Goal: Task Accomplishment & Management: Manage account settings

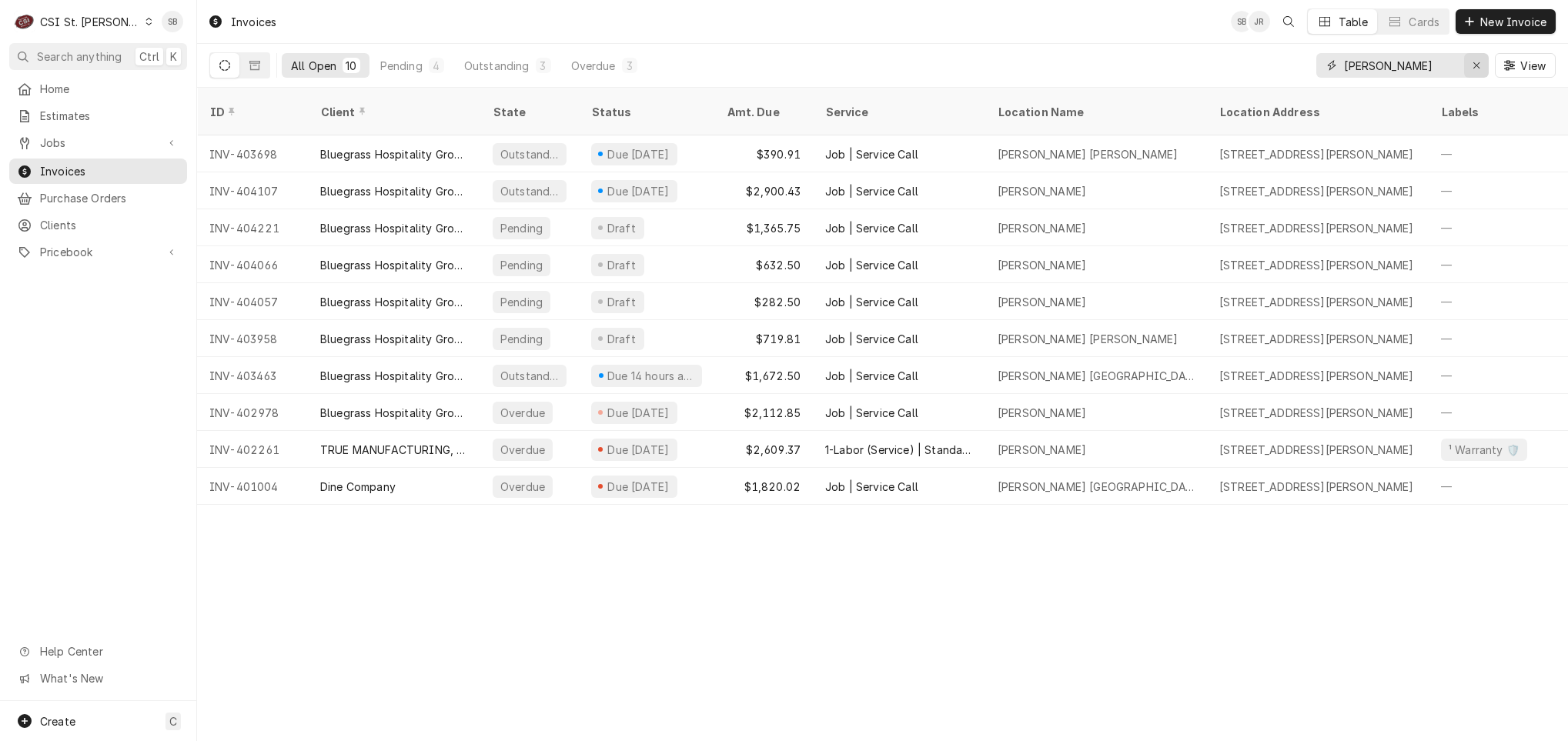
click at [1044, 67] on icon "Erase input" at bounding box center [1476, 65] width 8 height 11
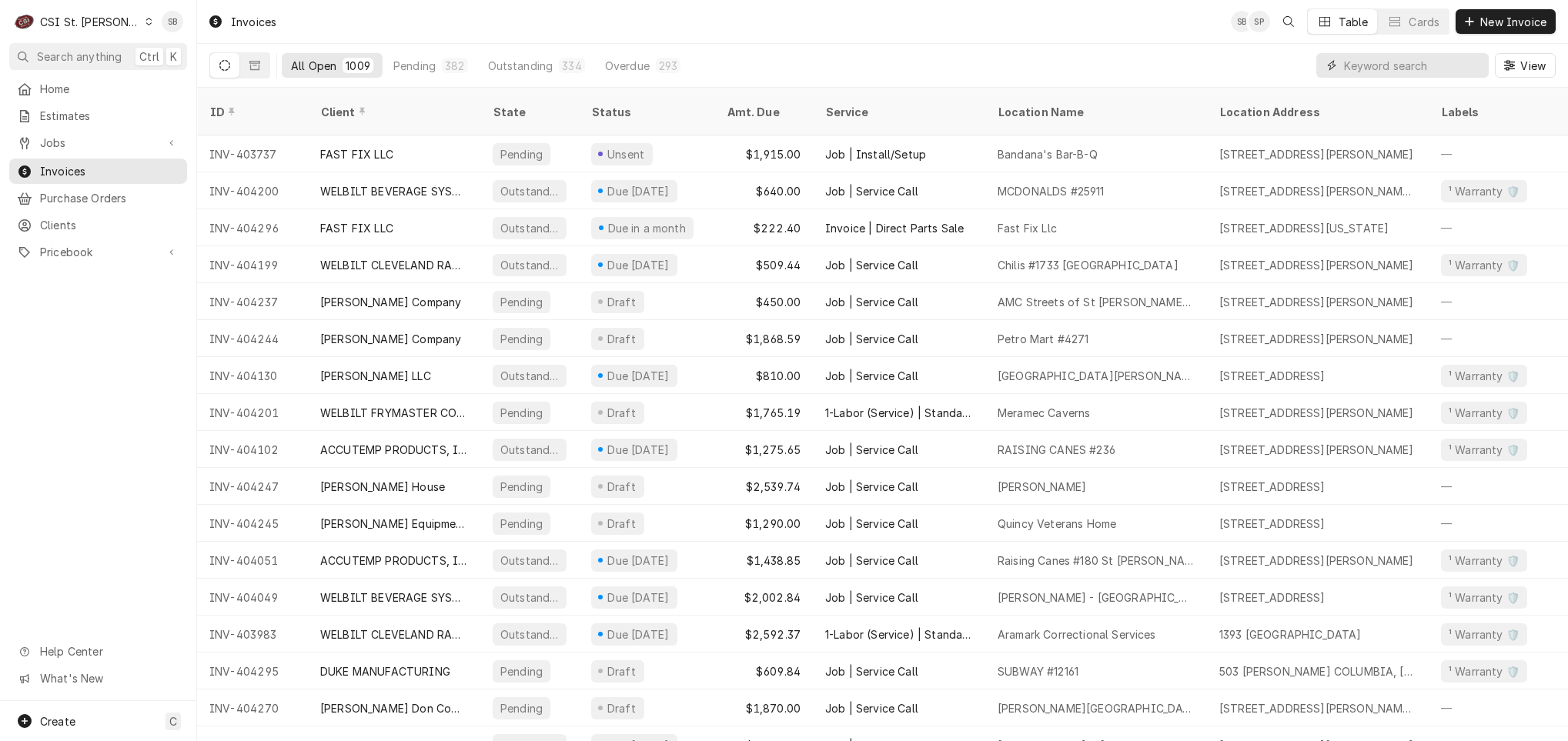
click at [1044, 59] on input "Dynamic Content Wrapper" at bounding box center [1412, 65] width 137 height 24
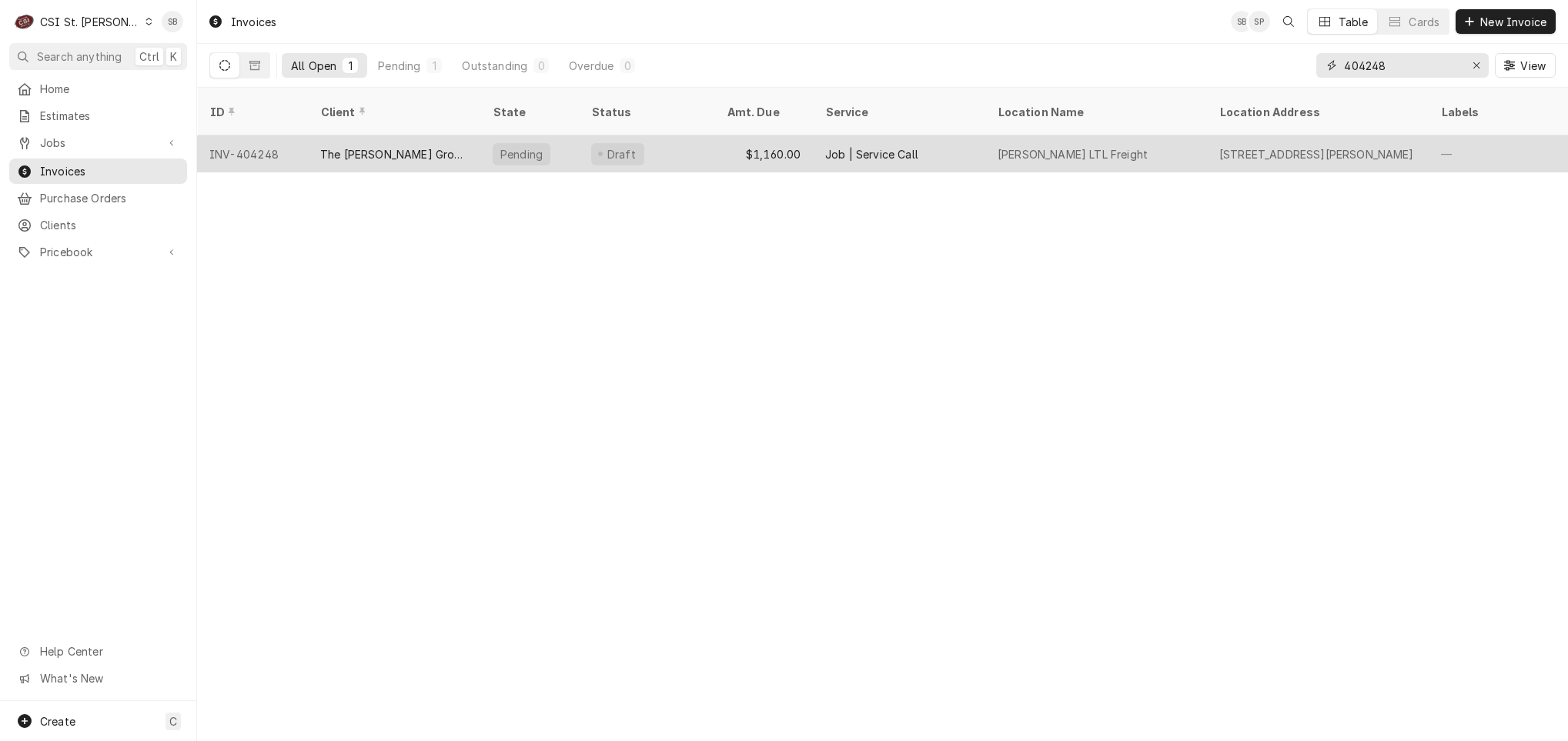
type input "404248"
click at [377, 146] on div "The [PERSON_NAME] Group-SRCI Corp" at bounding box center [393, 155] width 147 height 16
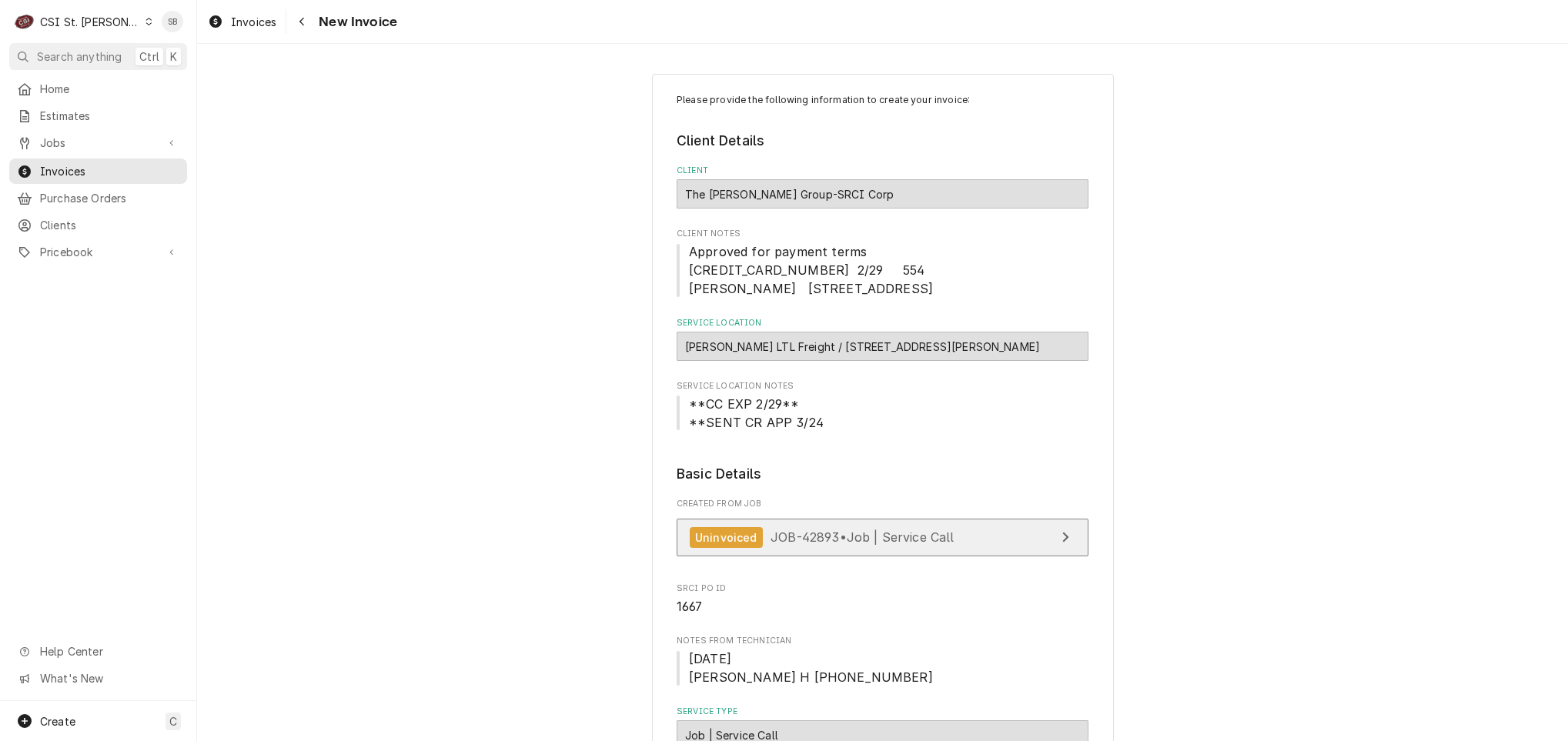
click at [845, 533] on span "JOB-42893 • Job | Service Call" at bounding box center [862, 537] width 184 height 15
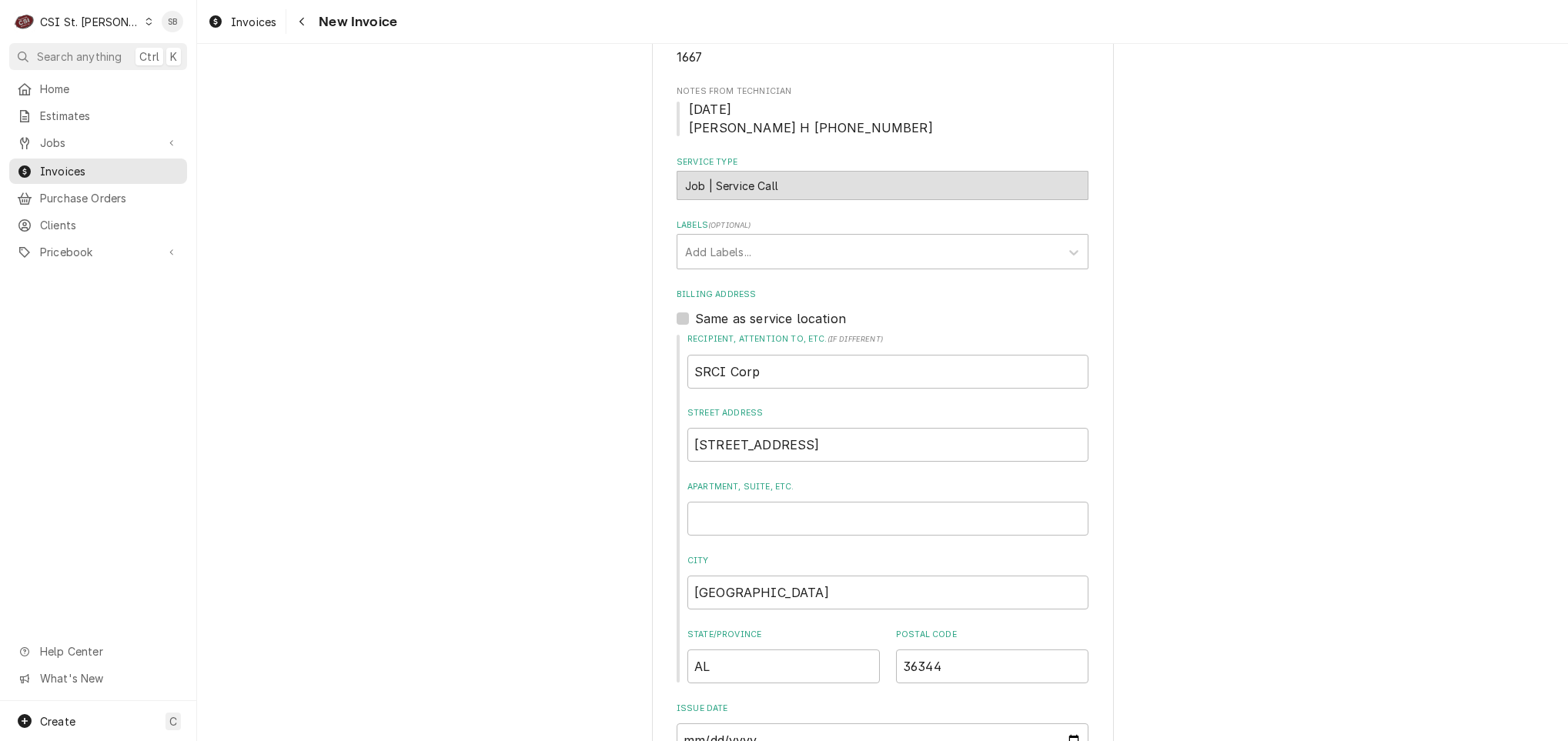
scroll to position [230, 0]
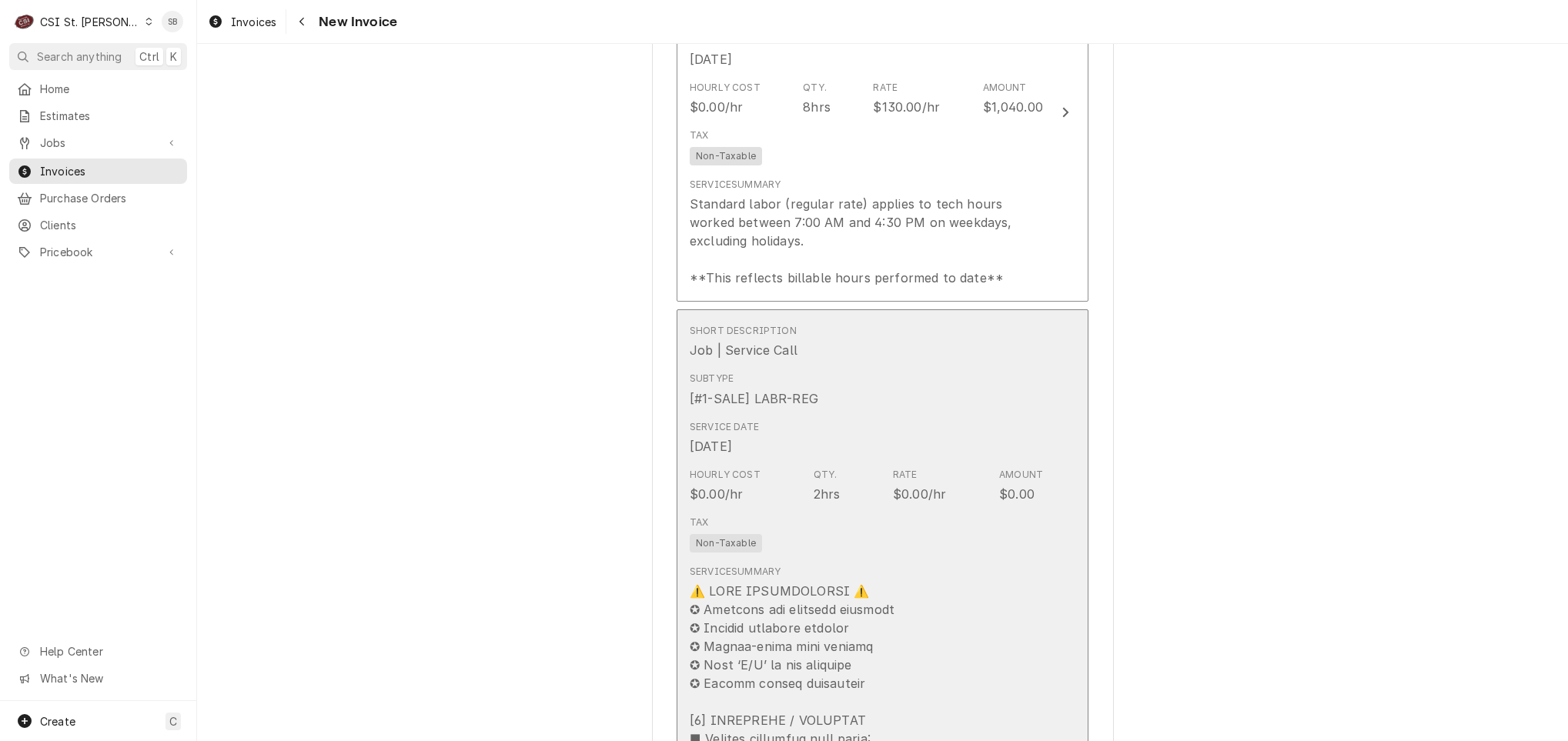
click at [773, 443] on div "Service Date Sep 25, 2025" at bounding box center [866, 437] width 354 height 48
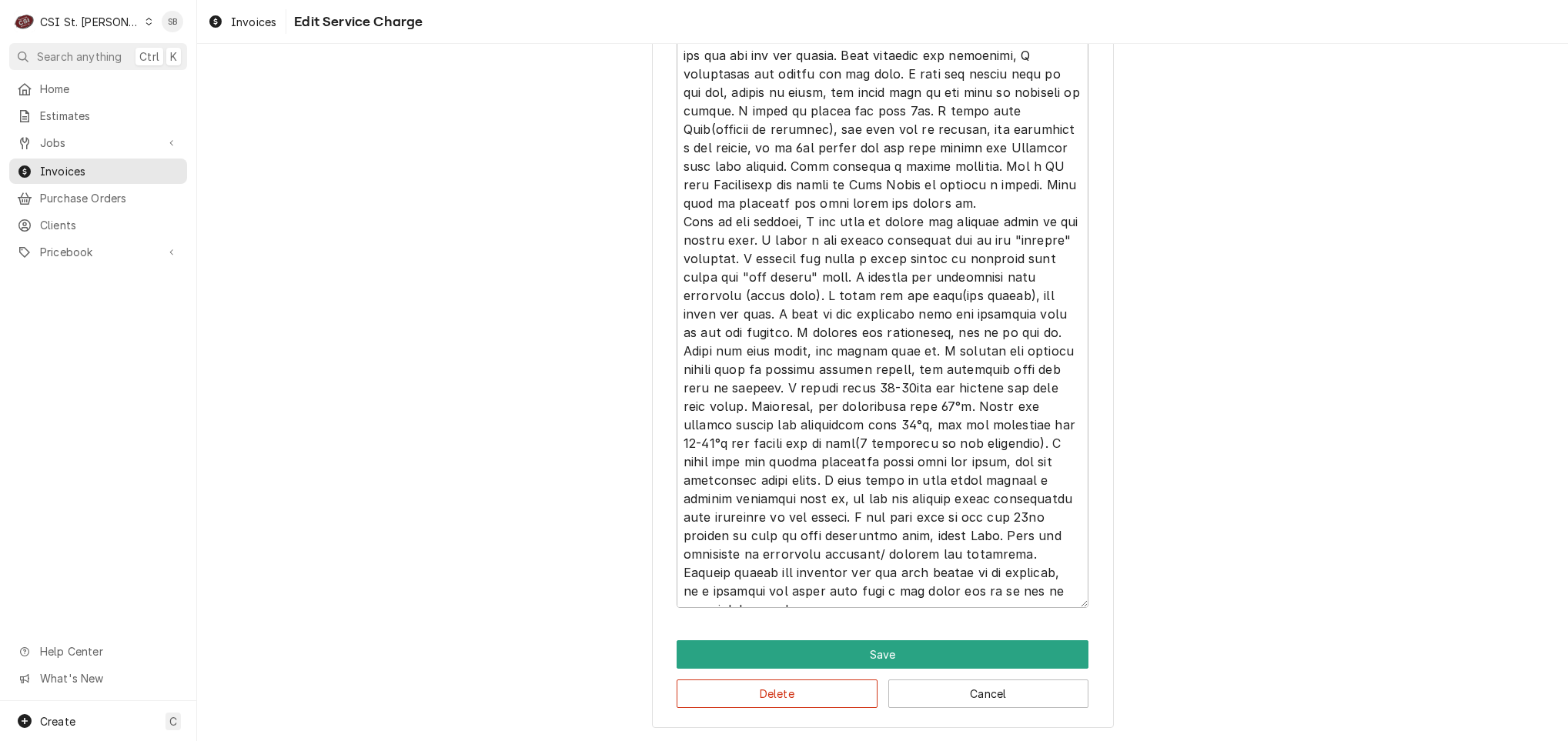
scroll to position [1499, 0]
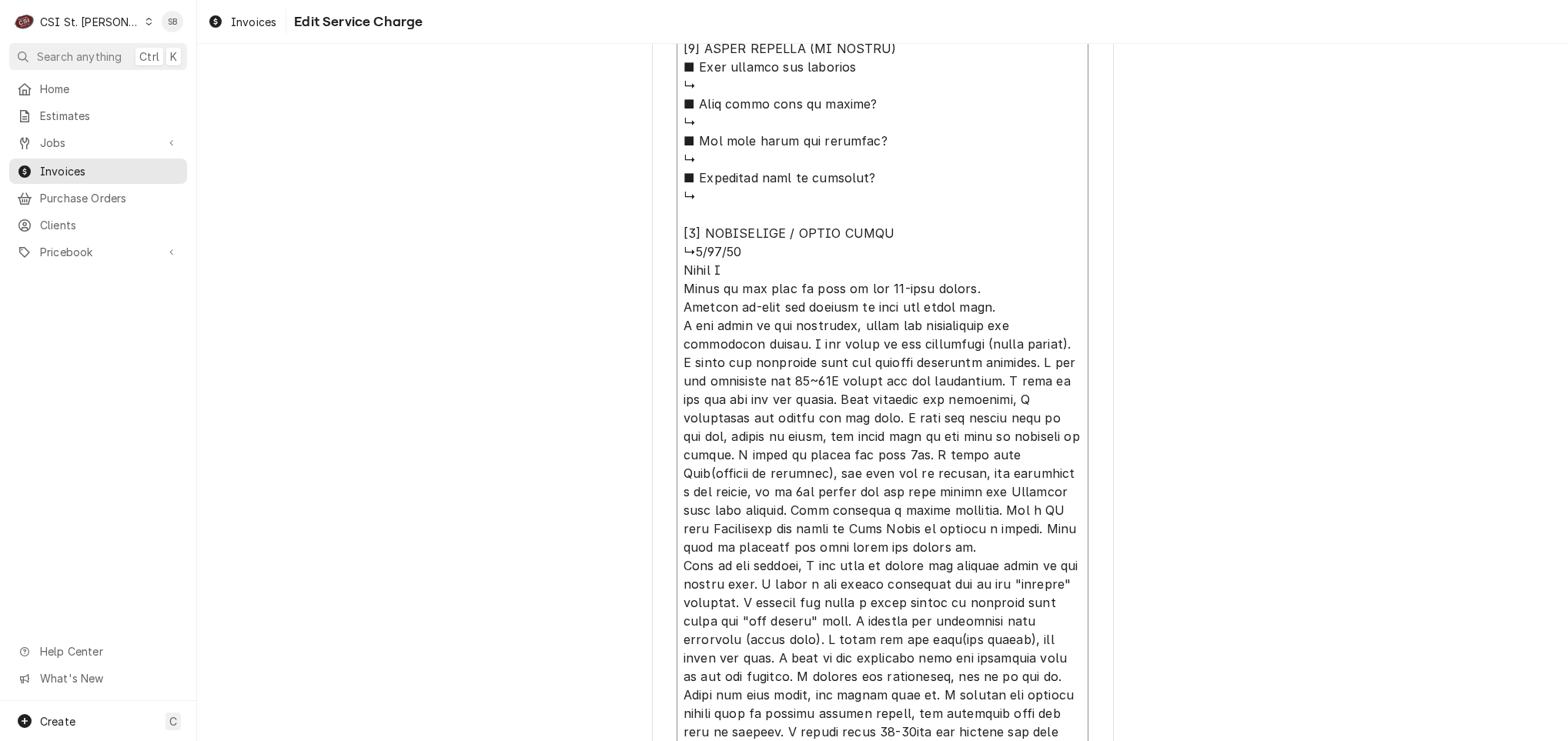
click at [676, 286] on textarea "Service Summary ( optional )" at bounding box center [882, 94] width 411 height 1712
type textarea "x"
type textarea "⚠️ 𝗙𝗢𝗥𝗠 𝗜𝗡𝗦𝗧𝗥𝗨𝗖𝗧𝗜𝗢𝗡𝗦 ⚠️ ✪ 𝗖𝗼𝗺𝗽𝗹𝗲𝘁𝗲 𝗮𝗹𝗹 𝗿𝗲𝗹𝗲𝘃𝗮𝗻𝘁 𝘀𝗲𝗰𝘁𝗶𝗼𝗻𝘀 ✪ 𝗣𝗿𝗼𝘃𝗶𝗱𝗲 𝗱𝗲𝘁𝗮𝗶𝗹𝗲𝗱 𝗮𝗻𝘀…"
type textarea "x"
type textarea "⚠️ 𝗙𝗢𝗥𝗠 𝗜𝗡𝗦𝗧𝗥𝗨𝗖𝗧𝗜𝗢𝗡𝗦 ⚠️ ✪ 𝗖𝗼𝗺𝗽𝗹𝗲𝘁𝗲 𝗮𝗹𝗹 𝗿𝗲𝗹𝗲𝘃𝗮𝗻𝘁 𝘀𝗲𝗰𝘁𝗶𝗼𝗻𝘀 ✪ 𝗣𝗿𝗼𝘃𝗶𝗱𝗲 𝗱𝗲𝘁𝗮𝗶𝗹𝗲𝗱 𝗮𝗻𝘀…"
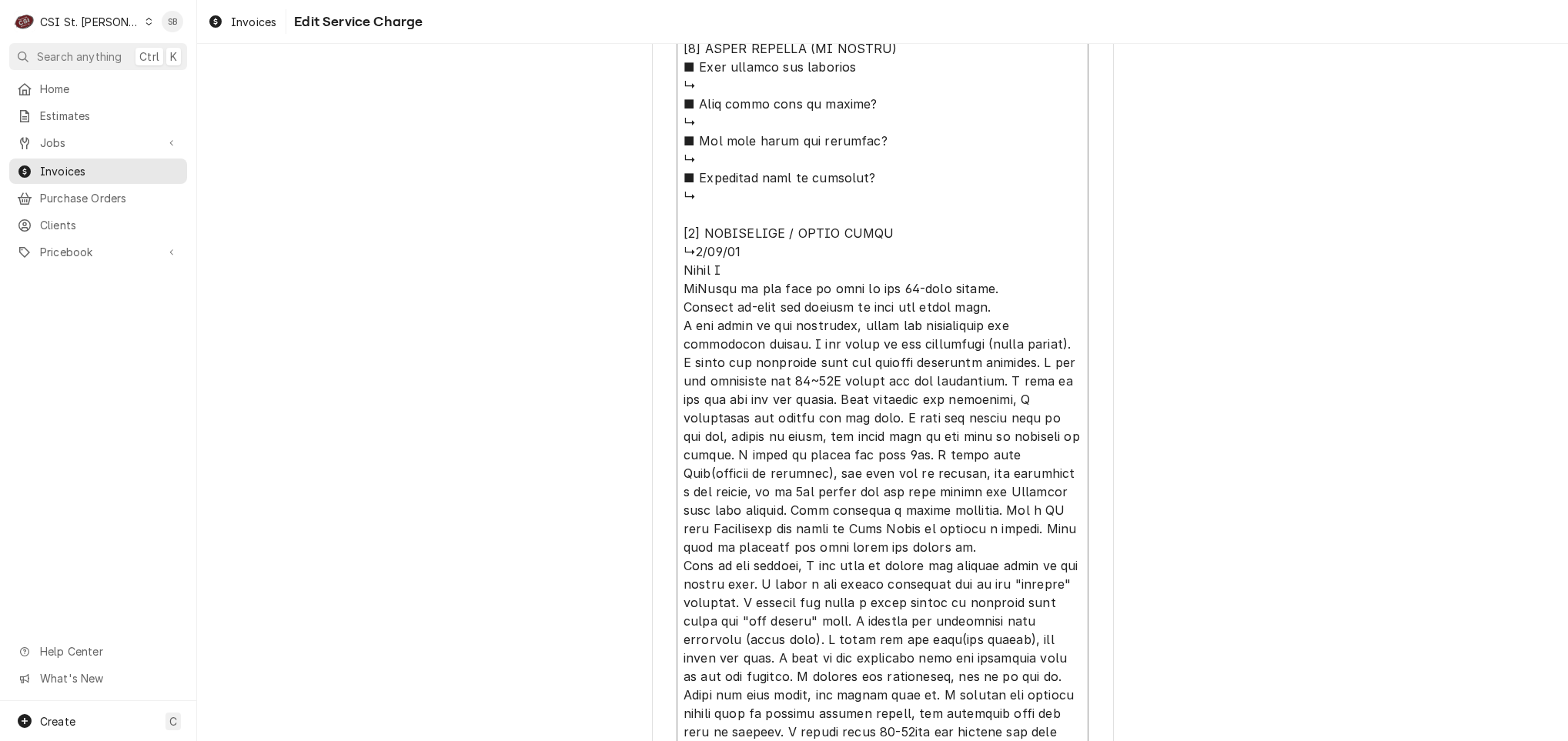
type textarea "x"
type textarea "⚠️ 𝗙𝗢𝗥𝗠 𝗜𝗡𝗦𝗧𝗥𝗨𝗖𝗧𝗜𝗢𝗡𝗦 ⚠️ ✪ 𝗖𝗼𝗺𝗽𝗹𝗲𝘁𝗲 𝗮𝗹𝗹 𝗿𝗲𝗹𝗲𝘃𝗮𝗻𝘁 𝘀𝗲𝗰𝘁𝗶𝗼𝗻𝘀 ✪ 𝗣𝗿𝗼𝘃𝗶𝗱𝗲 𝗱𝗲𝘁𝗮𝗶𝗹𝗲𝗱 𝗮𝗻𝘀…"
type textarea "x"
type textarea "⚠️ 𝗙𝗢𝗥𝗠 𝗜𝗡𝗦𝗧𝗥𝗨𝗖𝗧𝗜𝗢𝗡𝗦 ⚠️ ✪ 𝗖𝗼𝗺𝗽𝗹𝗲𝘁𝗲 𝗮𝗹𝗹 𝗿𝗲𝗹𝗲𝘃𝗮𝗻𝘁 𝘀𝗲𝗰𝘁𝗶𝗼𝗻𝘀 ✪ 𝗣𝗿𝗼𝘃𝗶𝗱𝗲 𝗱𝗲𝘁𝗮𝗶𝗹𝗲𝗱 𝗮𝗻𝘀…"
type textarea "x"
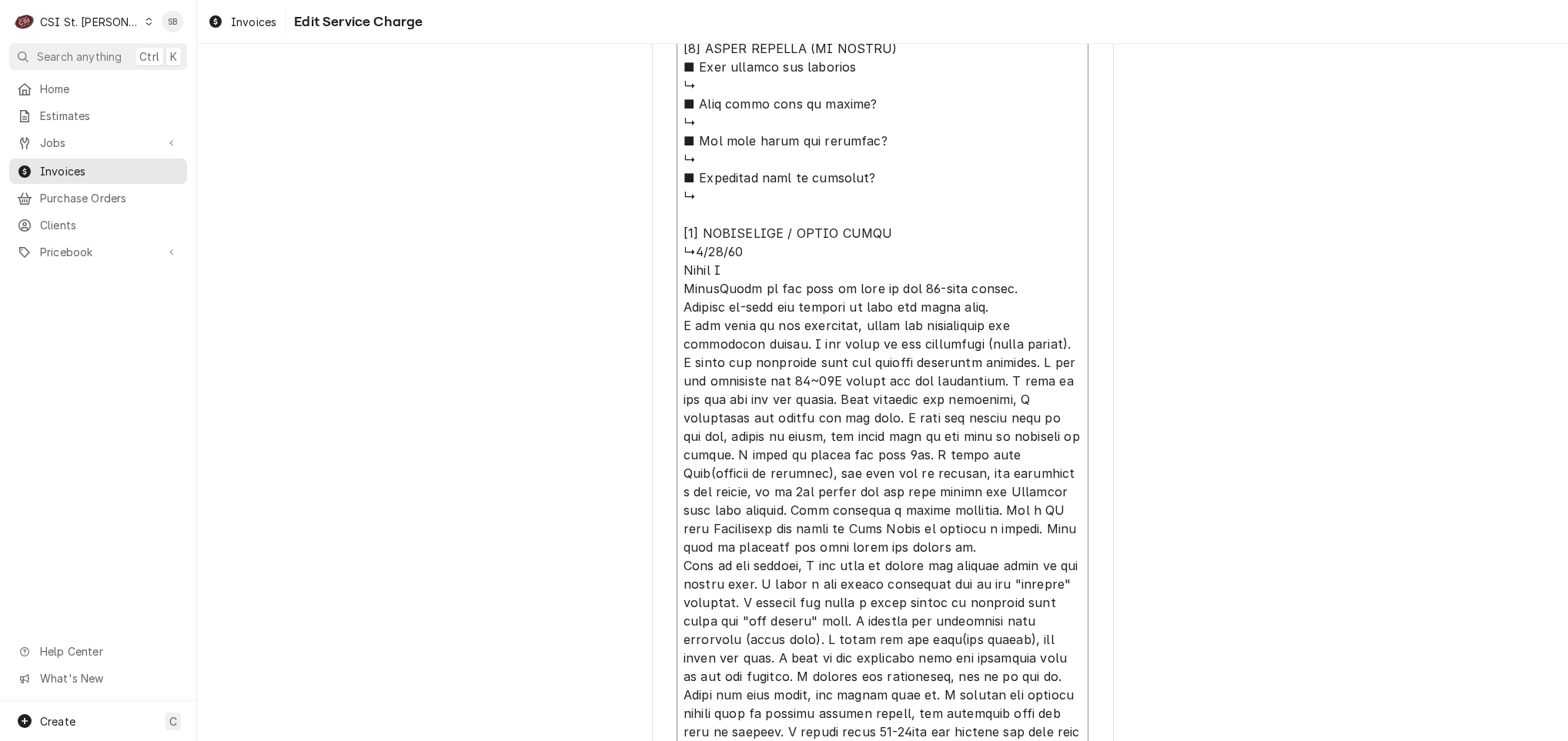
type textarea "⚠️ 𝗙𝗢𝗥𝗠 𝗜𝗡𝗦𝗧𝗥𝗨𝗖𝗧𝗜𝗢𝗡𝗦 ⚠️ ✪ 𝗖𝗼𝗺𝗽𝗹𝗲𝘁𝗲 𝗮𝗹𝗹 𝗿𝗲𝗹𝗲𝘃𝗮𝗻𝘁 𝘀𝗲𝗰𝘁𝗶𝗼𝗻𝘀 ✪ 𝗣𝗿𝗼𝘃𝗶𝗱𝗲 𝗱𝗲𝘁𝗮𝗶𝗹𝗲𝗱 𝗮𝗻𝘀…"
type textarea "x"
type textarea "⚠️ 𝗙𝗢𝗥𝗠 𝗜𝗡𝗦𝗧𝗥𝗨𝗖𝗧𝗜𝗢𝗡𝗦 ⚠️ ✪ 𝗖𝗼𝗺𝗽𝗹𝗲𝘁𝗲 𝗮𝗹𝗹 𝗿𝗲𝗹𝗲𝘃𝗮𝗻𝘁 𝘀𝗲𝗰𝘁𝗶𝗼𝗻𝘀 ✪ 𝗣𝗿𝗼𝘃𝗶𝗱𝗲 𝗱𝗲𝘁𝗮𝗶𝗹𝗲𝗱 𝗮𝗻𝘀…"
type textarea "x"
type textarea "⚠️ 𝗙𝗢𝗥𝗠 𝗜𝗡𝗦𝗧𝗥𝗨𝗖𝗧𝗜𝗢𝗡𝗦 ⚠️ ✪ 𝗖𝗼𝗺𝗽𝗹𝗲𝘁𝗲 𝗮𝗹𝗹 𝗿𝗲𝗹𝗲𝘃𝗮𝗻𝘁 𝘀𝗲𝗰𝘁𝗶𝗼𝗻𝘀 ✪ 𝗣𝗿𝗼𝘃𝗶𝗱𝗲 𝗱𝗲𝘁𝗮𝗶𝗹𝗲𝗱 𝗮𝗻𝘀…"
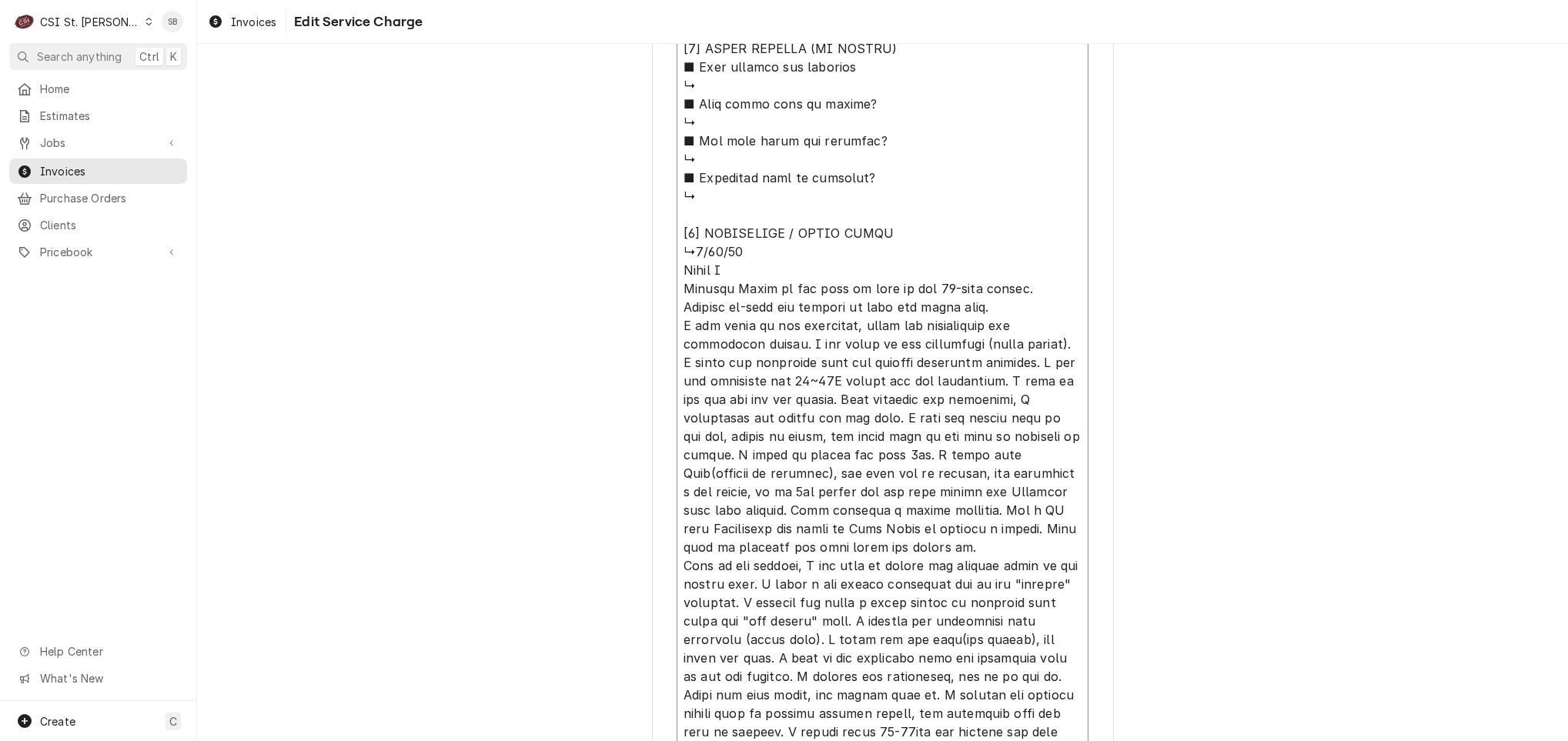
type textarea "x"
type textarea "⚠️ 𝗙𝗢𝗥𝗠 𝗜𝗡𝗦𝗧𝗥𝗨𝗖𝗧𝗜𝗢𝗡𝗦 ⚠️ ✪ 𝗖𝗼𝗺𝗽𝗹𝗲𝘁𝗲 𝗮𝗹𝗹 𝗿𝗲𝗹𝗲𝘃𝗮𝗻𝘁 𝘀𝗲𝗰𝘁𝗶𝗼𝗻𝘀 ✪ 𝗣𝗿𝗼𝘃𝗶𝗱𝗲 𝗱𝗲𝘁𝗮𝗶𝗹𝗲𝗱 𝗮𝗻𝘀…"
type textarea "x"
type textarea "⚠️ 𝗙𝗢𝗥𝗠 𝗜𝗡𝗦𝗧𝗥𝗨𝗖𝗧𝗜𝗢𝗡𝗦 ⚠️ ✪ 𝗖𝗼𝗺𝗽𝗹𝗲𝘁𝗲 𝗮𝗹𝗹 𝗿𝗲𝗹𝗲𝘃𝗮𝗻𝘁 𝘀𝗲𝗰𝘁𝗶𝗼𝗻𝘀 ✪ 𝗣𝗿𝗼𝘃𝗶𝗱𝗲 𝗱𝗲𝘁𝗮𝗶𝗹𝗲𝗱 𝗮𝗻𝘀…"
type textarea "x"
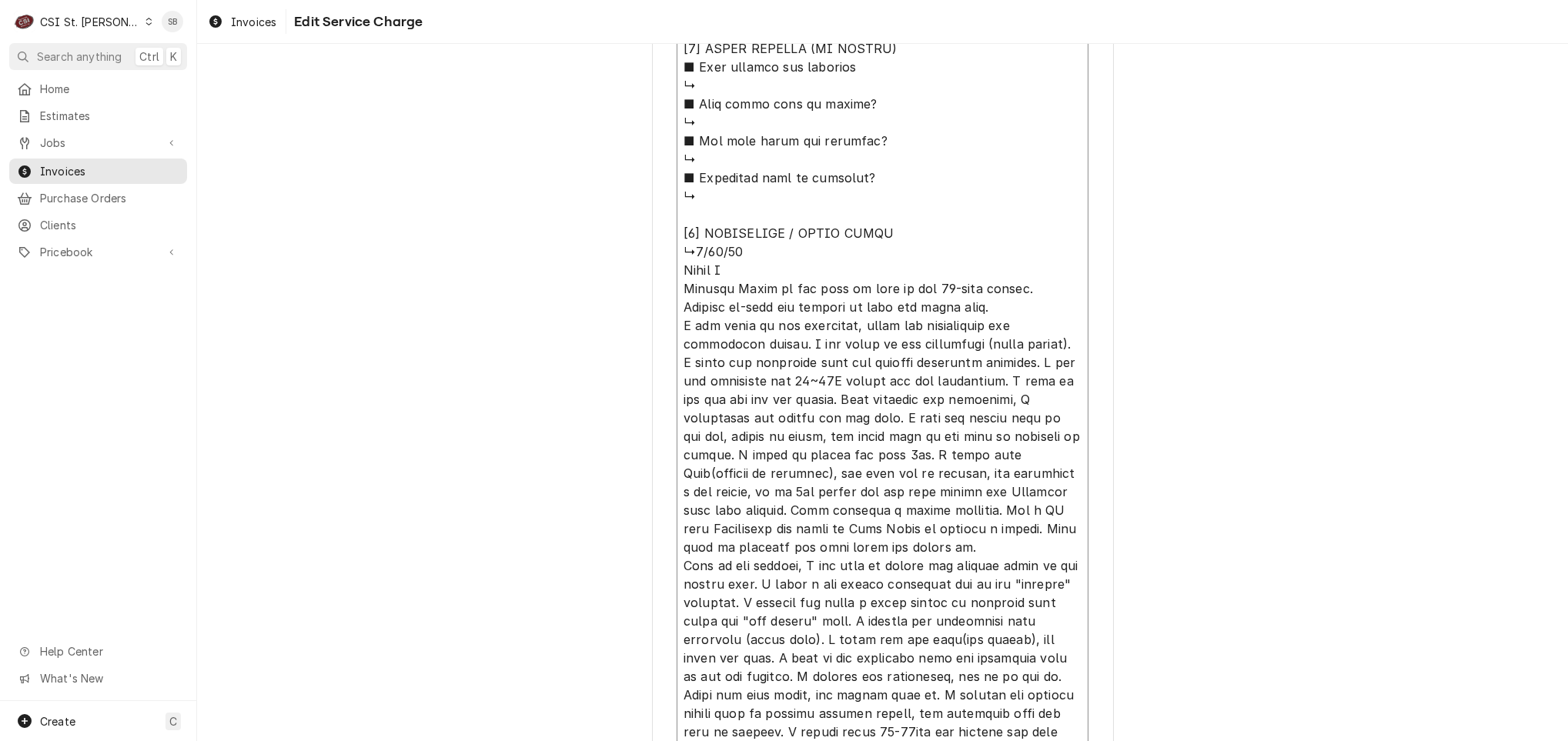
type textarea "⚠️ 𝗙𝗢𝗥𝗠 𝗜𝗡𝗦𝗧𝗥𝗨𝗖𝗧𝗜𝗢𝗡𝗦 ⚠️ ✪ 𝗖𝗼𝗺𝗽𝗹𝗲𝘁𝗲 𝗮𝗹𝗹 𝗿𝗲𝗹𝗲𝘃𝗮𝗻𝘁 𝘀𝗲𝗰𝘁𝗶𝗼𝗻𝘀 ✪ 𝗣𝗿𝗼𝘃𝗶𝗱𝗲 𝗱𝗲𝘁𝗮𝗶𝗹𝗲𝗱 𝗮𝗻𝘀…"
type textarea "x"
type textarea "⚠️ 𝗙𝗢𝗥𝗠 𝗜𝗡𝗦𝗧𝗥𝗨𝗖𝗧𝗜𝗢𝗡𝗦 ⚠️ ✪ 𝗖𝗼𝗺𝗽𝗹𝗲𝘁𝗲 𝗮𝗹𝗹 𝗿𝗲𝗹𝗲𝘃𝗮𝗻𝘁 𝘀𝗲𝗰𝘁𝗶𝗼𝗻𝘀 ✪ 𝗣𝗿𝗼𝘃𝗶𝗱𝗲 𝗱𝗲𝘁𝗮𝗶𝗹𝗲𝗱 𝗮𝗻𝘀…"
type textarea "x"
type textarea "⚠️ 𝗙𝗢𝗥𝗠 𝗜𝗡𝗦𝗧𝗥𝗨𝗖𝗧𝗜𝗢𝗡𝗦 ⚠️ ✪ 𝗖𝗼𝗺𝗽𝗹𝗲𝘁𝗲 𝗮𝗹𝗹 𝗿𝗲𝗹𝗲𝘃𝗮𝗻𝘁 𝘀𝗲𝗰𝘁𝗶𝗼𝗻𝘀 ✪ 𝗣𝗿𝗼𝘃𝗶𝗱𝗲 𝗱𝗲𝘁𝗮𝗶𝗹𝗲𝗱 𝗮𝗻𝘀…"
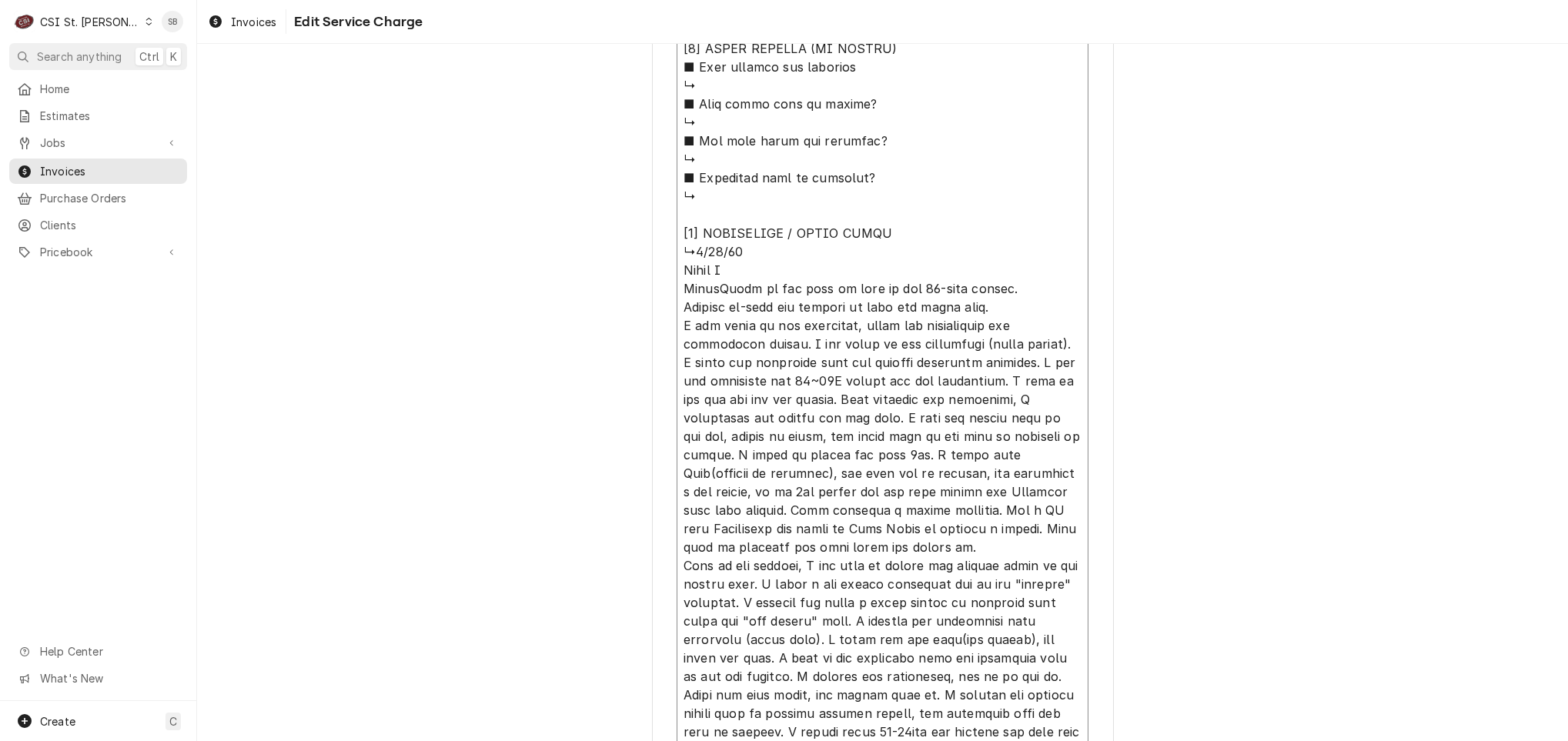
type textarea "x"
type textarea "⚠️ 𝗙𝗢𝗥𝗠 𝗜𝗡𝗦𝗧𝗥𝗨𝗖𝗧𝗜𝗢𝗡𝗦 ⚠️ ✪ 𝗖𝗼𝗺𝗽𝗹𝗲𝘁𝗲 𝗮𝗹𝗹 𝗿𝗲𝗹𝗲𝘃𝗮𝗻𝘁 𝘀𝗲𝗰𝘁𝗶𝗼𝗻𝘀 ✪ 𝗣𝗿𝗼𝘃𝗶𝗱𝗲 𝗱𝗲𝘁𝗮𝗶𝗹𝗲𝗱 𝗮𝗻𝘀…"
type textarea "x"
type textarea "⚠️ 𝗙𝗢𝗥𝗠 𝗜𝗡𝗦𝗧𝗥𝗨𝗖𝗧𝗜𝗢𝗡𝗦 ⚠️ ✪ 𝗖𝗼𝗺𝗽𝗹𝗲𝘁𝗲 𝗮𝗹𝗹 𝗿𝗲𝗹𝗲𝘃𝗮𝗻𝘁 𝘀𝗲𝗰𝘁𝗶𝗼𝗻𝘀 ✪ 𝗣𝗿𝗼𝘃𝗶𝗱𝗲 𝗱𝗲𝘁𝗮𝗶𝗹𝗲𝗱 𝗮𝗻𝘀…"
type textarea "x"
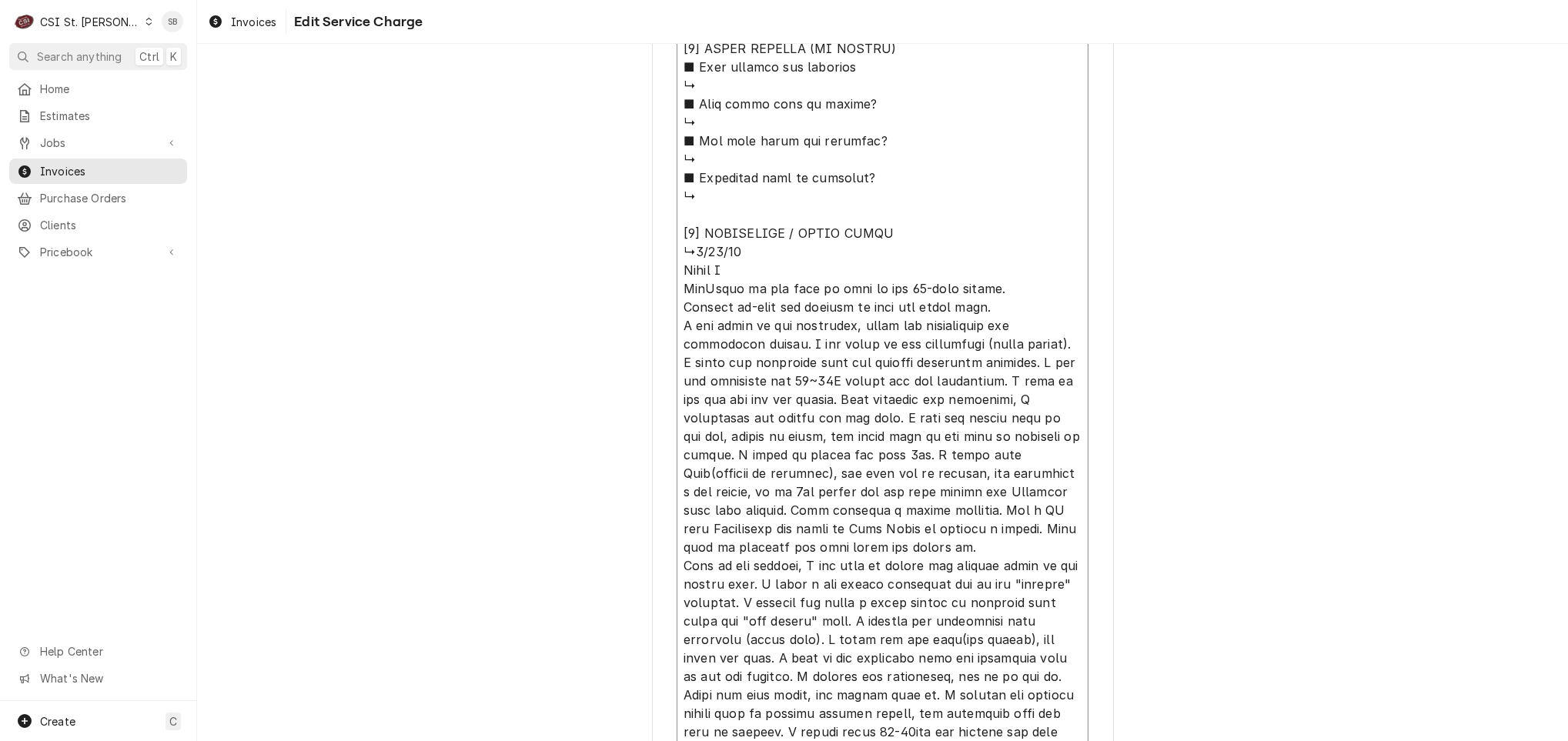
type textarea "⚠️ 𝗙𝗢𝗥𝗠 𝗜𝗡𝗦𝗧𝗥𝗨𝗖𝗧𝗜𝗢𝗡𝗦 ⚠️ ✪ 𝗖𝗼𝗺𝗽𝗹𝗲𝘁𝗲 𝗮𝗹𝗹 𝗿𝗲𝗹𝗲𝘃𝗮𝗻𝘁 𝘀𝗲𝗰𝘁𝗶𝗼𝗻𝘀 ✪ 𝗣𝗿𝗼𝘃𝗶𝗱𝗲 𝗱𝗲𝘁𝗮𝗶𝗹𝗲𝗱 𝗮𝗻𝘀…"
type textarea "x"
type textarea "⚠️ 𝗙𝗢𝗥𝗠 𝗜𝗡𝗦𝗧𝗥𝗨𝗖𝗧𝗜𝗢𝗡𝗦 ⚠️ ✪ 𝗖𝗼𝗺𝗽𝗹𝗲𝘁𝗲 𝗮𝗹𝗹 𝗿𝗲𝗹𝗲𝘃𝗮𝗻𝘁 𝘀𝗲𝗰𝘁𝗶𝗼𝗻𝘀 ✪ 𝗣𝗿𝗼𝘃𝗶𝗱𝗲 𝗱𝗲𝘁𝗮𝗶𝗹𝗲𝗱 𝗮𝗻𝘀…"
type textarea "x"
type textarea "⚠️ 𝗙𝗢𝗥𝗠 𝗜𝗡𝗦𝗧𝗥𝗨𝗖𝗧𝗜𝗢𝗡𝗦 ⚠️ ✪ 𝗖𝗼𝗺𝗽𝗹𝗲𝘁𝗲 𝗮𝗹𝗹 𝗿𝗲𝗹𝗲𝘃𝗮𝗻𝘁 𝘀𝗲𝗰𝘁𝗶𝗼𝗻𝘀 ✪ 𝗣𝗿𝗼𝘃𝗶𝗱𝗲 𝗱𝗲𝘁𝗮𝗶𝗹𝗲𝗱 𝗮𝗻𝘀…"
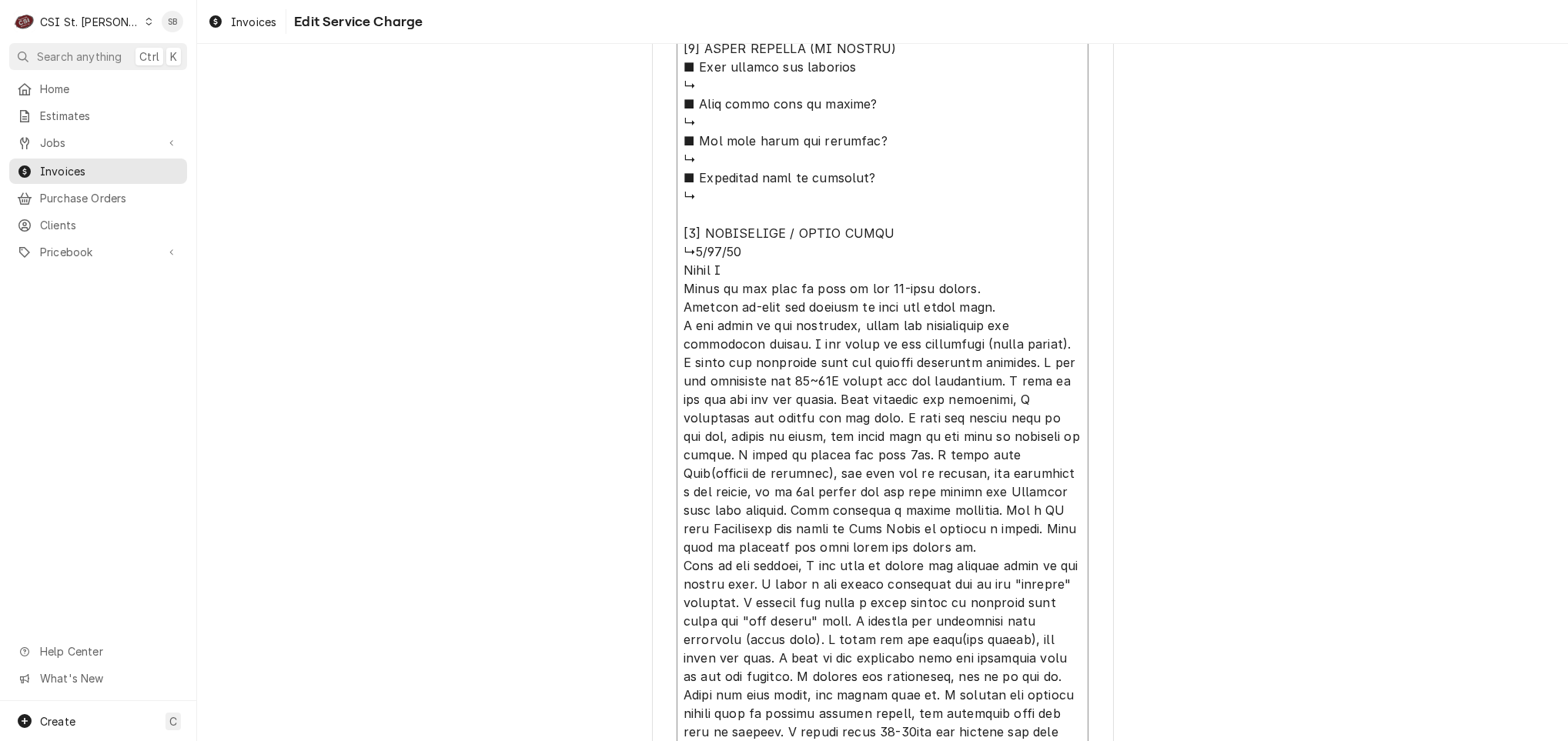
drag, startPoint x: 721, startPoint y: 310, endPoint x: 736, endPoint y: 309, distance: 15.0
click at [721, 310] on textarea "Service Summary ( optional )" at bounding box center [882, 94] width 411 height 1712
click at [767, 305] on textarea "Service Summary ( optional )" at bounding box center [882, 94] width 411 height 1712
type textarea "x"
type textarea "⚠️ 𝗙𝗢𝗥𝗠 𝗜𝗡𝗦𝗧𝗥𝗨𝗖𝗧𝗜𝗢𝗡𝗦 ⚠️ ✪ 𝗖𝗼𝗺𝗽𝗹𝗲𝘁𝗲 𝗮𝗹𝗹 𝗿𝗲𝗹𝗲𝘃𝗮𝗻𝘁 𝘀𝗲𝗰𝘁𝗶𝗼𝗻𝘀 ✪ 𝗣𝗿𝗼𝘃𝗶𝗱𝗲 𝗱𝗲𝘁𝗮𝗶𝗹𝗲𝗱 𝗮𝗻𝘀…"
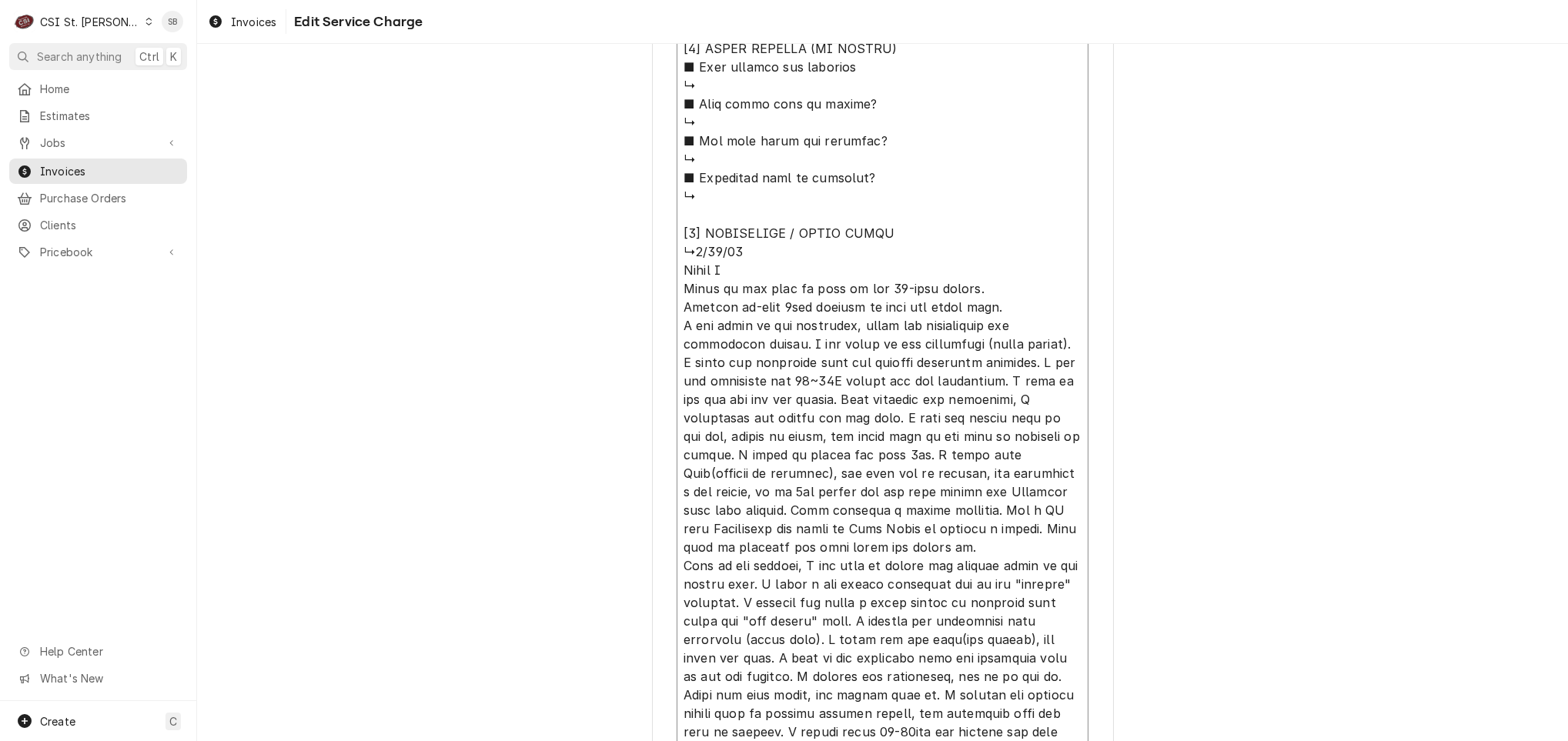
type textarea "x"
type textarea "⚠️ 𝗙𝗢𝗥𝗠 𝗜𝗡𝗦𝗧𝗥𝗨𝗖𝗧𝗜𝗢𝗡𝗦 ⚠️ ✪ 𝗖𝗼𝗺𝗽𝗹𝗲𝘁𝗲 𝗮𝗹𝗹 𝗿𝗲𝗹𝗲𝘃𝗮𝗻𝘁 𝘀𝗲𝗰𝘁𝗶𝗼𝗻𝘀 ✪ 𝗣𝗿𝗼𝘃𝗶𝗱𝗲 𝗱𝗲𝘁𝗮𝗶𝗹𝗲𝗱 𝗮𝗻𝘀…"
type textarea "x"
type textarea "⚠️ 𝗙𝗢𝗥𝗠 𝗜𝗡𝗦𝗧𝗥𝗨𝗖𝗧𝗜𝗢𝗡𝗦 ⚠️ ✪ 𝗖𝗼𝗺𝗽𝗹𝗲𝘁𝗲 𝗮𝗹𝗹 𝗿𝗲𝗹𝗲𝘃𝗮𝗻𝘁 𝘀𝗲𝗰𝘁𝗶𝗼𝗻𝘀 ✪ 𝗣𝗿𝗼𝘃𝗶𝗱𝗲 𝗱𝗲𝘁𝗮𝗶𝗹𝗲𝗱 𝗮𝗻𝘀…"
type textarea "x"
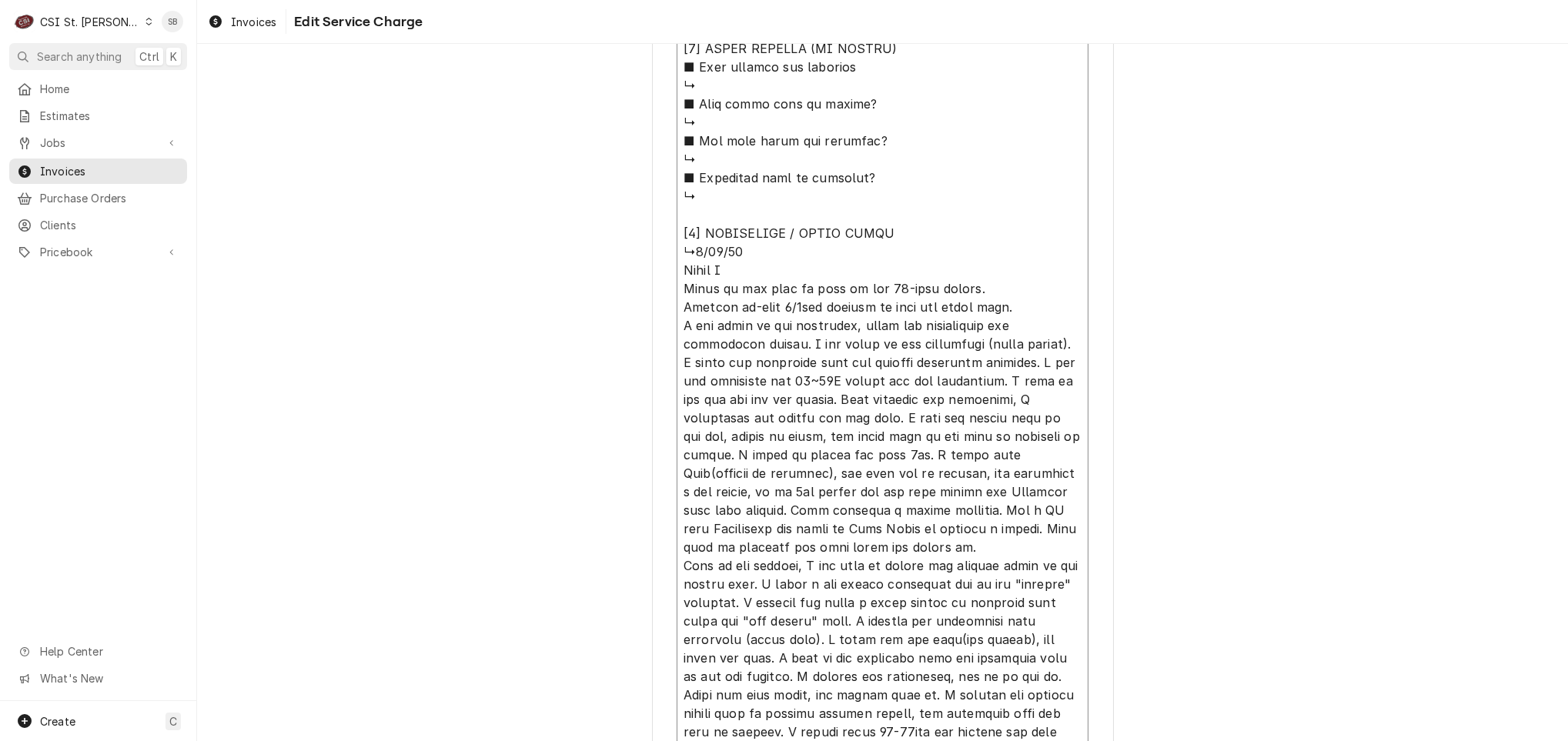
type textarea "⚠️ 𝗙𝗢𝗥𝗠 𝗜𝗡𝗦𝗧𝗥𝗨𝗖𝗧𝗜𝗢𝗡𝗦 ⚠️ ✪ 𝗖𝗼𝗺𝗽𝗹𝗲𝘁𝗲 𝗮𝗹𝗹 𝗿𝗲𝗹𝗲𝘃𝗮𝗻𝘁 𝘀𝗲𝗰𝘁𝗶𝗼𝗻𝘀 ✪ 𝗣𝗿𝗼𝘃𝗶𝗱𝗲 𝗱𝗲𝘁𝗮𝗶𝗹𝗲𝗱 𝗮𝗻𝘀…"
type textarea "x"
type textarea "⚠️ 𝗙𝗢𝗥𝗠 𝗜𝗡𝗦𝗧𝗥𝗨𝗖𝗧𝗜𝗢𝗡𝗦 ⚠️ ✪ 𝗖𝗼𝗺𝗽𝗹𝗲𝘁𝗲 𝗮𝗹𝗹 𝗿𝗲𝗹𝗲𝘃𝗮𝗻𝘁 𝘀𝗲𝗰𝘁𝗶𝗼𝗻𝘀 ✪ 𝗣𝗿𝗼𝘃𝗶𝗱𝗲 𝗱𝗲𝘁𝗮𝗶𝗹𝗲𝗱 𝗮𝗻𝘀…"
type textarea "x"
type textarea "⚠️ 𝗙𝗢𝗥𝗠 𝗜𝗡𝗦𝗧𝗥𝗨𝗖𝗧𝗜𝗢𝗡𝗦 ⚠️ ✪ 𝗖𝗼𝗺𝗽𝗹𝗲𝘁𝗲 𝗮𝗹𝗹 𝗿𝗲𝗹𝗲𝘃𝗮𝗻𝘁 𝘀𝗲𝗰𝘁𝗶𝗼𝗻𝘀 ✪ 𝗣𝗿𝗼𝘃𝗶𝗱𝗲 𝗱𝗲𝘁𝗮𝗶𝗹𝗲𝗱 𝗮𝗻𝘀…"
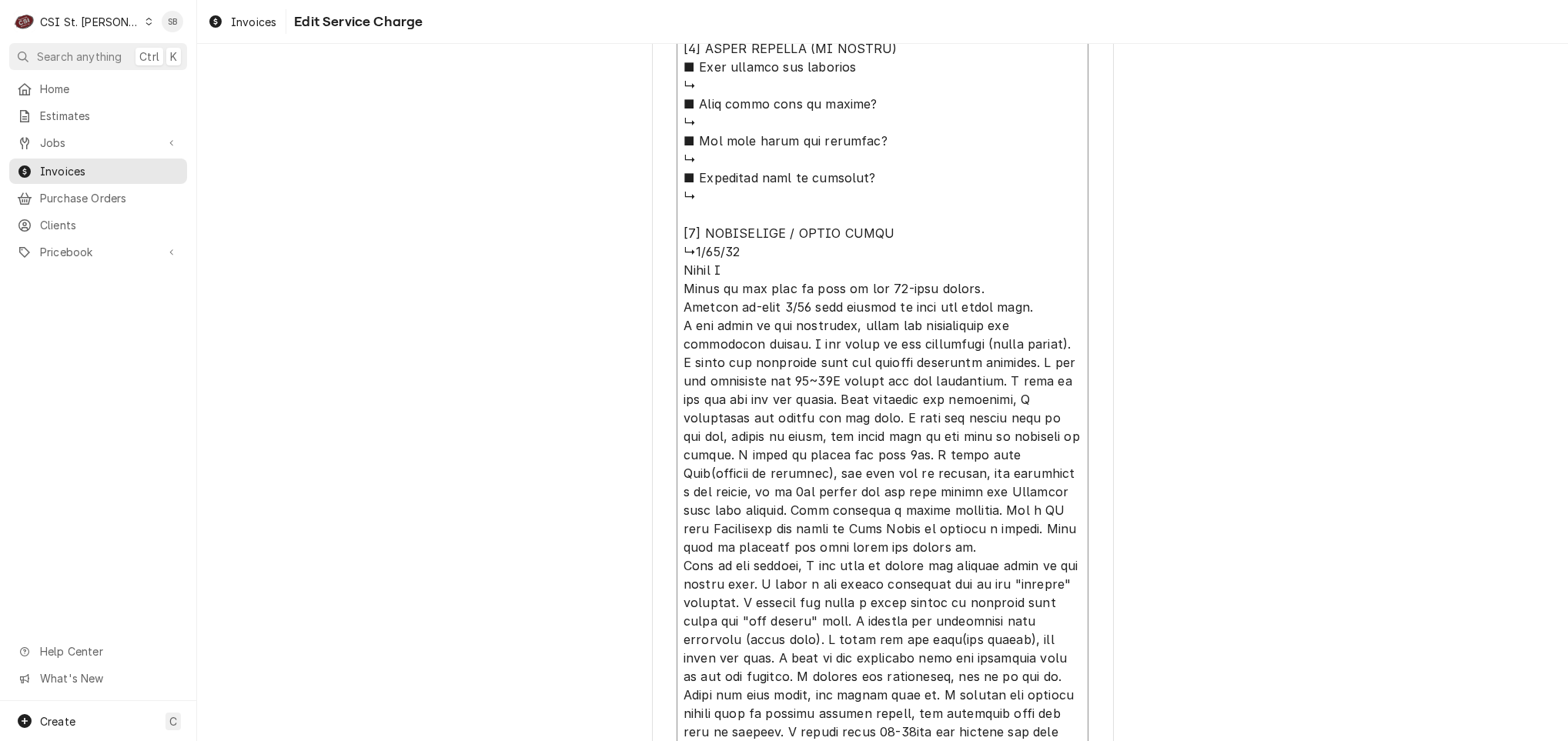
type textarea "x"
type textarea "⚠️ 𝗙𝗢𝗥𝗠 𝗜𝗡𝗦𝗧𝗥𝗨𝗖𝗧𝗜𝗢𝗡𝗦 ⚠️ ✪ 𝗖𝗼𝗺𝗽𝗹𝗲𝘁𝗲 𝗮𝗹𝗹 𝗿𝗲𝗹𝗲𝘃𝗮𝗻𝘁 𝘀𝗲𝗰𝘁𝗶𝗼𝗻𝘀 ✪ 𝗣𝗿𝗼𝘃𝗶𝗱𝗲 𝗱𝗲𝘁𝗮𝗶𝗹𝗲𝗱 𝗮𝗻𝘀…"
type textarea "x"
type textarea "⚠️ 𝗙𝗢𝗥𝗠 𝗜𝗡𝗦𝗧𝗥𝗨𝗖𝗧𝗜𝗢𝗡𝗦 ⚠️ ✪ 𝗖𝗼𝗺𝗽𝗹𝗲𝘁𝗲 𝗮𝗹𝗹 𝗿𝗲𝗹𝗲𝘃𝗮𝗻𝘁 𝘀𝗲𝗰𝘁𝗶𝗼𝗻𝘀 ✪ 𝗣𝗿𝗼𝘃𝗶𝗱𝗲 𝗱𝗲𝘁𝗮𝗶𝗹𝗲𝗱 𝗮𝗻𝘀…"
type textarea "x"
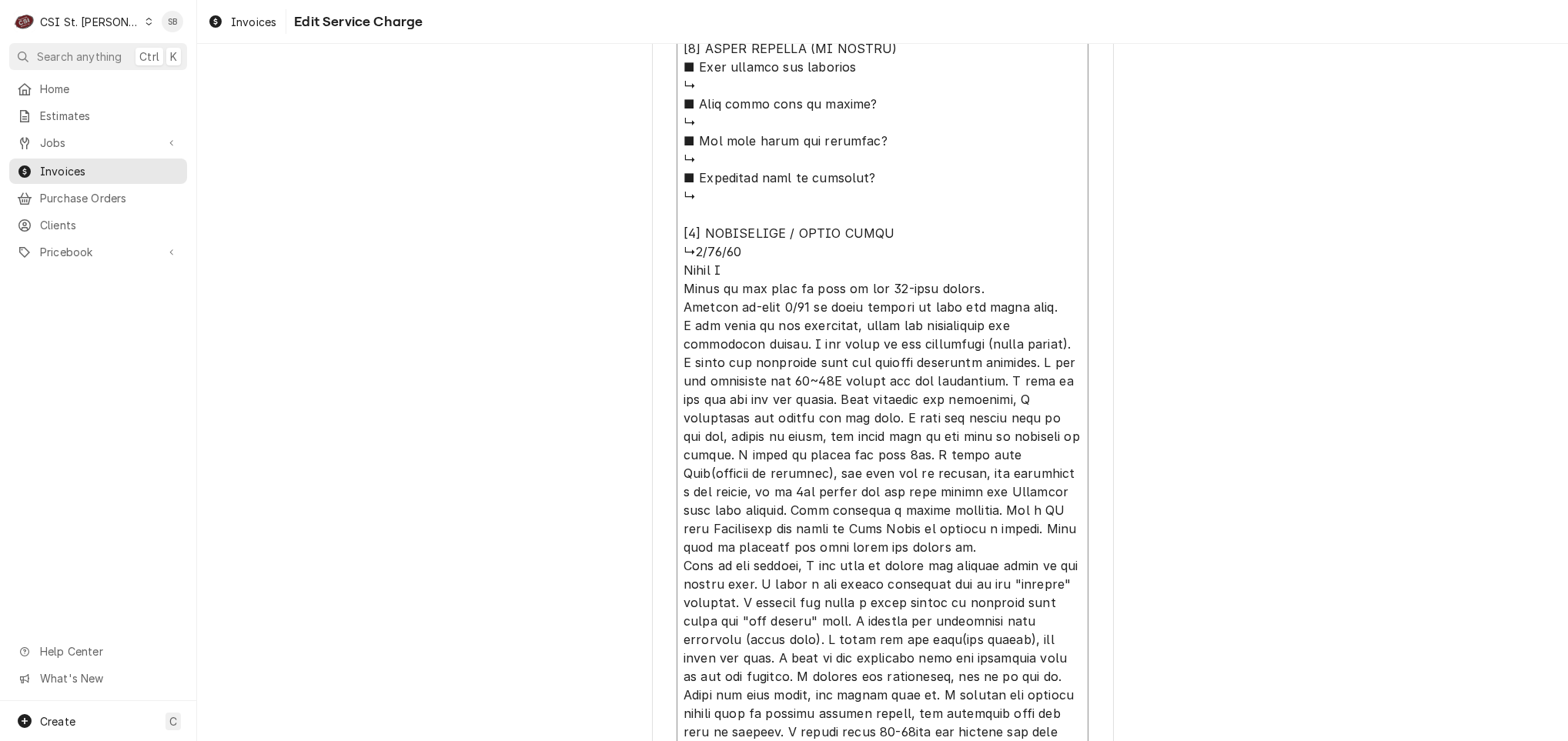
type textarea "⚠️ 𝗙𝗢𝗥𝗠 𝗜𝗡𝗦𝗧𝗥𝗨𝗖𝗧𝗜𝗢𝗡𝗦 ⚠️ ✪ 𝗖𝗼𝗺𝗽𝗹𝗲𝘁𝗲 𝗮𝗹𝗹 𝗿𝗲𝗹𝗲𝘃𝗮𝗻𝘁 𝘀𝗲𝗰𝘁𝗶𝗼𝗻𝘀 ✪ 𝗣𝗿𝗼𝘃𝗶𝗱𝗲 𝗱𝗲𝘁𝗮𝗶𝗹𝗲𝗱 𝗮𝗻𝘀…"
type textarea "x"
type textarea "⚠️ 𝗙𝗢𝗥𝗠 𝗜𝗡𝗦𝗧𝗥𝗨𝗖𝗧𝗜𝗢𝗡𝗦 ⚠️ ✪ 𝗖𝗼𝗺𝗽𝗹𝗲𝘁𝗲 𝗮𝗹𝗹 𝗿𝗲𝗹𝗲𝘃𝗮𝗻𝘁 𝘀𝗲𝗰𝘁𝗶𝗼𝗻𝘀 ✪ 𝗣𝗿𝗼𝘃𝗶𝗱𝗲 𝗱𝗲𝘁𝗮𝗶𝗹𝗲𝗱 𝗮𝗻𝘀…"
type textarea "x"
type textarea "⚠️ 𝗙𝗢𝗥𝗠 𝗜𝗡𝗦𝗧𝗥𝗨𝗖𝗧𝗜𝗢𝗡𝗦 ⚠️ ✪ 𝗖𝗼𝗺𝗽𝗹𝗲𝘁𝗲 𝗮𝗹𝗹 𝗿𝗲𝗹𝗲𝘃𝗮𝗻𝘁 𝘀𝗲𝗰𝘁𝗶𝗼𝗻𝘀 ✪ 𝗣𝗿𝗼𝘃𝗶𝗱𝗲 𝗱𝗲𝘁𝗮𝗶𝗹𝗲𝗱 𝗮𝗻𝘀…"
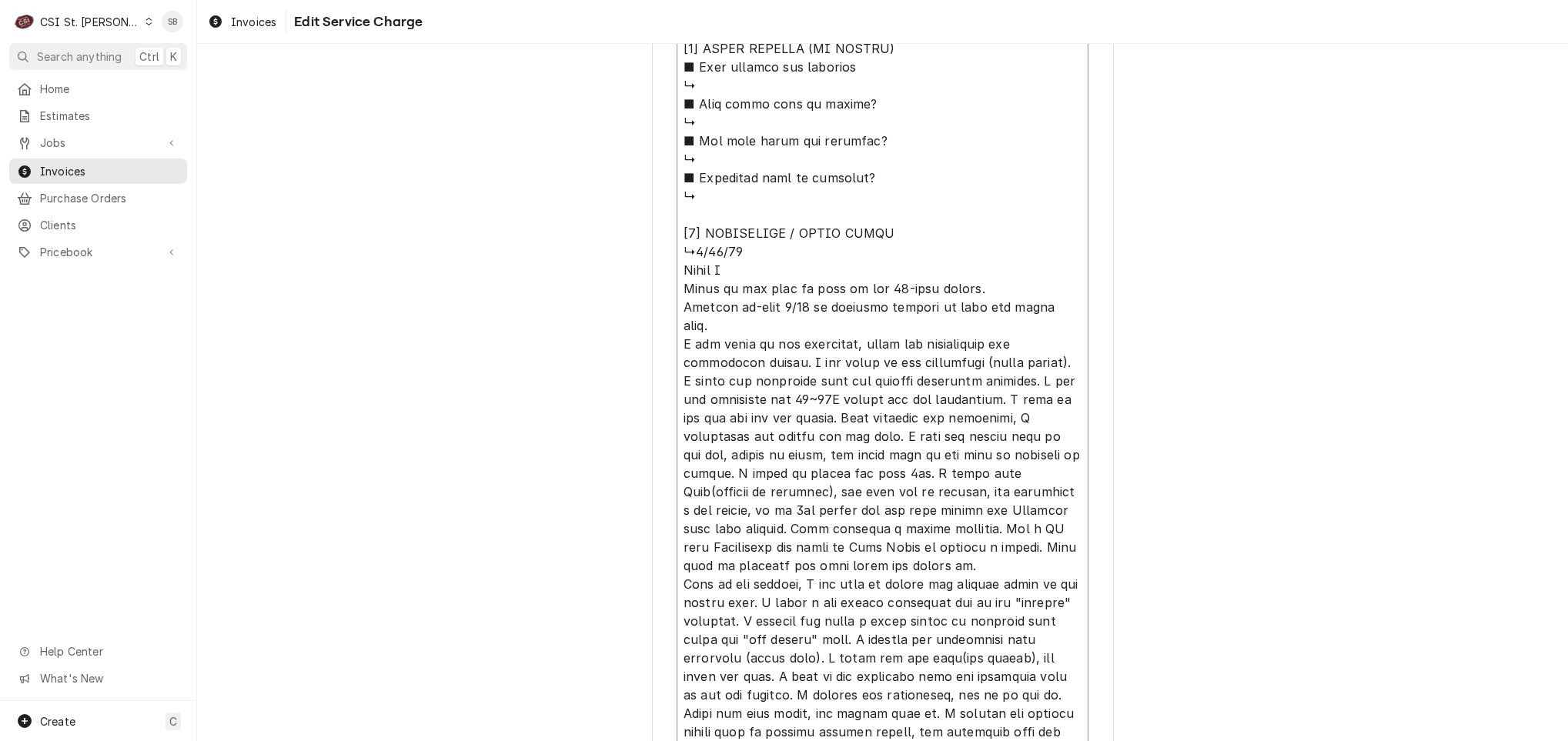
type textarea "x"
type textarea "⚠️ 𝗙𝗢𝗥𝗠 𝗜𝗡𝗦𝗧𝗥𝗨𝗖𝗧𝗜𝗢𝗡𝗦 ⚠️ ✪ 𝗖𝗼𝗺𝗽𝗹𝗲𝘁𝗲 𝗮𝗹𝗹 𝗿𝗲𝗹𝗲𝘃𝗮𝗻𝘁 𝘀𝗲𝗰𝘁𝗶𝗼𝗻𝘀 ✪ 𝗣𝗿𝗼𝘃𝗶𝗱𝗲 𝗱𝗲𝘁𝗮𝗶𝗹𝗲𝗱 𝗮𝗻𝘀…"
type textarea "x"
type textarea "⚠️ 𝗙𝗢𝗥𝗠 𝗜𝗡𝗦𝗧𝗥𝗨𝗖𝗧𝗜𝗢𝗡𝗦 ⚠️ ✪ 𝗖𝗼𝗺𝗽𝗹𝗲𝘁𝗲 𝗮𝗹𝗹 𝗿𝗲𝗹𝗲𝘃𝗮𝗻𝘁 𝘀𝗲𝗰𝘁𝗶𝗼𝗻𝘀 ✪ 𝗣𝗿𝗼𝘃𝗶𝗱𝗲 𝗱𝗲𝘁𝗮𝗶𝗹𝗲𝗱 𝗮𝗻𝘀…"
type textarea "x"
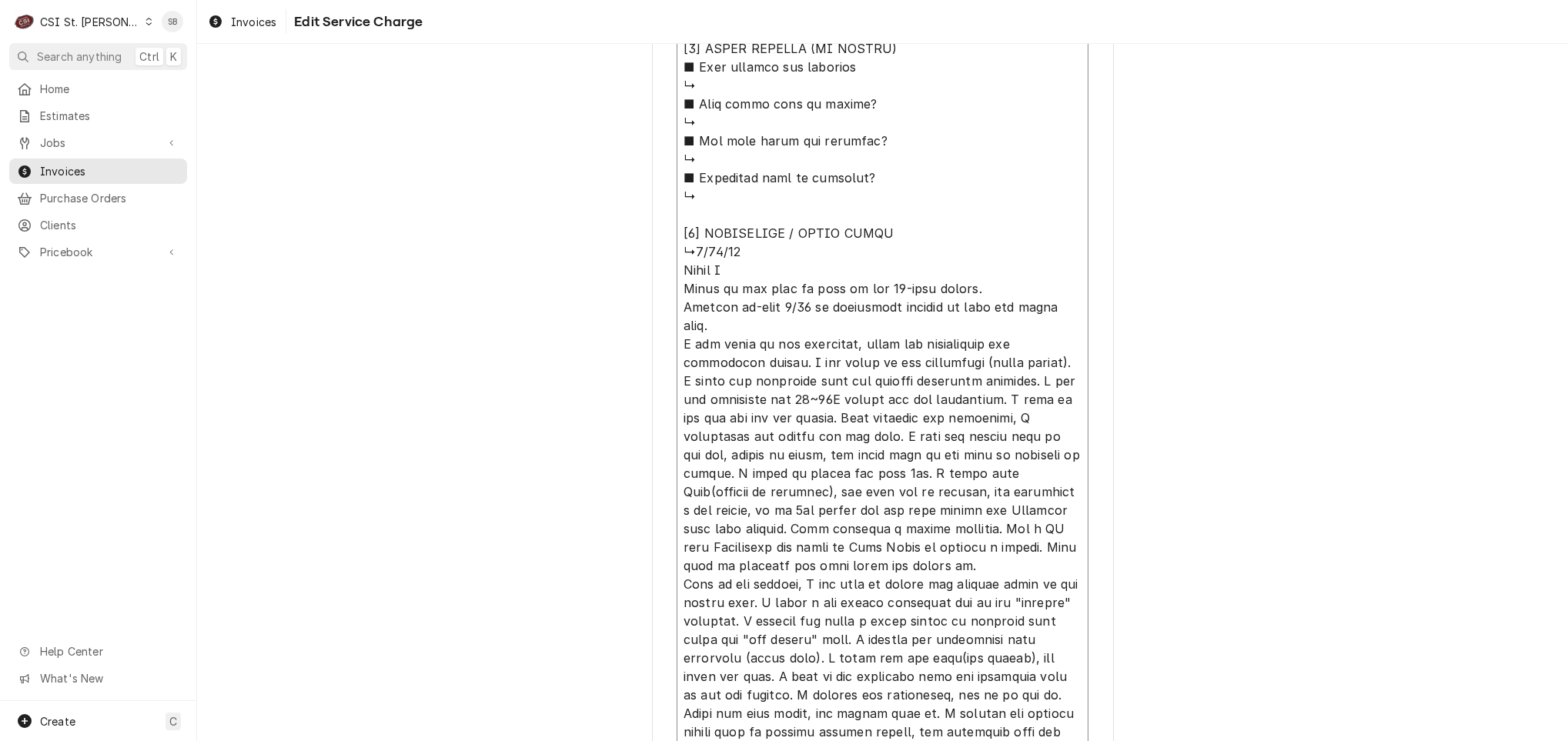
type textarea "⚠️ 𝗙𝗢𝗥𝗠 𝗜𝗡𝗦𝗧𝗥𝗨𝗖𝗧𝗜𝗢𝗡𝗦 ⚠️ ✪ 𝗖𝗼𝗺𝗽𝗹𝗲𝘁𝗲 𝗮𝗹𝗹 𝗿𝗲𝗹𝗲𝘃𝗮𝗻𝘁 𝘀𝗲𝗰𝘁𝗶𝗼𝗻𝘀 ✪ 𝗣𝗿𝗼𝘃𝗶𝗱𝗲 𝗱𝗲𝘁𝗮𝗶𝗹𝗲𝗱 𝗮𝗻𝘀…"
type textarea "x"
type textarea "⚠️ 𝗙𝗢𝗥𝗠 𝗜𝗡𝗦𝗧𝗥𝗨𝗖𝗧𝗜𝗢𝗡𝗦 ⚠️ ✪ 𝗖𝗼𝗺𝗽𝗹𝗲𝘁𝗲 𝗮𝗹𝗹 𝗿𝗲𝗹𝗲𝘃𝗮𝗻𝘁 𝘀𝗲𝗰𝘁𝗶𝗼𝗻𝘀 ✪ 𝗣𝗿𝗼𝘃𝗶𝗱𝗲 𝗱𝗲𝘁𝗮𝗶𝗹𝗲𝗱 𝗮𝗻𝘀…"
type textarea "x"
type textarea "⚠️ 𝗙𝗢𝗥𝗠 𝗜𝗡𝗦𝗧𝗥𝗨𝗖𝗧𝗜𝗢𝗡𝗦 ⚠️ ✪ 𝗖𝗼𝗺𝗽𝗹𝗲𝘁𝗲 𝗮𝗹𝗹 𝗿𝗲𝗹𝗲𝘃𝗮𝗻𝘁 𝘀𝗲𝗰𝘁𝗶𝗼𝗻𝘀 ✪ 𝗣𝗿𝗼𝘃𝗶𝗱𝗲 𝗱𝗲𝘁𝗮𝗶𝗹𝗲𝗱 𝗮𝗻𝘀…"
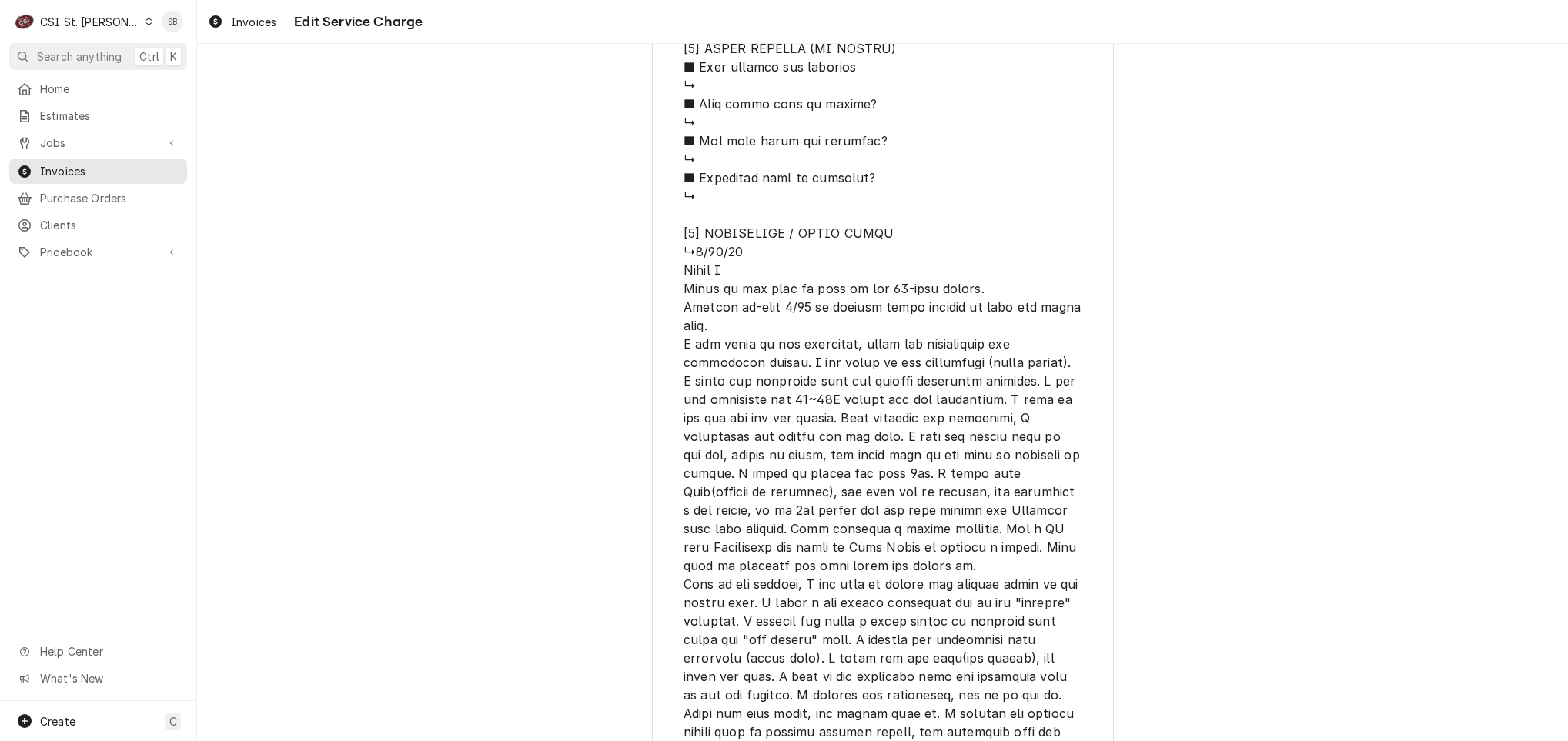
type textarea "x"
type textarea "⚠️ 𝗙𝗢𝗥𝗠 𝗜𝗡𝗦𝗧𝗥𝗨𝗖𝗧𝗜𝗢𝗡𝗦 ⚠️ ✪ 𝗖𝗼𝗺𝗽𝗹𝗲𝘁𝗲 𝗮𝗹𝗹 𝗿𝗲𝗹𝗲𝘃𝗮𝗻𝘁 𝘀𝗲𝗰𝘁𝗶𝗼𝗻𝘀 ✪ 𝗣𝗿𝗼𝘃𝗶𝗱𝗲 𝗱𝗲𝘁𝗮𝗶𝗹𝗲𝗱 𝗮𝗻𝘀…"
type textarea "x"
type textarea "⚠️ 𝗙𝗢𝗥𝗠 𝗜𝗡𝗦𝗧𝗥𝗨𝗖𝗧𝗜𝗢𝗡𝗦 ⚠️ ✪ 𝗖𝗼𝗺𝗽𝗹𝗲𝘁𝗲 𝗮𝗹𝗹 𝗿𝗲𝗹𝗲𝘃𝗮𝗻𝘁 𝘀𝗲𝗰𝘁𝗶𝗼𝗻𝘀 ✪ 𝗣𝗿𝗼𝘃𝗶𝗱𝗲 𝗱𝗲𝘁𝗮𝗶𝗹𝗲𝗱 𝗮𝗻𝘀…"
type textarea "x"
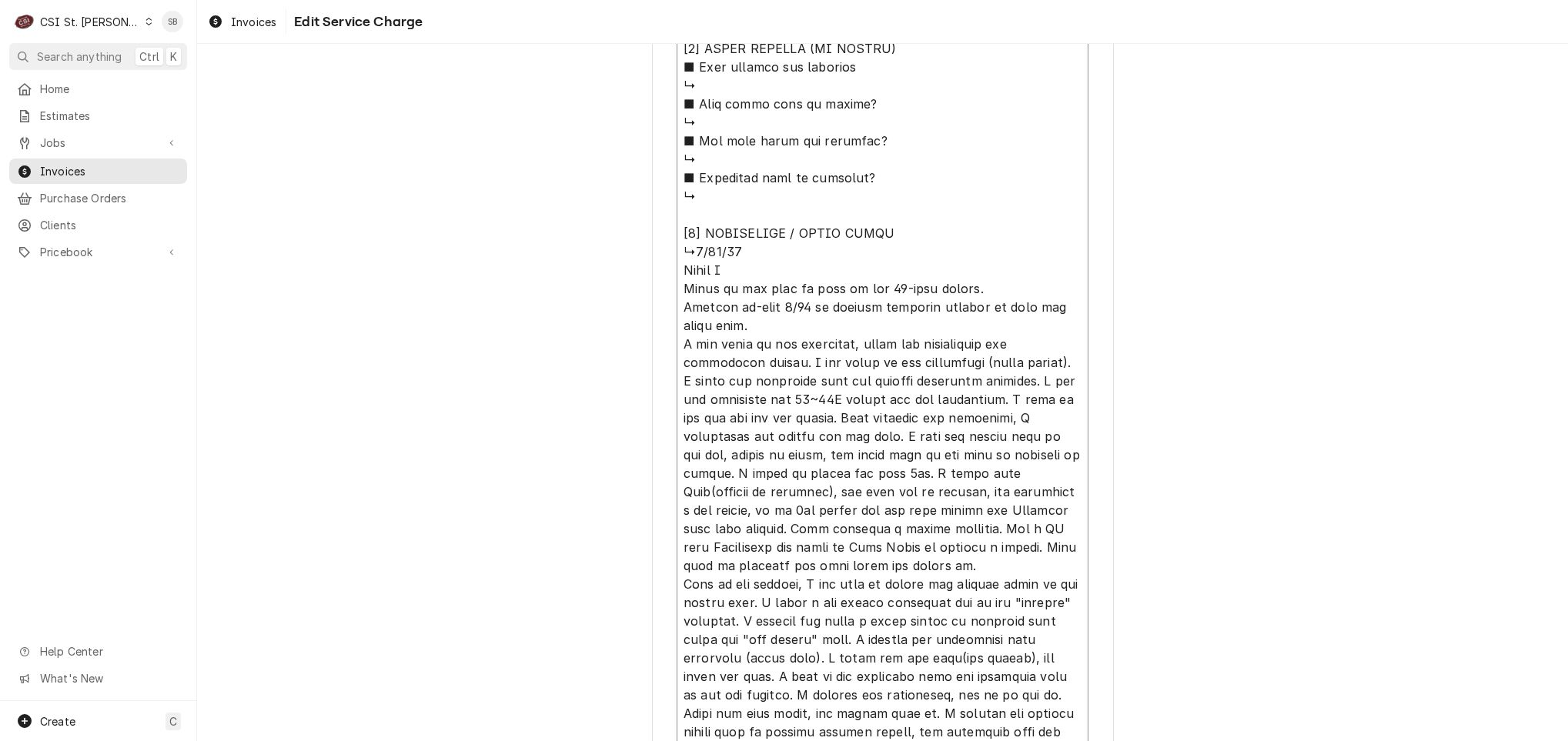
type textarea "⚠️ 𝗙𝗢𝗥𝗠 𝗜𝗡𝗦𝗧𝗥𝗨𝗖𝗧𝗜𝗢𝗡𝗦 ⚠️ ✪ 𝗖𝗼𝗺𝗽𝗹𝗲𝘁𝗲 𝗮𝗹𝗹 𝗿𝗲𝗹𝗲𝘃𝗮𝗻𝘁 𝘀𝗲𝗰𝘁𝗶𝗼𝗻𝘀 ✪ 𝗣𝗿𝗼𝘃𝗶𝗱𝗲 𝗱𝗲𝘁𝗮𝗶𝗹𝗲𝗱 𝗮𝗻𝘀…"
type textarea "x"
type textarea "⚠️ 𝗙𝗢𝗥𝗠 𝗜𝗡𝗦𝗧𝗥𝗨𝗖𝗧𝗜𝗢𝗡𝗦 ⚠️ ✪ 𝗖𝗼𝗺𝗽𝗹𝗲𝘁𝗲 𝗮𝗹𝗹 𝗿𝗲𝗹𝗲𝘃𝗮𝗻𝘁 𝘀𝗲𝗰𝘁𝗶𝗼𝗻𝘀 ✪ 𝗣𝗿𝗼𝘃𝗶𝗱𝗲 𝗱𝗲𝘁𝗮𝗶𝗹𝗲𝗱 𝗮𝗻𝘀…"
type textarea "x"
type textarea "⚠️ 𝗙𝗢𝗥𝗠 𝗜𝗡𝗦𝗧𝗥𝗨𝗖𝗧𝗜𝗢𝗡𝗦 ⚠️ ✪ 𝗖𝗼𝗺𝗽𝗹𝗲𝘁𝗲 𝗮𝗹𝗹 𝗿𝗲𝗹𝗲𝘃𝗮𝗻𝘁 𝘀𝗲𝗰𝘁𝗶𝗼𝗻𝘀 ✪ 𝗣𝗿𝗼𝘃𝗶𝗱𝗲 𝗱𝗲𝘁𝗮𝗶𝗹𝗲𝗱 𝗮𝗻𝘀…"
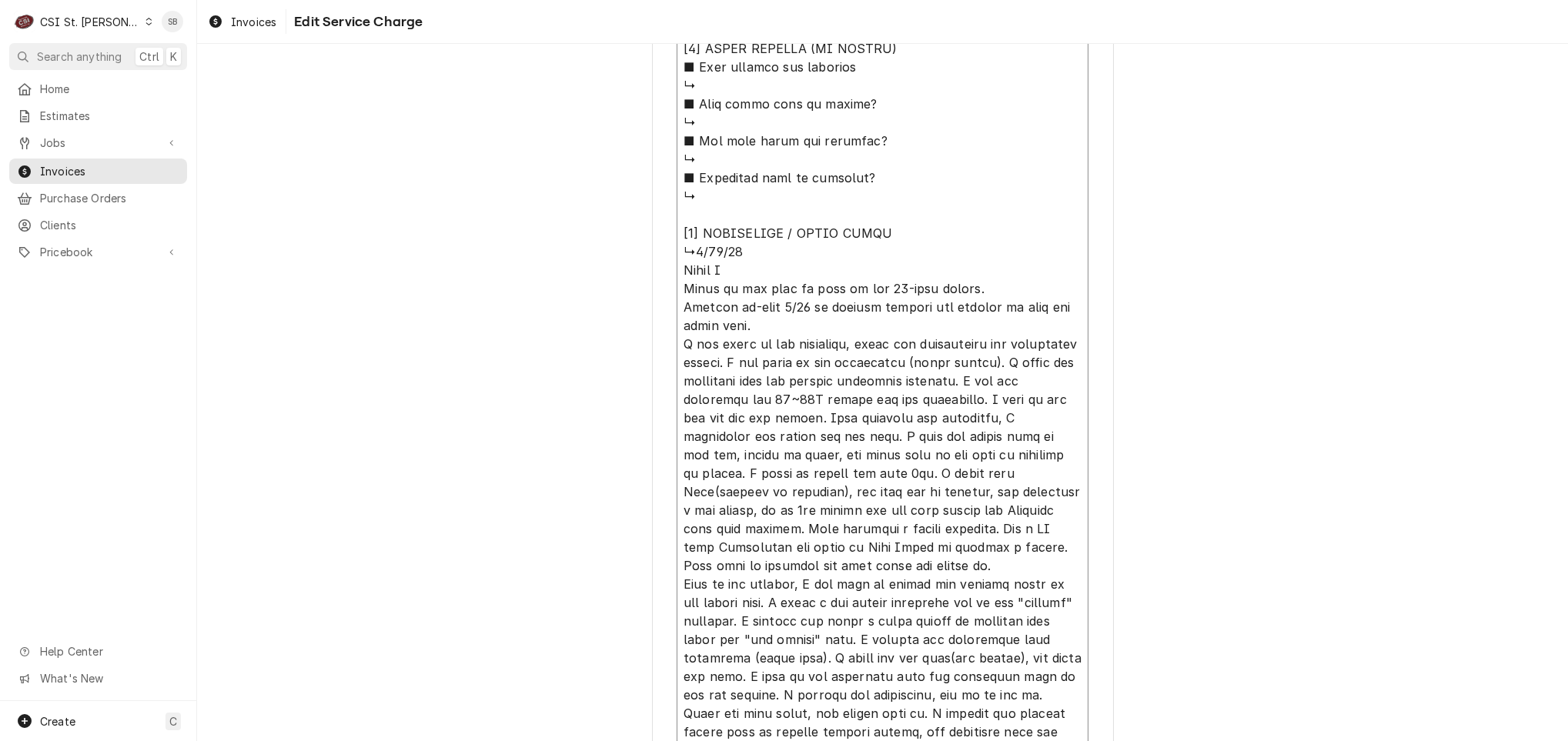
type textarea "x"
type textarea "⚠️ 𝗙𝗢𝗥𝗠 𝗜𝗡𝗦𝗧𝗥𝗨𝗖𝗧𝗜𝗢𝗡𝗦 ⚠️ ✪ 𝗖𝗼𝗺𝗽𝗹𝗲𝘁𝗲 𝗮𝗹𝗹 𝗿𝗲𝗹𝗲𝘃𝗮𝗻𝘁 𝘀𝗲𝗰𝘁𝗶𝗼𝗻𝘀 ✪ 𝗣𝗿𝗼𝘃𝗶𝗱𝗲 𝗱𝗲𝘁𝗮𝗶𝗹𝗲𝗱 𝗮𝗻𝘀…"
type textarea "x"
type textarea "⚠️ 𝗙𝗢𝗥𝗠 𝗜𝗡𝗦𝗧𝗥𝗨𝗖𝗧𝗜𝗢𝗡𝗦 ⚠️ ✪ 𝗖𝗼𝗺𝗽𝗹𝗲𝘁𝗲 𝗮𝗹𝗹 𝗿𝗲𝗹𝗲𝘃𝗮𝗻𝘁 𝘀𝗲𝗰𝘁𝗶𝗼𝗻𝘀 ✪ 𝗣𝗿𝗼𝘃𝗶𝗱𝗲 𝗱𝗲𝘁𝗮𝗶𝗹𝗲𝗱 𝗮𝗻𝘀…"
type textarea "x"
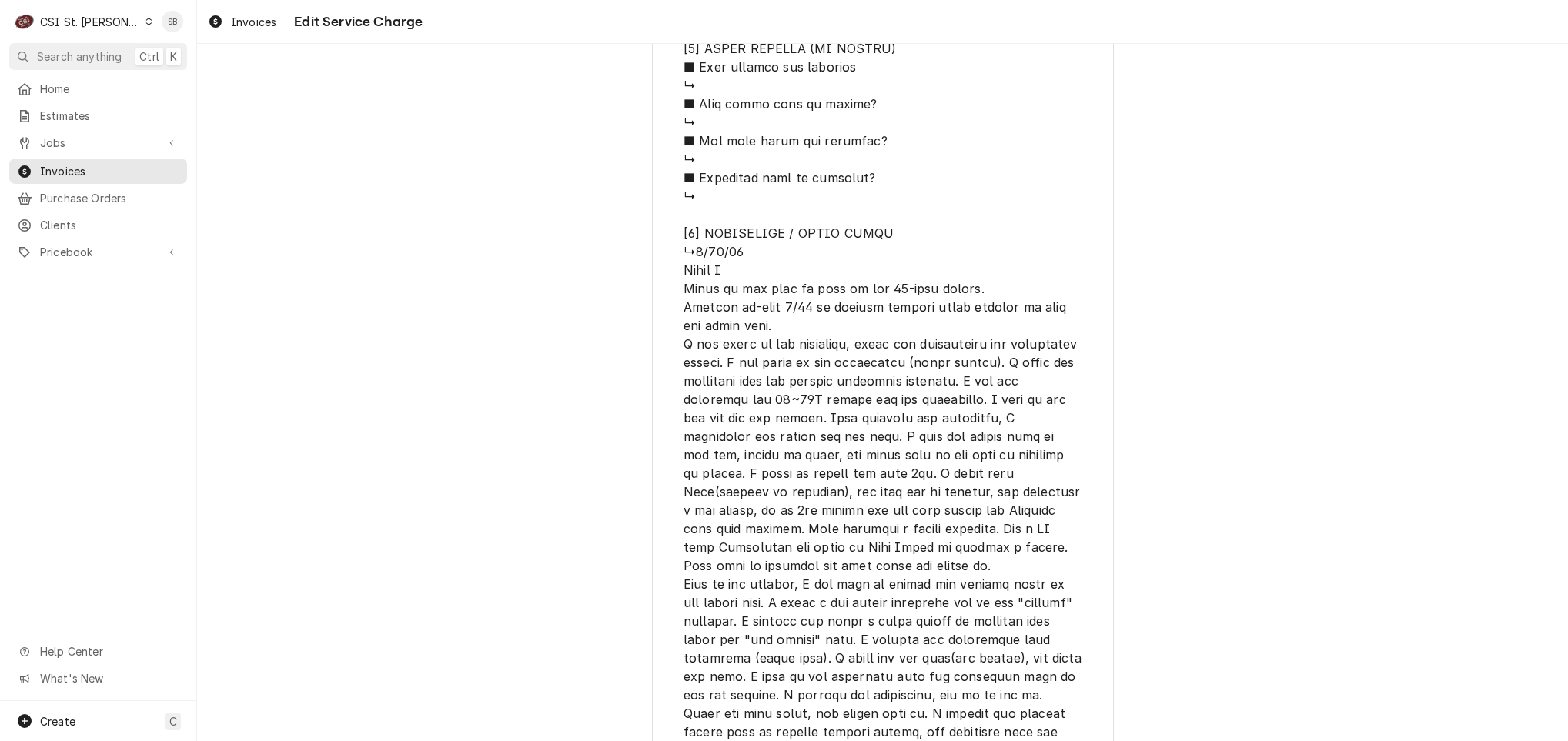
type textarea "⚠️ 𝗙𝗢𝗥𝗠 𝗜𝗡𝗦𝗧𝗥𝗨𝗖𝗧𝗜𝗢𝗡𝗦 ⚠️ ✪ 𝗖𝗼𝗺𝗽𝗹𝗲𝘁𝗲 𝗮𝗹𝗹 𝗿𝗲𝗹𝗲𝘃𝗮𝗻𝘁 𝘀𝗲𝗰𝘁𝗶𝗼𝗻𝘀 ✪ 𝗣𝗿𝗼𝘃𝗶𝗱𝗲 𝗱𝗲𝘁𝗮𝗶𝗹𝗲𝗱 𝗮𝗻𝘀…"
paste textarea "HVAC - break room - unit is not running at all and display on thermostat is out"
type textarea "x"
type textarea "⚠️ 𝗙𝗢𝗥𝗠 𝗜𝗡𝗦𝗧𝗥𝗨𝗖𝗧𝗜𝗢𝗡𝗦 ⚠️ ✪ 𝗖𝗼𝗺𝗽𝗹𝗲𝘁𝗲 𝗮𝗹𝗹 𝗿𝗲𝗹𝗲𝘃𝗮𝗻𝘁 𝘀𝗲𝗰𝘁𝗶𝗼𝗻𝘀 ✪ 𝗣𝗿𝗼𝘃𝗶𝗱𝗲 𝗱𝗲𝘁𝗮𝗶𝗹𝗲𝗱 𝗮𝗻𝘀…"
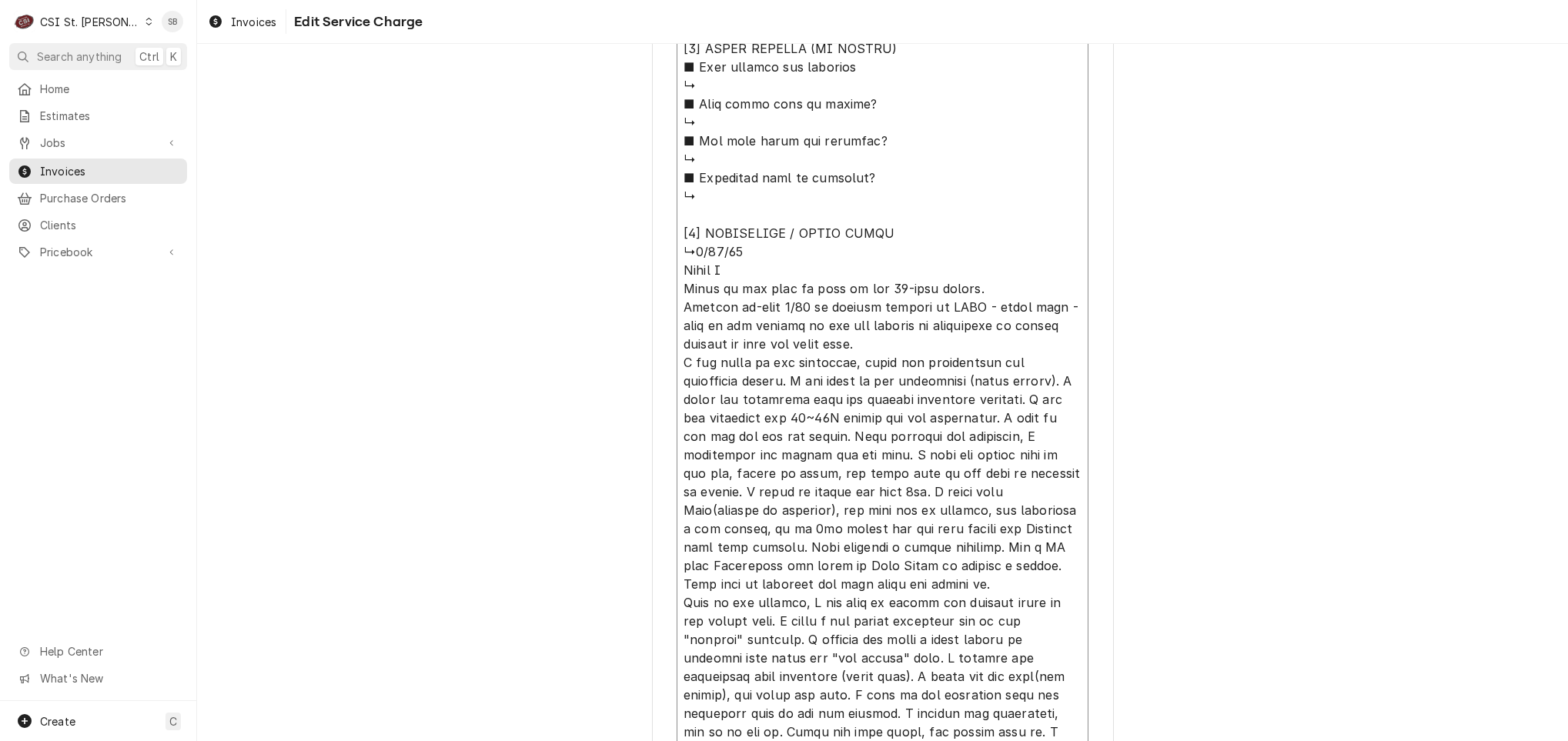
type textarea "x"
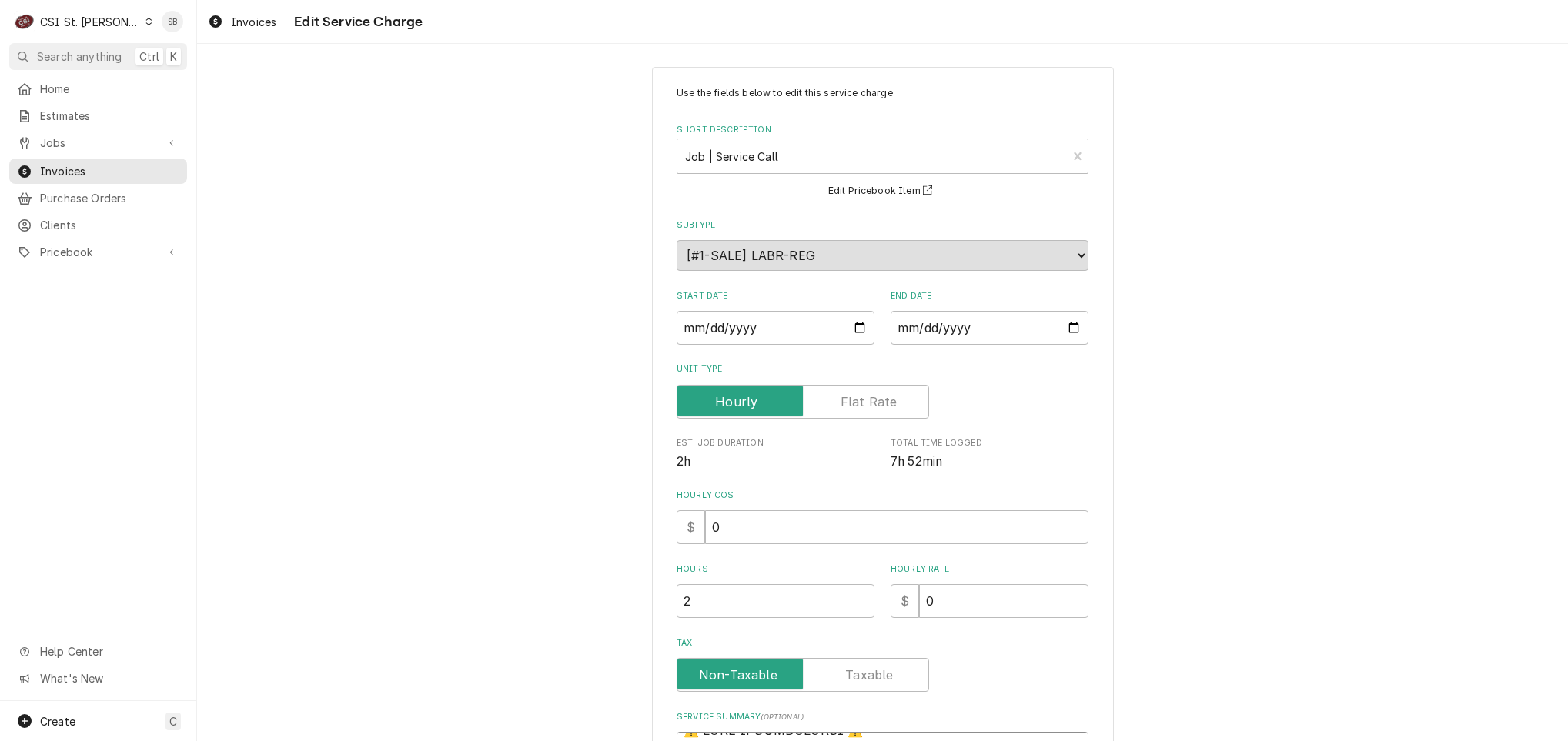
scroll to position [0, 0]
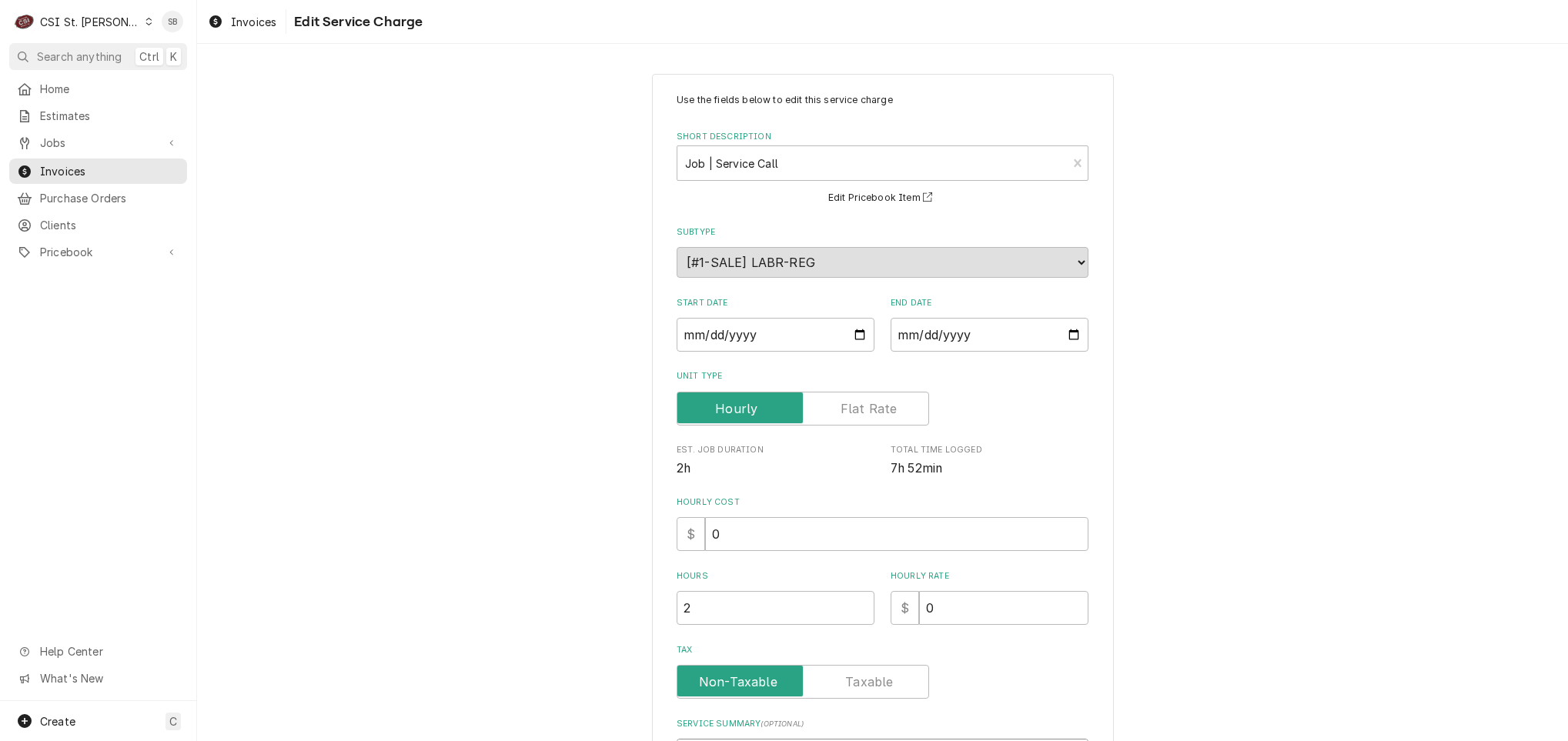
drag, startPoint x: 1046, startPoint y: 591, endPoint x: 397, endPoint y: -55, distance: 915.7
click at [397, 0] on html "C CSI St. Louis SB Search anything Ctrl K Home Estimates Jobs Jobs Job Series I…" at bounding box center [784, 370] width 1568 height 741
type textarea "⚠️ 𝗙𝗢𝗥𝗠 𝗜𝗡𝗦𝗧𝗥𝗨𝗖𝗧𝗜𝗢𝗡𝗦 ⚠️ ✪ 𝗖𝗼𝗺𝗽𝗹𝗲𝘁𝗲 𝗮𝗹𝗹 𝗿𝗲𝗹𝗲𝘃𝗮𝗻𝘁 𝘀𝗲𝗰𝘁𝗶𝗼𝗻𝘀 ✪ 𝗣𝗿𝗼𝘃𝗶𝗱𝗲 𝗱𝗲𝘁𝗮𝗶𝗹𝗲𝗱 𝗮𝗻𝘀…"
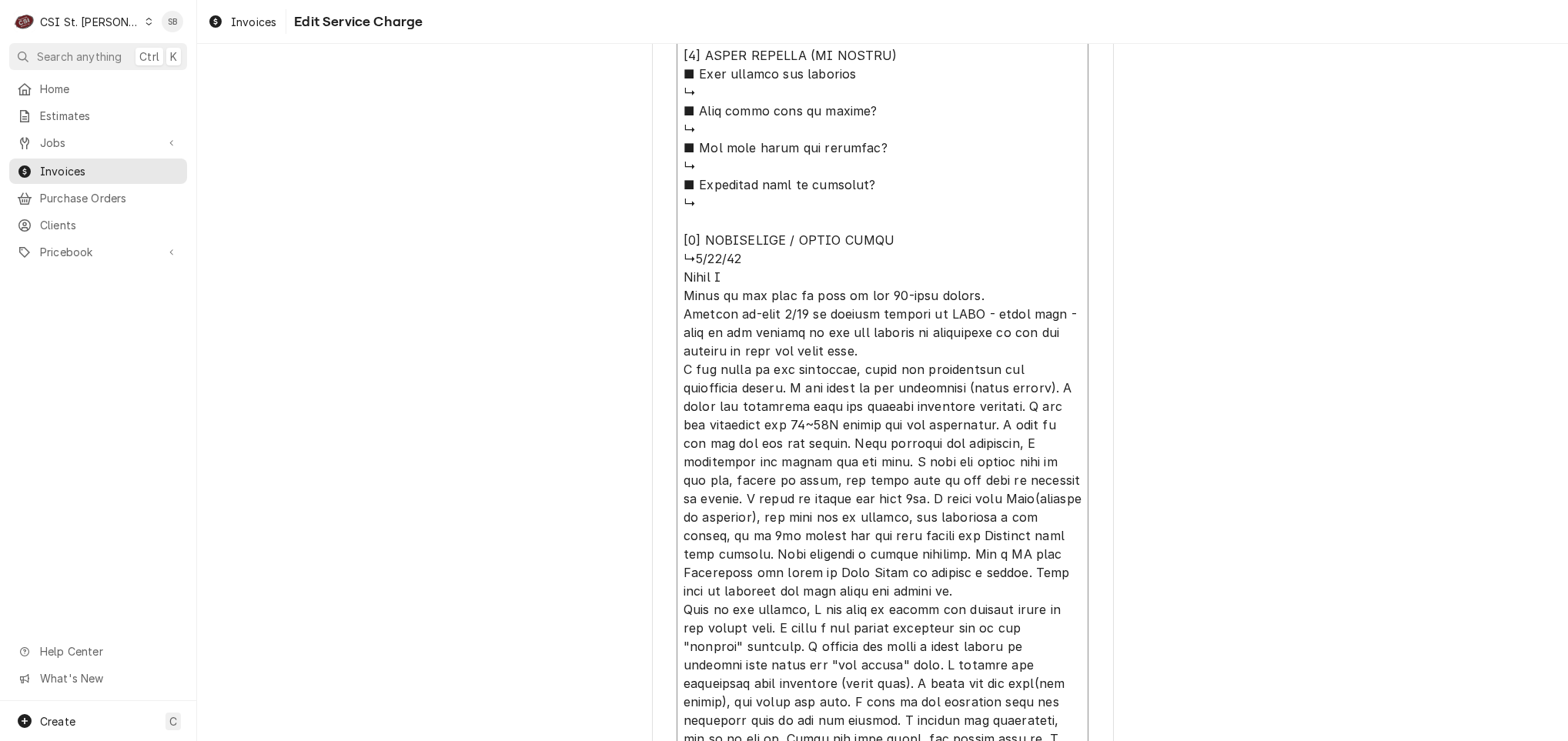
scroll to position [1881, 0]
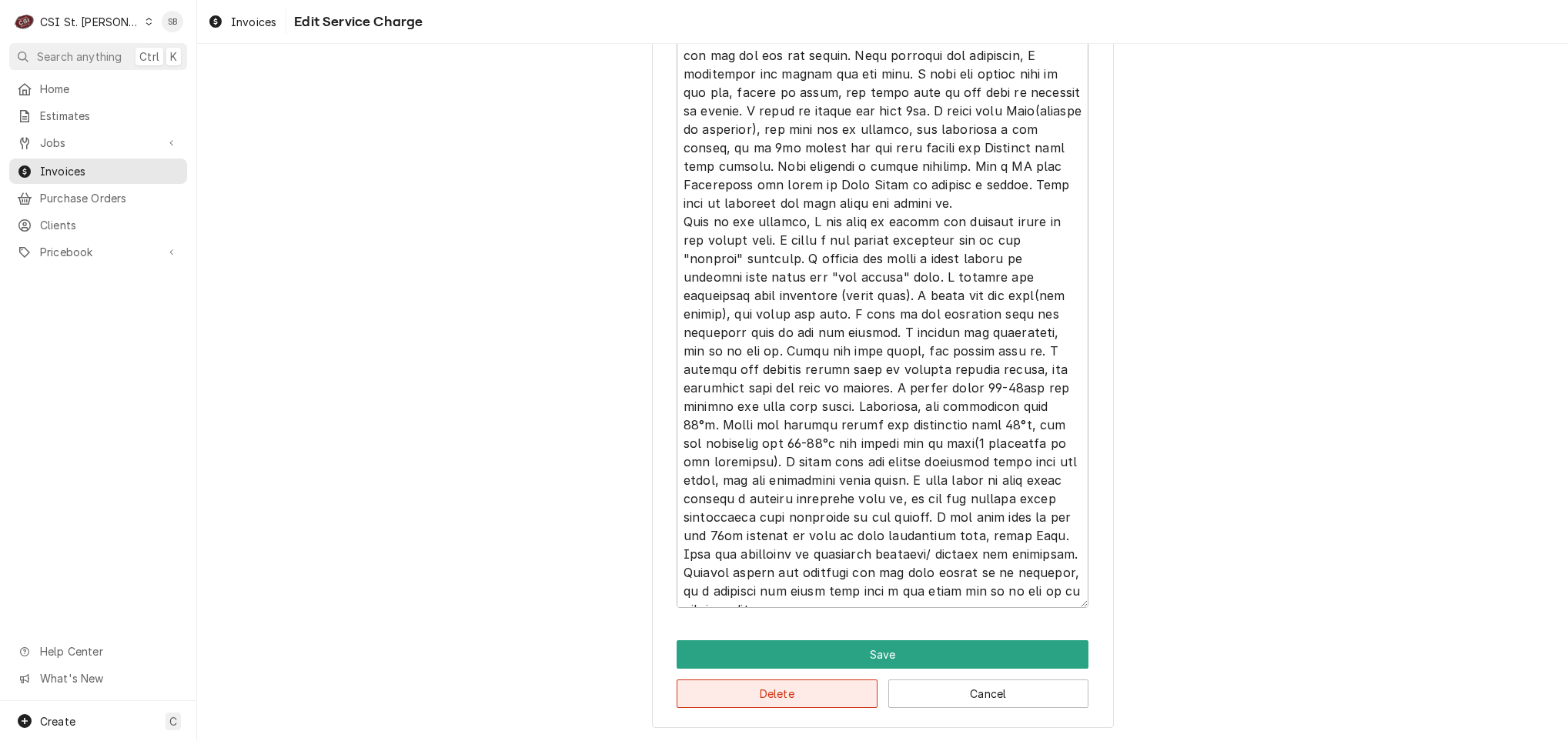
click at [757, 686] on button "Delete" at bounding box center [777, 692] width 201 height 28
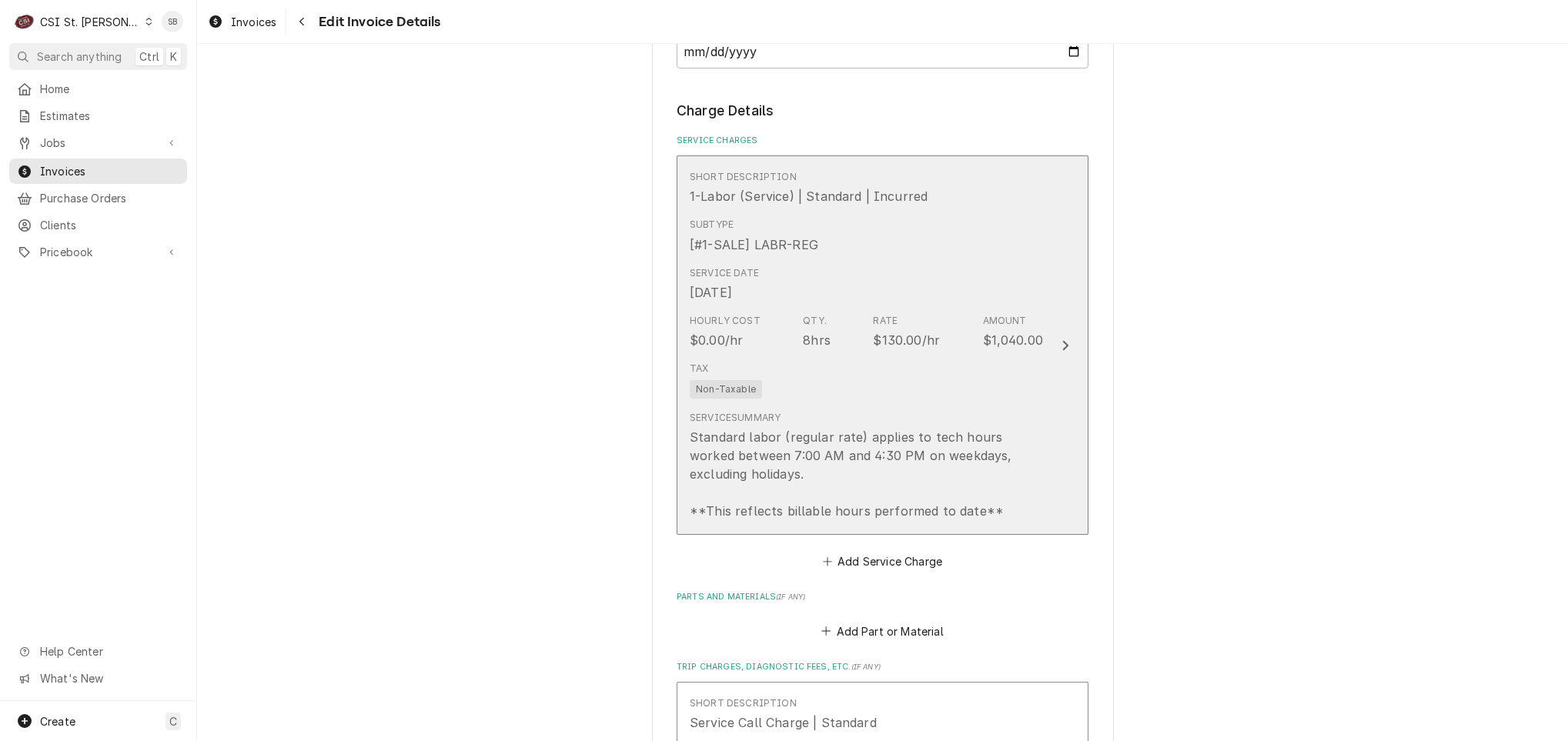
scroll to position [1384, 0]
click at [898, 384] on div "Tax Non-Taxable" at bounding box center [866, 378] width 354 height 49
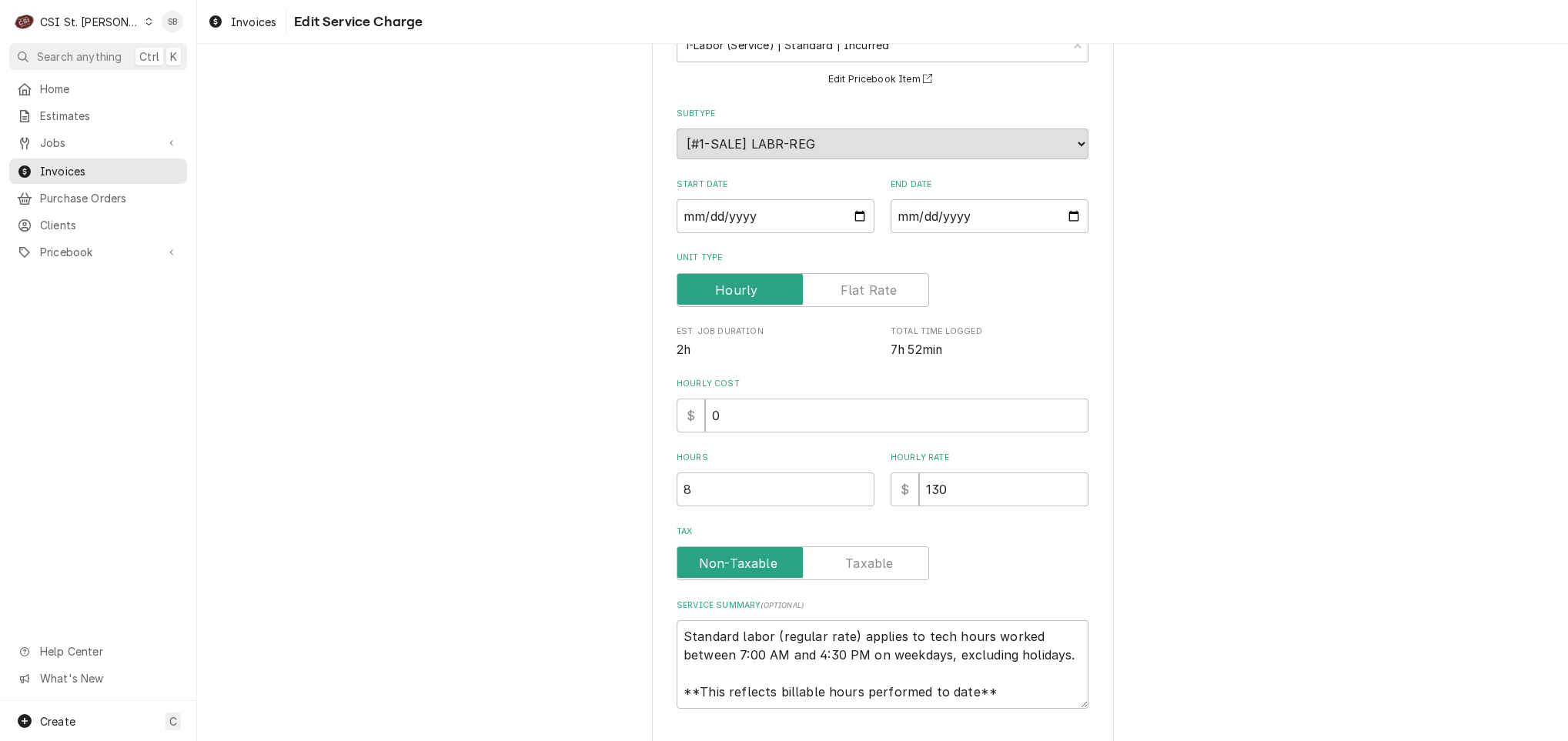
scroll to position [220, 0]
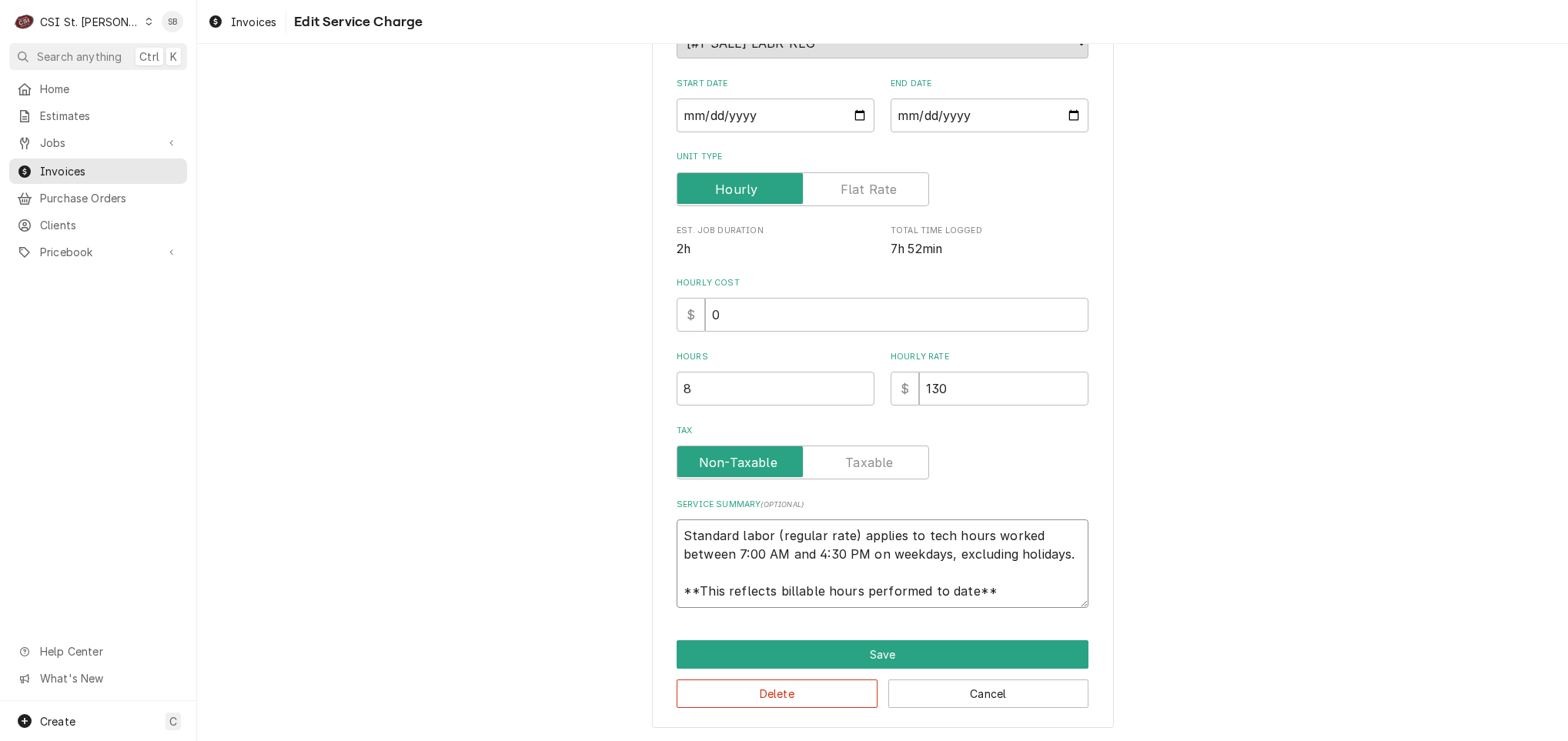
drag, startPoint x: 677, startPoint y: 533, endPoint x: 1272, endPoint y: 616, distance: 600.8
click at [1272, 616] on div "Use the fields below to edit this service charge Short Description 1-Labor (Ser…" at bounding box center [883, 291] width 1371 height 900
paste textarea "Brand: Trane / Model: 4TTA3048D4000DA / Serial: 17062K9D3F Technician responded…"
type textarea "x"
type textarea "Brand: Trane / Model: 4TTA3048D4000DA / Serial: 17062K9D3F Technician responded…"
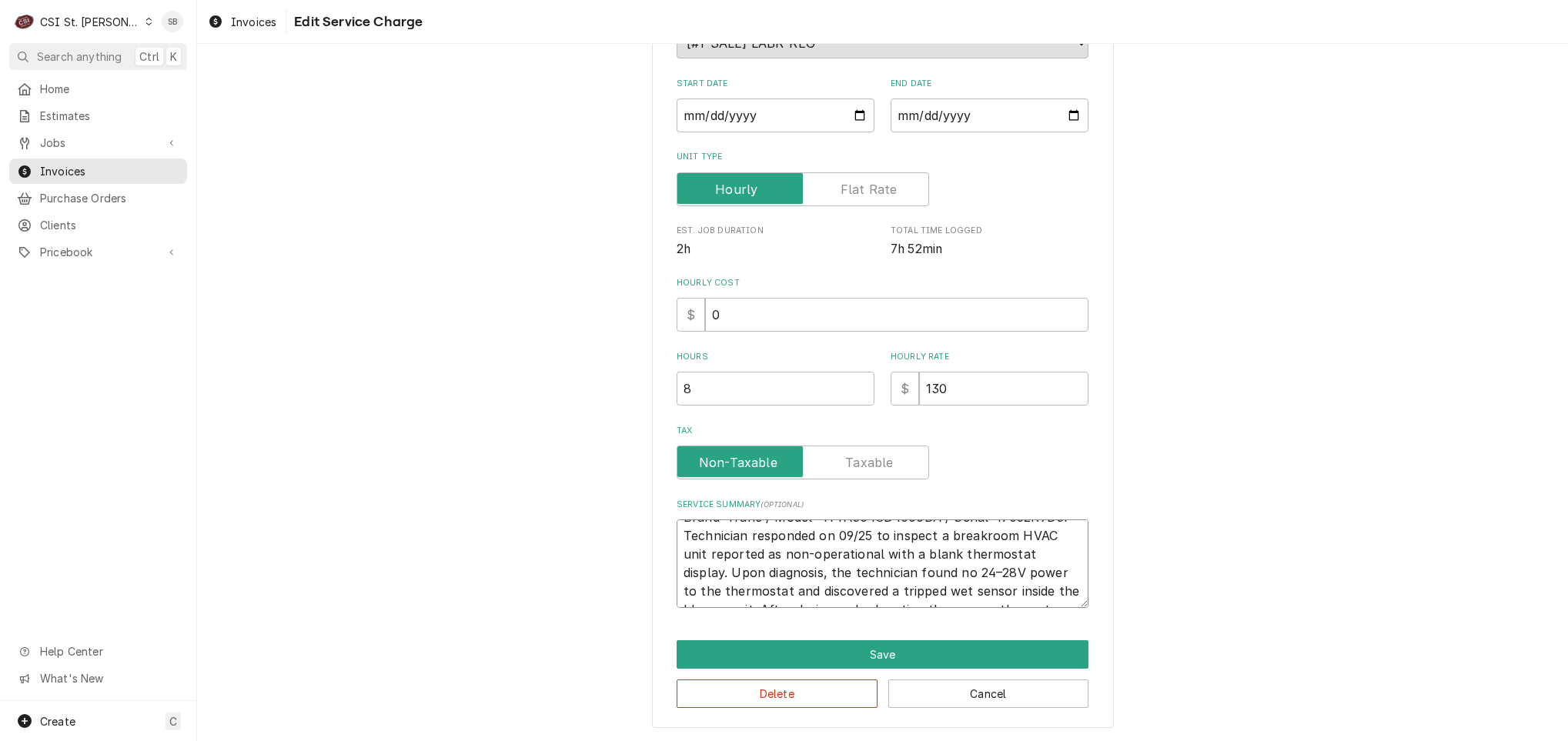
scroll to position [10, 0]
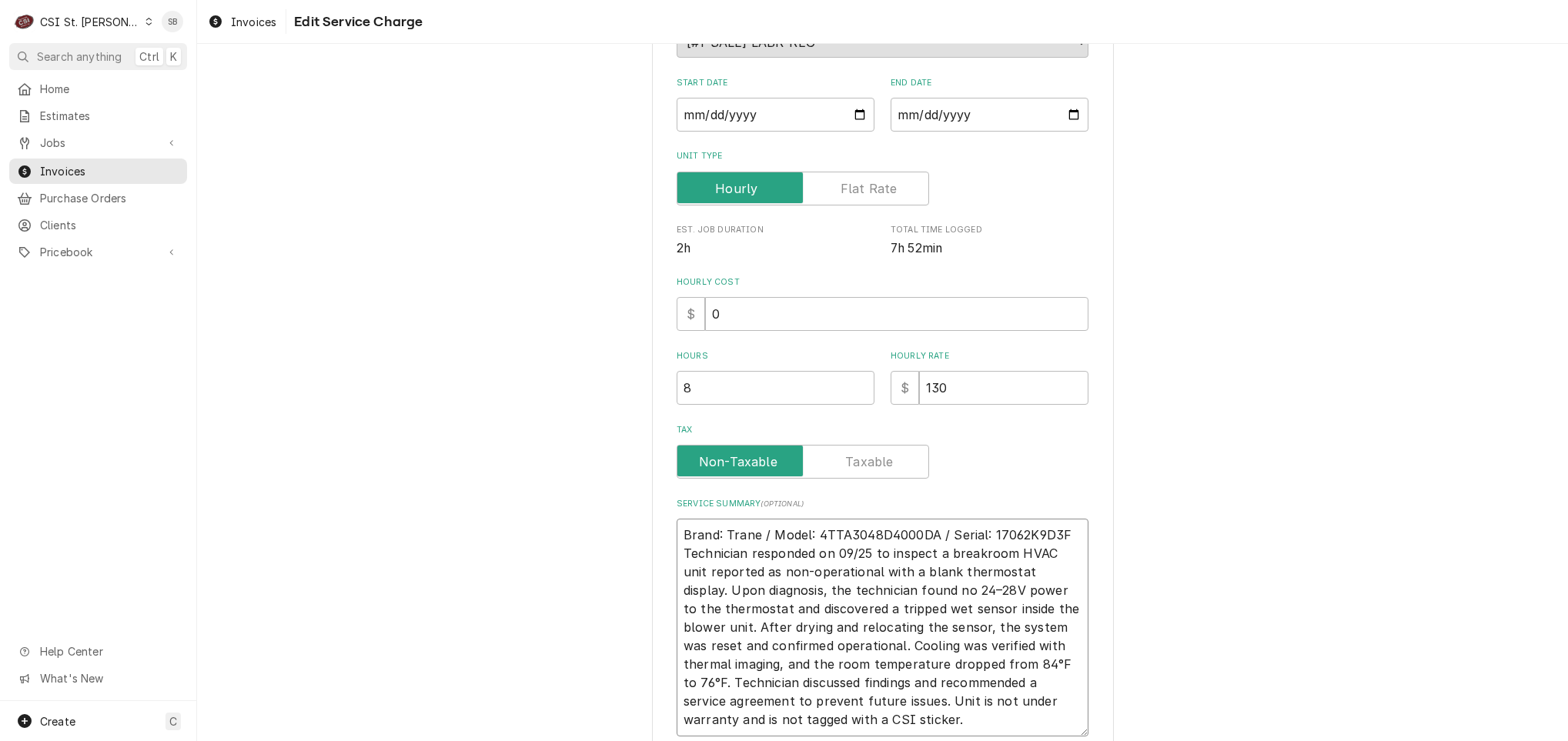
click at [959, 538] on textarea "Brand: Trane / Model: 4TTA3048D4000DA / Serial: 17062K9D3F Technician responded…" at bounding box center [882, 627] width 411 height 218
type textarea "x"
type textarea "Brand: Trane / Model: 4TTA3048D4000DA / Serial: 17062K9D3F Technician responded…"
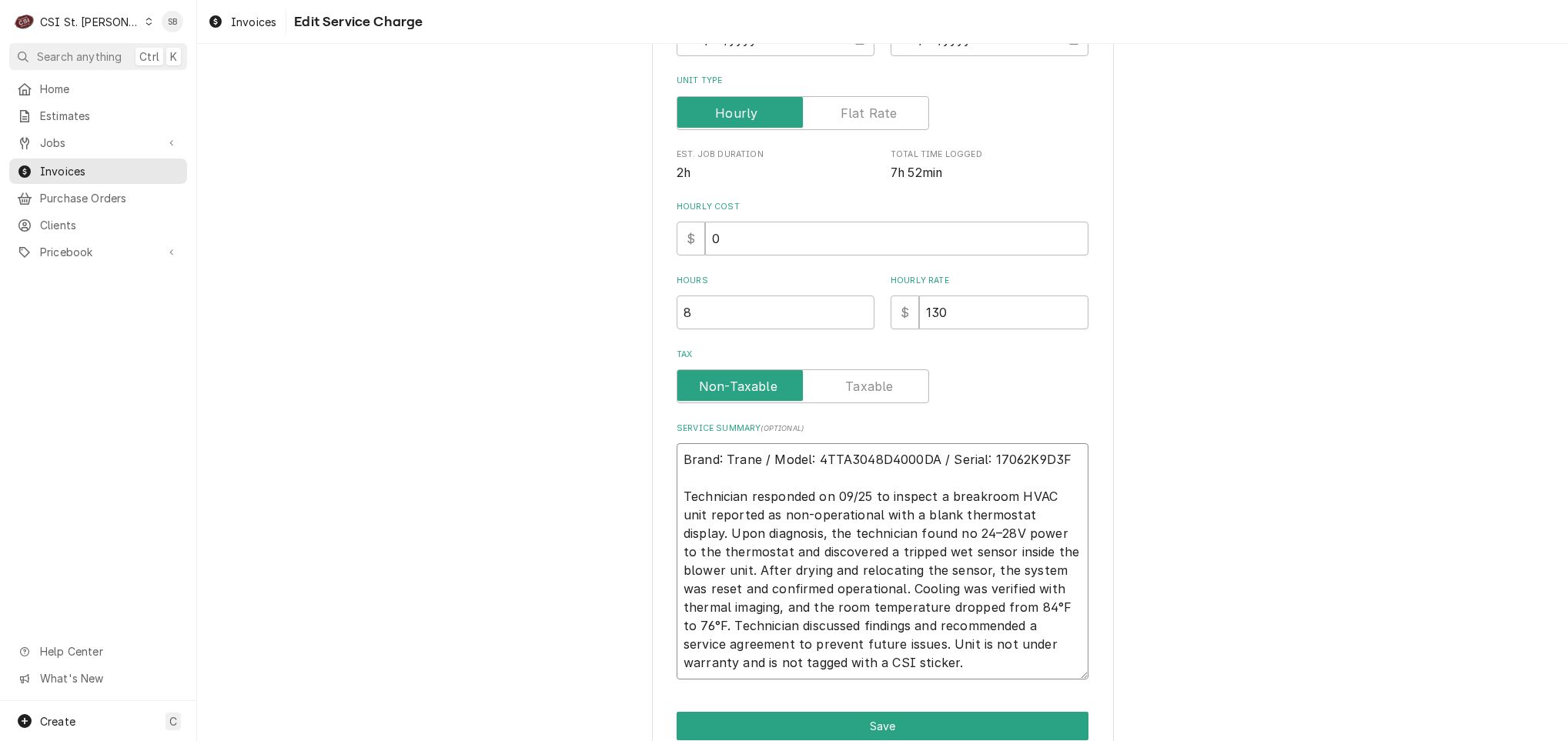
scroll to position [368, 0]
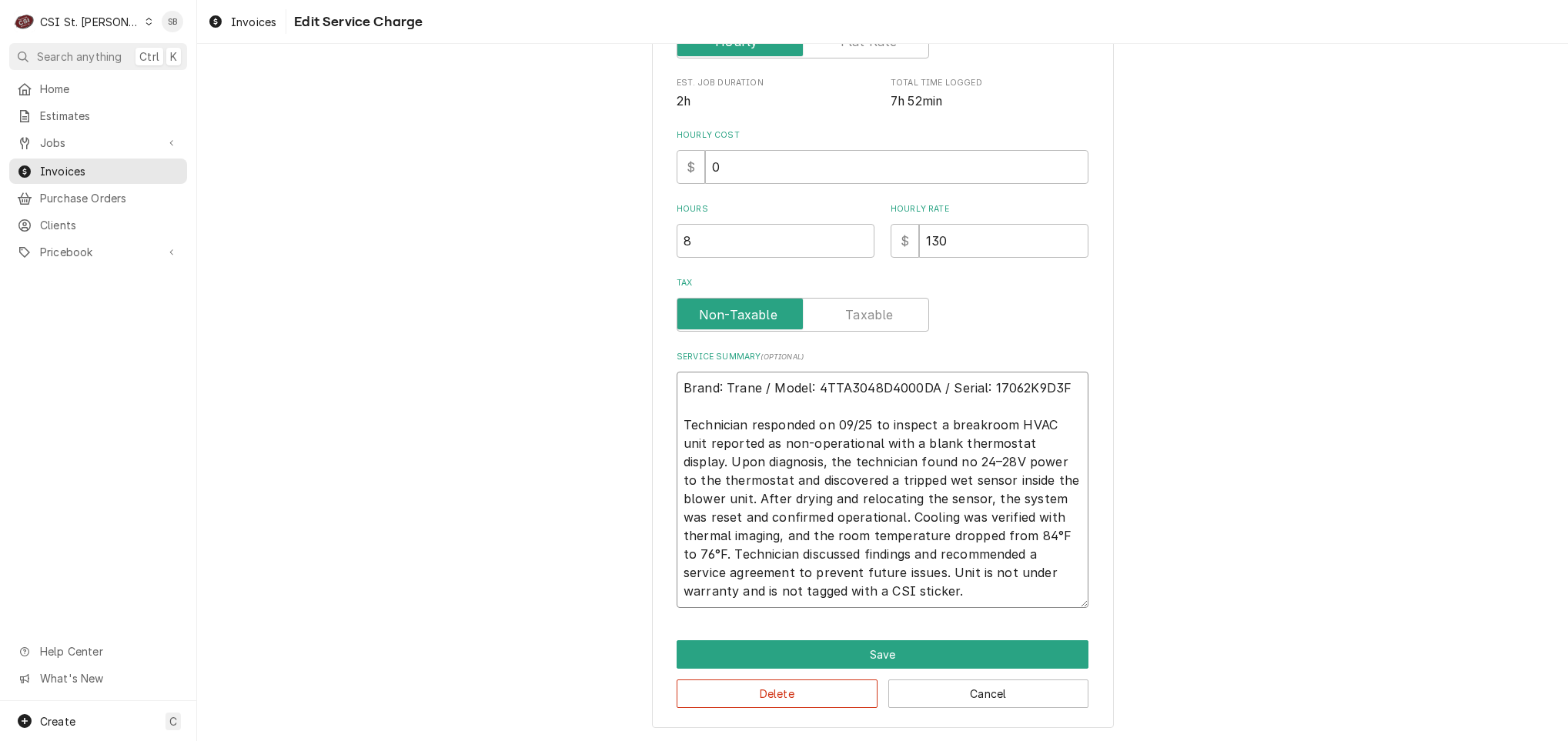
drag, startPoint x: 762, startPoint y: 515, endPoint x: 893, endPoint y: 515, distance: 131.0
click at [881, 515] on textarea "Brand: Trane / Model: 4TTA3048D4000DA / Serial: 17062K9D3F Technician responded…" at bounding box center [882, 489] width 411 height 236
click at [917, 517] on textarea "Brand: Trane / Model: 4TTA3048D4000DA / Serial: 17062K9D3F Technician responded…" at bounding box center [882, 489] width 411 height 236
drag, startPoint x: 727, startPoint y: 551, endPoint x: 832, endPoint y: 551, distance: 105.0
click at [832, 551] on textarea "Brand: Trane / Model: 4TTA3048D4000DA / Serial: 17062K9D3F Technician responded…" at bounding box center [882, 489] width 411 height 236
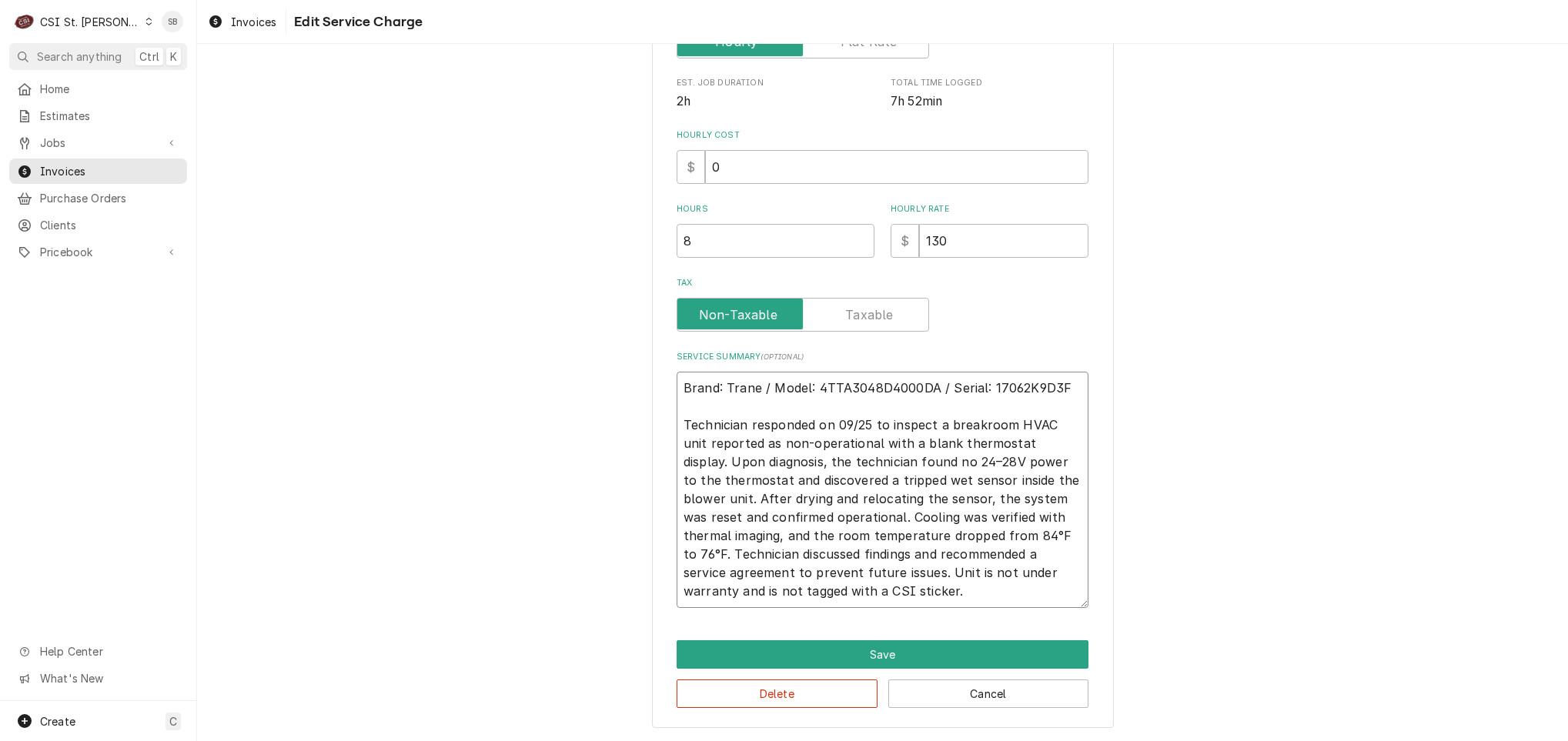
type textarea "x"
type textarea "Brand: Trane / Model: 4TTA3048D4000DA / Serial: 17062K9D3F Technician responded…"
click at [764, 568] on textarea "Brand: Trane / Model: 4TTA3048D4000DA / Serial: 17062K9D3F Technician responded…" at bounding box center [882, 489] width 411 height 236
click at [990, 573] on textarea "Brand: Trane / Model: 4TTA3048D4000DA / Serial: 17062K9D3F Technician responded…" at bounding box center [882, 489] width 411 height 236
drag, startPoint x: 981, startPoint y: 600, endPoint x: 936, endPoint y: 575, distance: 51.5
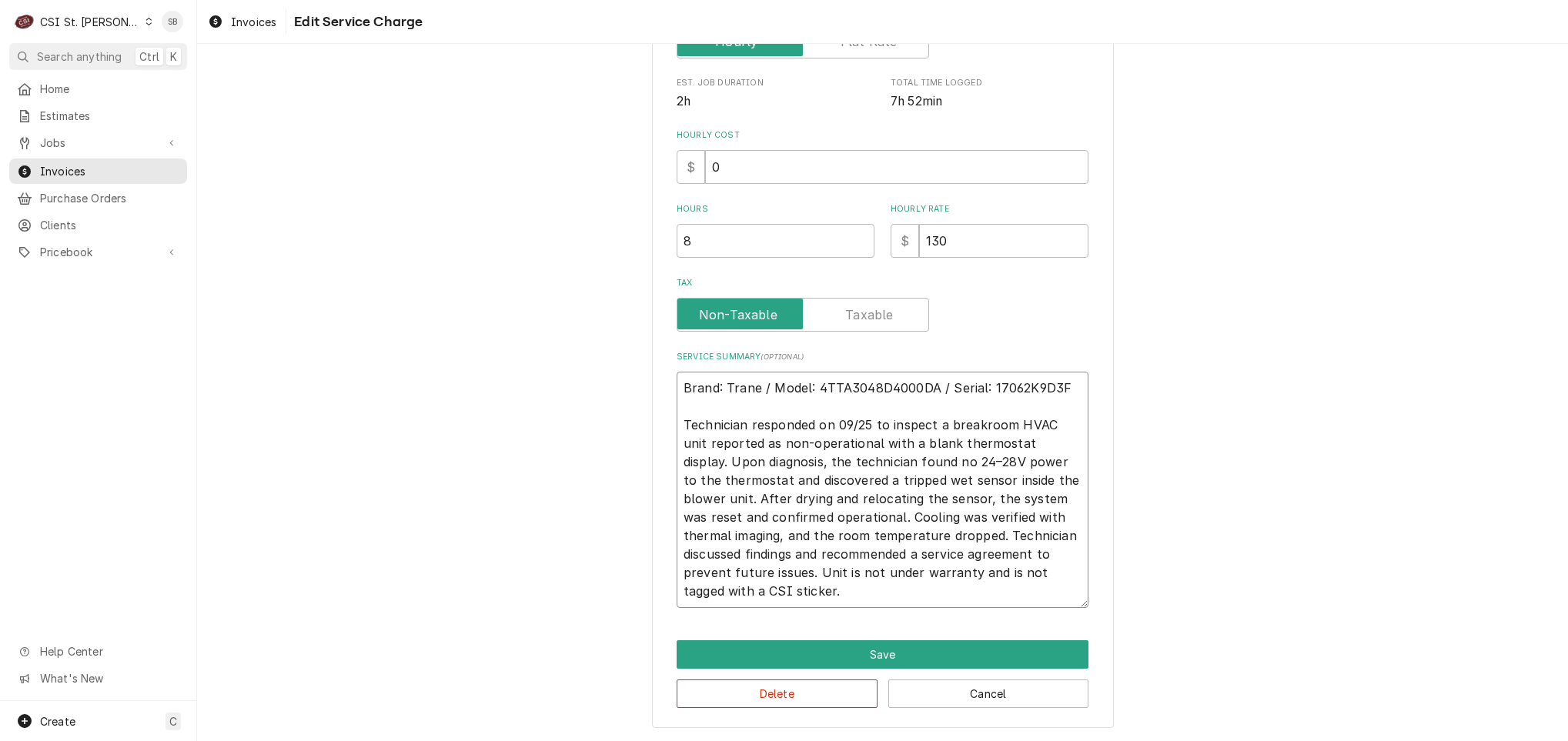
click at [936, 575] on textarea "Brand: Trane / Model: 4TTA3048D4000DA / Serial: 17062K9D3F Technician responded…" at bounding box center [882, 489] width 411 height 236
type textarea "x"
type textarea "Brand: Trane / Model: 4TTA3048D4000DA / Serial: 17062K9D3F Technician responded…"
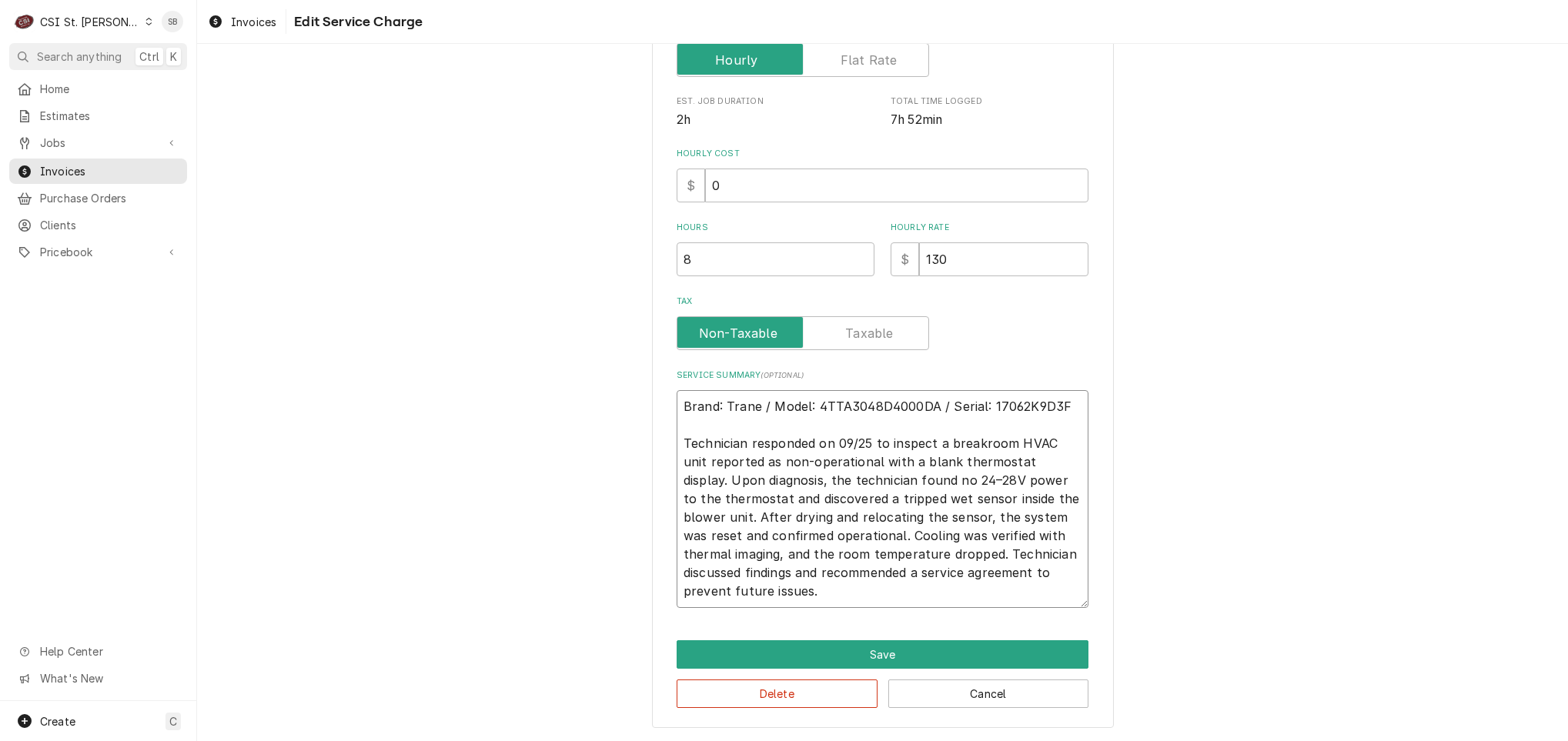
type textarea "x"
type textarea "Brand: Trane / Model: 4TTA3048D4000DA / Serial: 17062K9D3F Technician responded…"
type textarea "x"
type textarea "Brand: Trane / Model: 4TTA3048D4000DA / Serial: 17062K9D3F Technician responded…"
type textarea "x"
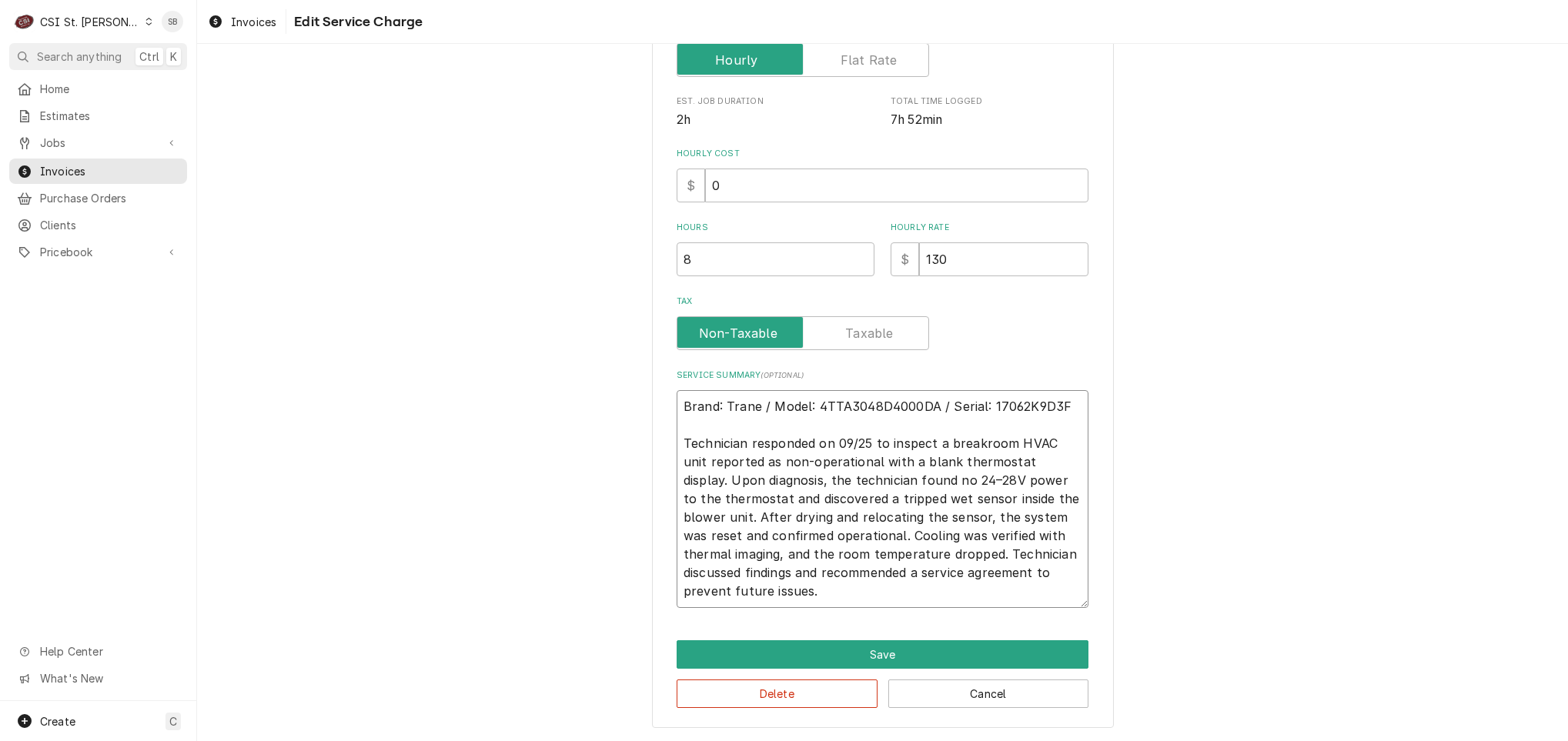
type textarea "Brand: Trane / Model: 4TTA3048D4000DA / Serial: 17062K9D3F Technician responded…"
type textarea "x"
type textarea "Brand: Trane / Model: 4TTA3048D4000DA / Serial: 17062K9D3F Technician responded…"
type textarea "x"
type textarea "Brand: Trane / Model: 4TTA3048D4000DA / Serial: 17062K9D3F Technician responded…"
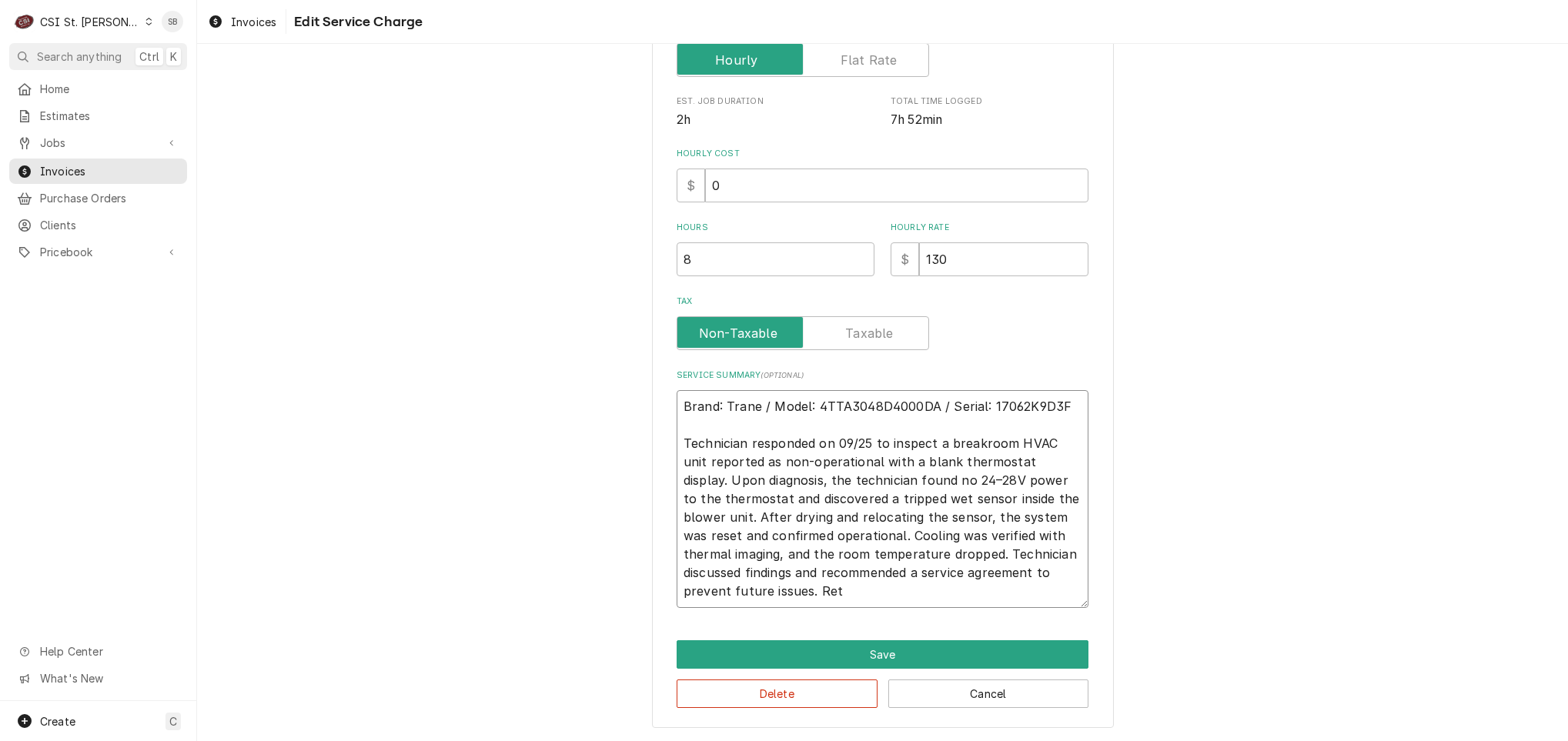
type textarea "x"
type textarea "Brand: Trane / Model: 4TTA3048D4000DA / Serial: 17062K9D3F Technician responded…"
type textarea "x"
type textarea "Brand: Trane / Model: 4TTA3048D4000DA / Serial: 17062K9D3F Technician responded…"
type textarea "x"
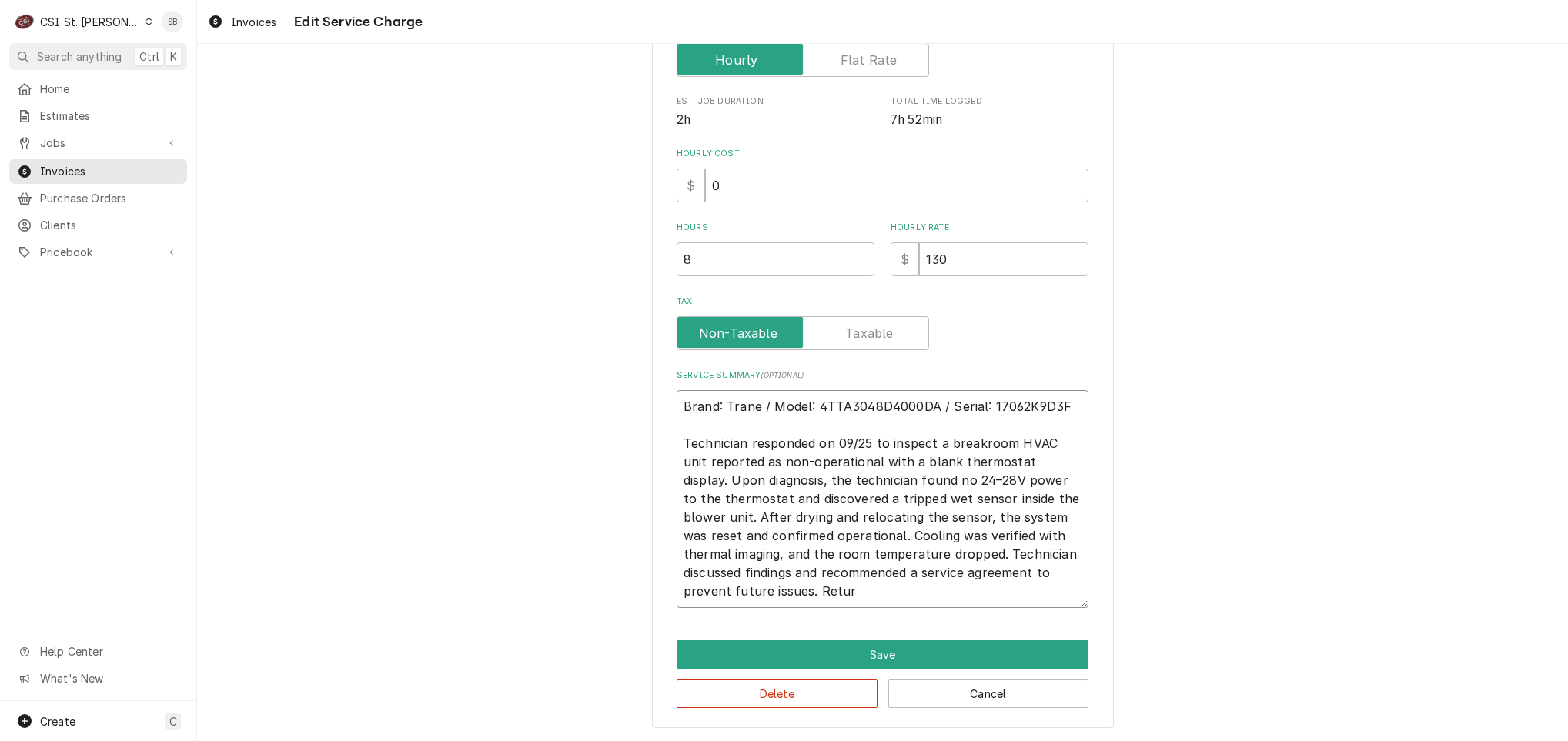
type textarea "Brand: Trane / Model: 4TTA3048D4000DA / Serial: 17062K9D3F Technician responded…"
type textarea "x"
type textarea "Brand: Trane / Model: 4TTA3048D4000DA / Serial: 17062K9D3F Technician responded…"
type textarea "x"
type textarea "Brand: Trane / Model: 4TTA3048D4000DA / Serial: 17062K9D3F Technician responded…"
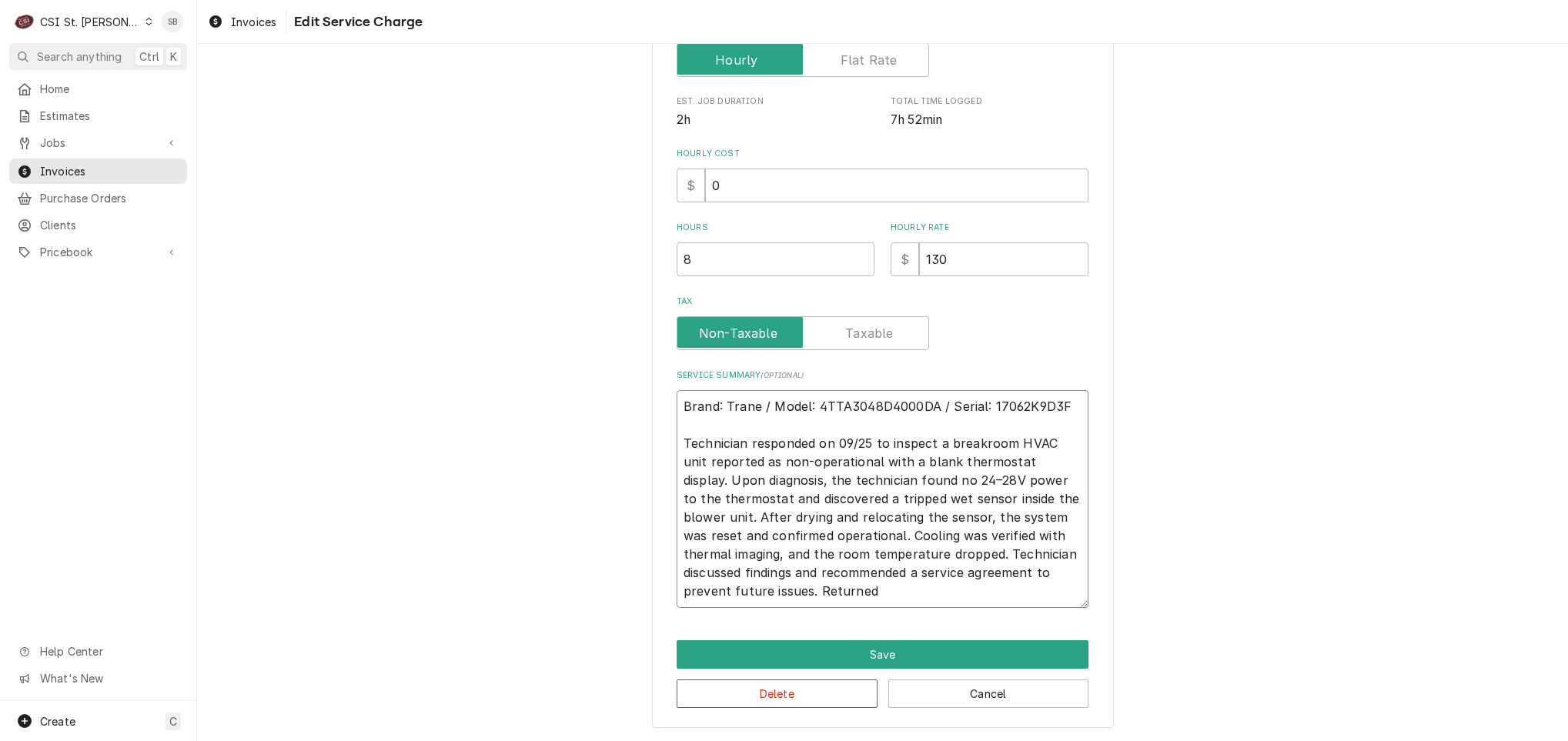
type textarea "x"
type textarea "Brand: Trane / Model: 4TTA3048D4000DA / Serial: 17062K9D3F Technician responded…"
type textarea "x"
type textarea "Brand: Trane / Model: 4TTA3048D4000DA / Serial: 17062K9D3F Technician responded…"
type textarea "x"
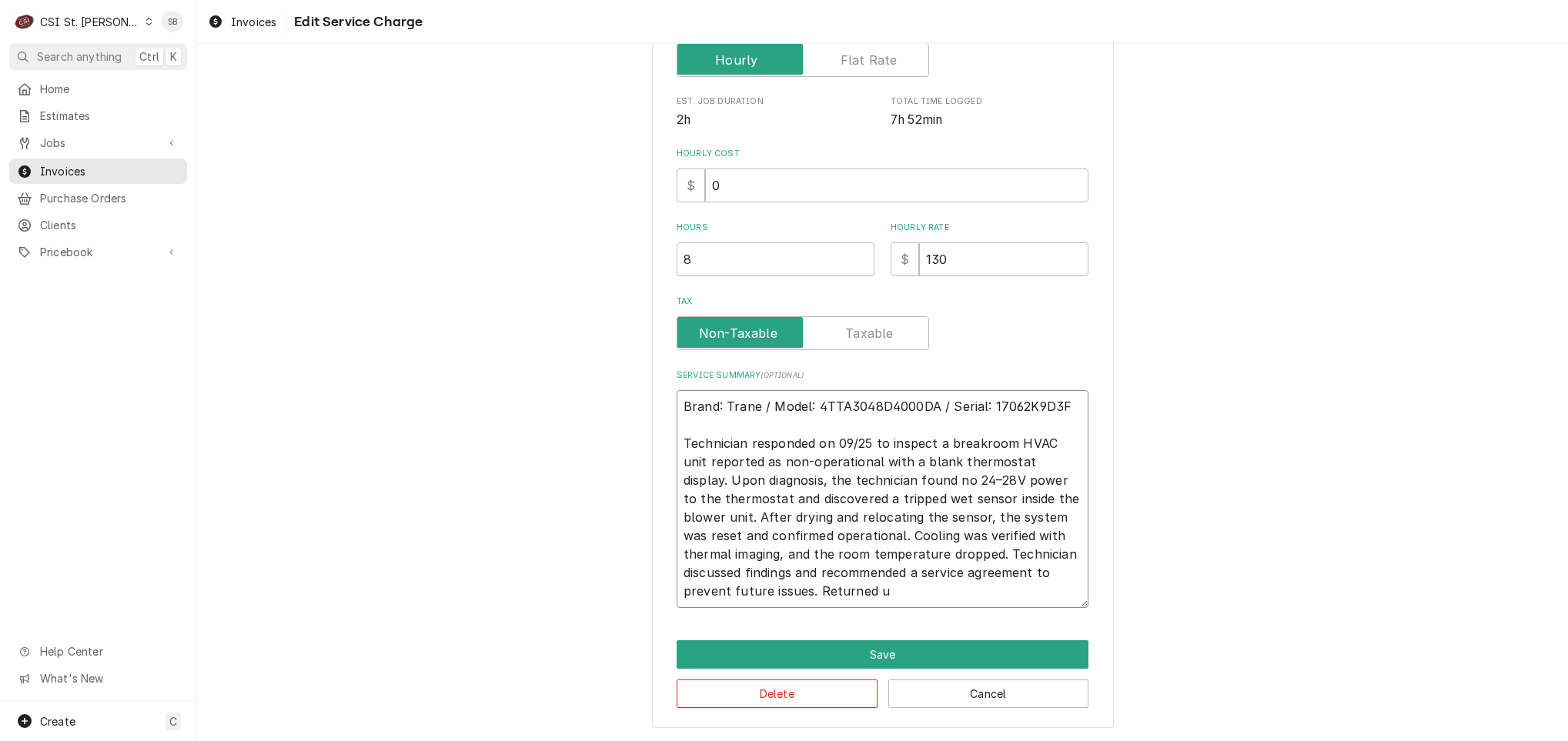
type textarea "Brand: Trane / Model: 4TTA3048D4000DA / Serial: 17062K9D3F Technician responded…"
type textarea "x"
type textarea "Brand: Trane / Model: 4TTA3048D4000DA / Serial: 17062K9D3F Technician responded…"
type textarea "x"
type textarea "Brand: Trane / Model: 4TTA3048D4000DA / Serial: 17062K9D3F Technician responded…"
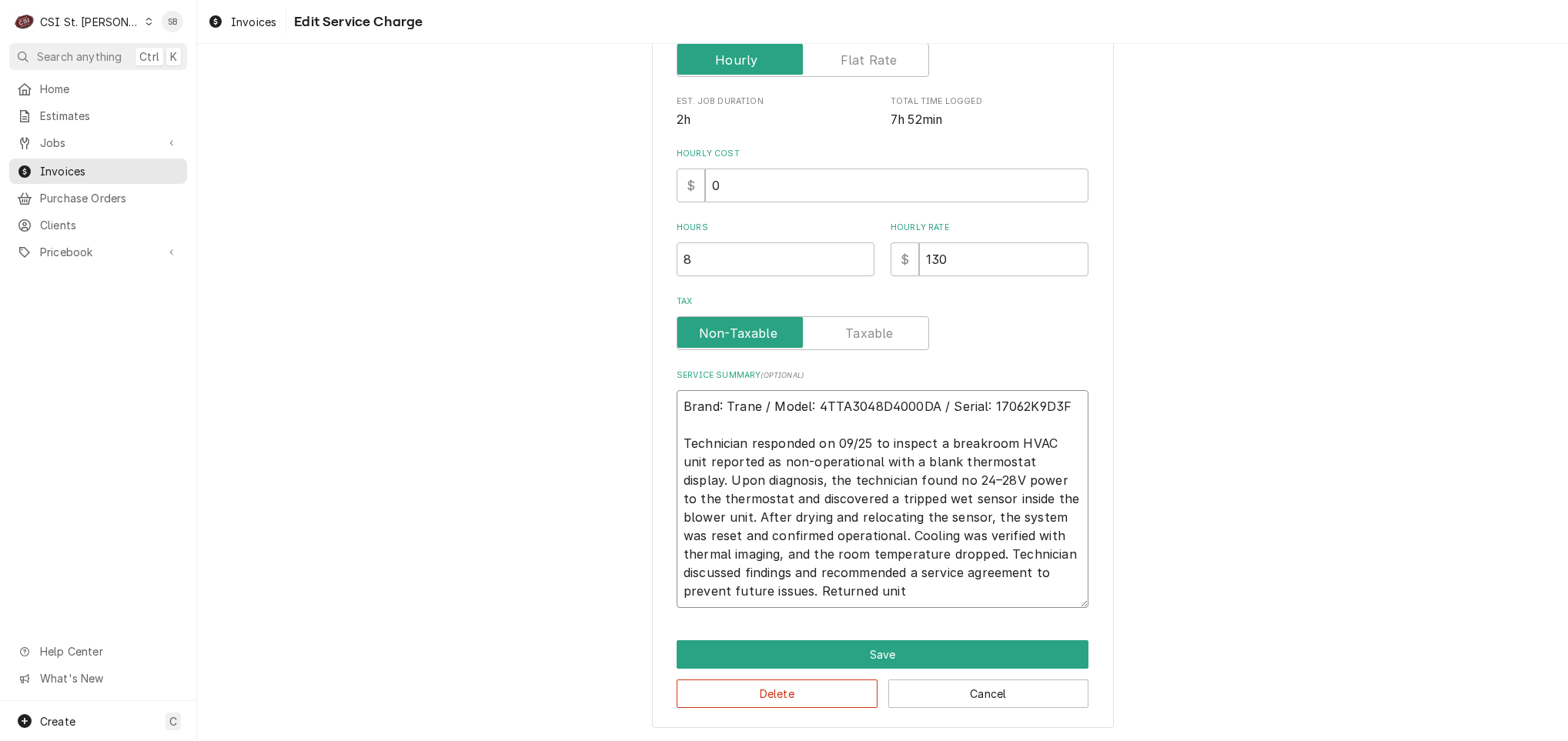
type textarea "x"
type textarea "Brand: Trane / Model: 4TTA3048D4000DA / Serial: 17062K9D3F Technician responded…"
type textarea "x"
type textarea "Brand: Trane / Model: 4TTA3048D4000DA / Serial: 17062K9D3F Technician responded…"
type textarea "x"
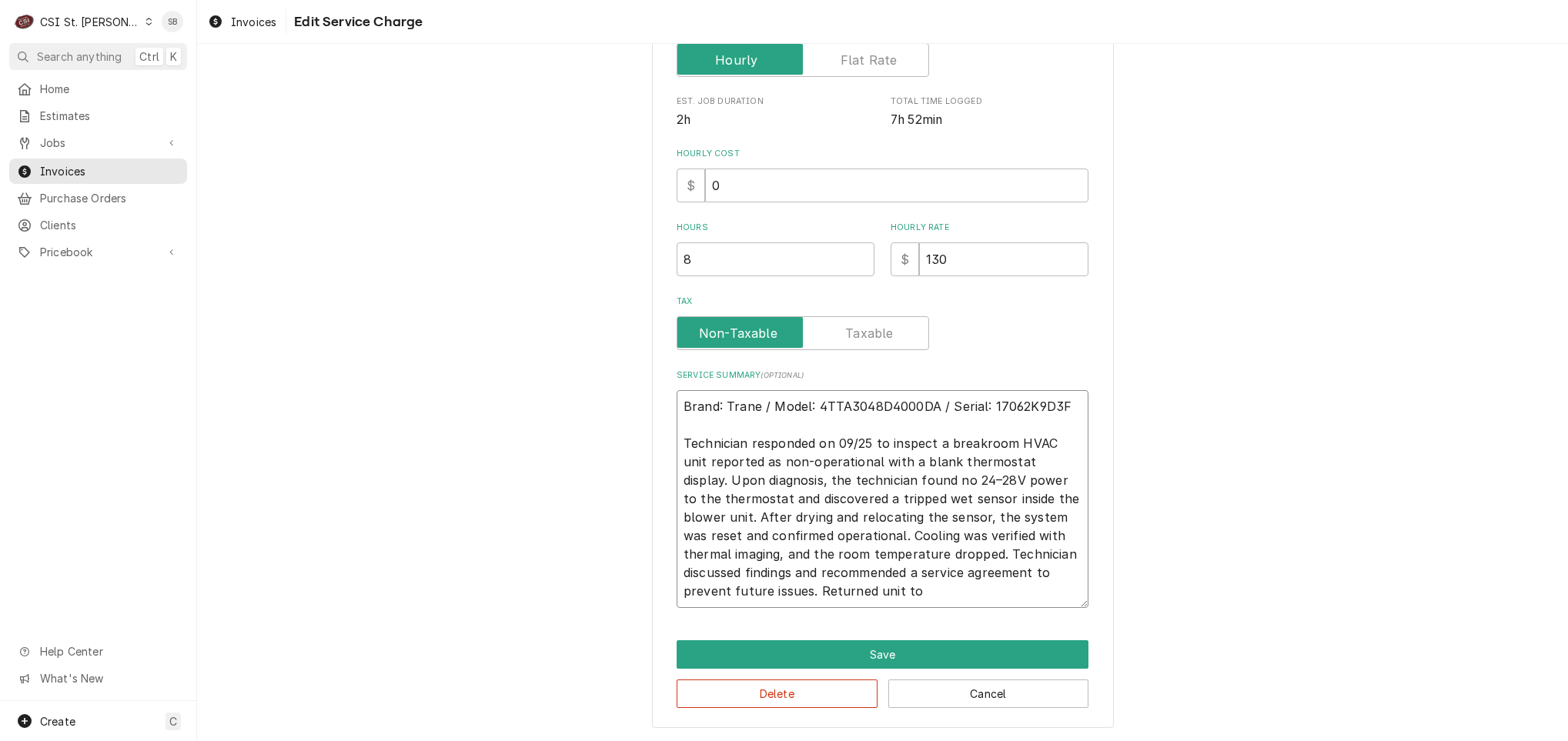
type textarea "Brand: Trane / Model: 4TTA3048D4000DA / Serial: 17062K9D3F Technician responded…"
type textarea "x"
type textarea "Brand: Trane / Model: 4TTA3048D4000DA / Serial: 17062K9D3F Technician responded…"
type textarea "x"
type textarea "Brand: Trane / Model: 4TTA3048D4000DA / Serial: 17062K9D3F Technician responded…"
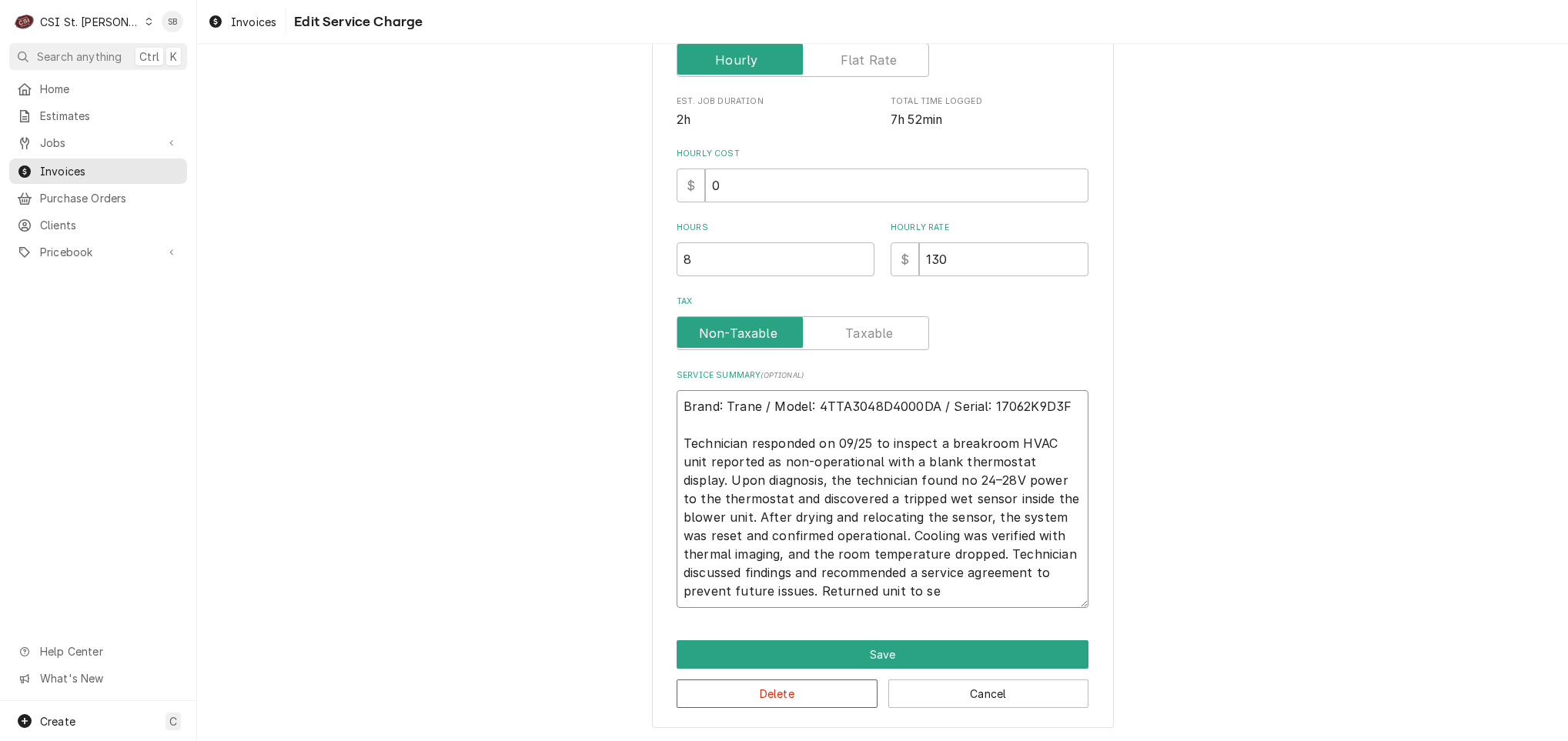
type textarea "x"
type textarea "Brand: Trane / Model: 4TTA3048D4000DA / Serial: 17062K9D3F Technician responded…"
type textarea "x"
type textarea "Brand: Trane / Model: 4TTA3048D4000DA / Serial: 17062K9D3F Technician responded…"
type textarea "x"
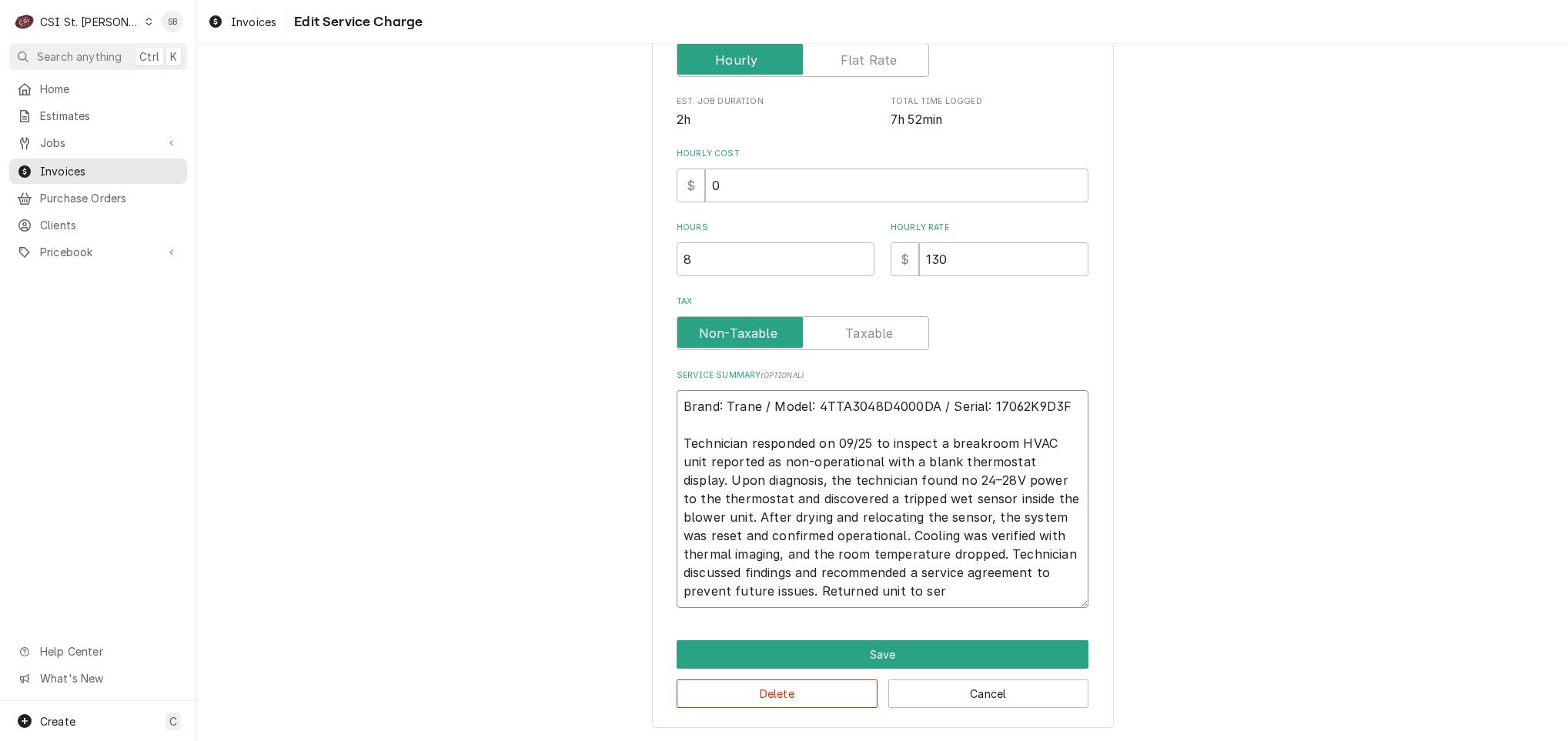
type textarea "Brand: Trane / Model: 4TTA3048D4000DA / Serial: 17062K9D3F Technician responded…"
type textarea "x"
type textarea "Brand: Trane / Model: 4TTA3048D4000DA / Serial: 17062K9D3F Technician responded…"
type textarea "x"
type textarea "Brand: Trane / Model: 4TTA3048D4000DA / Serial: 17062K9D3F Technician responded…"
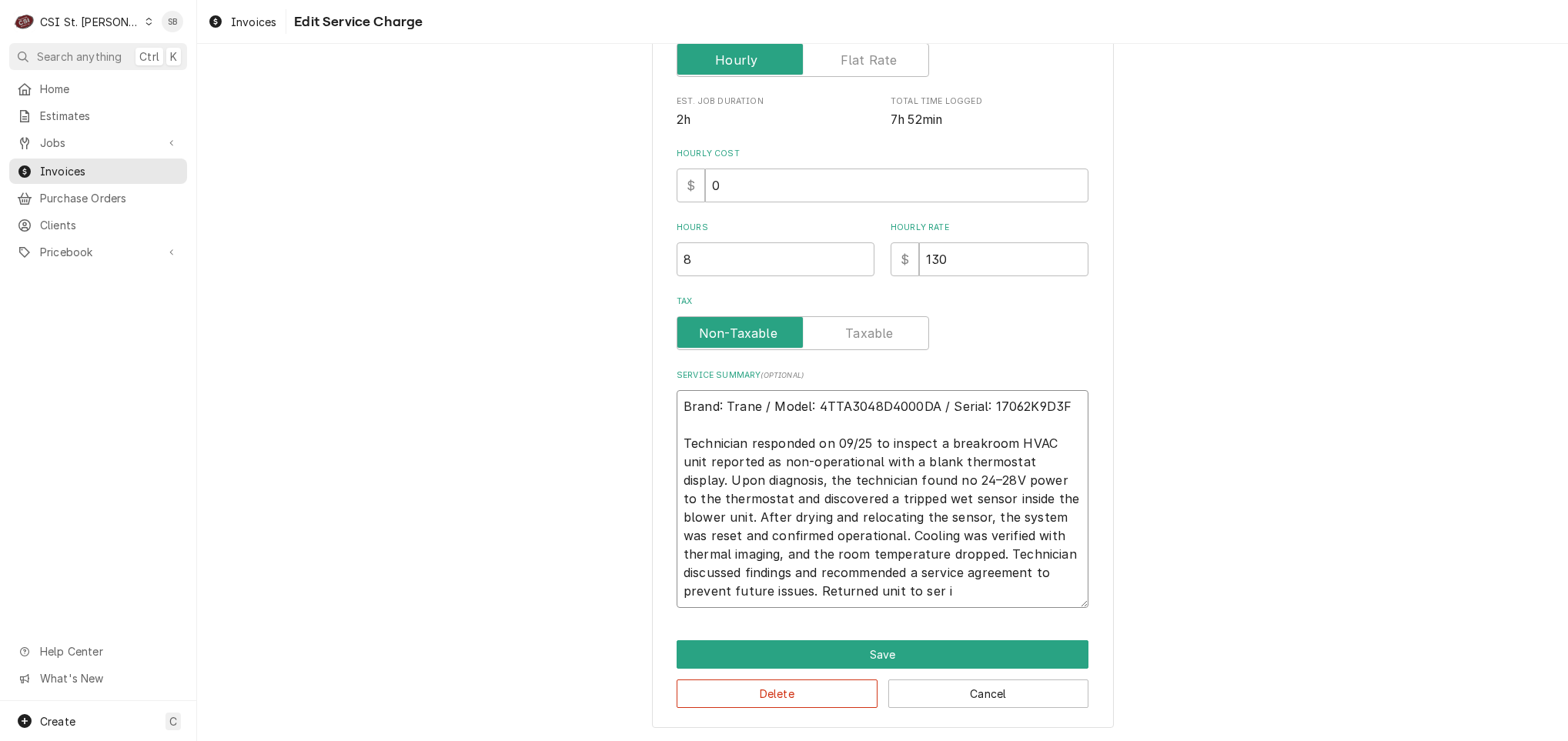
type textarea "x"
type textarea "Brand: Trane / Model: 4TTA3048D4000DA / Serial: 17062K9D3F Technician responded…"
type textarea "x"
type textarea "Brand: Trane / Model: 4TTA3048D4000DA / Serial: 17062K9D3F Technician responded…"
type textarea "x"
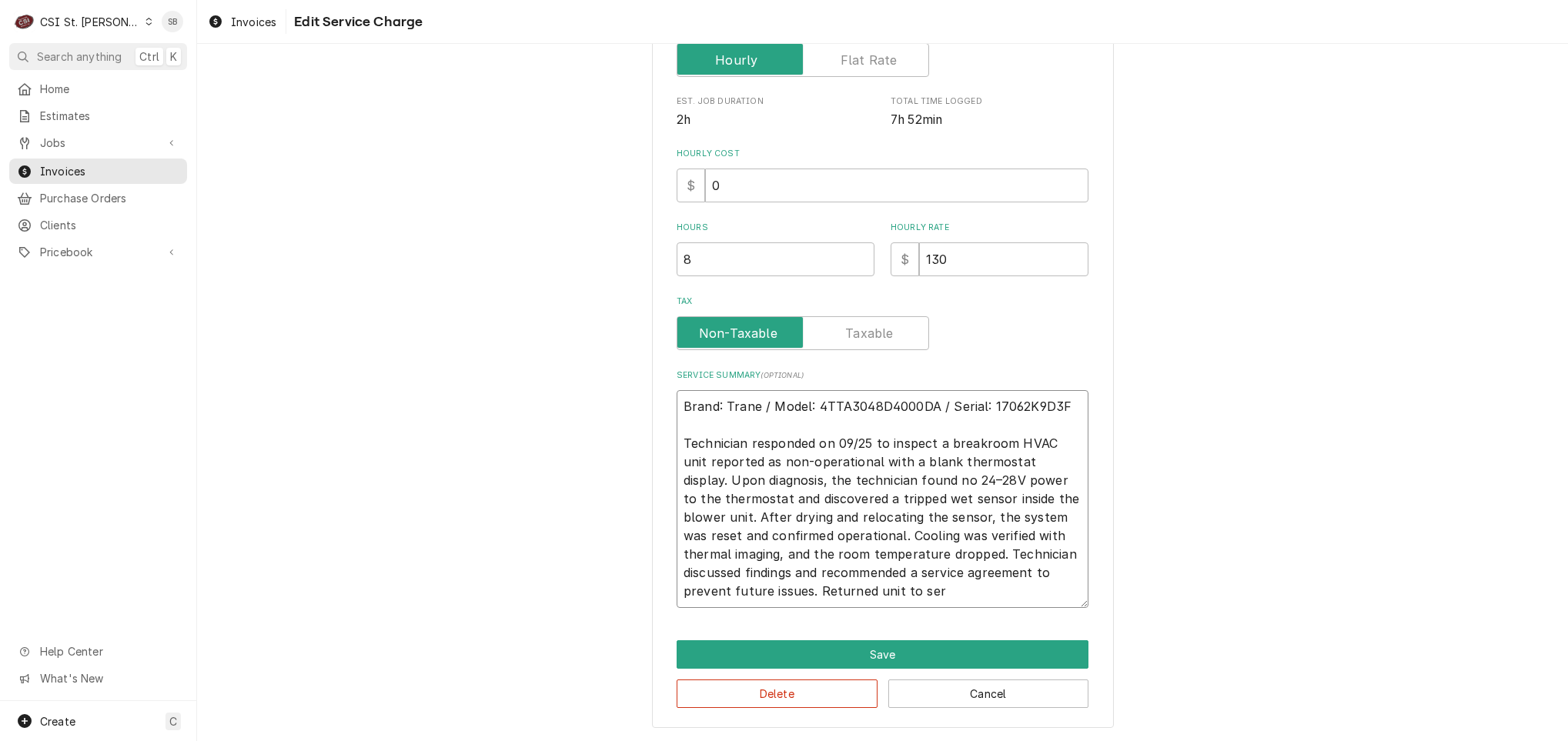
type textarea "Brand: Trane / Model: 4TTA3048D4000DA / Serial: 17062K9D3F Technician responded…"
type textarea "x"
type textarea "Brand: Trane / Model: 4TTA3048D4000DA / Serial: 17062K9D3F Technician responded…"
type textarea "x"
type textarea "Brand: Trane / Model: 4TTA3048D4000DA / Serial: 17062K9D3F Technician responded…"
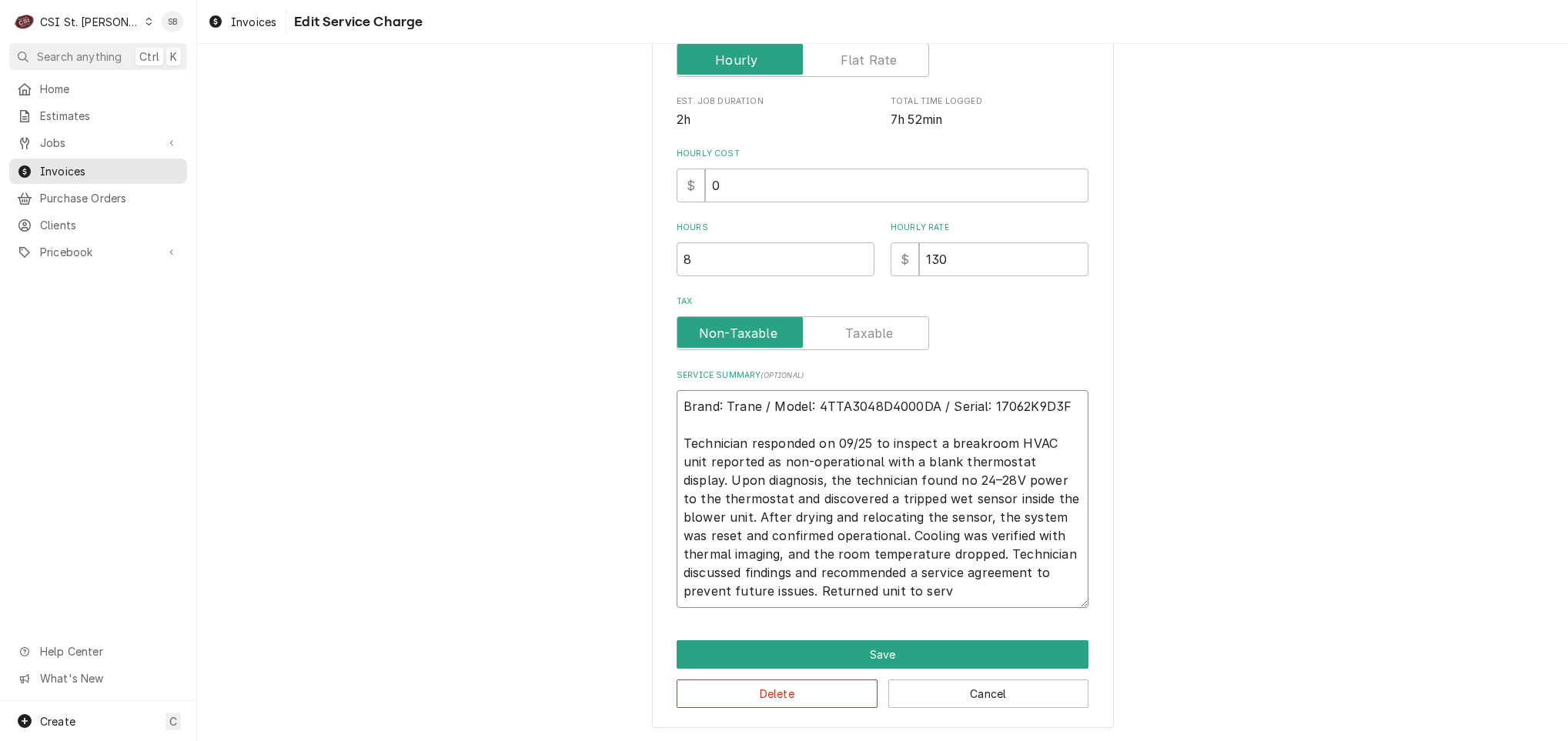
type textarea "x"
type textarea "Brand: Trane / Model: 4TTA3048D4000DA / Serial: 17062K9D3F Technician responded…"
type textarea "x"
type textarea "Brand: Trane / Model: 4TTA3048D4000DA / Serial: 17062K9D3F Technician responded…"
type textarea "x"
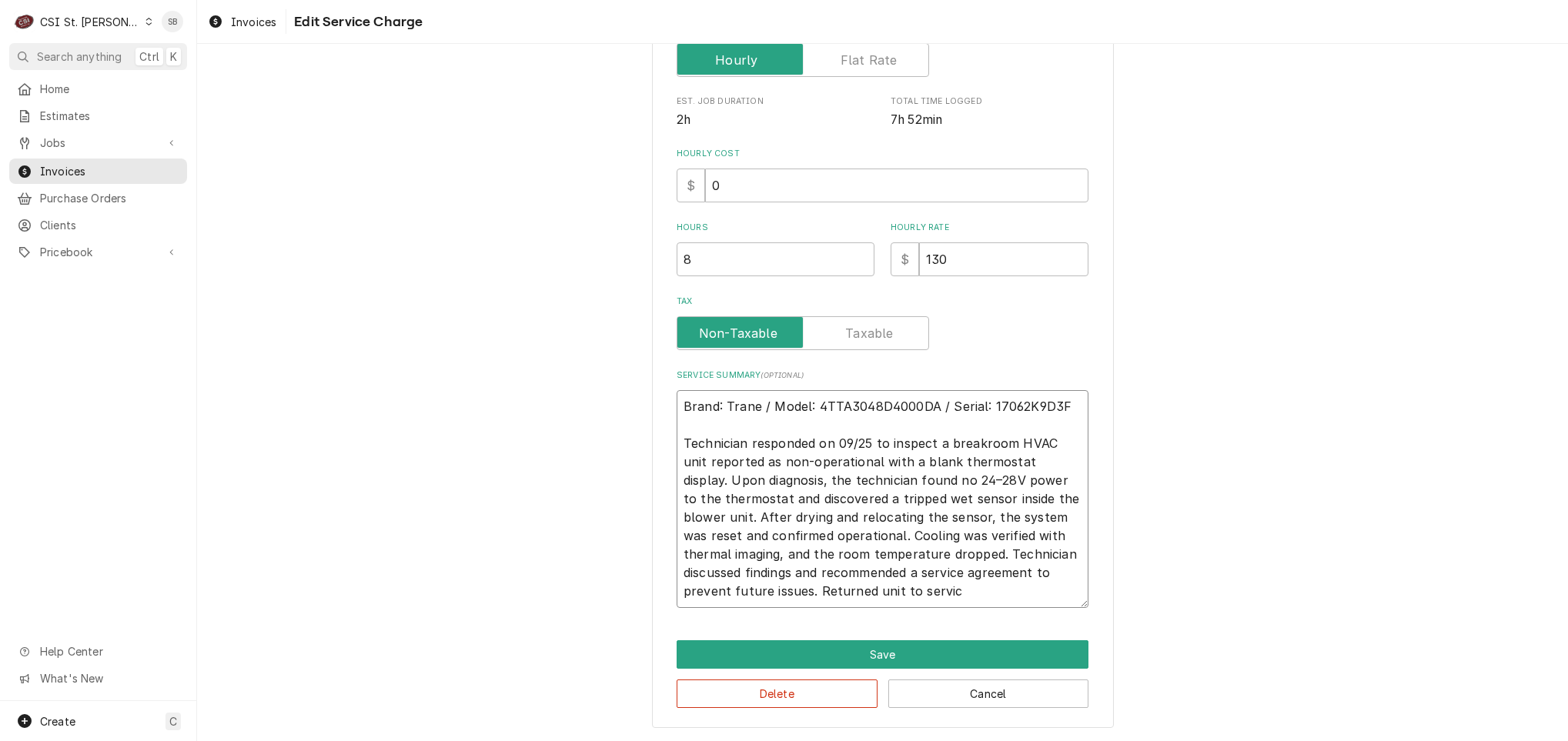
type textarea "Brand: Trane / Model: 4TTA3048D4000DA / Serial: 17062K9D3F Technician responded…"
type textarea "x"
type textarea "Brand: Trane / Model: 4TTA3048D4000DA / Serial: 17062K9D3F Technician responded…"
type textarea "x"
type textarea "Brand: Trane / Model: 4TTA3048D4000DA / Serial: 17062K9D3F Technician responded…"
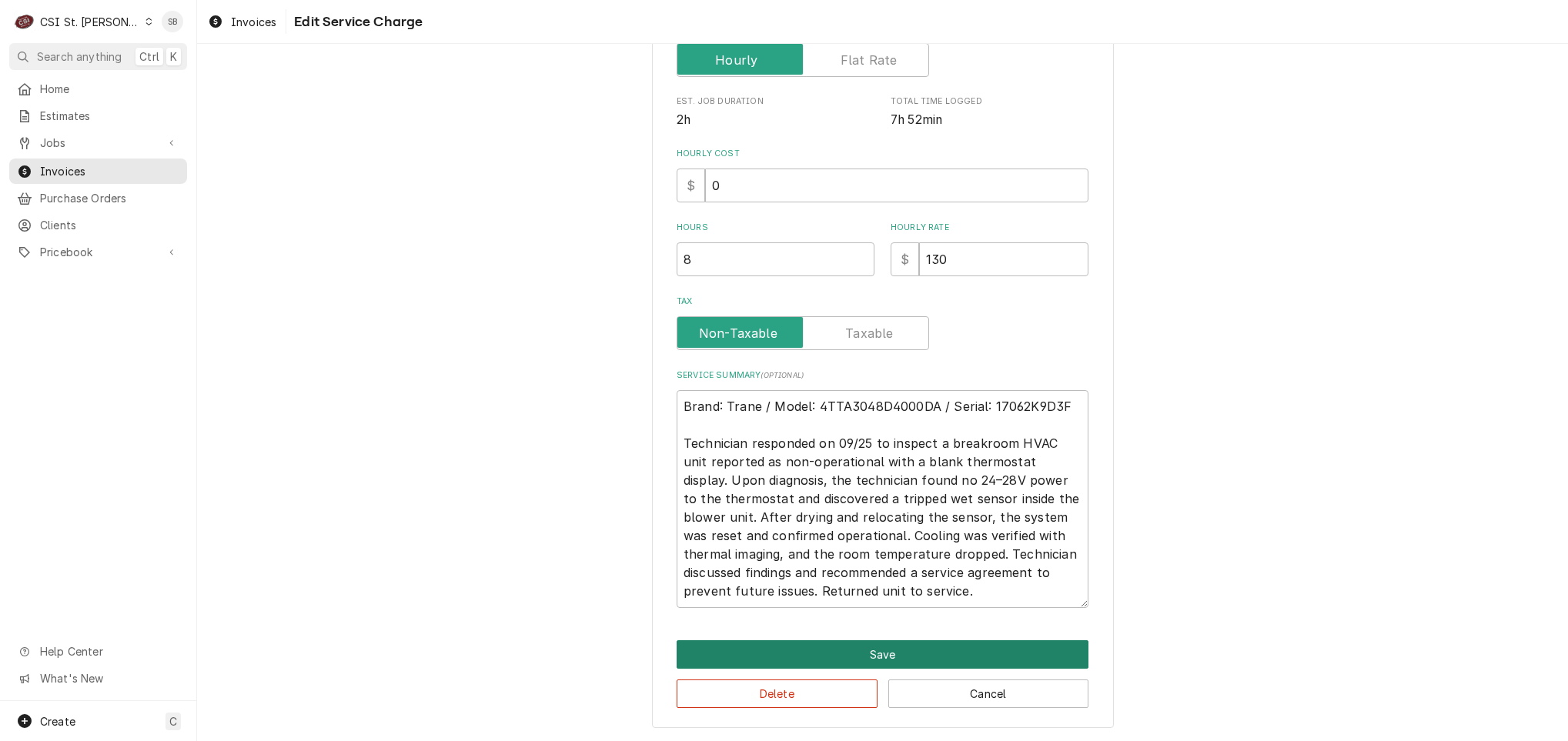
click at [883, 647] on button "Save" at bounding box center [882, 653] width 411 height 28
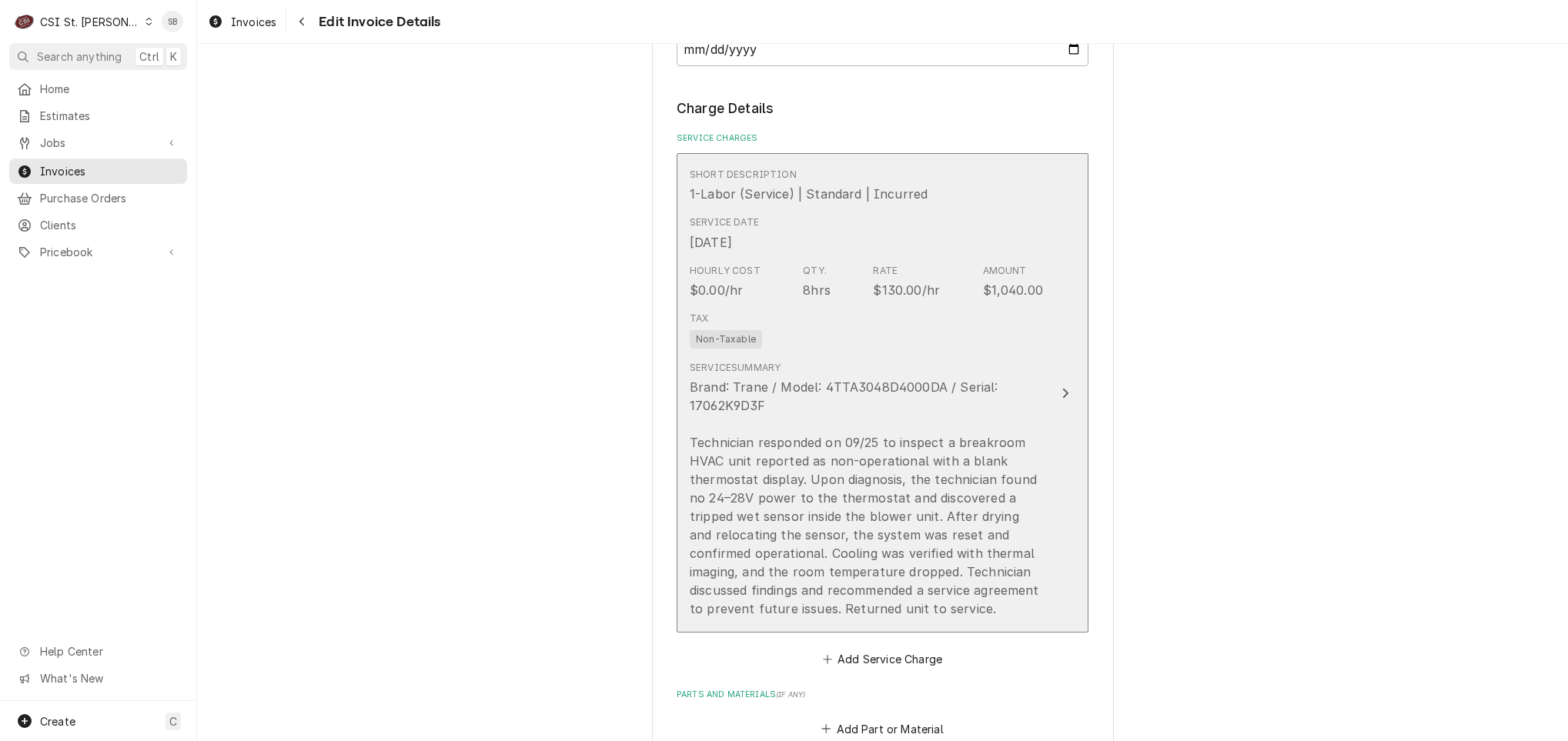
scroll to position [1598, 0]
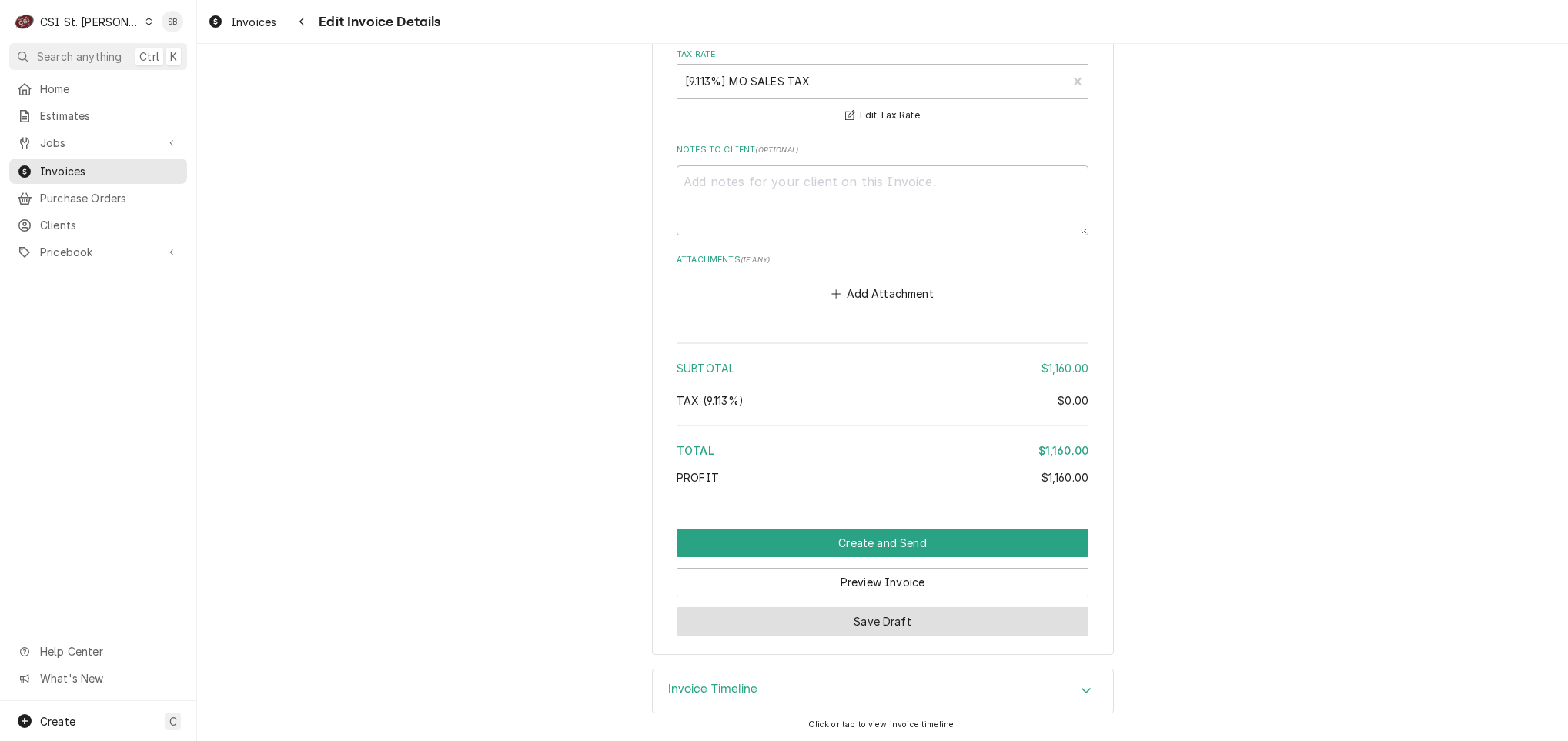
click at [875, 625] on button "Save Draft" at bounding box center [882, 620] width 411 height 28
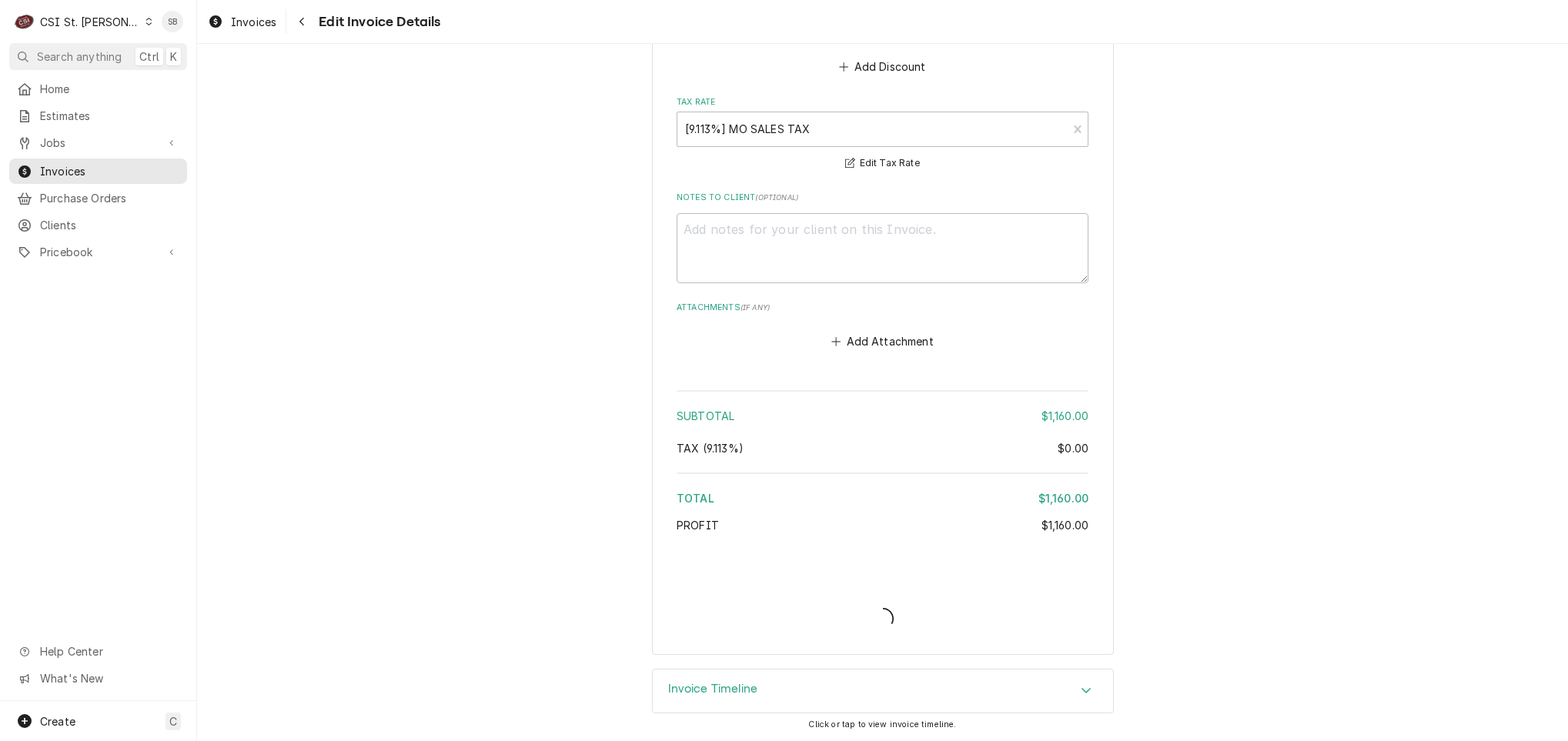
scroll to position [2501, 0]
type textarea "x"
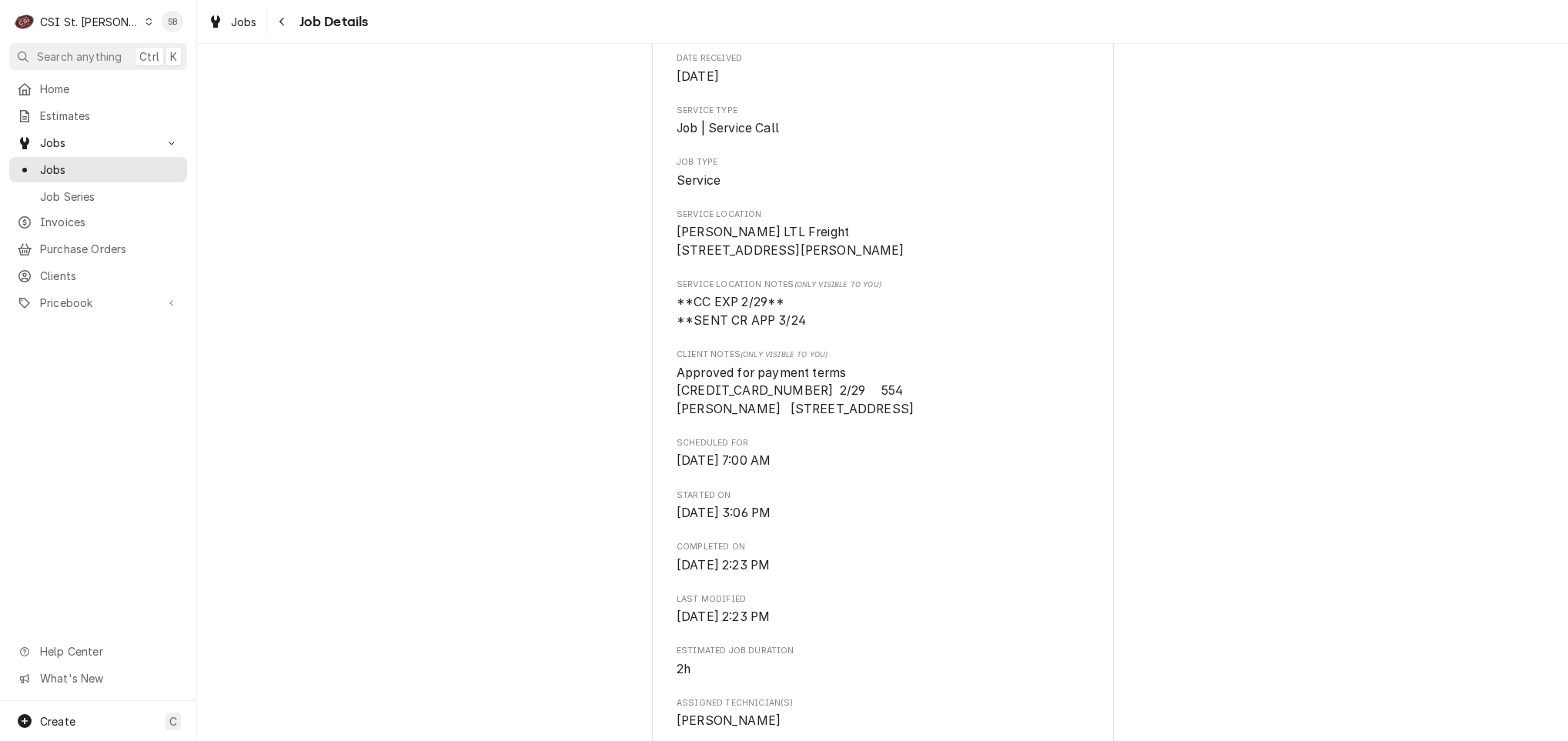
scroll to position [462, 0]
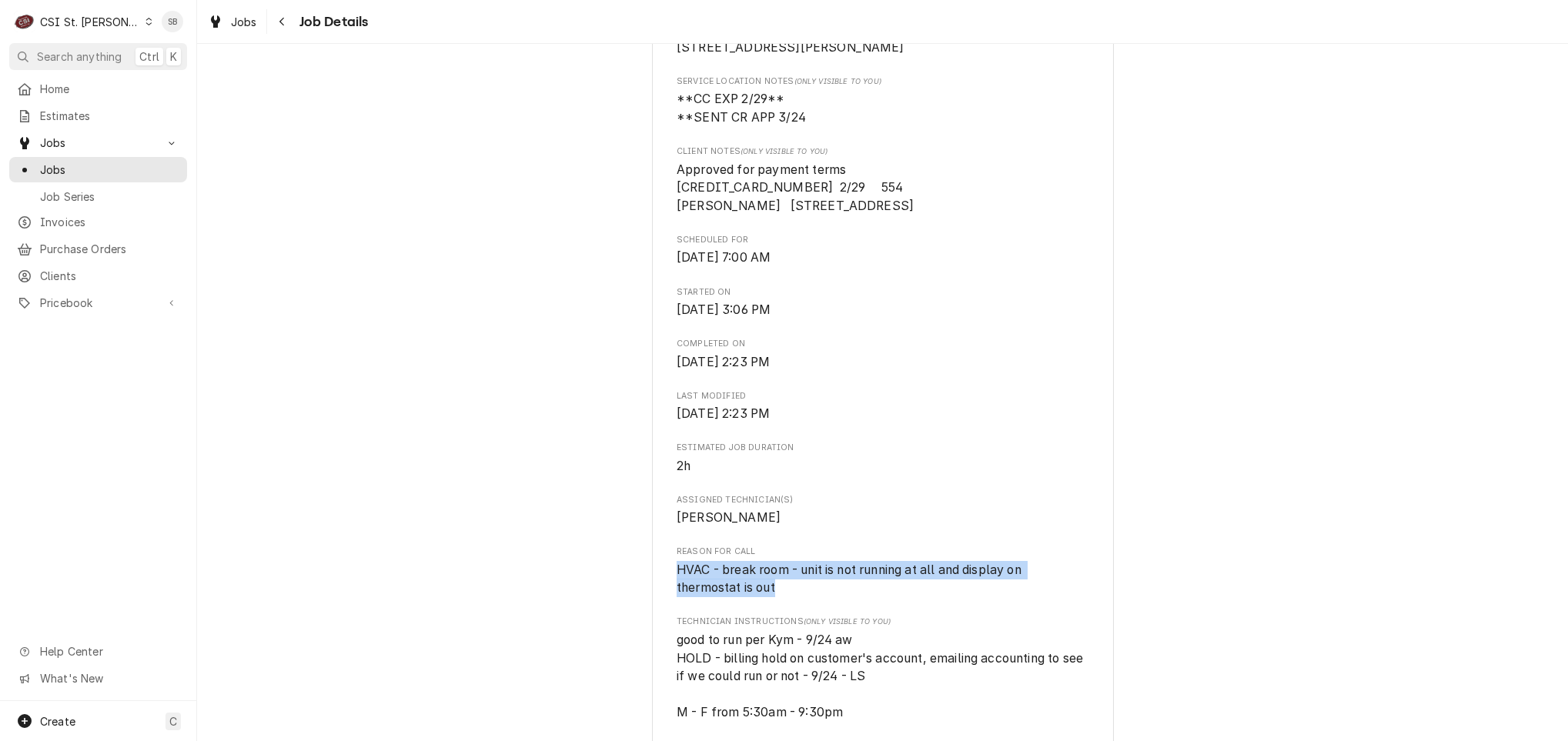
drag, startPoint x: 782, startPoint y: 602, endPoint x: 644, endPoint y: 579, distance: 139.9
copy span "HVAC - break room - unit is not running at all and display on thermostat is out"
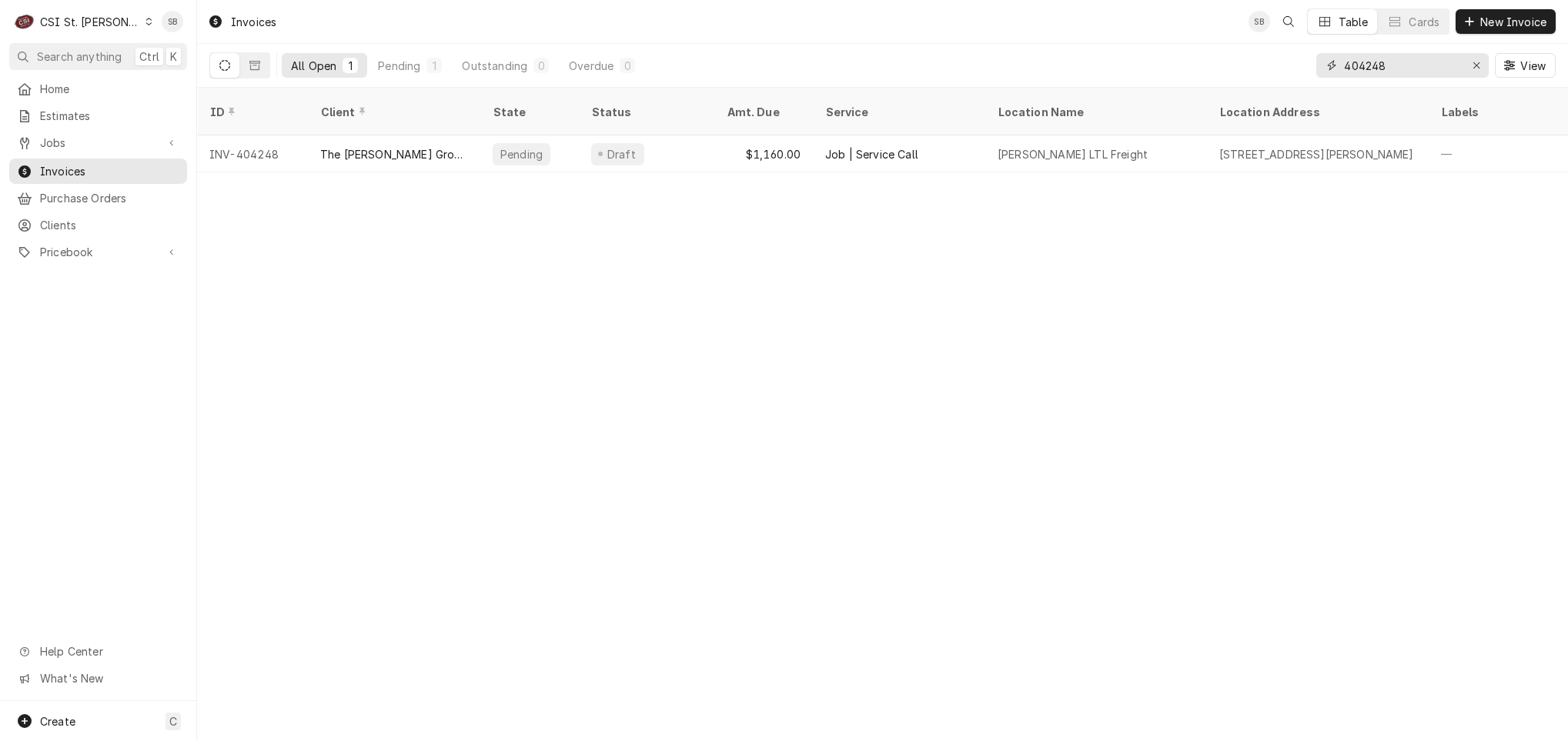
click at [1363, 65] on input "404248" at bounding box center [1402, 65] width 116 height 24
type input "404270"
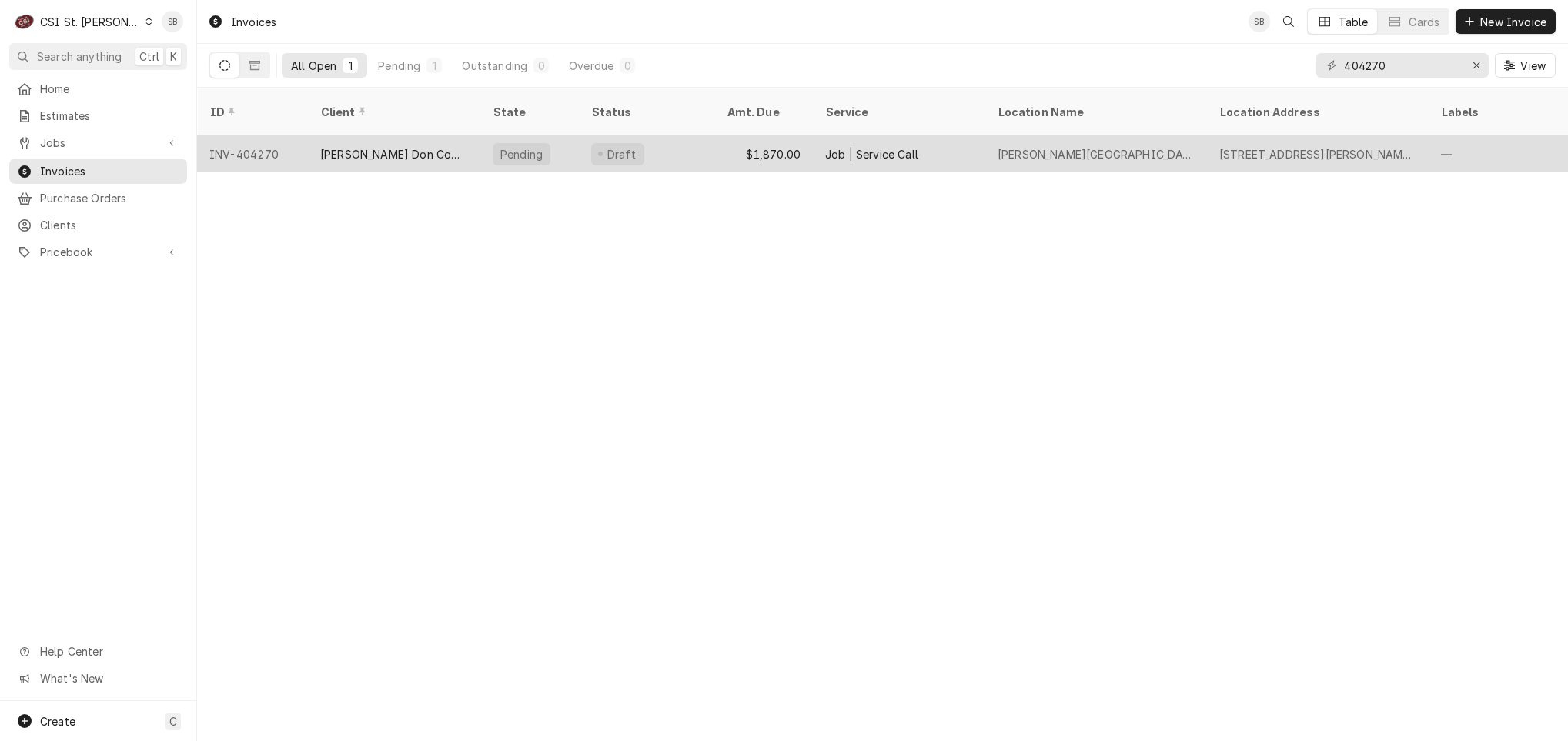
click at [365, 145] on div "[PERSON_NAME] Don Company" at bounding box center [393, 154] width 173 height 37
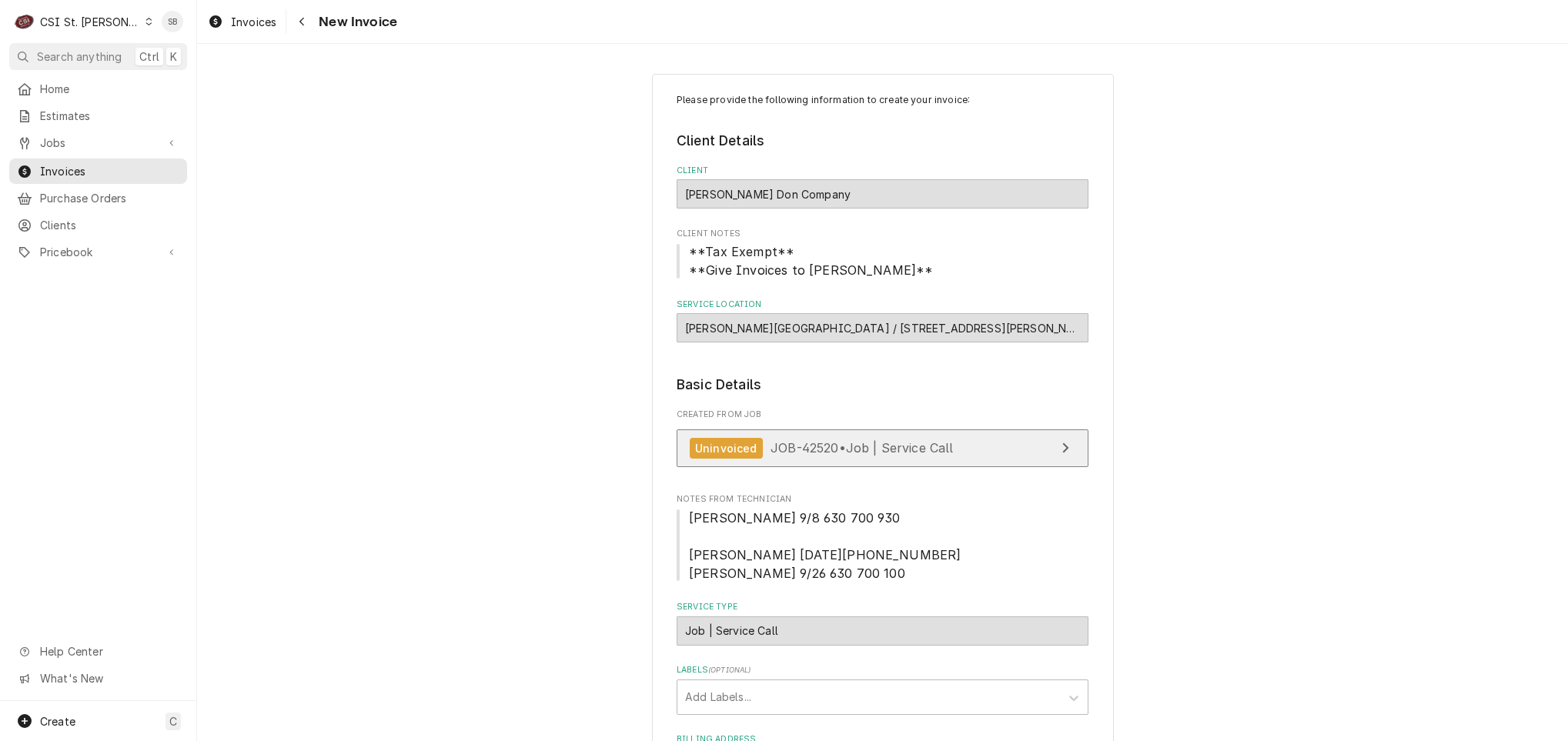
click at [790, 455] on span "JOB-42520 • Job | Service Call" at bounding box center [862, 447] width 184 height 15
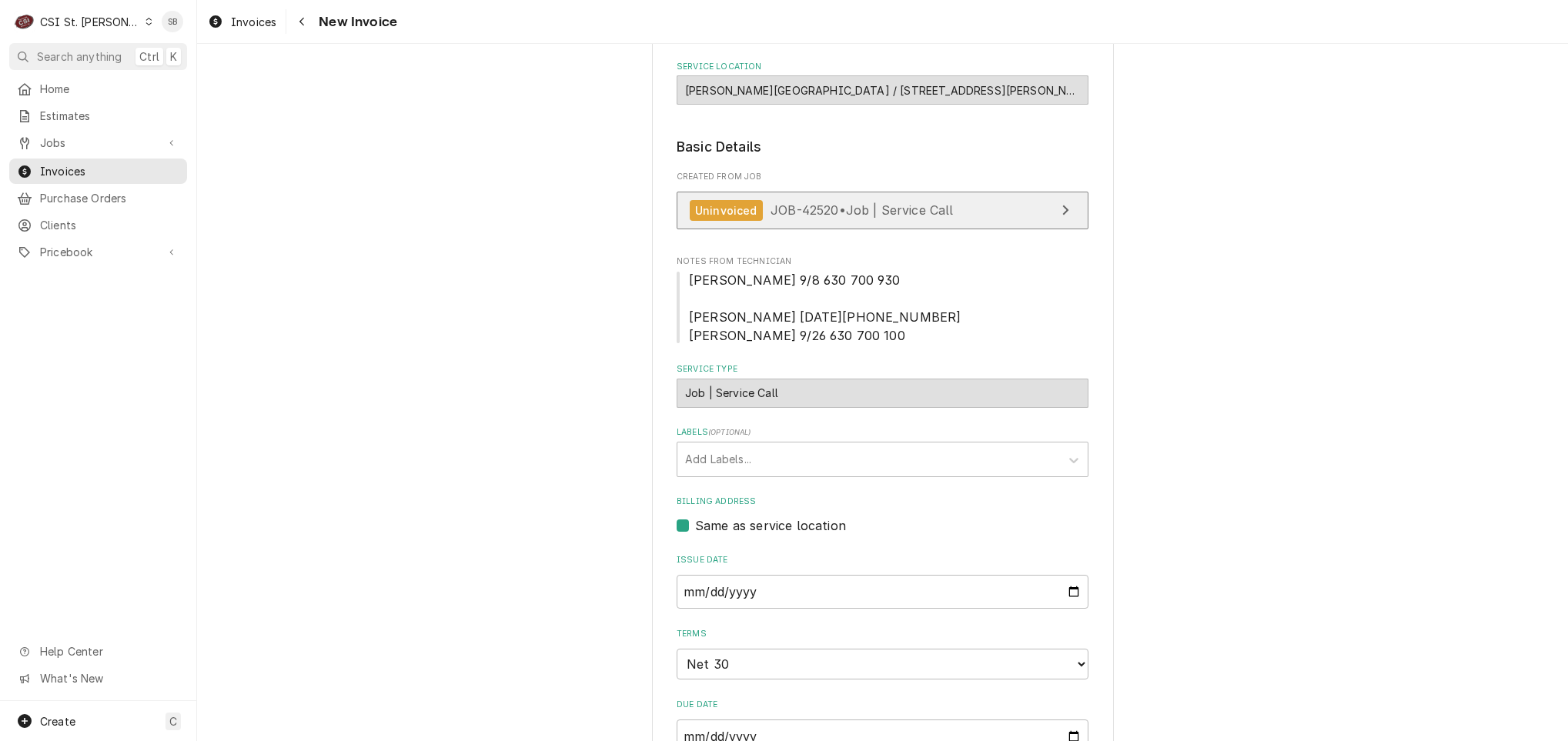
scroll to position [230, 0]
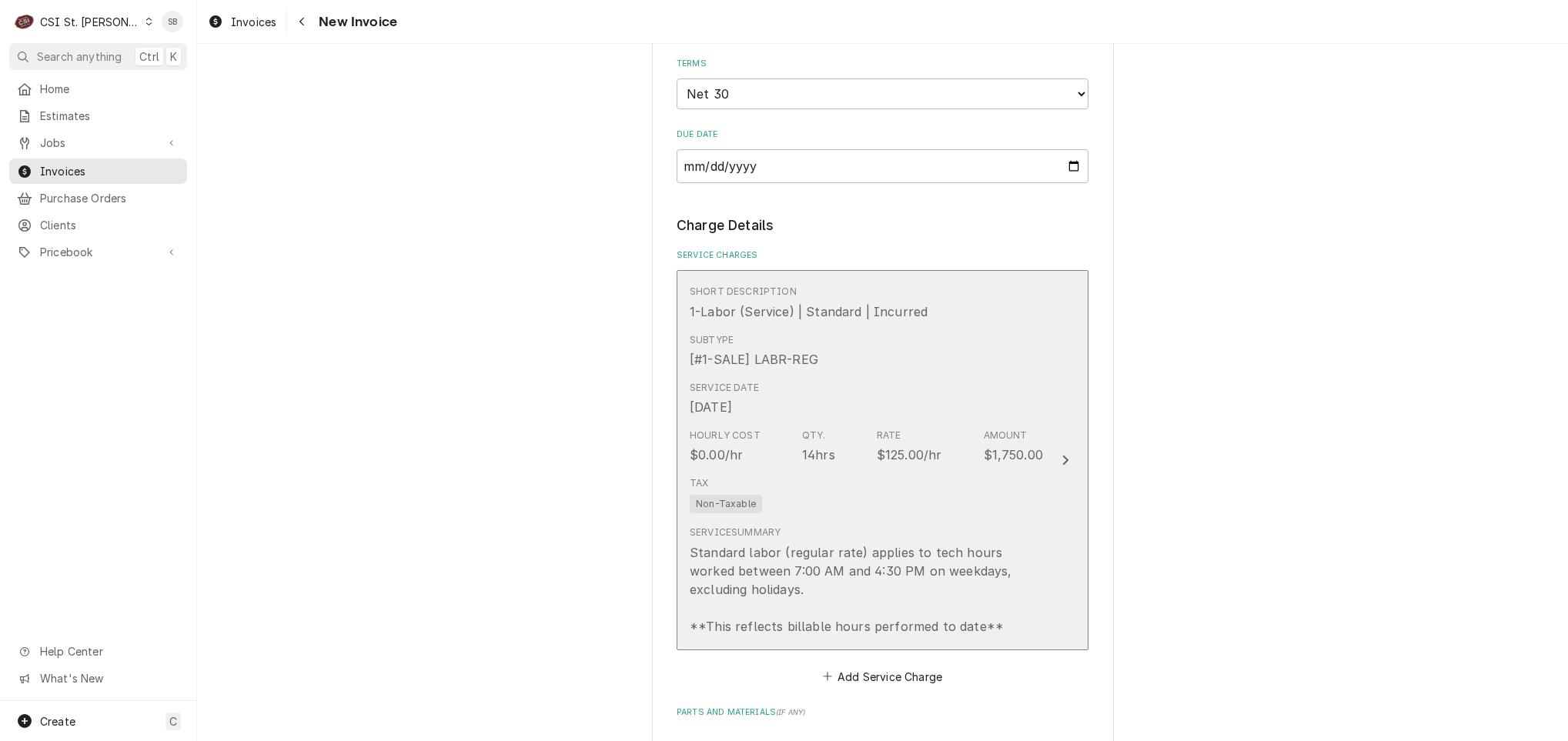
click at [767, 364] on div "[#1-SALE] LABR-REG" at bounding box center [754, 359] width 128 height 18
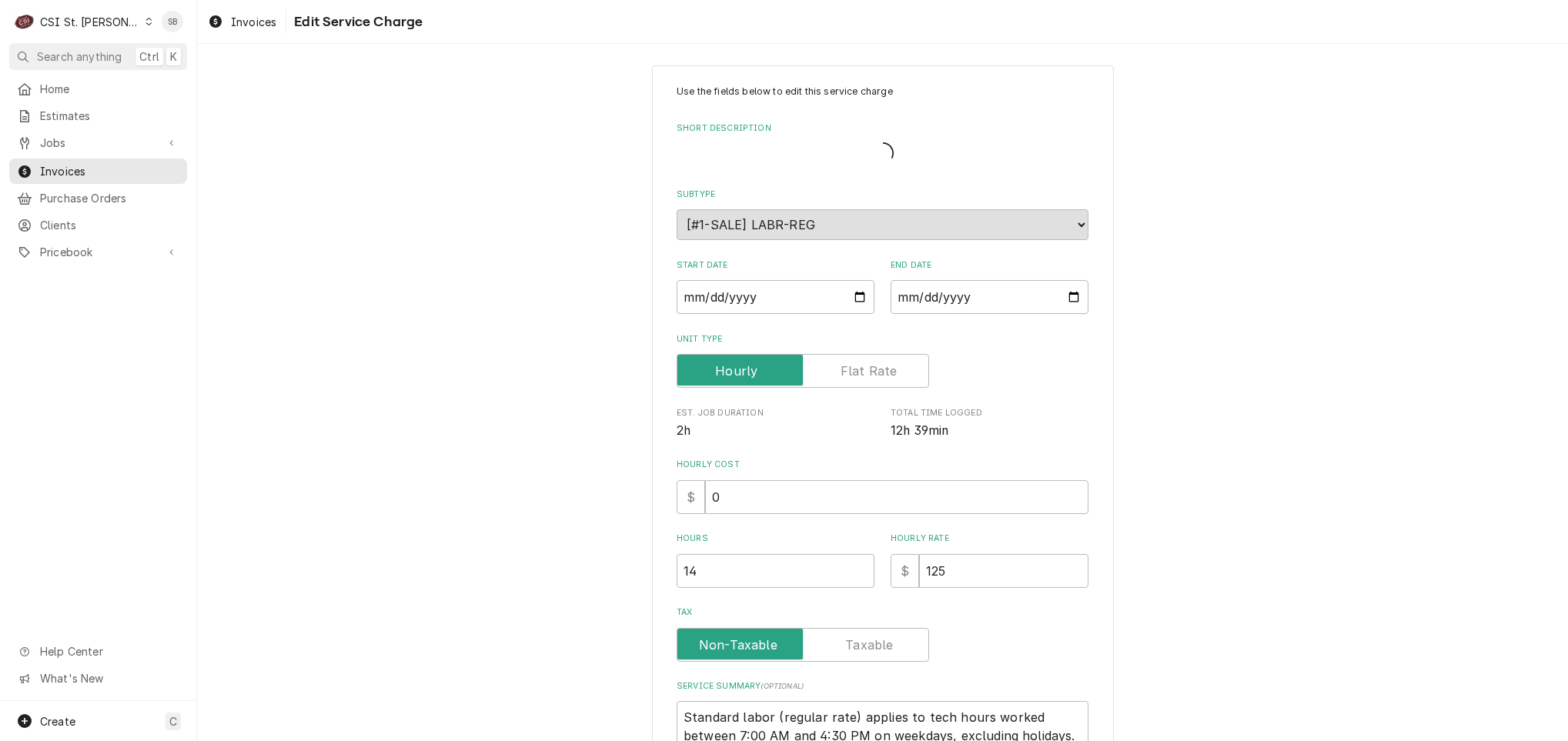
type textarea "x"
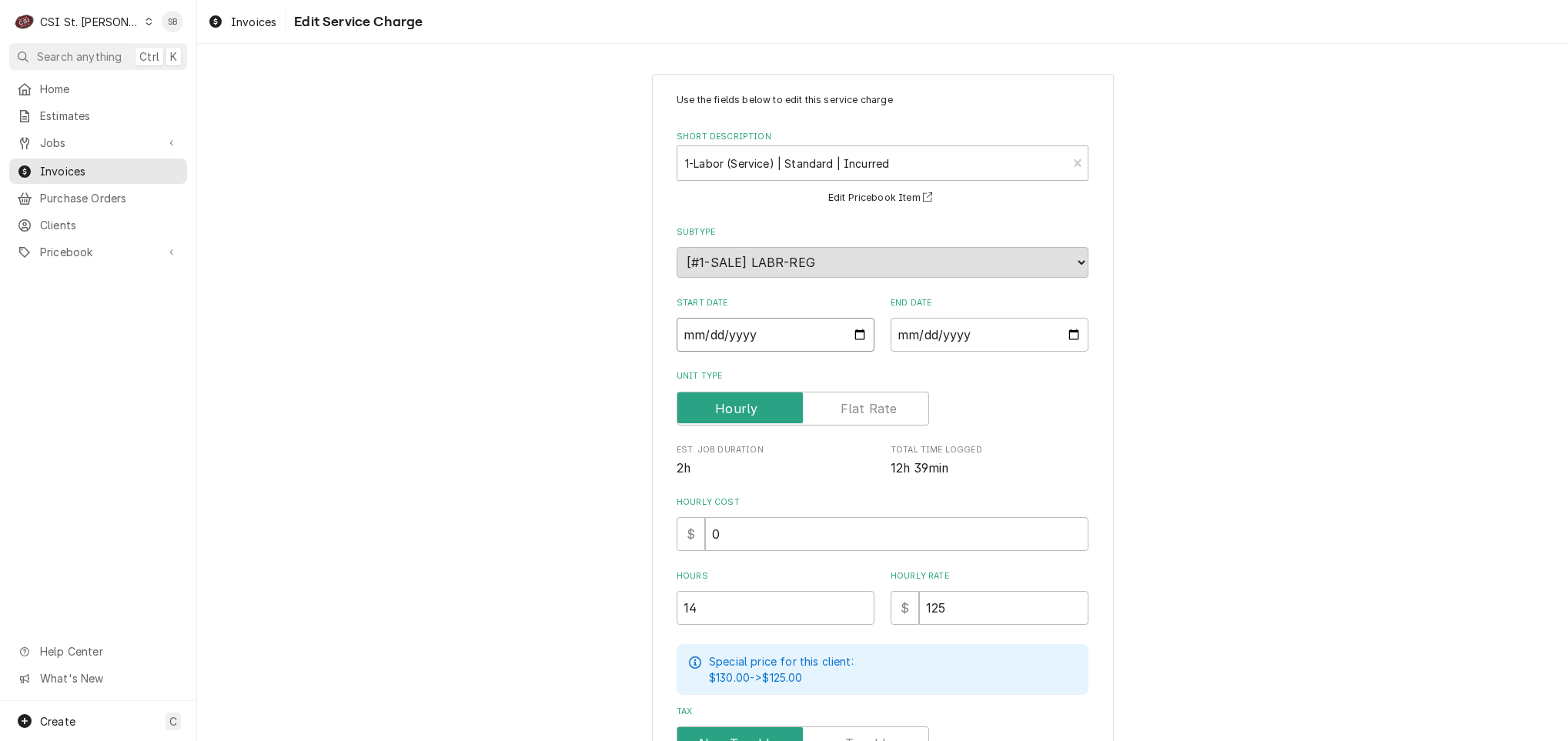
click at [700, 338] on input "2025-09-26" at bounding box center [775, 333] width 198 height 33
type input "2025-09-08"
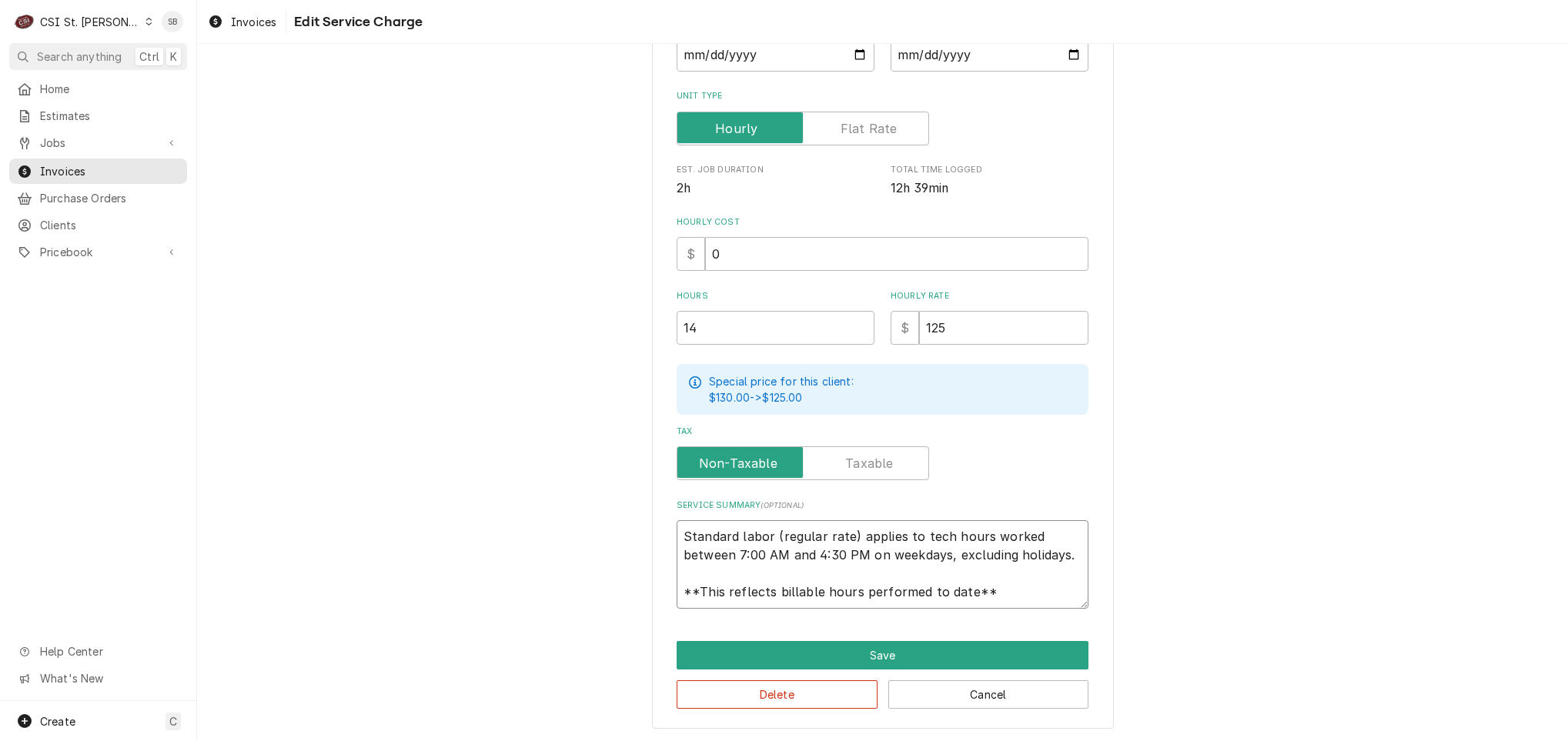
scroll to position [18, 0]
drag, startPoint x: 677, startPoint y: 529, endPoint x: 1210, endPoint y: 669, distance: 551.1
click at [1210, 669] on div "Use the fields below to edit this service charge Short Description 1-Labor (Ser…" at bounding box center [883, 261] width 1371 height 961
type textarea "x"
type textarea "B"
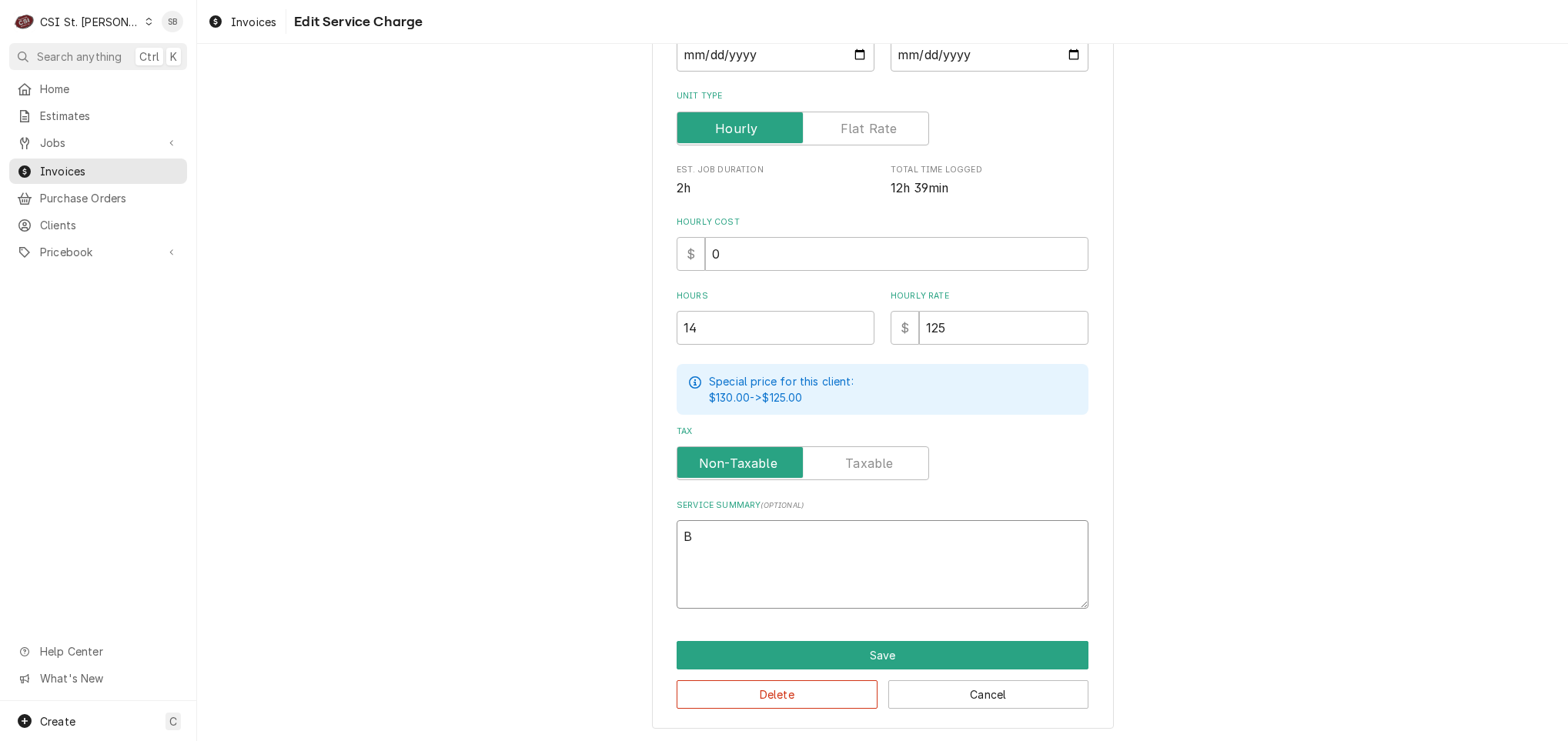
scroll to position [261, 0]
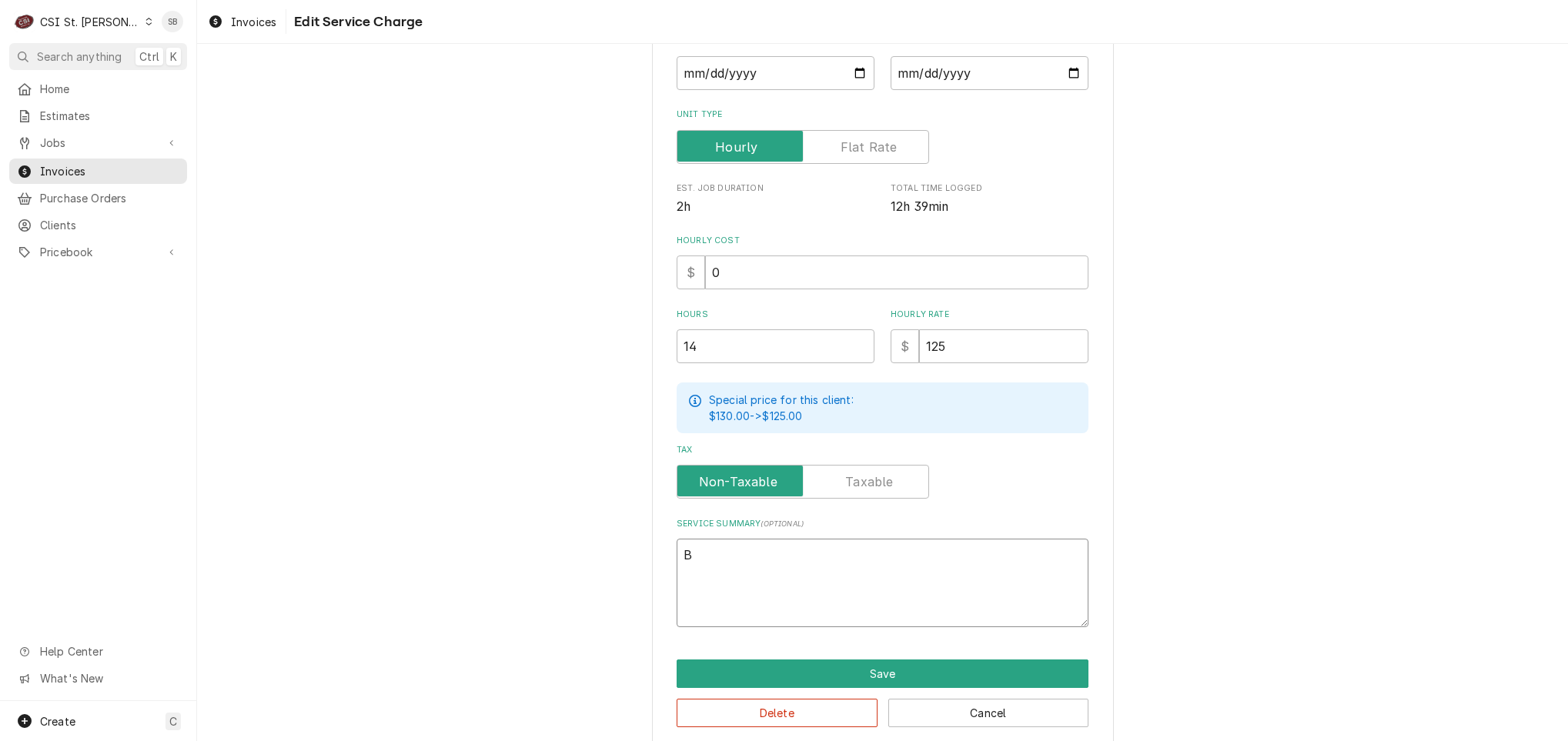
type textarea "x"
type textarea "Br"
type textarea "x"
type textarea "Bra"
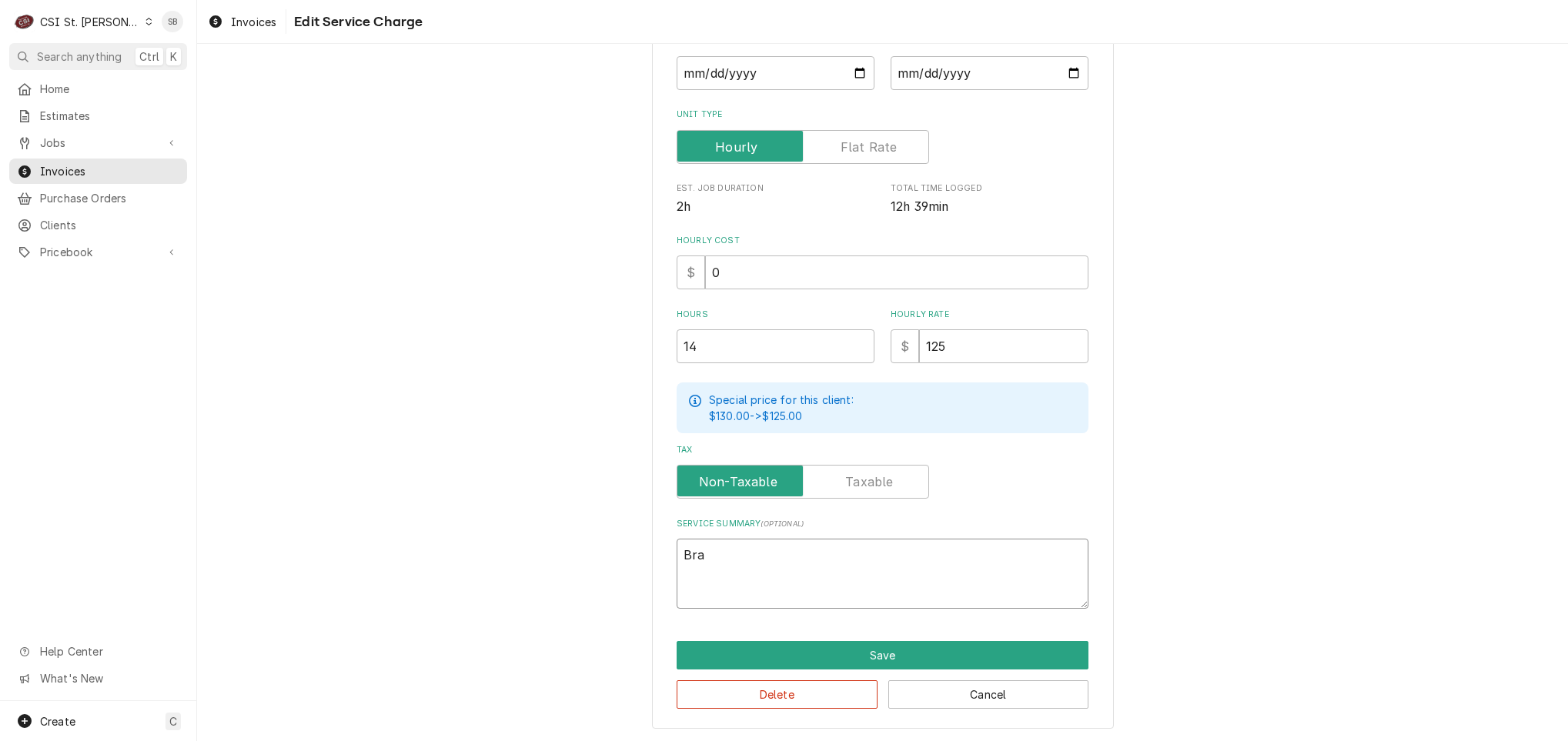
type textarea "x"
type textarea "Bran"
type textarea "x"
type textarea "Brand"
type textarea "x"
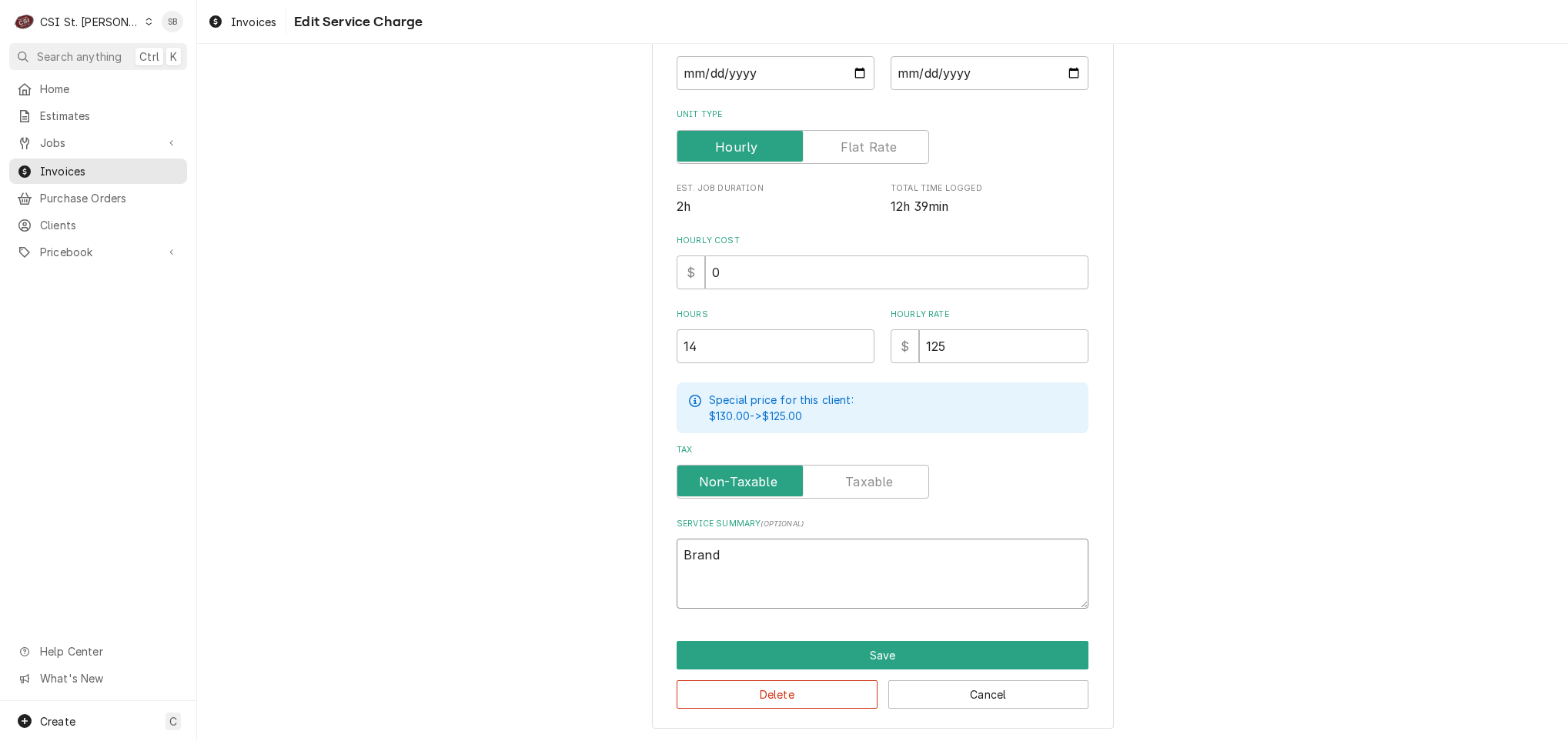
type textarea "Brand:"
type textarea "x"
type textarea "Brand: T"
type textarea "x"
type textarea "Brand: Tr"
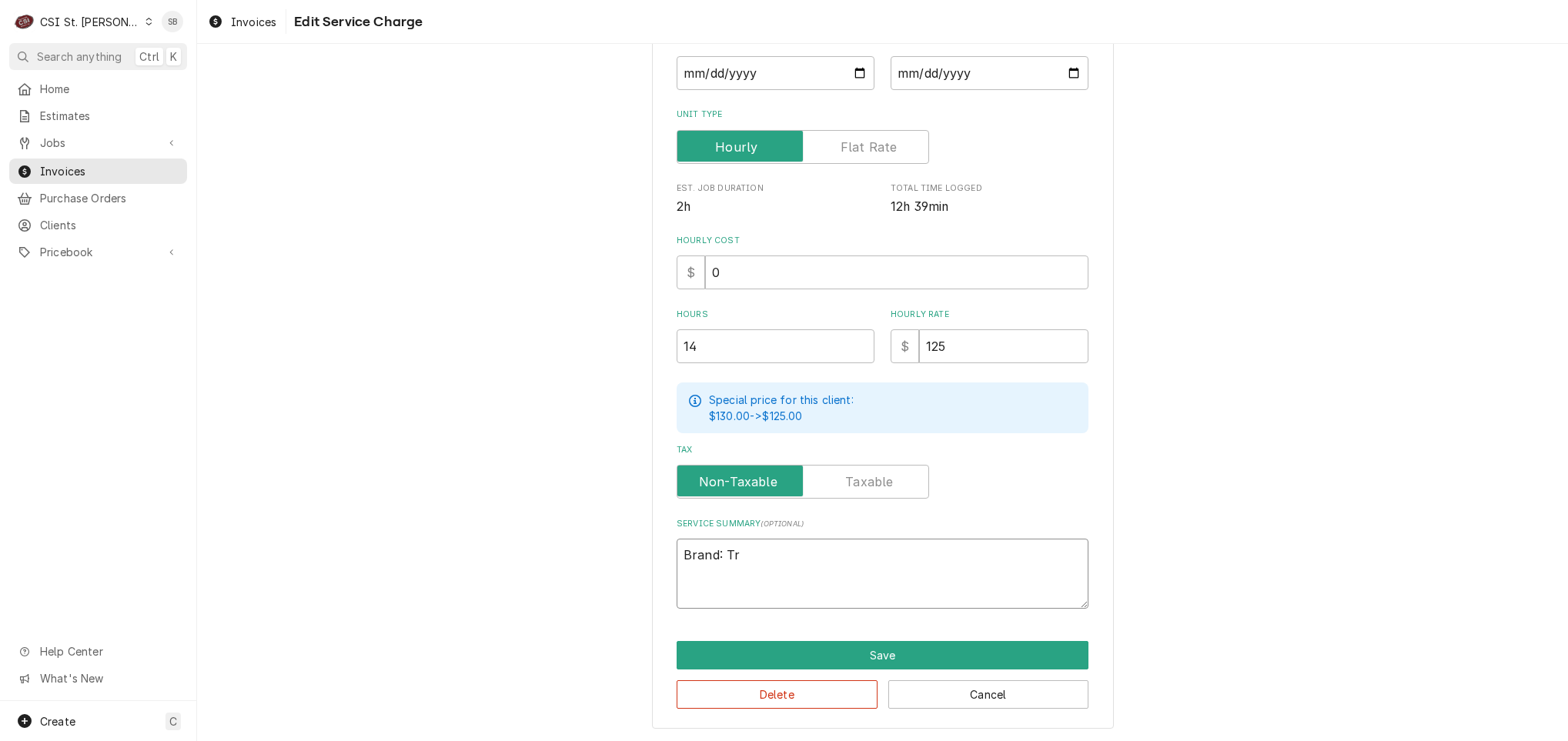
type textarea "x"
type textarea "Brand: Tra"
type textarea "x"
type textarea "Brand: Trau"
type textarea "x"
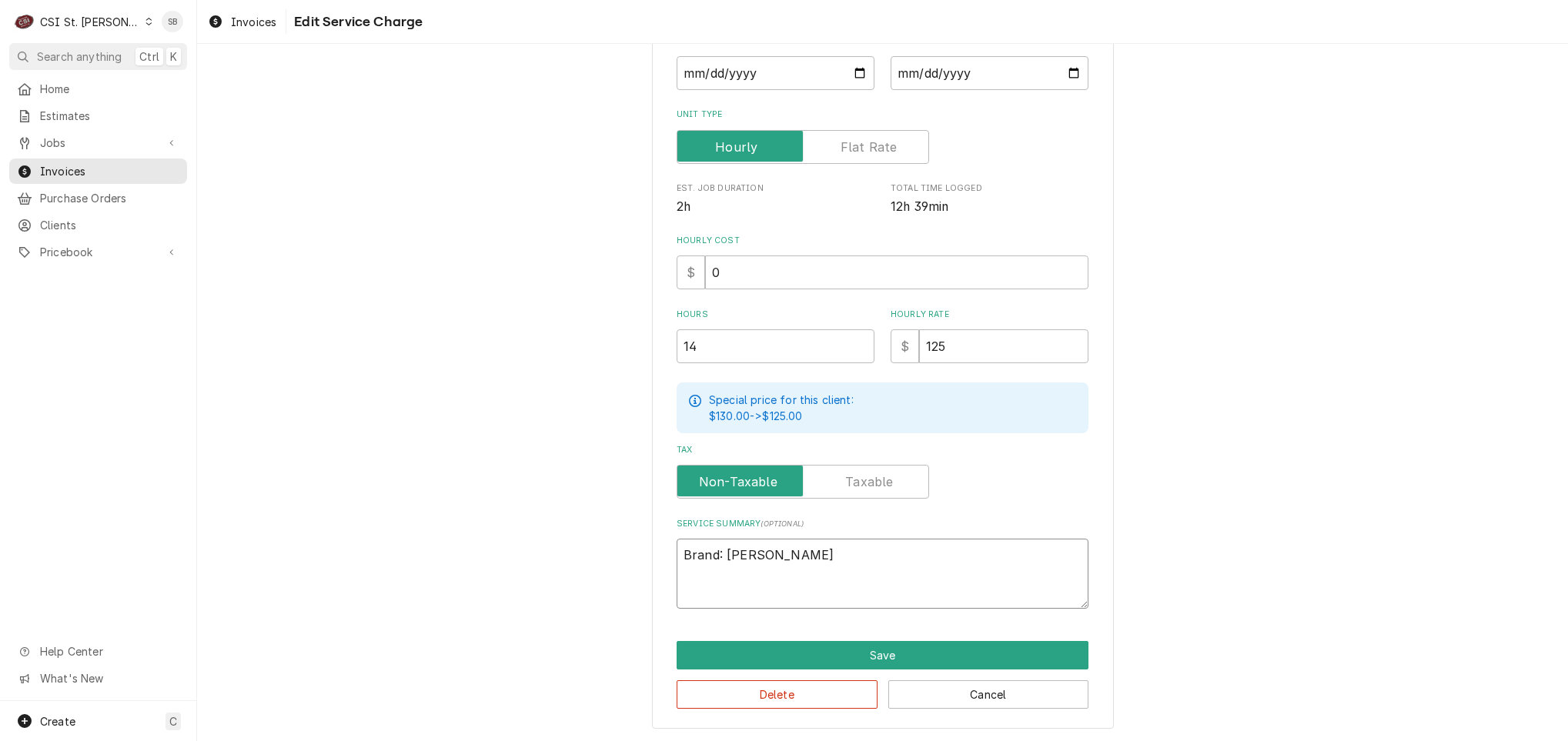
type textarea "Brand: Trauls"
type textarea "x"
type textarea "Brand: Traulse"
type textarea "x"
type textarea "Brand: Traulsen"
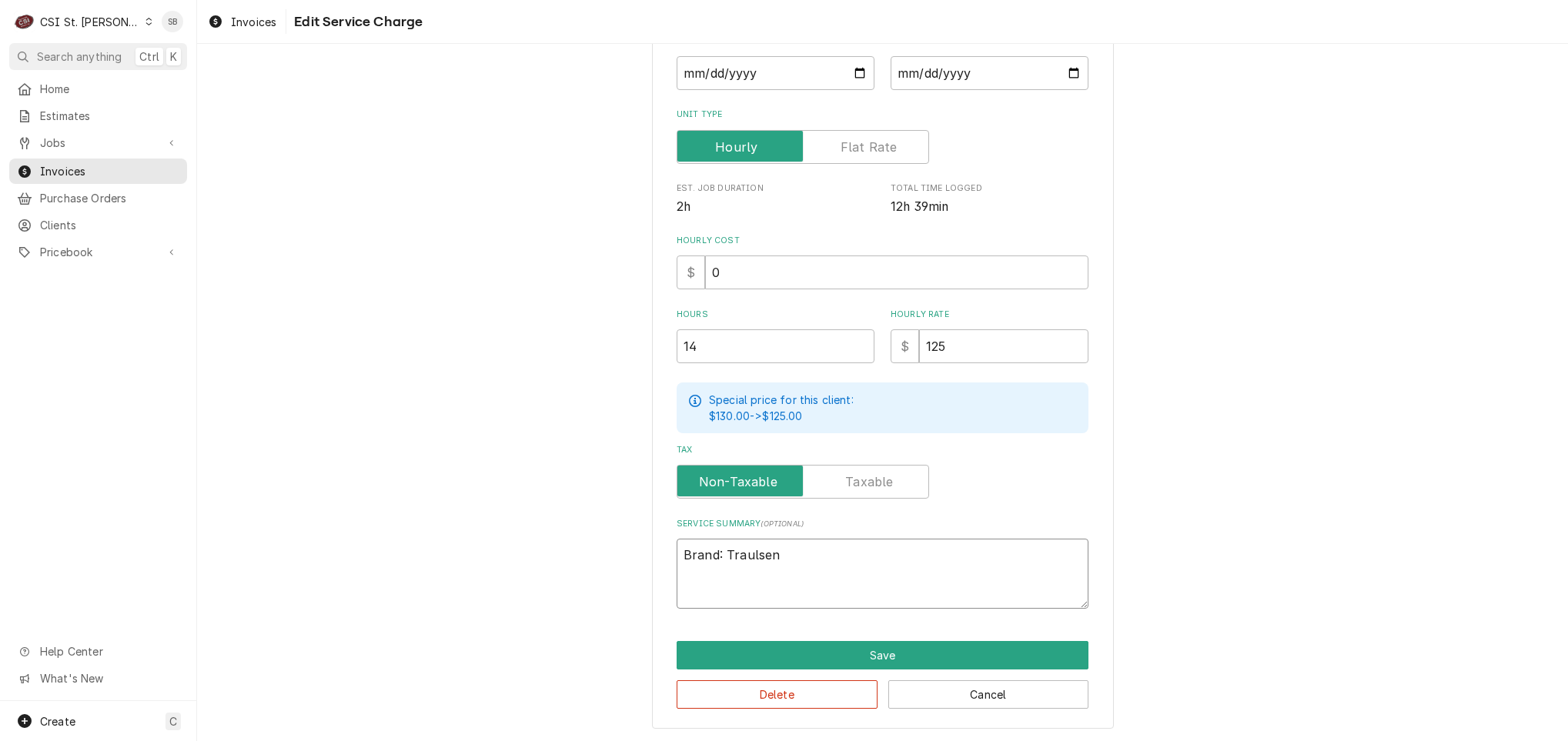
type textarea "x"
type textarea "Brand: Traulsen /"
type textarea "x"
type textarea "Brand: Traulsen /"
type textarea "x"
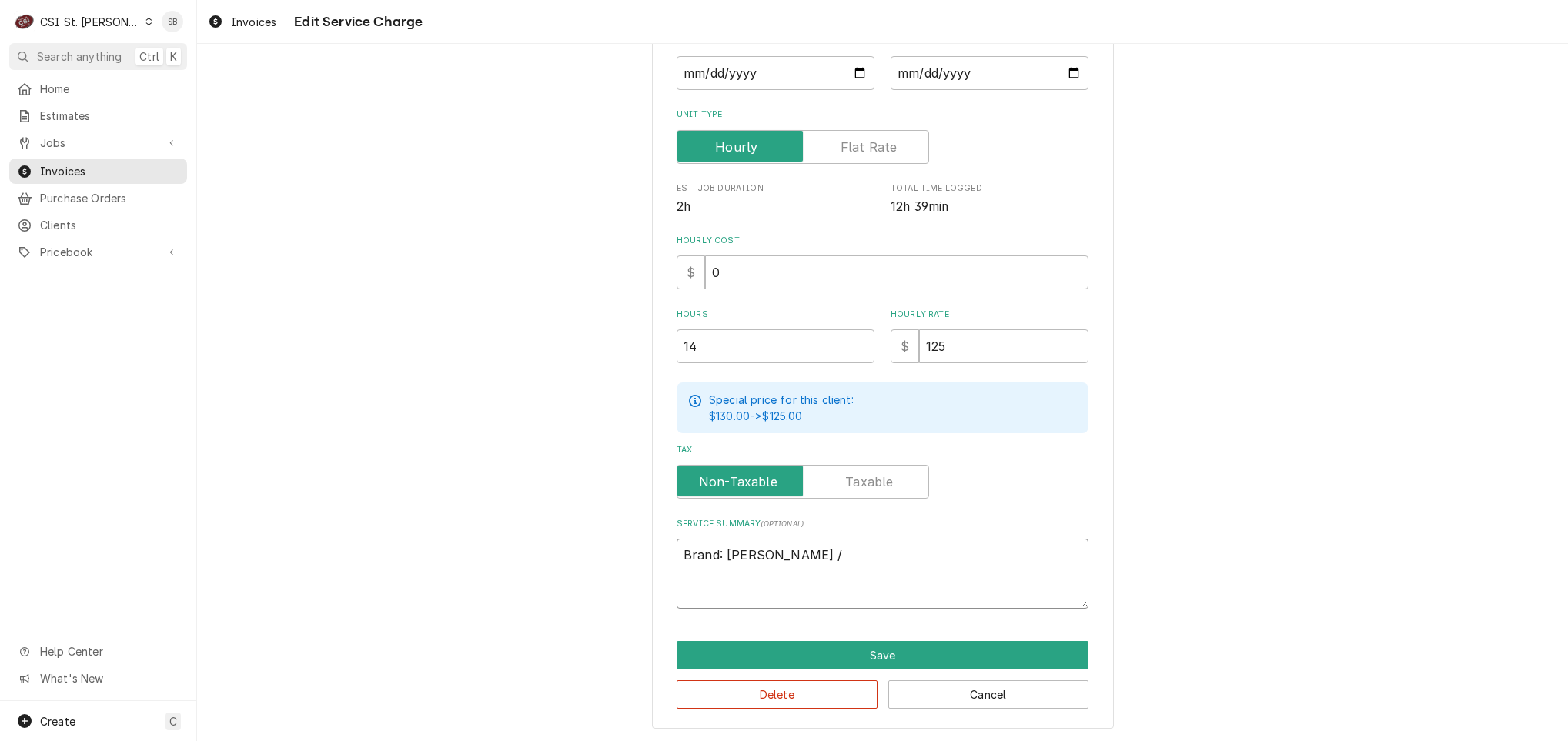
type textarea "Brand: Traulsen / M"
type textarea "x"
type textarea "Brand: Traulsen / Mo"
type textarea "x"
type textarea "Brand: Traulsen / Mod"
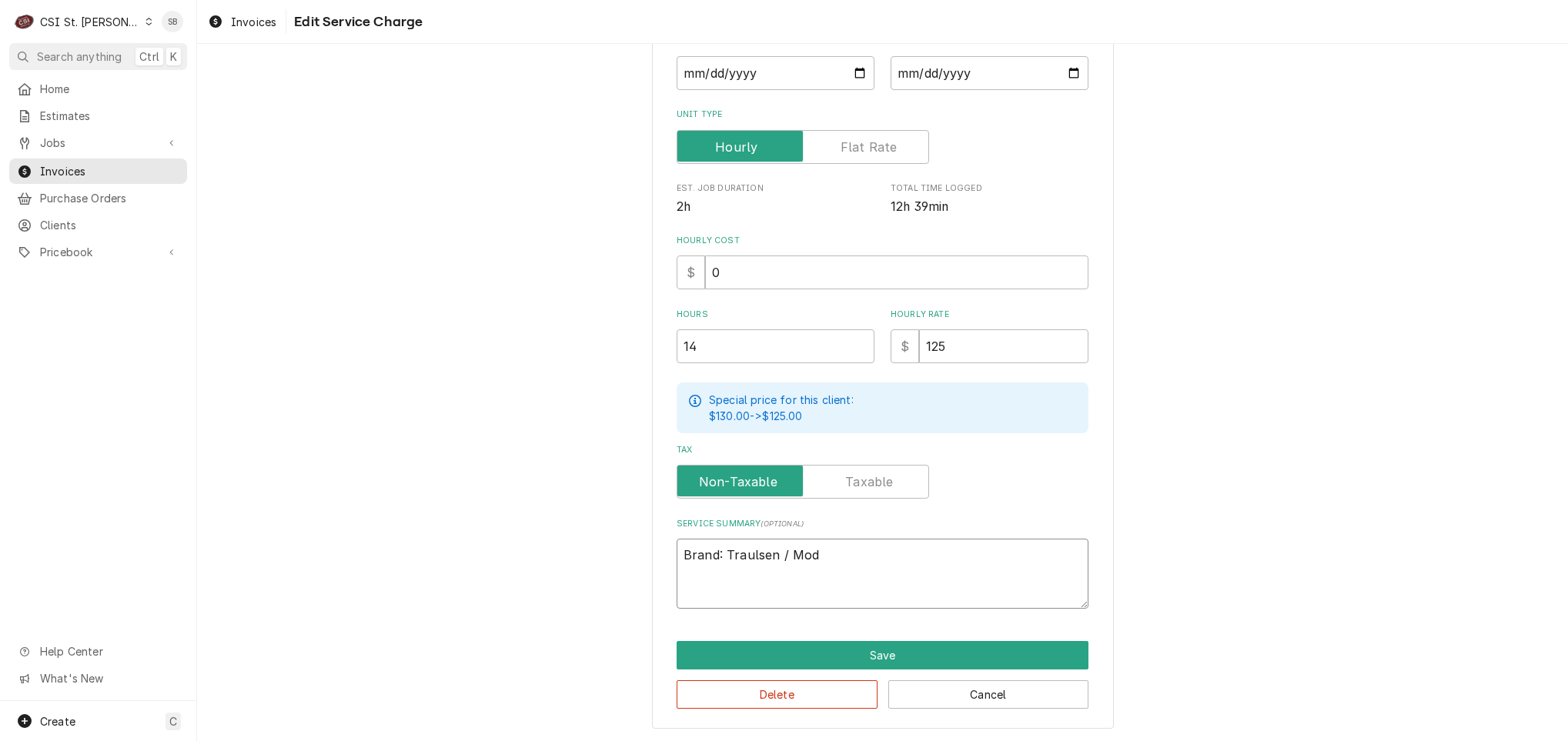
type textarea "x"
type textarea "Brand: Traulsen / Mode"
type textarea "x"
type textarea "Brand: Traulsen / Model"
type textarea "x"
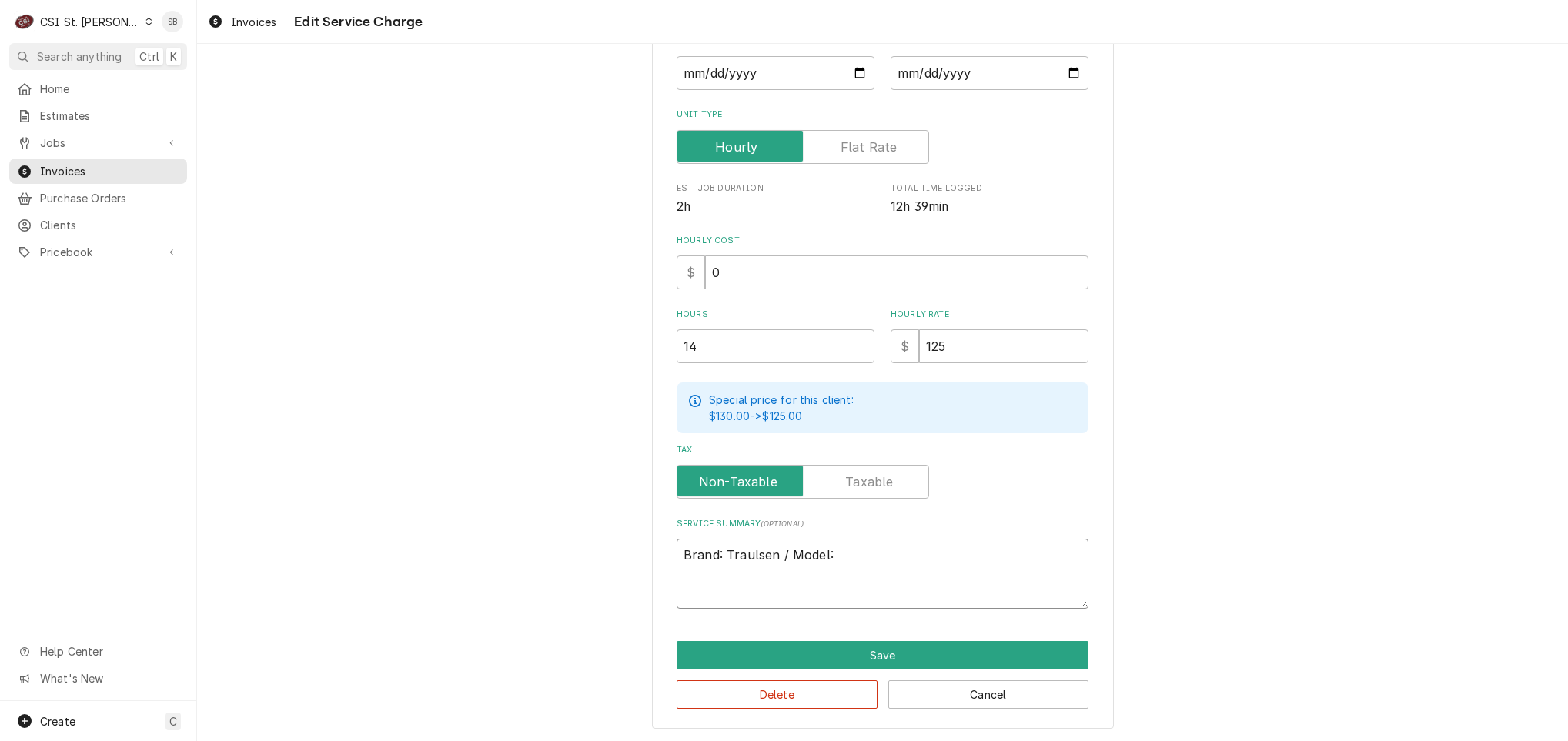
type textarea "Brand: Traulsen / Model:"
paste textarea "SARI232HPUT-FHS ↳ 𝗦𝗲𝗿𝗶𝗮𝗹 #: 22F02158"
type textarea "x"
type textarea "Brand: Traulsen / Model: SARI232HPUT-FHS ↳ 𝗦𝗲𝗿𝗶𝗮𝗹 #: 22F02158"
drag, startPoint x: 829, startPoint y: 547, endPoint x: 835, endPoint y: 533, distance: 15.2
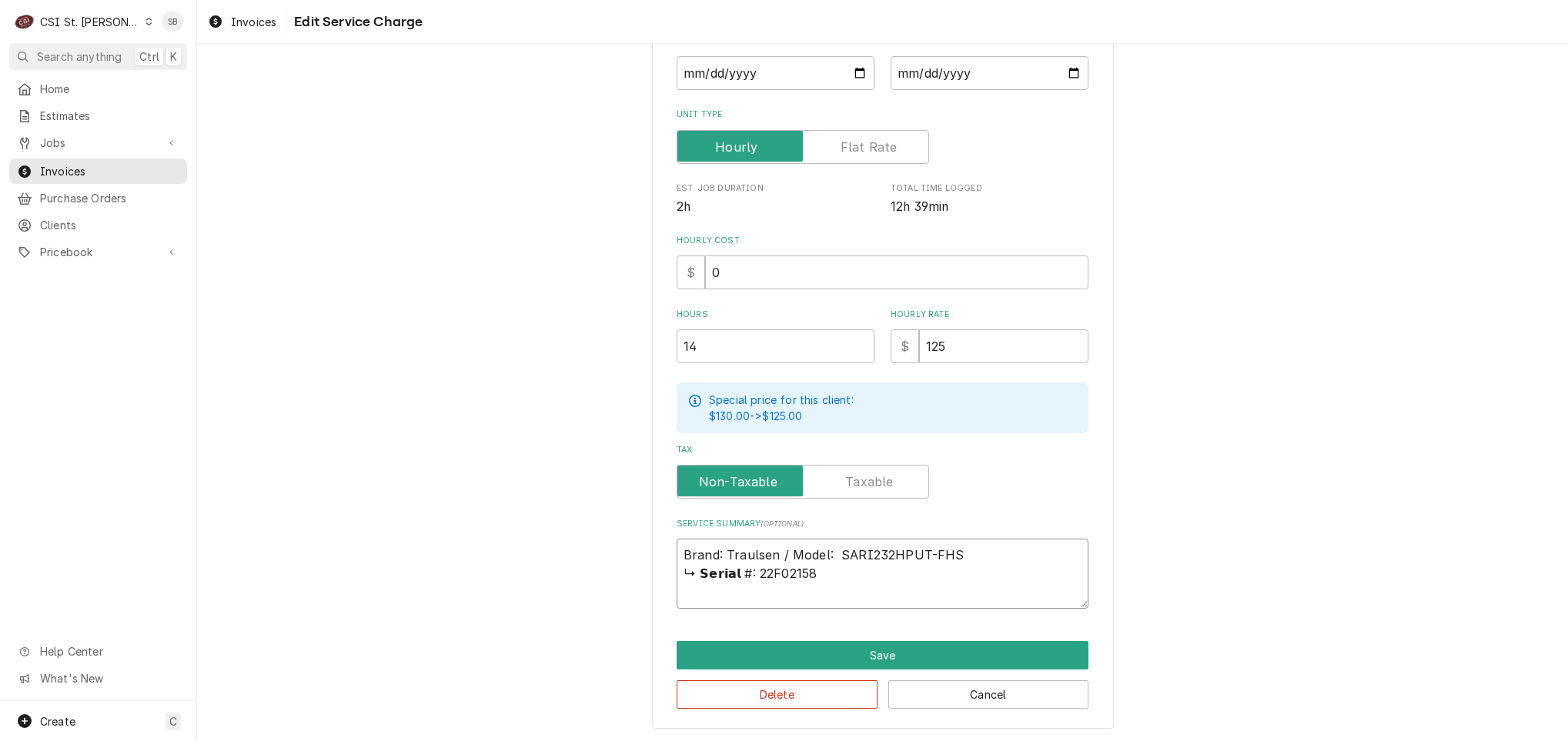
click at [829, 548] on textarea "Brand: Traulsen / Model: SARI232HPUT-FHS ↳ 𝗦𝗲𝗿𝗶𝗮𝗹 #: 22F02158" at bounding box center [882, 573] width 411 height 70
type textarea "x"
type textarea "Brand: Traulsen / Model: SARI232HPUT-FHS ↳ 𝗦𝗲𝗿𝗶𝗮𝗹 #: 22F02158"
drag, startPoint x: 746, startPoint y: 570, endPoint x: 1205, endPoint y: 503, distance: 463.9
click at [1167, 512] on div "Use the fields below to edit this service charge Short Description 1-Labor (Ser…" at bounding box center [883, 269] width 1371 height 943
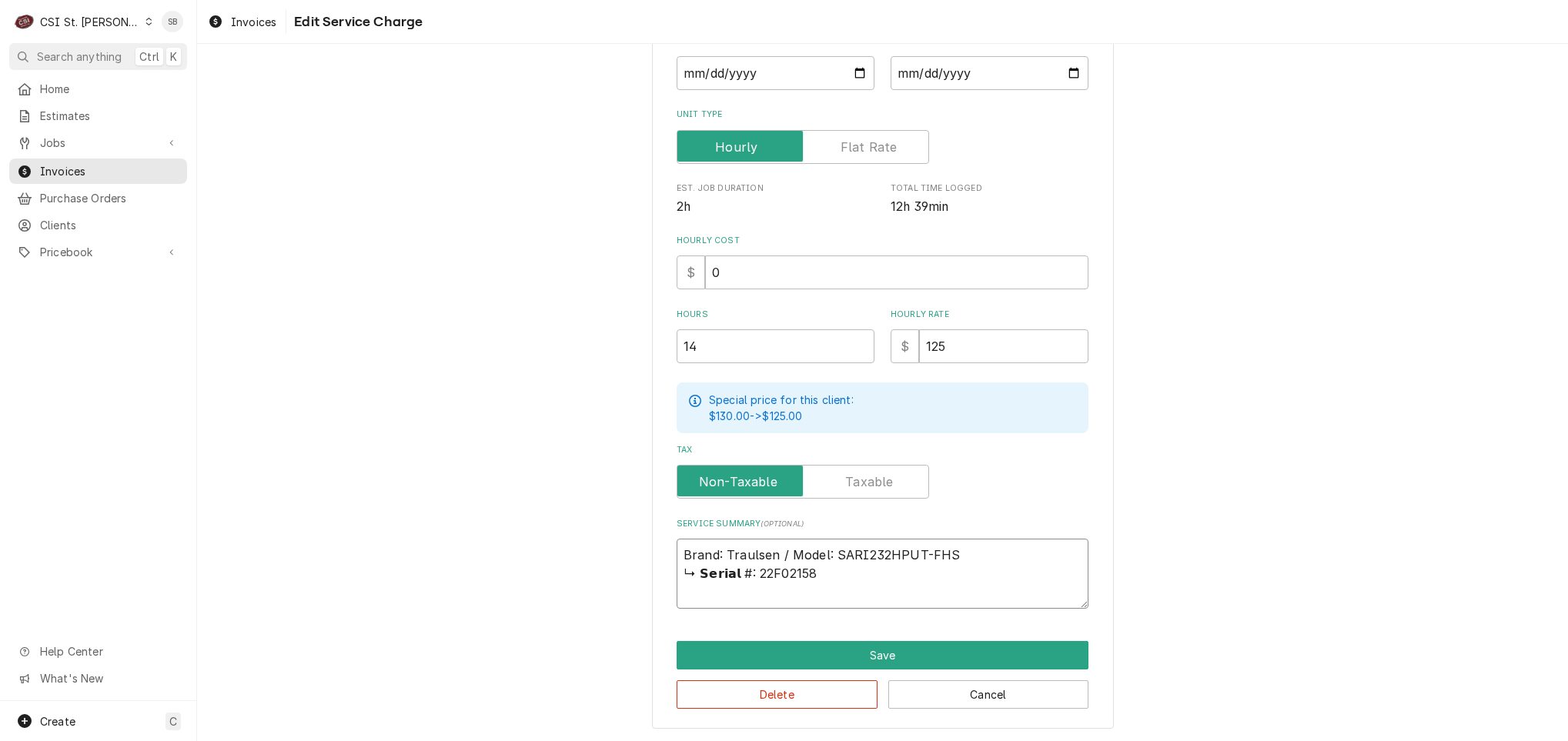
type textarea "x"
type textarea "Brand: Traulsen / Model: SARI232HPUT-FHS 22F02158"
type textarea "x"
type textarea "Brand: Traulsen / Model: SARI232HPUT-FHS /22F02158"
type textarea "x"
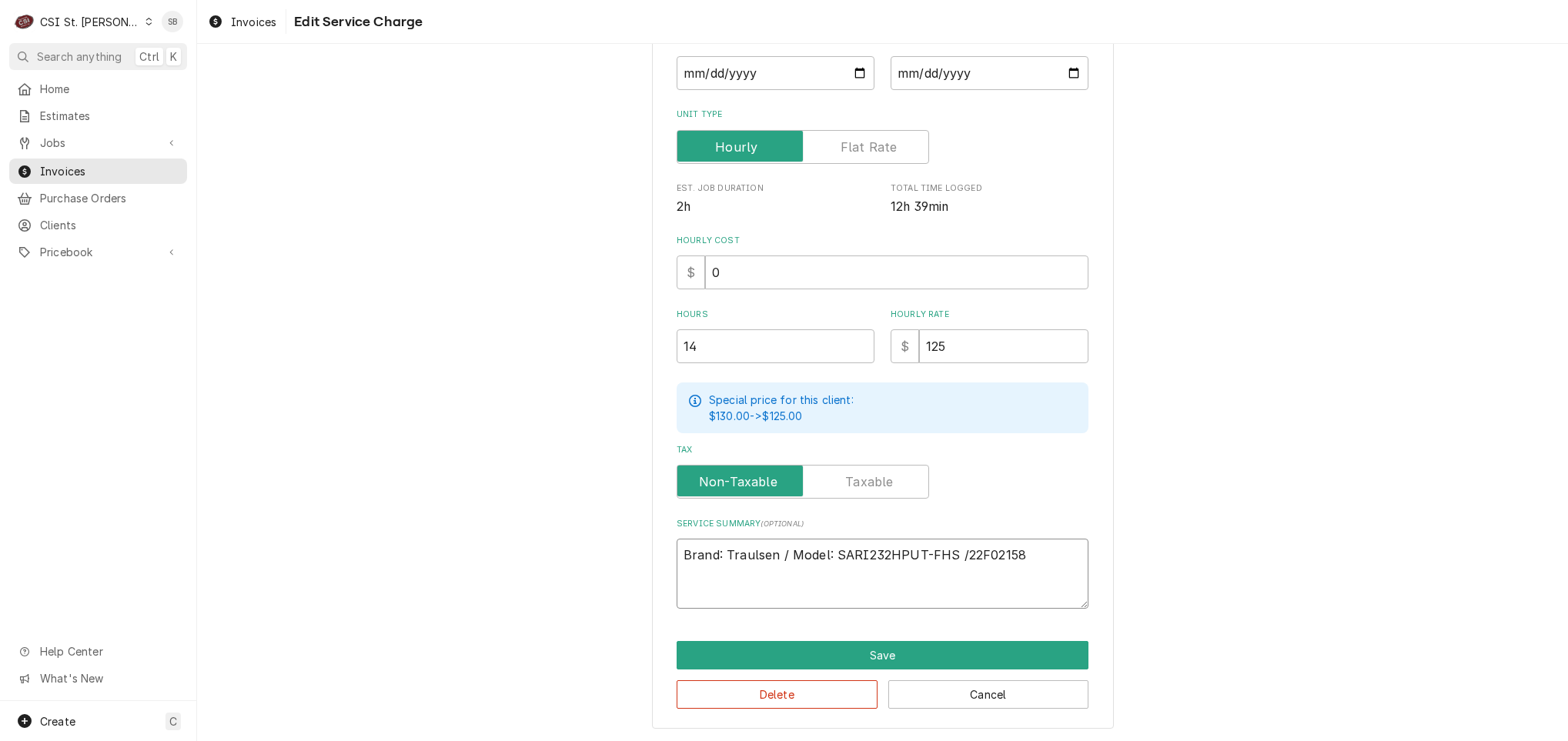
type textarea "Brand: Traulsen / Model: SARI232HPUT-FHS / 22F02158"
type textarea "x"
type textarea "Brand: Traulsen / Model: SARI232HPUT-FHS / S22F02158"
type textarea "x"
type textarea "Brand: Traulsen / Model: SARI232HPUT-FHS / Se22F02158"
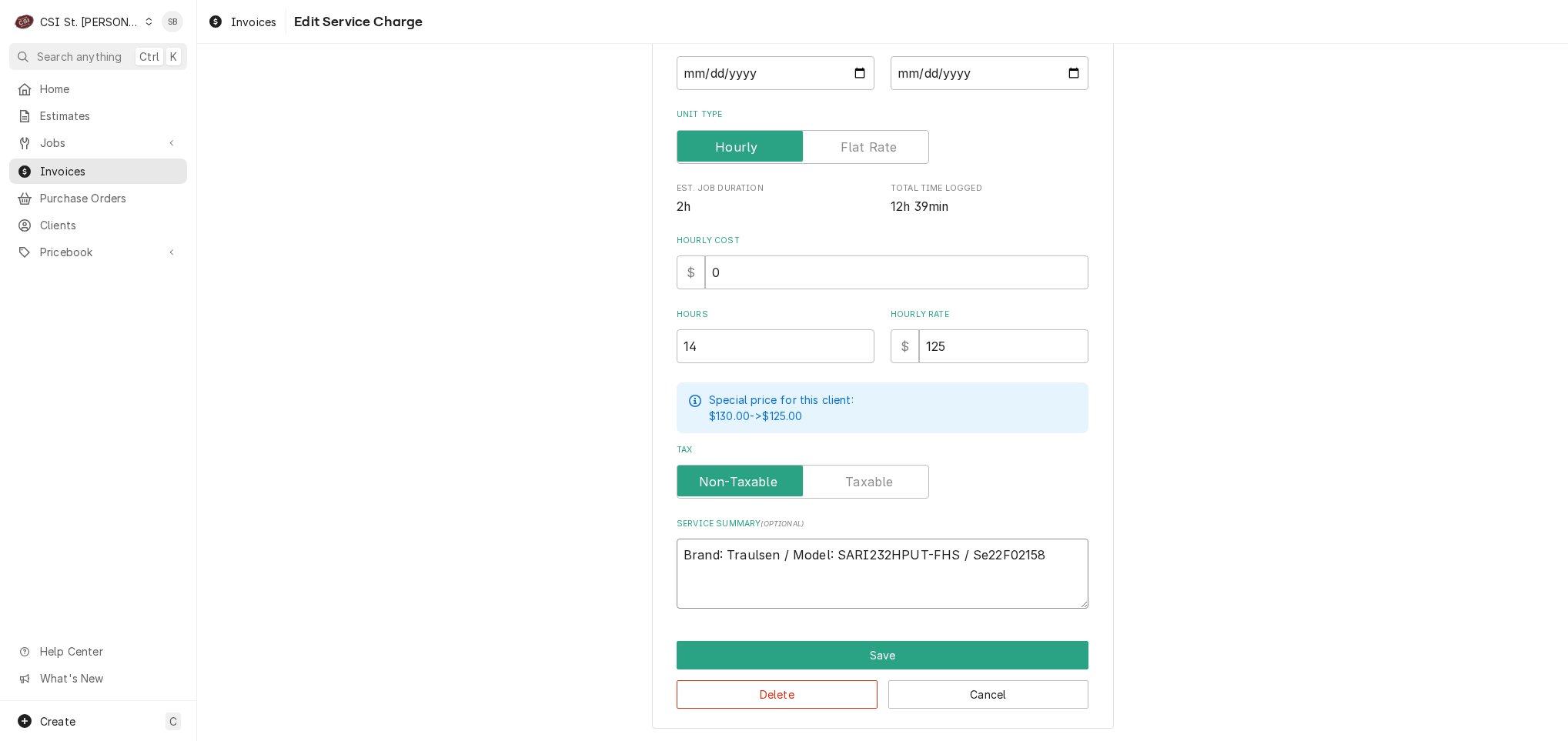
type textarea "x"
type textarea "Brand: Traulsen / Model: SARI232HPUT-FHS / Ser22F02158"
type textarea "x"
type textarea "Brand: Traulsen / Model: SARI232HPUT-FHS / Seri22F02158"
type textarea "x"
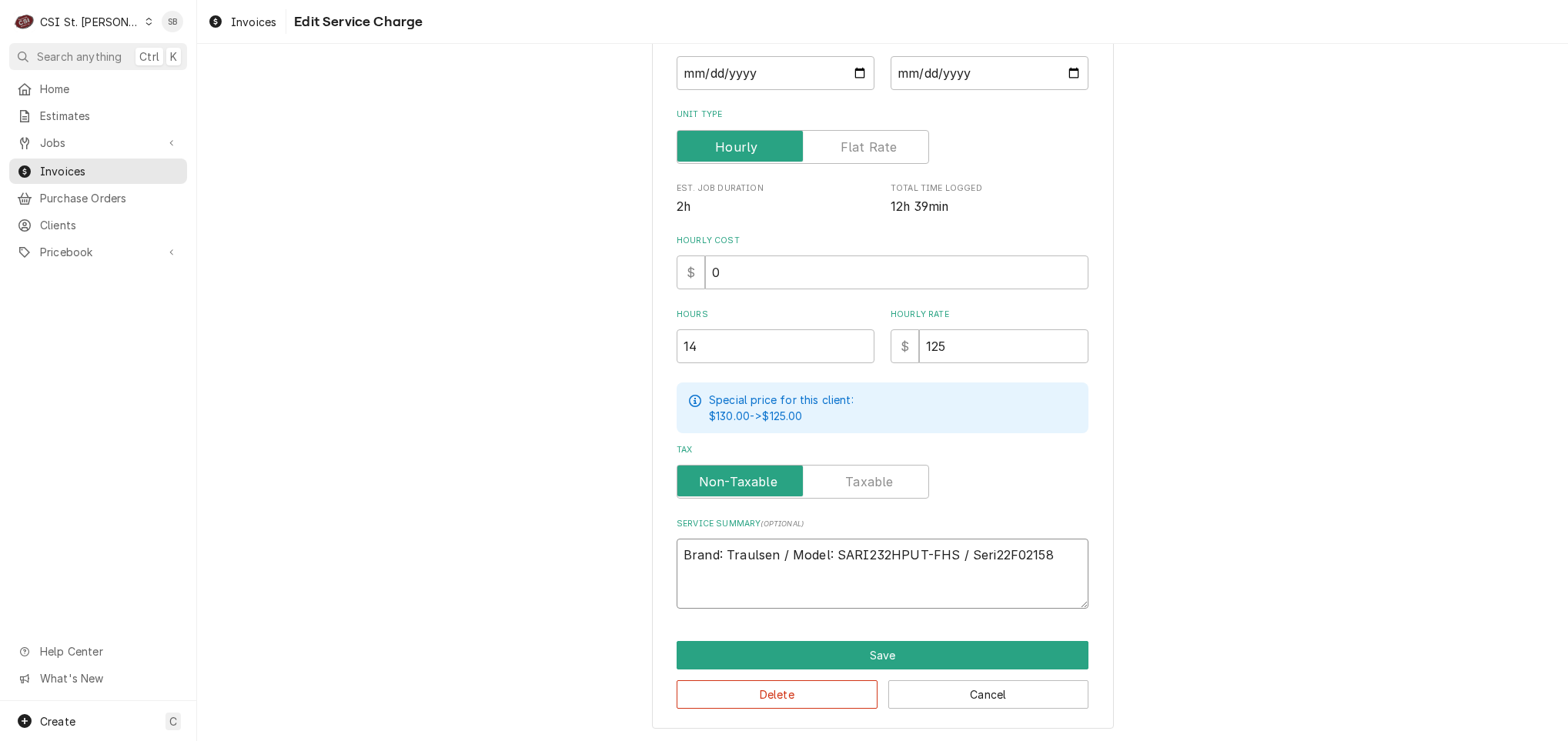
type textarea "Brand: Traulsen / Model: SARI232HPUT-FHS / Seria22F02158"
type textarea "x"
type textarea "Brand: Traulsen / Model: SARI232HPUT-FHS / Serial22F02158"
type textarea "x"
type textarea "Brand: Traulsen / Model: SARI232HPUT-FHS / Serial:22F02158"
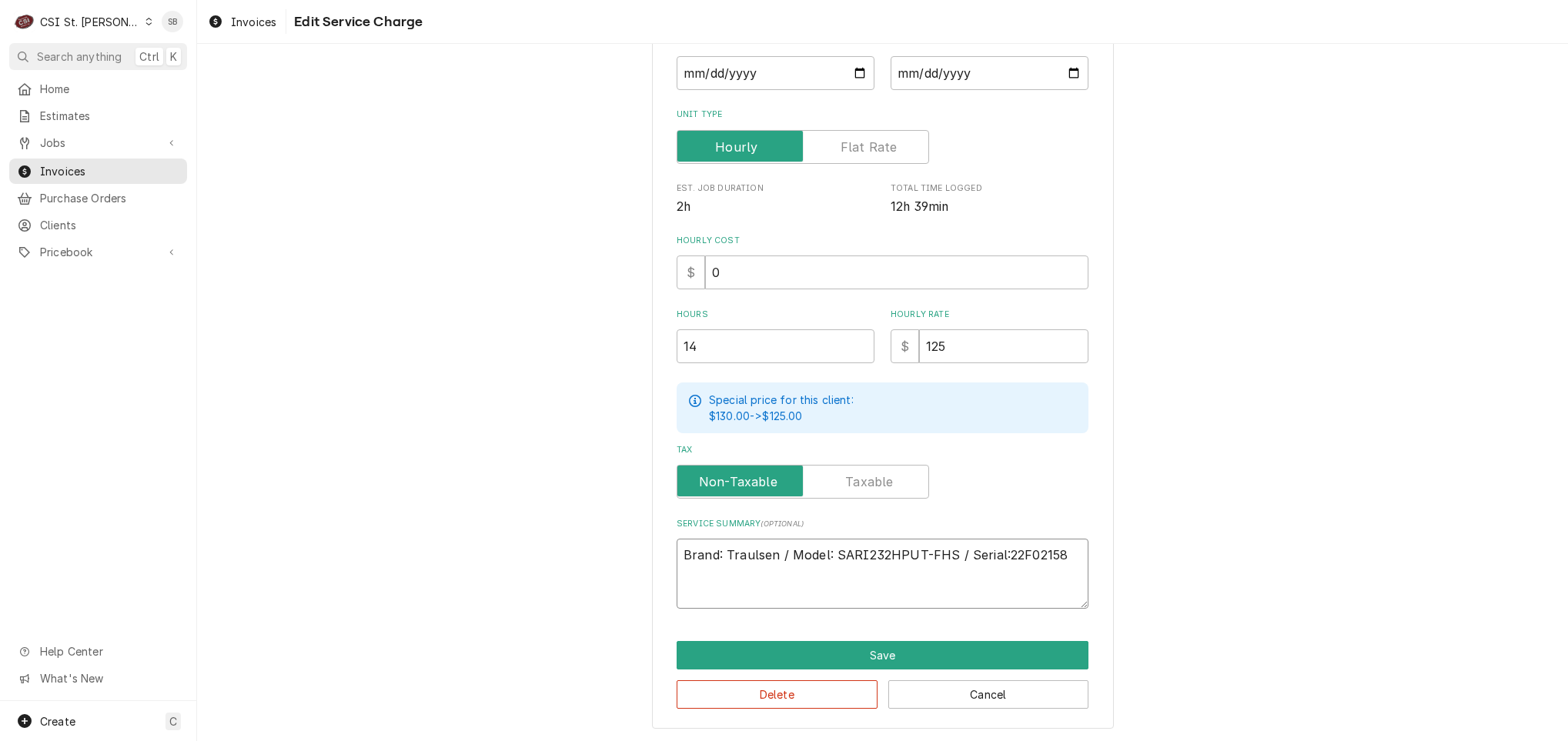
type textarea "x"
click at [1057, 566] on textarea "Brand: Traulsen / Model: SARI232HPUT-FHS / Serial: 22F02158" at bounding box center [882, 573] width 411 height 70
type textarea "Brand: Traulsen / Model: SARI232HPUT-FHS / Serial: 22F02158"
type textarea "x"
type textarea "Brand: Traulsen / Model: SARI232HPUT-FHS / Serial: 22F02158 ."
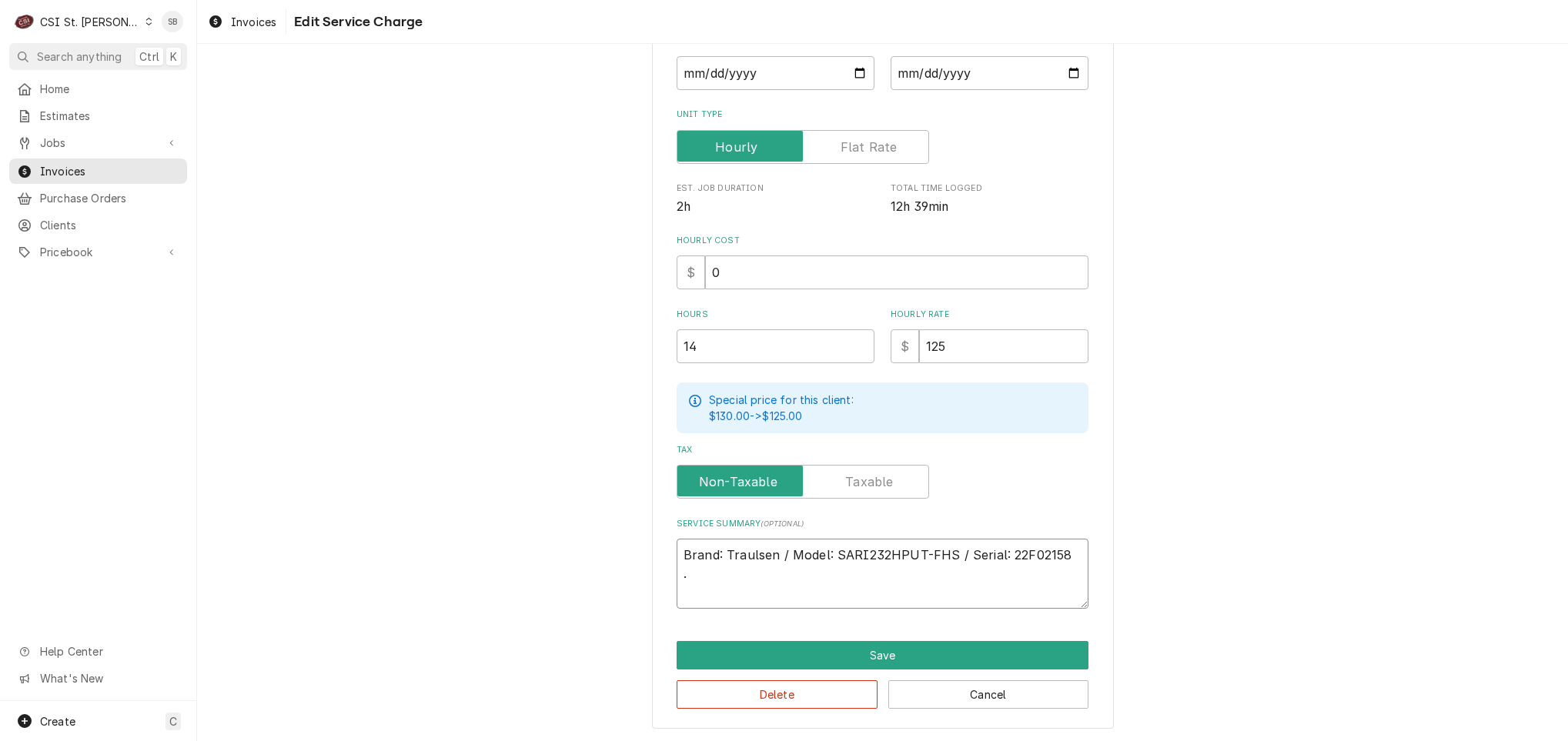
type textarea "x"
type textarea "Brand: Traulsen / Model: SARI232HPUT-FHS / Serial: 22F02158 ."
paste textarea "Technician arrived on site 09/08 to inspect reports of a deli reach-in cooler r…"
type textarea "x"
type textarea "Brand: Traulsen / Model: SARI232HPUT-FHS / Serial: 22F02158 . Technician arrive…"
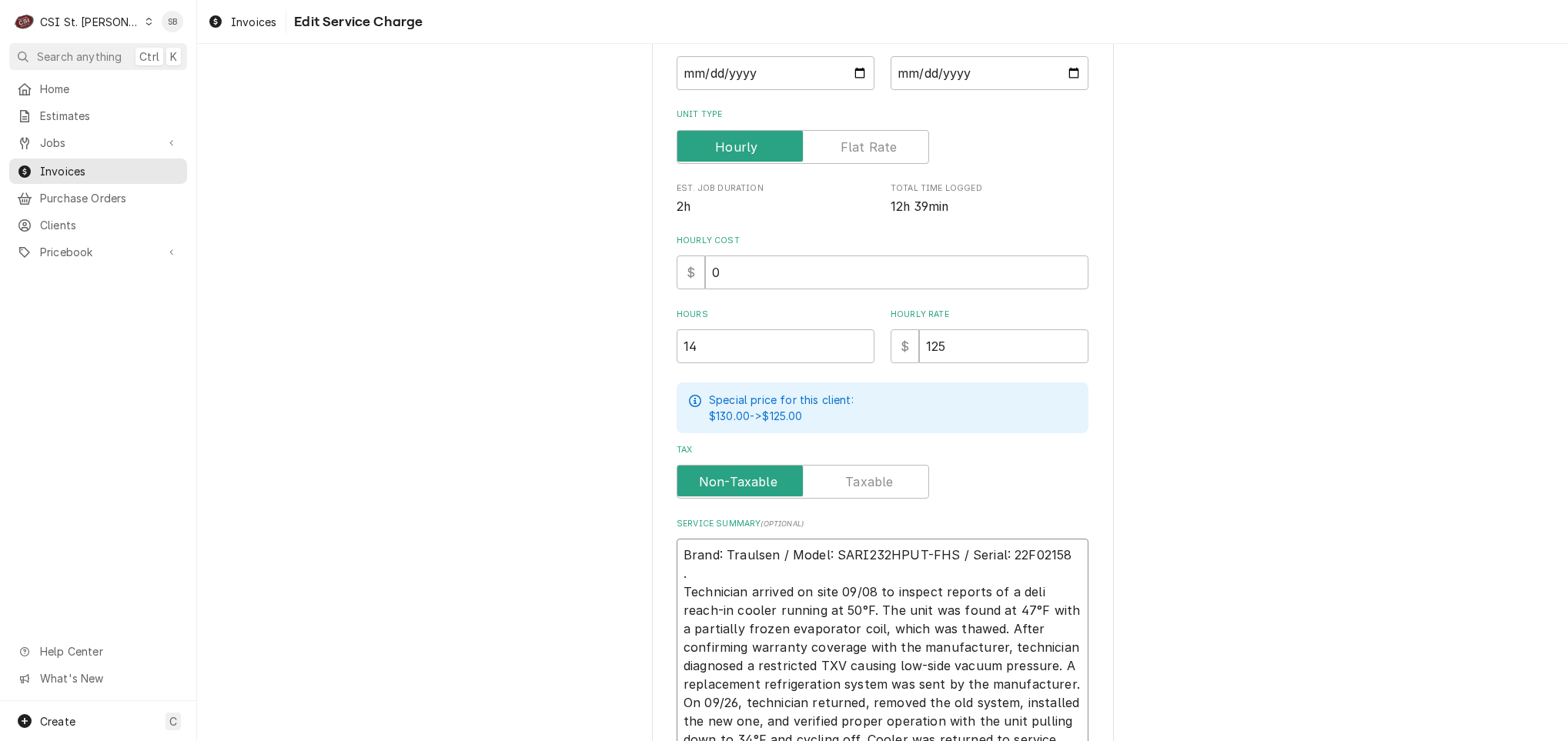
scroll to position [293, 0]
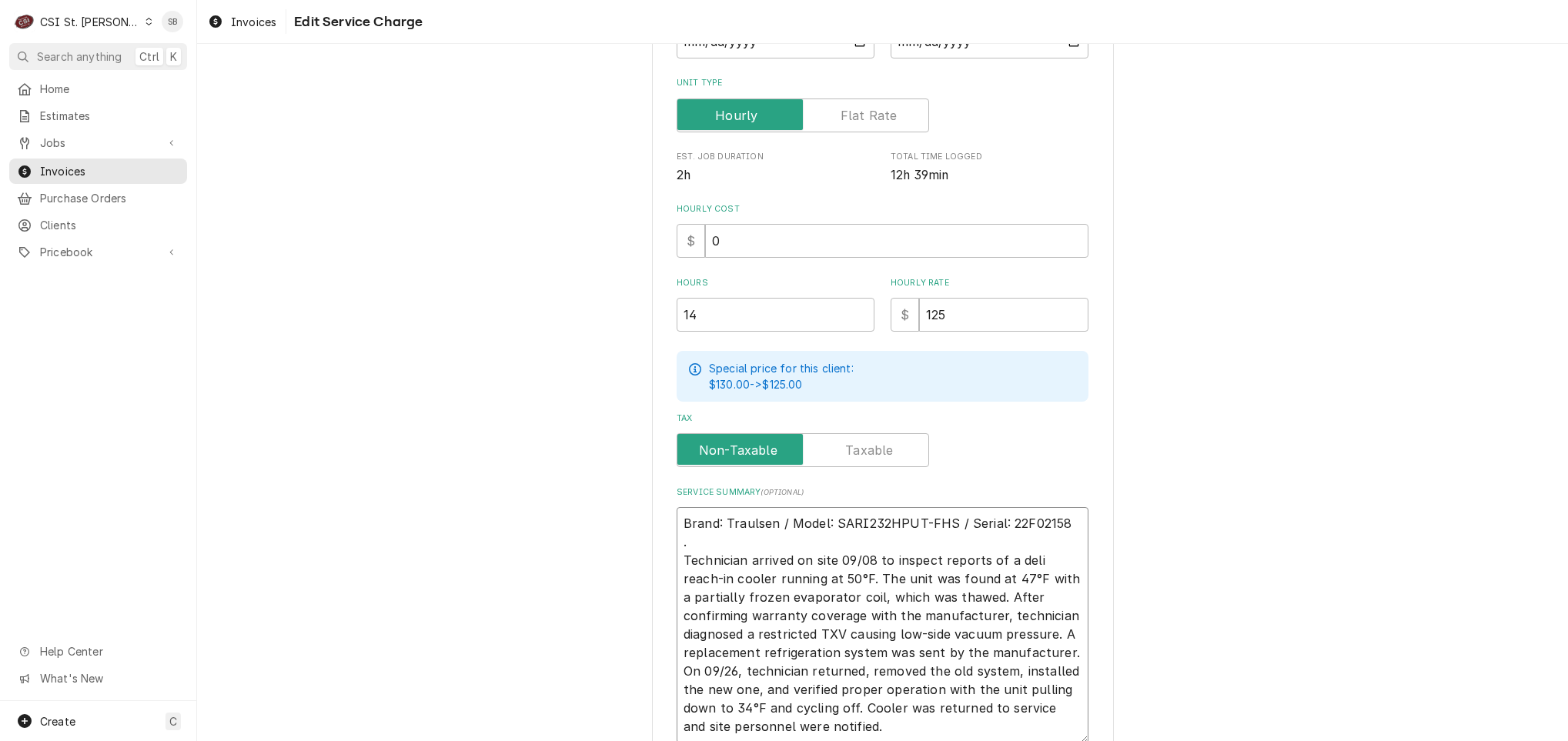
drag, startPoint x: 866, startPoint y: 548, endPoint x: 600, endPoint y: 543, distance: 266.0
click at [600, 543] on div "Use the fields below to edit this service charge Short Description 1-Labor (Ser…" at bounding box center [883, 321] width 1371 height 1109
type textarea "x"
type textarea "Brand: Traulsen / Model: SARI232HPUT-FHS / Serial: 22F02158 . 9 to inspect repo…"
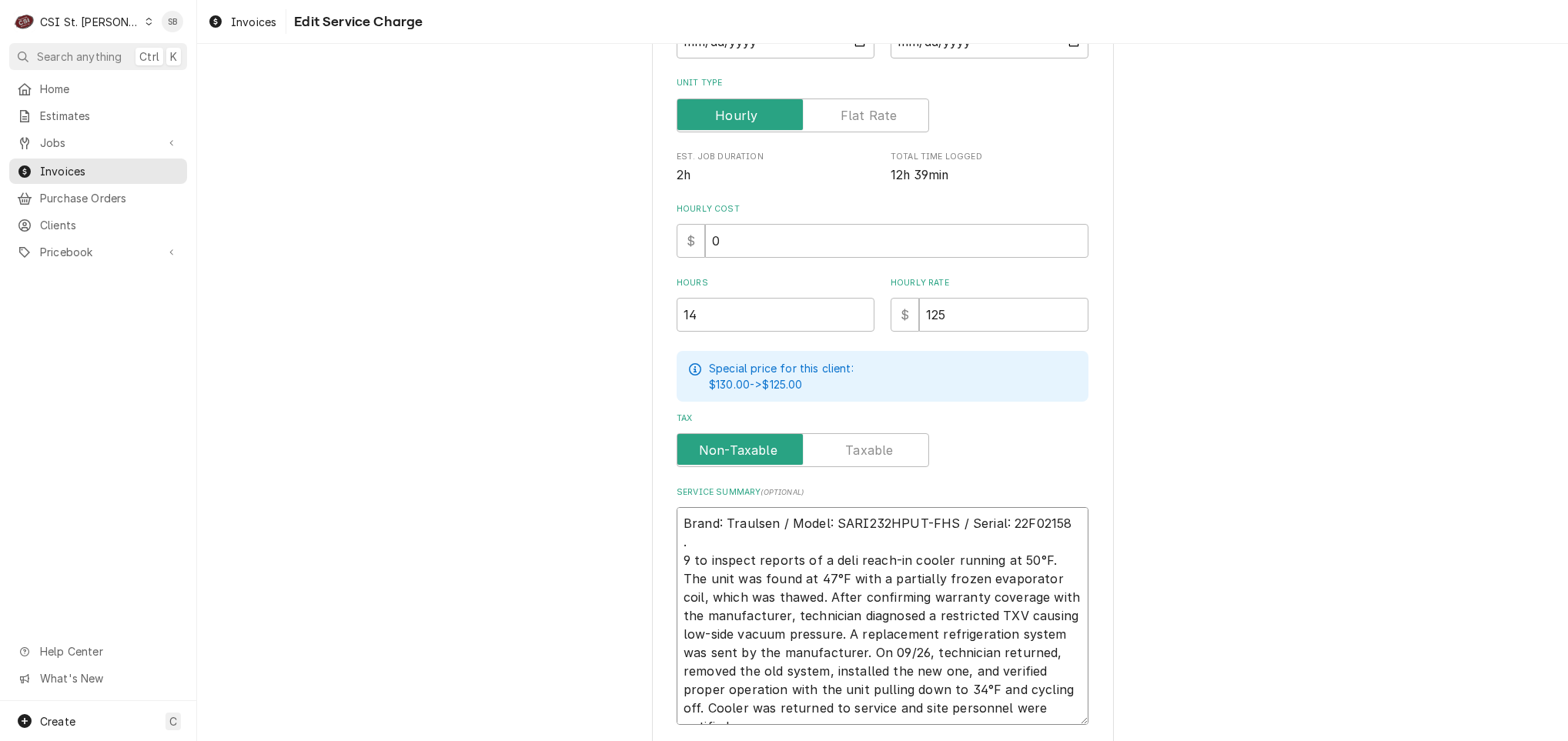
type textarea "x"
type textarea "Brand: Traulsen / Model: SARI232HPUT-FHS / Serial: 22F02158 . 9/ to inspect rep…"
type textarea "x"
type textarea "Brand: Traulsen / Model: SARI232HPUT-FHS / Serial: 22F02158 . 9/8 to inspect re…"
type textarea "x"
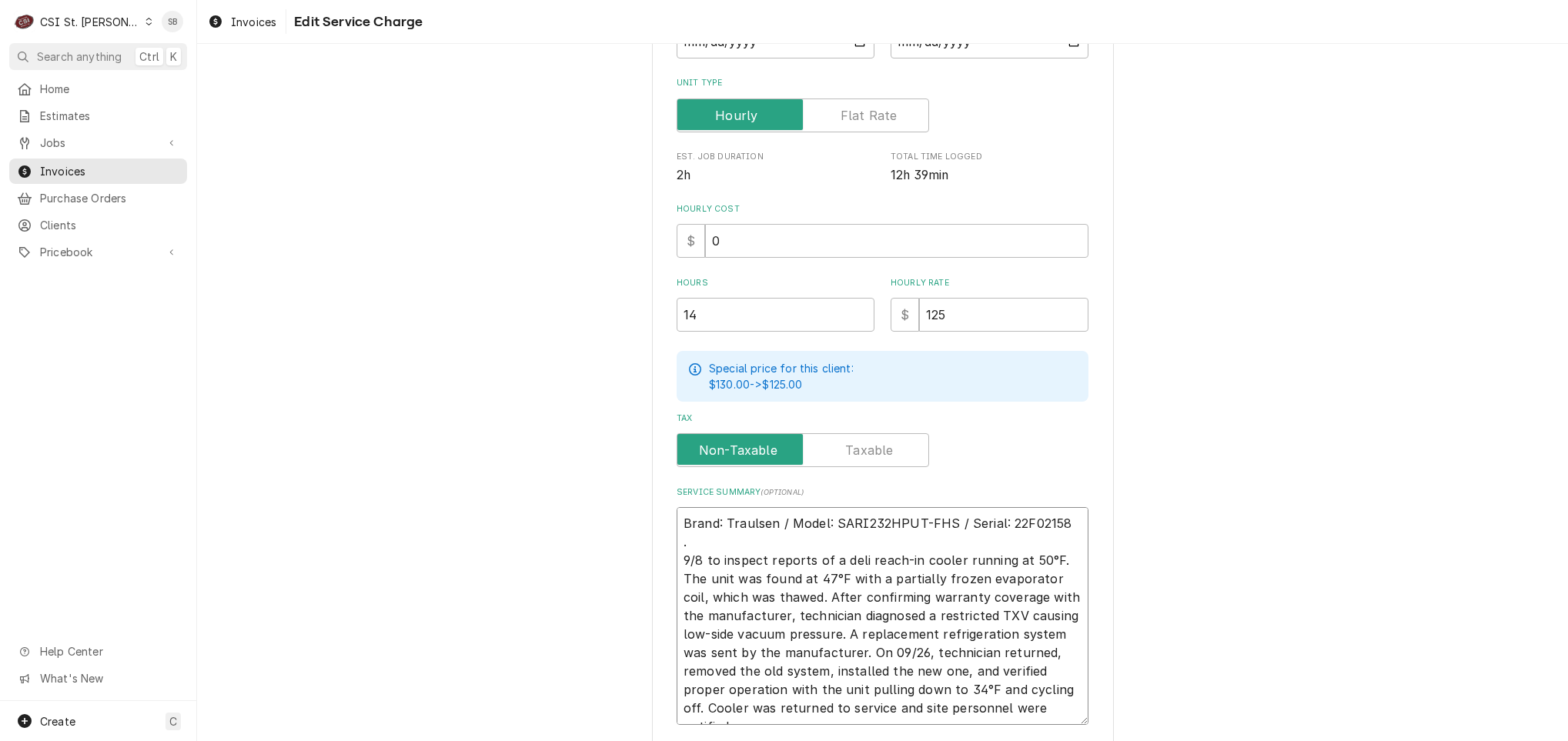
type textarea "Brand: Traulsen / Model: SARI232HPUT-FHS / Serial: 22F02158 . 9/8 to inspect re…"
type textarea "x"
type textarea "Brand: Traulsen / Model: SARI232HPUT-FHS / Serial: 22F02158 . 9/8 - to inspect …"
type textarea "x"
type textarea "Brand: Traulsen / Model: SARI232HPUT-FHS / Serial: 22F02158 . 9/8 - to inspect …"
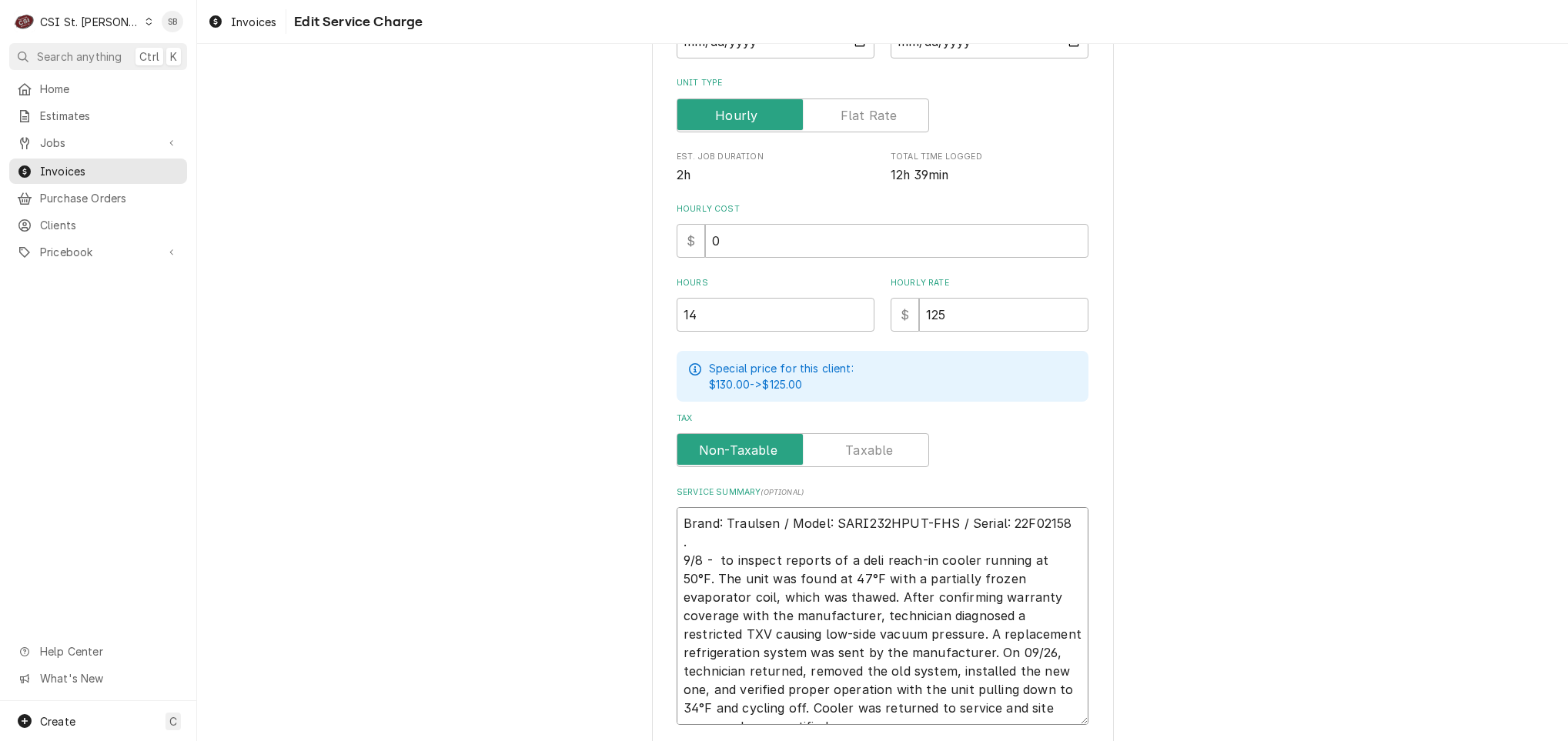
type textarea "x"
type textarea "Brand: Traulsen / Model: SARI232HPUT-FHS / Serial: 22F02158 . 9/8 - Y to inspec…"
type textarea "x"
type textarea "Brand: Traulsen / Model: SARI232HPUT-FHS / Serial: 22F02158 . 9/8 - Yd to inspe…"
type textarea "x"
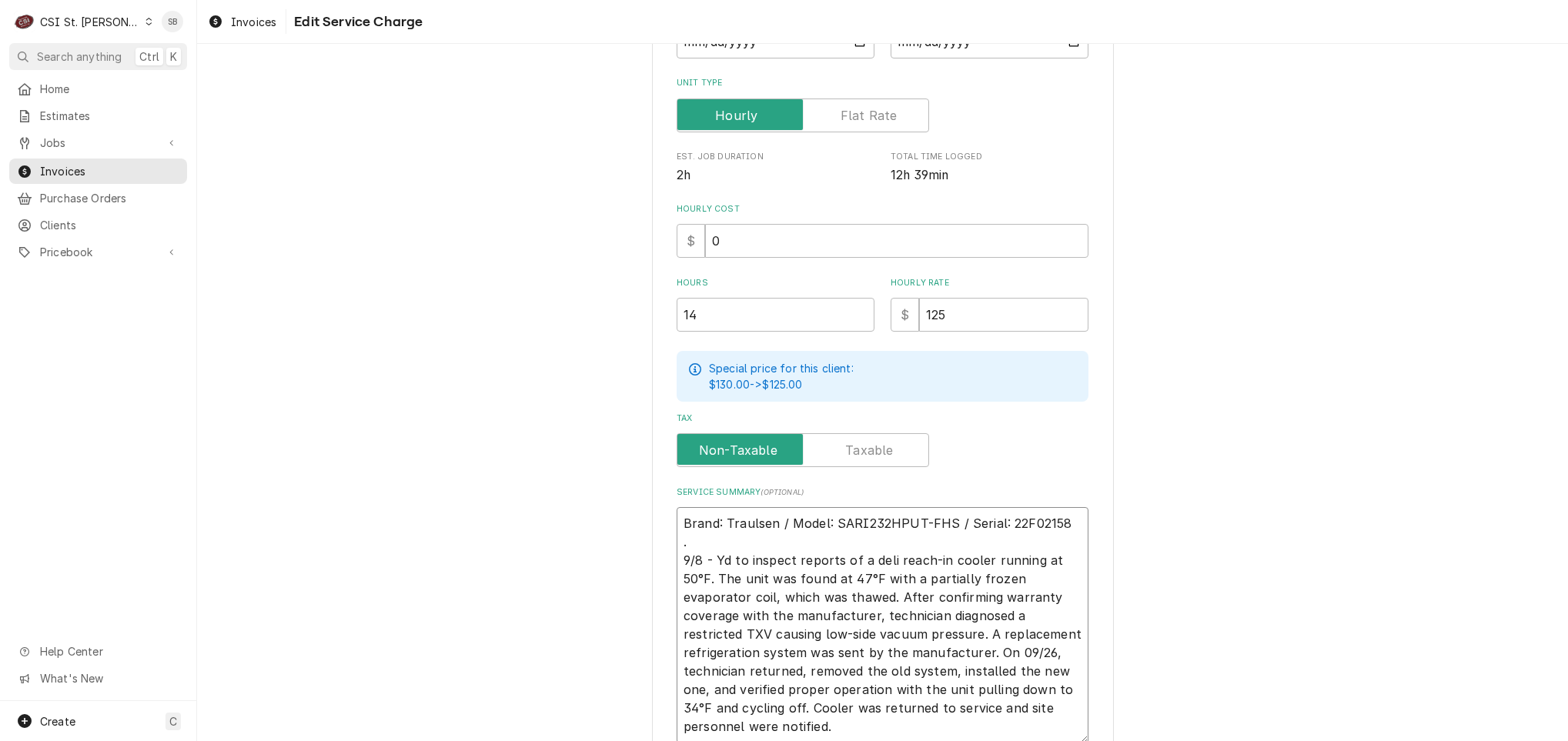
type textarea "Brand: Traulsen / Model: SARI232HPUT-FHS / Serial: 22F02158 . 9/8 - Y to inspec…"
type textarea "x"
type textarea "Brand: Traulsen / Model: SARI232HPUT-FHS / Serial: 22F02158 . 9/8 - to inspect …"
type textarea "x"
type textarea "Brand: Traulsen / Model: SARI232HPUT-FHS / Serial: 22F02158 . 9/8 - T to inspec…"
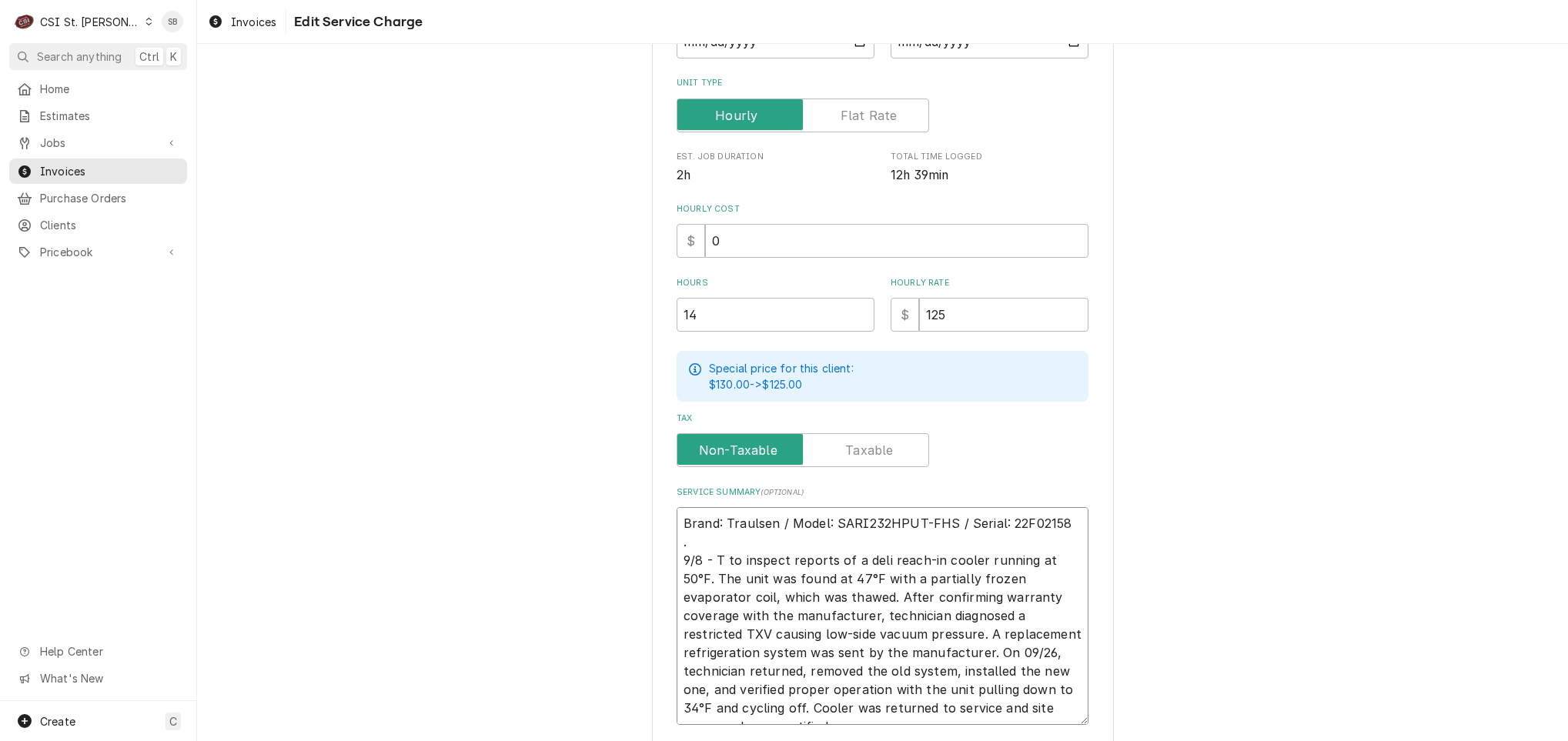
type textarea "x"
type textarea "Brand: Traulsen / Model: SARI232HPUT-FHS / Serial: 22F02158 . 9/8 - Te to inspe…"
type textarea "x"
type textarea "Brand: Traulsen / Model: SARI232HPUT-FHS / Serial: 22F02158 . 9/8 - Tec to insp…"
type textarea "x"
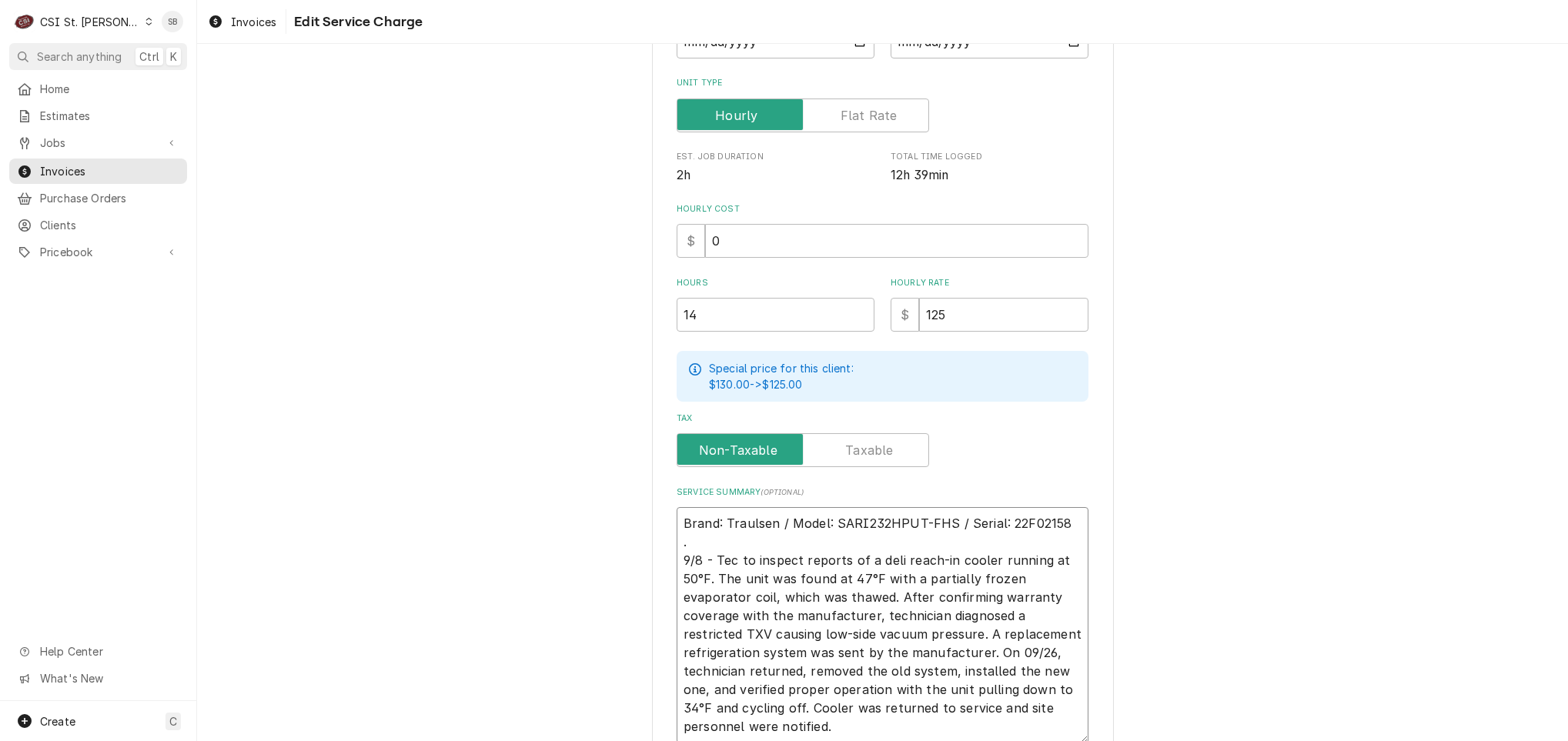
type textarea "Brand: Traulsen / Model: SARI232HPUT-FHS / Serial: 22F02158 . 9/8 - Tech to ins…"
type textarea "x"
type textarea "Brand: Traulsen / Model: SARI232HPUT-FHS / Serial: 22F02158 . 9/8 - Techn to in…"
type textarea "x"
type textarea "Brand: Traulsen / Model: SARI232HPUT-FHS / Serial: 22F02158 . 9/8 - Techni to i…"
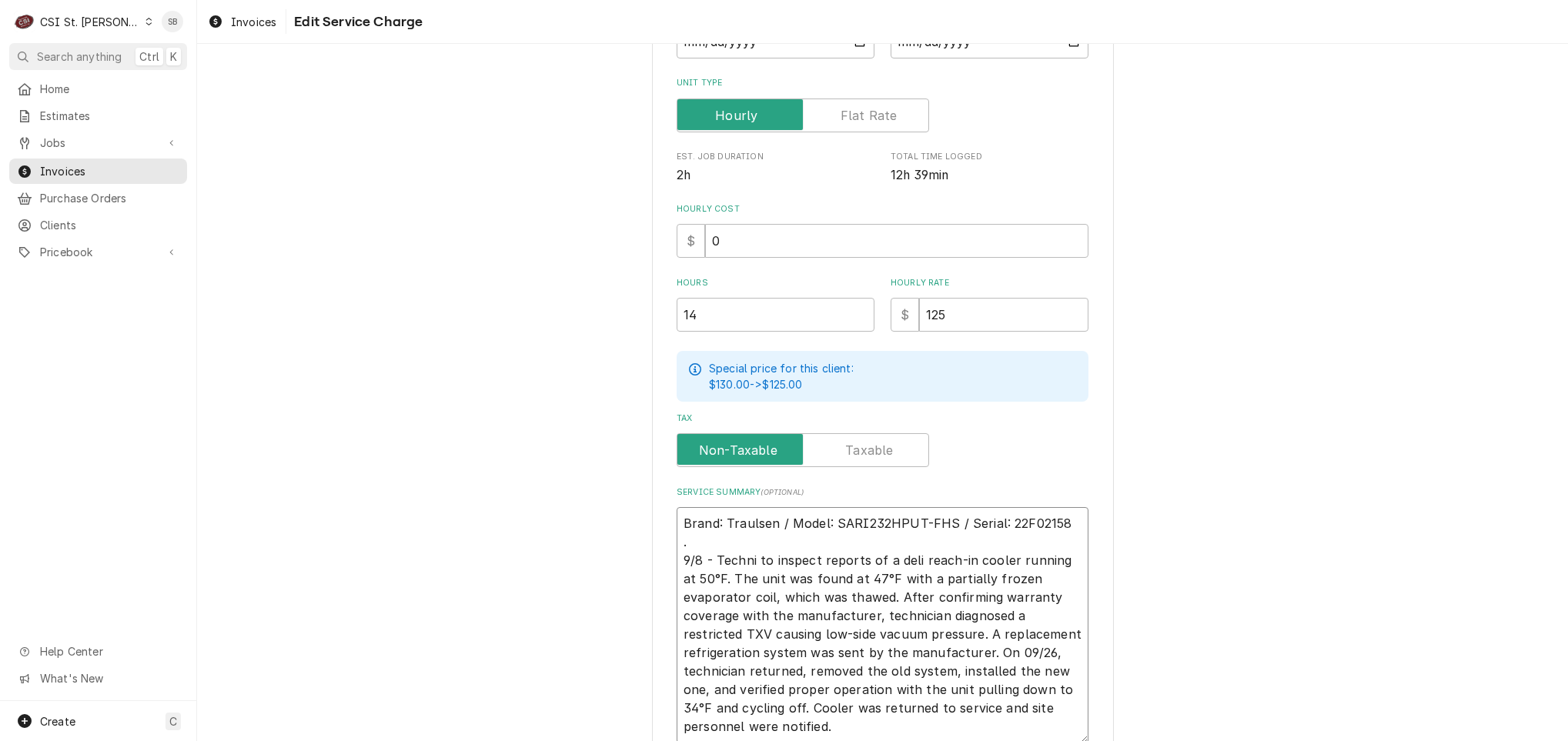
type textarea "x"
type textarea "Brand: Traulsen / Model: SARI232HPUT-FHS / Serial: 22F02158 . 9/8 - Technic to …"
type textarea "x"
type textarea "Brand: Traulsen / Model: SARI232HPUT-FHS / Serial: 22F02158 . 9/8 - Technici to…"
type textarea "x"
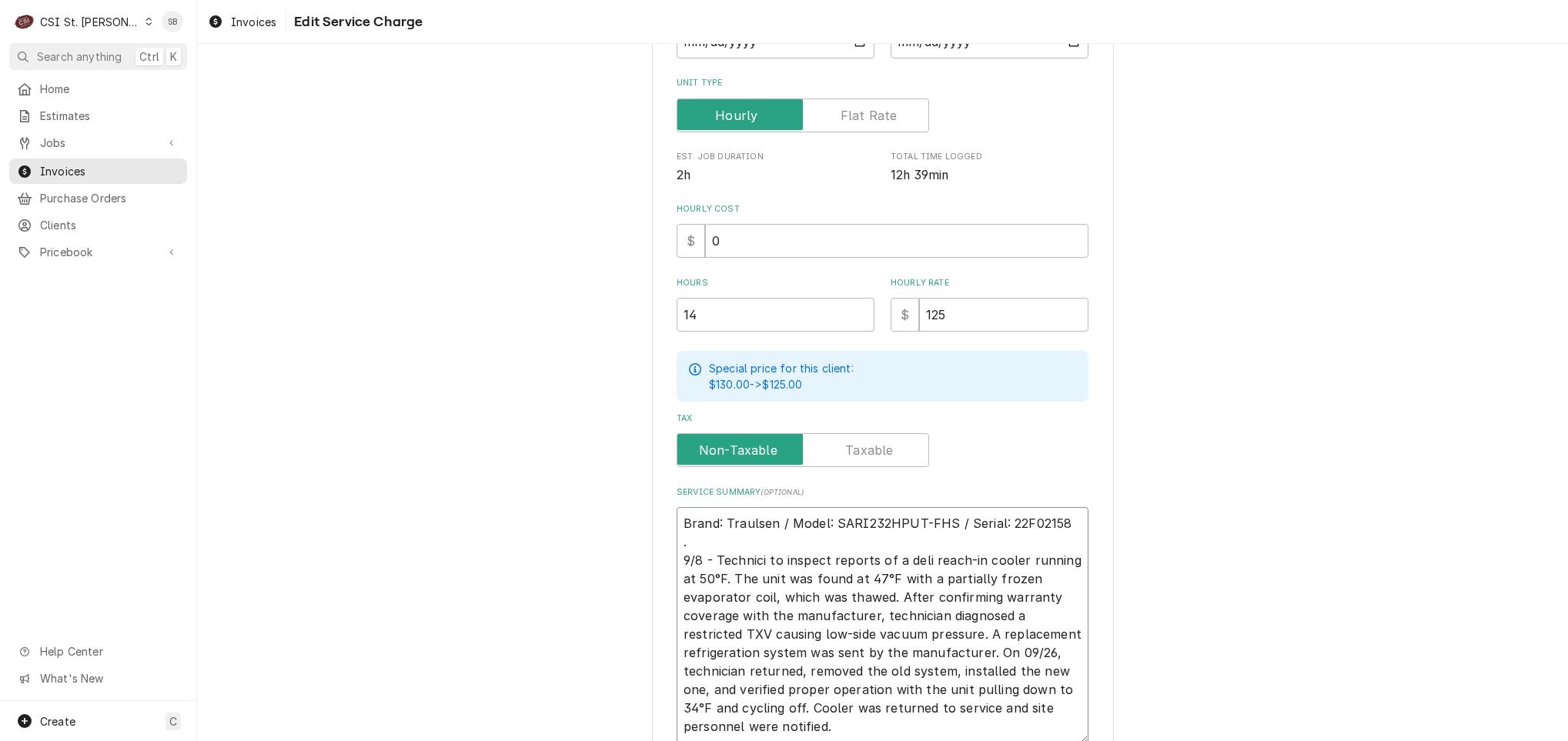
type textarea "Brand: Traulsen / Model: SARI232HPUT-FHS / Serial: 22F02158 . 9/8 - Technicia t…"
type textarea "x"
type textarea "Brand: Traulsen / Model: SARI232HPUT-FHS / Serial: 22F02158 . 9/8 - Technician …"
type textarea "x"
type textarea "Brand: Traulsen / Model: SARI232HPUT-FHS / Serial: 22F02158 . 9/8 - Technician …"
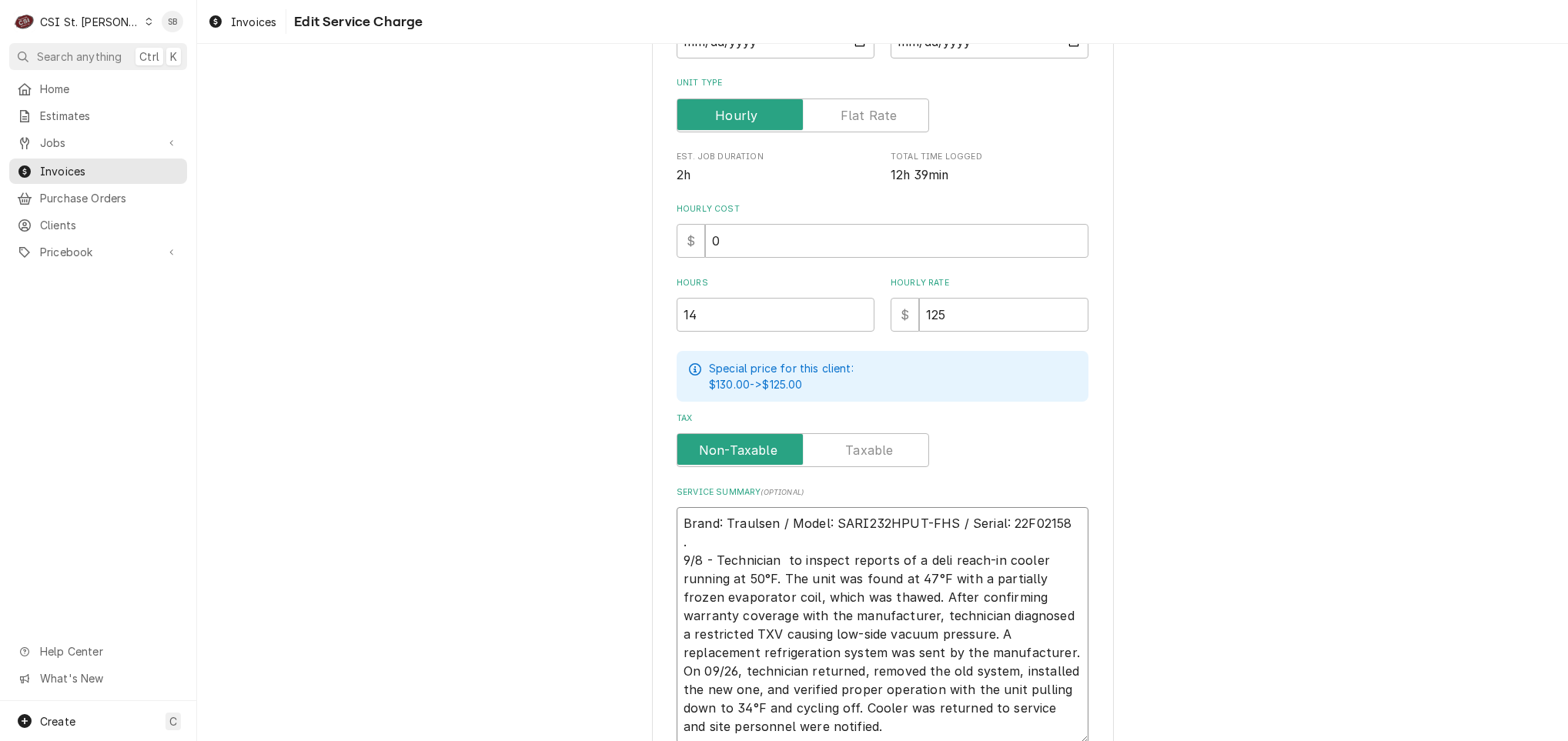
type textarea "x"
type textarea "Brand: Traulsen / Model: SARI232HPUT-FHS / Serial: 22F02158 . 9/8 - Technician …"
type textarea "x"
type textarea "Brand: Traulsen / Model: SARI232HPUT-FHS / Serial: 22F02158 . 9/8 - Technician …"
type textarea "x"
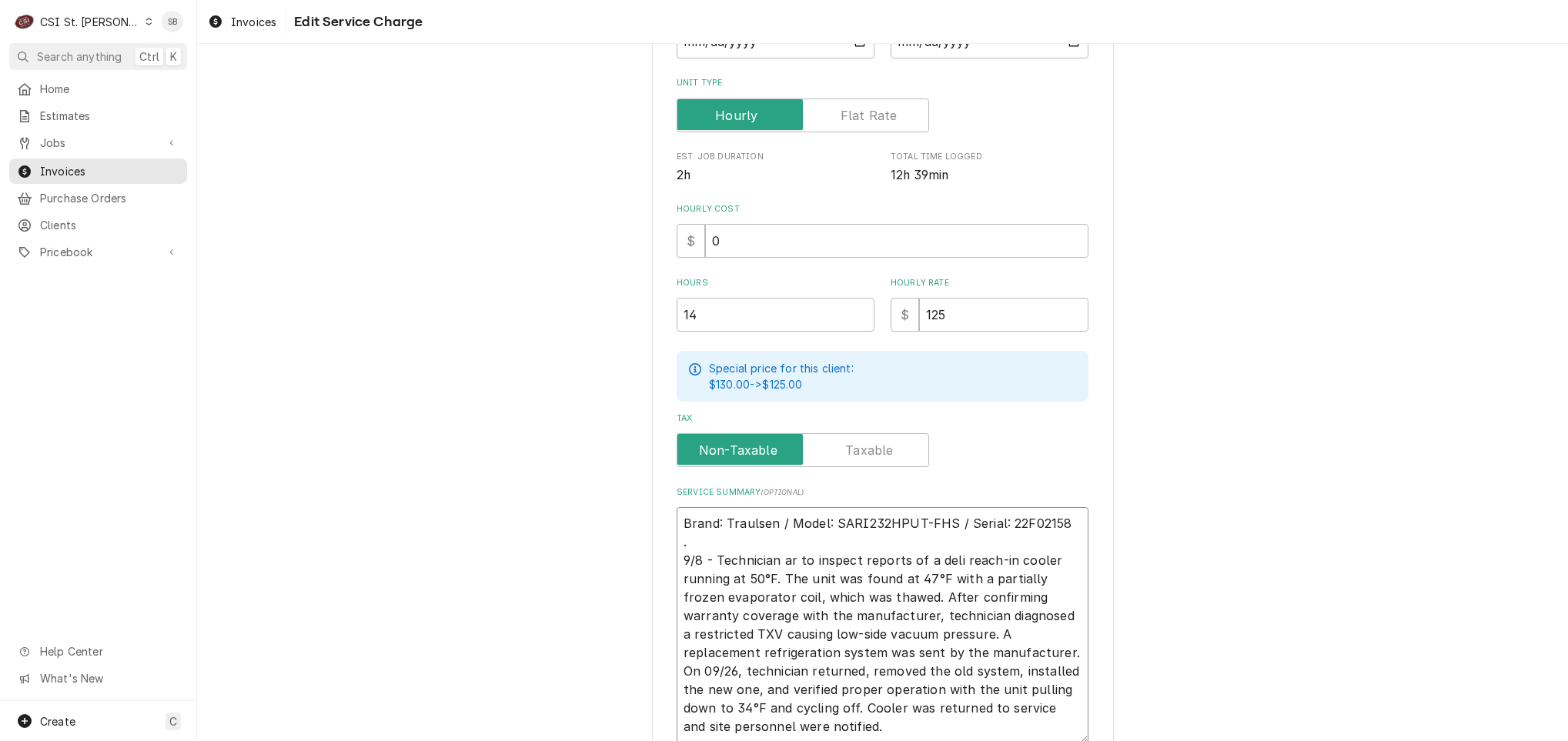
type textarea "Brand: Traulsen / Model: SARI232HPUT-FHS / Serial: 22F02158 . 9/8 - Technician …"
type textarea "x"
type textarea "Brand: Traulsen / Model: SARI232HPUT-FHS / Serial: 22F02158 . 9/8 - Technician …"
type textarea "x"
type textarea "Brand: Traulsen / Model: SARI232HPUT-FHS / Serial: 22F02158 . 9/8 - Technician …"
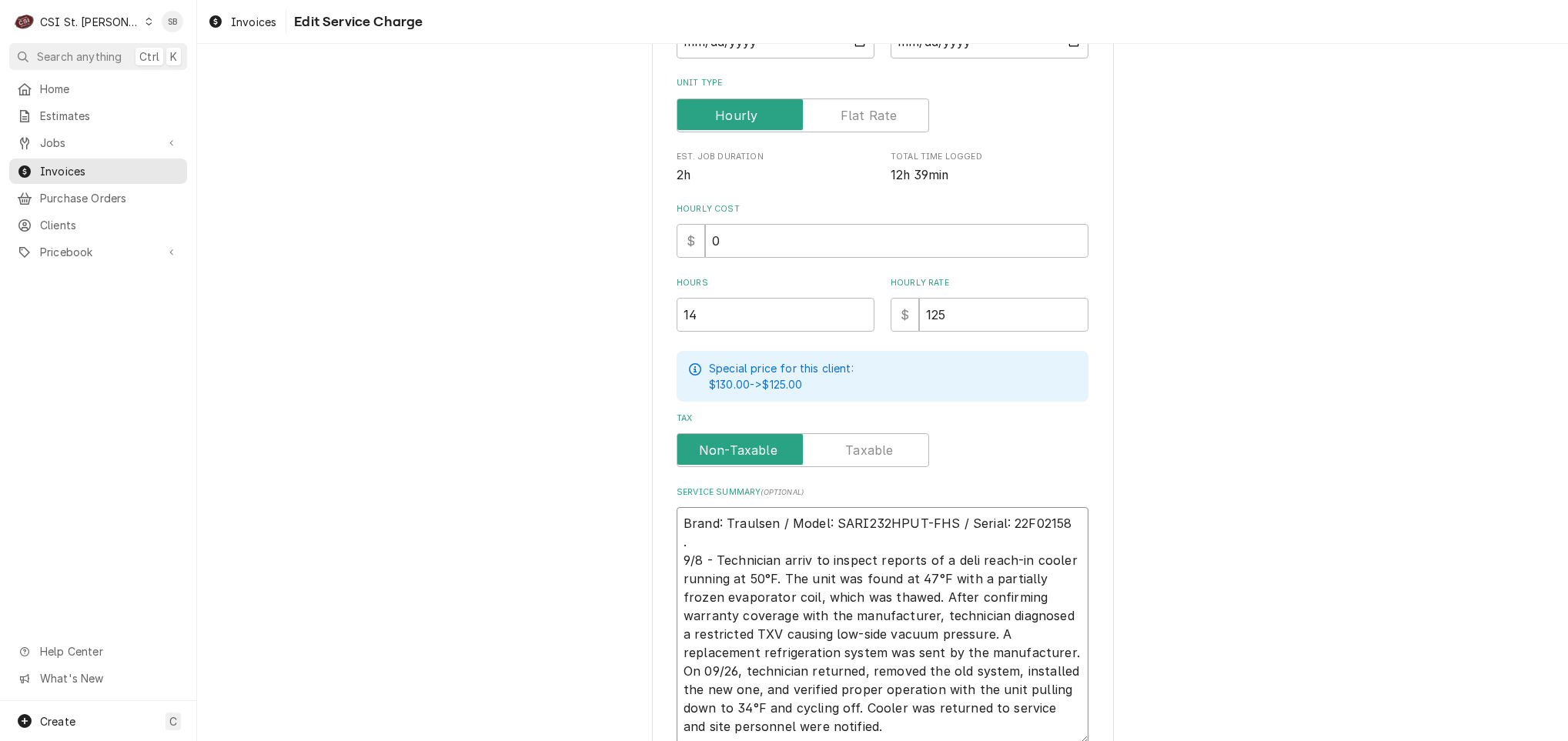
type textarea "x"
type textarea "Brand: Traulsen / Model: SARI232HPUT-FHS / Serial: 22F02158 . 9/8 - Technician …"
type textarea "x"
type textarea "Brand: Traulsen / Model: SARI232HPUT-FHS / Serial: 22F02158 . 9/8 - Technician …"
type textarea "x"
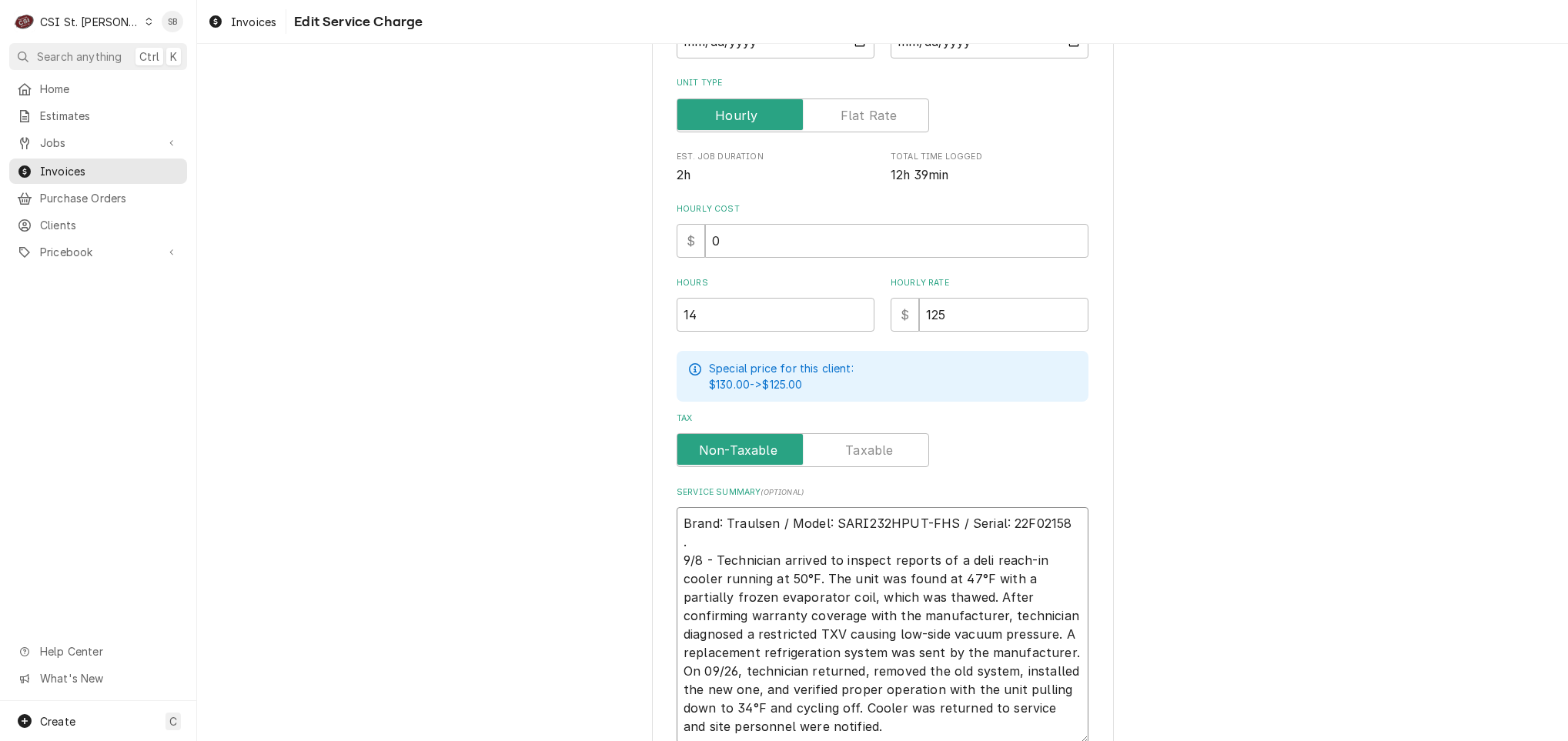
type textarea "Brand: Traulsen / Model: SARI232HPUT-FHS / Serial: 22F02158 . 9/8 - Technician …"
type textarea "x"
type textarea "Brand: Traulsen / Model: SARI232HPUT-FHS / Serial: 22F02158 . 9/8 - Technician …"
type textarea "x"
type textarea "Brand: Traulsen / Model: SARI232HPUT-FHS / Serial: 22F02158 . 9/8 - Technician …"
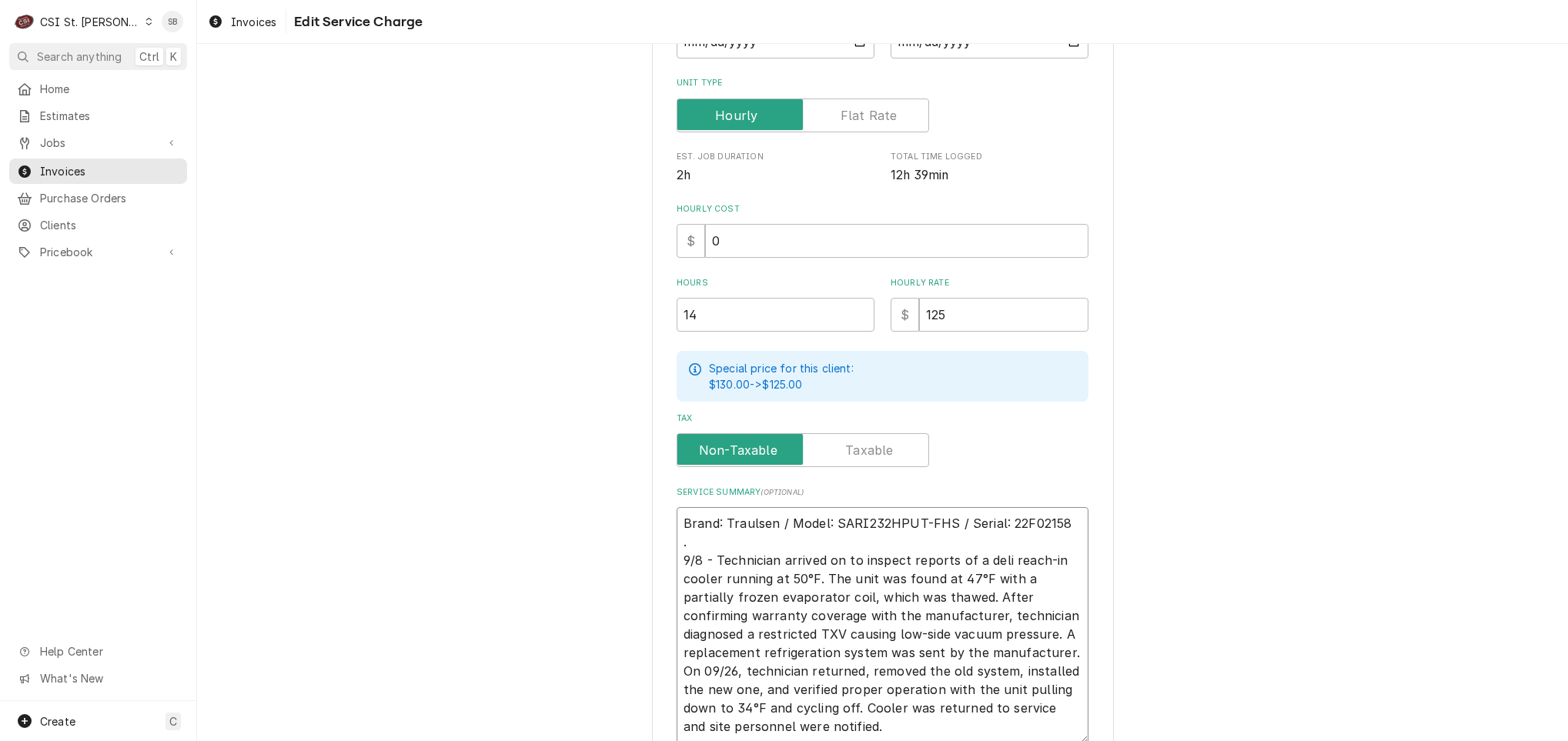
type textarea "x"
type textarea "Brand: Traulsen / Model: SARI232HPUT-FHS / Serial: 22F02158 . 9/8 - Technician …"
type textarea "x"
type textarea "Brand: Traulsen / Model: SARI232HPUT-FHS / Serial: 22F02158 . 9/8 - Technician …"
type textarea "x"
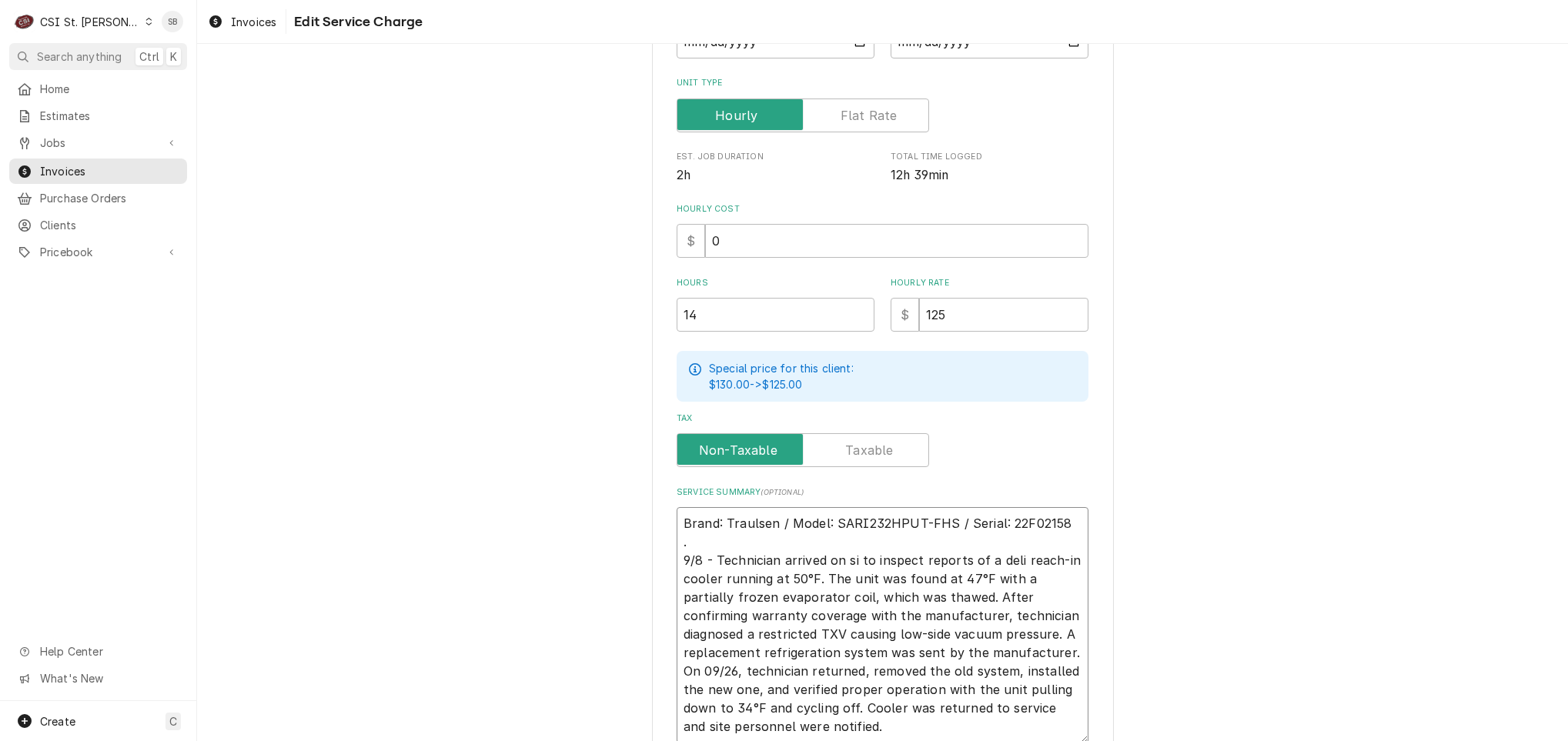
type textarea "Brand: Traulsen / Model: SARI232HPUT-FHS / Serial: 22F02158 . 9/8 - Technician …"
type textarea "x"
type textarea "Brand: Traulsen / Model: SARI232HPUT-FHS / Serial: 22F02158 . 9/8 - Technician …"
type textarea "x"
type textarea "Brand: Traulsen / Model: SARI232HPUT-FHS / Serial: 22F02158 . 9/8 - Technician …"
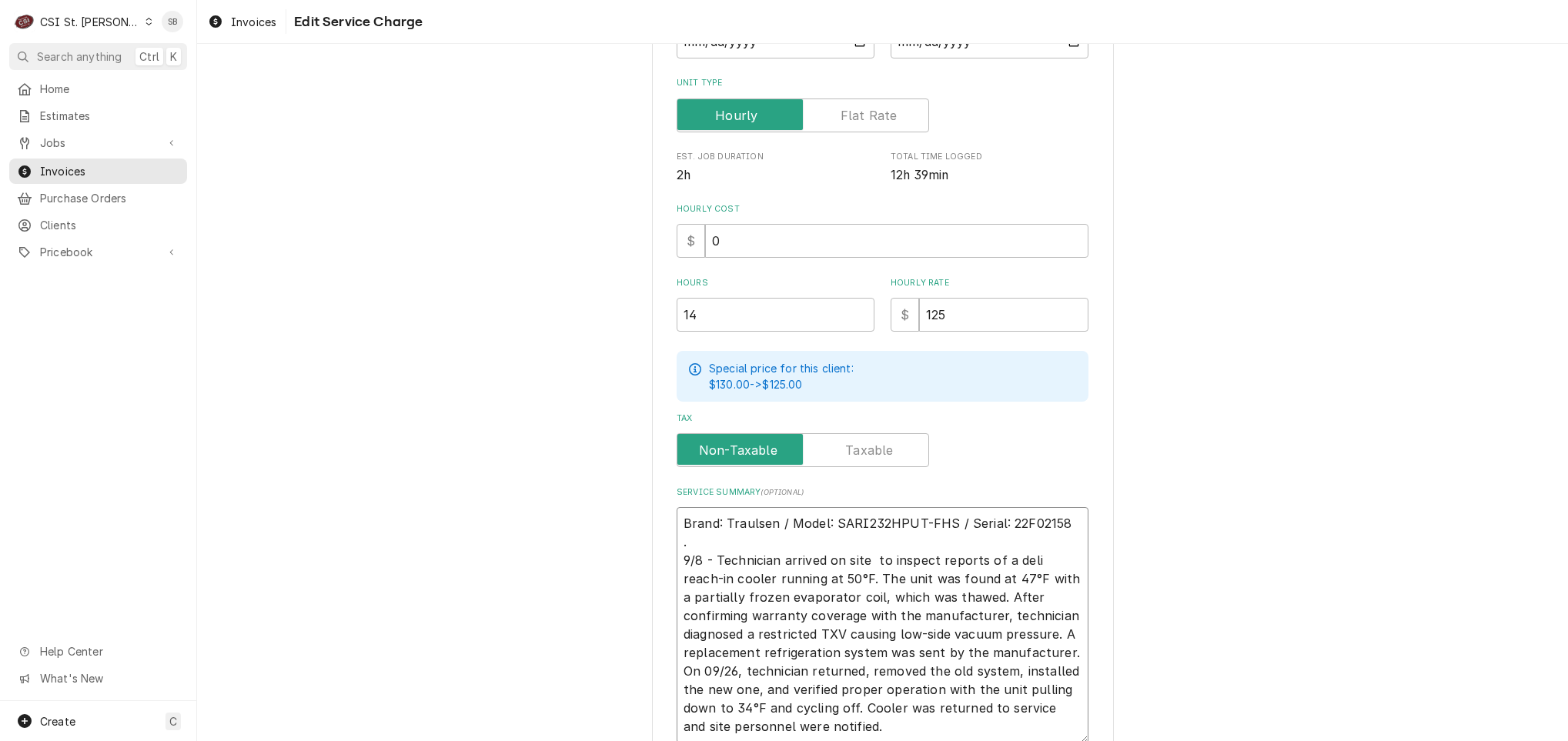
type textarea "x"
type textarea "Brand: Traulsen / Model: SARI232HPUT-FHS / Serial: 22F02158 . 9/8 - Technician …"
drag, startPoint x: 959, startPoint y: 573, endPoint x: 991, endPoint y: 572, distance: 32.0
click at [991, 572] on textarea "Brand: Traulsen / Model: SARI232HPUT-FHS / Serial: 22F02158 . 9/8 - Technician …" at bounding box center [882, 624] width 411 height 236
type textarea "x"
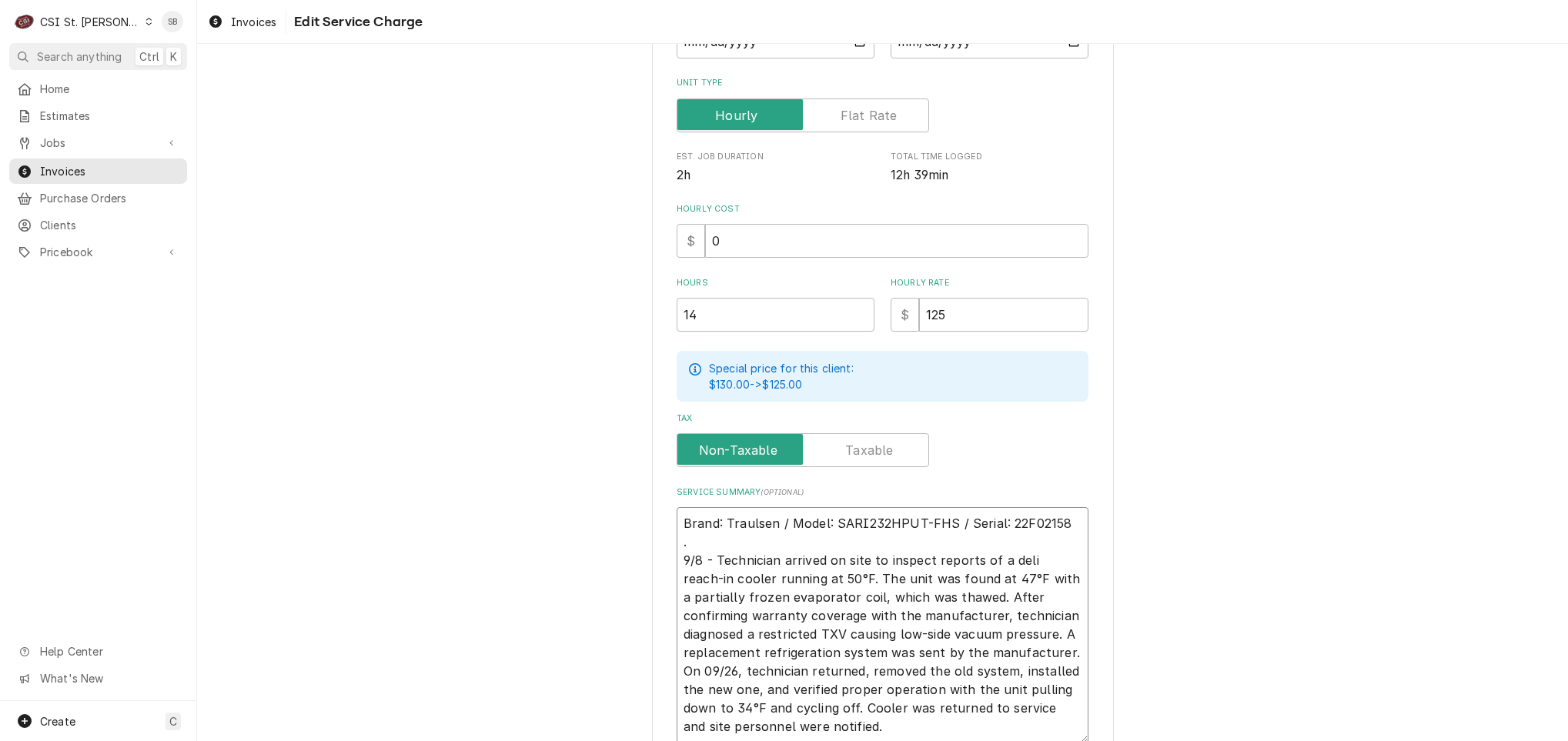
type textarea "Brand: Traulsen / Model: SARI232HPUT-FHS / Serial: 22F02158 . 9/8 - Technician …"
type textarea "x"
type textarea "Brand: Traulsen / Model: SARI232HPUT-FHS / Serial: 22F02158 . 9/8 - Technician …"
type textarea "x"
type textarea "Brand: Traulsen / Model: SARI232HPUT-FHS / Serial: 22F02158 . 9/8 - Technician …"
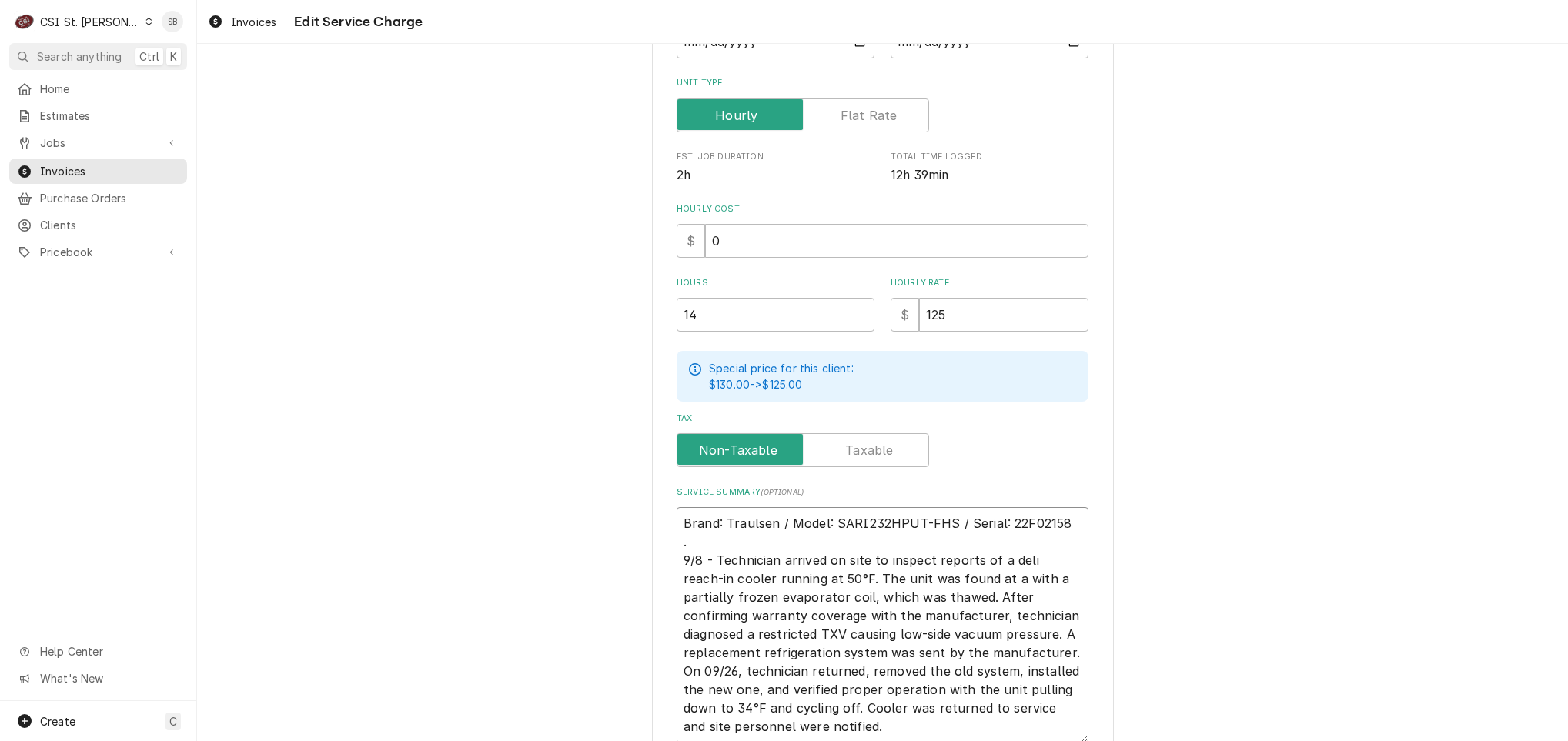
type textarea "x"
type textarea "Brand: Traulsen / Model: SARI232HPUT-FHS / Serial: 22F02158 . 9/8 - Technician …"
type textarea "x"
type textarea "Brand: Traulsen / Model: SARI232HPUT-FHS / Serial: 22F02158 . 9/8 - Technician …"
type textarea "x"
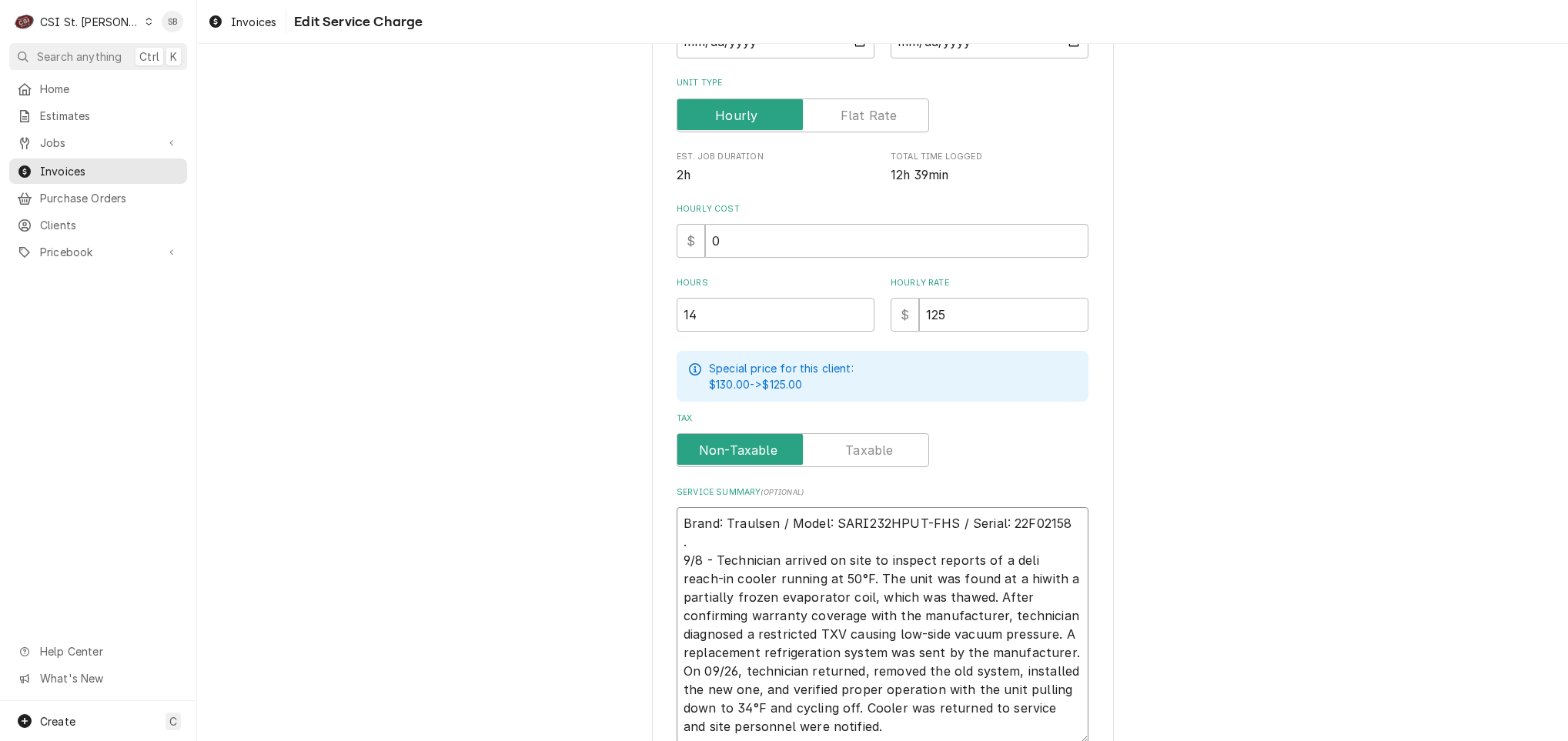
type textarea "Brand: Traulsen / Model: SARI232HPUT-FHS / Serial: 22F02158 . 9/8 - Technician …"
type textarea "x"
type textarea "Brand: Traulsen / Model: SARI232HPUT-FHS / Serial: 22F02158 . 9/8 - Technician …"
type textarea "x"
type textarea "Brand: Traulsen / Model: SARI232HPUT-FHS / Serial: 22F02158 . 9/8 - Technician …"
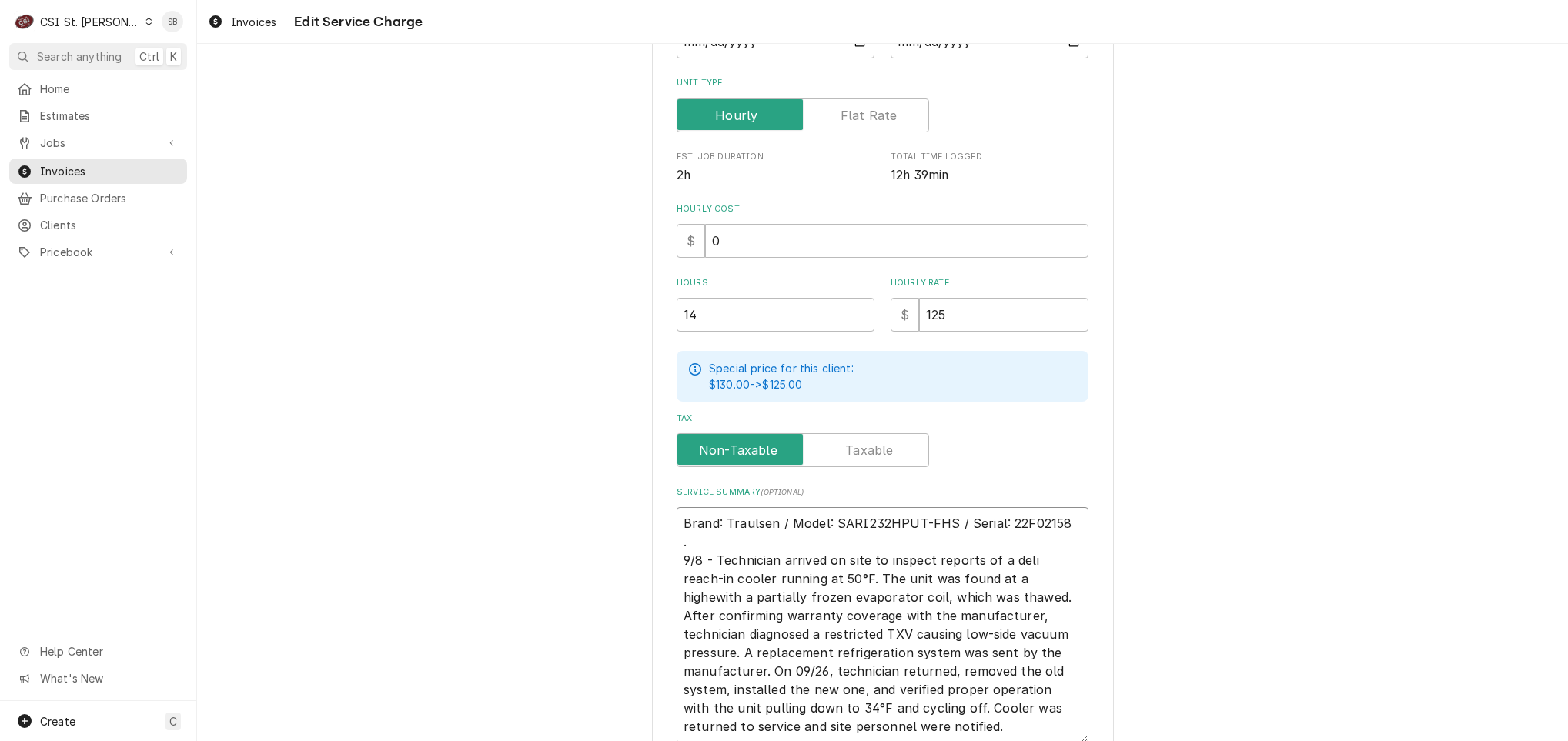
type textarea "x"
type textarea "Brand: Traulsen / Model: SARI232HPUT-FHS / Serial: 22F02158 . 9/8 - Technician …"
type textarea "x"
type textarea "Brand: Traulsen / Model: SARI232HPUT-FHS / Serial: 22F02158 . 9/8 - Technician …"
type textarea "x"
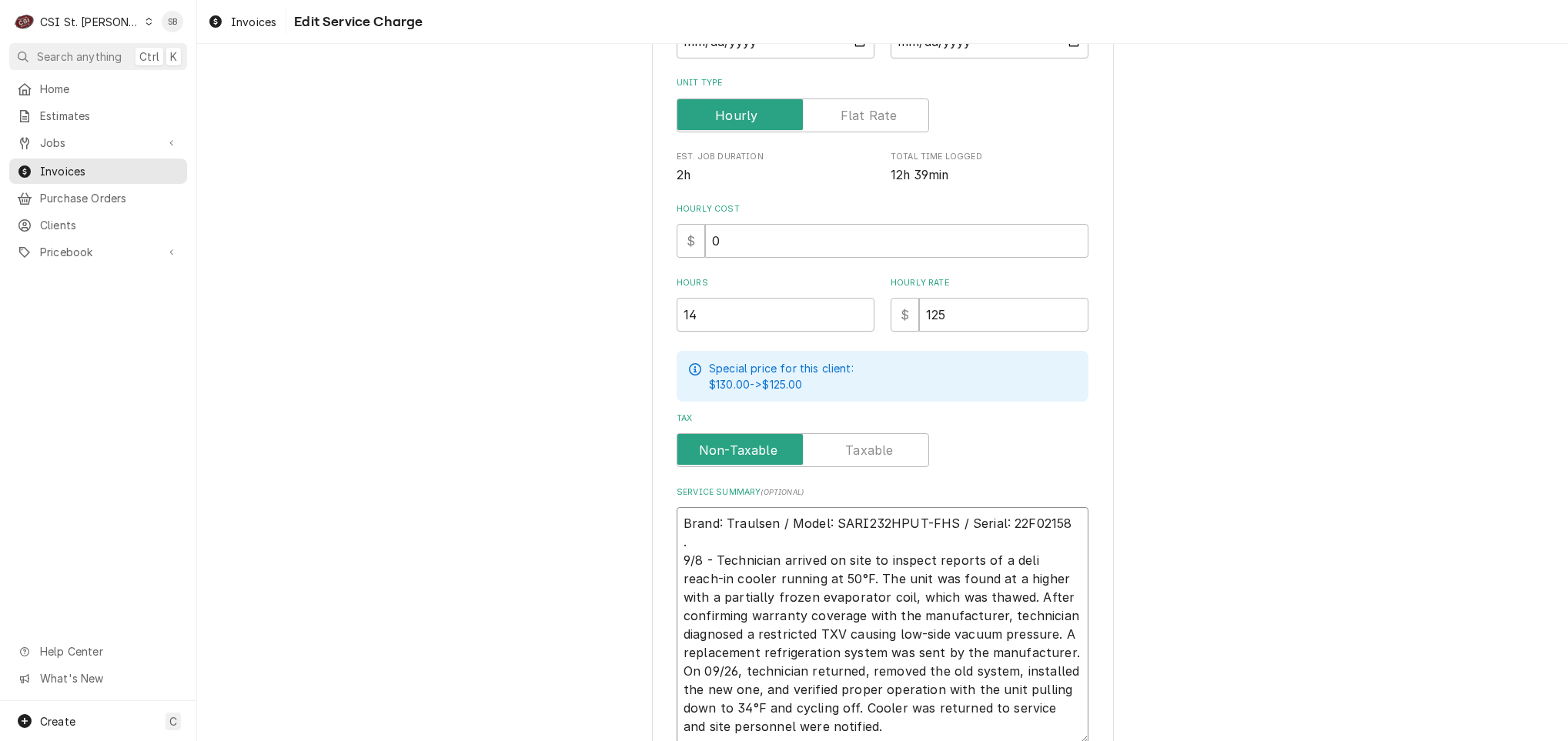
type textarea "Brand: Traulsen / Model: SARI232HPUT-FHS / Serial: 22F02158 . 9/8 - Technician …"
type textarea "x"
type textarea "Brand: Traulsen / Model: SARI232HPUT-FHS / Serial: 22F02158 . 9/8 - Technician …"
type textarea "x"
type textarea "Brand: Traulsen / Model: SARI232HPUT-FHS / Serial: 22F02158 . 9/8 - Technician …"
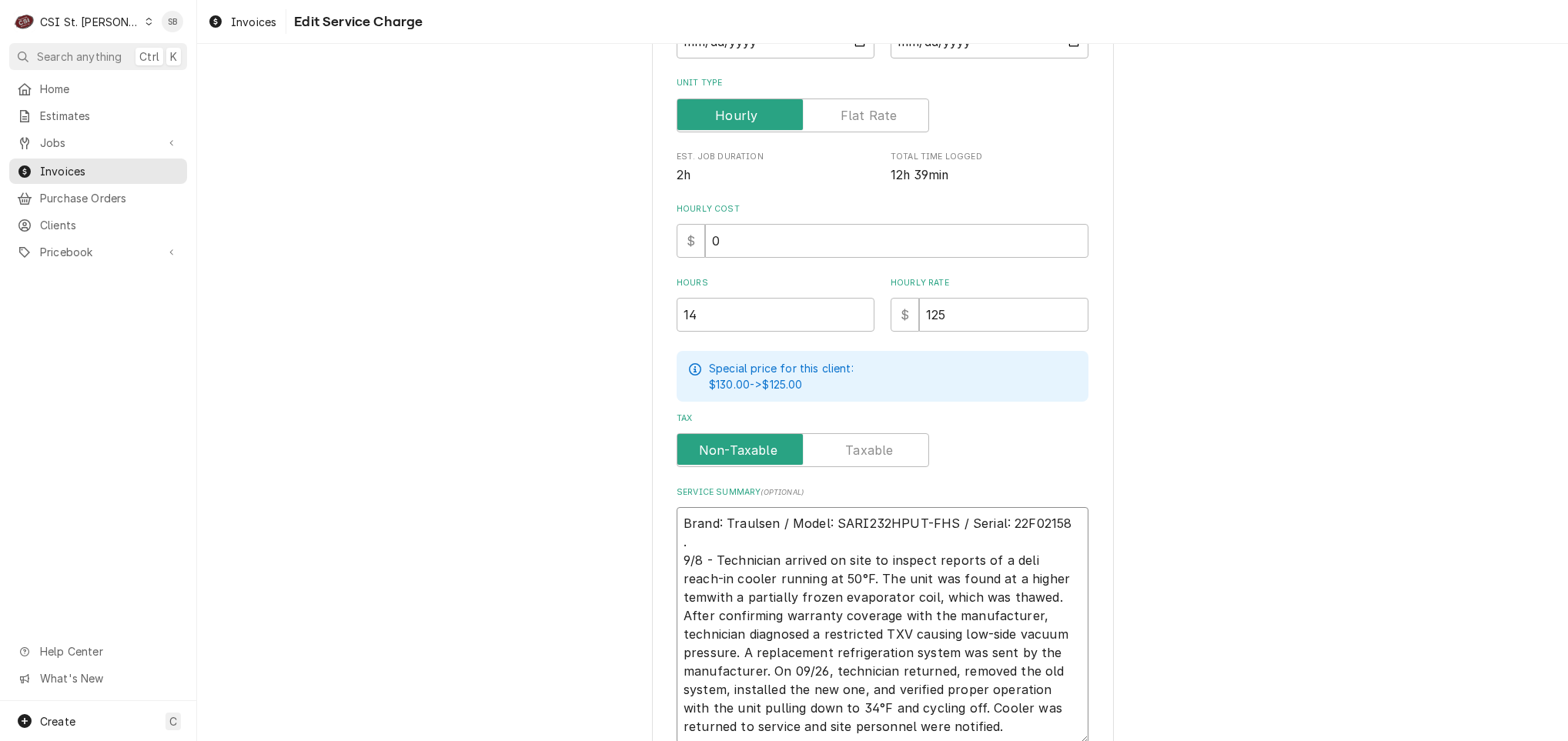
type textarea "x"
type textarea "Brand: Traulsen / Model: SARI232HPUT-FHS / Serial: 22F02158 . 9/8 - Technician …"
type textarea "x"
type textarea "Brand: Traulsen / Model: SARI232HPUT-FHS / Serial: 22F02158 . 9/8 - Technician …"
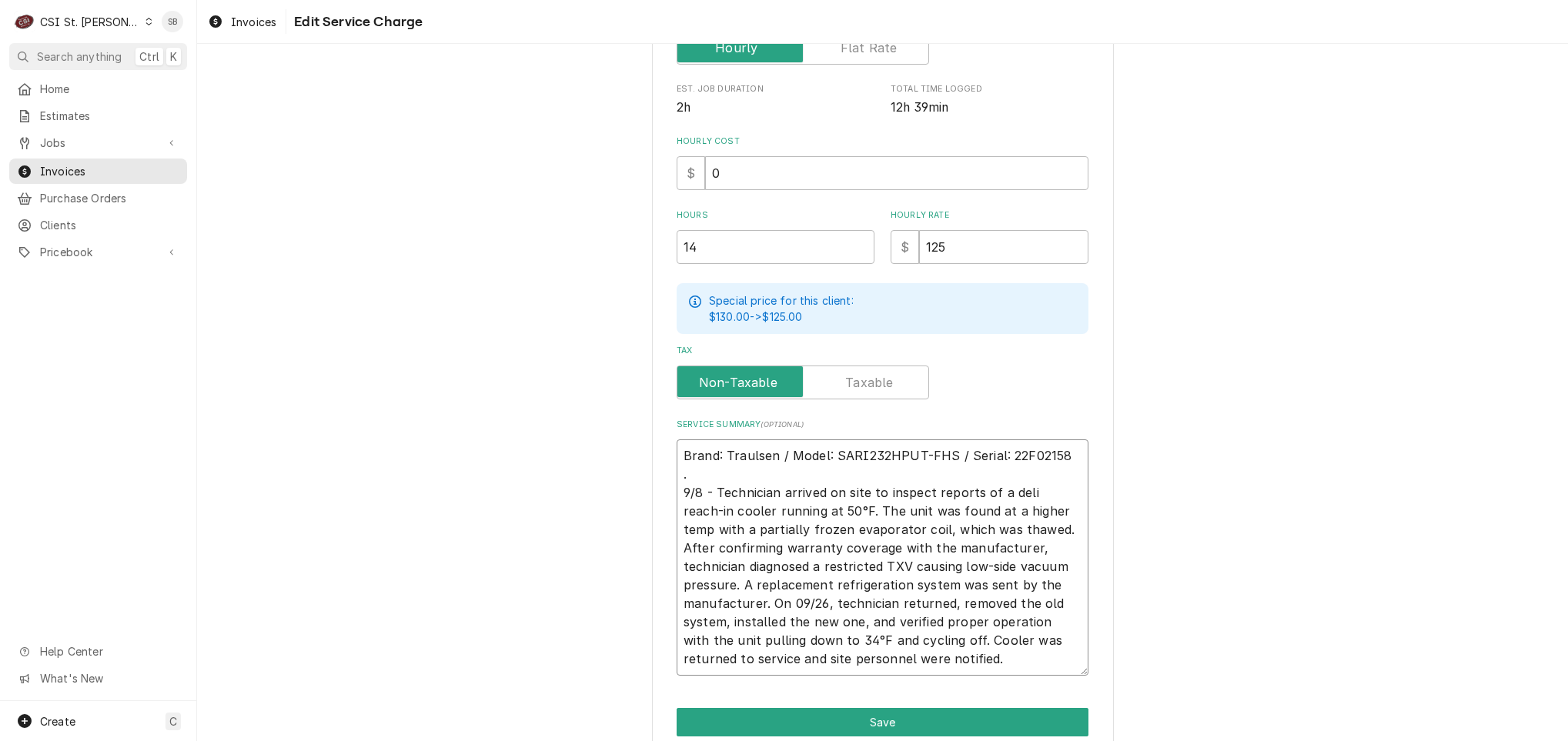
scroll to position [427, 0]
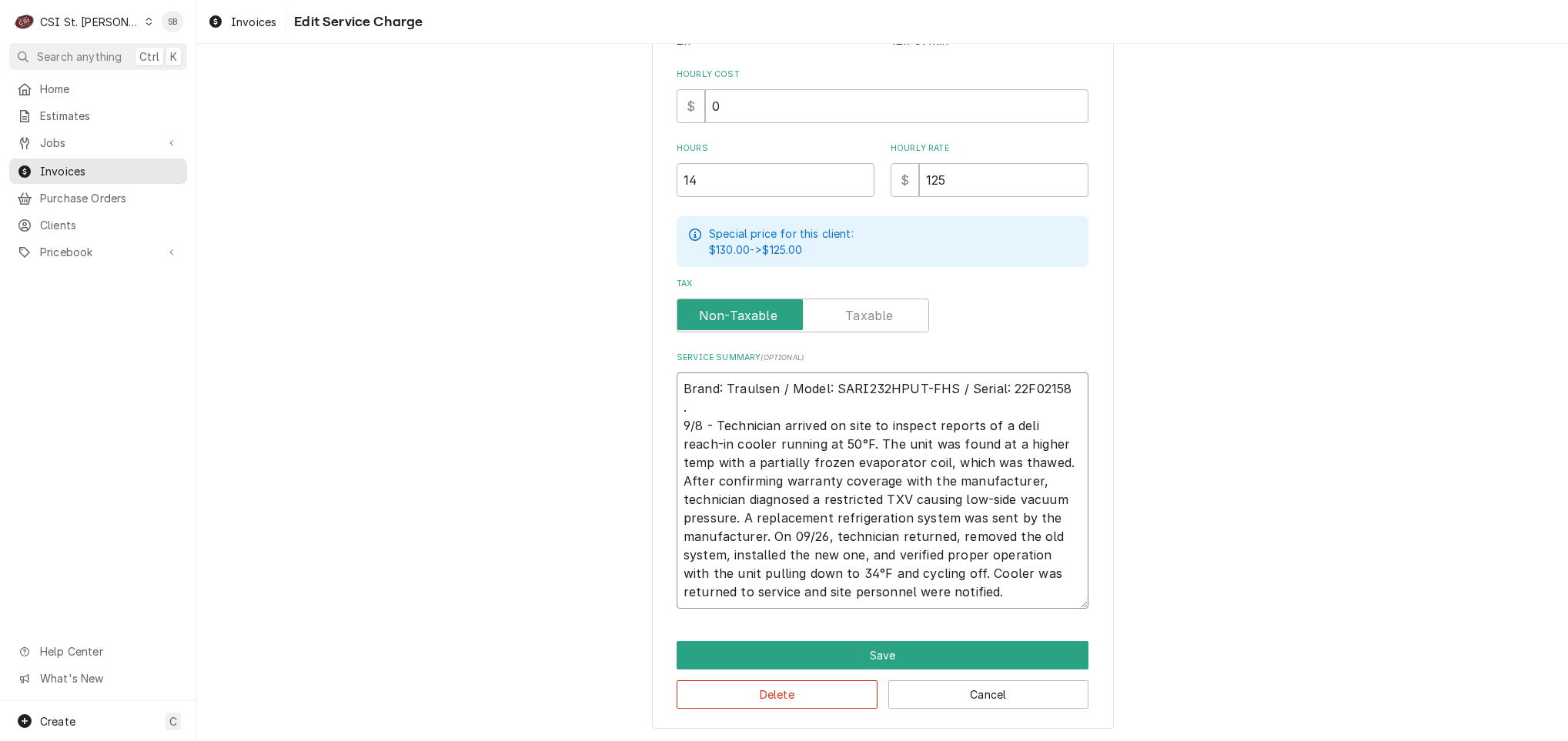
click at [1062, 511] on textarea "Brand: Traulsen / Model: SARI232HPUT-FHS / Serial: 22F02158 . 9/8 - Technician …" at bounding box center [882, 490] width 411 height 236
type textarea "x"
type textarea "Brand: Traulsen / Model: SARI232HPUT-FHS / Serial: 22F02158 . 9/8 - Technician …"
type textarea "x"
type textarea "Brand: Traulsen / Model: SARI232HPUT-FHS / Serial: 22F02158 . 9/8 - Technician …"
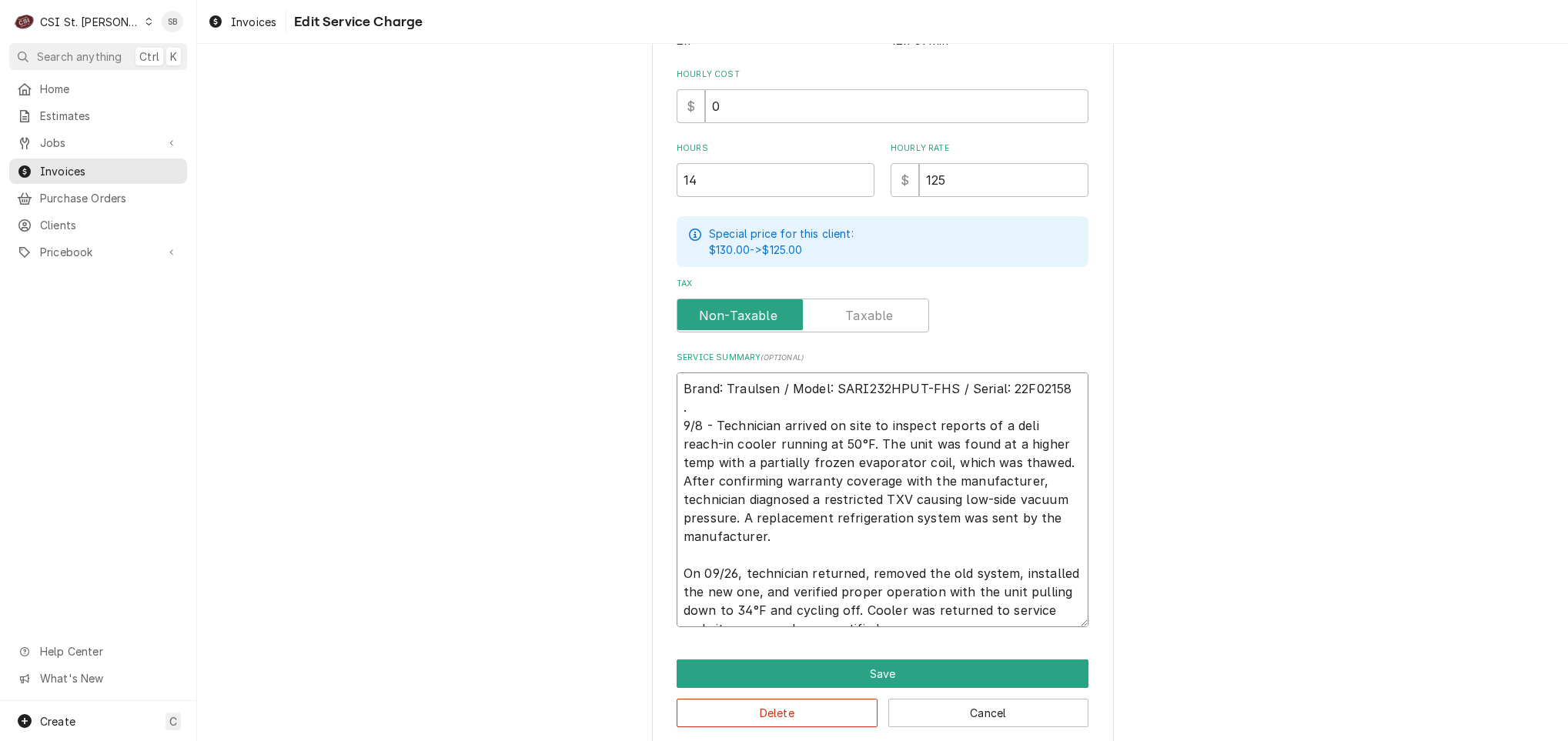
drag, startPoint x: 741, startPoint y: 572, endPoint x: 638, endPoint y: 570, distance: 103.0
click at [638, 570] on div "Use the fields below to edit this service charge Short Description 1-Labor (Ser…" at bounding box center [883, 196] width 1371 height 1128
type textarea "x"
type textarea "Brand: Traulsen / Model: SARI232HPUT-FHS / Serial: 22F02158 . 9/8 - Technician …"
type textarea "x"
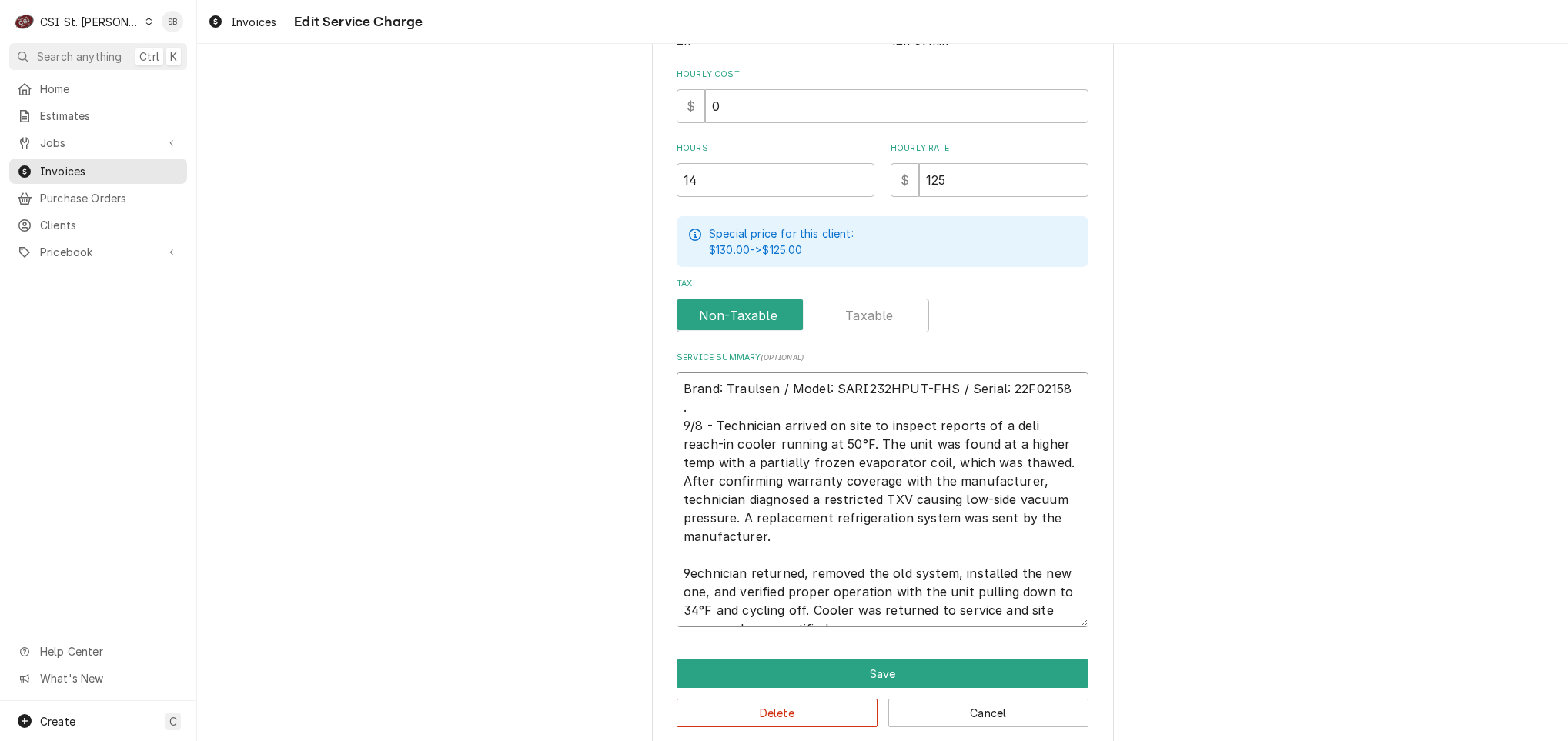
type textarea "Brand: Traulsen / Model: SARI232HPUT-FHS / Serial: 22F02158 . 9/8 - Technician …"
type textarea "x"
type textarea "Brand: Traulsen / Model: SARI232HPUT-FHS / Serial: 22F02158 . 9/8 - Technician …"
type textarea "x"
type textarea "Brand: Traulsen / Model: SARI232HPUT-FHS / Serial: 22F02158 . 9/8 - Technician …"
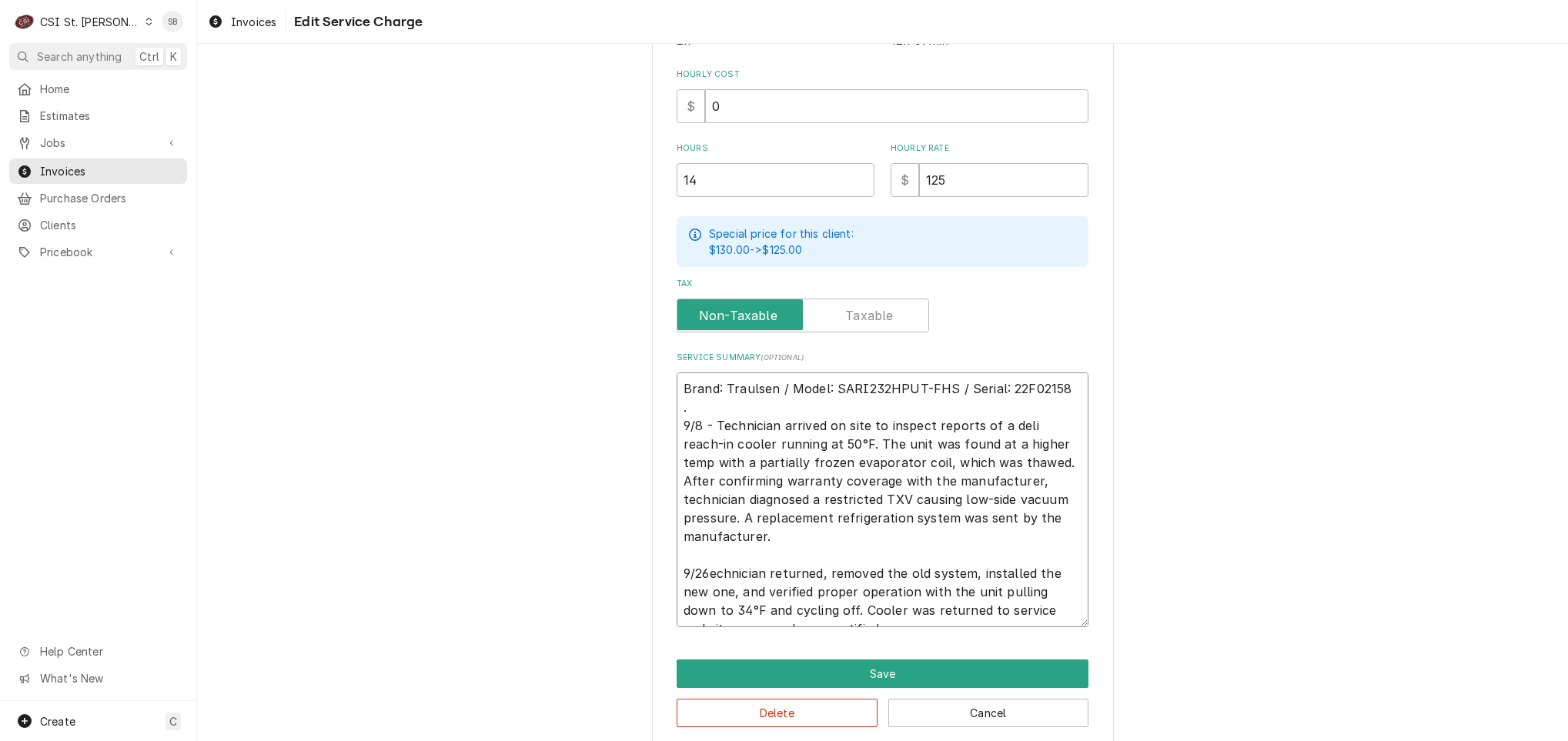
type textarea "x"
type textarea "Brand: Traulsen / Model: SARI232HPUT-FHS / Serial: 22F02158 . 9/8 - Technician …"
type textarea "x"
type textarea "Brand: Traulsen / Model: SARI232HPUT-FHS / Serial: 22F02158 . 9/8 - Technician …"
type textarea "x"
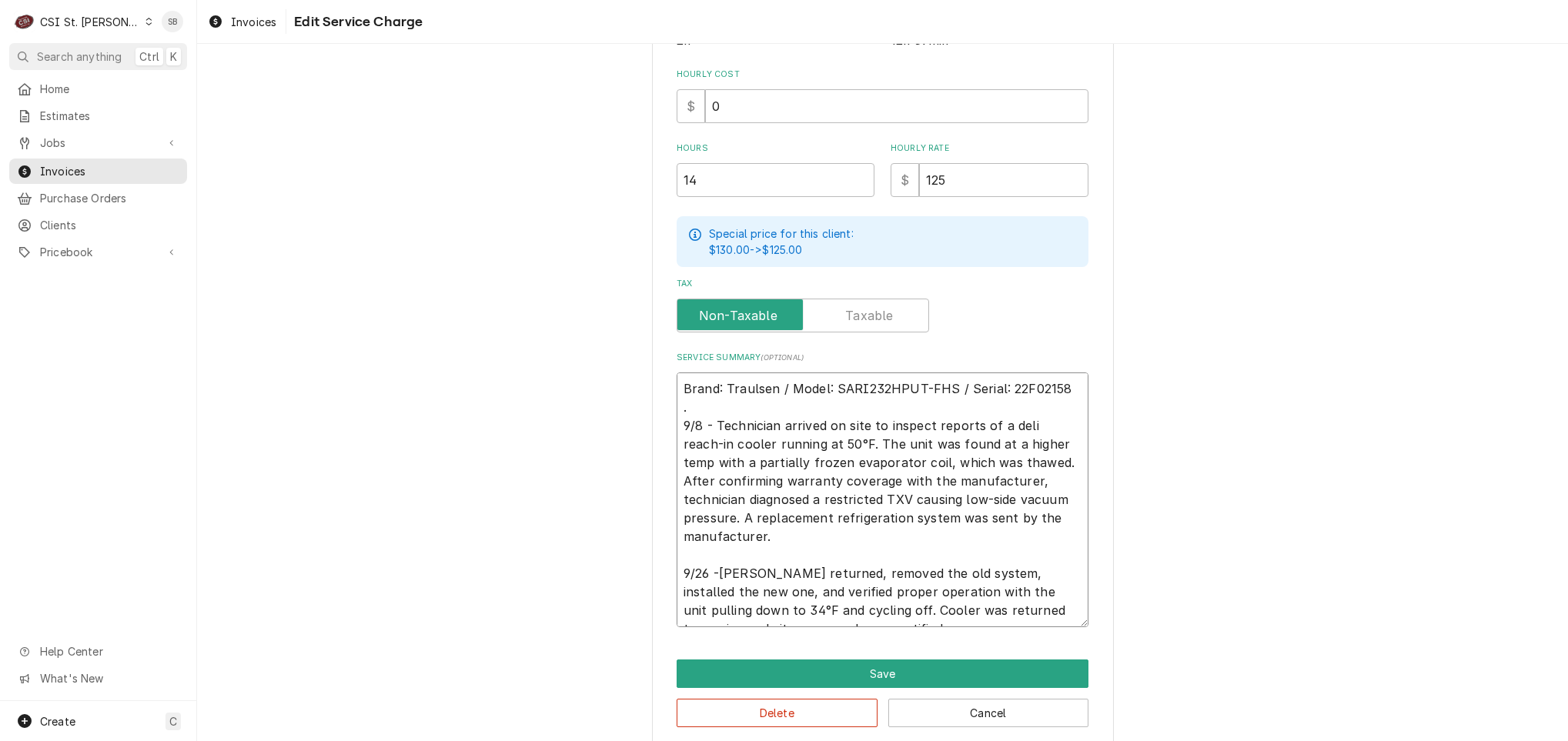
type textarea "Brand: Traulsen / Model: SARI232HPUT-FHS / Serial: 22F02158 . 9/8 - Technician …"
type textarea "x"
type textarea "Brand: Traulsen / Model: SARI232HPUT-FHS / Serial: 22F02158 . 9/8 - Technician …"
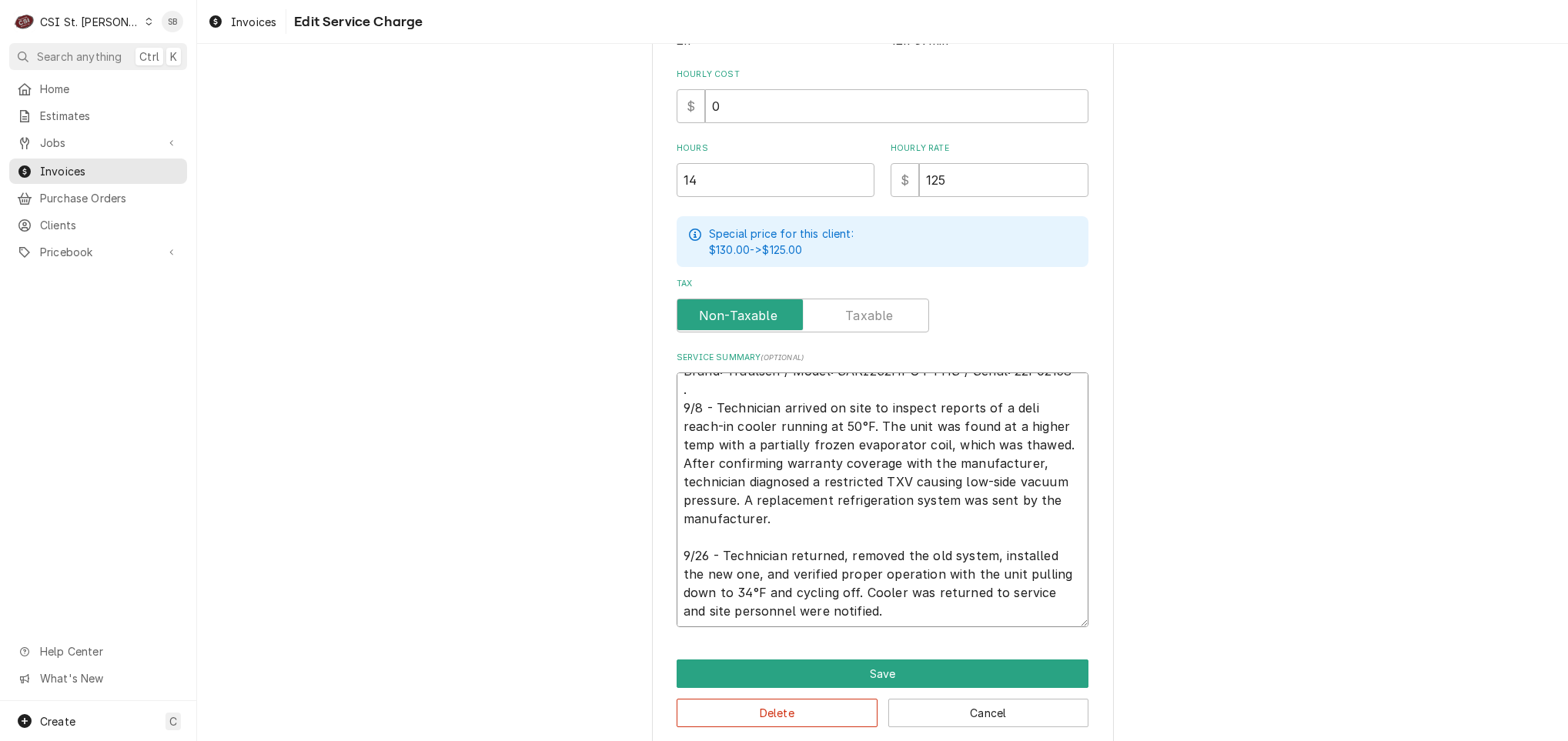
drag, startPoint x: 730, startPoint y: 591, endPoint x: 753, endPoint y: 591, distance: 23.0
click at [753, 591] on textarea "Brand: Traulsen / Model: SARI232HPUT-FHS / Serial: 22F02158 . 9/8 - Technician …" at bounding box center [882, 500] width 411 height 255
drag, startPoint x: 789, startPoint y: 612, endPoint x: 1087, endPoint y: 607, distance: 298.0
click at [1087, 607] on div "Use the fields below to edit this service charge Short Description 1-Labor (Ser…" at bounding box center [883, 197] width 462 height 1101
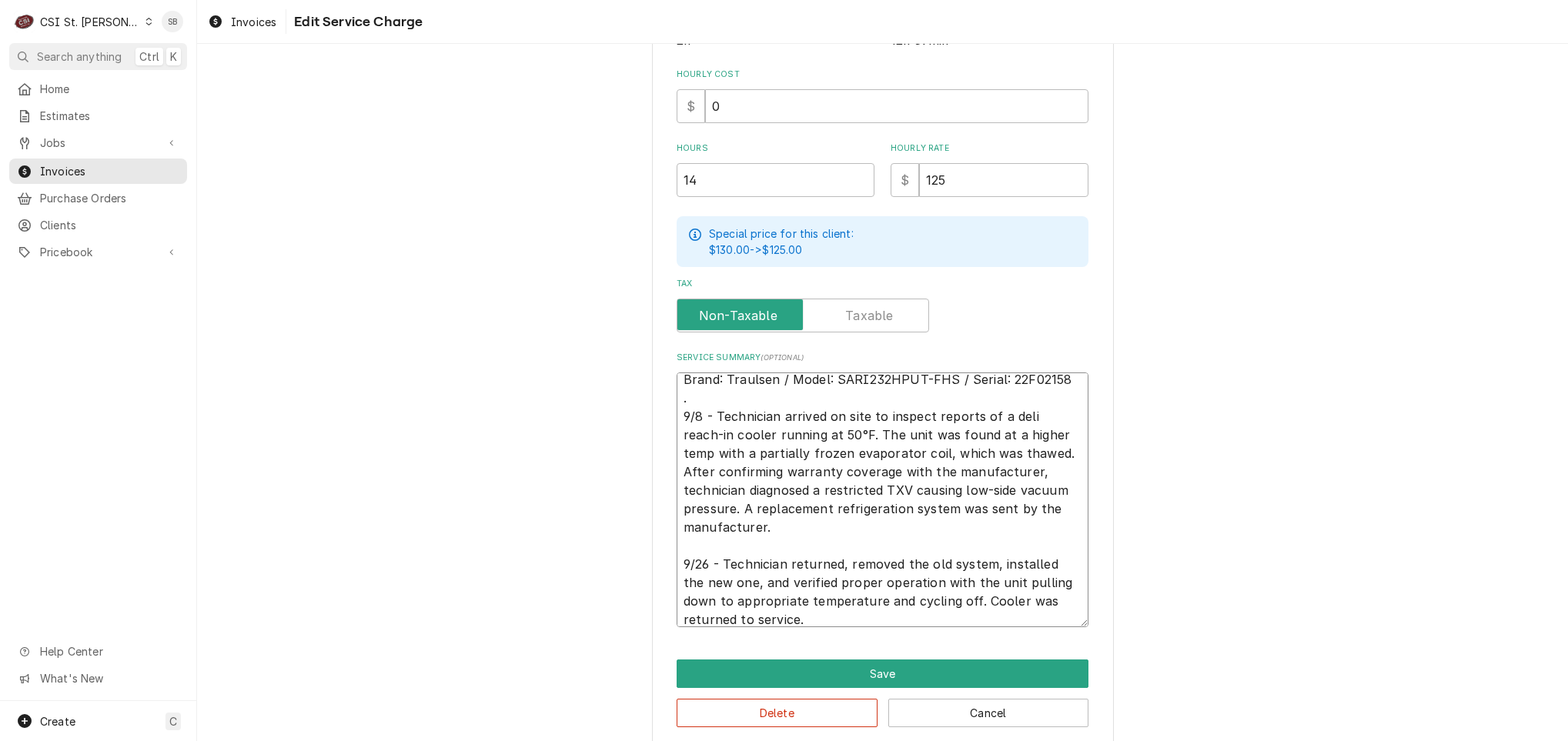
scroll to position [0, 0]
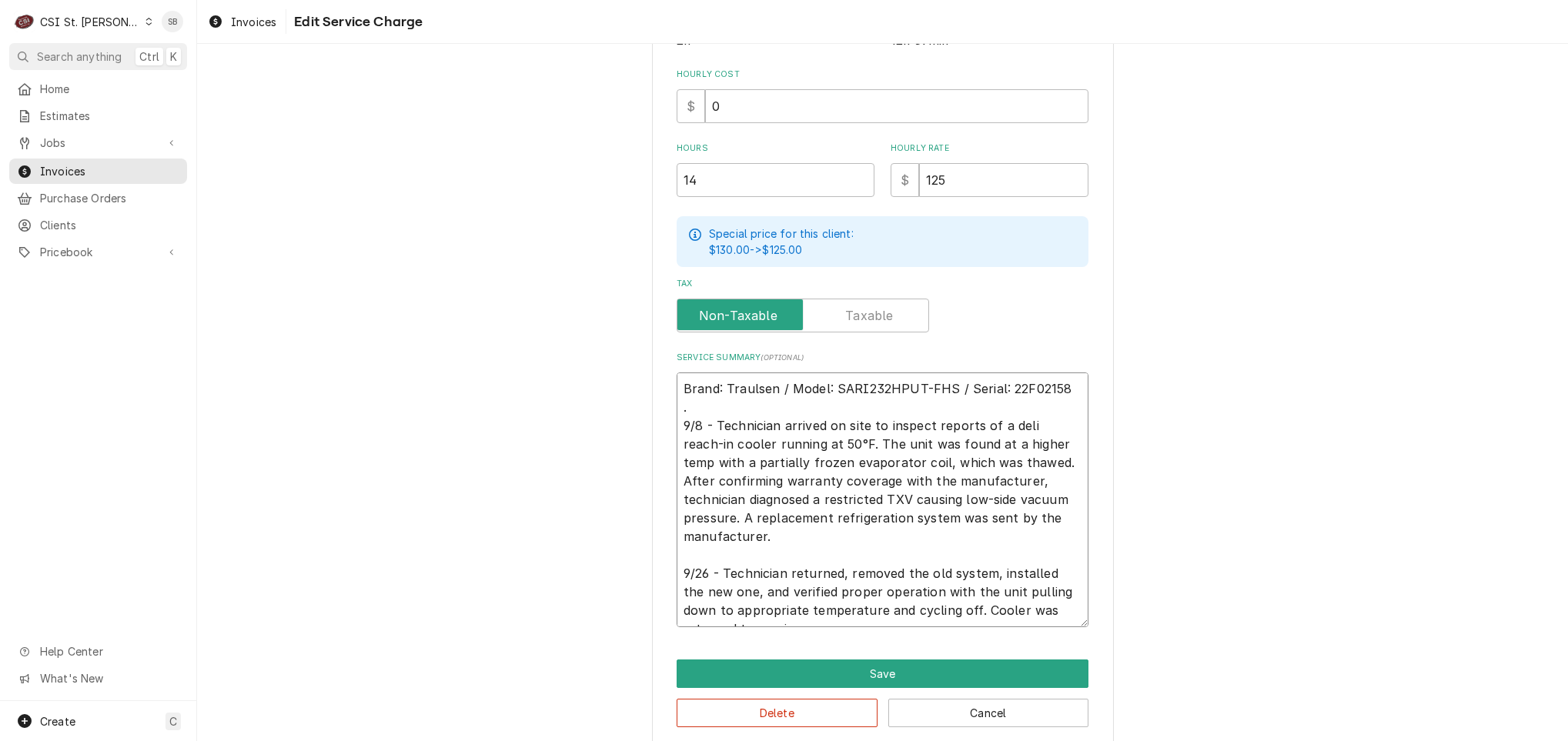
click at [698, 400] on textarea "Brand: Traulsen / Model: SARI232HPUT-FHS / Serial: 22F02158 . 9/8 - Technician …" at bounding box center [882, 500] width 411 height 255
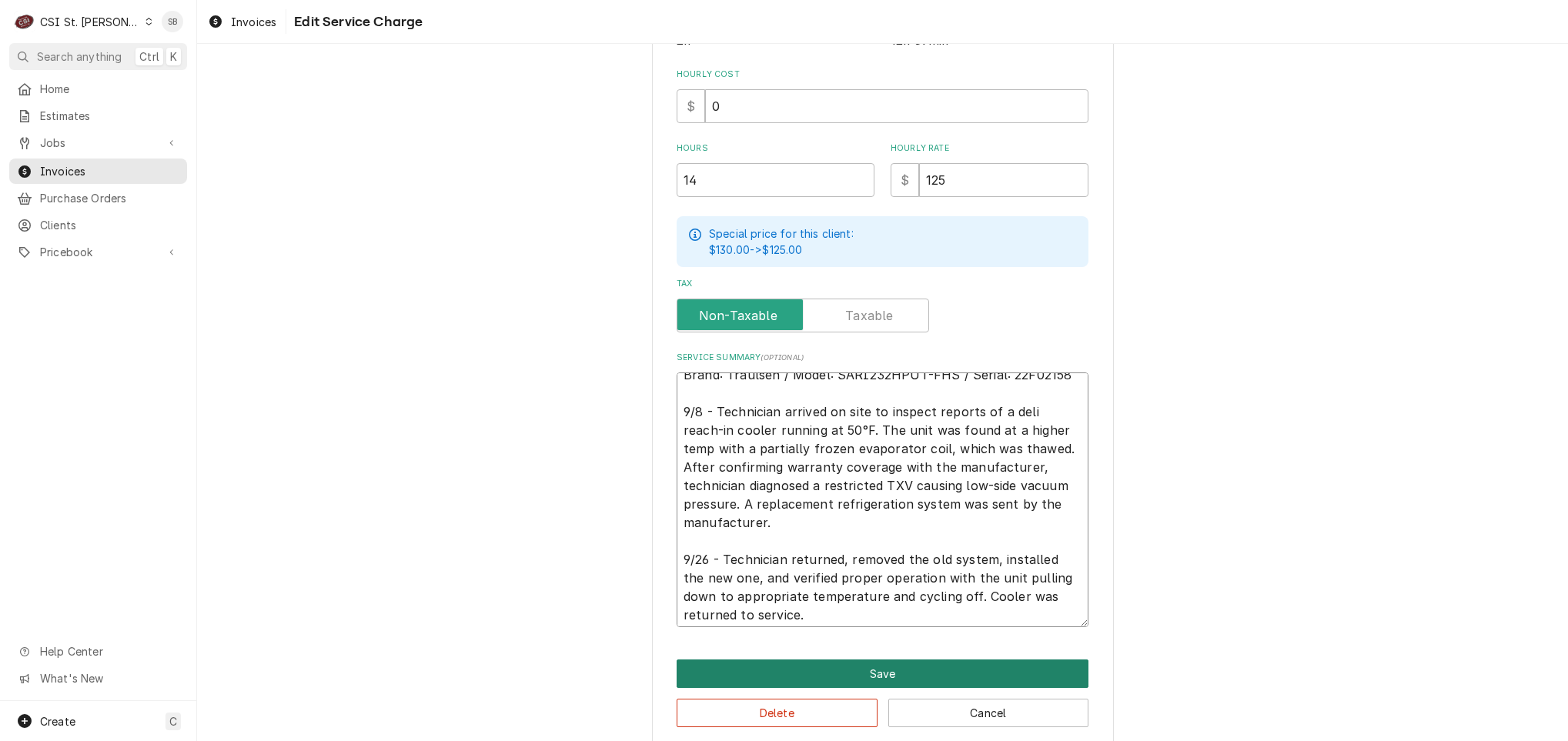
scroll to position [18, 0]
click at [848, 667] on button "Save" at bounding box center [882, 672] width 411 height 28
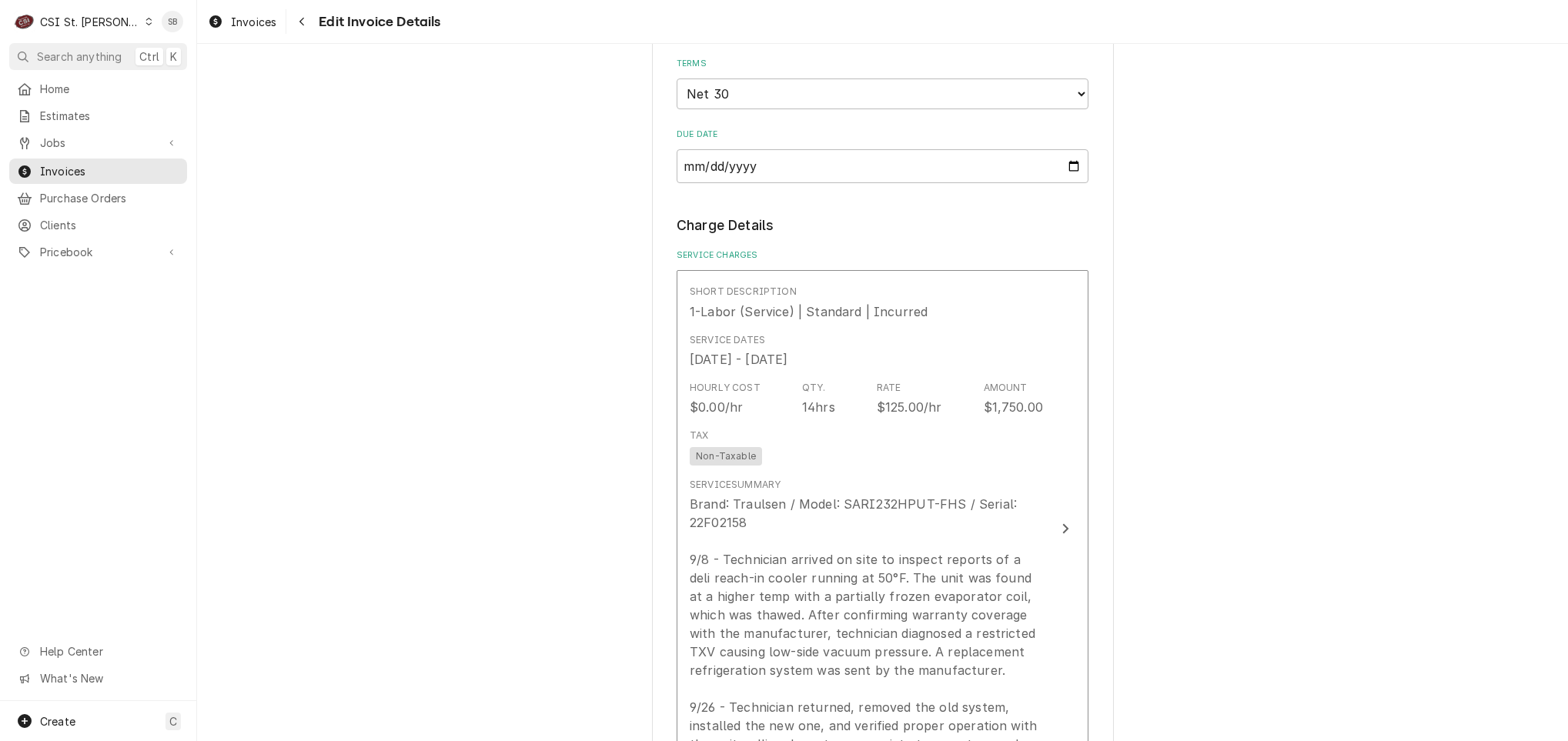
scroll to position [790, 0]
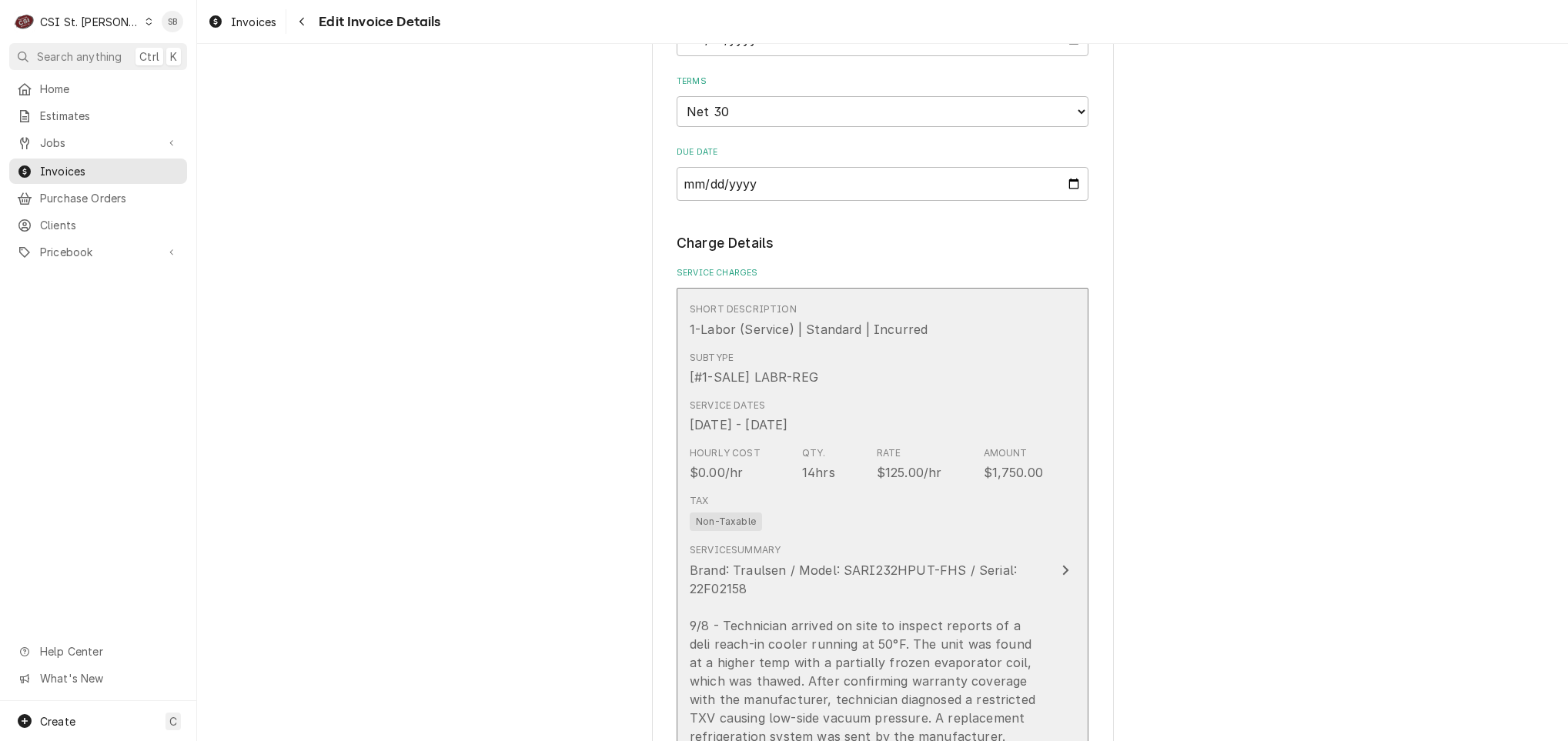
click at [1005, 457] on div "Amount" at bounding box center [1006, 453] width 44 height 14
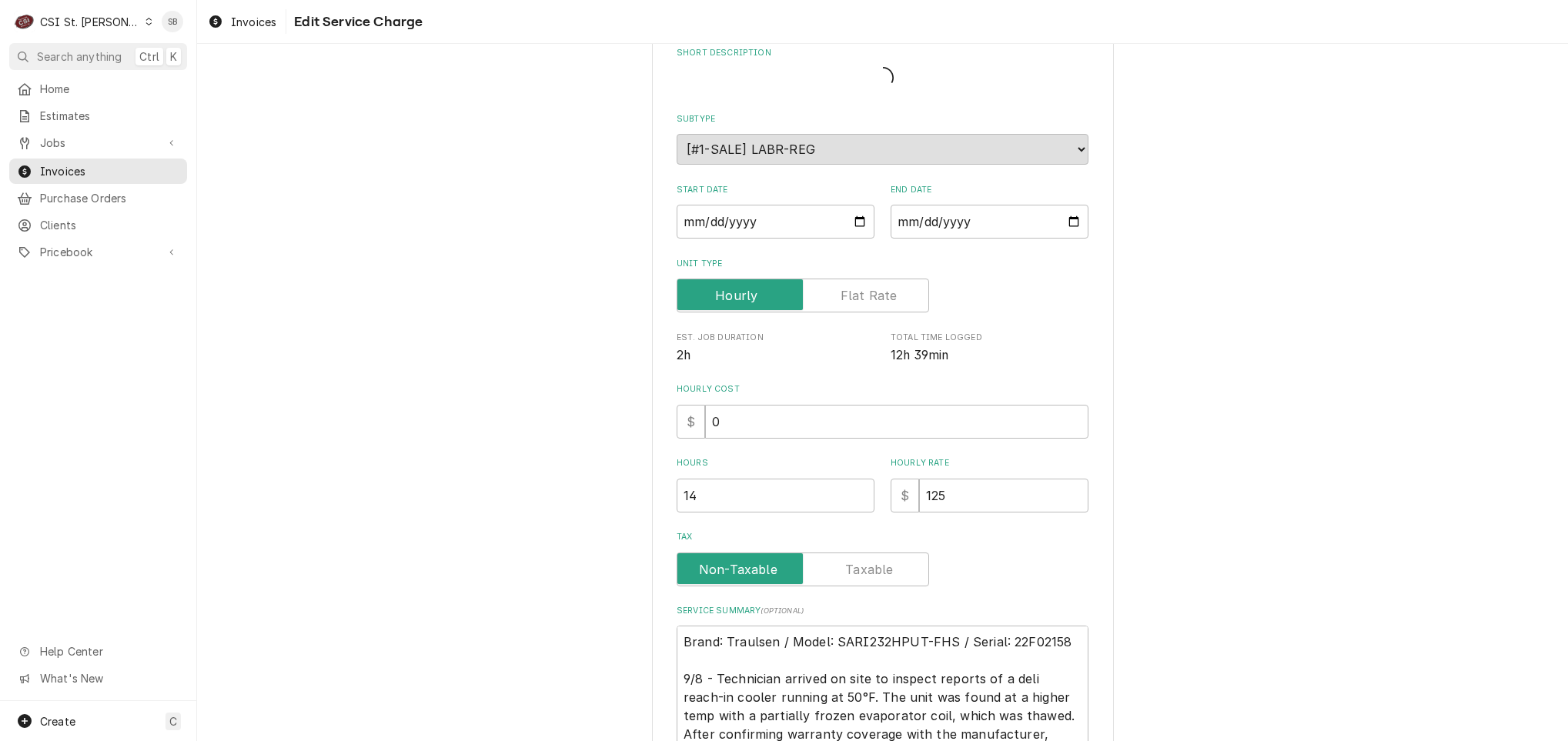
click at [568, 460] on div "Use the fields below to edit this service charge Short Description Subtype Choo…" at bounding box center [883, 494] width 1371 height 1036
click at [557, 498] on div "Use the fields below to edit this service charge Short Description Subtype Choo…" at bounding box center [883, 494] width 1371 height 1036
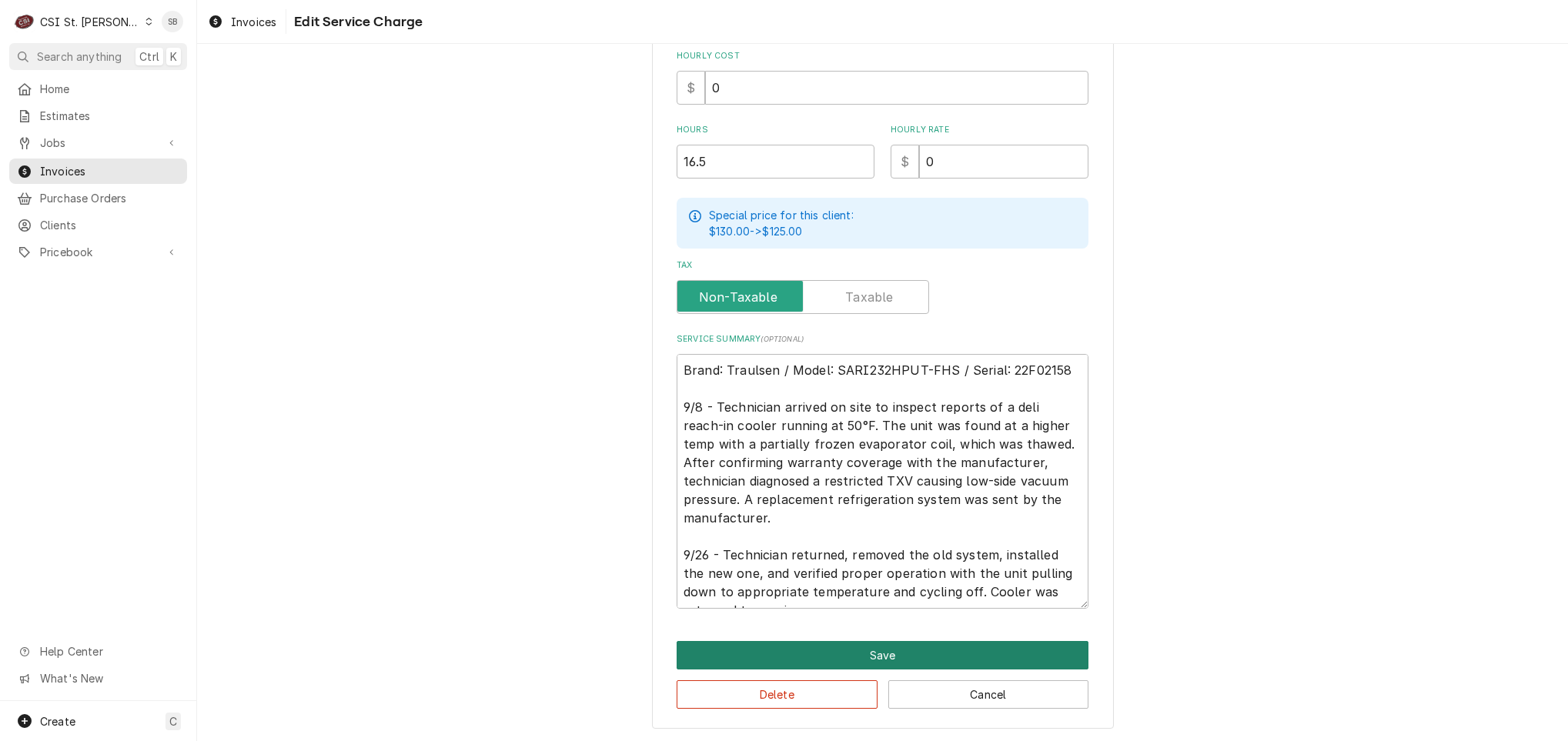
click at [823, 647] on button "Save" at bounding box center [882, 654] width 411 height 28
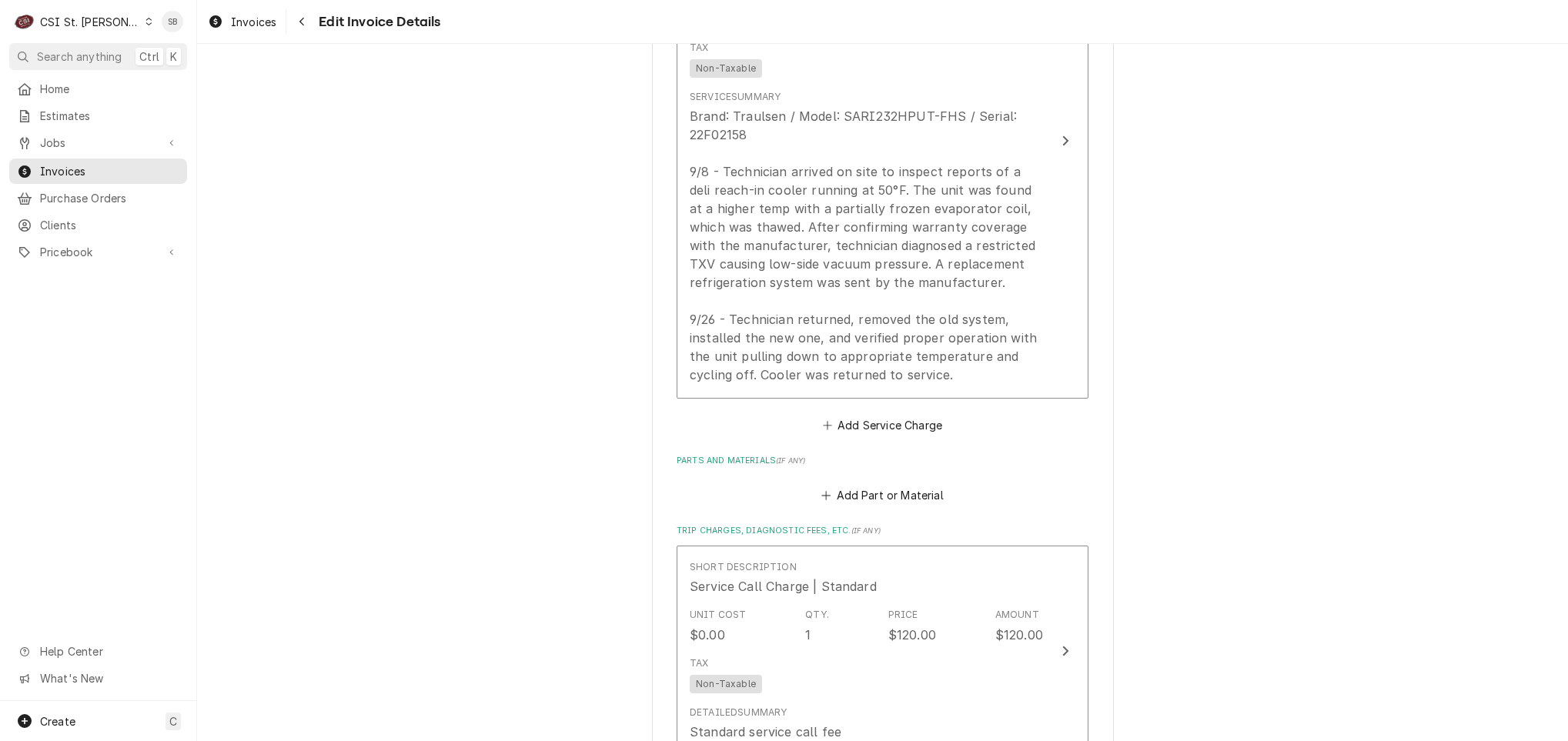
scroll to position [1598, 0]
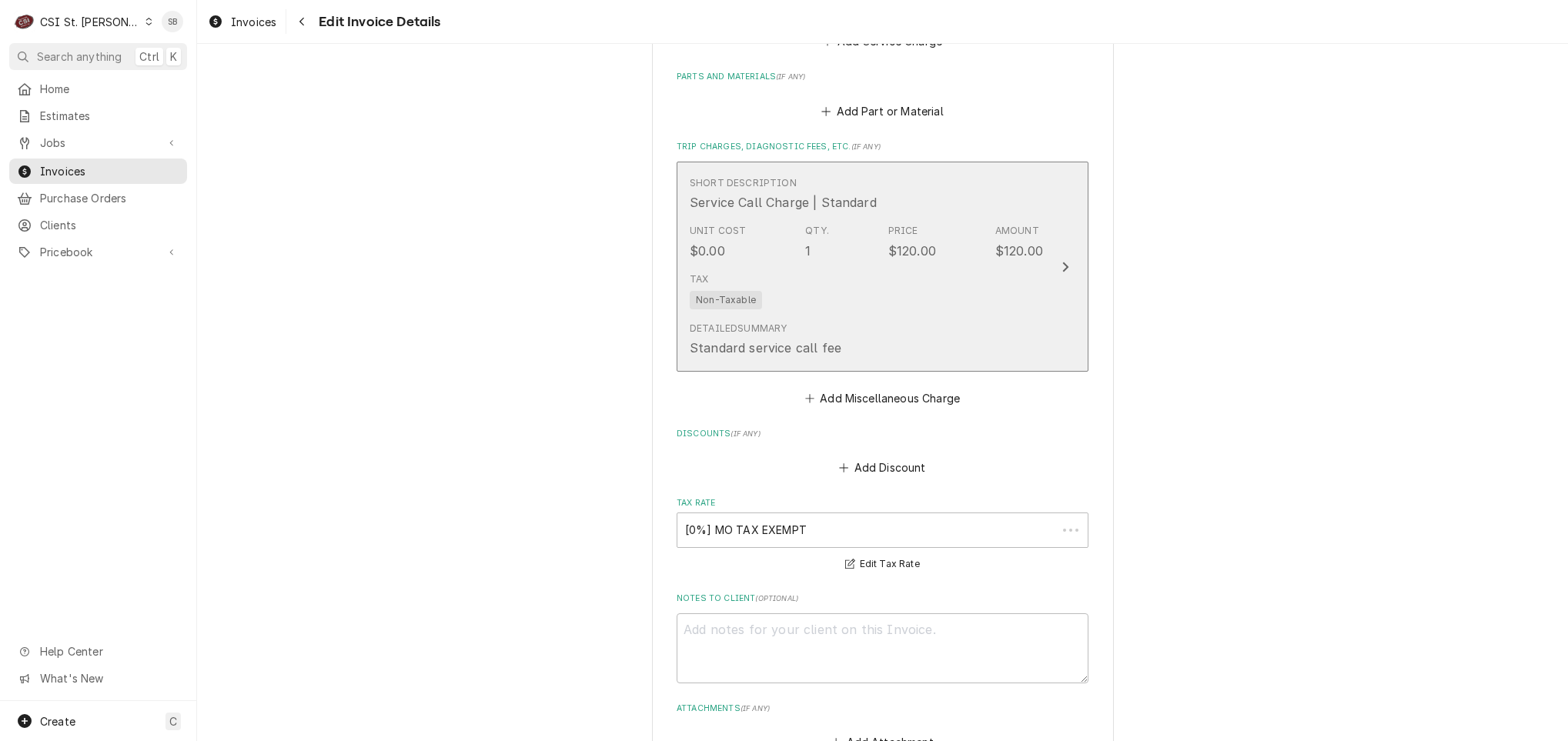
click at [841, 317] on div "Detailed Summary Standard service call fee" at bounding box center [866, 339] width 354 height 48
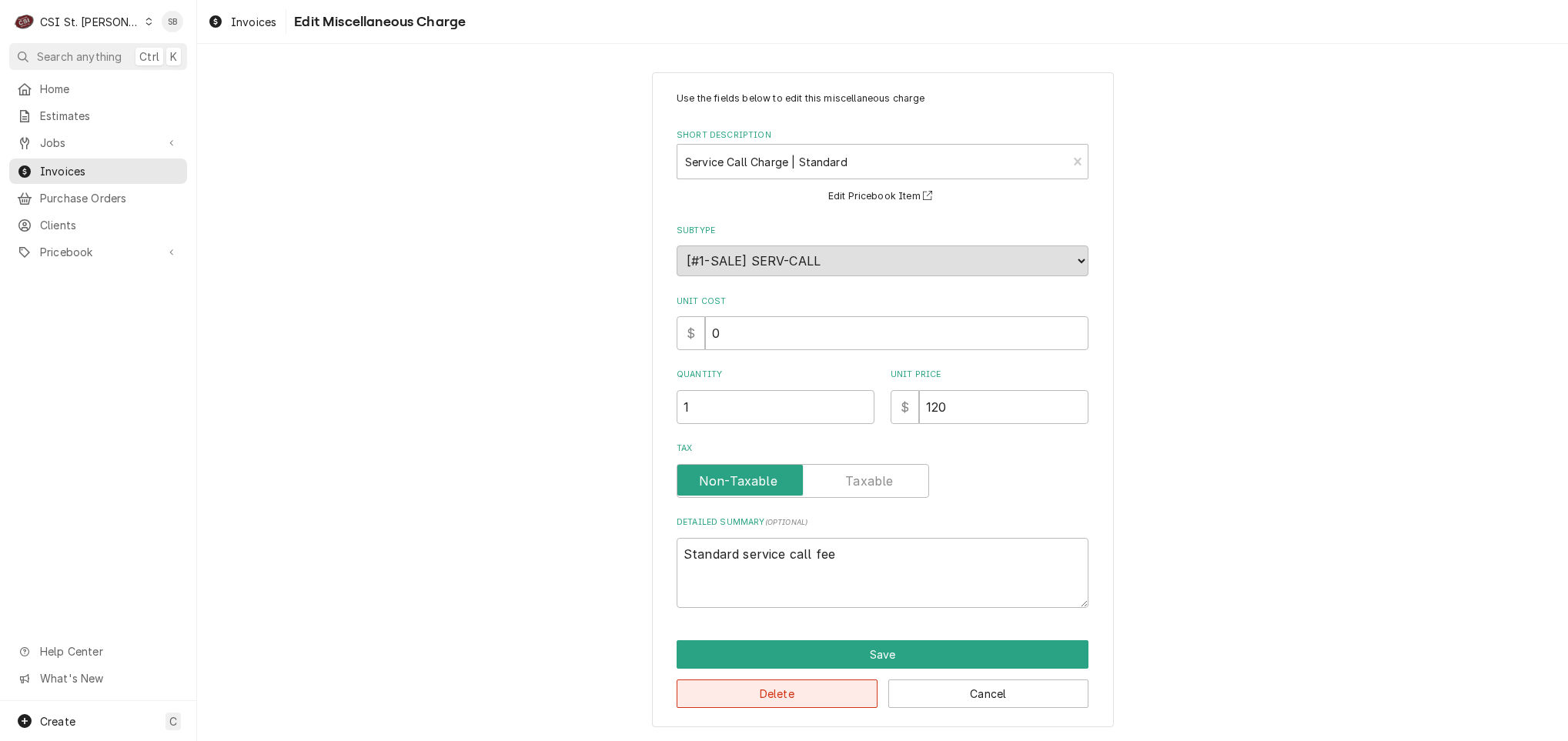
click at [749, 699] on button "Delete" at bounding box center [777, 692] width 201 height 28
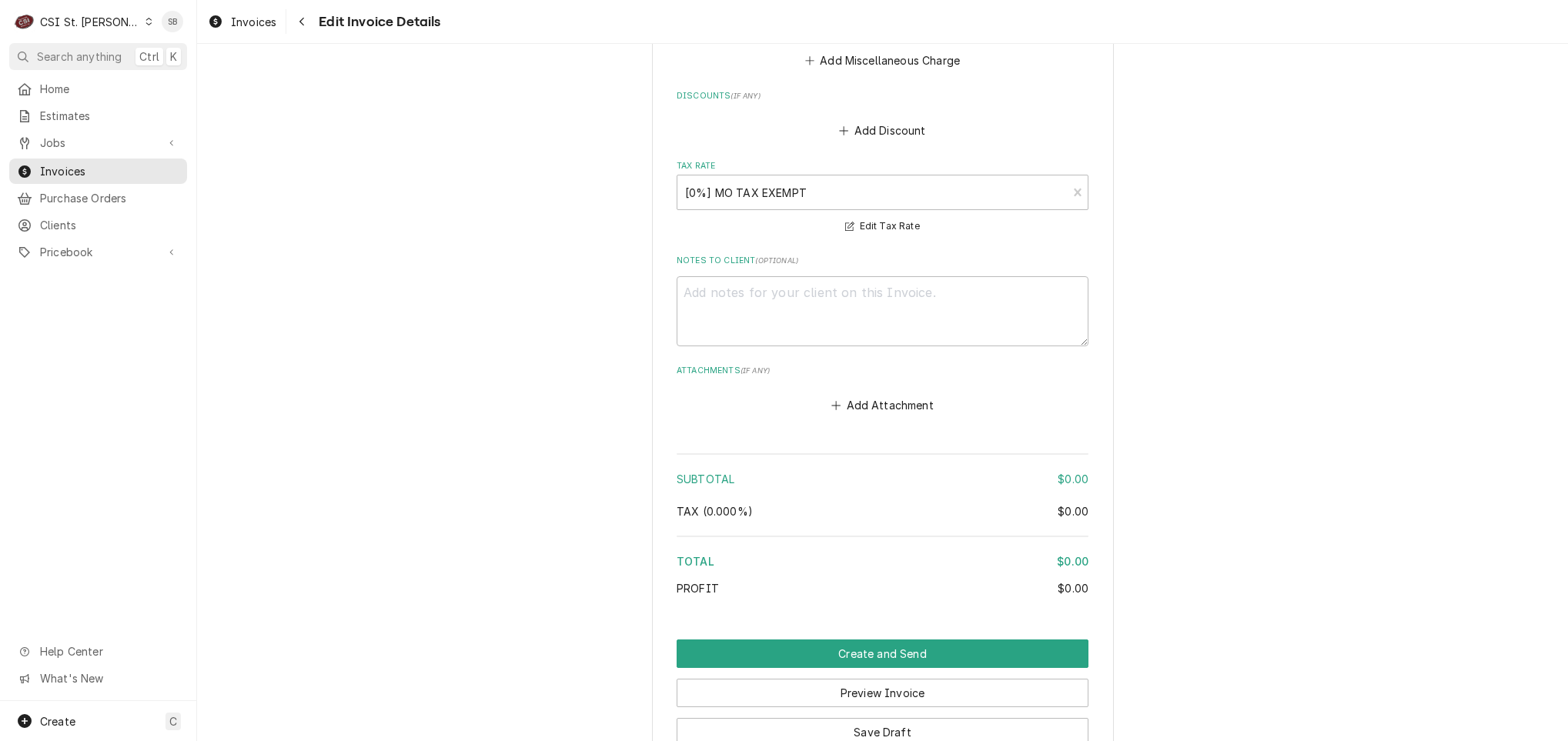
scroll to position [1864, 0]
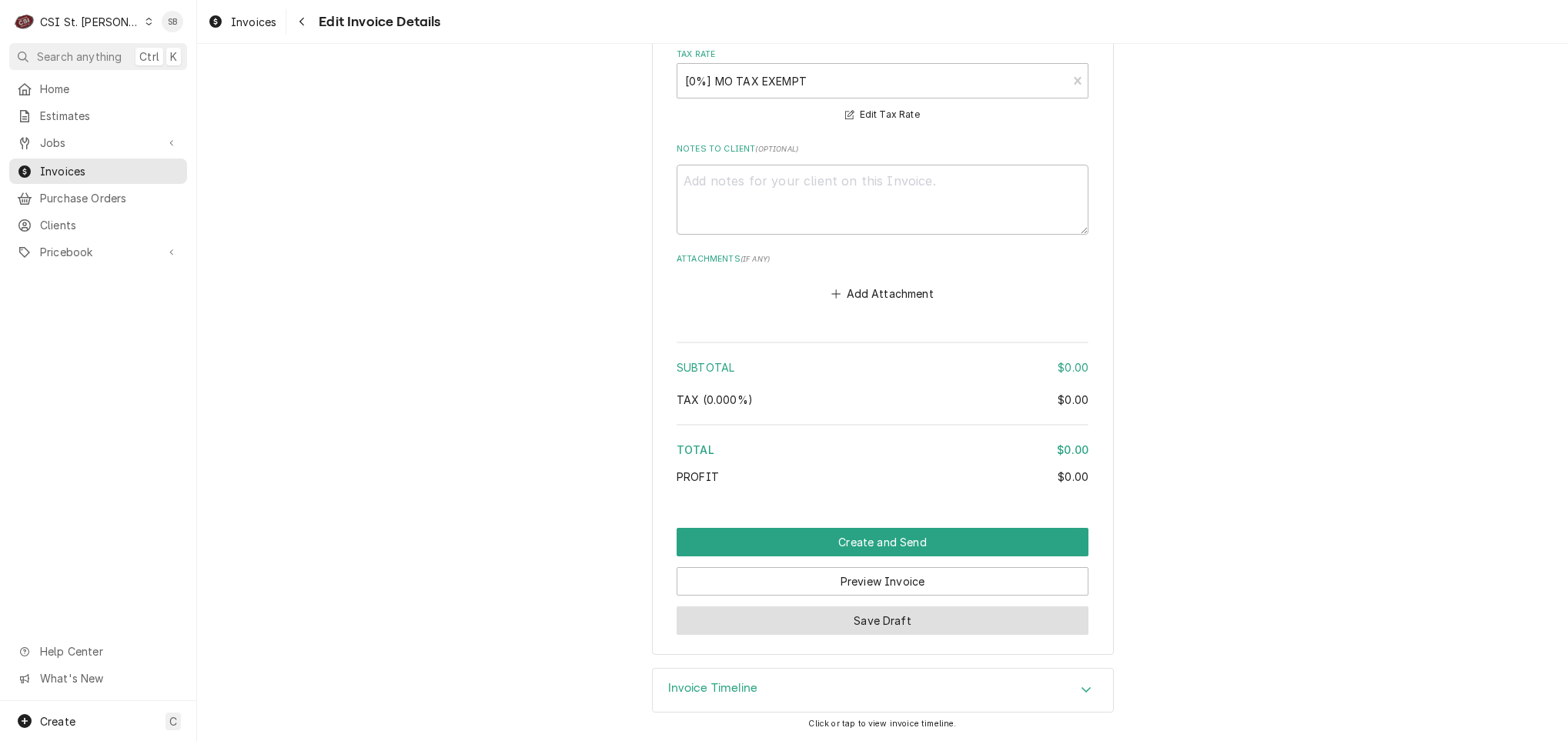
click at [866, 614] on button "Save Draft" at bounding box center [882, 620] width 411 height 28
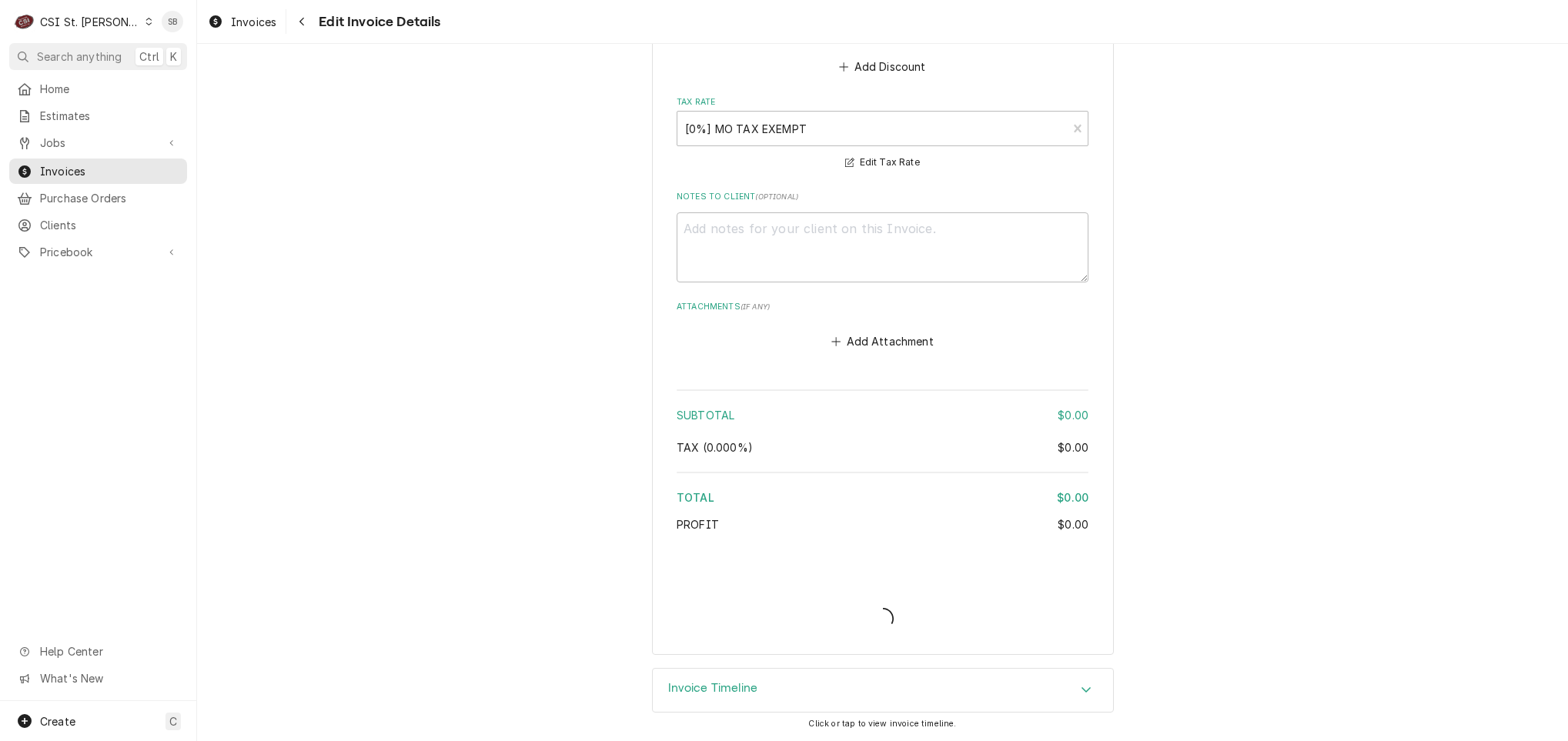
scroll to position [1815, 0]
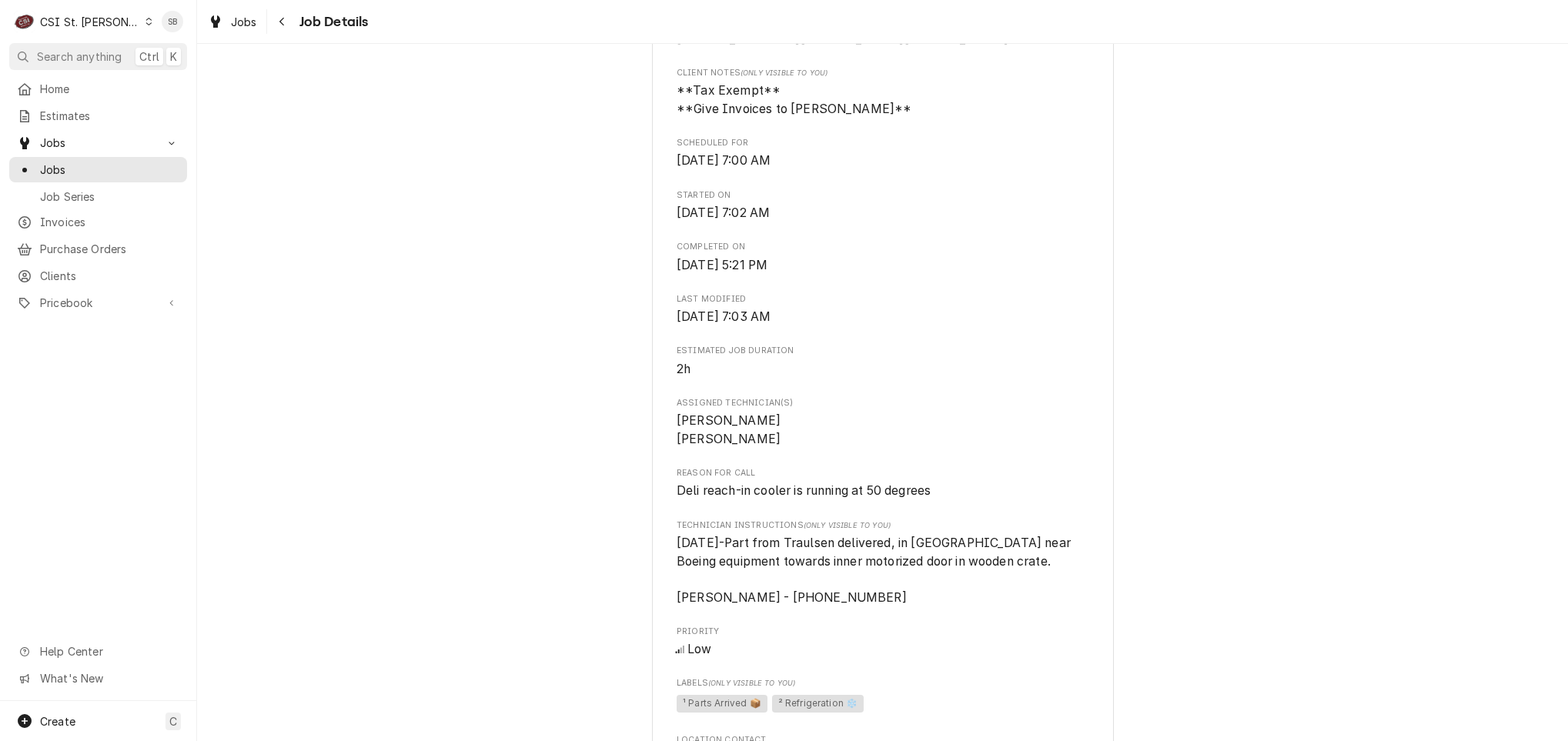
scroll to position [462, 0]
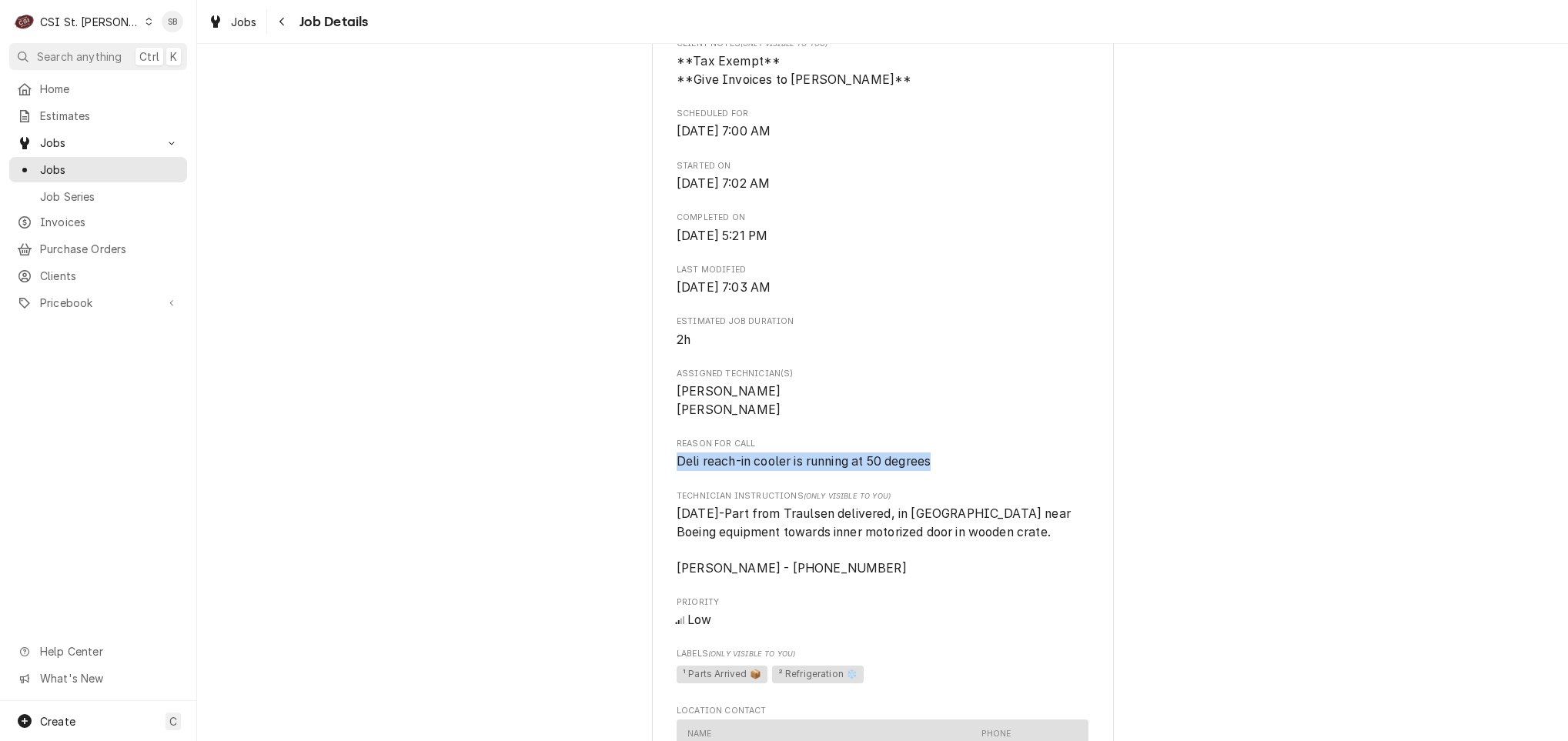
drag, startPoint x: 721, startPoint y: 464, endPoint x: 945, endPoint y: 471, distance: 224.1
click at [945, 471] on div "[PERSON_NAME] Company [PERSON_NAME][GEOGRAPHIC_DATA] / [STREET_ADDRESS][PERSON_…" at bounding box center [883, 621] width 462 height 1969
copy span "Deli reach-in cooler is running at 50 degrees"
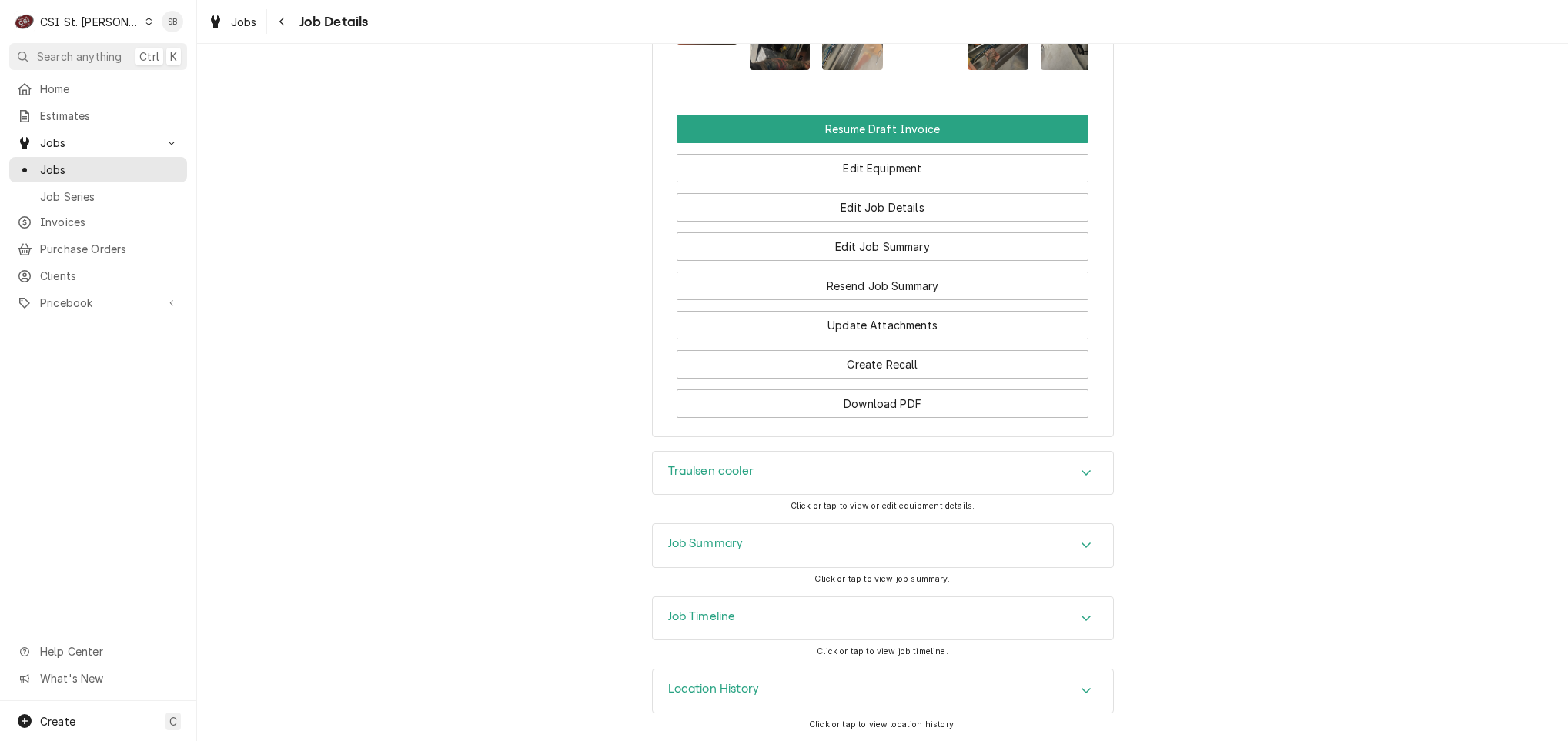
click at [753, 548] on div "Job Summary" at bounding box center [883, 546] width 460 height 43
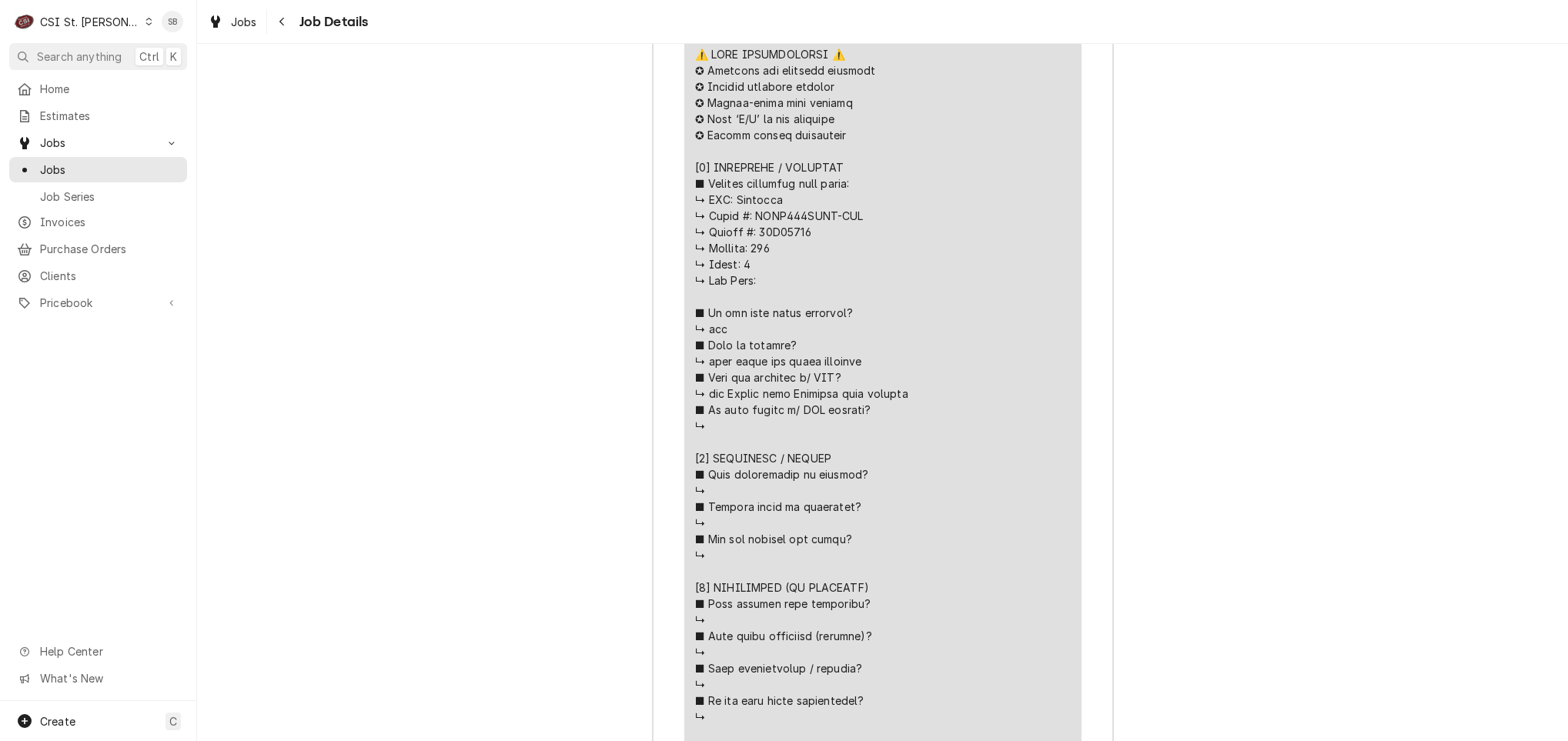
scroll to position [3392, 0]
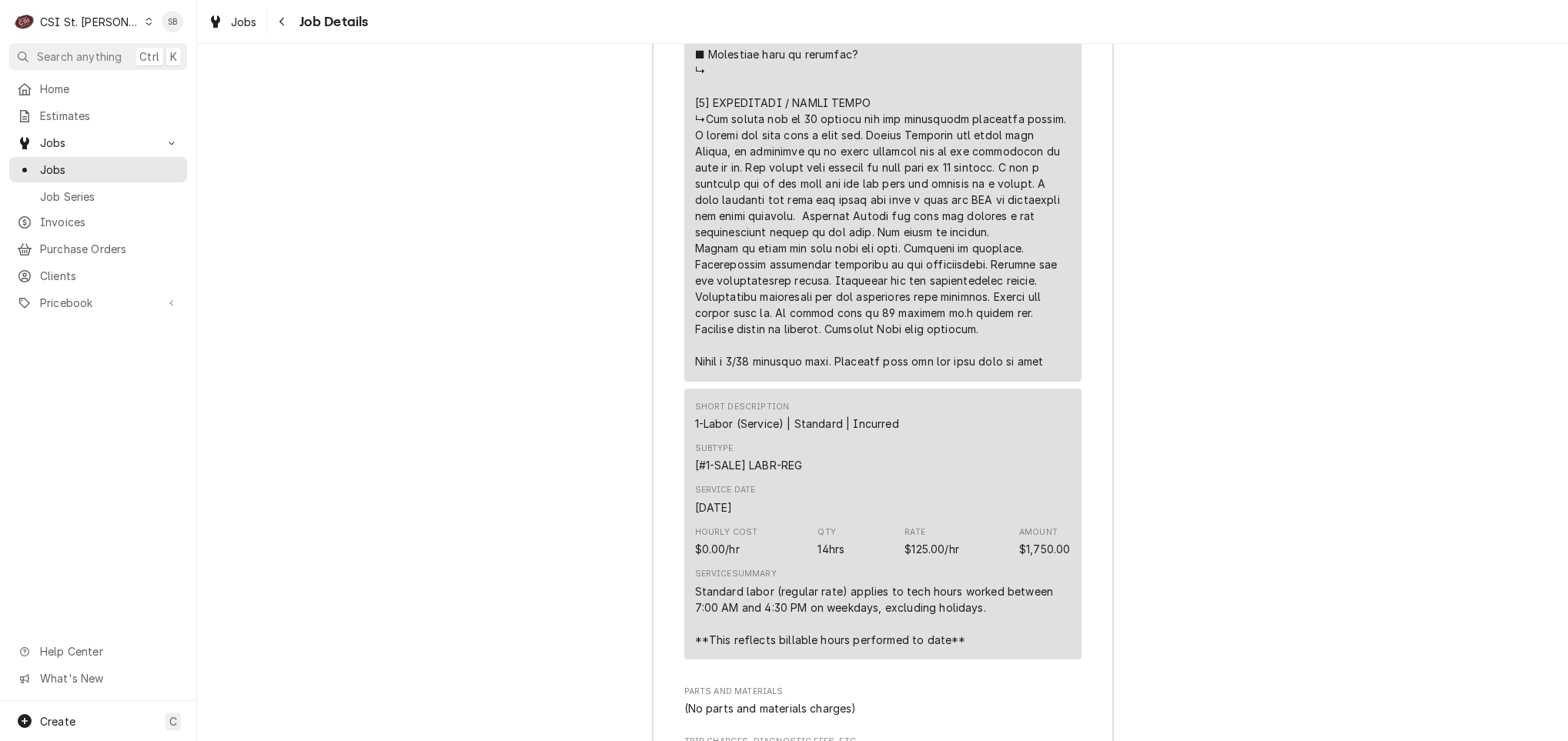
drag, startPoint x: 698, startPoint y: 143, endPoint x: 891, endPoint y: 276, distance: 234.4
copy div "ng according to the instructions. Removed the old refrigeration system. Install…"
drag, startPoint x: 716, startPoint y: 307, endPoint x: 1051, endPoint y: 389, distance: 344.9
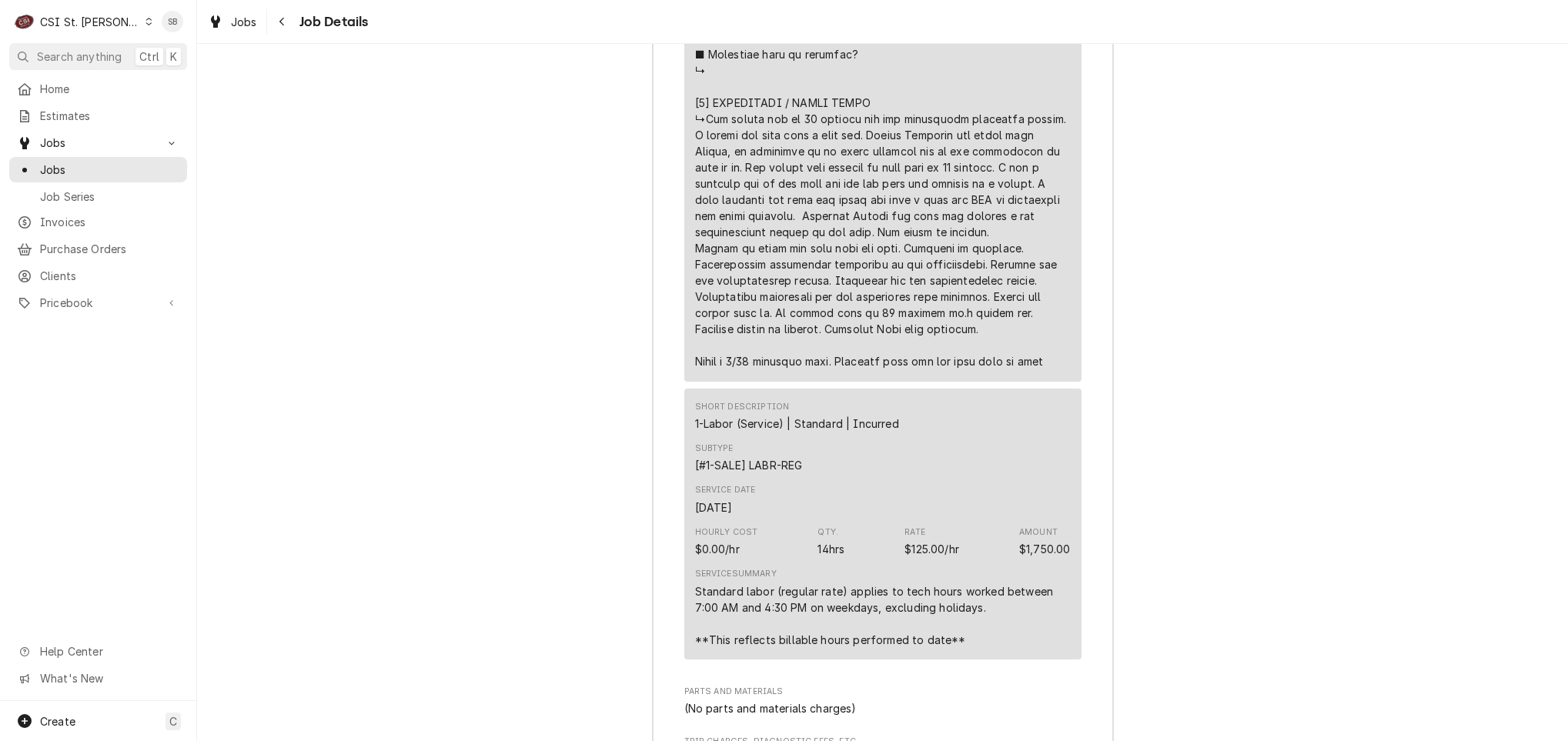
copy div "⚠️ LORE IPSUMDOLORSI ⚠️ ✪ Ametcons adi elitsedd eiusmodt ✪ Incidid utlabore etd…"
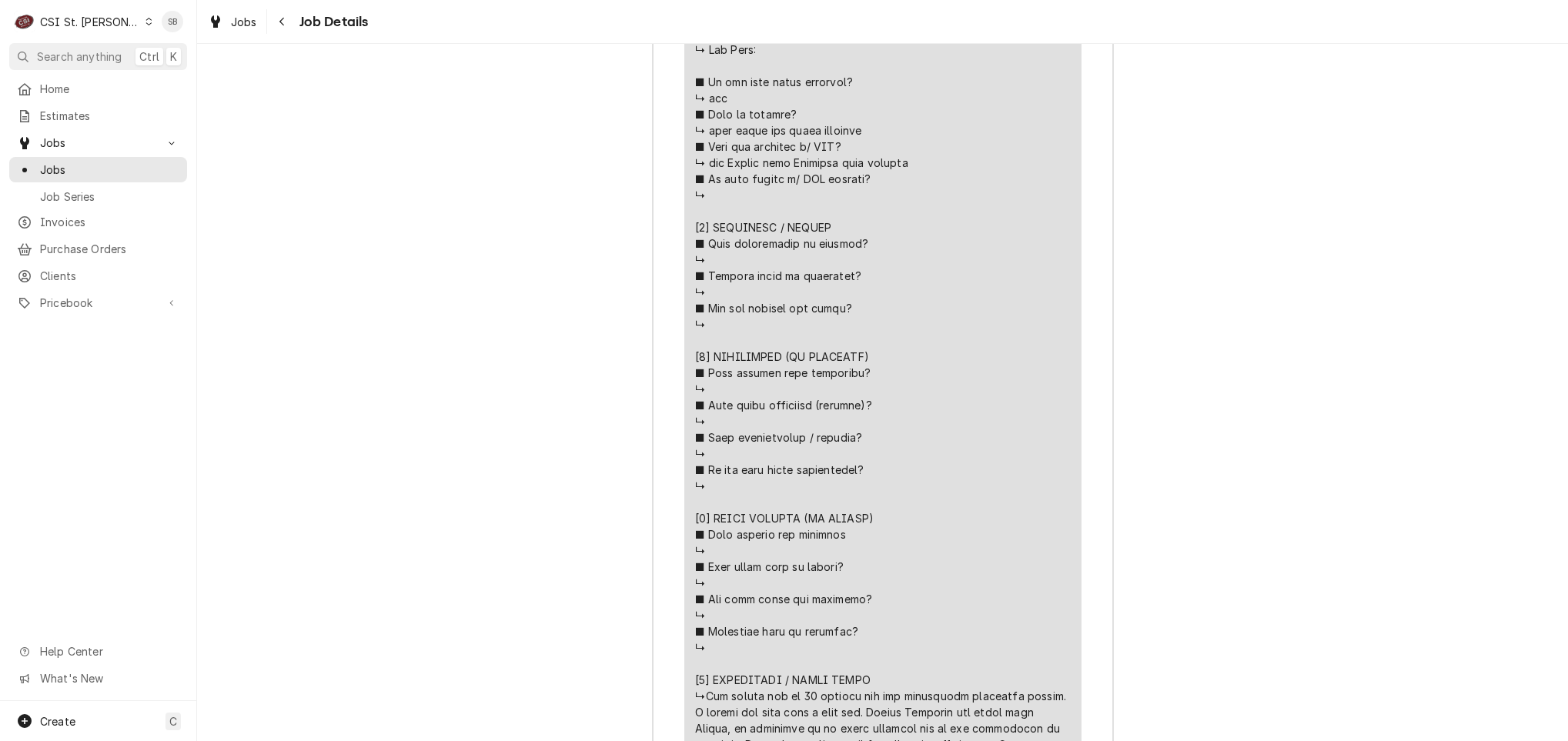
scroll to position [2354, 0]
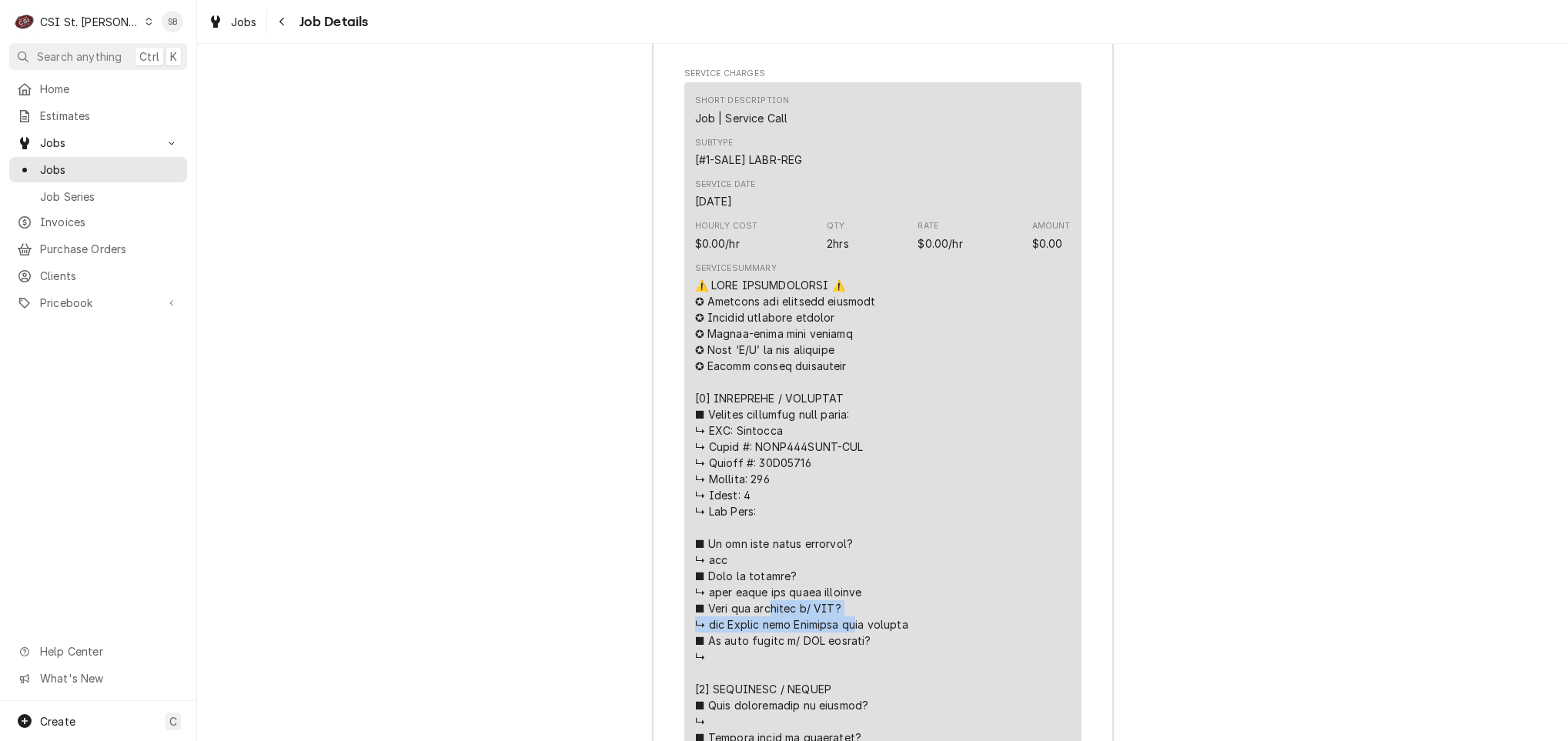
drag, startPoint x: 797, startPoint y: 493, endPoint x: 746, endPoint y: 477, distance: 53.5
copy div "𝗶𝗳𝗶𝗲𝗱 𝘄/ 𝗠𝗙𝗚? ↳ yes Quincy with [PERSON_NAME]"
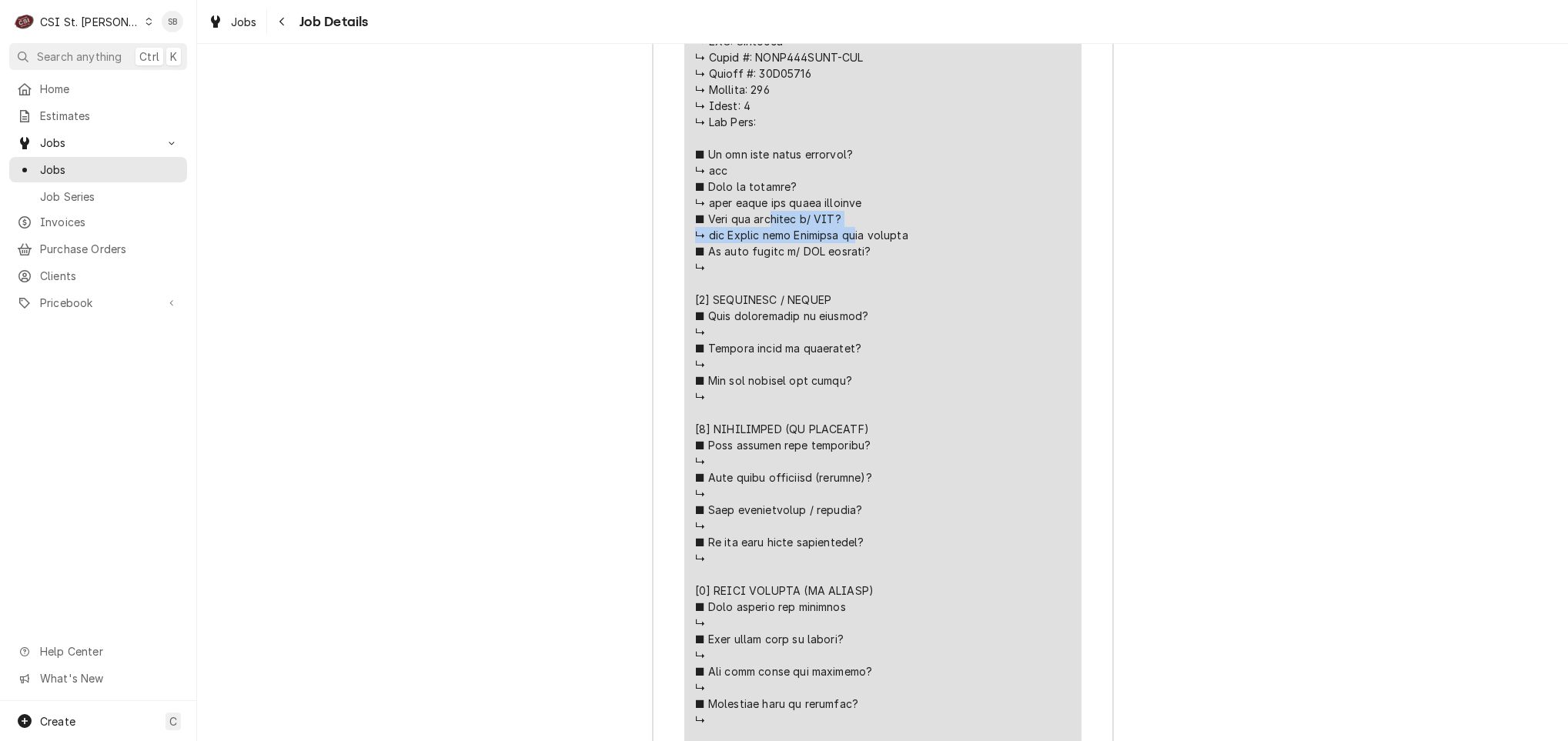
scroll to position [2584, 0]
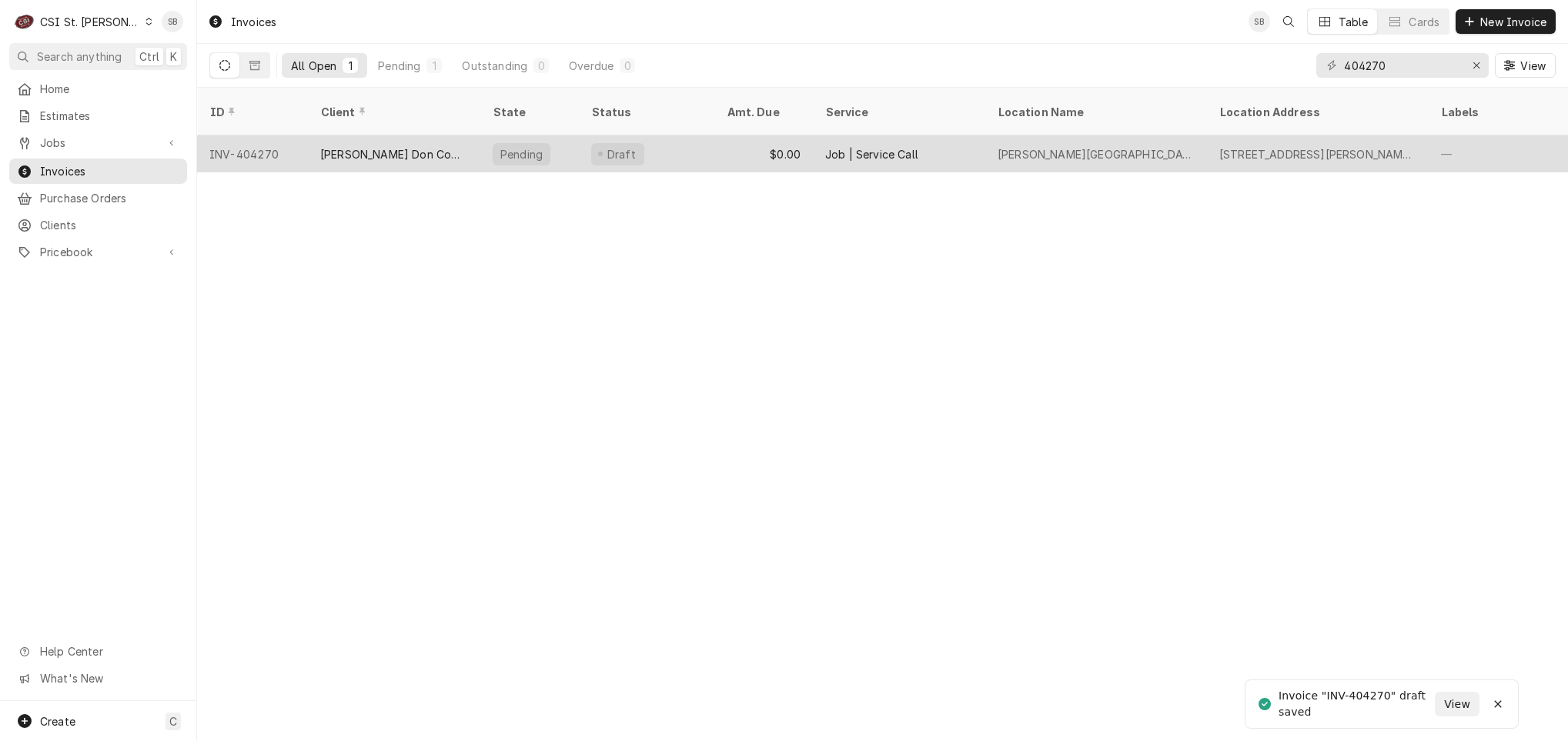
click at [710, 151] on div "Draft" at bounding box center [647, 154] width 136 height 37
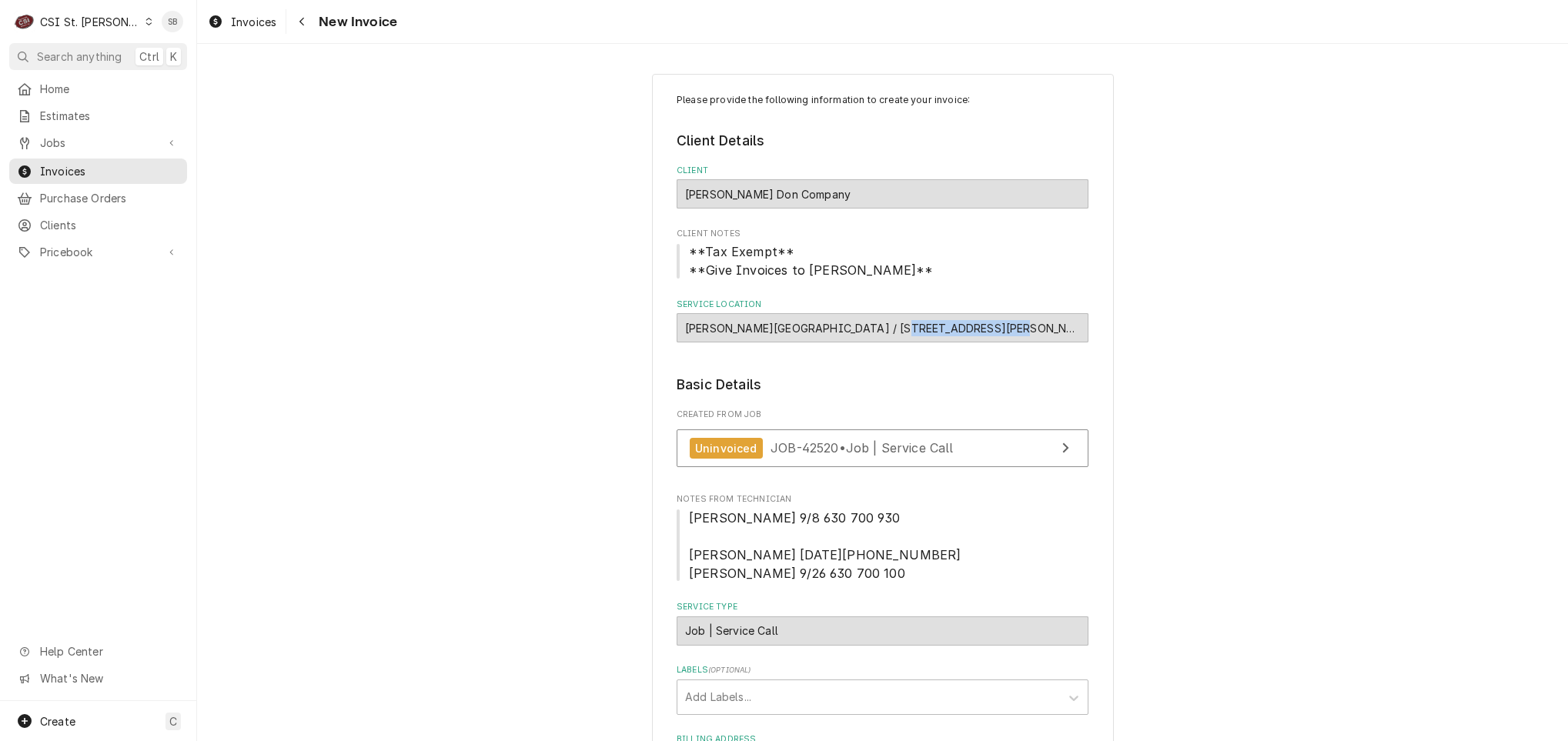
drag, startPoint x: 864, startPoint y: 331, endPoint x: 978, endPoint y: 333, distance: 114.0
click at [978, 333] on div "Francis Howell North High School / 2549 Hackmann Road, St Charles, MO 63303" at bounding box center [882, 327] width 411 height 29
copy div "2549 Hackmann Road"
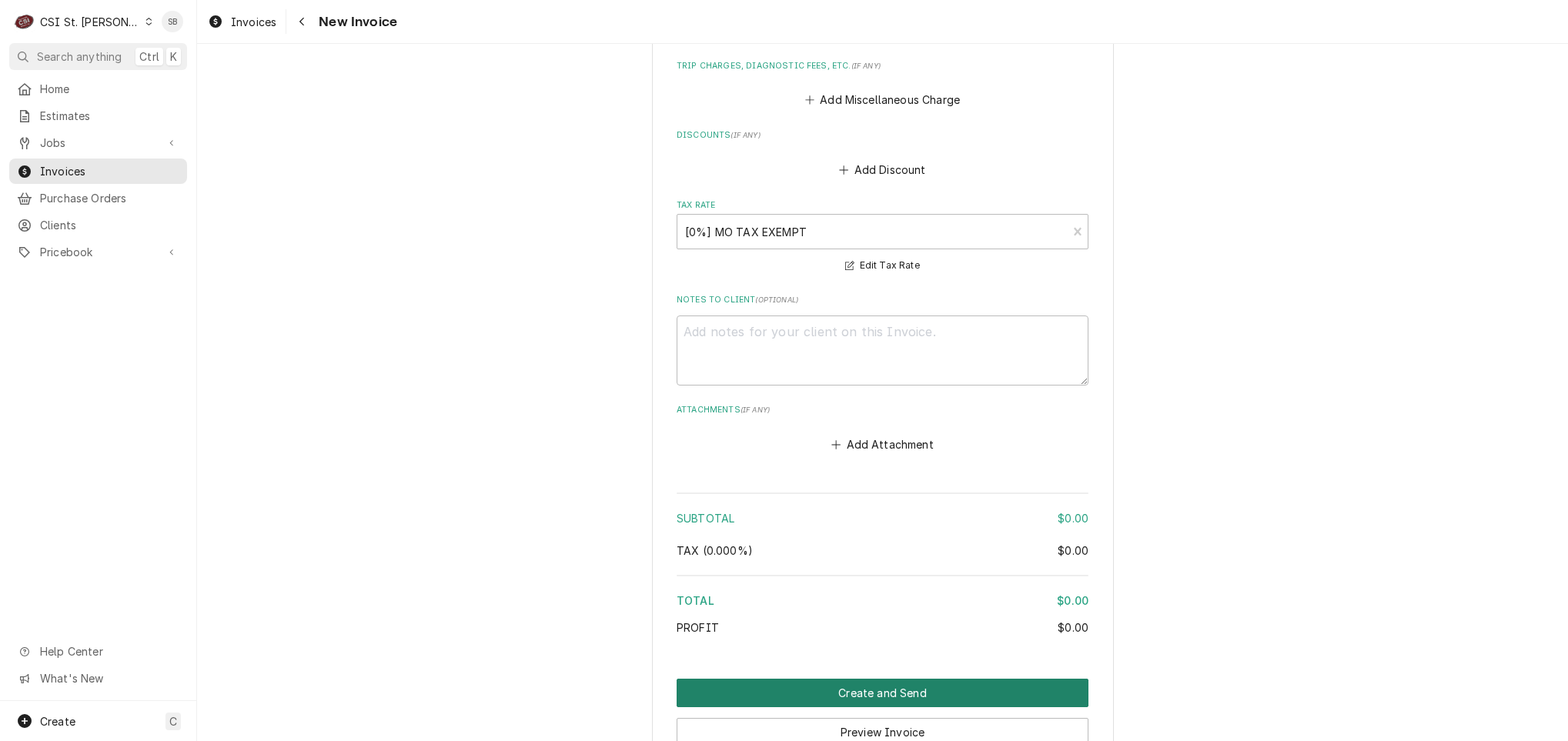
scroll to position [1864, 0]
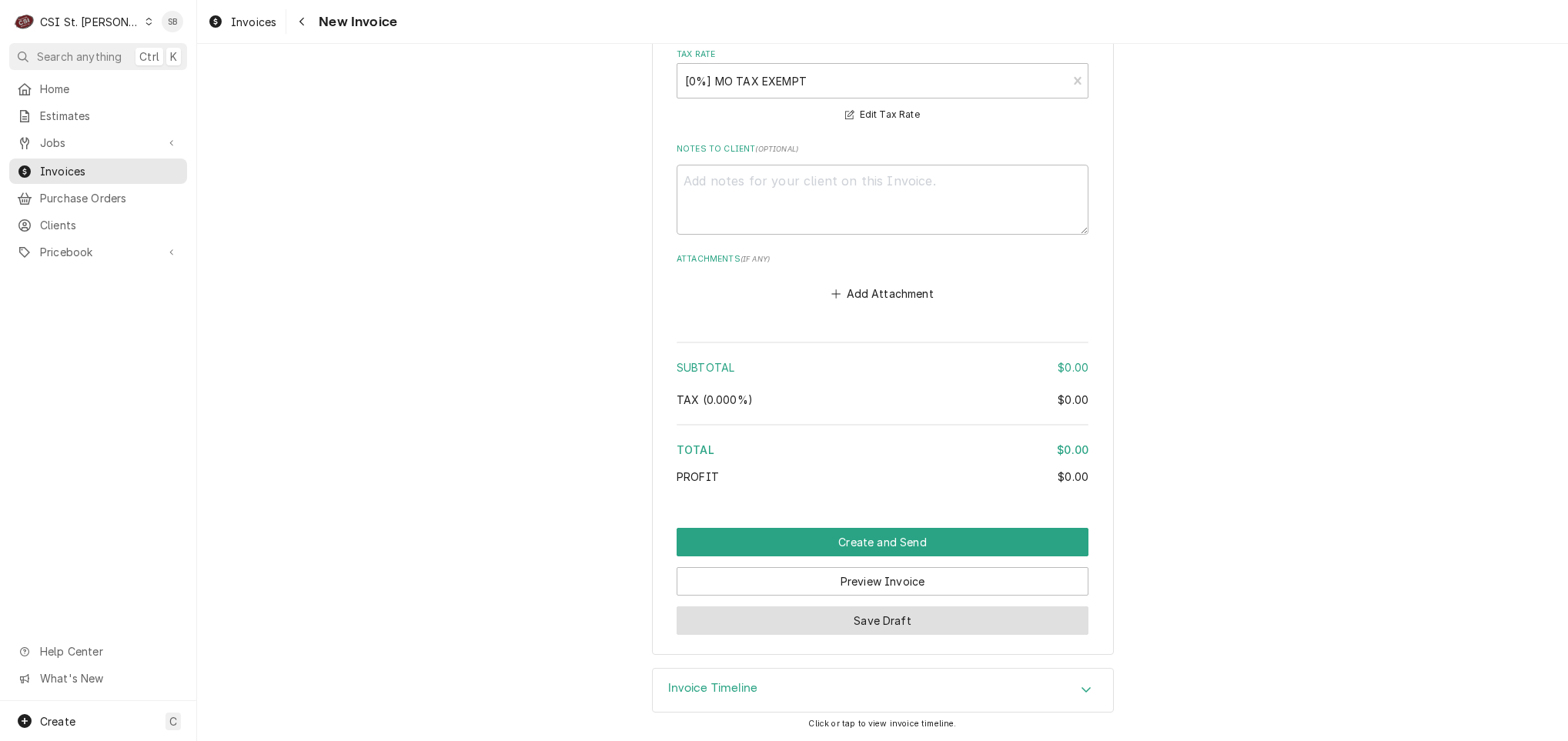
click at [855, 622] on button "Save Draft" at bounding box center [882, 620] width 411 height 28
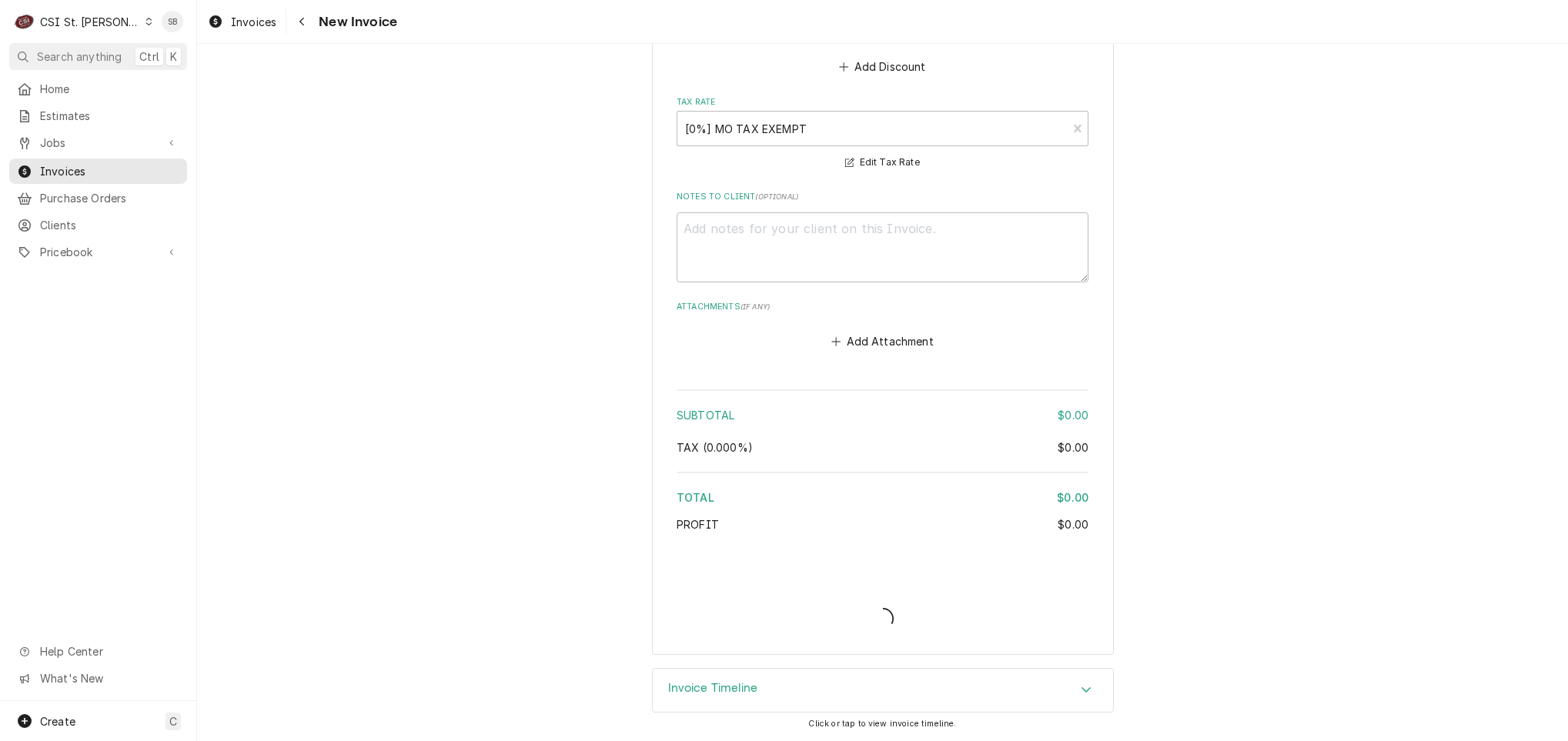
scroll to position [1815, 0]
type textarea "x"
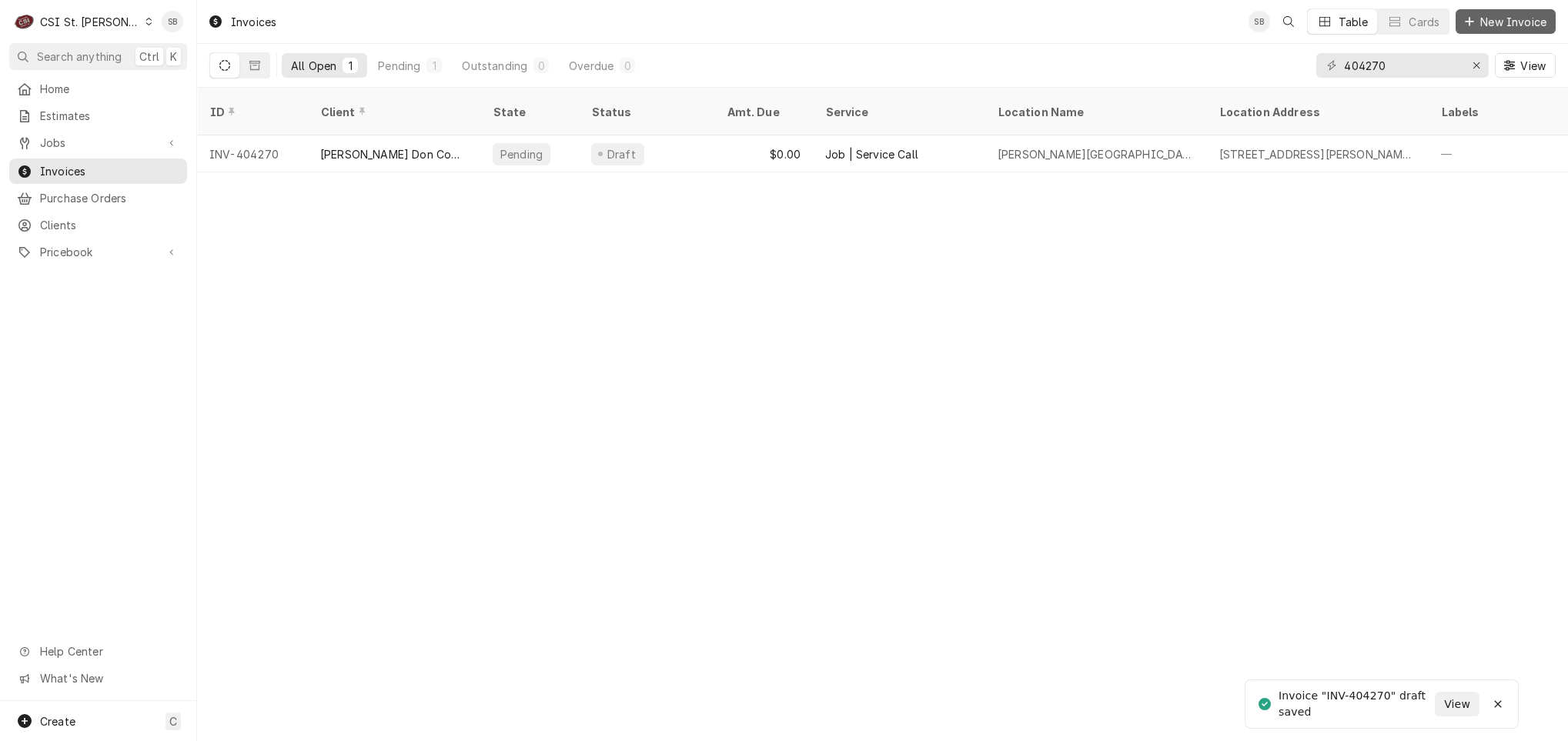
click at [1483, 18] on span "New Invoice" at bounding box center [1513, 22] width 72 height 16
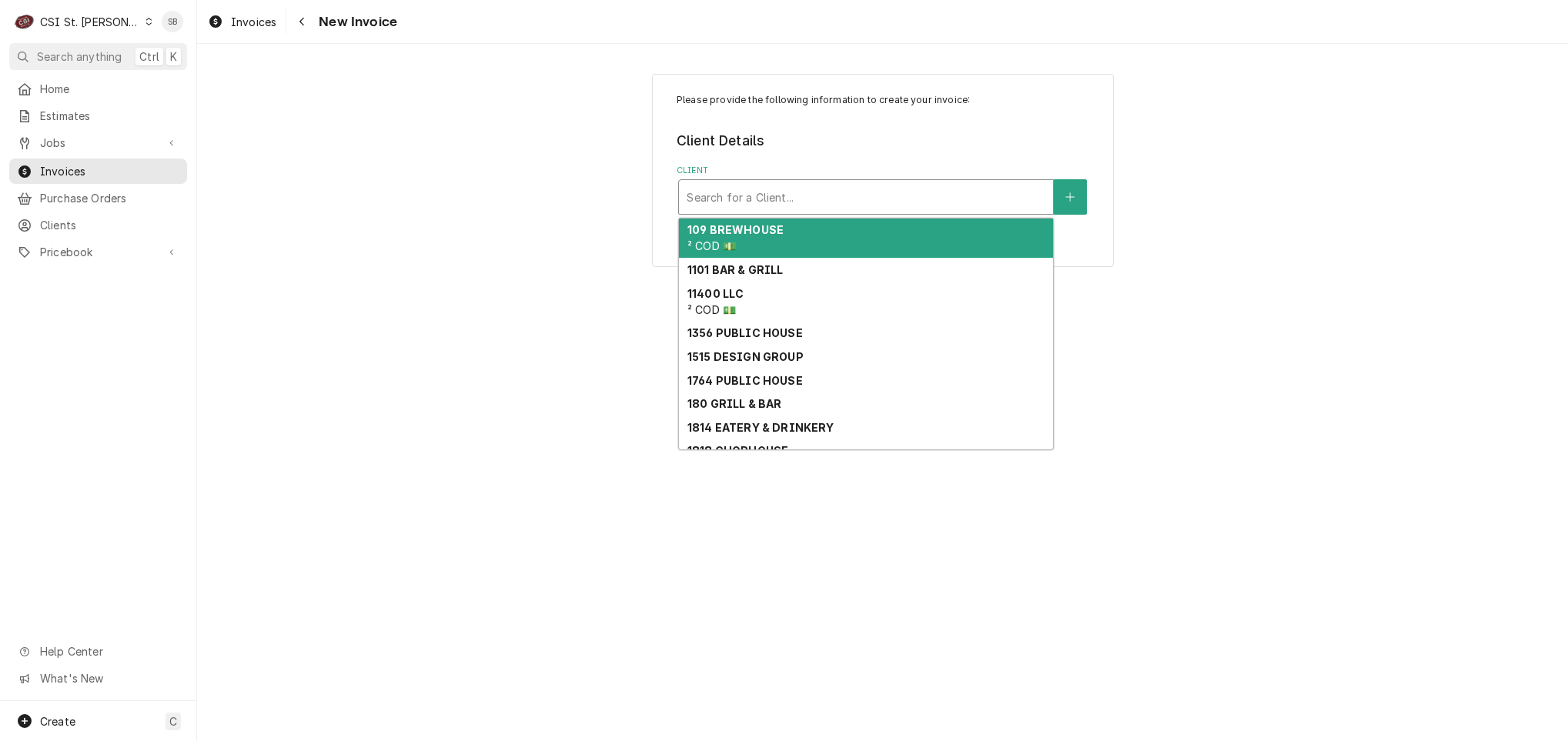
click at [762, 190] on div "Client" at bounding box center [865, 197] width 359 height 28
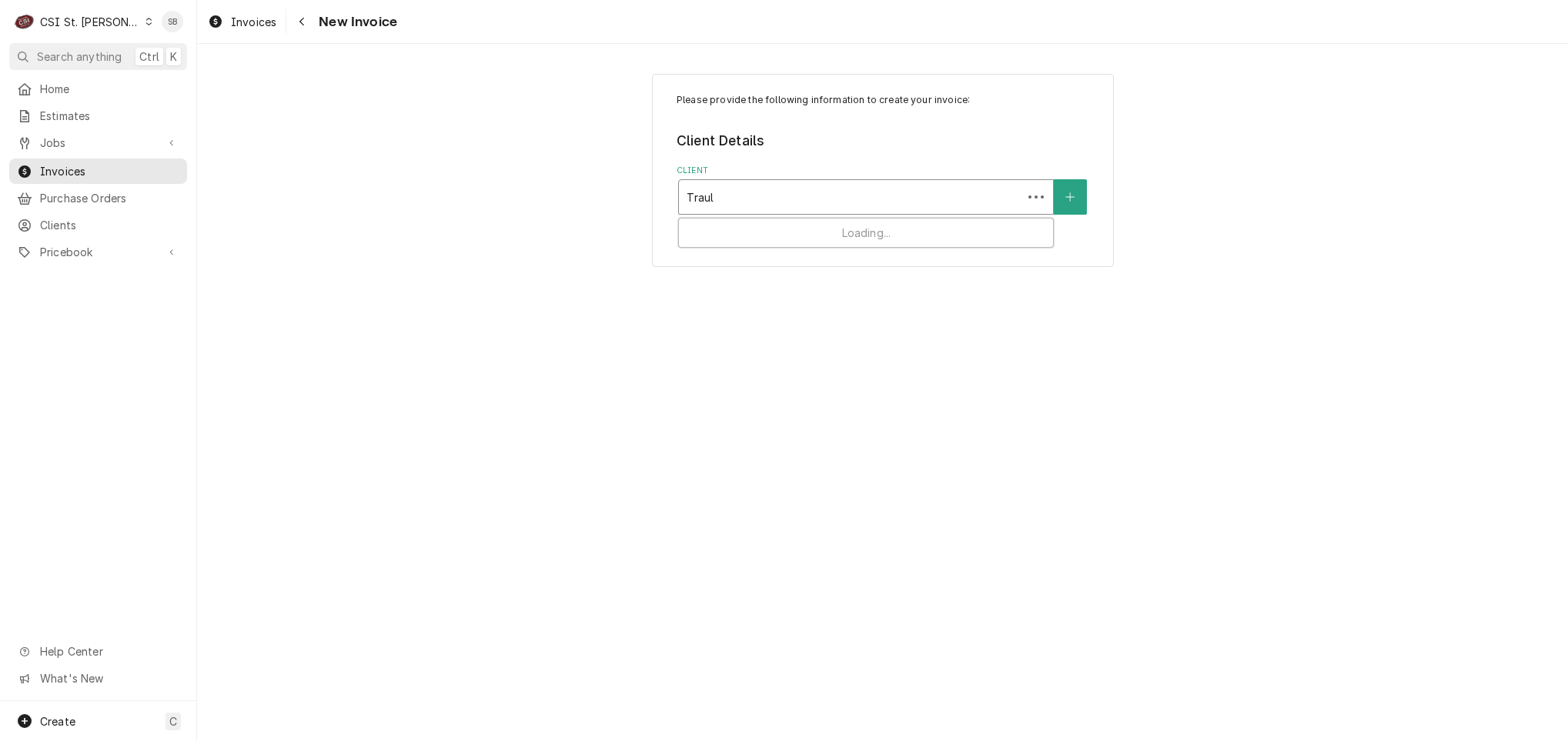
type input "Traulsen"
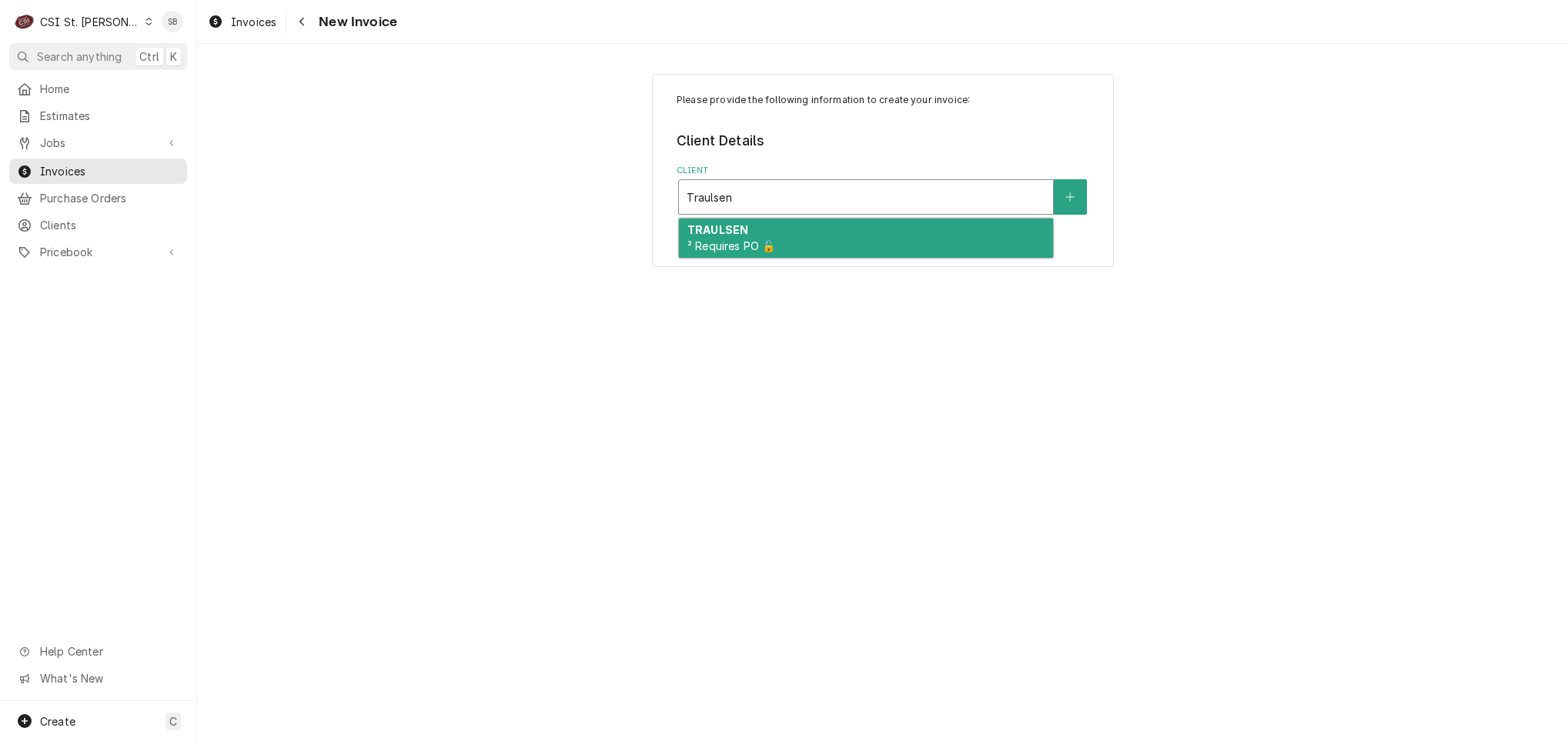
click at [797, 242] on div "TRAULSEN ² Requires PO 🔓" at bounding box center [866, 239] width 374 height 40
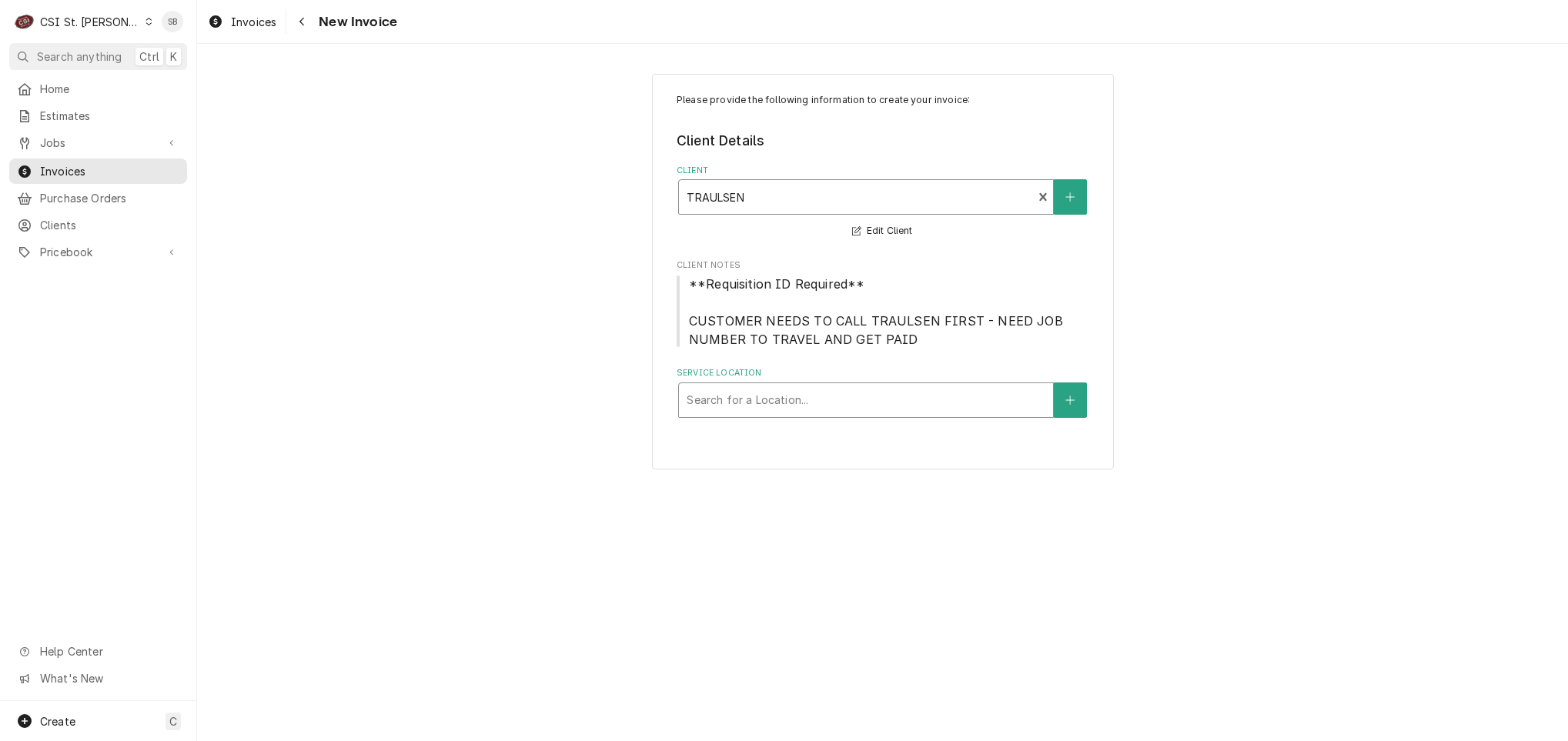
click at [804, 395] on div "Service Location" at bounding box center [865, 399] width 359 height 28
click at [89, 163] on span "Invoices" at bounding box center [109, 171] width 139 height 16
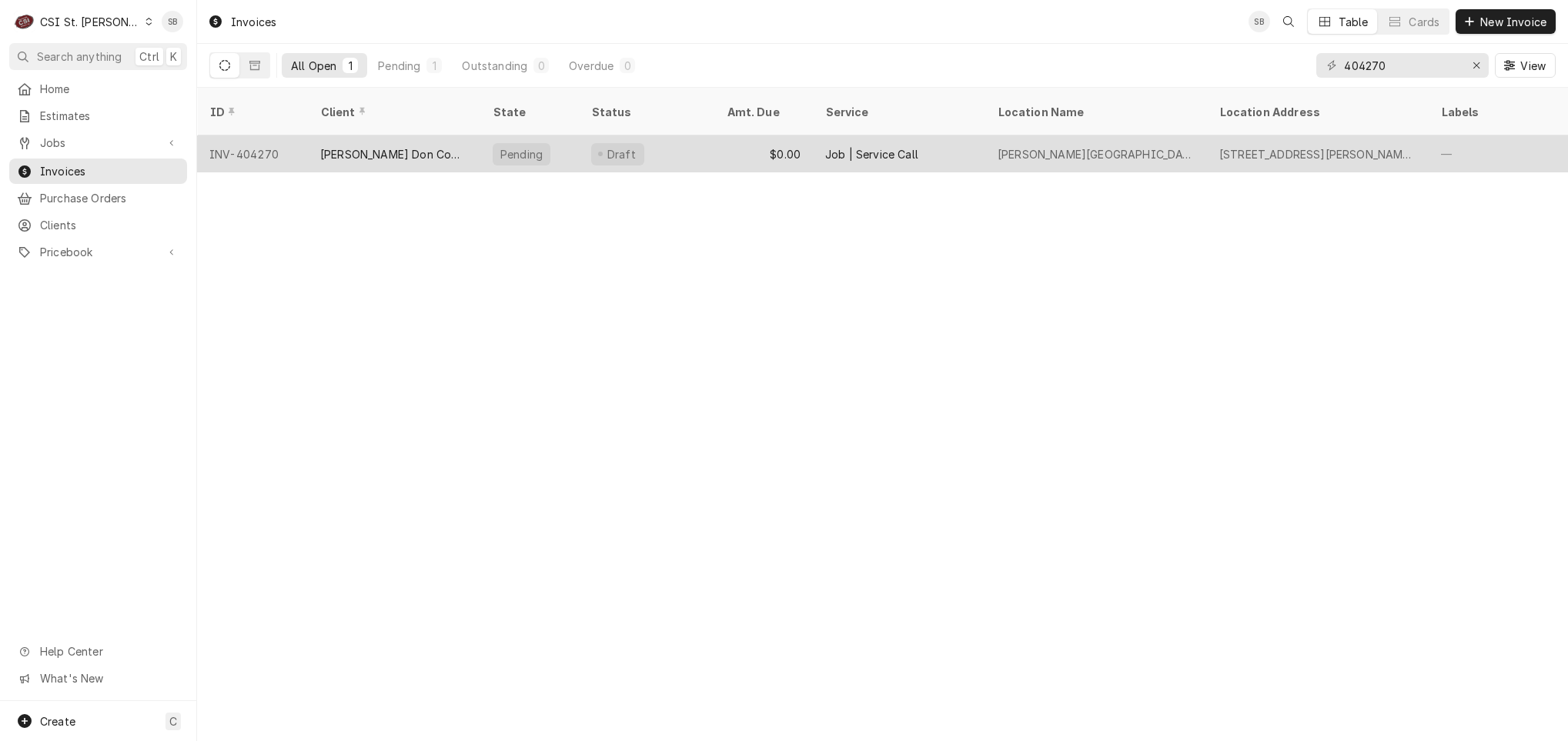
click at [419, 146] on div "[PERSON_NAME] Don Company" at bounding box center [393, 155] width 147 height 16
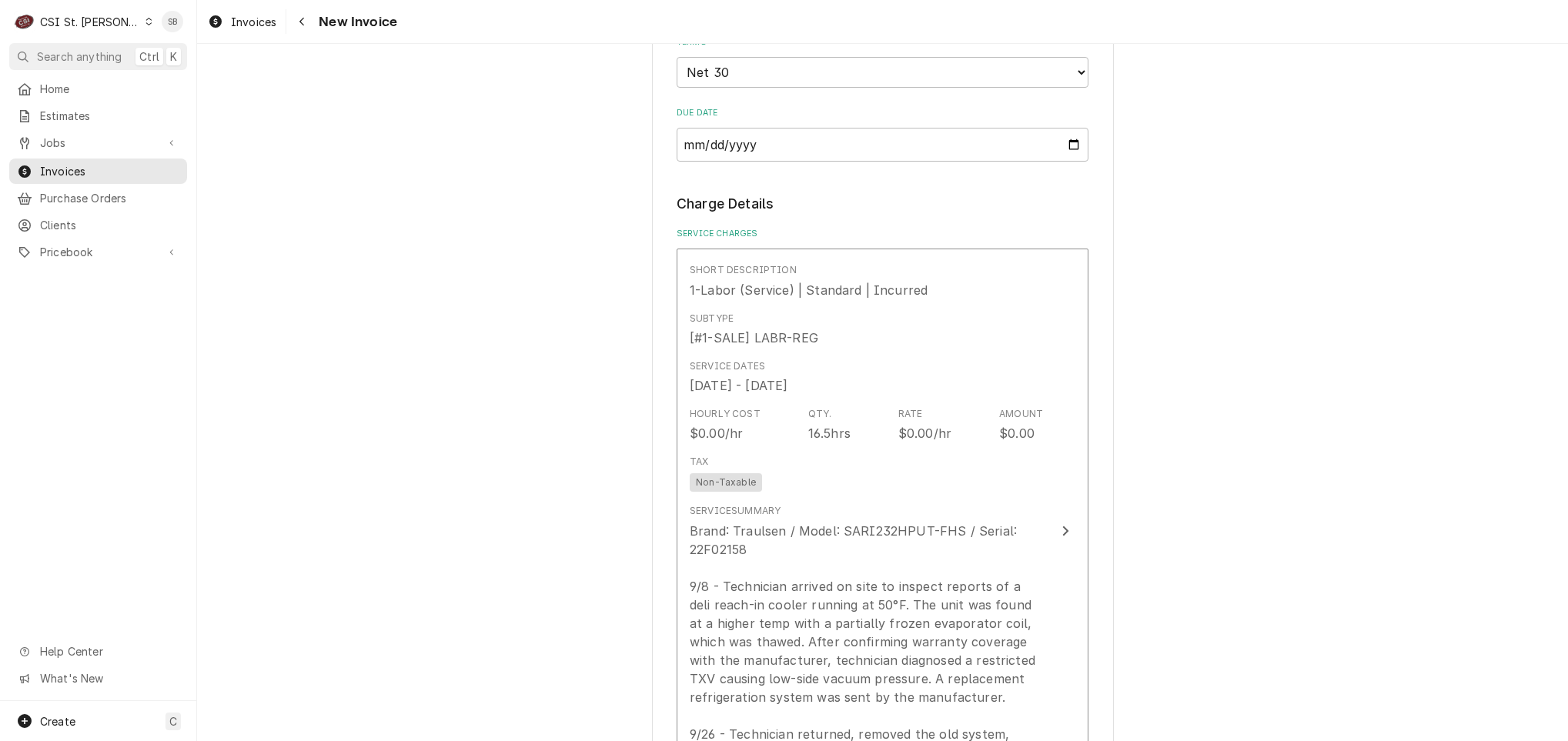
scroll to position [923, 0]
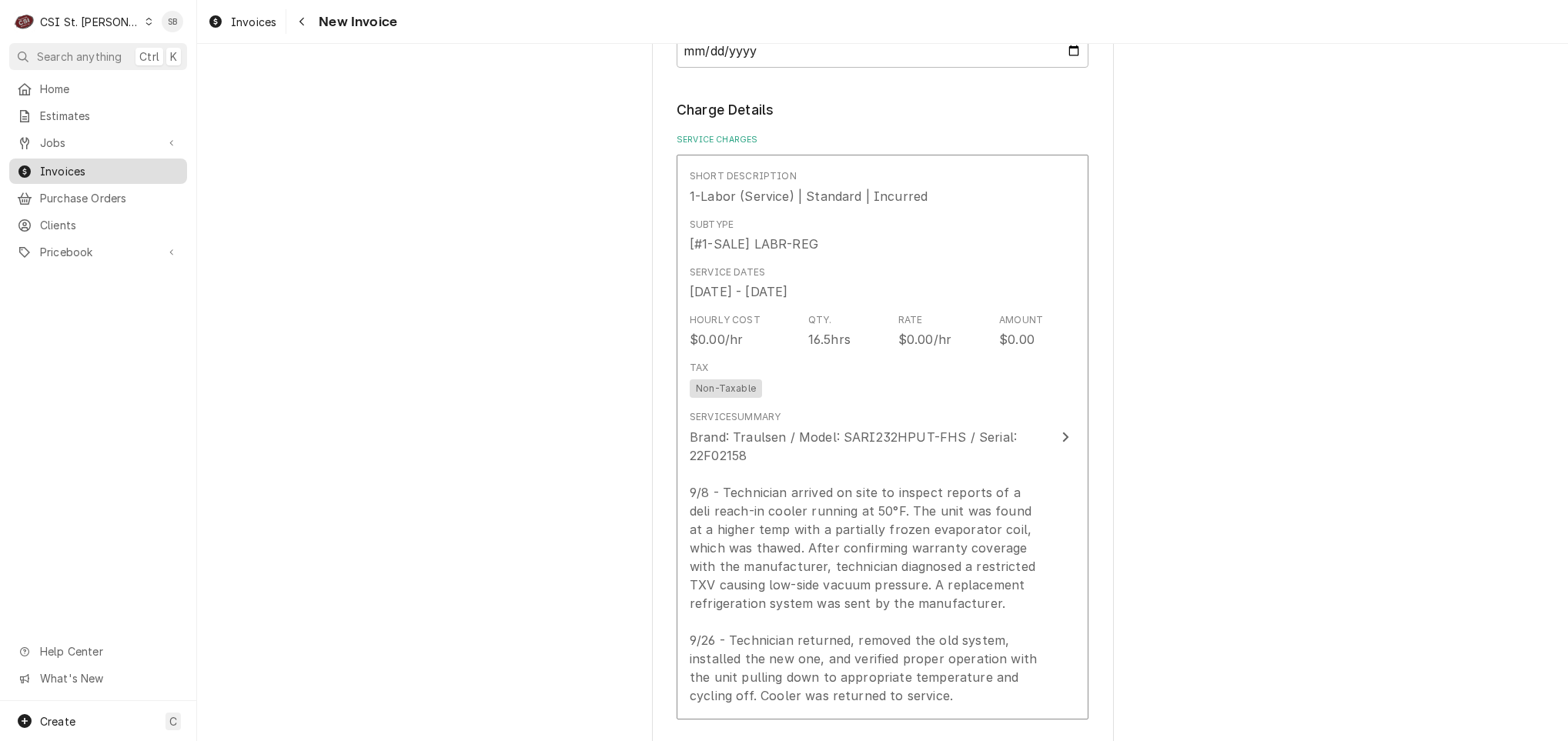
click at [84, 164] on span "Invoices" at bounding box center [109, 171] width 139 height 16
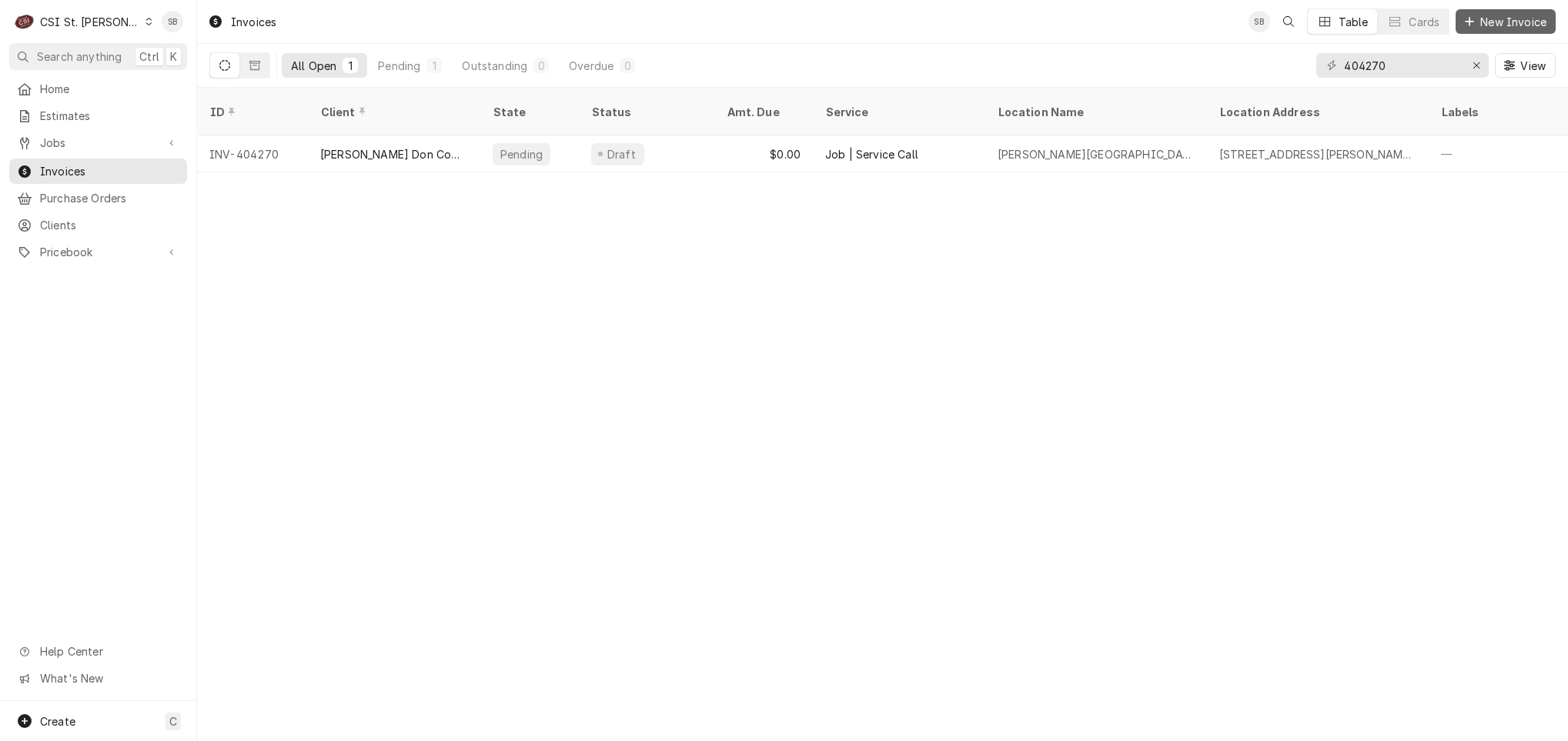
click at [1506, 25] on span "New Invoice" at bounding box center [1513, 22] width 72 height 16
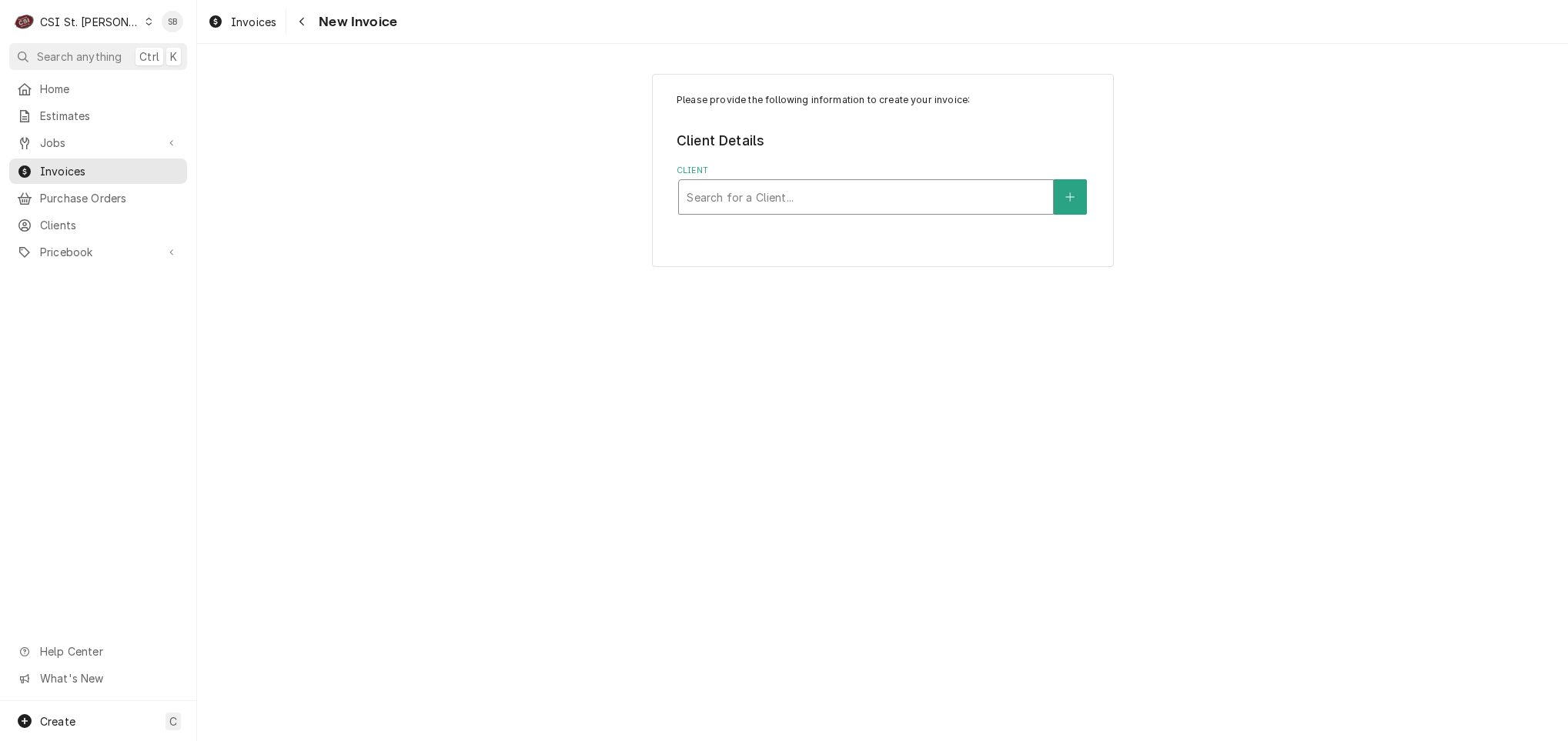
click at [776, 206] on div "Client" at bounding box center [865, 197] width 359 height 28
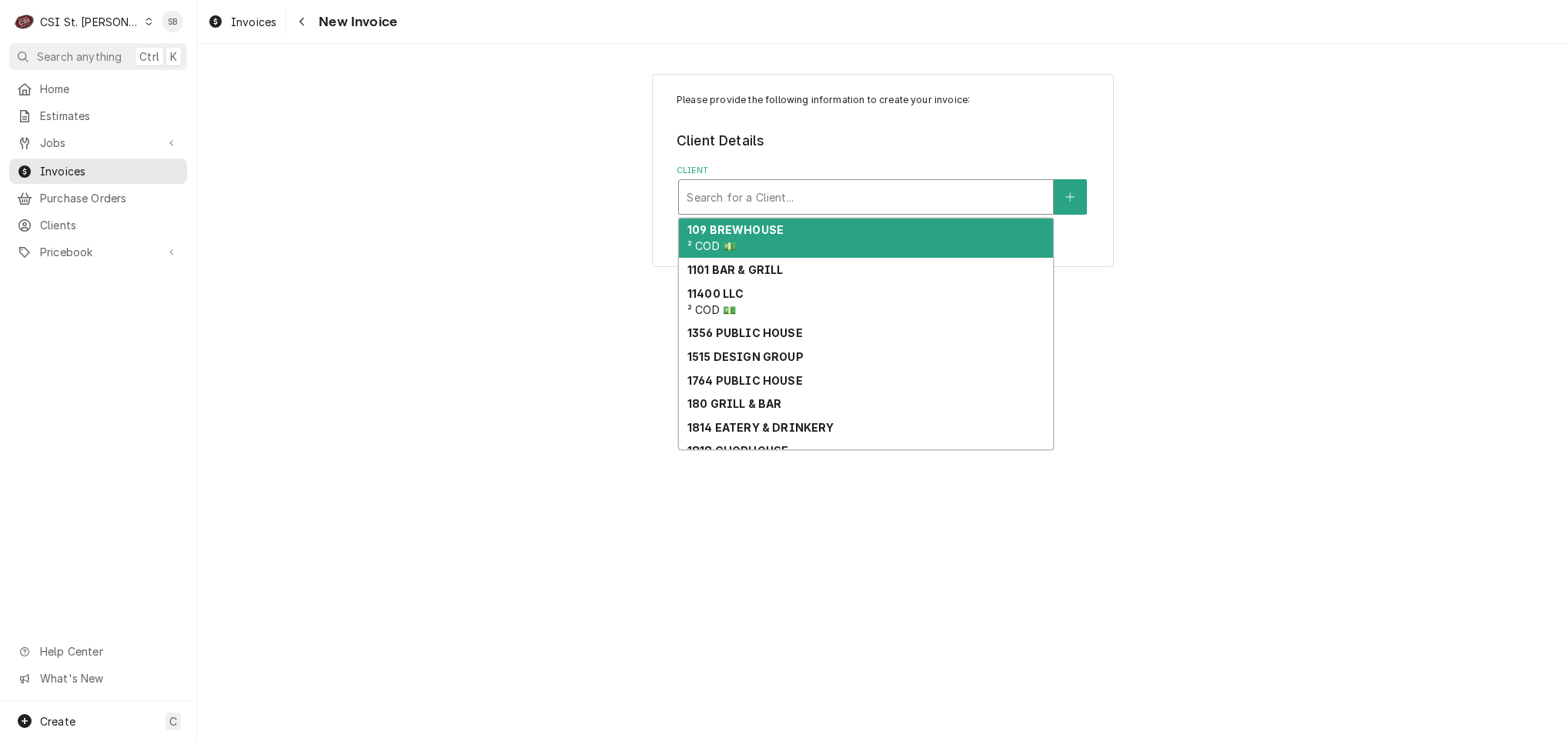
paste input "2549 Hackmann Road"
type input "2549 Hackmann Road"
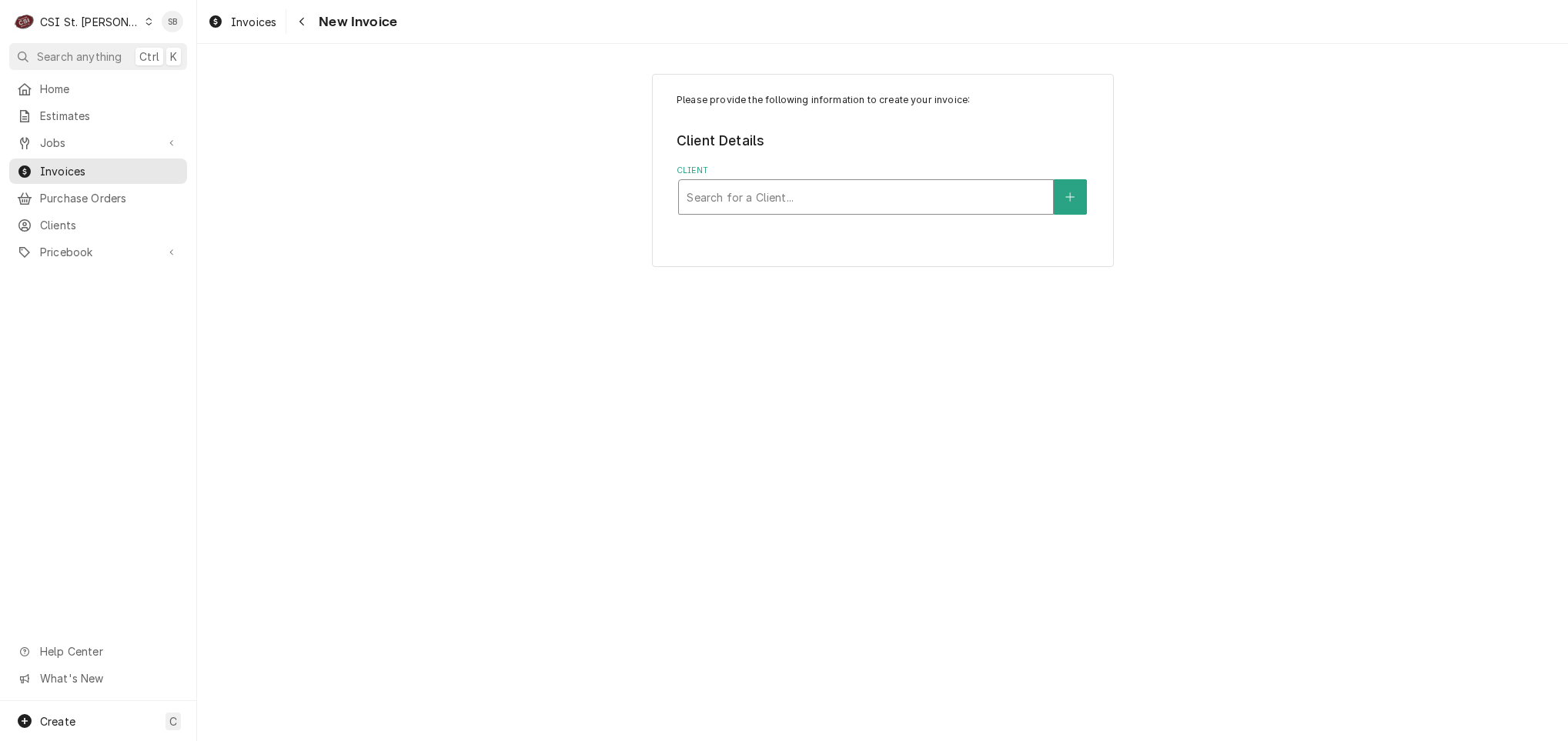
drag, startPoint x: 857, startPoint y: 206, endPoint x: 749, endPoint y: 206, distance: 108.0
click at [749, 206] on div "Client" at bounding box center [865, 197] width 359 height 28
type input "Traulsen"
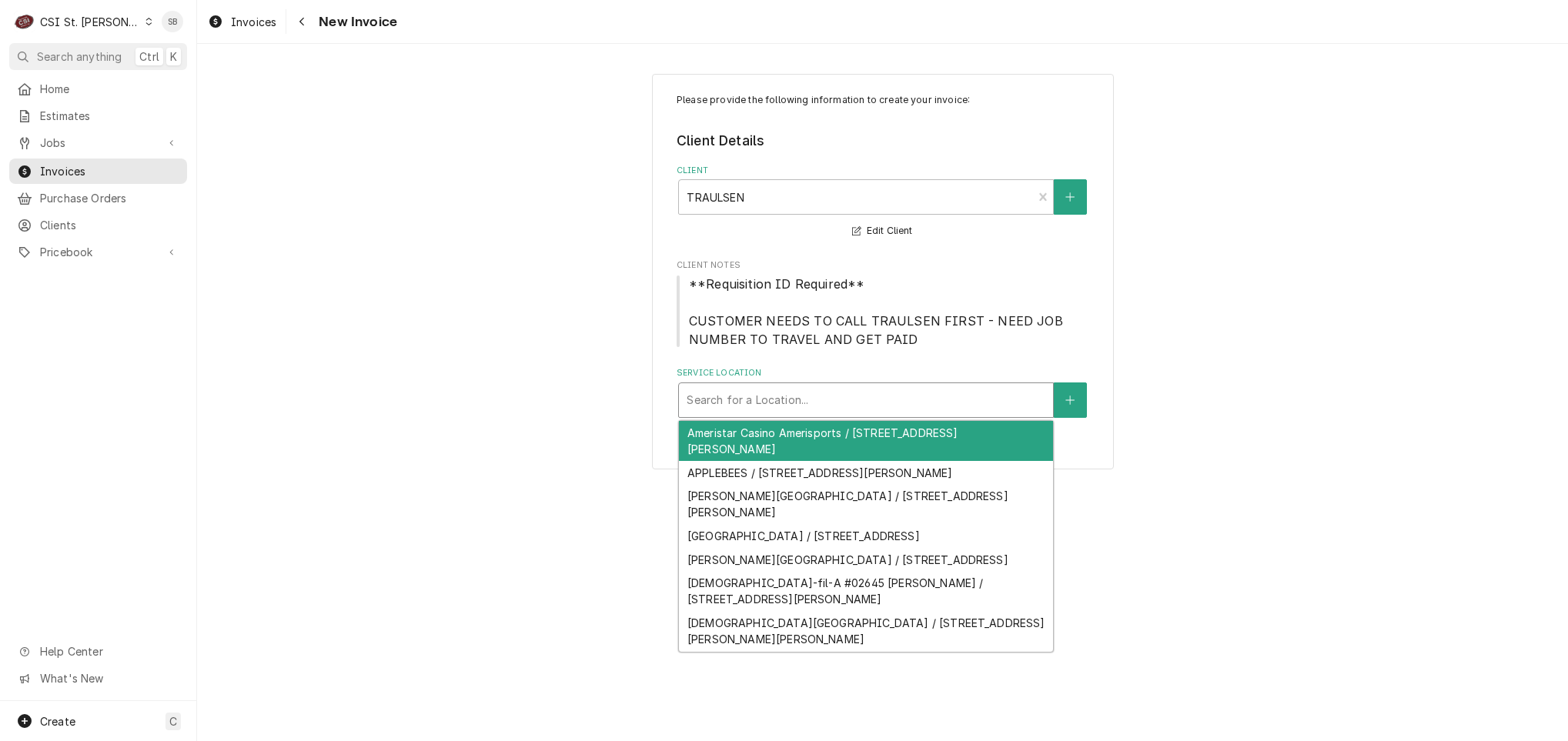
click at [901, 406] on div "Service Location" at bounding box center [865, 399] width 359 height 28
paste input "2549 Hackmann Road"
type input "2549 Hackmann Road"
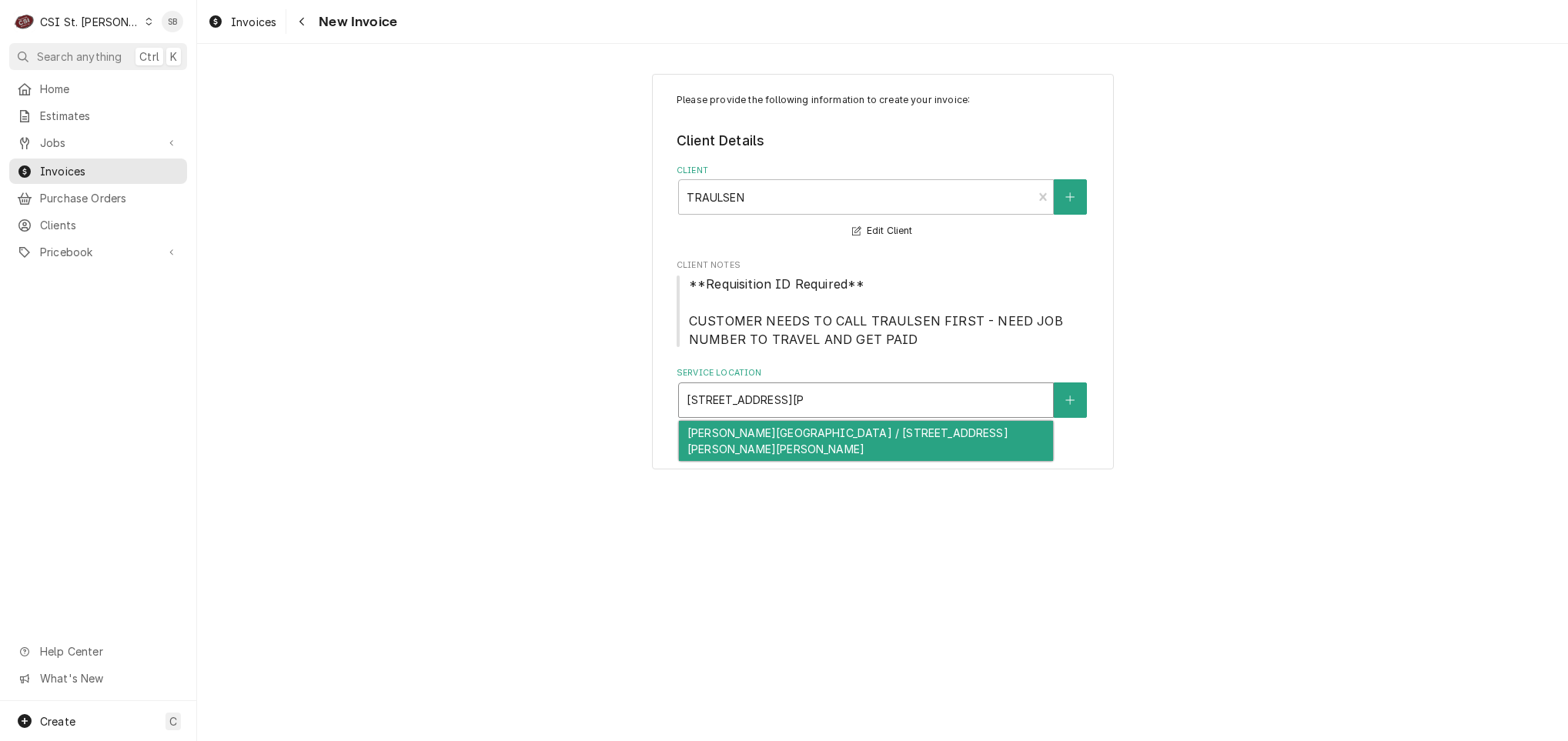
click at [886, 455] on div "Francis Howell North High School / 2549 Hackmann Road, St Charles, MO 63303" at bounding box center [866, 441] width 374 height 40
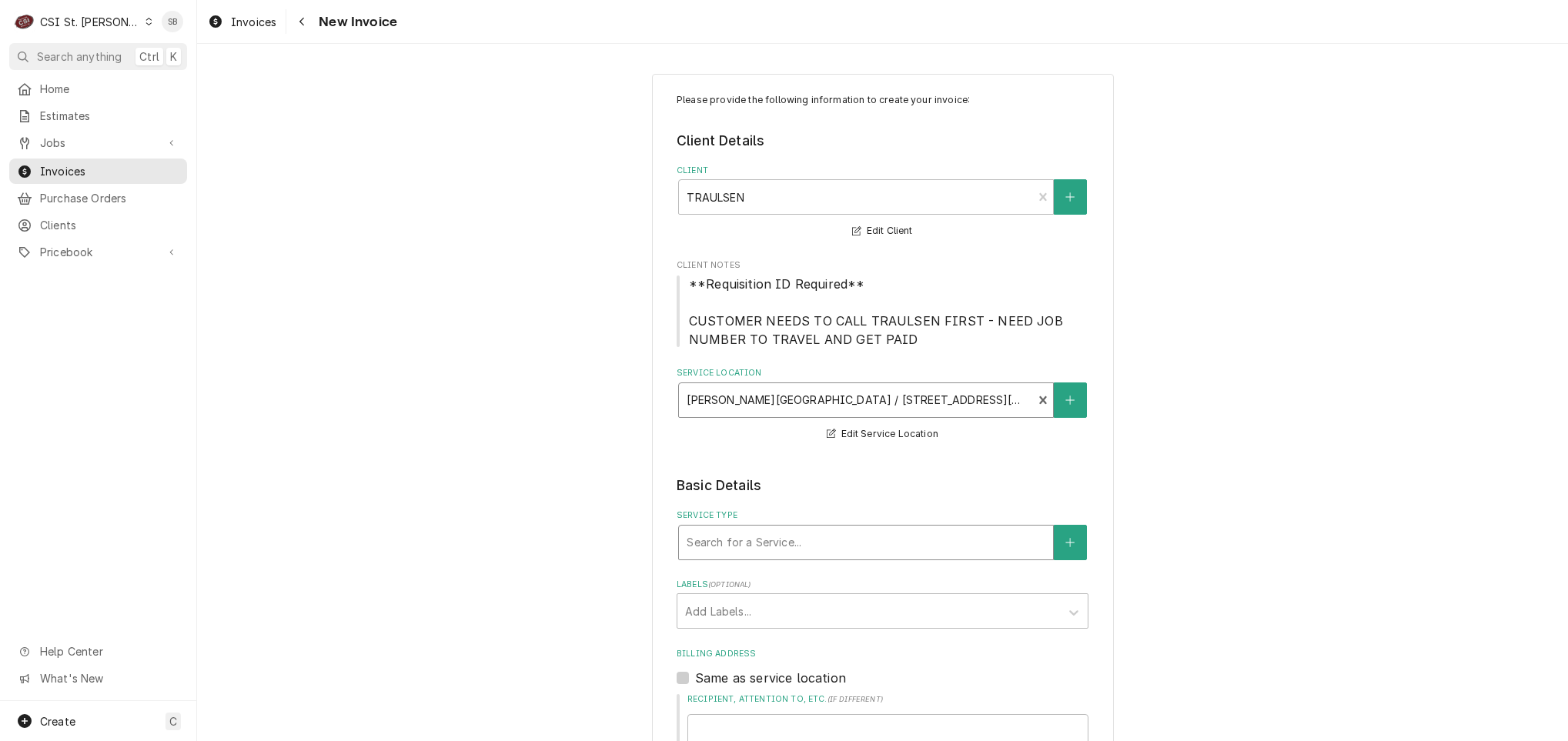
click at [827, 531] on div "Service Type" at bounding box center [865, 542] width 359 height 28
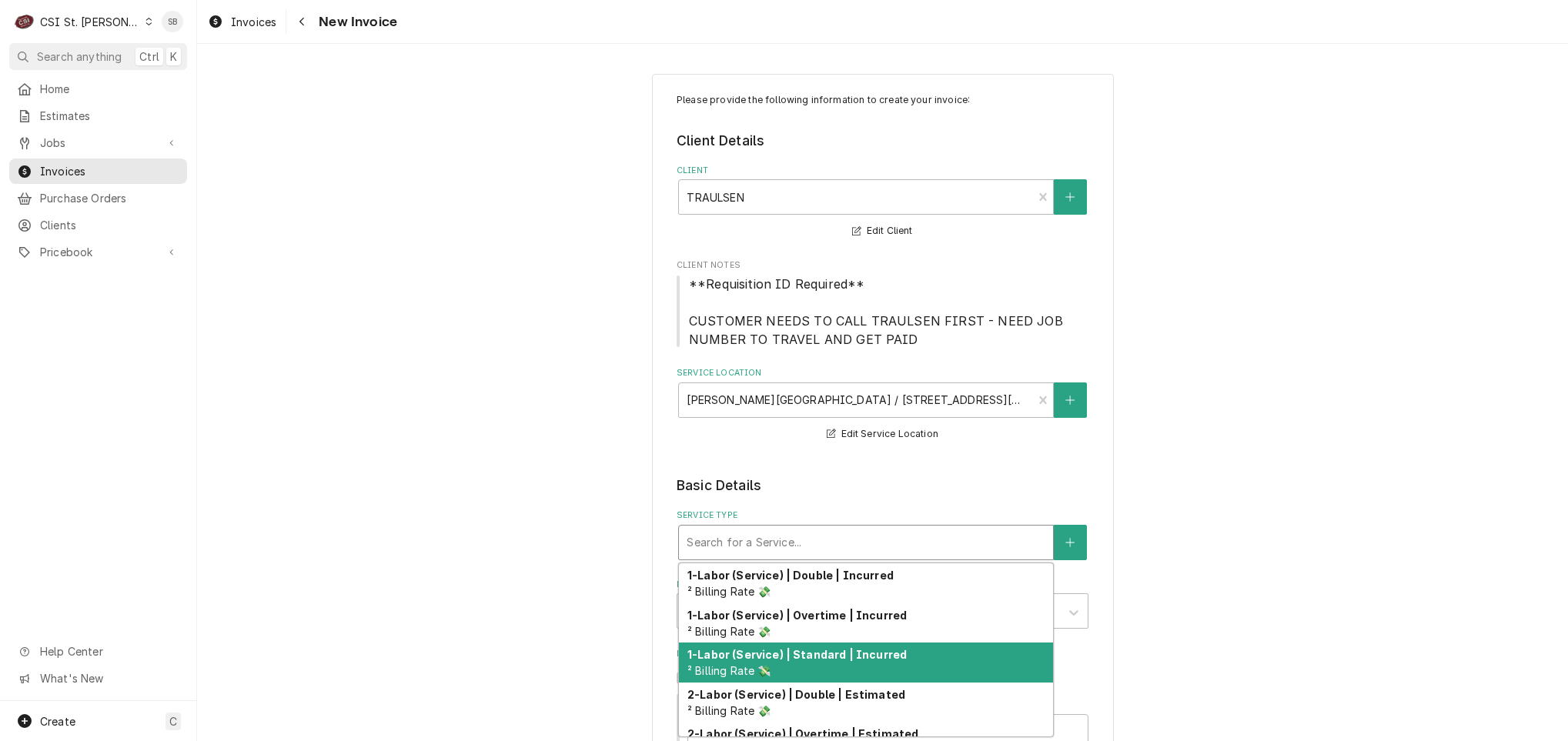
click at [819, 664] on div "1-Labor (Service) | Standard | Incurred ² Billing Rate 💸" at bounding box center [866, 662] width 374 height 40
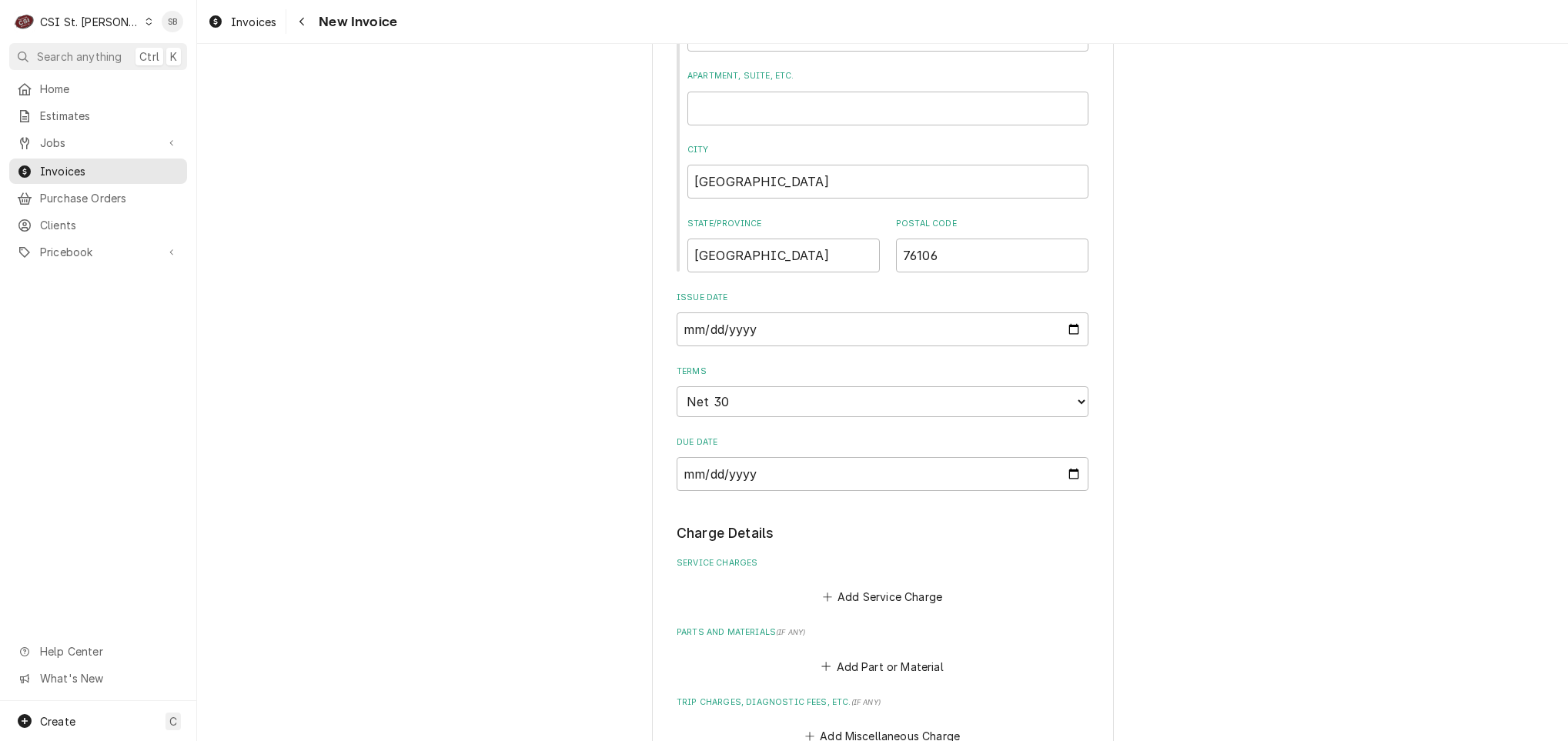
scroll to position [808, 0]
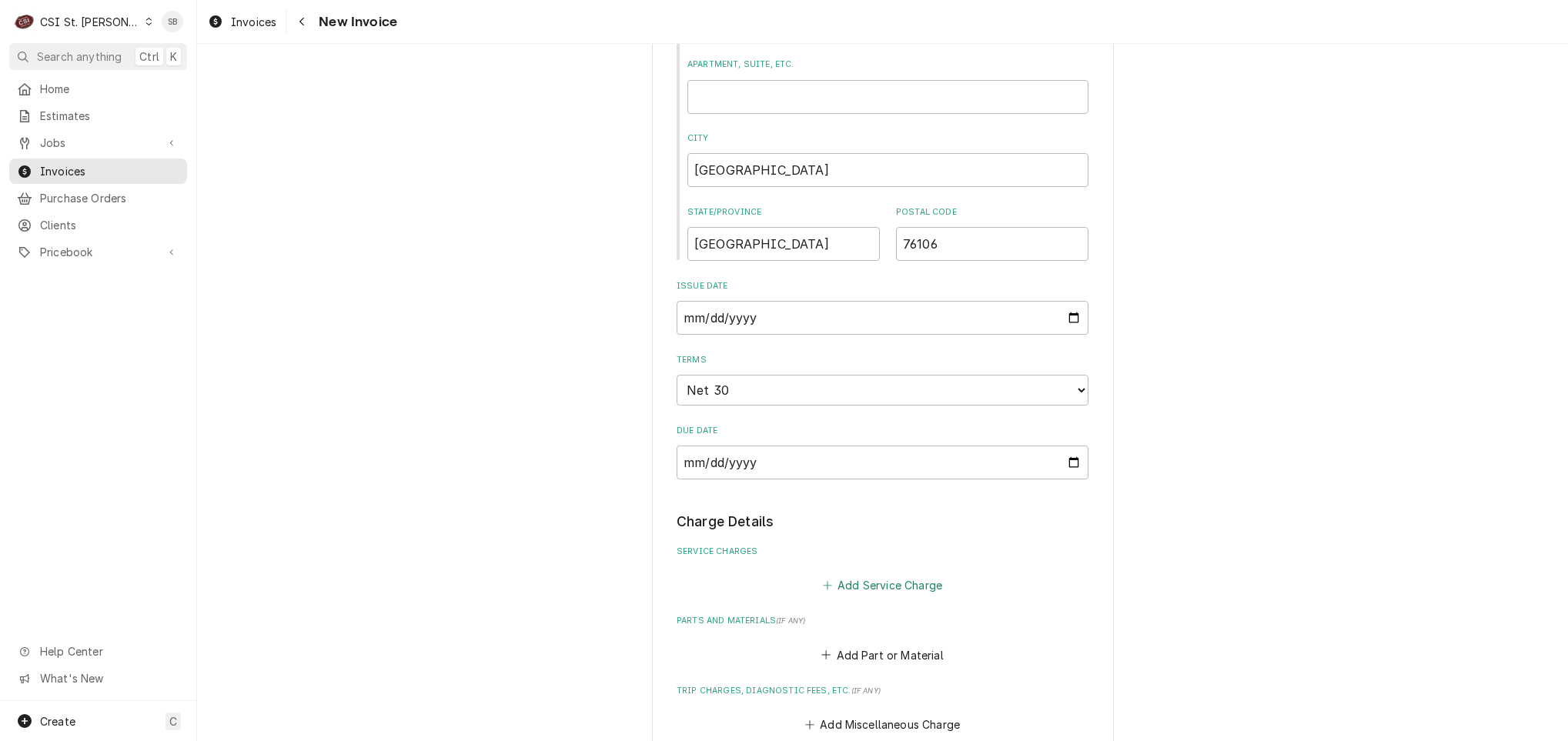
click at [844, 586] on button "Add Service Charge" at bounding box center [882, 586] width 125 height 22
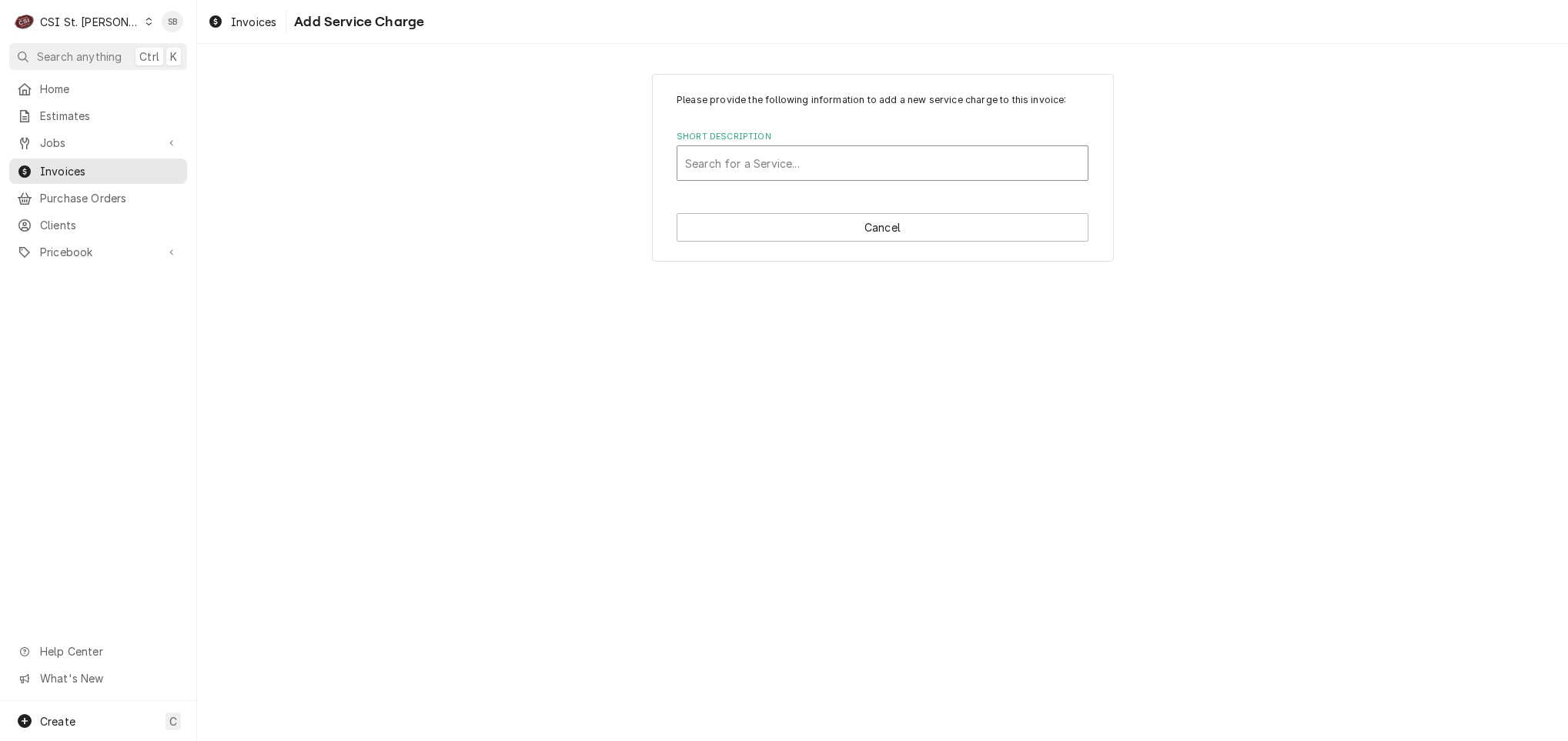
click at [732, 172] on div "Short Description" at bounding box center [882, 163] width 395 height 28
type input "labor"
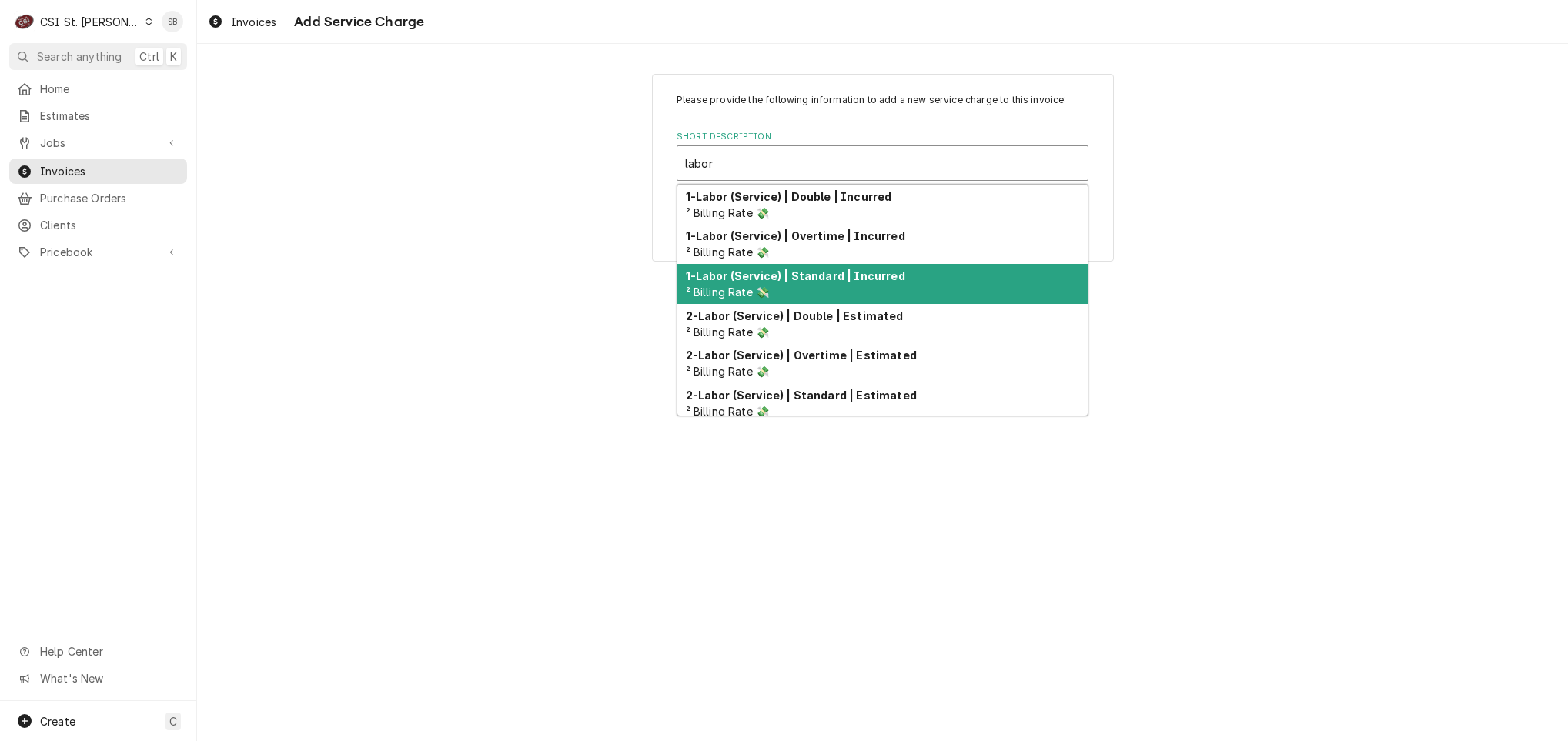
click at [798, 277] on strong "1-Labor (Service) | Standard | Incurred" at bounding box center [795, 276] width 220 height 13
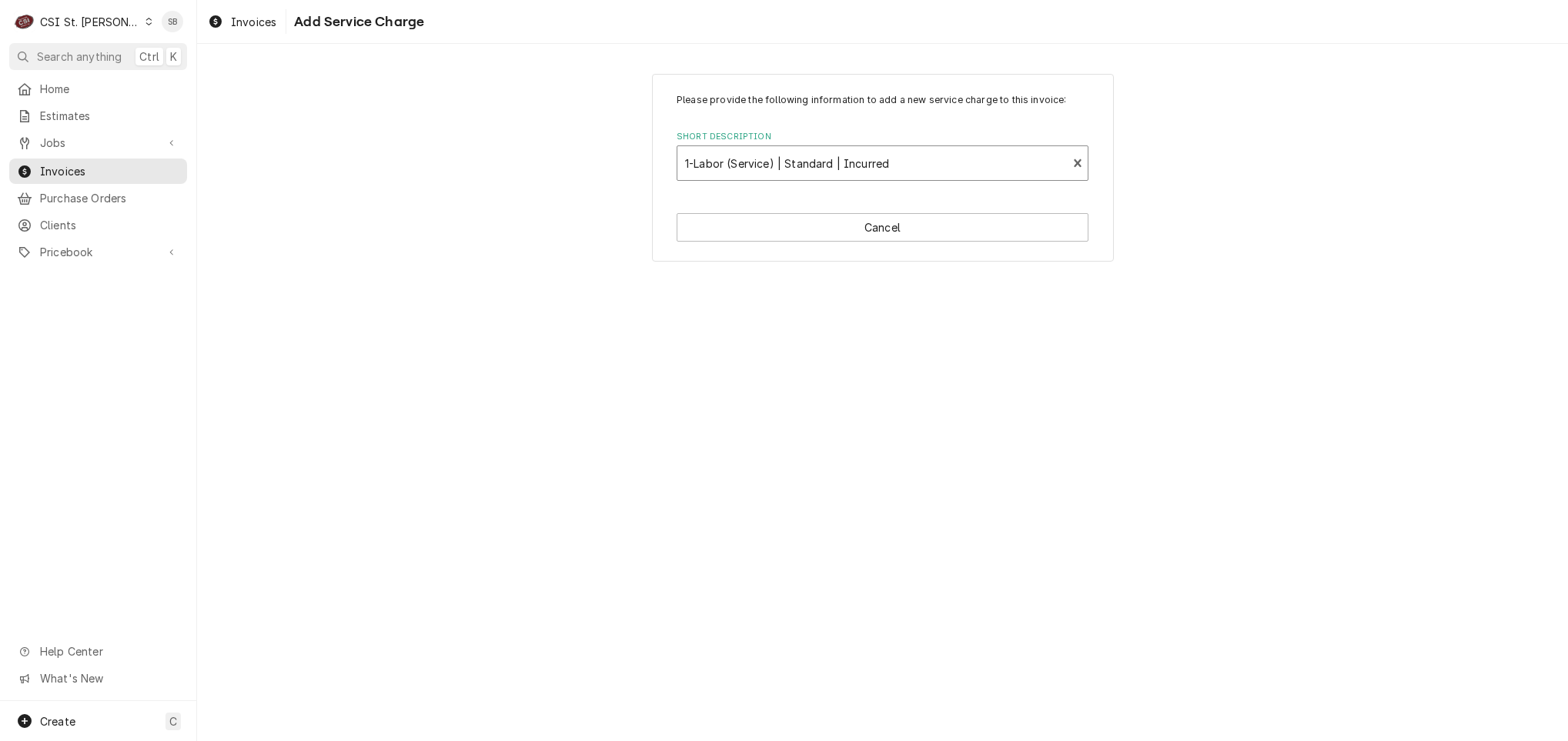
type textarea "x"
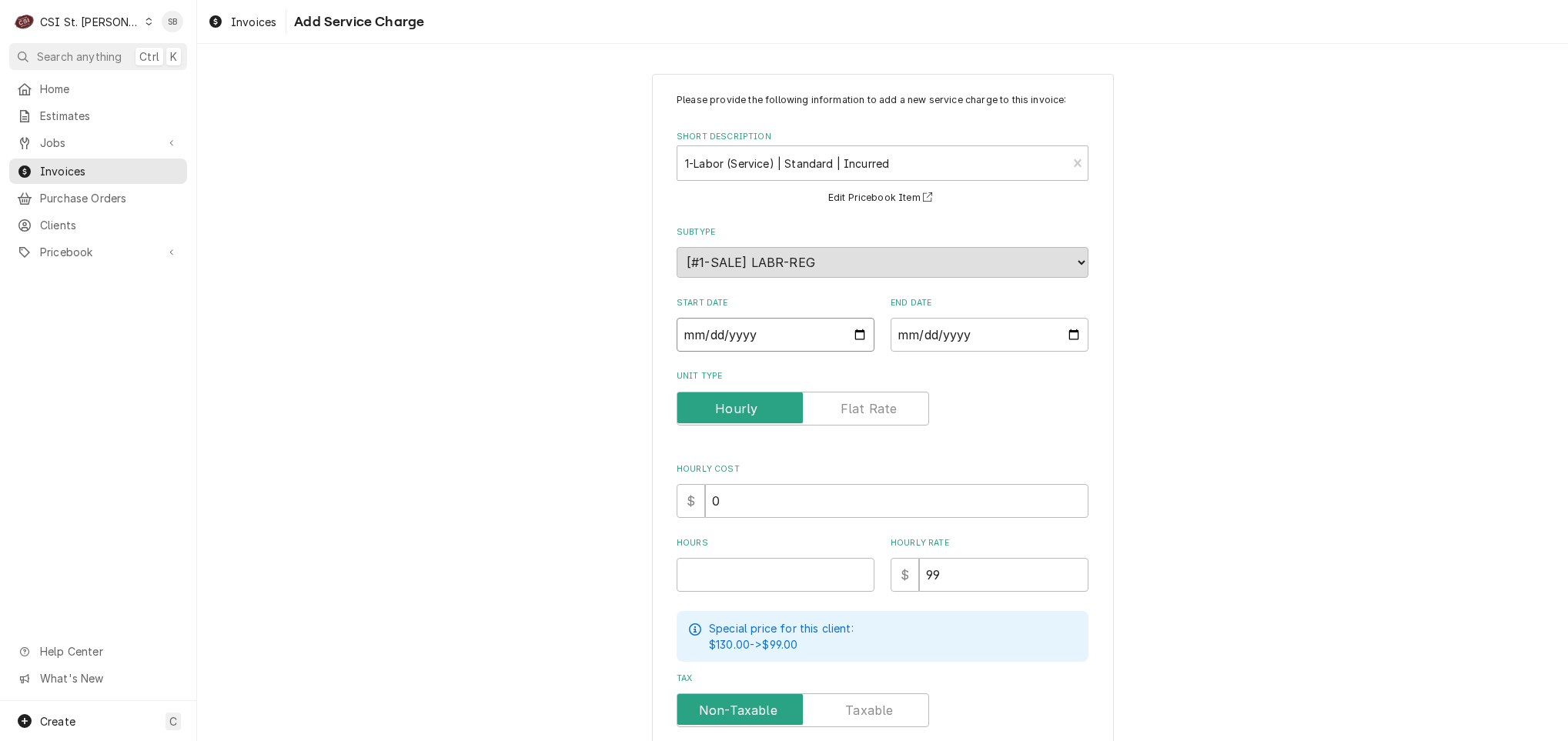
drag, startPoint x: 679, startPoint y: 324, endPoint x: 681, endPoint y: 300, distance: 24.1
click at [679, 325] on input "Start Date" at bounding box center [775, 333] width 198 height 33
type input "0002-09-08"
type textarea "x"
type input "0020-09-08"
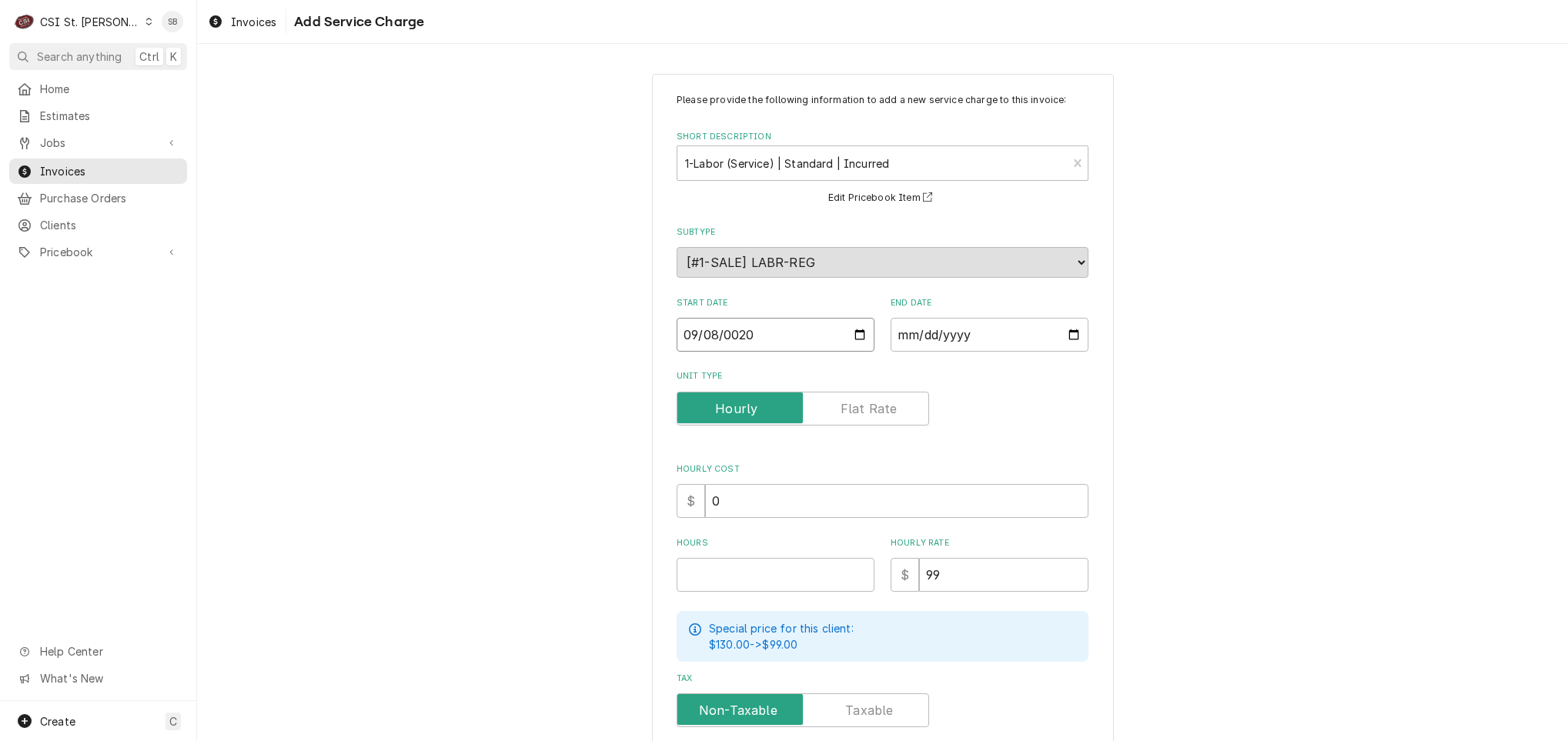
type textarea "x"
type input "0202-09-08"
type textarea "x"
type input "2025-09-08"
type textarea "x"
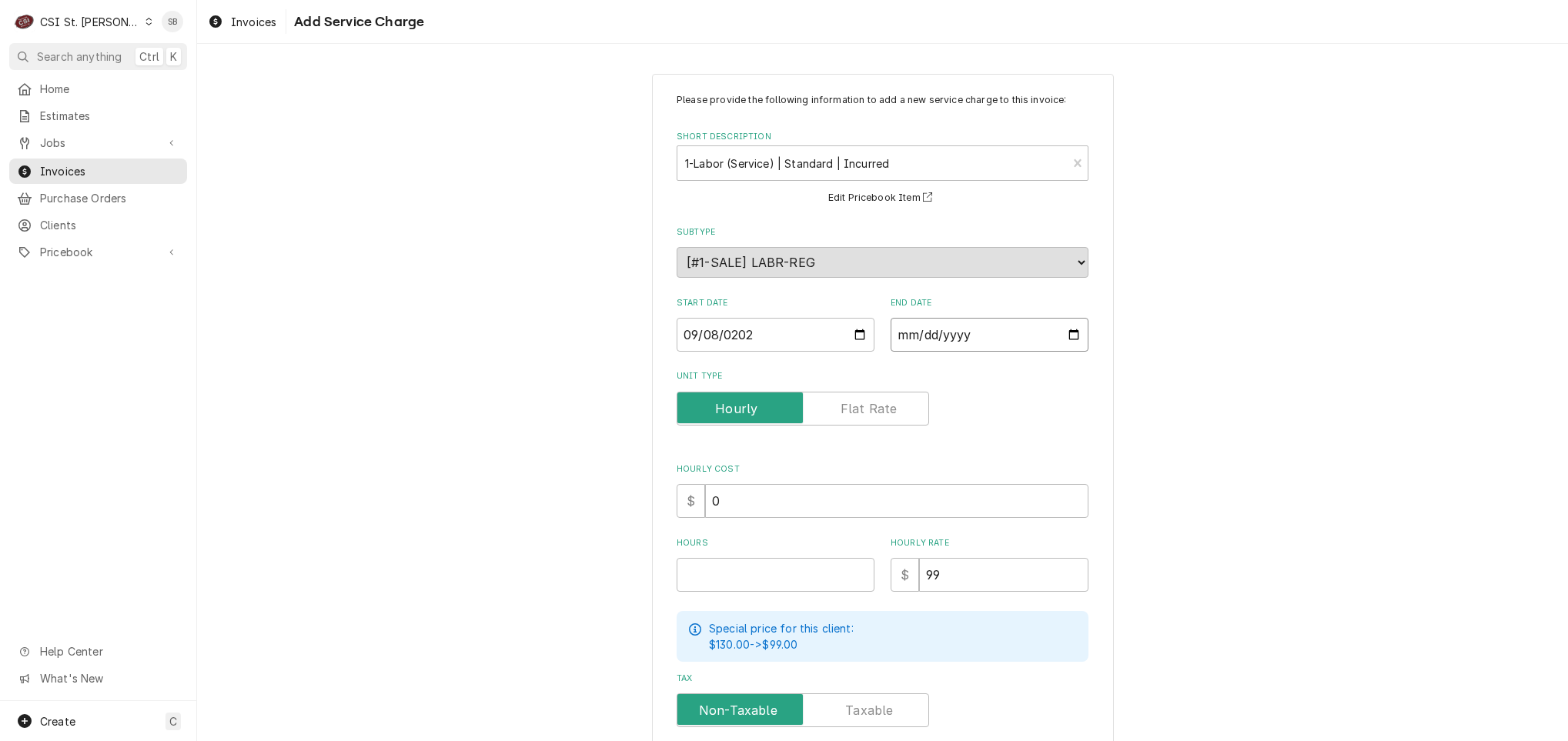
type input "0002-09-26"
type textarea "x"
type input "0020-09-26"
type textarea "x"
type input "0202-09-26"
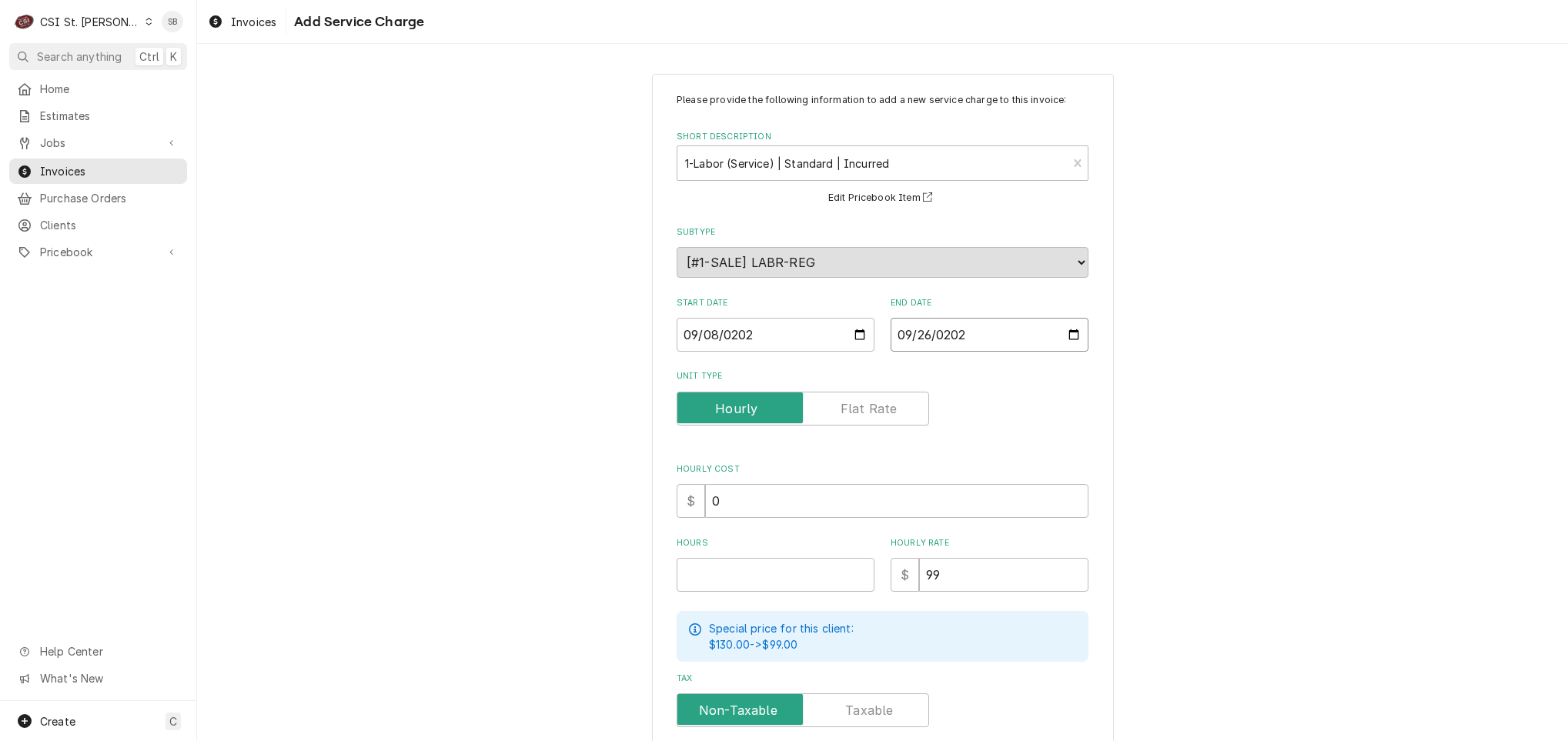
type textarea "x"
type input "2025-09-26"
type textarea "x"
type input "1"
type textarea "x"
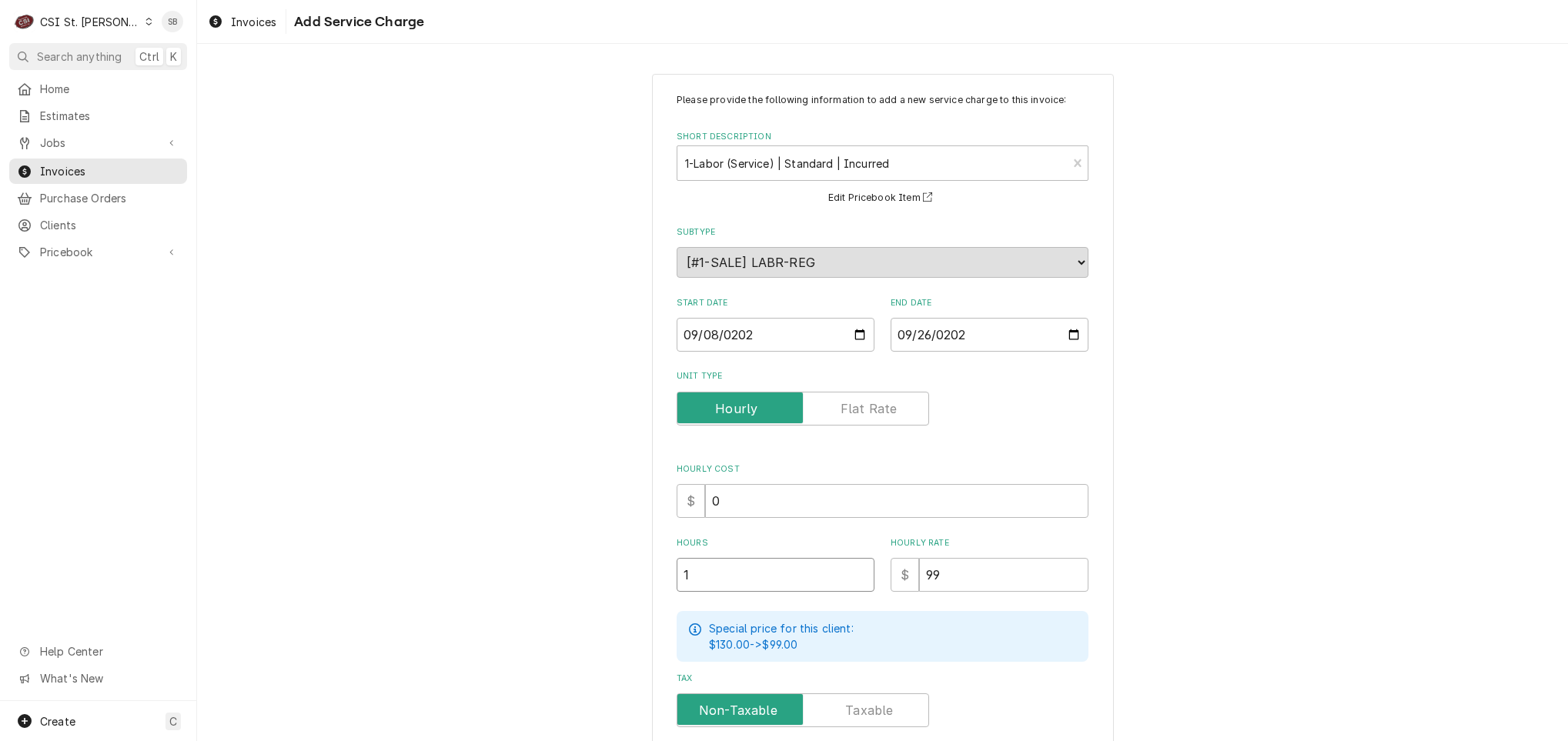
type input "16"
type textarea "x"
type input "16.5"
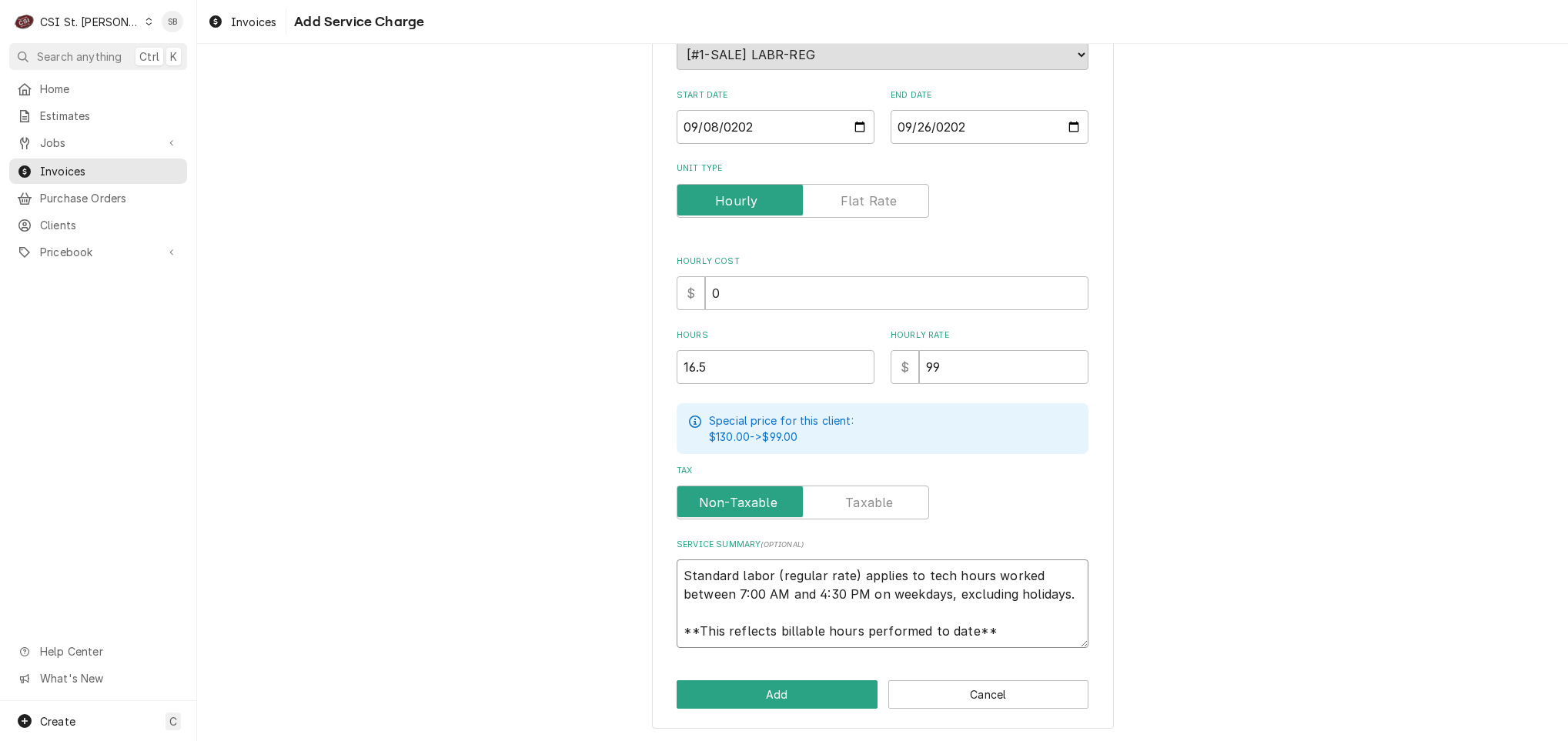
scroll to position [18, 0]
drag, startPoint x: 676, startPoint y: 566, endPoint x: 1257, endPoint y: 656, distance: 587.9
click at [1257, 656] on div "Please provide the following information to add a new service charge to this in…" at bounding box center [883, 297] width 1371 height 889
paste textarea "2549 Hackmann Road"
type textarea "x"
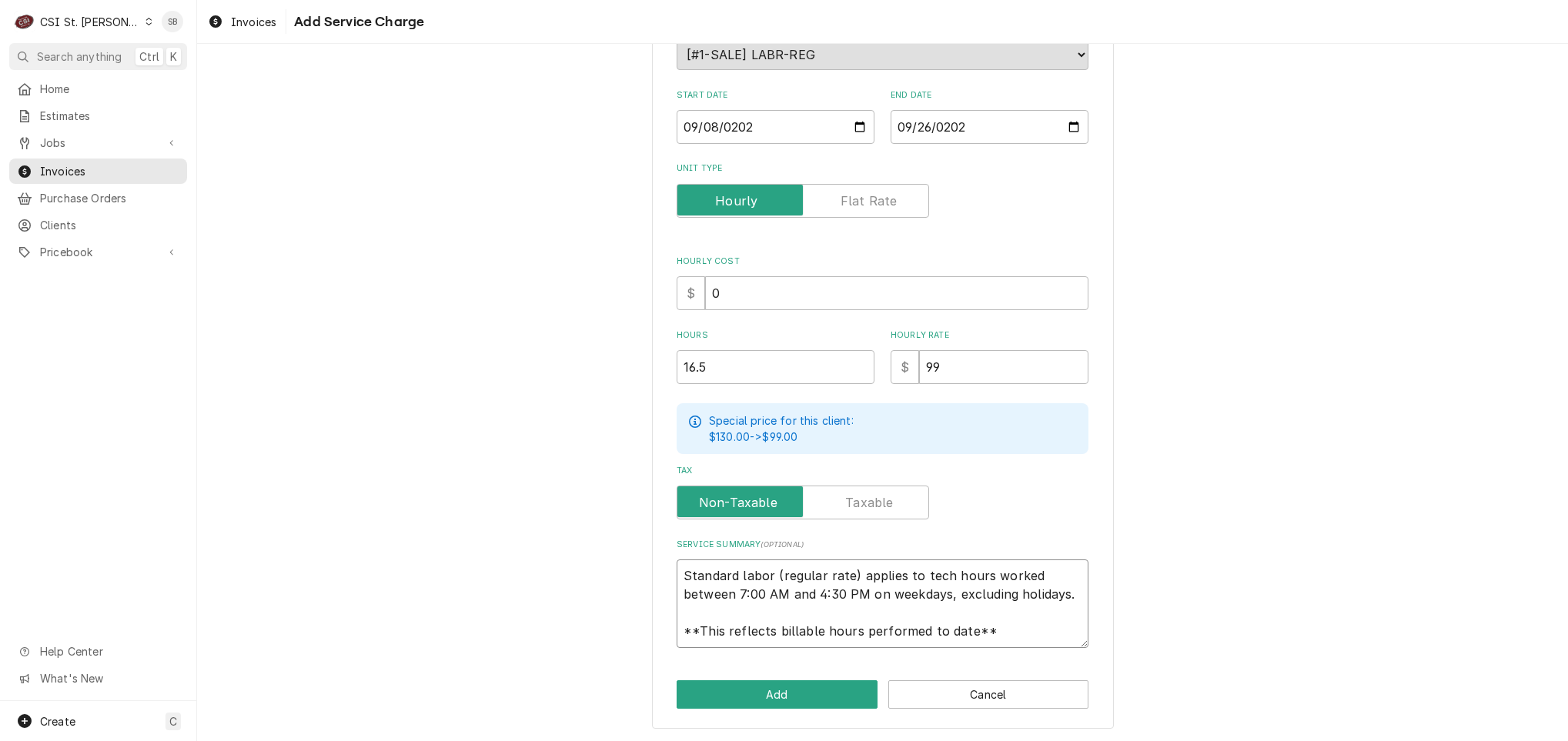
type textarea "2549 Hackmann Road"
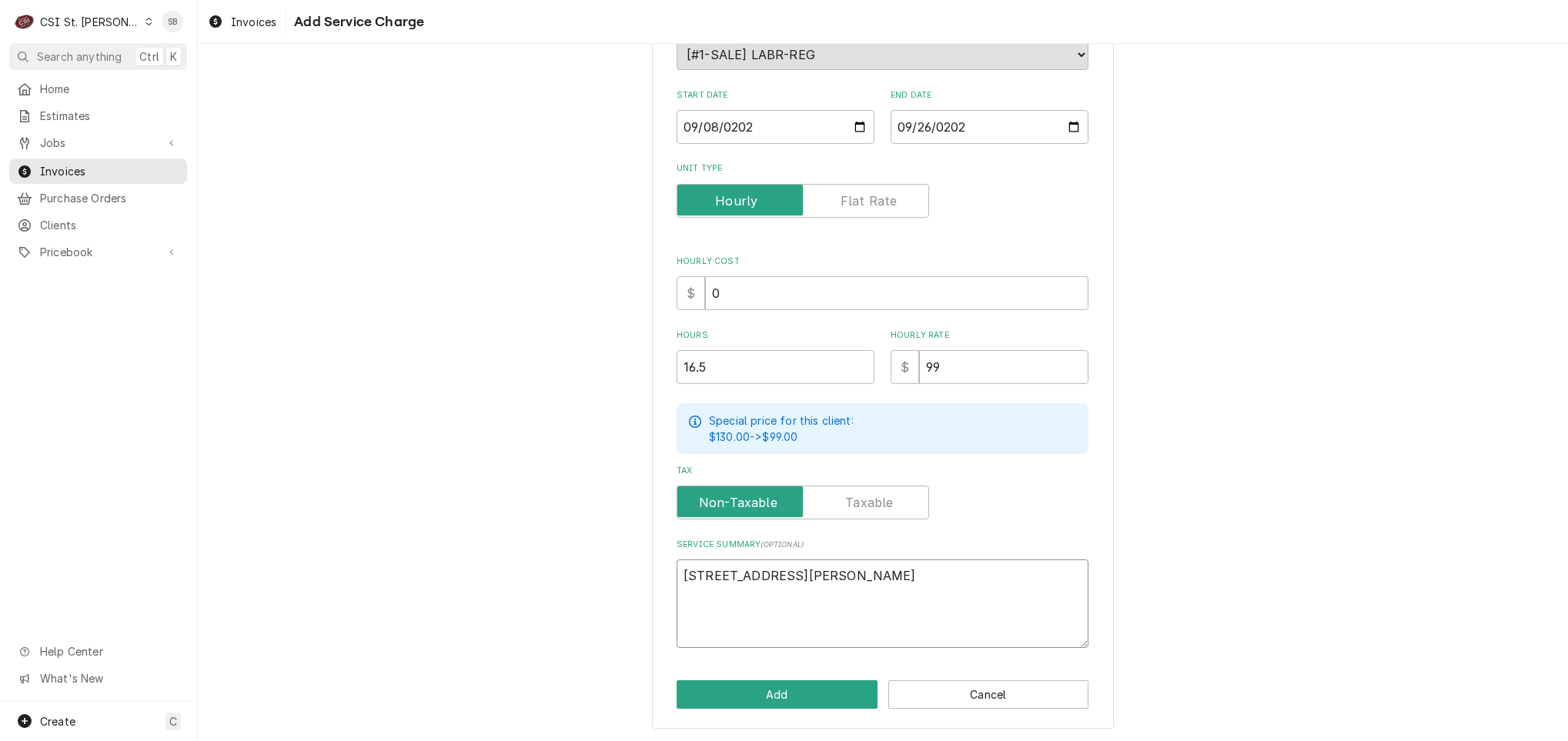
scroll to position [0, 0]
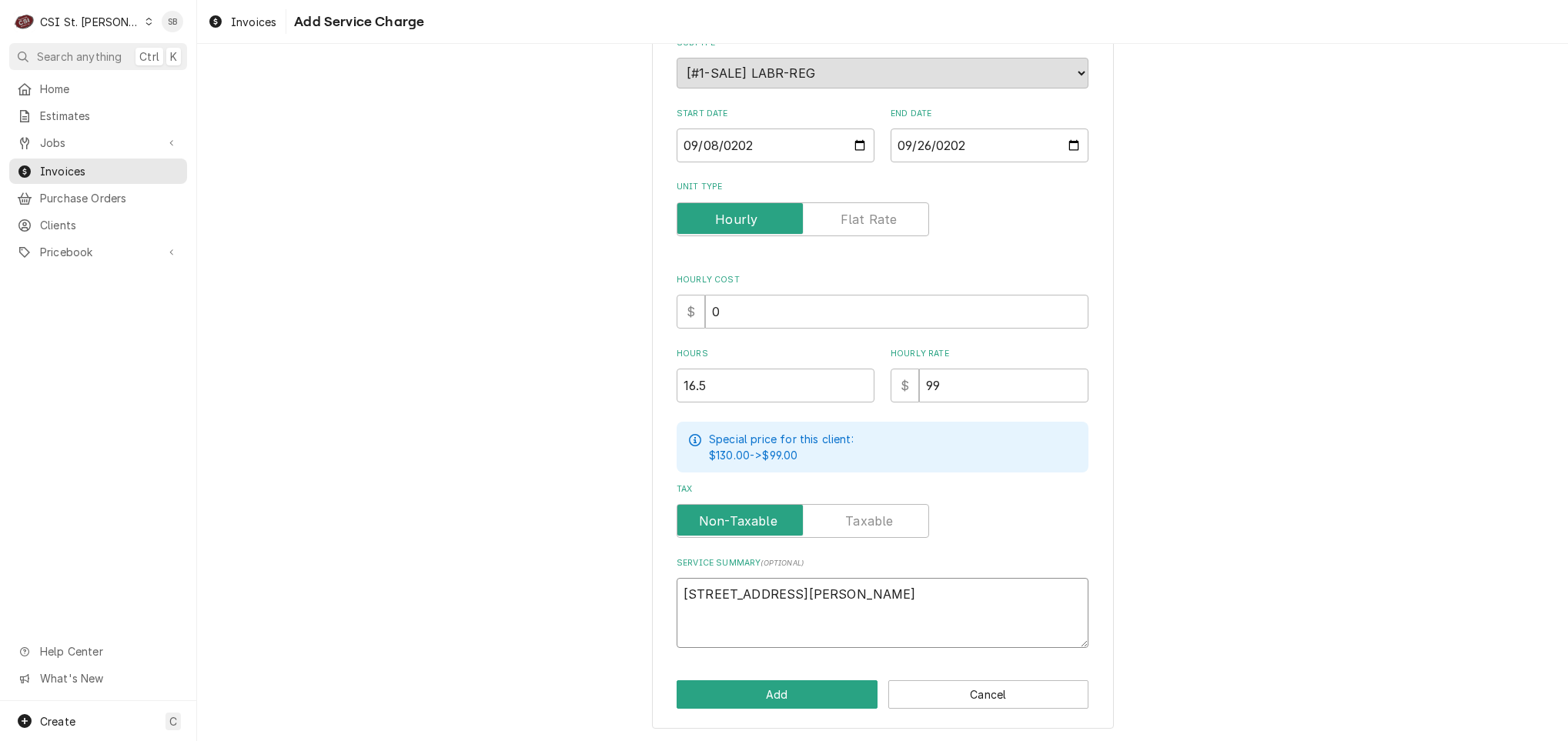
type textarea "x"
type textarea "Standard labor (regular rate) applies to tech hours worked between 7:00 AM and …"
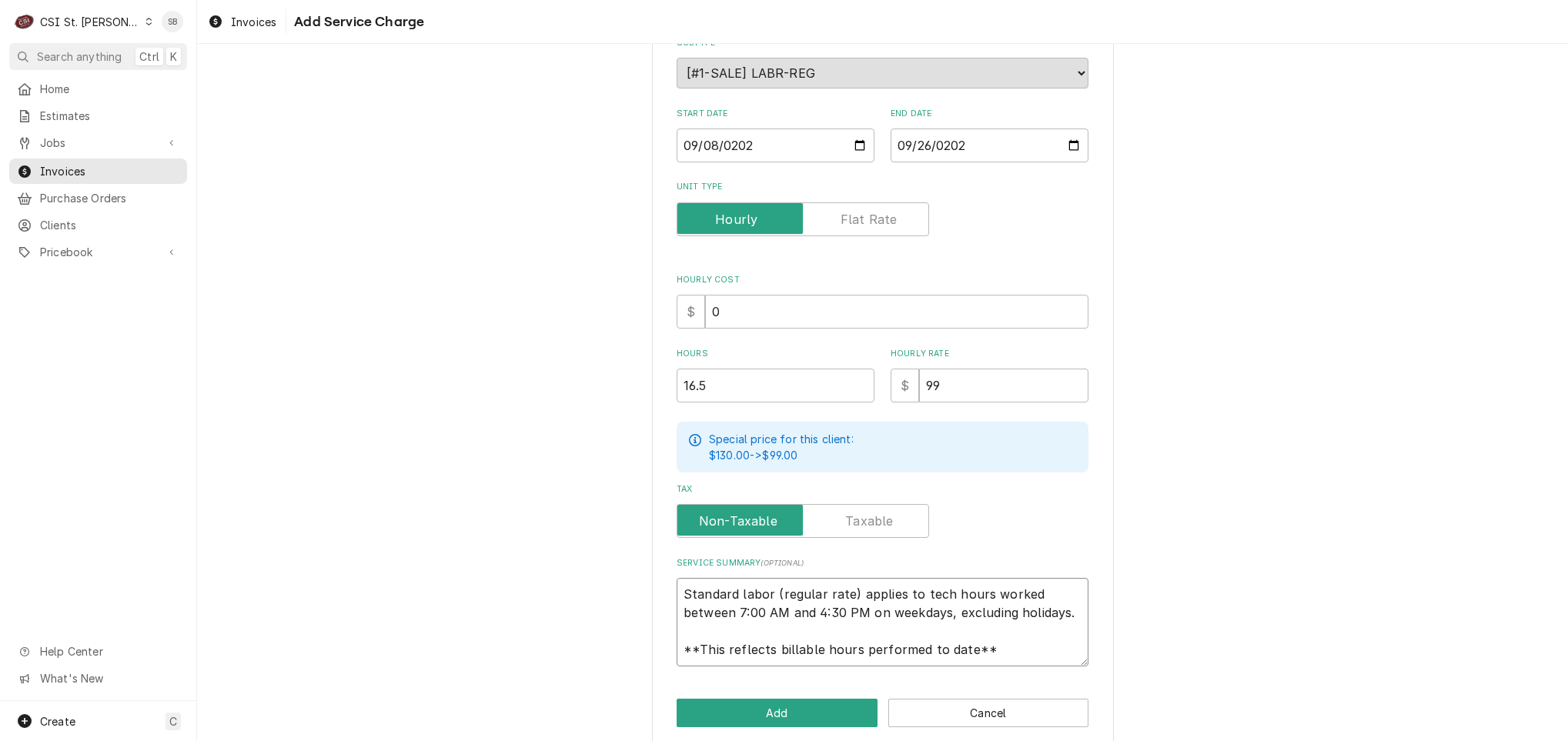
scroll to position [208, 0]
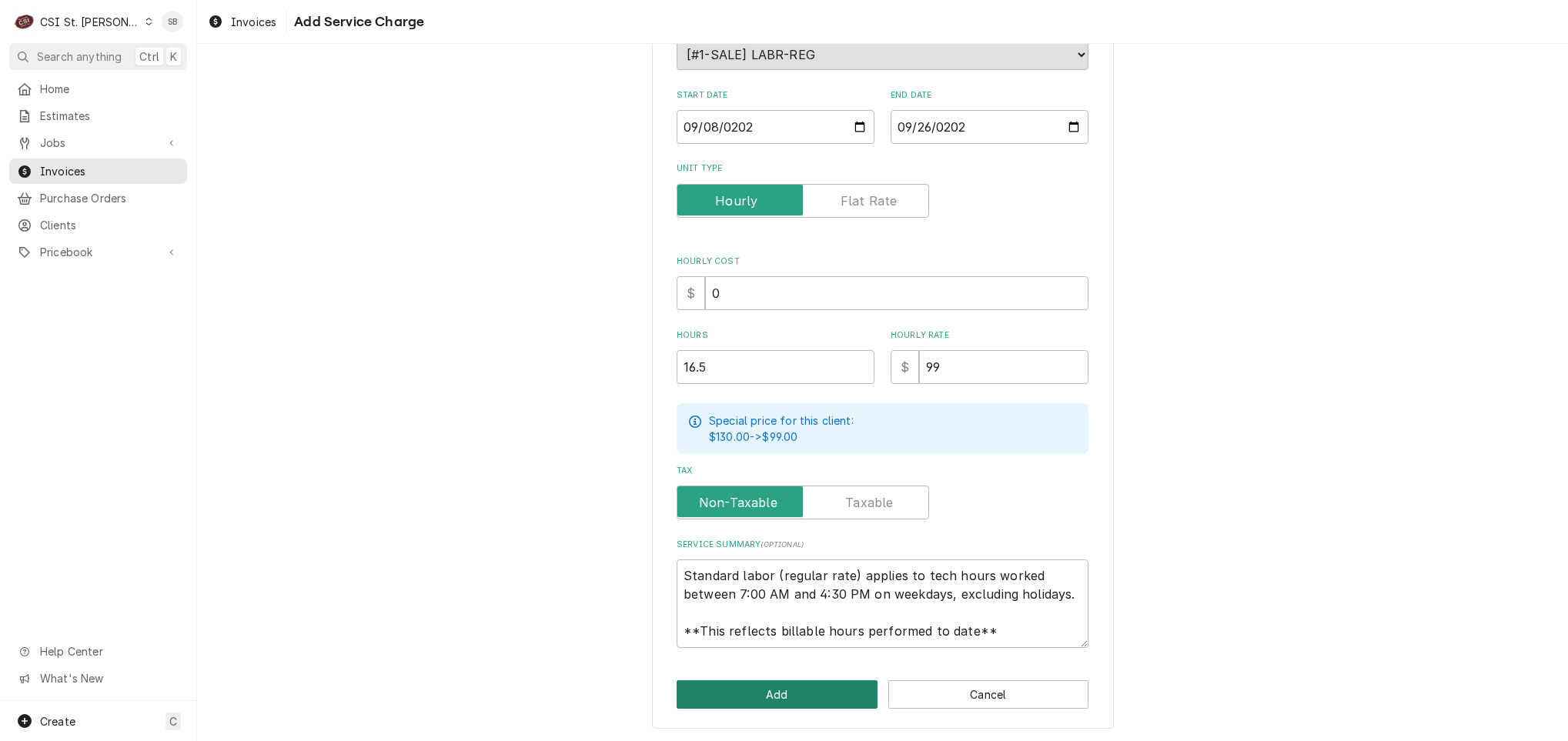
click at [827, 695] on button "Add" at bounding box center [777, 693] width 201 height 28
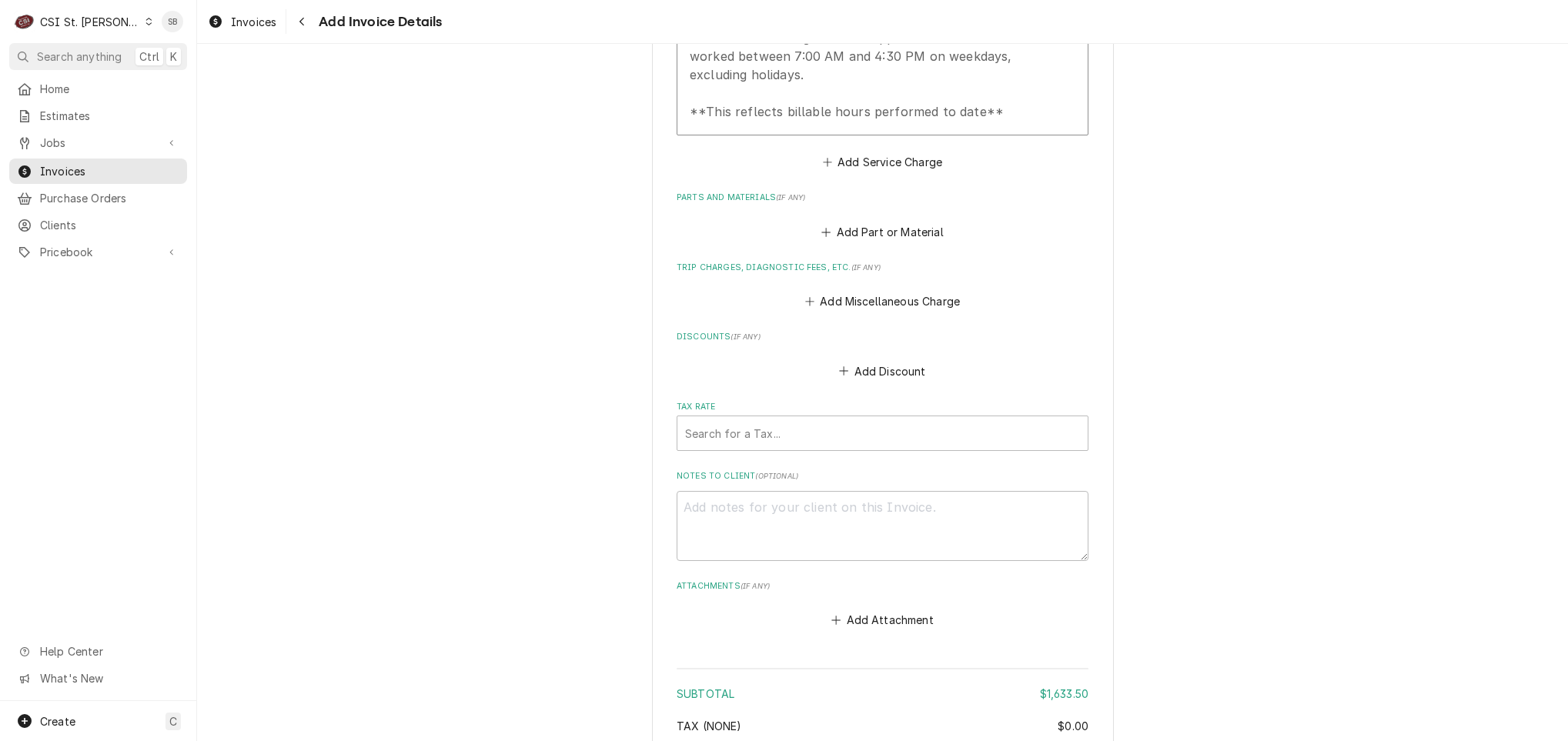
scroll to position [1834, 0]
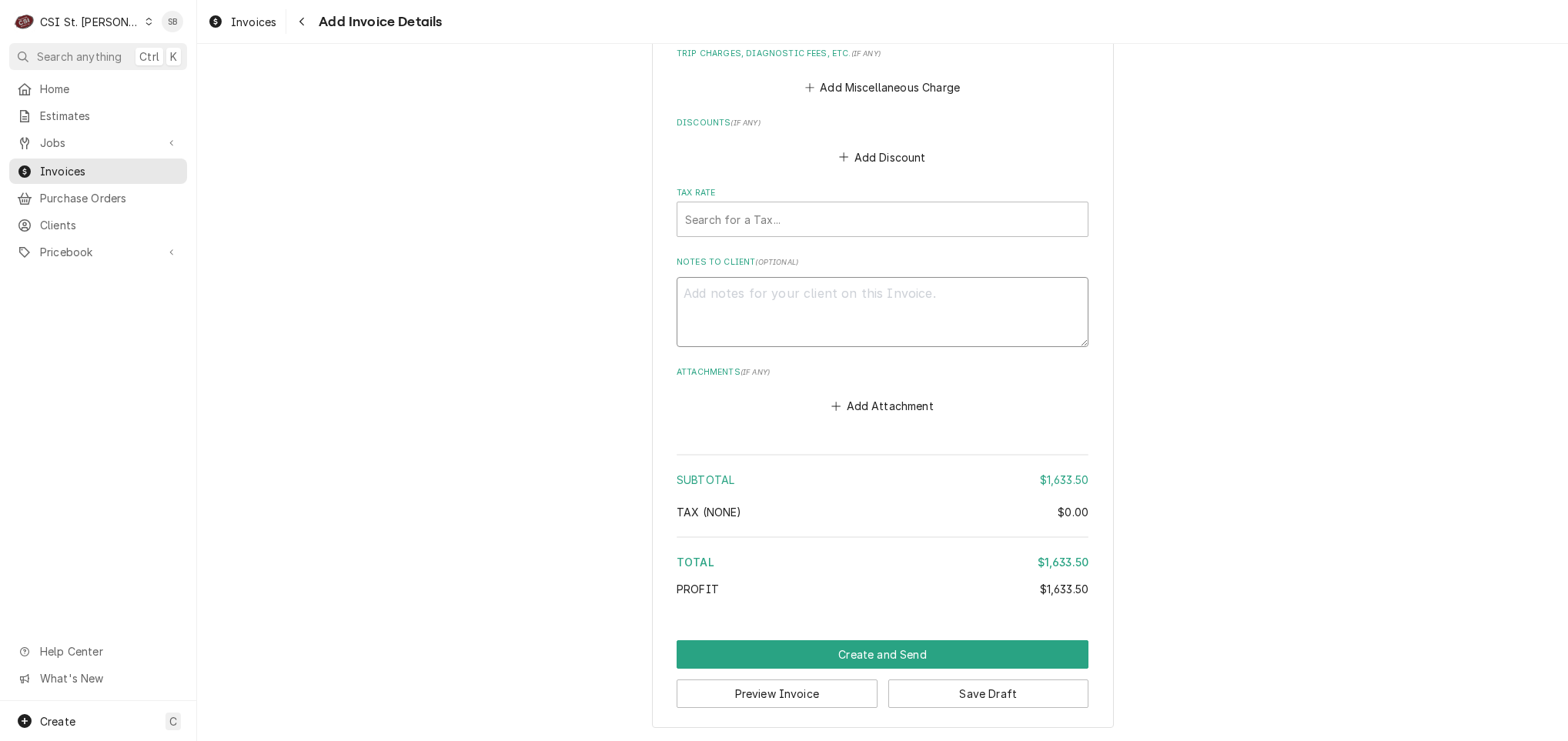
click at [767, 328] on textarea "Notes to Client ( optional )" at bounding box center [882, 311] width 411 height 70
type textarea "x"
type textarea "R"
type textarea "x"
type textarea "Reb"
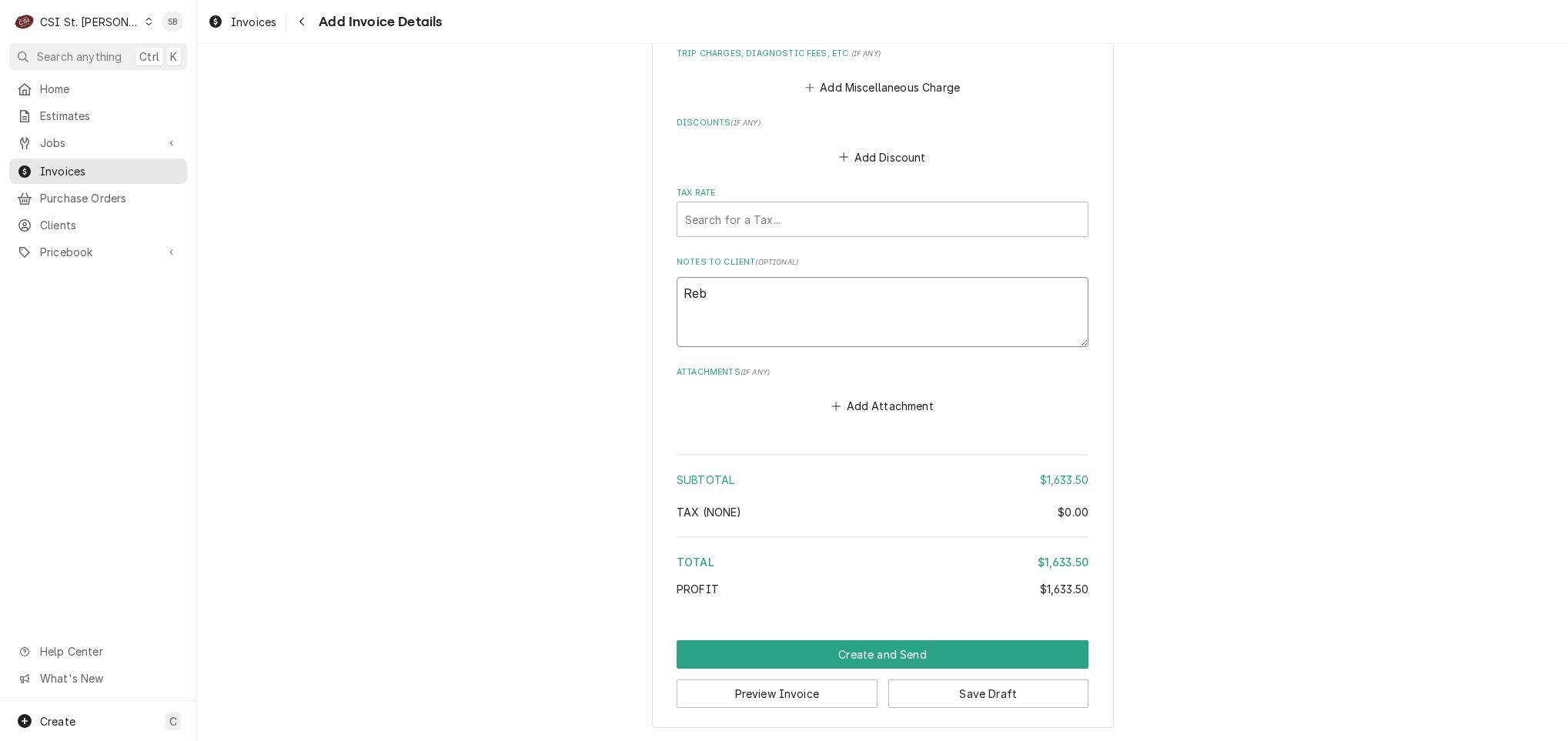
type textarea "x"
type textarea "Rebi"
type textarea "x"
type textarea "Rebil"
type textarea "x"
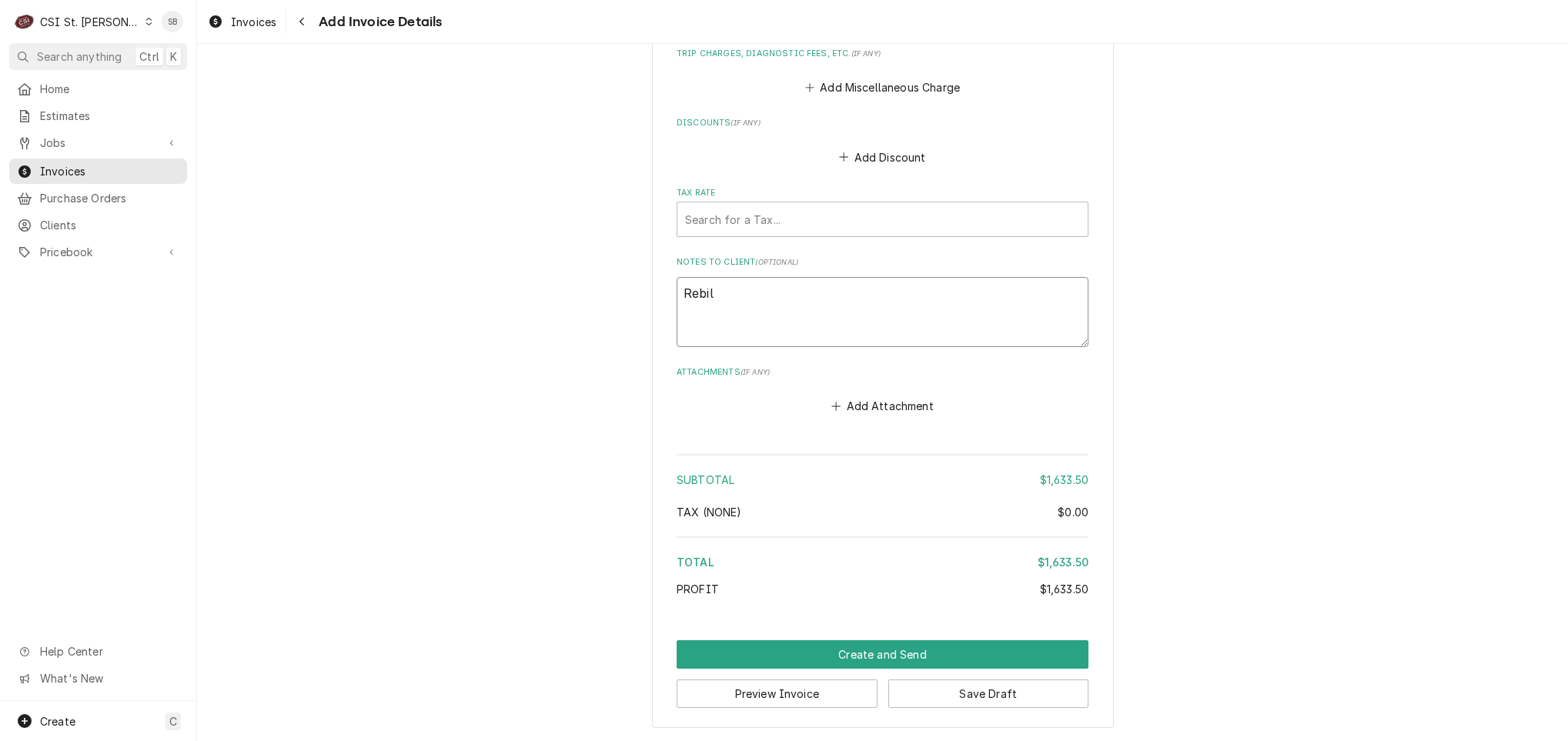
type textarea "Rebill"
type textarea "x"
type textarea "Rebille"
type textarea "x"
type textarea "Rebilled"
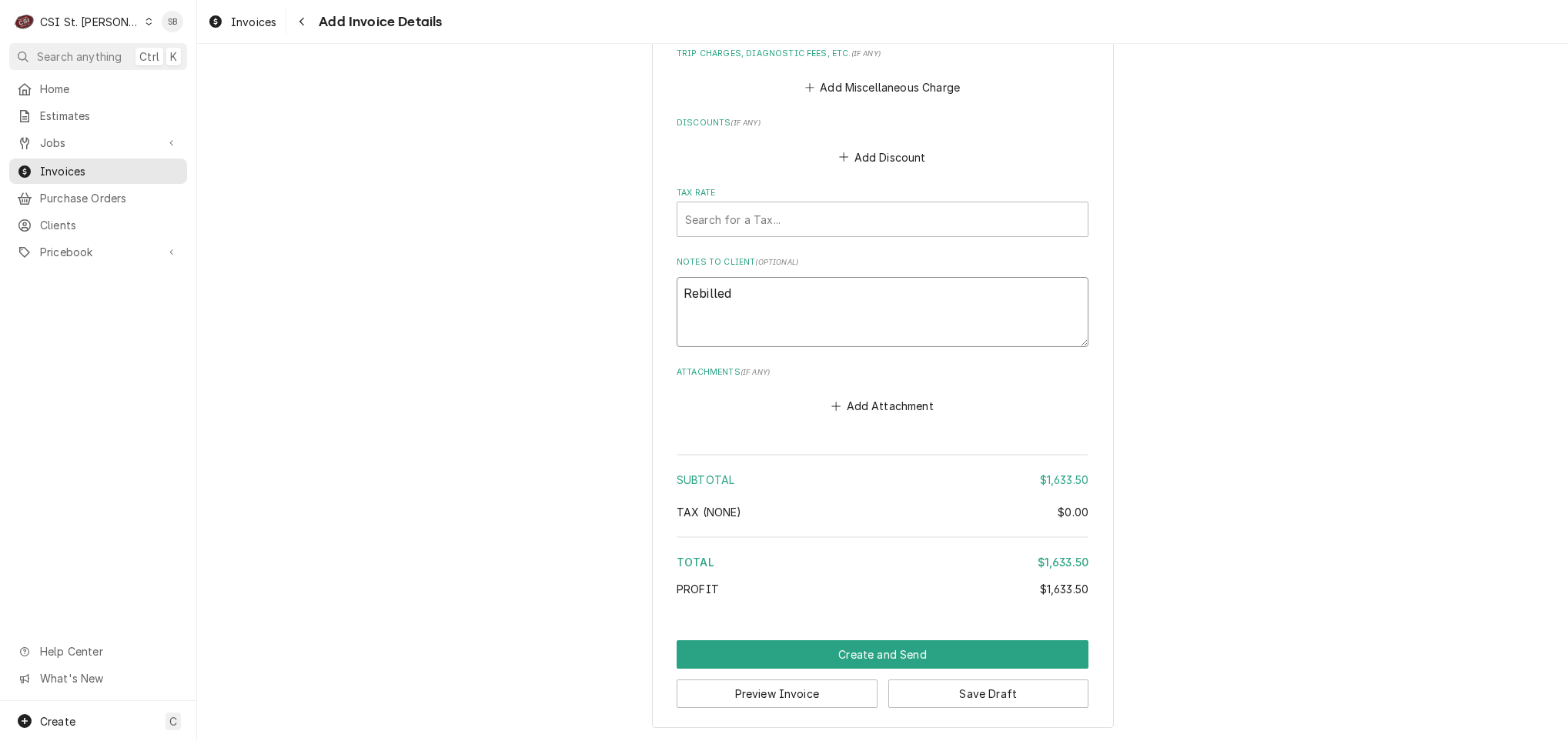
type textarea "x"
type textarea "Rebilled t"
type textarea "x"
type textarea "Rebilled to"
type textarea "x"
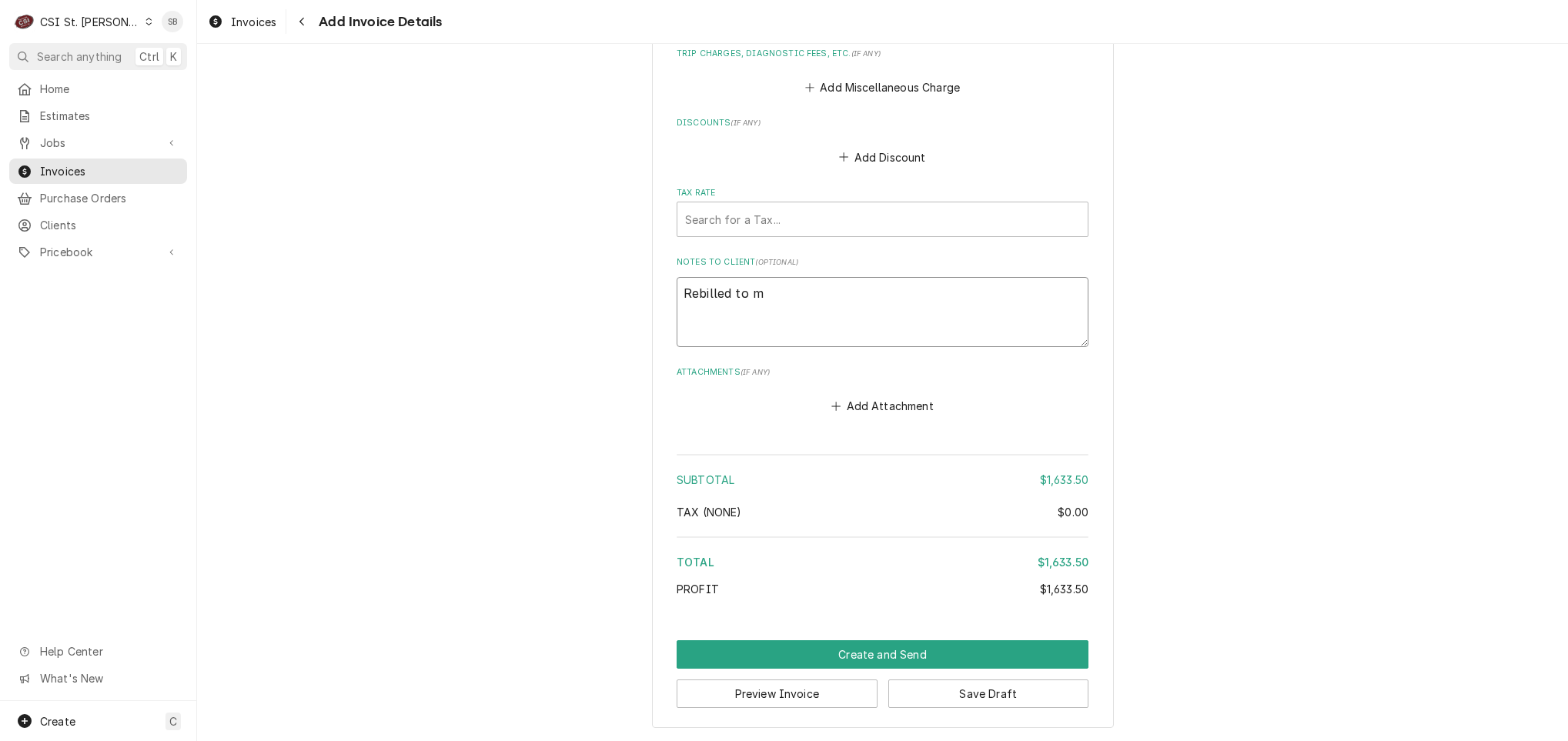
type textarea "Rebilled to ma"
type textarea "x"
type textarea "Rebilled to man"
type textarea "x"
type textarea "Rebilled to manu"
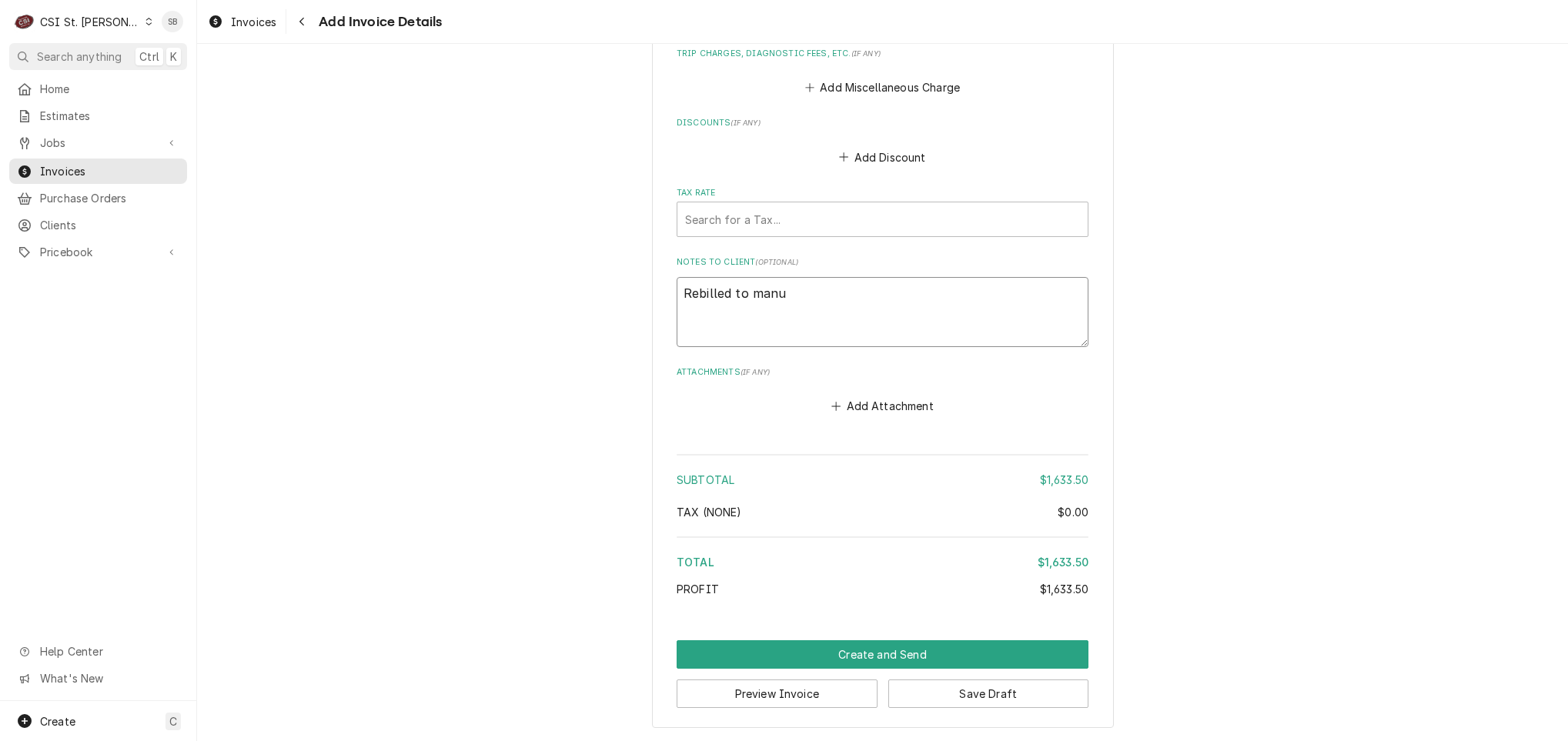
type textarea "x"
type textarea "Rebilled to manuf"
type textarea "x"
type textarea "Rebilled to manufa"
type textarea "x"
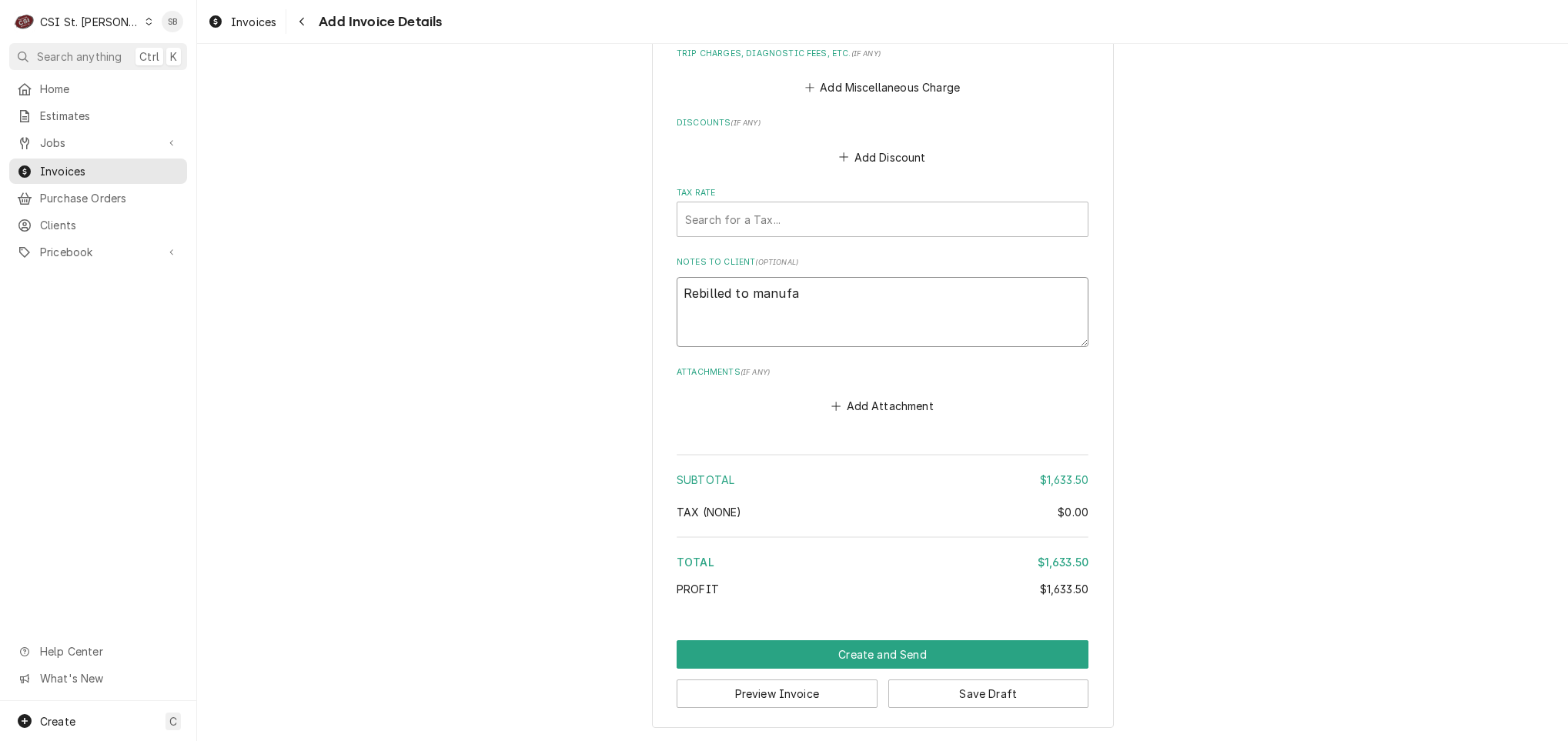
type textarea "Rebilled to manufac"
type textarea "x"
type textarea "Rebilled to manufact"
type textarea "x"
type textarea "Rebilled to manufactu"
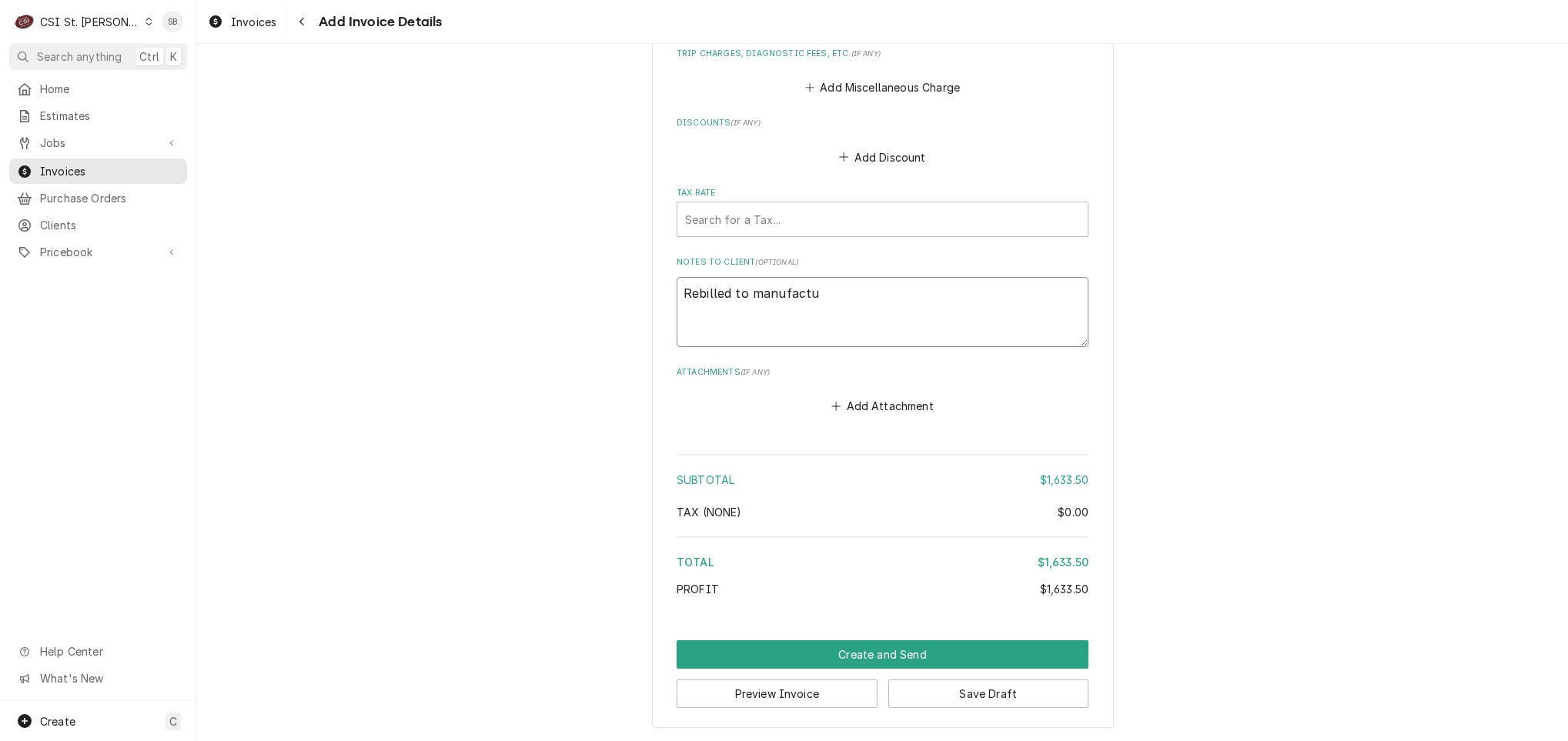
type textarea "x"
type textarea "Rebilled to manufactur"
type textarea "x"
type textarea "Rebilled to manufacture"
type textarea "x"
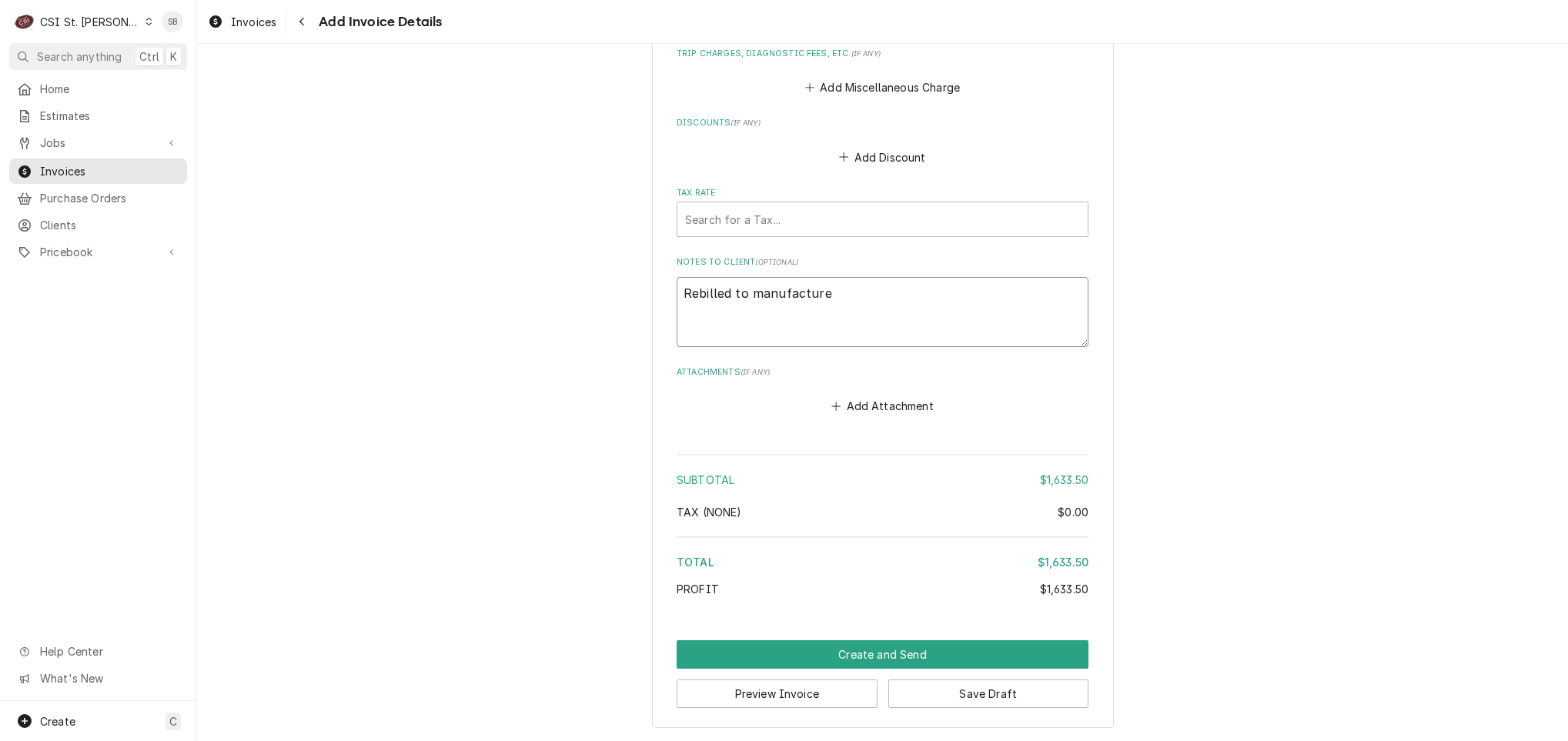
type textarea "Rebilled to manufacturer"
type textarea "x"
type textarea "Rebilled to manufacturer"
type textarea "x"
type textarea "Rebilled to manufacturer -"
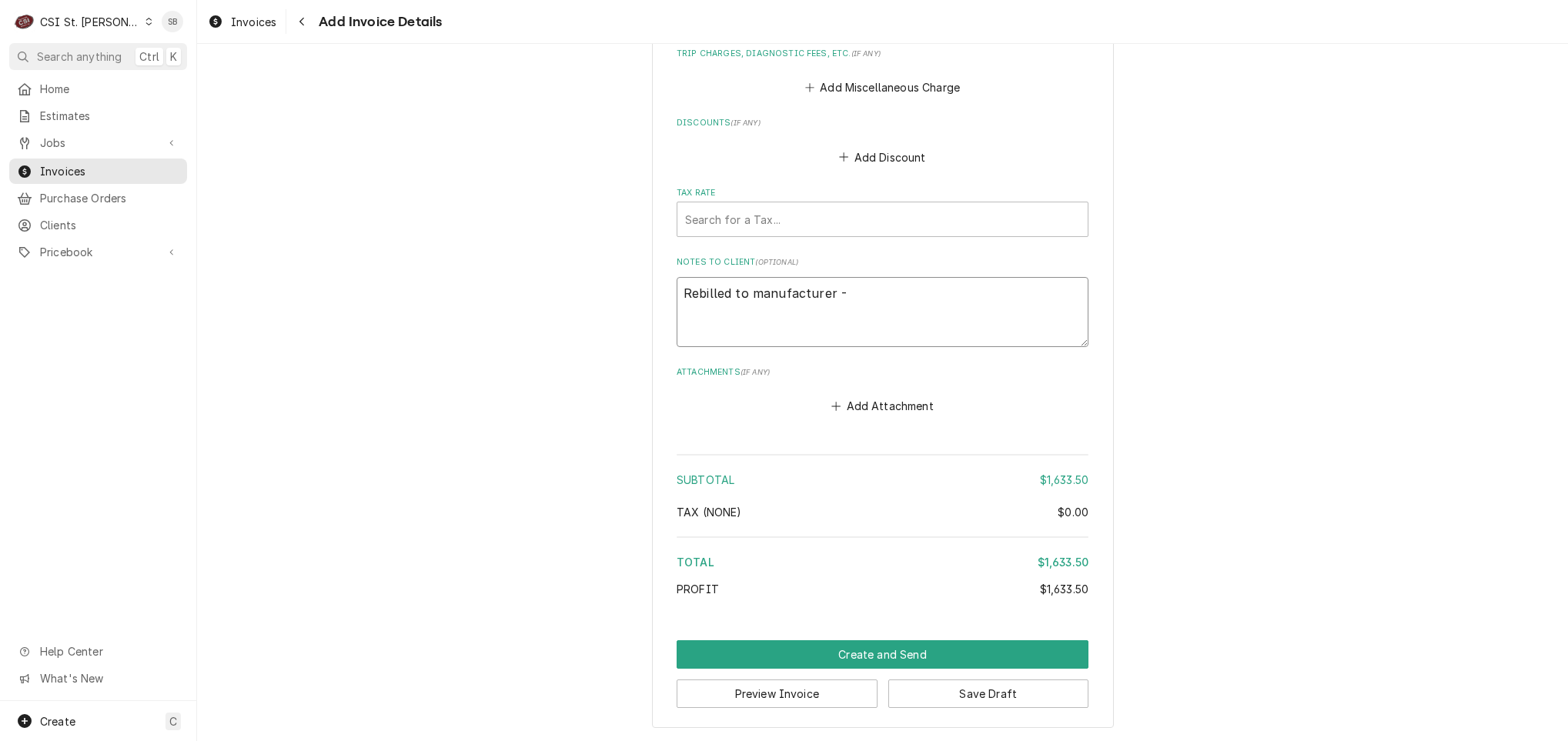
type textarea "x"
type textarea "Rebilled to manufacturer -"
type textarea "x"
type textarea "Rebilled to manufacturer - o"
type textarea "x"
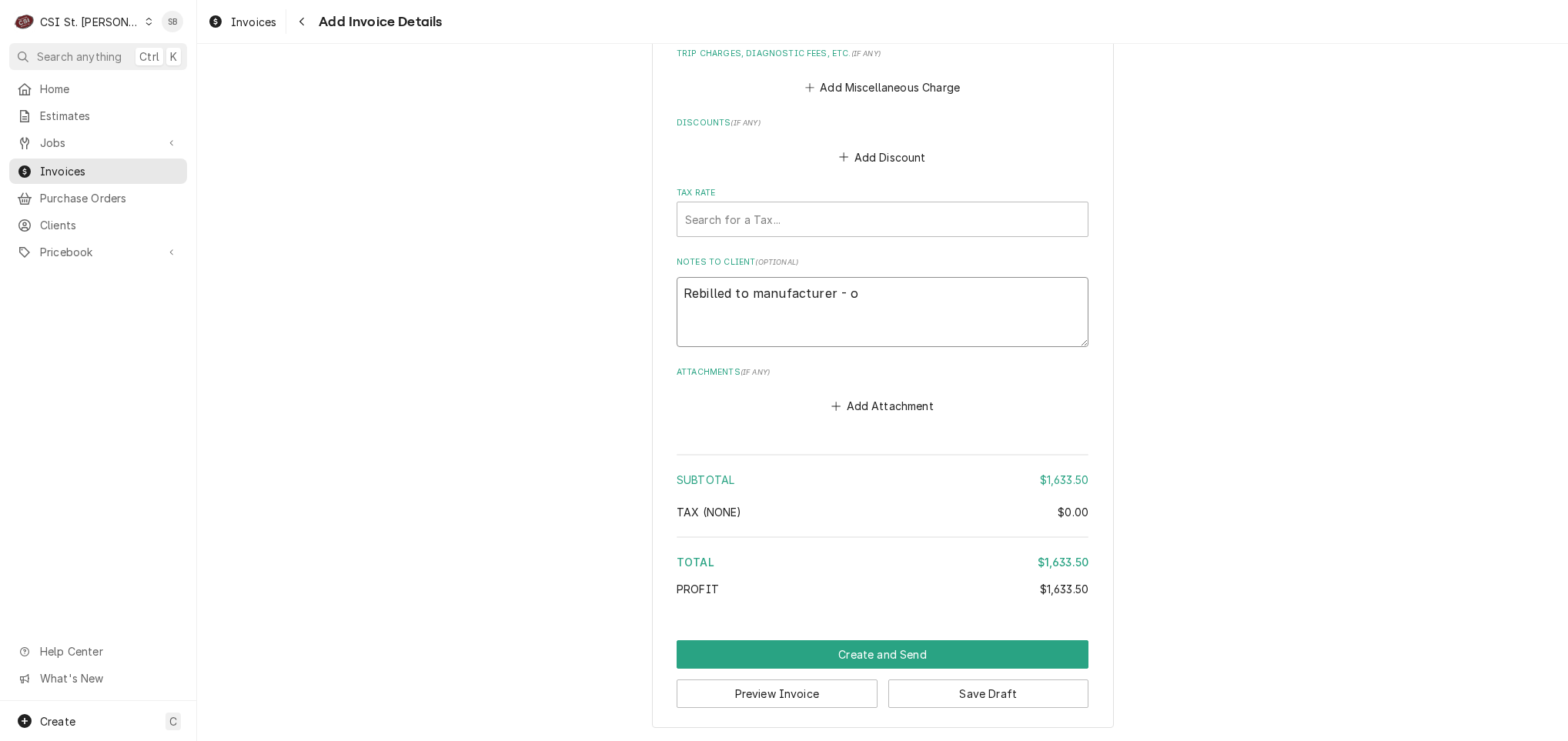
type textarea "Rebilled to manufacturer - or"
type textarea "x"
type textarea "Rebilled to manufacturer - ori"
type textarea "x"
type textarea "Rebilled to manufacturer - orig"
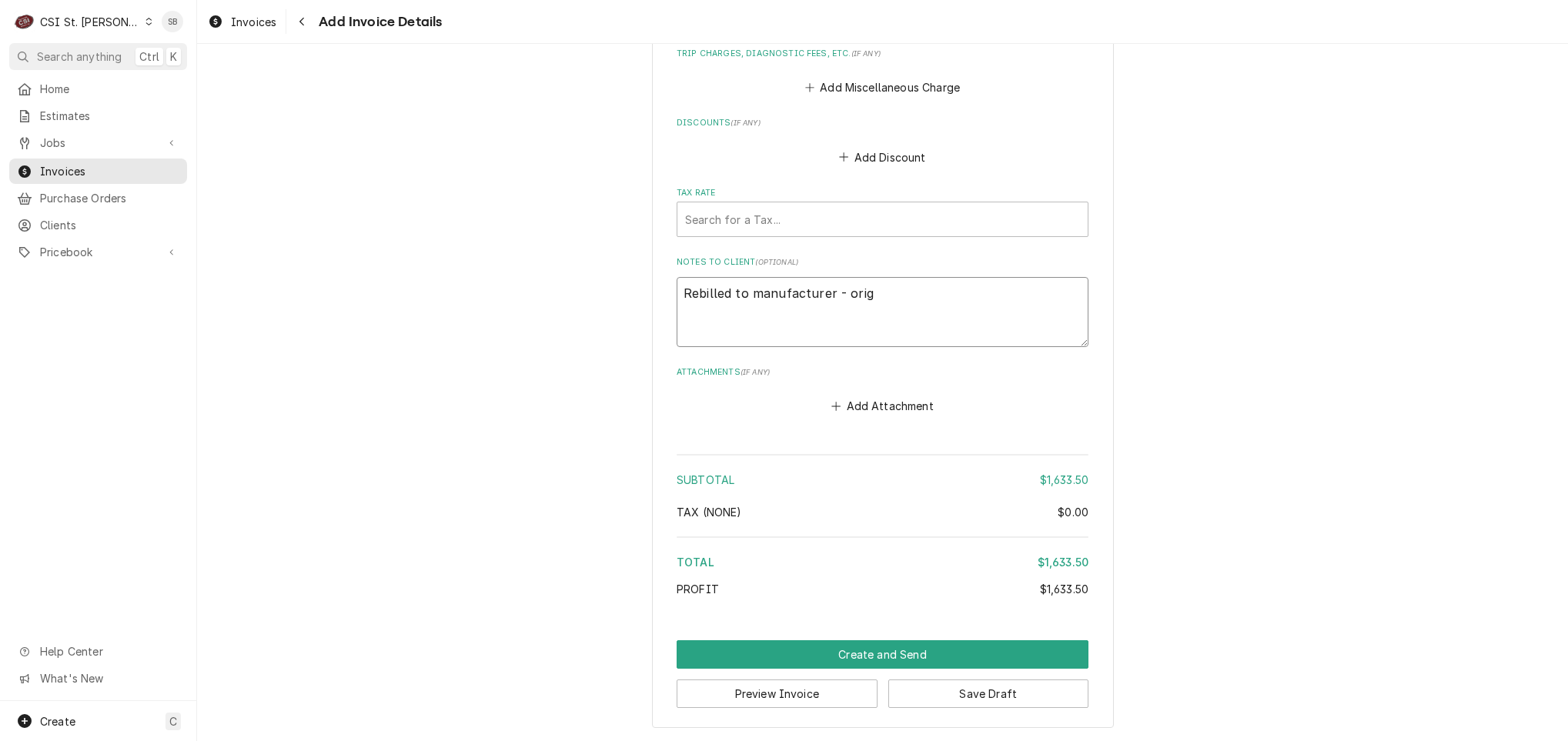
type textarea "x"
type textarea "Rebilled to manufacturer - origi"
type textarea "x"
type textarea "Rebilled to manufacturer - origin"
type textarea "x"
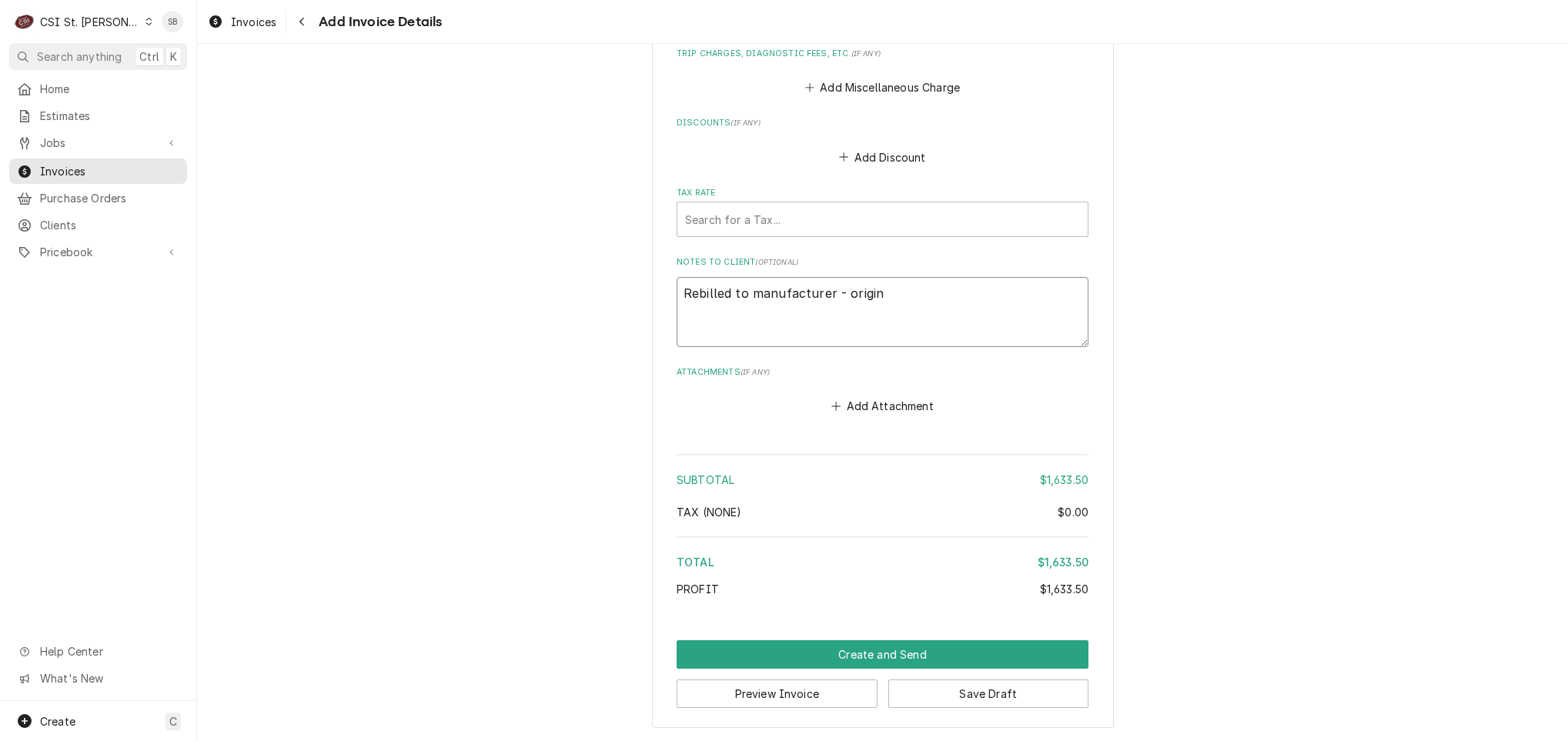
type textarea "Rebilled to manufacturer - origina"
type textarea "x"
type textarea "Rebilled to manufacturer - original"
type textarea "x"
type textarea "Rebilled to manufacturer - original j"
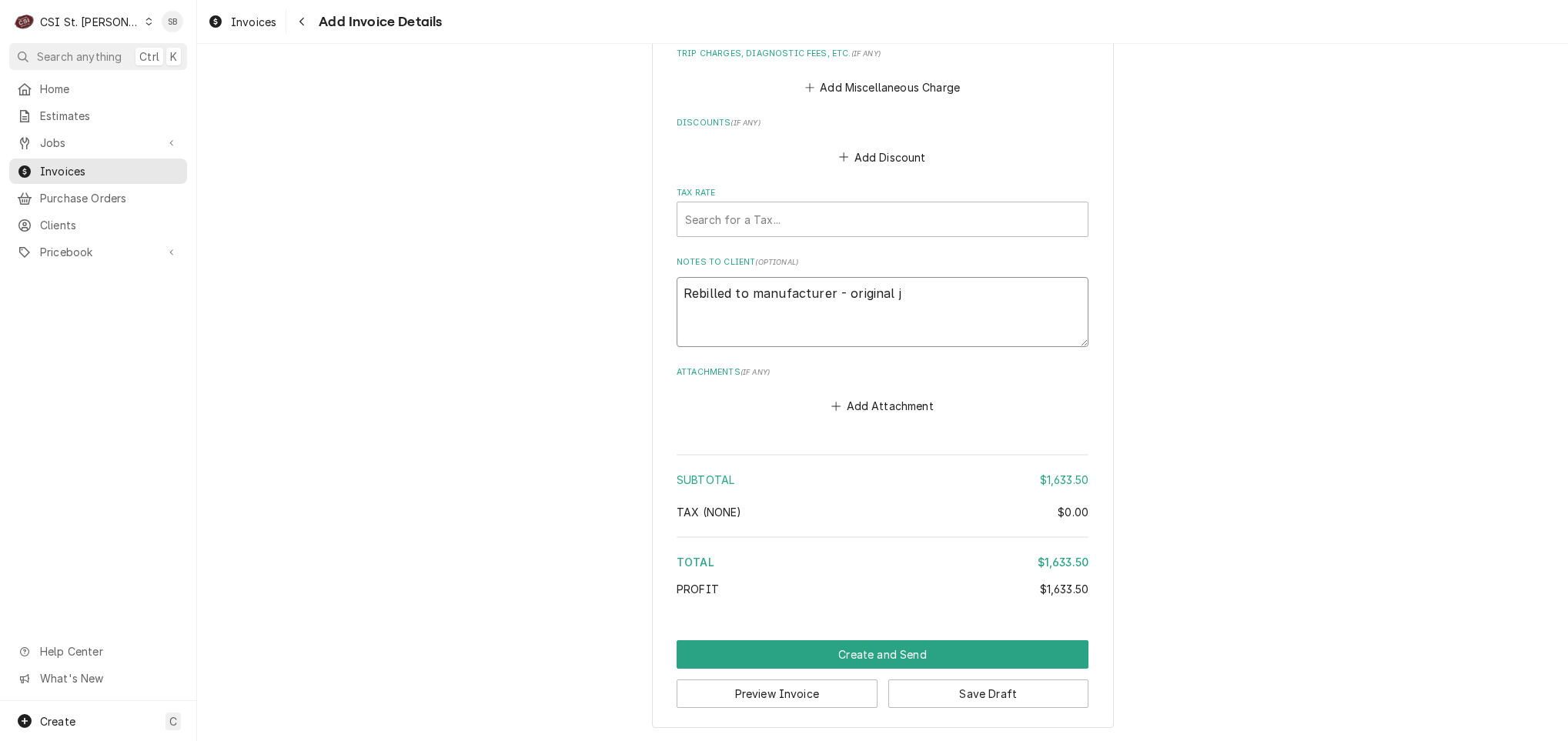
type textarea "x"
type textarea "Rebilled to manufacturer - original job"
type textarea "x"
type textarea "Rebilled to manufacturer - original job"
type textarea "x"
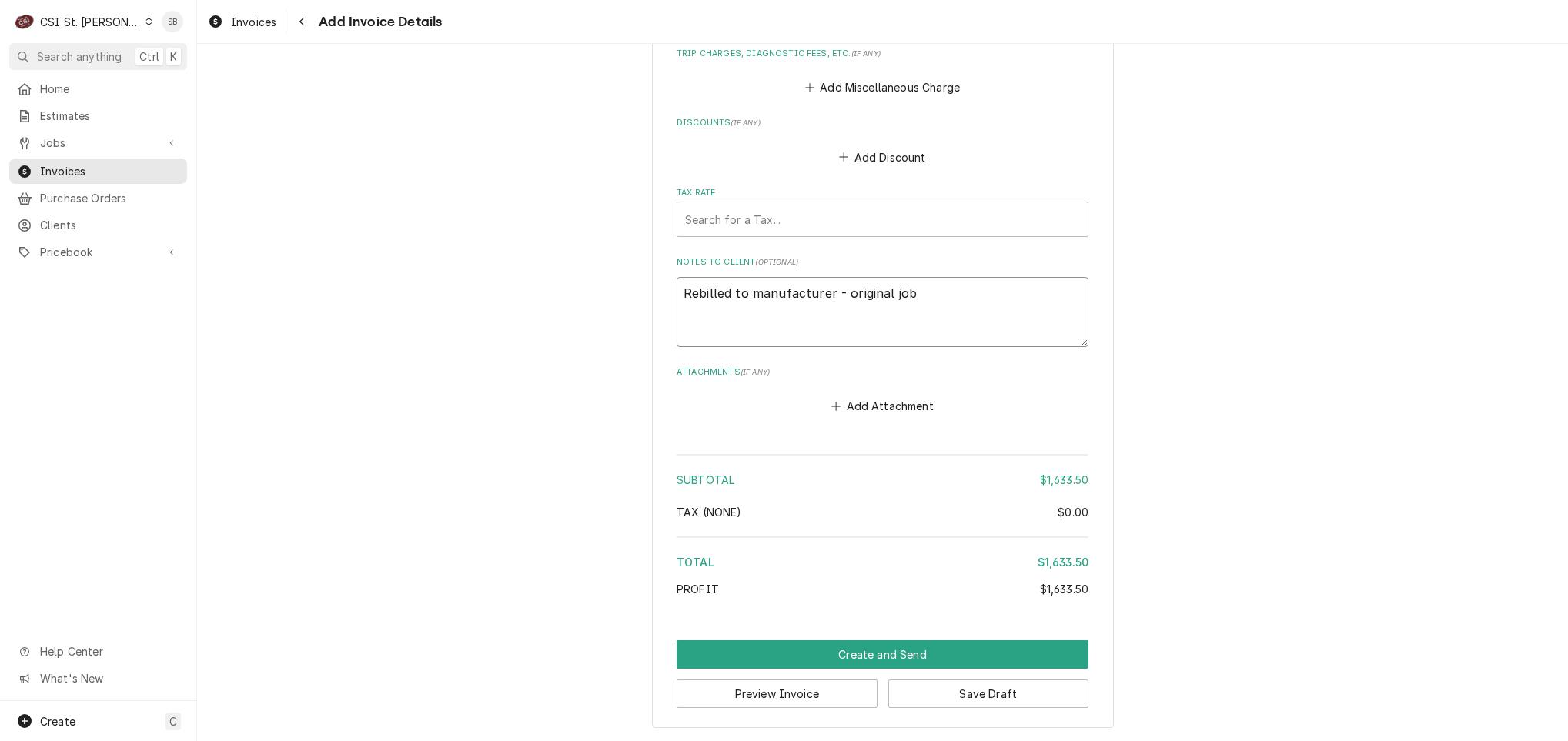
type textarea "Rebilled to manufacturer - original job 4"
type textarea "x"
type textarea "Rebilled to manufacturer - original job 40"
type textarea "x"
type textarea "Rebilled to manufacturer - original job 404"
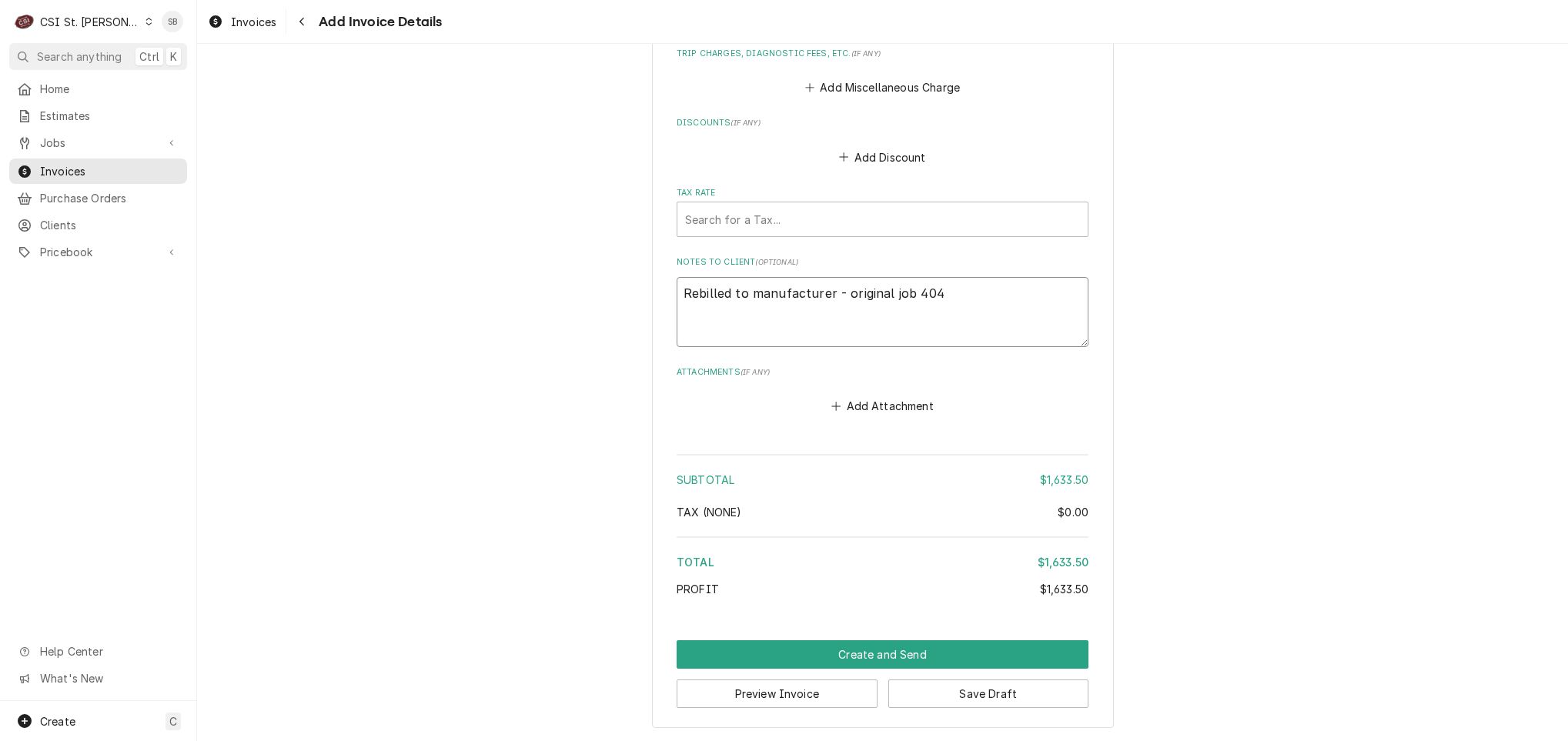
type textarea "x"
type textarea "Rebilled to manufacturer - original job 4042"
type textarea "x"
type textarea "Rebilled to manufacturer - original job 40427"
type textarea "x"
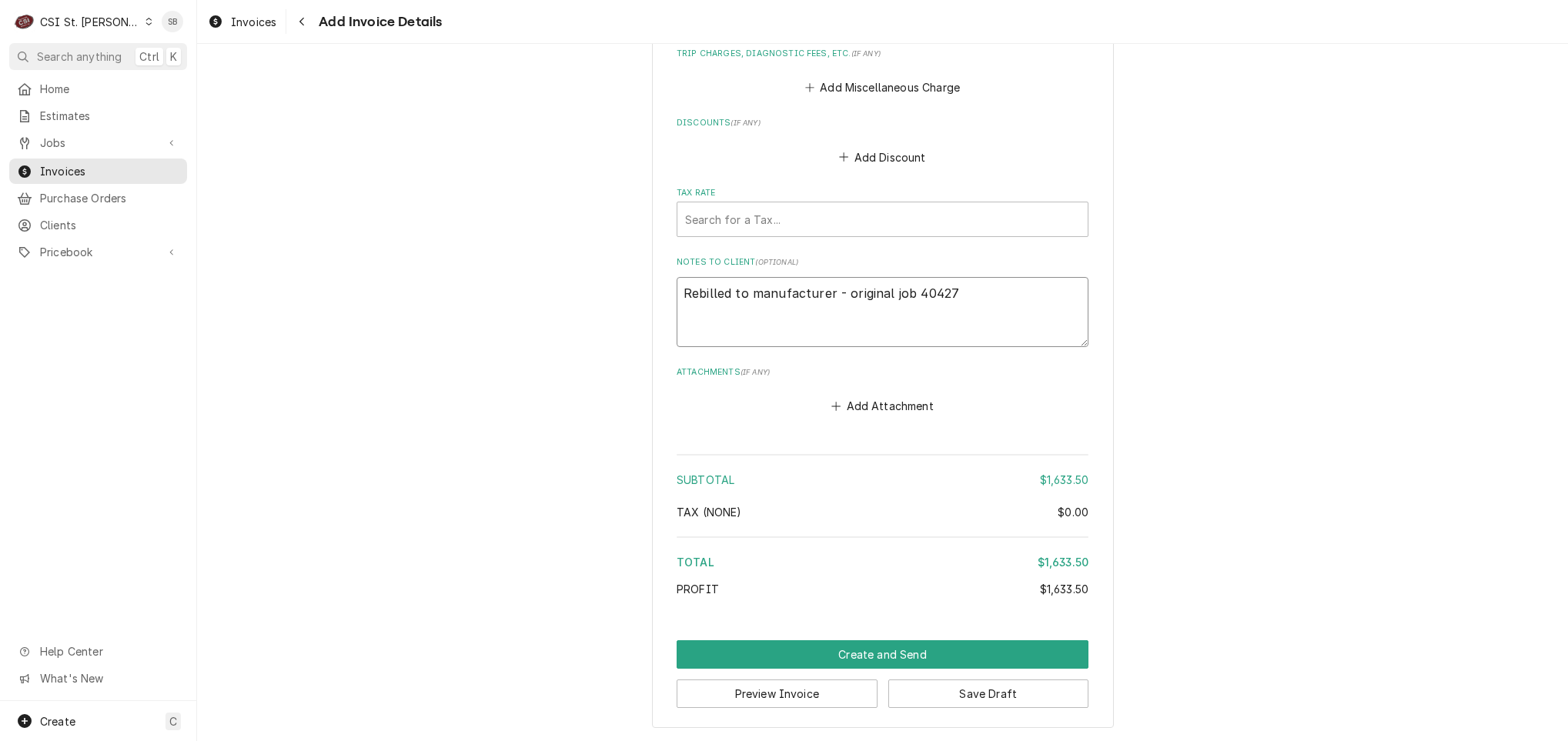
type textarea "Rebilled to manufacturer - original job 404270"
type textarea "x"
type textarea "Rebilled to manufacturer - original job 404270;"
type textarea "x"
type textarea "Rebilled to manufacturer - original job 404270;"
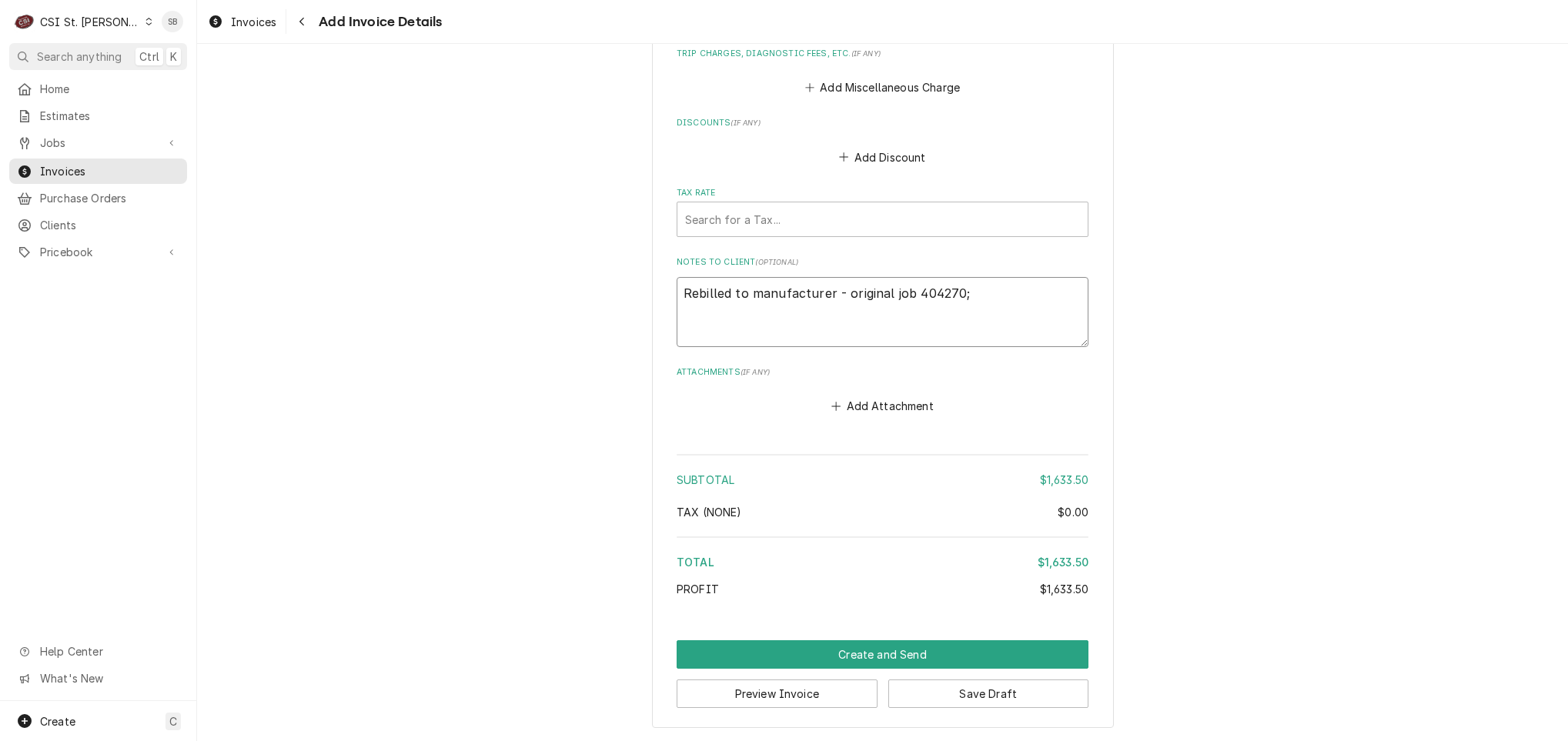
type textarea "x"
type textarea "Rebilled to manufacturer - original job 404270; 4"
type textarea "x"
type textarea "Rebilled to manufacturer - original job 404270; 42"
type textarea "x"
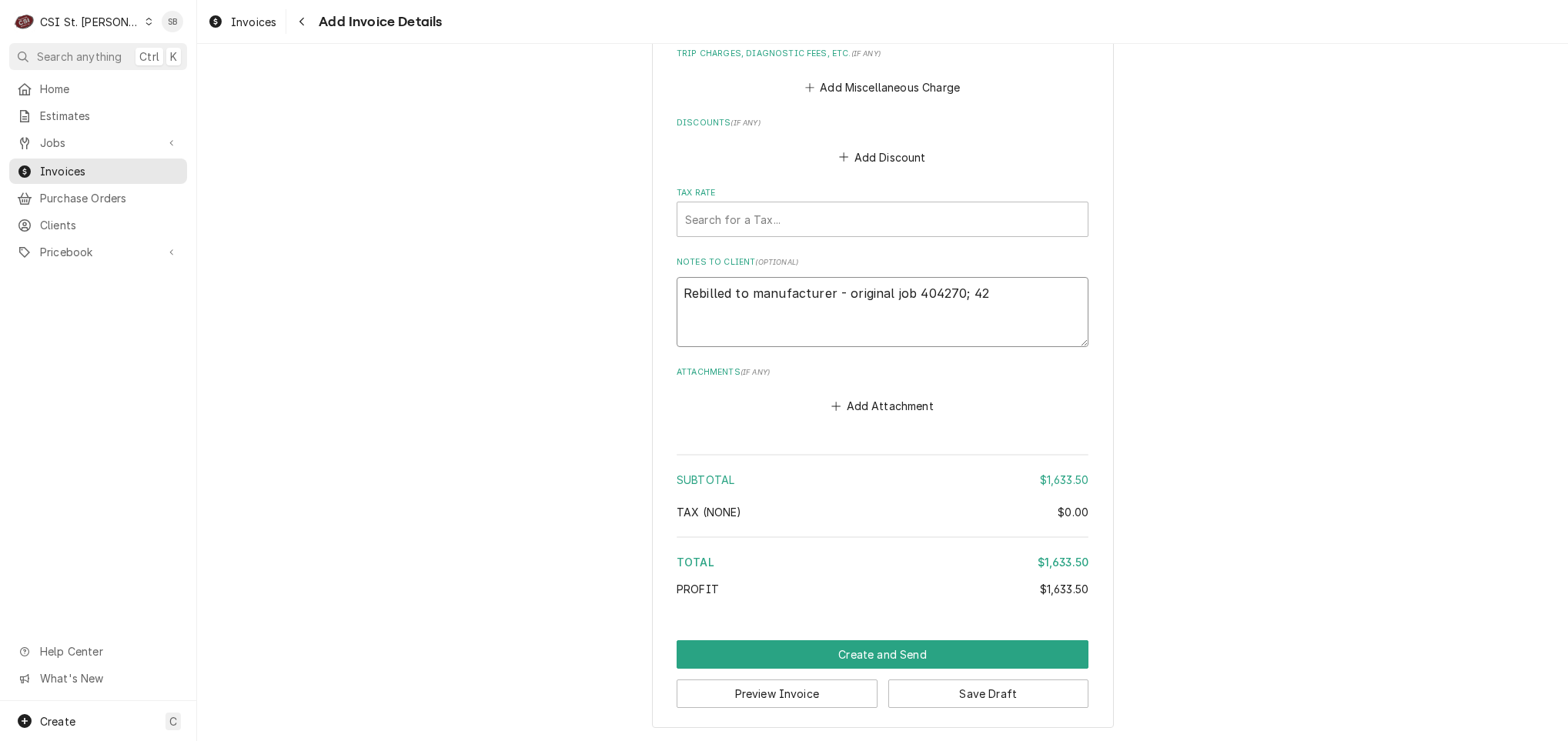
type textarea "Rebilled to manufacturer - original job 404270; 425"
type textarea "x"
type textarea "Rebilled to manufacturer - original job 404270; 4252"
type textarea "x"
type textarea "Rebilled to manufacturer - original job 404270; 42520"
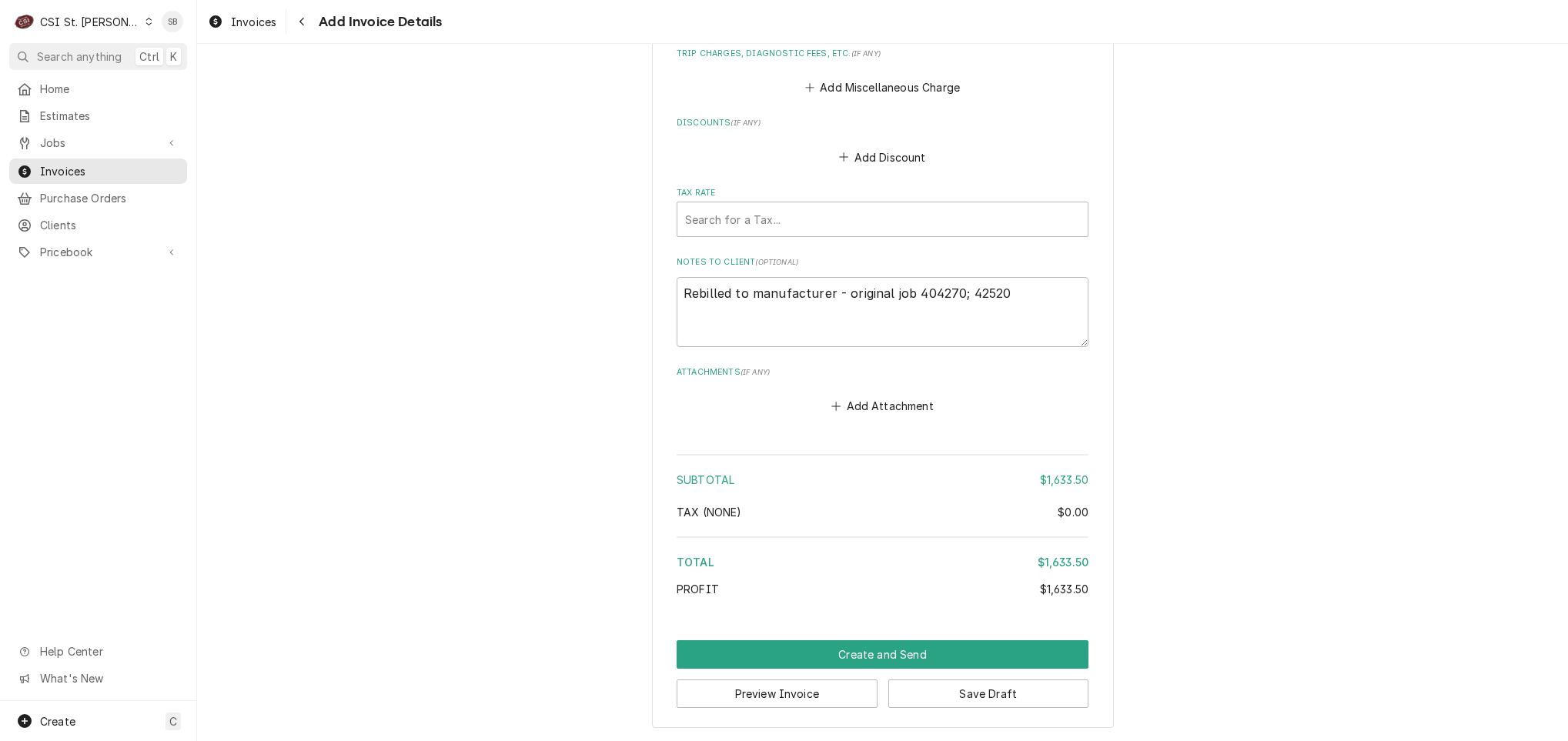
click at [970, 695] on button "Save Draft" at bounding box center [988, 692] width 201 height 28
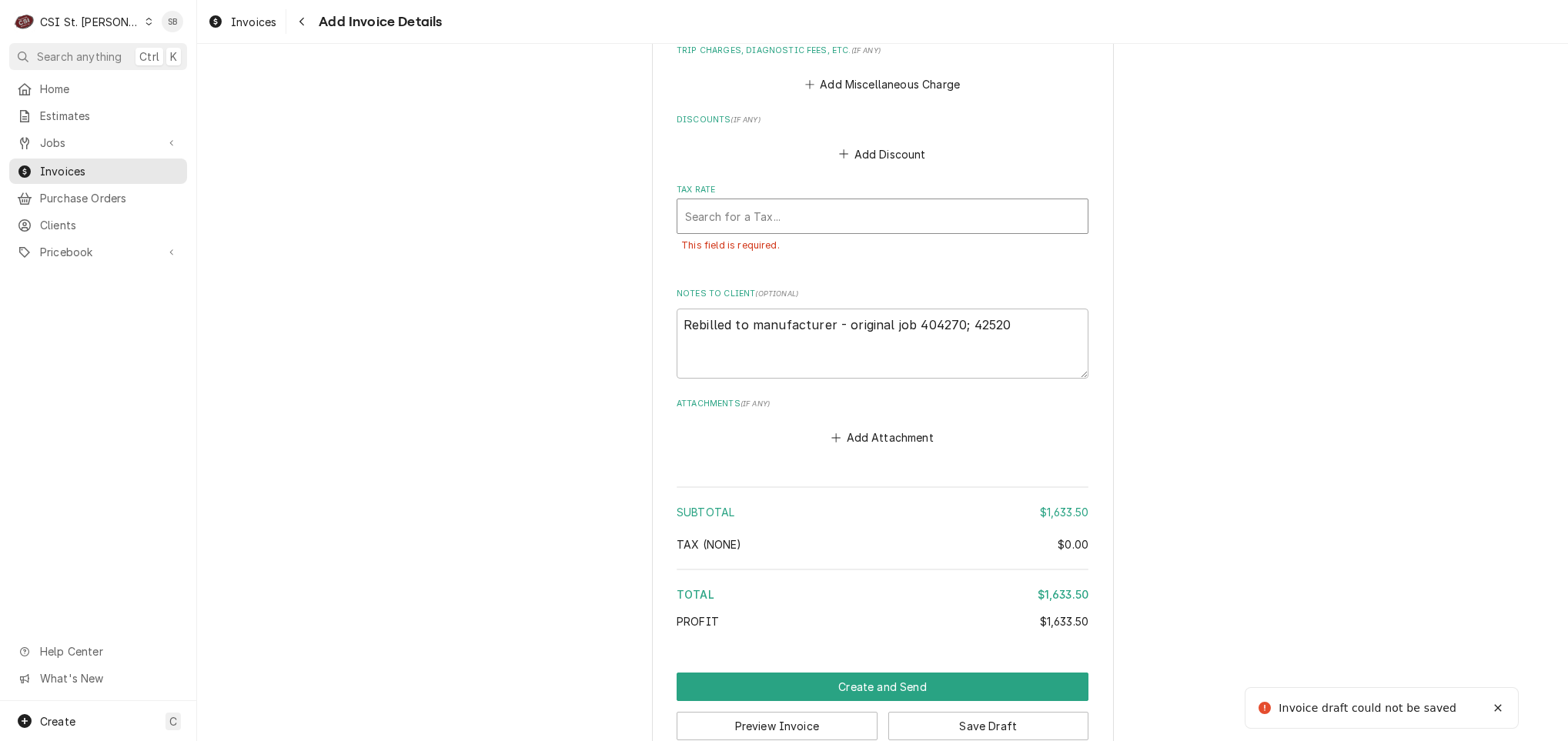
click at [788, 213] on div "Tax Rate" at bounding box center [882, 216] width 395 height 28
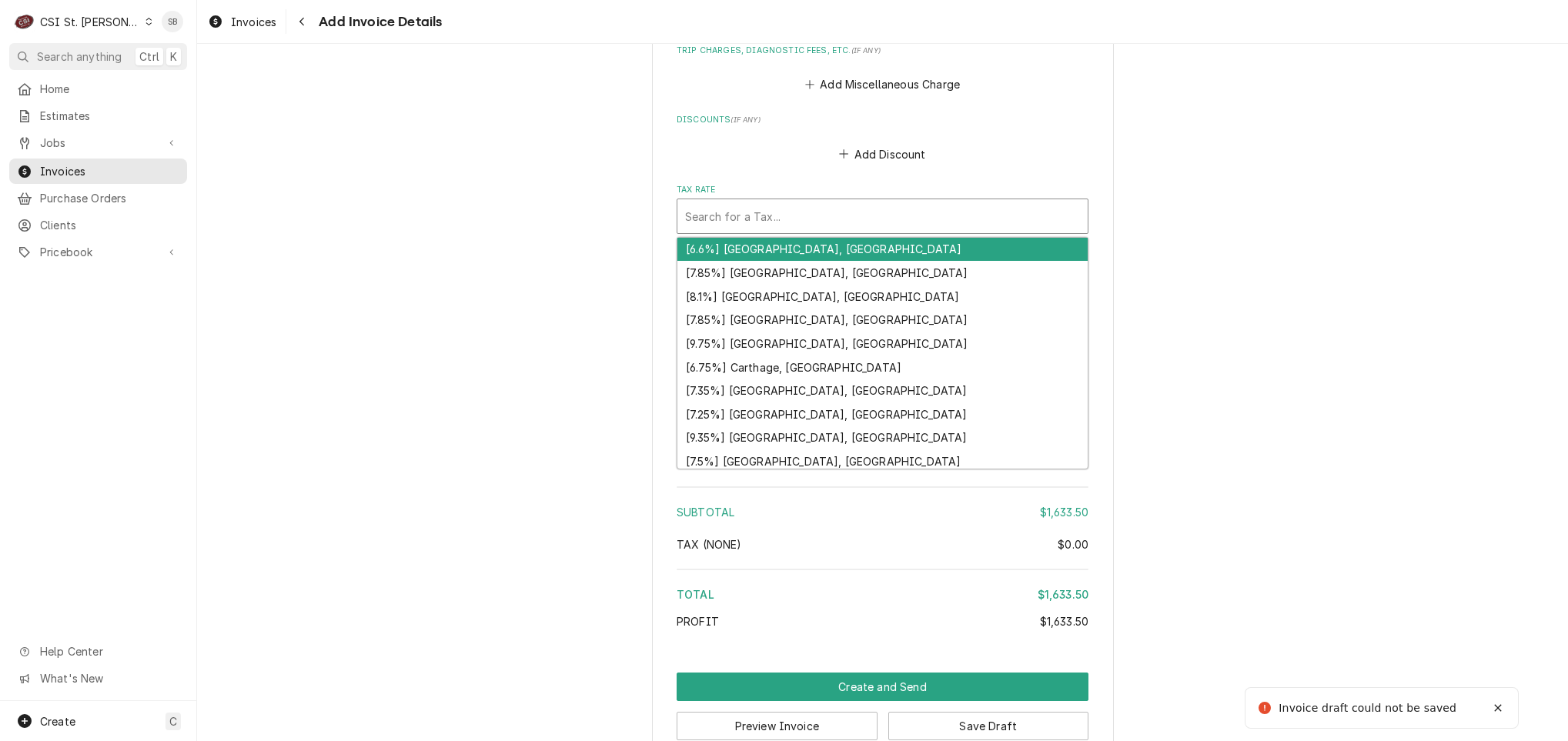
type textarea "x"
type input "M"
type textarea "x"
type input "MO"
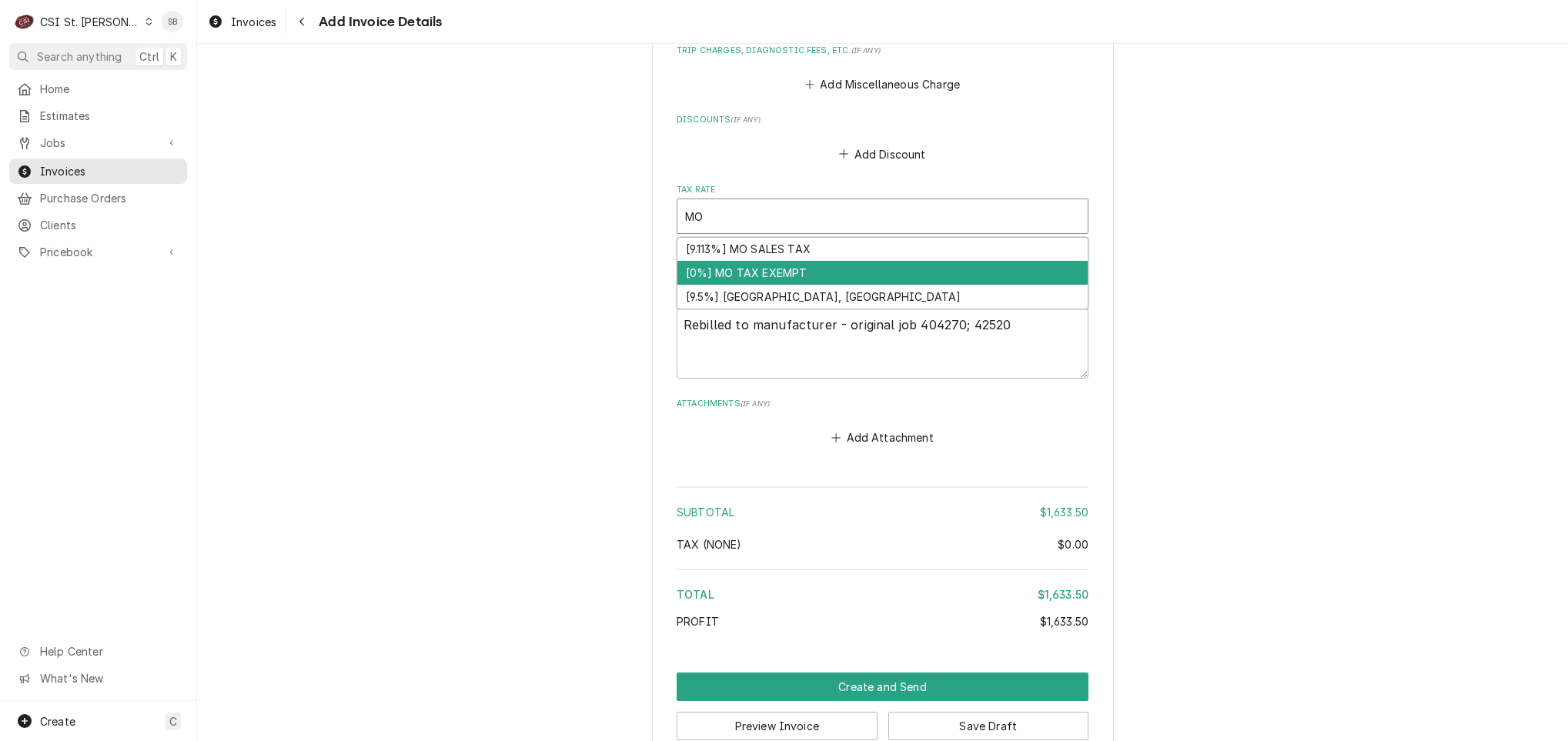
click at [804, 264] on div "[0%] MO TAX EXEMPT" at bounding box center [883, 272] width 411 height 23
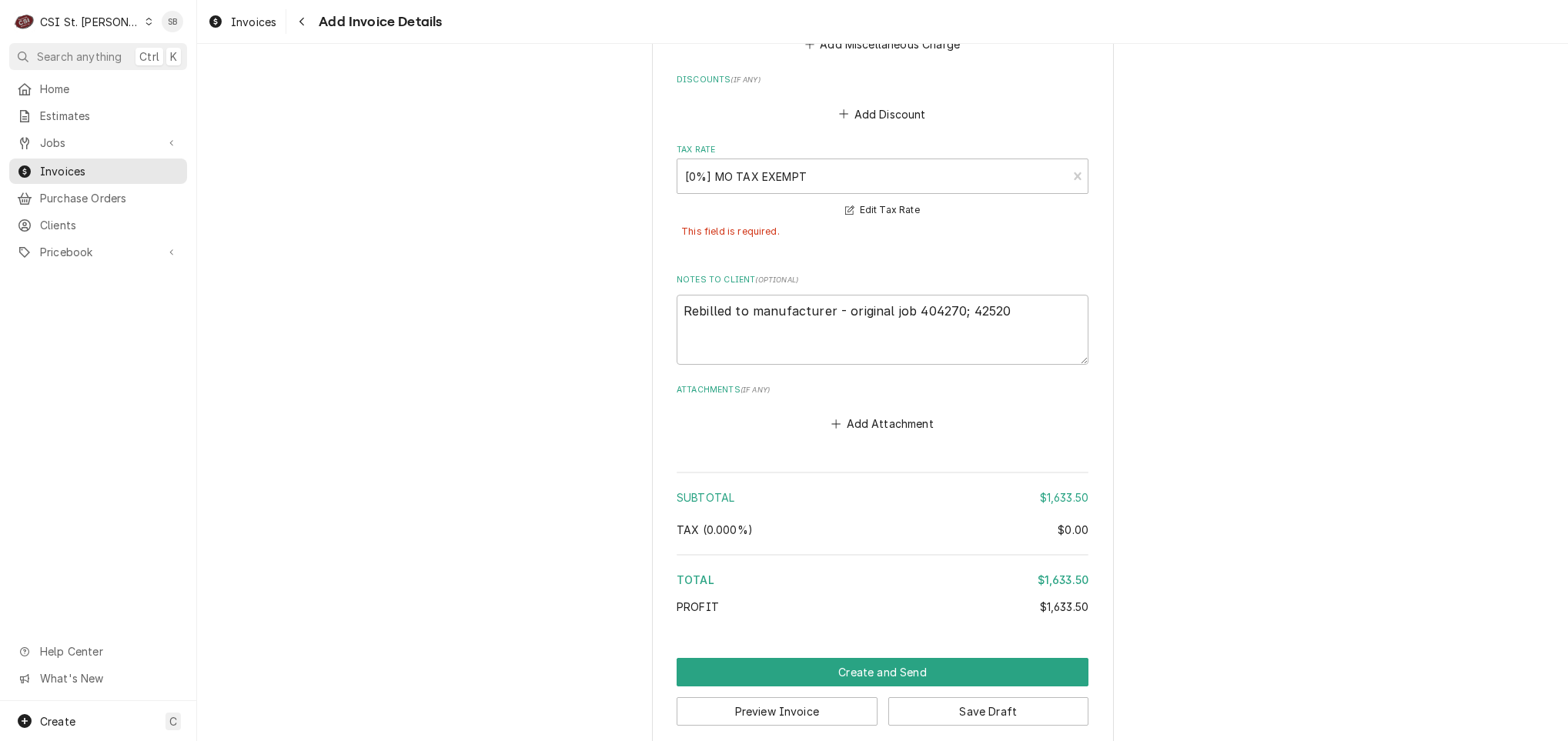
scroll to position [1895, 0]
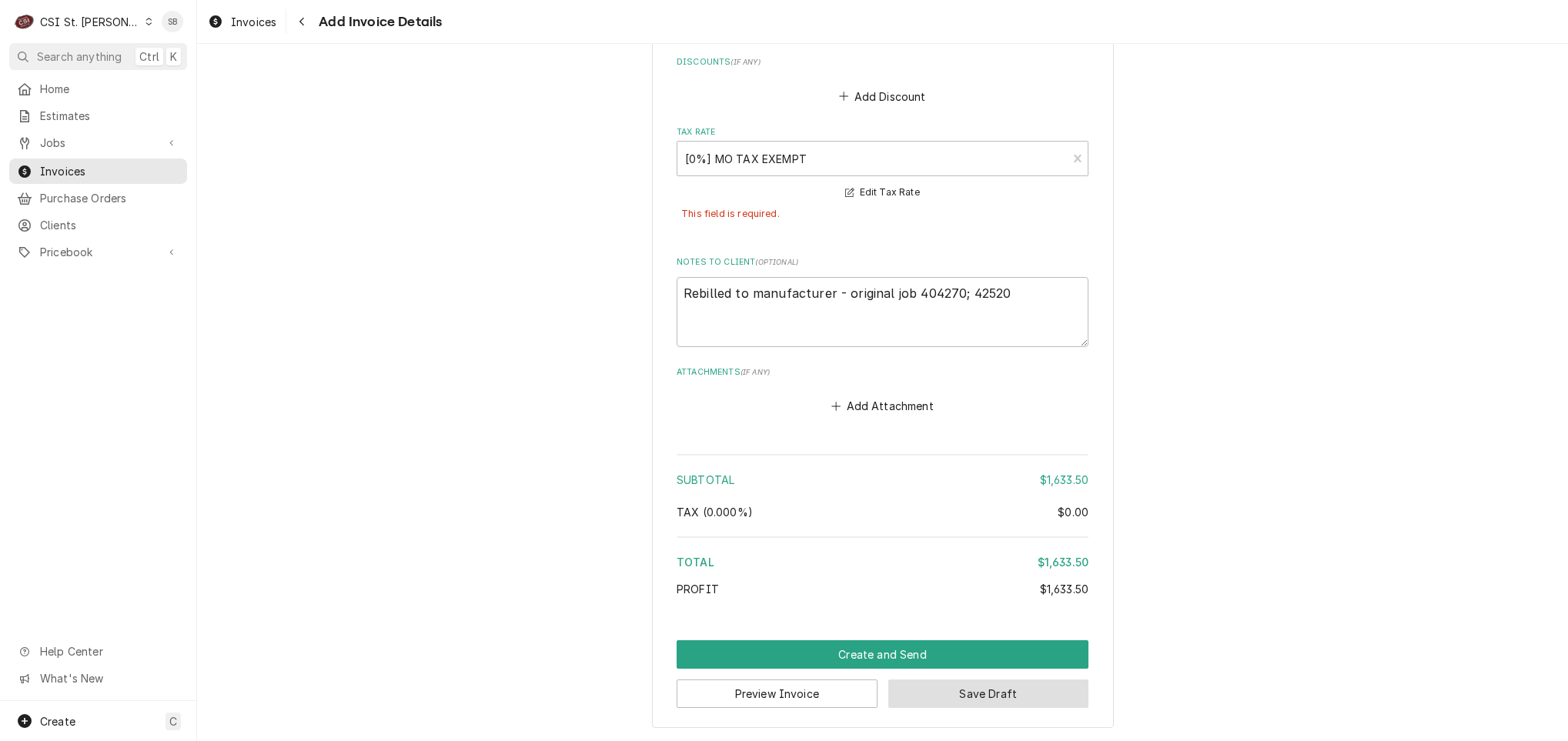
click at [949, 706] on button "Save Draft" at bounding box center [988, 692] width 201 height 28
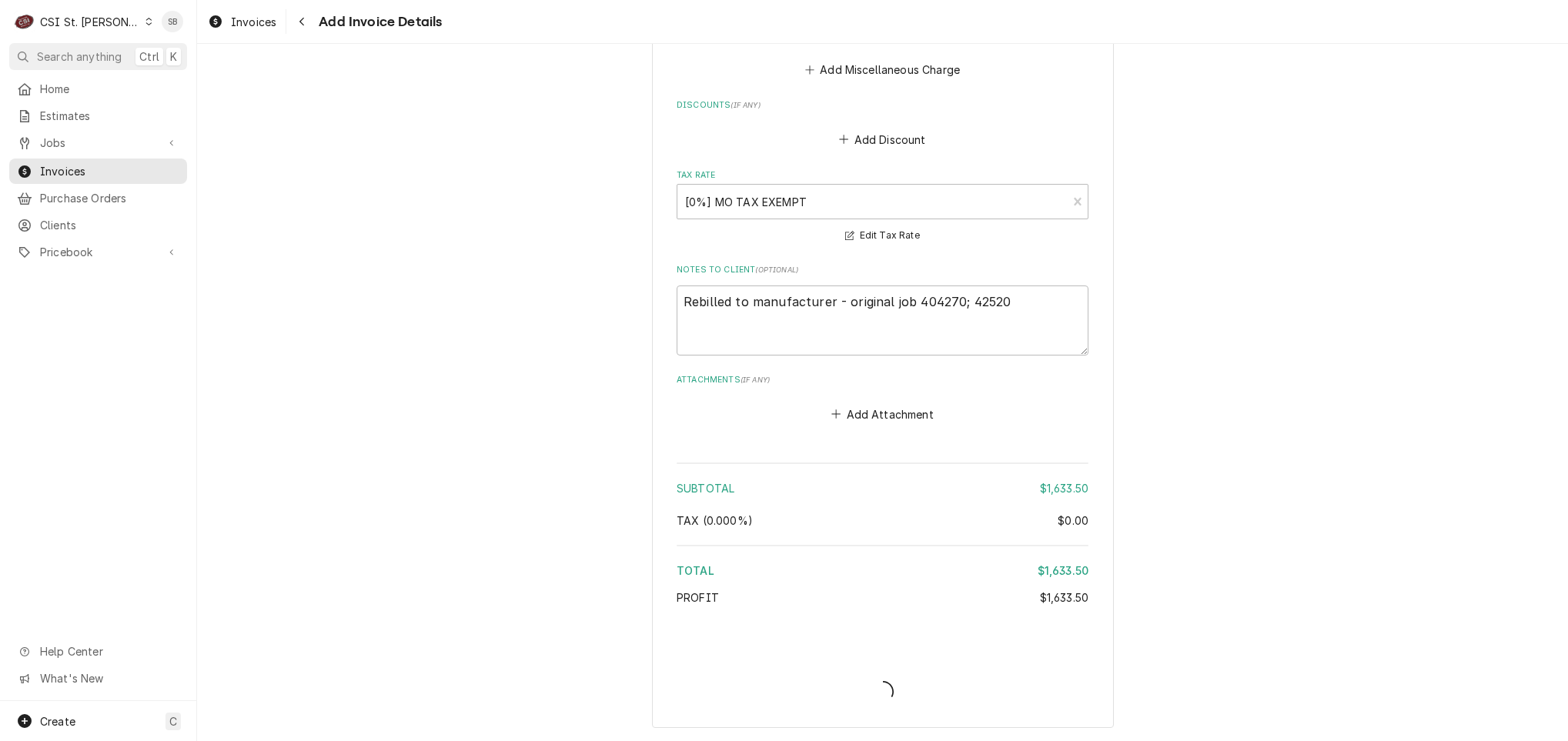
type textarea "x"
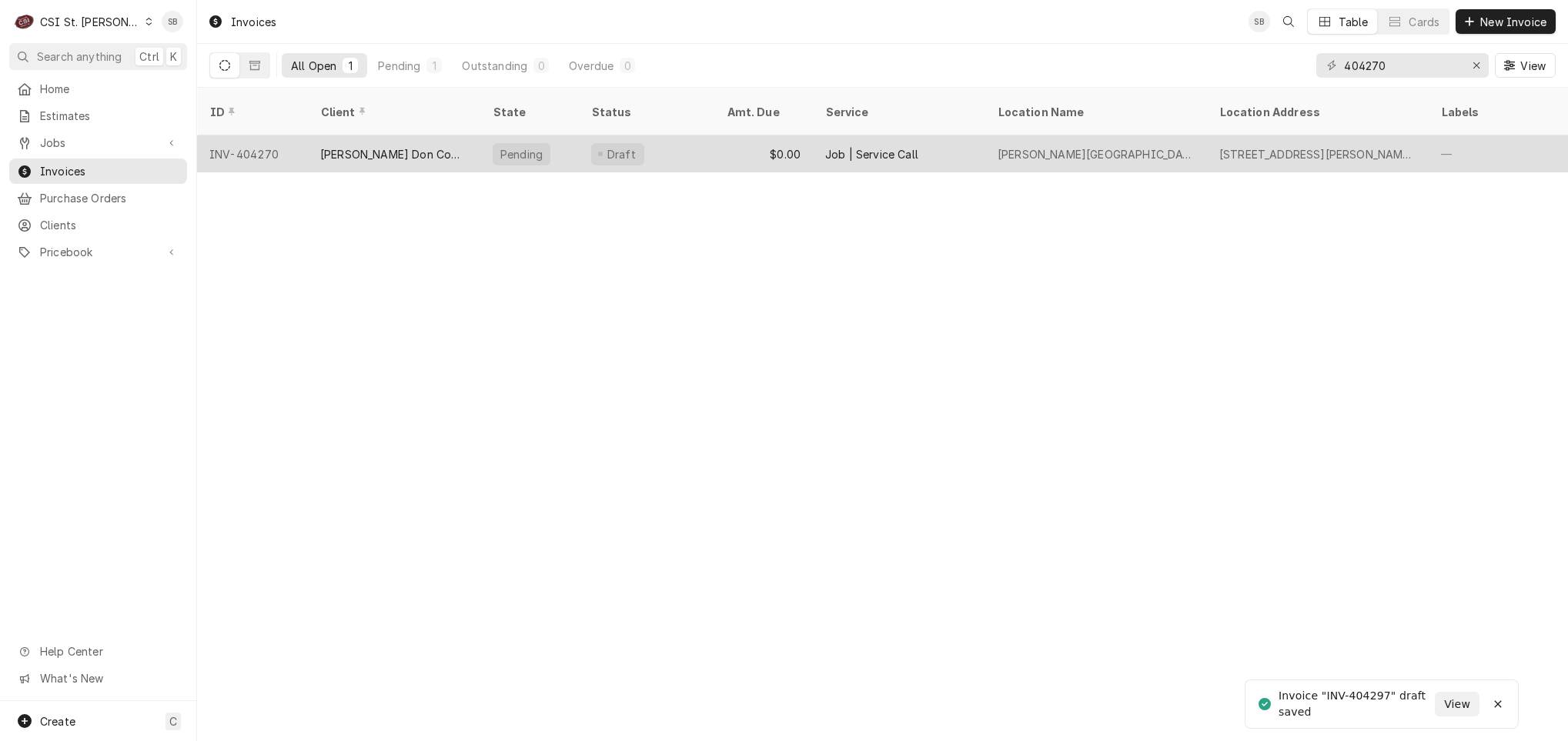
click at [343, 151] on div "[PERSON_NAME] Don Company" at bounding box center [393, 154] width 173 height 37
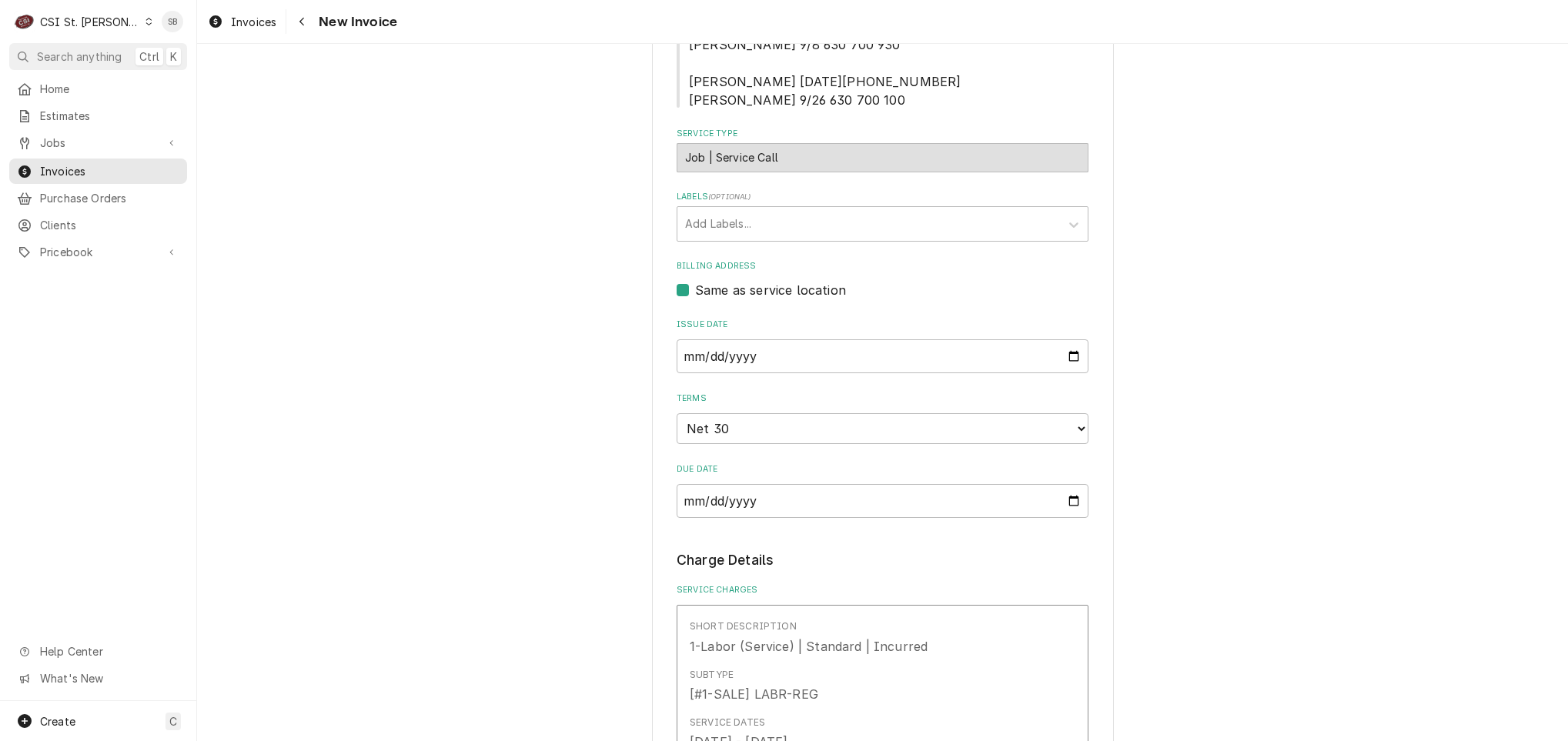
scroll to position [923, 0]
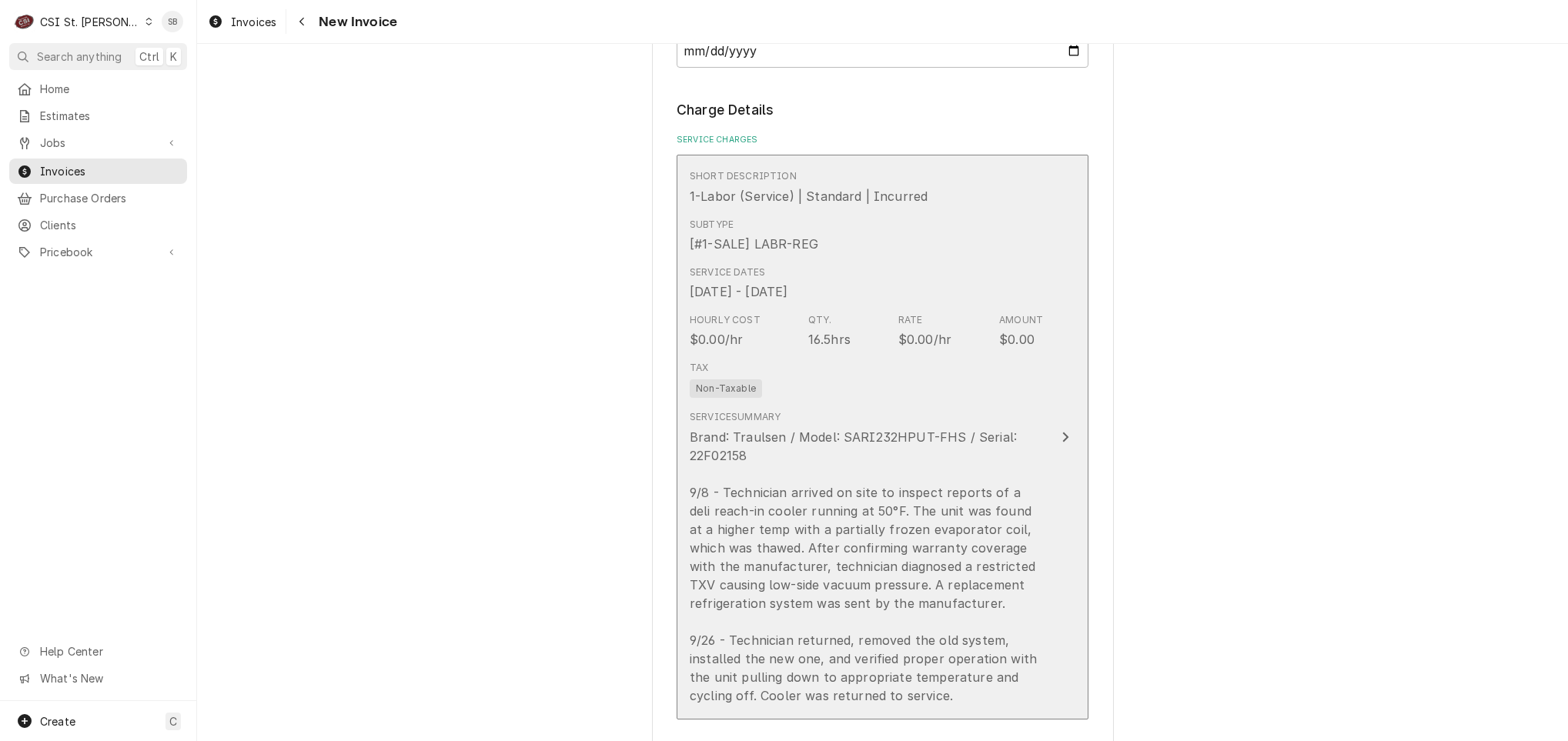
click at [951, 349] on div "Hourly Cost $0.00/hr Qty. 16.5hrs Rate $0.00/hr Amount $0.00" at bounding box center [866, 331] width 354 height 48
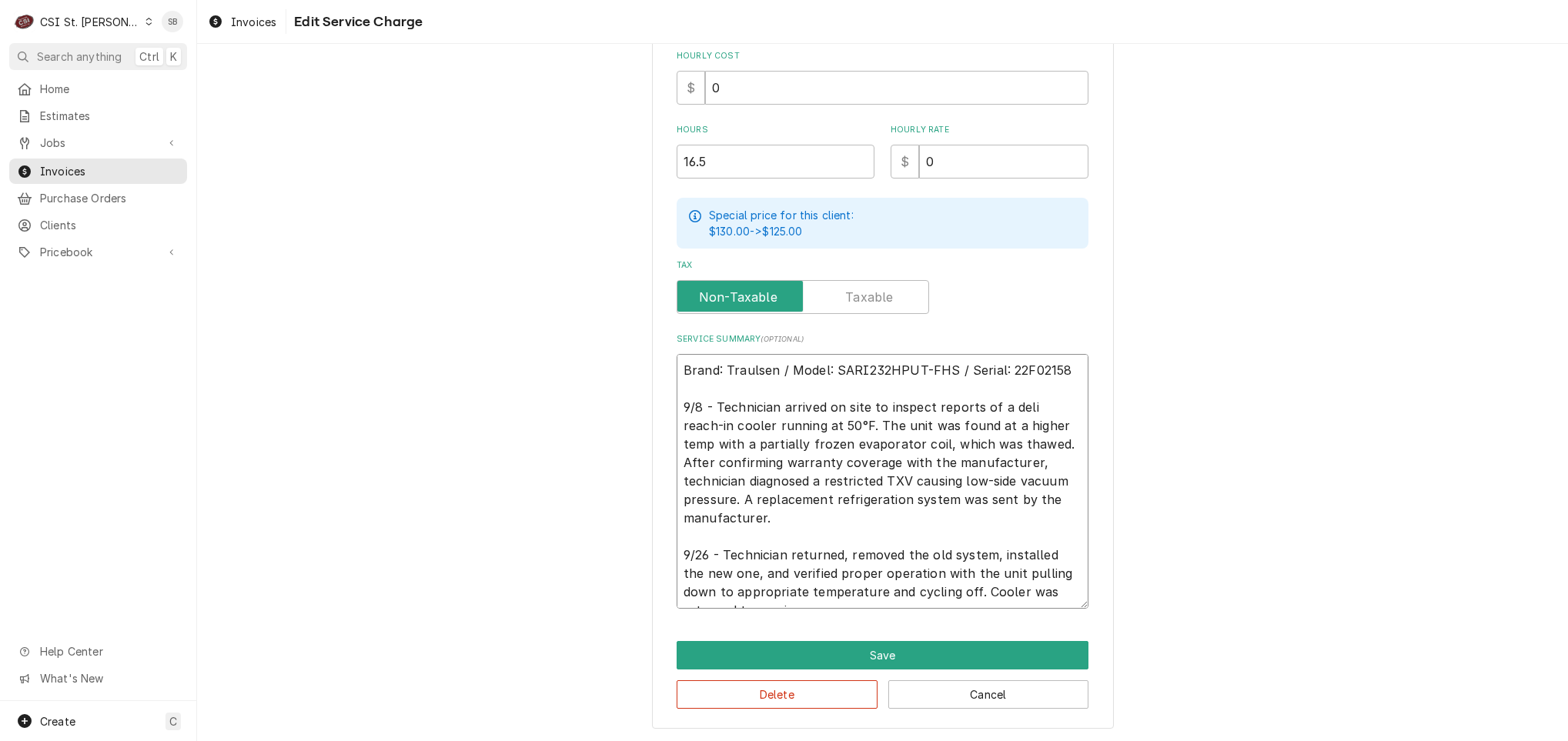
scroll to position [18, 0]
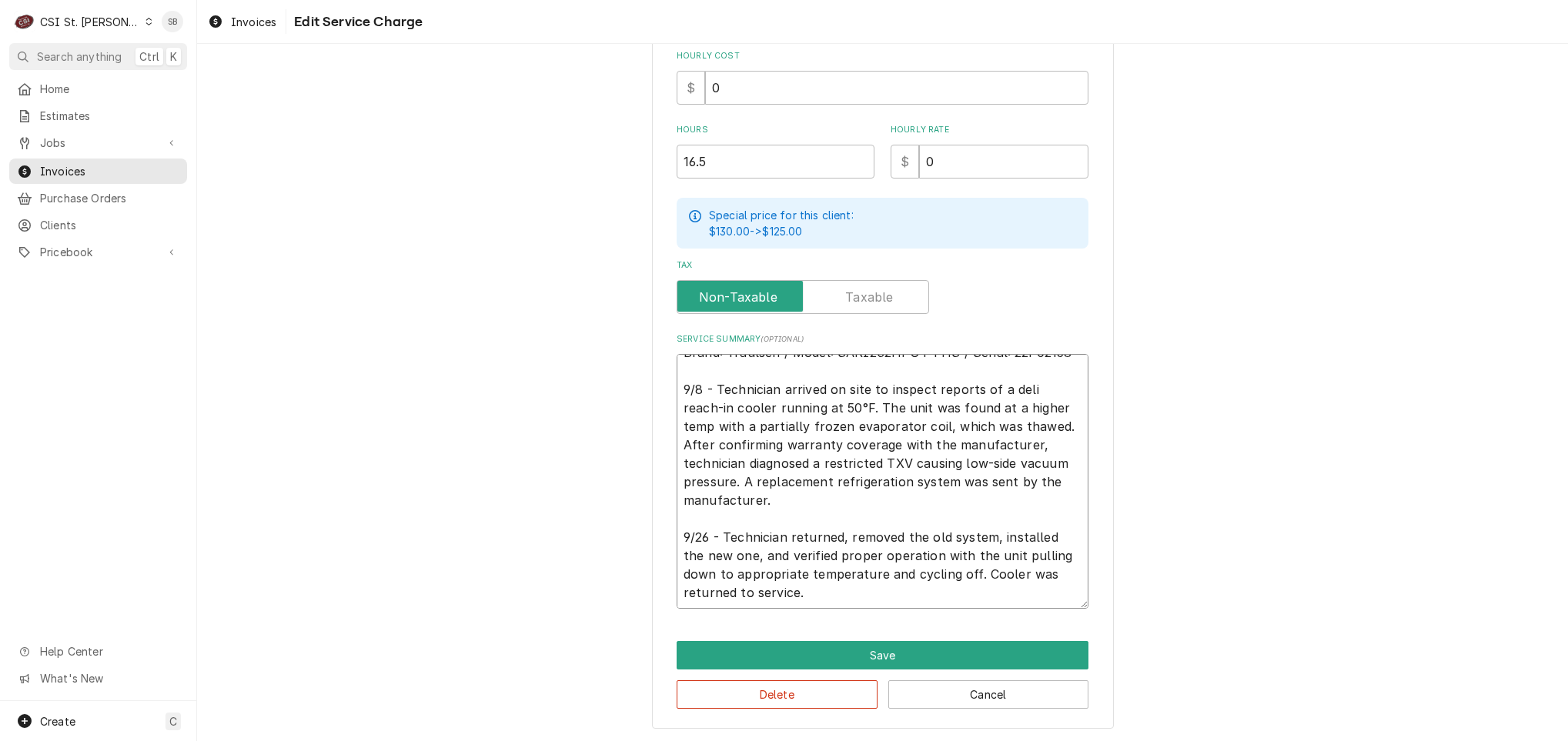
drag, startPoint x: 669, startPoint y: 372, endPoint x: 1150, endPoint y: 689, distance: 576.1
click at [1148, 689] on div "Use the fields below to edit this service charge Short Description 1-Labor (Ser…" at bounding box center [883, 178] width 1371 height 1128
click at [974, 699] on button "Cancel" at bounding box center [988, 693] width 201 height 28
type textarea "x"
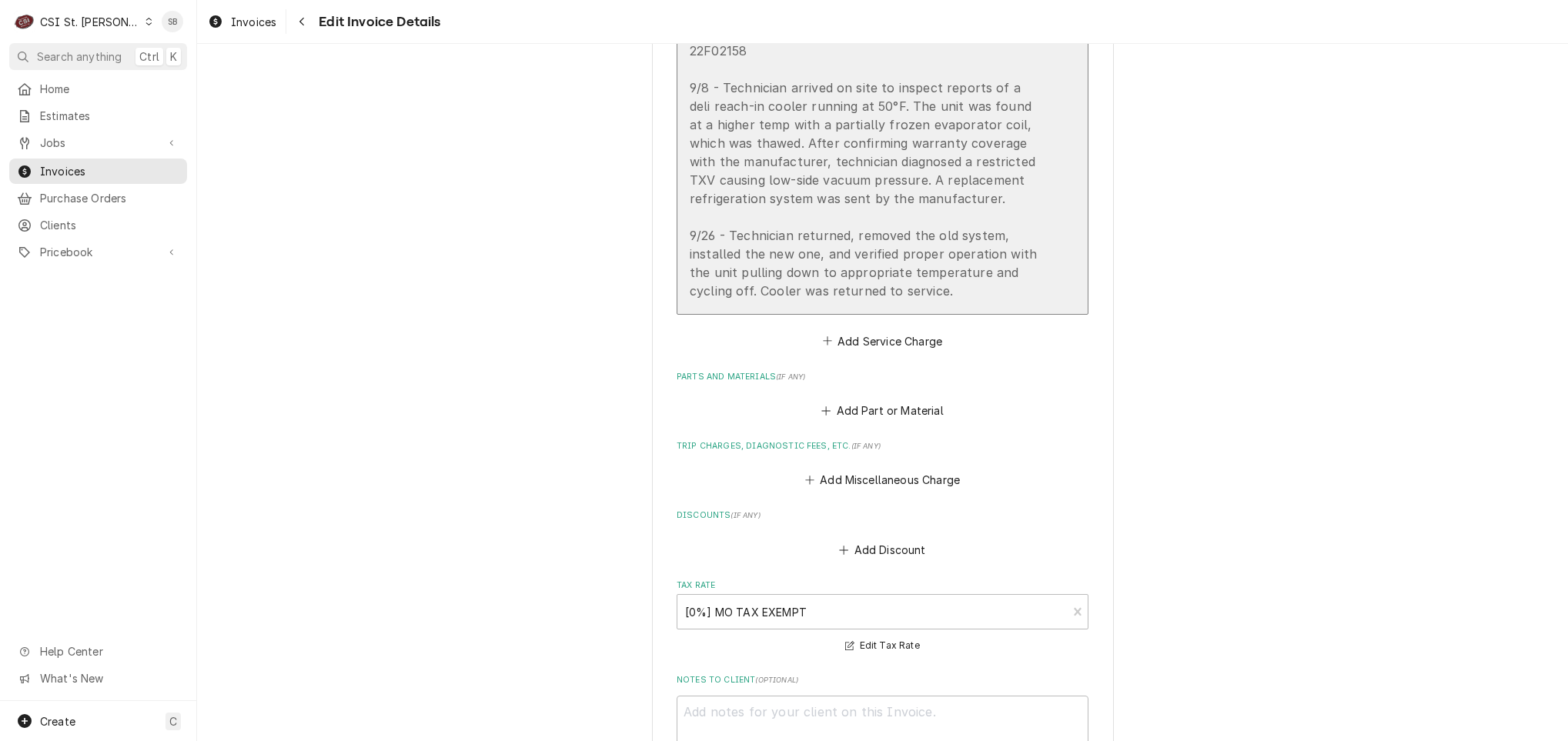
scroll to position [1712, 0]
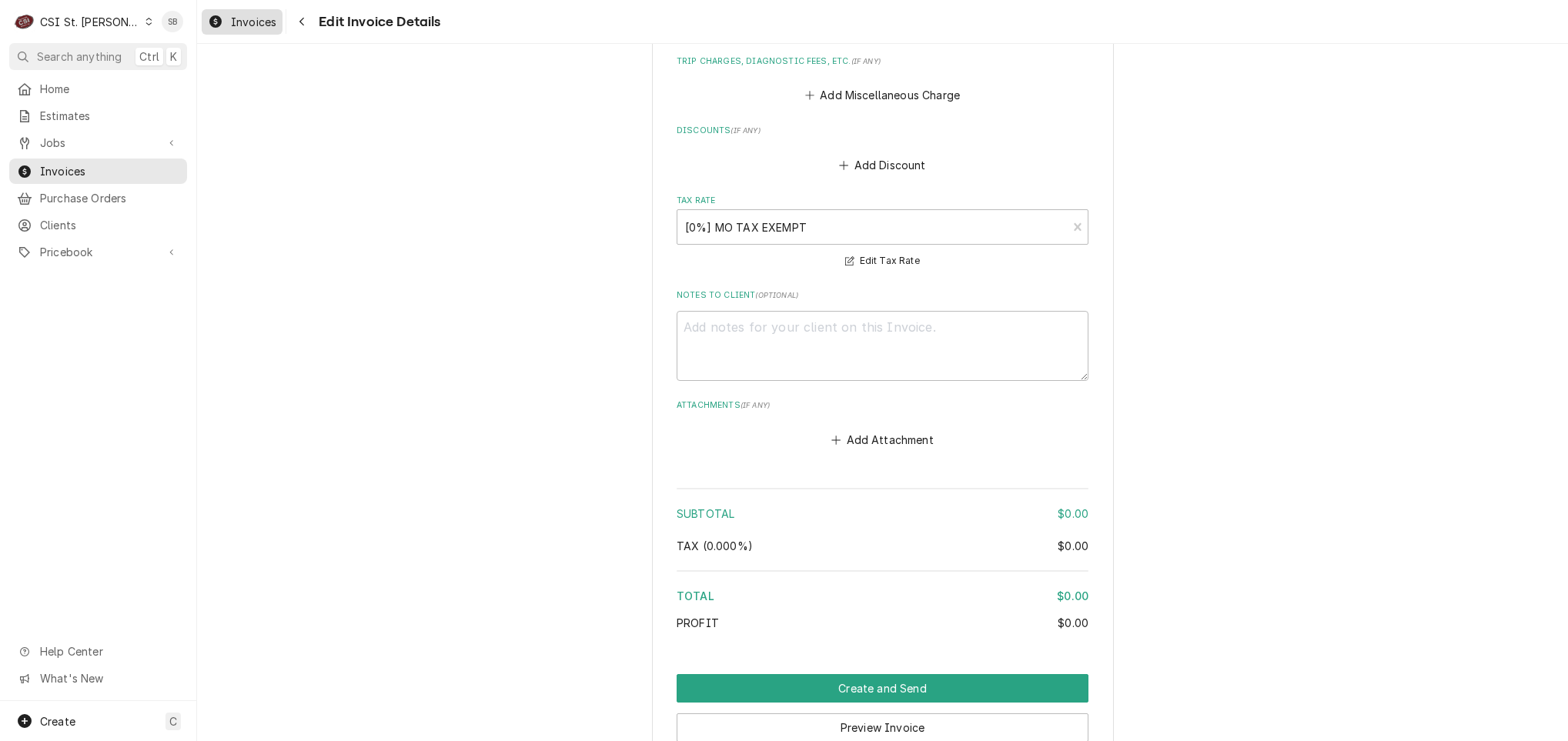
click at [250, 23] on span "Invoices" at bounding box center [253, 22] width 45 height 16
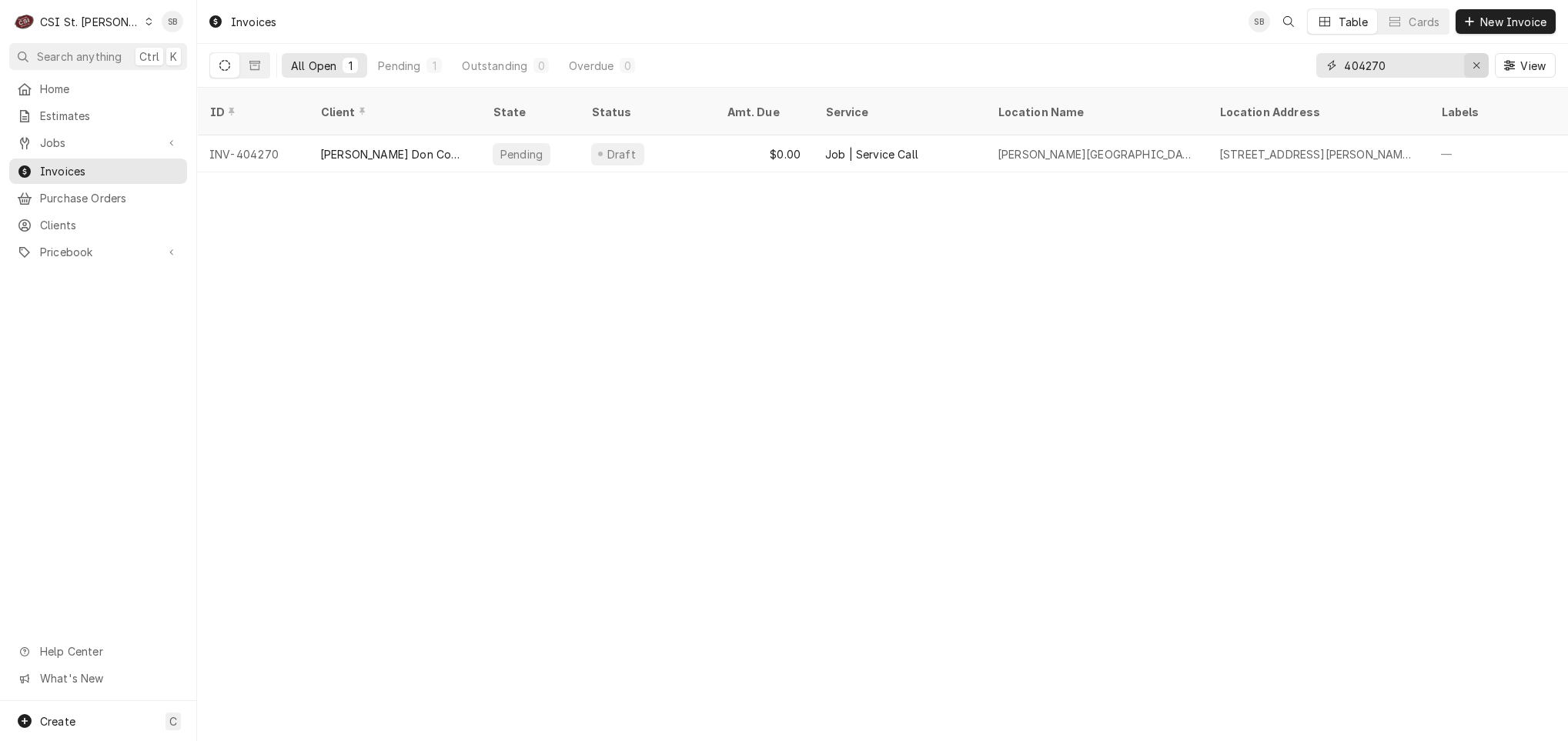
click at [1469, 70] on div "Erase input" at bounding box center [1476, 65] width 15 height 15
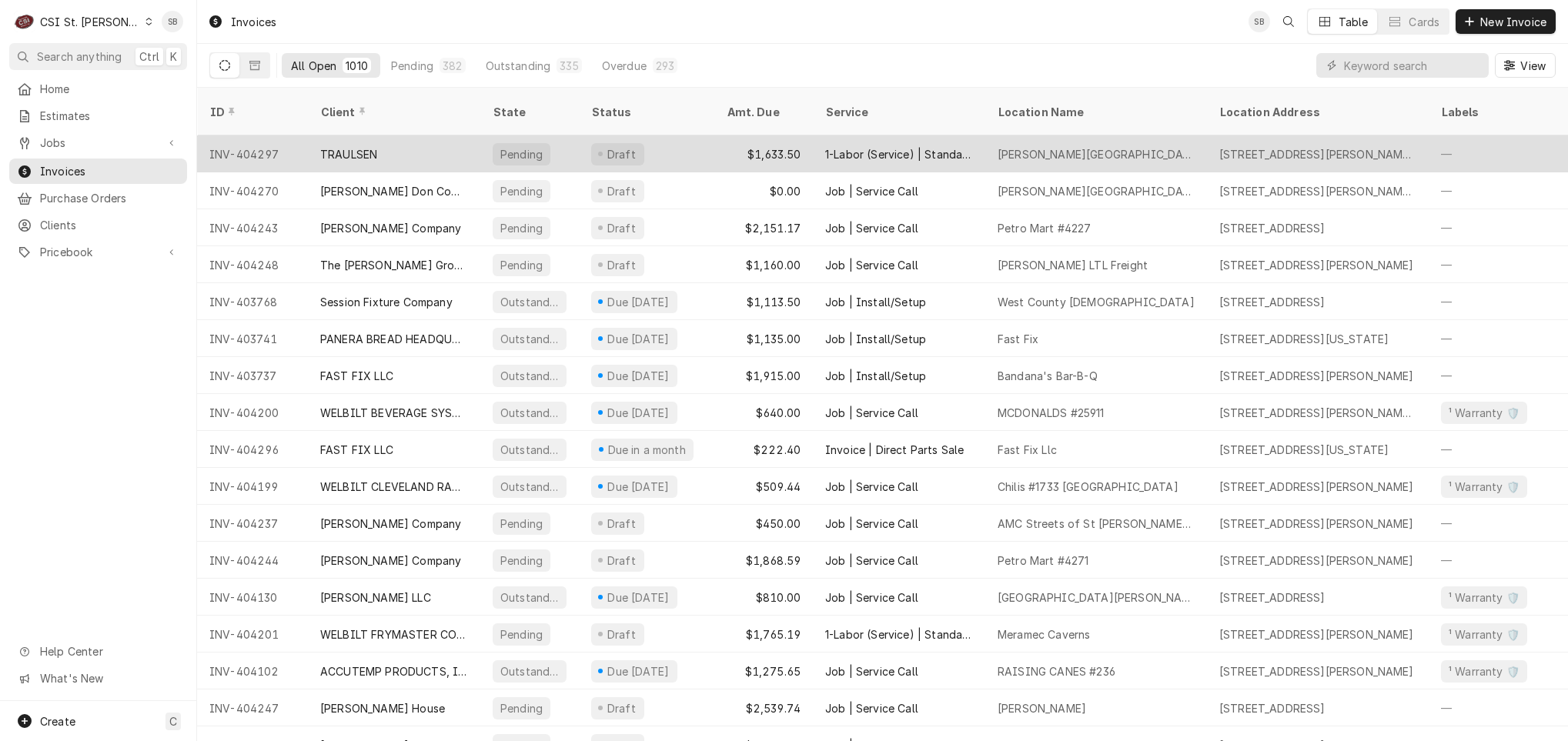
click at [356, 146] on div "TRAULSEN" at bounding box center [348, 155] width 57 height 16
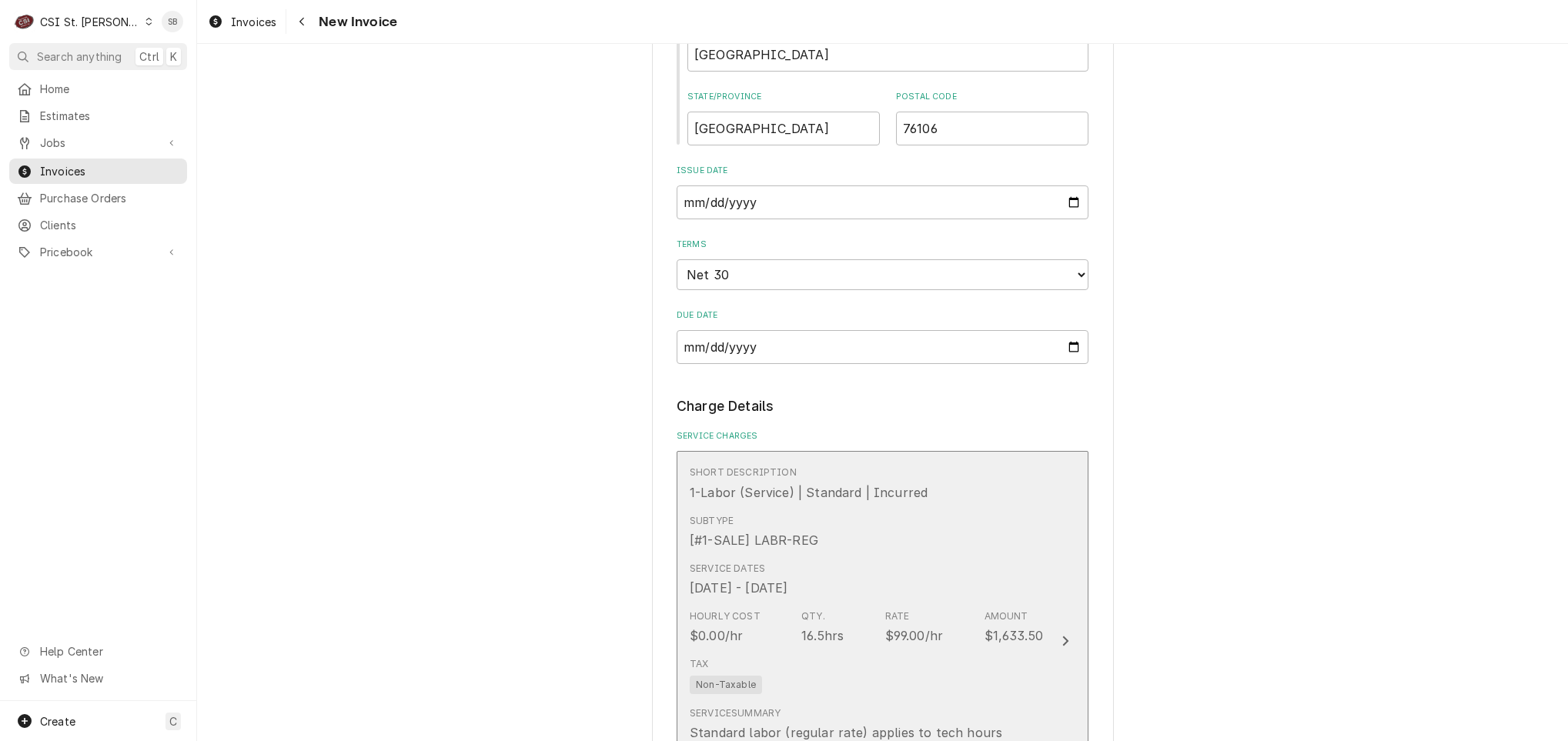
click at [804, 545] on div "[#1-SALE] LABR-REG" at bounding box center [754, 539] width 128 height 18
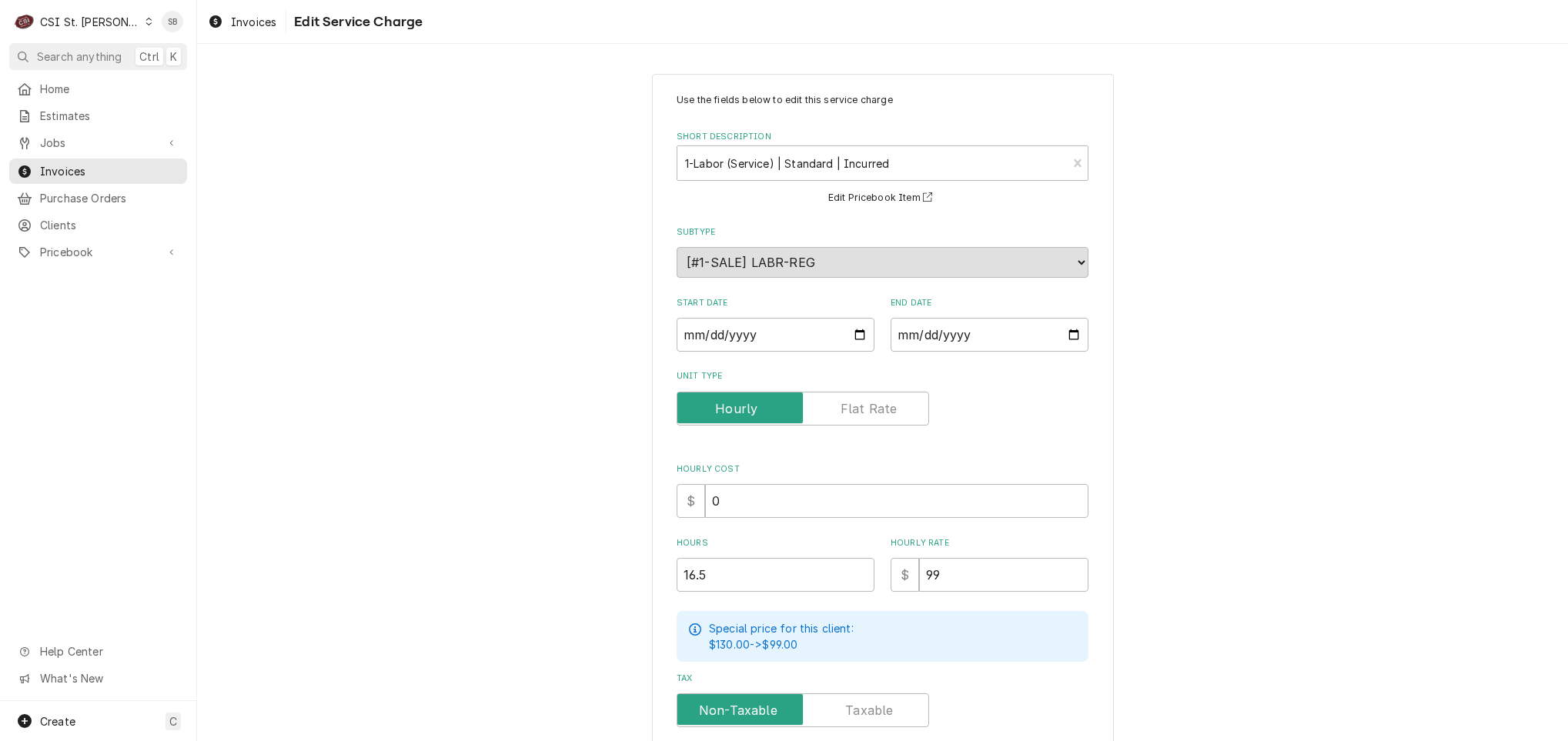
scroll to position [248, 0]
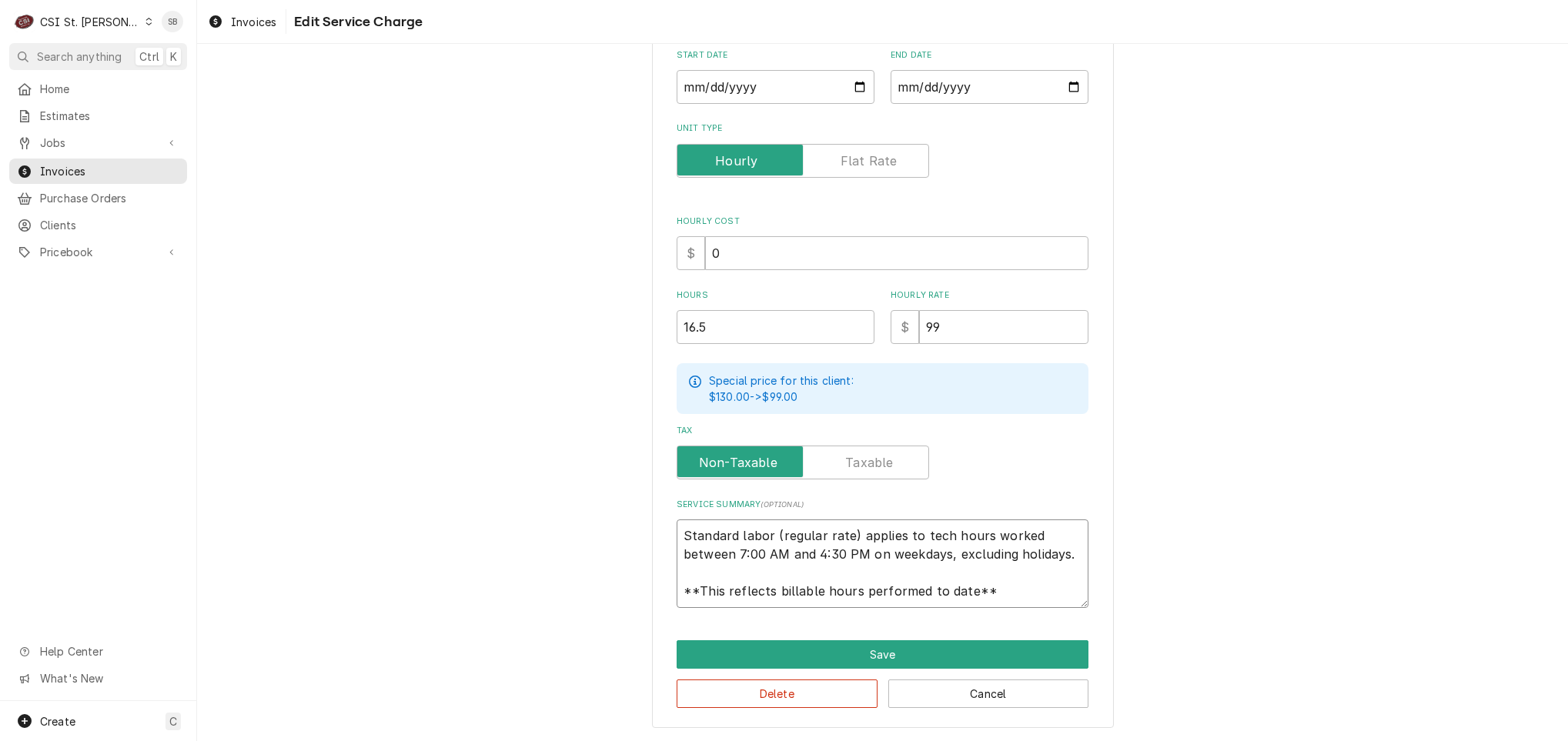
drag, startPoint x: 672, startPoint y: 531, endPoint x: 1254, endPoint y: 725, distance: 613.5
click at [1336, 740] on html "C CSI St. [PERSON_NAME] SB Search anything Ctrl K Home Estimates Jobs Jobs Job …" at bounding box center [784, 370] width 1568 height 741
paste textarea "Brand: Traulsen / Model: SARI232HPUT-FHS / Serial: 22F02158 9/8 - Technician ar…"
type textarea "x"
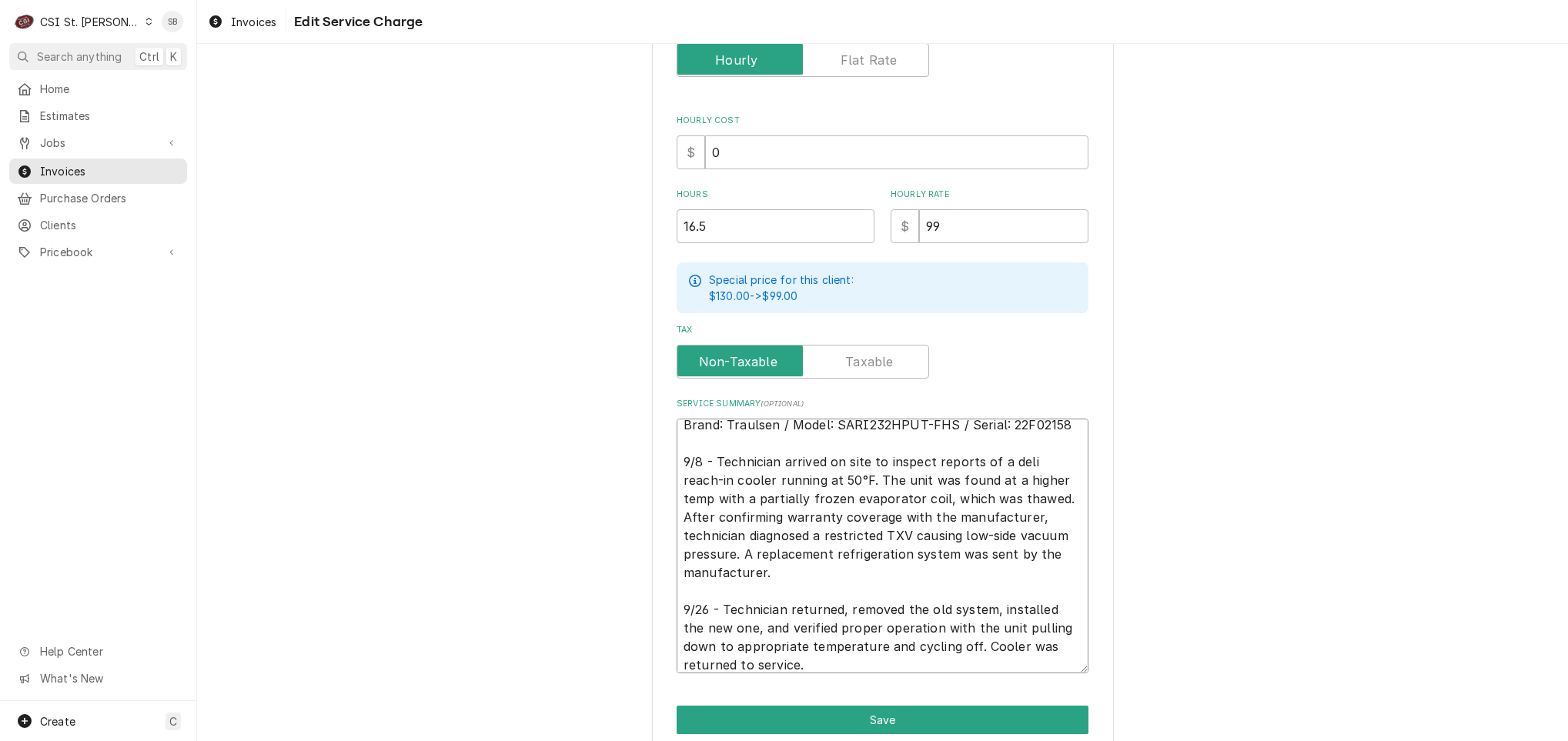
scroll to position [414, 0]
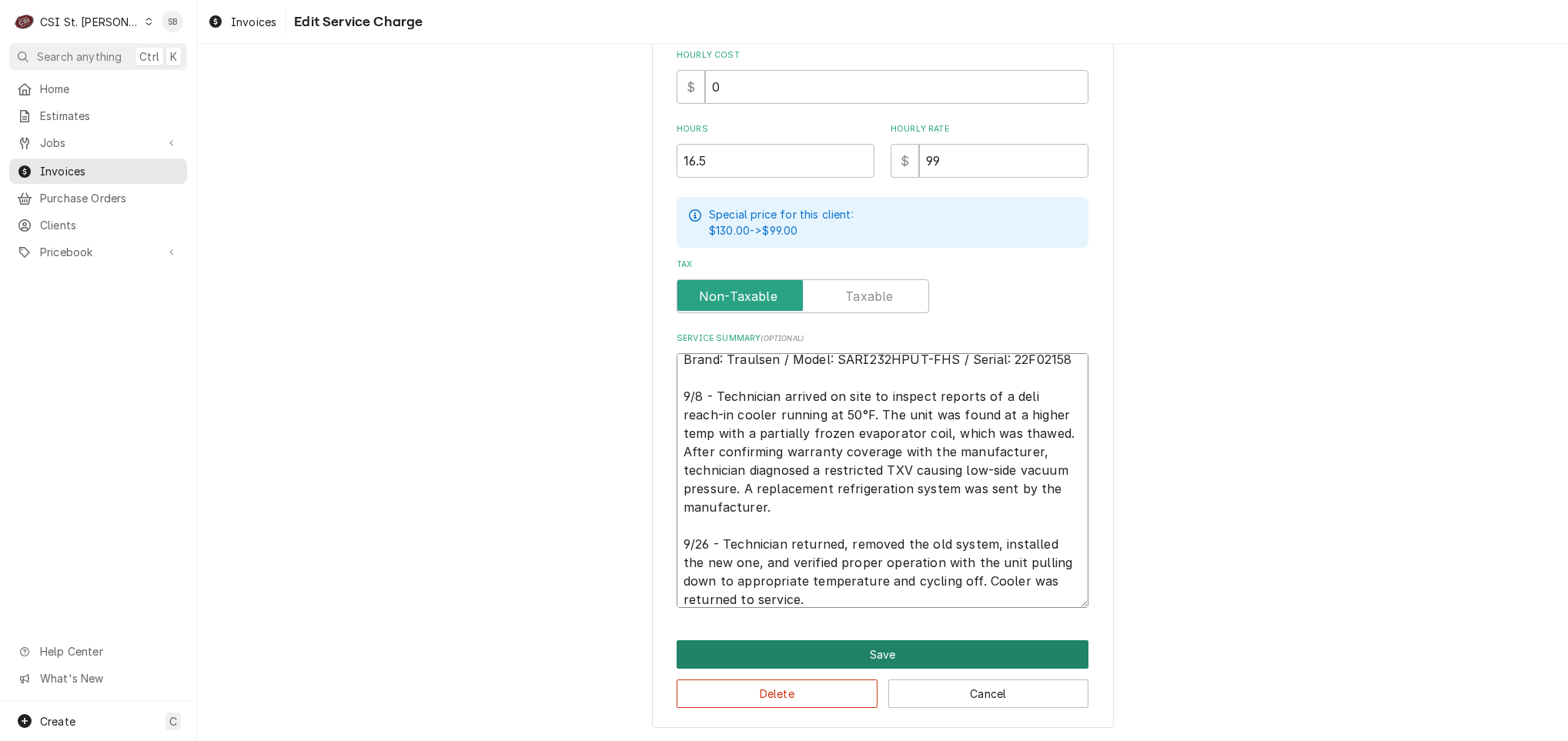
type textarea "Brand: Traulsen / Model: SARI232HPUT-FHS / Serial: 22F02158 9/8 - Technician ar…"
click at [806, 651] on button "Save" at bounding box center [882, 653] width 411 height 28
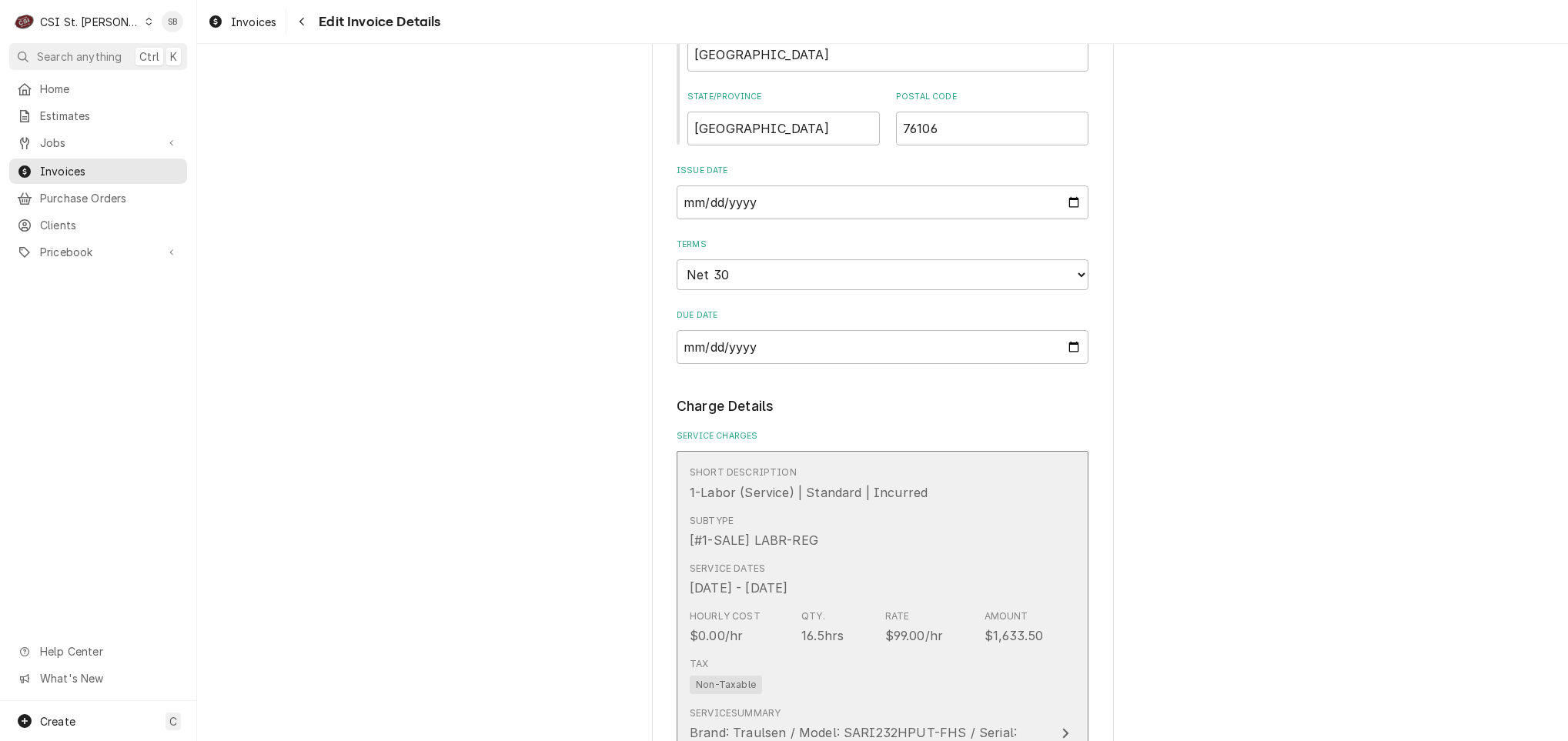
click at [850, 545] on div "Subtype [#1-SALE] LABR-REG" at bounding box center [866, 531] width 354 height 48
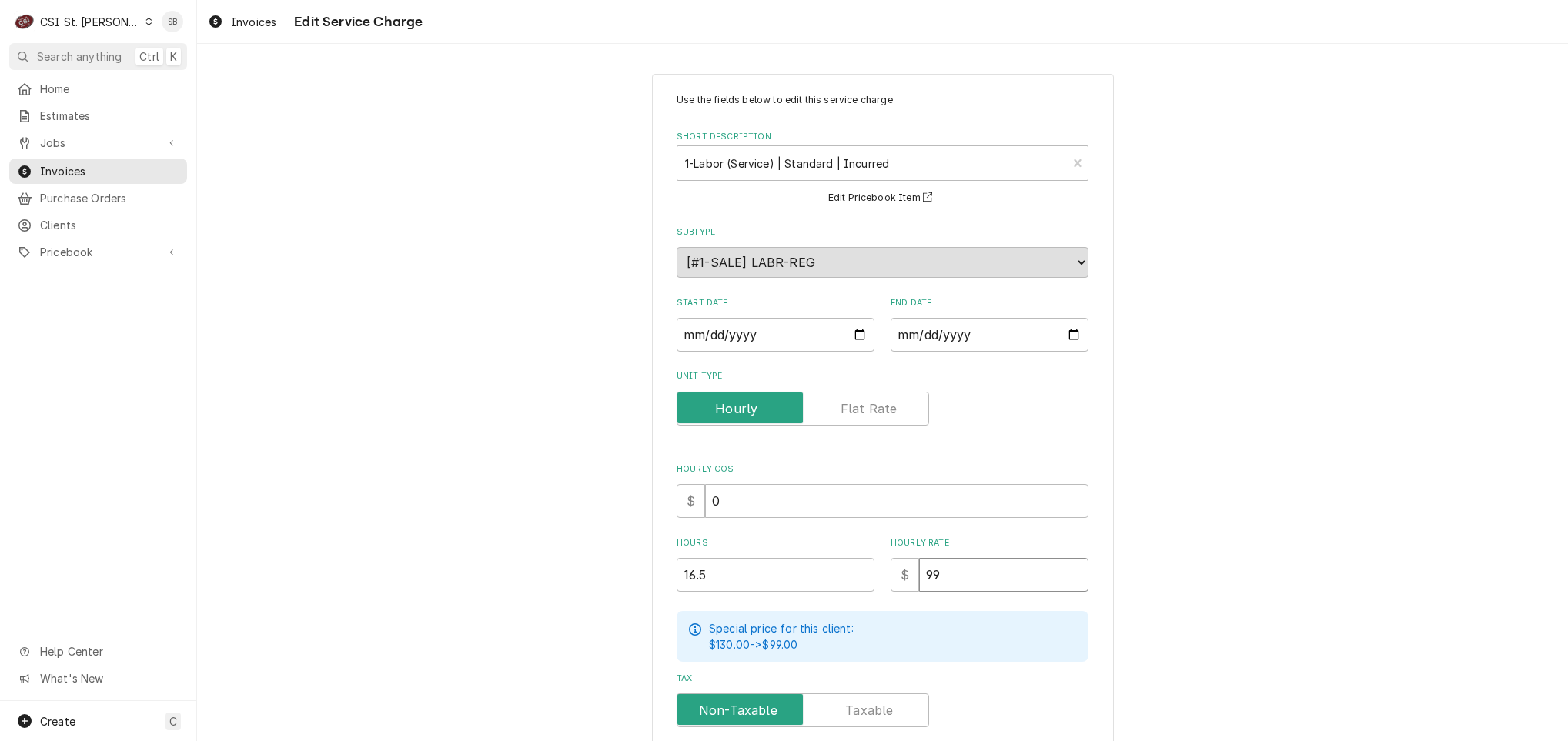
drag, startPoint x: 963, startPoint y: 577, endPoint x: 789, endPoint y: 573, distance: 174.0
click at [789, 573] on div "Hours 16.5 Hourly Rate $ 99" at bounding box center [882, 564] width 411 height 54
type textarea "x"
type input "1"
type textarea "x"
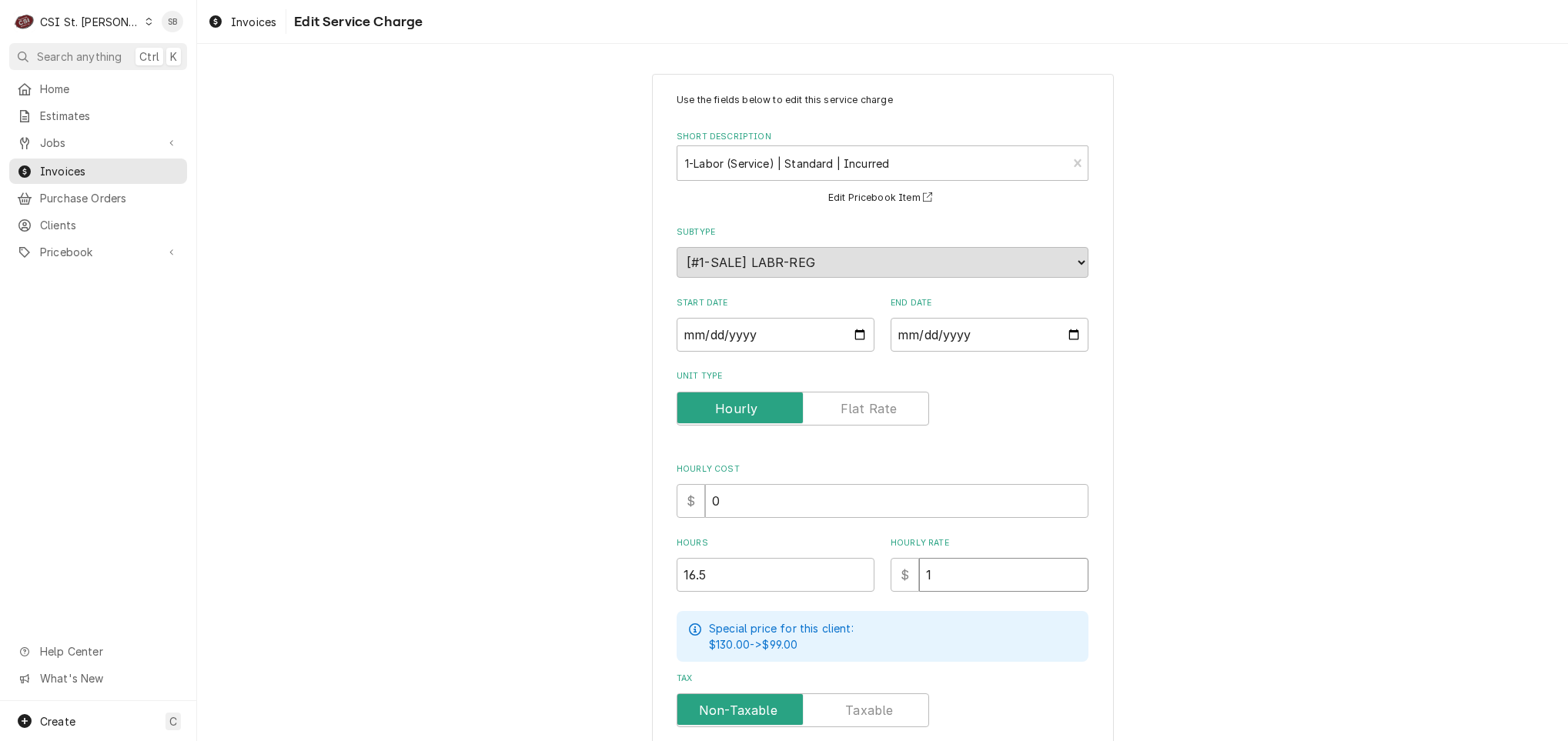
type input "12"
type textarea "x"
type input "125"
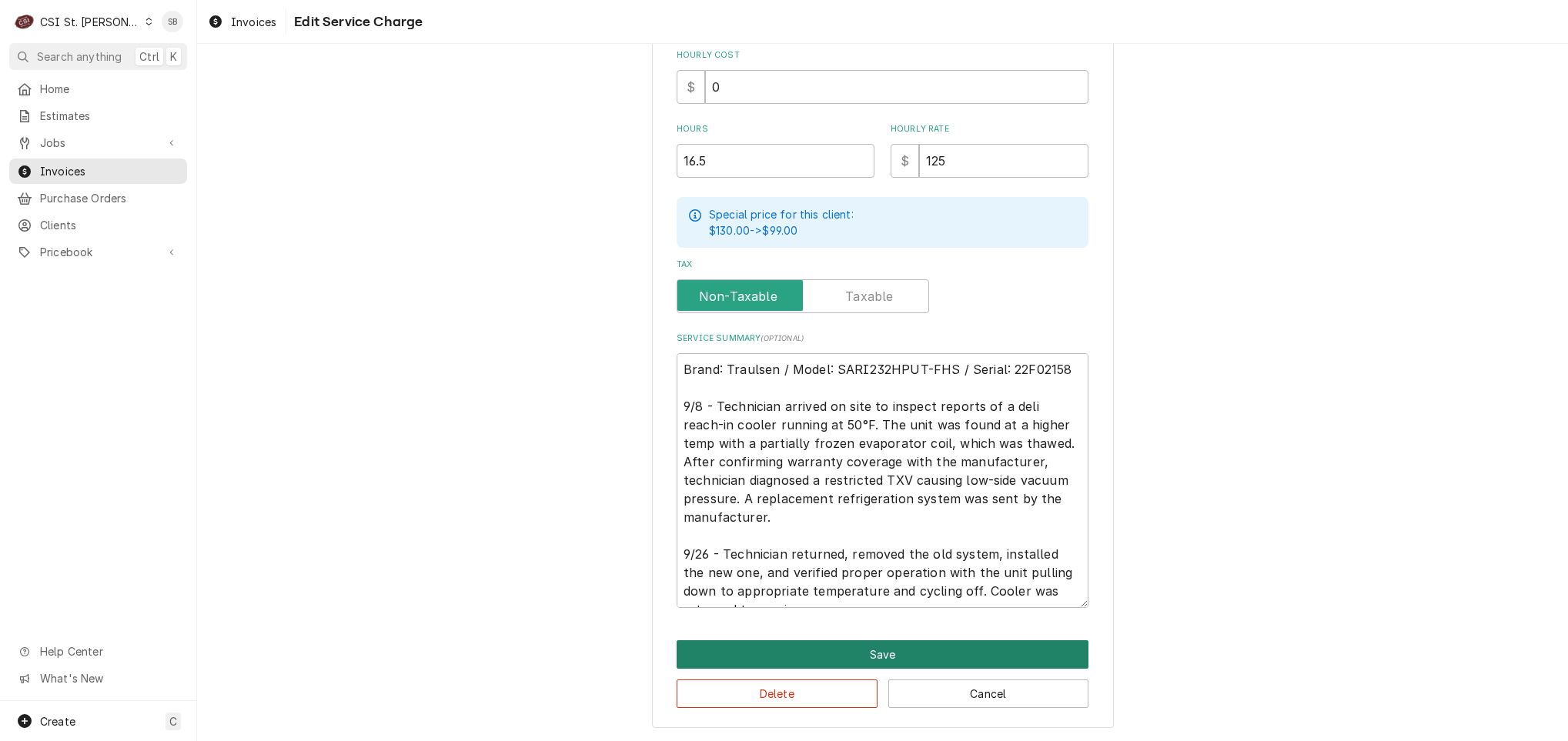
click at [903, 644] on button "Save" at bounding box center [882, 653] width 411 height 28
type textarea "x"
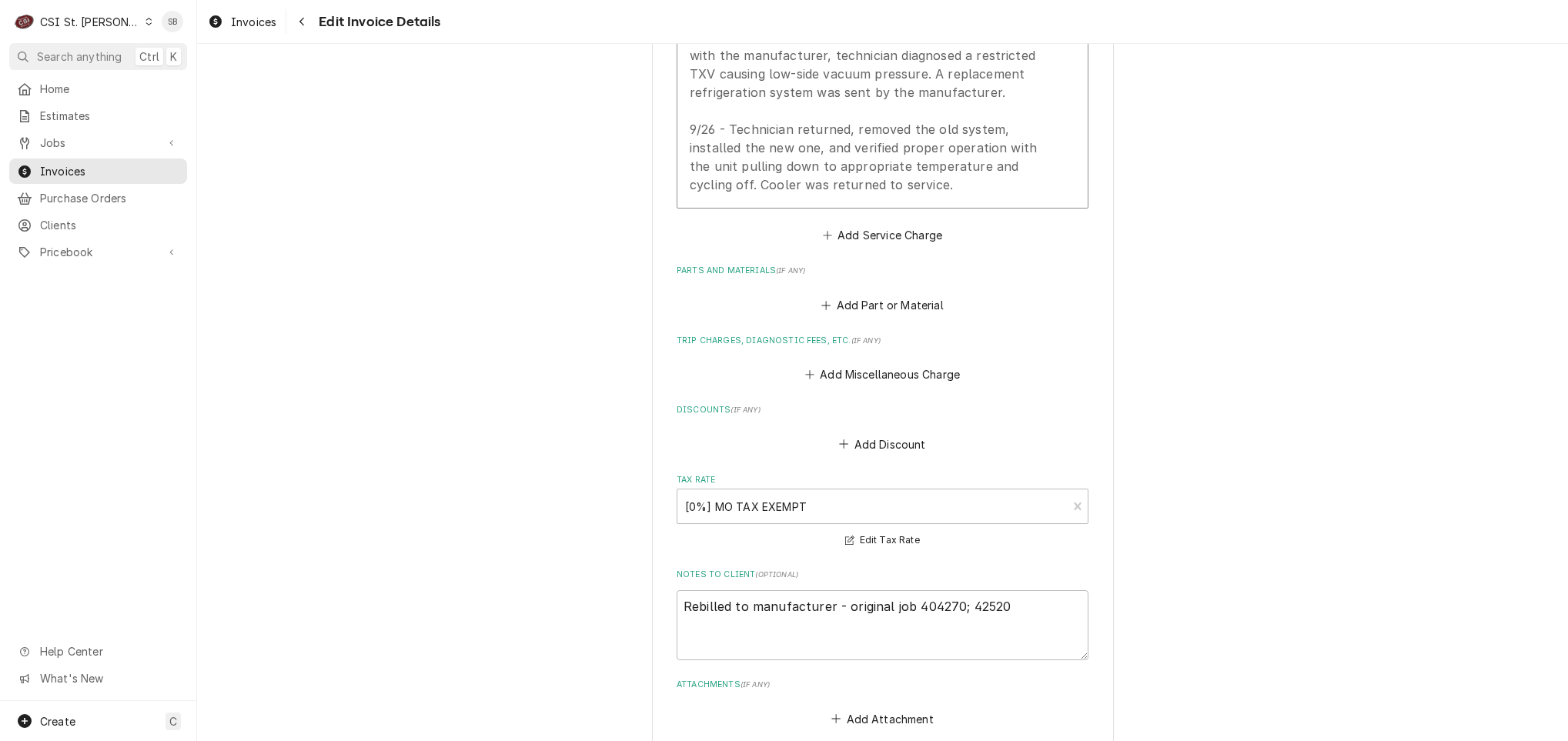
scroll to position [1731, 0]
click at [820, 372] on button "Add Miscellaneous Charge" at bounding box center [882, 373] width 160 height 22
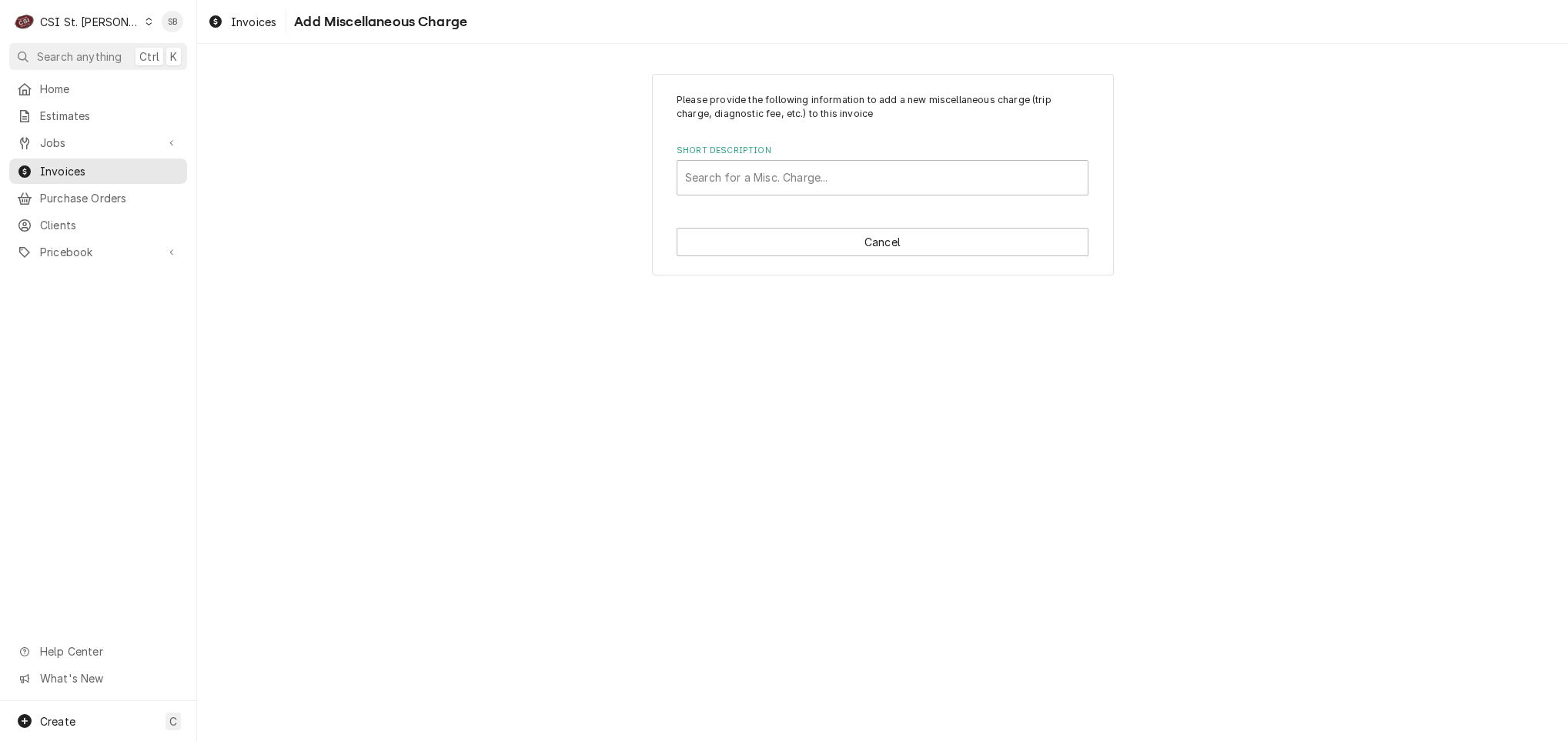
click at [719, 181] on div "Short Description" at bounding box center [882, 177] width 395 height 28
type input "trave"
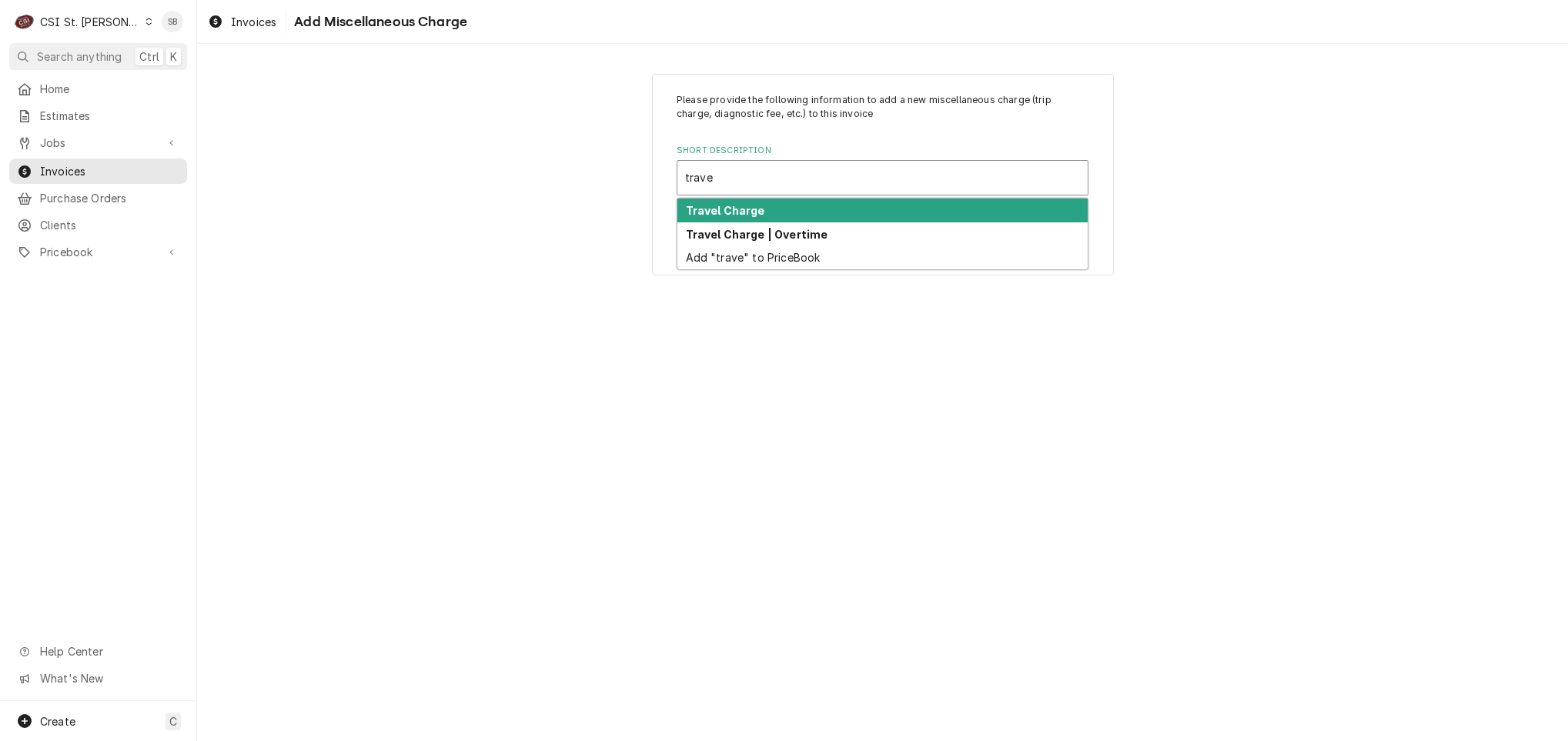
click at [728, 211] on strong "Travel Charge" at bounding box center [725, 211] width 80 height 13
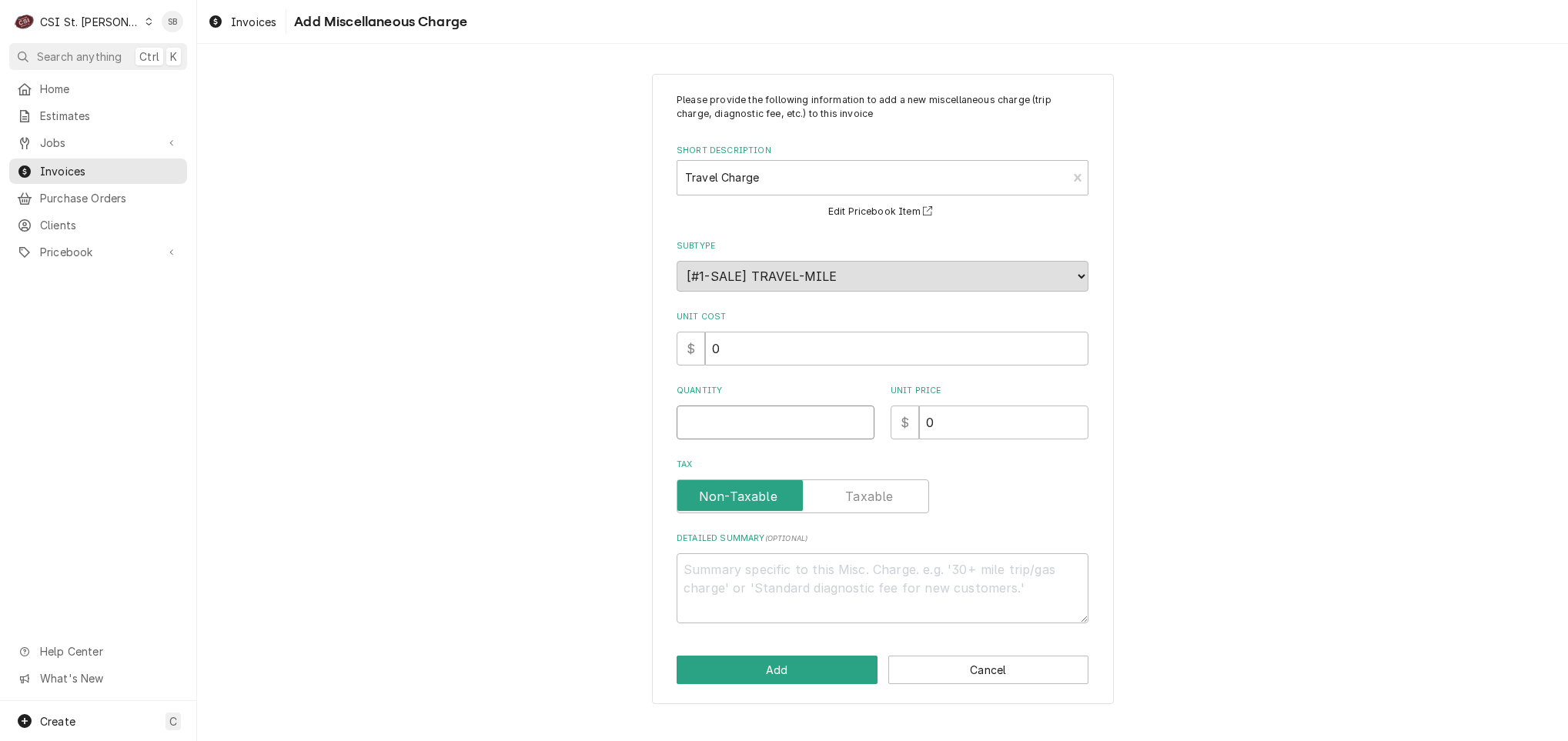
click at [746, 429] on input "Quantity" at bounding box center [775, 421] width 198 height 33
type textarea "x"
type input "1"
type textarea "x"
type input "1.7"
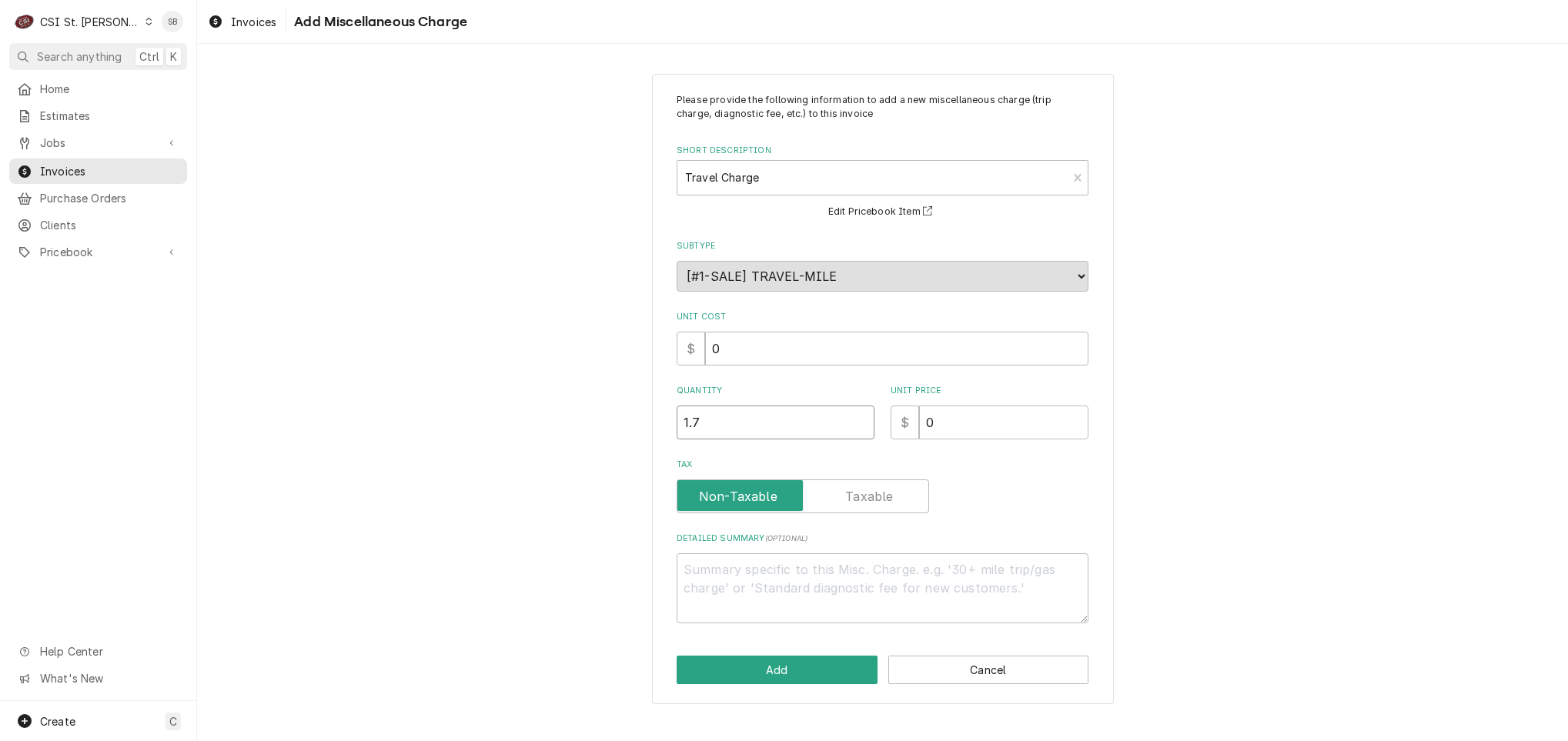
type textarea "x"
type input "1.75"
type textarea "x"
type input "1"
type textarea "x"
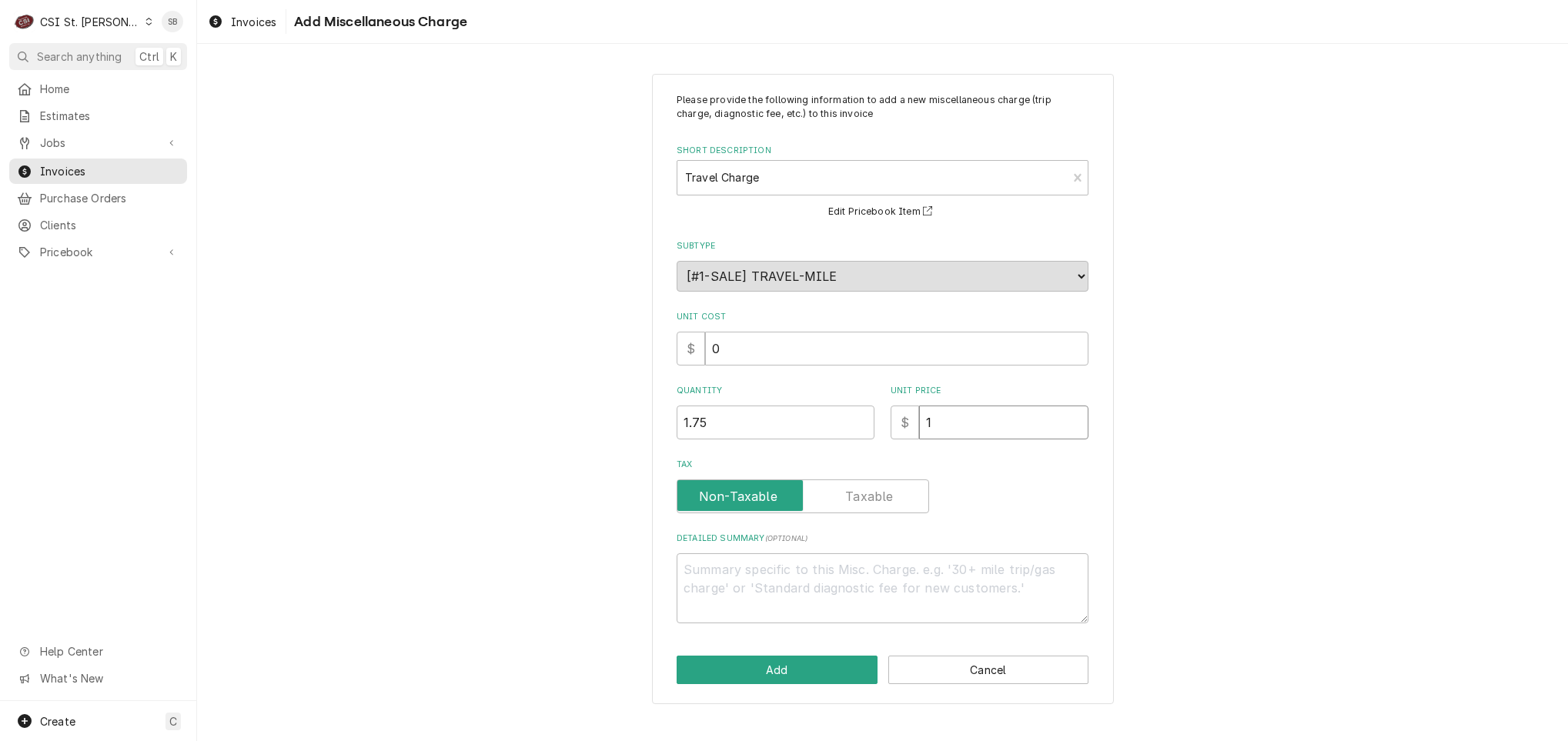
type input "12"
type textarea "x"
type input "125"
click at [741, 670] on button "Add" at bounding box center [777, 669] width 201 height 28
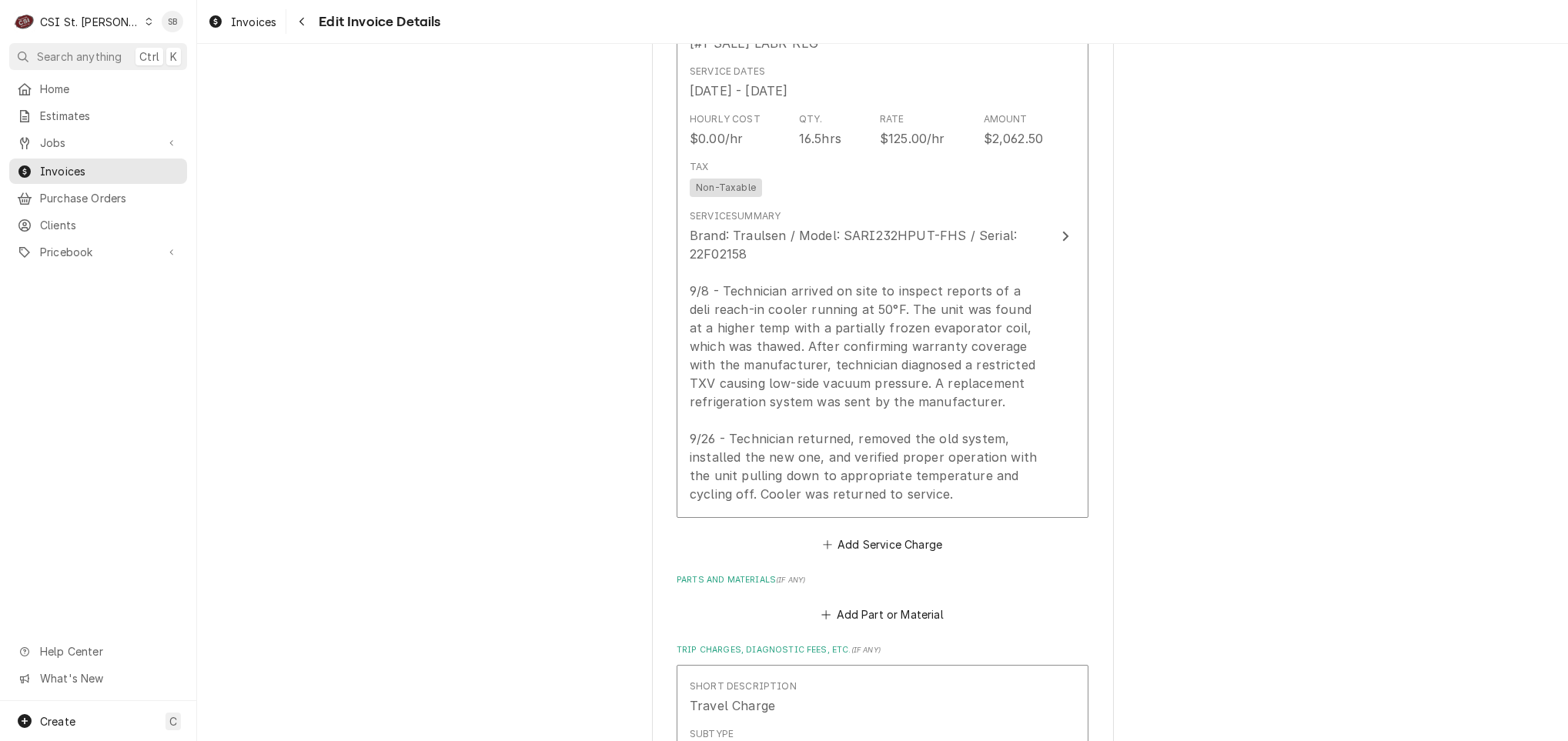
scroll to position [1615, 0]
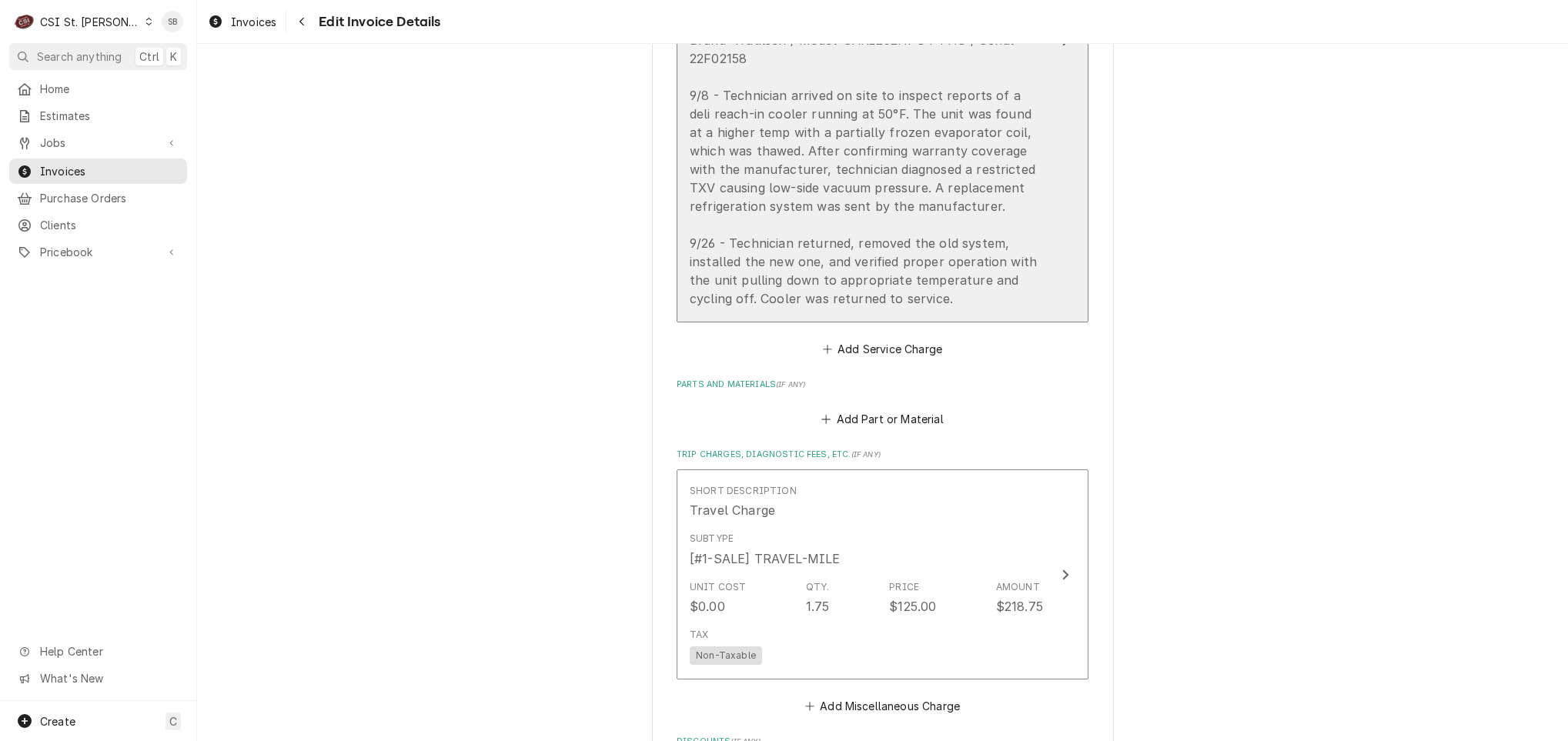
click at [845, 313] on div "Service Summary Brand: Traulsen / Model: SARI232HPUT-FHS / Serial: 22F02158 9/8…" at bounding box center [866, 161] width 354 height 306
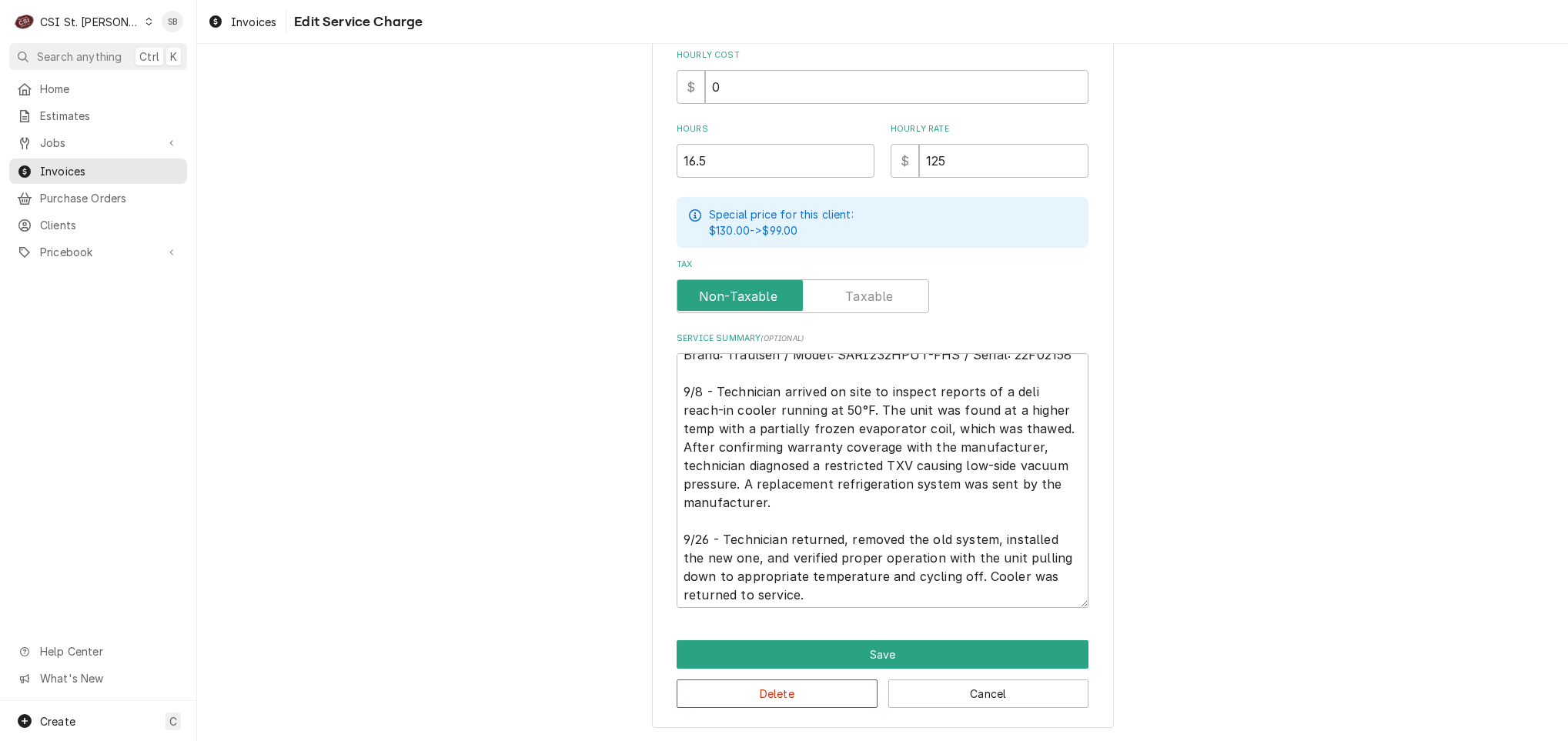
scroll to position [18, 0]
drag, startPoint x: 866, startPoint y: 591, endPoint x: 868, endPoint y: 519, distance: 72.0
click at [868, 593] on textarea "Brand: Traulsen / Model: SARI232HPUT-FHS / Serial: 22F02158 9/8 - Technician ar…" at bounding box center [882, 481] width 411 height 255
type textarea "x"
type textarea "Brand: Traulsen / Model: SARI232HPUT-FHS / Serial: 22F02158 9/8 - Technician ar…"
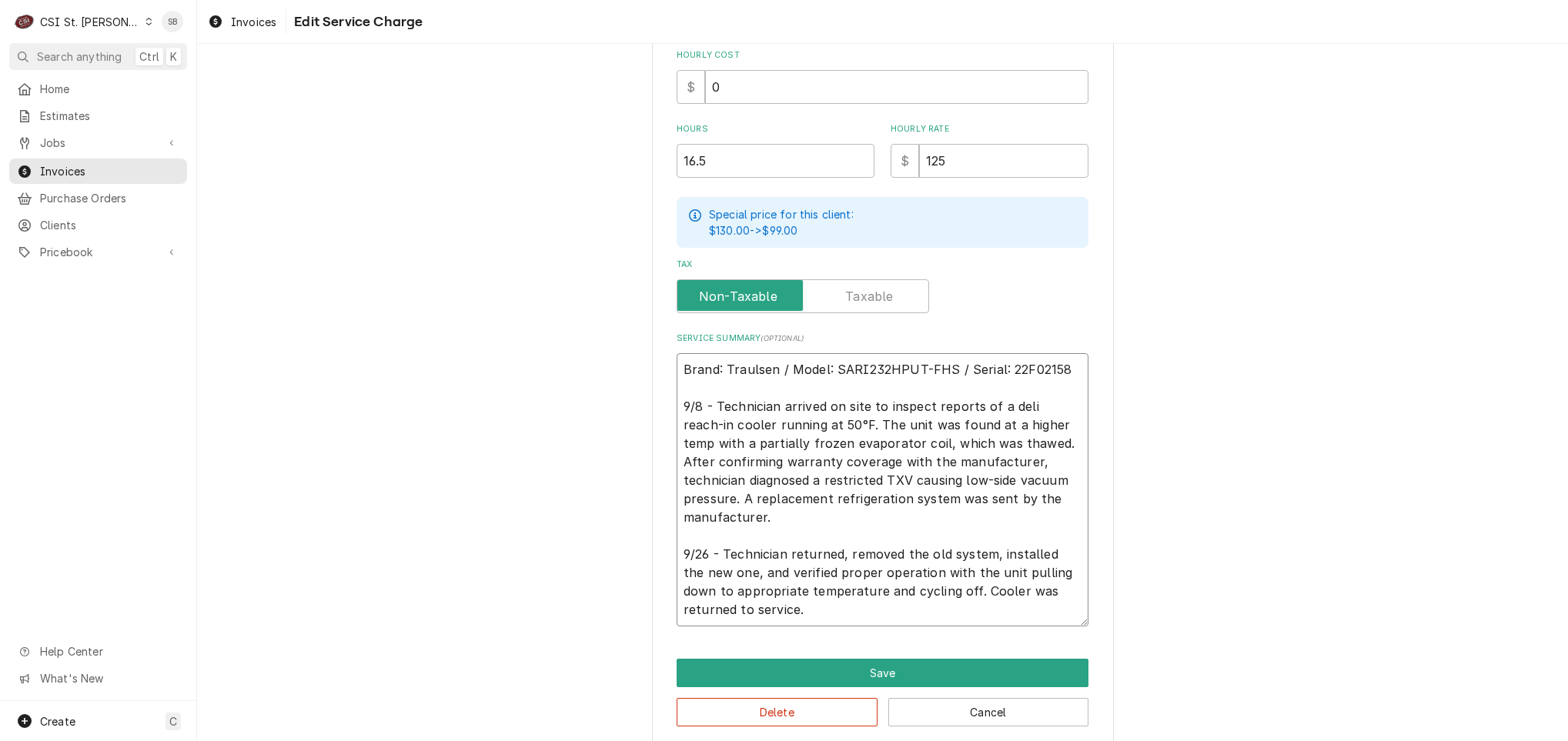
type textarea "x"
type textarea "Brand: Traulsen / Model: SARI232HPUT-FHS / Serial: 22F02158 9/8 - Technician ar…"
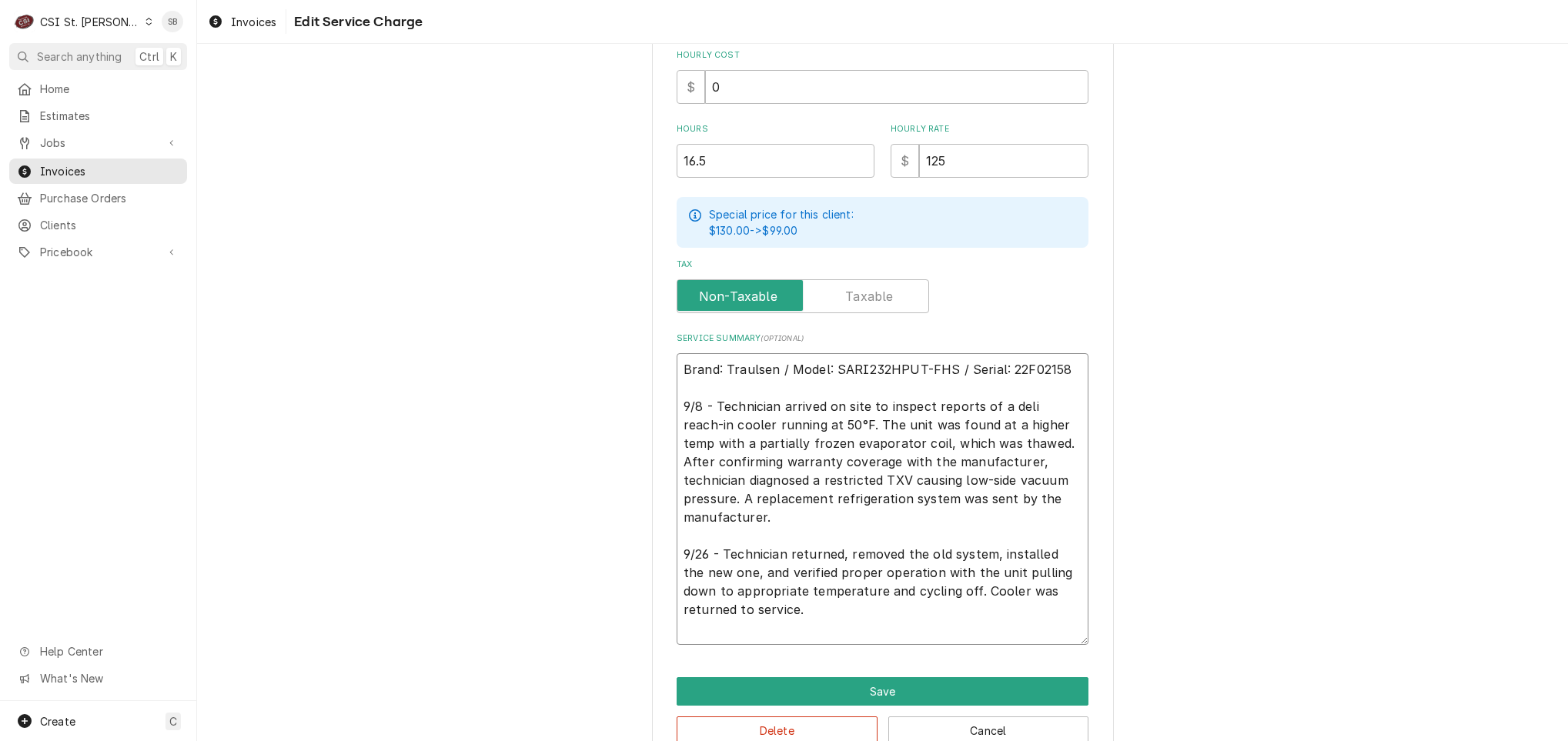
type textarea "x"
type textarea "Brand: Traulsen / Model: SARI232HPUT-FHS / Serial: 22F02158 9/8 - Technician ar…"
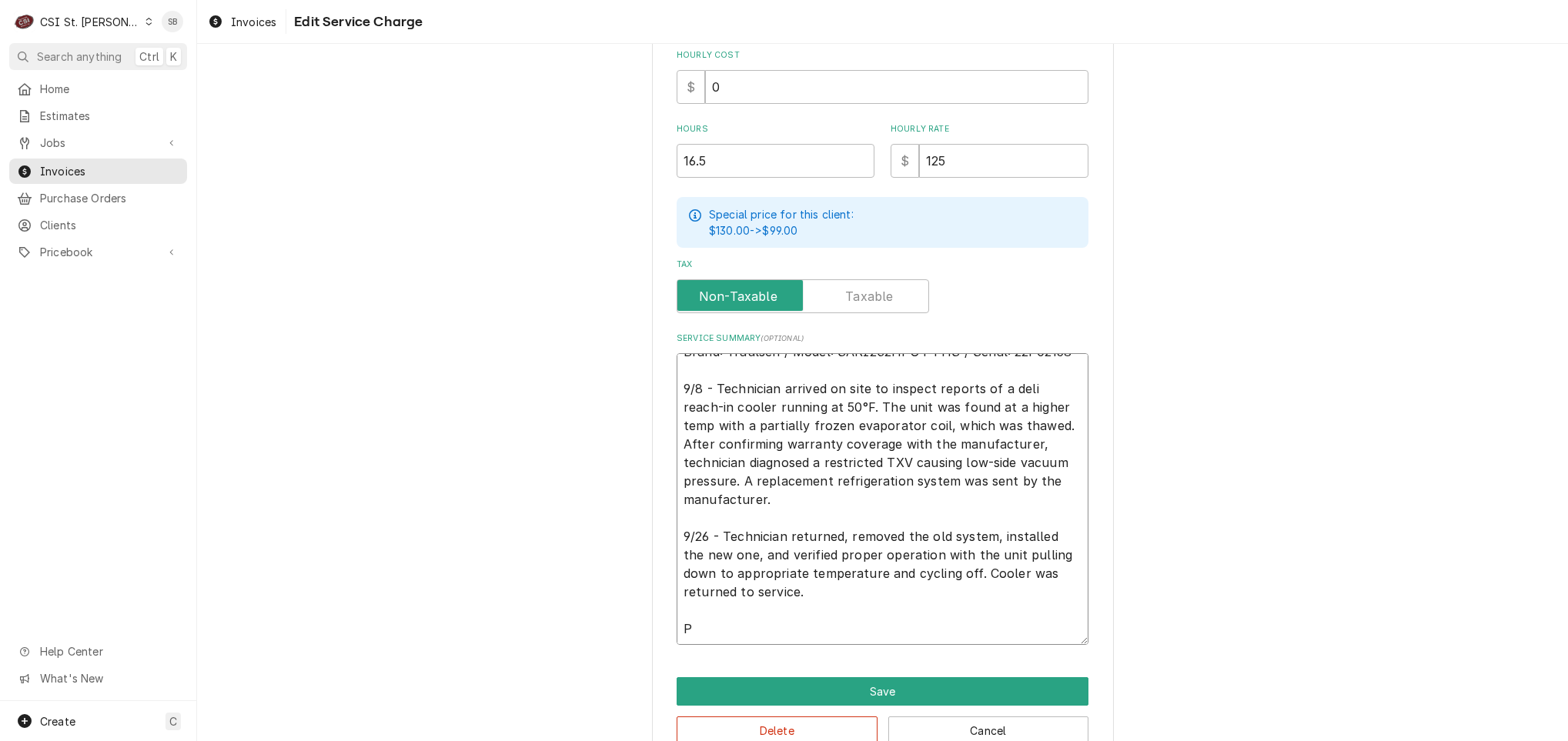
type textarea "x"
type textarea "Brand: Traulsen / Model: SARI232HPUT-FHS / Serial: 22F02158 9/8 - Technician ar…"
type textarea "x"
type textarea "Brand: Traulsen / Model: SARI232HPUT-FHS / Serial: 22F02158 9/8 - Technician ar…"
type textarea "x"
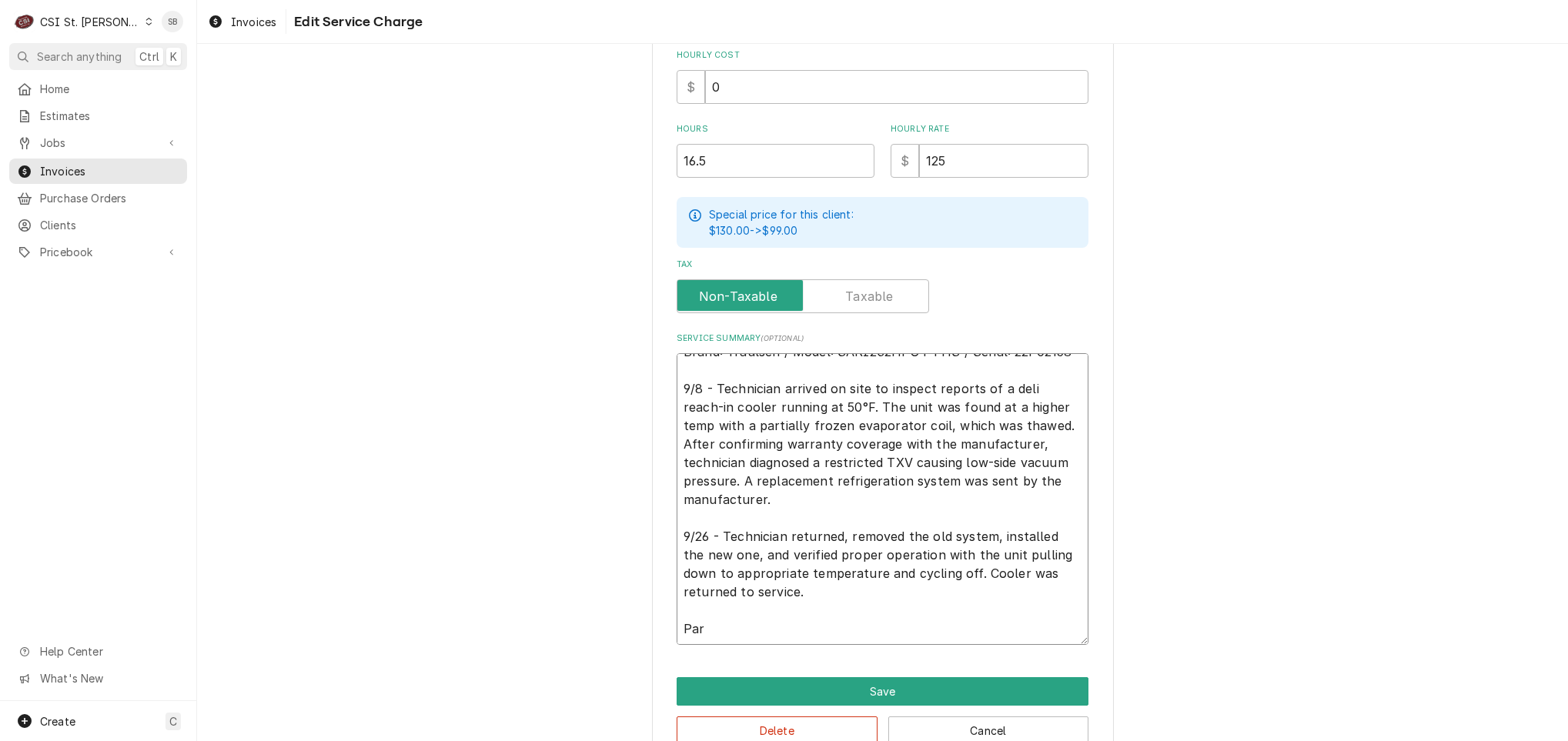
type textarea "Brand: Traulsen / Model: SARI232HPUT-FHS / Serial: 22F02158 9/8 - Technician ar…"
type textarea "x"
type textarea "Brand: Traulsen / Model: SARI232HPUT-FHS / Serial: 22F02158 9/8 - Technician ar…"
type textarea "x"
type textarea "Brand: Traulsen / Model: SARI232HPUT-FHS / Serial: 22F02158 9/8 - Technician ar…"
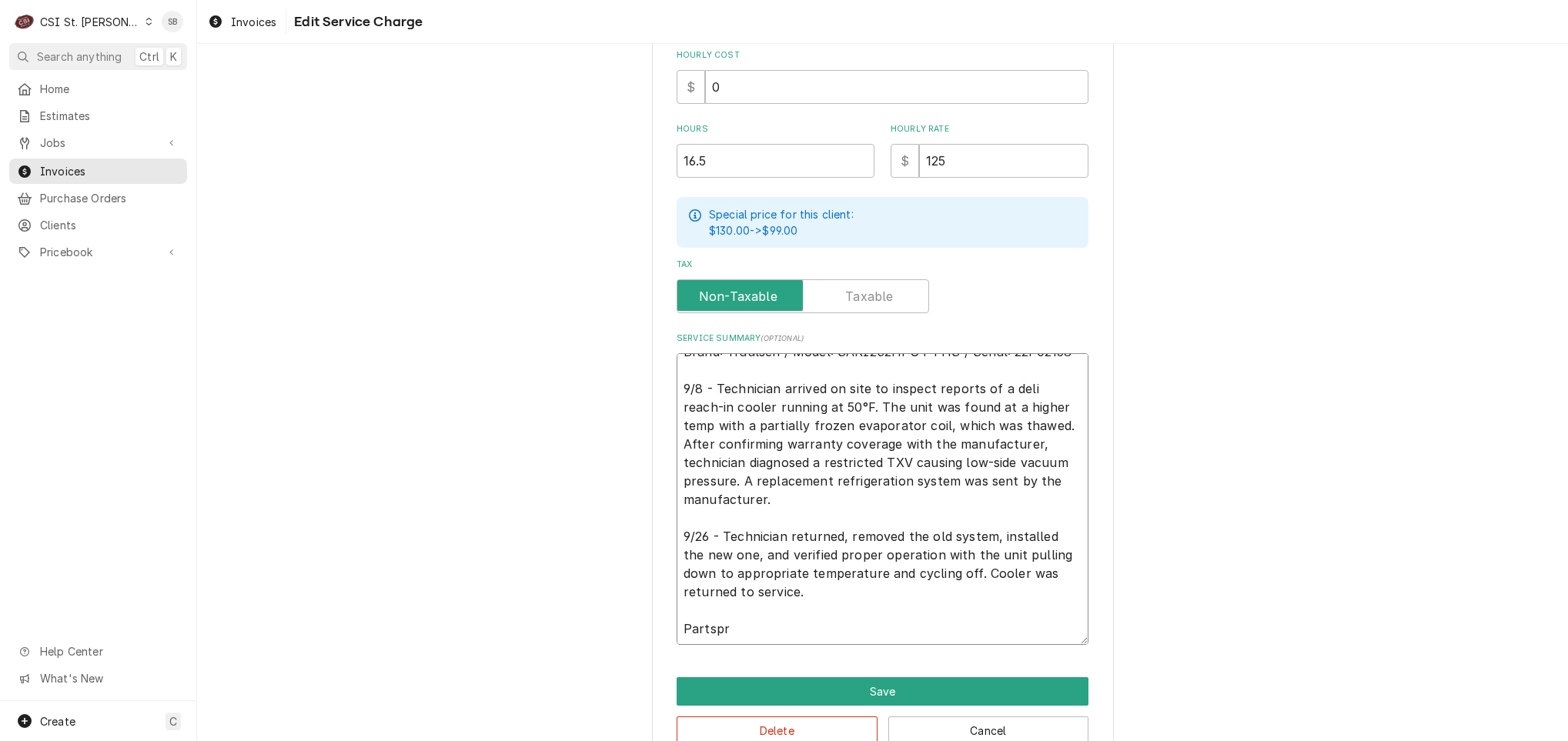
type textarea "x"
type textarea "Brand: Traulsen / Model: SARI232HPUT-FHS / Serial: 22F02158 9/8 - Technician ar…"
type textarea "x"
type textarea "Brand: Traulsen / Model: SARI232HPUT-FHS / Serial: 22F02158 9/8 - Technician ar…"
type textarea "x"
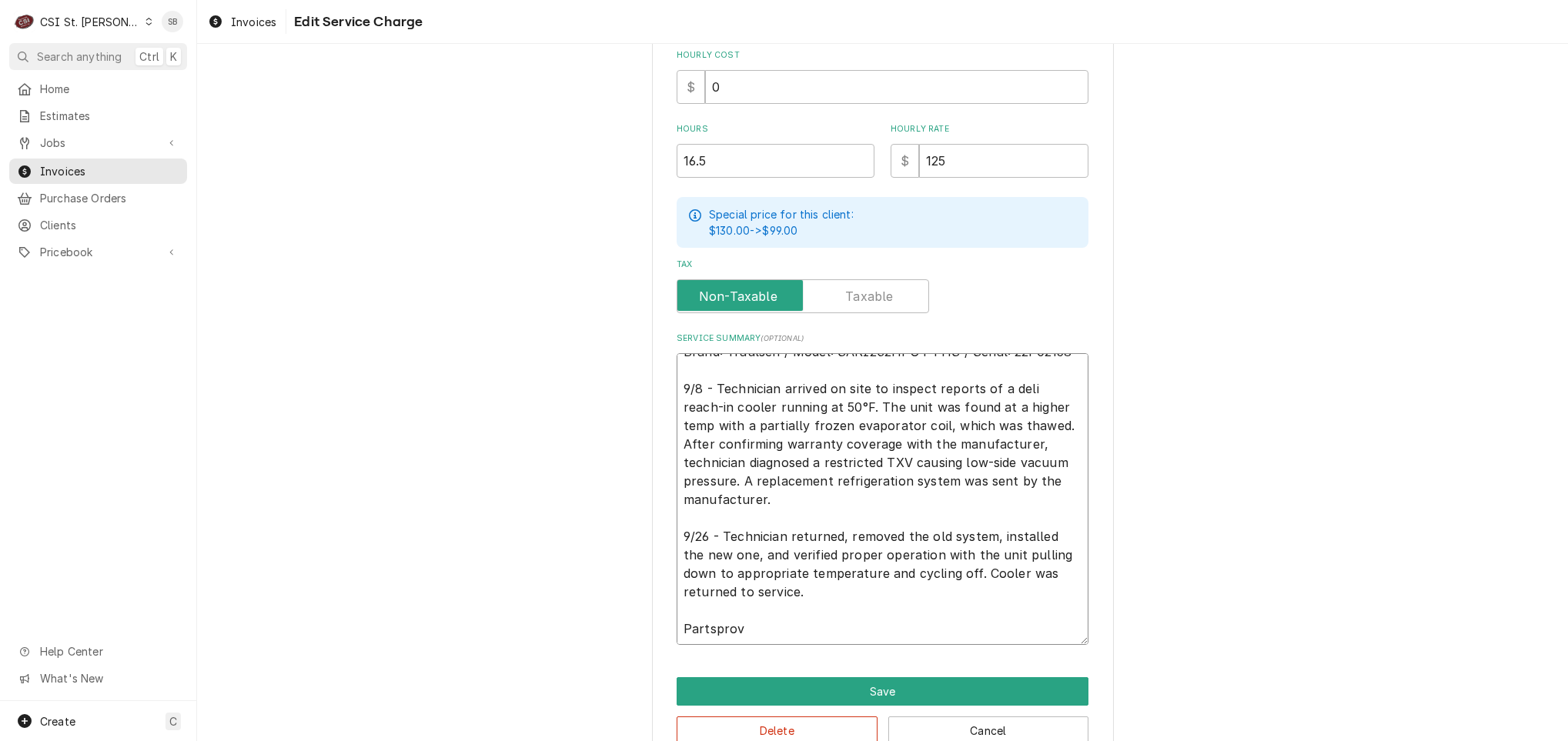
type textarea "Brand: Traulsen / Model: SARI232HPUT-FHS / Serial: 22F02158 9/8 - Technician ar…"
type textarea "x"
type textarea "Brand: Traulsen / Model: SARI232HPUT-FHS / Serial: 22F02158 9/8 - Technician ar…"
type textarea "x"
type textarea "Brand: Traulsen / Model: SARI232HPUT-FHS / Serial: 22F02158 9/8 - Technician ar…"
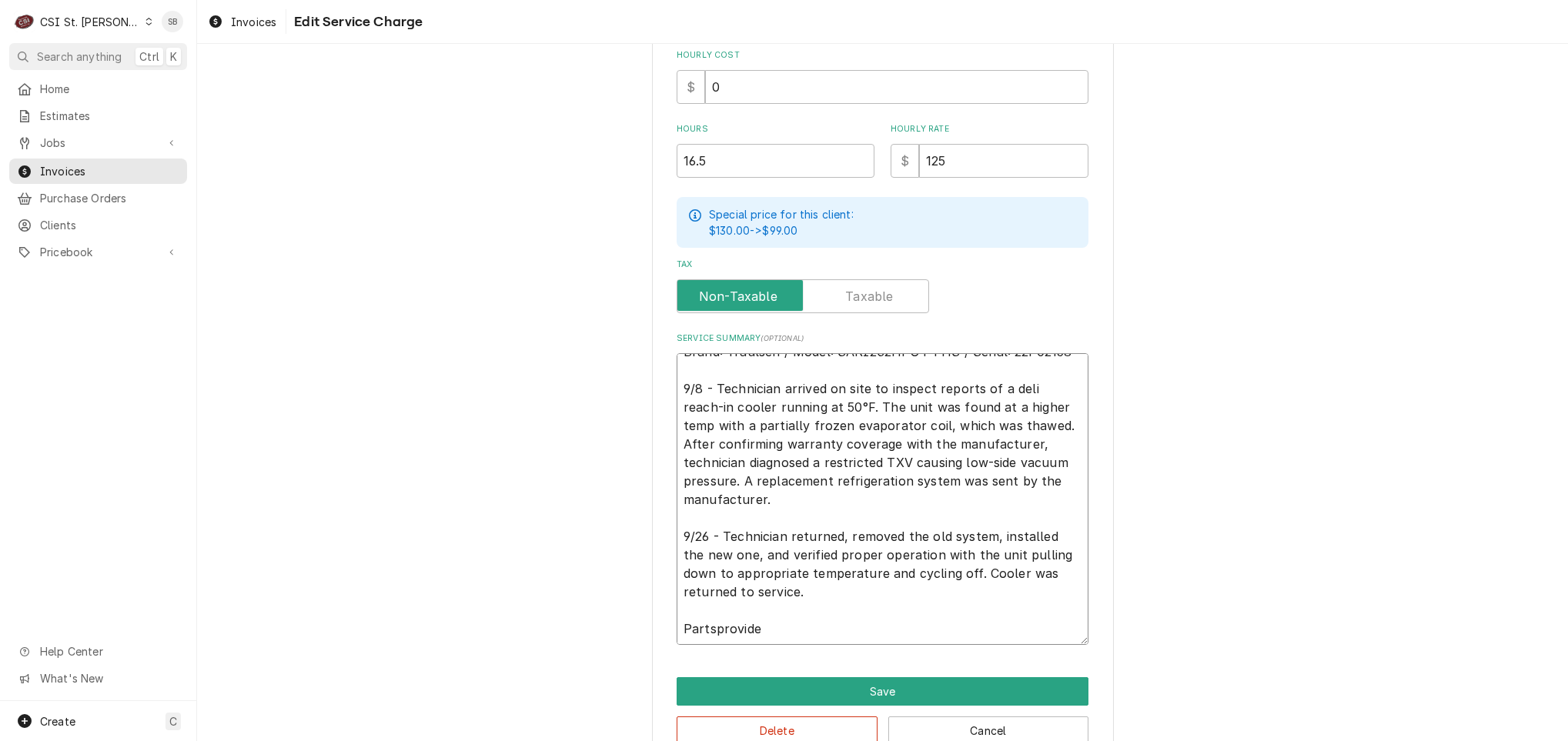
type textarea "x"
type textarea "Brand: Traulsen / Model: SARI232HPUT-FHS / Serial: 22F02158 9/8 - Technician ar…"
type textarea "x"
type textarea "Brand: Traulsen / Model: SARI232HPUT-FHS / Serial: 22F02158 9/8 - Technician ar…"
type textarea "x"
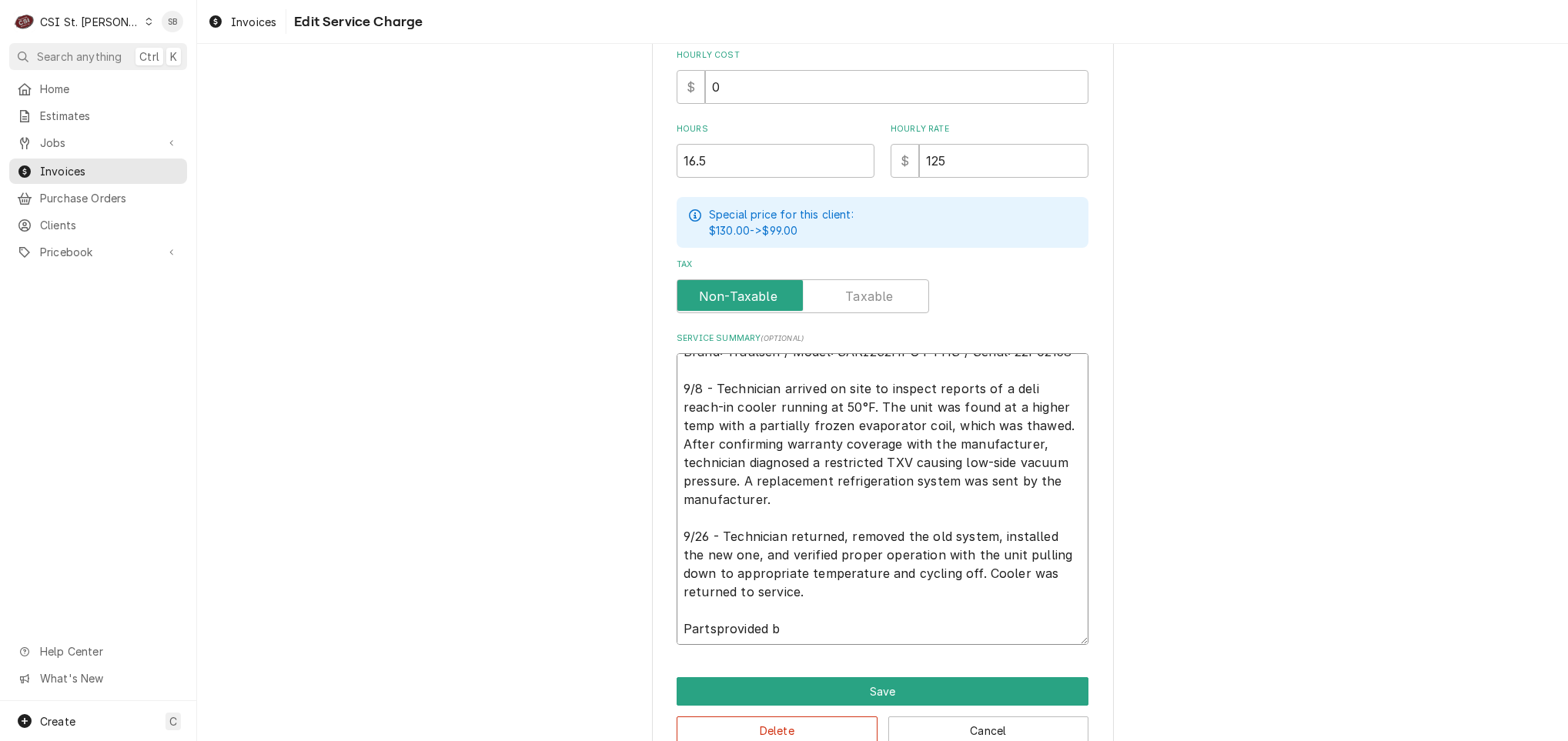
type textarea "Brand: Traulsen / Model: SARI232HPUT-FHS / Serial: 22F02158 9/8 - Technician ar…"
type textarea "x"
type textarea "Brand: Traulsen / Model: SARI232HPUT-FHS / Serial: 22F02158 9/8 - Technician ar…"
type textarea "x"
type textarea "Brand: Traulsen / Model: SARI232HPUT-FHS / Serial: 22F02158 9/8 - Technician ar…"
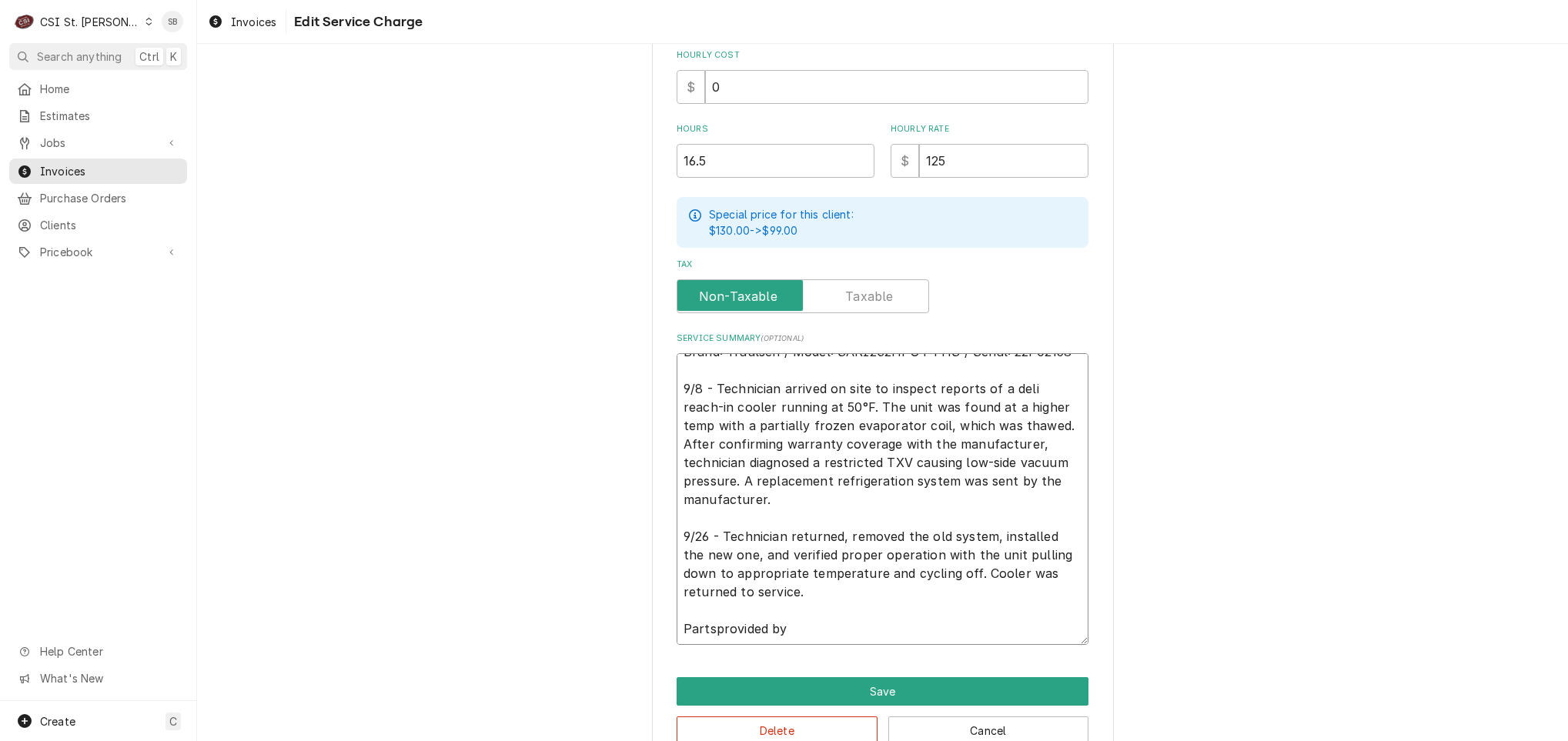
type textarea "x"
type textarea "Brand: Traulsen / Model: SARI232HPUT-FHS / Serial: 22F02158 9/8 - Technician ar…"
type textarea "x"
type textarea "Brand: Traulsen / Model: SARI232HPUT-FHS / Serial: 22F02158 9/8 - Technician ar…"
type textarea "x"
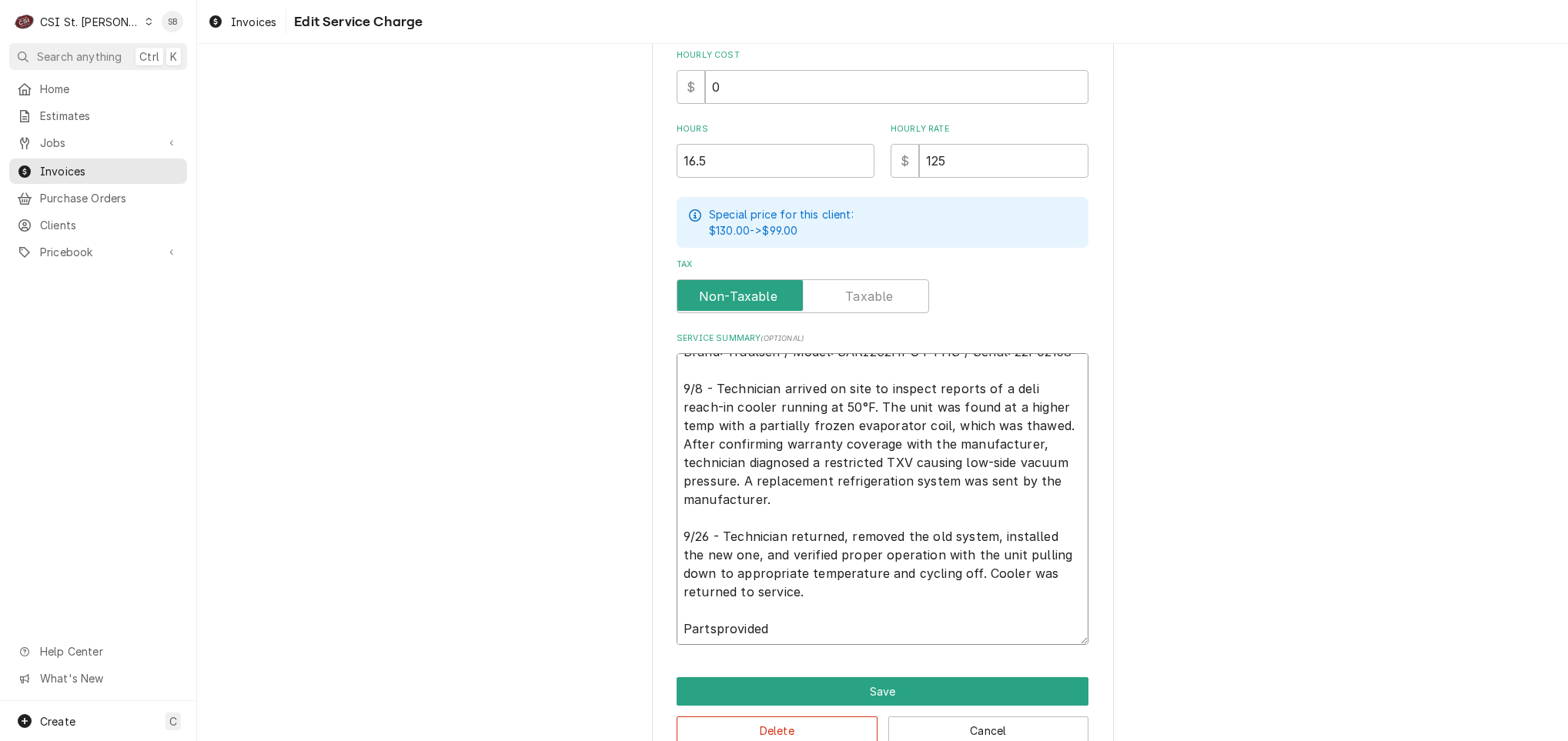
type textarea "Brand: Traulsen / Model: SARI232HPUT-FHS / Serial: 22F02158 9/8 - Technician ar…"
type textarea "x"
type textarea "Brand: Traulsen / Model: SARI232HPUT-FHS / Serial: 22F02158 9/8 - Technician ar…"
type textarea "x"
type textarea "Brand: Traulsen / Model: SARI232HPUT-FHS / Serial: 22F02158 9/8 - Technician ar…"
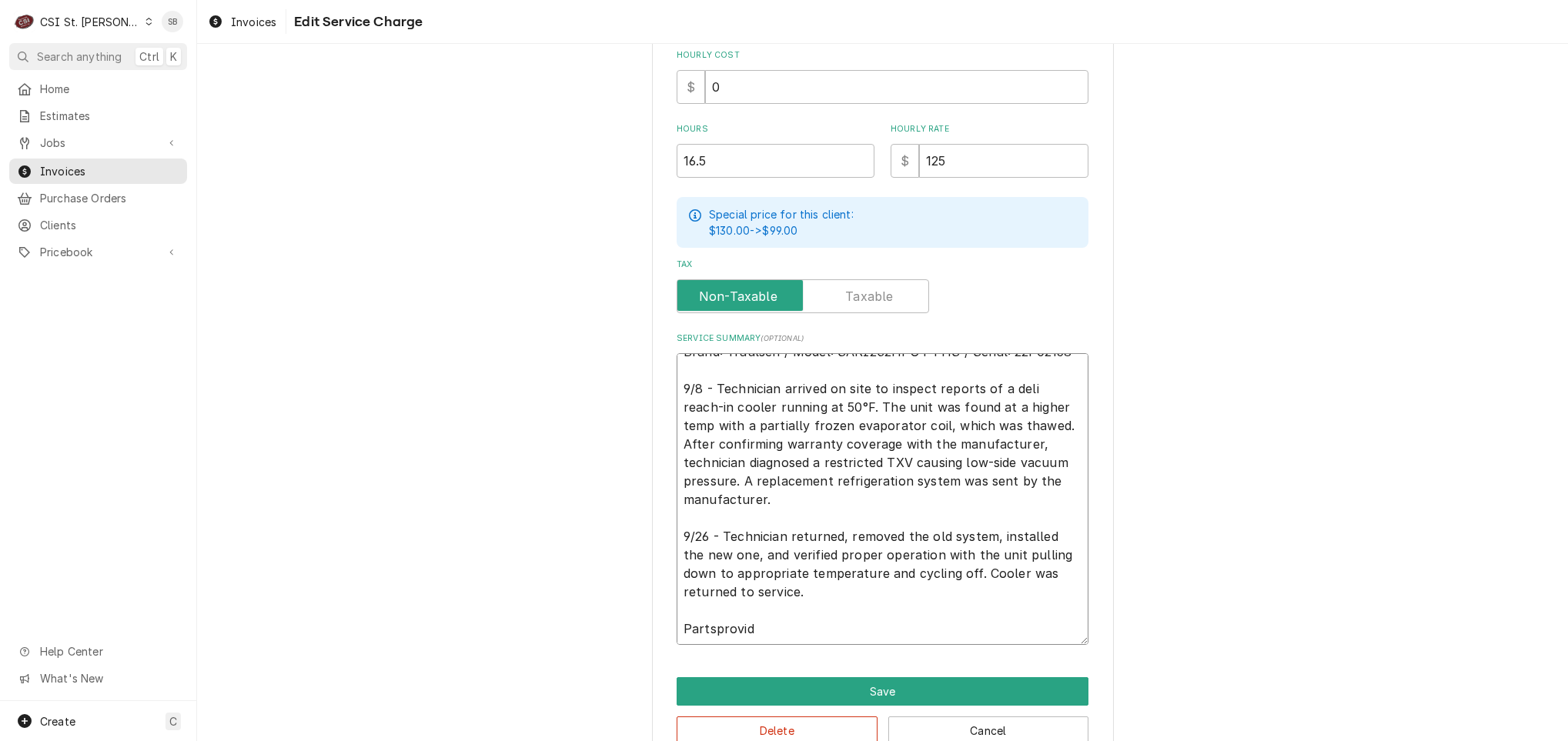
type textarea "x"
type textarea "Brand: Traulsen / Model: SARI232HPUT-FHS / Serial: 22F02158 9/8 - Technician ar…"
type textarea "x"
type textarea "Brand: Traulsen / Model: SARI232HPUT-FHS / Serial: 22F02158 9/8 - Technician ar…"
type textarea "x"
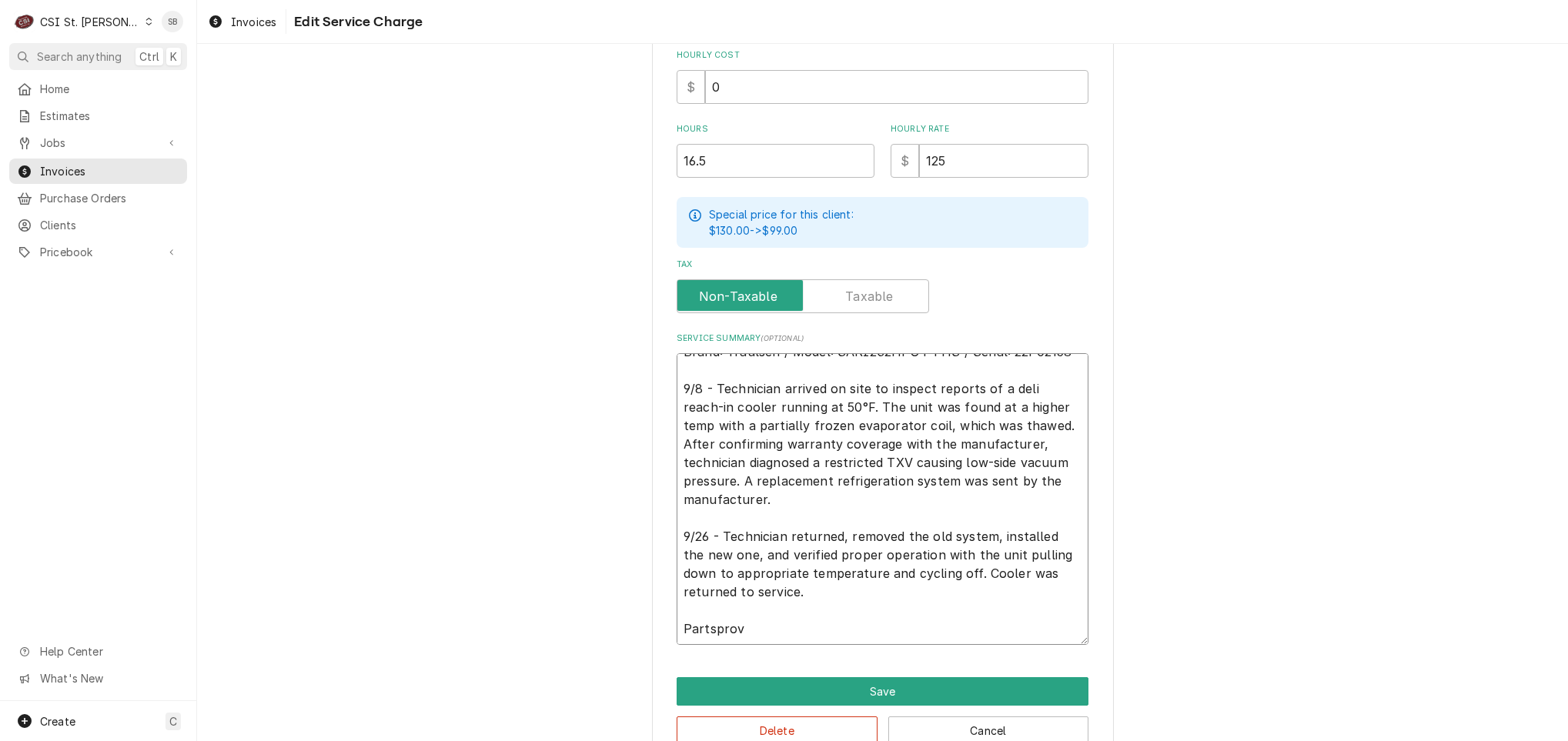
type textarea "Brand: Traulsen / Model: SARI232HPUT-FHS / Serial: 22F02158 9/8 - Technician ar…"
type textarea "x"
type textarea "Brand: Traulsen / Model: SARI232HPUT-FHS / Serial: 22F02158 9/8 - Technician ar…"
type textarea "x"
type textarea "Brand: Traulsen / Model: SARI232HPUT-FHS / Serial: 22F02158 9/8 - Technician ar…"
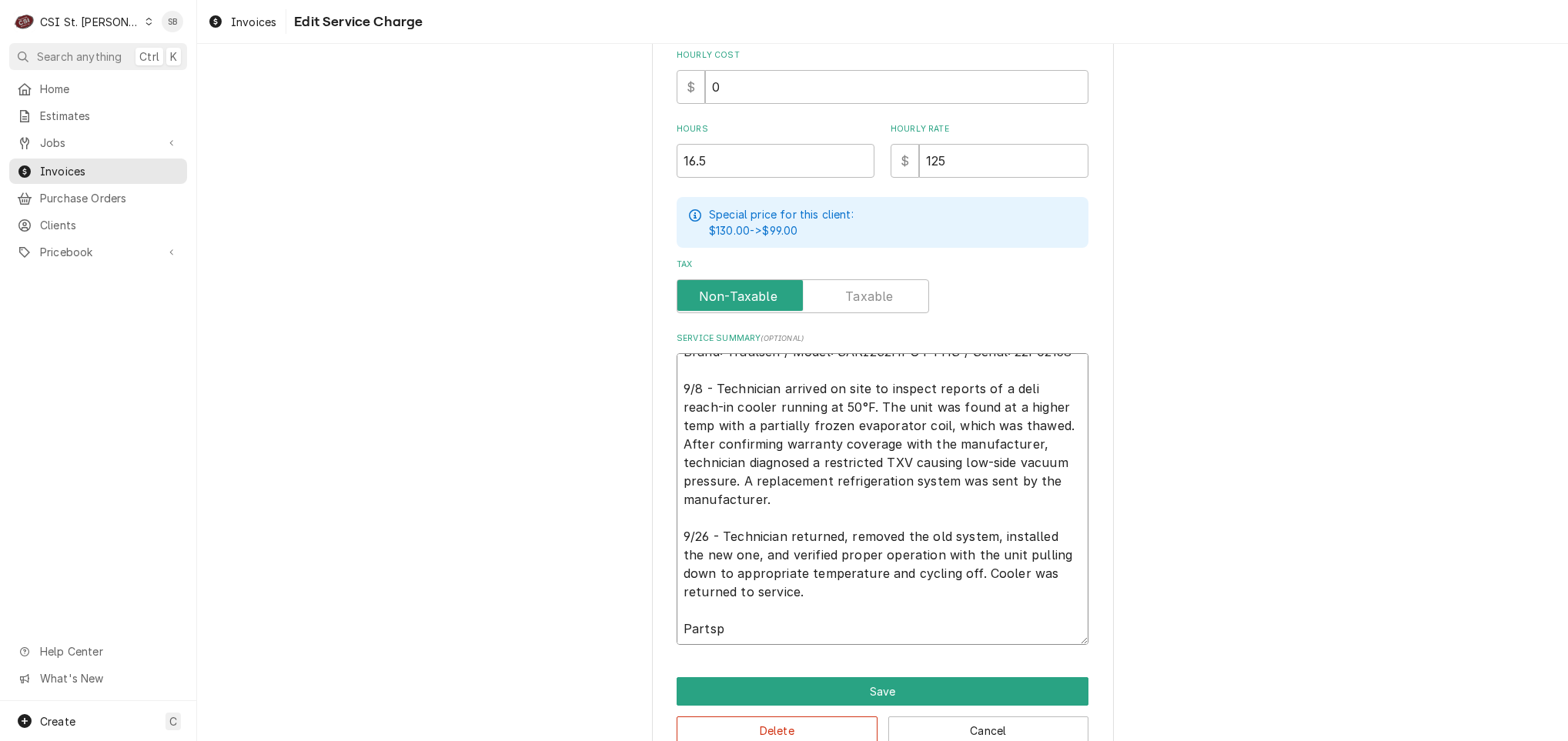
type textarea "x"
type textarea "Brand: Traulsen / Model: SARI232HPUT-FHS / Serial: 22F02158 9/8 - Technician ar…"
type textarea "x"
type textarea "Brand: Traulsen / Model: SARI232HPUT-FHS / Serial: 22F02158 9/8 - Technician ar…"
type textarea "x"
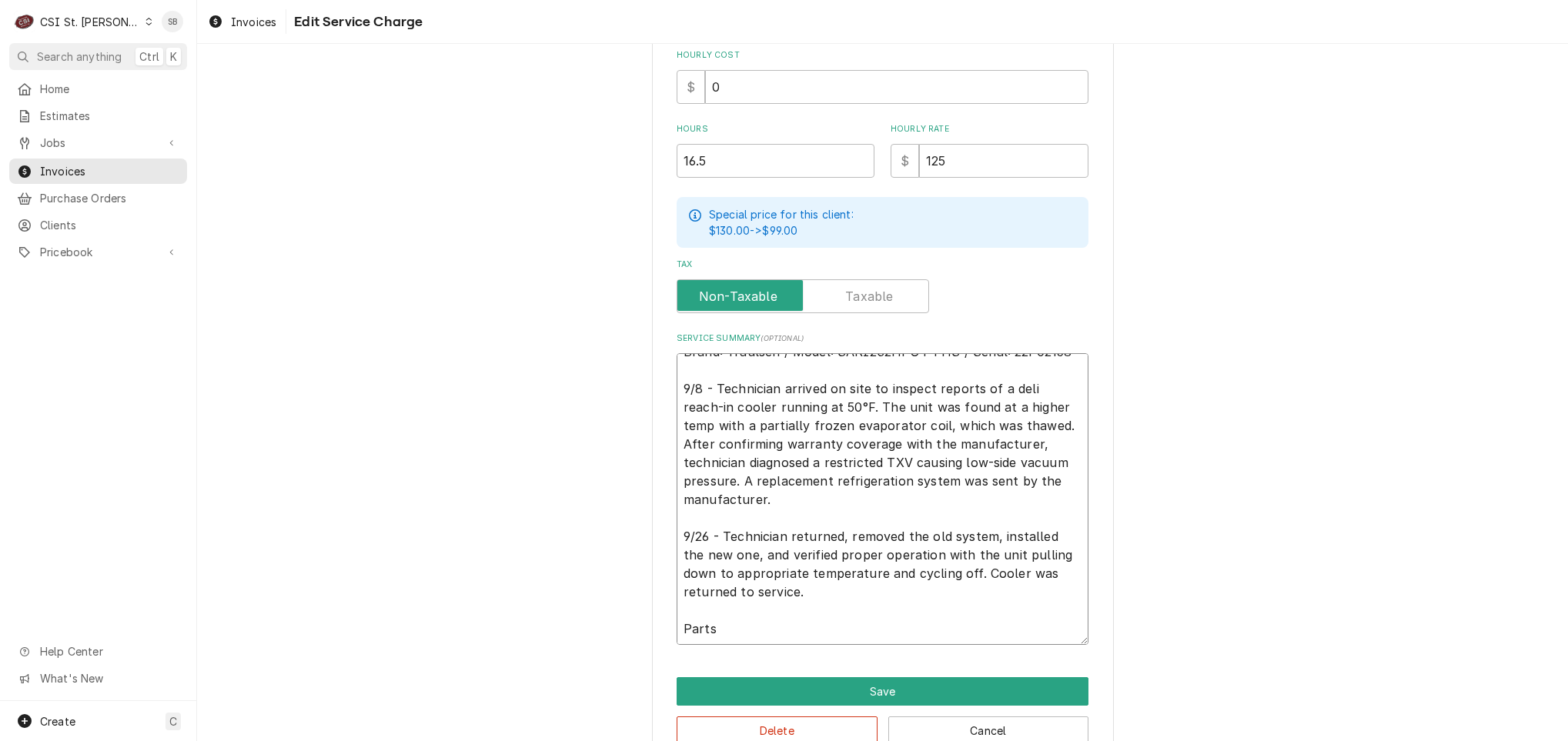
type textarea "Brand: Traulsen / Model: SARI232HPUT-FHS / Serial: 22F02158 9/8 - Technician ar…"
type textarea "x"
type textarea "Brand: Traulsen / Model: SARI232HPUT-FHS / Serial: 22F02158 9/8 - Technician ar…"
type textarea "x"
type textarea "Brand: Traulsen / Model: SARI232HPUT-FHS / Serial: 22F02158 9/8 - Technician ar…"
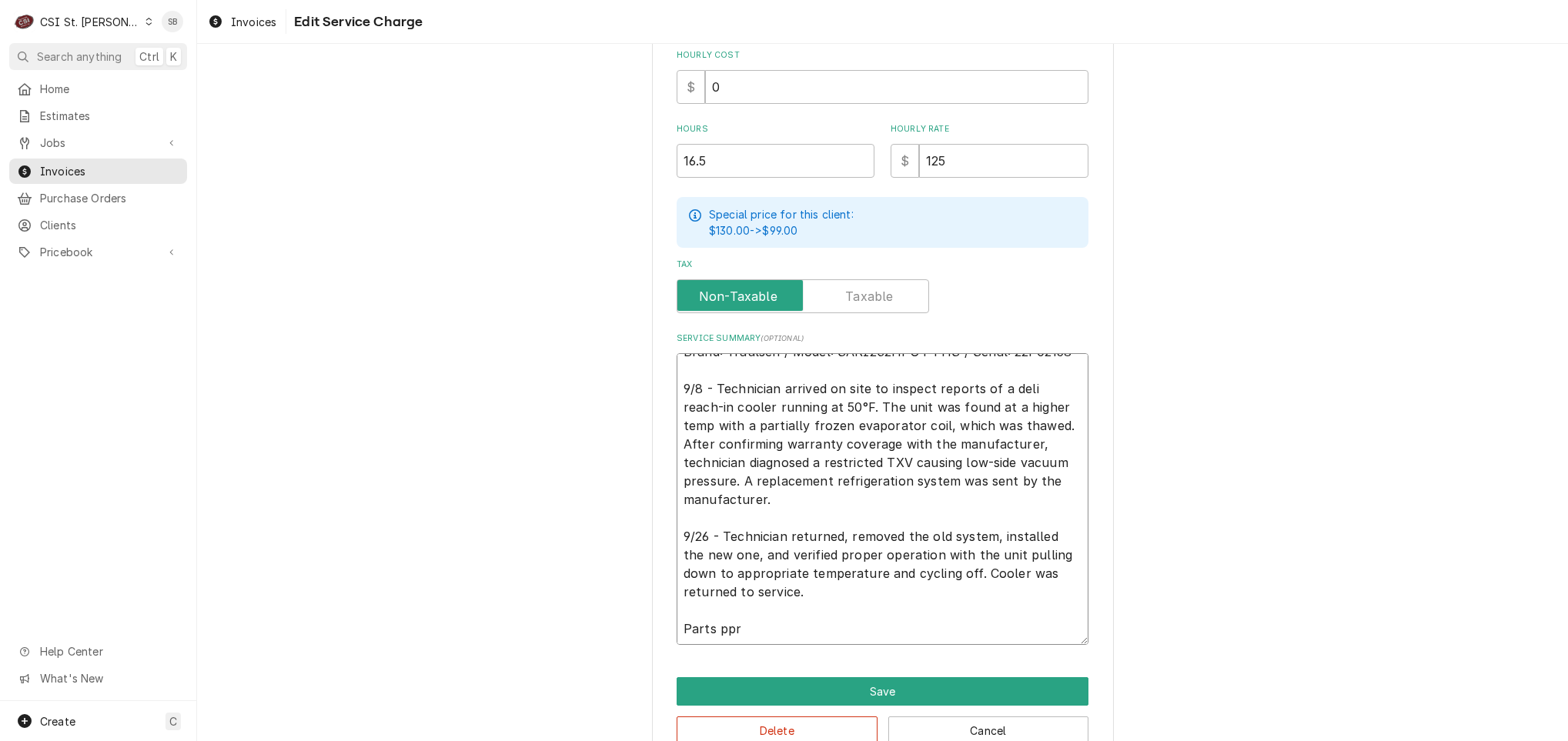
type textarea "x"
type textarea "Brand: Traulsen / Model: SARI232HPUT-FHS / Serial: 22F02158 9/8 - Technician ar…"
type textarea "x"
type textarea "Brand: Traulsen / Model: SARI232HPUT-FHS / Serial: 22F02158 9/8 - Technician ar…"
type textarea "x"
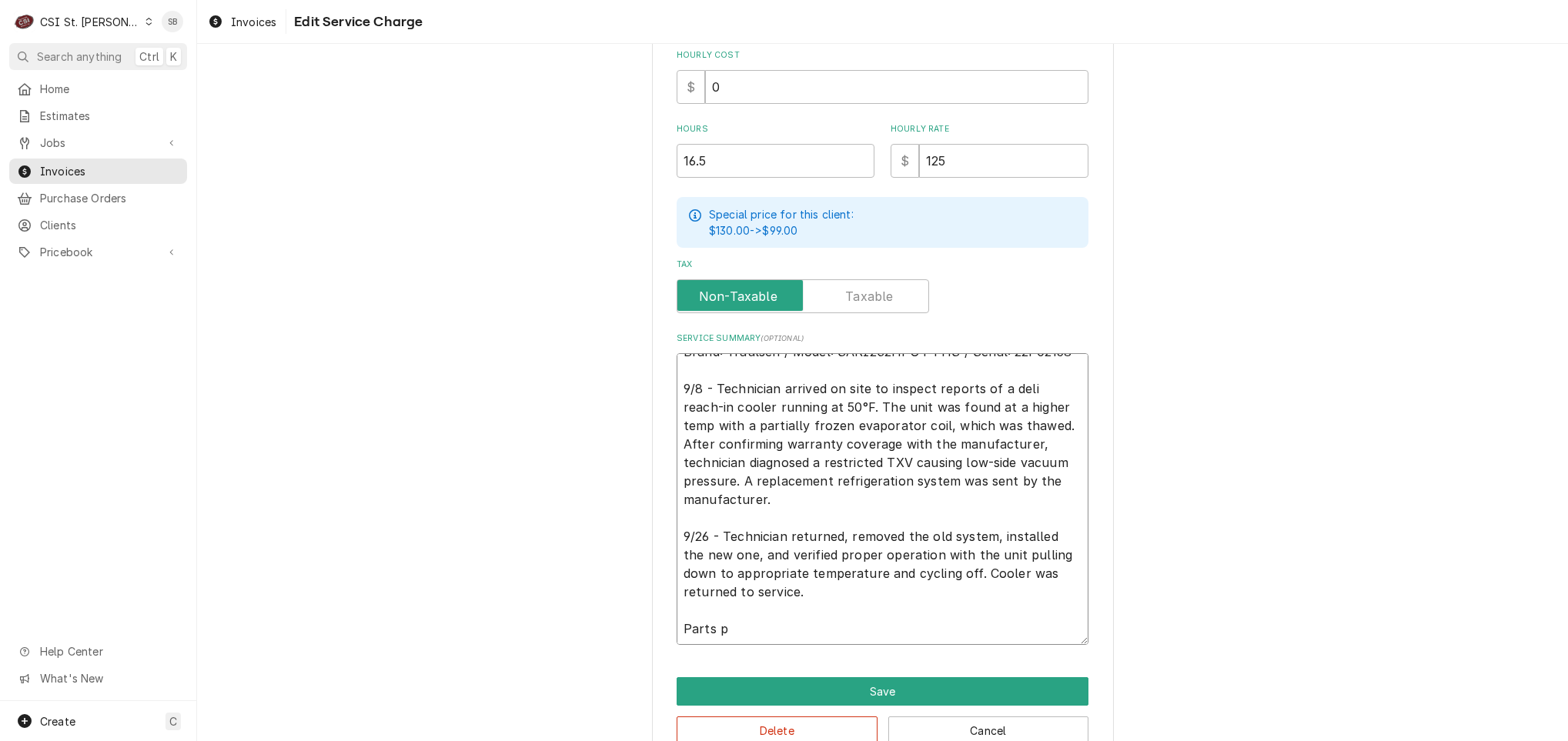
type textarea "Brand: Traulsen / Model: SARI232HPUT-FHS / Serial: 22F02158 9/8 - Technician ar…"
type textarea "x"
type textarea "Brand: Traulsen / Model: SARI232HPUT-FHS / Serial: 22F02158 9/8 - Technician ar…"
type textarea "x"
type textarea "Brand: Traulsen / Model: SARI232HPUT-FHS / Serial: 22F02158 9/8 - Technician ar…"
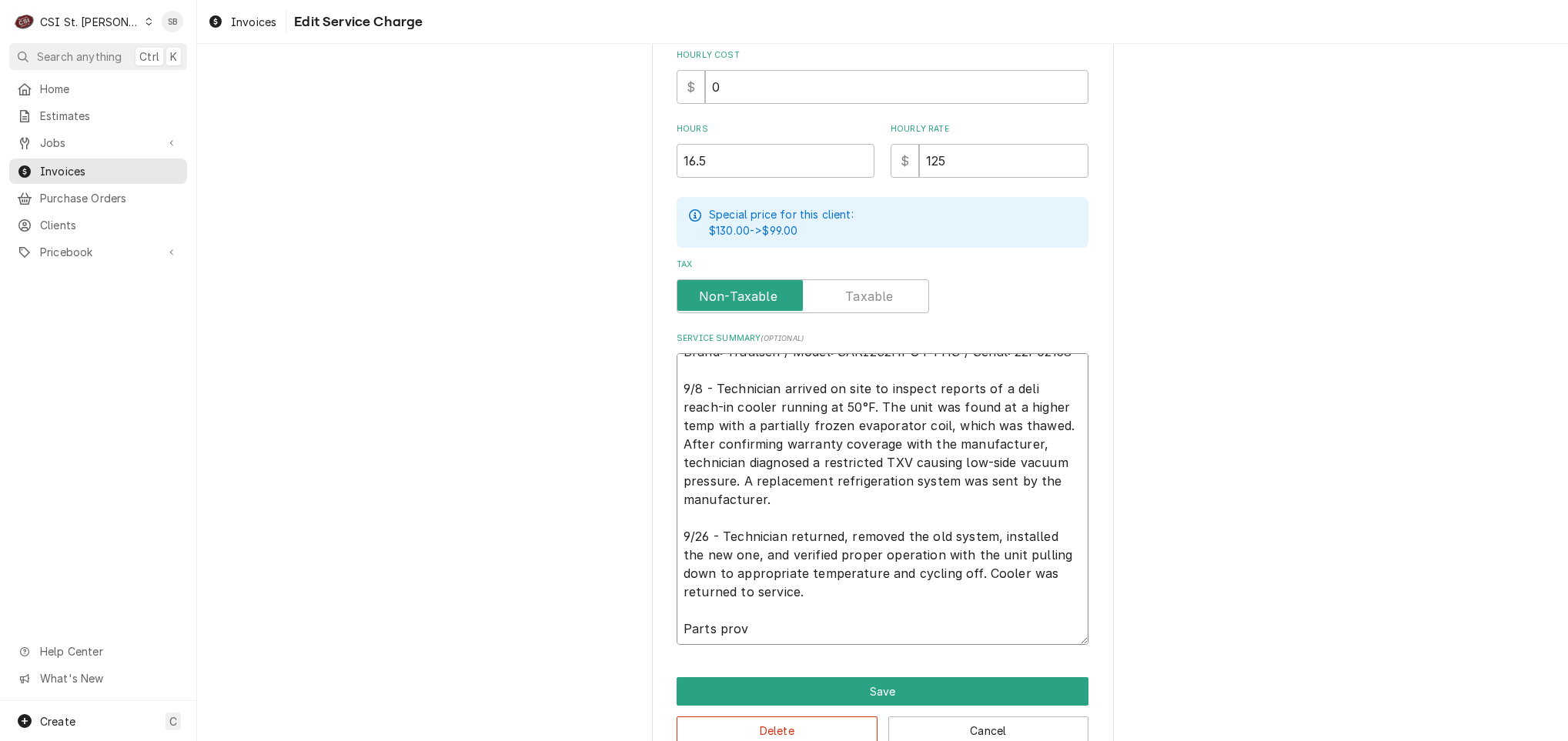
type textarea "x"
type textarea "Brand: Traulsen / Model: SARI232HPUT-FHS / Serial: 22F02158 9/8 - Technician ar…"
type textarea "x"
type textarea "Brand: Traulsen / Model: SARI232HPUT-FHS / Serial: 22F02158 9/8 - Technician ar…"
type textarea "x"
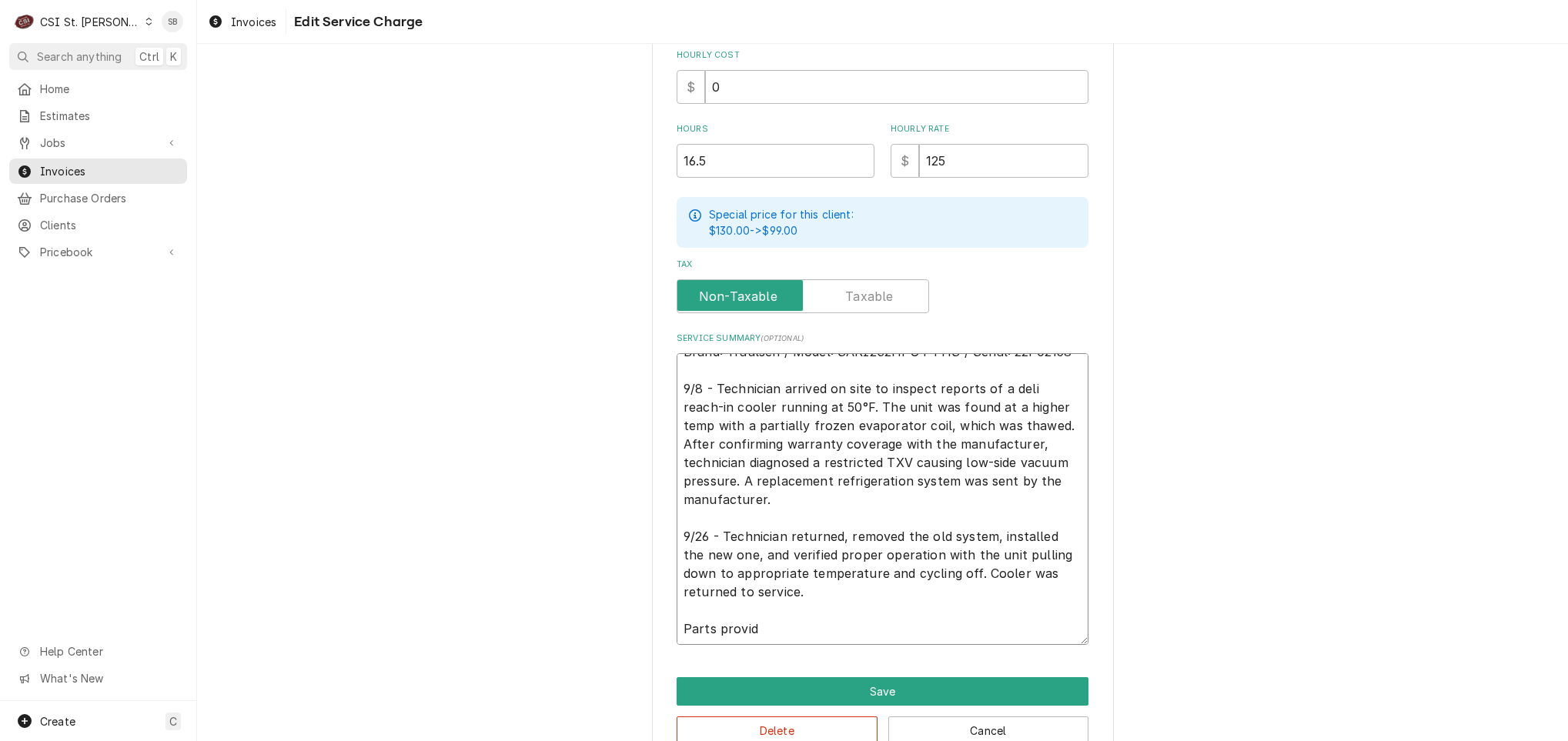
type textarea "Brand: Traulsen / Model: SARI232HPUT-FHS / Serial: 22F02158 9/8 - Technician ar…"
type textarea "x"
type textarea "Brand: Traulsen / Model: SARI232HPUT-FHS / Serial: 22F02158 9/8 - Technician ar…"
type textarea "x"
type textarea "Brand: Traulsen / Model: SARI232HPUT-FHS / Serial: 22F02158 9/8 - Technician ar…"
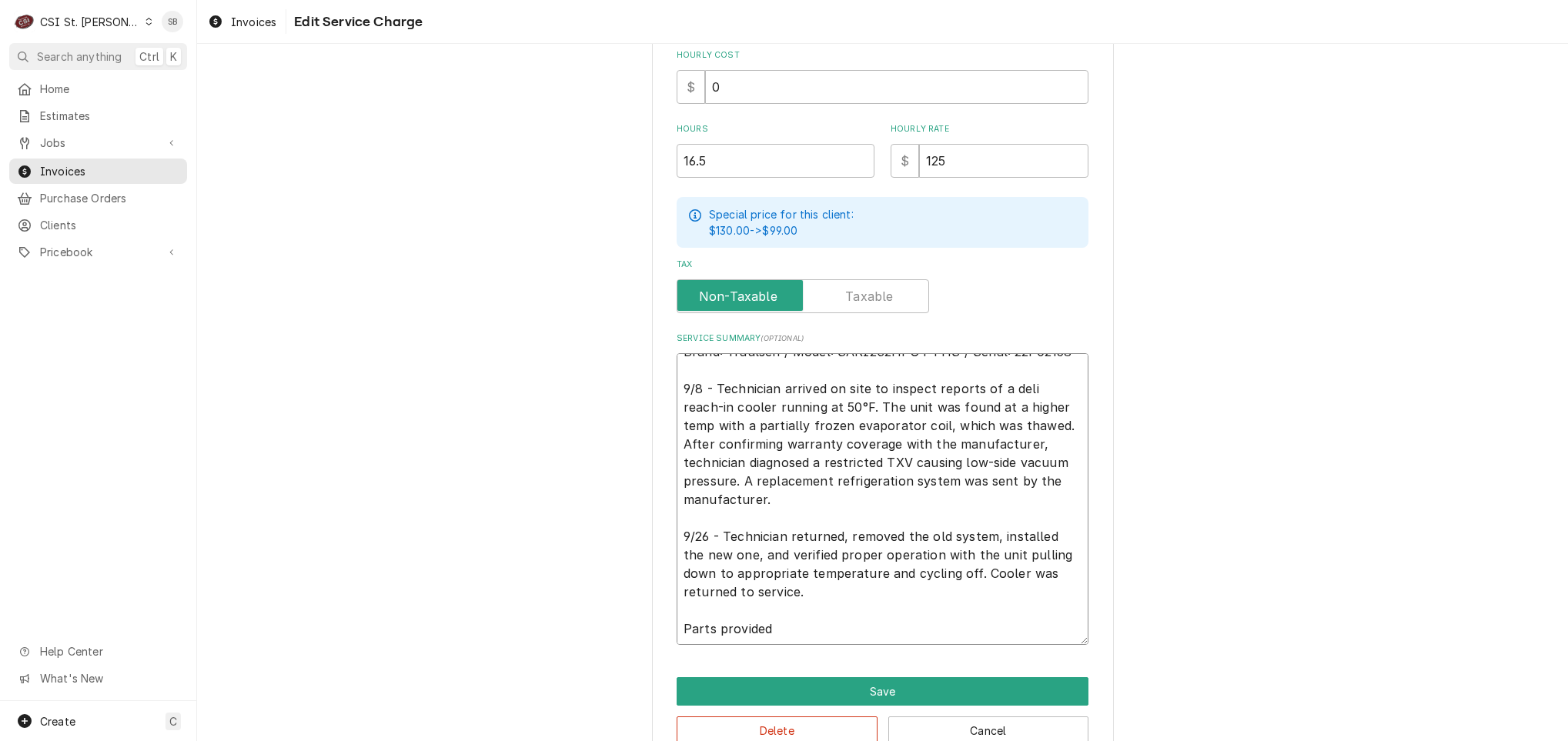
type textarea "x"
type textarea "Brand: Traulsen / Model: SARI232HPUT-FHS / Serial: 22F02158 9/8 - Technician ar…"
type textarea "x"
type textarea "Brand: Traulsen / Model: SARI232HPUT-FHS / Serial: 22F02158 9/8 - Technician ar…"
type textarea "x"
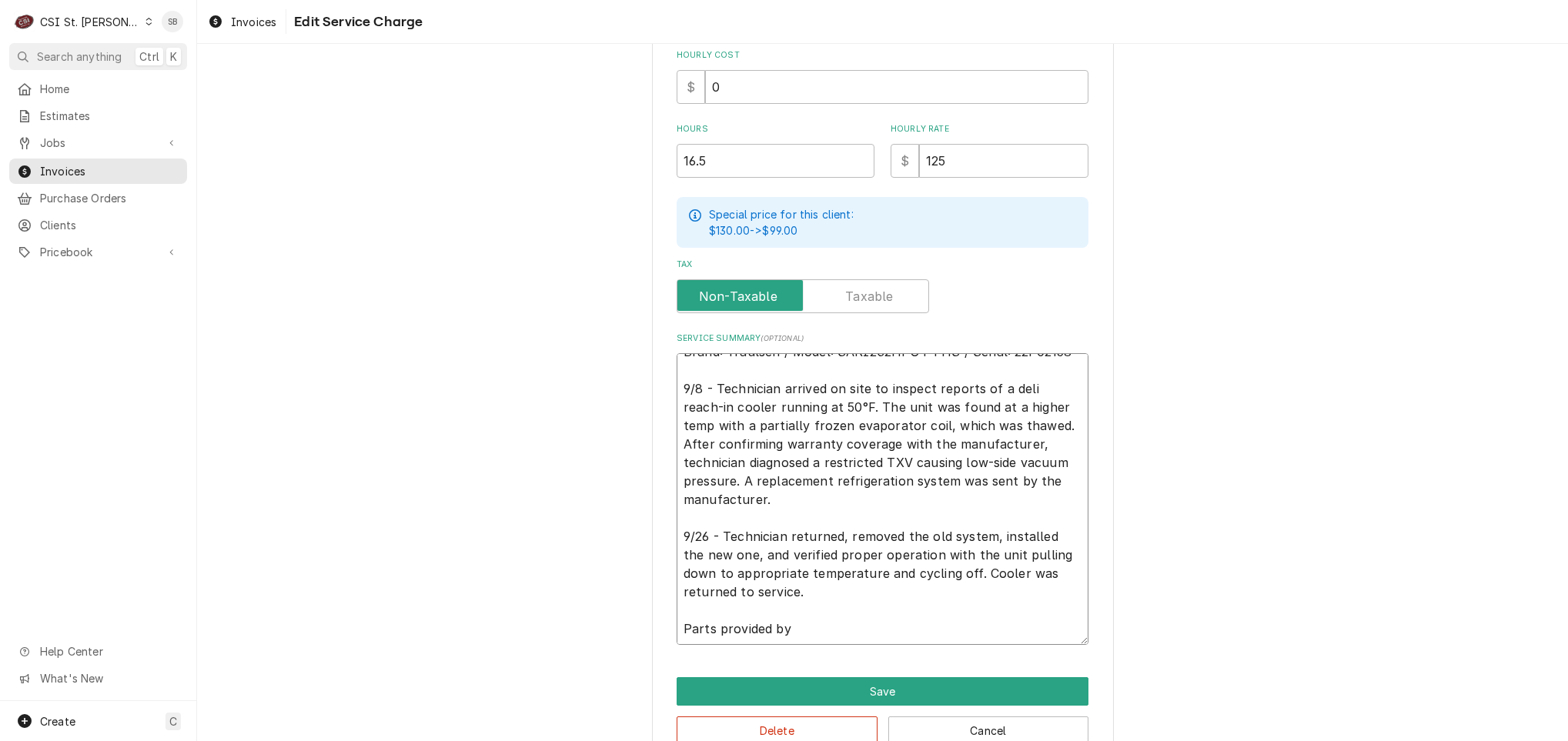
type textarea "Brand: Traulsen / Model: SARI232HPUT-FHS / Serial: 22F02158 9/8 - Technician ar…"
type textarea "x"
type textarea "Brand: Traulsen / Model: SARI232HPUT-FHS / Serial: 22F02158 9/8 - Technician ar…"
type textarea "x"
type textarea "Brand: Traulsen / Model: SARI232HPUT-FHS / Serial: 22F02158 9/8 - Technician ar…"
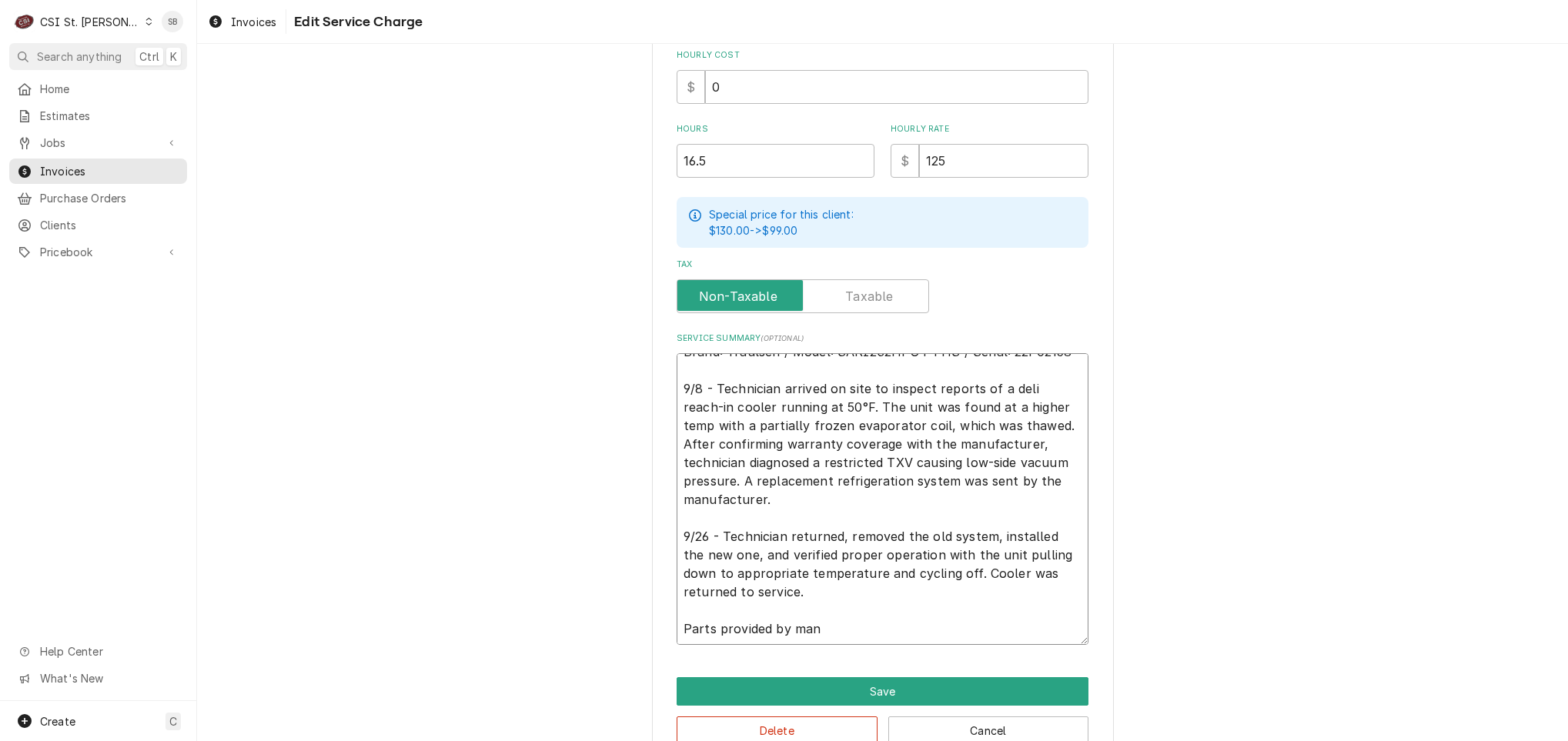
type textarea "x"
type textarea "Brand: Traulsen / Model: SARI232HPUT-FHS / Serial: 22F02158 9/8 - Technician ar…"
type textarea "x"
type textarea "Brand: Traulsen / Model: SARI232HPUT-FHS / Serial: 22F02158 9/8 - Technician ar…"
type textarea "x"
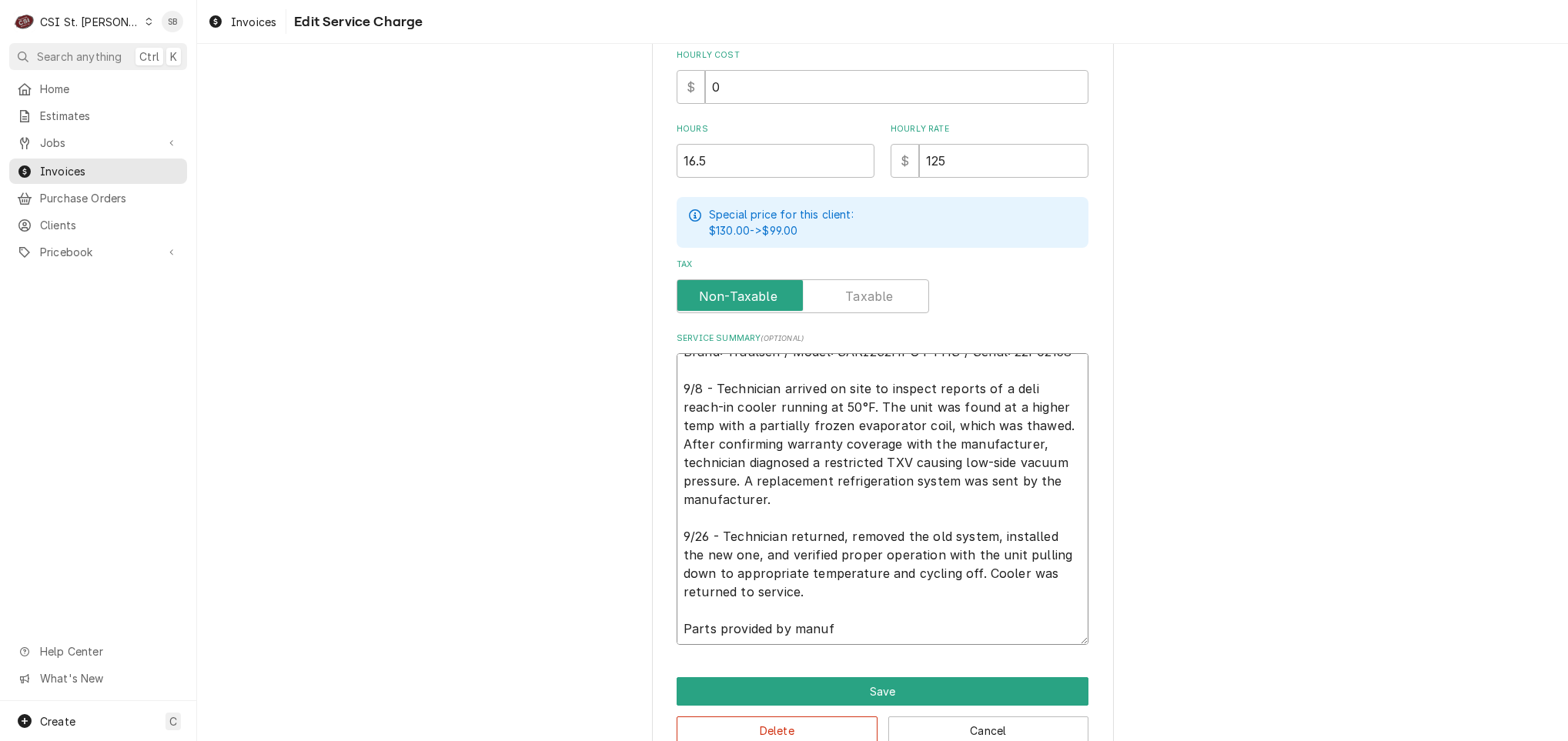
type textarea "Brand: Traulsen / Model: SARI232HPUT-FHS / Serial: 22F02158 9/8 - Technician ar…"
type textarea "x"
type textarea "Brand: Traulsen / Model: SARI232HPUT-FHS / Serial: 22F02158 9/8 - Technician ar…"
type textarea "x"
type textarea "Brand: Traulsen / Model: SARI232HPUT-FHS / Serial: 22F02158 9/8 - Technician ar…"
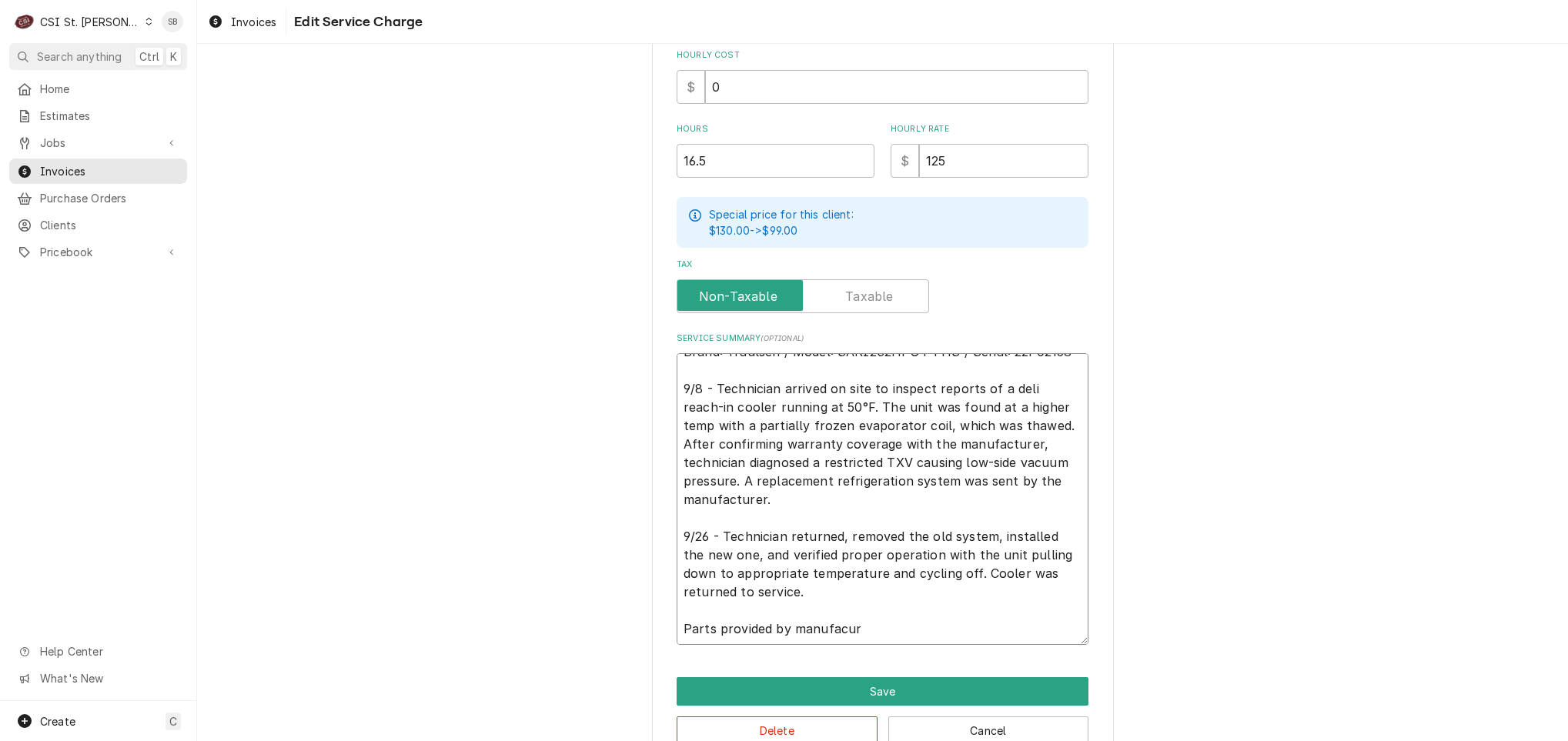
type textarea "x"
type textarea "Brand: Traulsen / Model: SARI232HPUT-FHS / Serial: 22F02158 9/8 - Technician ar…"
type textarea "x"
type textarea "Brand: Traulsen / Model: SARI232HPUT-FHS / Serial: 22F02158 9/8 - Technician ar…"
type textarea "x"
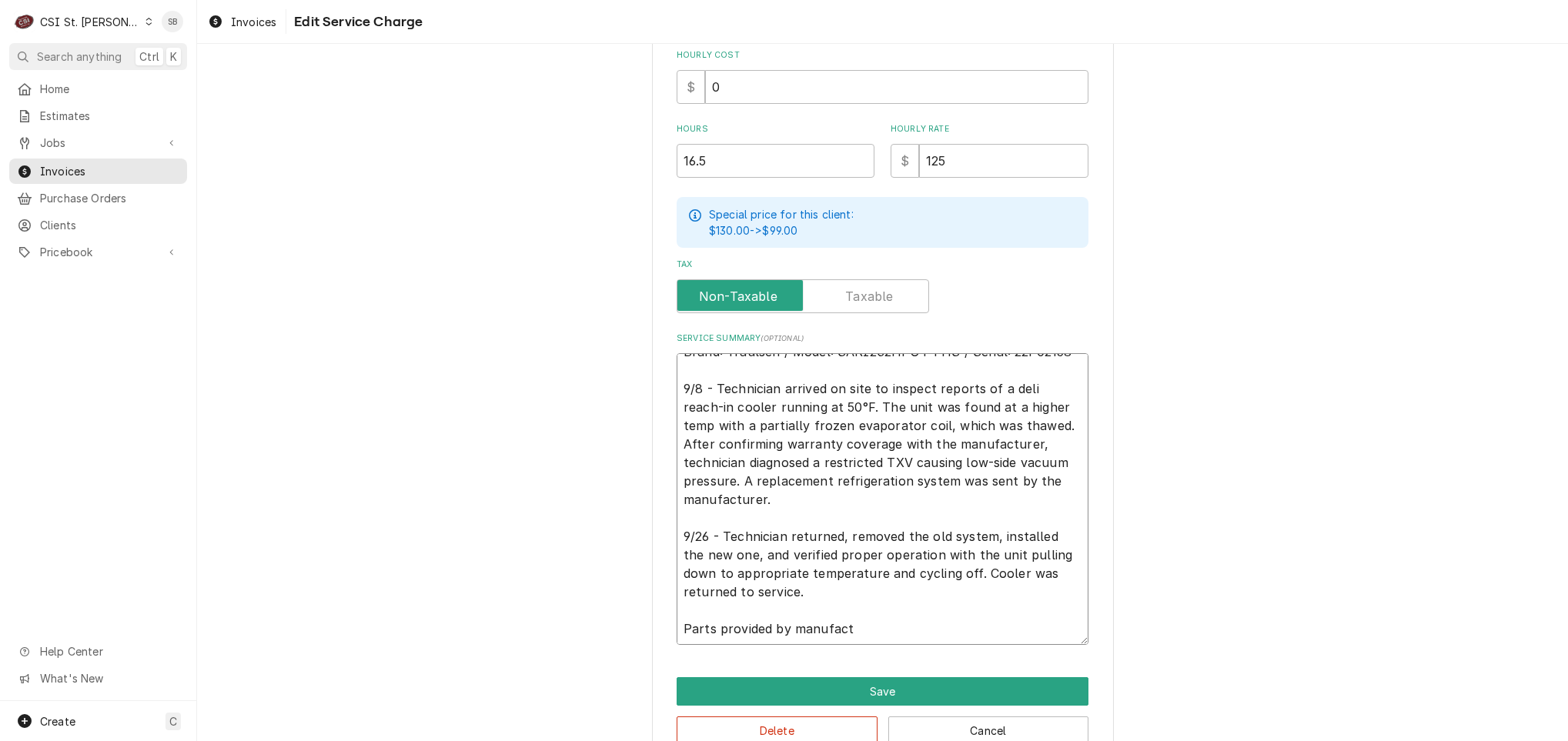
type textarea "Brand: Traulsen / Model: SARI232HPUT-FHS / Serial: 22F02158 9/8 - Technician ar…"
type textarea "x"
type textarea "Brand: Traulsen / Model: SARI232HPUT-FHS / Serial: 22F02158 9/8 - Technician ar…"
type textarea "x"
type textarea "Brand: Traulsen / Model: SARI232HPUT-FHS / Serial: 22F02158 9/8 - Technician ar…"
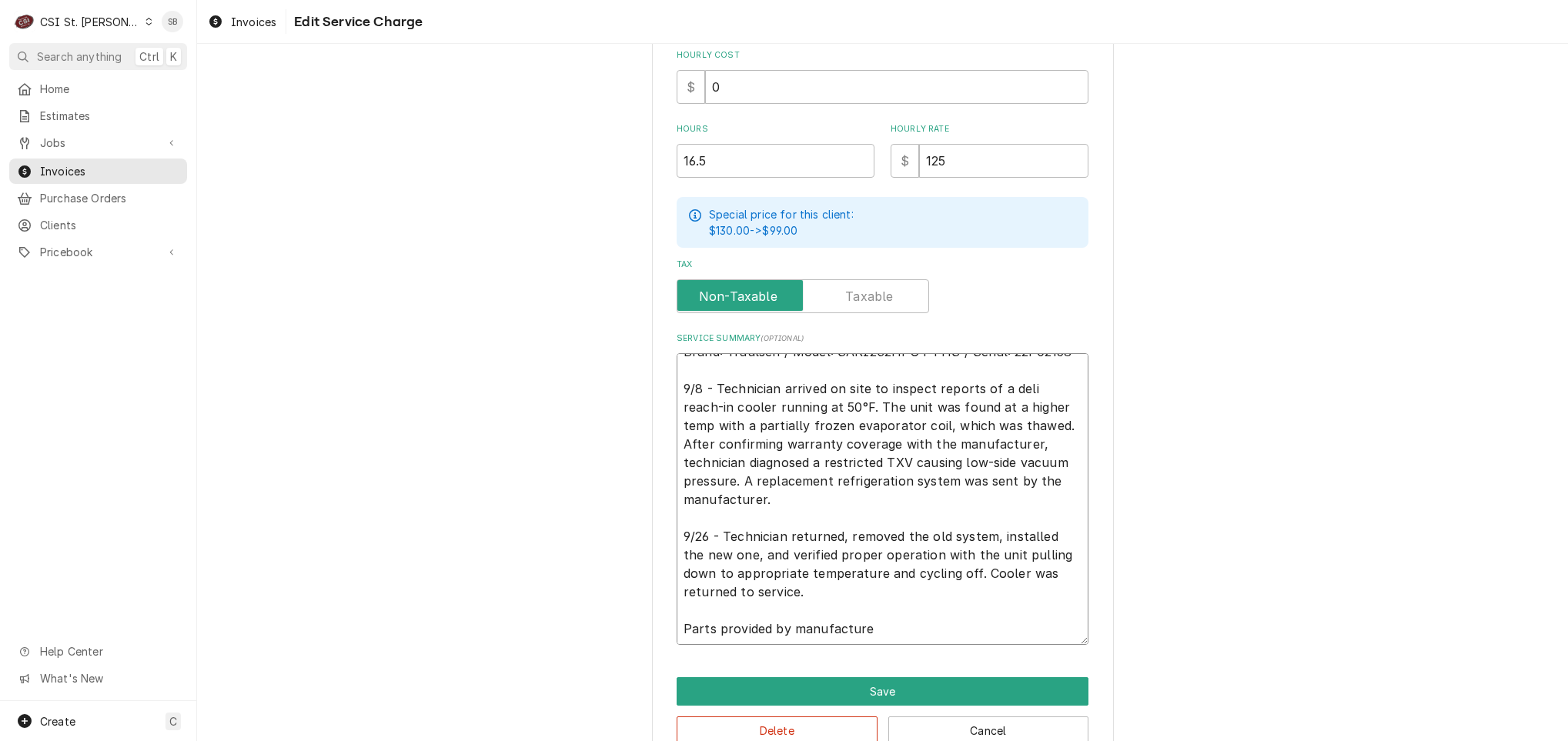
type textarea "x"
type textarea "Brand: Traulsen / Model: SARI232HPUT-FHS / Serial: 22F02158 9/8 - Technician ar…"
type textarea "x"
type textarea "Brand: Traulsen / Model: SARI232HPUT-FHS / Serial: 22F02158 9/8 - Technician ar…"
type textarea "x"
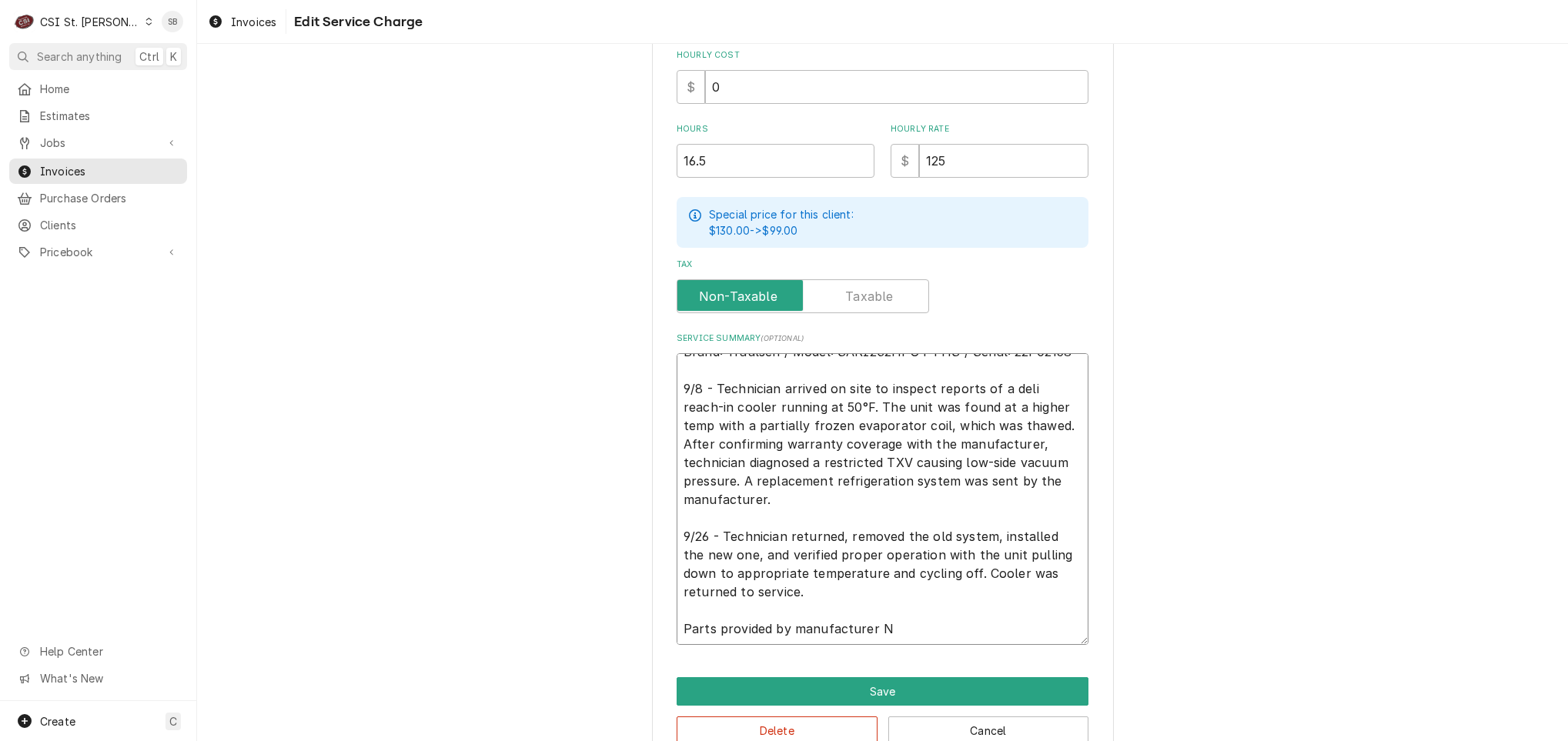
type textarea "Brand: Traulsen / Model: SARI232HPUT-FHS / Serial: 22F02158 9/8 - Technician ar…"
type textarea "x"
type textarea "Brand: Traulsen / Model: SARI232HPUT-FHS / Serial: 22F02158 9/8 - Technician ar…"
type textarea "x"
type textarea "Brand: Traulsen / Model: SARI232HPUT-FHS / Serial: 22F02158 9/8 - Technician ar…"
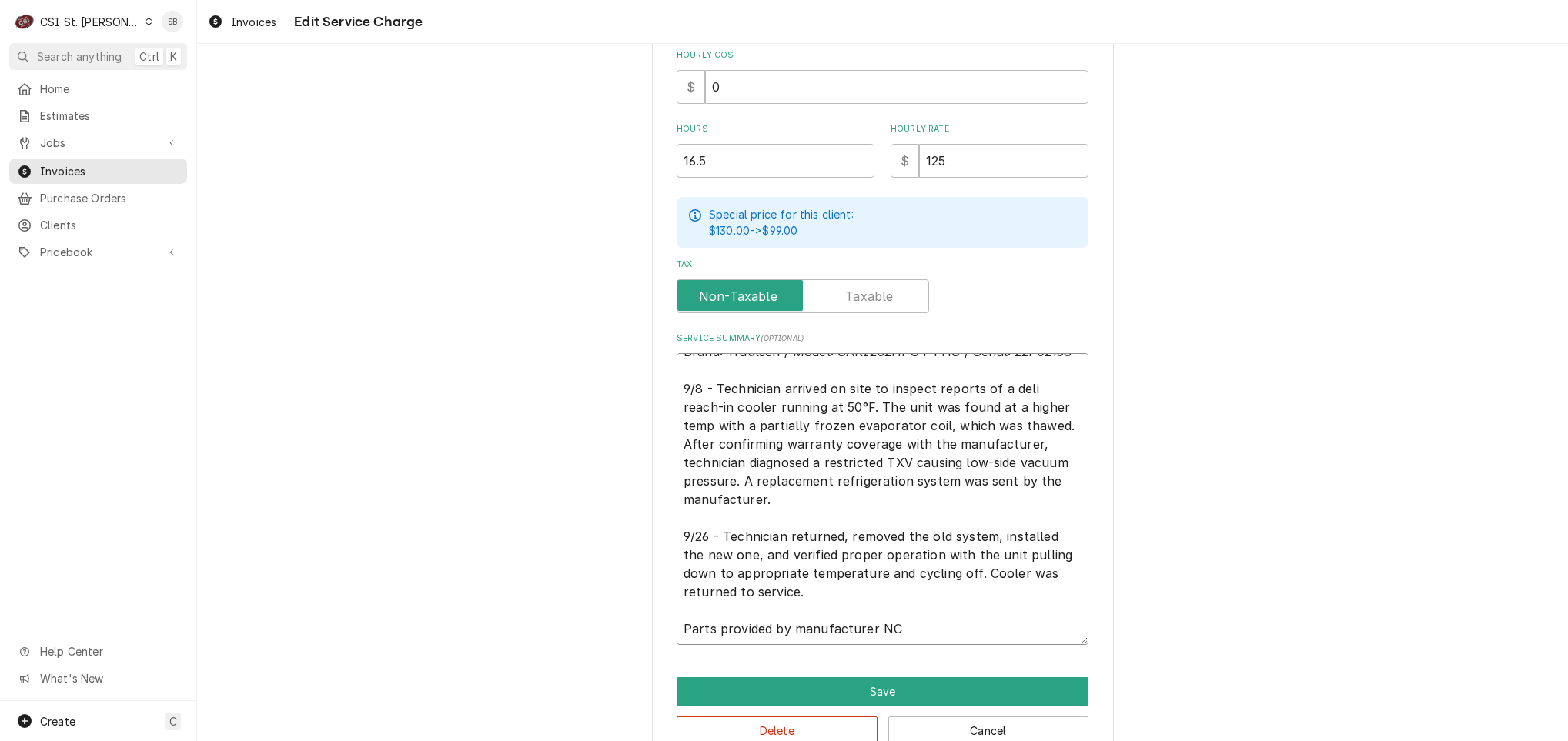
type textarea "x"
type textarea "Brand: Traulsen / Model: SARI232HPUT-FHS / Serial: 22F02158 9/8 - Technician ar…"
type textarea "x"
type textarea "Brand: Traulsen / Model: SARI232HPUT-FHS / Serial: 22F02158 9/8 - Technician ar…"
type textarea "x"
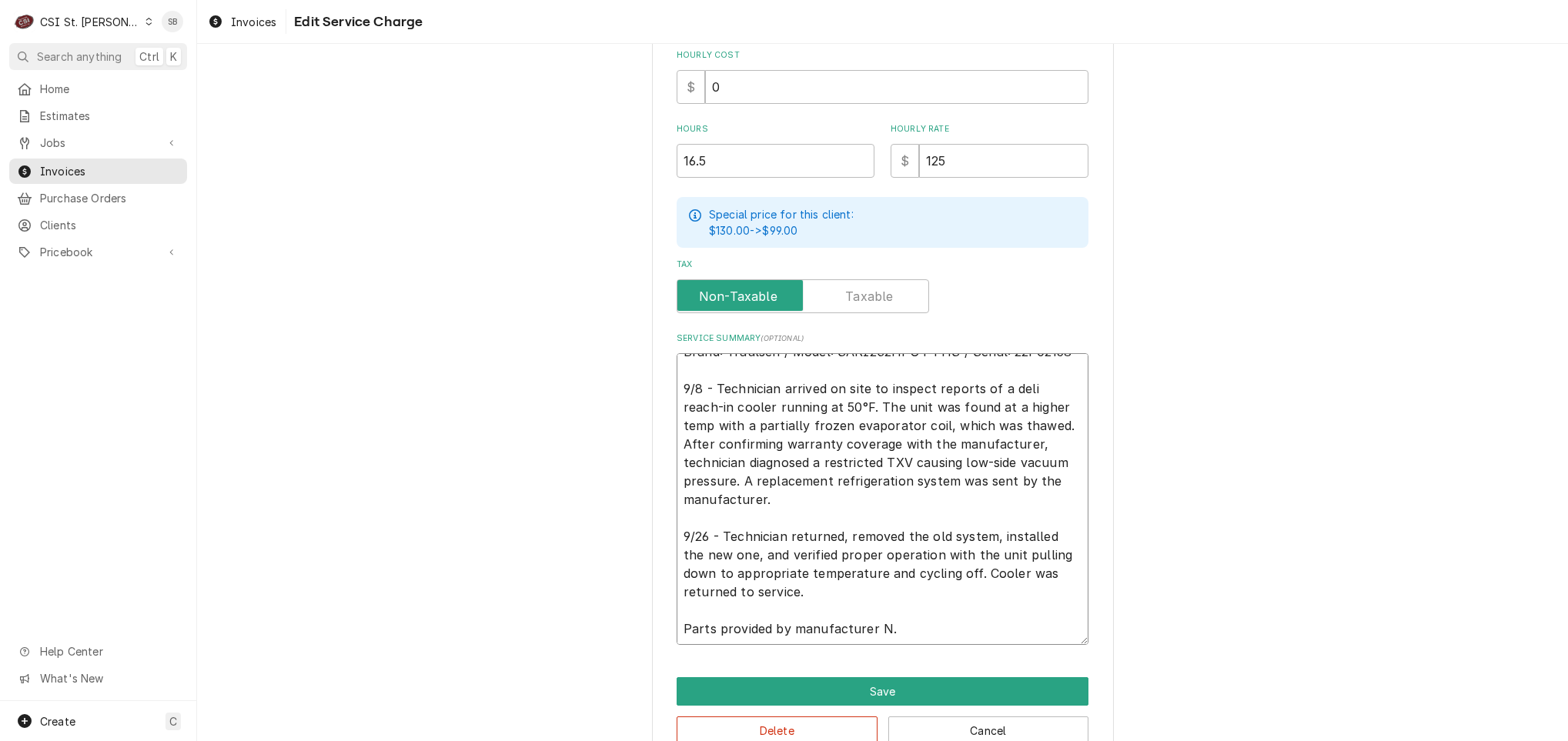
type textarea "Brand: Traulsen / Model: SARI232HPUT-FHS / Serial: 22F02158 9/8 - Technician ar…"
type textarea "x"
type textarea "Brand: Traulsen / Model: SARI232HPUT-FHS / Serial: 22F02158 9/8 - Technician ar…"
type textarea "x"
type textarea "Brand: Traulsen / Model: SARI232HPUT-FHS / Serial: 22F02158 9/8 - Technician ar…"
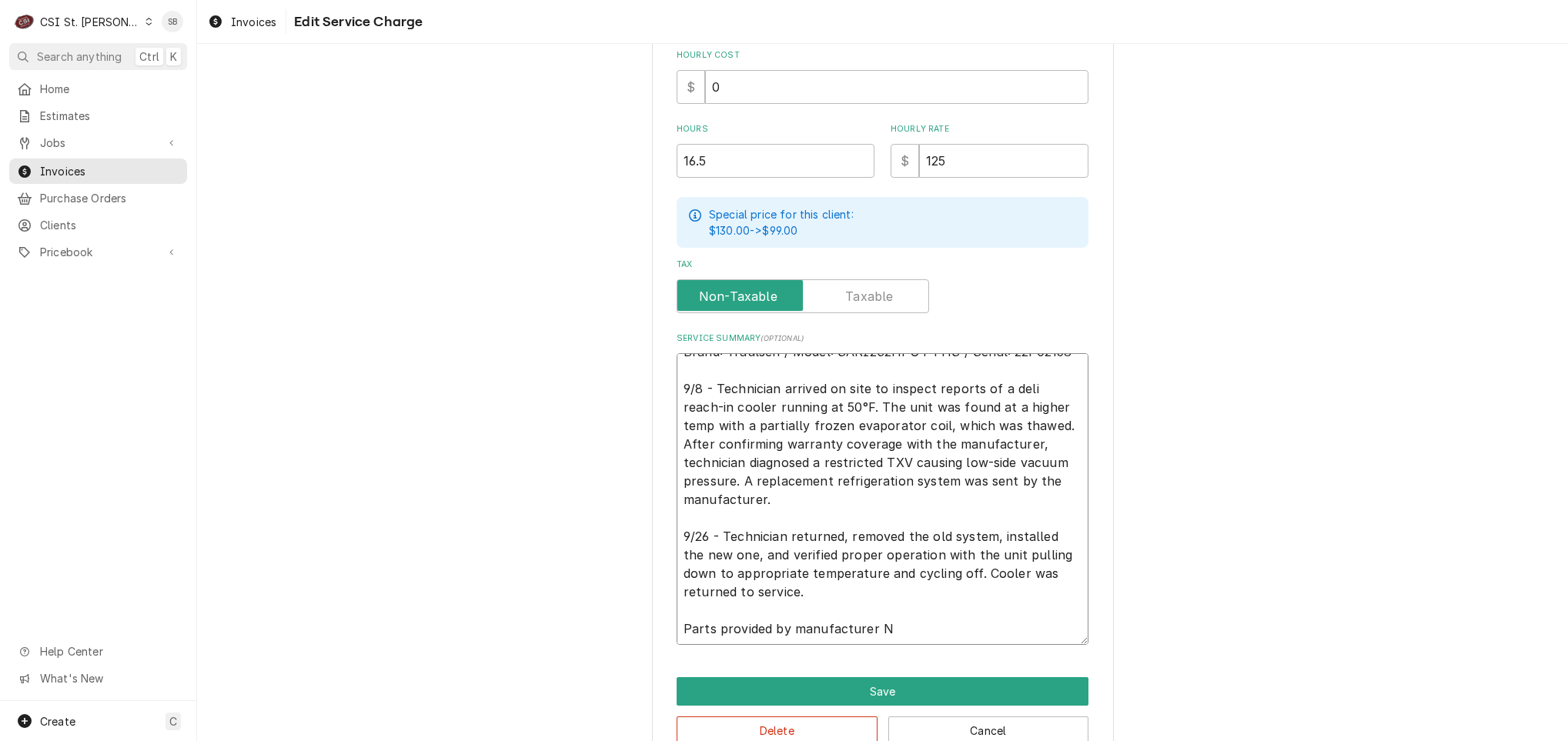
type textarea "x"
type textarea "Brand: Traulsen / Model: SARI232HPUT-FHS / Serial: 22F02158 9/8 - Technician ar…"
type textarea "x"
type textarea "Brand: Traulsen / Model: SARI232HPUT-FHS / Serial: 22F02158 9/8 - Technician ar…"
click at [902, 690] on button "Save" at bounding box center [882, 690] width 411 height 28
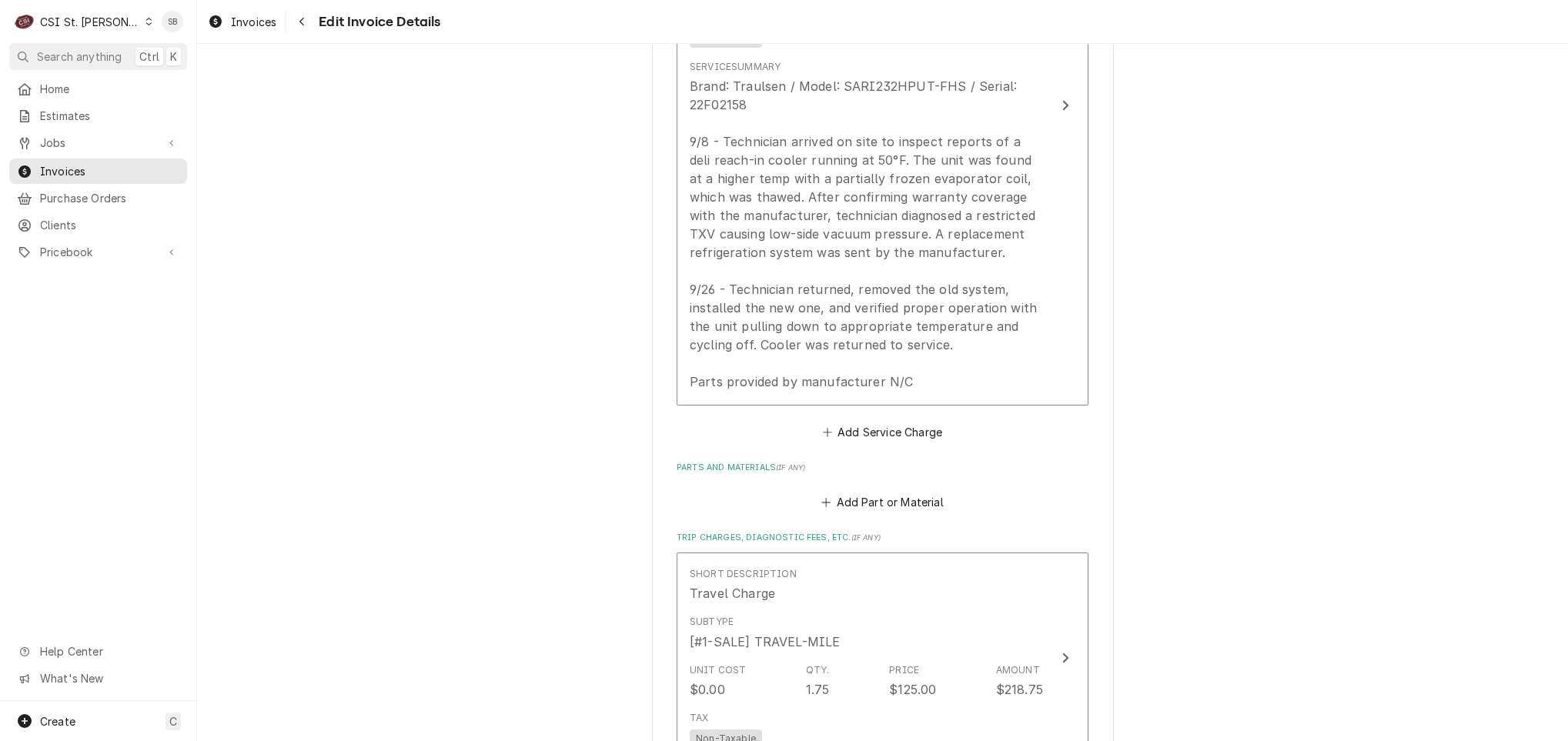
scroll to position [2412, 0]
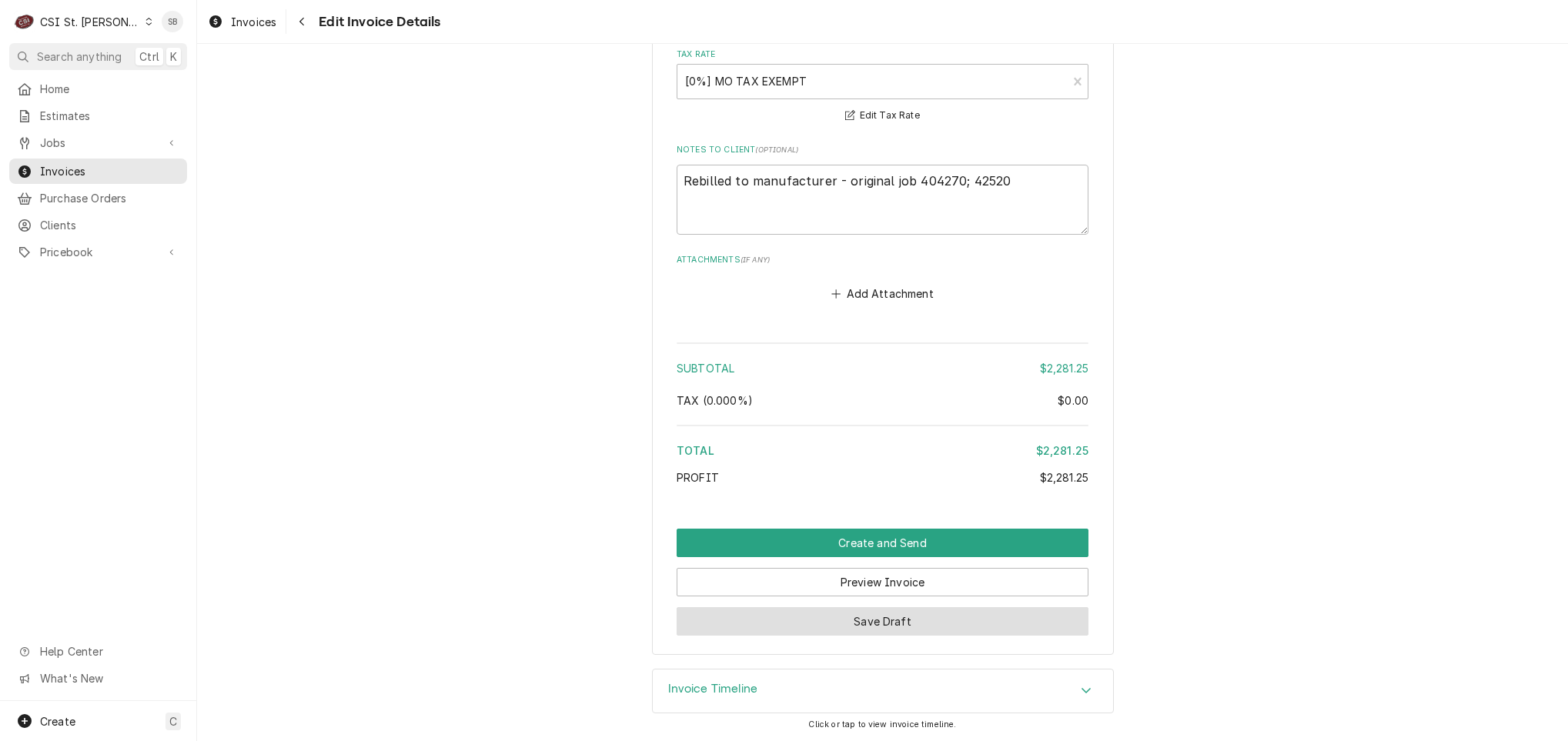
click at [959, 624] on button "Save Draft" at bounding box center [882, 620] width 411 height 28
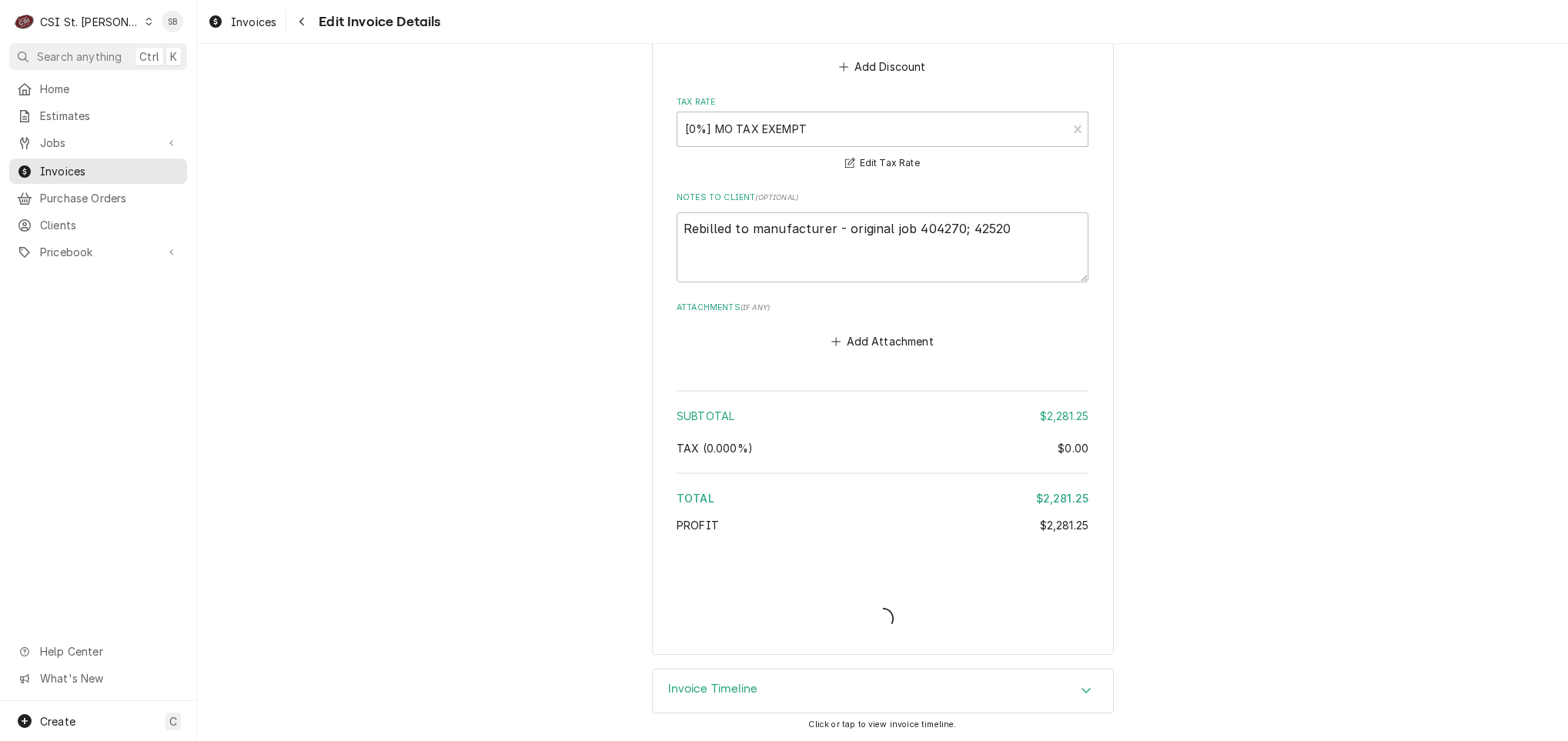
scroll to position [2361, 0]
type textarea "x"
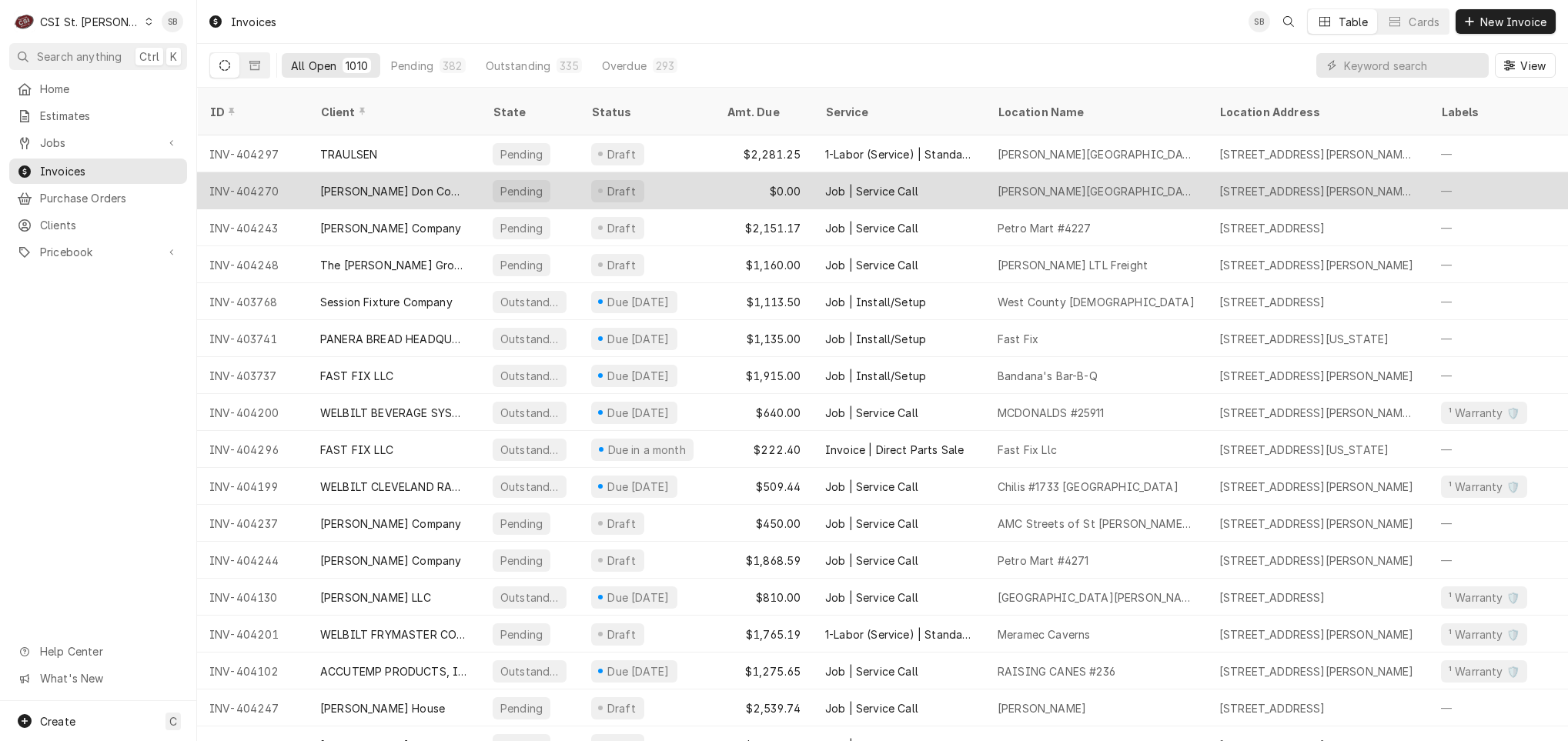
click at [428, 181] on div "[PERSON_NAME] Don Company" at bounding box center [393, 191] width 173 height 37
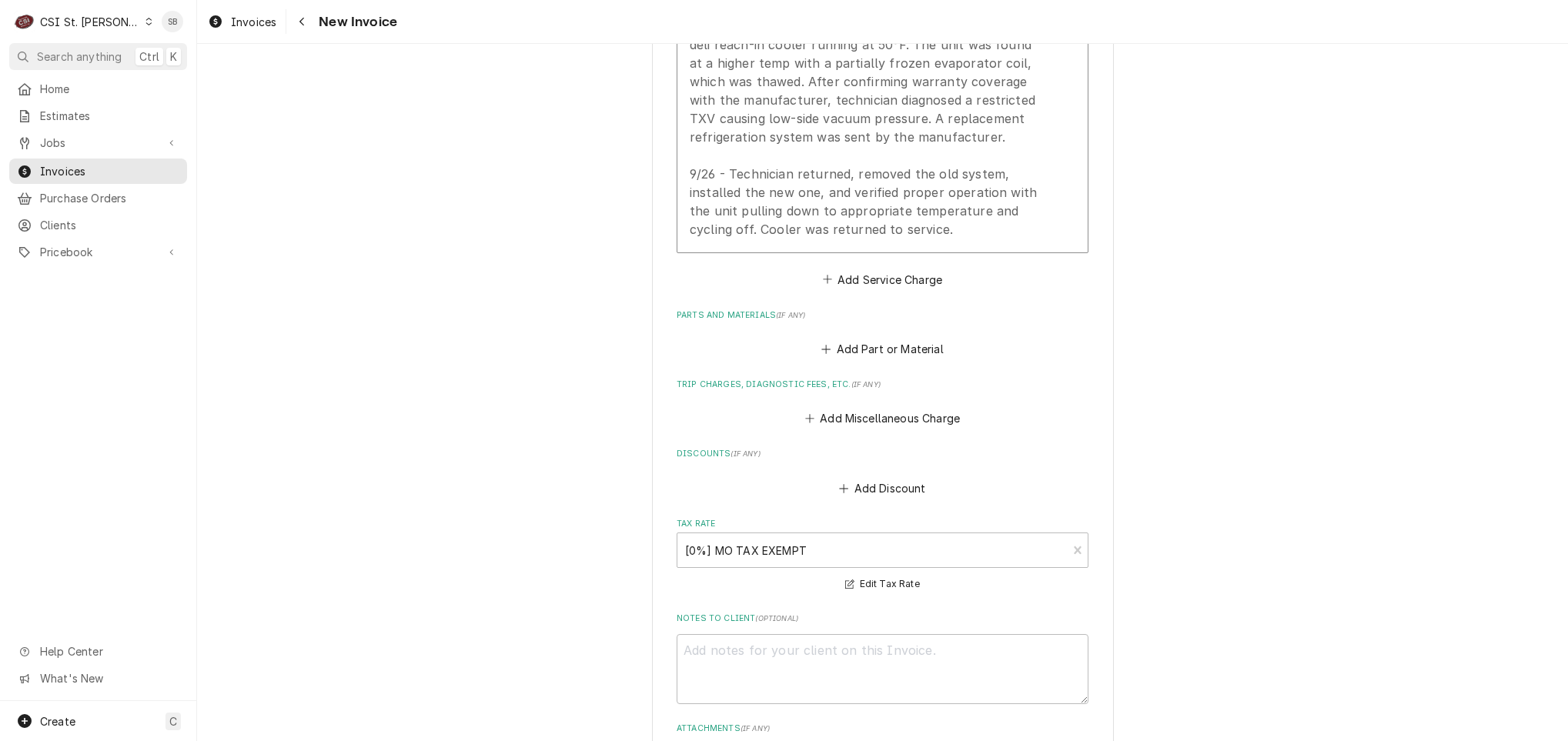
scroll to position [1864, 0]
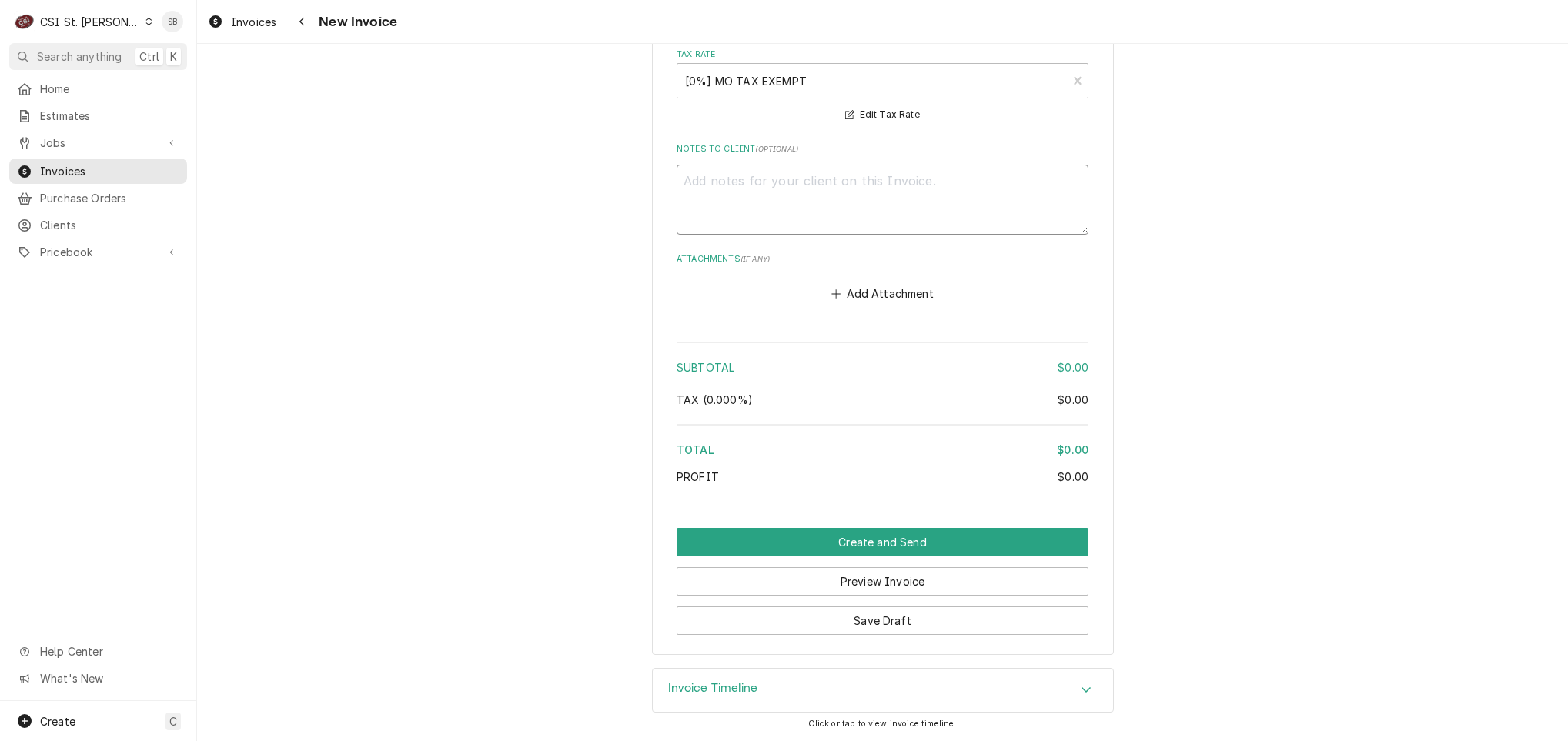
click at [755, 199] on textarea "Notes to Client ( optional )" at bounding box center [882, 199] width 411 height 70
type textarea "x"
type textarea "R"
type textarea "x"
type textarea "Re"
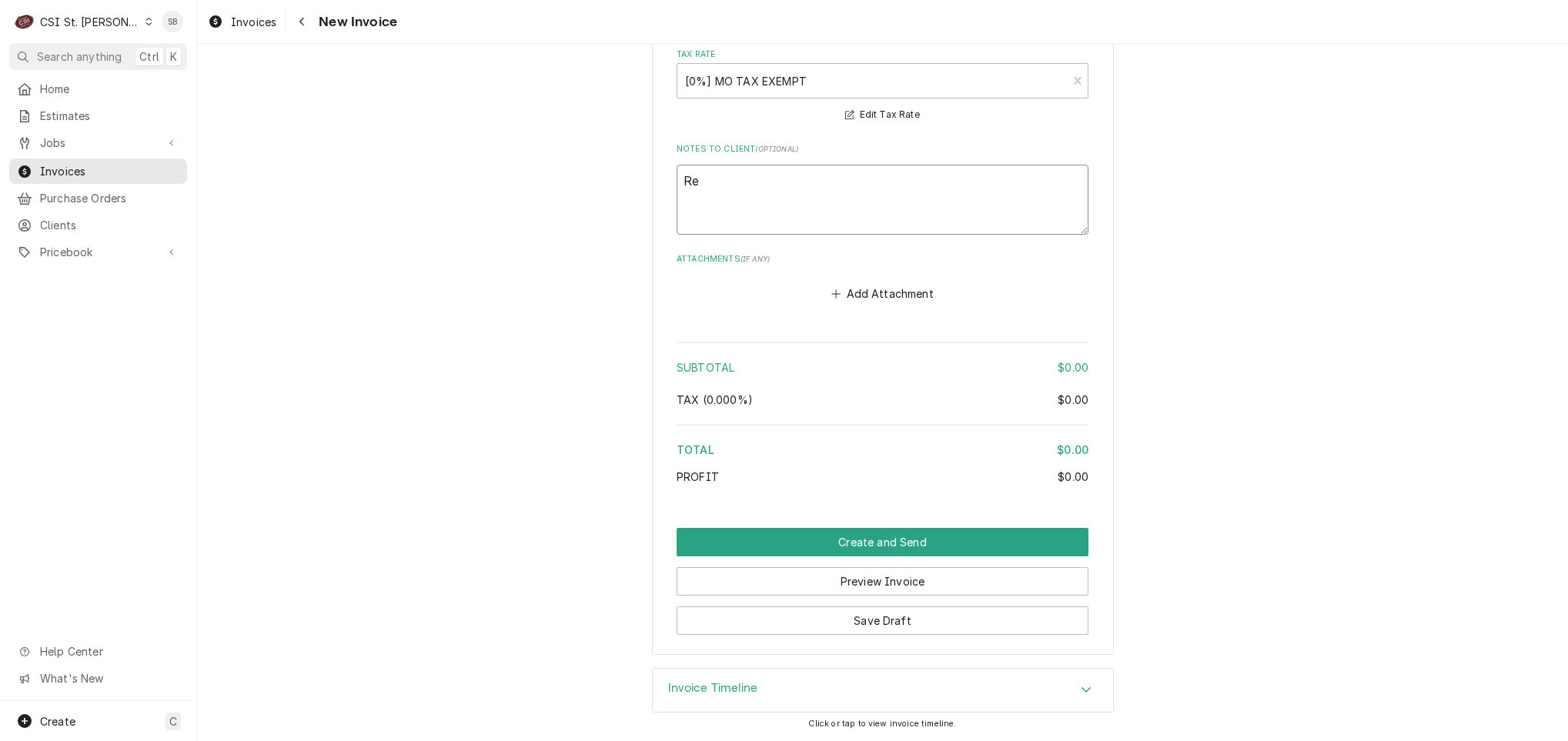
type textarea "x"
type textarea "Rei"
type textarea "x"
type textarea "[PERSON_NAME]"
type textarea "x"
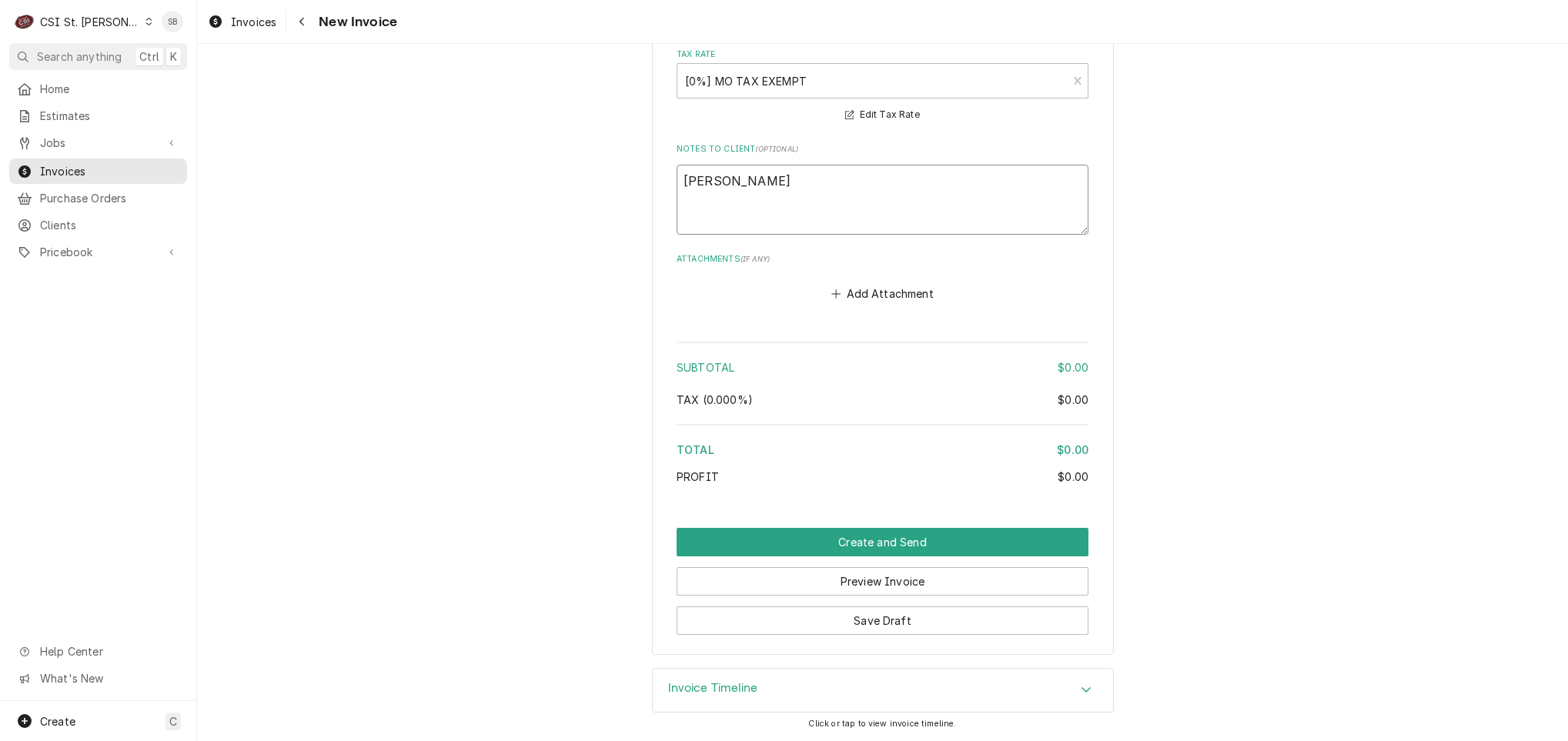
type textarea "Rei"
type textarea "x"
type textarea "Re"
type textarea "x"
type textarea "Rei"
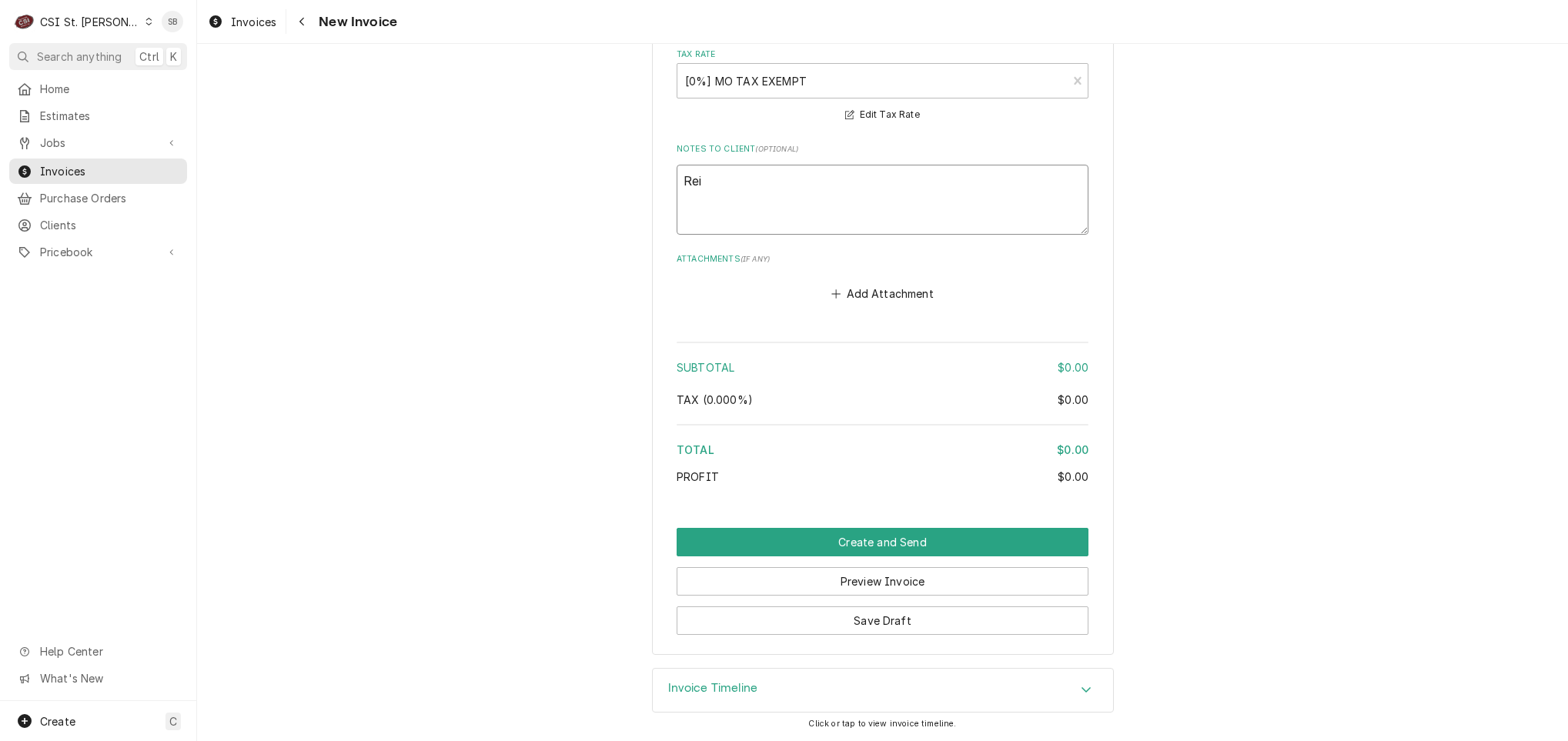
type textarea "x"
type textarea "Re"
type textarea "x"
type textarea "Reb"
type textarea "x"
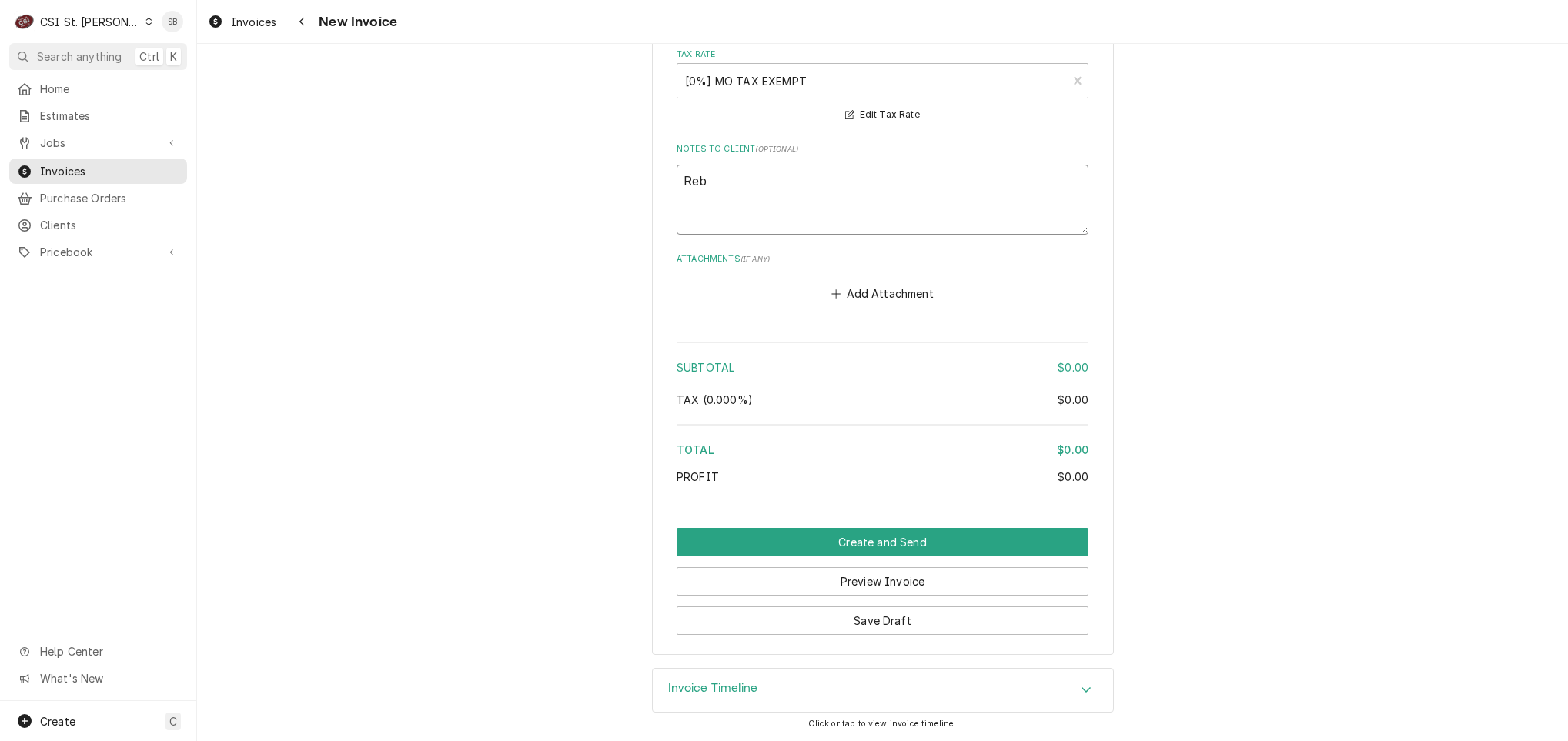
type textarea "Rebi"
type textarea "x"
type textarea "Rebil"
type textarea "x"
type textarea "Rebill"
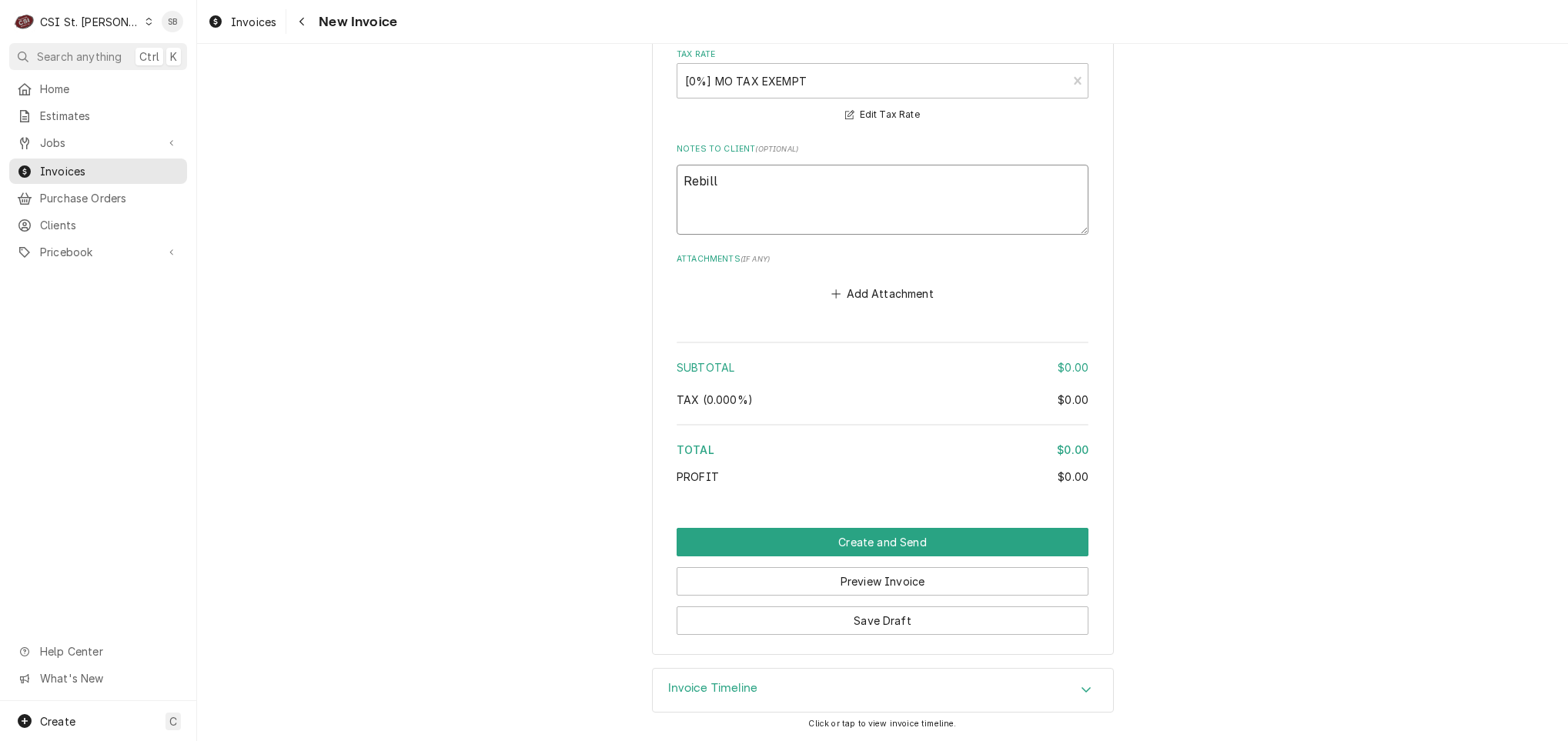
type textarea "x"
type textarea "Rebille"
type textarea "x"
type textarea "Rebilled"
type textarea "x"
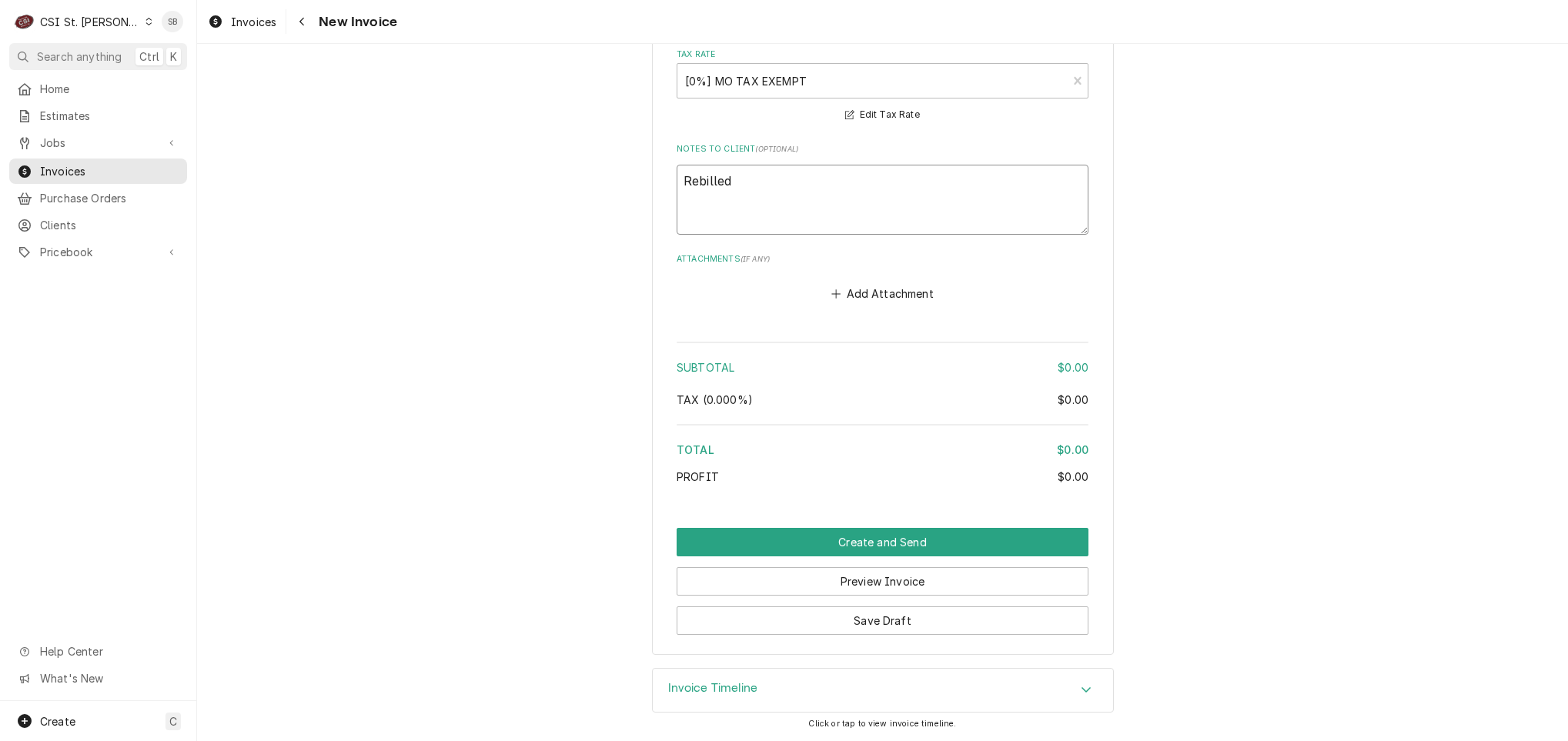
type textarea "Rebilled t"
type textarea "x"
type textarea "Rebilled to"
type textarea "x"
type textarea "Rebilled to"
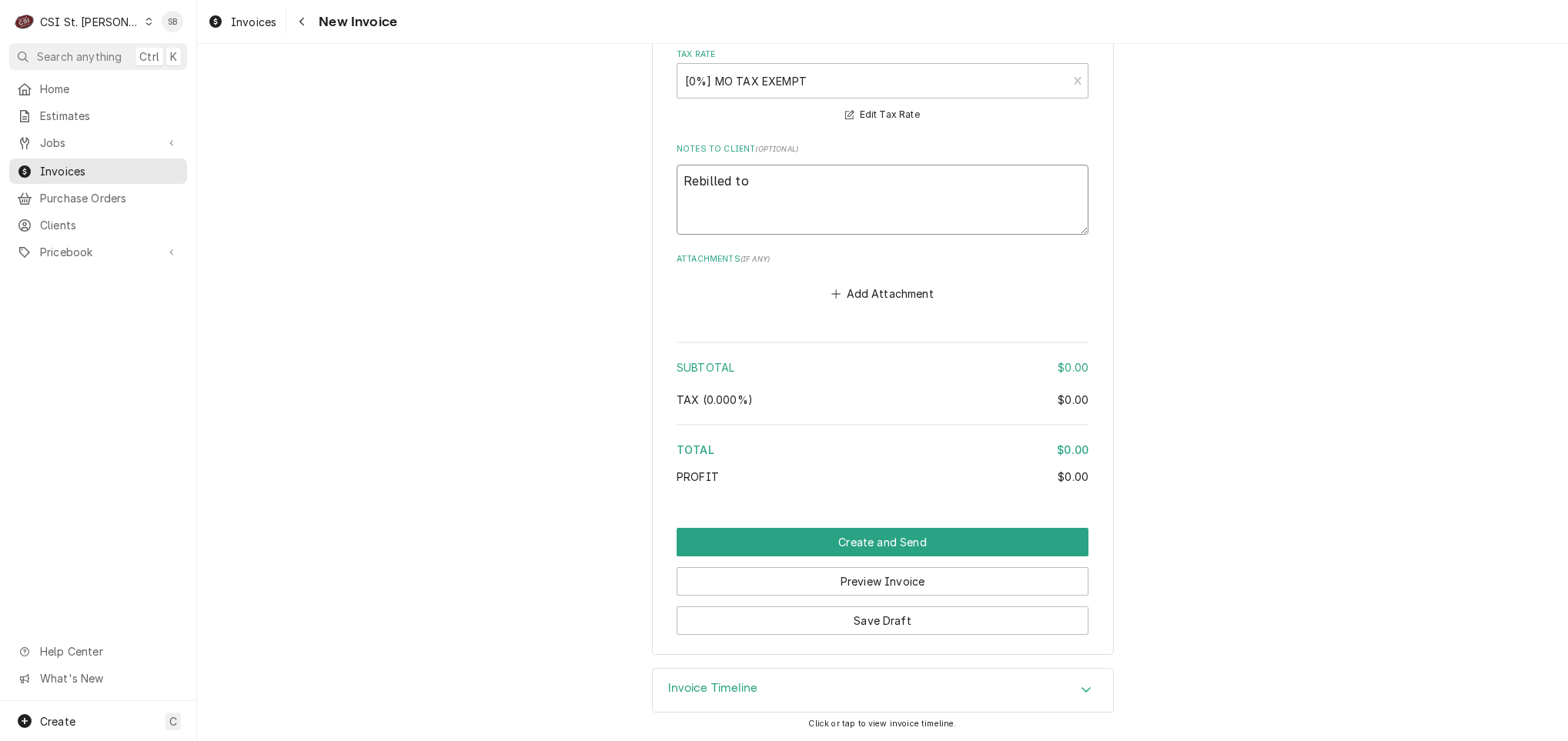
type textarea "x"
type textarea "Rebilled to m"
type textarea "x"
type textarea "Rebilled to ma"
type textarea "x"
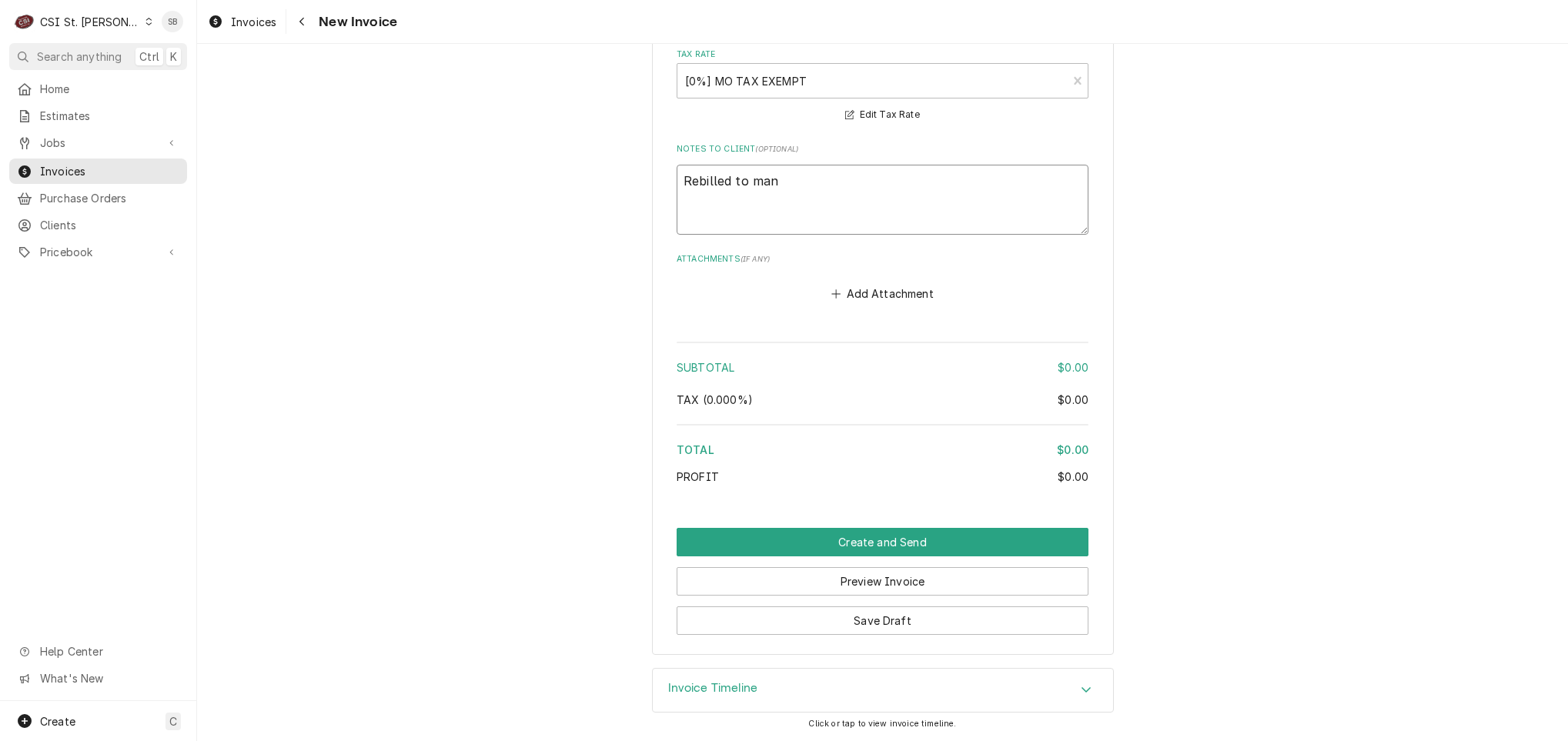
type textarea "Rebilled to manu"
type textarea "x"
type textarea "Rebilled to manuf"
type textarea "x"
type textarea "Rebilled to manufa"
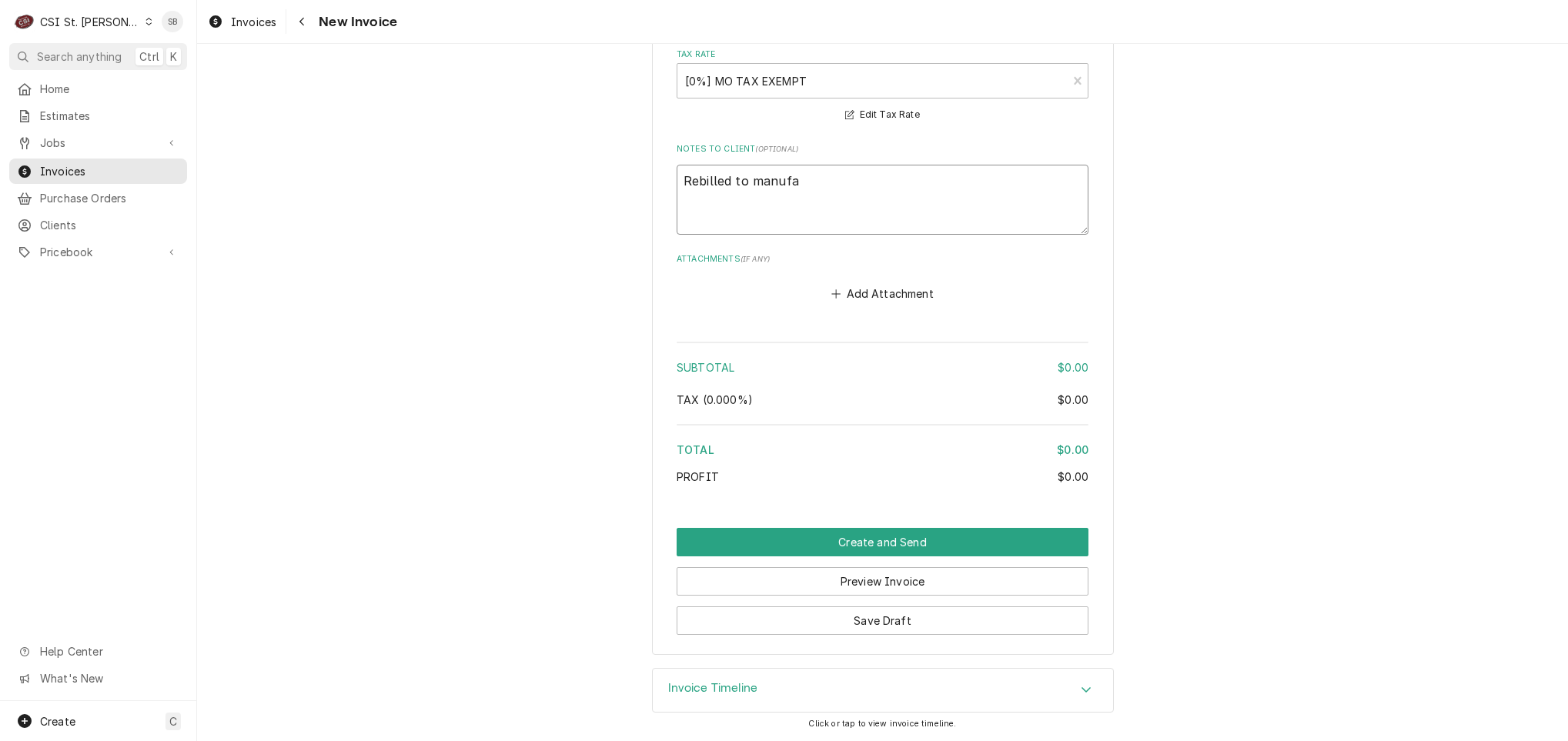
type textarea "x"
type textarea "Rebilled to manufac"
type textarea "x"
type textarea "Rebilled to manufact"
type textarea "x"
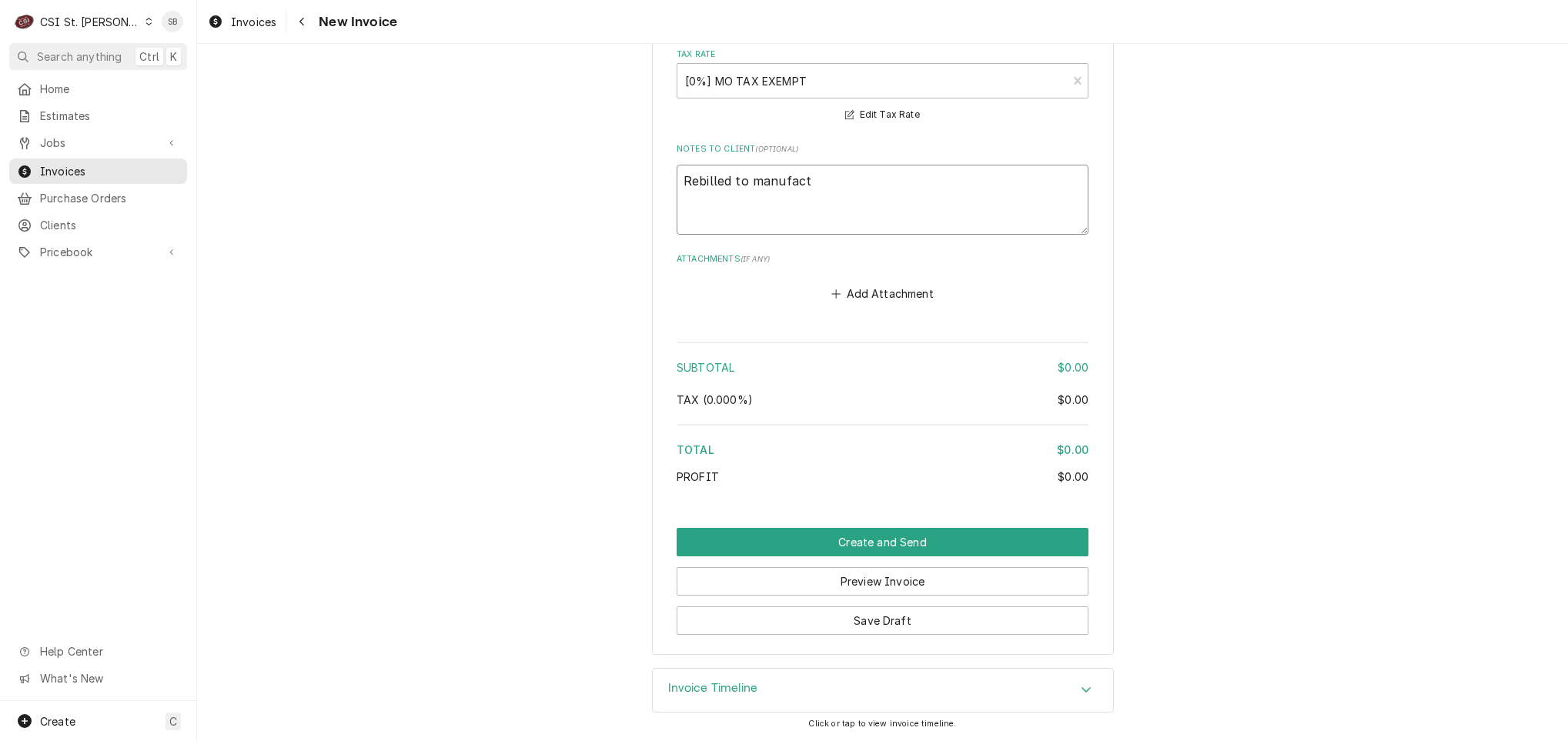
type textarea "Rebilled to manufactu"
type textarea "x"
type textarea "Rebilled to manufactur"
type textarea "x"
type textarea "Rebilled to manufacture"
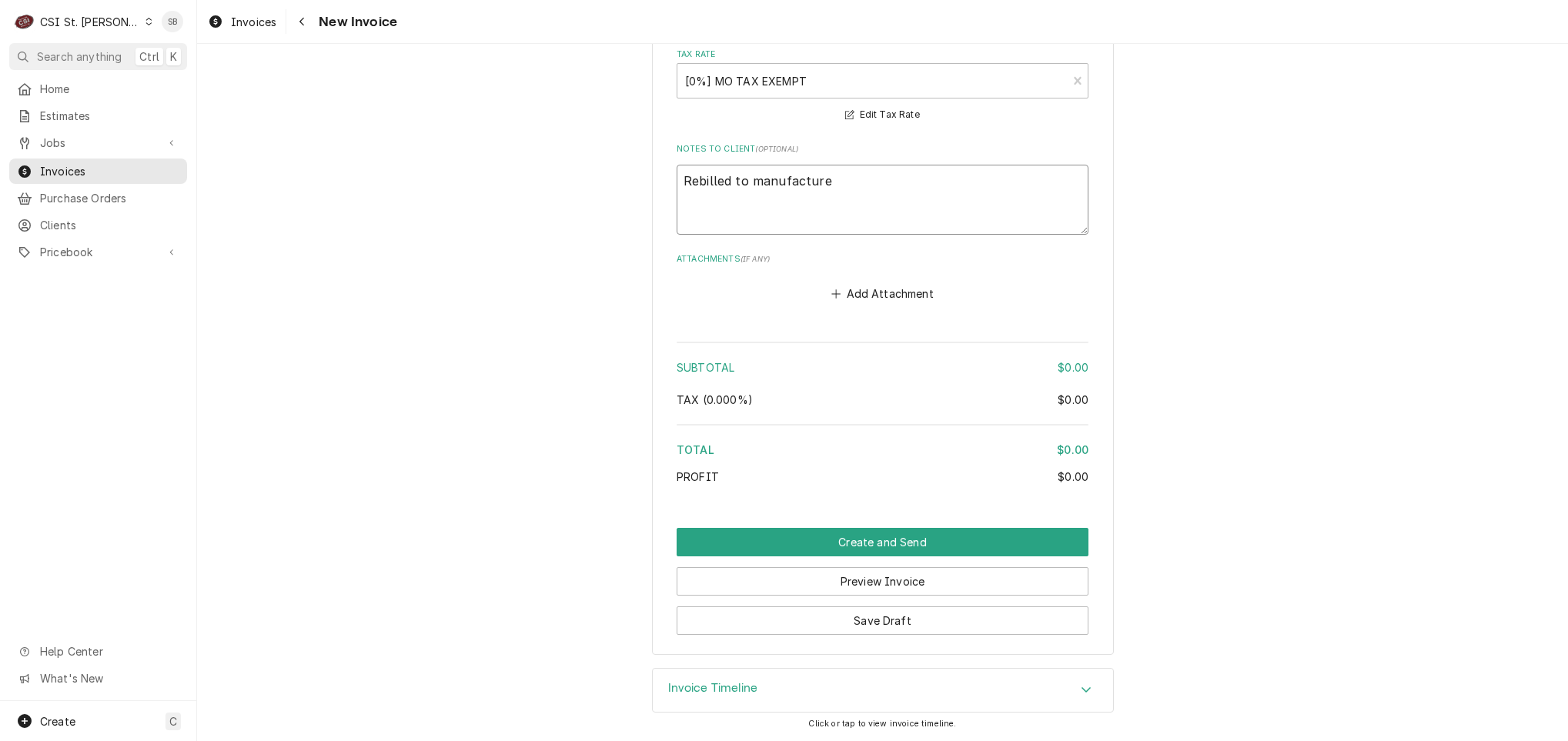
type textarea "x"
type textarea "Rebilled to manufacturer"
type textarea "x"
type textarea "Rebilled to manufacturer"
type textarea "x"
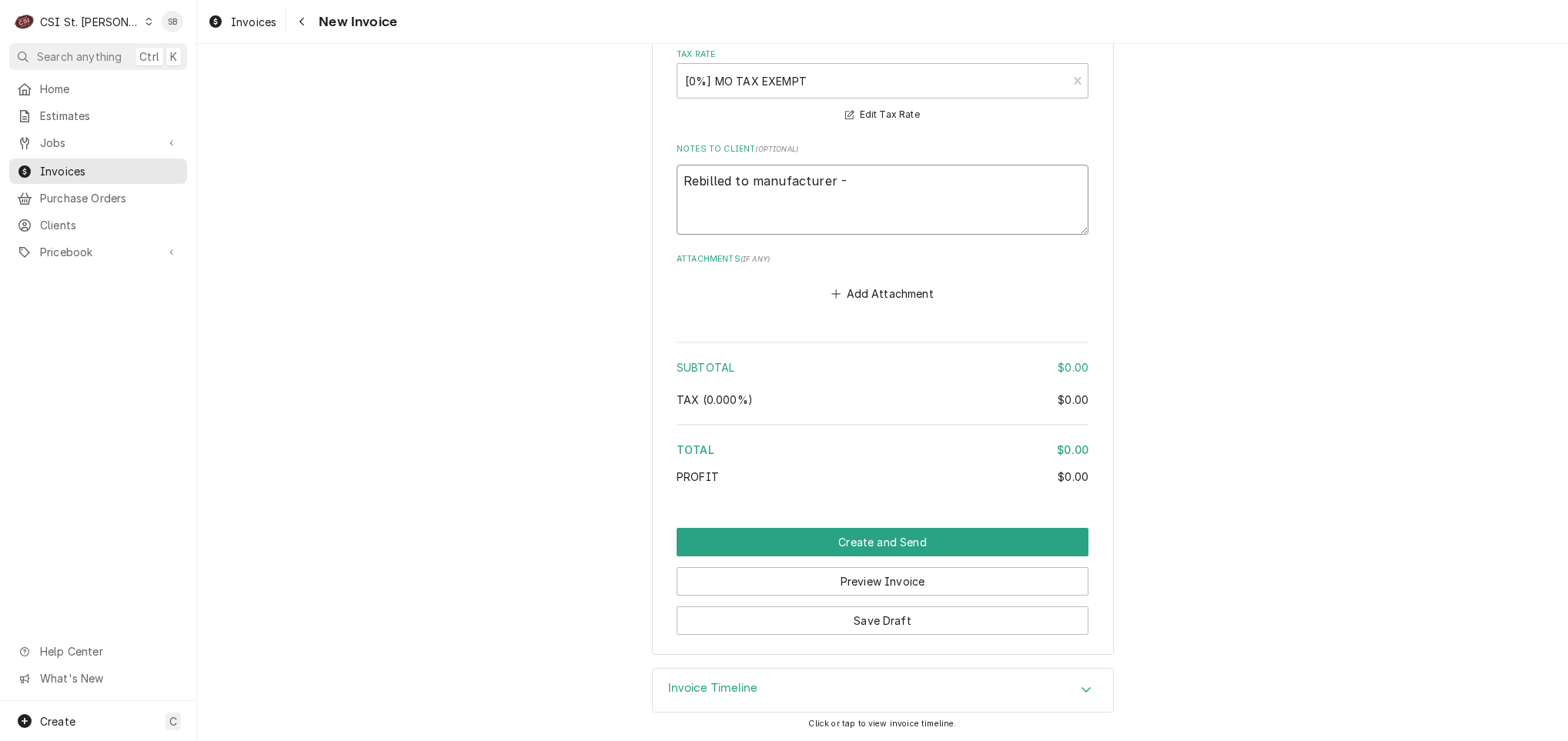
type textarea "Rebilled to manufacturer -"
type textarea "x"
type textarea "Rebilled to manufacturer - n"
type textarea "x"
type textarea "Rebilled to manufacturer - ne"
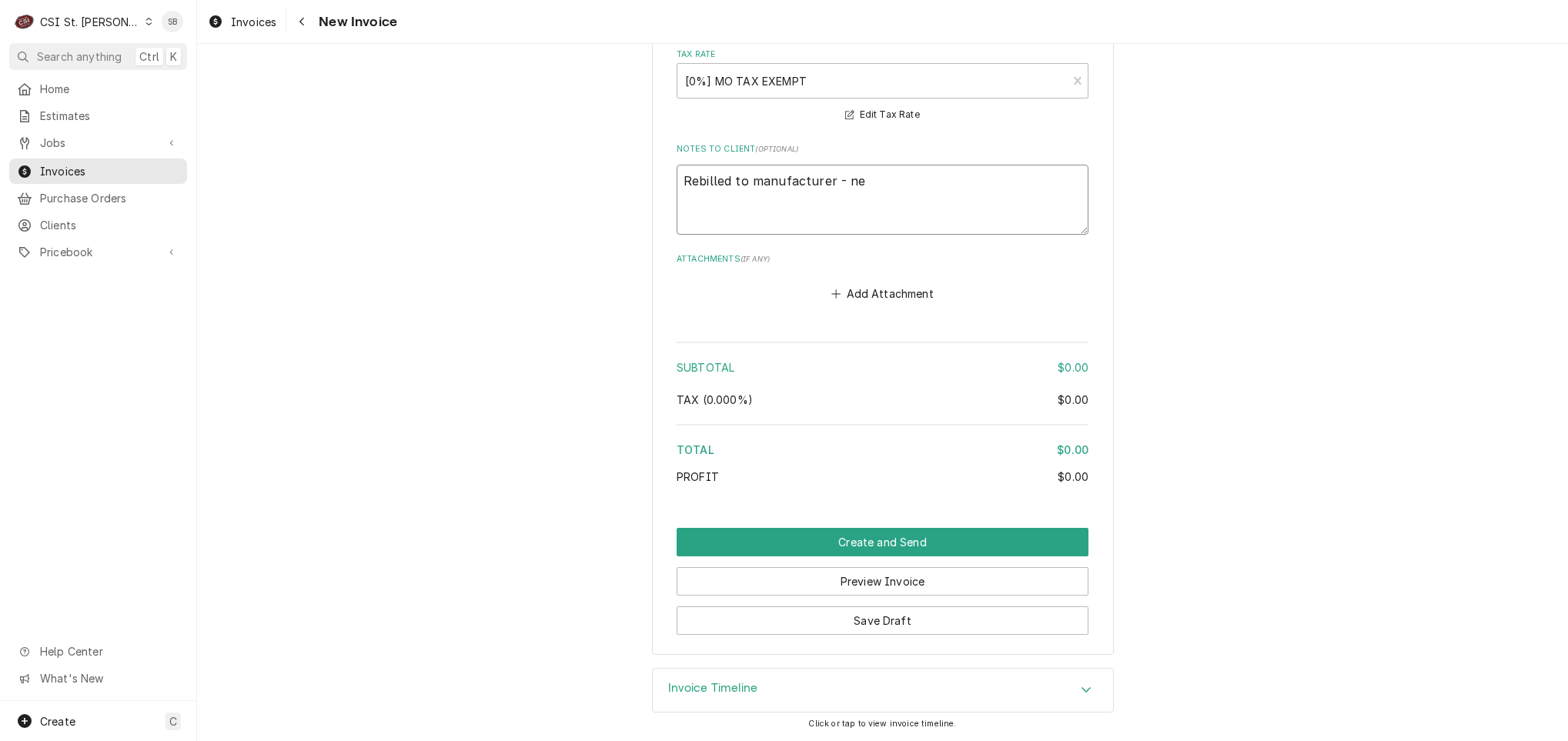
type textarea "x"
type textarea "Rebilled to manufacturer - new"
type textarea "x"
type textarea "Rebilled to manufacturer - new i"
type textarea "x"
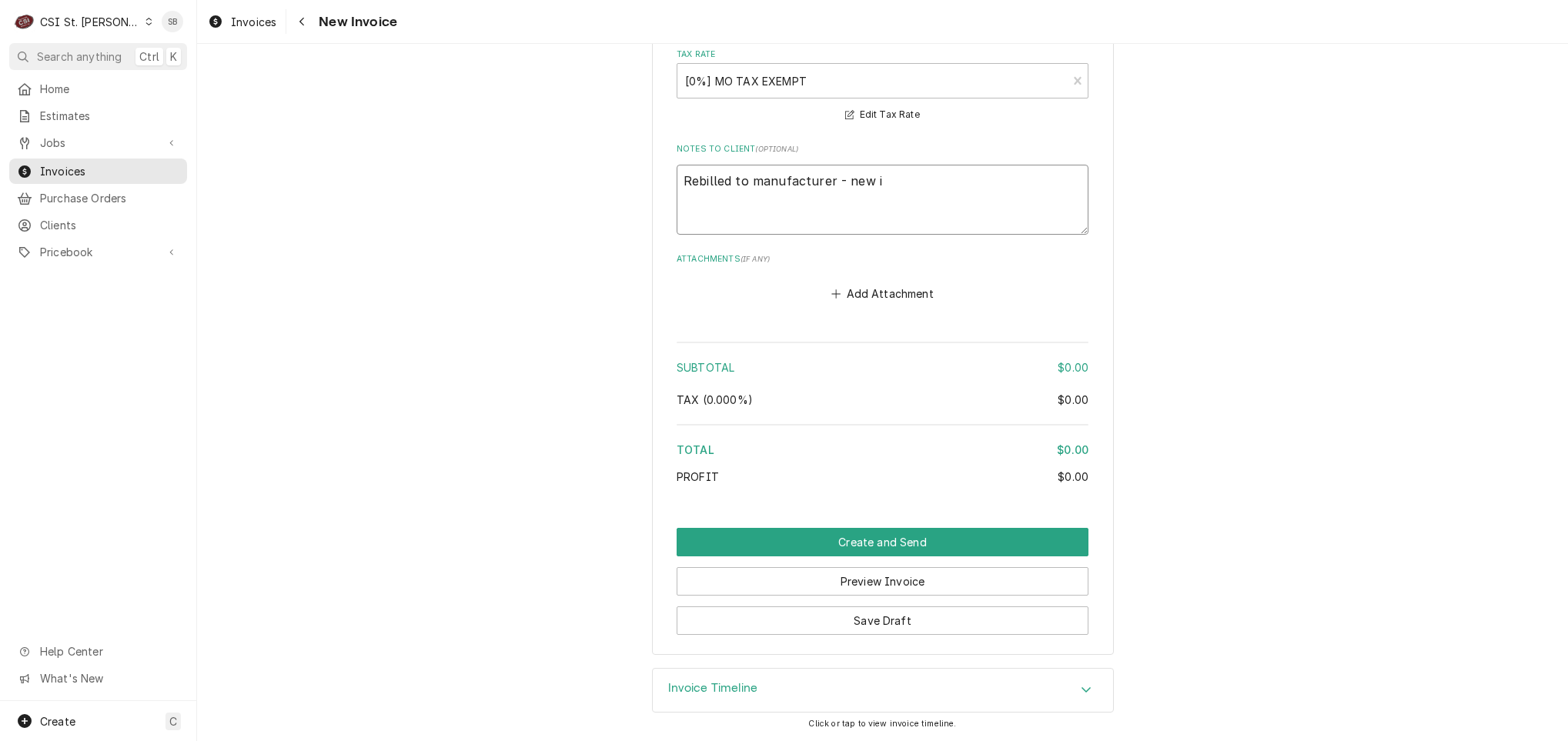
type textarea "Rebilled to manufacturer - new in"
type textarea "x"
type textarea "Rebilled to manufacturer - new inv"
type textarea "x"
type textarea "Rebilled to manufacturer - new inv"
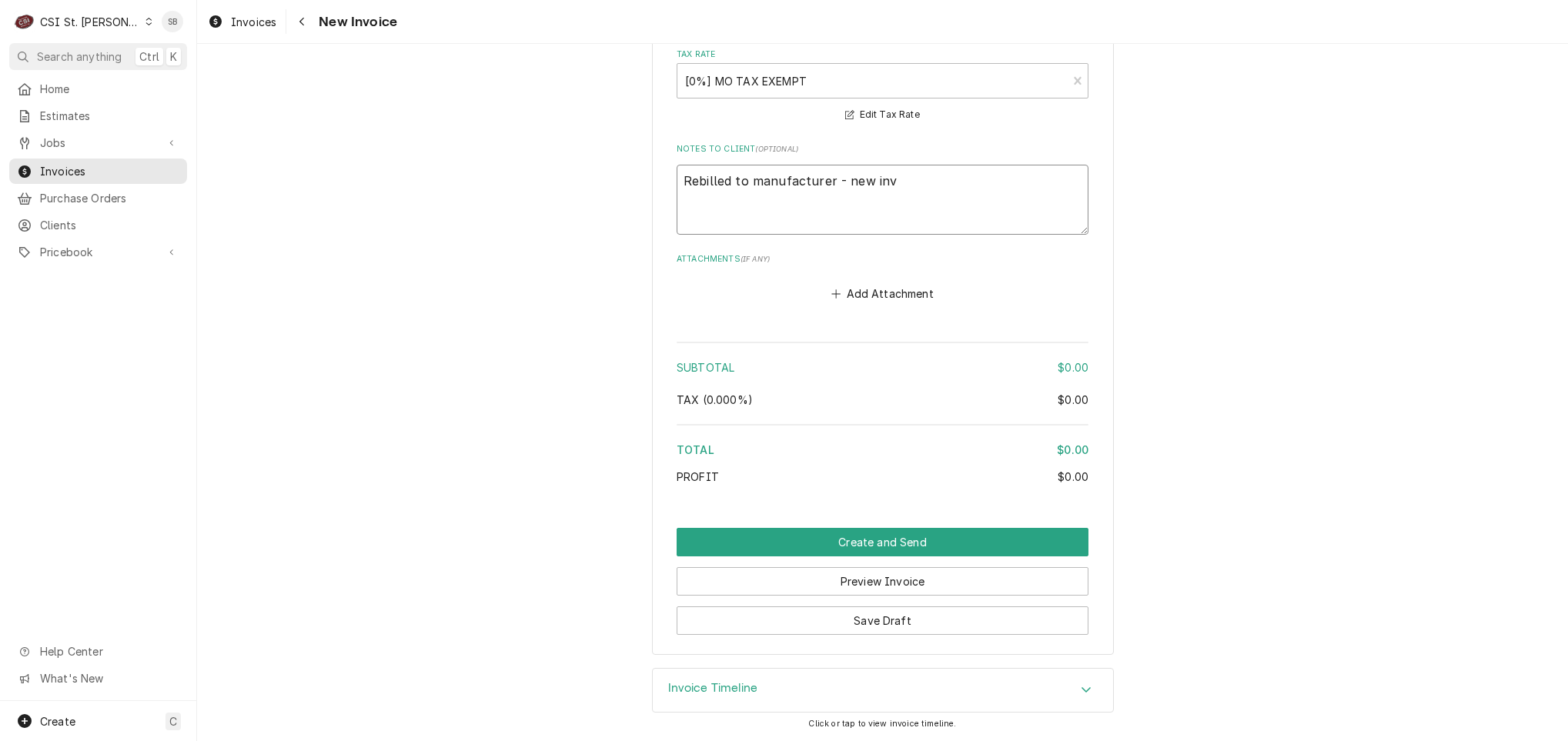
type textarea "x"
type textarea "Rebilled to manufacturer - new inv 4"
type textarea "x"
type textarea "Rebilled to manufacturer - new inv 404"
type textarea "x"
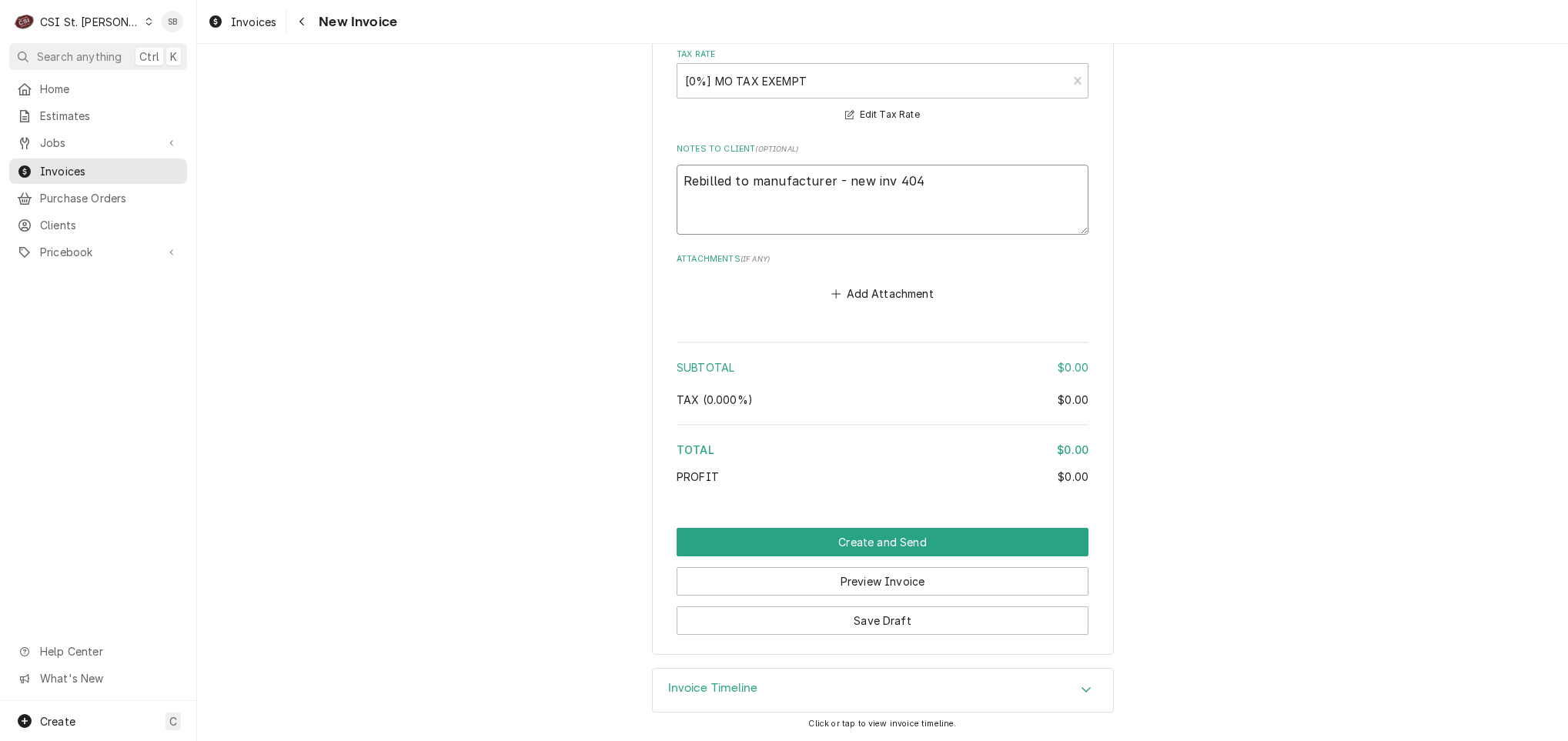
type textarea "Rebilled to manufacturer - new inv 4040"
type textarea "x"
type textarea "Rebilled to manufacturer - new inv 404"
type textarea "x"
type textarea "Rebilled to manufacturer - new inv 4042"
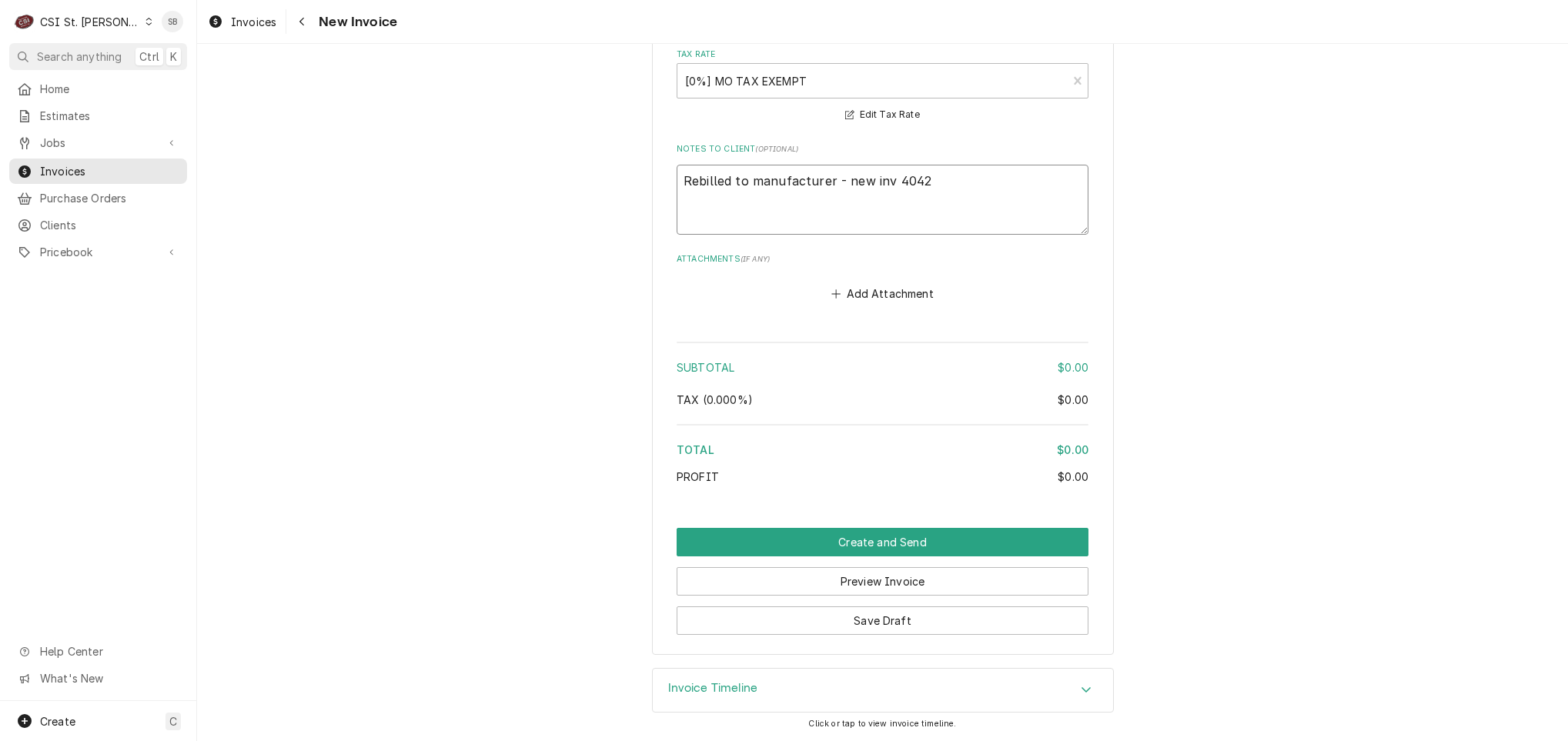
type textarea "x"
type textarea "Rebilled to manufacturer - new inv 40429"
type textarea "x"
type textarea "Rebilled to manufacturer - new inv 404297"
click at [973, 623] on button "Save Draft" at bounding box center [882, 620] width 411 height 28
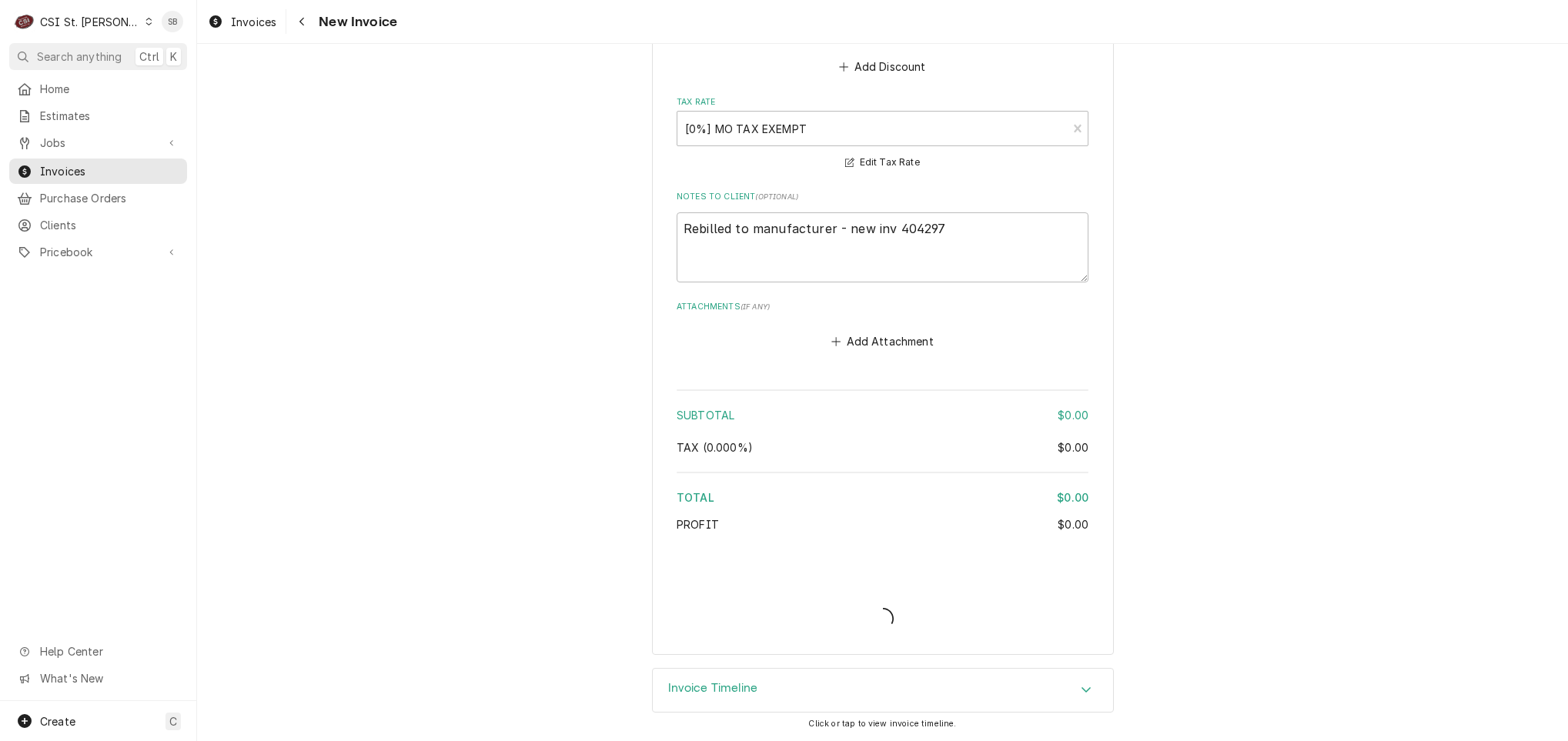
scroll to position [1815, 0]
type textarea "x"
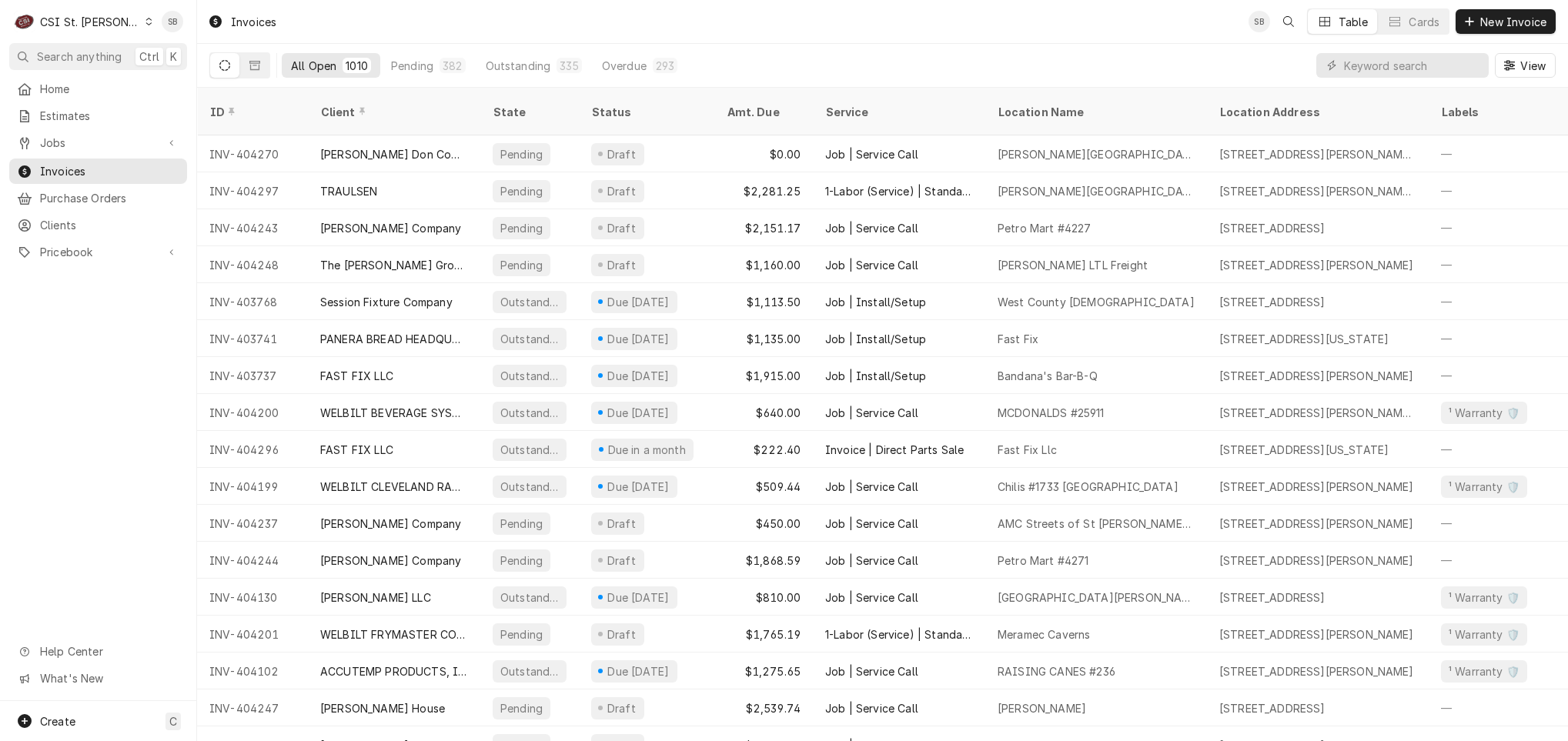
click at [1340, 58] on div "Dynamic Content Wrapper" at bounding box center [1402, 65] width 173 height 24
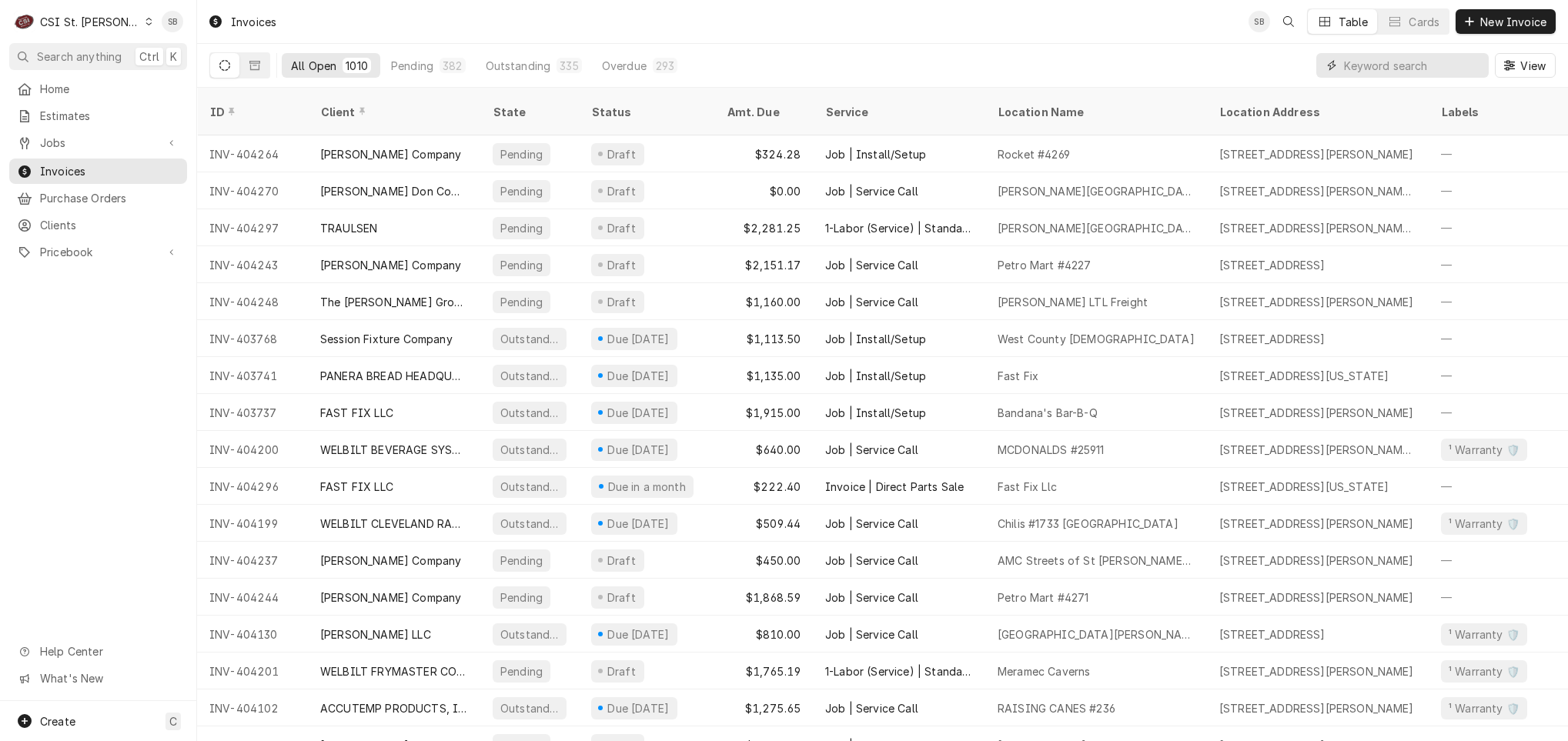
click at [1395, 68] on input "Dynamic Content Wrapper" at bounding box center [1412, 65] width 137 height 24
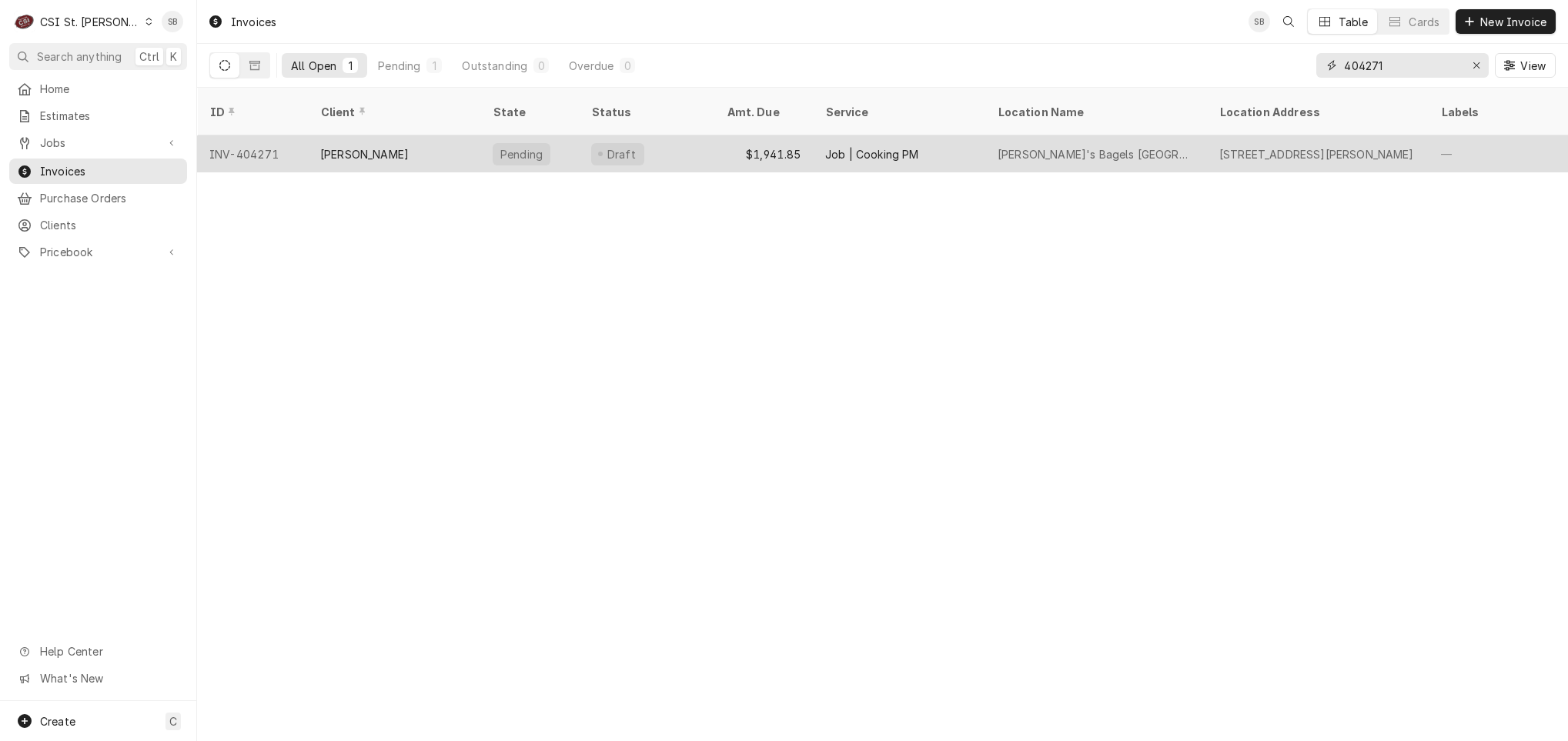
type input "404271"
click at [397, 141] on div "[PERSON_NAME]" at bounding box center [393, 154] width 173 height 37
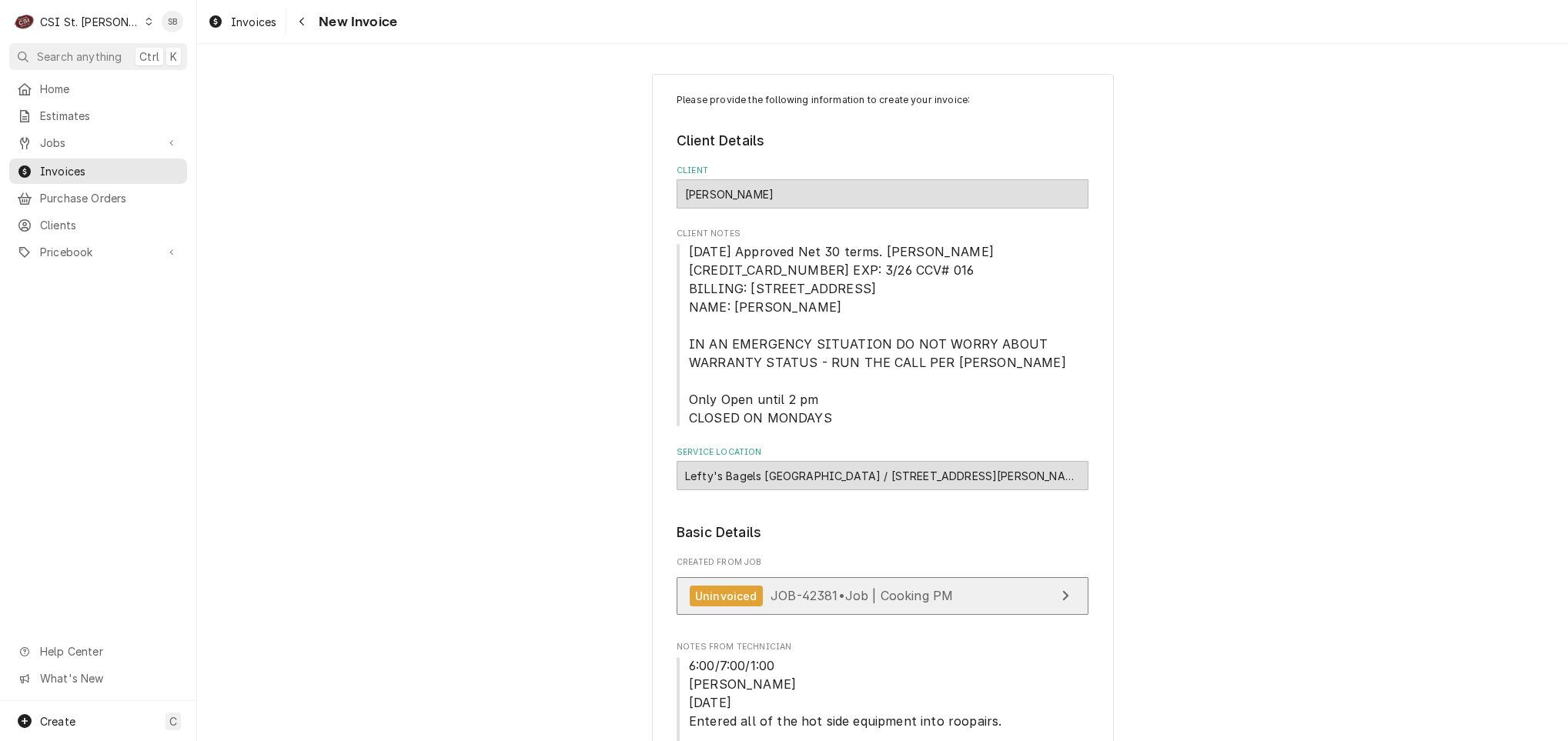
click at [792, 591] on span "JOB-42381 • Job | Cooking PM" at bounding box center [862, 595] width 183 height 15
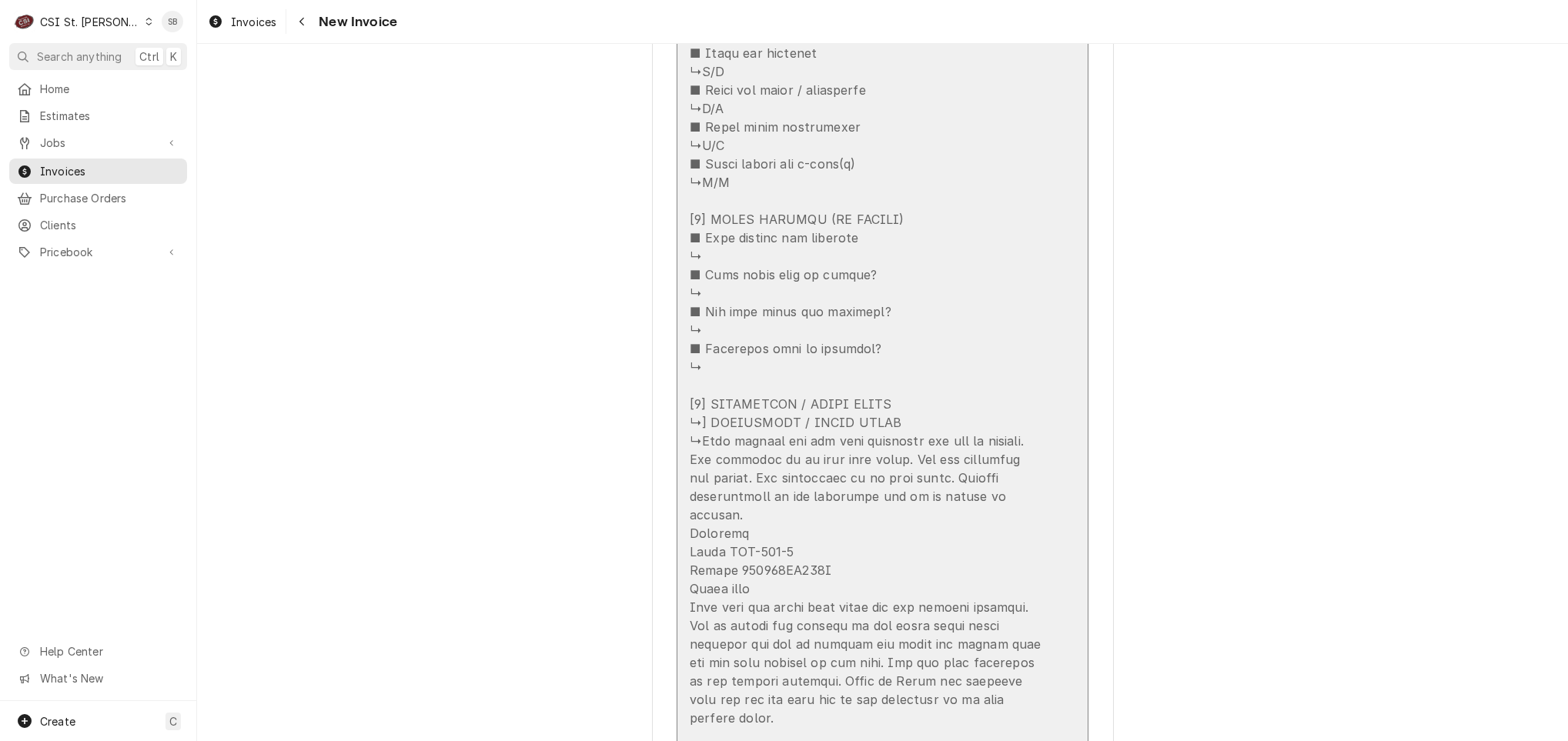
scroll to position [4498, 0]
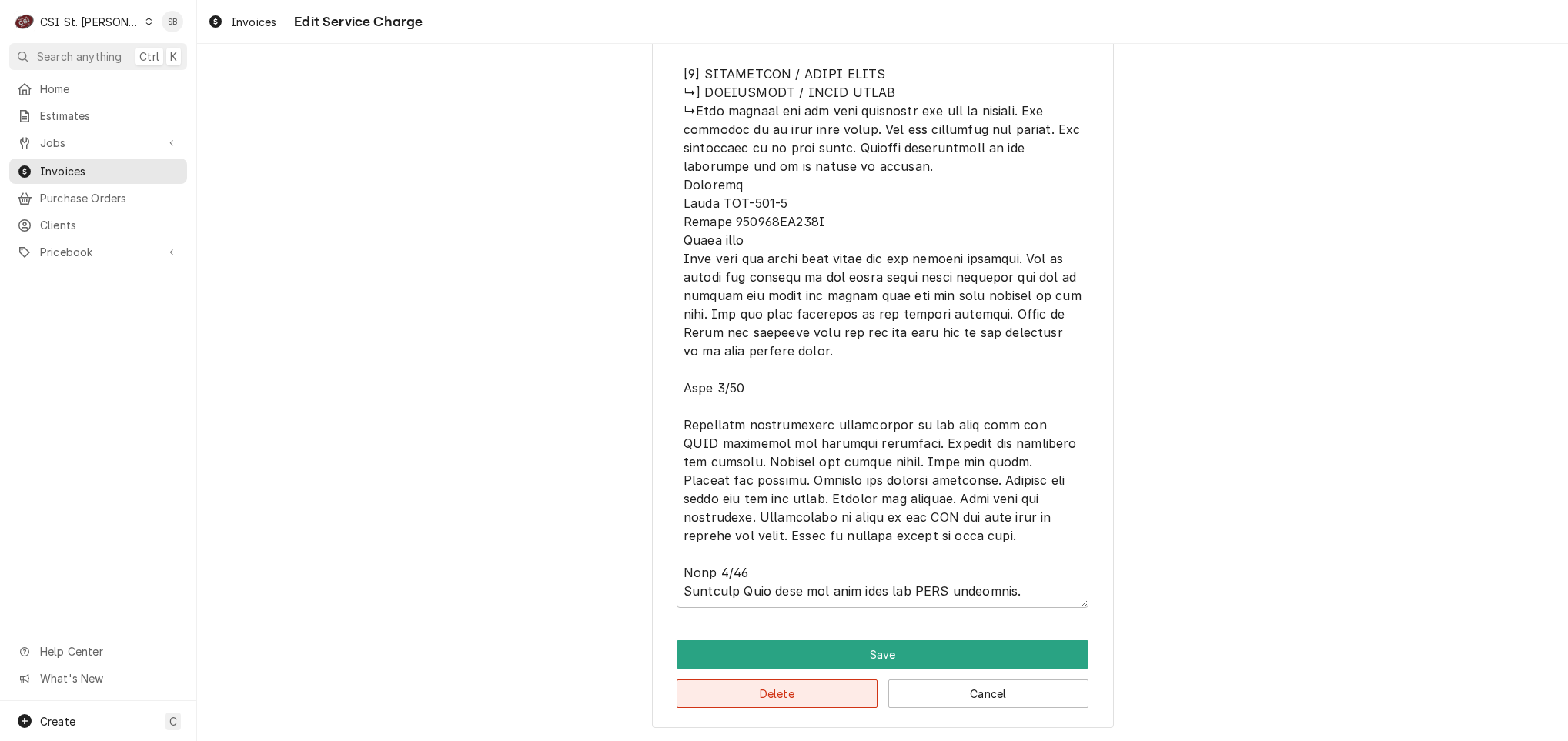
click at [732, 698] on button "Delete" at bounding box center [777, 692] width 201 height 28
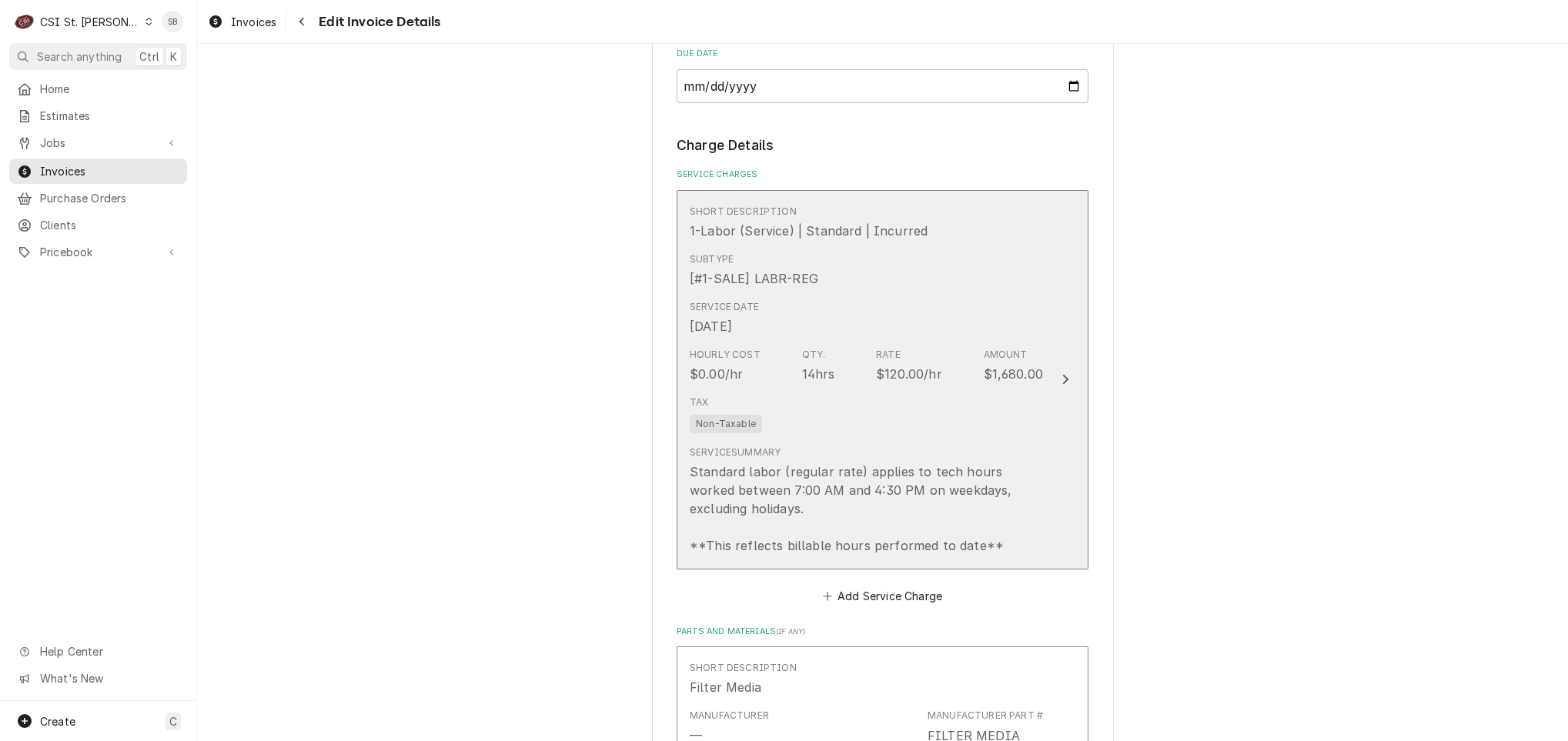
click at [732, 322] on div "[DATE]" at bounding box center [711, 326] width 43 height 18
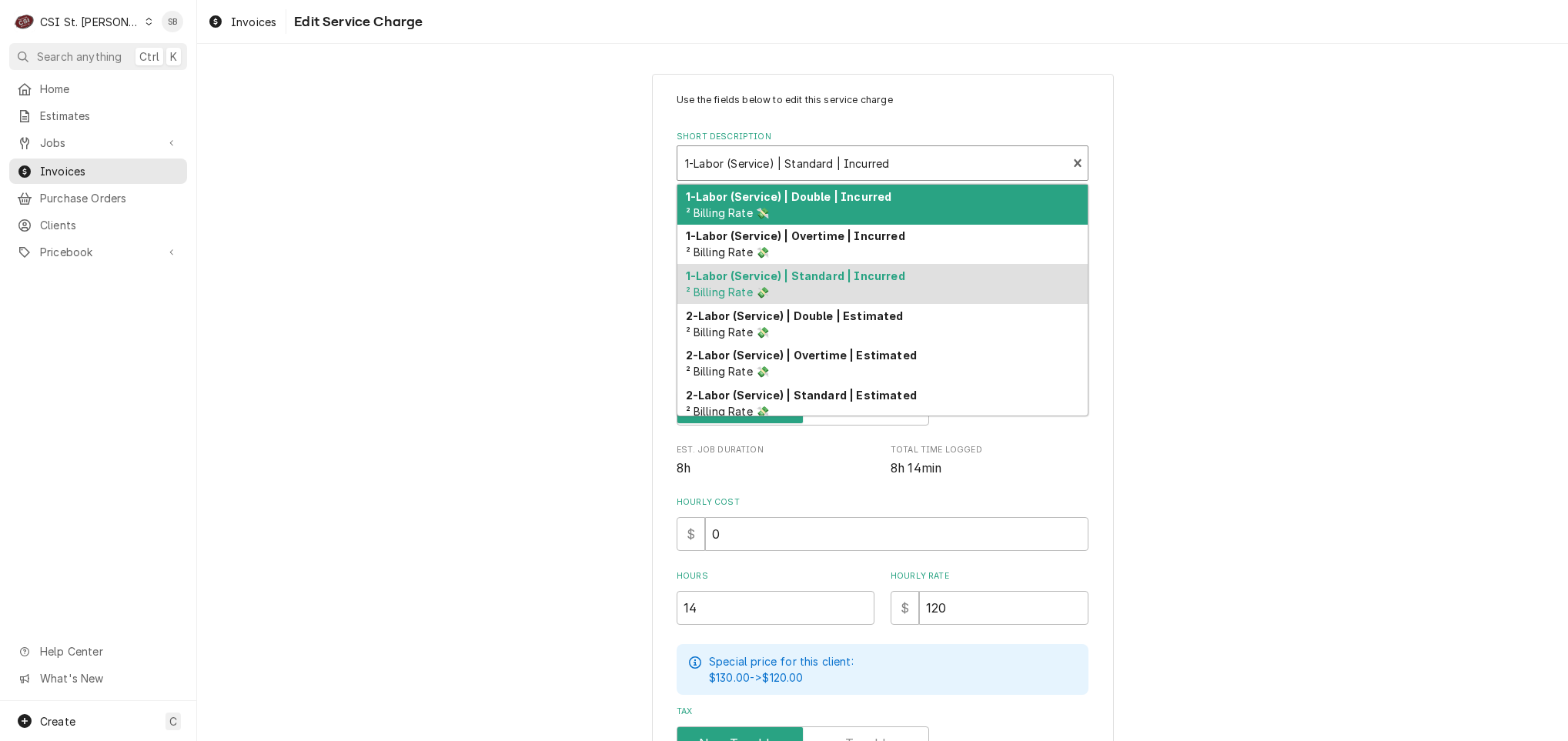
click at [764, 160] on div "Short Description" at bounding box center [872, 163] width 374 height 28
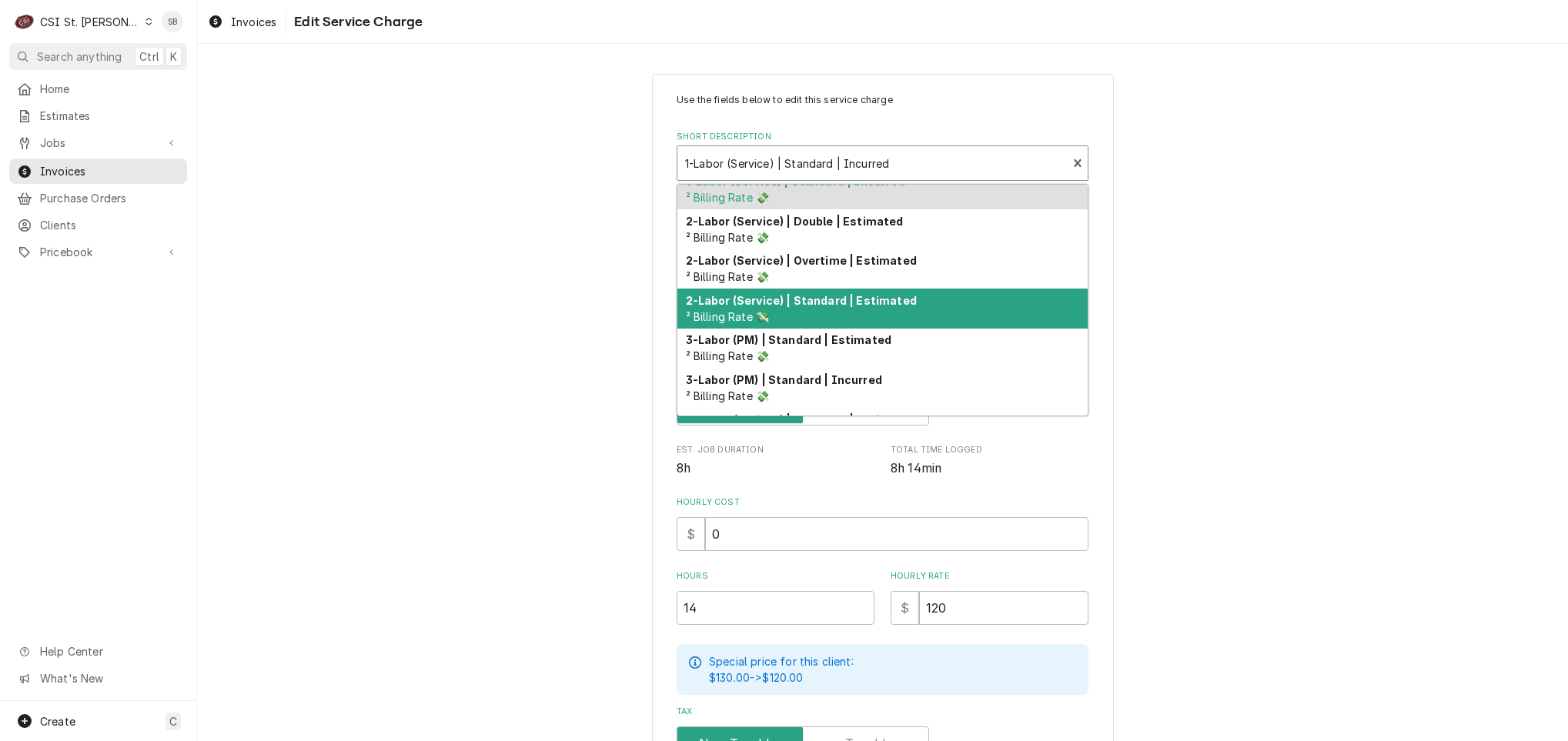
scroll to position [164, 0]
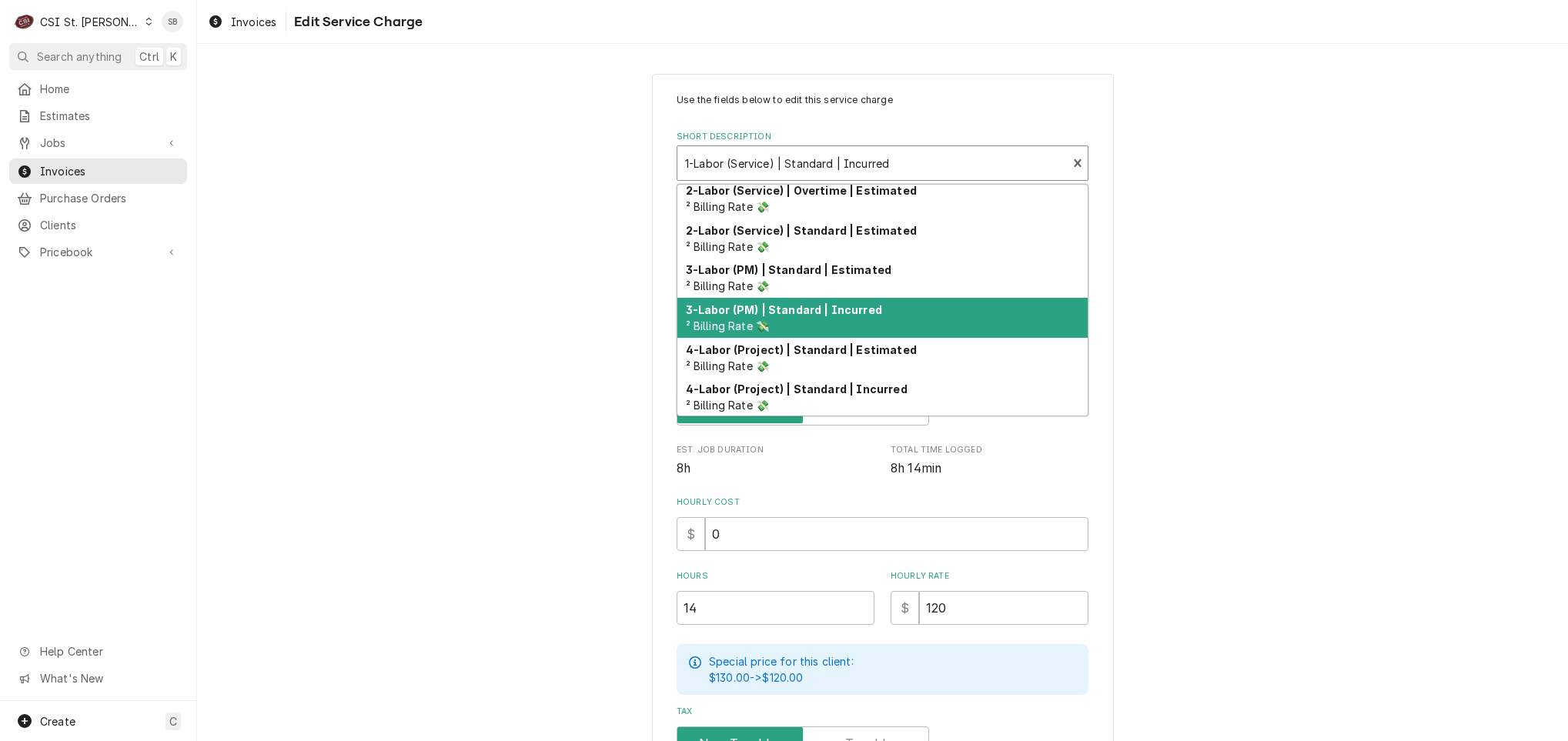
click at [777, 307] on strong "3-Labor (PM) | Standard | Incurred" at bounding box center [783, 309] width 196 height 13
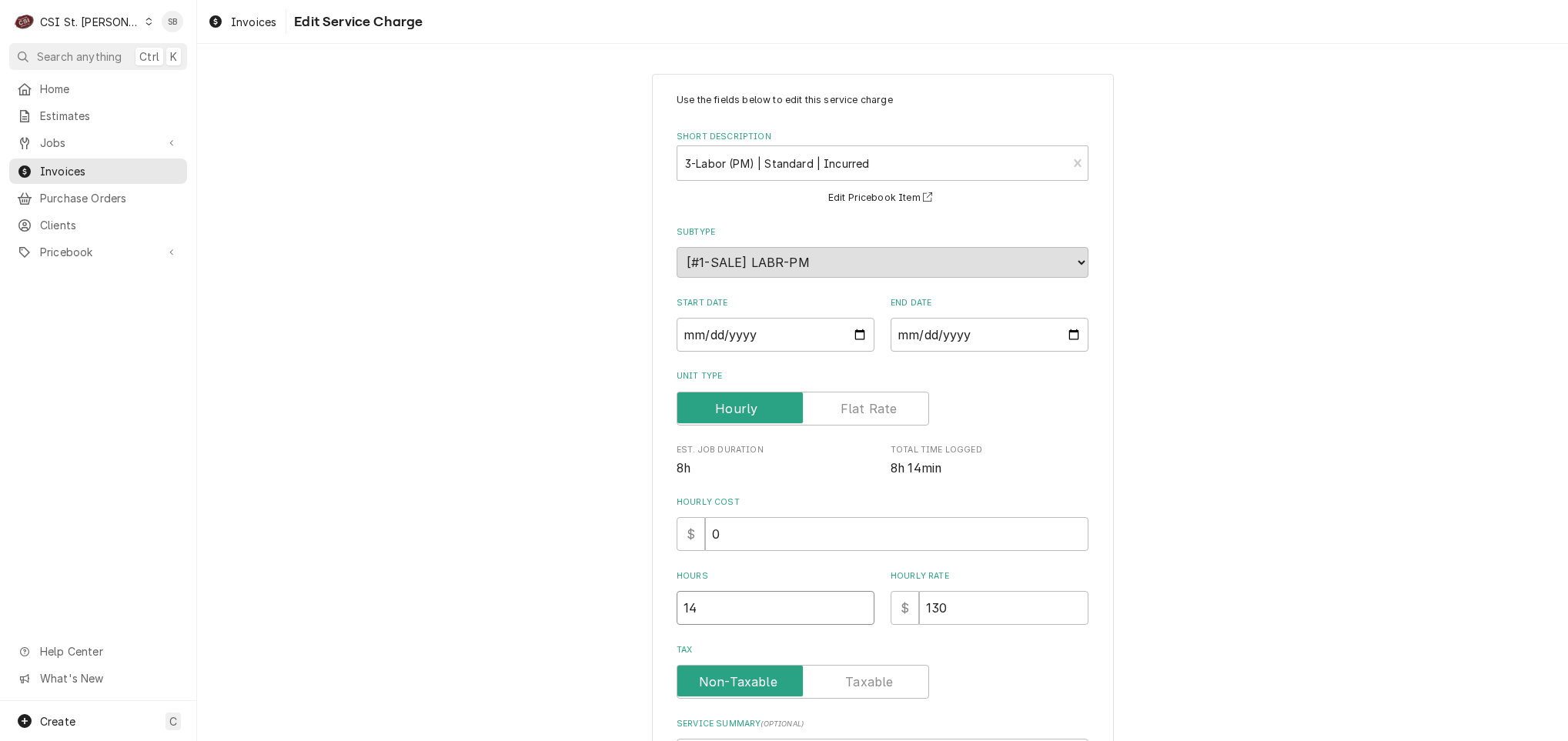
drag, startPoint x: 689, startPoint y: 606, endPoint x: 515, endPoint y: 607, distance: 174.0
click at [513, 607] on div "Use the fields below to edit this service charge Short Description 3-Labor (PM)…" at bounding box center [883, 510] width 1371 height 900
type textarea "x"
type input "2"
type textarea "x"
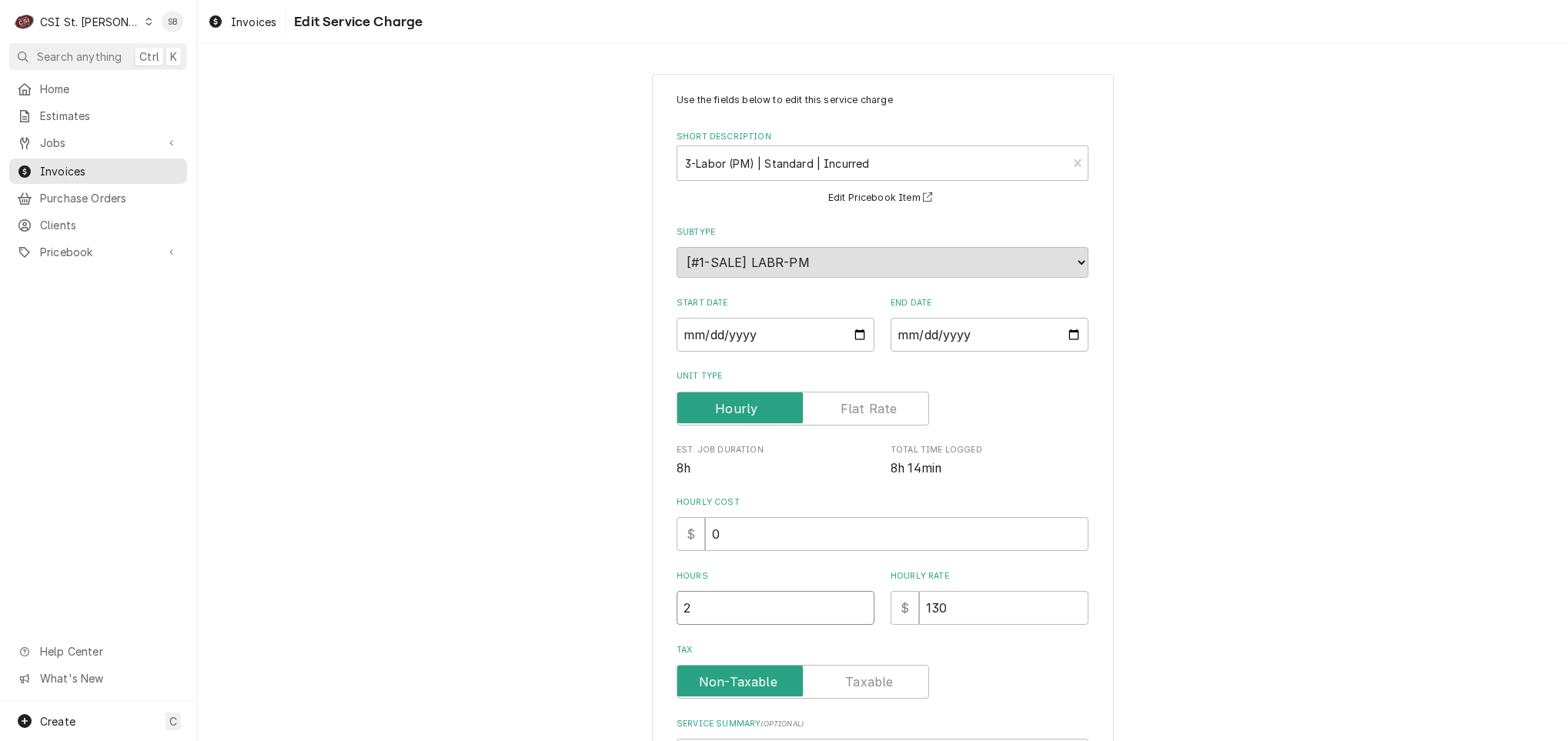
type input "23"
type textarea "x"
type input "23.7"
type textarea "x"
type input "23.75"
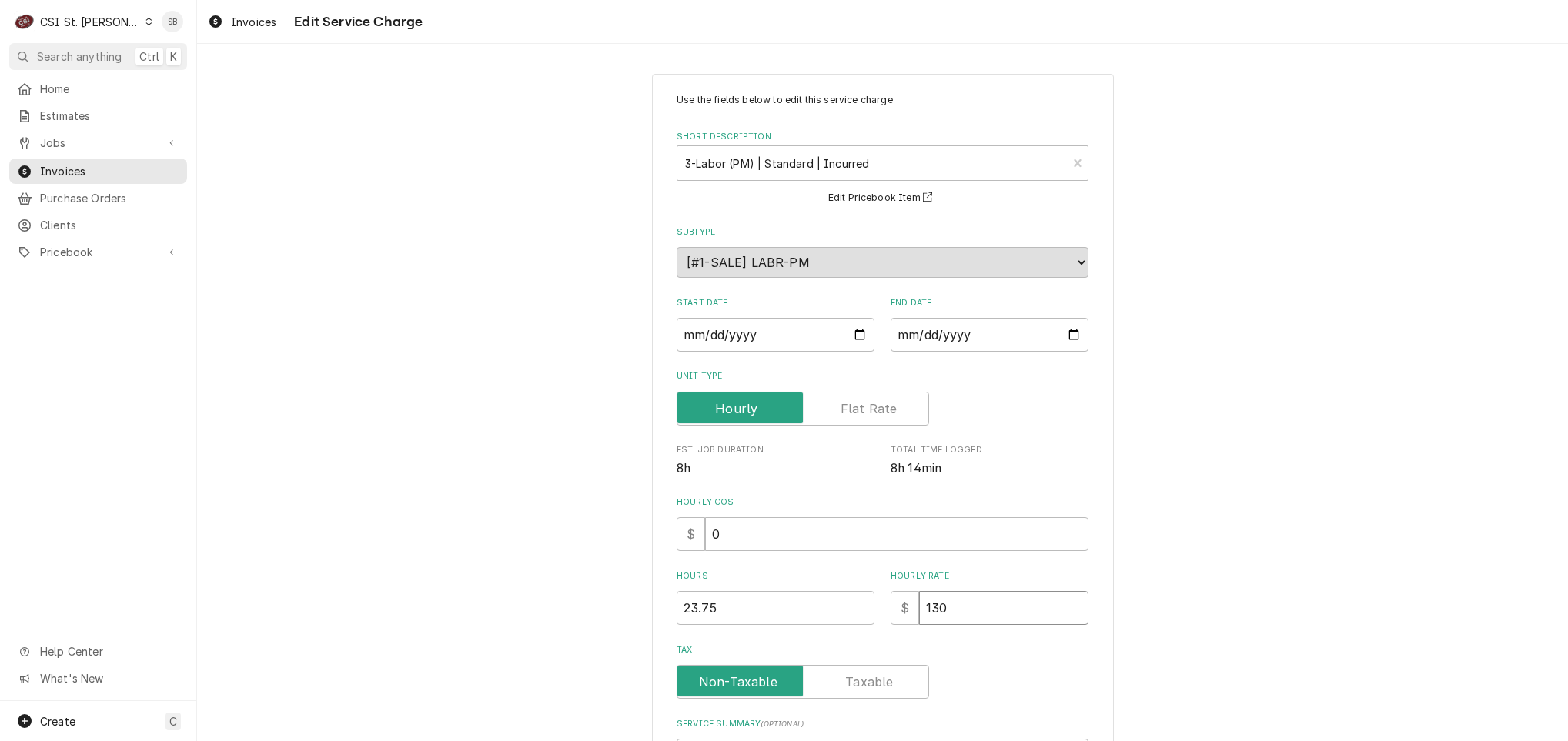
type textarea "x"
type input "0"
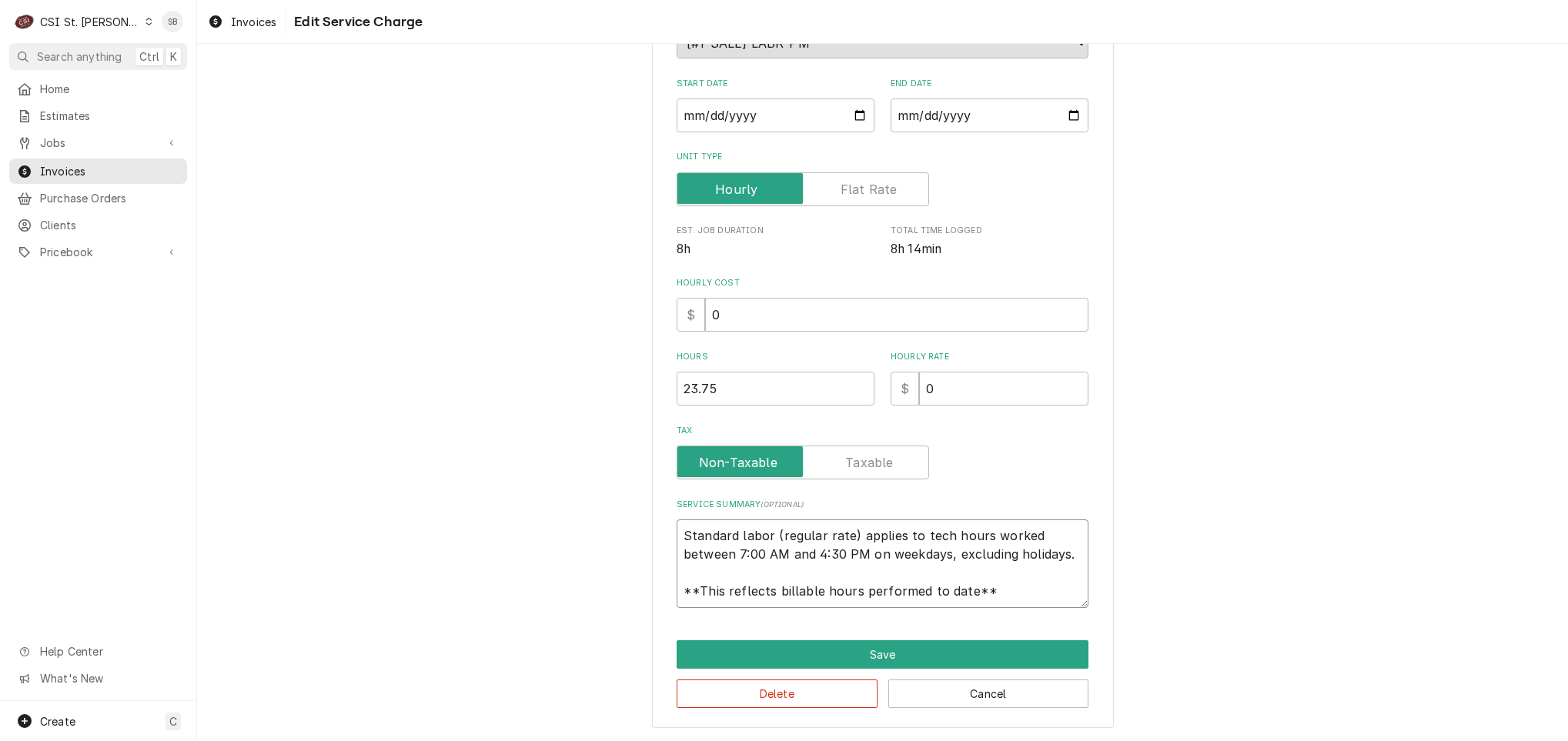
scroll to position [18, 0]
drag, startPoint x: 676, startPoint y: 531, endPoint x: 1236, endPoint y: 576, distance: 561.8
click at [1195, 651] on div "Use the fields below to edit this service charge Short Description 3-Labor (PM)…" at bounding box center [883, 291] width 1371 height 900
type textarea "x"
type textarea "C"
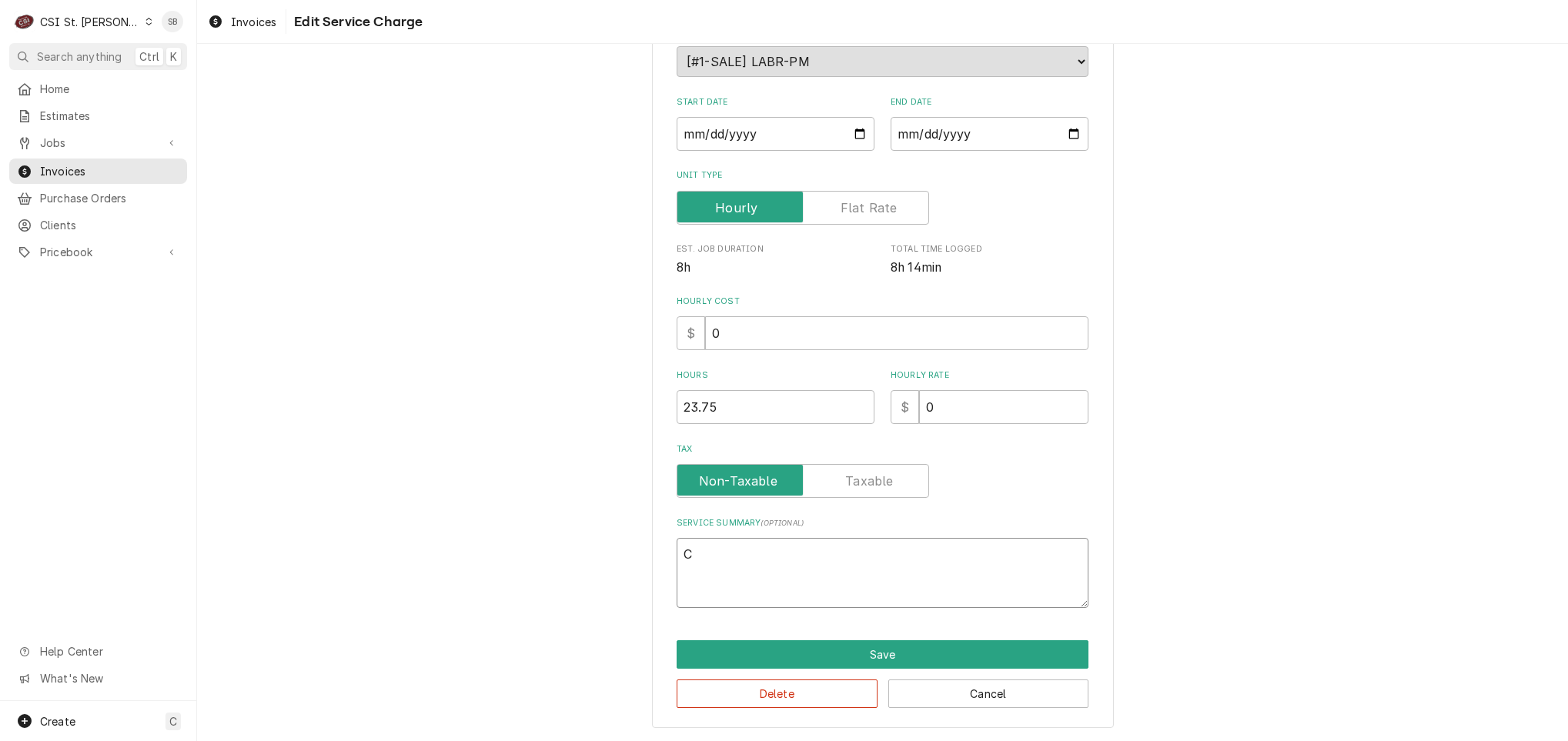
scroll to position [202, 0]
type textarea "x"
type textarea "Co"
type textarea "x"
type textarea "Com"
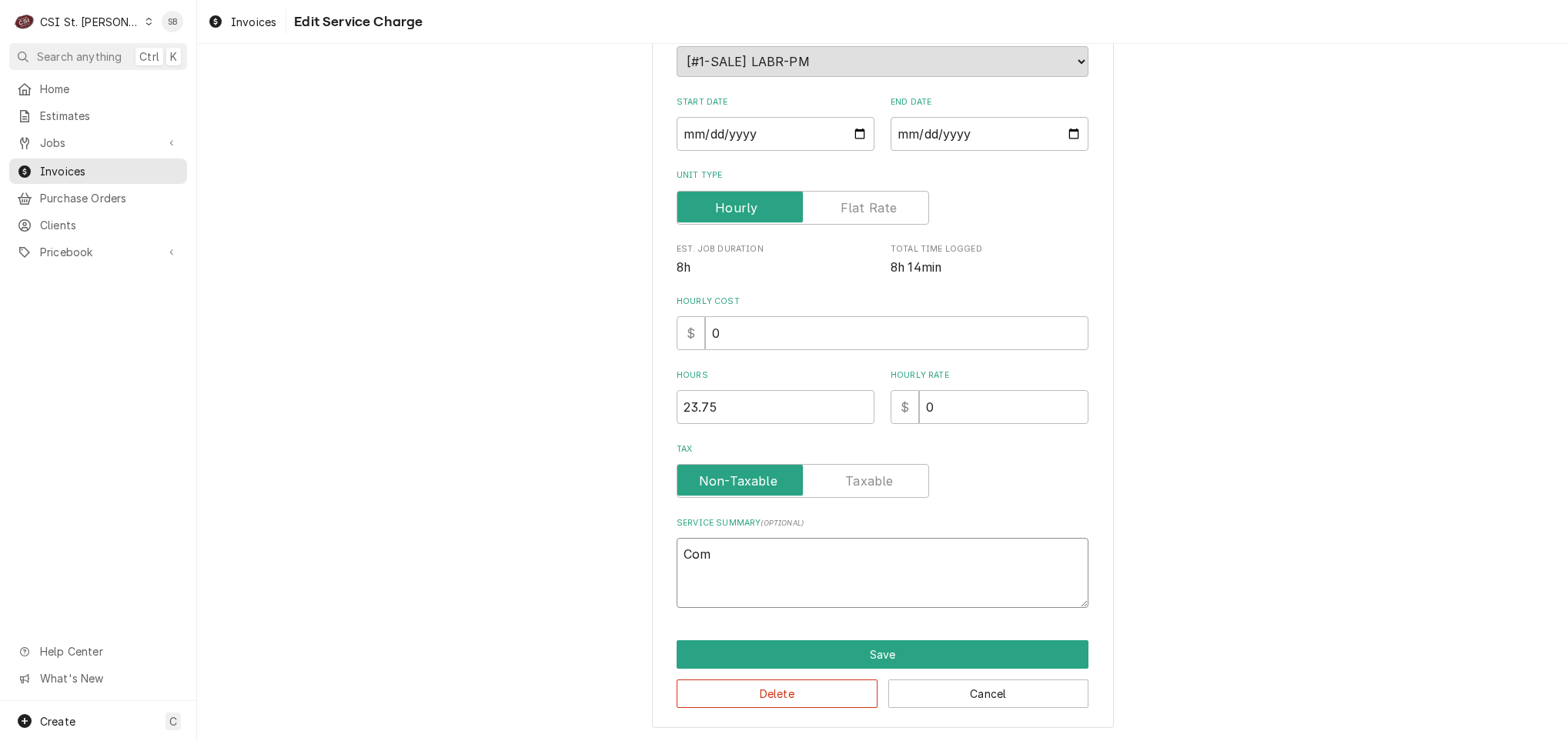
type textarea "x"
type textarea "Comp"
type textarea "x"
type textarea "Compl"
type textarea "x"
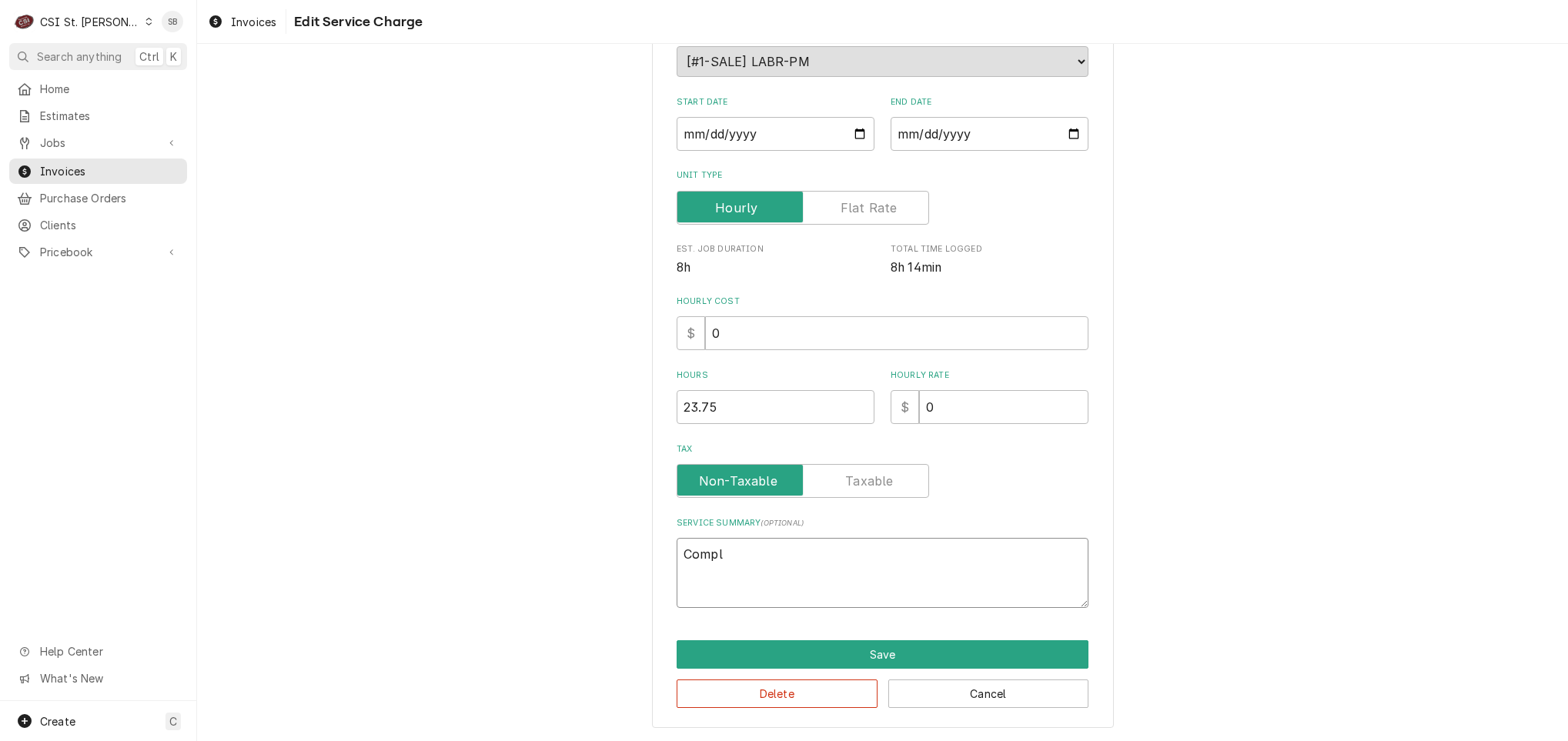
type textarea "Comple"
type textarea "x"
type textarea "Complet"
type textarea "x"
type textarea "Complete"
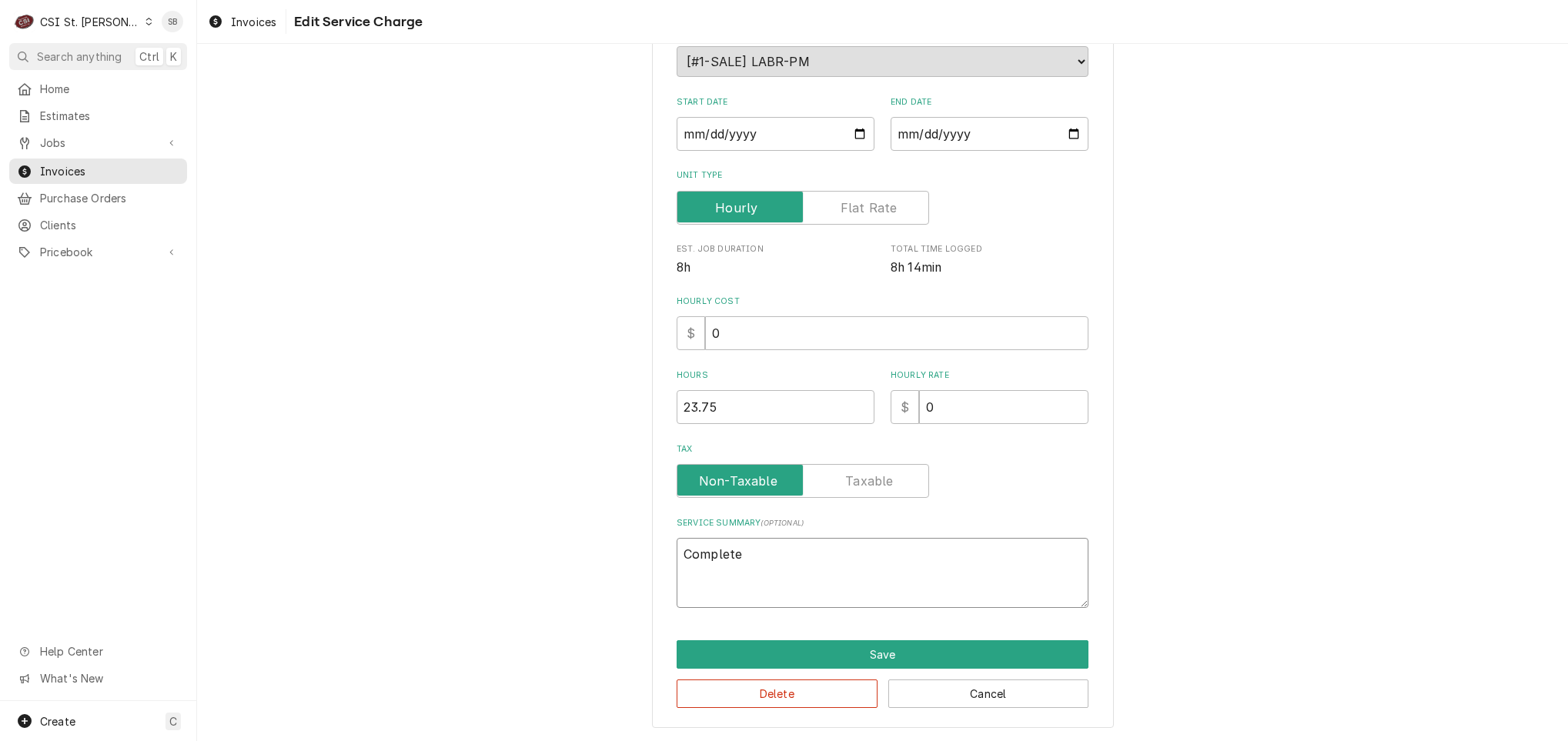
type textarea "x"
type textarea "Completed"
type textarea "x"
type textarea "Completed"
type textarea "x"
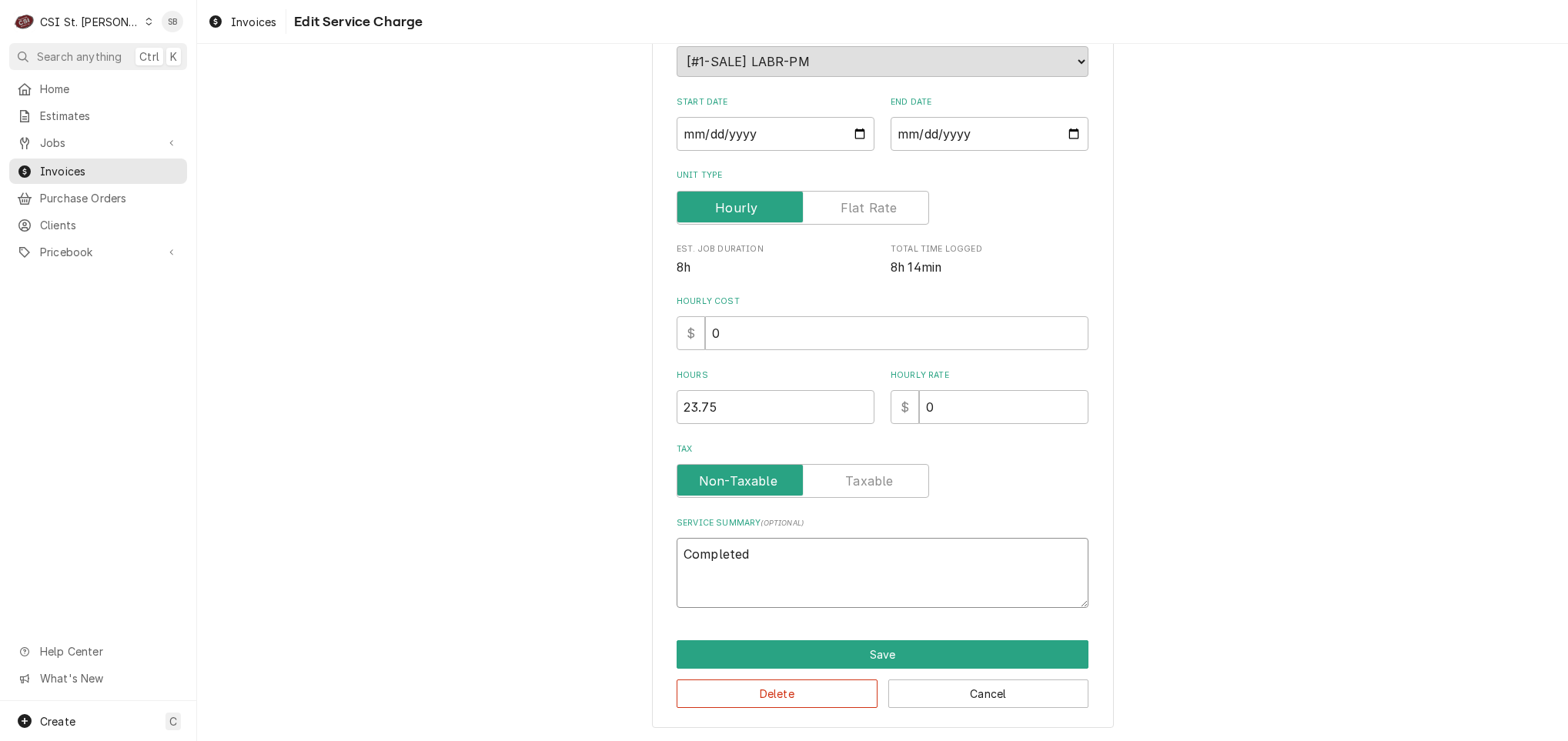
type textarea "Completed s"
type textarea "x"
type textarea "Completed sc"
type textarea "x"
type textarea "Completed sch"
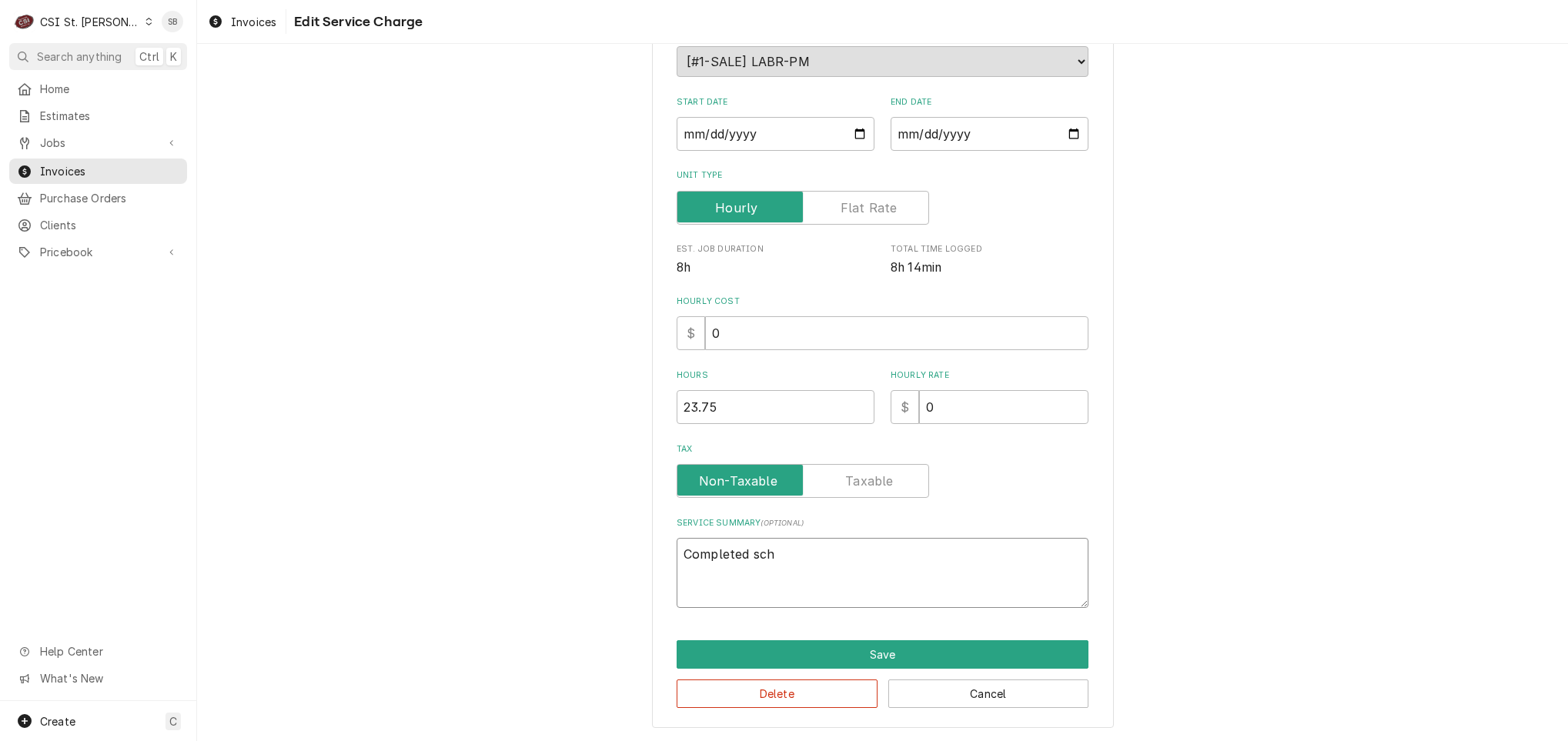
type textarea "x"
type textarea "Completed sche"
type textarea "x"
type textarea "Completed sched"
type textarea "x"
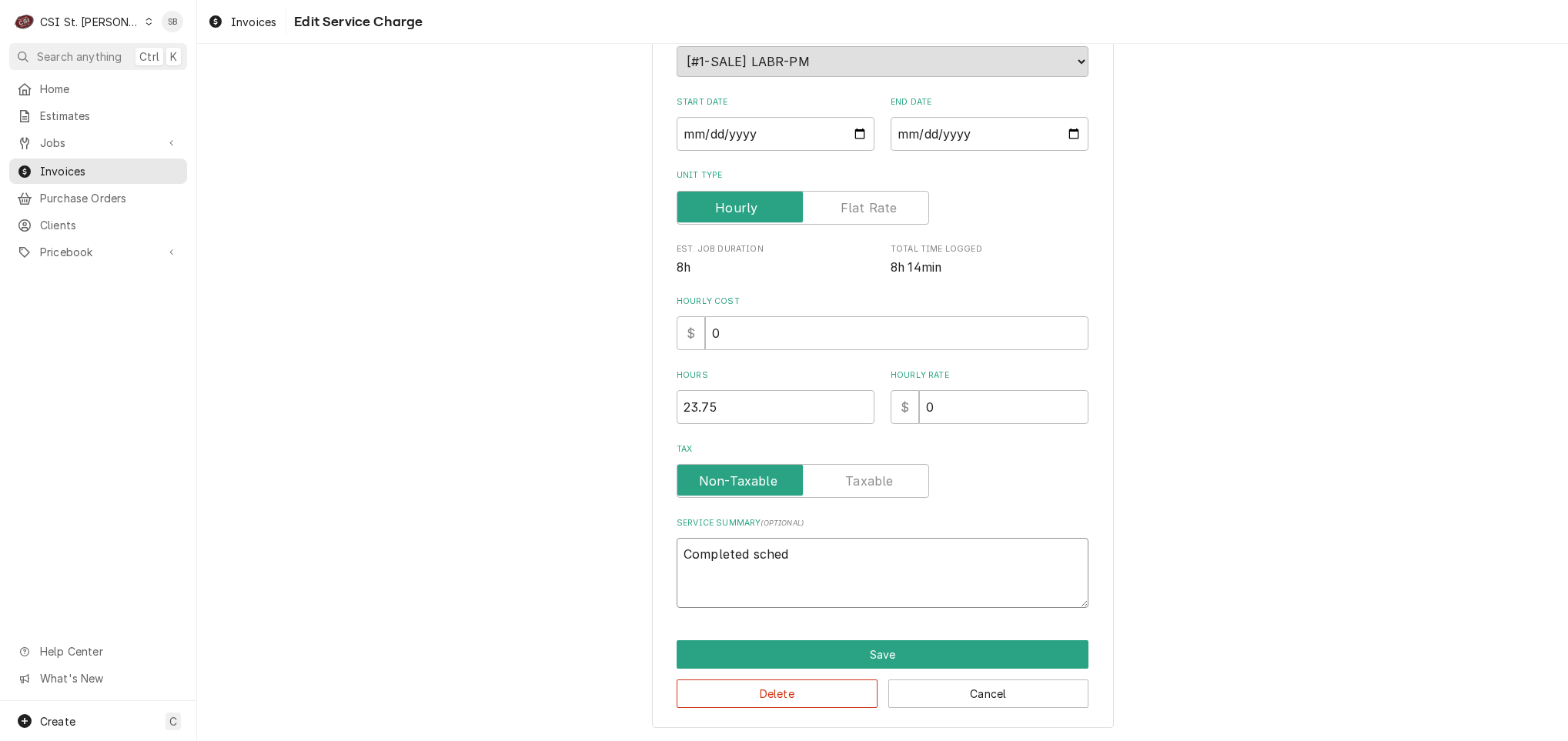
type textarea "Completed schedu"
type textarea "x"
type textarea "Completed schedul"
type textarea "x"
type textarea "Completed schedule"
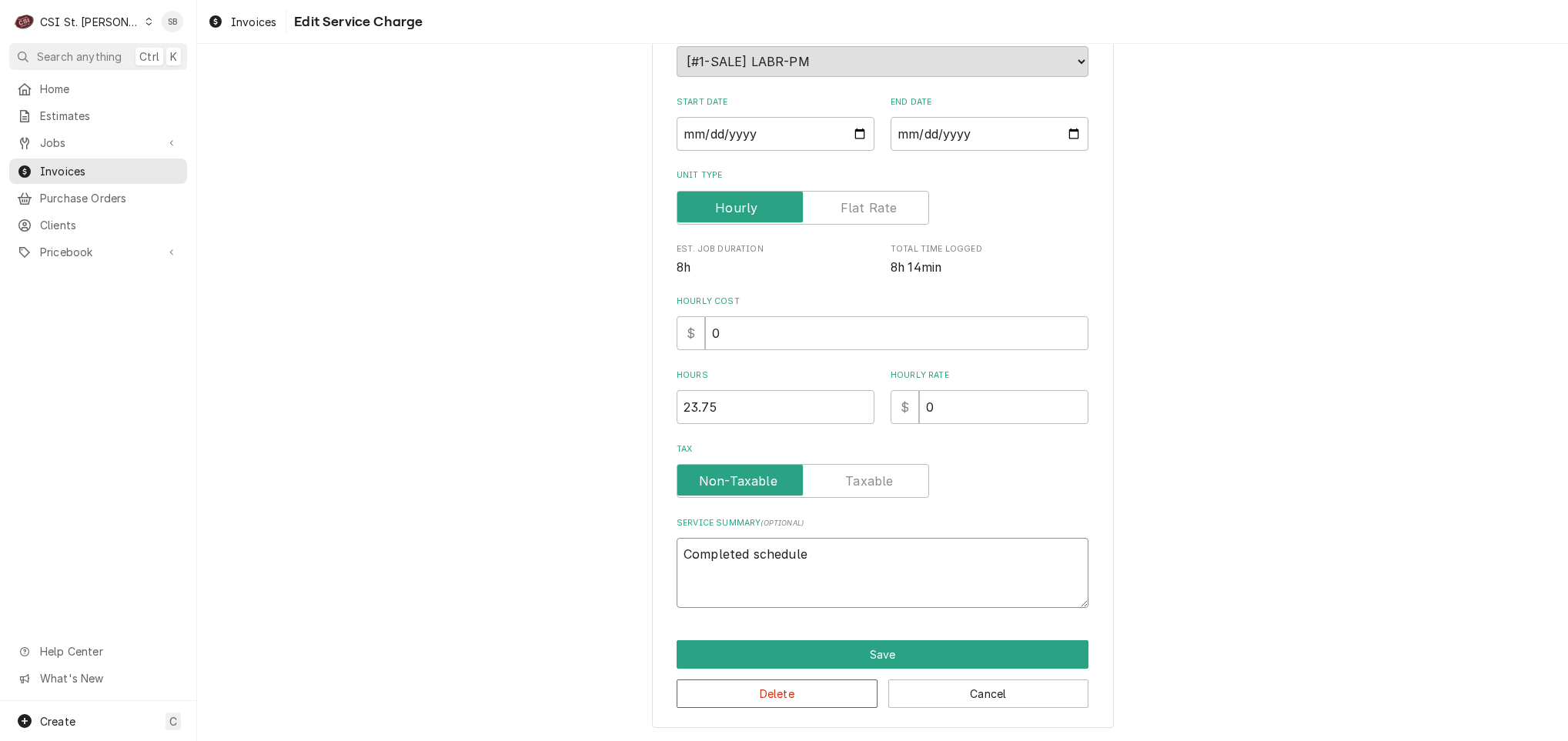
type textarea "x"
type textarea "Completed scheduled"
type textarea "x"
type textarea "Completed scheduled"
type textarea "x"
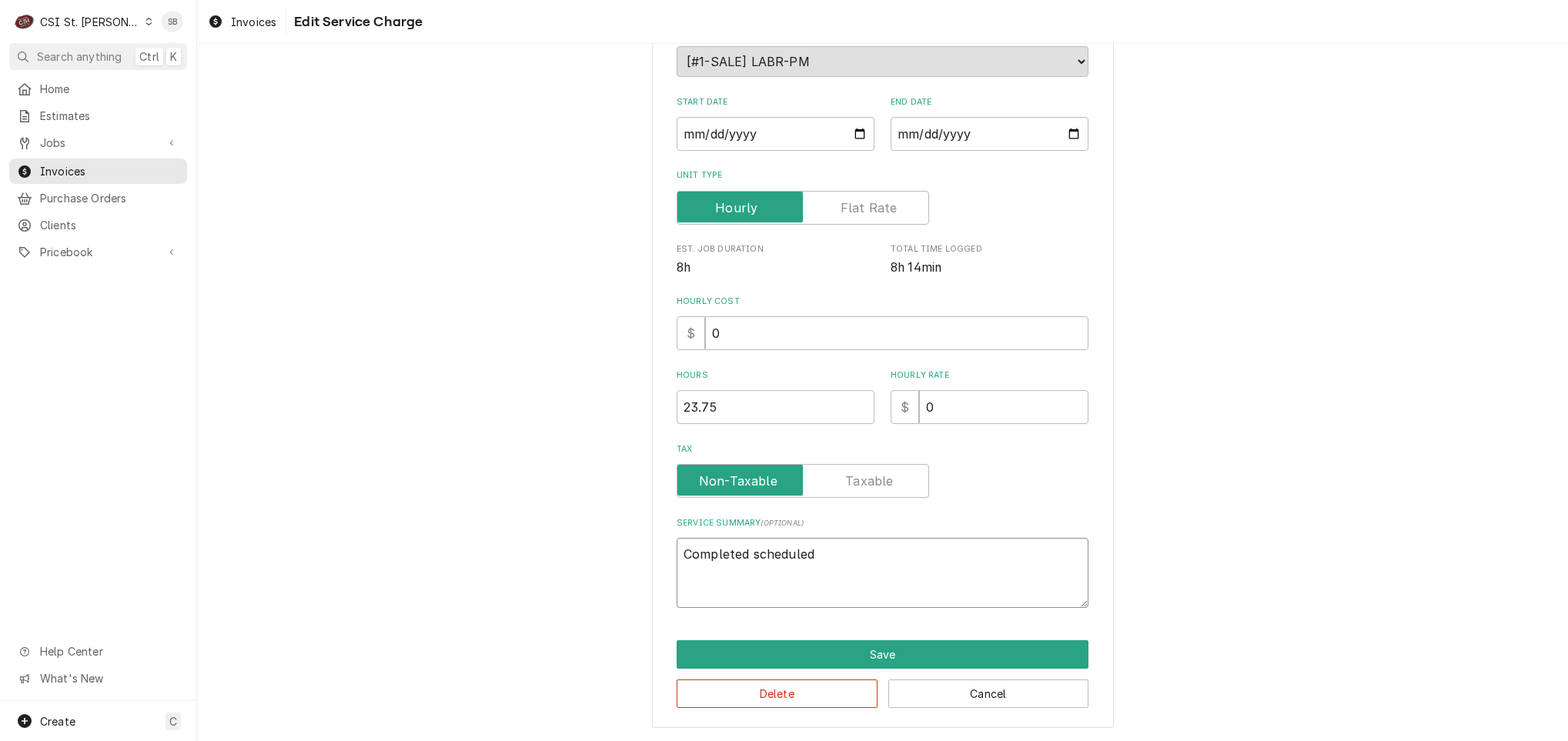
type textarea "Completed scheduled p"
type textarea "x"
type textarea "Completed scheduled pr"
type textarea "x"
type textarea "Completed scheduled pre"
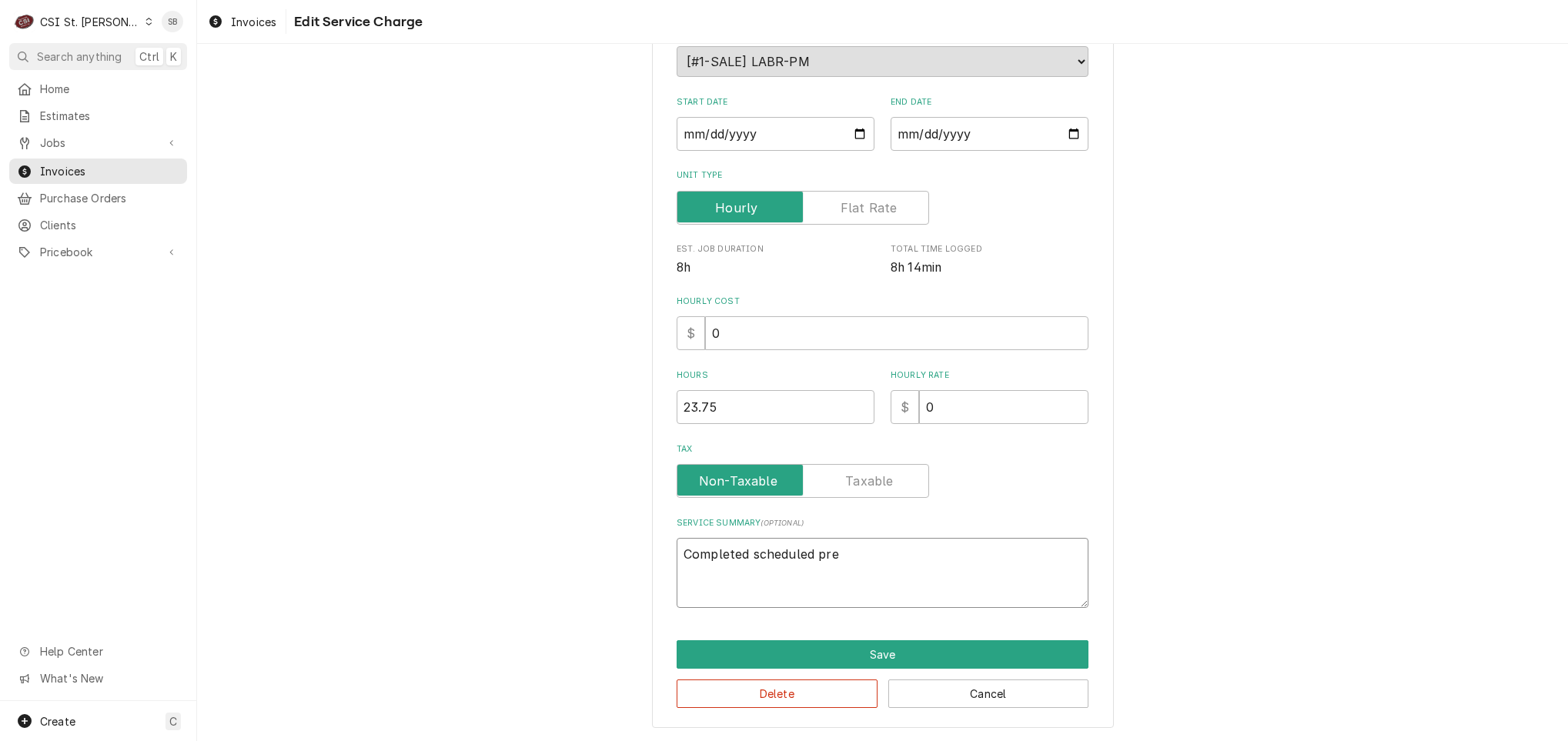
type textarea "x"
type textarea "Completed scheduled prev"
type textarea "x"
type textarea "Completed scheduled preve"
type textarea "x"
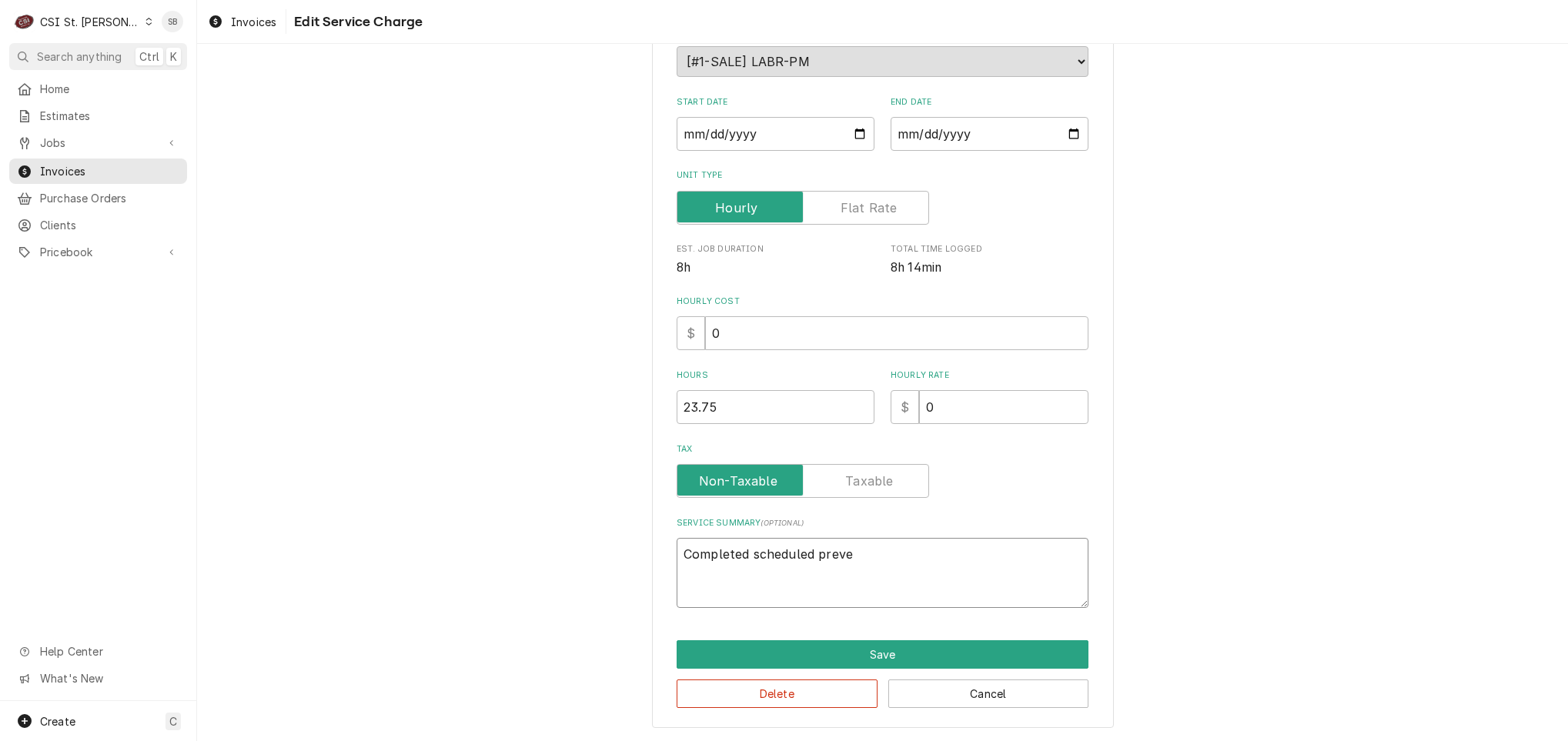
type textarea "Completed scheduled preven"
type textarea "x"
type textarea "Completed scheduled prevent"
type textarea "x"
type textarea "Completed scheduled preventa"
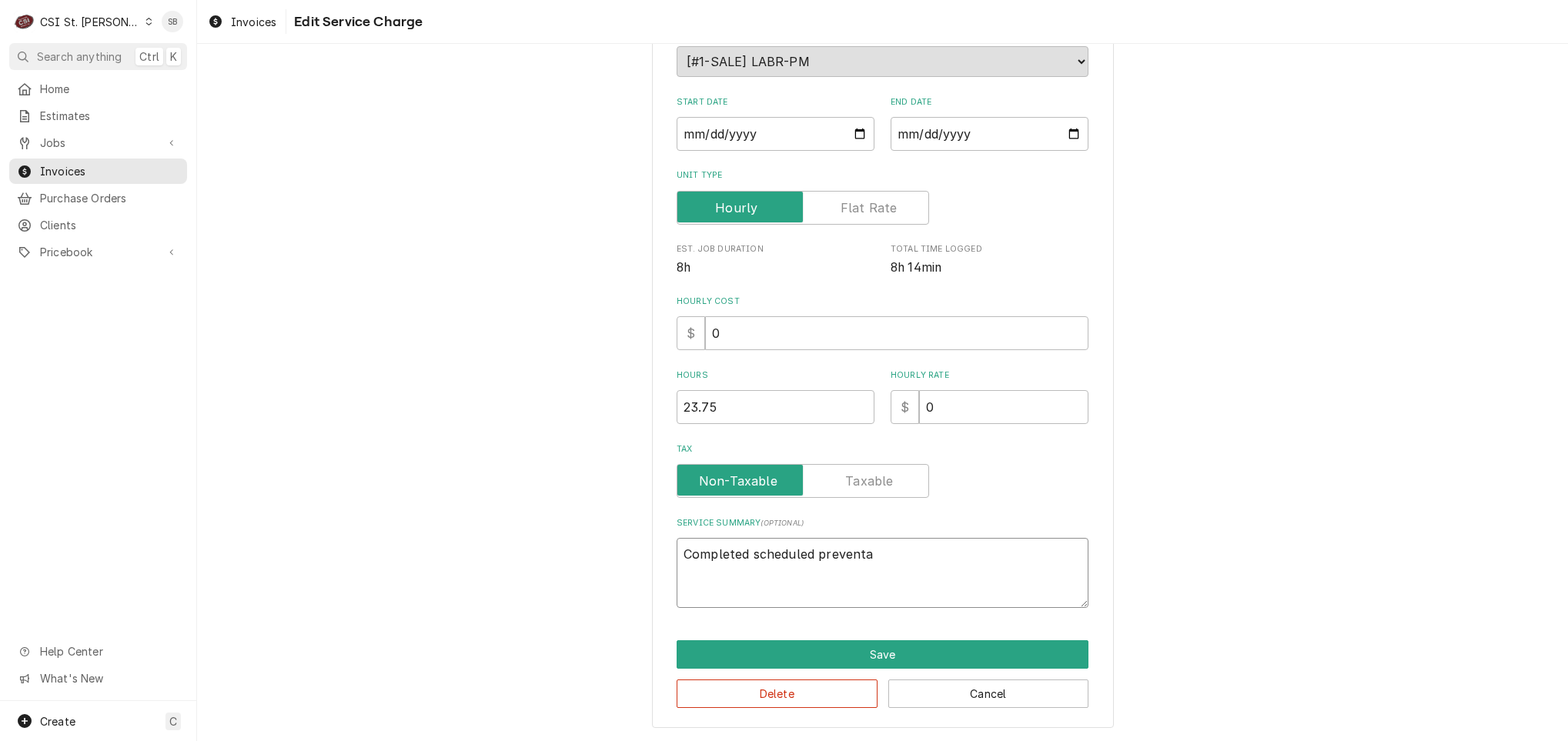
type textarea "x"
type textarea "Completed scheduled preventat"
type textarea "x"
type textarea "Completed scheduled preventati"
type textarea "x"
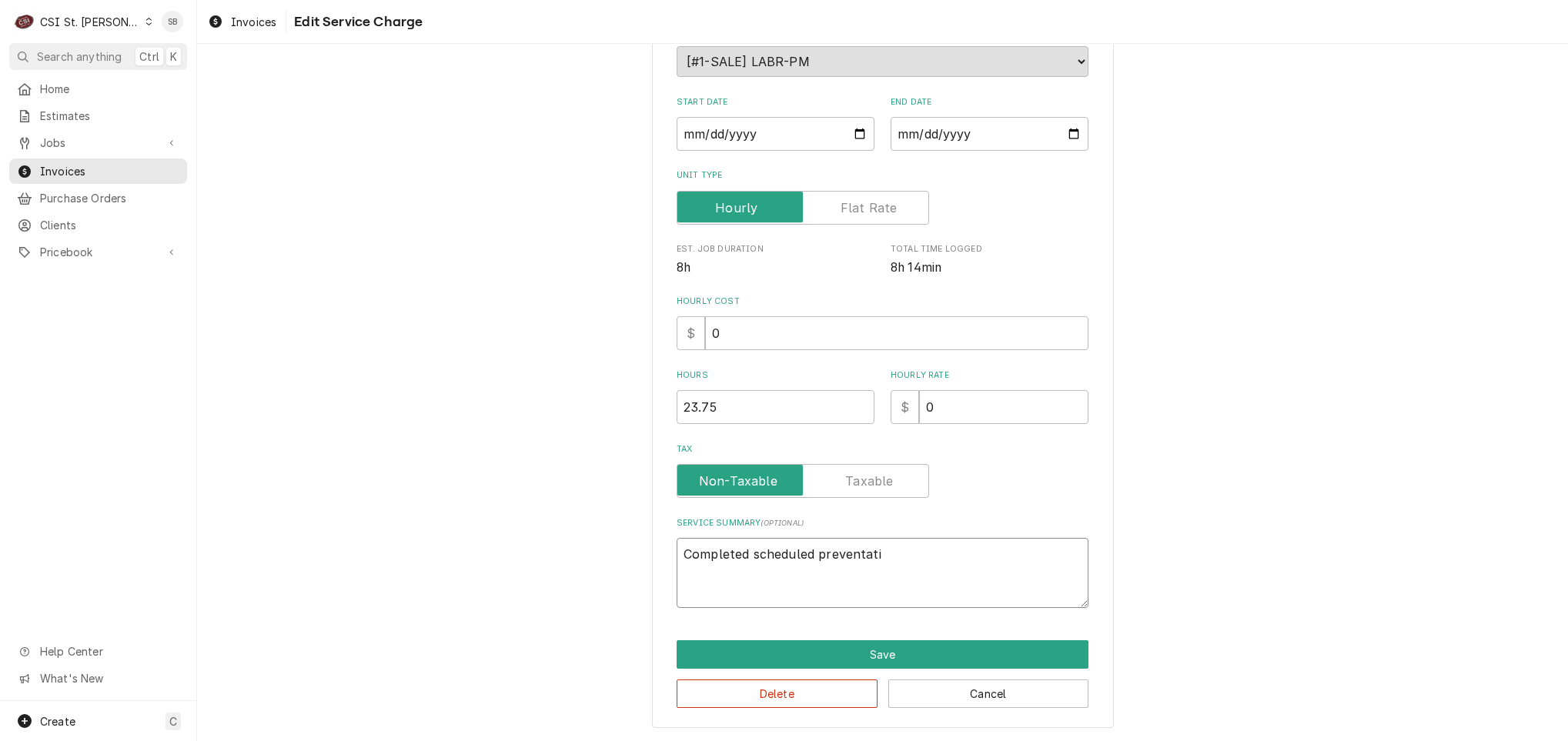
type textarea "Completed scheduled preventativ"
type textarea "x"
type textarea "Completed scheduled preventative"
type textarea "x"
type textarea "Completed scheduled preventative m"
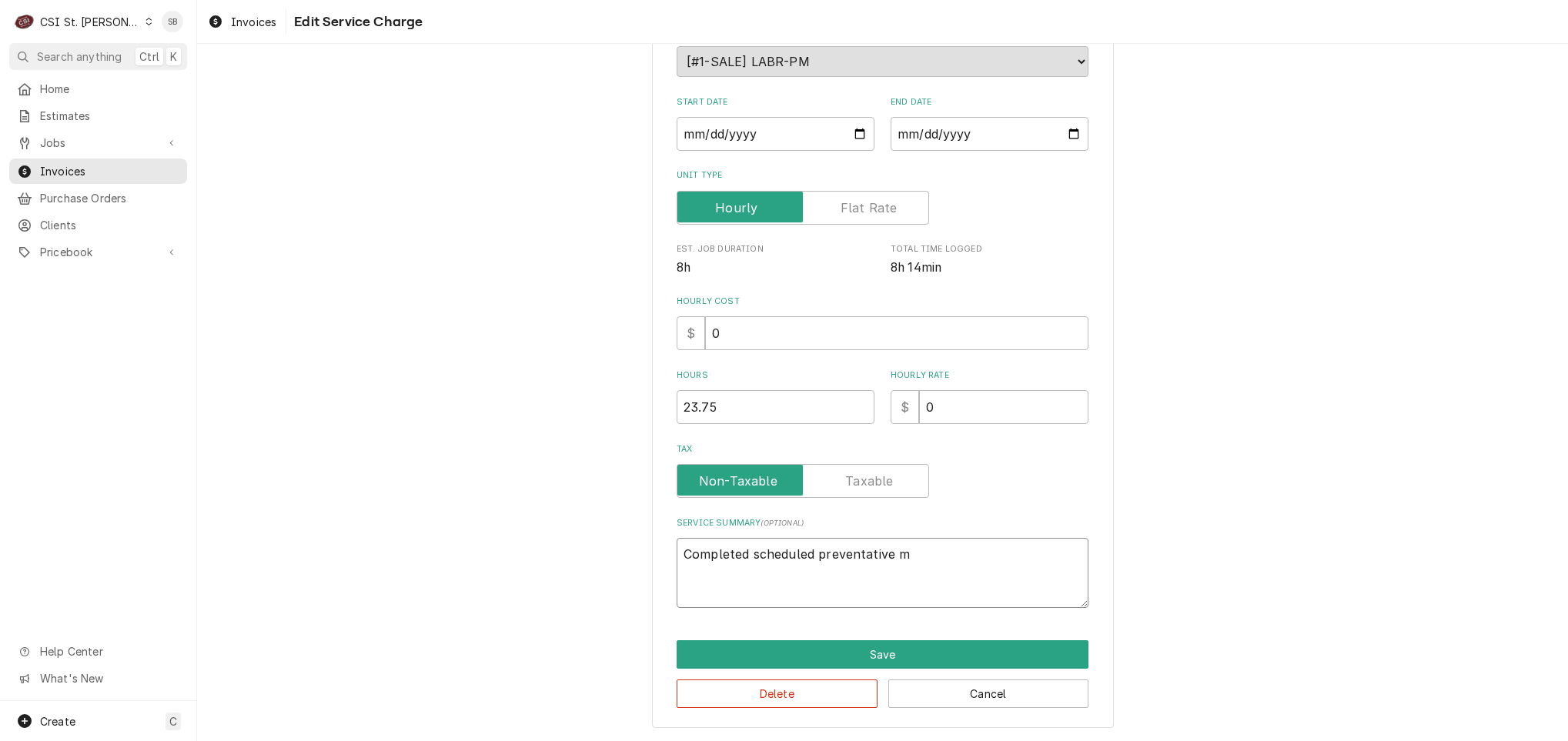
type textarea "x"
type textarea "Completed scheduled preventative ma"
type textarea "x"
type textarea "Completed scheduled preventative mai"
type textarea "x"
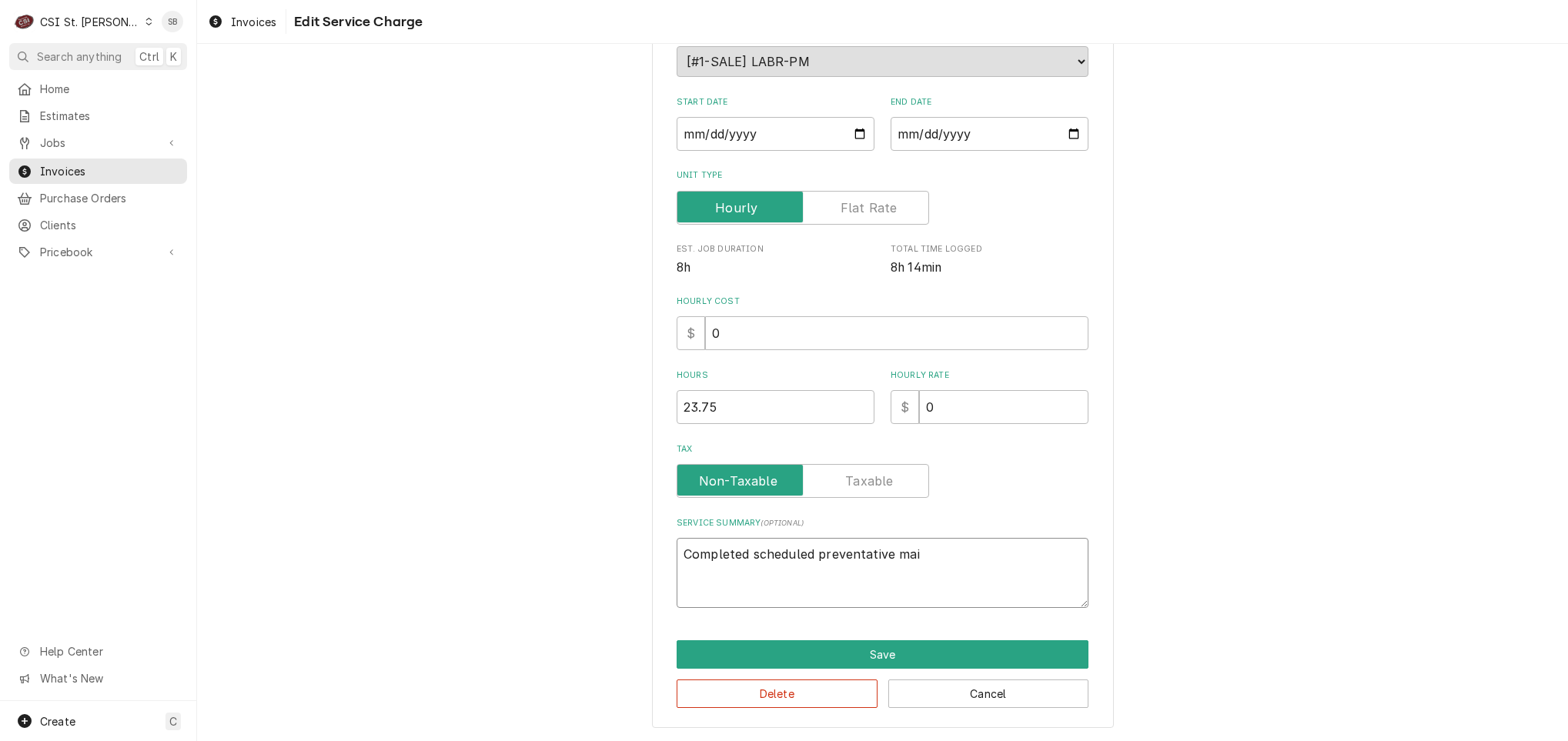
type textarea "Completed scheduled preventative main"
type textarea "x"
type textarea "Completed scheduled preventative maint"
type textarea "x"
type textarea "Completed scheduled preventative mainte"
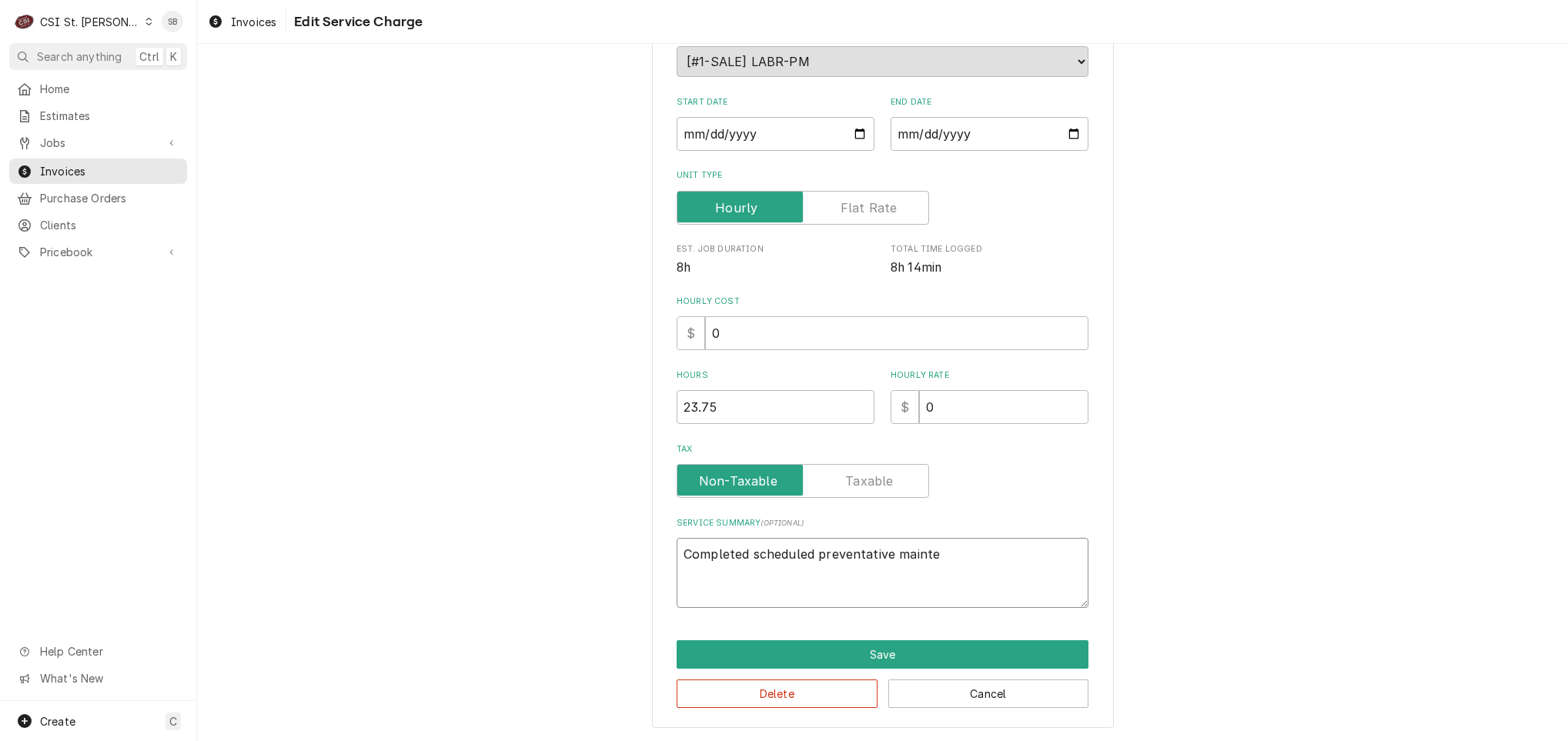
type textarea "x"
type textarea "Completed scheduled preventative mainten"
type textarea "x"
type textarea "Completed scheduled preventative maintena"
type textarea "x"
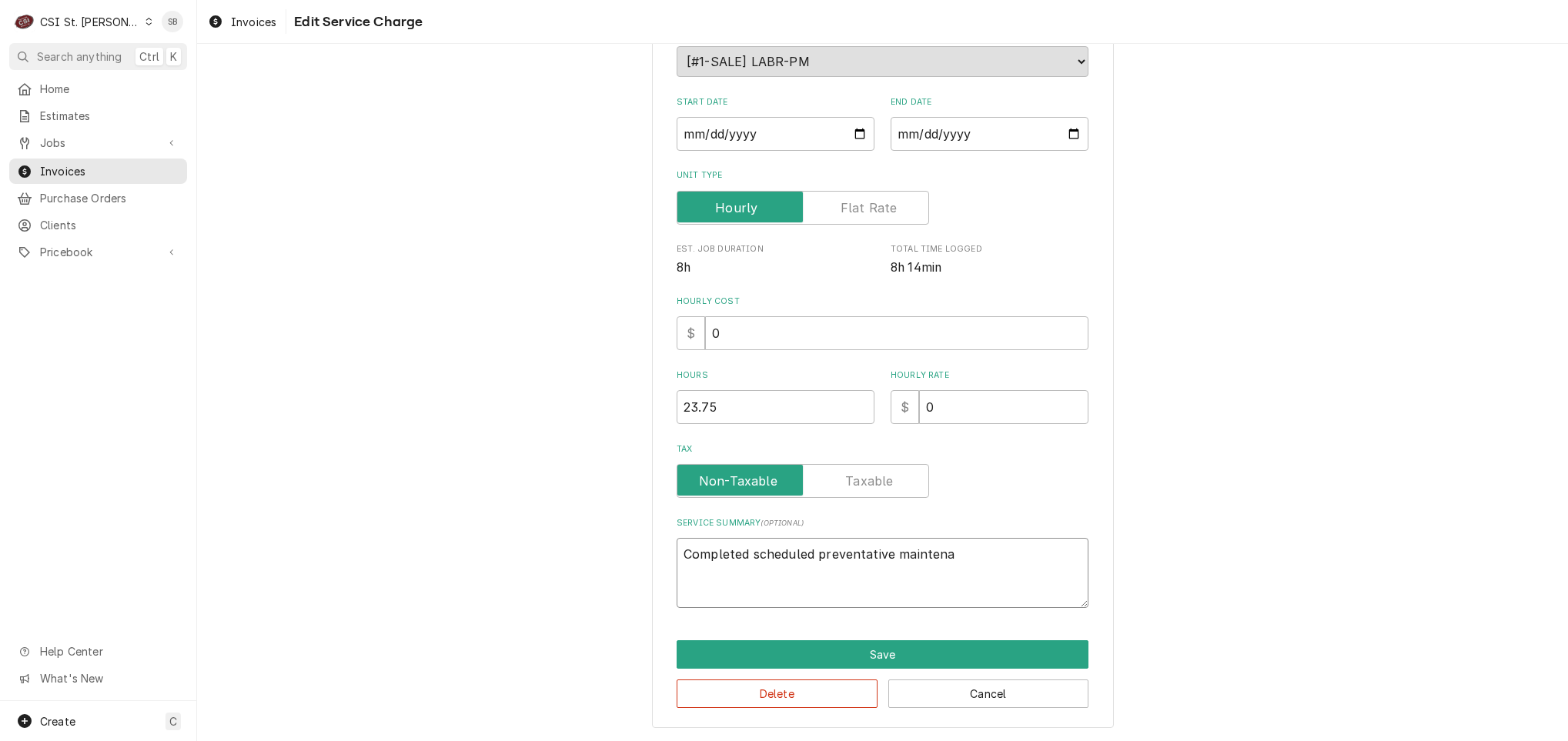
type textarea "Completed scheduled preventative maintenan"
type textarea "x"
type textarea "Completed scheduled preventative maintenanc"
type textarea "x"
type textarea "Completed scheduled preventative maintenance"
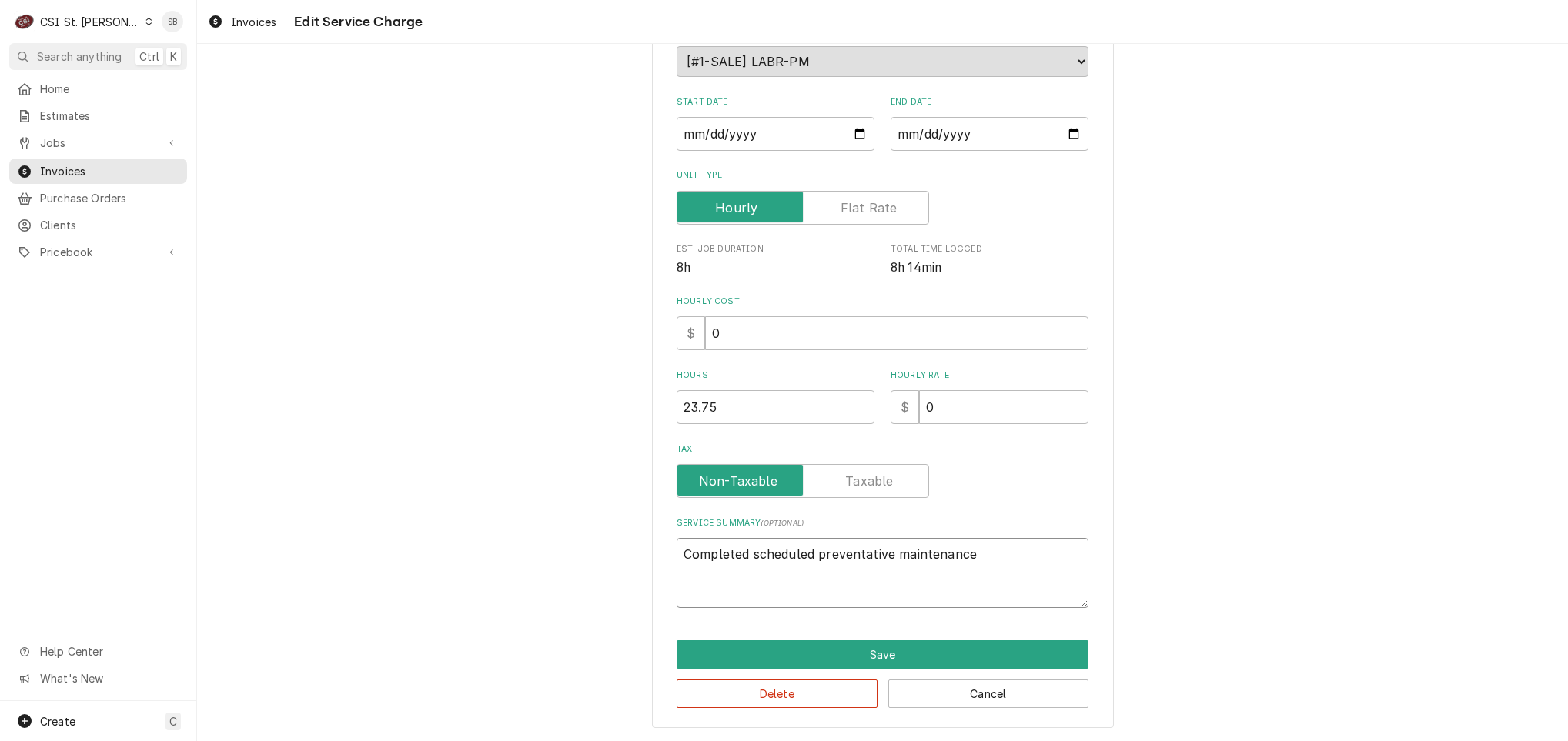
type textarea "x"
type textarea "Completed scheduled preventative maintenance"
type textarea "x"
type textarea "Completed scheduled preventative maintenance p"
type textarea "x"
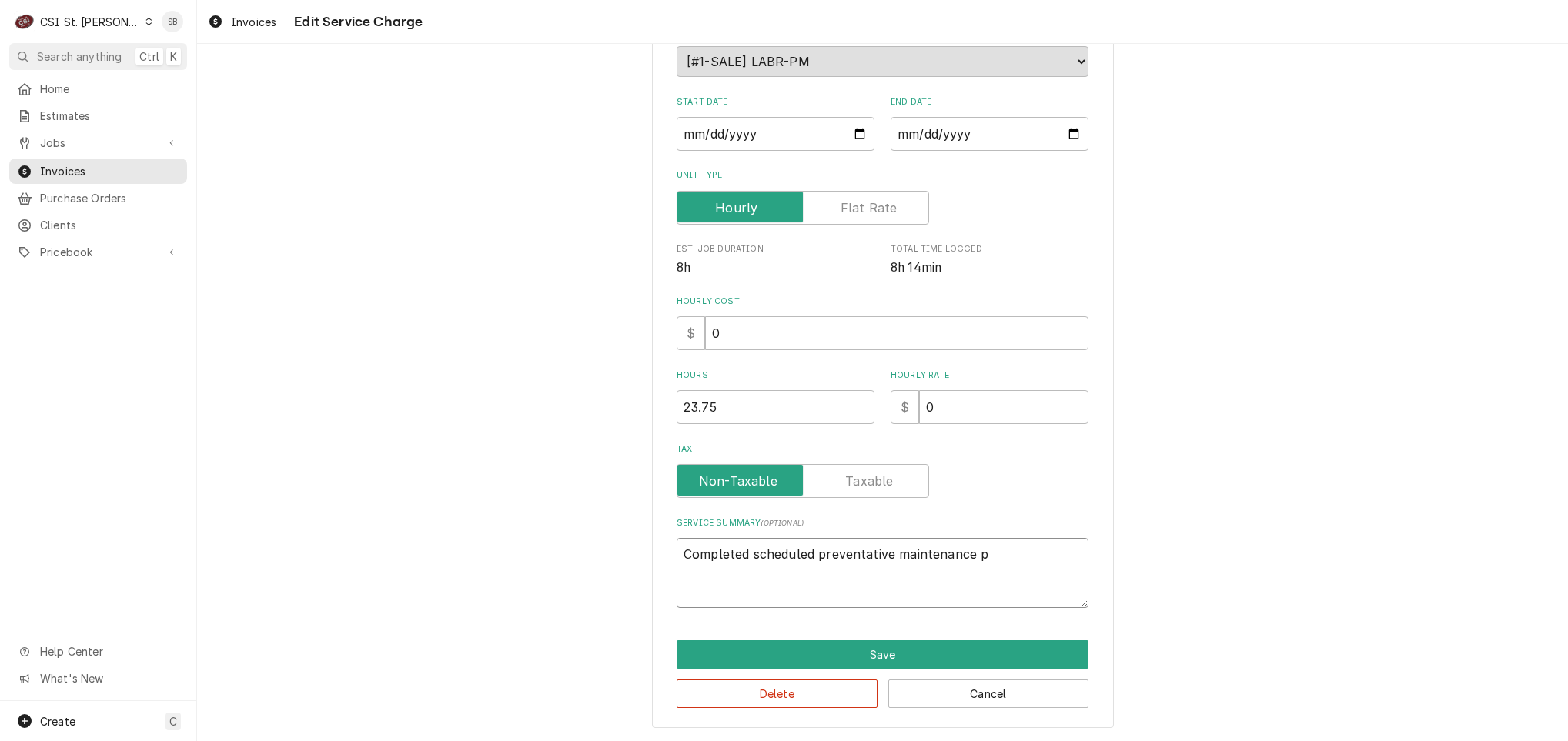
type textarea "Completed scheduled preventative maintenance pe"
type textarea "x"
type textarea "Completed scheduled preventative maintenance per"
type textarea "x"
type textarea "Completed scheduled preventative maintenance per"
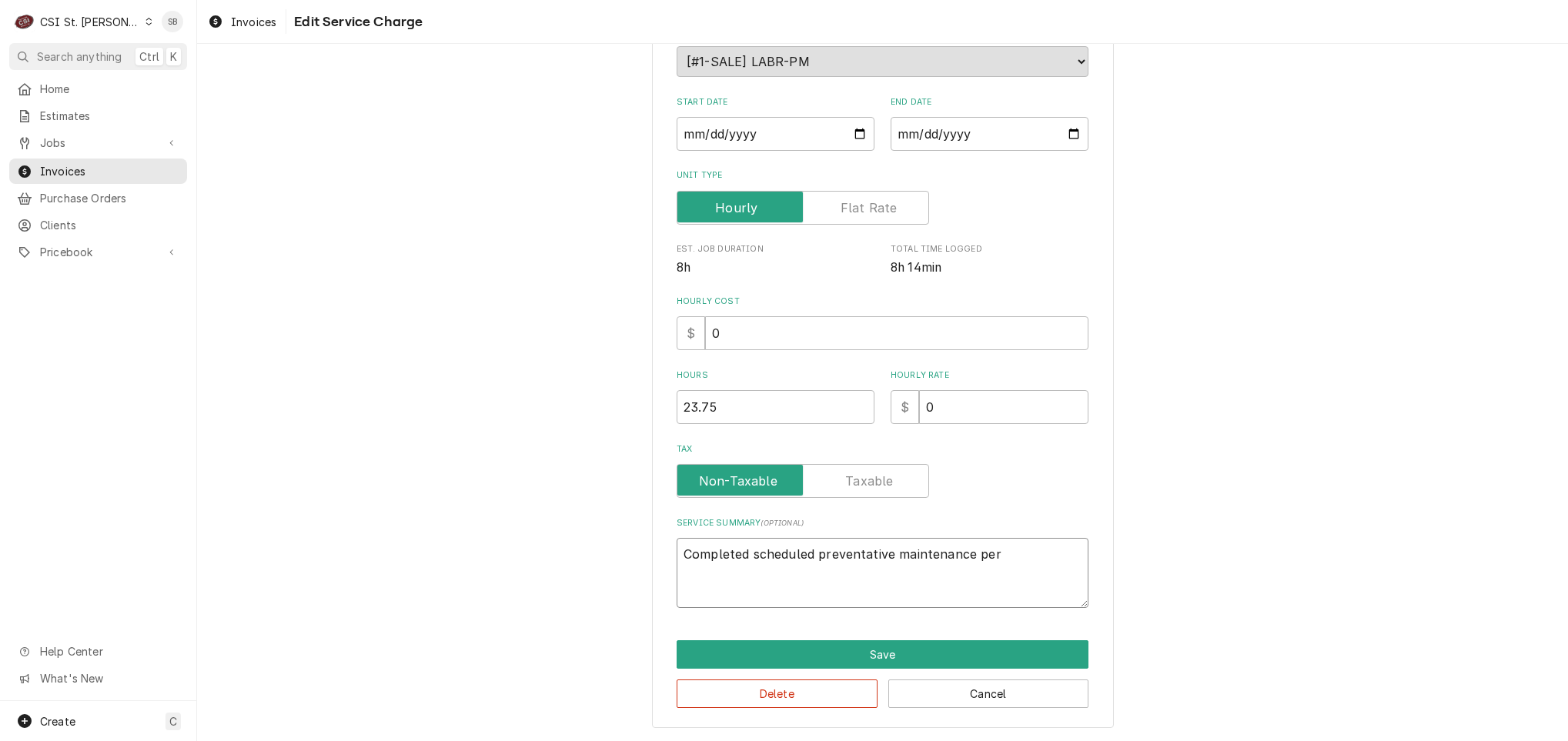
type textarea "x"
type textarea "Completed scheduled preventative maintenance per a"
type textarea "x"
type textarea "Completed scheduled preventative maintenance per ag"
type textarea "x"
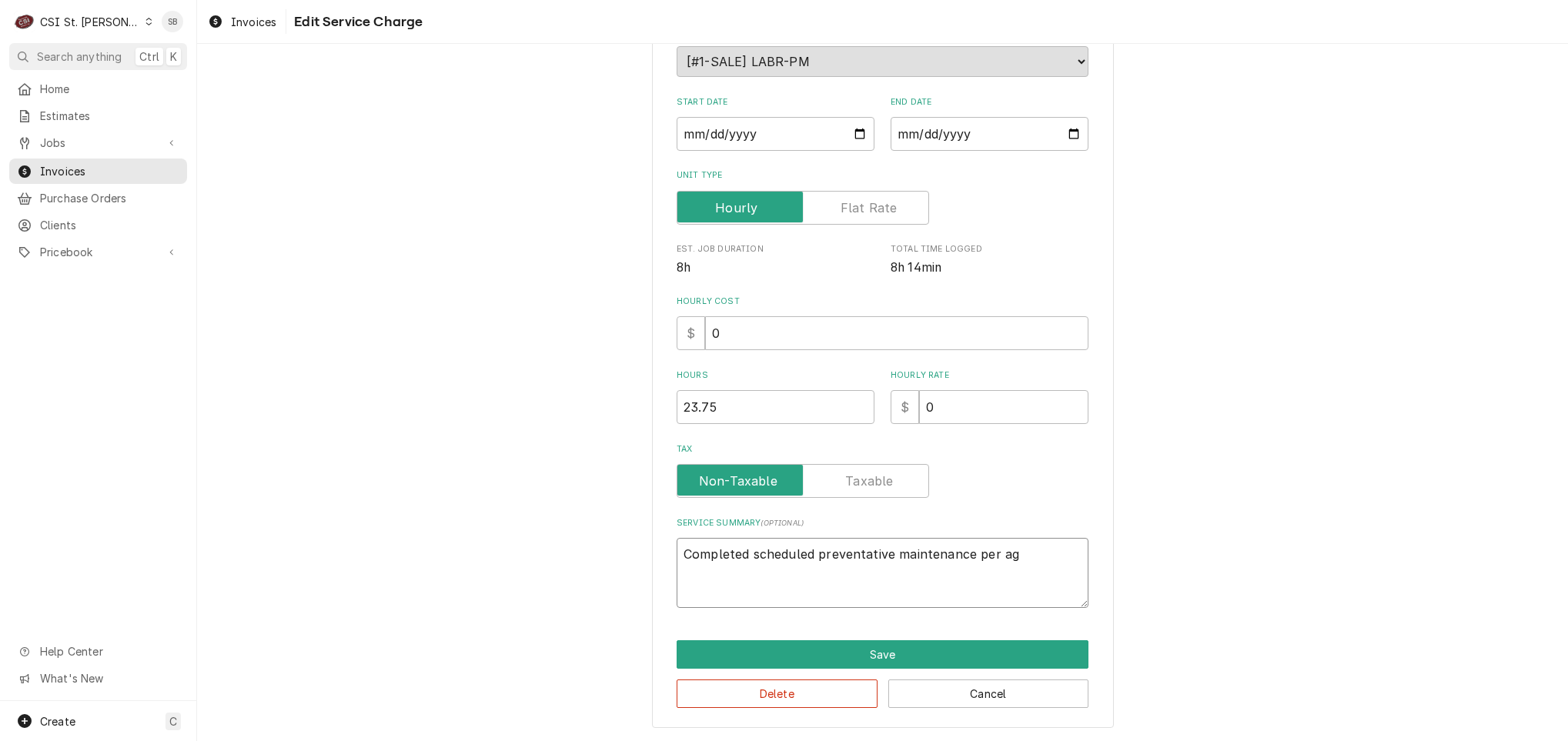
type textarea "Completed scheduled preventative maintenance per agr"
type textarea "x"
type textarea "Completed scheduled preventative maintenance per agre"
type textarea "x"
type textarea "Completed scheduled preventative maintenance per agree"
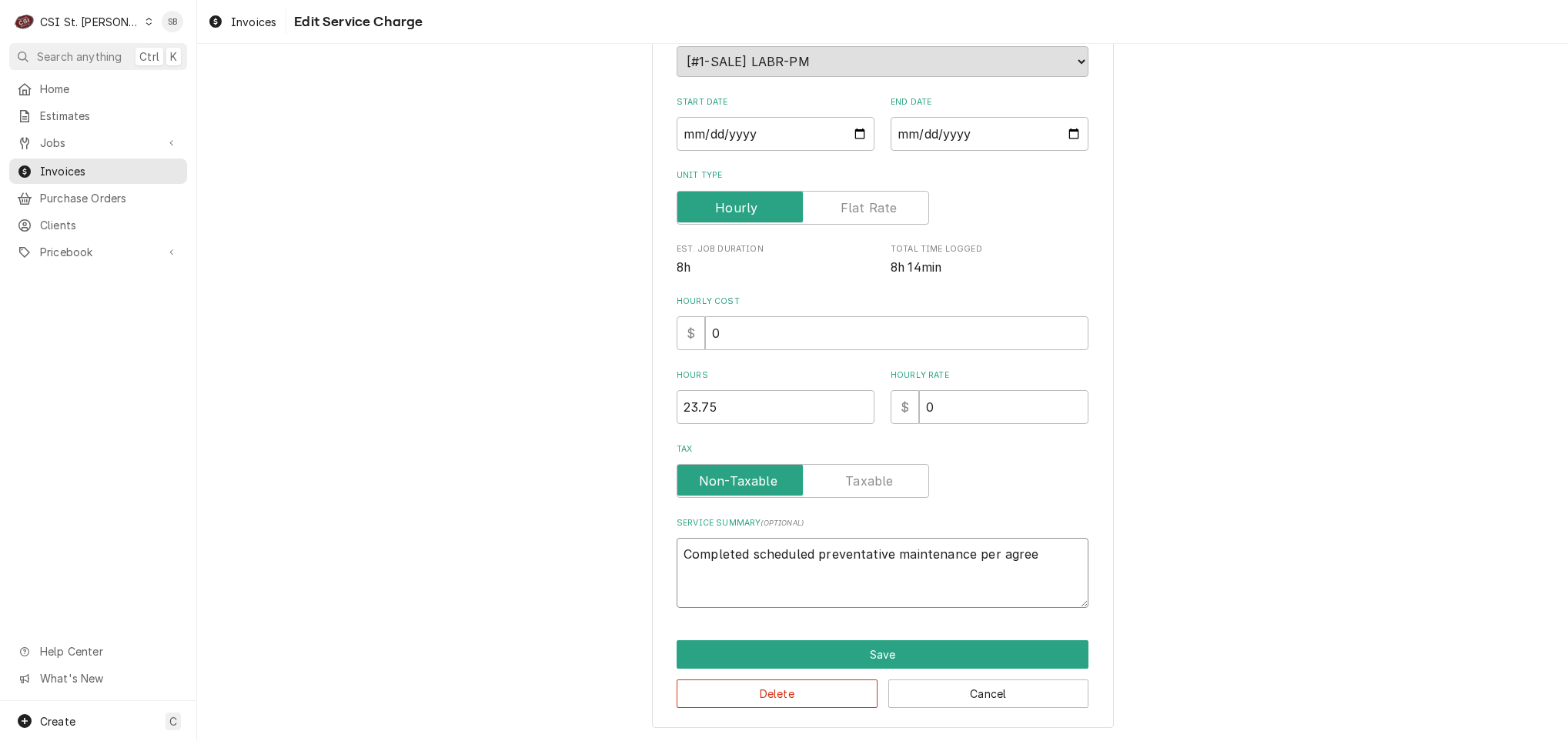
type textarea "x"
type textarea "Completed scheduled preventative maintenance per agreem"
type textarea "x"
type textarea "Completed scheduled preventative maintenance per agreeme"
type textarea "x"
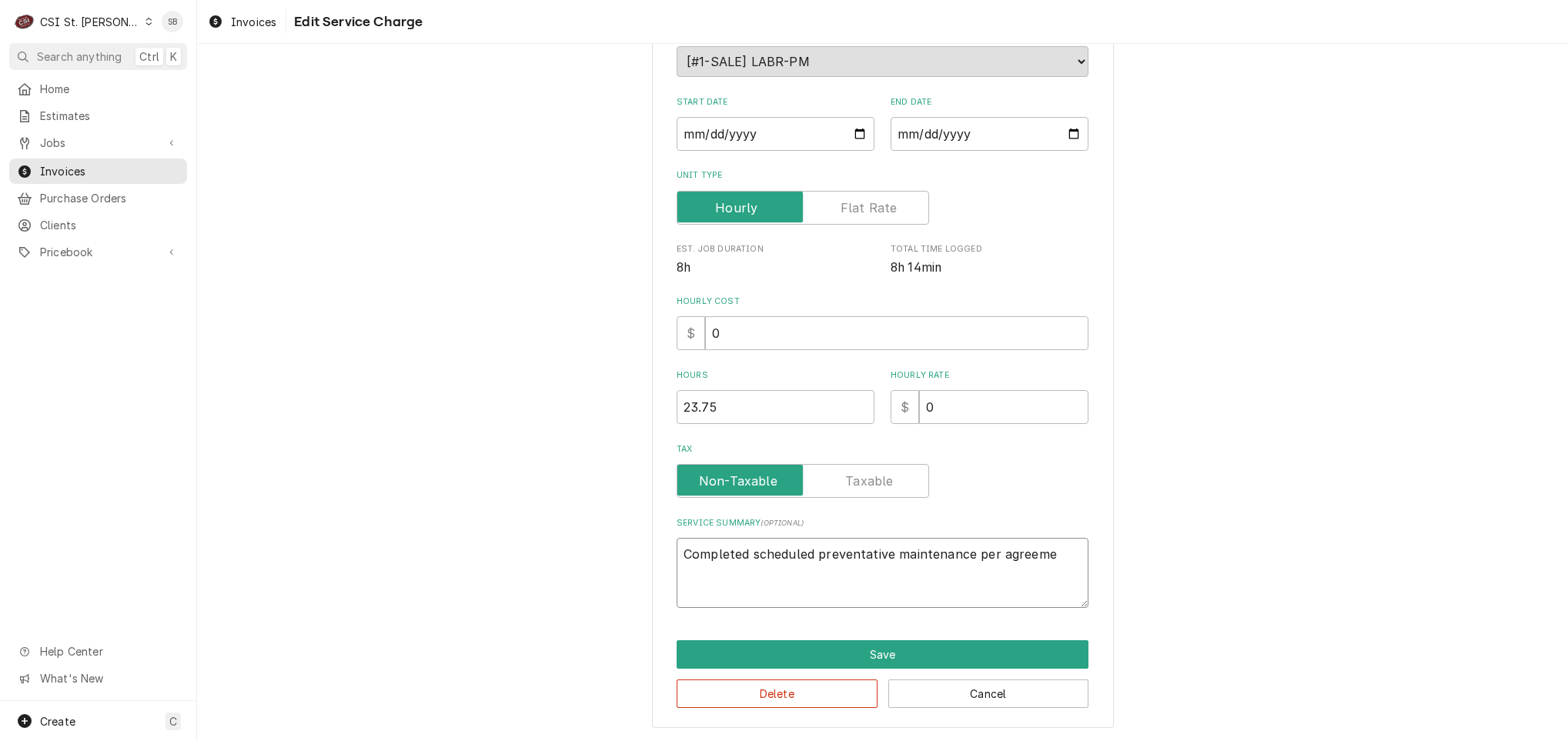
type textarea "Completed scheduled preventative maintenance per agreemen"
type textarea "x"
type textarea "Completed scheduled preventative maintenance per agreement"
type textarea "x"
type textarea "Completed scheduled preventative maintenance per agreement."
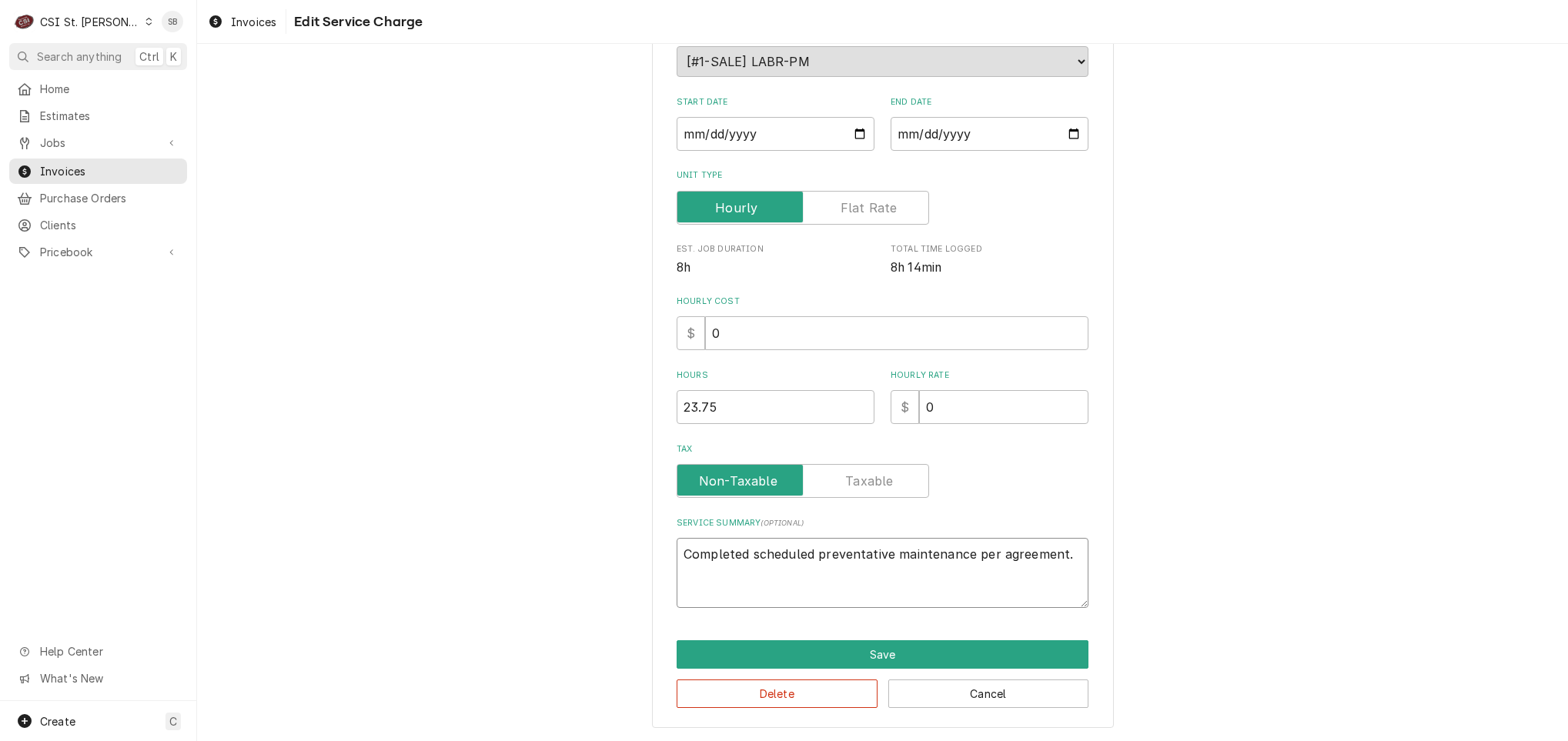
type textarea "x"
type textarea "Completed scheduled preventative maintenance per agreement."
click button "Save" at bounding box center [882, 653] width 411 height 28
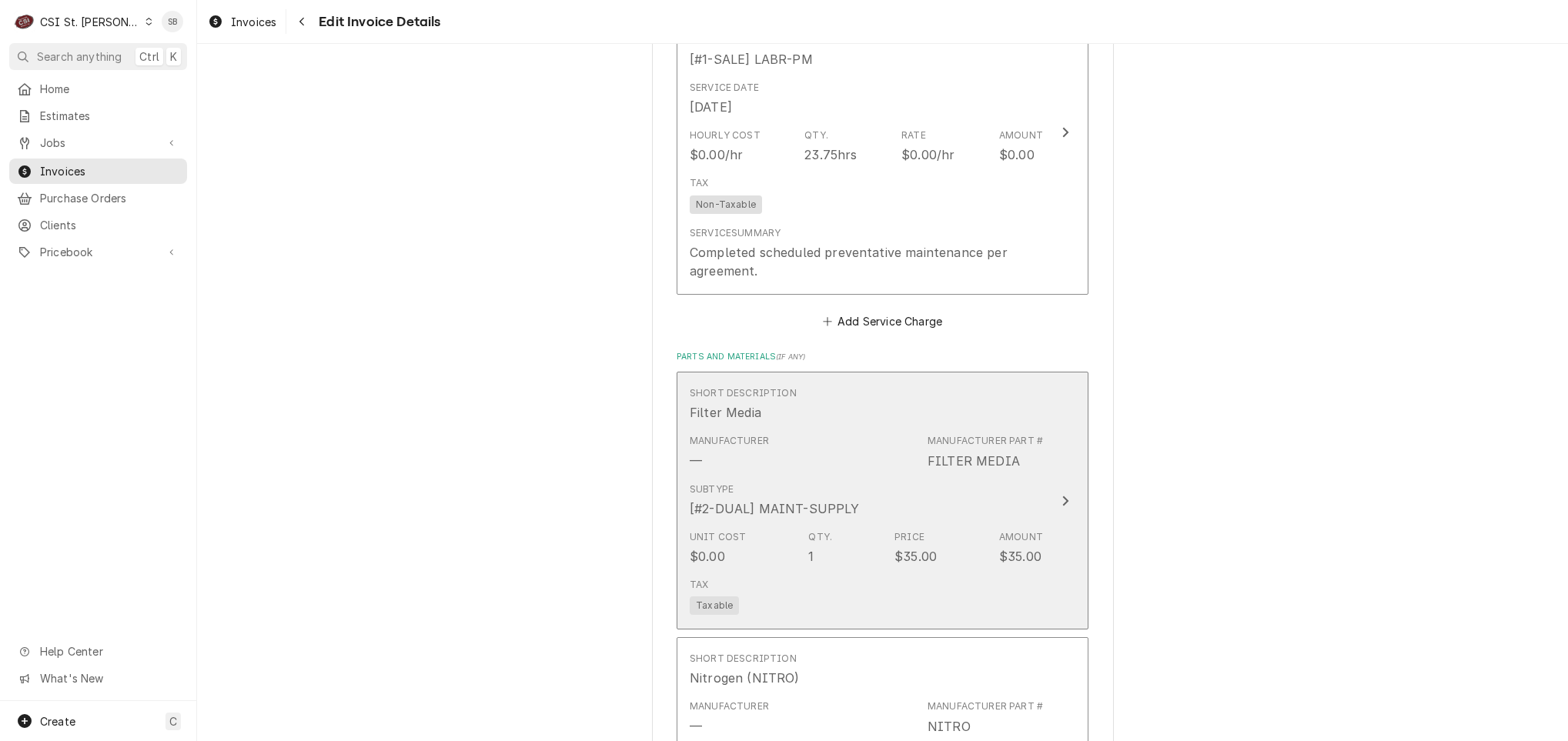
scroll to position [1945, 0]
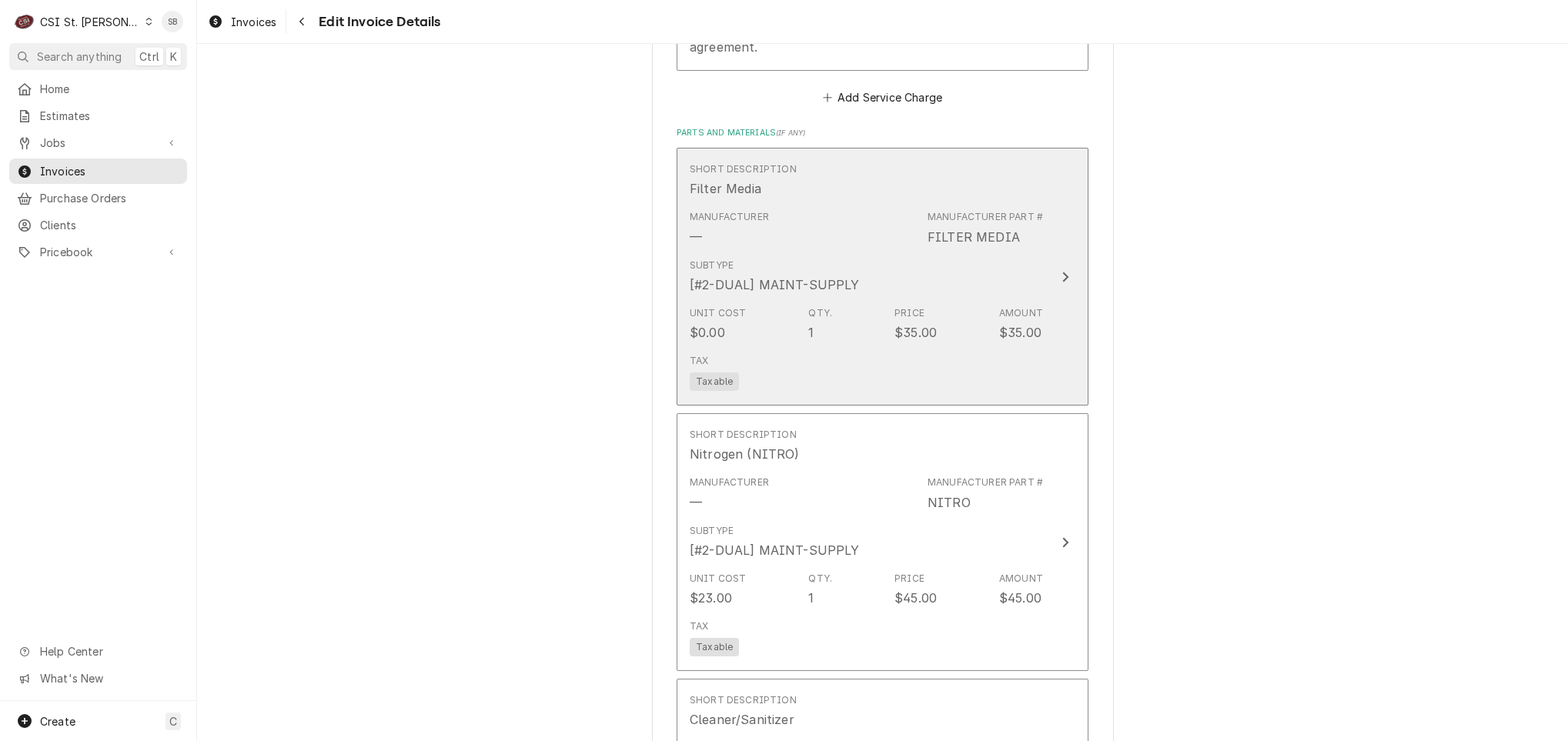
click at [882, 340] on div "Unit Cost $0.00 Qty. 1 Price $35.00 Amount $35.00" at bounding box center [866, 324] width 354 height 48
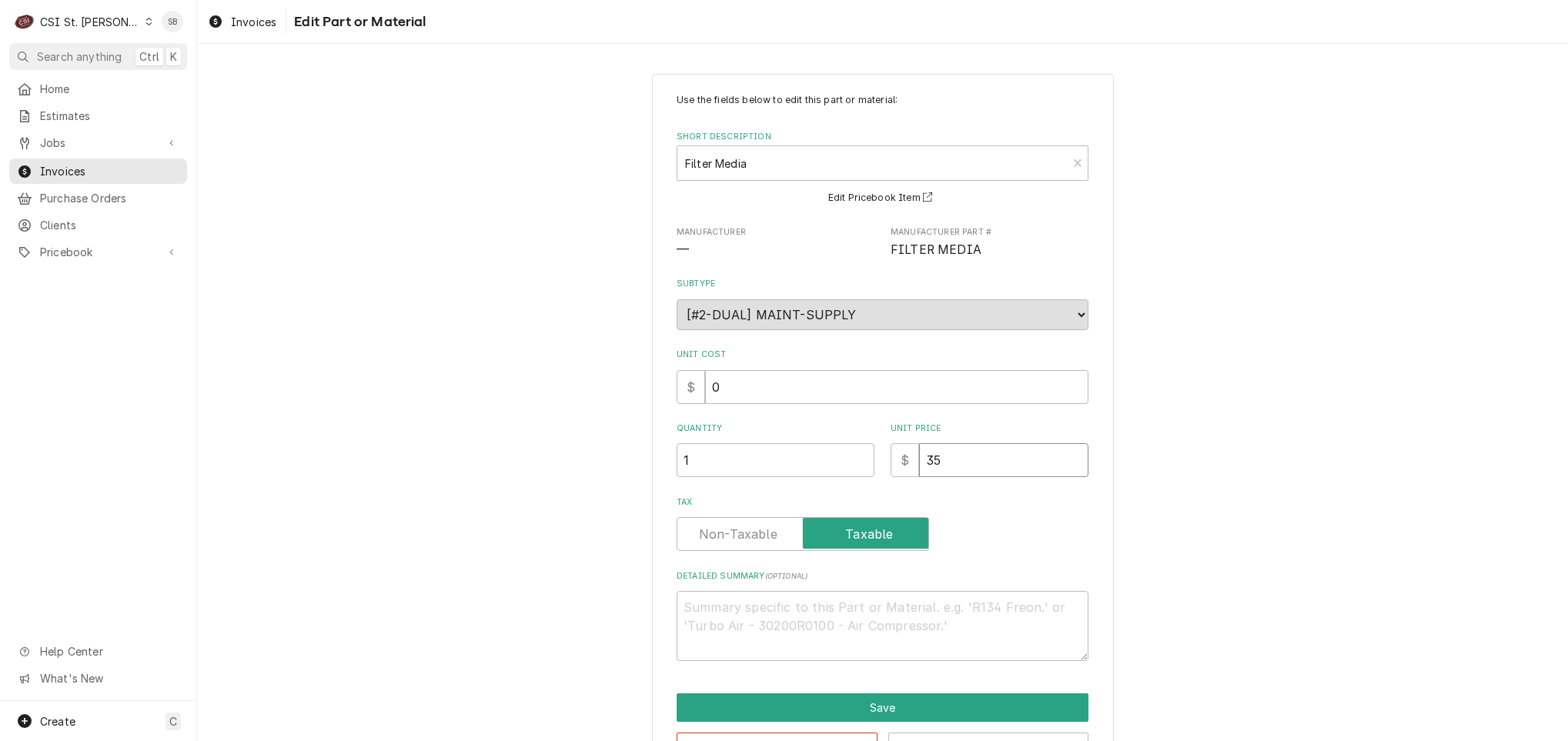
drag, startPoint x: 948, startPoint y: 468, endPoint x: 807, endPoint y: 472, distance: 141.1
click at [827, 469] on div "Quantity 1 Unit Price $ 35" at bounding box center [882, 449] width 411 height 54
type textarea "x"
type input "0"
click button "Save" at bounding box center [882, 707] width 411 height 28
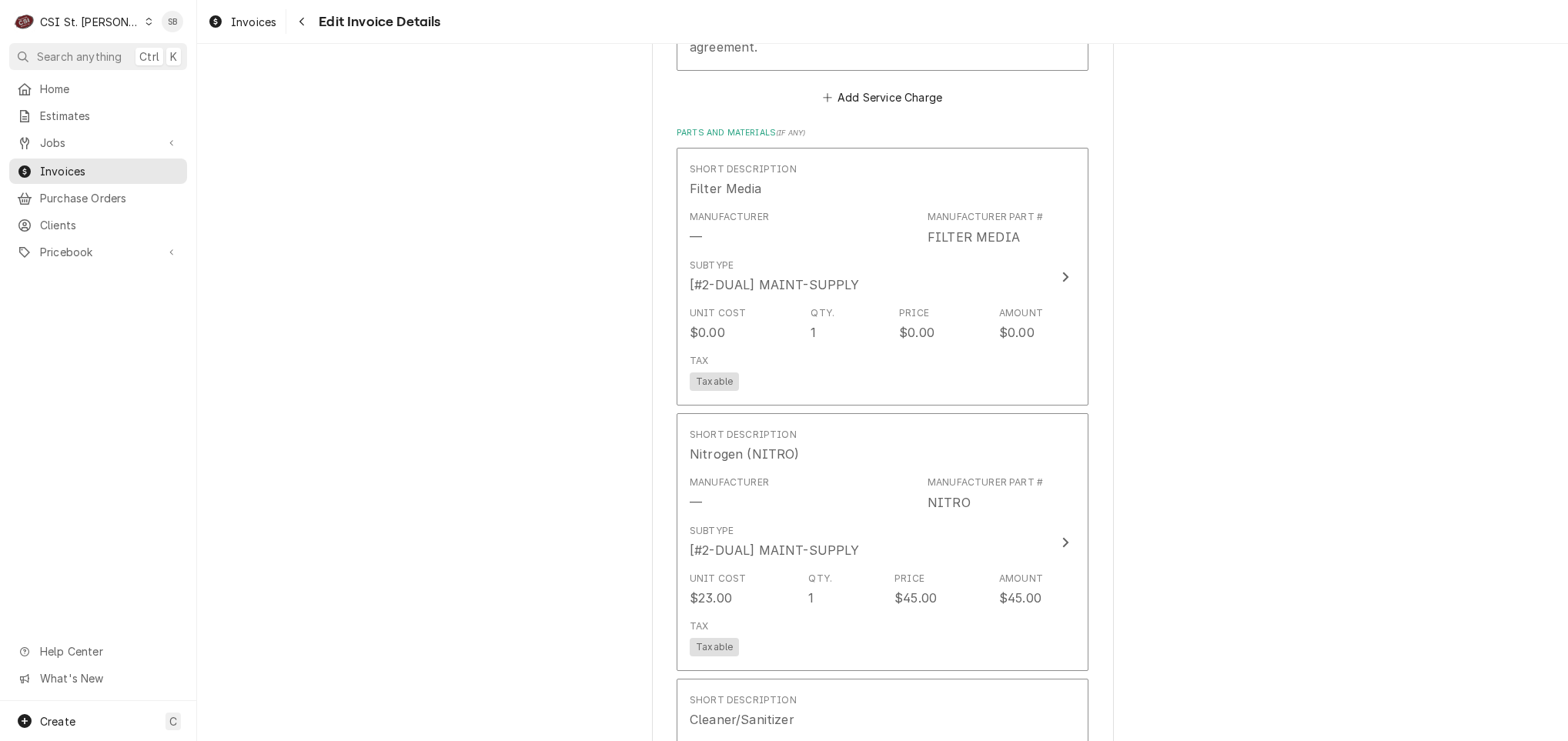
scroll to position [1927, 0]
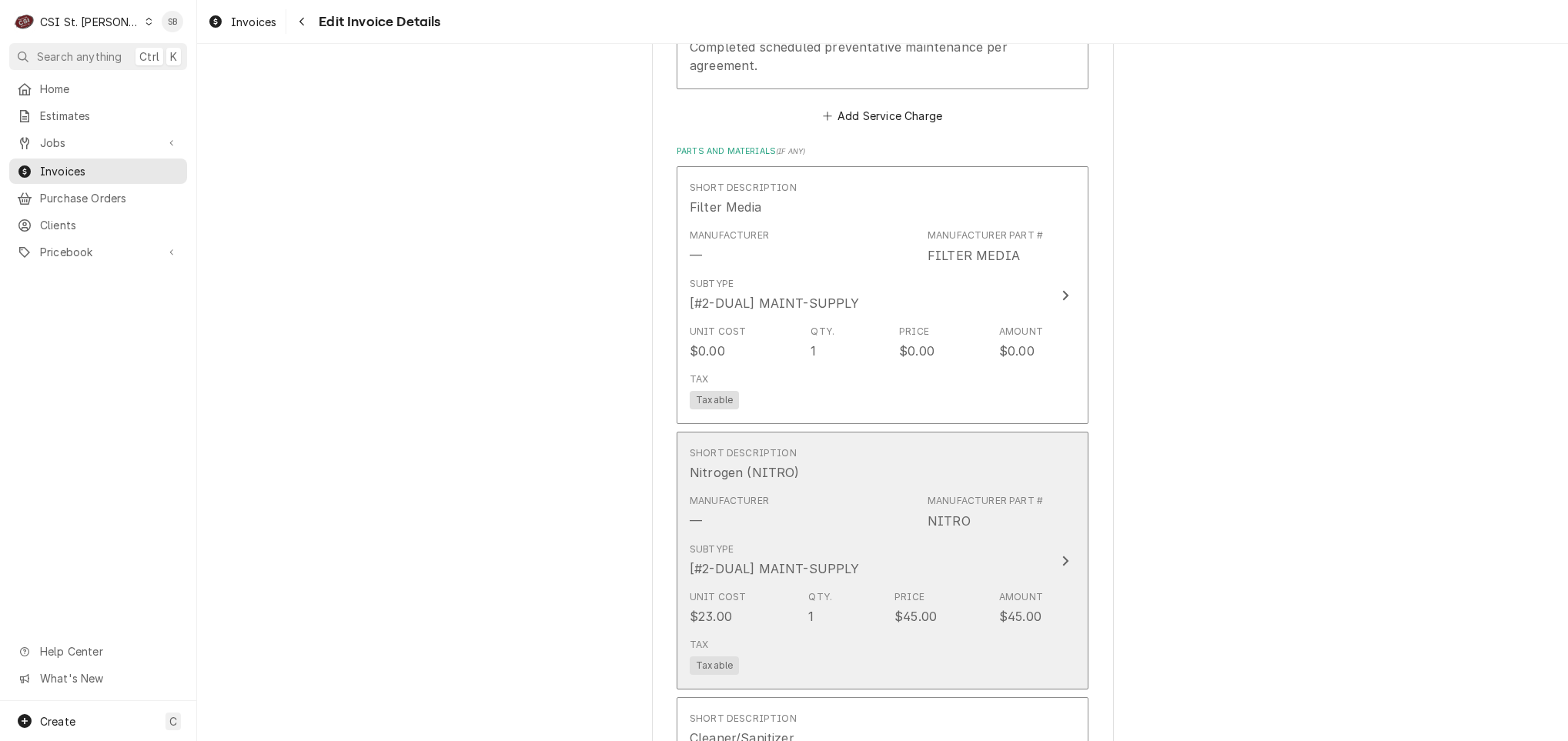
click at [850, 540] on div "Subtype [#2-DUAL] MAINT-SUPPLY" at bounding box center [866, 559] width 354 height 48
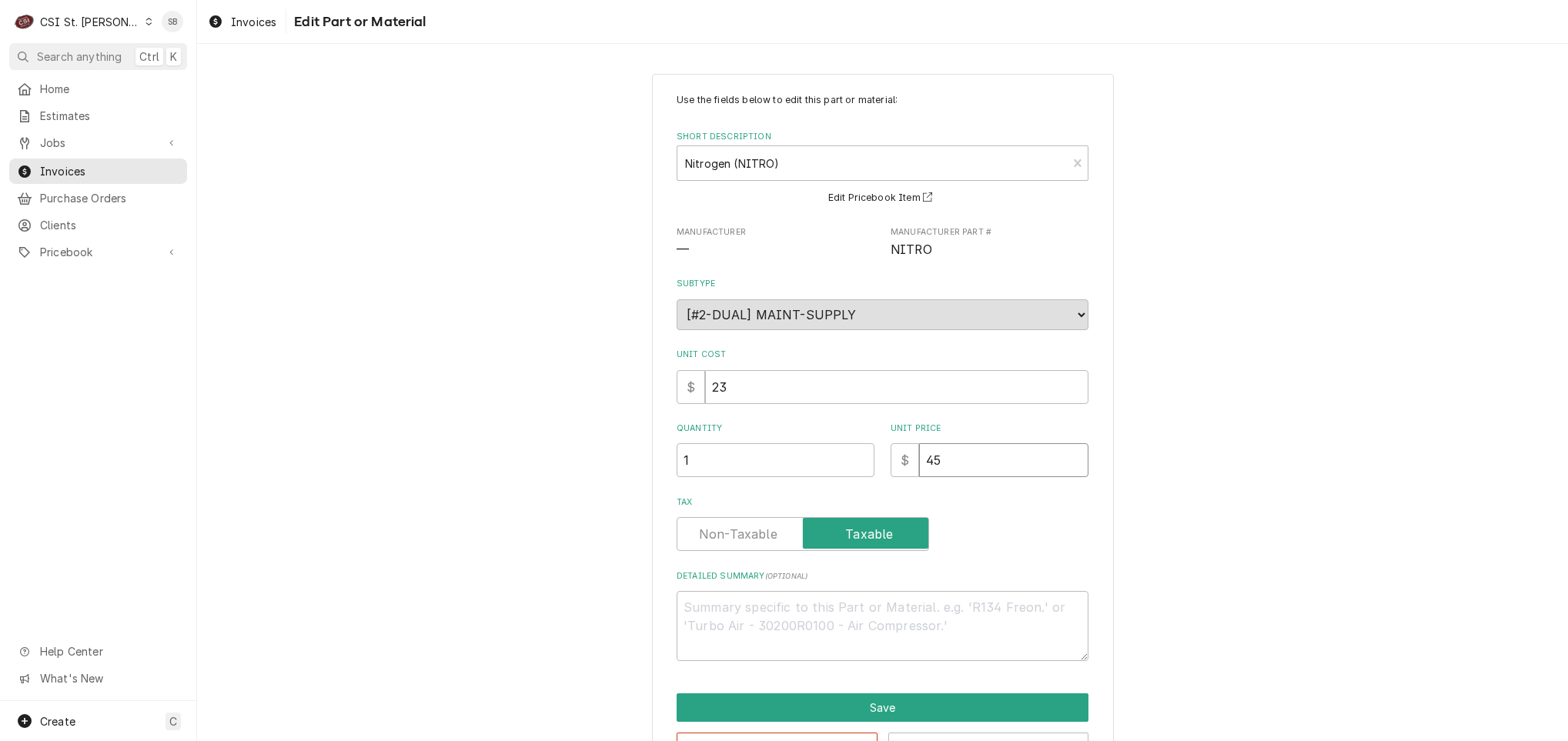
click at [864, 457] on div "Quantity 1 Unit Price $ 45" at bounding box center [882, 449] width 411 height 54
type textarea "x"
type input "0"
click at [855, 706] on button "Save" at bounding box center [882, 707] width 411 height 28
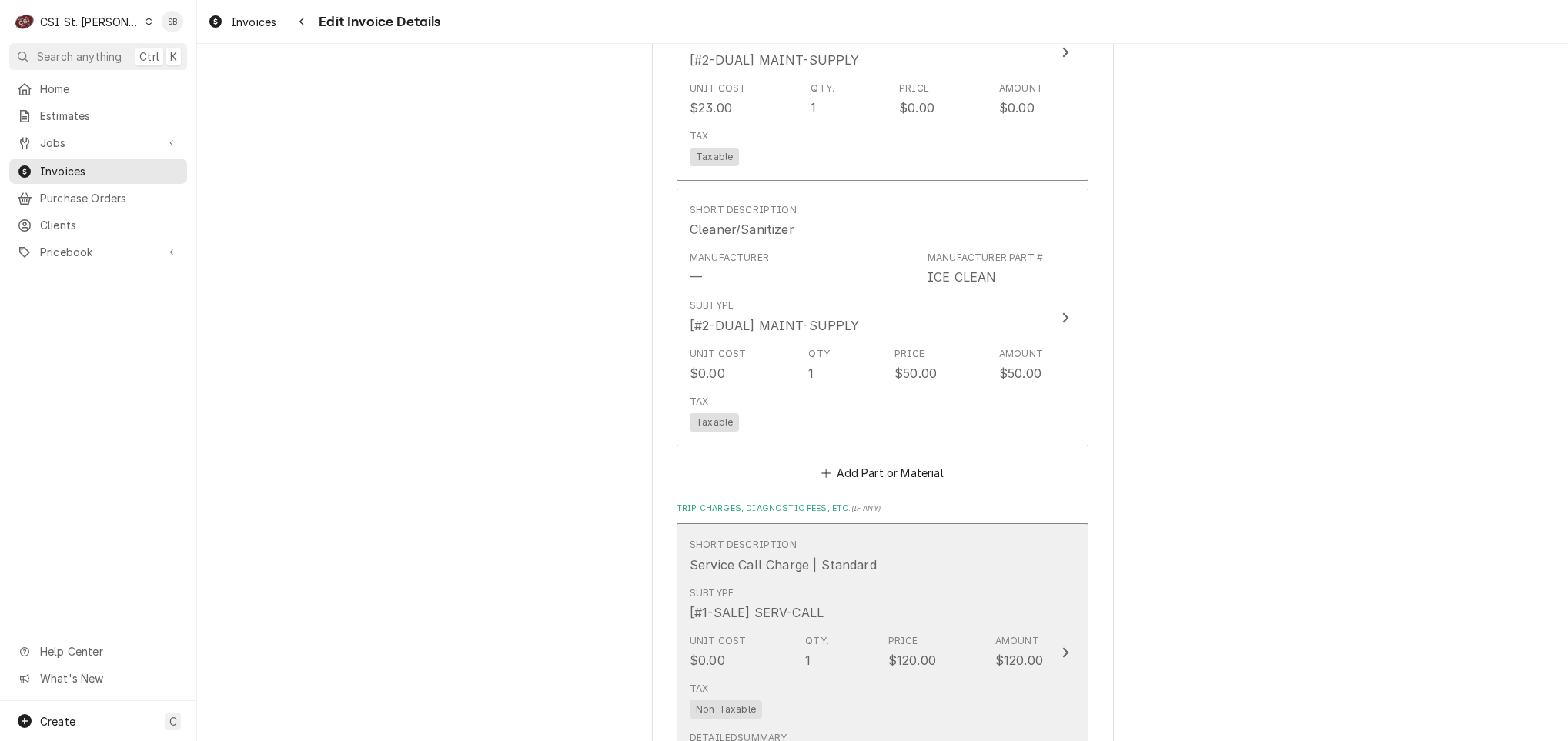
scroll to position [2533, 0]
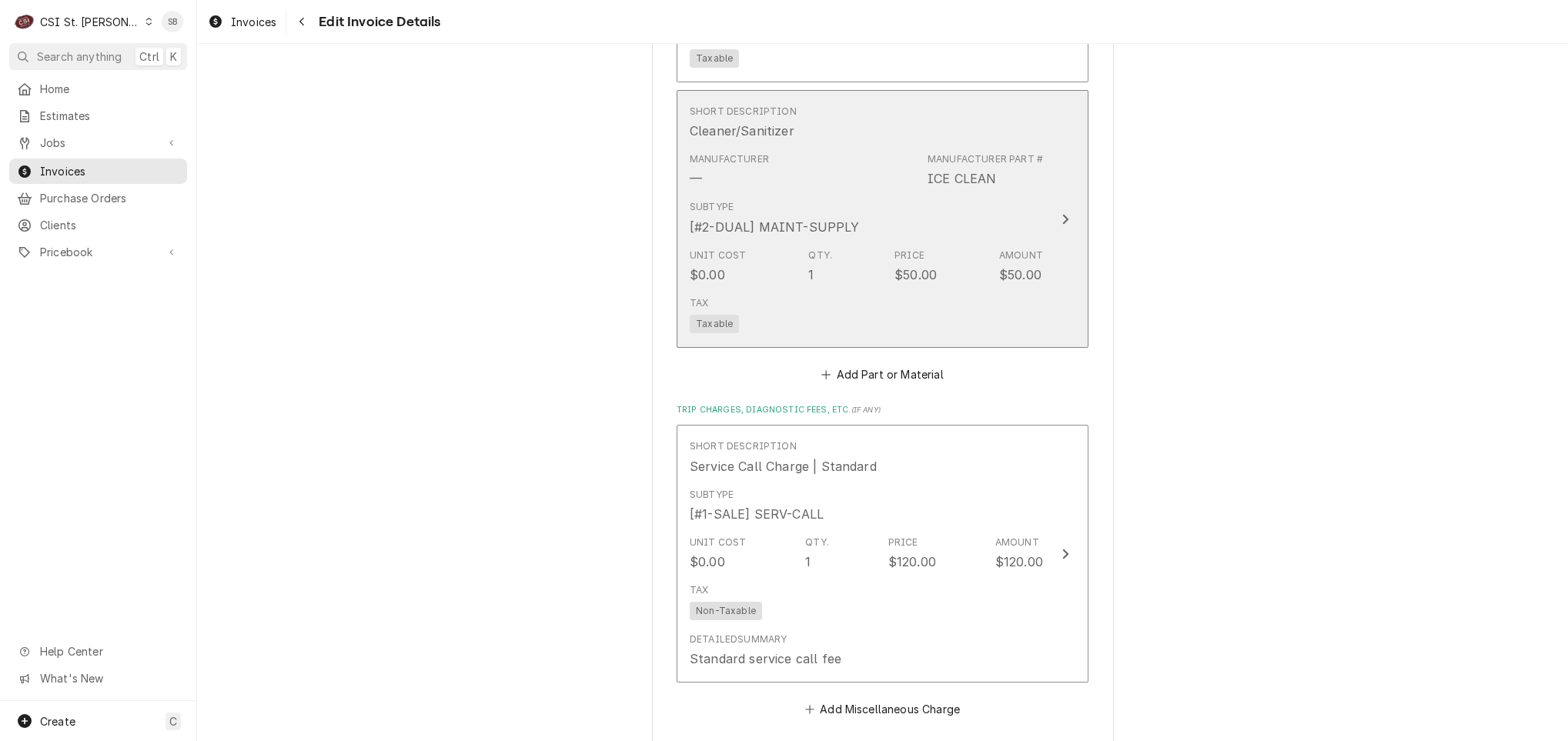
click at [890, 310] on div "Tax Taxable" at bounding box center [866, 314] width 354 height 49
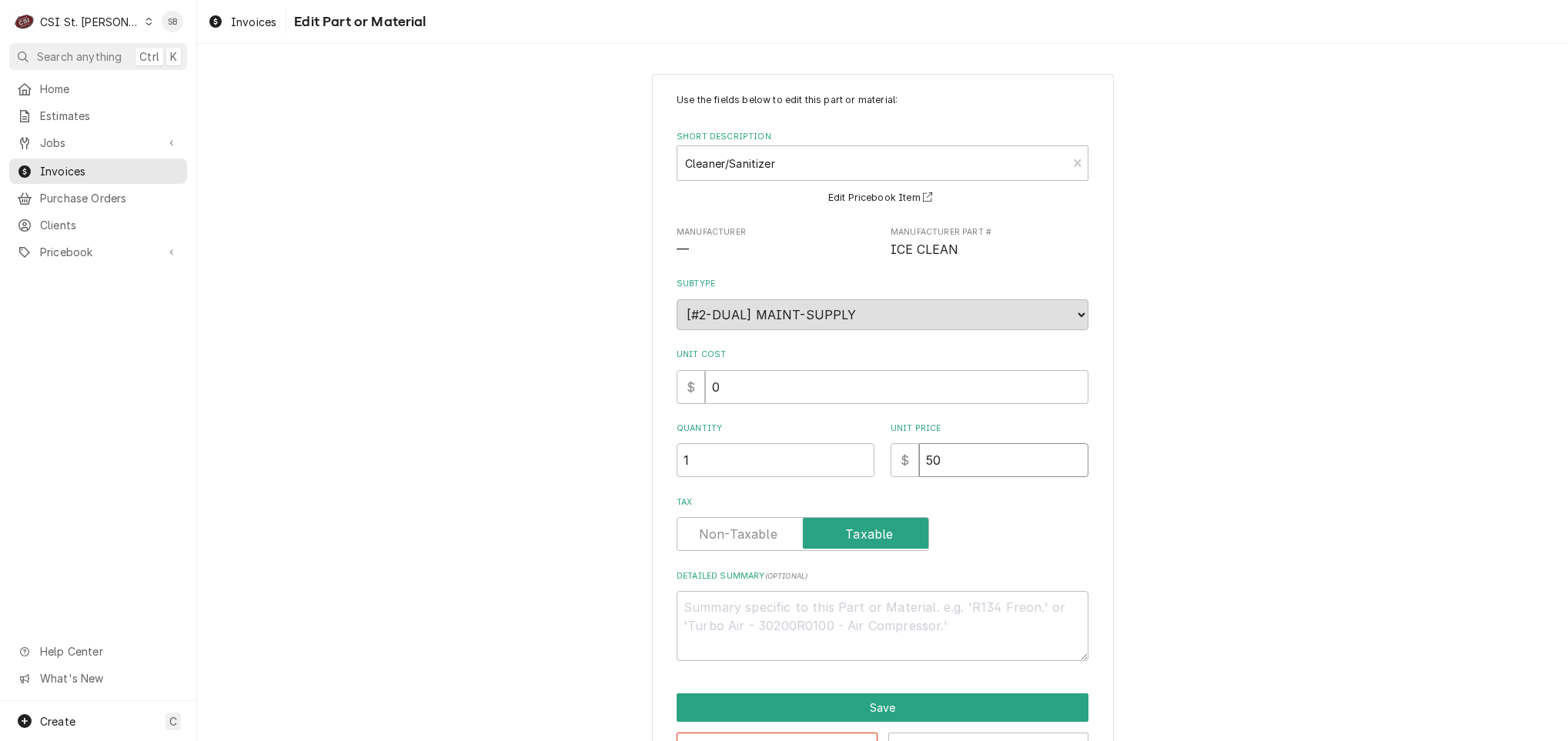
drag, startPoint x: 935, startPoint y: 474, endPoint x: 841, endPoint y: 464, distance: 94.5
click at [856, 471] on div "Quantity 1 Unit Price $ 50" at bounding box center [882, 449] width 411 height 54
type textarea "x"
type input "0"
click at [1002, 706] on button "Save" at bounding box center [882, 707] width 411 height 28
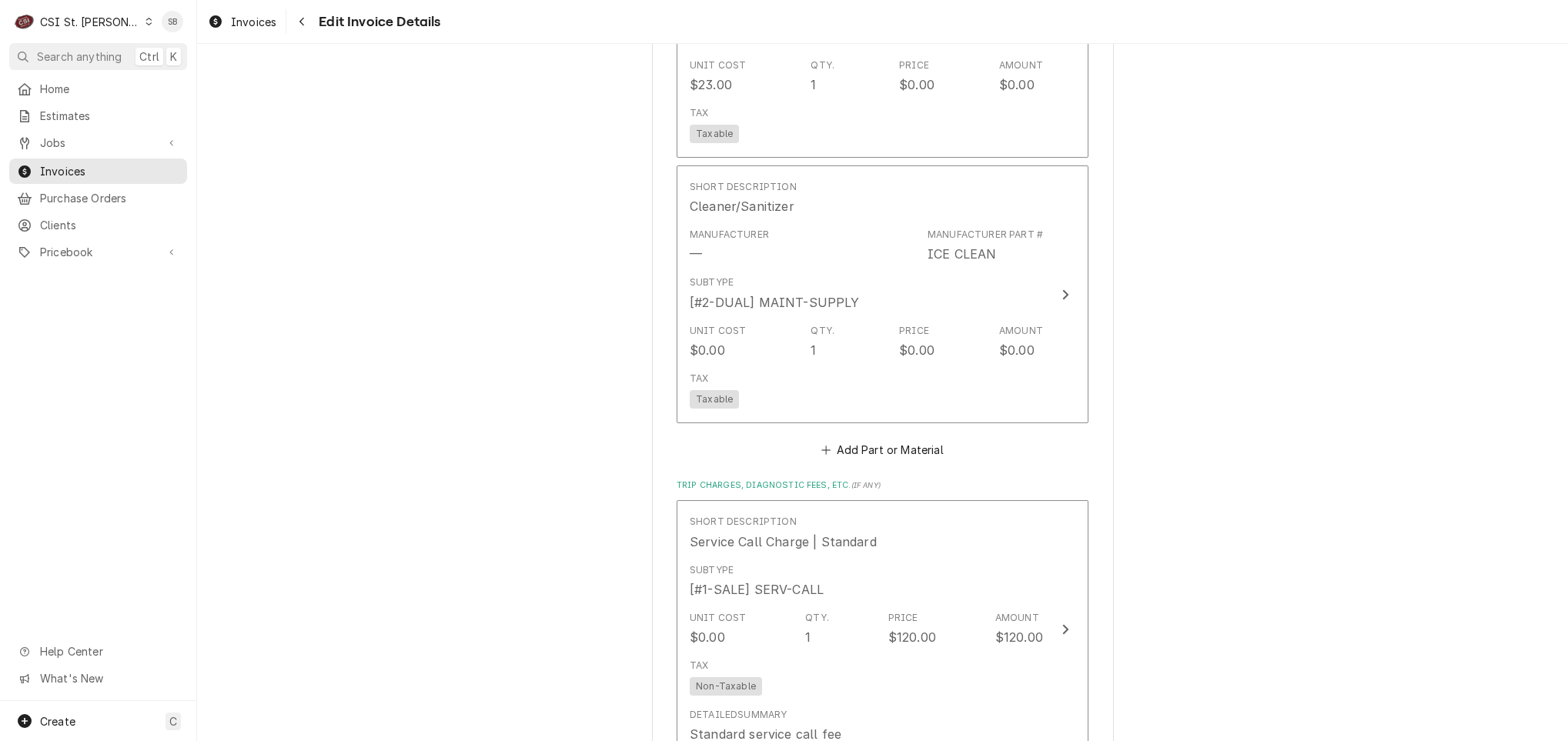
scroll to position [2889, 0]
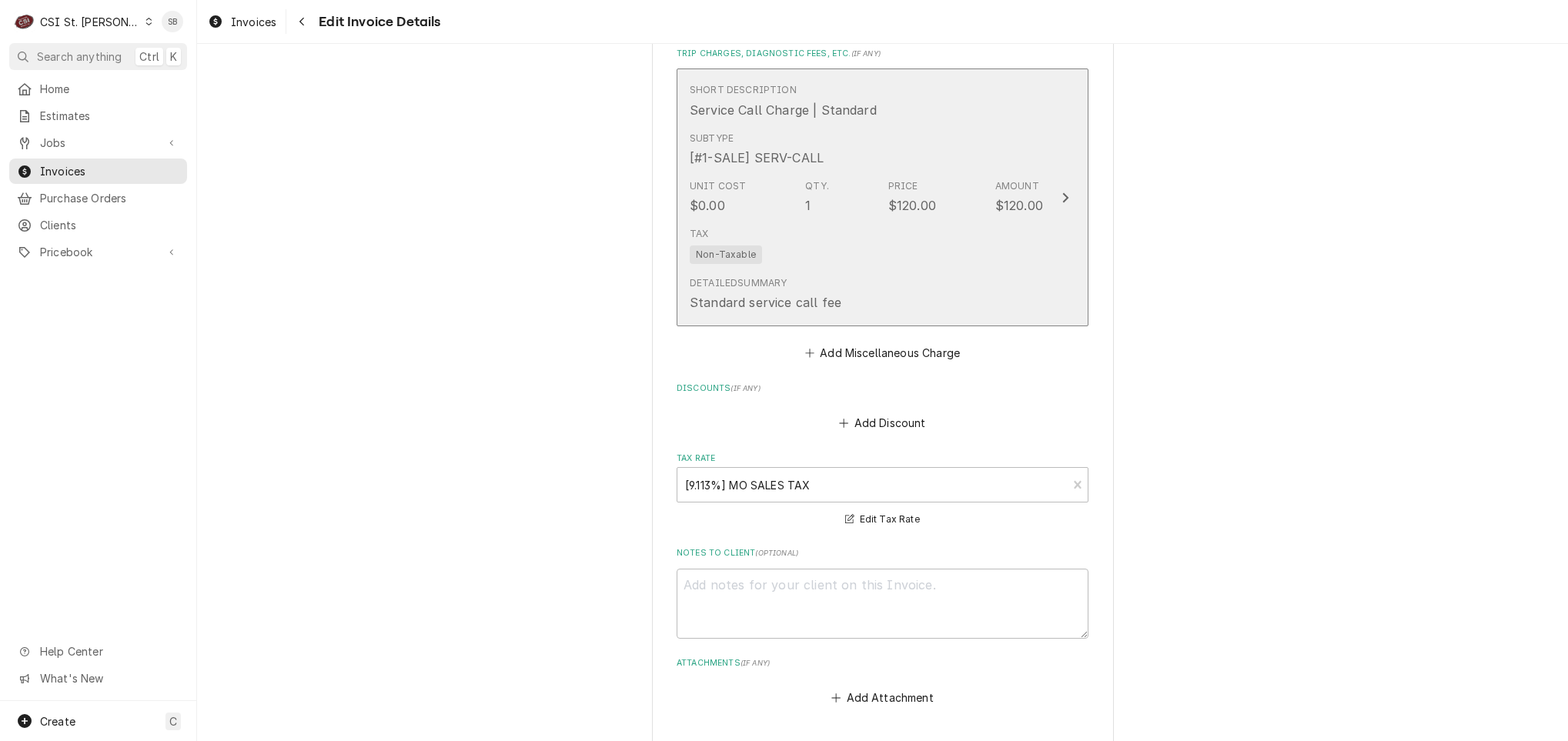
click at [933, 229] on div "Tax Non-Taxable" at bounding box center [866, 245] width 354 height 49
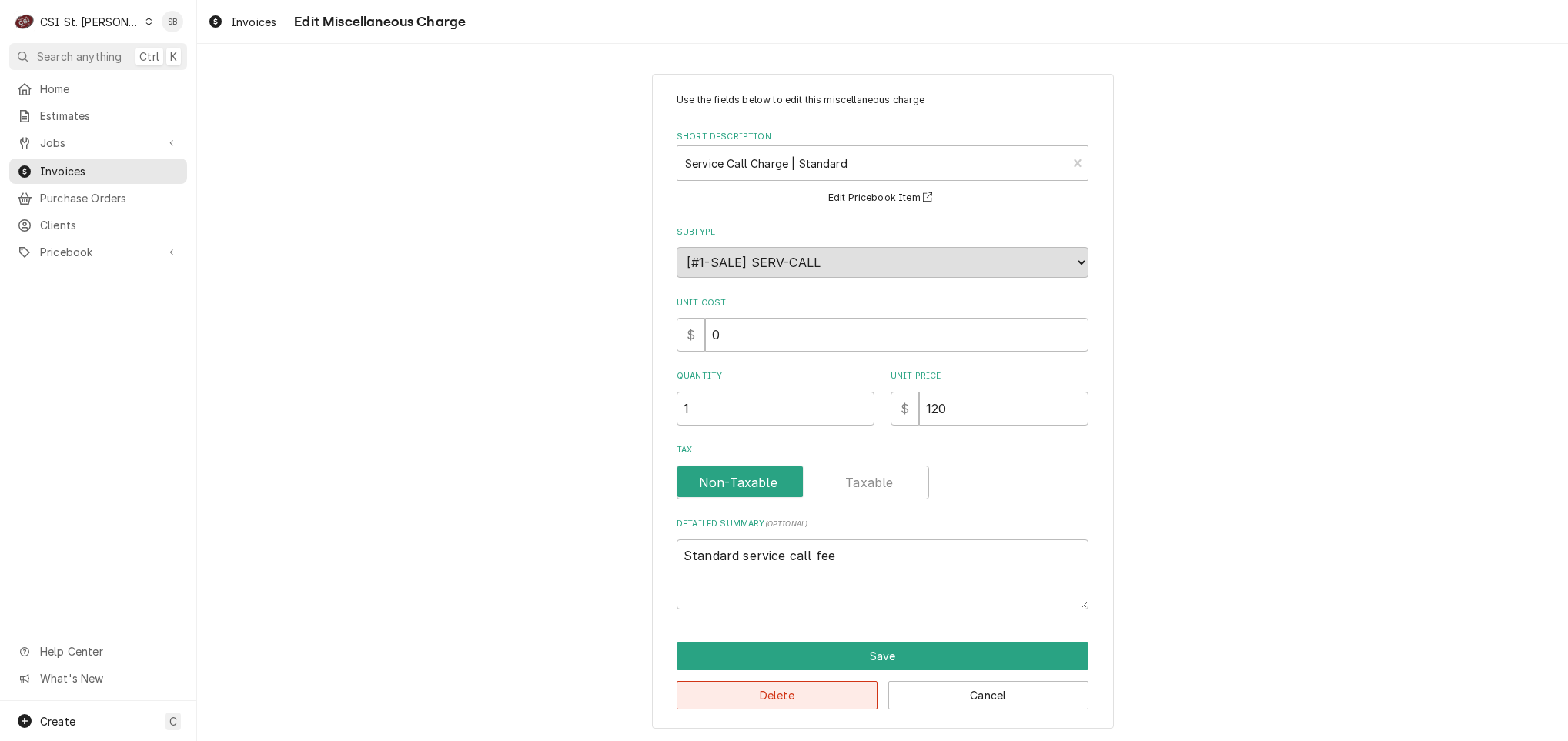
click at [799, 699] on button "Delete" at bounding box center [777, 694] width 201 height 28
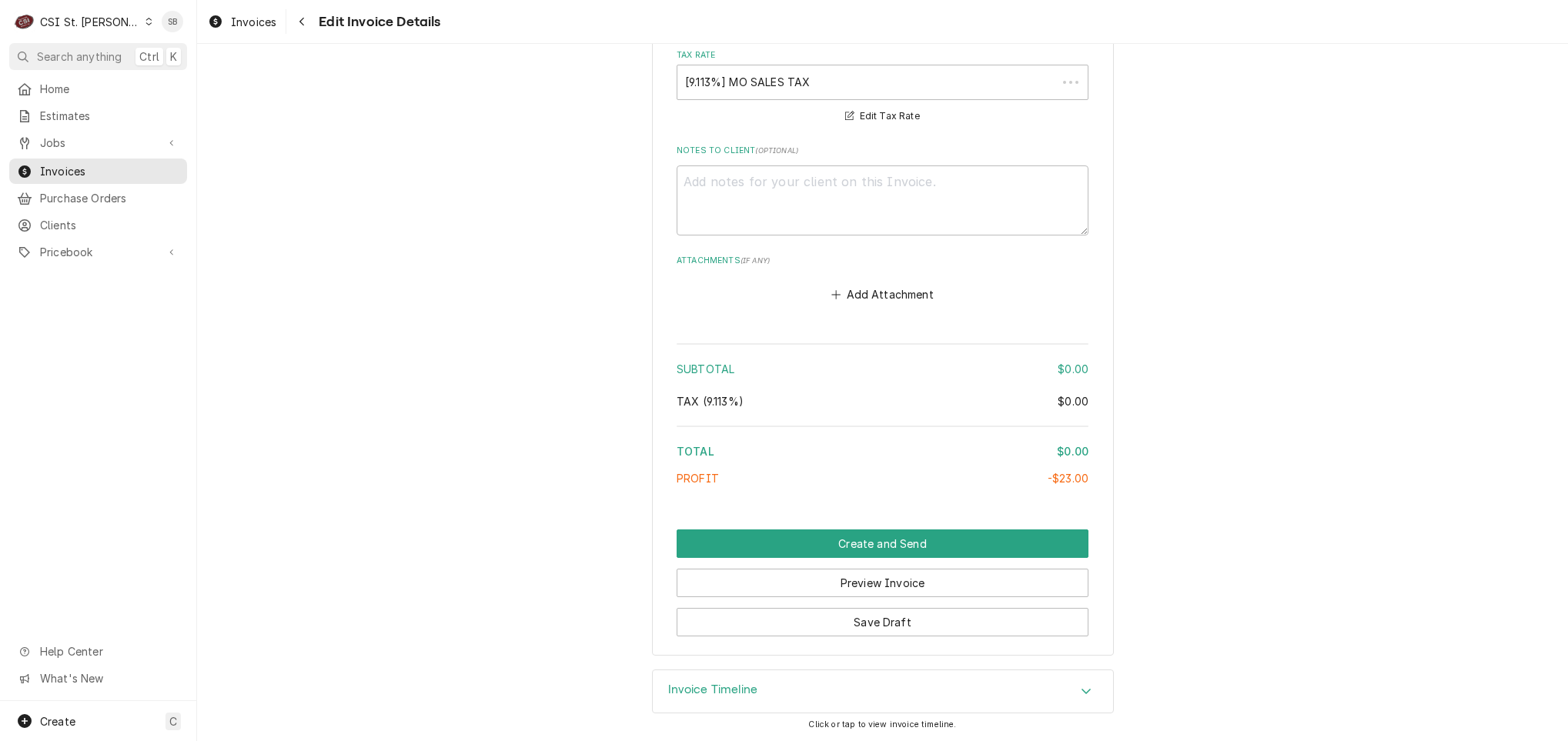
scroll to position [3027, 0]
click at [827, 621] on button "Save Draft" at bounding box center [882, 620] width 411 height 28
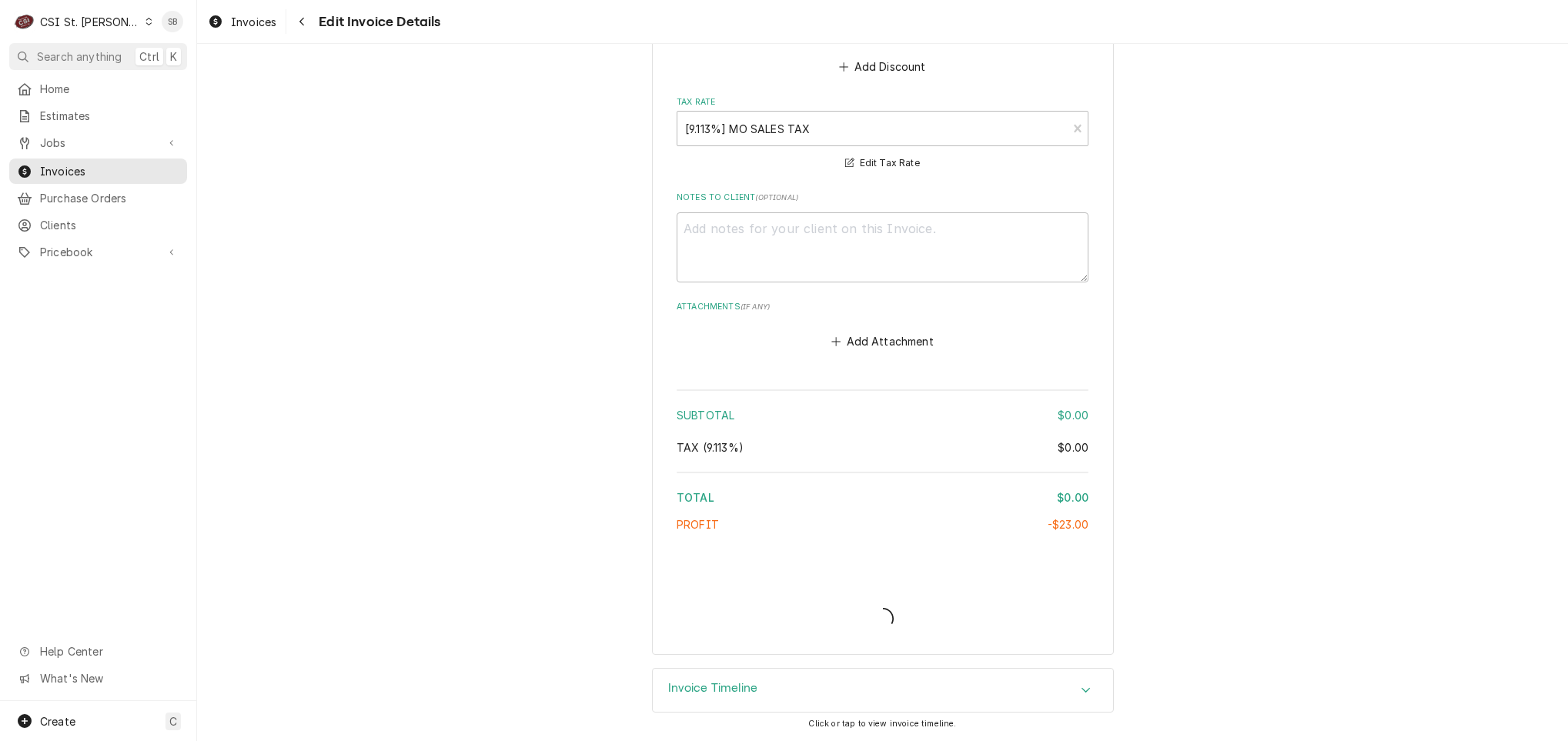
scroll to position [2981, 0]
type textarea "x"
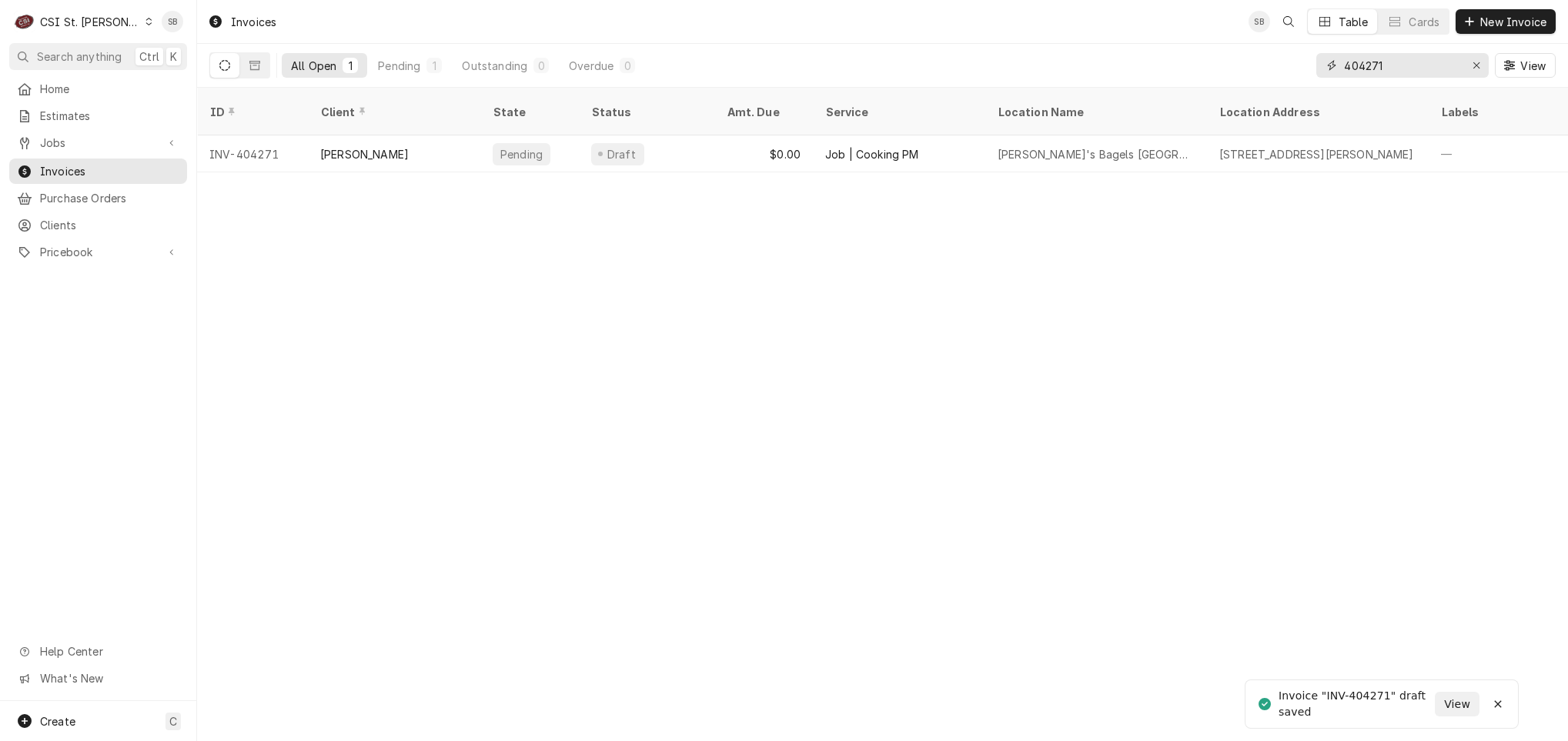
click at [1415, 68] on input "404271" at bounding box center [1402, 65] width 116 height 24
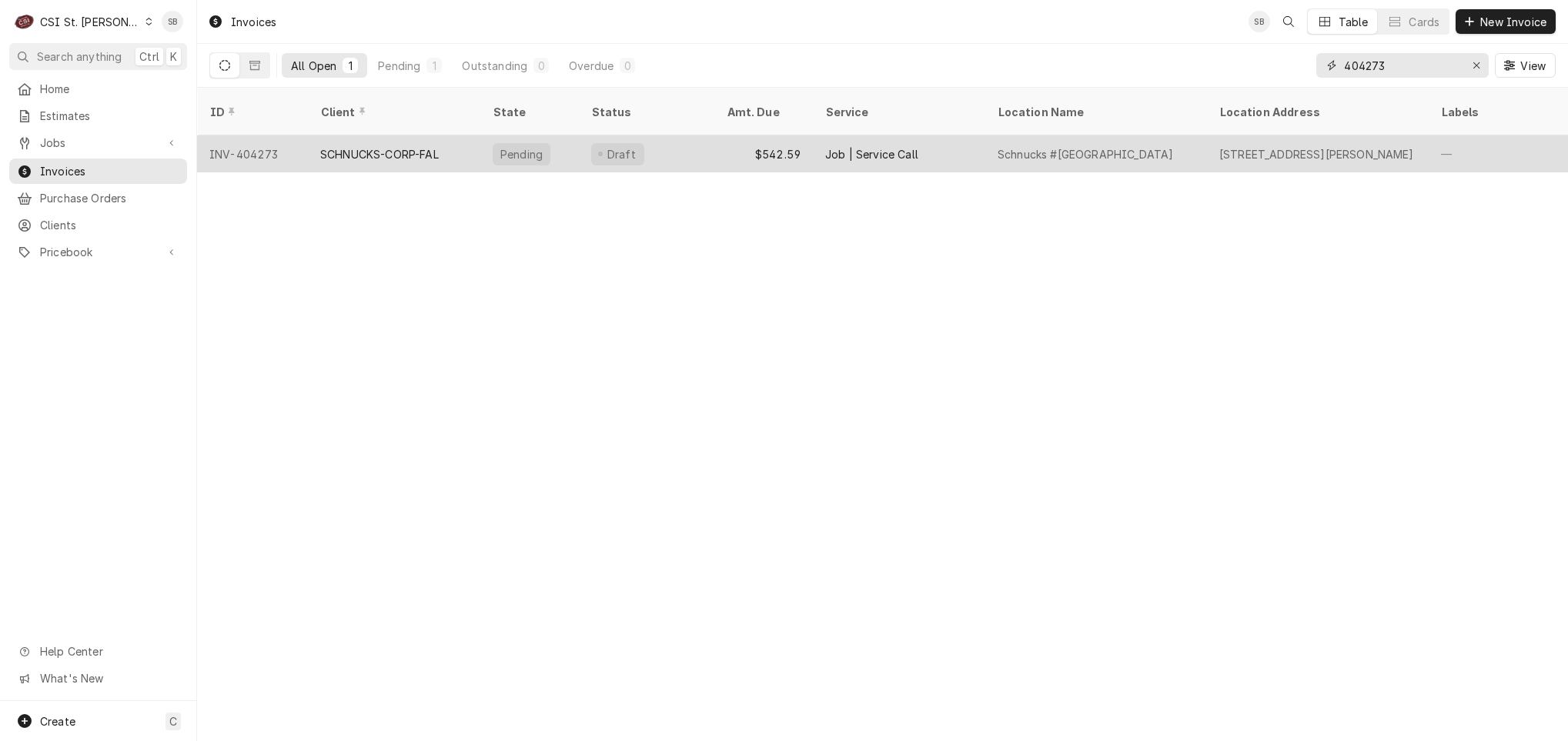
type input "404273"
click at [349, 146] on div "SCHNUCKS-CORP-FAL" at bounding box center [379, 155] width 118 height 16
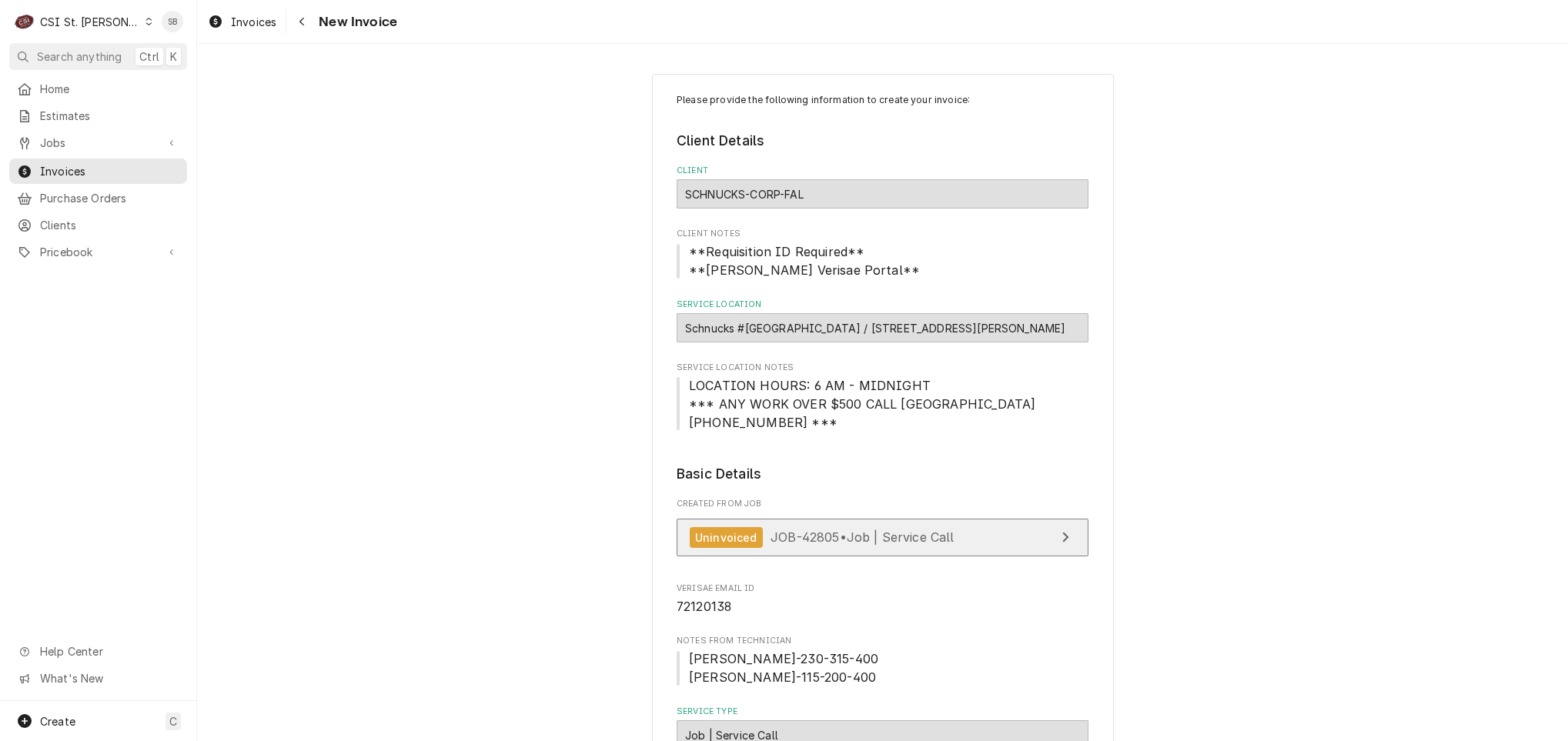
click at [777, 539] on span "JOB-42805 • Job | Service Call" at bounding box center [862, 537] width 184 height 15
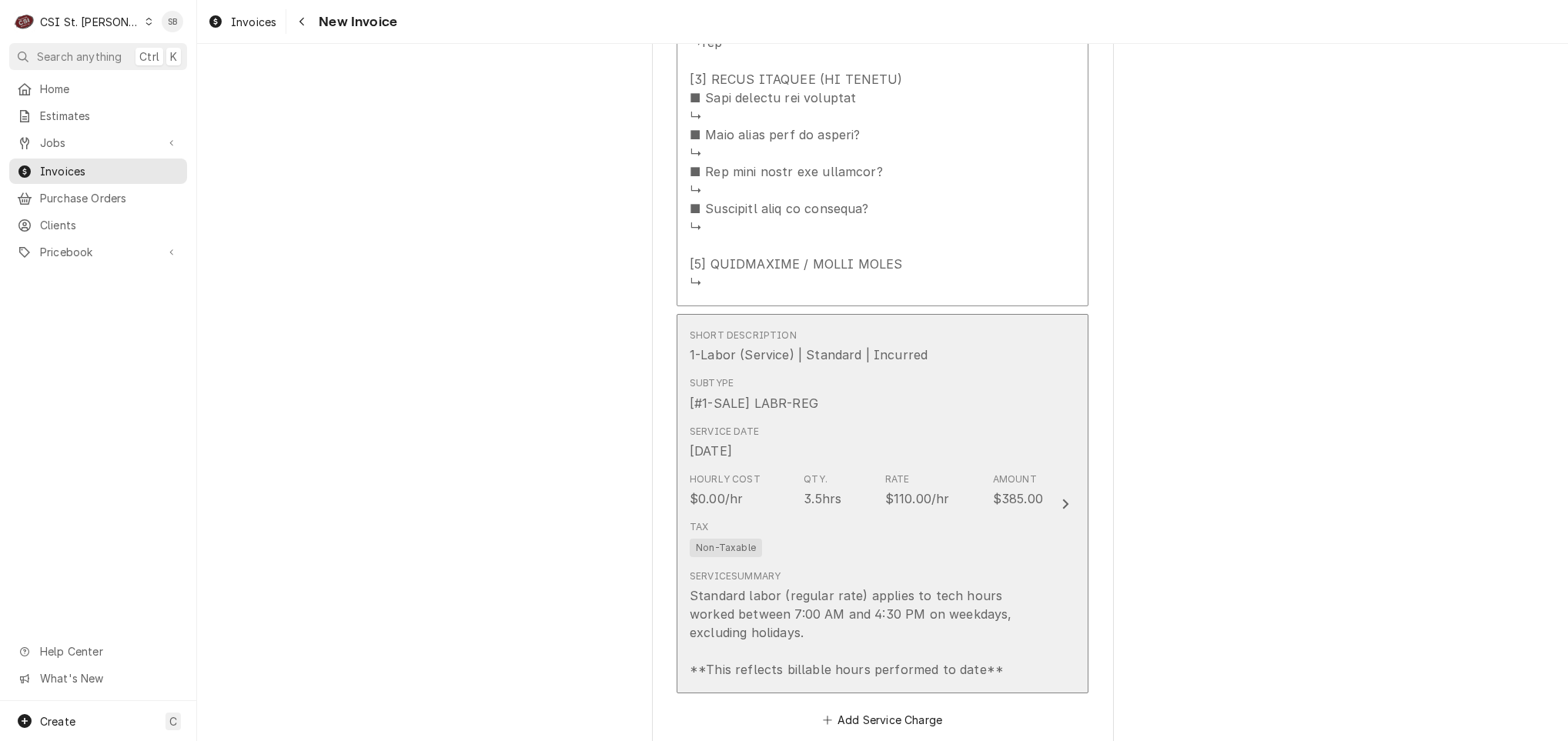
scroll to position [2537, 0]
drag, startPoint x: 806, startPoint y: 405, endPoint x: 393, endPoint y: 325, distance: 420.7
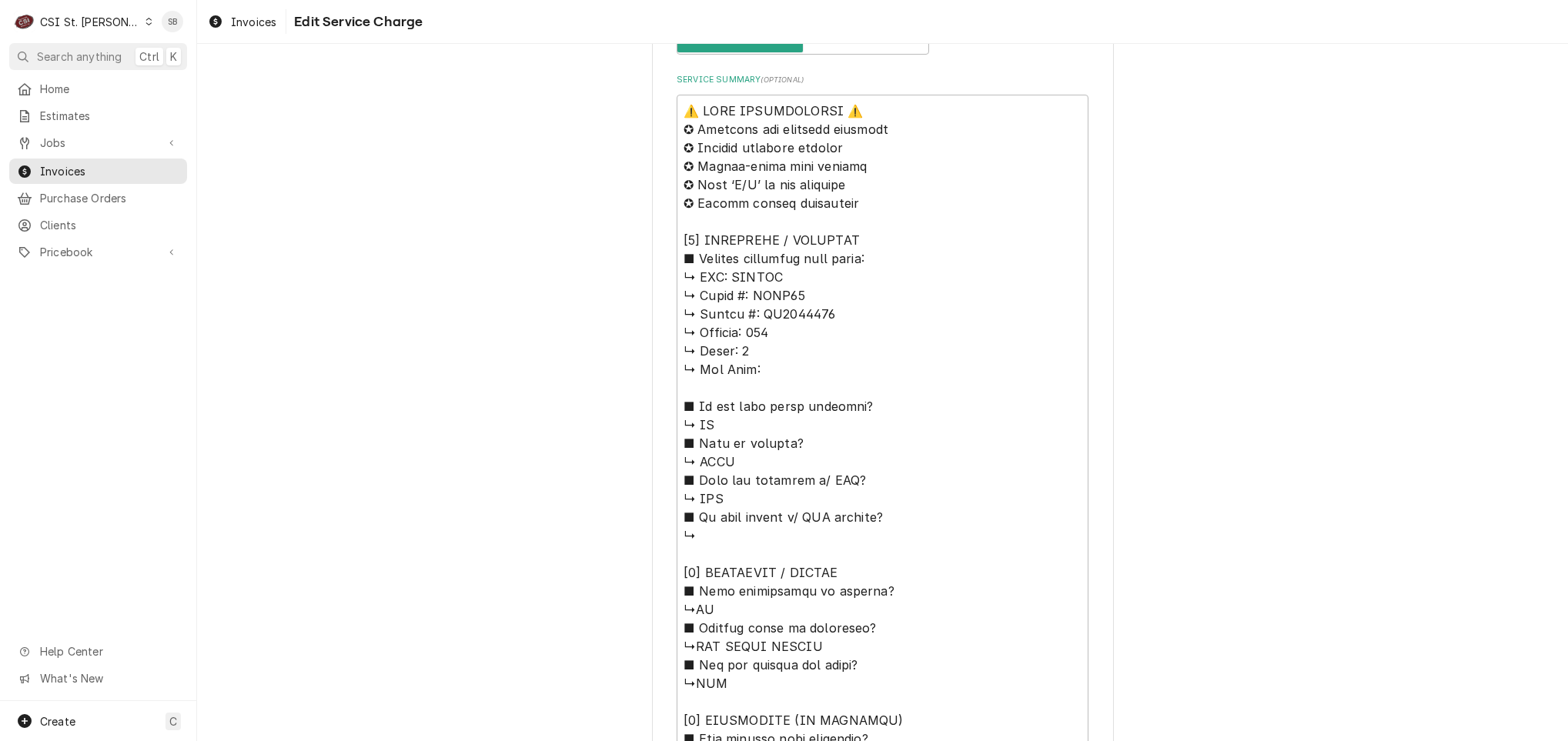
scroll to position [817, 0]
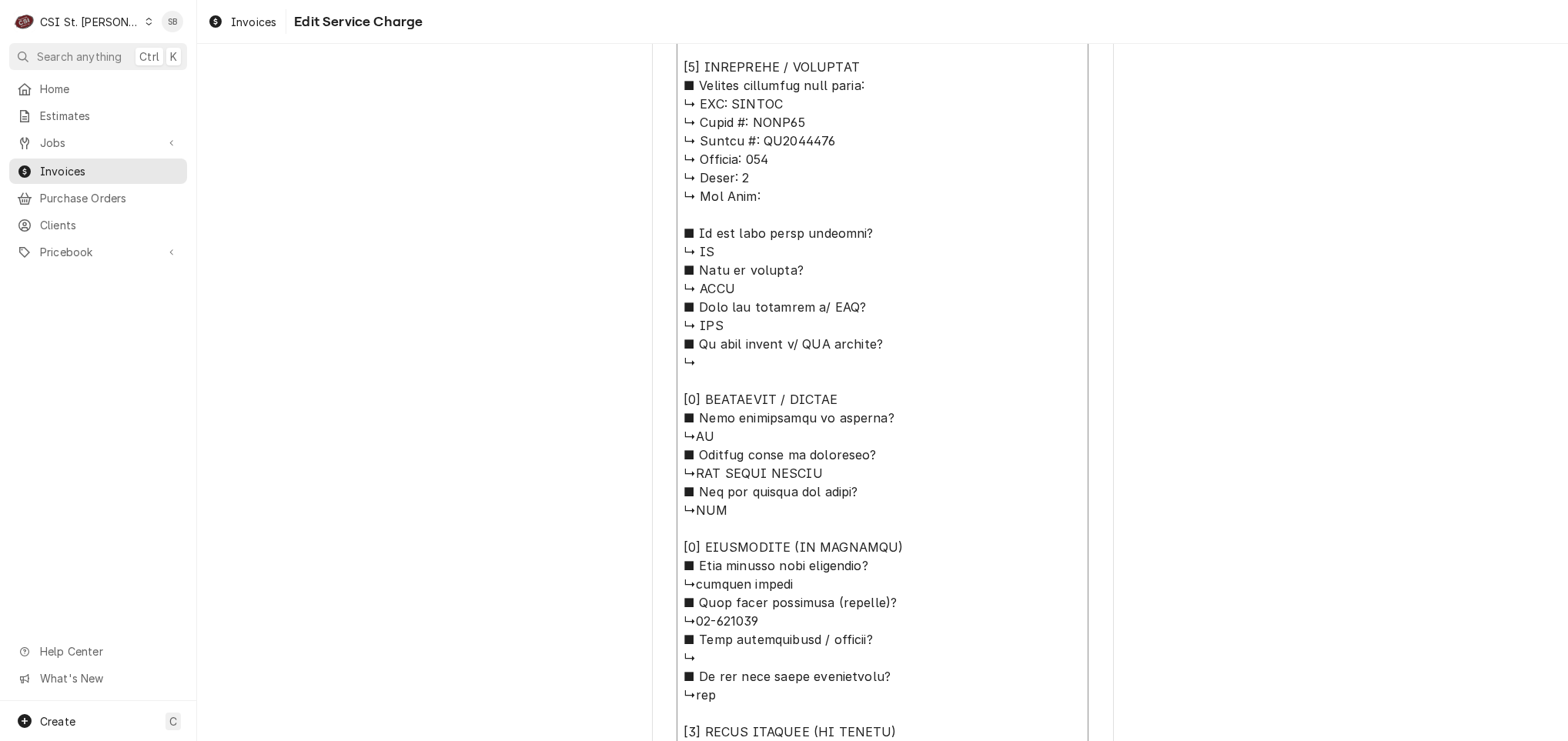
click at [690, 471] on textarea "Service Summary ( optional )" at bounding box center [882, 436] width 411 height 1030
type textarea "x"
type textarea "⚠️ 𝗙𝗢𝗥𝗠 𝗜𝗡𝗦𝗧𝗥𝗨𝗖𝗧𝗜𝗢𝗡𝗦 ⚠️ ✪ 𝗖𝗼𝗺𝗽𝗹𝗲𝘁𝗲 𝗮𝗹𝗹 𝗿𝗲𝗹𝗲𝘃𝗮𝗻𝘁 𝘀𝗲𝗰𝘁𝗶𝗼𝗻𝘀 ✪ 𝗣𝗿𝗼𝘃𝗶𝗱𝗲 𝗱𝗲𝘁𝗮𝗶𝗹𝗲𝗱 𝗮𝗻𝘀…"
type textarea "x"
type textarea "⚠️ 𝗙𝗢𝗥𝗠 𝗜𝗡𝗦𝗧𝗥𝗨𝗖𝗧𝗜𝗢𝗡𝗦 ⚠️ ✪ 𝗖𝗼𝗺𝗽𝗹𝗲𝘁𝗲 𝗮𝗹𝗹 𝗿𝗲𝗹𝗲𝘃𝗮𝗻𝘁 𝘀𝗲𝗰𝘁𝗶𝗼𝗻𝘀 ✪ 𝗣𝗿𝗼𝘃𝗶𝗱𝗲 𝗱𝗲𝘁𝗮𝗶𝗹𝗲𝗱 𝗮𝗻𝘀…"
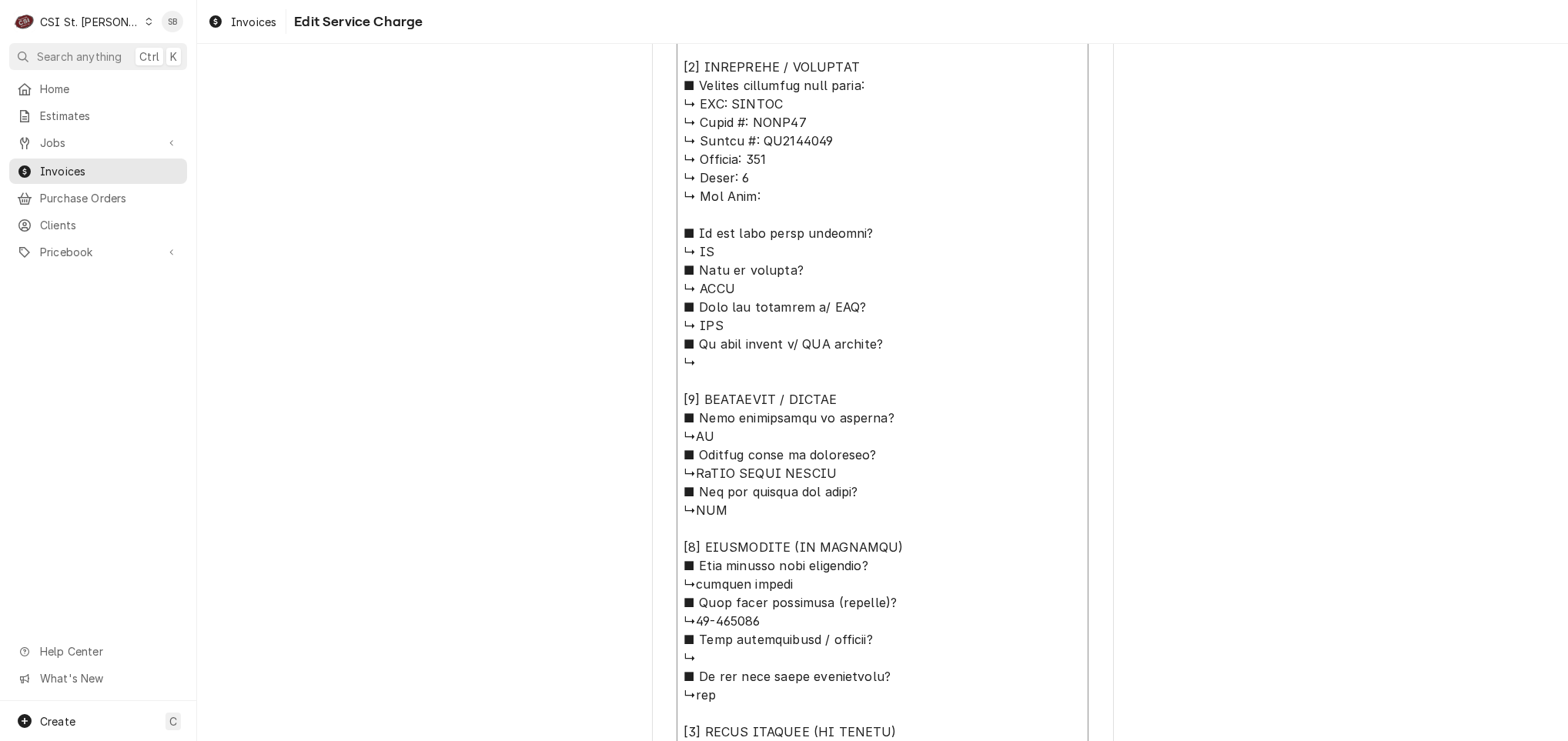
type textarea "x"
type textarea "⚠️ 𝗙𝗢𝗥𝗠 𝗜𝗡𝗦𝗧𝗥𝗨𝗖𝗧𝗜𝗢𝗡𝗦 ⚠️ ✪ 𝗖𝗼𝗺𝗽𝗹𝗲𝘁𝗲 𝗮𝗹𝗹 𝗿𝗲𝗹𝗲𝘃𝗮𝗻𝘁 𝘀𝗲𝗰𝘁𝗶𝗼𝗻𝘀 ✪ 𝗣𝗿𝗼𝘃𝗶𝗱𝗲 𝗱𝗲𝘁𝗮𝗶𝗹𝗲𝗱 𝗮𝗻𝘀…"
type textarea "x"
type textarea "⚠️ 𝗙𝗢𝗥𝗠 𝗜𝗡𝗦𝗧𝗥𝗨𝗖𝗧𝗜𝗢𝗡𝗦 ⚠️ ✪ 𝗖𝗼𝗺𝗽𝗹𝗲𝘁𝗲 𝗮𝗹𝗹 𝗿𝗲𝗹𝗲𝘃𝗮𝗻𝘁 𝘀𝗲𝗰𝘁𝗶𝗼𝗻𝘀 ✪ 𝗣𝗿𝗼𝘃𝗶𝗱𝗲 𝗱𝗲𝘁𝗮𝗶𝗹𝗲𝗱 𝗮𝗻𝘀…"
type textarea "x"
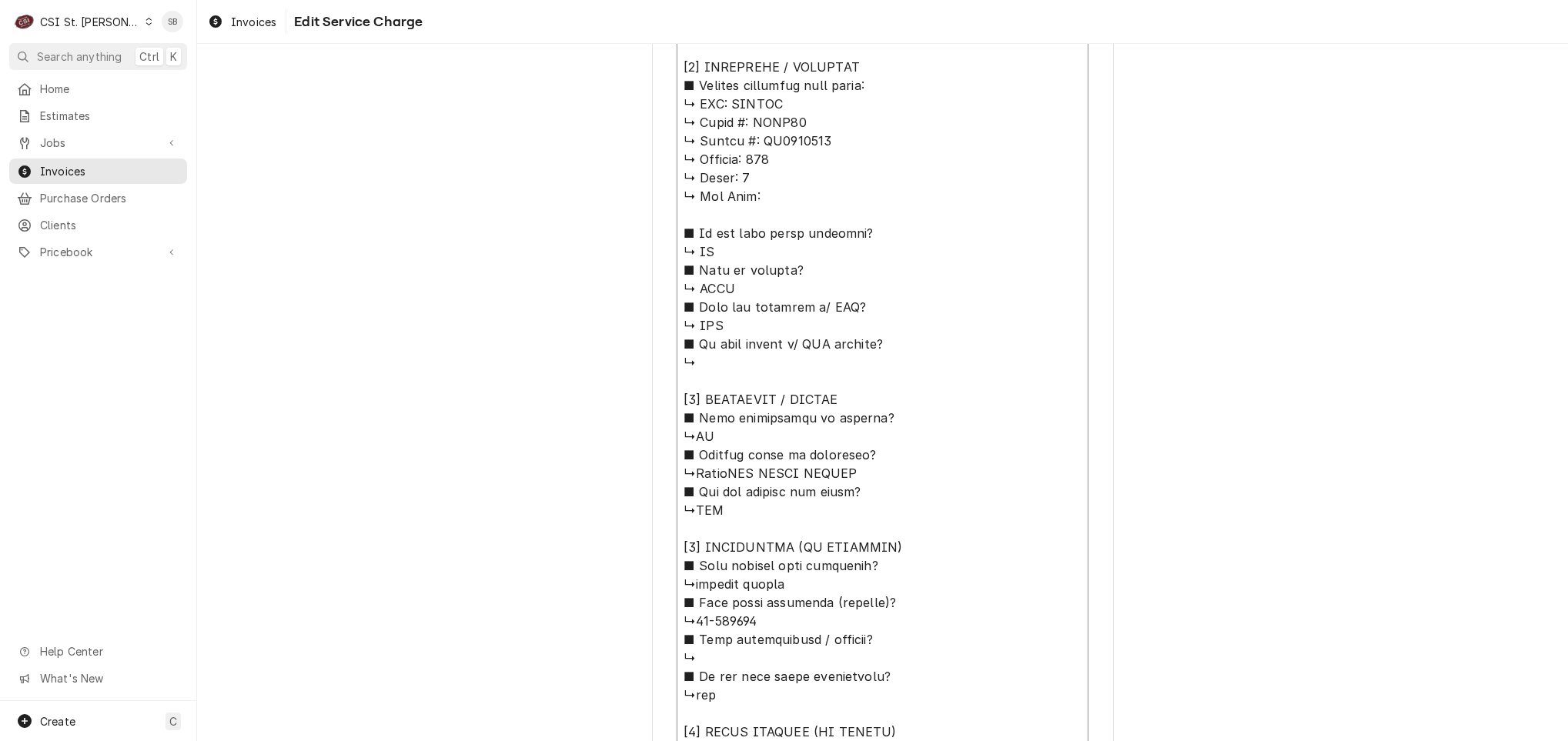
type textarea "⚠️ 𝗙𝗢𝗥𝗠 𝗜𝗡𝗦𝗧𝗥𝗨𝗖𝗧𝗜𝗢𝗡𝗦 ⚠️ ✪ 𝗖𝗼𝗺𝗽𝗹𝗲𝘁𝗲 𝗮𝗹𝗹 𝗿𝗲𝗹𝗲𝘃𝗮𝗻𝘁 𝘀𝗲𝗰𝘁𝗶𝗼𝗻𝘀 ✪ 𝗣𝗿𝗼𝘃𝗶𝗱𝗲 𝗱𝗲𝘁𝗮𝗶𝗹𝗲𝗱 𝗮𝗻𝘀…"
type textarea "x"
type textarea "⚠️ 𝗙𝗢𝗥𝗠 𝗜𝗡𝗦𝗧𝗥𝗨𝗖𝗧𝗜𝗢𝗡𝗦 ⚠️ ✪ 𝗖𝗼𝗺𝗽𝗹𝗲𝘁𝗲 𝗮𝗹𝗹 𝗿𝗲𝗹𝗲𝘃𝗮𝗻𝘁 𝘀𝗲𝗰𝘁𝗶𝗼𝗻𝘀 ✪ 𝗣𝗿𝗼𝘃𝗶𝗱𝗲 𝗱𝗲𝘁𝗮𝗶𝗹𝗲𝗱 𝗮𝗻𝘀…"
type textarea "x"
type textarea "⚠️ 𝗙𝗢𝗥𝗠 𝗜𝗡𝗦𝗧𝗥𝗨𝗖𝗧𝗜𝗢𝗡𝗦 ⚠️ ✪ 𝗖𝗼𝗺𝗽𝗹𝗲𝘁𝗲 𝗮𝗹𝗹 𝗿𝗲𝗹𝗲𝘃𝗮𝗻𝘁 𝘀𝗲𝗰𝘁𝗶𝗼𝗻𝘀 ✪ 𝗣𝗿𝗼𝘃𝗶𝗱𝗲 𝗱𝗲𝘁𝗮𝗶𝗹𝗲𝗱 𝗮𝗻𝘀…"
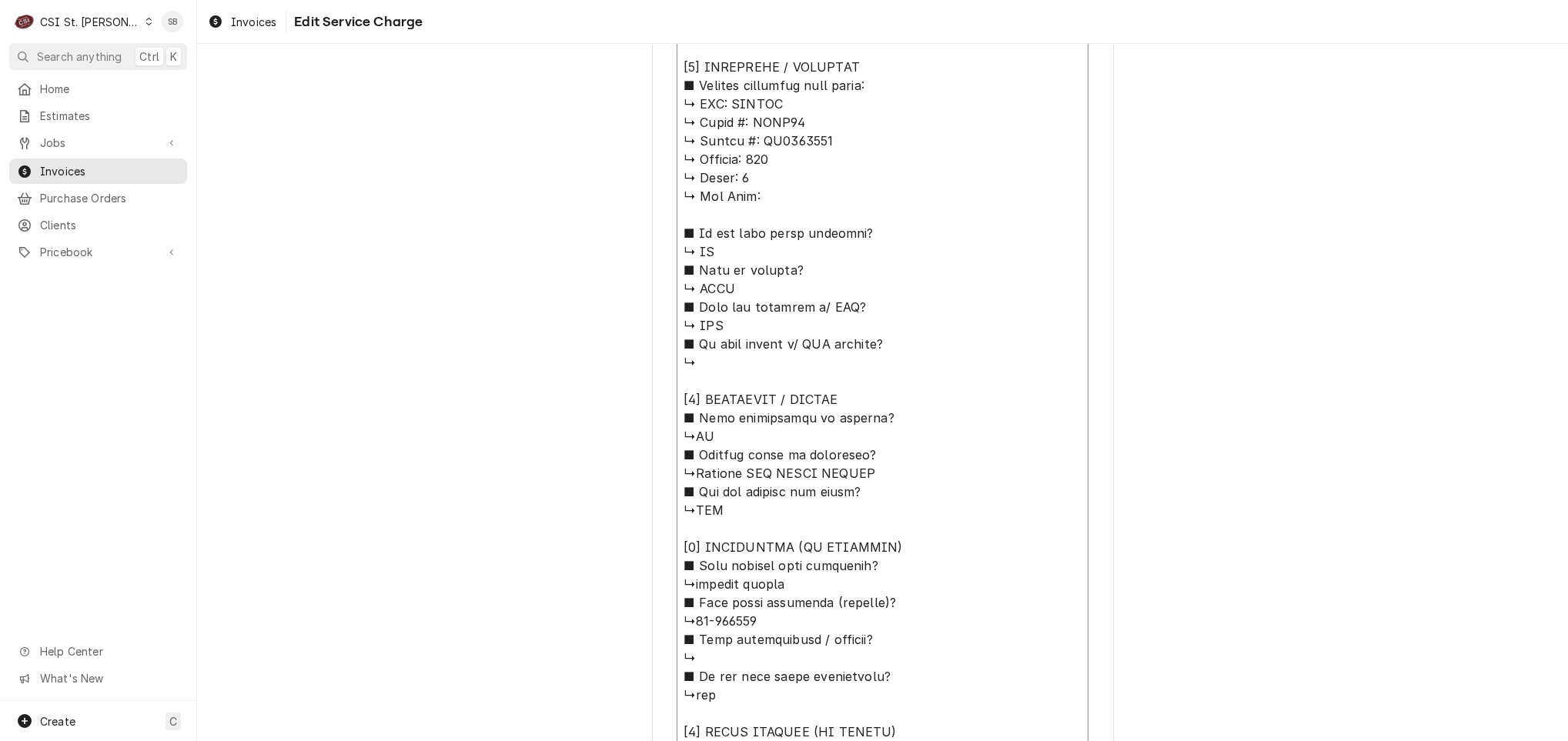
type textarea "x"
type textarea "⚠️ 𝗙𝗢𝗥𝗠 𝗜𝗡𝗦𝗧𝗥𝗨𝗖𝗧𝗜𝗢𝗡𝗦 ⚠️ ✪ 𝗖𝗼𝗺𝗽𝗹𝗲𝘁𝗲 𝗮𝗹𝗹 𝗿𝗲𝗹𝗲𝘃𝗮𝗻𝘁 𝘀𝗲𝗰𝘁𝗶𝗼𝗻𝘀 ✪ 𝗣𝗿𝗼𝘃𝗶𝗱𝗲 𝗱𝗲𝘁𝗮𝗶𝗹𝗲𝗱 𝗮𝗻𝘀…"
type textarea "x"
type textarea "⚠️ 𝗙𝗢𝗥𝗠 𝗜𝗡𝗦𝗧𝗥𝗨𝗖𝗧𝗜𝗢𝗡𝗦 ⚠️ ✪ 𝗖𝗼𝗺𝗽𝗹𝗲𝘁𝗲 𝗮𝗹𝗹 𝗿𝗲𝗹𝗲𝘃𝗮𝗻𝘁 𝘀𝗲𝗰𝘁𝗶𝗼𝗻𝘀 ✪ 𝗣𝗿𝗼𝘃𝗶𝗱𝗲 𝗱𝗲𝘁𝗮𝗶𝗹𝗲𝗱 𝗮𝗻𝘀…"
type textarea "x"
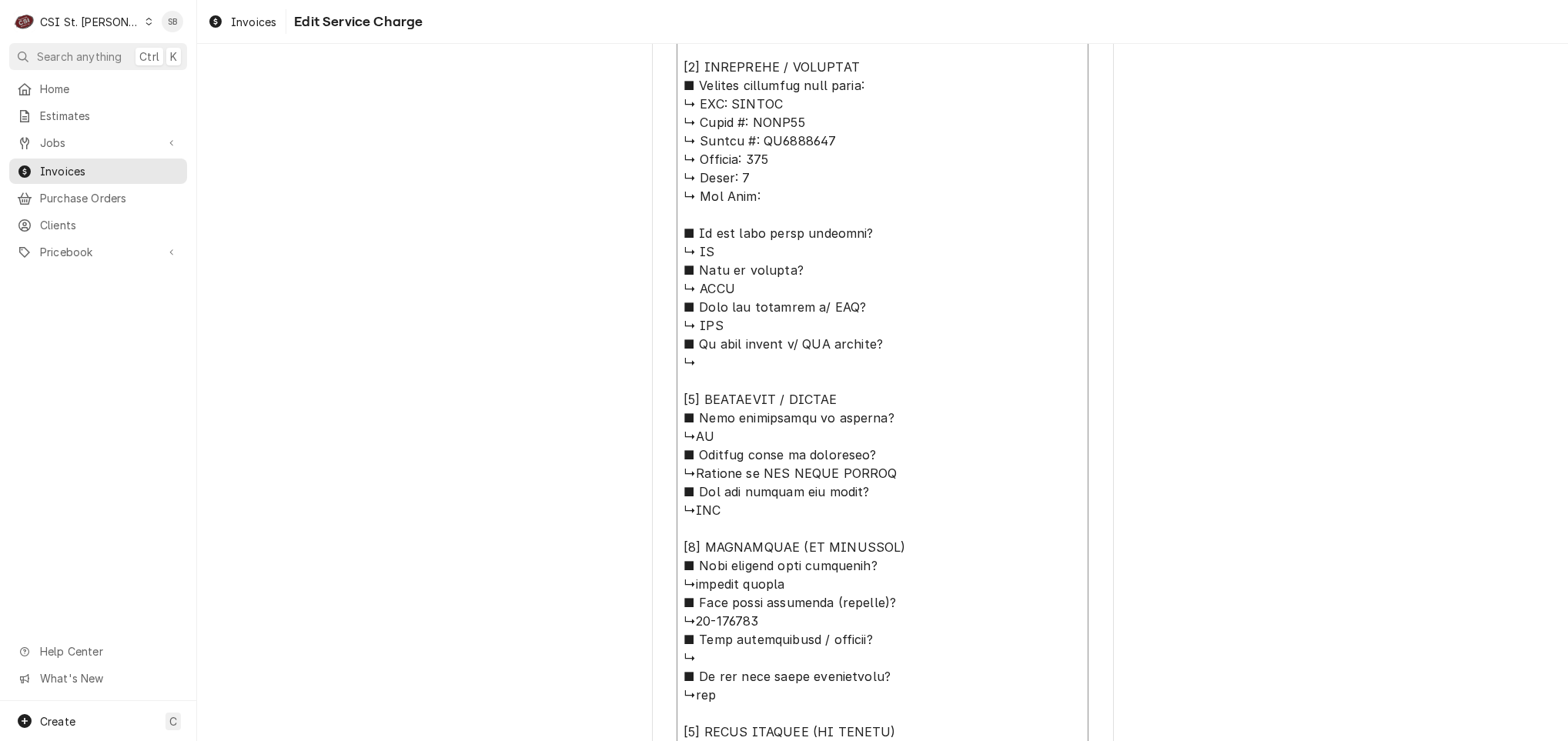
type textarea "⚠️ 𝗙𝗢𝗥𝗠 𝗜𝗡𝗦𝗧𝗥𝗨𝗖𝗧𝗜𝗢𝗡𝗦 ⚠️ ✪ 𝗖𝗼𝗺𝗽𝗹𝗲𝘁𝗲 𝗮𝗹𝗹 𝗿𝗲𝗹𝗲𝘃𝗮𝗻𝘁 𝘀𝗲𝗰𝘁𝗶𝗼𝗻𝘀 ✪ 𝗣𝗿𝗼𝘃𝗶𝗱𝗲 𝗱𝗲𝘁𝗮𝗶𝗹𝗲𝗱 𝗮𝗻𝘀…"
type textarea "x"
type textarea "⚠️ 𝗙𝗢𝗥𝗠 𝗜𝗡𝗦𝗧𝗥𝗨𝗖𝗧𝗜𝗢𝗡𝗦 ⚠️ ✪ 𝗖𝗼𝗺𝗽𝗹𝗲𝘁𝗲 𝗮𝗹𝗹 𝗿𝗲𝗹𝗲𝘃𝗮𝗻𝘁 𝘀𝗲𝗰𝘁𝗶𝗼𝗻𝘀 ✪ 𝗣𝗿𝗼𝘃𝗶𝗱𝗲 𝗱𝗲𝘁𝗮𝗶𝗹𝗲𝗱 𝗮𝗻𝘀…"
type textarea "x"
type textarea "⚠️ 𝗙𝗢𝗥𝗠 𝗜𝗡𝗦𝗧𝗥𝗨𝗖𝗧𝗜𝗢𝗡𝗦 ⚠️ ✪ 𝗖𝗼𝗺𝗽𝗹𝗲𝘁𝗲 𝗮𝗹𝗹 𝗿𝗲𝗹𝗲𝘃𝗮𝗻𝘁 𝘀𝗲𝗰𝘁𝗶𝗼𝗻𝘀 ✪ 𝗣𝗿𝗼𝘃𝗶𝗱𝗲 𝗱𝗲𝘁𝗮𝗶𝗹𝗲𝗱 𝗮𝗻𝘀…"
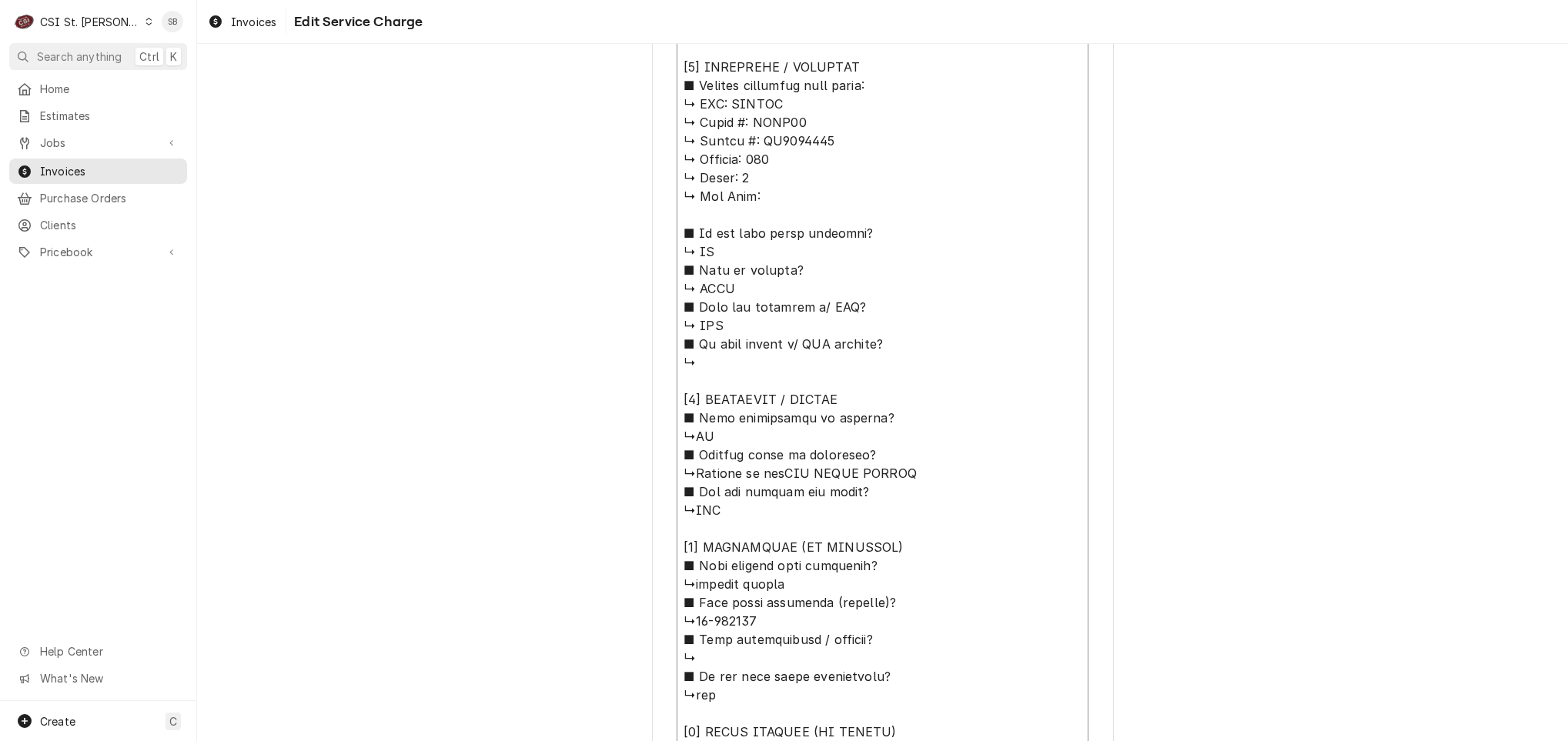
type textarea "x"
type textarea "⚠️ 𝗙𝗢𝗥𝗠 𝗜𝗡𝗦𝗧𝗥𝗨𝗖𝗧𝗜𝗢𝗡𝗦 ⚠️ ✪ 𝗖𝗼𝗺𝗽𝗹𝗲𝘁𝗲 𝗮𝗹𝗹 𝗿𝗲𝗹𝗲𝘃𝗮𝗻𝘁 𝘀𝗲𝗰𝘁𝗶𝗼𝗻𝘀 ✪ 𝗣𝗿𝗼𝘃𝗶𝗱𝗲 𝗱𝗲𝘁𝗮𝗶𝗹𝗲𝗱 𝗮𝗻𝘀…"
type textarea "x"
type textarea "⚠️ 𝗙𝗢𝗥𝗠 𝗜𝗡𝗦𝗧𝗥𝗨𝗖𝗧𝗜𝗢𝗡𝗦 ⚠️ ✪ 𝗖𝗼𝗺𝗽𝗹𝗲𝘁𝗲 𝗮𝗹𝗹 𝗿𝗲𝗹𝗲𝘃𝗮𝗻𝘁 𝘀𝗲𝗰𝘁𝗶𝗼𝗻𝘀 ✪ 𝗣𝗿𝗼𝘃𝗶𝗱𝗲 𝗱𝗲𝘁𝗮𝗶𝗹𝗲𝗱 𝗮𝗻𝘀…"
type textarea "x"
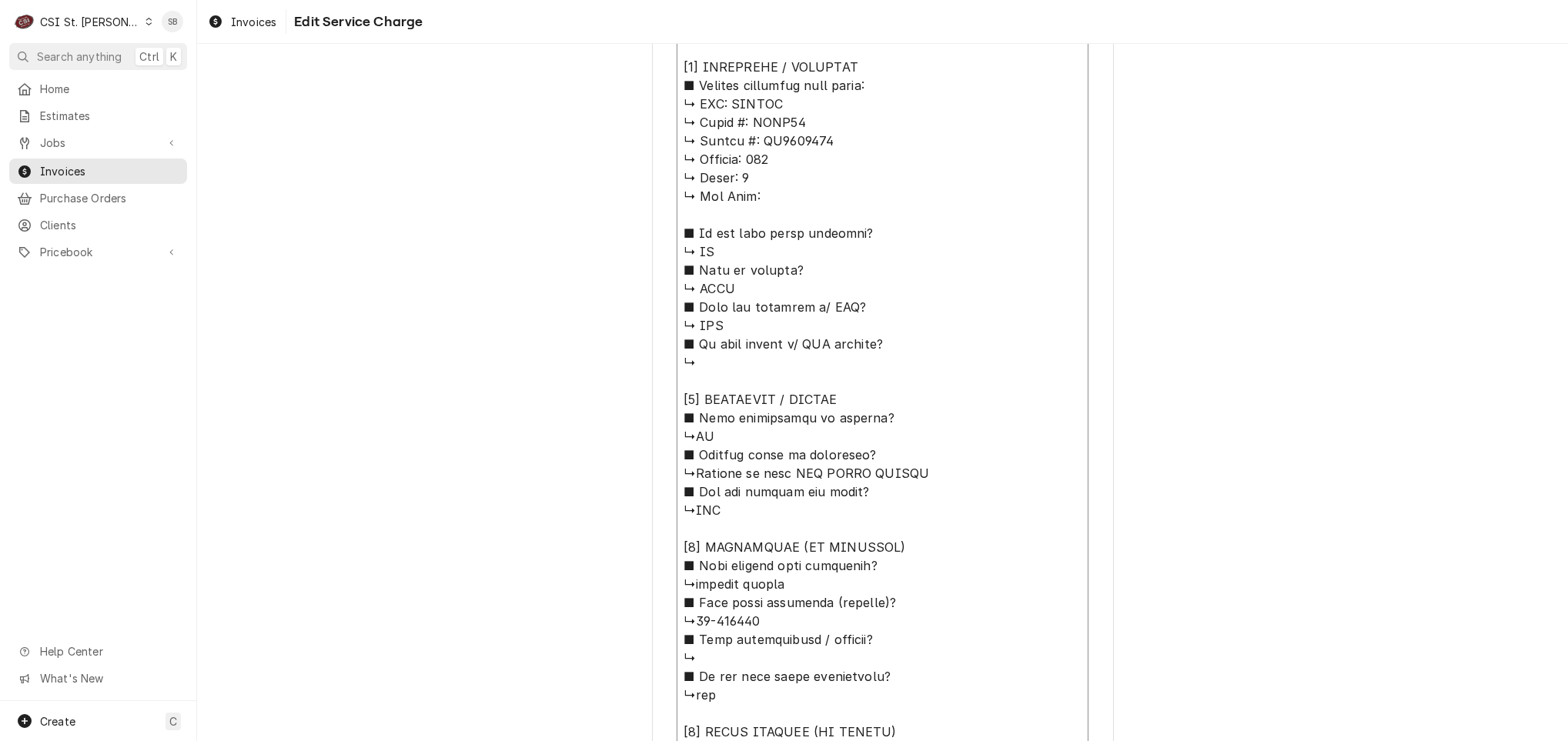
type textarea "⚠️ 𝗙𝗢𝗥𝗠 𝗜𝗡𝗦𝗧𝗥𝗨𝗖𝗧𝗜𝗢𝗡𝗦 ⚠️ ✪ 𝗖𝗼𝗺𝗽𝗹𝗲𝘁𝗲 𝗮𝗹𝗹 𝗿𝗲𝗹𝗲𝘃𝗮𝗻𝘁 𝘀𝗲𝗰𝘁𝗶𝗼𝗻𝘀 ✪ 𝗣𝗿𝗼𝘃𝗶𝗱𝗲 𝗱𝗲𝘁𝗮𝗶𝗹𝗲𝗱 𝗮𝗻𝘀…"
type textarea "x"
type textarea "⚠️ 𝗙𝗢𝗥𝗠 𝗜𝗡𝗦𝗧𝗥𝗨𝗖𝗧𝗜𝗢𝗡𝗦 ⚠️ ✪ 𝗖𝗼𝗺𝗽𝗹𝗲𝘁𝗲 𝗮𝗹𝗹 𝗿𝗲𝗹𝗲𝘃𝗮𝗻𝘁 𝘀𝗲𝗰𝘁𝗶𝗼𝗻𝘀 ✪ 𝗣𝗿𝗼𝘃𝗶𝗱𝗲 𝗱𝗲𝘁𝗮𝗶𝗹𝗲𝗱 𝗮𝗻𝘀…"
type textarea "x"
type textarea "⚠️ 𝗙𝗢𝗥𝗠 𝗜𝗡𝗦𝗧𝗥𝗨𝗖𝗧𝗜𝗢𝗡𝗦 ⚠️ ✪ 𝗖𝗼𝗺𝗽𝗹𝗲𝘁𝗲 𝗮𝗹𝗹 𝗿𝗲𝗹𝗲𝘃𝗮𝗻𝘁 𝘀𝗲𝗰𝘁𝗶𝗼𝗻𝘀 ✪ 𝗣𝗿𝗼𝘃𝗶𝗱𝗲 𝗱𝗲𝘁𝗮𝗶𝗹𝗲𝗱 𝗮𝗻𝘀…"
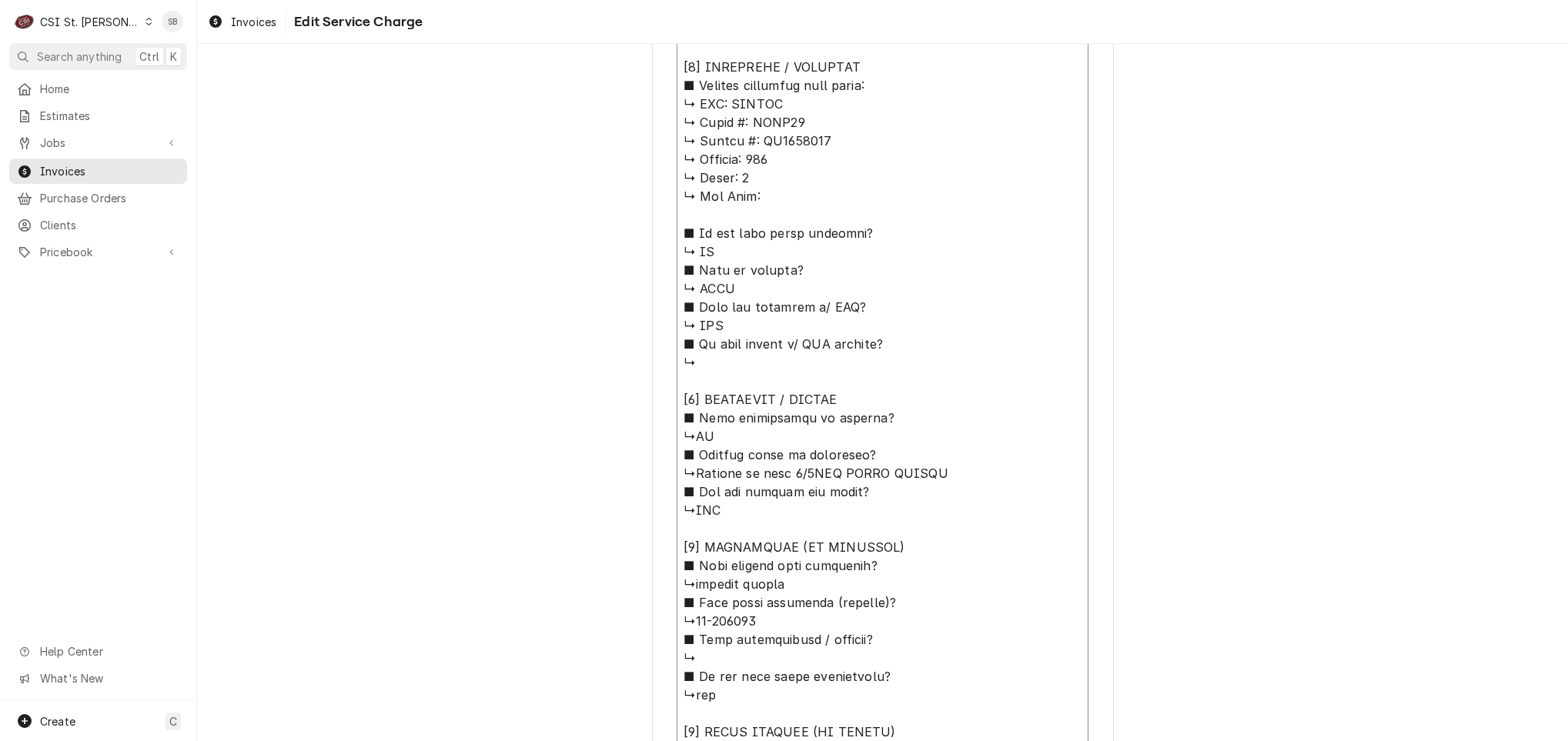
type textarea "x"
type textarea "⚠️ 𝗙𝗢𝗥𝗠 𝗜𝗡𝗦𝗧𝗥𝗨𝗖𝗧𝗜𝗢𝗡𝗦 ⚠️ ✪ 𝗖𝗼𝗺𝗽𝗹𝗲𝘁𝗲 𝗮𝗹𝗹 𝗿𝗲𝗹𝗲𝘃𝗮𝗻𝘁 𝘀𝗲𝗰𝘁𝗶𝗼𝗻𝘀 ✪ 𝗣𝗿𝗼𝘃𝗶𝗱𝗲 𝗱𝗲𝘁𝗮𝗶𝗹𝗲𝗱 𝗮𝗻𝘀…"
type textarea "x"
type textarea "⚠️ 𝗙𝗢𝗥𝗠 𝗜𝗡𝗦𝗧𝗥𝗨𝗖𝗧𝗜𝗢𝗡𝗦 ⚠️ ✪ 𝗖𝗼𝗺𝗽𝗹𝗲𝘁𝗲 𝗮𝗹𝗹 𝗿𝗲𝗹𝗲𝘃𝗮𝗻𝘁 𝘀𝗲𝗰𝘁𝗶𝗼𝗻𝘀 ✪ 𝗣𝗿𝗼𝘃𝗶𝗱𝗲 𝗱𝗲𝘁𝗮𝗶𝗹𝗲𝗱 𝗮𝗻𝘀…"
type textarea "x"
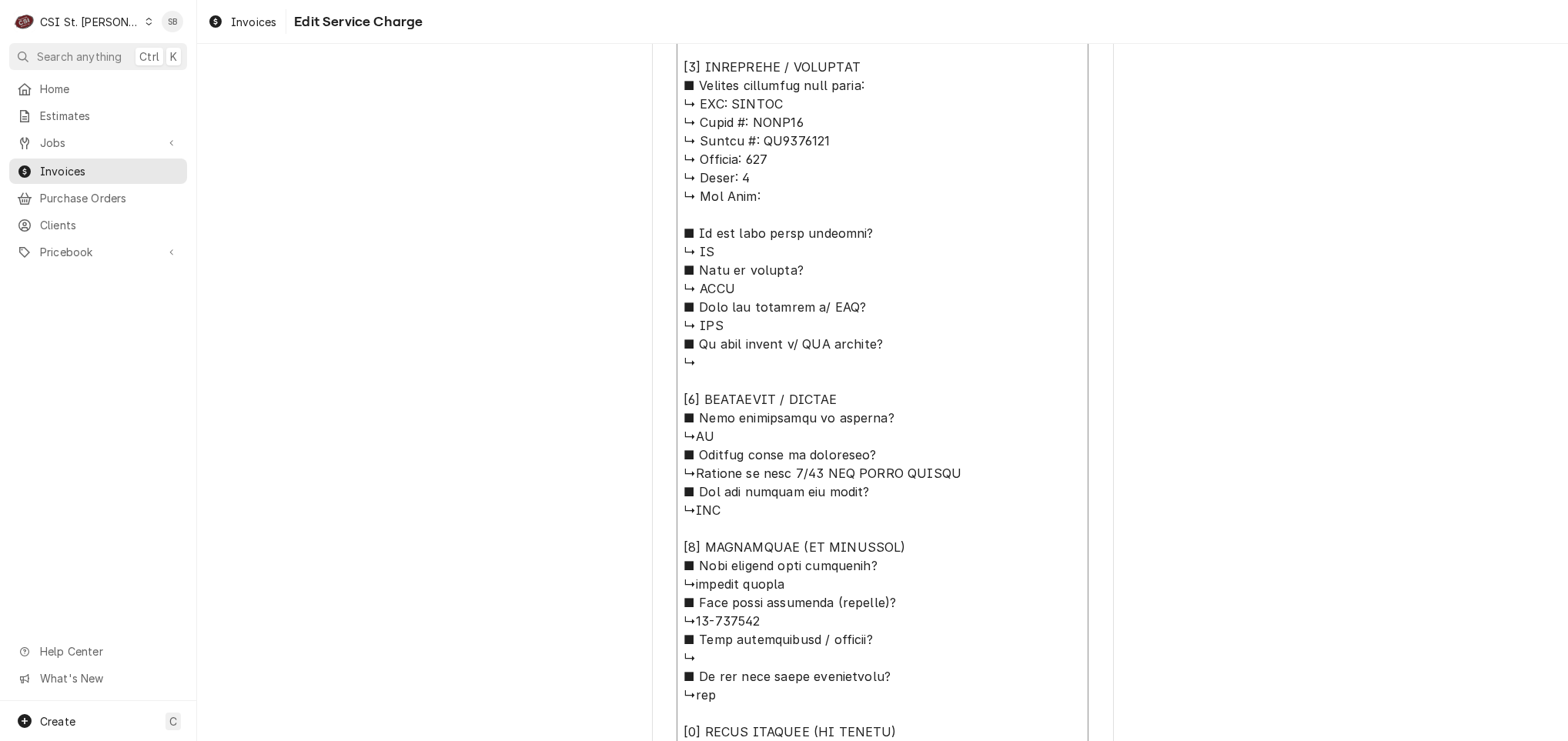
type textarea "⚠️ 𝗙𝗢𝗥𝗠 𝗜𝗡𝗦𝗧𝗥𝗨𝗖𝗧𝗜𝗢𝗡𝗦 ⚠️ ✪ 𝗖𝗼𝗺𝗽𝗹𝗲𝘁𝗲 𝗮𝗹𝗹 𝗿𝗲𝗹𝗲𝘃𝗮𝗻𝘁 𝘀𝗲𝗰𝘁𝗶𝗼𝗻𝘀 ✪ 𝗣𝗿𝗼𝘃𝗶𝗱𝗲 𝗱𝗲𝘁𝗮𝗶𝗹𝗲𝗱 𝗮𝗻𝘀…"
type textarea "x"
type textarea "⚠️ 𝗙𝗢𝗥𝗠 𝗜𝗡𝗦𝗧𝗥𝗨𝗖𝗧𝗜𝗢𝗡𝗦 ⚠️ ✪ 𝗖𝗼𝗺𝗽𝗹𝗲𝘁𝗲 𝗮𝗹𝗹 𝗿𝗲𝗹𝗲𝘃𝗮𝗻𝘁 𝘀𝗲𝗰𝘁𝗶𝗼𝗻𝘀 ✪ 𝗣𝗿𝗼𝘃𝗶𝗱𝗲 𝗱𝗲𝘁𝗮𝗶𝗹𝗲𝗱 𝗮𝗻𝘀…"
type textarea "x"
type textarea "⚠️ 𝗙𝗢𝗥𝗠 𝗜𝗡𝗦𝗧𝗥𝗨𝗖𝗧𝗜𝗢𝗡𝗦 ⚠️ ✪ 𝗖𝗼𝗺𝗽𝗹𝗲𝘁𝗲 𝗮𝗹𝗹 𝗿𝗲𝗹𝗲𝘃𝗮𝗻𝘁 𝘀𝗲𝗰𝘁𝗶𝗼𝗻𝘀 ✪ 𝗣𝗿𝗼𝘃𝗶𝗱𝗲 𝗱𝗲𝘁𝗮𝗶𝗹𝗲𝗱 𝗮𝗻𝘀…"
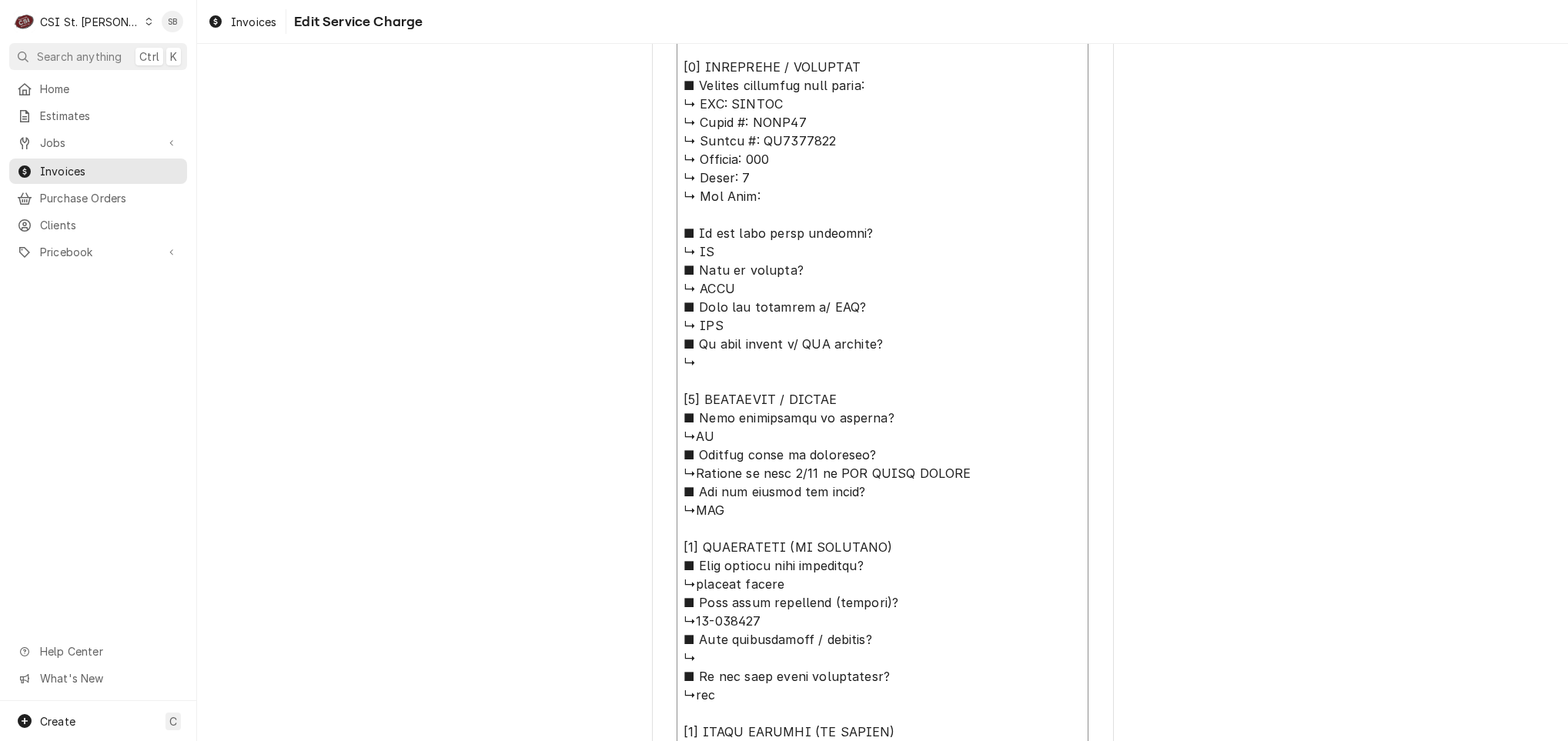
type textarea "x"
type textarea "⚠️ 𝗙𝗢𝗥𝗠 𝗜𝗡𝗦𝗧𝗥𝗨𝗖𝗧𝗜𝗢𝗡𝗦 ⚠️ ✪ 𝗖𝗼𝗺𝗽𝗹𝗲𝘁𝗲 𝗮𝗹𝗹 𝗿𝗲𝗹𝗲𝘃𝗮𝗻𝘁 𝘀𝗲𝗰𝘁𝗶𝗼𝗻𝘀 ✪ 𝗣𝗿𝗼𝘃𝗶𝗱𝗲 𝗱𝗲𝘁𝗮𝗶𝗹𝗲𝗱 𝗮𝗻𝘀…"
type textarea "x"
type textarea "⚠️ 𝗙𝗢𝗥𝗠 𝗜𝗡𝗦𝗧𝗥𝗨𝗖𝗧𝗜𝗢𝗡𝗦 ⚠️ ✪ 𝗖𝗼𝗺𝗽𝗹𝗲𝘁𝗲 𝗮𝗹𝗹 𝗿𝗲𝗹𝗲𝘃𝗮𝗻𝘁 𝘀𝗲𝗰𝘁𝗶𝗼𝗻𝘀 ✪ 𝗣𝗿𝗼𝘃𝗶𝗱𝗲 𝗱𝗲𝘁𝗮𝗶𝗹𝗲𝗱 𝗮𝗻𝘀…"
type textarea "x"
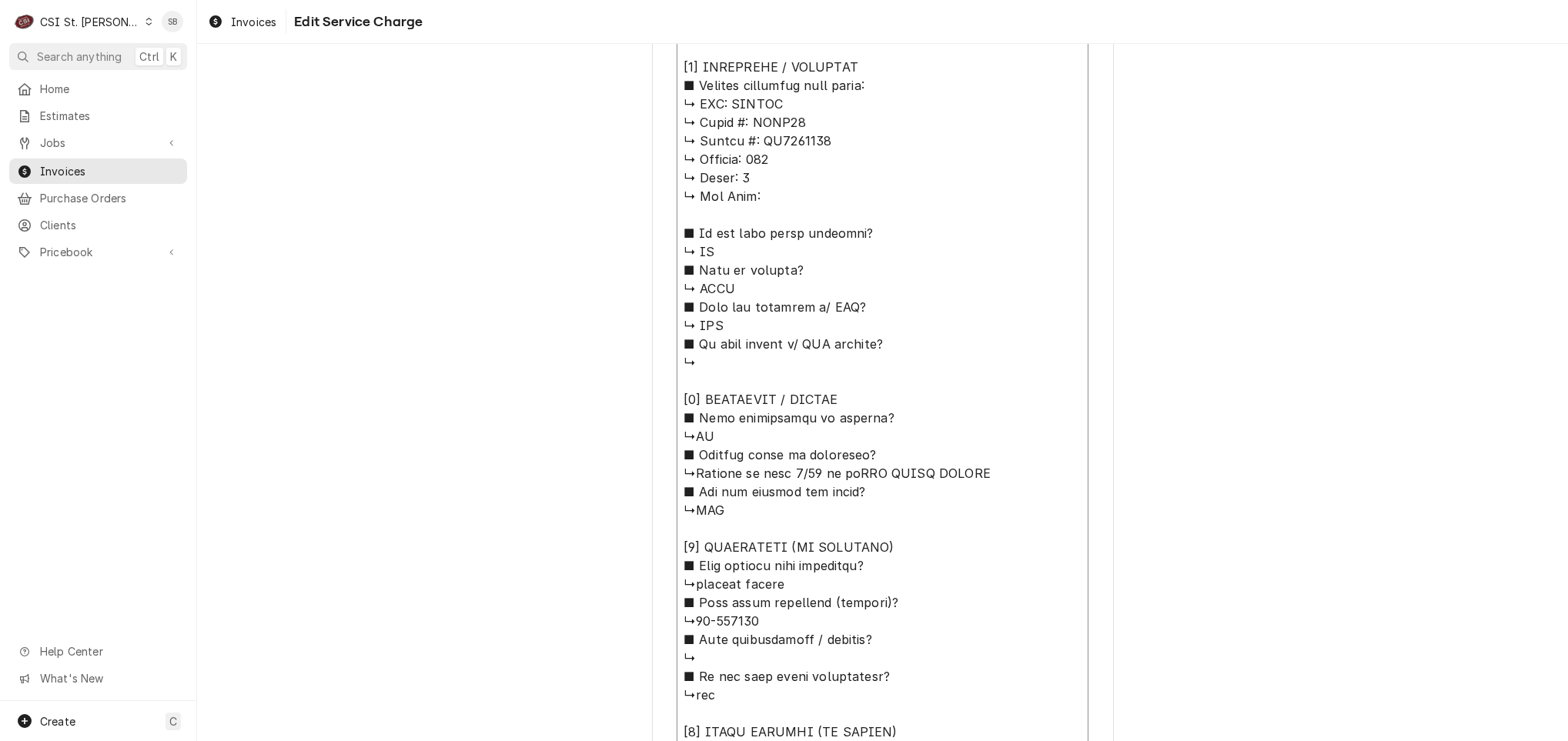
type textarea "⚠️ 𝗙𝗢𝗥𝗠 𝗜𝗡𝗦𝗧𝗥𝗨𝗖𝗧𝗜𝗢𝗡𝗦 ⚠️ ✪ 𝗖𝗼𝗺𝗽𝗹𝗲𝘁𝗲 𝗮𝗹𝗹 𝗿𝗲𝗹𝗲𝘃𝗮𝗻𝘁 𝘀𝗲𝗰𝘁𝗶𝗼𝗻𝘀 ✪ 𝗣𝗿𝗼𝘃𝗶𝗱𝗲 𝗱𝗲𝘁𝗮𝗶𝗹𝗲𝗱 𝗮𝗻𝘀…"
type textarea "x"
type textarea "⚠️ 𝗙𝗢𝗥𝗠 𝗜𝗡𝗦𝗧𝗥𝗨𝗖𝗧𝗜𝗢𝗡𝗦 ⚠️ ✪ 𝗖𝗼𝗺𝗽𝗹𝗲𝘁𝗲 𝗮𝗹𝗹 𝗿𝗲𝗹𝗲𝘃𝗮𝗻𝘁 𝘀𝗲𝗰𝘁𝗶𝗼𝗻𝘀 ✪ 𝗣𝗿𝗼𝘃𝗶𝗱𝗲 𝗱𝗲𝘁𝗮𝗶𝗹𝗲𝗱 𝗮𝗻𝘀…"
type textarea "x"
type textarea "⚠️ 𝗙𝗢𝗥𝗠 𝗜𝗡𝗦𝗧𝗥𝗨𝗖𝗧𝗜𝗢𝗡𝗦 ⚠️ ✪ 𝗖𝗼𝗺𝗽𝗹𝗲𝘁𝗲 𝗮𝗹𝗹 𝗿𝗲𝗹𝗲𝘃𝗮𝗻𝘁 𝘀𝗲𝗰𝘁𝗶𝗼𝗻𝘀 ✪ 𝗣𝗿𝗼𝘃𝗶𝗱𝗲 𝗱𝗲𝘁𝗮𝗶𝗹𝗲𝗱 𝗮𝗻𝘀…"
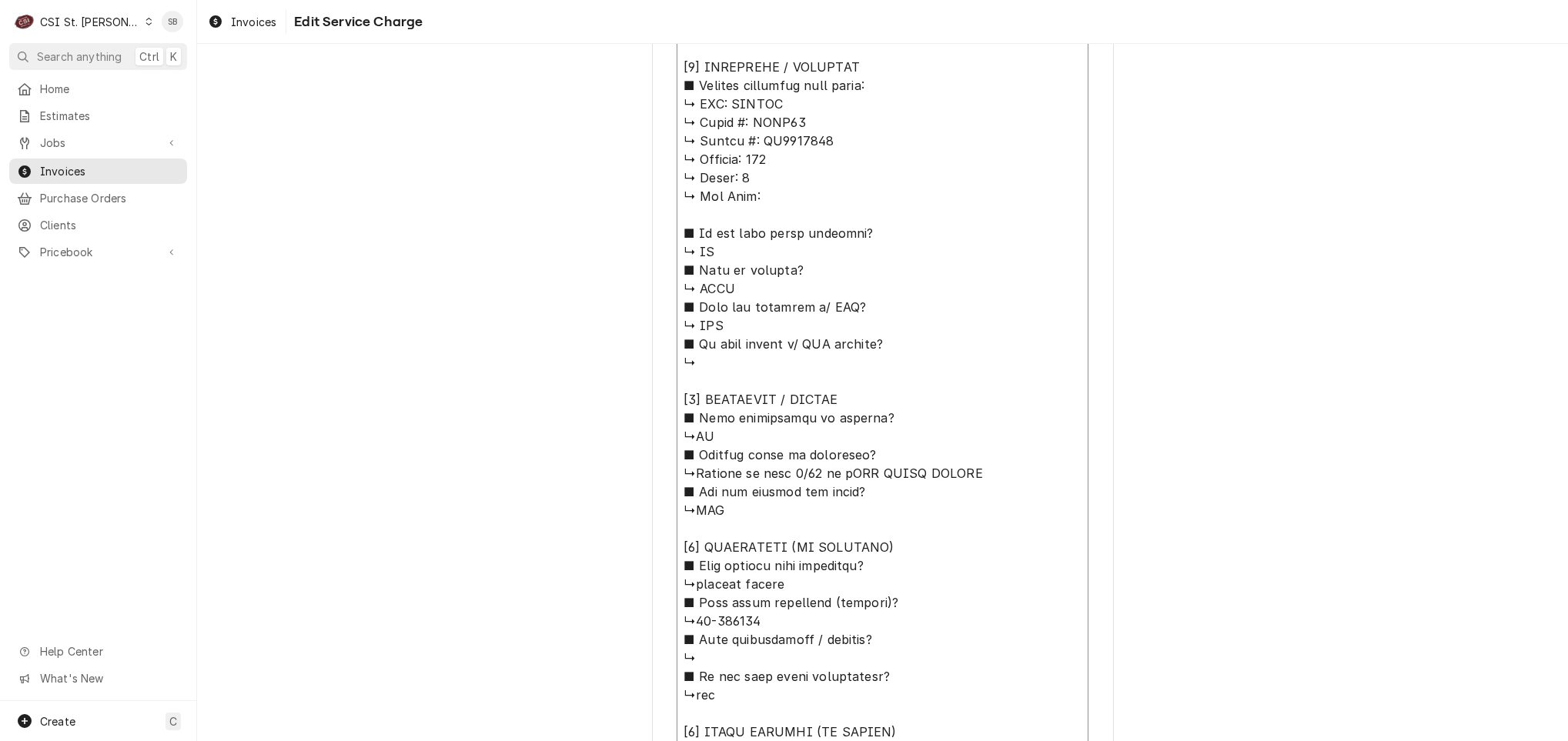
type textarea "x"
type textarea "⚠️ 𝗙𝗢𝗥𝗠 𝗜𝗡𝗦𝗧𝗥𝗨𝗖𝗧𝗜𝗢𝗡𝗦 ⚠️ ✪ 𝗖𝗼𝗺𝗽𝗹𝗲𝘁𝗲 𝗮𝗹𝗹 𝗿𝗲𝗹𝗲𝘃𝗮𝗻𝘁 𝘀𝗲𝗰𝘁𝗶𝗼𝗻𝘀 ✪ 𝗣𝗿𝗼𝘃𝗶𝗱𝗲 𝗱𝗲𝘁𝗮𝗶𝗹𝗲𝗱 𝗮𝗻𝘀…"
type textarea "x"
type textarea "⚠️ 𝗙𝗢𝗥𝗠 𝗜𝗡𝗦𝗧𝗥𝗨𝗖𝗧𝗜𝗢𝗡𝗦 ⚠️ ✪ 𝗖𝗼𝗺𝗽𝗹𝗲𝘁𝗲 𝗮𝗹𝗹 𝗿𝗲𝗹𝗲𝘃𝗮𝗻𝘁 𝘀𝗲𝗰𝘁𝗶𝗼𝗻𝘀 ✪ 𝗣𝗿𝗼𝘃𝗶𝗱𝗲 𝗱𝗲𝘁𝗮𝗶𝗹𝗲𝗱 𝗮𝗻𝘀…"
type textarea "x"
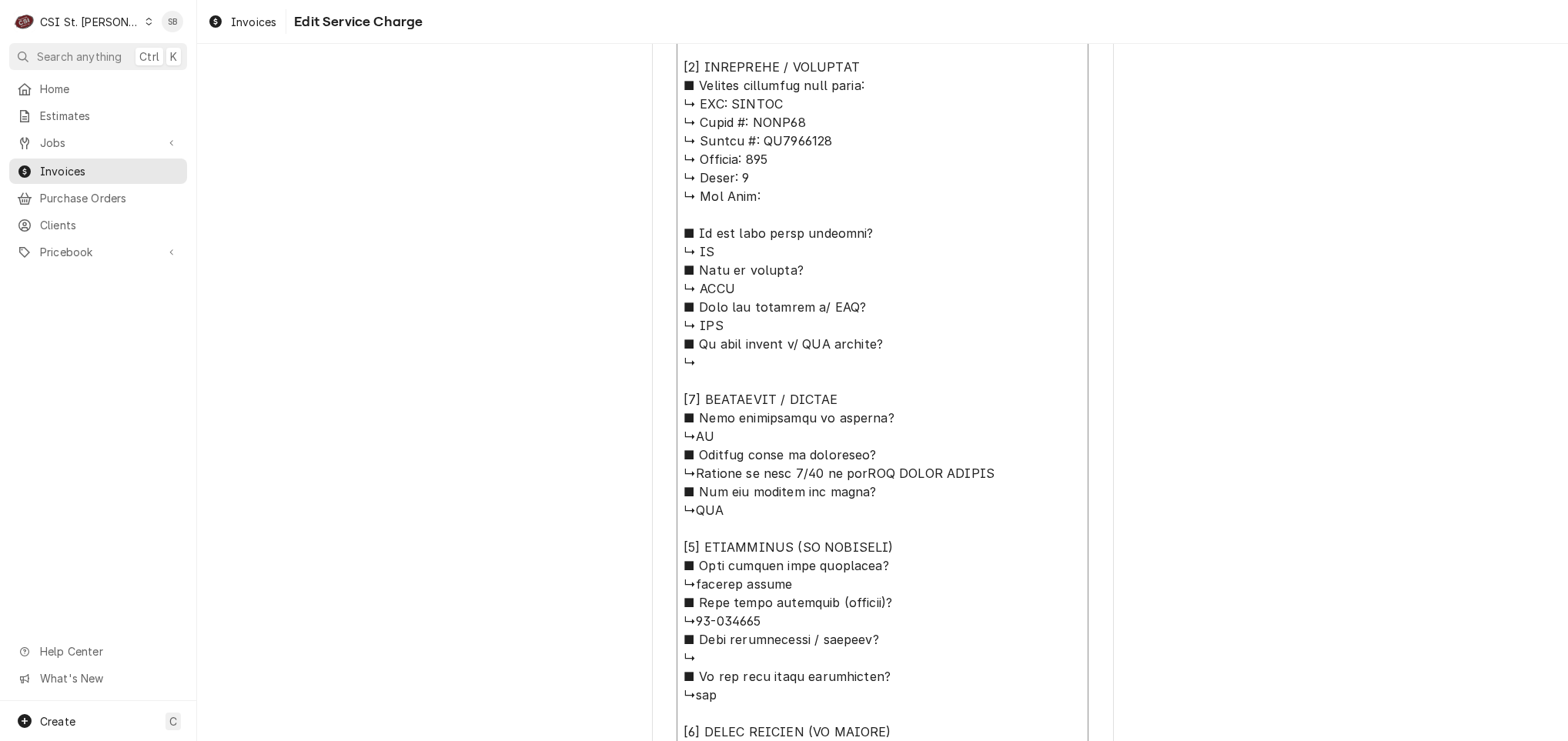
type textarea "⚠️ 𝗙𝗢𝗥𝗠 𝗜𝗡𝗦𝗧𝗥𝗨𝗖𝗧𝗜𝗢𝗡𝗦 ⚠️ ✪ 𝗖𝗼𝗺𝗽𝗹𝗲𝘁𝗲 𝗮𝗹𝗹 𝗿𝗲𝗹𝗲𝘃𝗮𝗻𝘁 𝘀𝗲𝗰𝘁𝗶𝗼𝗻𝘀 ✪ 𝗣𝗿𝗼𝘃𝗶𝗱𝗲 𝗱𝗲𝘁𝗮𝗶𝗹𝗲𝗱 𝗮𝗻𝘀…"
type textarea "x"
type textarea "⚠️ 𝗙𝗢𝗥𝗠 𝗜𝗡𝗦𝗧𝗥𝗨𝗖𝗧𝗜𝗢𝗡𝗦 ⚠️ ✪ 𝗖𝗼𝗺𝗽𝗹𝗲𝘁𝗲 𝗮𝗹𝗹 𝗿𝗲𝗹𝗲𝘃𝗮𝗻𝘁 𝘀𝗲𝗰𝘁𝗶𝗼𝗻𝘀 ✪ 𝗣𝗿𝗼𝘃𝗶𝗱𝗲 𝗱𝗲𝘁𝗮𝗶𝗹𝗲𝗱 𝗮𝗻𝘀…"
type textarea "x"
type textarea "⚠️ 𝗙𝗢𝗥𝗠 𝗜𝗡𝗦𝗧𝗥𝗨𝗖𝗧𝗜𝗢𝗡𝗦 ⚠️ ✪ 𝗖𝗼𝗺𝗽𝗹𝗲𝘁𝗲 𝗮𝗹𝗹 𝗿𝗲𝗹𝗲𝘃𝗮𝗻𝘁 𝘀𝗲𝗰𝘁𝗶𝗼𝗻𝘀 ✪ 𝗣𝗿𝗼𝘃𝗶𝗱𝗲 𝗱𝗲𝘁𝗮𝗶𝗹𝗲𝗱 𝗮𝗻𝘀…"
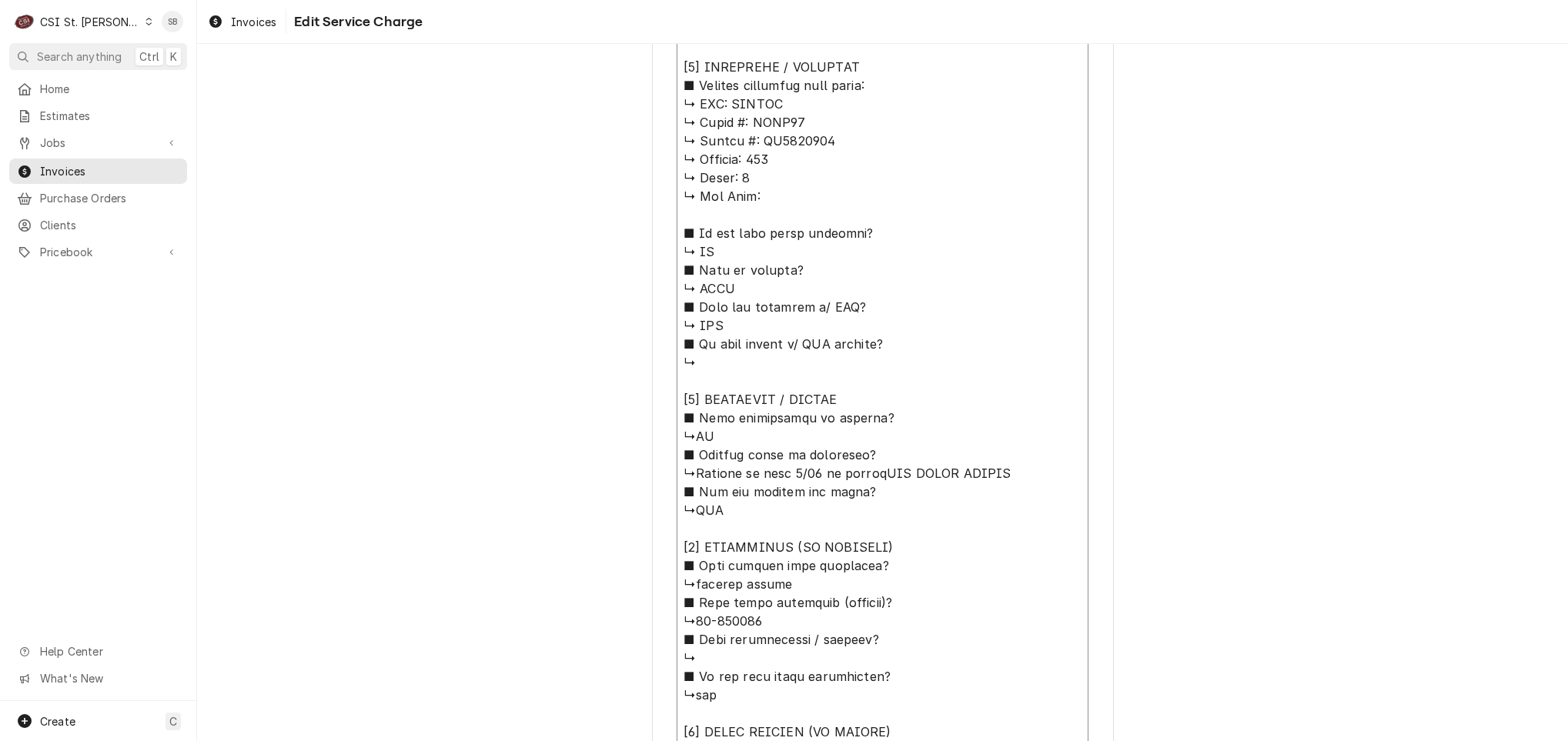
type textarea "x"
type textarea "⚠️ 𝗙𝗢𝗥𝗠 𝗜𝗡𝗦𝗧𝗥𝗨𝗖𝗧𝗜𝗢𝗡𝗦 ⚠️ ✪ 𝗖𝗼𝗺𝗽𝗹𝗲𝘁𝗲 𝗮𝗹𝗹 𝗿𝗲𝗹𝗲𝘃𝗮𝗻𝘁 𝘀𝗲𝗰𝘁𝗶𝗼𝗻𝘀 ✪ 𝗣𝗿𝗼𝘃𝗶𝗱𝗲 𝗱𝗲𝘁𝗮𝗶𝗹𝗲𝗱 𝗮𝗻𝘀…"
type textarea "x"
type textarea "⚠️ 𝗙𝗢𝗥𝗠 𝗜𝗡𝗦𝗧𝗥𝗨𝗖𝗧𝗜𝗢𝗡𝗦 ⚠️ ✪ 𝗖𝗼𝗺𝗽𝗹𝗲𝘁𝗲 𝗮𝗹𝗹 𝗿𝗲𝗹𝗲𝘃𝗮𝗻𝘁 𝘀𝗲𝗰𝘁𝗶𝗼𝗻𝘀 ✪ 𝗣𝗿𝗼𝘃𝗶𝗱𝗲 𝗱𝗲𝘁𝗮𝗶𝗹𝗲𝗱 𝗮𝗻𝘀…"
type textarea "x"
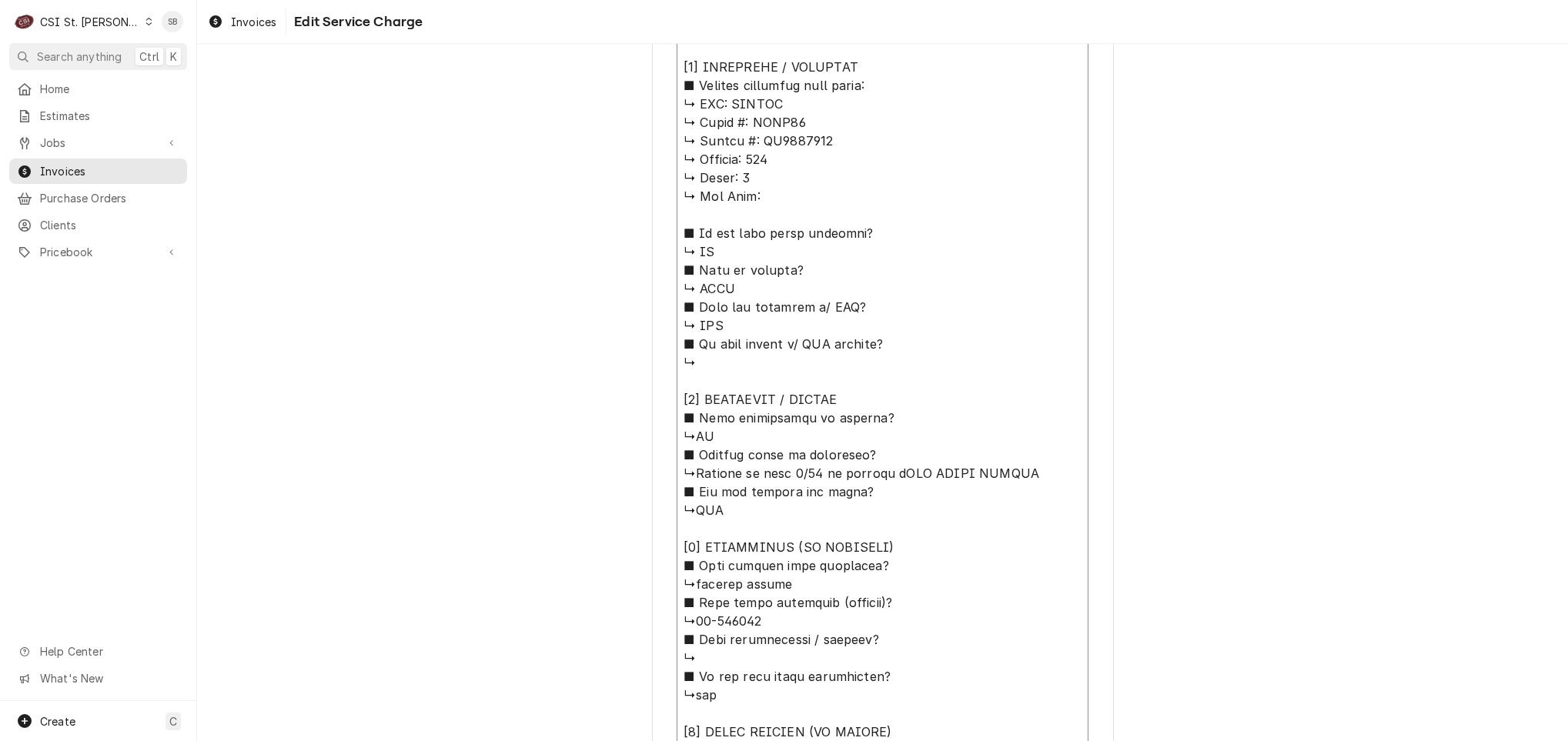
type textarea "⚠️ 𝗙𝗢𝗥𝗠 𝗜𝗡𝗦𝗧𝗥𝗨𝗖𝗧𝗜𝗢𝗡𝗦 ⚠️ ✪ 𝗖𝗼𝗺𝗽𝗹𝗲𝘁𝗲 𝗮𝗹𝗹 𝗿𝗲𝗹𝗲𝘃𝗮𝗻𝘁 𝘀𝗲𝗰𝘁𝗶𝗼𝗻𝘀 ✪ 𝗣𝗿𝗼𝘃𝗶𝗱𝗲 𝗱𝗲𝘁𝗮𝗶𝗹𝗲𝗱 𝗮𝗻𝘀…"
type textarea "x"
type textarea "⚠️ 𝗙𝗢𝗥𝗠 𝗜𝗡𝗦𝗧𝗥𝗨𝗖𝗧𝗜𝗢𝗡𝗦 ⚠️ ✪ 𝗖𝗼𝗺𝗽𝗹𝗲𝘁𝗲 𝗮𝗹𝗹 𝗿𝗲𝗹𝗲𝘃𝗮𝗻𝘁 𝘀𝗲𝗰𝘁𝗶𝗼𝗻𝘀 ✪ 𝗣𝗿𝗼𝘃𝗶𝗱𝗲 𝗱𝗲𝘁𝗮𝗶𝗹𝗲𝗱 𝗮𝗻𝘀…"
type textarea "x"
type textarea "⚠️ 𝗙𝗢𝗥𝗠 𝗜𝗡𝗦𝗧𝗥𝗨𝗖𝗧𝗜𝗢𝗡𝗦 ⚠️ ✪ 𝗖𝗼𝗺𝗽𝗹𝗲𝘁𝗲 𝗮𝗹𝗹 𝗿𝗲𝗹𝗲𝘃𝗮𝗻𝘁 𝘀𝗲𝗰𝘁𝗶𝗼𝗻𝘀 ✪ 𝗣𝗿𝗼𝘃𝗶𝗱𝗲 𝗱𝗲𝘁𝗮𝗶𝗹𝗲𝗱 𝗮𝗻𝘀…"
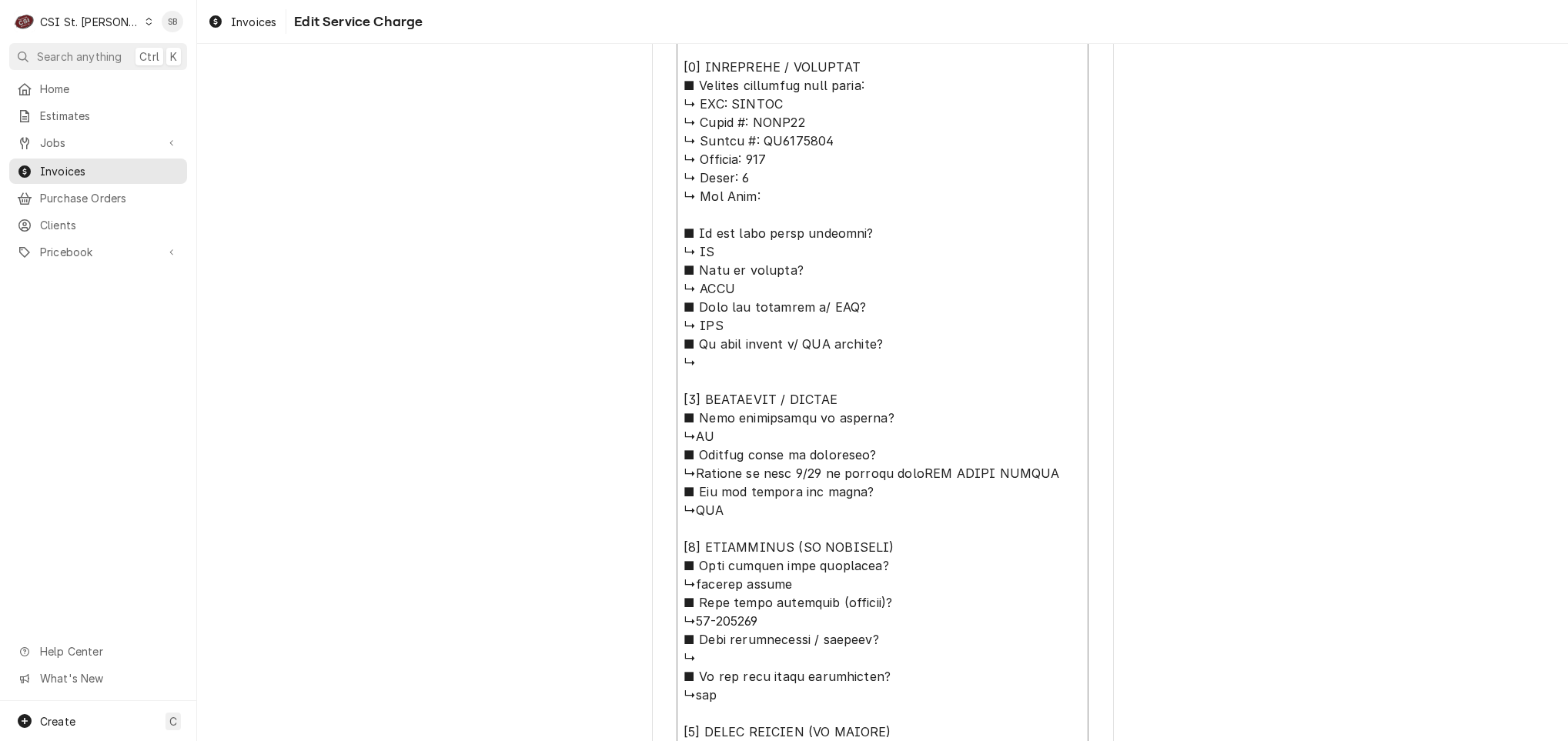
type textarea "x"
type textarea "⚠️ 𝗙𝗢𝗥𝗠 𝗜𝗡𝗦𝗧𝗥𝗨𝗖𝗧𝗜𝗢𝗡𝗦 ⚠️ ✪ 𝗖𝗼𝗺𝗽𝗹𝗲𝘁𝗲 𝗮𝗹𝗹 𝗿𝗲𝗹𝗲𝘃𝗮𝗻𝘁 𝘀𝗲𝗰𝘁𝗶𝗼𝗻𝘀 ✪ 𝗣𝗿𝗼𝘃𝗶𝗱𝗲 𝗱𝗲𝘁𝗮𝗶𝗹𝗲𝗱 𝗮𝗻𝘀…"
type textarea "x"
type textarea "⚠️ 𝗙𝗢𝗥𝗠 𝗜𝗡𝗦𝗧𝗥𝗨𝗖𝗧𝗜𝗢𝗡𝗦 ⚠️ ✪ 𝗖𝗼𝗺𝗽𝗹𝗲𝘁𝗲 𝗮𝗹𝗹 𝗿𝗲𝗹𝗲𝘃𝗮𝗻𝘁 𝘀𝗲𝗰𝘁𝗶𝗼𝗻𝘀 ✪ 𝗣𝗿𝗼𝘃𝗶𝗱𝗲 𝗱𝗲𝘁𝗮𝗶𝗹𝗲𝗱 𝗮𝗻𝘀…"
type textarea "x"
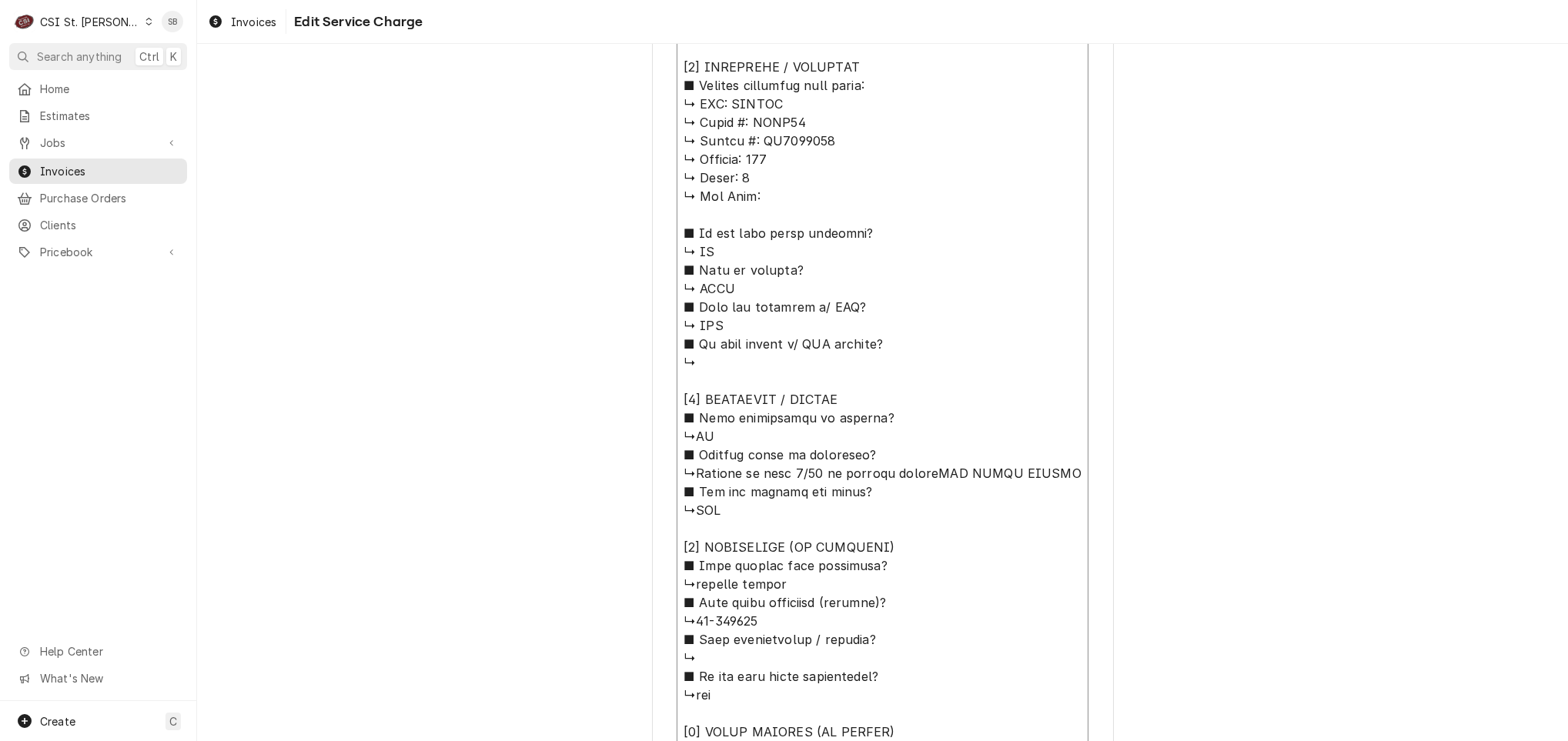
type textarea "⚠️ 𝗙𝗢𝗥𝗠 𝗜𝗡𝗦𝗧𝗥𝗨𝗖𝗧𝗜𝗢𝗡𝗦 ⚠️ ✪ 𝗖𝗼𝗺𝗽𝗹𝗲𝘁𝗲 𝗮𝗹𝗹 𝗿𝗲𝗹𝗲𝘃𝗮𝗻𝘁 𝘀𝗲𝗰𝘁𝗶𝗼𝗻𝘀 ✪ 𝗣𝗿𝗼𝘃𝗶𝗱𝗲 𝗱𝗲𝘁𝗮𝗶𝗹𝗲𝗱 𝗮𝗻𝘀…"
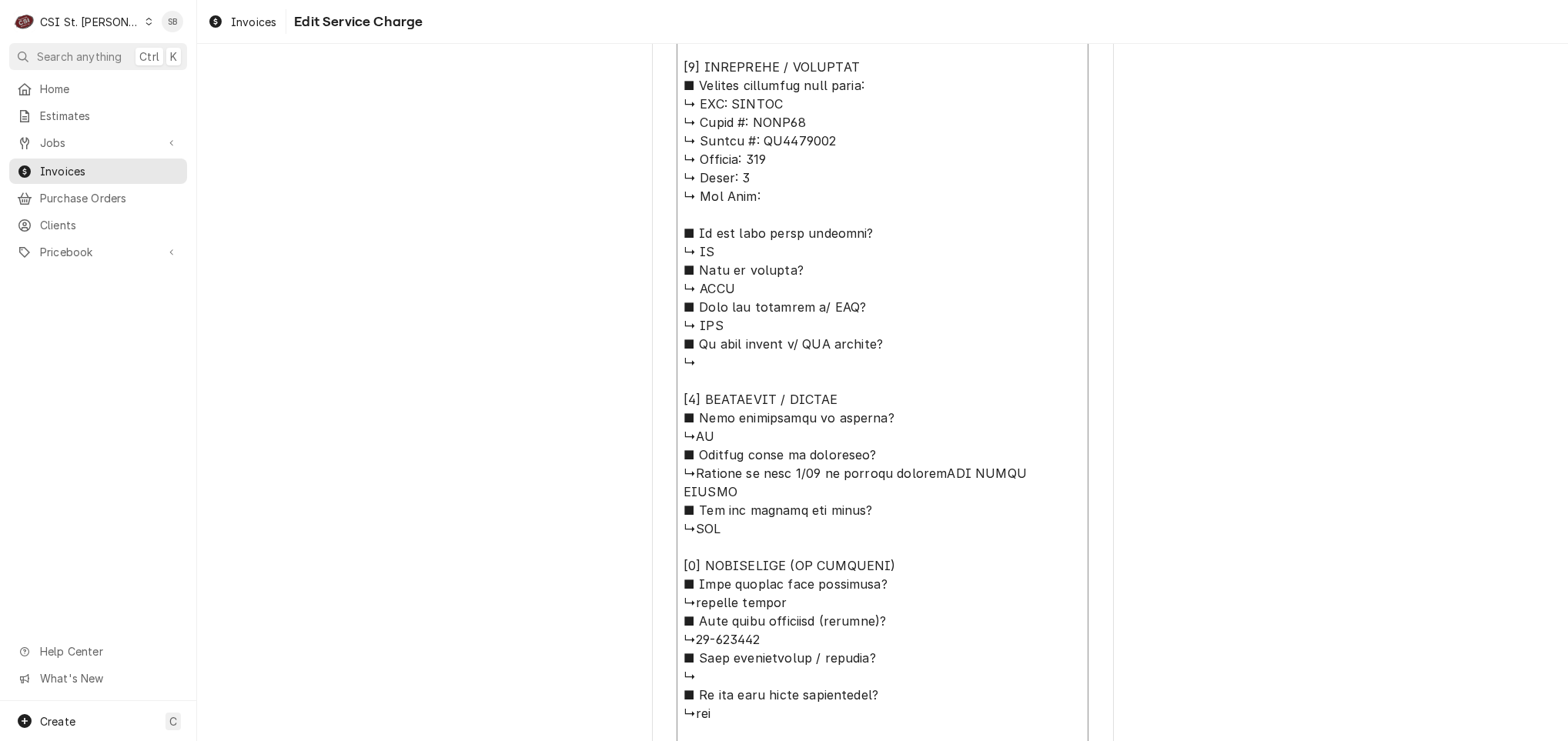
type textarea "x"
type textarea "⚠️ 𝗙𝗢𝗥𝗠 𝗜𝗡𝗦𝗧𝗥𝗨𝗖𝗧𝗜𝗢𝗡𝗦 ⚠️ ✪ 𝗖𝗼𝗺𝗽𝗹𝗲𝘁𝗲 𝗮𝗹𝗹 𝗿𝗲𝗹𝗲𝘃𝗮𝗻𝘁 𝘀𝗲𝗰𝘁𝗶𝗼𝗻𝘀 ✪ 𝗣𝗿𝗼𝘃𝗶𝗱𝗲 𝗱𝗲𝘁𝗮𝗶𝗹𝗲𝗱 𝗮𝗻𝘀…"
type textarea "x"
type textarea "⚠️ 𝗙𝗢𝗥𝗠 𝗜𝗡𝗦𝗧𝗥𝗨𝗖𝗧𝗜𝗢𝗡𝗦 ⚠️ ✪ 𝗖𝗼𝗺𝗽𝗹𝗲𝘁𝗲 𝗮𝗹𝗹 𝗿𝗲𝗹𝗲𝘃𝗮𝗻𝘁 𝘀𝗲𝗰𝘁𝗶𝗼𝗻𝘀 ✪ 𝗣𝗿𝗼𝘃𝗶𝗱𝗲 𝗱𝗲𝘁𝗮𝗶𝗹𝗲𝗱 𝗮𝗻𝘀…"
type textarea "x"
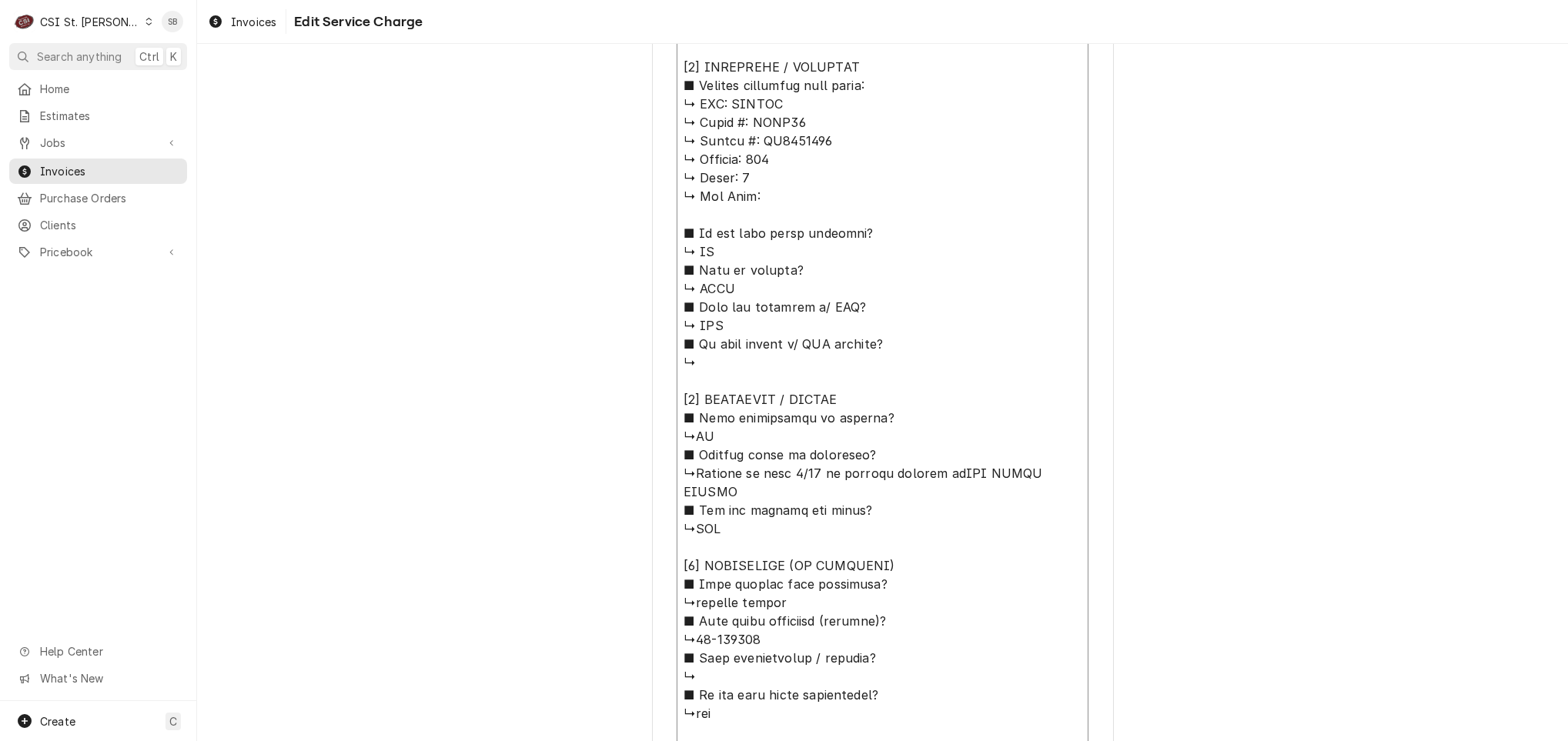
type textarea "⚠️ 𝗙𝗢𝗥𝗠 𝗜𝗡𝗦𝗧𝗥𝗨𝗖𝗧𝗜𝗢𝗡𝗦 ⚠️ ✪ 𝗖𝗼𝗺𝗽𝗹𝗲𝘁𝗲 𝗮𝗹𝗹 𝗿𝗲𝗹𝗲𝘃𝗮𝗻𝘁 𝘀𝗲𝗰𝘁𝗶𝗼𝗻𝘀 ✪ 𝗣𝗿𝗼𝘃𝗶𝗱𝗲 𝗱𝗲𝘁𝗮𝗶𝗹𝗲𝗱 𝗮𝗻𝘀…"
paste textarea "Hot holding cabinet - Possible electric outlet issue there is a burnt spot on t…"
type textarea "x"
type textarea "⚠️ 𝗙𝗢𝗥𝗠 𝗜𝗡𝗦𝗧𝗥𝗨𝗖𝗧𝗜𝗢𝗡𝗦 ⚠️ ✪ 𝗖𝗼𝗺𝗽𝗹𝗲𝘁𝗲 𝗮𝗹𝗹 𝗿𝗲𝗹𝗲𝘃𝗮𝗻𝘁 𝘀𝗲𝗰𝘁𝗶𝗼𝗻𝘀 ✪ 𝗣𝗿𝗼𝘃𝗶𝗱𝗲 𝗱𝗲𝘁𝗮𝗶𝗹𝗲𝗱 𝗮𝗻𝘀…"
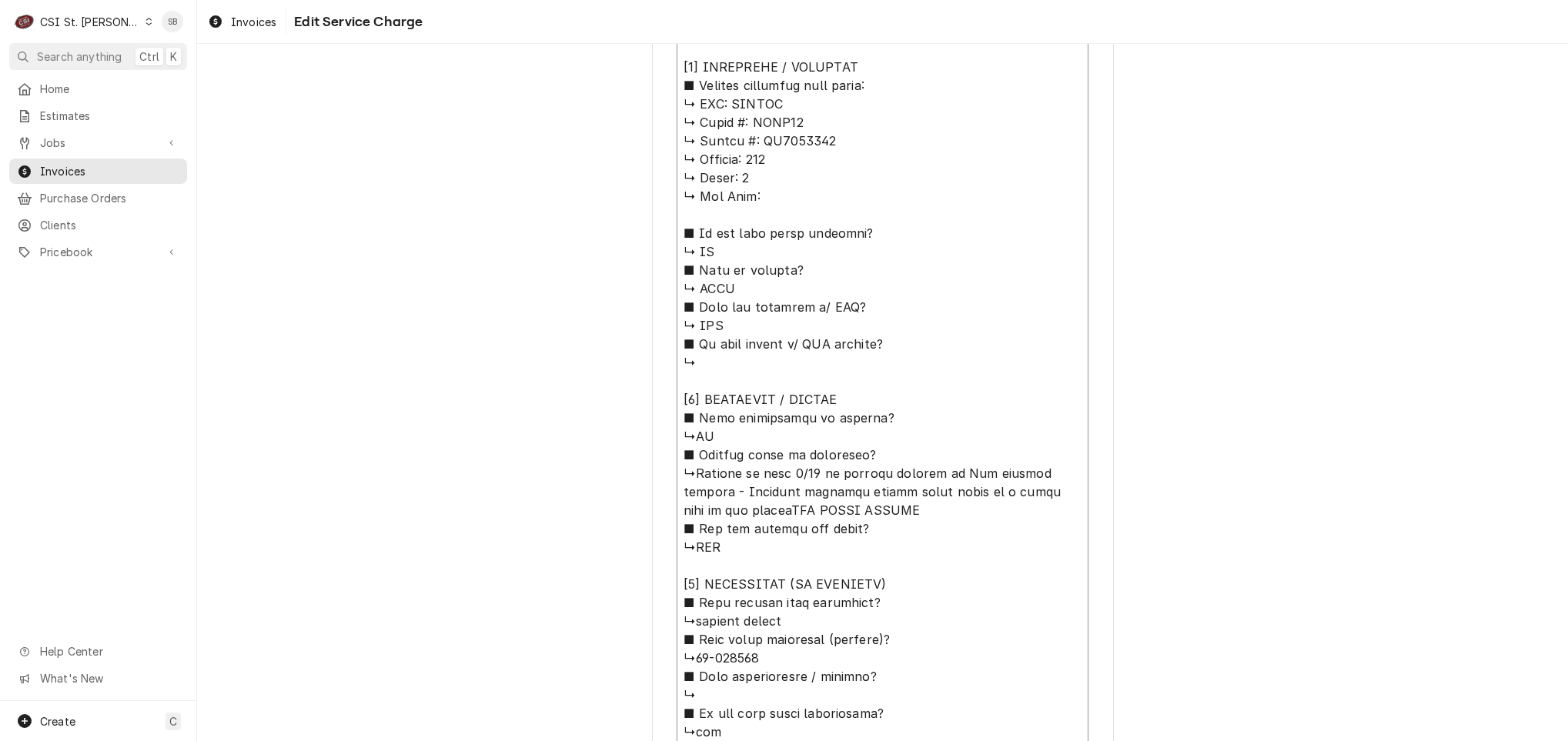
type textarea "x"
type textarea "⚠️ 𝗙𝗢𝗥𝗠 𝗜𝗡𝗦𝗧𝗥𝗨𝗖𝗧𝗜𝗢𝗡𝗦 ⚠️ ✪ 𝗖𝗼𝗺𝗽𝗹𝗲𝘁𝗲 𝗮𝗹𝗹 𝗿𝗲𝗹𝗲𝘃𝗮𝗻𝘁 𝘀𝗲𝗰𝘁𝗶𝗼𝗻𝘀 ✪ 𝗣𝗿𝗼𝘃𝗶𝗱𝗲 𝗱𝗲𝘁𝗮𝗶𝗹𝗲𝗱 𝗮𝗻𝘀…"
type textarea "x"
type textarea "⚠️ 𝗙𝗢𝗥𝗠 𝗜𝗡𝗦𝗧𝗥𝗨𝗖𝗧𝗜𝗢𝗡𝗦 ⚠️ ✪ 𝗖𝗼𝗺𝗽𝗹𝗲𝘁𝗲 𝗮𝗹𝗹 𝗿𝗲𝗹𝗲𝘃𝗮𝗻𝘁 𝘀𝗲𝗰𝘁𝗶𝗼𝗻𝘀 ✪ 𝗣𝗿𝗼𝘃𝗶𝗱𝗲 𝗱𝗲𝘁𝗮𝗶𝗹𝗲𝗱 𝗮𝗻𝘀…"
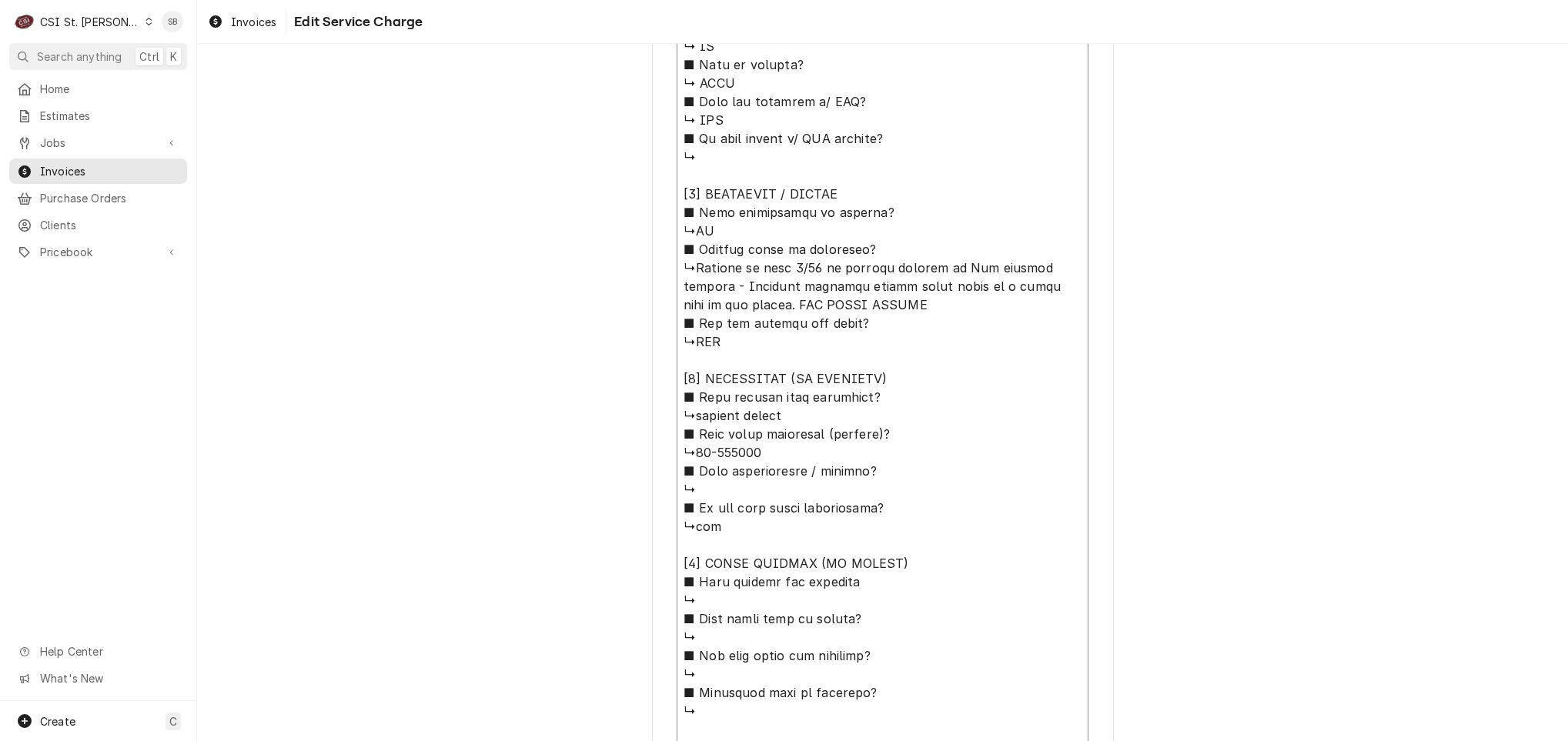
scroll to position [1198, 0]
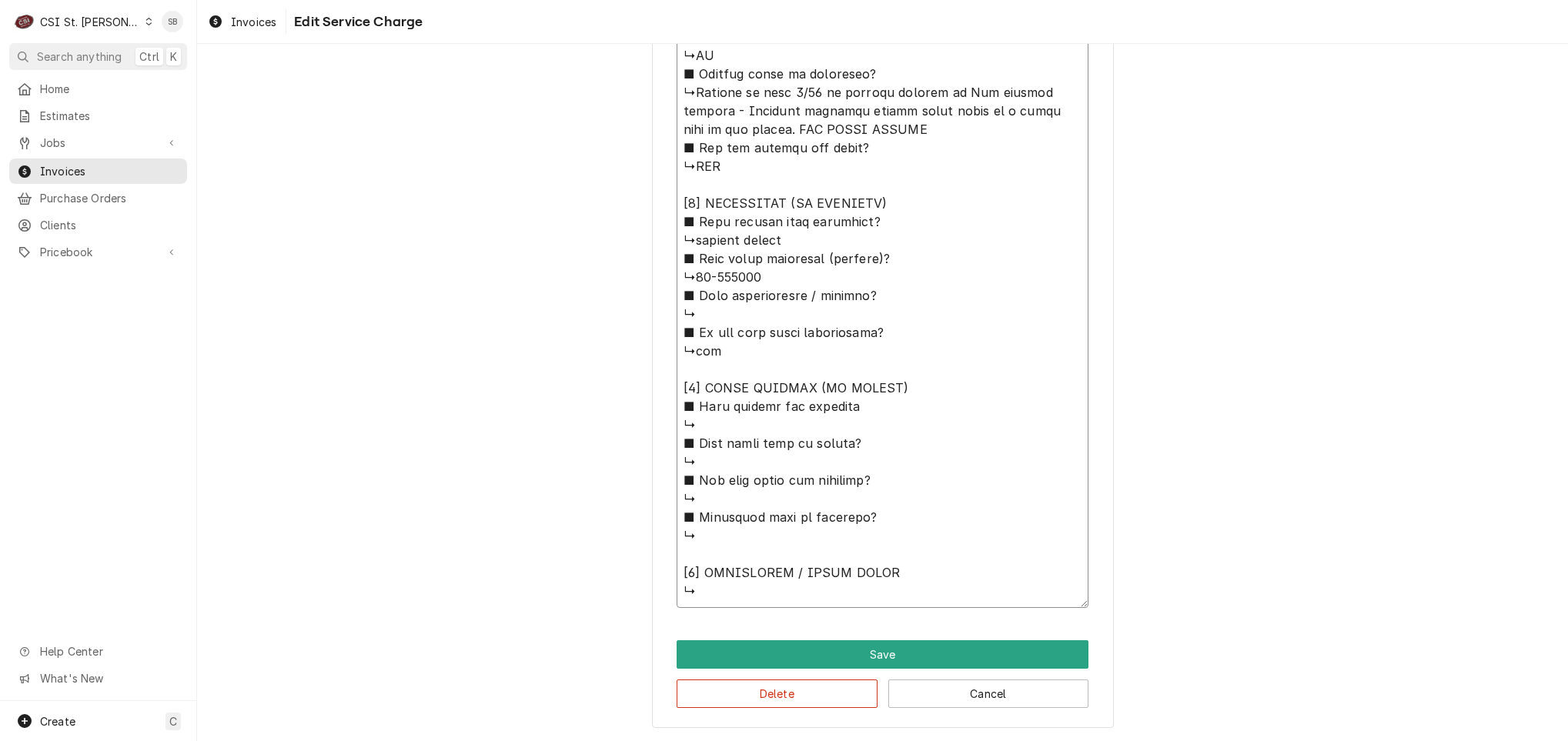
click at [676, 126] on textarea "Service Summary ( optional )" at bounding box center [882, 74] width 411 height 1066
type textarea "x"
type textarea "⚠️ 𝗙𝗢𝗥𝗠 𝗜𝗡𝗦𝗧𝗥𝗨𝗖𝗧𝗜𝗢𝗡𝗦 ⚠️ ✪ 𝗖𝗼𝗺𝗽𝗹𝗲𝘁𝗲 𝗮𝗹𝗹 𝗿𝗲𝗹𝗲𝘃𝗮𝗻𝘁 𝘀𝗲𝗰𝘁𝗶𝗼𝗻𝘀 ✪ 𝗣𝗿𝗼𝘃𝗶𝗱𝗲 𝗱𝗲𝘁𝗮𝗶𝗹𝗲𝗱 𝗮𝗻𝘀…"
type textarea "x"
type textarea "⚠️ 𝗙𝗢𝗥𝗠 𝗜𝗡𝗦𝗧𝗥𝗨𝗖𝗧𝗜𝗢𝗡𝗦 ⚠️ ✪ 𝗖𝗼𝗺𝗽𝗹𝗲𝘁𝗲 𝗮𝗹𝗹 𝗿𝗲𝗹𝗲𝘃𝗮𝗻𝘁 𝘀𝗲𝗰𝘁𝗶𝗼𝗻𝘀 ✪ 𝗣𝗿𝗼𝘃𝗶𝗱𝗲 𝗱𝗲𝘁𝗮𝗶𝗹𝗲𝗱 𝗮𝗻𝘀…"
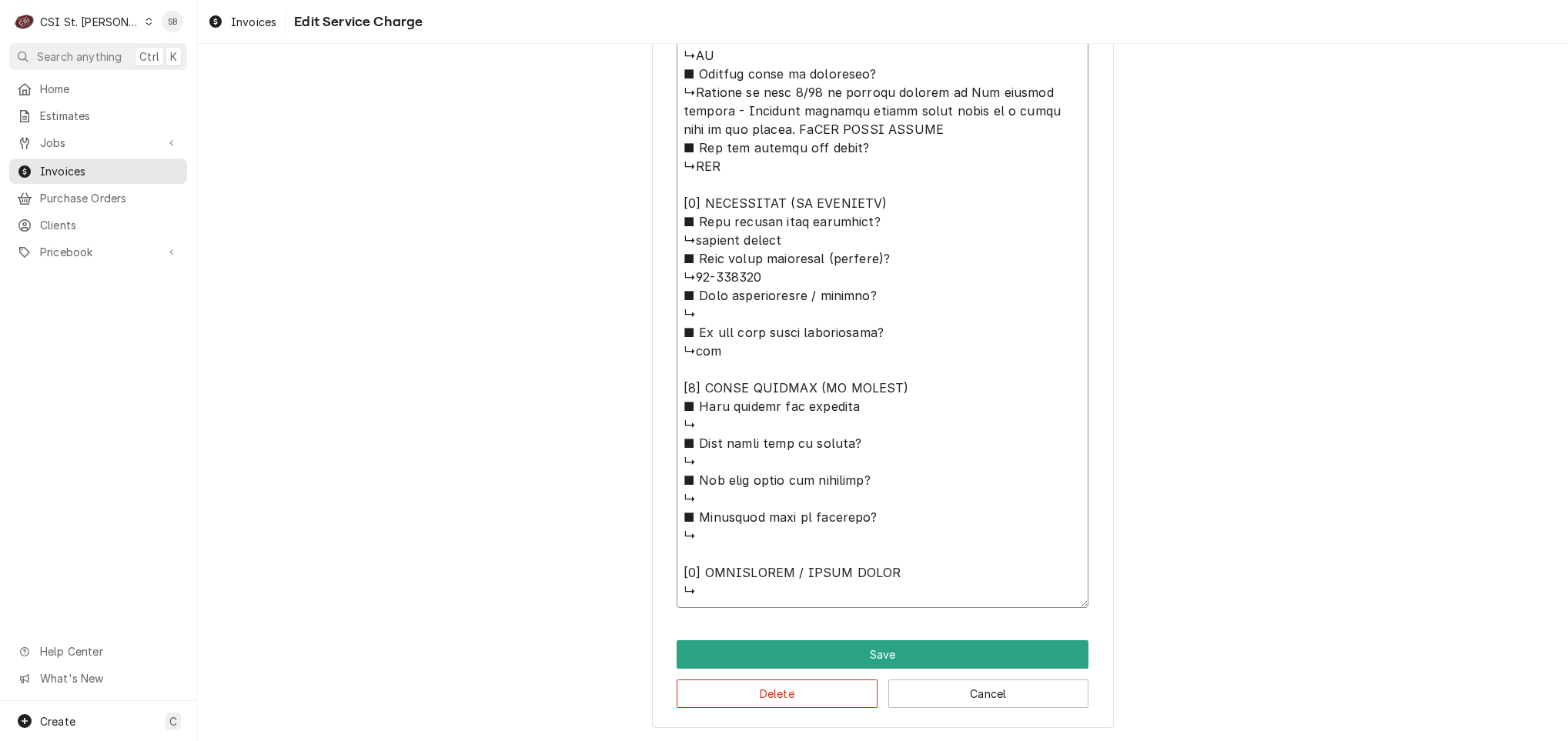
type textarea "x"
type textarea "⚠️ 𝗙𝗢𝗥𝗠 𝗜𝗡𝗦𝗧𝗥𝗨𝗖𝗧𝗜𝗢𝗡𝗦 ⚠️ ✪ 𝗖𝗼𝗺𝗽𝗹𝗲𝘁𝗲 𝗮𝗹𝗹 𝗿𝗲𝗹𝗲𝘃𝗮𝗻𝘁 𝘀𝗲𝗰𝘁𝗶𝗼𝗻𝘀 ✪ 𝗣𝗿𝗼𝘃𝗶𝗱𝗲 𝗱𝗲𝘁𝗮𝗶𝗹𝗲𝗱 𝗮𝗻𝘀…"
type textarea "x"
type textarea "⚠️ 𝗙𝗢𝗥𝗠 𝗜𝗡𝗦𝗧𝗥𝗨𝗖𝗧𝗜𝗢𝗡𝗦 ⚠️ ✪ 𝗖𝗼𝗺𝗽𝗹𝗲𝘁𝗲 𝗮𝗹𝗹 𝗿𝗲𝗹𝗲𝘃𝗮𝗻𝘁 𝘀𝗲𝗰𝘁𝗶𝗼𝗻𝘀 ✪ 𝗣𝗿𝗼𝘃𝗶𝗱𝗲 𝗱𝗲𝘁𝗮𝗶𝗹𝗲𝗱 𝗮𝗻𝘀…"
type textarea "x"
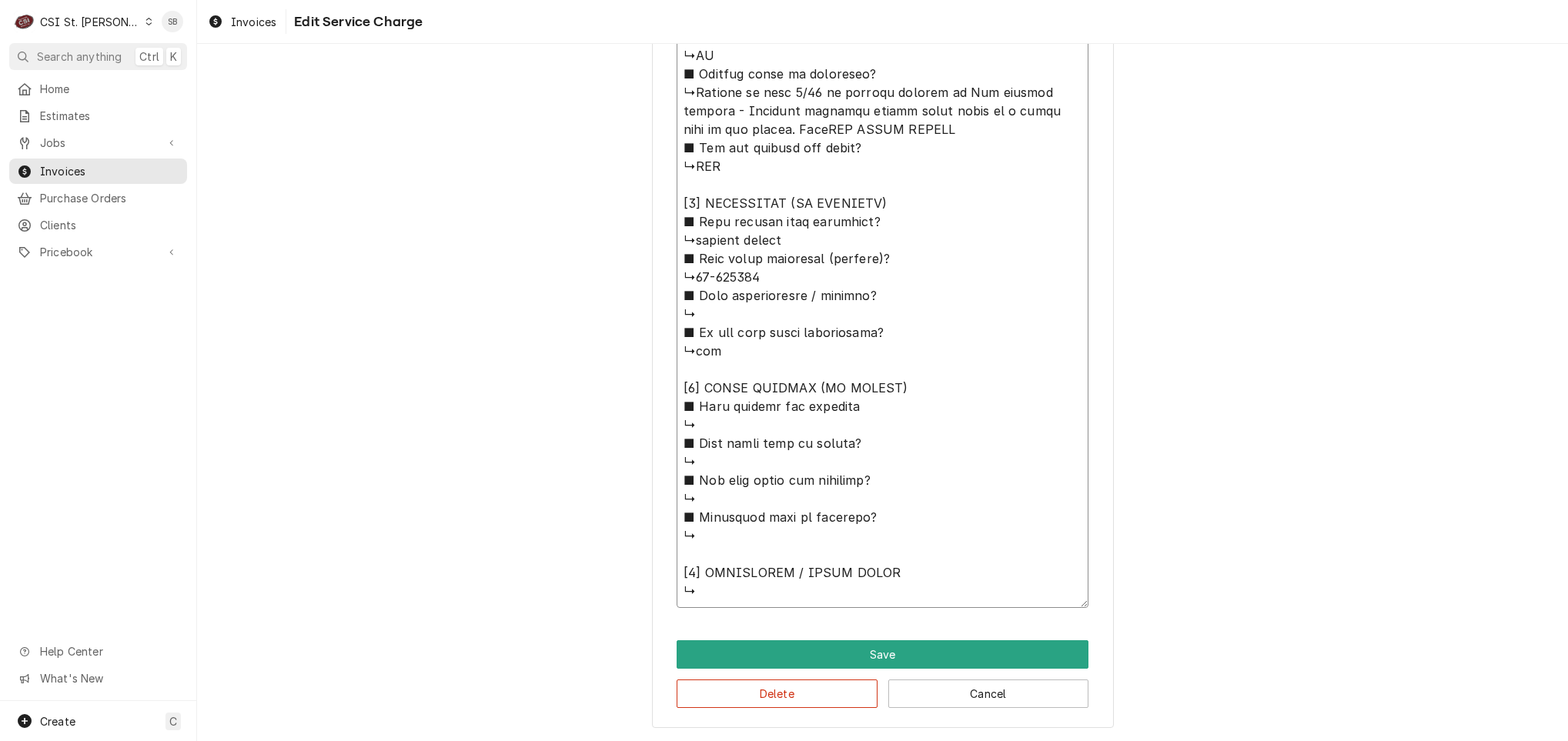
type textarea "⚠️ 𝗙𝗢𝗥𝗠 𝗜𝗡𝗦𝗧𝗥𝗨𝗖𝗧𝗜𝗢𝗡𝗦 ⚠️ ✪ 𝗖𝗼𝗺𝗽𝗹𝗲𝘁𝗲 𝗮𝗹𝗹 𝗿𝗲𝗹𝗲𝘃𝗮𝗻𝘁 𝘀𝗲𝗰𝘁𝗶𝗼𝗻𝘀 ✪ 𝗣𝗿𝗼𝘃𝗶𝗱𝗲 𝗱𝗲𝘁𝗮𝗶𝗹𝗲𝗱 𝗮𝗻𝘀…"
type textarea "x"
type textarea "⚠️ 𝗙𝗢𝗥𝗠 𝗜𝗡𝗦𝗧𝗥𝗨𝗖𝗧𝗜𝗢𝗡𝗦 ⚠️ ✪ 𝗖𝗼𝗺𝗽𝗹𝗲𝘁𝗲 𝗮𝗹𝗹 𝗿𝗲𝗹𝗲𝘃𝗮𝗻𝘁 𝘀𝗲𝗰𝘁𝗶𝗼𝗻𝘀 ✪ 𝗣𝗿𝗼𝘃𝗶𝗱𝗲 𝗱𝗲𝘁𝗮𝗶𝗹𝗲𝗱 𝗮𝗻𝘀…"
click at [689, 233] on textarea "Service Summary ( optional )" at bounding box center [882, 74] width 411 height 1066
type textarea "x"
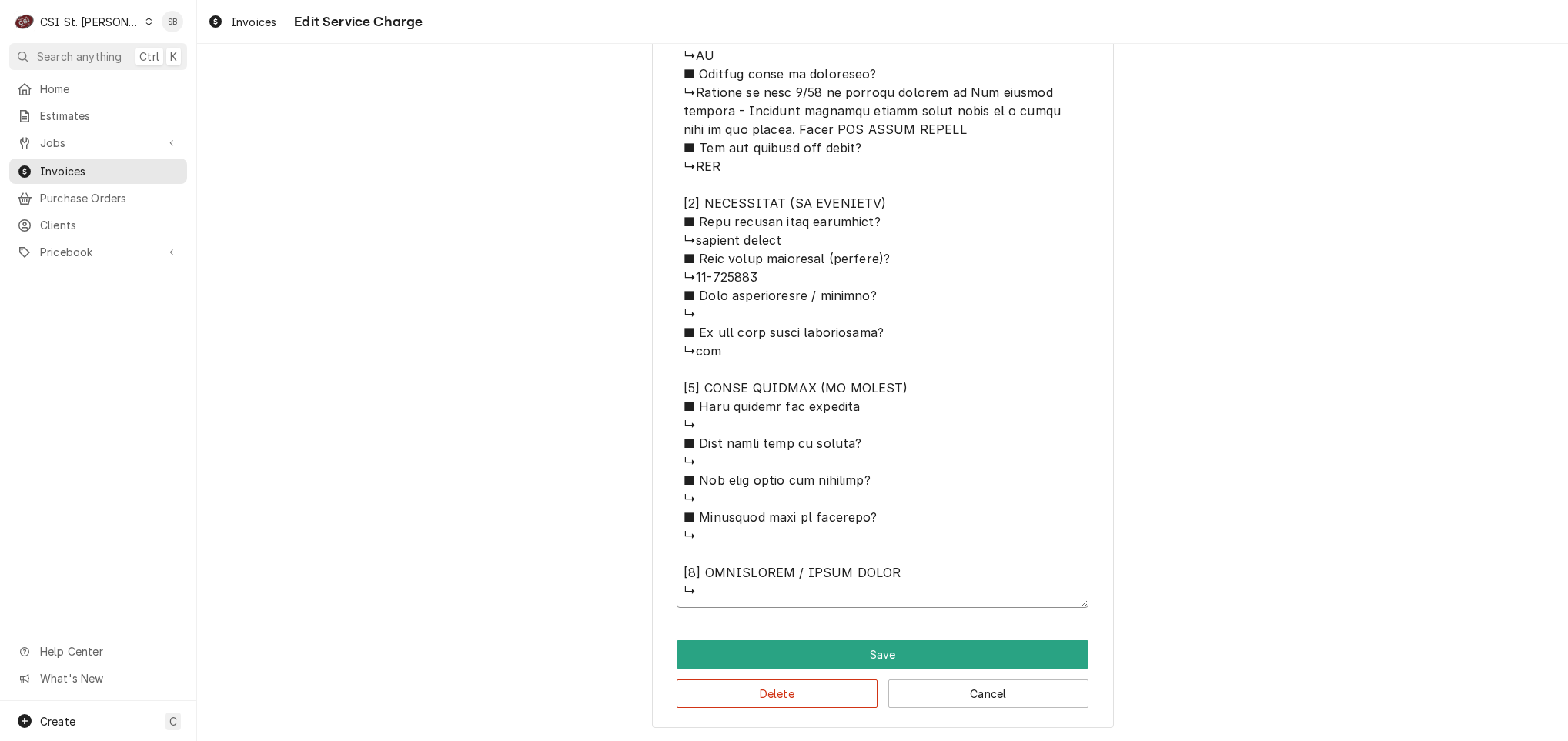
type textarea "⚠️ 𝗙𝗢𝗥𝗠 𝗜𝗡𝗦𝗧𝗥𝗨𝗖𝗧𝗜𝗢𝗡𝗦 ⚠️ ✪ 𝗖𝗼𝗺𝗽𝗹𝗲𝘁𝗲 𝗮𝗹𝗹 𝗿𝗲𝗹𝗲𝘃𝗮𝗻𝘁 𝘀𝗲𝗰𝘁𝗶𝗼𝗻𝘀 ✪ 𝗣𝗿𝗼𝘃𝗶𝗱𝗲 𝗱𝗲𝘁𝗮𝗶𝗹𝗲𝗱 𝗮𝗻𝘀…"
type textarea "x"
type textarea "⚠️ 𝗙𝗢𝗥𝗠 𝗜𝗡𝗦𝗧𝗥𝗨𝗖𝗧𝗜𝗢𝗡𝗦 ⚠️ ✪ 𝗖𝗼𝗺𝗽𝗹𝗲𝘁𝗲 𝗮𝗹𝗹 𝗿𝗲𝗹𝗲𝘃𝗮𝗻𝘁 𝘀𝗲𝗰𝘁𝗶𝗼𝗻𝘀 ✪ 𝗣𝗿𝗼𝘃𝗶𝗱𝗲 𝗱𝗲𝘁𝗮𝗶𝗹𝗲𝗱 𝗮𝗻𝘀…"
type textarea "x"
type textarea "⚠️ 𝗙𝗢𝗥𝗠 𝗜𝗡𝗦𝗧𝗥𝗨𝗖𝗧𝗜𝗢𝗡𝗦 ⚠️ ✪ 𝗖𝗼𝗺𝗽𝗹𝗲𝘁𝗲 𝗮𝗹𝗹 𝗿𝗲𝗹𝗲𝘃𝗮𝗻𝘁 𝘀𝗲𝗰𝘁𝗶𝗼𝗻𝘀 ✪ 𝗣𝗿𝗼𝘃𝗶𝗱𝗲 𝗱𝗲𝘁𝗮𝗶𝗹𝗲𝗱 𝗮𝗻𝘀…"
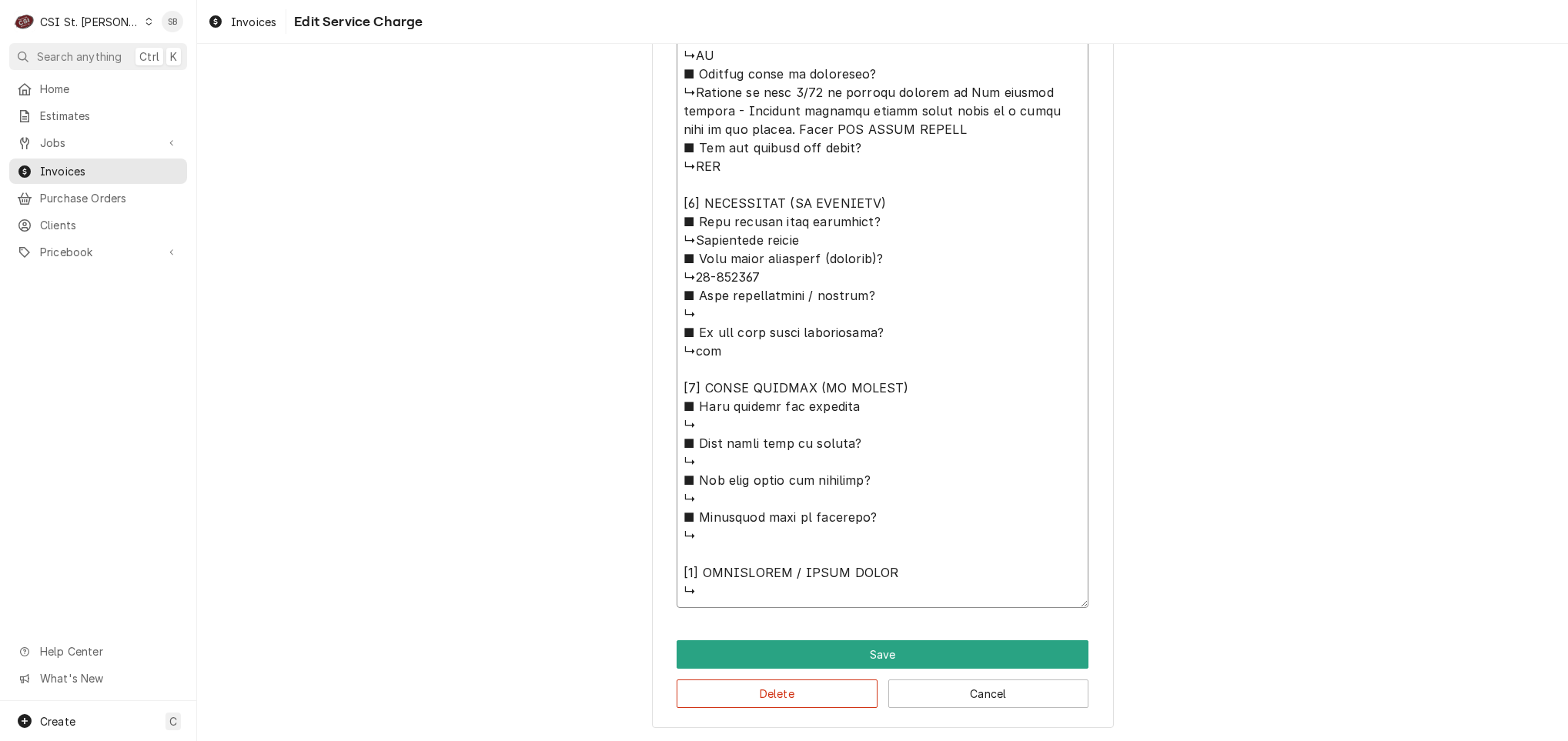
type textarea "x"
type textarea "⚠️ 𝗙𝗢𝗥𝗠 𝗜𝗡𝗦𝗧𝗥𝗨𝗖𝗧𝗜𝗢𝗡𝗦 ⚠️ ✪ 𝗖𝗼𝗺𝗽𝗹𝗲𝘁𝗲 𝗮𝗹𝗹 𝗿𝗲𝗹𝗲𝘃𝗮𝗻𝘁 𝘀𝗲𝗰𝘁𝗶𝗼𝗻𝘀 ✪ 𝗣𝗿𝗼𝘃𝗶𝗱𝗲 𝗱𝗲𝘁𝗮𝗶𝗹𝗲𝗱 𝗮𝗻𝘀…"
type textarea "x"
type textarea "⚠️ 𝗙𝗢𝗥𝗠 𝗜𝗡𝗦𝗧𝗥𝗨𝗖𝗧𝗜𝗢𝗡𝗦 ⚠️ ✪ 𝗖𝗼𝗺𝗽𝗹𝗲𝘁𝗲 𝗮𝗹𝗹 𝗿𝗲𝗹𝗲𝘃𝗮𝗻𝘁 𝘀𝗲𝗰𝘁𝗶𝗼𝗻𝘀 ✪ 𝗣𝗿𝗼𝘃𝗶𝗱𝗲 𝗱𝗲𝘁𝗮𝗶𝗹𝗲𝗱 𝗮𝗻𝘀…"
type textarea "x"
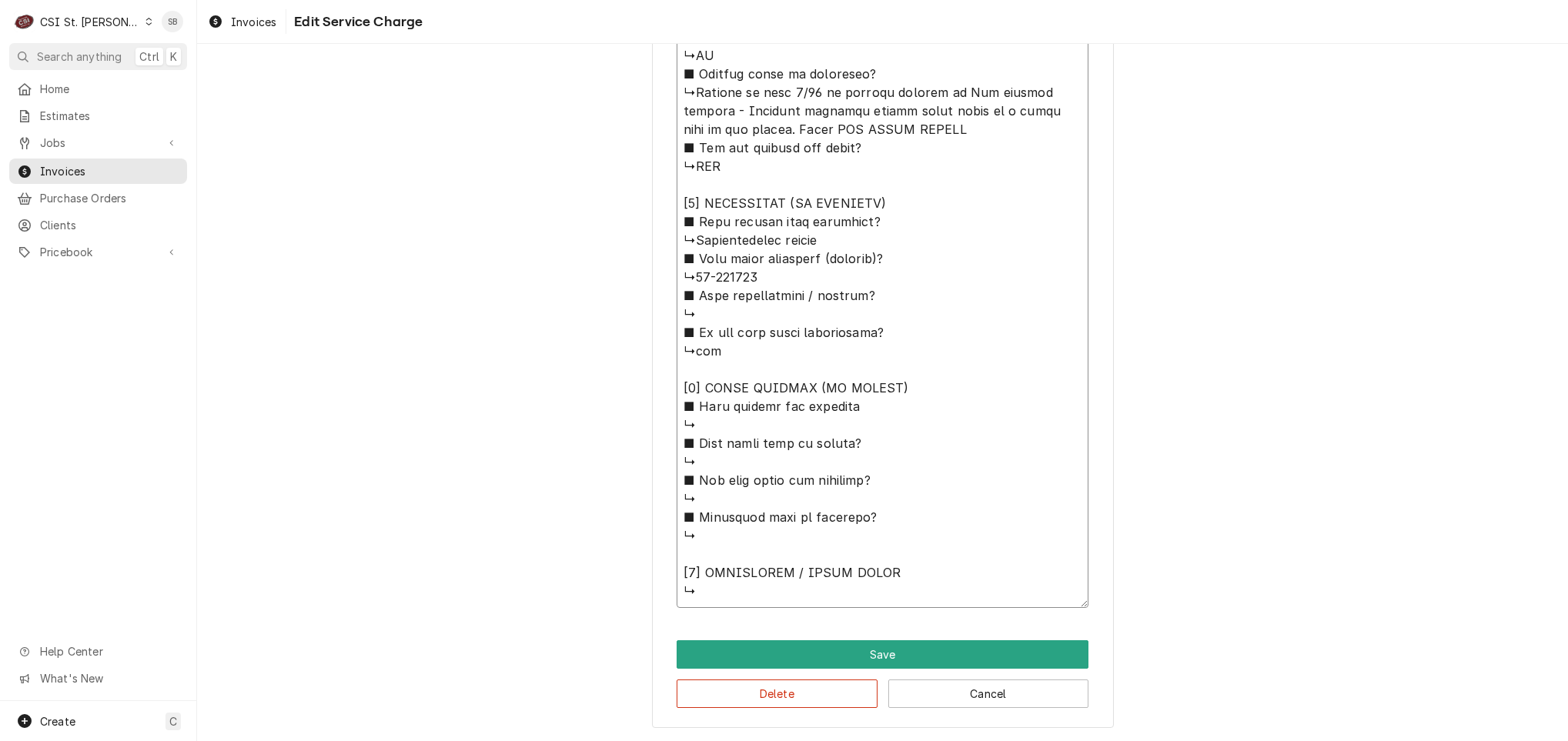
type textarea "⚠️ 𝗙𝗢𝗥𝗠 𝗜𝗡𝗦𝗧𝗥𝗨𝗖𝗧𝗜𝗢𝗡𝗦 ⚠️ ✪ 𝗖𝗼𝗺𝗽𝗹𝗲𝘁𝗲 𝗮𝗹𝗹 𝗿𝗲𝗹𝗲𝘃𝗮𝗻𝘁 𝘀𝗲𝗰𝘁𝗶𝗼𝗻𝘀 ✪ 𝗣𝗿𝗼𝘃𝗶𝗱𝗲 𝗱𝗲𝘁𝗮𝗶𝗹𝗲𝗱 𝗮𝗻𝘀…"
type textarea "x"
type textarea "⚠️ 𝗙𝗢𝗥𝗠 𝗜𝗡𝗦𝗧𝗥𝗨𝗖𝗧𝗜𝗢𝗡𝗦 ⚠️ ✪ 𝗖𝗼𝗺𝗽𝗹𝗲𝘁𝗲 𝗮𝗹𝗹 𝗿𝗲𝗹𝗲𝘃𝗮𝗻𝘁 𝘀𝗲𝗰𝘁𝗶𝗼𝗻𝘀 ✪ 𝗣𝗿𝗼𝘃𝗶𝗱𝗲 𝗱𝗲𝘁𝗮𝗶𝗹𝗲𝗱 𝗮𝗻𝘀…"
type textarea "x"
type textarea "⚠️ 𝗙𝗢𝗥𝗠 𝗜𝗡𝗦𝗧𝗥𝗨𝗖𝗧𝗜𝗢𝗡𝗦 ⚠️ ✪ 𝗖𝗼𝗺𝗽𝗹𝗲𝘁𝗲 𝗮𝗹𝗹 𝗿𝗲𝗹𝗲𝘃𝗮𝗻𝘁 𝘀𝗲𝗰𝘁𝗶𝗼𝗻𝘀 ✪ 𝗣𝗿𝗼𝘃𝗶𝗱𝗲 𝗱𝗲𝘁𝗮𝗶𝗹𝗲𝗱 𝗮𝗻𝘀…"
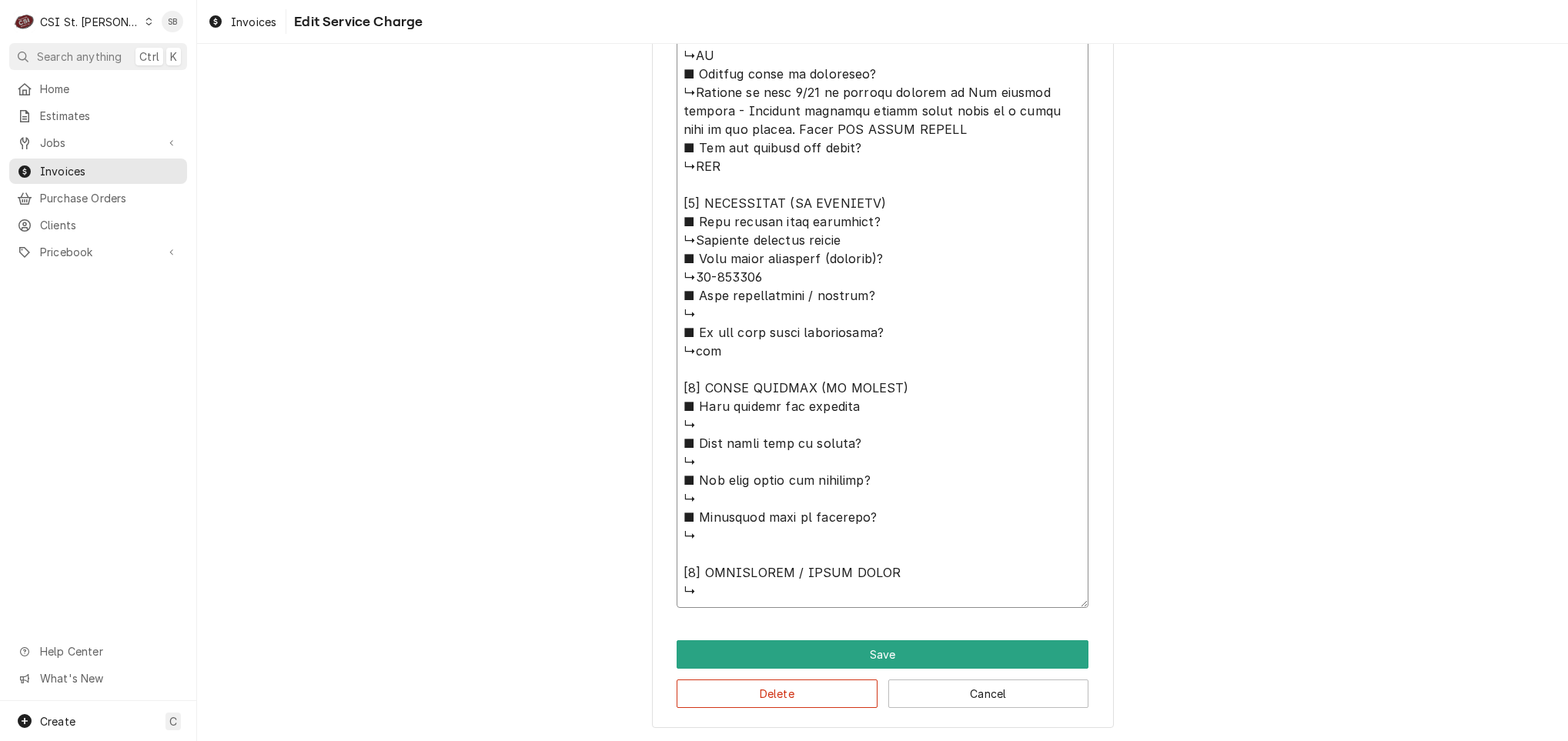
type textarea "x"
type textarea "⚠️ 𝗙𝗢𝗥𝗠 𝗜𝗡𝗦𝗧𝗥𝗨𝗖𝗧𝗜𝗢𝗡𝗦 ⚠️ ✪ 𝗖𝗼𝗺𝗽𝗹𝗲𝘁𝗲 𝗮𝗹𝗹 𝗿𝗲𝗹𝗲𝘃𝗮𝗻𝘁 𝘀𝗲𝗰𝘁𝗶𝗼𝗻𝘀 ✪ 𝗣𝗿𝗼𝘃𝗶𝗱𝗲 𝗱𝗲𝘁𝗮𝗶𝗹𝗲𝗱 𝗮𝗻𝘀…"
type textarea "x"
type textarea "⚠️ 𝗙𝗢𝗥𝗠 𝗜𝗡𝗦𝗧𝗥𝗨𝗖𝗧𝗜𝗢𝗡𝗦 ⚠️ ✪ 𝗖𝗼𝗺𝗽𝗹𝗲𝘁𝗲 𝗮𝗹𝗹 𝗿𝗲𝗹𝗲𝘃𝗮𝗻𝘁 𝘀𝗲𝗰𝘁𝗶𝗼𝗻𝘀 ✪ 𝗣𝗿𝗼𝘃𝗶𝗱𝗲 𝗱𝗲𝘁𝗮𝗶𝗹𝗲𝗱 𝗮𝗻𝘀…"
type textarea "x"
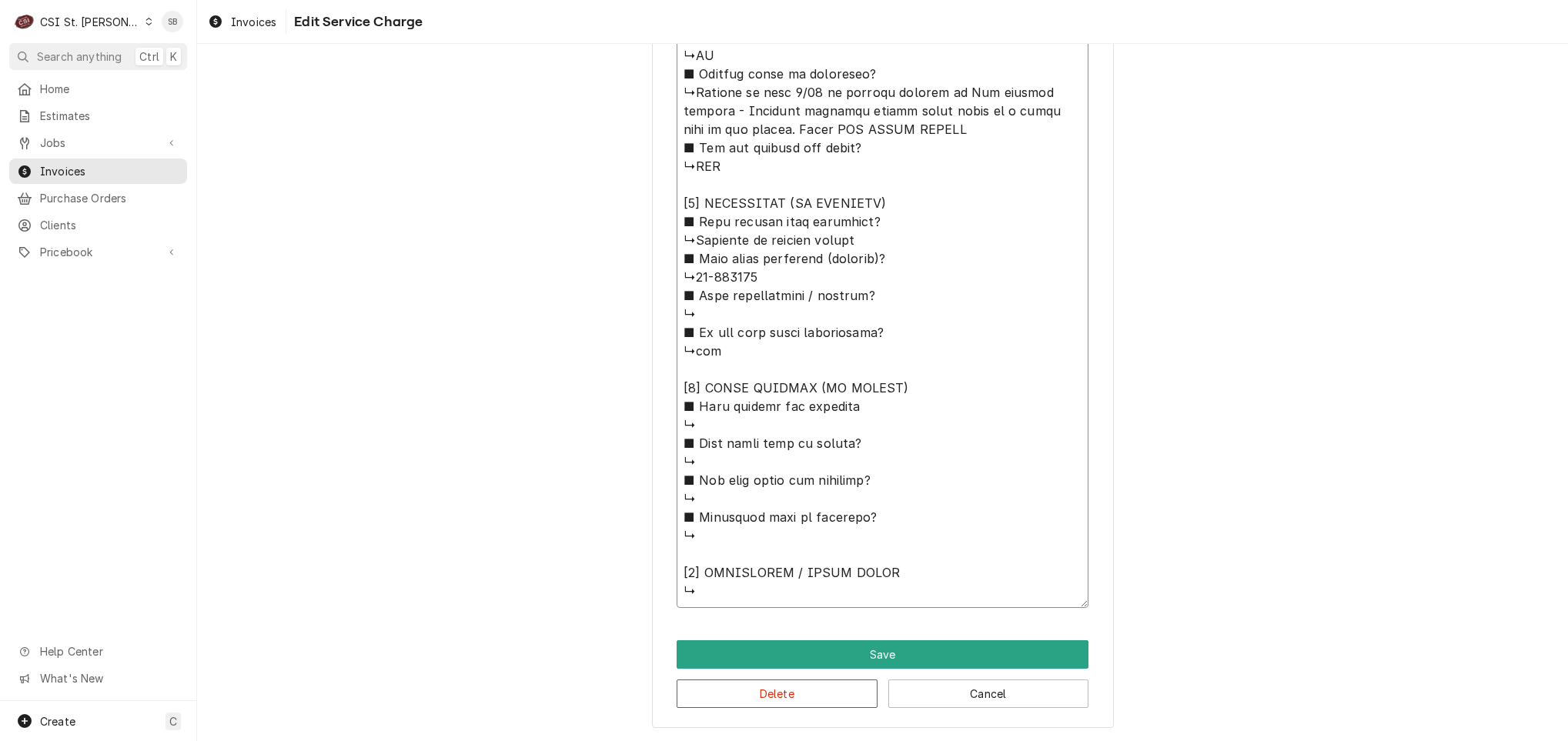
type textarea "⚠️ 𝗙𝗢𝗥𝗠 𝗜𝗡𝗦𝗧𝗥𝗨𝗖𝗧𝗜𝗢𝗡𝗦 ⚠️ ✪ 𝗖𝗼𝗺𝗽𝗹𝗲𝘁𝗲 𝗮𝗹𝗹 𝗿𝗲𝗹𝗲𝘃𝗮𝗻𝘁 𝘀𝗲𝗰𝘁𝗶𝗼𝗻𝘀 ✪ 𝗣𝗿𝗼𝘃𝗶𝗱𝗲 𝗱𝗲𝘁𝗮𝗶𝗹𝗲𝗱 𝗮𝗻𝘀…"
type textarea "x"
type textarea "⚠️ 𝗙𝗢𝗥𝗠 𝗜𝗡𝗦𝗧𝗥𝗨𝗖𝗧𝗜𝗢𝗡𝗦 ⚠️ ✪ 𝗖𝗼𝗺𝗽𝗹𝗲𝘁𝗲 𝗮𝗹𝗹 𝗿𝗲𝗹𝗲𝘃𝗮𝗻𝘁 𝘀𝗲𝗰𝘁𝗶𝗼𝗻𝘀 ✪ 𝗣𝗿𝗼𝘃𝗶𝗱𝗲 𝗱𝗲𝘁𝗮𝗶𝗹𝗲𝗱 𝗮𝗻𝘀…"
type textarea "x"
type textarea "⚠️ 𝗙𝗢𝗥𝗠 𝗜𝗡𝗦𝗧𝗥𝗨𝗖𝗧𝗜𝗢𝗡𝗦 ⚠️ ✪ 𝗖𝗼𝗺𝗽𝗹𝗲𝘁𝗲 𝗮𝗹𝗹 𝗿𝗲𝗹𝗲𝘃𝗮𝗻𝘁 𝘀𝗲𝗰𝘁𝗶𝗼𝗻𝘀 ✪ 𝗣𝗿𝗼𝘃𝗶𝗱𝗲 𝗱𝗲𝘁𝗮𝗶𝗹𝗲𝗱 𝗮𝗻𝘀…"
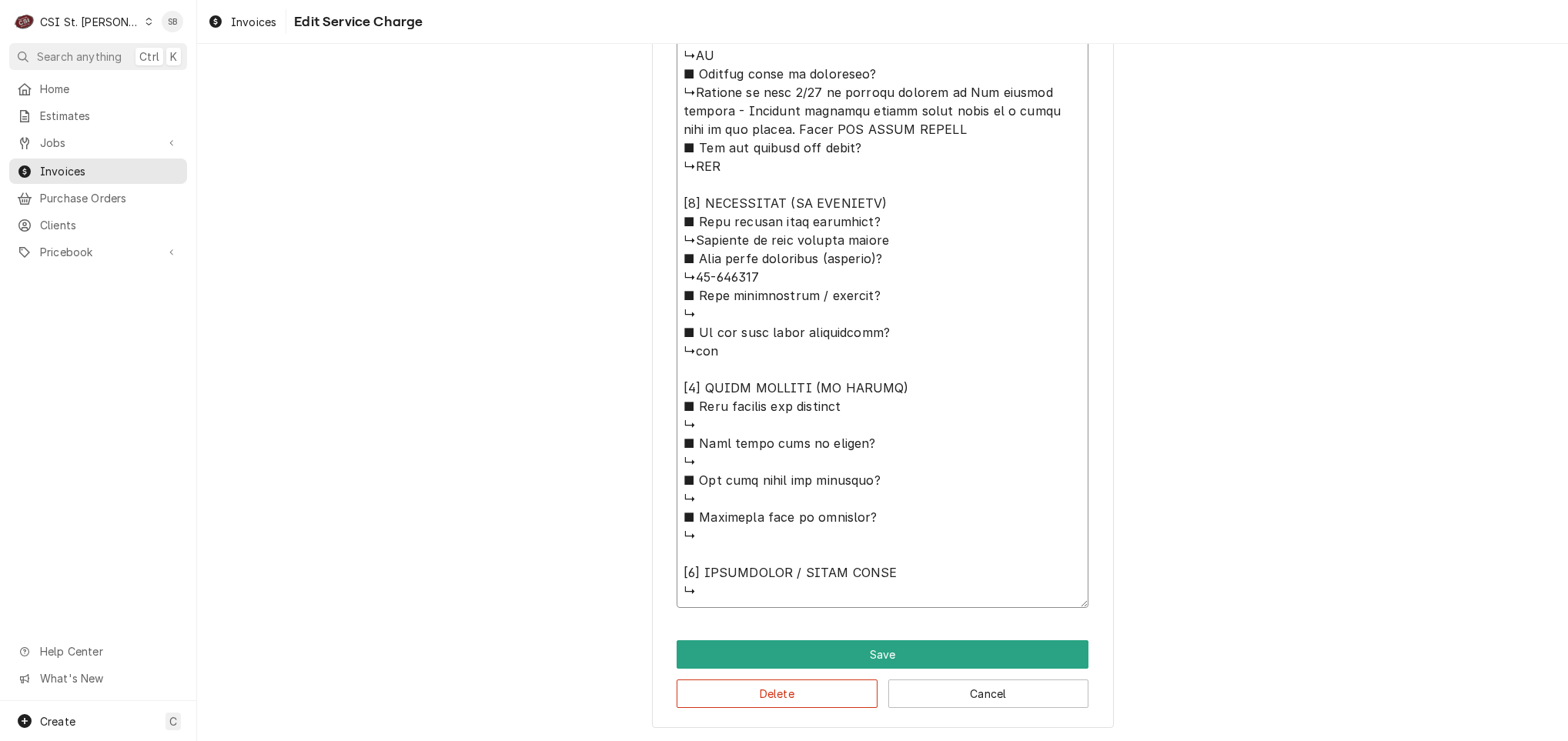
type textarea "x"
type textarea "⚠️ 𝗙𝗢𝗥𝗠 𝗜𝗡𝗦𝗧𝗥𝗨𝗖𝗧𝗜𝗢𝗡𝗦 ⚠️ ✪ 𝗖𝗼𝗺𝗽𝗹𝗲𝘁𝗲 𝗮𝗹𝗹 𝗿𝗲𝗹𝗲𝘃𝗮𝗻𝘁 𝘀𝗲𝗰𝘁𝗶𝗼𝗻𝘀 ✪ 𝗣𝗿𝗼𝘃𝗶𝗱𝗲 𝗱𝗲𝘁𝗮𝗶𝗹𝗲𝗱 𝗮𝗻𝘀…"
type textarea "x"
type textarea "⚠️ 𝗙𝗢𝗥𝗠 𝗜𝗡𝗦𝗧𝗥𝗨𝗖𝗧𝗜𝗢𝗡𝗦 ⚠️ ✪ 𝗖𝗼𝗺𝗽𝗹𝗲𝘁𝗲 𝗮𝗹𝗹 𝗿𝗲𝗹𝗲𝘃𝗮𝗻𝘁 𝘀𝗲𝗰𝘁𝗶𝗼𝗻𝘀 ✪ 𝗣𝗿𝗼𝘃𝗶𝗱𝗲 𝗱𝗲𝘁𝗮𝗶𝗹𝗲𝗱 𝗮𝗻𝘀…"
type textarea "x"
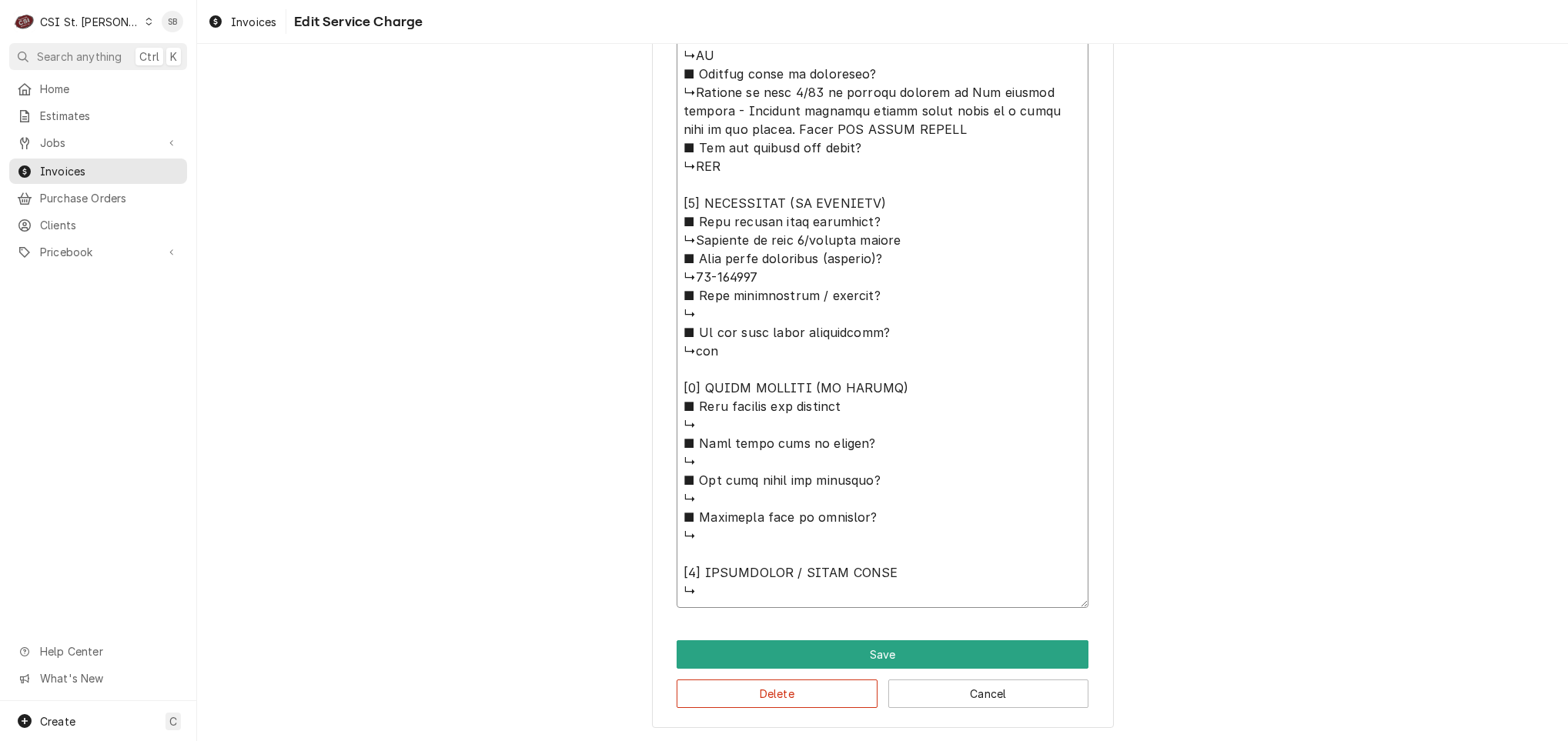
type textarea "⚠️ 𝗙𝗢𝗥𝗠 𝗜𝗡𝗦𝗧𝗥𝗨𝗖𝗧𝗜𝗢𝗡𝗦 ⚠️ ✪ 𝗖𝗼𝗺𝗽𝗹𝗲𝘁𝗲 𝗮𝗹𝗹 𝗿𝗲𝗹𝗲𝘃𝗮𝗻𝘁 𝘀𝗲𝗰𝘁𝗶𝗼𝗻𝘀 ✪ 𝗣𝗿𝗼𝘃𝗶𝗱𝗲 𝗱𝗲𝘁𝗮𝗶𝗹𝗲𝗱 𝗮𝗻𝘀…"
type textarea "x"
type textarea "⚠️ 𝗙𝗢𝗥𝗠 𝗜𝗡𝗦𝗧𝗥𝗨𝗖𝗧𝗜𝗢𝗡𝗦 ⚠️ ✪ 𝗖𝗼𝗺𝗽𝗹𝗲𝘁𝗲 𝗮𝗹𝗹 𝗿𝗲𝗹𝗲𝘃𝗮𝗻𝘁 𝘀𝗲𝗰𝘁𝗶𝗼𝗻𝘀 ✪ 𝗣𝗿𝗼𝘃𝗶𝗱𝗲 𝗱𝗲𝘁𝗮𝗶𝗹𝗲𝗱 𝗮𝗻𝘀…"
type textarea "x"
type textarea "⚠️ 𝗙𝗢𝗥𝗠 𝗜𝗡𝗦𝗧𝗥𝗨𝗖𝗧𝗜𝗢𝗡𝗦 ⚠️ ✪ 𝗖𝗼𝗺𝗽𝗹𝗲𝘁𝗲 𝗮𝗹𝗹 𝗿𝗲𝗹𝗲𝘃𝗮𝗻𝘁 𝘀𝗲𝗰𝘁𝗶𝗼𝗻𝘀 ✪ 𝗣𝗿𝗼𝘃𝗶𝗱𝗲 𝗱𝗲𝘁𝗮𝗶𝗹𝗲𝗱 𝗮𝗻𝘀…"
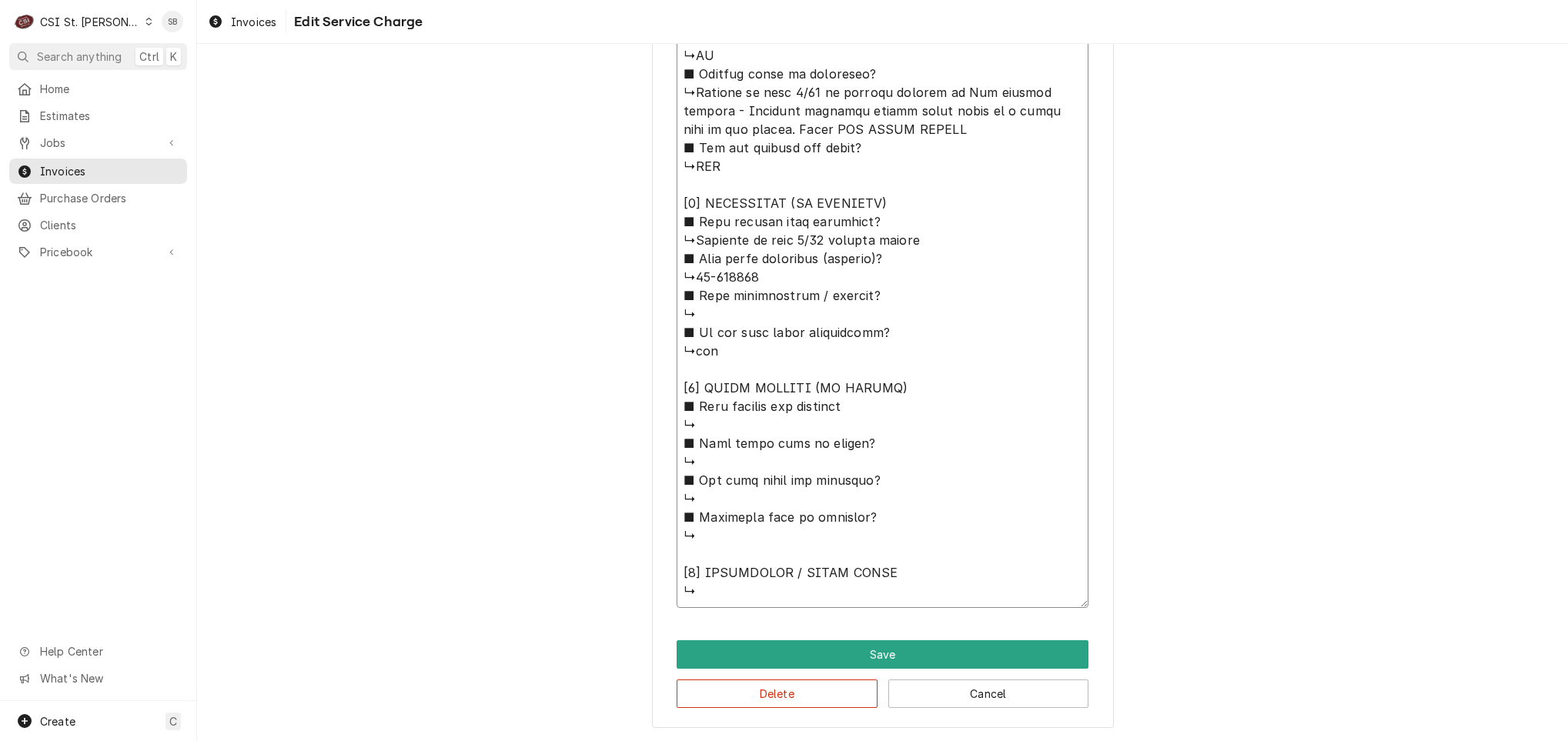
type textarea "x"
type textarea "⚠️ 𝗙𝗢𝗥𝗠 𝗜𝗡𝗦𝗧𝗥𝗨𝗖𝗧𝗜𝗢𝗡𝗦 ⚠️ ✪ 𝗖𝗼𝗺𝗽𝗹𝗲𝘁𝗲 𝗮𝗹𝗹 𝗿𝗲𝗹𝗲𝘃𝗮𝗻𝘁 𝘀𝗲𝗰𝘁𝗶𝗼𝗻𝘀 ✪ 𝗣𝗿𝗼𝘃𝗶𝗱𝗲 𝗱𝗲𝘁𝗮𝗶𝗹𝗲𝗱 𝗮𝗻𝘀…"
type textarea "x"
type textarea "⚠️ 𝗙𝗢𝗥𝗠 𝗜𝗡𝗦𝗧𝗥𝗨𝗖𝗧𝗜𝗢𝗡𝗦 ⚠️ ✪ 𝗖𝗼𝗺𝗽𝗹𝗲𝘁𝗲 𝗮𝗹𝗹 𝗿𝗲𝗹𝗲𝘃𝗮𝗻𝘁 𝘀𝗲𝗰𝘁𝗶𝗼𝗻𝘀 ✪ 𝗣𝗿𝗼𝘃𝗶𝗱𝗲 𝗱𝗲𝘁𝗮𝗶𝗹𝗲𝗱 𝗮𝗻𝘀…"
type textarea "x"
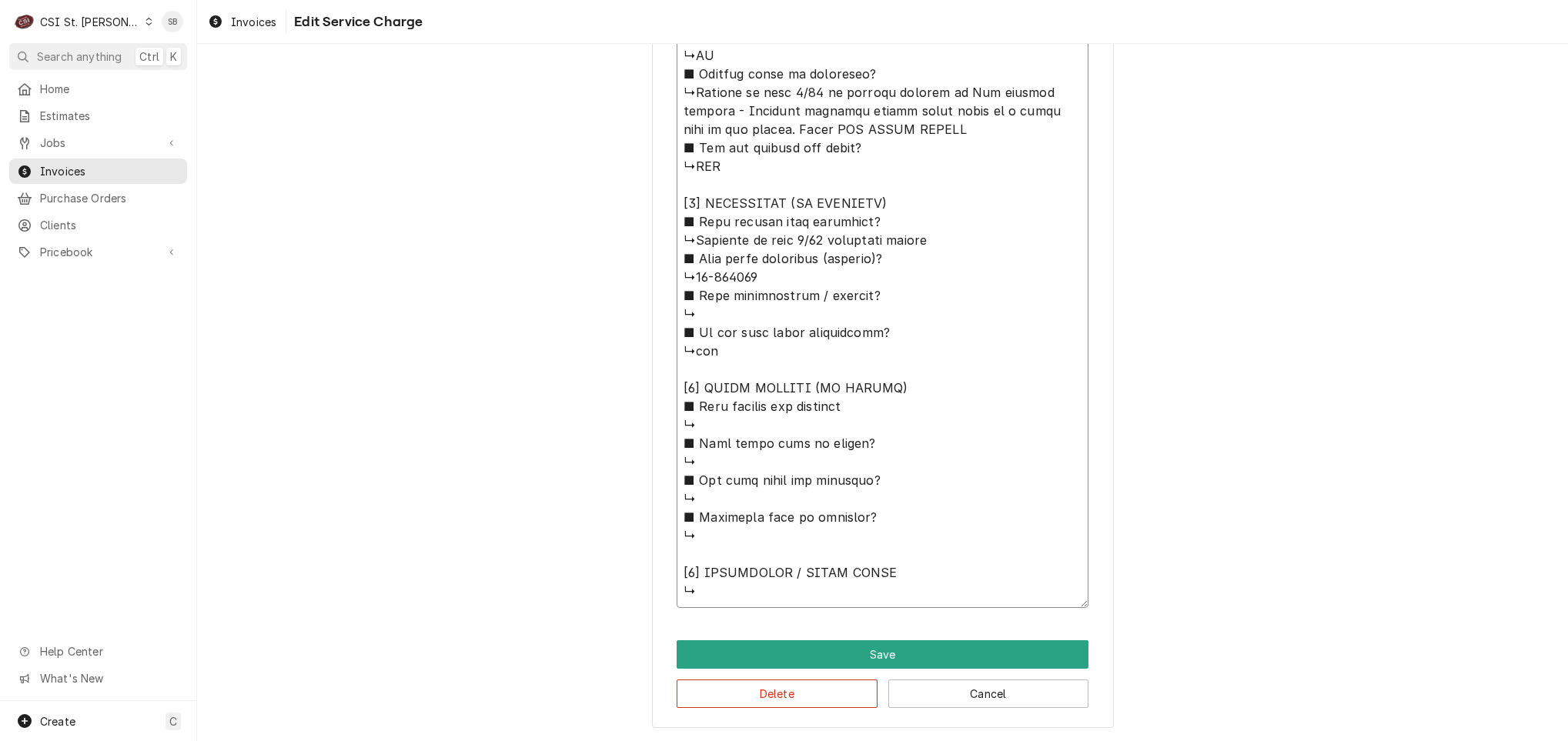
type textarea "⚠️ 𝗙𝗢𝗥𝗠 𝗜𝗡𝗦𝗧𝗥𝗨𝗖𝗧𝗜𝗢𝗡𝗦 ⚠️ ✪ 𝗖𝗼𝗺𝗽𝗹𝗲𝘁𝗲 𝗮𝗹𝗹 𝗿𝗲𝗹𝗲𝘃𝗮𝗻𝘁 𝘀𝗲𝗰𝘁𝗶𝗼𝗻𝘀 ✪ 𝗣𝗿𝗼𝘃𝗶𝗱𝗲 𝗱𝗲𝘁𝗮𝗶𝗹𝗲𝗱 𝗮𝗻𝘀…"
type textarea "x"
type textarea "⚠️ 𝗙𝗢𝗥𝗠 𝗜𝗡𝗦𝗧𝗥𝗨𝗖𝗧𝗜𝗢𝗡𝗦 ⚠️ ✪ 𝗖𝗼𝗺𝗽𝗹𝗲𝘁𝗲 𝗮𝗹𝗹 𝗿𝗲𝗹𝗲𝘃𝗮𝗻𝘁 𝘀𝗲𝗰𝘁𝗶𝗼𝗻𝘀 ✪ 𝗣𝗿𝗼𝘃𝗶𝗱𝗲 𝗱𝗲𝘁𝗮𝗶𝗹𝗲𝗱 𝗮𝗻𝘀…"
type textarea "x"
type textarea "⚠️ 𝗙𝗢𝗥𝗠 𝗜𝗡𝗦𝗧𝗥𝗨𝗖𝗧𝗜𝗢𝗡𝗦 ⚠️ ✪ 𝗖𝗼𝗺𝗽𝗹𝗲𝘁𝗲 𝗮𝗹𝗹 𝗿𝗲𝗹𝗲𝘃𝗮𝗻𝘁 𝘀𝗲𝗰𝘁𝗶𝗼𝗻𝘀 ✪ 𝗣𝗿𝗼𝘃𝗶𝗱𝗲 𝗱𝗲𝘁𝗮𝗶𝗹𝗲𝗱 𝗮𝗻𝘀…"
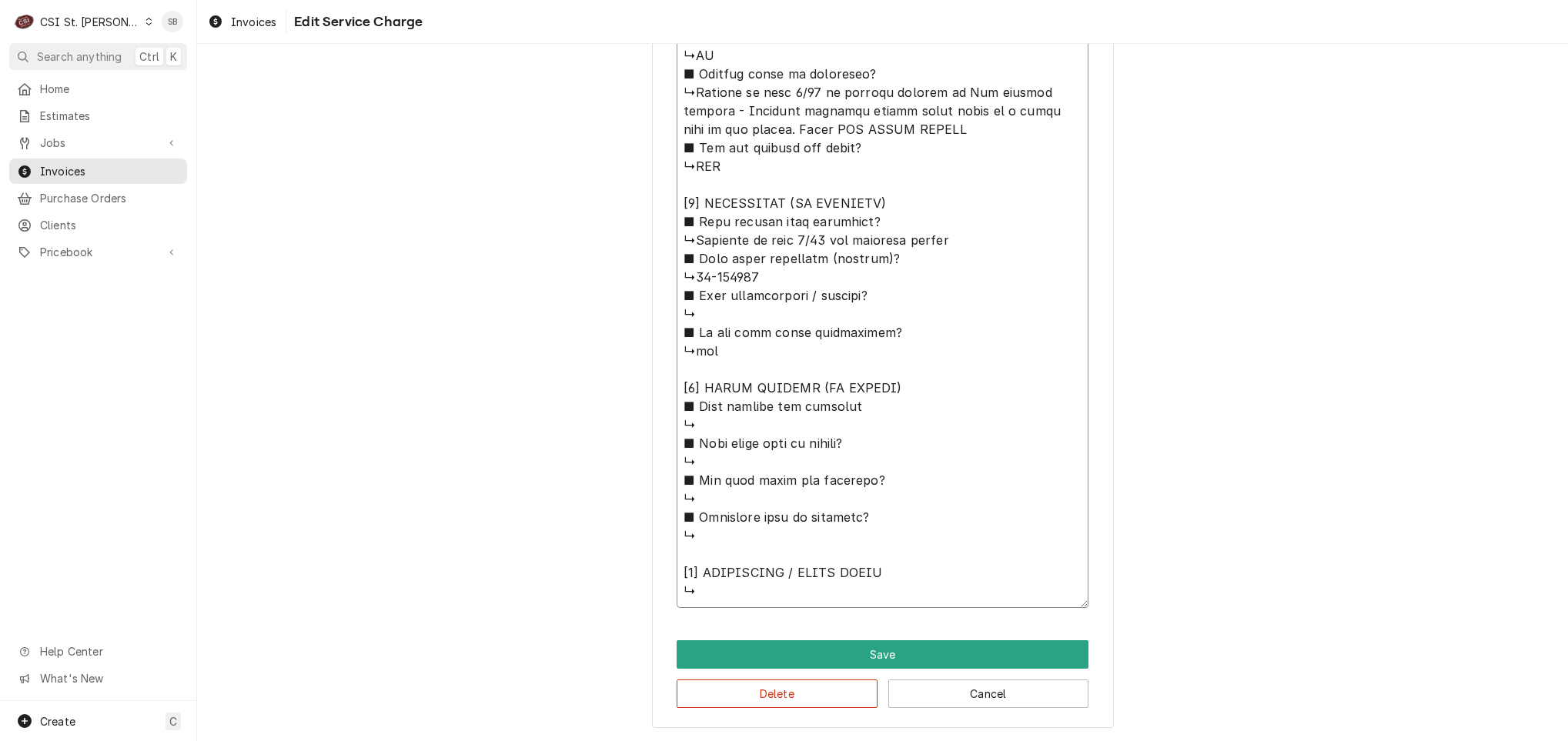
type textarea "x"
type textarea "⚠️ 𝗙𝗢𝗥𝗠 𝗜𝗡𝗦𝗧𝗥𝗨𝗖𝗧𝗜𝗢𝗡𝗦 ⚠️ ✪ 𝗖𝗼𝗺𝗽𝗹𝗲𝘁𝗲 𝗮𝗹𝗹 𝗿𝗲𝗹𝗲𝘃𝗮𝗻𝘁 𝘀𝗲𝗰𝘁𝗶𝗼𝗻𝘀 ✪ 𝗣𝗿𝗼𝘃𝗶𝗱𝗲 𝗱𝗲𝘁𝗮𝗶𝗹𝗲𝗱 𝗮𝗻𝘀…"
type textarea "x"
type textarea "⚠️ 𝗙𝗢𝗥𝗠 𝗜𝗡𝗦𝗧𝗥𝗨𝗖𝗧𝗜𝗢𝗡𝗦 ⚠️ ✪ 𝗖𝗼𝗺𝗽𝗹𝗲𝘁𝗲 𝗮𝗹𝗹 𝗿𝗲𝗹𝗲𝘃𝗮𝗻𝘁 𝘀𝗲𝗰𝘁𝗶𝗼𝗻𝘀 ✪ 𝗣𝗿𝗼𝘃𝗶𝗱𝗲 𝗱𝗲𝘁𝗮𝗶𝗹𝗲𝗱 𝗮𝗻𝘀…"
type textarea "x"
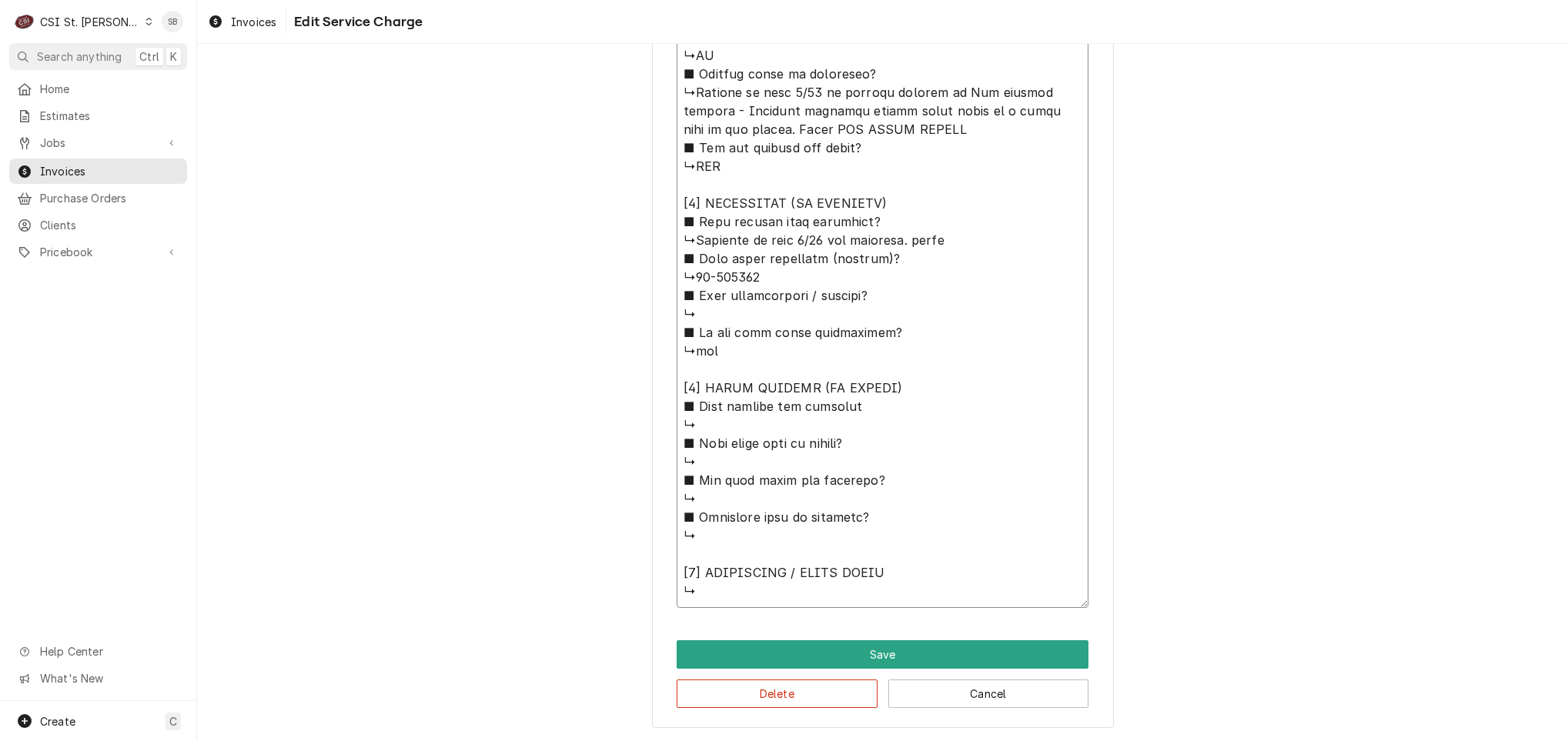
type textarea "⚠️ 𝗙𝗢𝗥𝗠 𝗜𝗡𝗦𝗧𝗥𝗨𝗖𝗧𝗜𝗢𝗡𝗦 ⚠️ ✪ 𝗖𝗼𝗺𝗽𝗹𝗲𝘁𝗲 𝗮𝗹𝗹 𝗿𝗲𝗹𝗲𝘃𝗮𝗻𝘁 𝘀𝗲𝗰𝘁𝗶𝗼𝗻𝘀 ✪ 𝗣𝗿𝗼𝘃𝗶𝗱𝗲 𝗱𝗲𝘁𝗮𝗶𝗹𝗲𝗱 𝗮𝗻𝘀…"
type textarea "x"
type textarea "⚠️ 𝗙𝗢𝗥𝗠 𝗜𝗡𝗦𝗧𝗥𝗨𝗖𝗧𝗜𝗢𝗡𝗦 ⚠️ ✪ 𝗖𝗼𝗺𝗽𝗹𝗲𝘁𝗲 𝗮𝗹𝗹 𝗿𝗲𝗹𝗲𝘃𝗮𝗻𝘁 𝘀𝗲𝗰𝘁𝗶𝗼𝗻𝘀 ✪ 𝗣𝗿𝗼𝘃𝗶𝗱𝗲 𝗱𝗲𝘁𝗮𝗶𝗹𝗲𝗱 𝗮𝗻𝘀…"
type textarea "x"
type textarea "⚠️ 𝗙𝗢𝗥𝗠 𝗜𝗡𝗦𝗧𝗥𝗨𝗖𝗧𝗜𝗢𝗡𝗦 ⚠️ ✪ 𝗖𝗼𝗺𝗽𝗹𝗲𝘁𝗲 𝗮𝗹𝗹 𝗿𝗲𝗹𝗲𝘃𝗮𝗻𝘁 𝘀𝗲𝗰𝘁𝗶𝗼𝗻𝘀 ✪ 𝗣𝗿𝗼𝘃𝗶𝗱𝗲 𝗱𝗲𝘁𝗮𝗶𝗹𝗲𝗱 𝗮𝗻𝘀…"
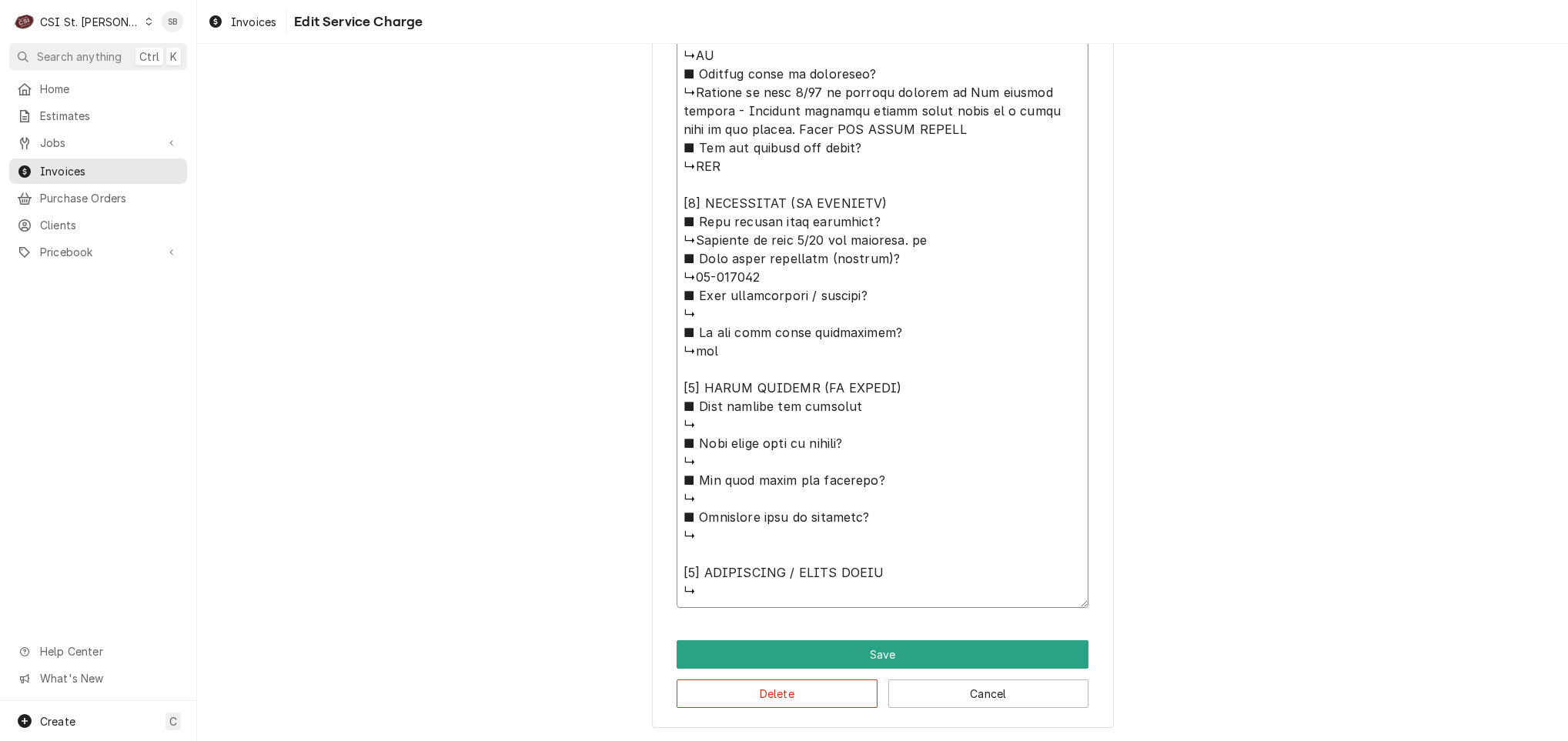
type textarea "x"
type textarea "⚠️ 𝗙𝗢𝗥𝗠 𝗜𝗡𝗦𝗧𝗥𝗨𝗖𝗧𝗜𝗢𝗡𝗦 ⚠️ ✪ 𝗖𝗼𝗺𝗽𝗹𝗲𝘁𝗲 𝗮𝗹𝗹 𝗿𝗲𝗹𝗲𝘃𝗮𝗻𝘁 𝘀𝗲𝗰𝘁𝗶𝗼𝗻𝘀 ✪ 𝗣𝗿𝗼𝘃𝗶𝗱𝗲 𝗱𝗲𝘁𝗮𝗶𝗹𝗲𝗱 𝗮𝗻𝘀…"
type textarea "x"
type textarea "⚠️ 𝗙𝗢𝗥𝗠 𝗜𝗡𝗦𝗧𝗥𝗨𝗖𝗧𝗜𝗢𝗡𝗦 ⚠️ ✪ 𝗖𝗼𝗺𝗽𝗹𝗲𝘁𝗲 𝗮𝗹𝗹 𝗿𝗲𝗹𝗲𝘃𝗮𝗻𝘁 𝘀𝗲𝗰𝘁𝗶𝗼𝗻𝘀 ✪ 𝗣𝗿𝗼𝘃𝗶𝗱𝗲 𝗱𝗲𝘁𝗮𝗶𝗹𝗲𝗱 𝗮𝗻𝘀…"
type textarea "x"
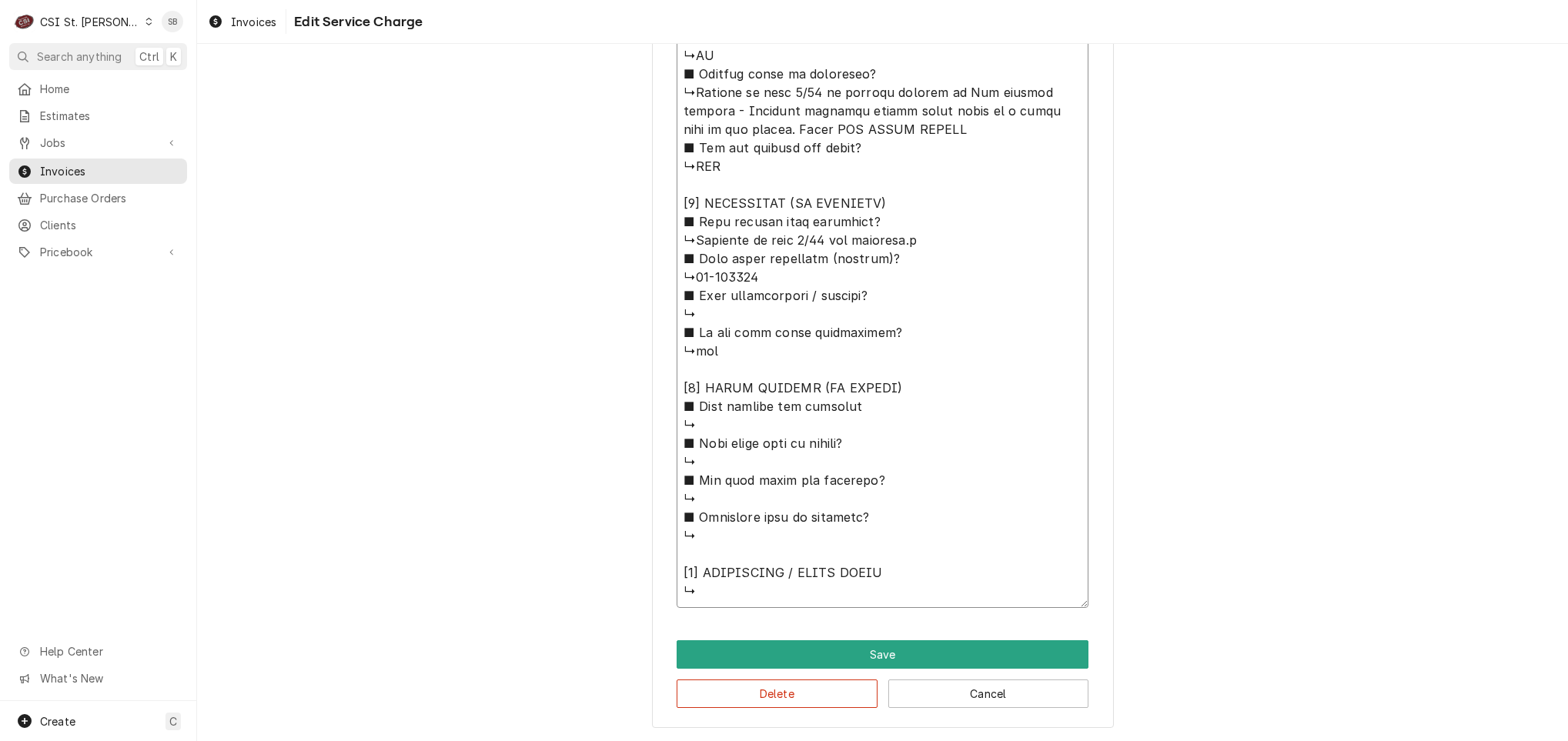
type textarea "⚠️ 𝗙𝗢𝗥𝗠 𝗜𝗡𝗦𝗧𝗥𝗨𝗖𝗧𝗜𝗢𝗡𝗦 ⚠️ ✪ 𝗖𝗼𝗺𝗽𝗹𝗲𝘁𝗲 𝗮𝗹𝗹 𝗿𝗲𝗹𝗲𝘃𝗮𝗻𝘁 𝘀𝗲𝗰𝘁𝗶𝗼𝗻𝘀 ✪ 𝗣𝗿𝗼𝘃𝗶𝗱𝗲 𝗱𝗲𝘁𝗮𝗶𝗹𝗲𝗱 𝗮𝗻𝘀…"
type textarea "x"
type textarea "⚠️ 𝗙𝗢𝗥𝗠 𝗜𝗡𝗦𝗧𝗥𝗨𝗖𝗧𝗜𝗢𝗡𝗦 ⚠️ ✪ 𝗖𝗼𝗺𝗽𝗹𝗲𝘁𝗲 𝗮𝗹𝗹 𝗿𝗲𝗹𝗲𝘃𝗮𝗻𝘁 𝘀𝗲𝗰𝘁𝗶𝗼𝗻𝘀 ✪ 𝗣𝗿𝗼𝘃𝗶𝗱𝗲 𝗱𝗲𝘁𝗮𝗶𝗹𝗲𝗱 𝗮𝗻𝘀…"
type textarea "x"
type textarea "⚠️ 𝗙𝗢𝗥𝗠 𝗜𝗡𝗦𝗧𝗥𝗨𝗖𝗧𝗜𝗢𝗡𝗦 ⚠️ ✪ 𝗖𝗼𝗺𝗽𝗹𝗲𝘁𝗲 𝗮𝗹𝗹 𝗿𝗲𝗹𝗲𝘃𝗮𝗻𝘁 𝘀𝗲𝗰𝘁𝗶𝗼𝗻𝘀 ✪ 𝗣𝗿𝗼𝘃𝗶𝗱𝗲 𝗱𝗲𝘁𝗮𝗶𝗹𝗲𝗱 𝗮𝗻𝘀…"
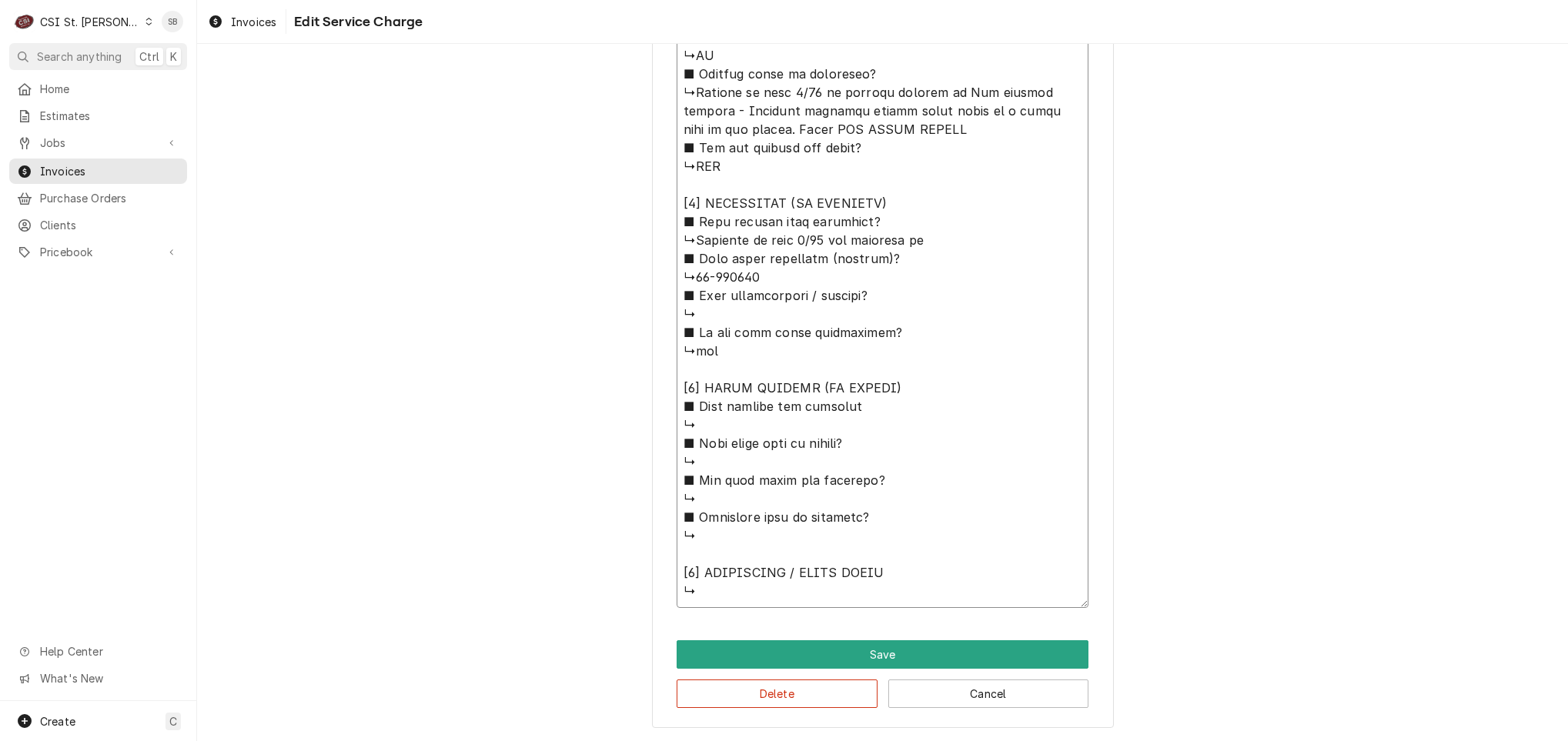
type textarea "x"
type textarea "⚠️ 𝗙𝗢𝗥𝗠 𝗜𝗡𝗦𝗧𝗥𝗨𝗖𝗧𝗜𝗢𝗡𝗦 ⚠️ ✪ 𝗖𝗼𝗺𝗽𝗹𝗲𝘁𝗲 𝗮𝗹𝗹 𝗿𝗲𝗹𝗲𝘃𝗮𝗻𝘁 𝘀𝗲𝗰𝘁𝗶𝗼𝗻𝘀 ✪ 𝗣𝗿𝗼𝘃𝗶𝗱𝗲 𝗱𝗲𝘁𝗮𝗶𝗹𝗲𝗱 𝗮𝗻𝘀…"
type textarea "x"
type textarea "⚠️ 𝗙𝗢𝗥𝗠 𝗜𝗡𝗦𝗧𝗥𝗨𝗖𝗧𝗜𝗢𝗡𝗦 ⚠️ ✪ 𝗖𝗼𝗺𝗽𝗹𝗲𝘁𝗲 𝗮𝗹𝗹 𝗿𝗲𝗹𝗲𝘃𝗮𝗻𝘁 𝘀𝗲𝗰𝘁𝗶𝗼𝗻𝘀 ✪ 𝗣𝗿𝗼𝘃𝗶𝗱𝗲 𝗱𝗲𝘁𝗮𝗶𝗹𝗲𝗱 𝗮𝗻𝘀…"
type textarea "x"
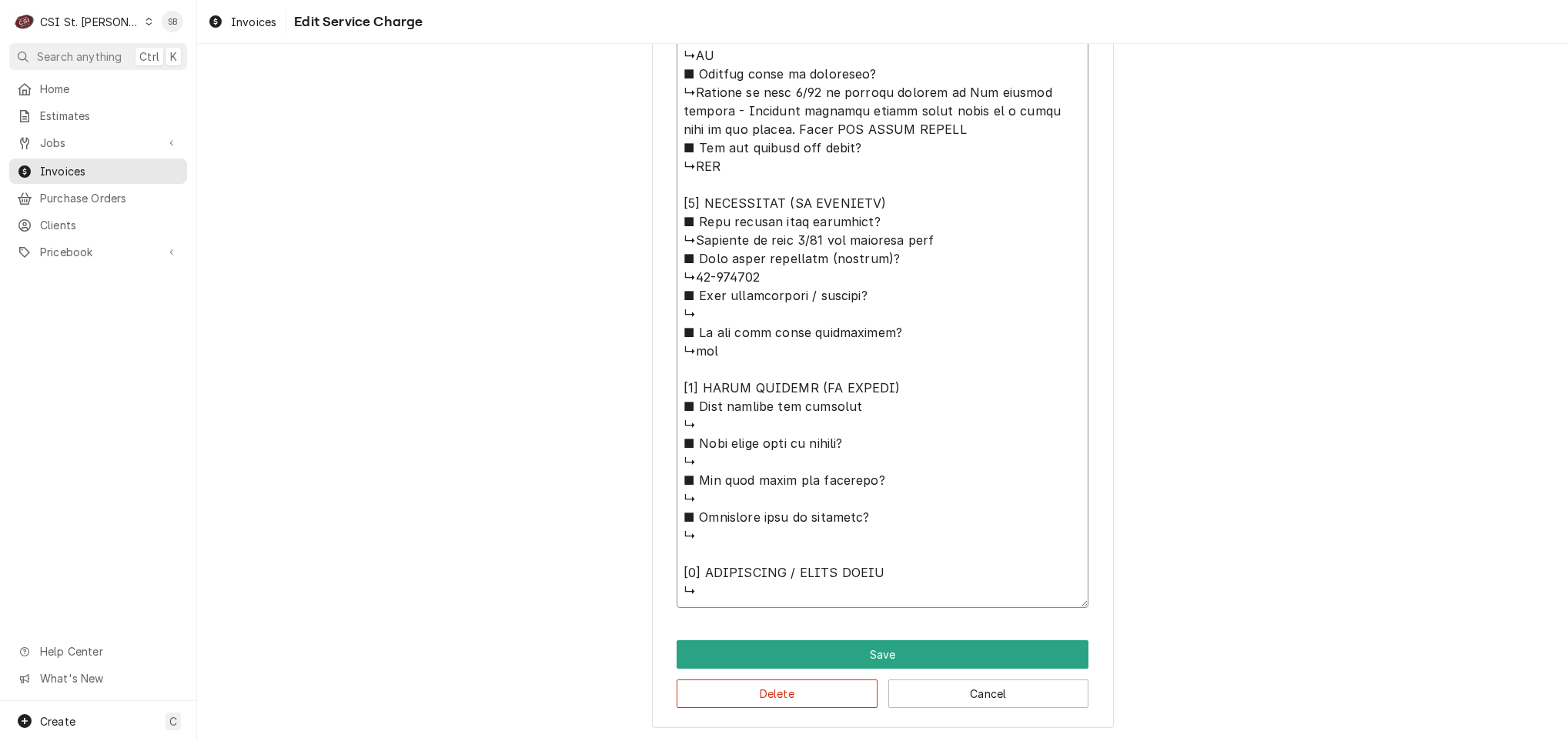
type textarea "⚠️ 𝗙𝗢𝗥𝗠 𝗜𝗡𝗦𝗧𝗥𝗨𝗖𝗧𝗜𝗢𝗡𝗦 ⚠️ ✪ 𝗖𝗼𝗺𝗽𝗹𝗲𝘁𝗲 𝗮𝗹𝗹 𝗿𝗲𝗹𝗲𝘃𝗮𝗻𝘁 𝘀𝗲𝗰𝘁𝗶𝗼𝗻𝘀 ✪ 𝗣𝗿𝗼𝘃𝗶𝗱𝗲 𝗱𝗲𝘁𝗮𝗶𝗹𝗲𝗱 𝗮𝗻𝘀…"
type textarea "x"
type textarea "⚠️ 𝗙𝗢𝗥𝗠 𝗜𝗡𝗦𝗧𝗥𝗨𝗖𝗧𝗜𝗢𝗡𝗦 ⚠️ ✪ 𝗖𝗼𝗺𝗽𝗹𝗲𝘁𝗲 𝗮𝗹𝗹 𝗿𝗲𝗹𝗲𝘃𝗮𝗻𝘁 𝘀𝗲𝗰𝘁𝗶𝗼𝗻𝘀 ✪ 𝗣𝗿𝗼𝘃𝗶𝗱𝗲 𝗱𝗲𝘁𝗮𝗶𝗹𝗲𝗱 𝗮𝗻𝘀…"
type textarea "x"
type textarea "⚠️ 𝗙𝗢𝗥𝗠 𝗜𝗡𝗦𝗧𝗥𝗨𝗖𝗧𝗜𝗢𝗡𝗦 ⚠️ ✪ 𝗖𝗼𝗺𝗽𝗹𝗲𝘁𝗲 𝗮𝗹𝗹 𝗿𝗲𝗹𝗲𝘃𝗮𝗻𝘁 𝘀𝗲𝗰𝘁𝗶𝗼𝗻𝘀 ✪ 𝗣𝗿𝗼𝘃𝗶𝗱𝗲 𝗱𝗲𝘁𝗮𝗶𝗹𝗲𝗱 𝗮𝗻𝘀…"
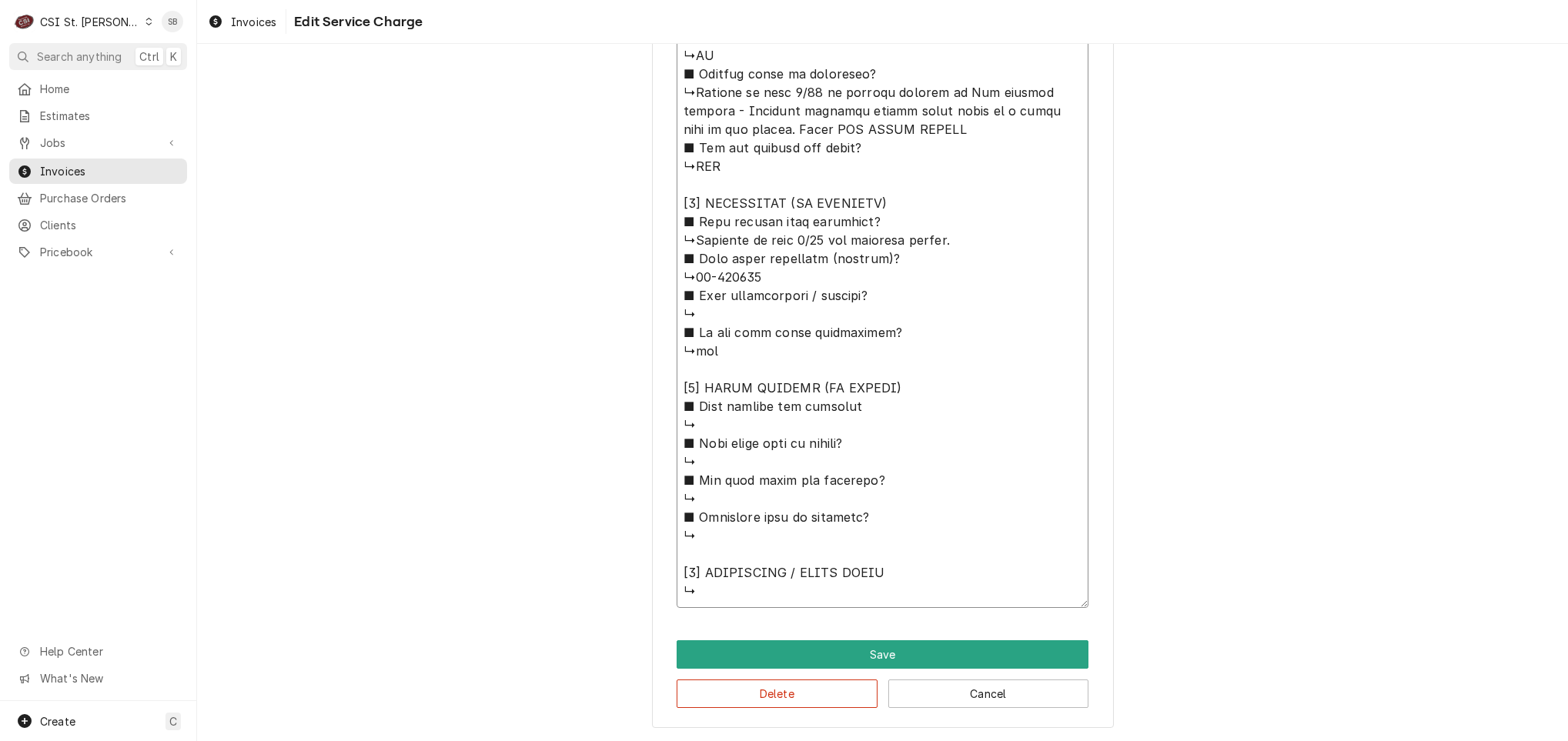
type textarea "x"
type textarea "⚠️ 𝗙𝗢𝗥𝗠 𝗜𝗡𝗦𝗧𝗥𝗨𝗖𝗧𝗜𝗢𝗡𝗦 ⚠️ ✪ 𝗖𝗼𝗺𝗽𝗹𝗲𝘁𝗲 𝗮𝗹𝗹 𝗿𝗲𝗹𝗲𝘃𝗮𝗻𝘁 𝘀𝗲𝗰𝘁𝗶𝗼𝗻𝘀 ✪ 𝗣𝗿𝗼𝘃𝗶𝗱𝗲 𝗱𝗲𝘁𝗮𝗶𝗹𝗲𝗱 𝗮𝗻𝘀…"
type textarea "x"
type textarea "⚠️ 𝗙𝗢𝗥𝗠 𝗜𝗡𝗦𝗧𝗥𝗨𝗖𝗧𝗜𝗢𝗡𝗦 ⚠️ ✪ 𝗖𝗼𝗺𝗽𝗹𝗲𝘁𝗲 𝗮𝗹𝗹 𝗿𝗲𝗹𝗲𝘃𝗮𝗻𝘁 𝘀𝗲𝗰𝘁𝗶𝗼𝗻𝘀 ✪ 𝗣𝗿𝗼𝘃𝗶𝗱𝗲 𝗱𝗲𝘁𝗮𝗶𝗹𝗲𝗱 𝗮𝗻𝘀…"
type textarea "x"
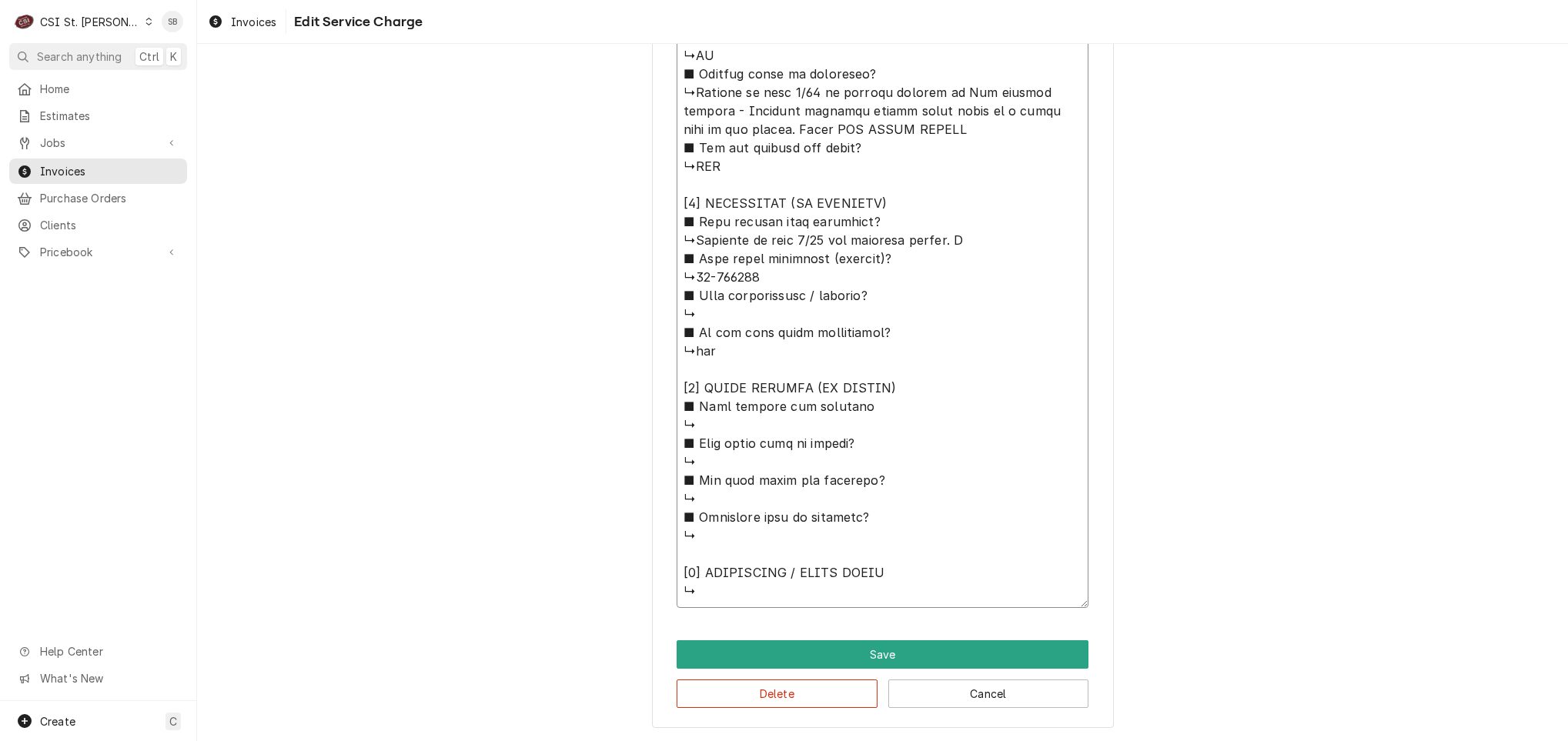
type textarea "⚠️ 𝗙𝗢𝗥𝗠 𝗜𝗡𝗦𝗧𝗥𝗨𝗖𝗧𝗜𝗢𝗡𝗦 ⚠️ ✪ 𝗖𝗼𝗺𝗽𝗹𝗲𝘁𝗲 𝗮𝗹𝗹 𝗿𝗲𝗹𝗲𝘃𝗮𝗻𝘁 𝘀𝗲𝗰𝘁𝗶𝗼𝗻𝘀 ✪ 𝗣𝗿𝗼𝘃𝗶𝗱𝗲 𝗱𝗲𝘁𝗮𝗶𝗹𝗲𝗱 𝗮𝗻𝘀…"
type textarea "x"
type textarea "⚠️ 𝗙𝗢𝗥𝗠 𝗜𝗡𝗦𝗧𝗥𝗨𝗖𝗧𝗜𝗢𝗡𝗦 ⚠️ ✪ 𝗖𝗼𝗺𝗽𝗹𝗲𝘁𝗲 𝗮𝗹𝗹 𝗿𝗲𝗹𝗲𝘃𝗮𝗻𝘁 𝘀𝗲𝗰𝘁𝗶𝗼𝗻𝘀 ✪ 𝗣𝗿𝗼𝘃𝗶𝗱𝗲 𝗱𝗲𝘁𝗮𝗶𝗹𝗲𝗱 𝗮𝗻𝘀…"
type textarea "x"
type textarea "⚠️ 𝗙𝗢𝗥𝗠 𝗜𝗡𝗦𝗧𝗥𝗨𝗖𝗧𝗜𝗢𝗡𝗦 ⚠️ ✪ 𝗖𝗼𝗺𝗽𝗹𝗲𝘁𝗲 𝗮𝗹𝗹 𝗿𝗲𝗹𝗲𝘃𝗮𝗻𝘁 𝘀𝗲𝗰𝘁𝗶𝗼𝗻𝘀 ✪ 𝗣𝗿𝗼𝘃𝗶𝗱𝗲 𝗱𝗲𝘁𝗮𝗶𝗹𝗲𝗱 𝗮𝗻𝘀…"
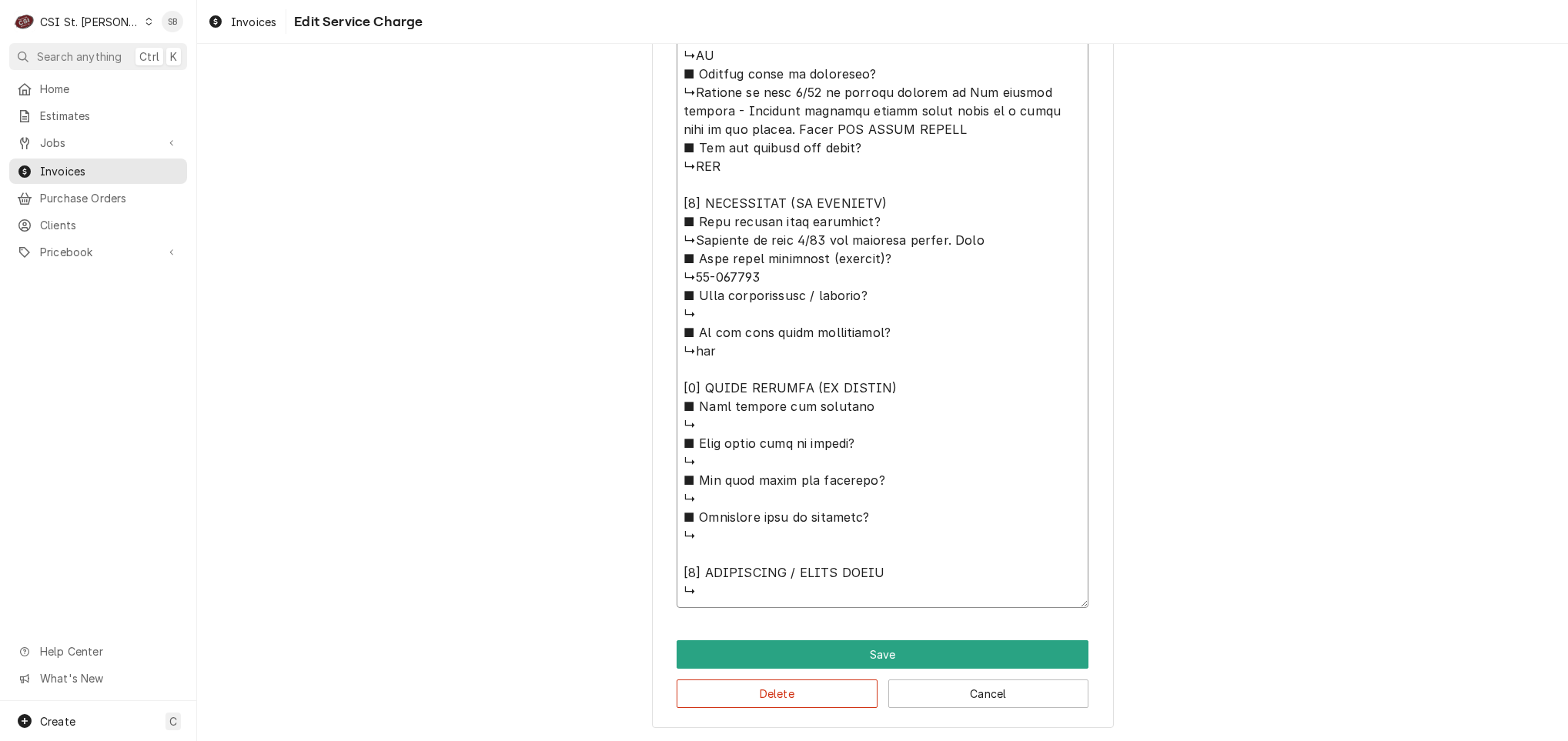
type textarea "x"
type textarea "⚠️ 𝗙𝗢𝗥𝗠 𝗜𝗡𝗦𝗧𝗥𝗨𝗖𝗧𝗜𝗢𝗡𝗦 ⚠️ ✪ 𝗖𝗼𝗺𝗽𝗹𝗲𝘁𝗲 𝗮𝗹𝗹 𝗿𝗲𝗹𝗲𝘃𝗮𝗻𝘁 𝘀𝗲𝗰𝘁𝗶𝗼𝗻𝘀 ✪ 𝗣𝗿𝗼𝘃𝗶𝗱𝗲 𝗱𝗲𝘁𝗮𝗶𝗹𝗲𝗱 𝗮𝗻𝘀…"
type textarea "x"
type textarea "⚠️ 𝗙𝗢𝗥𝗠 𝗜𝗡𝗦𝗧𝗥𝗨𝗖𝗧𝗜𝗢𝗡𝗦 ⚠️ ✪ 𝗖𝗼𝗺𝗽𝗹𝗲𝘁𝗲 𝗮𝗹𝗹 𝗿𝗲𝗹𝗲𝘃𝗮𝗻𝘁 𝘀𝗲𝗰𝘁𝗶𝗼𝗻𝘀 ✪ 𝗣𝗿𝗼𝘃𝗶𝗱𝗲 𝗱𝗲𝘁𝗮𝗶𝗹𝗲𝗱 𝗮𝗻𝘀…"
type textarea "x"
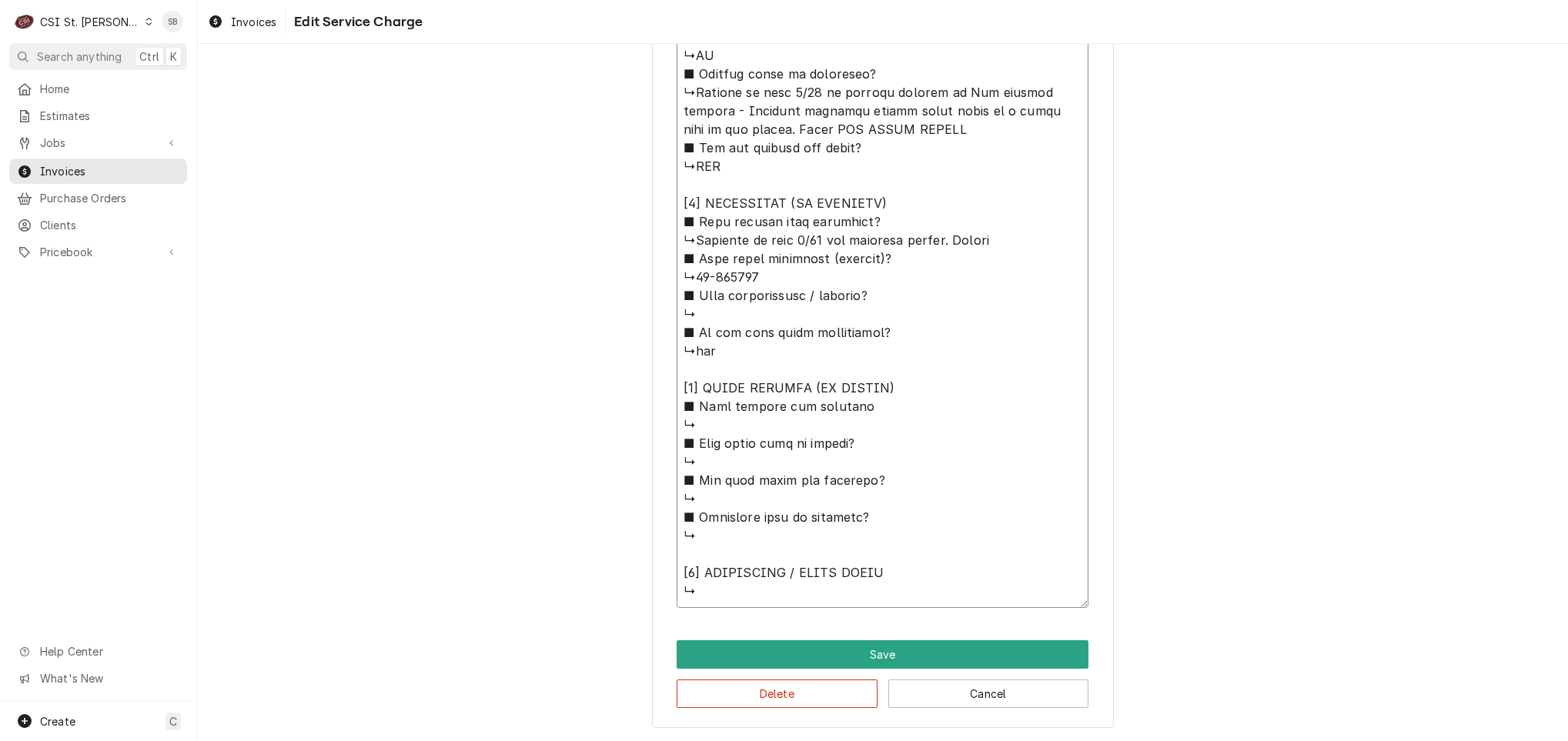
type textarea "⚠️ 𝗙𝗢𝗥𝗠 𝗜𝗡𝗦𝗧𝗥𝗨𝗖𝗧𝗜𝗢𝗡𝗦 ⚠️ ✪ 𝗖𝗼𝗺𝗽𝗹𝗲𝘁𝗲 𝗮𝗹𝗹 𝗿𝗲𝗹𝗲𝘃𝗮𝗻𝘁 𝘀𝗲𝗰𝘁𝗶𝗼𝗻𝘀 ✪ 𝗣𝗿𝗼𝘃𝗶𝗱𝗲 𝗱𝗲𝘁𝗮𝗶𝗹𝗲𝗱 𝗮𝗻𝘀…"
type textarea "x"
type textarea "⚠️ 𝗙𝗢𝗥𝗠 𝗜𝗡𝗦𝗧𝗥𝗨𝗖𝗧𝗜𝗢𝗡𝗦 ⚠️ ✪ 𝗖𝗼𝗺𝗽𝗹𝗲𝘁𝗲 𝗮𝗹𝗹 𝗿𝗲𝗹𝗲𝘃𝗮𝗻𝘁 𝘀𝗲𝗰𝘁𝗶𝗼𝗻𝘀 ✪ 𝗣𝗿𝗼𝘃𝗶𝗱𝗲 𝗱𝗲𝘁𝗮𝗶𝗹𝗲𝗱 𝗮𝗻𝘀…"
type textarea "x"
type textarea "⚠️ 𝗙𝗢𝗥𝗠 𝗜𝗡𝗦𝗧𝗥𝗨𝗖𝗧𝗜𝗢𝗡𝗦 ⚠️ ✪ 𝗖𝗼𝗺𝗽𝗹𝗲𝘁𝗲 𝗮𝗹𝗹 𝗿𝗲𝗹𝗲𝘃𝗮𝗻𝘁 𝘀𝗲𝗰𝘁𝗶𝗼𝗻𝘀 ✪ 𝗣𝗿𝗼𝘃𝗶𝗱𝗲 𝗱𝗲𝘁𝗮𝗶𝗹𝗲𝗱 𝗮𝗻𝘀…"
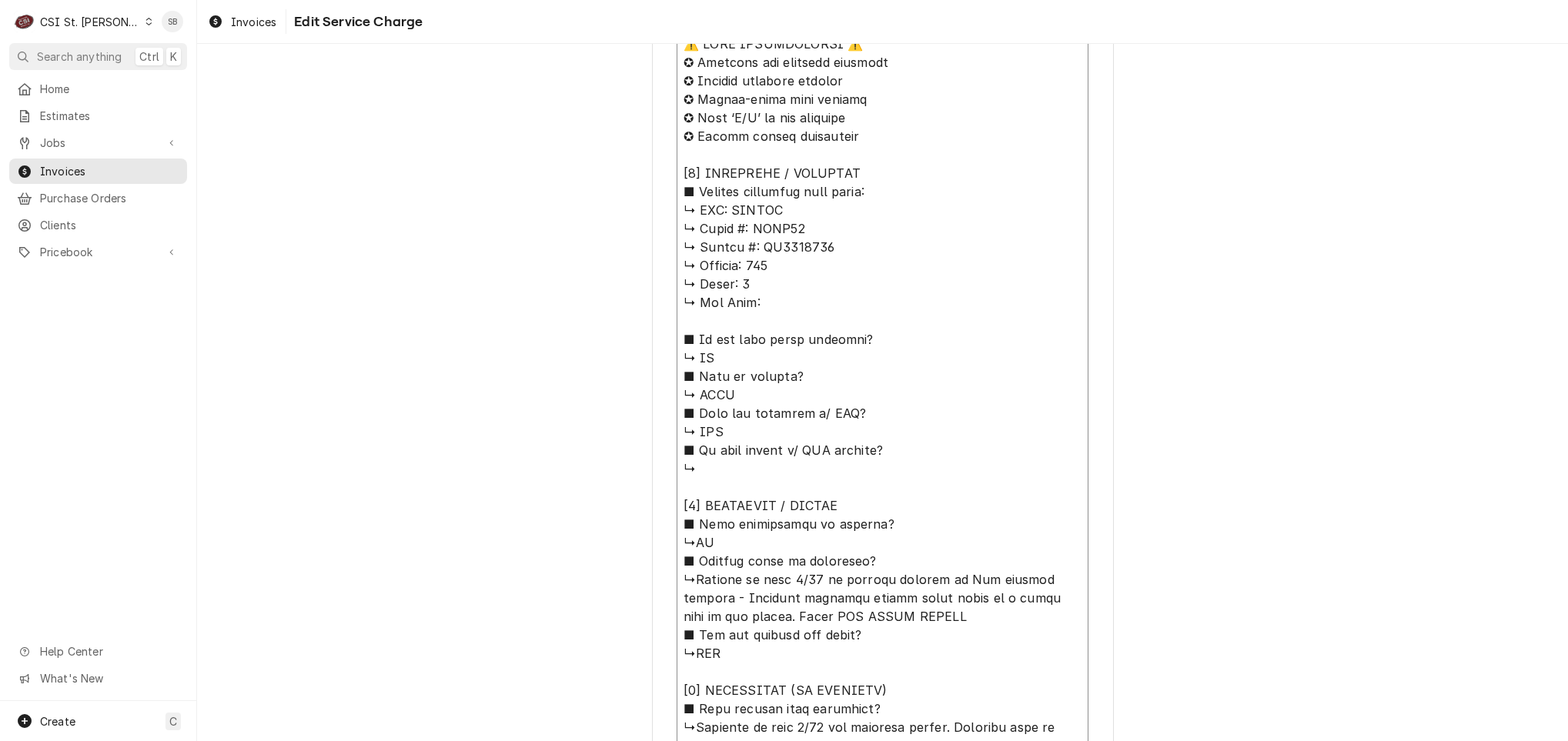
scroll to position [0, 0]
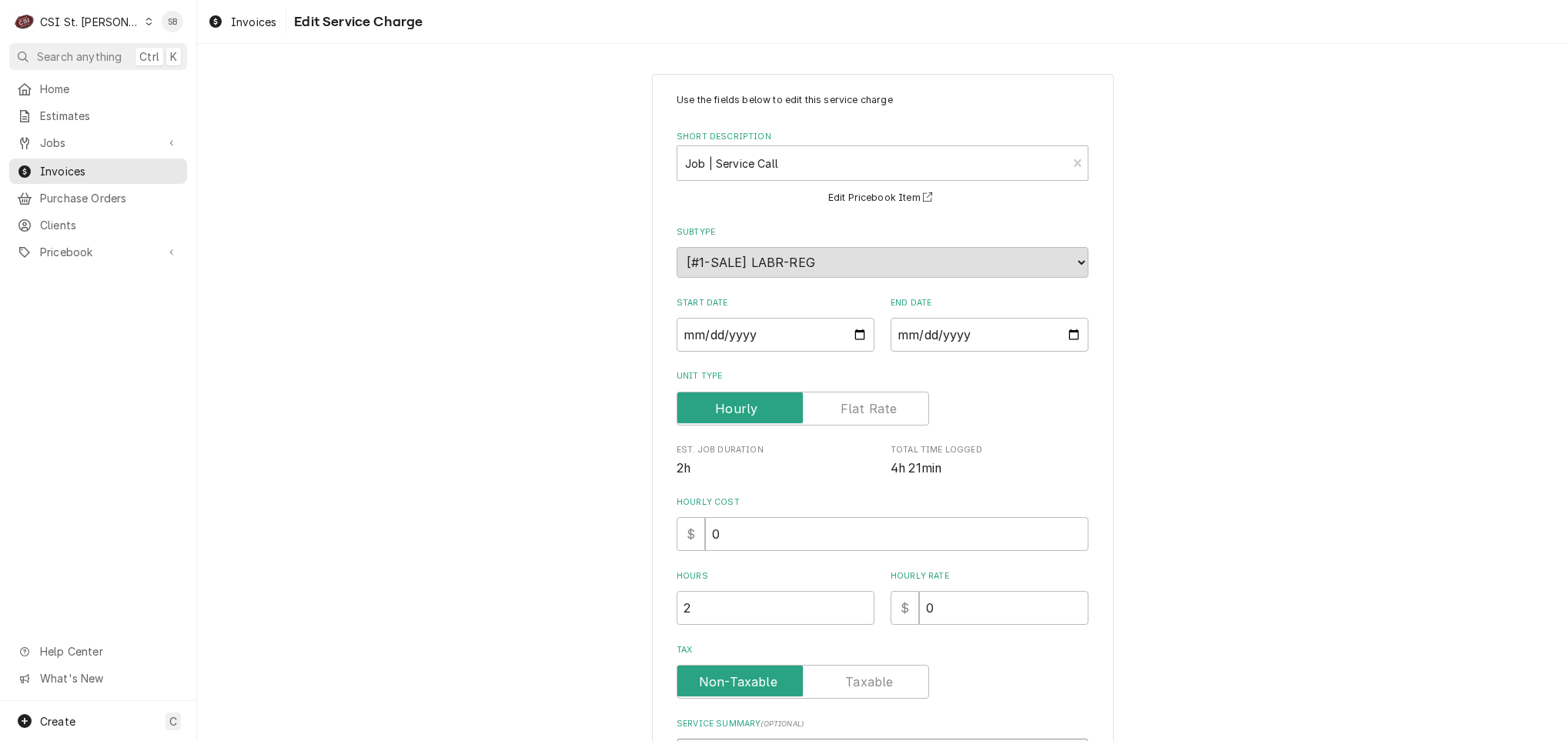
drag, startPoint x: 755, startPoint y: 585, endPoint x: 499, endPoint y: -42, distance: 677.2
click at [499, 0] on html "C CSI St. Louis SB Search anything Ctrl K Home Estimates Jobs Jobs Job Series I…" at bounding box center [784, 370] width 1568 height 741
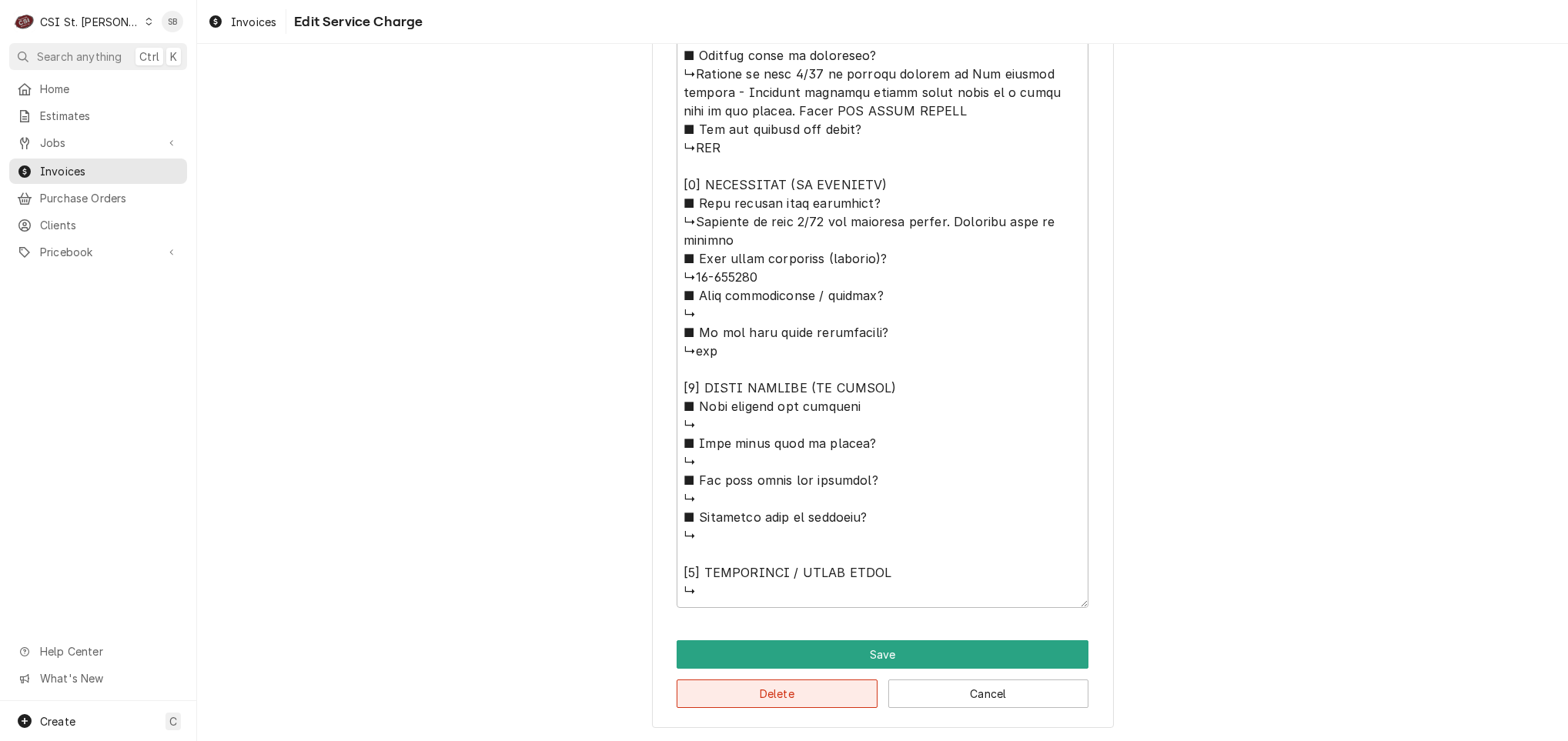
click at [760, 689] on button "Delete" at bounding box center [777, 692] width 201 height 28
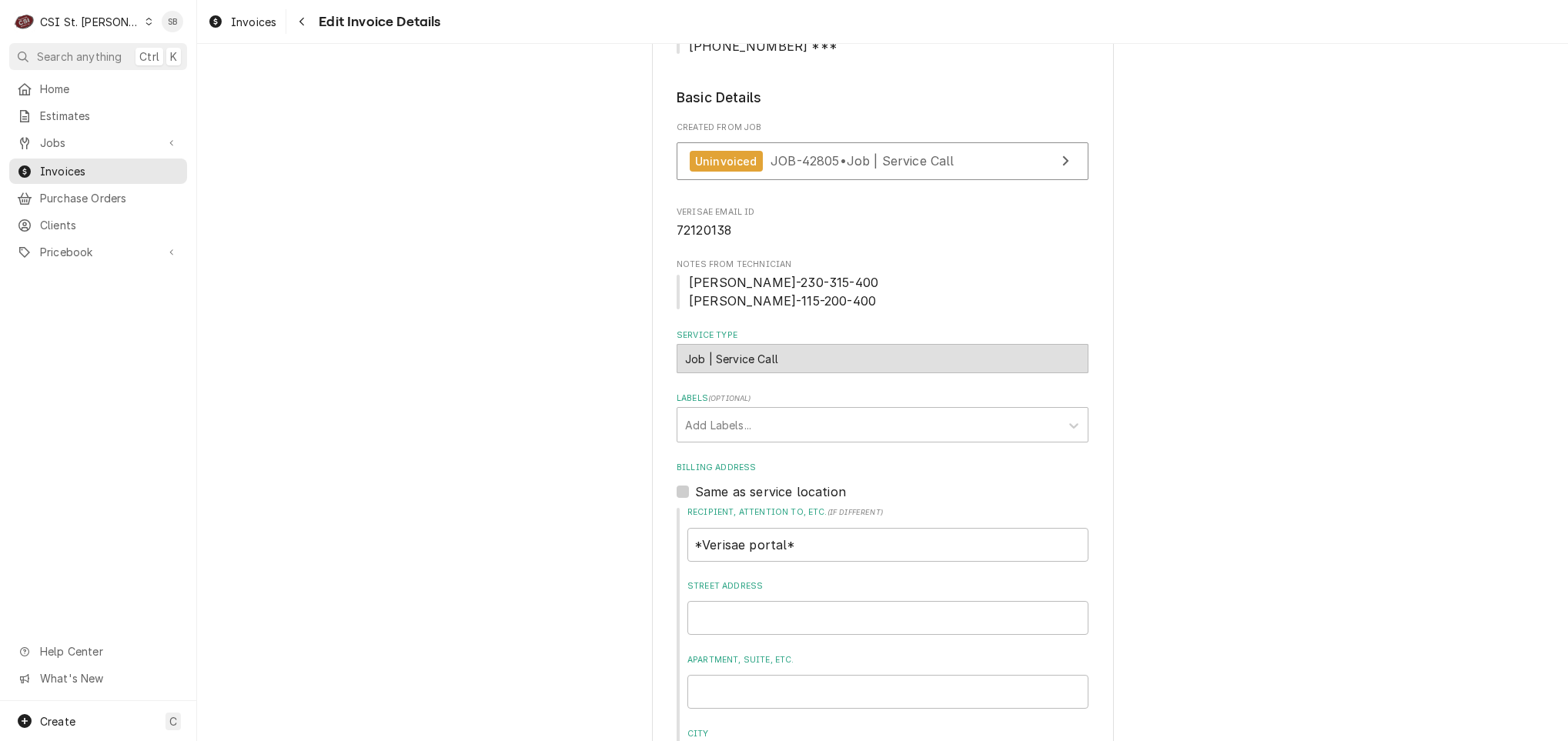
scroll to position [356, 0]
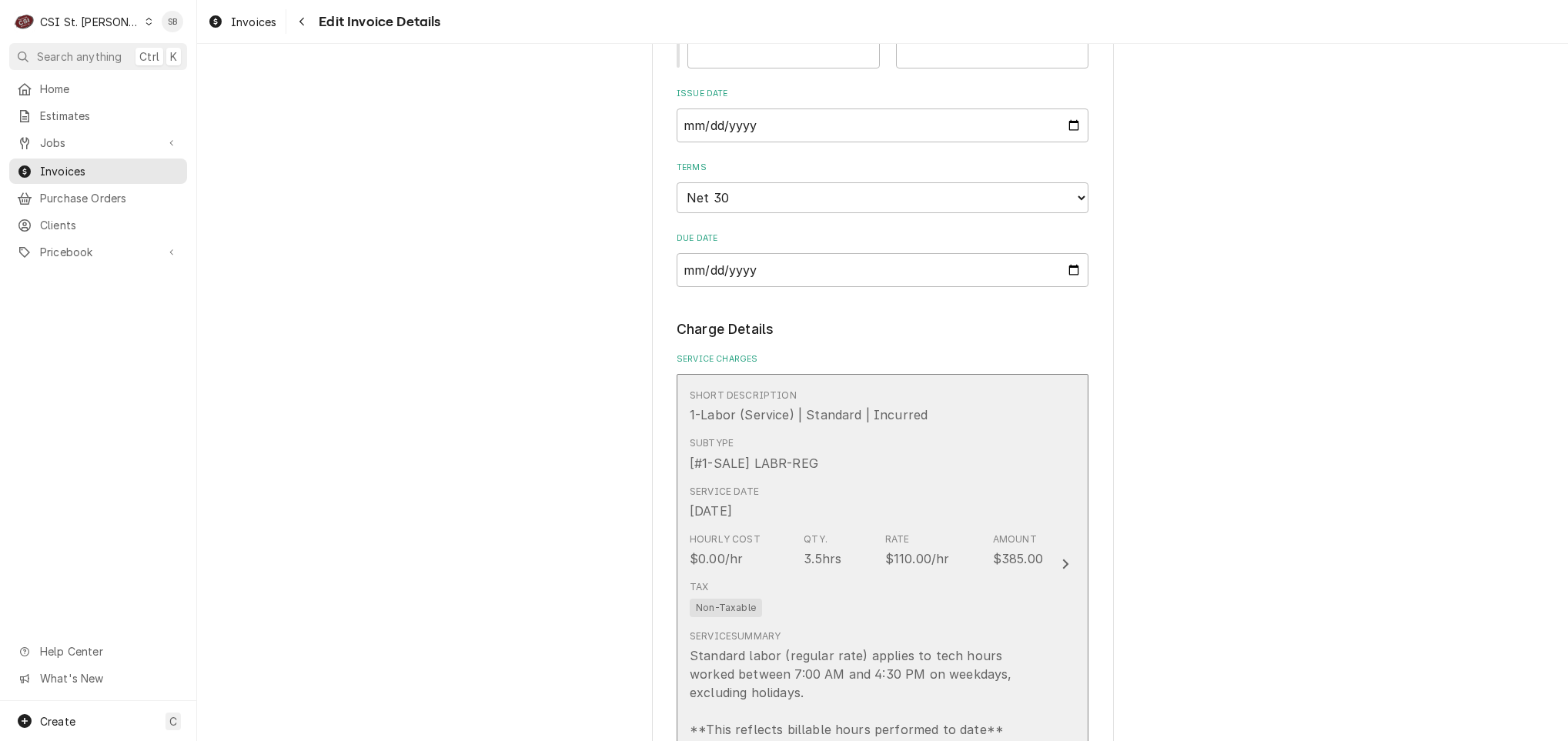
click at [771, 514] on div "Service Date Sep 26, 2025" at bounding box center [866, 502] width 354 height 48
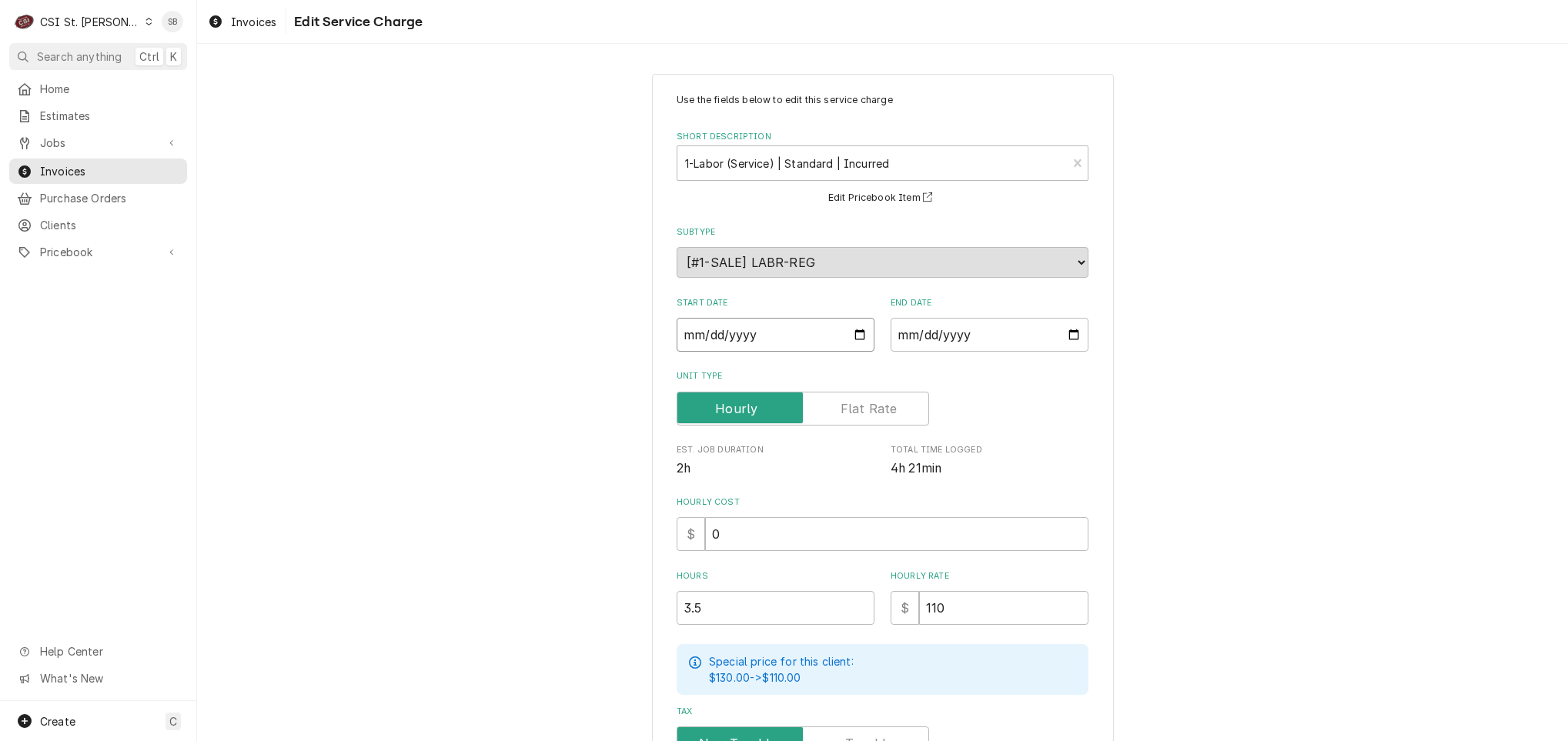
click at [702, 338] on input "2025-09-26" at bounding box center [775, 333] width 198 height 33
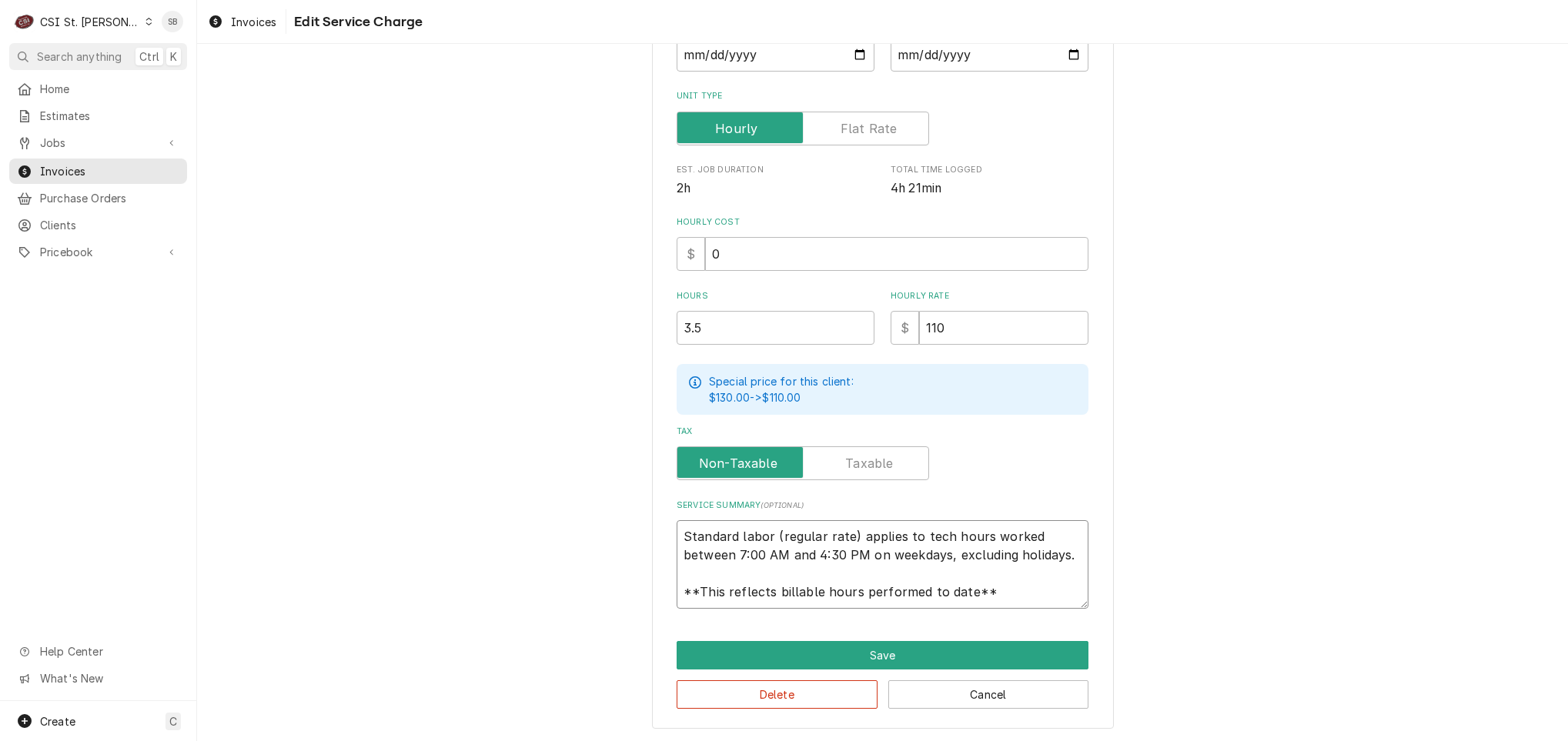
scroll to position [18, 0]
drag, startPoint x: 859, startPoint y: 593, endPoint x: 1268, endPoint y: 735, distance: 432.9
click at [1268, 735] on div "Use the fields below to edit this service charge Short Description 1-Labor (Ser…" at bounding box center [883, 261] width 1371 height 961
paste textarea "Brand: VULCAN / Model: VHFA18 / Serial: WM0002520 Technician responded on 09/23…"
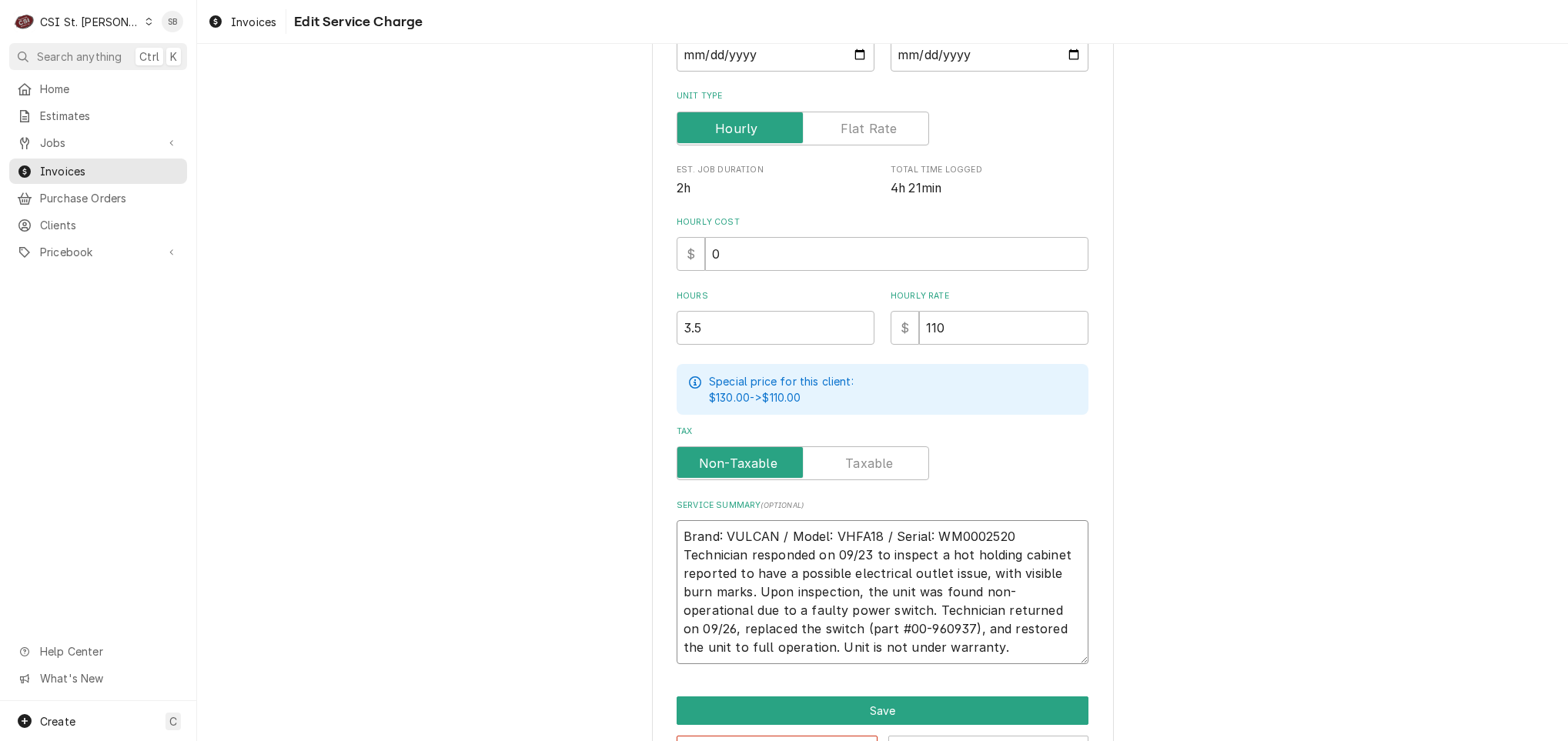
click at [1036, 529] on textarea "Brand: VULCAN / Model: VHFA18 / Serial: WM0002520 Technician responded on 09/23…" at bounding box center [882, 591] width 411 height 144
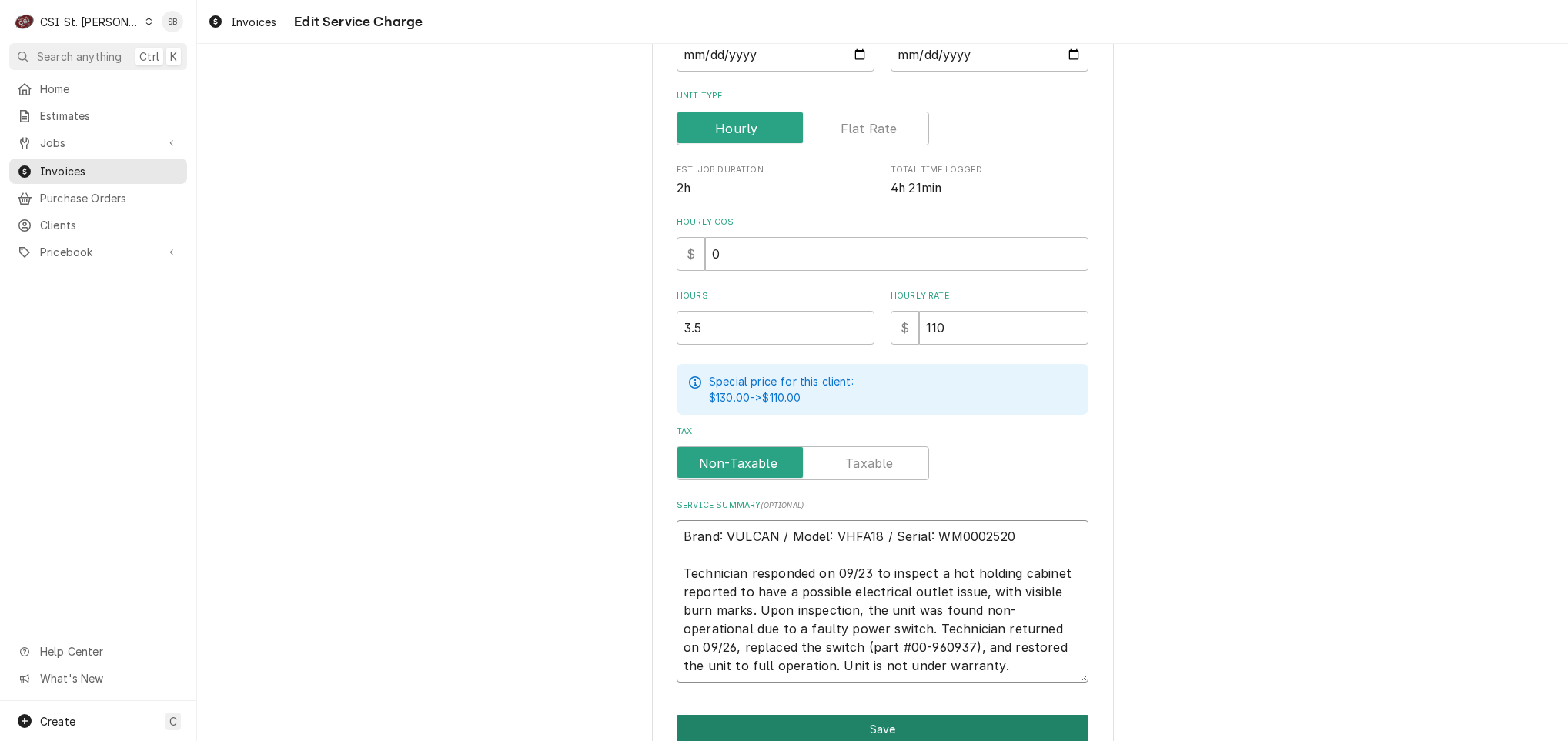
drag, startPoint x: 947, startPoint y: 661, endPoint x: 762, endPoint y: 714, distance: 192.4
click at [762, 714] on div "Use the fields below to edit this service charge Short Description 1-Labor (Ser…" at bounding box center [883, 298] width 462 height 1008
drag, startPoint x: 797, startPoint y: 651, endPoint x: 902, endPoint y: 653, distance: 105.0
click at [902, 653] on textarea "Brand: VULCAN / Model: VHFA18 / Serial: WM0002520 Technician responded on 09/23…" at bounding box center [882, 601] width 411 height 163
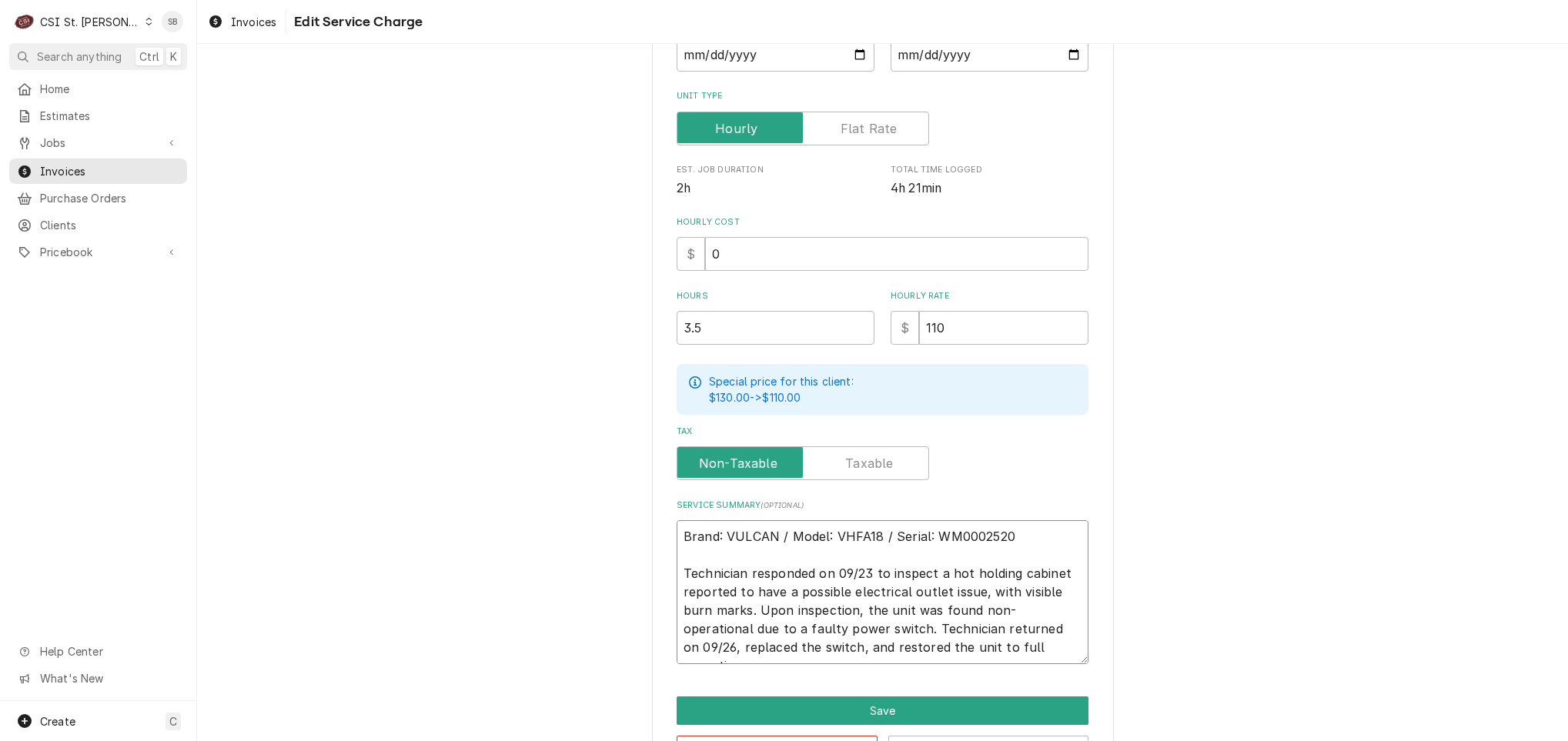
click at [721, 566] on textarea "Brand: VULCAN / Model: VHFA18 / Serial: WM0002520 Technician responded on 09/23…" at bounding box center [882, 591] width 411 height 144
click at [727, 614] on textarea "Brand: VULCAN / Model: VHFA18 / Serial: WM0002520 Technician responded on 09/23…" at bounding box center [882, 591] width 411 height 144
click at [797, 582] on textarea "Brand: VULCAN / Model: VHFA18 / Serial: WM0002520 Technician responded on 09/23…" at bounding box center [882, 591] width 411 height 144
click at [760, 577] on textarea "Brand: VULCAN / Model: VHFA18 / Serial: WM0002520 Technician responded on 09/23…" at bounding box center [882, 591] width 411 height 144
drag, startPoint x: 700, startPoint y: 591, endPoint x: 835, endPoint y: 596, distance: 135.1
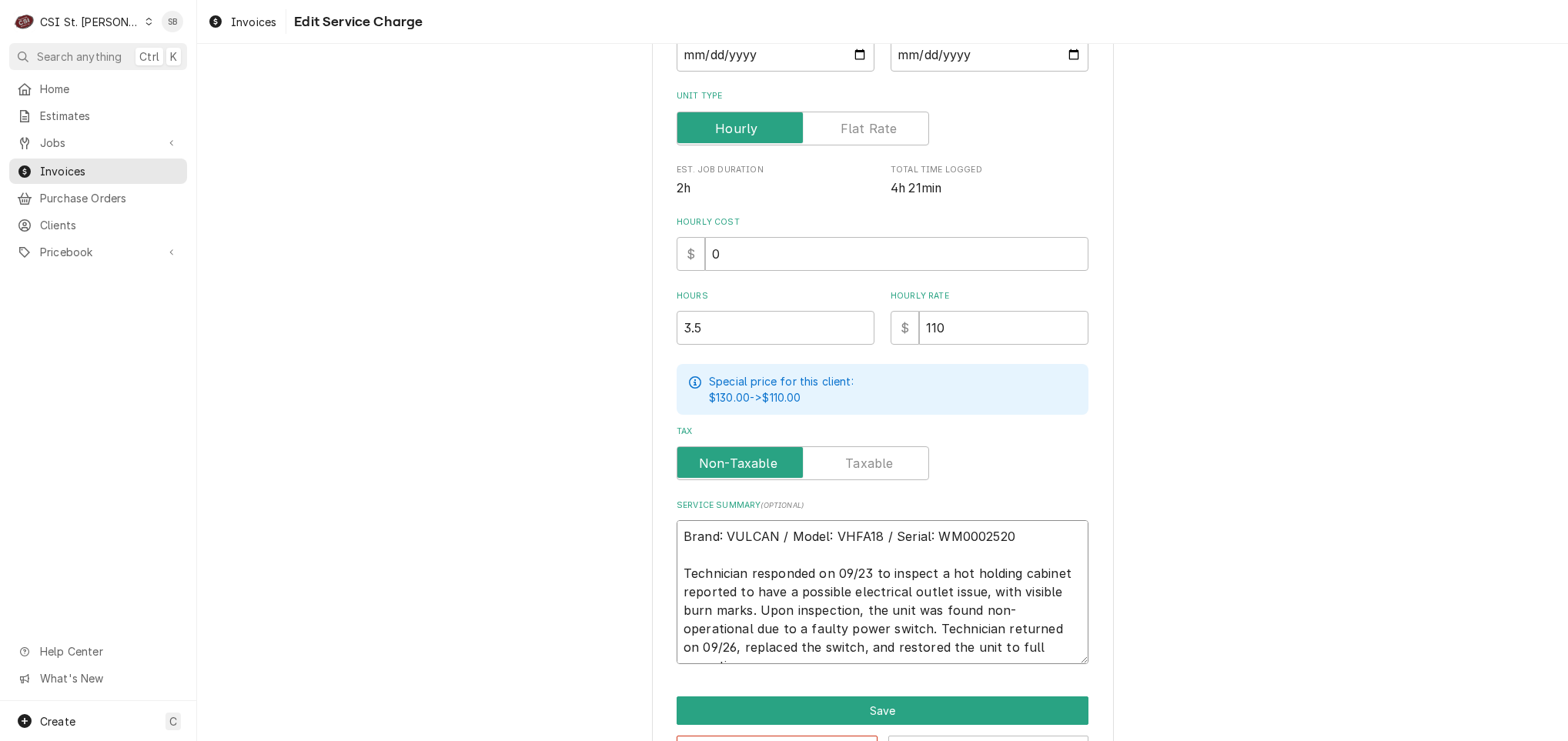
click at [835, 596] on textarea "Brand: VULCAN / Model: VHFA18 / Serial: WM0002520 Technician responded on 09/23…" at bounding box center [882, 591] width 411 height 144
click at [795, 607] on textarea "Brand: VULCAN / Model: VHFA18 / Serial: WM0002520 Technician responded on 09/23…" at bounding box center [882, 591] width 411 height 144
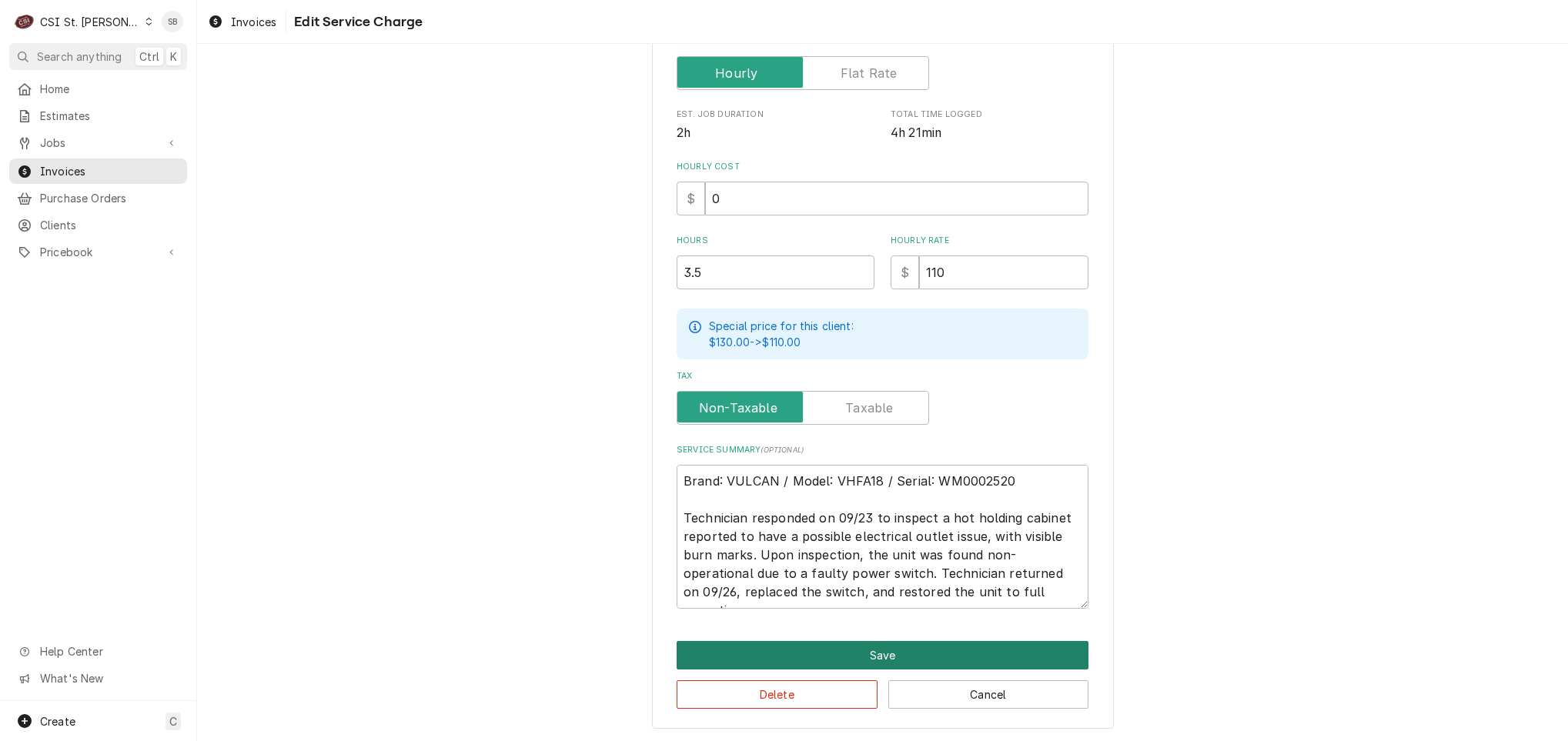
click at [808, 649] on button "Save" at bounding box center [882, 654] width 411 height 28
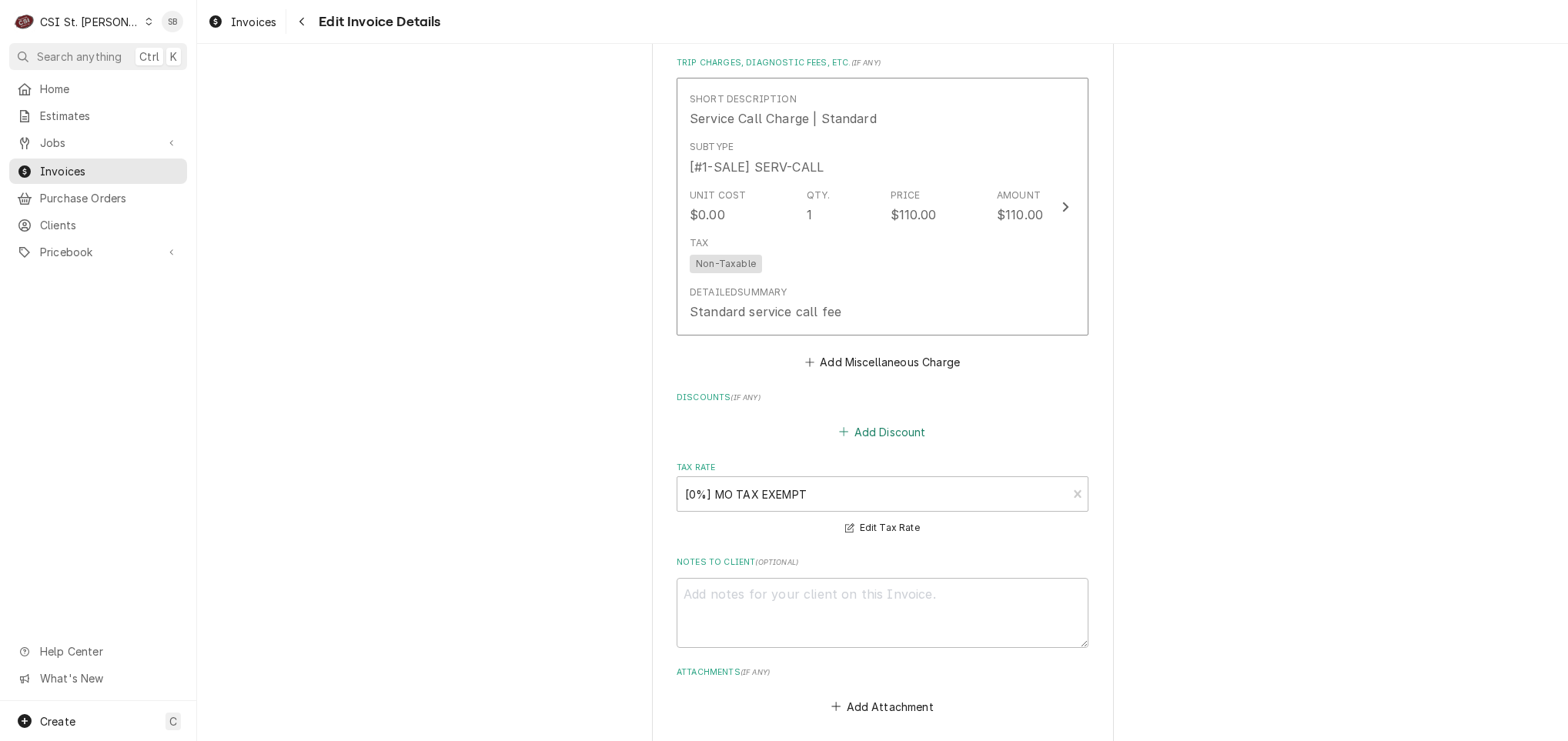
scroll to position [2347, 0]
click at [896, 364] on button "Add Miscellaneous Charge" at bounding box center [882, 370] width 160 height 22
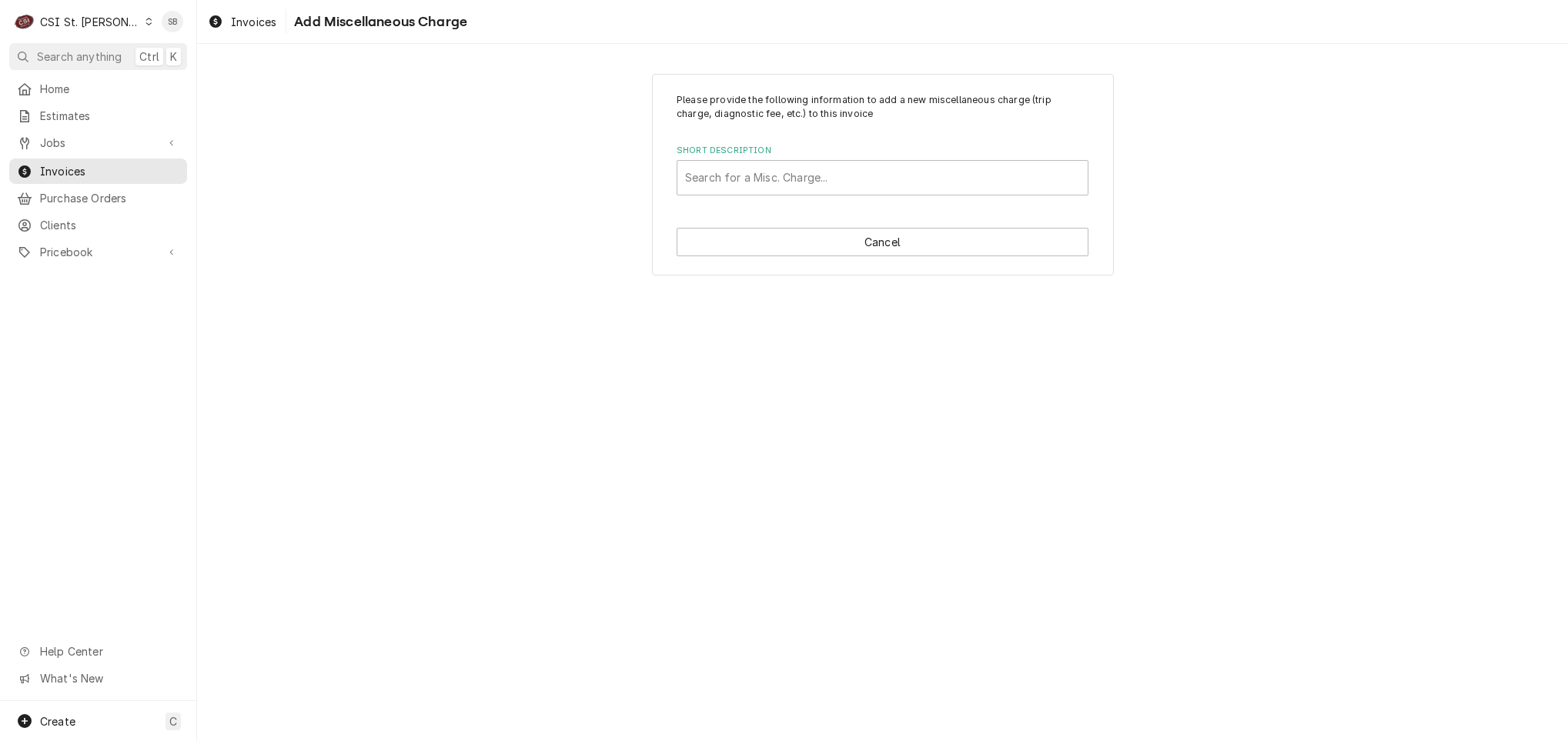
click at [839, 150] on label "Short Description" at bounding box center [882, 151] width 411 height 13
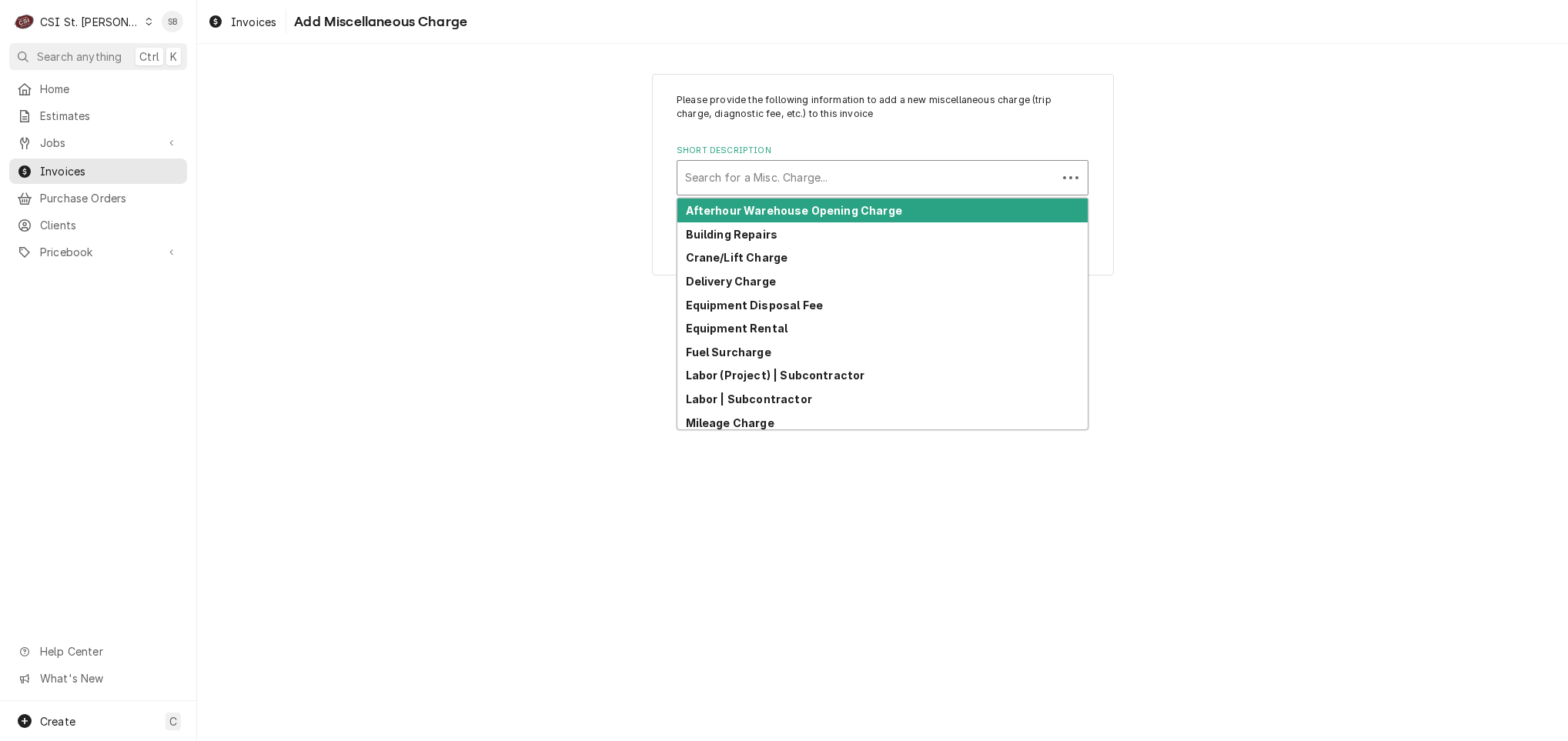
click at [841, 178] on div "Short Description" at bounding box center [866, 177] width 364 height 28
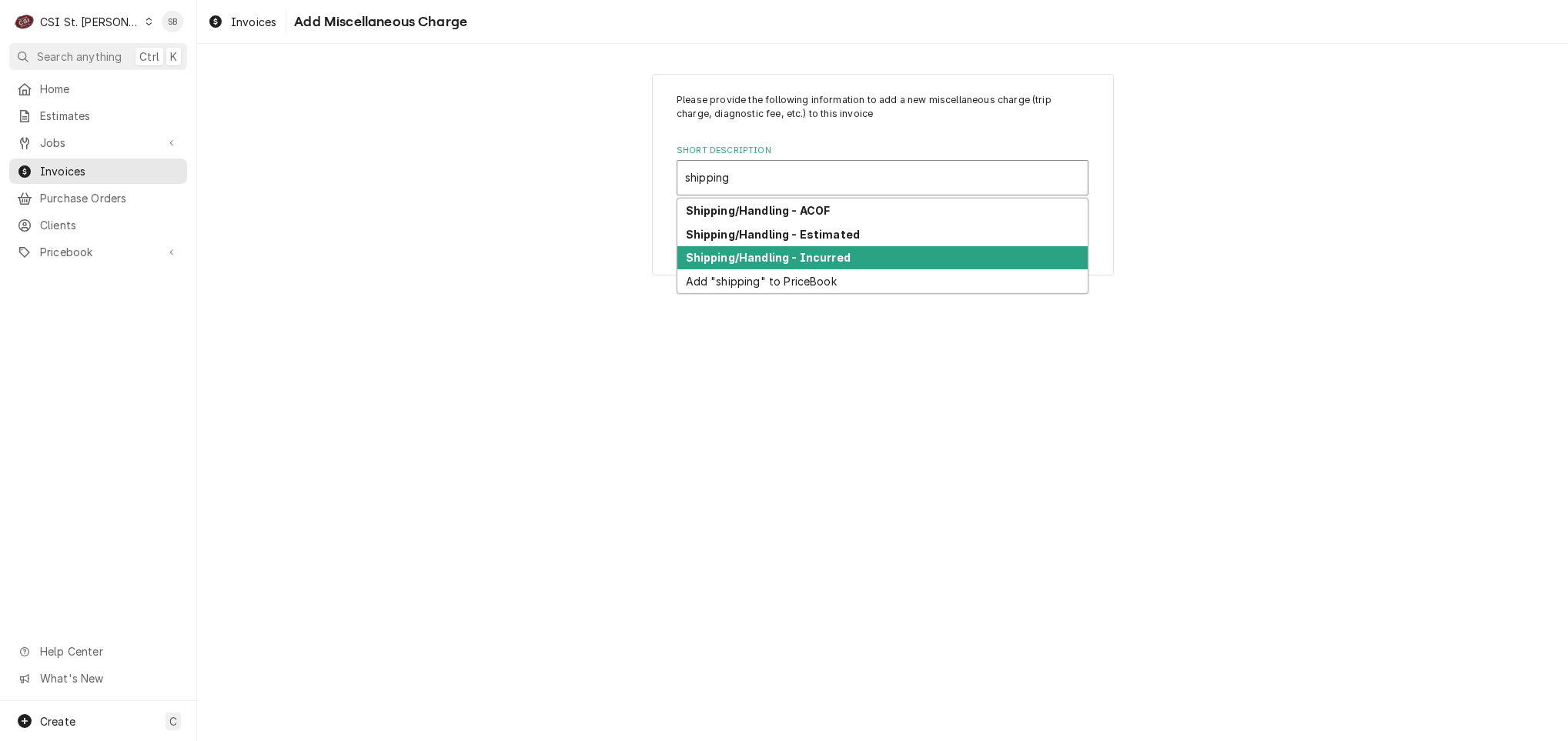
click at [836, 250] on div "Shipping/Handling - Incurred" at bounding box center [883, 258] width 411 height 23
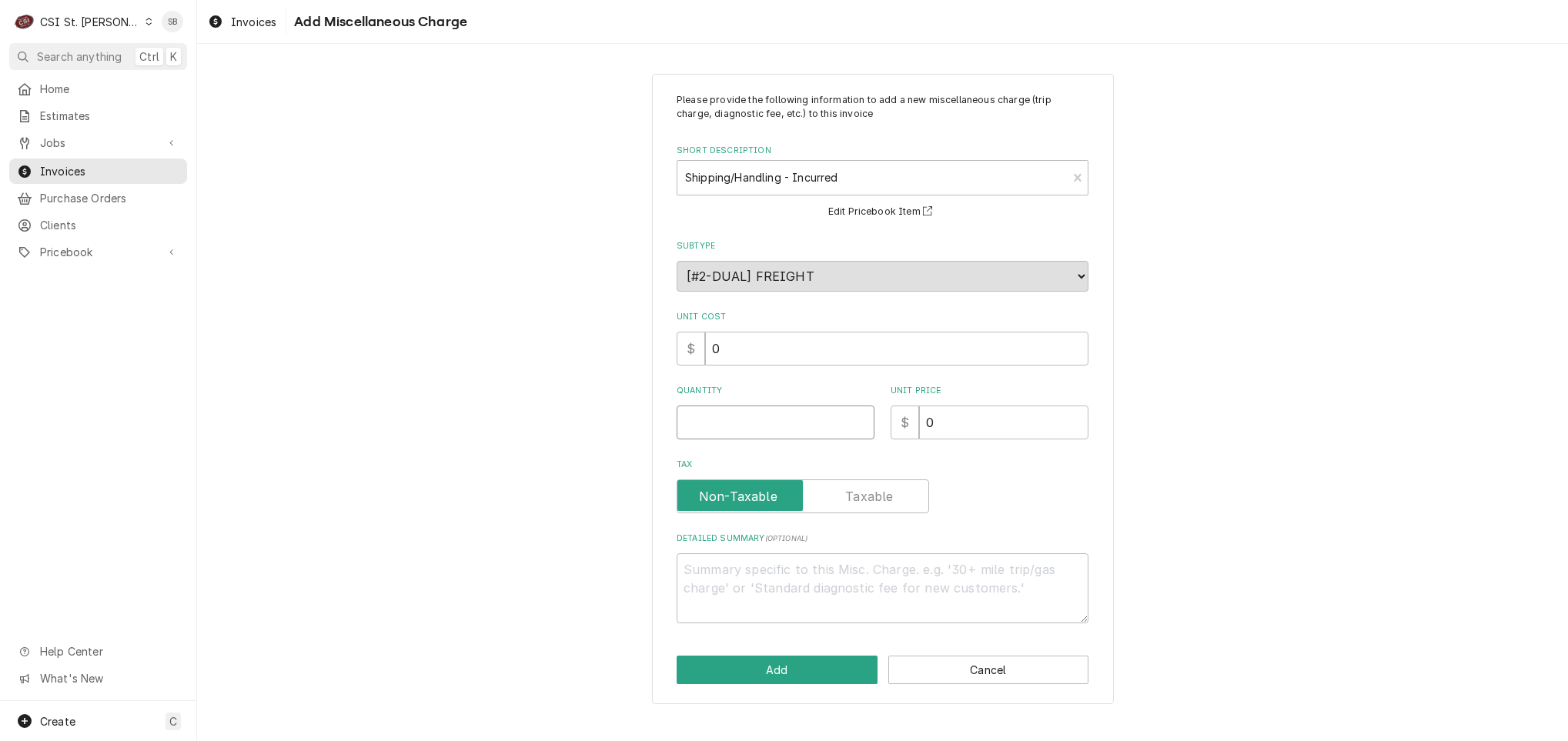
click at [770, 411] on input "Quantity" at bounding box center [775, 421] width 198 height 33
click at [706, 664] on button "Add" at bounding box center [777, 669] width 201 height 28
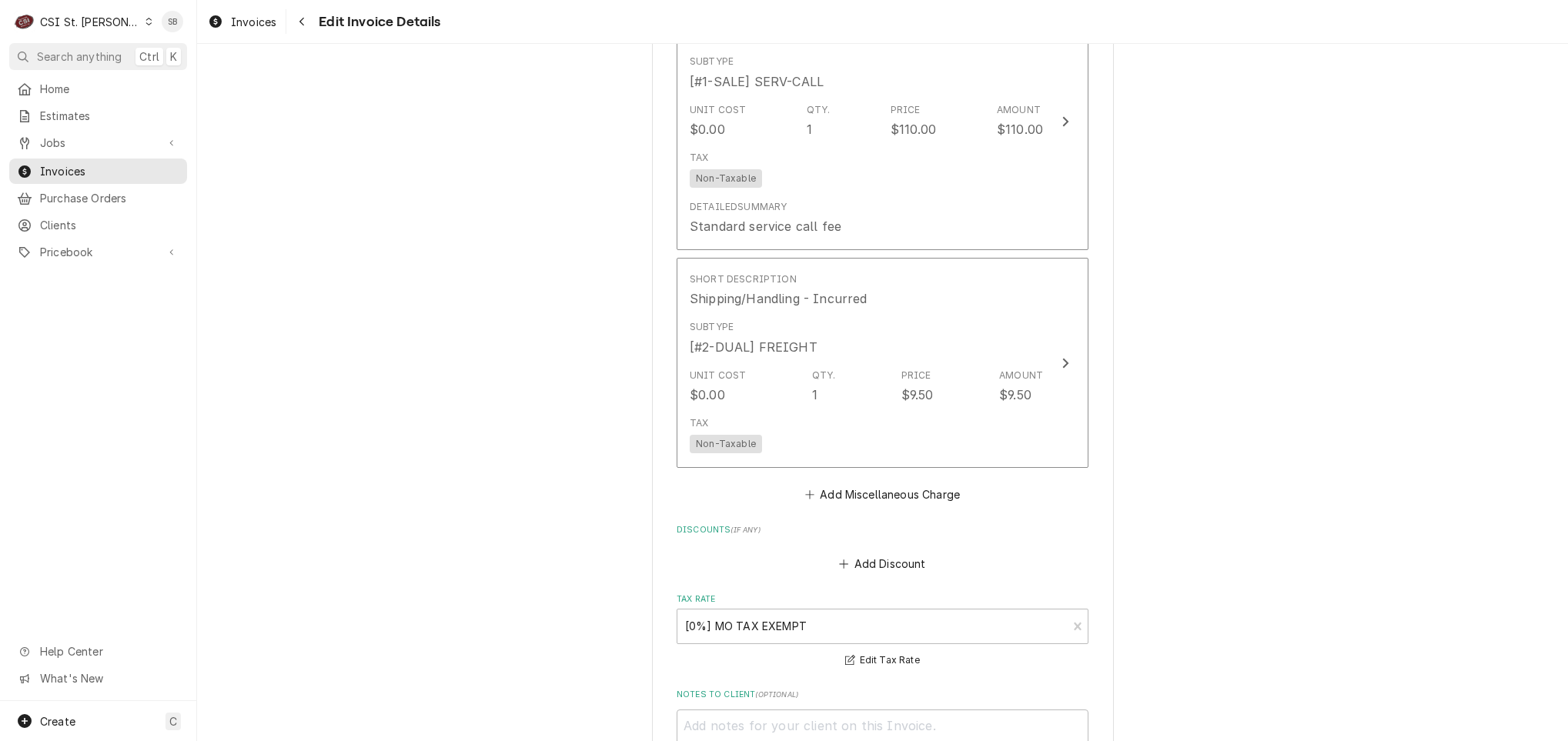
scroll to position [2884, 0]
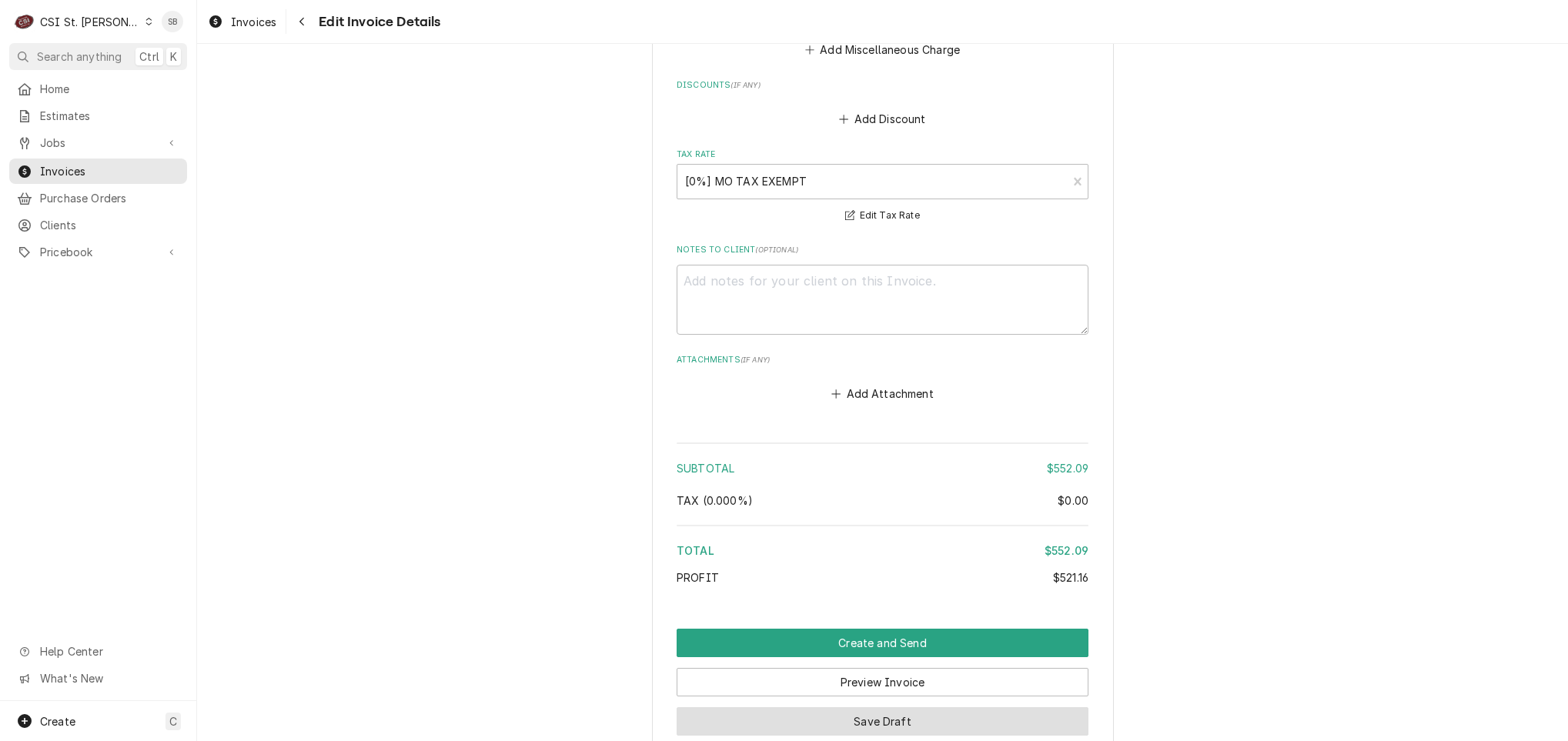
click at [801, 718] on button "Save Draft" at bounding box center [882, 720] width 411 height 28
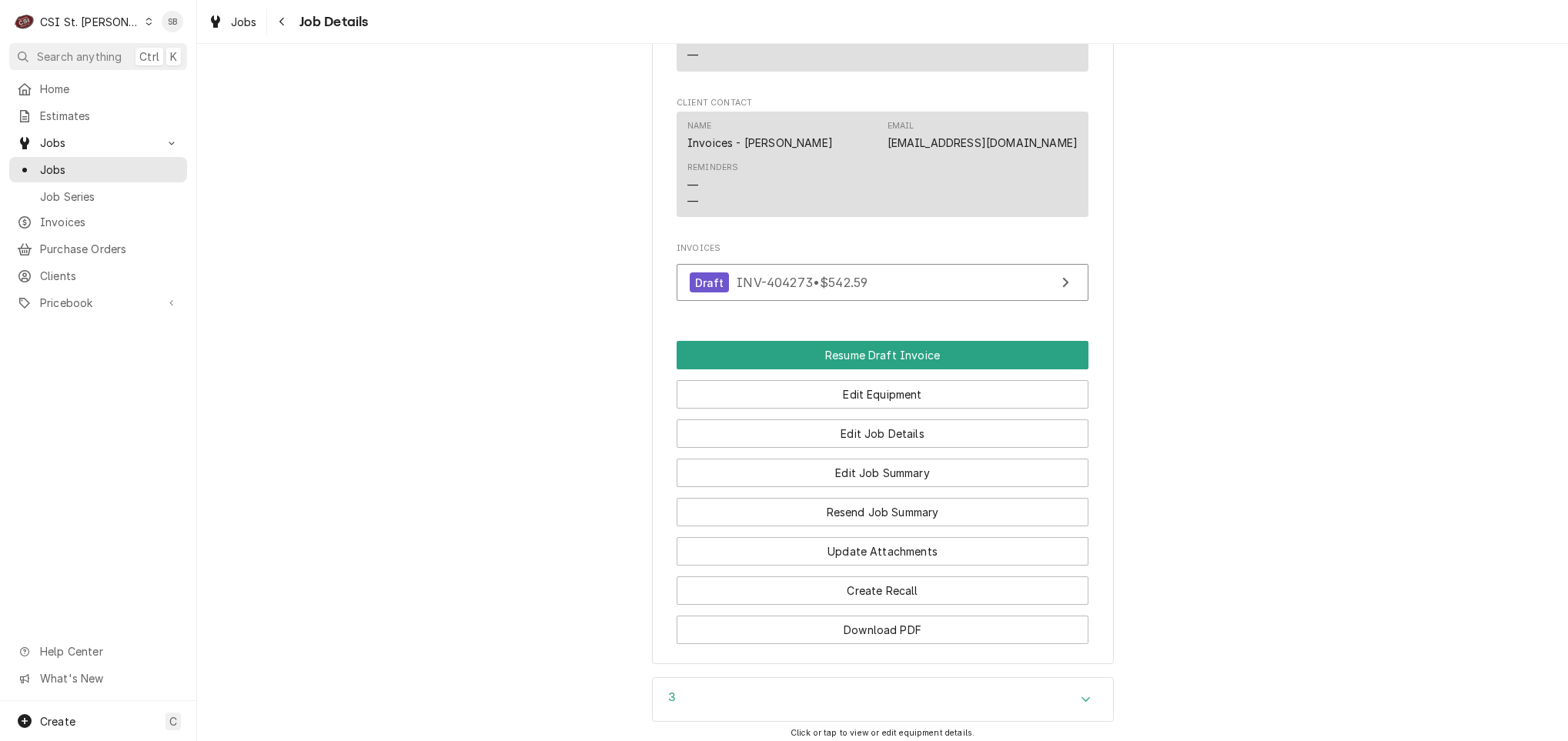
scroll to position [1705, 0]
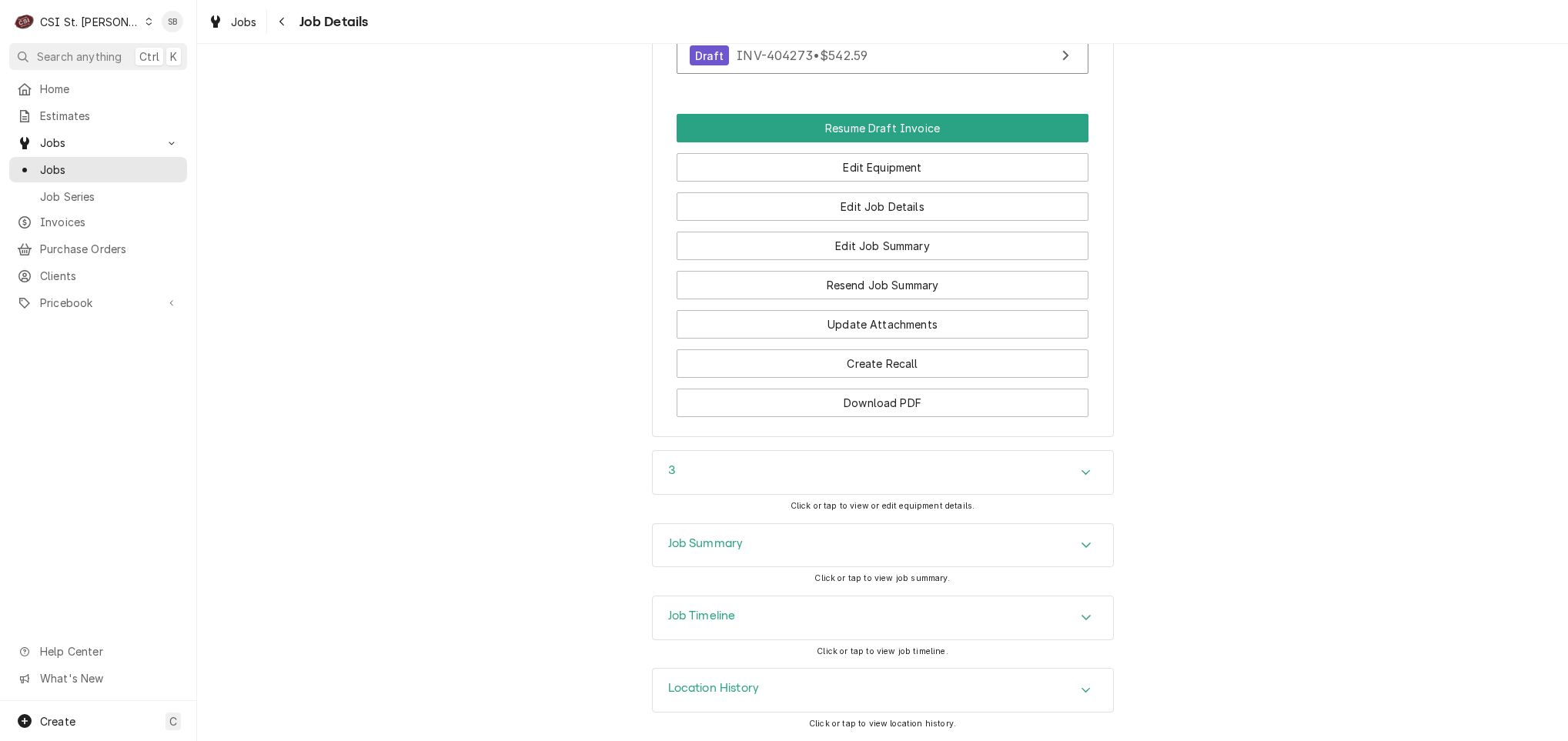
click at [808, 610] on div "Job Timeline" at bounding box center [883, 618] width 460 height 43
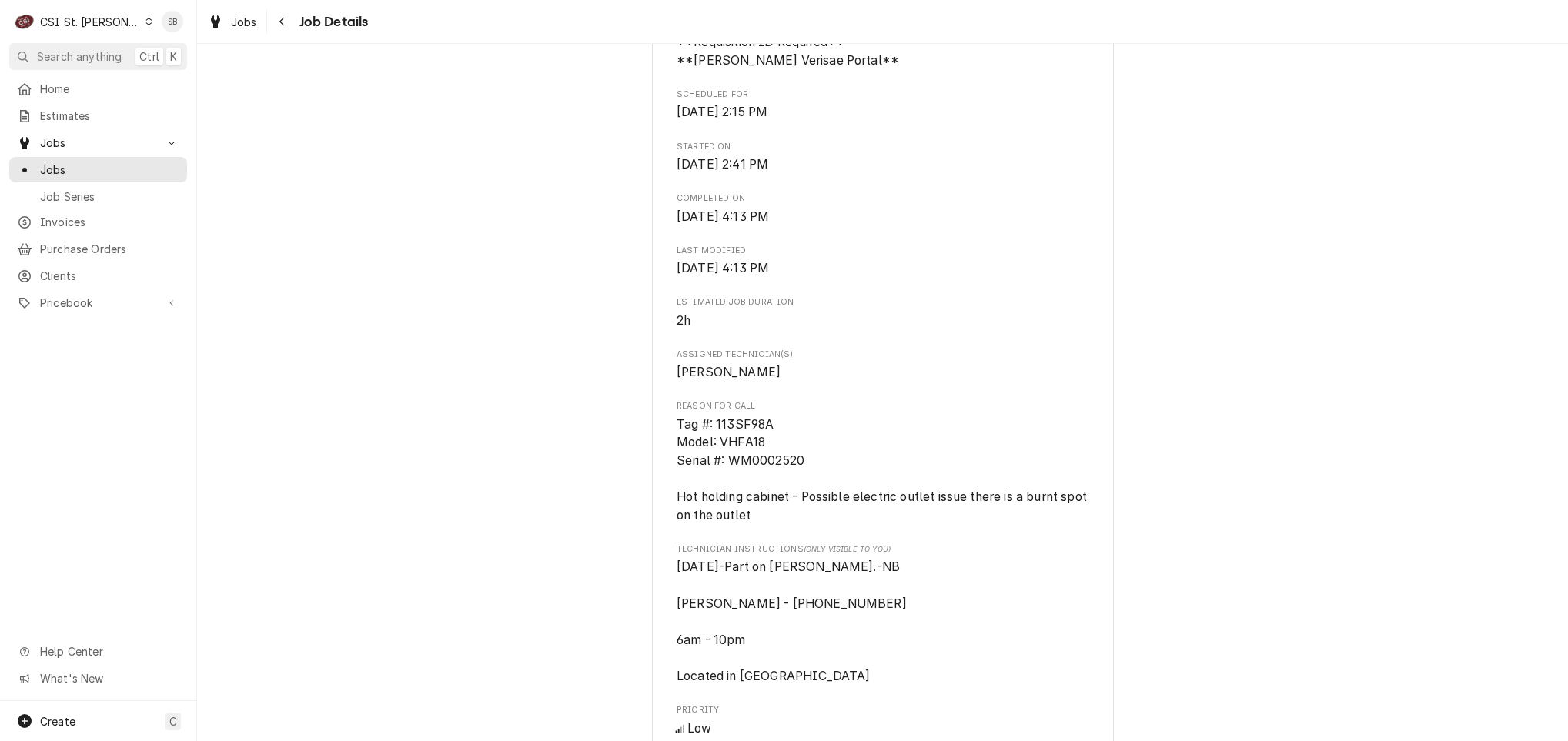
scroll to position [692, 0]
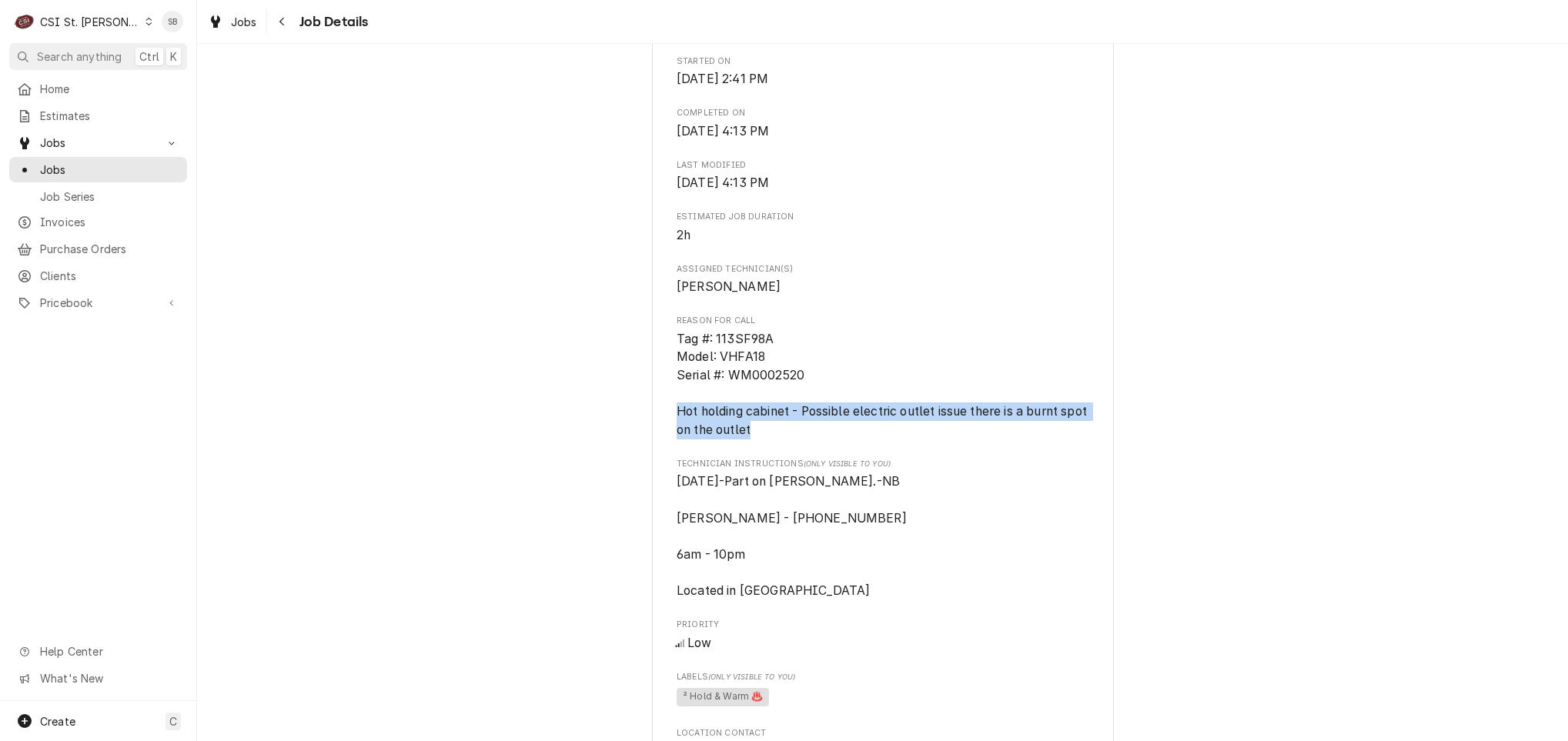
drag, startPoint x: 788, startPoint y: 427, endPoint x: 669, endPoint y: 413, distance: 119.8
click at [676, 413] on span "Tag #: 113SF98A Model: VHFA18 Serial #: WM0002520 Hot holding cabinet - Possibl…" at bounding box center [882, 384] width 411 height 109
drag, startPoint x: 669, startPoint y: 413, endPoint x: 746, endPoint y: 427, distance: 78.3
click at [746, 427] on span "Tag #: 113SF98A Model: VHFA18 Serial #: WM0002520 Hot holding cabinet - Possibl…" at bounding box center [883, 384] width 413 height 106
drag, startPoint x: 797, startPoint y: 434, endPoint x: 654, endPoint y: 416, distance: 144.1
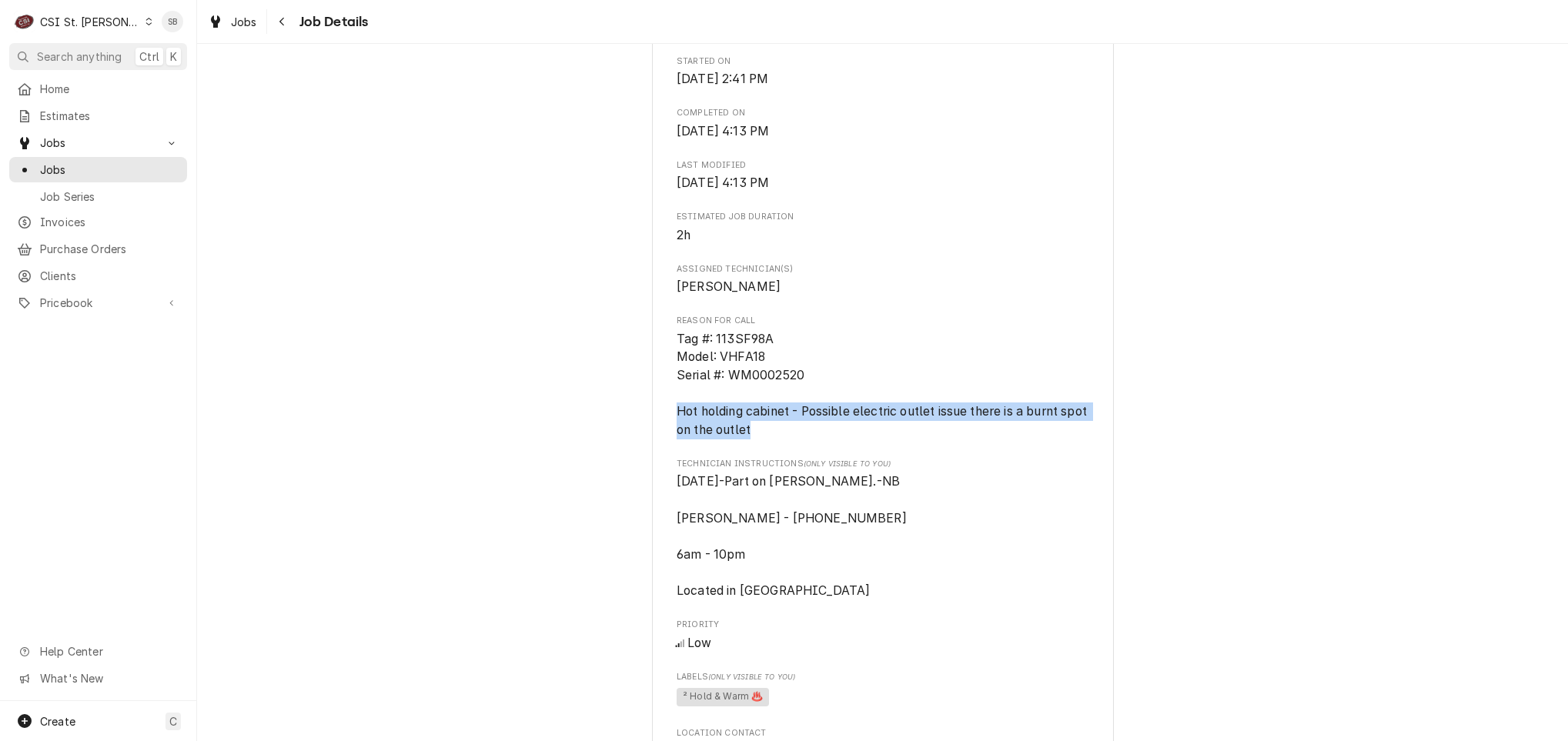
click at [654, 416] on div "SCHNUCKS-CORP-FAL Schnucks #[GEOGRAPHIC_DATA] / [STREET_ADDRESS][PERSON_NAME] O…" at bounding box center [883, 423] width 462 height 2033
copy span "Hot holding cabinet - Possible electric outlet issue there is a burnt spot on t…"
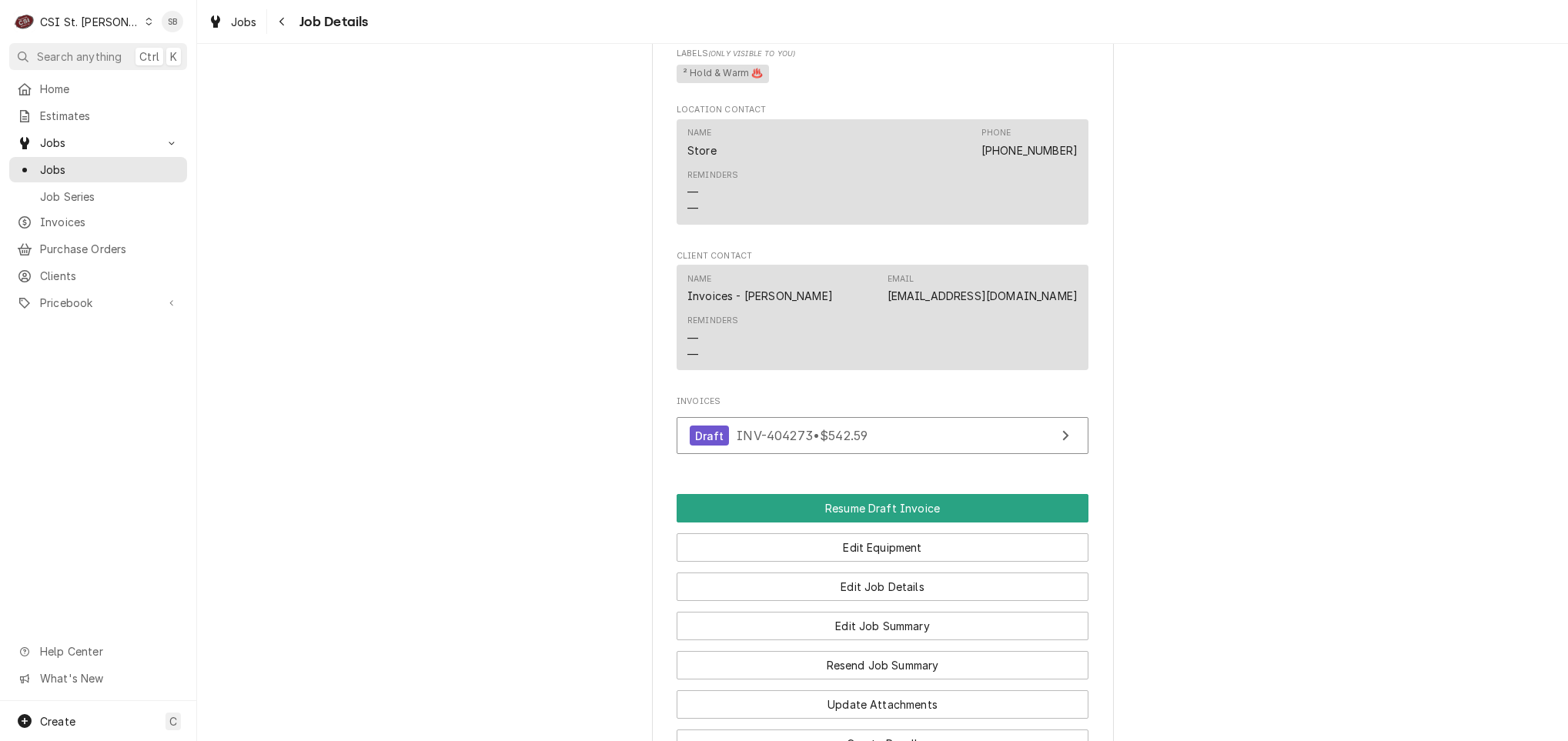
scroll to position [1845, 0]
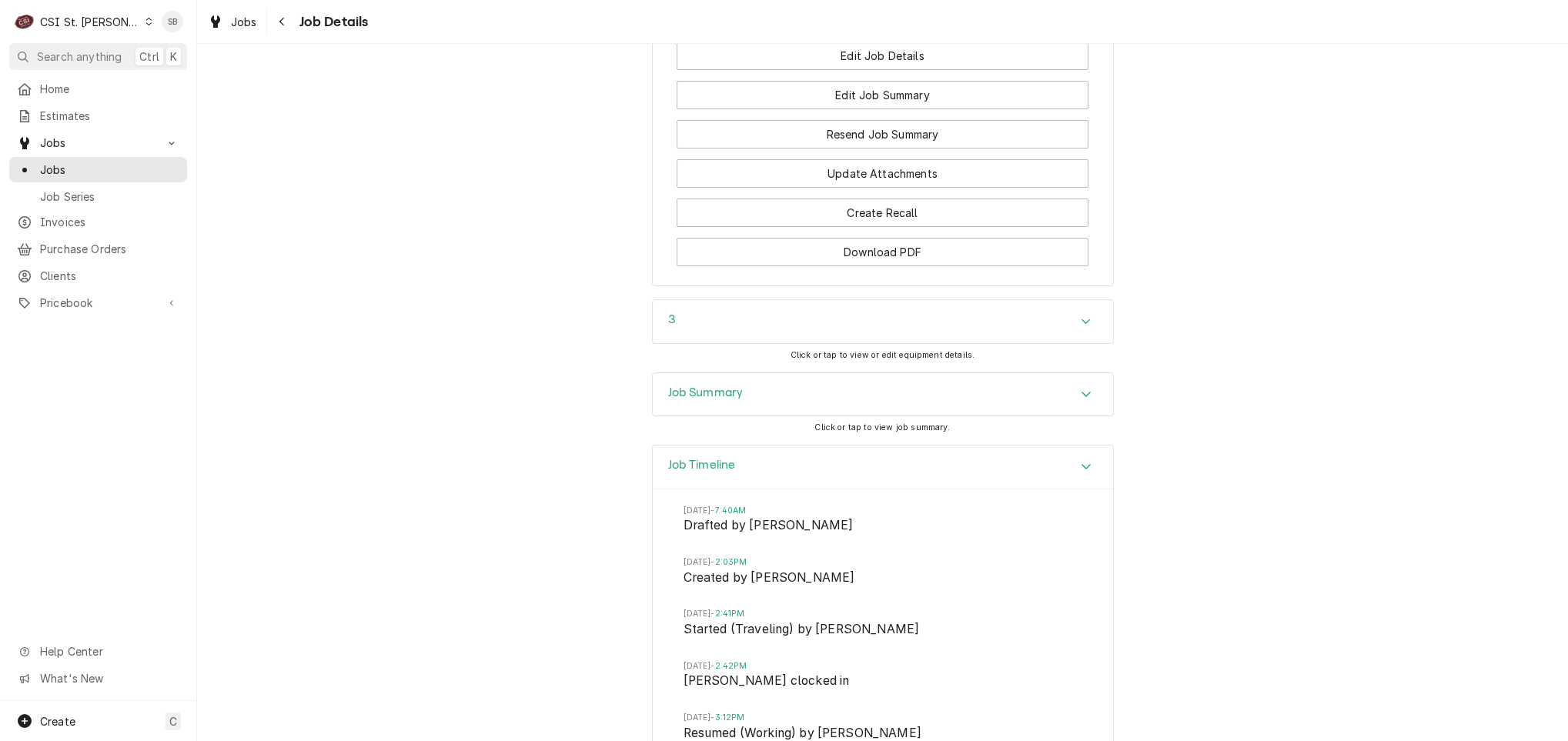
click at [749, 471] on div "Job Timeline" at bounding box center [883, 467] width 460 height 44
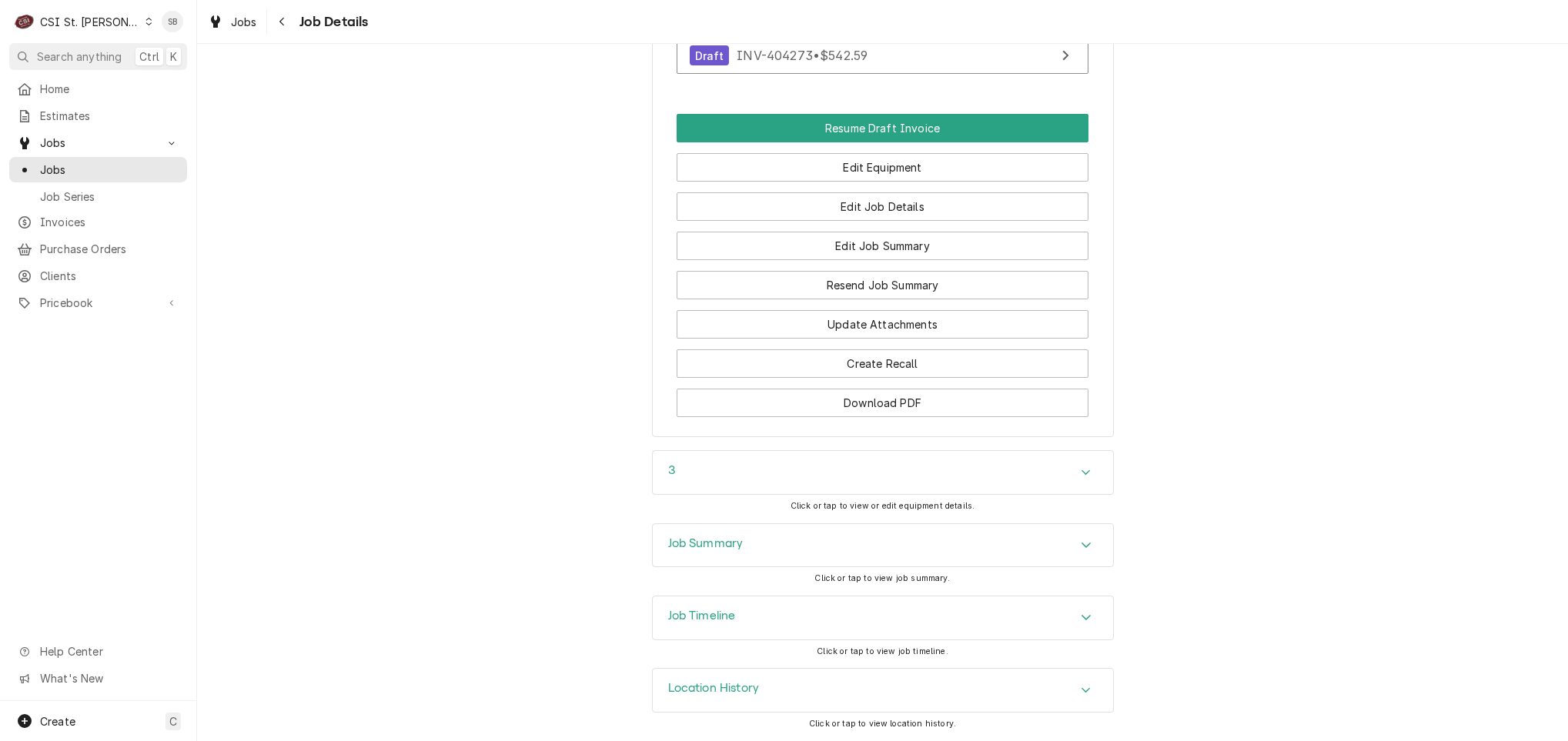
click at [741, 475] on div "3" at bounding box center [883, 473] width 460 height 43
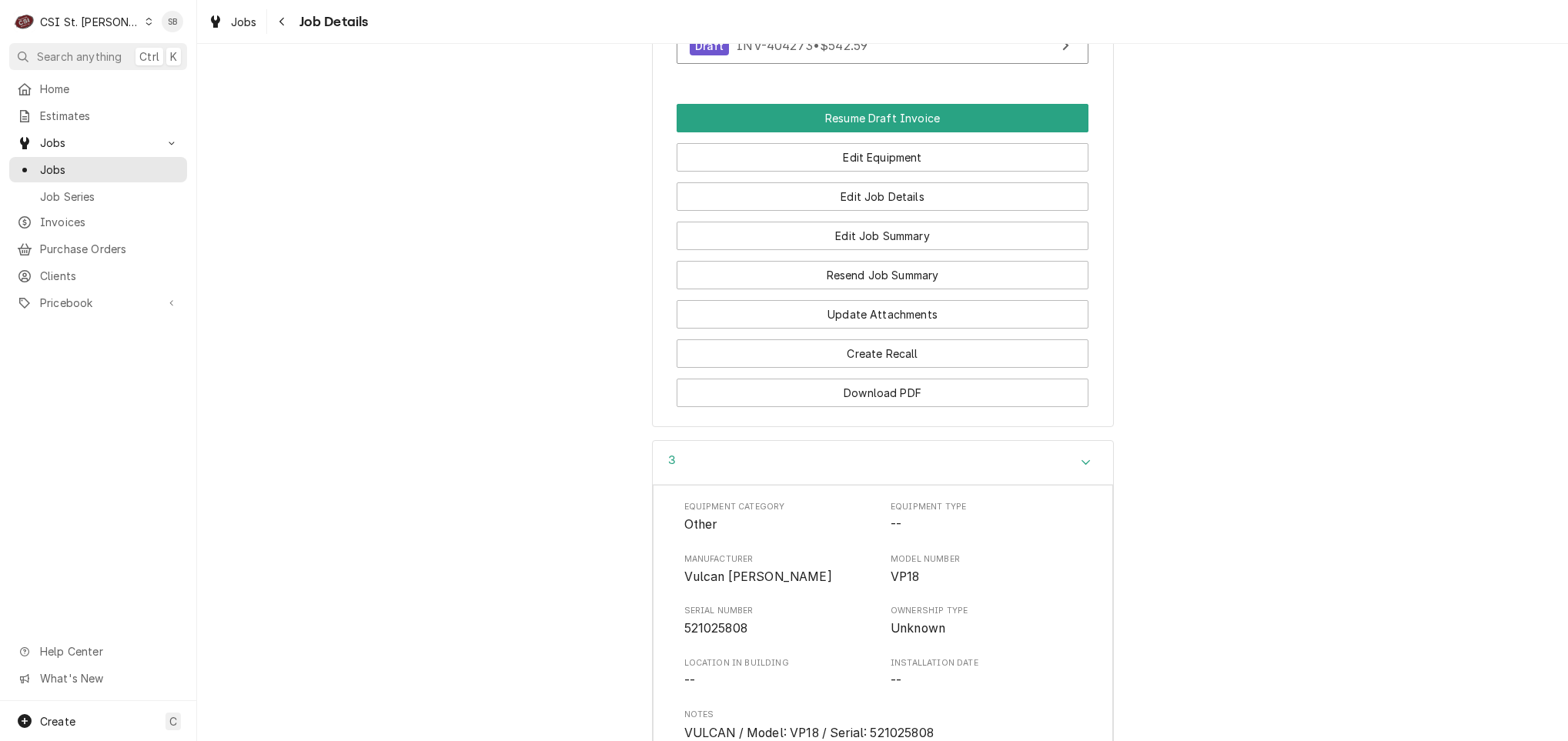
click at [741, 475] on div "3" at bounding box center [883, 463] width 460 height 44
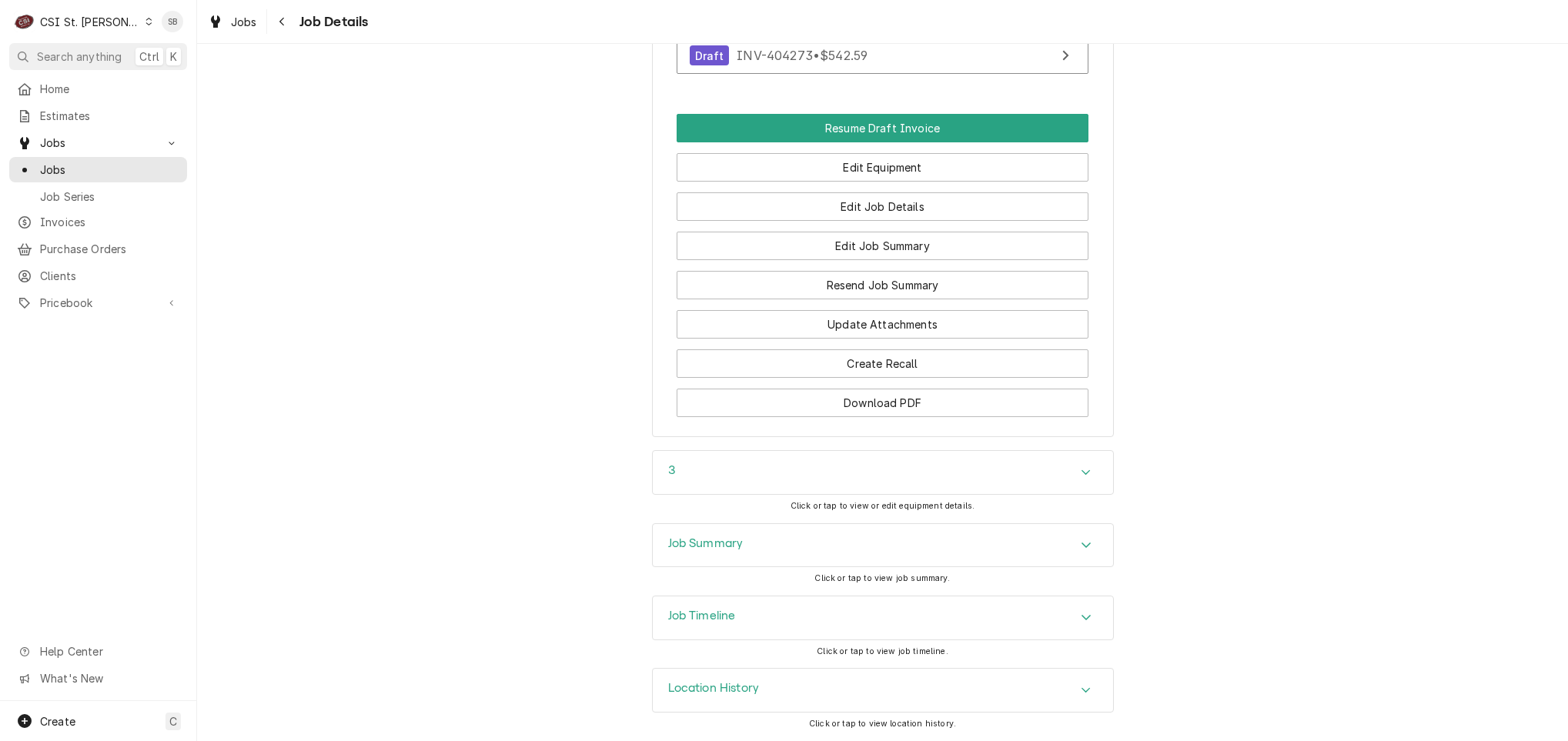
click at [735, 536] on h3 "Job Summary" at bounding box center [705, 543] width 75 height 14
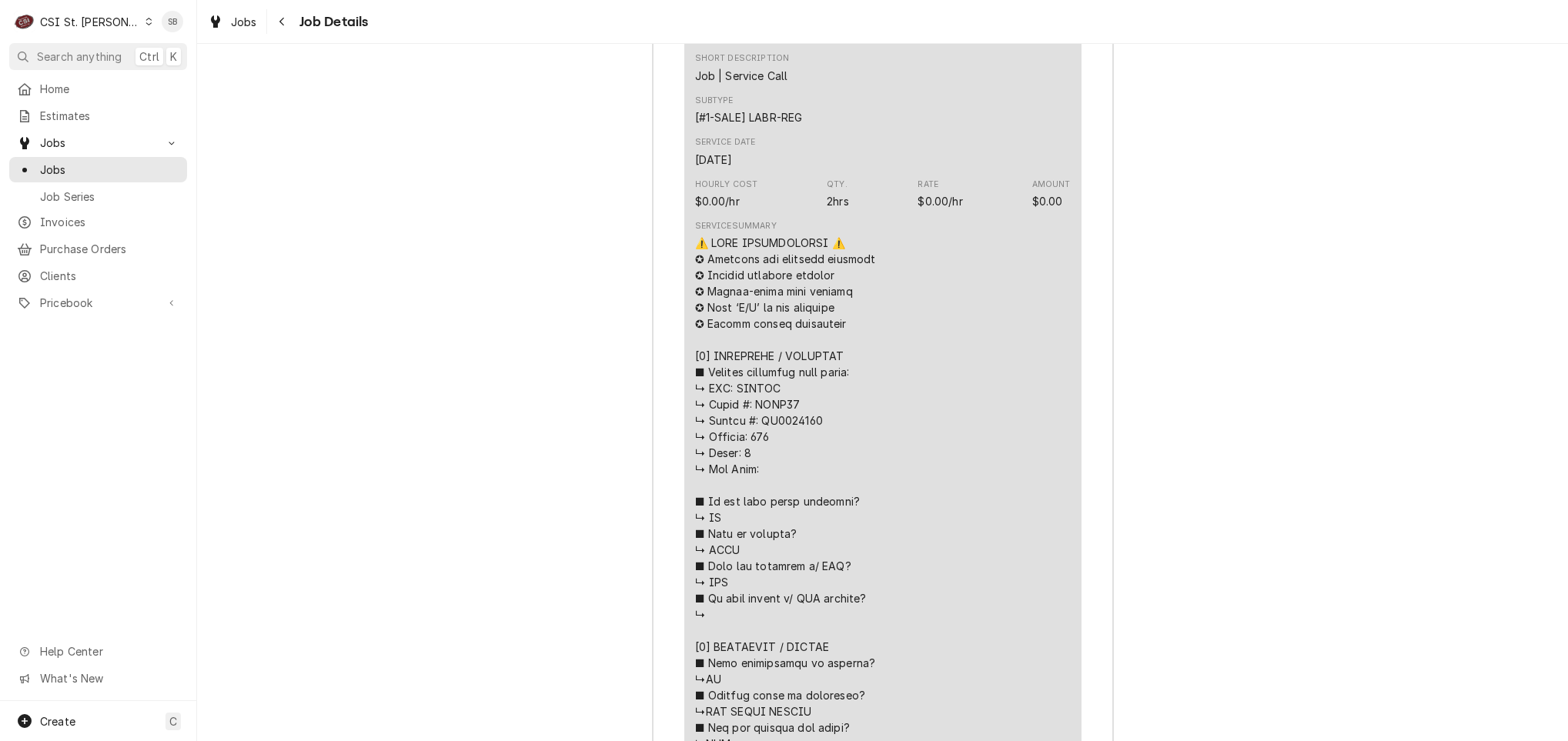
scroll to position [1359, 0]
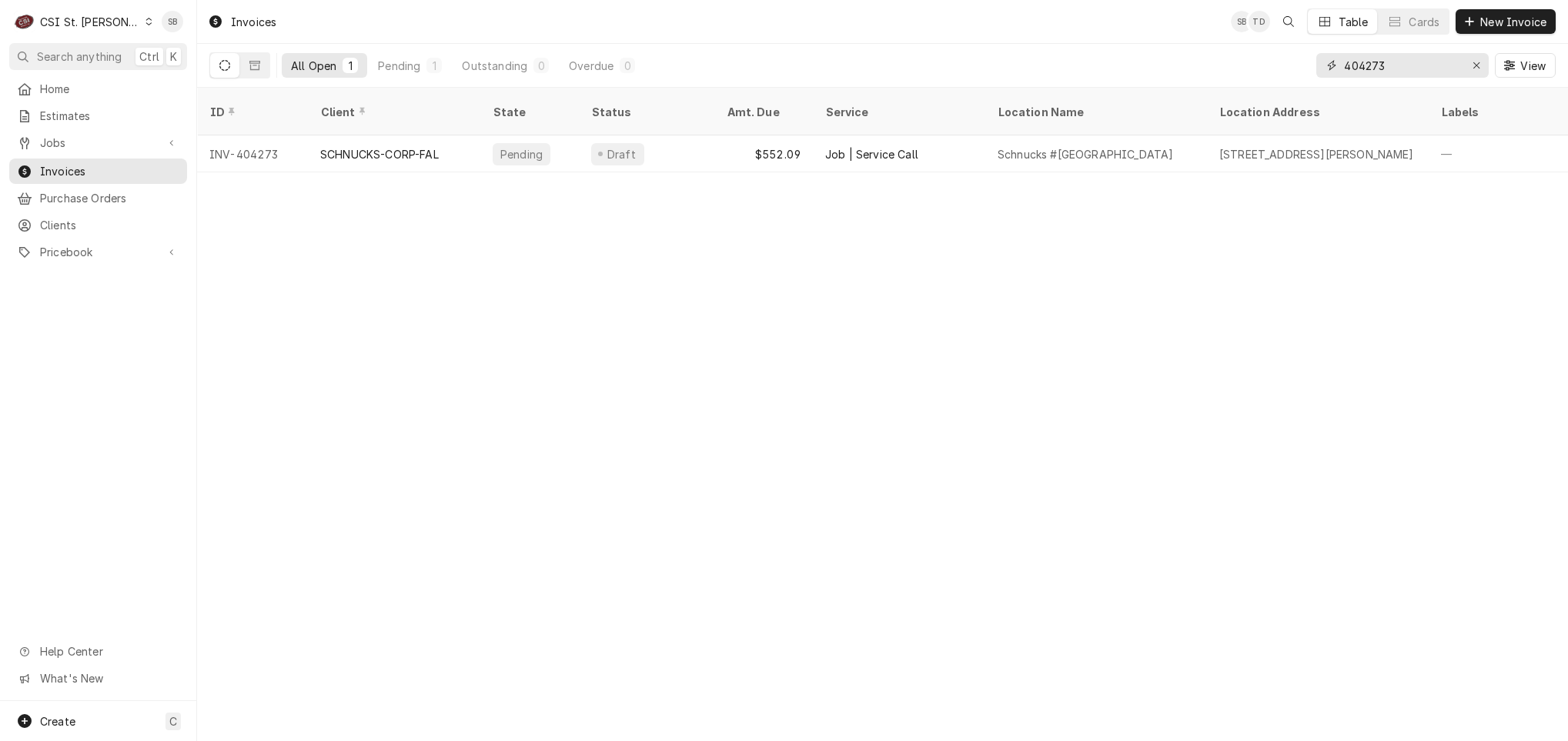
click at [1407, 70] on input "404273" at bounding box center [1402, 65] width 116 height 24
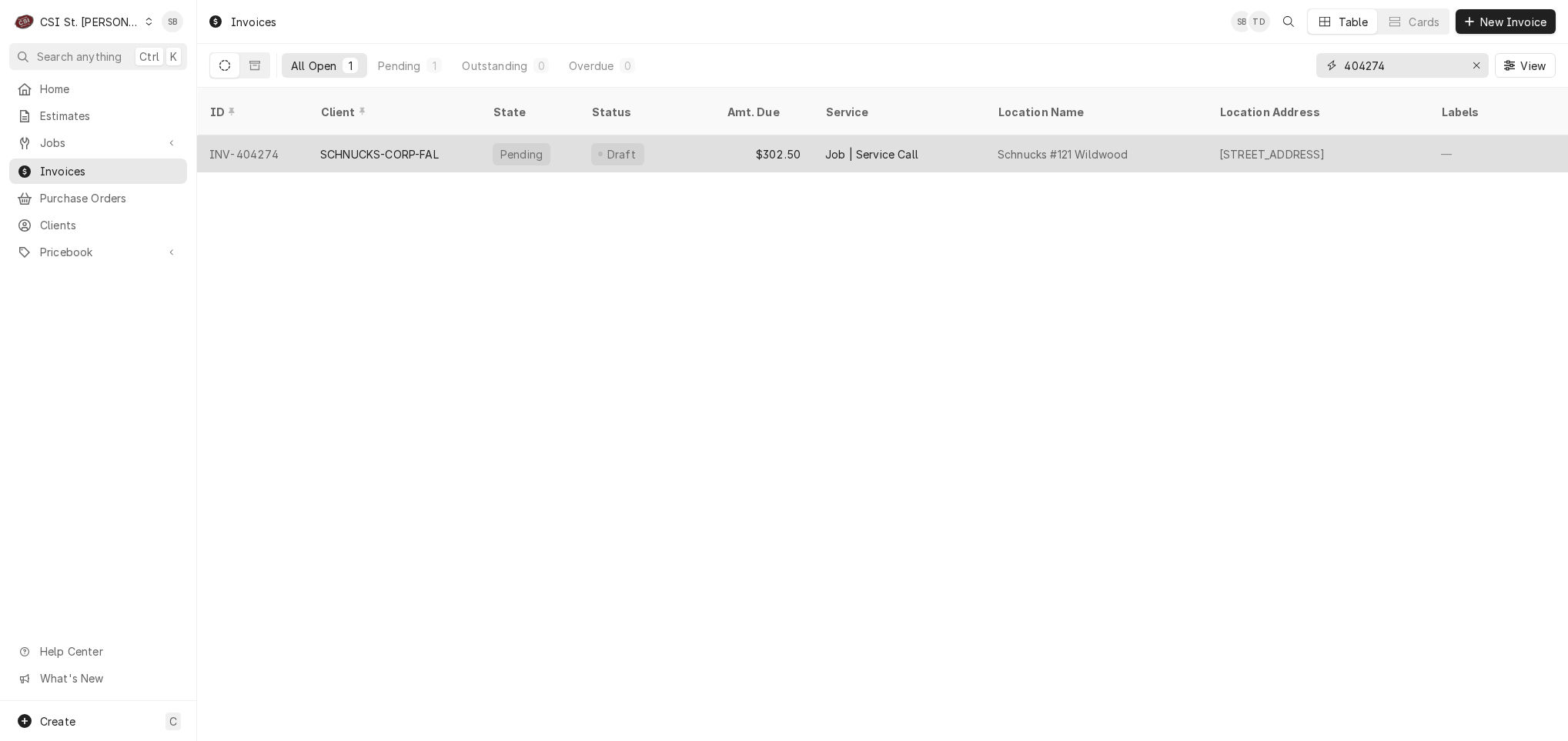
type input "404274"
click at [381, 146] on div "SCHNUCKS-CORP-FAL" at bounding box center [379, 155] width 118 height 16
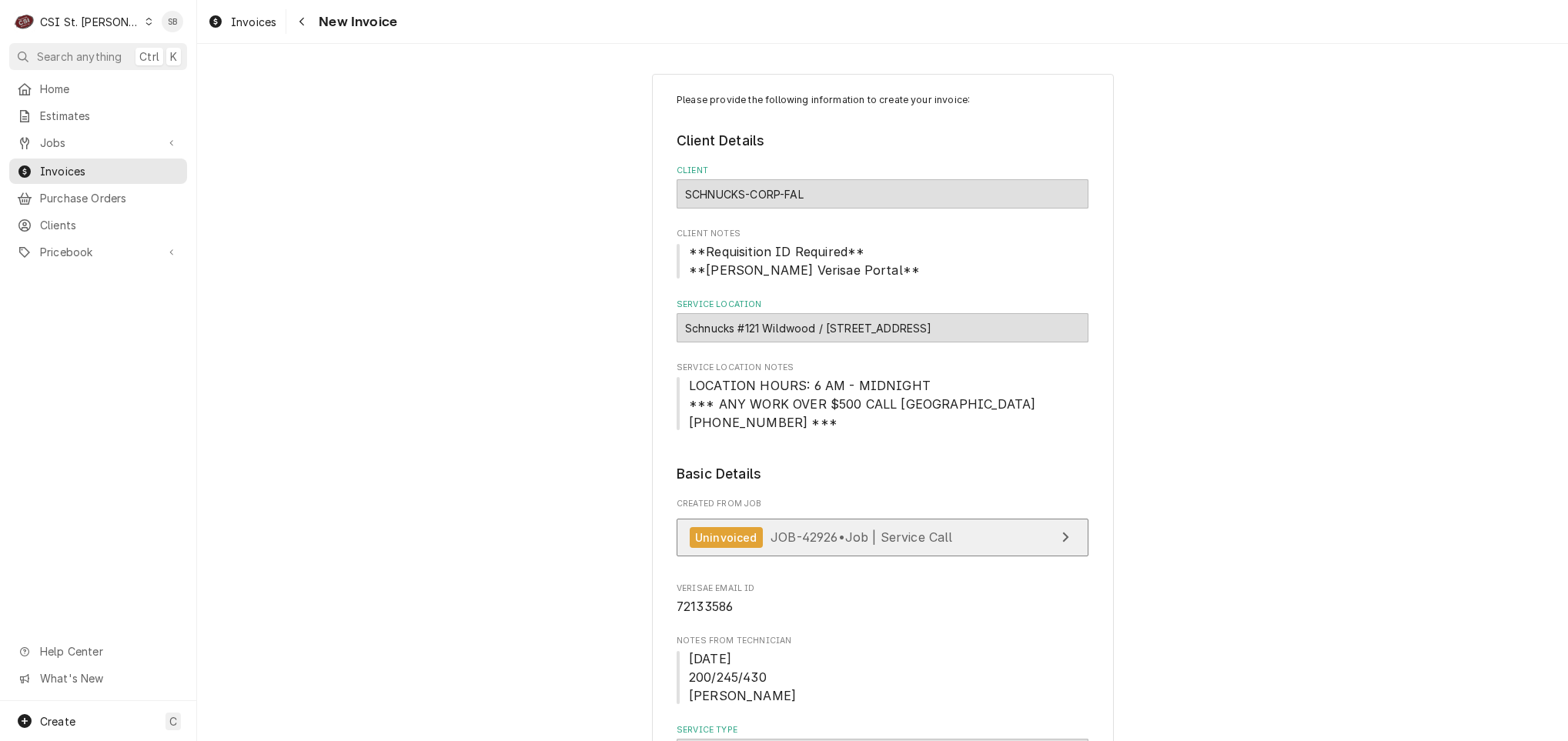
click at [816, 535] on span "JOB-42926 • Job | Service Call" at bounding box center [862, 537] width 183 height 15
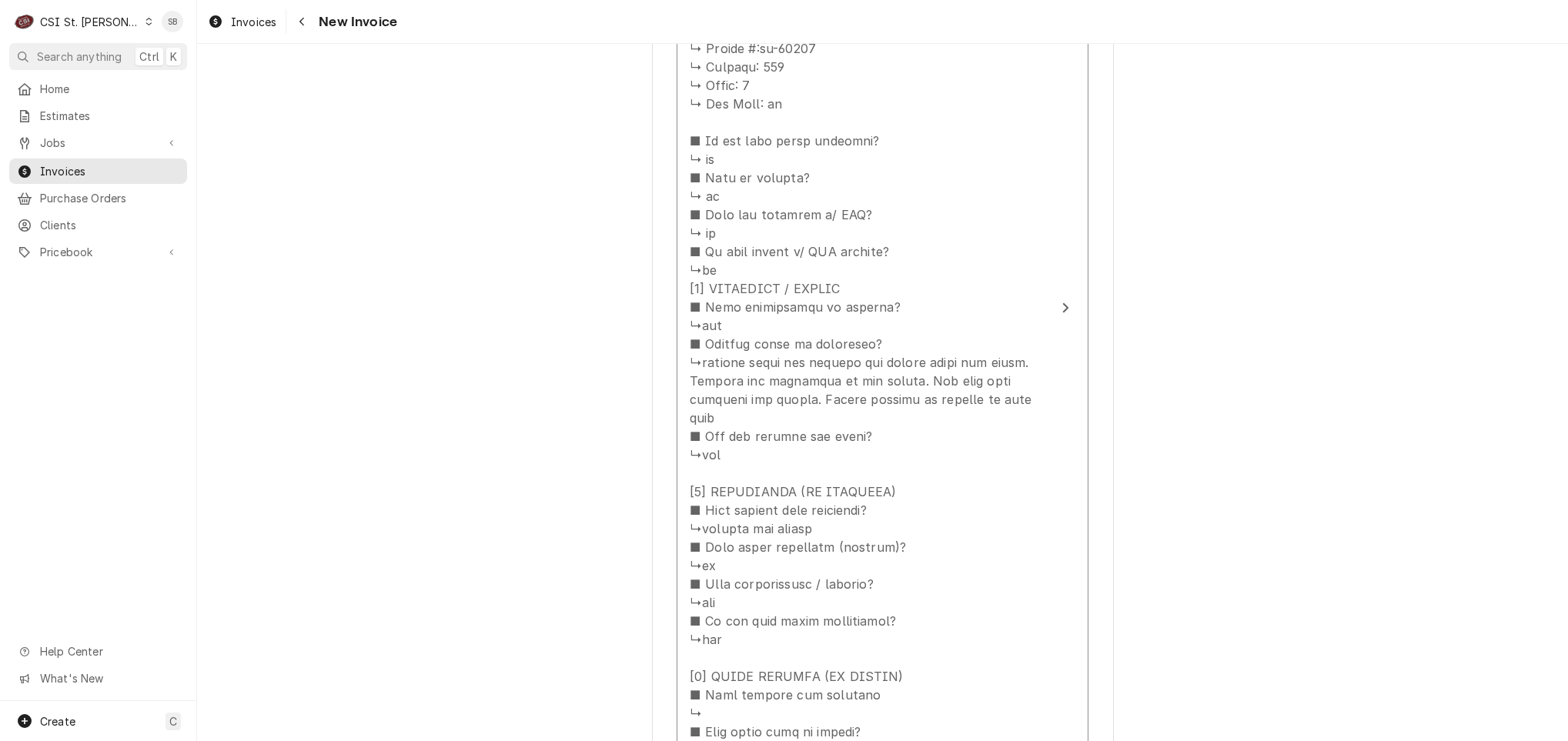
scroll to position [2423, 0]
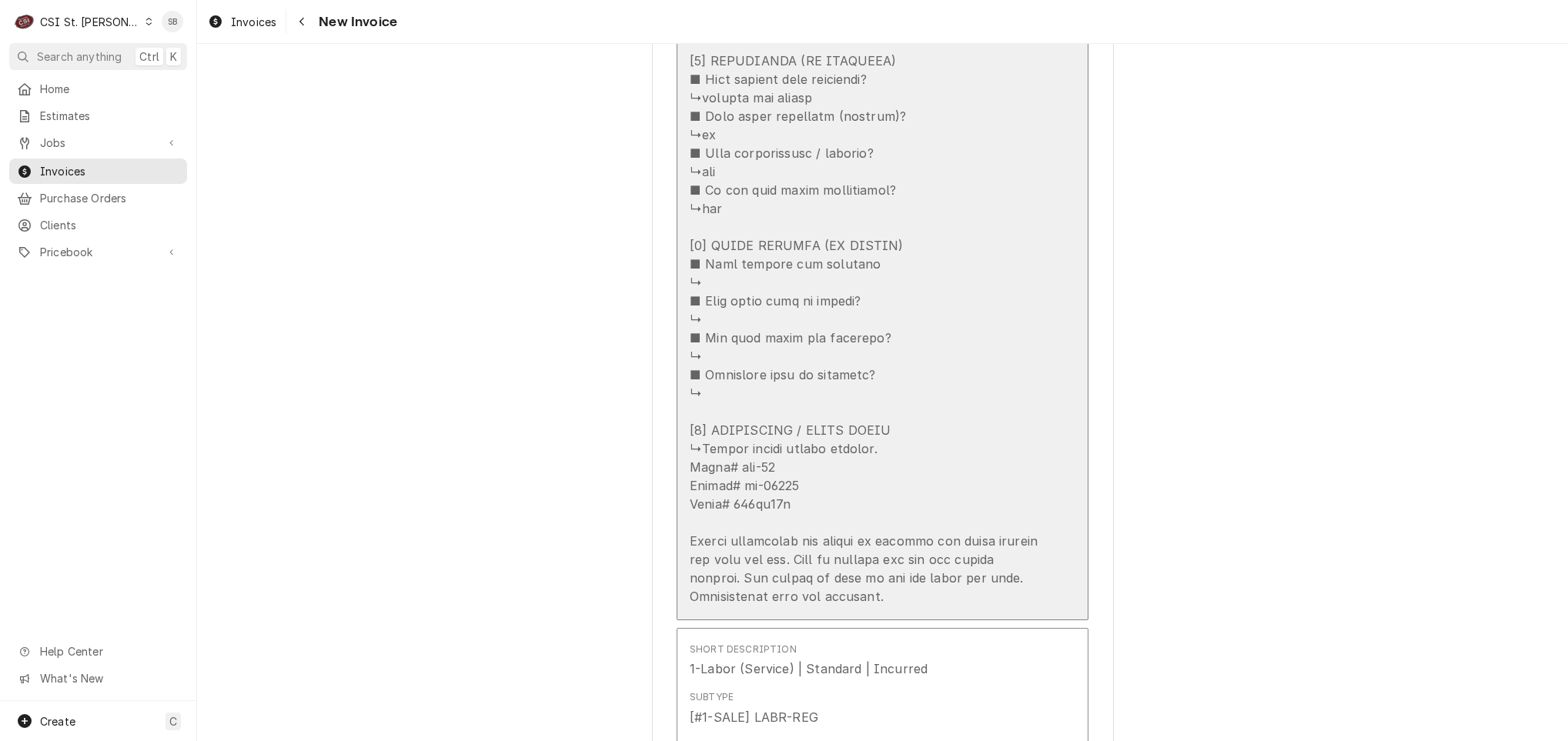
click at [864, 344] on div "Update Line Item" at bounding box center [866, 5] width 354 height 1200
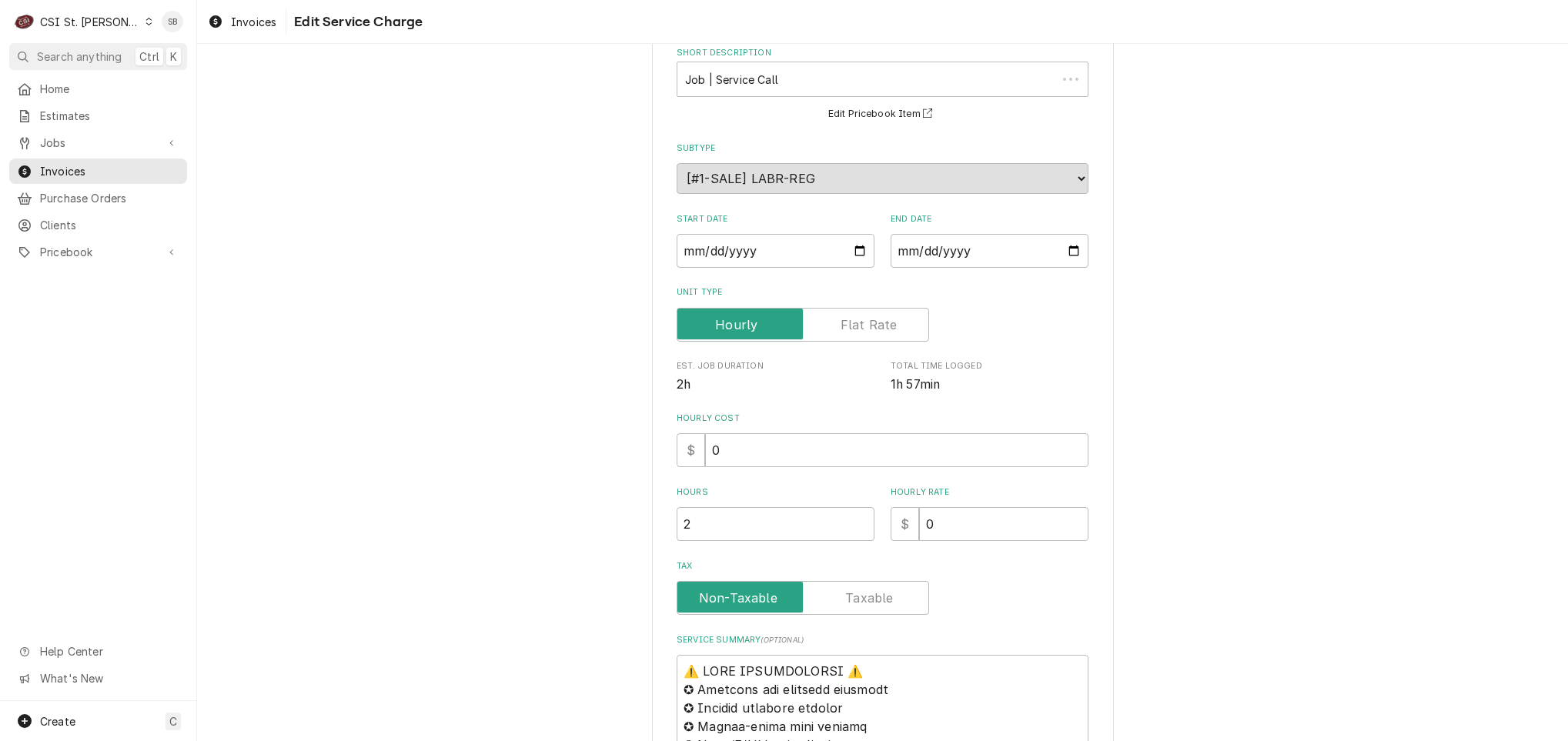
scroll to position [1038, 0]
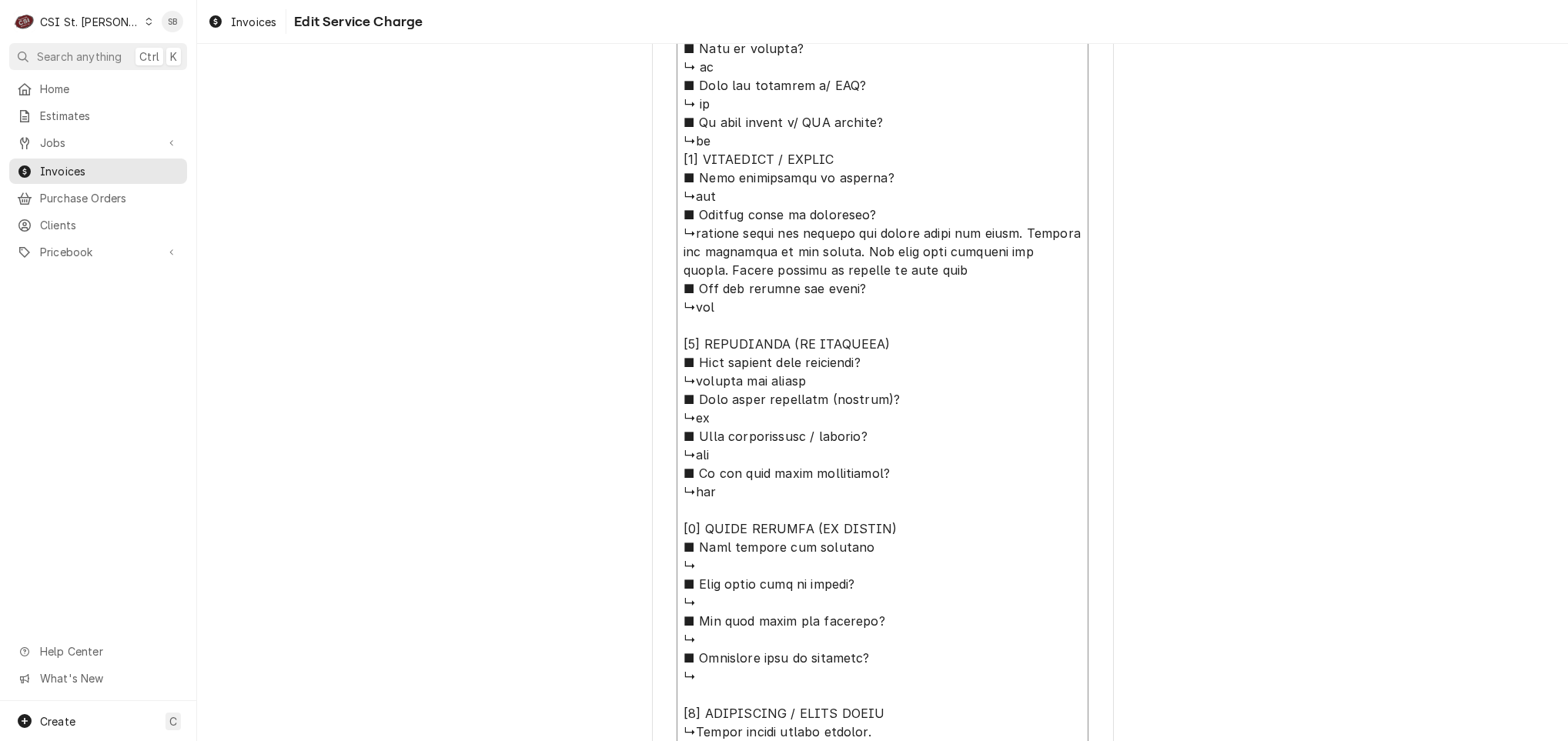
click at [688, 231] on textarea "Service Summary ( optional )" at bounding box center [882, 297] width 411 height 1196
type textarea "x"
type textarea "⚠️ LORE IPSUMDOLORSI ⚠️ ✪ Ametcons adi elitsedd eiusmodt ✪ Incidid utlabore etd…"
type textarea "x"
type textarea "⚠️ LORE IPSUMDOLORSI ⚠️ ✪ Ametcons adi elitsedd eiusmodt ✪ Incidid utlabore etd…"
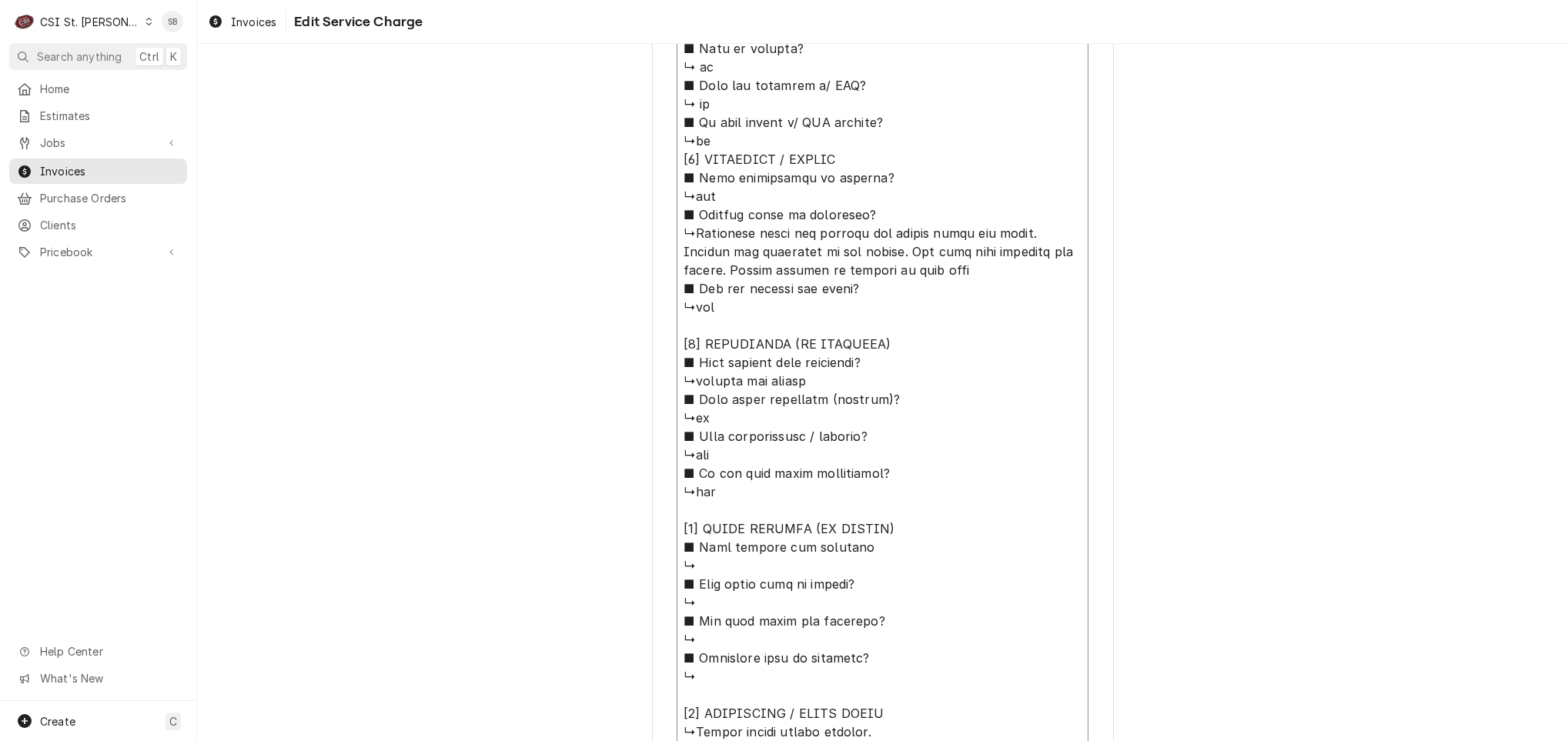
type textarea "x"
type textarea "⚠️ LORE IPSUMDOLORSI ⚠️ ✪ Ametcons adi elitsedd eiusmodt ✪ Incidid utlabore etd…"
type textarea "x"
type textarea "⚠️ LORE IPSUMDOLORSI ⚠️ ✪ Ametcons adi elitsedd eiusmodt ✪ Incidid utlabore etd…"
type textarea "x"
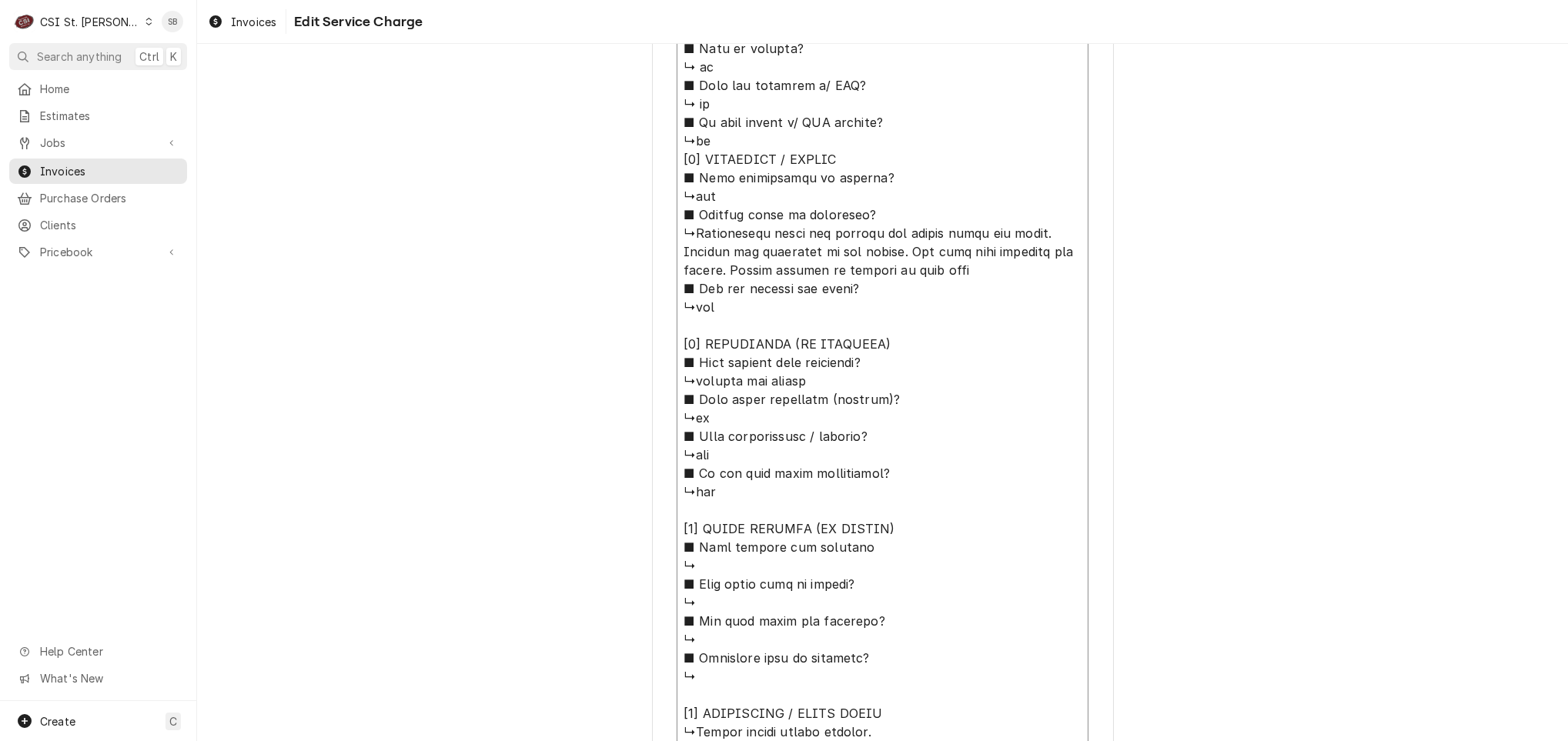
type textarea "⚠️ LORE IPSUMDOLORSI ⚠️ ✪ Ametcons adi elitsedd eiusmodt ✪ Incidid utlabore etd…"
type textarea "x"
type textarea "⚠️ LORE IPSUMDOLORSI ⚠️ ✪ Ametcons adi elitsedd eiusmodt ✪ Incidid utlabore etd…"
type textarea "x"
type textarea "⚠️ LORE IPSUMDOLORSI ⚠️ ✪ Ametcons adi elitsedd eiusmodt ✪ Incidid utlabore etd…"
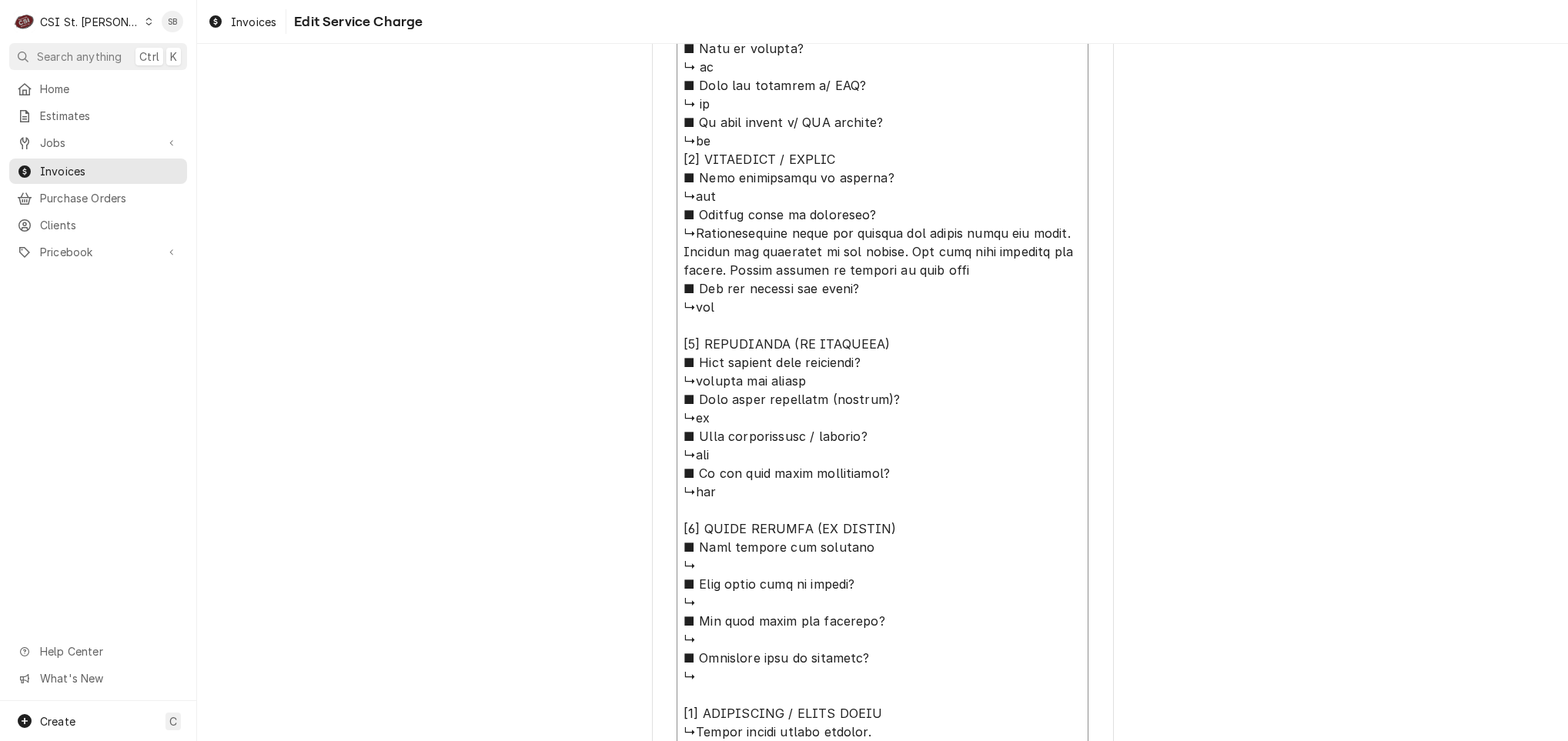
type textarea "x"
type textarea "⚠️ LORE IPSUMDOLORSI ⚠️ ✪ Ametcons adi elitsedd eiusmodt ✪ Incidid utlabore etd…"
type textarea "x"
type textarea "⚠️ LORE IPSUMDOLORSI ⚠️ ✪ Ametcons adi elitsedd eiusmodt ✪ Incidid utlabore etd…"
type textarea "x"
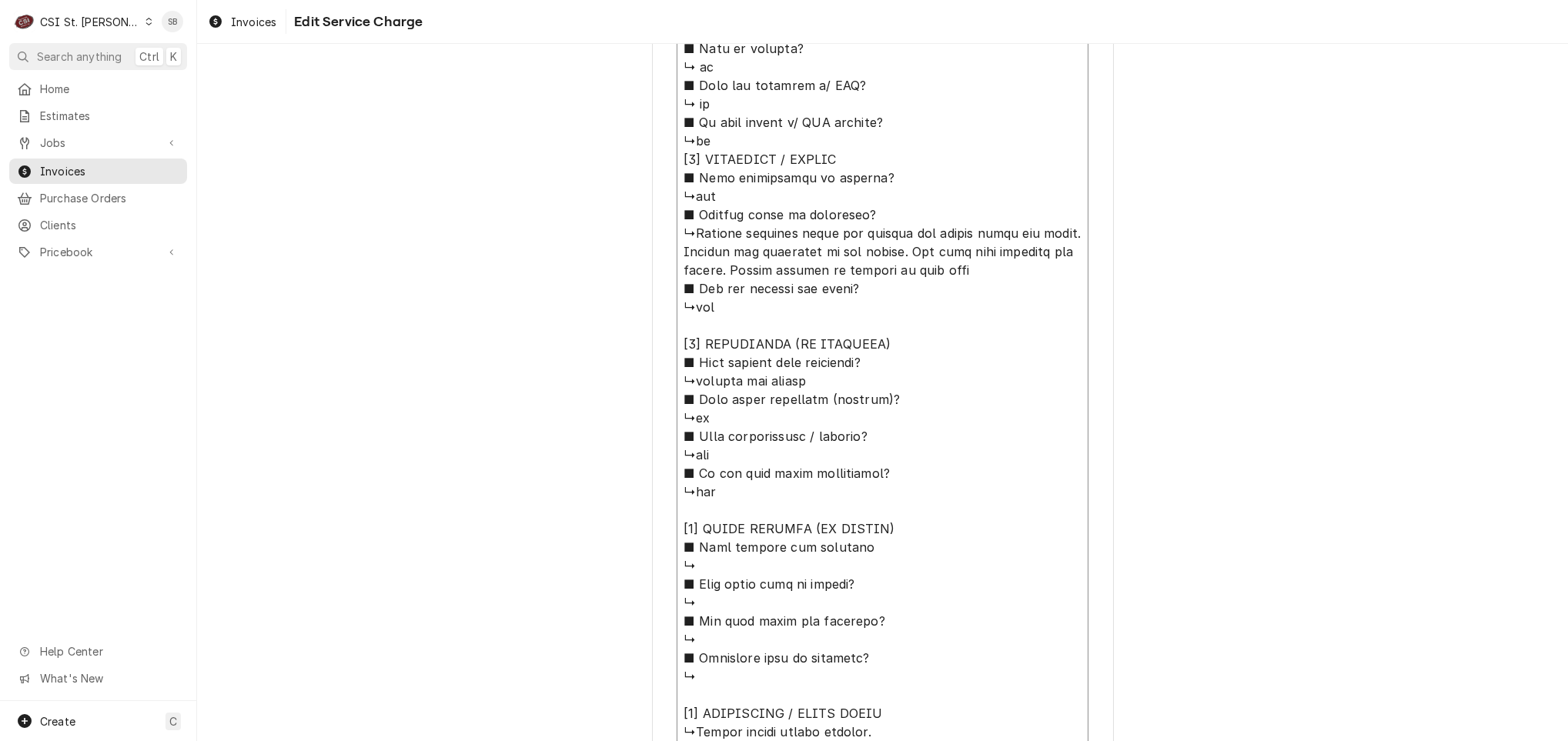
type textarea "⚠️ LORE IPSUMDOLORSI ⚠️ ✪ Ametcons adi elitsedd eiusmodt ✪ Incidid utlabore etd…"
type textarea "x"
type textarea "⚠️ LORE IPSUMDOLORSI ⚠️ ✪ Ametcons adi elitsedd eiusmodt ✪ Incidid utlabore etd…"
type textarea "x"
type textarea "⚠️ LORE IPSUMDOLORSI ⚠️ ✪ Ametcons adi elitsedd eiusmodt ✪ Incidid utlabore etd…"
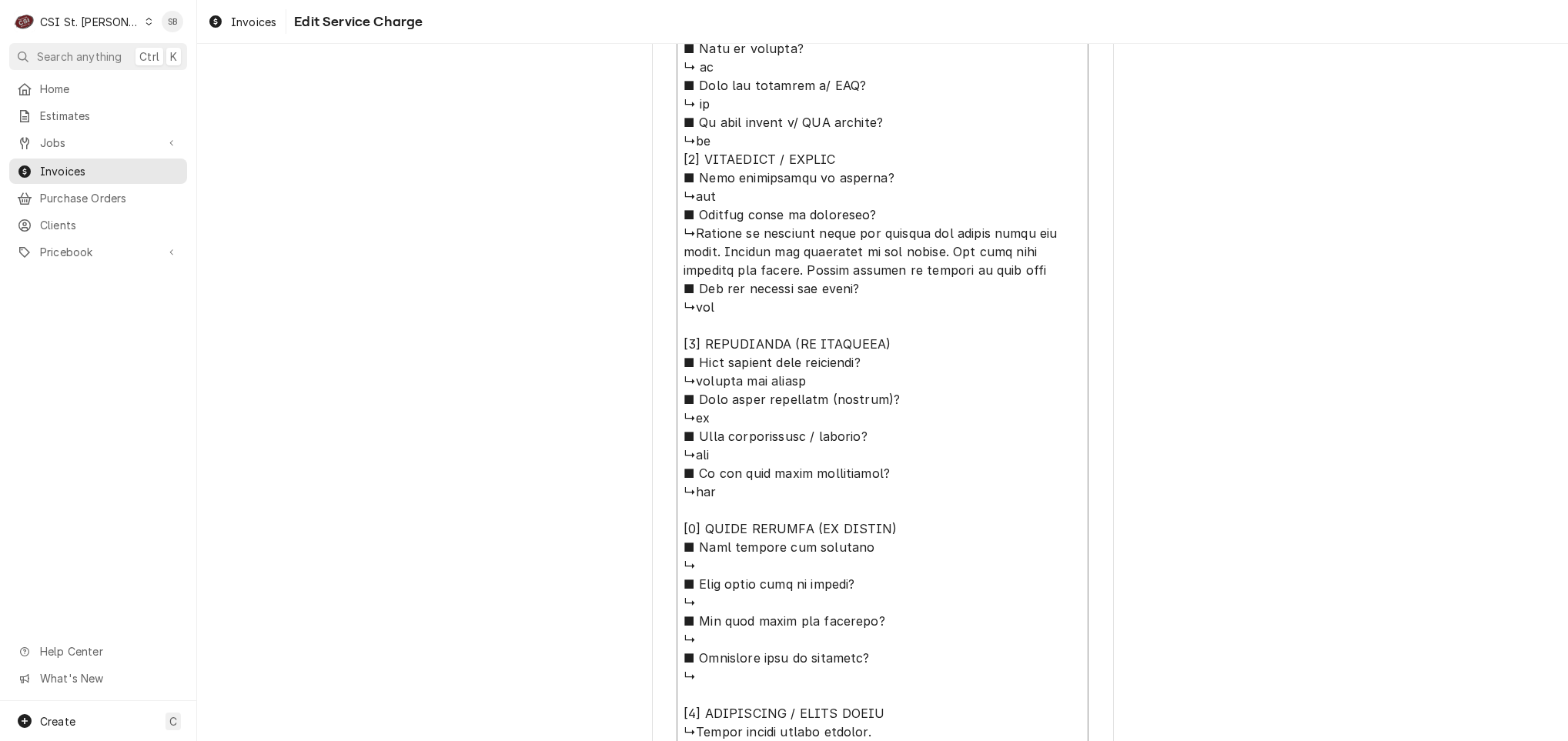
type textarea "x"
type textarea "⚠️ LORE IPSUMDOLORSI ⚠️ ✪ Ametcons adi elitsedd eiusmodt ✪ Incidid utlabore etd…"
type textarea "x"
type textarea "⚠️ LORE IPSUMDOLORSI ⚠️ ✪ Ametcons adi elitsedd eiusmodt ✪ Incidid utlabore etd…"
type textarea "x"
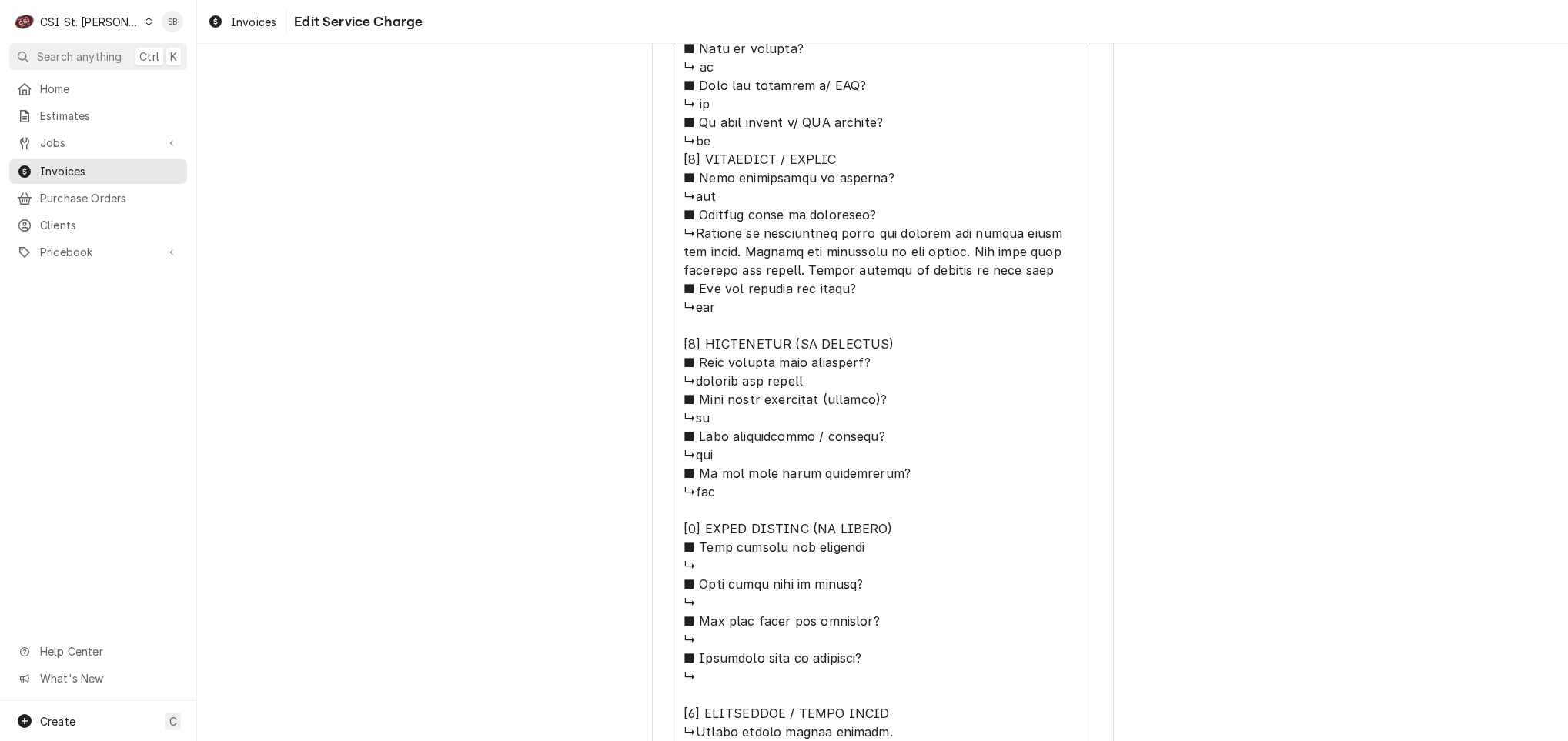
type textarea "⚠️ LORE IPSUMDOLORSI ⚠️ ✪ Ametcons adi elitsedd eiusmodt ✪ Incidid utlabore etd…"
type textarea "x"
type textarea "⚠️ LORE IPSUMDOLORSI ⚠️ ✪ Ametcons adi elitsedd eiusmodt ✪ Incidid utlabore etd…"
type textarea "x"
type textarea "⚠️ LORE IPSUMDOLORSI ⚠️ ✪ Ametcons adi elitsedd eiusmodt ✪ Incidid utlabore etd…"
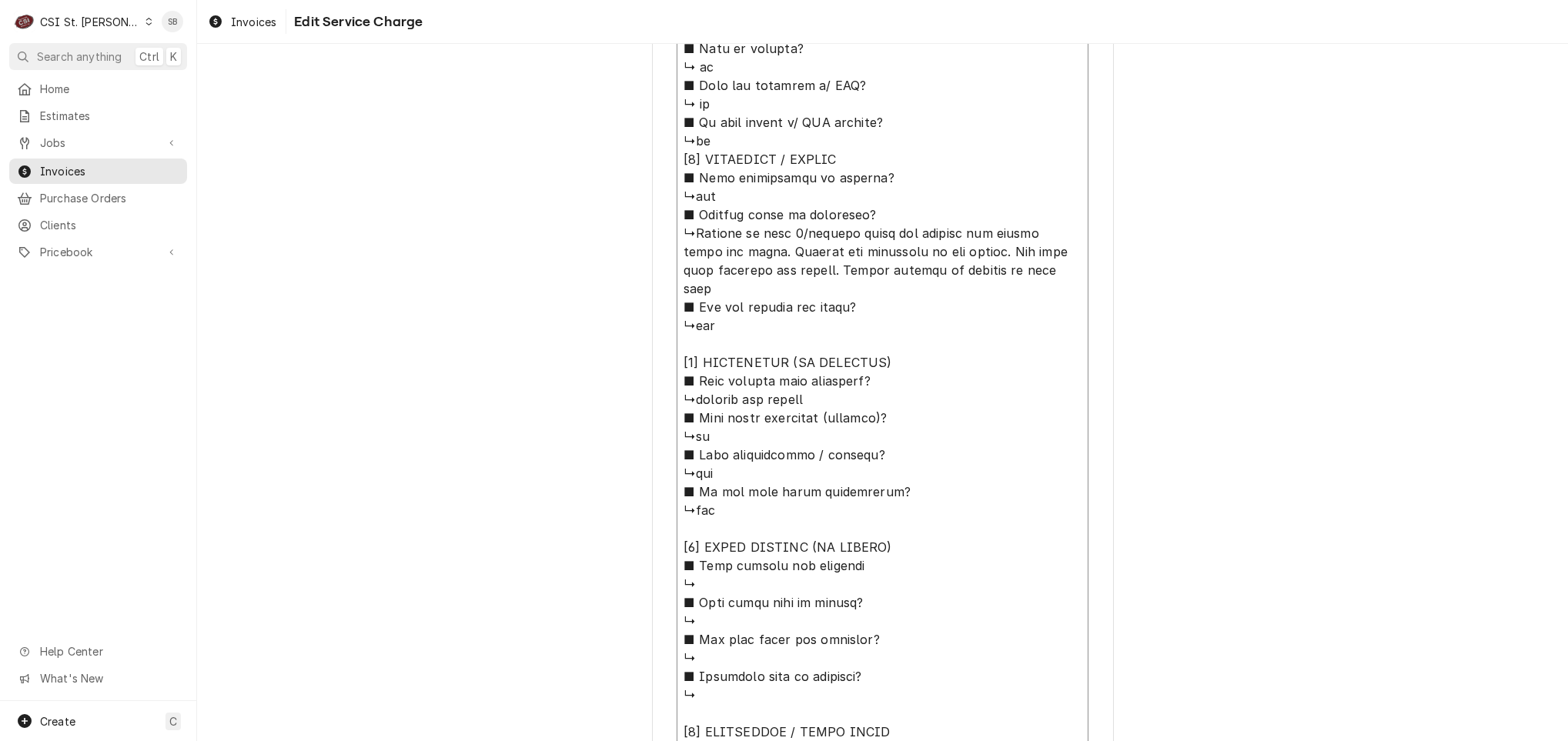
type textarea "x"
type textarea "⚠️ LORE IPSUMDOLORSI ⚠️ ✪ Ametcons adi elitsedd eiusmodt ✪ Incidid utlabore etd…"
type textarea "x"
type textarea "⚠️ LORE IPSUMDOLORSI ⚠️ ✪ Ametcons adi elitsedd eiusmodt ✪ Incidid utlabore etd…"
type textarea "x"
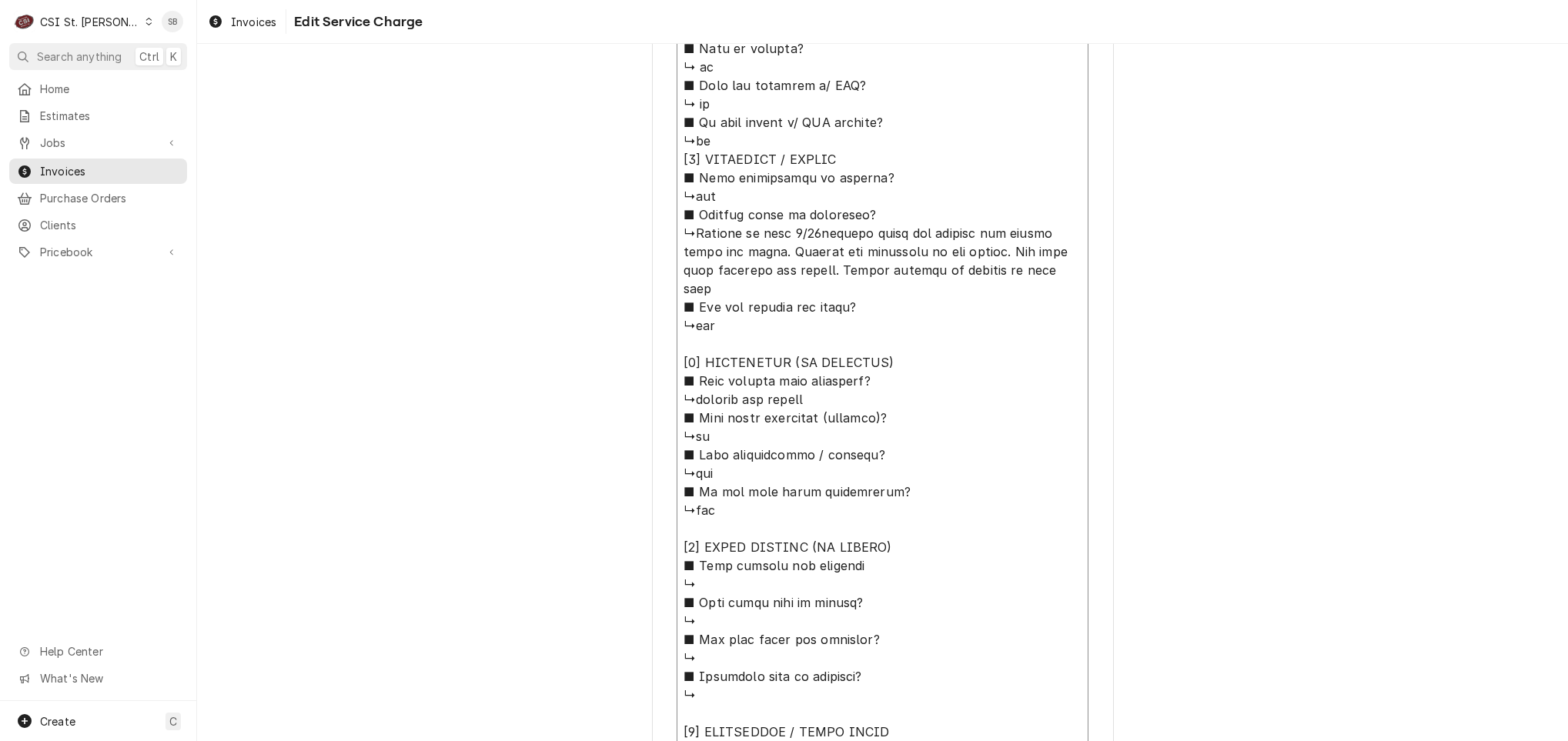
type textarea "⚠️ LORE IPSUMDOLORSI ⚠️ ✪ Ametcons adi elitsedd eiusmodt ✪ Incidid utlabore etd…"
type textarea "x"
type textarea "⚠️ LORE IPSUMDOLORSI ⚠️ ✪ Ametcons adi elitsedd eiusmodt ✪ Incidid utlabore etd…"
type textarea "x"
type textarea "⚠️ LORE IPSUMDOLORSI ⚠️ ✪ Ametcons adi elitsedd eiusmodt ✪ Incidid utlabore etd…"
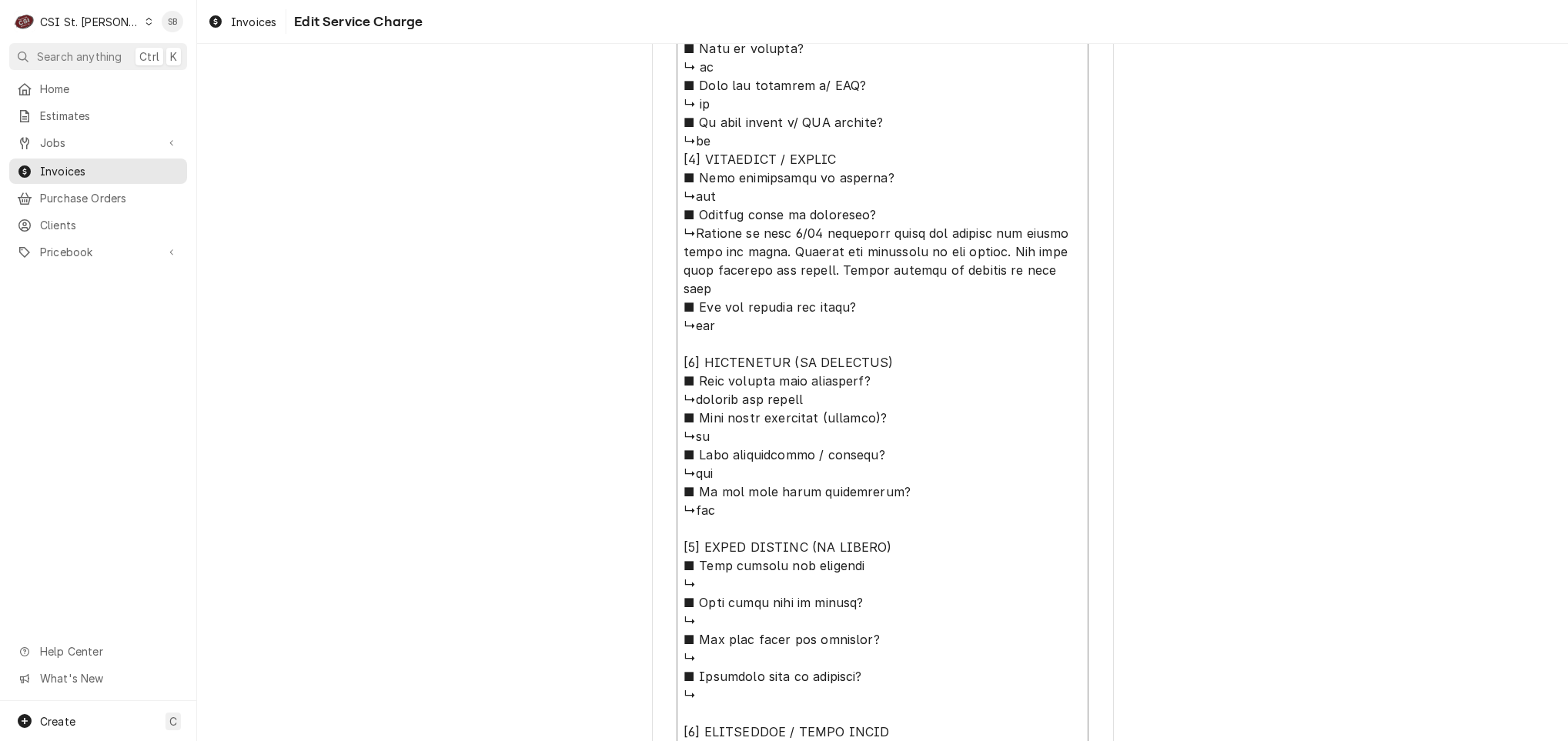
type textarea "x"
type textarea "⚠️ LORE IPSUMDOLORSI ⚠️ ✪ Ametcons adi elitsedd eiusmodt ✪ Incidid utlabore etd…"
type textarea "x"
type textarea "⚠️ LORE IPSUMDOLORSI ⚠️ ✪ Ametcons adi elitsedd eiusmodt ✪ Incidid utlabore etd…"
type textarea "x"
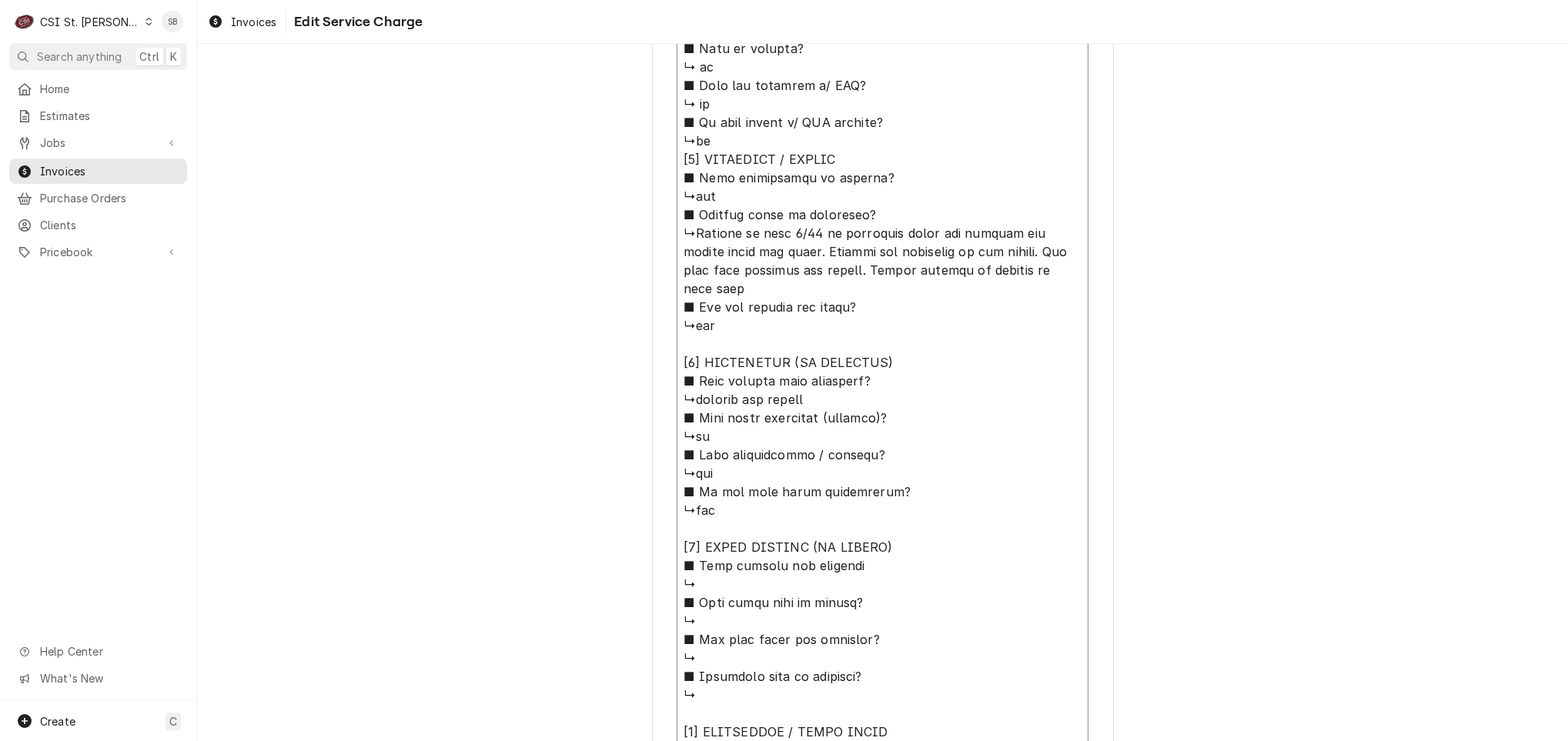
type textarea "⚠️ LORE IPSUMDOLORSI ⚠️ ✪ Ametcons adi elitsedd eiusmodt ✪ Incidid utlabore etd…"
type textarea "x"
type textarea "⚠️ LORE IPSUMDOLORSI ⚠️ ✪ Ametcons adi elitsedd eiusmodt ✪ Incidid utlabore etd…"
type textarea "x"
type textarea "⚠️ LORE IPSUMDOLORSI ⚠️ ✪ Ametcons adi elitsedd eiusmodt ✪ Incidid utlabore etd…"
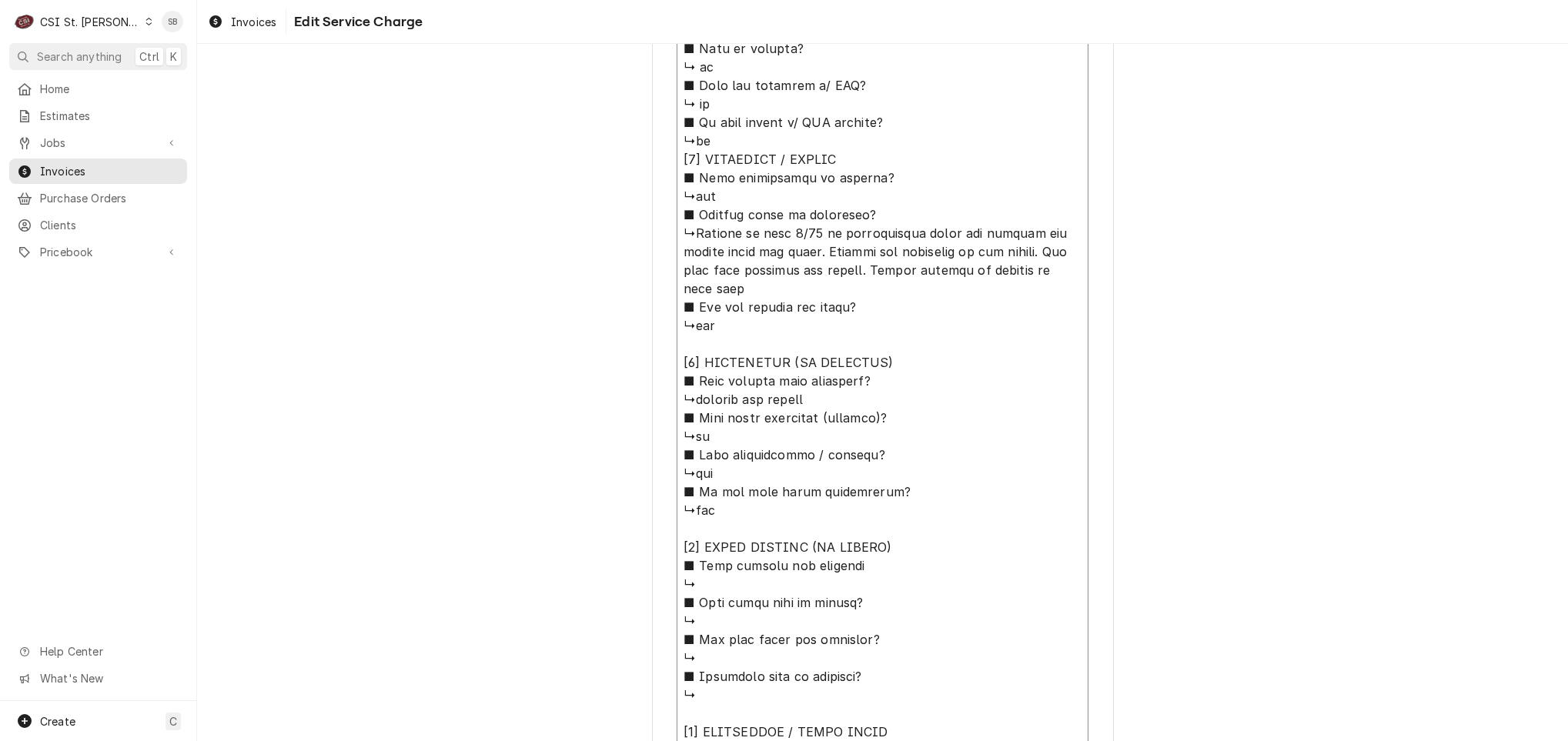
type textarea "x"
type textarea "⚠️ LORE IPSUMDOLORSI ⚠️ ✪ Ametcons adi elitsedd eiusmodt ✪ Incidid utlabore etd…"
type textarea "x"
type textarea "⚠️ LORE IPSUMDOLORSI ⚠️ ✪ Ametcons adi elitsedd eiusmodt ✪ Incidid utlabore etd…"
type textarea "x"
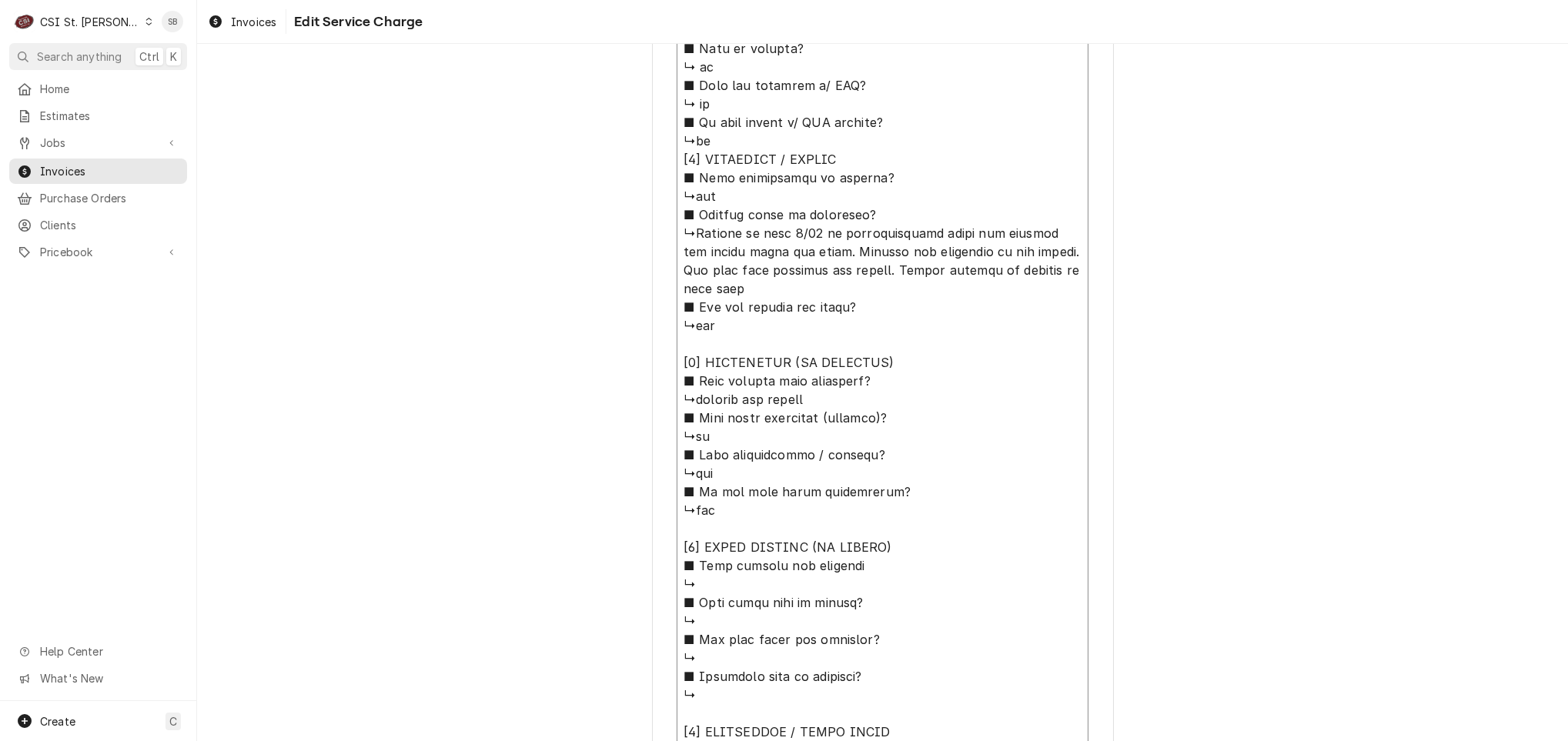
type textarea "⚠️ LORE IPSUMDOLORSI ⚠️ ✪ Ametcons adi elitsedd eiusmodt ✪ Incidid utlabore etd…"
type textarea "x"
type textarea "⚠️ LORE IPSUMDOLORSI ⚠️ ✪ Ametcons adi elitsedd eiusmodt ✪ Incidid utlabore etd…"
type textarea "x"
type textarea "⚠️ LORE IPSUMDOLORSI ⚠️ ✪ Ametcons adi elitsedd eiusmodt ✪ Incidid utlabore etd…"
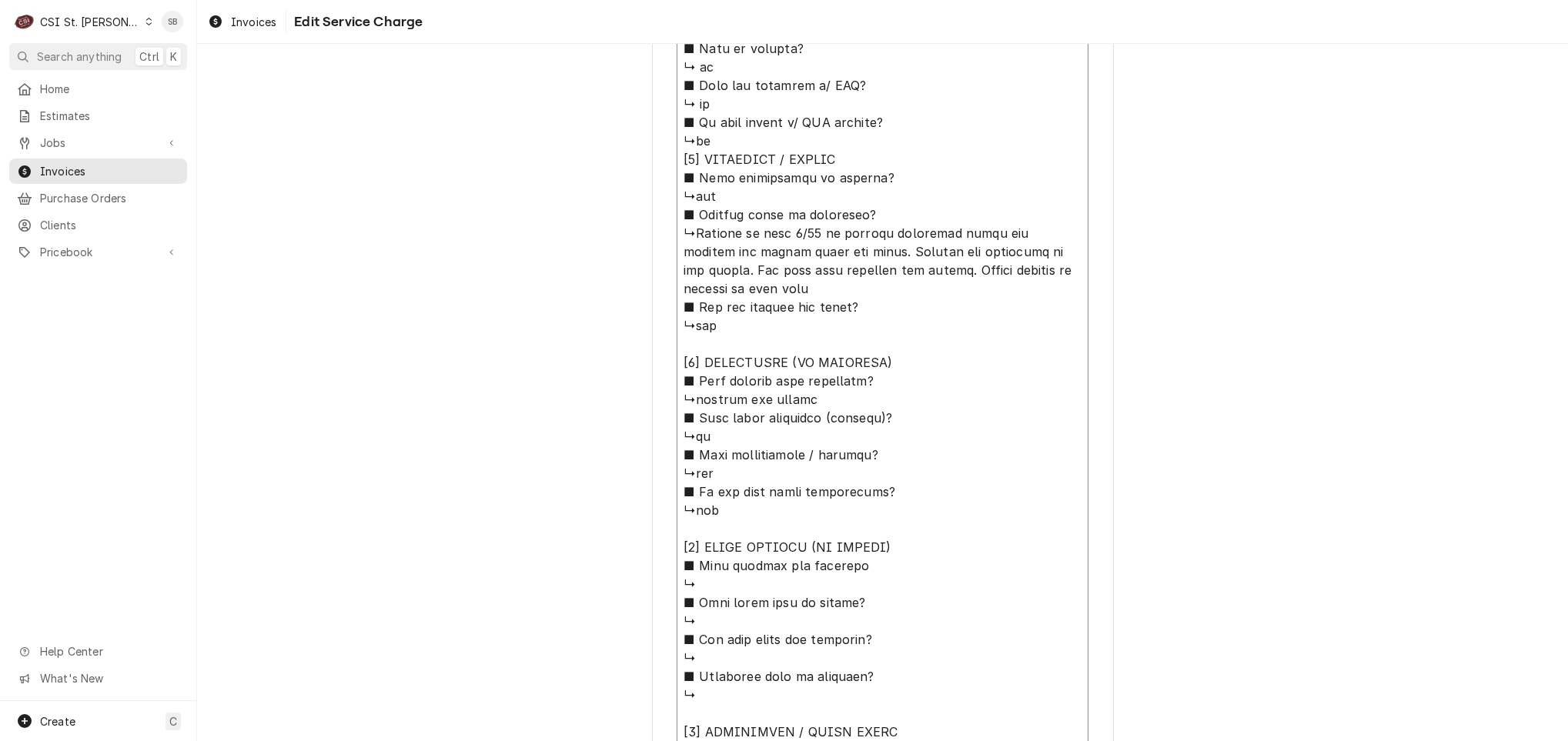
type textarea "x"
type textarea "⚠️ LORE IPSUMDOLORSI ⚠️ ✪ Ametcons adi elitsedd eiusmodt ✪ Incidid utlabore etd…"
type textarea "x"
type textarea "⚠️ LORE IPSUMDOLORSI ⚠️ ✪ Ametcons adi elitsedd eiusmodt ✪ Incidid utlabore etd…"
type textarea "x"
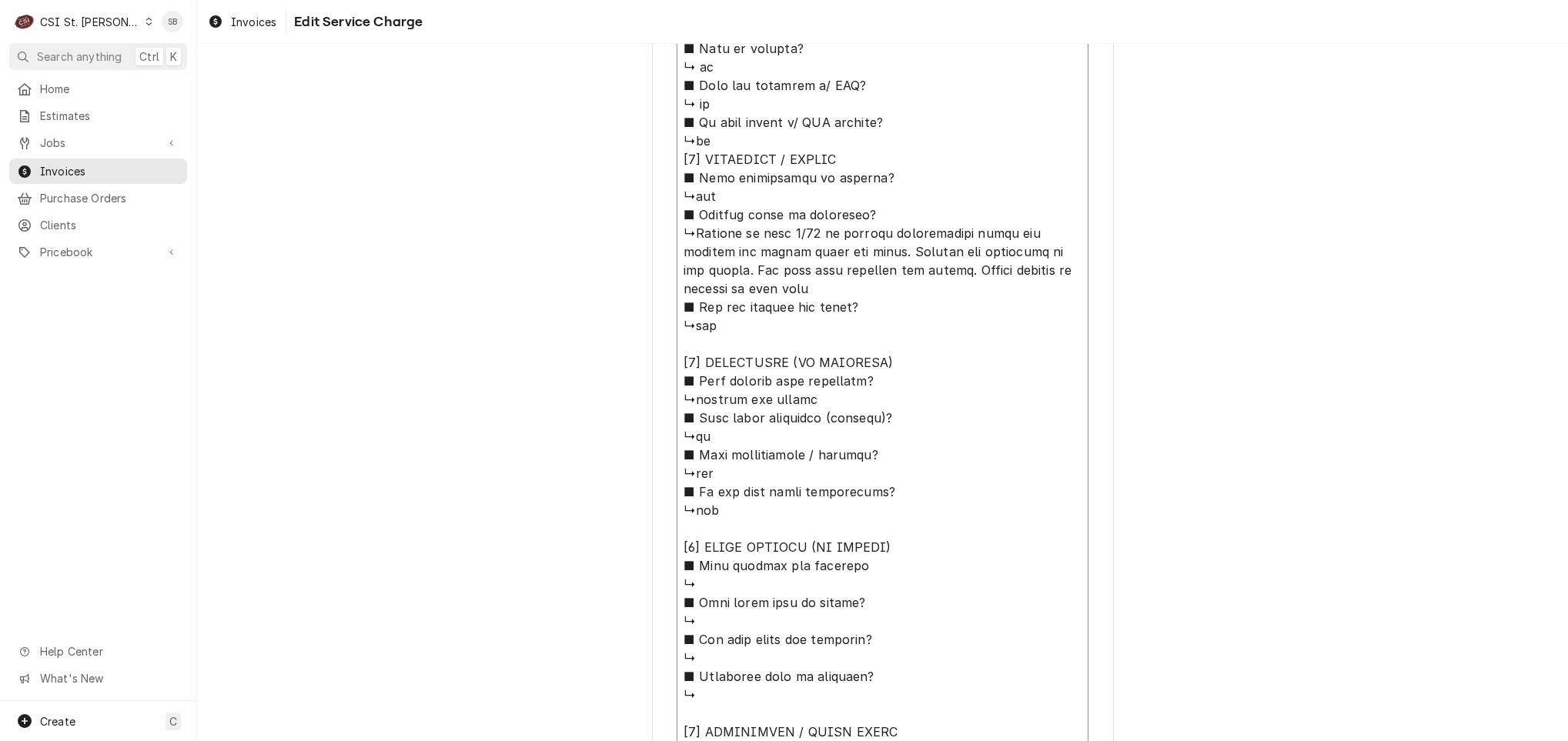
type textarea "⚠️ LORE IPSUMDOLORSI ⚠️ ✪ Ametcons adi elitsedd eiusmodt ✪ Incidid utlabore etd…"
type textarea "x"
type textarea "⚠️ LORE IPSUMDOLORSI ⚠️ ✪ Ametcons adi elitsedd eiusmodt ✪ Incidid utlabore etd…"
type textarea "x"
type textarea "⚠️ LORE IPSUMDOLORSI ⚠️ ✪ Ametcons adi elitsedd eiusmodt ✪ Incidid utlabore etd…"
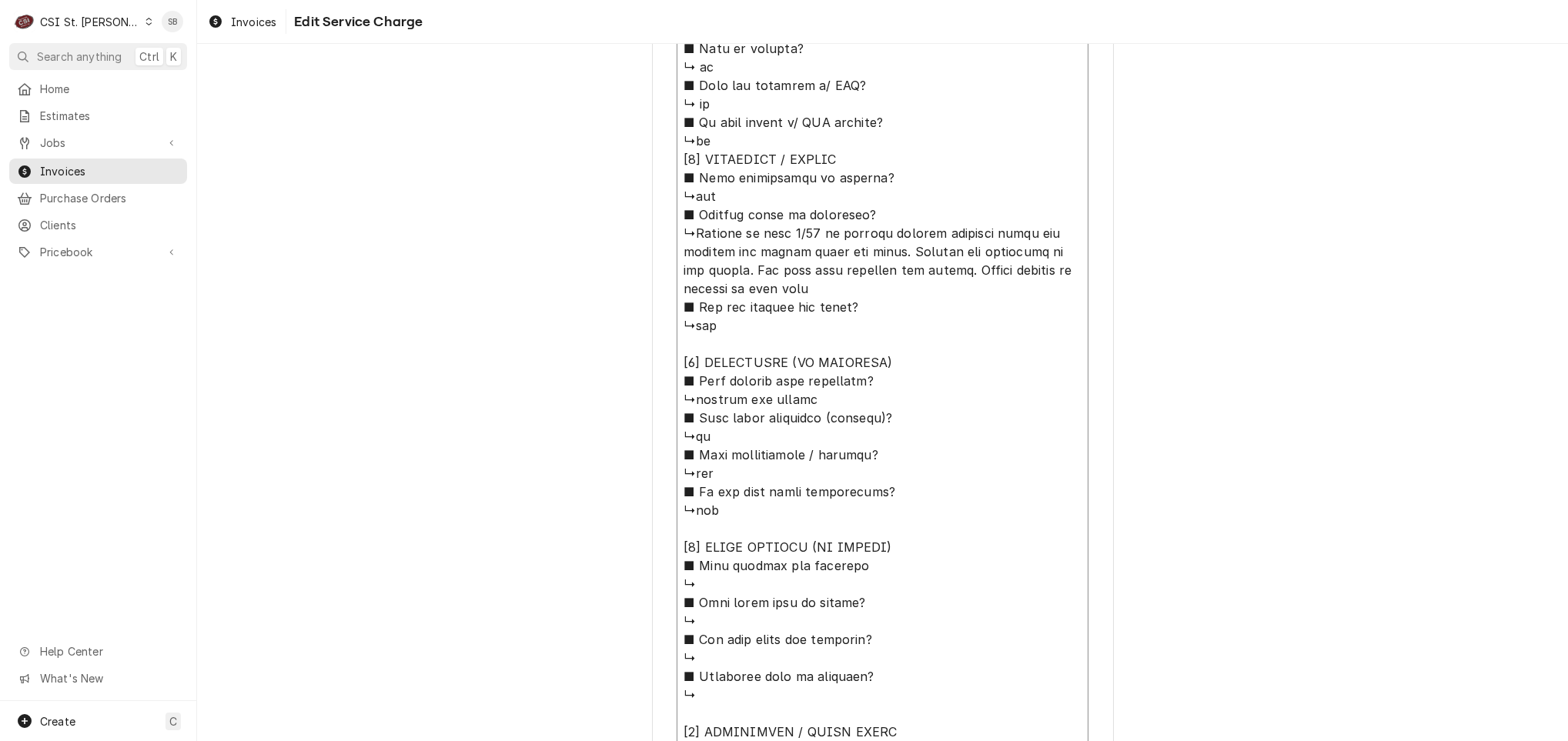
type textarea "x"
type textarea "⚠️ LORE IPSUMDOLORSI ⚠️ ✪ Ametcons adi elitsedd eiusmodt ✪ Incidid utlabore etd…"
type textarea "x"
type textarea "⚠️ LORE IPSUMDOLORSI ⚠️ ✪ Ametcons adi elitsedd eiusmodt ✪ Incidid utlabore etd…"
paste textarea "Fryer - Probably need a new switch. It finally kicked on this morning"
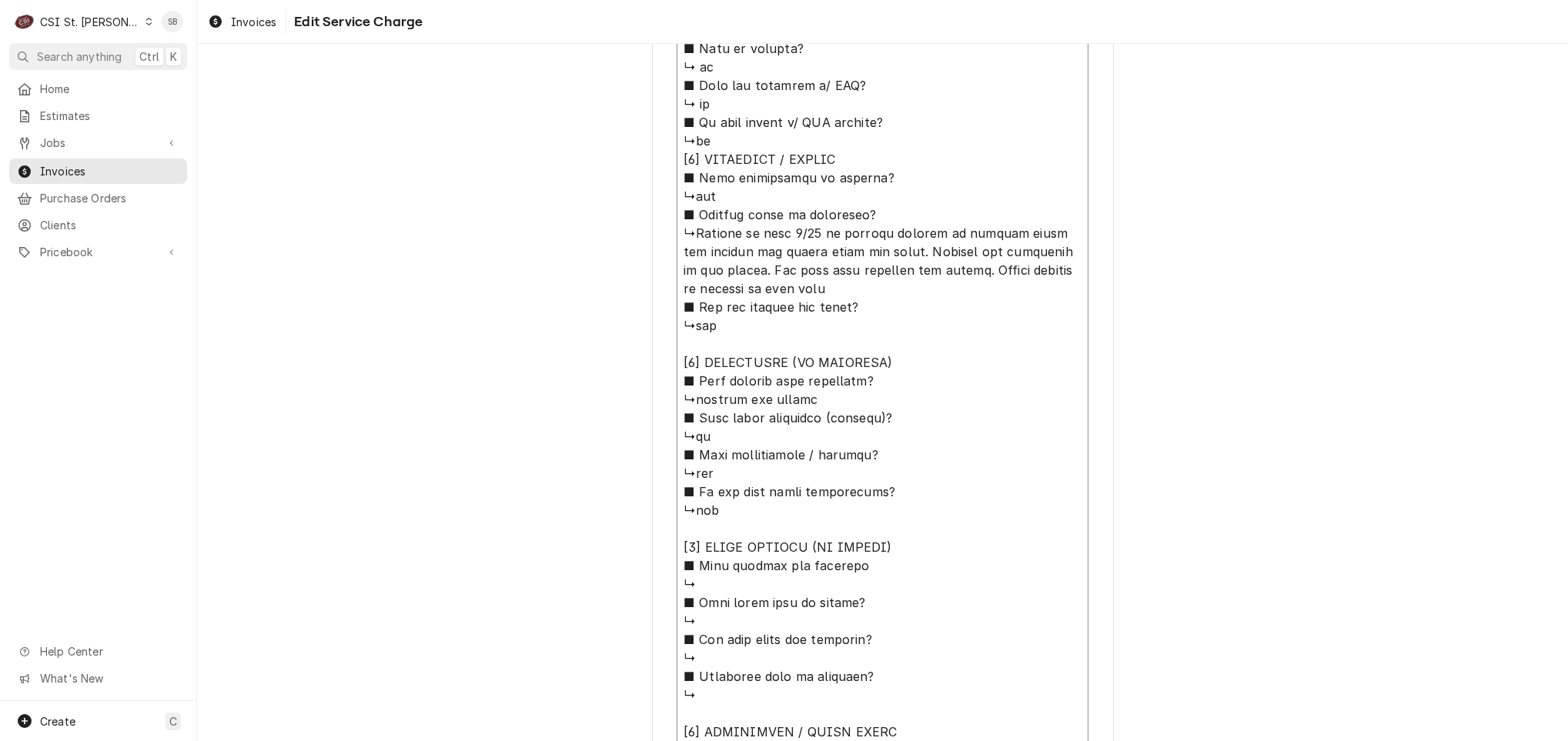
type textarea "x"
type textarea "⚠️ LORE IPSUMDOLORSI ⚠️ ✪ Ametcons adi elitsedd eiusmodt ✪ Incidid utlabore etd…"
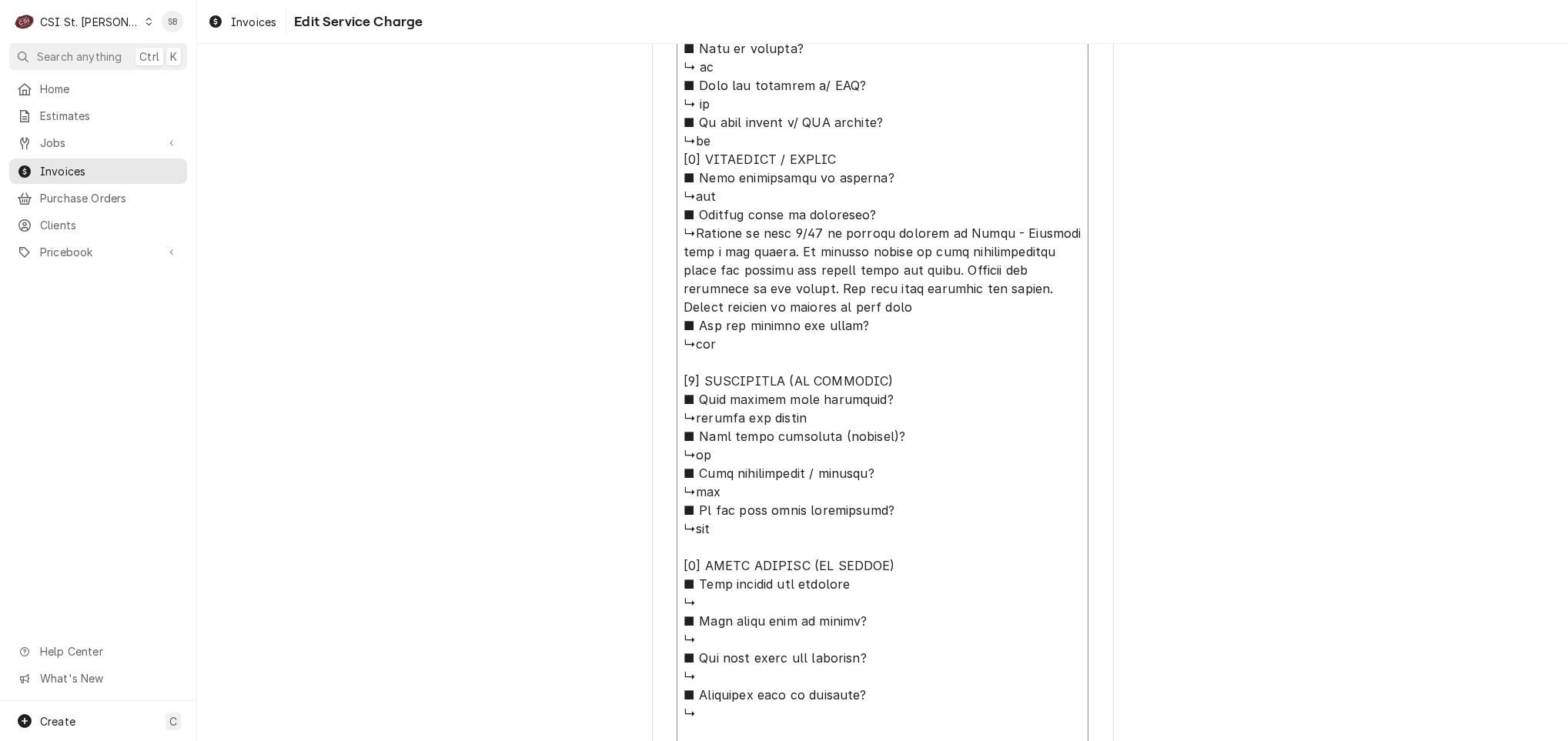
type textarea "x"
type textarea "⚠️ LORE IPSUMDOLORSI ⚠️ ✪ Ametcons adi elitsedd eiusmodt ✪ Incidid utlabore etd…"
type textarea "x"
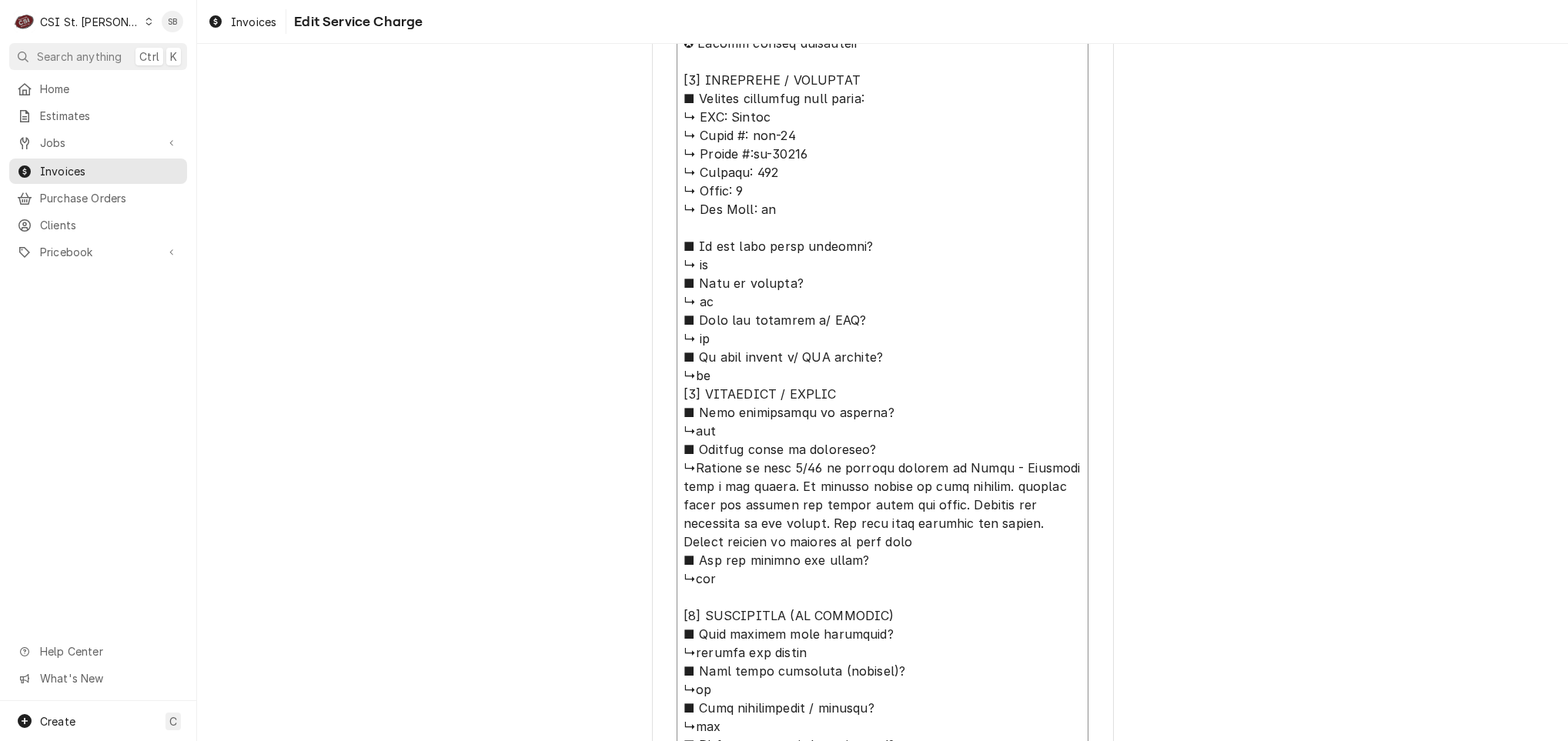
scroll to position [0, 0]
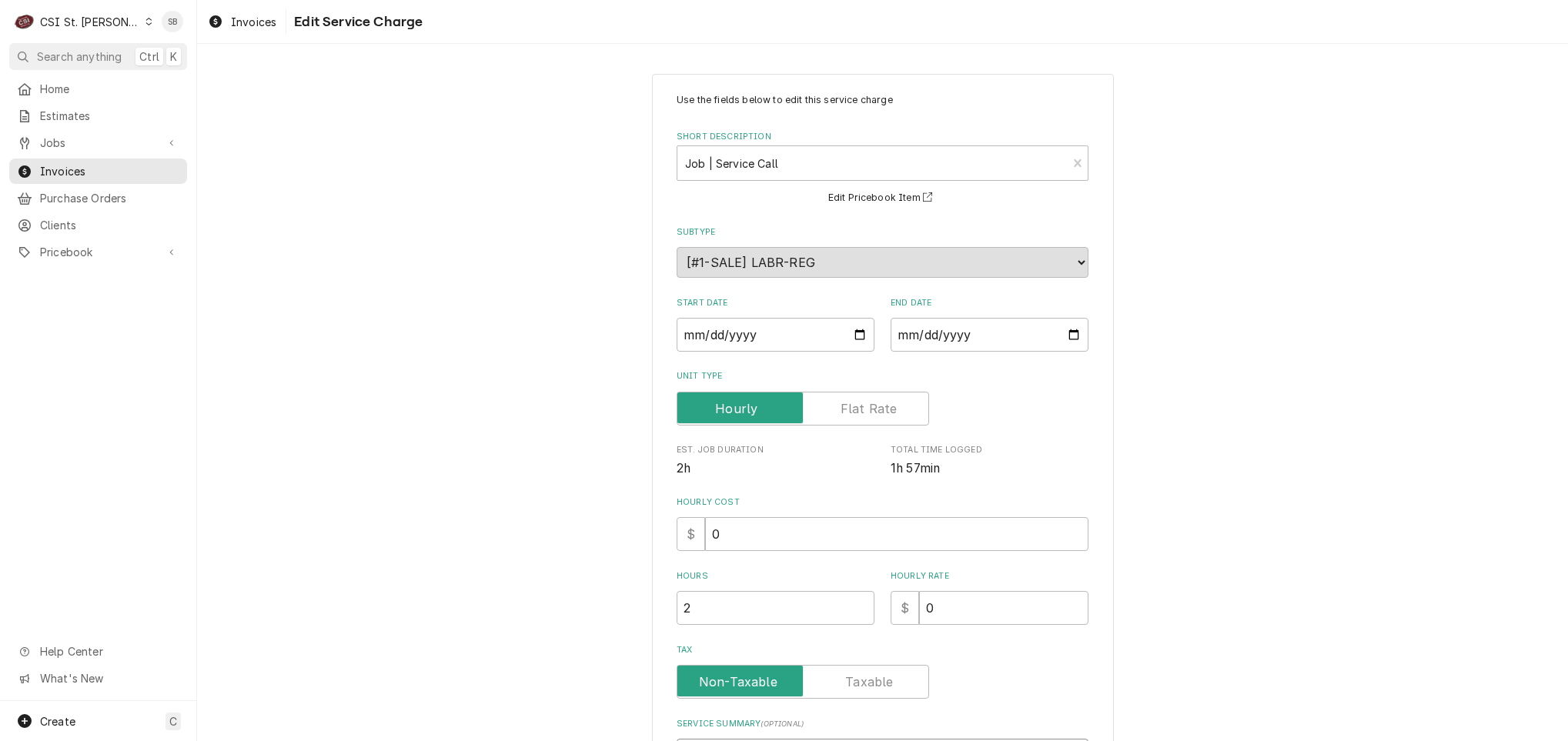
drag, startPoint x: 827, startPoint y: 598, endPoint x: 413, endPoint y: -85, distance: 798.7
click at [413, 0] on html "C CSI St. Louis SB Search anything Ctrl K Home Estimates Jobs Jobs Job Series I…" at bounding box center [784, 370] width 1568 height 741
type textarea "⚠️ LORE IPSUMDOLORSI ⚠️ ✪ Ametcons adi elitsedd eiusmodt ✪ Incidid utlabore etd…"
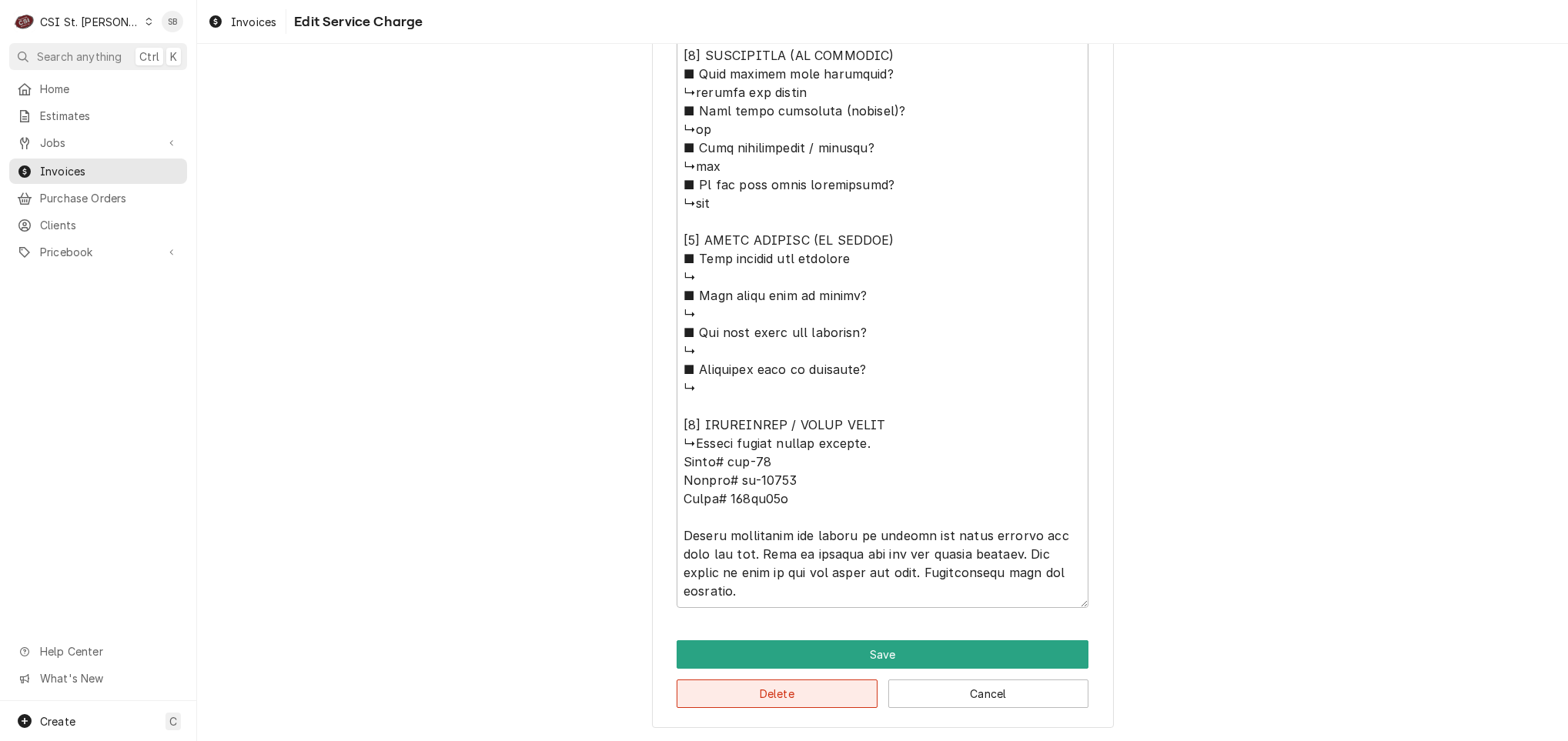
click at [707, 695] on button "Delete" at bounding box center [777, 692] width 201 height 28
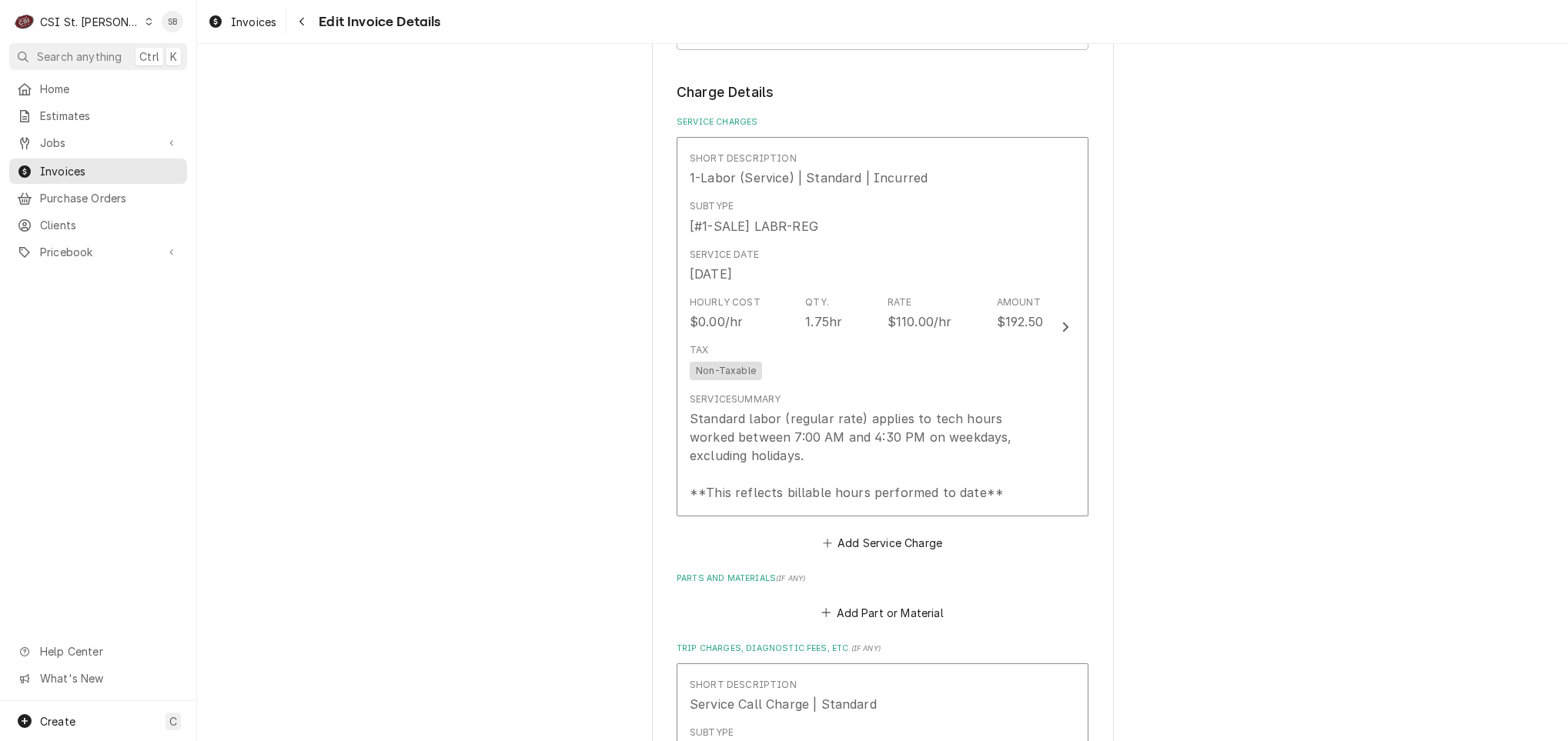
scroll to position [1401, 0]
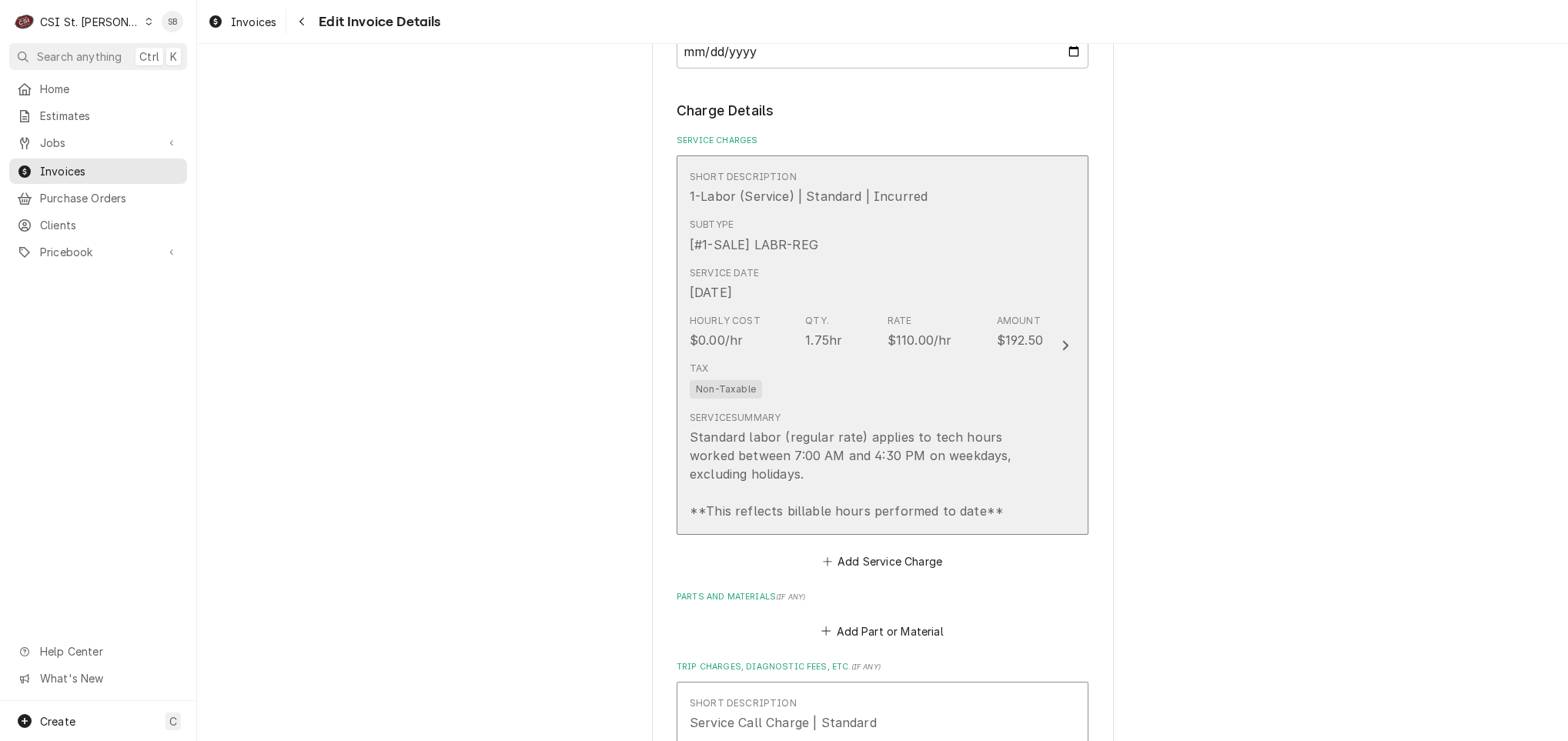
click at [767, 489] on div "Standard labor (regular rate) applies to tech hours worked between 7:00 AM and …" at bounding box center [866, 474] width 354 height 92
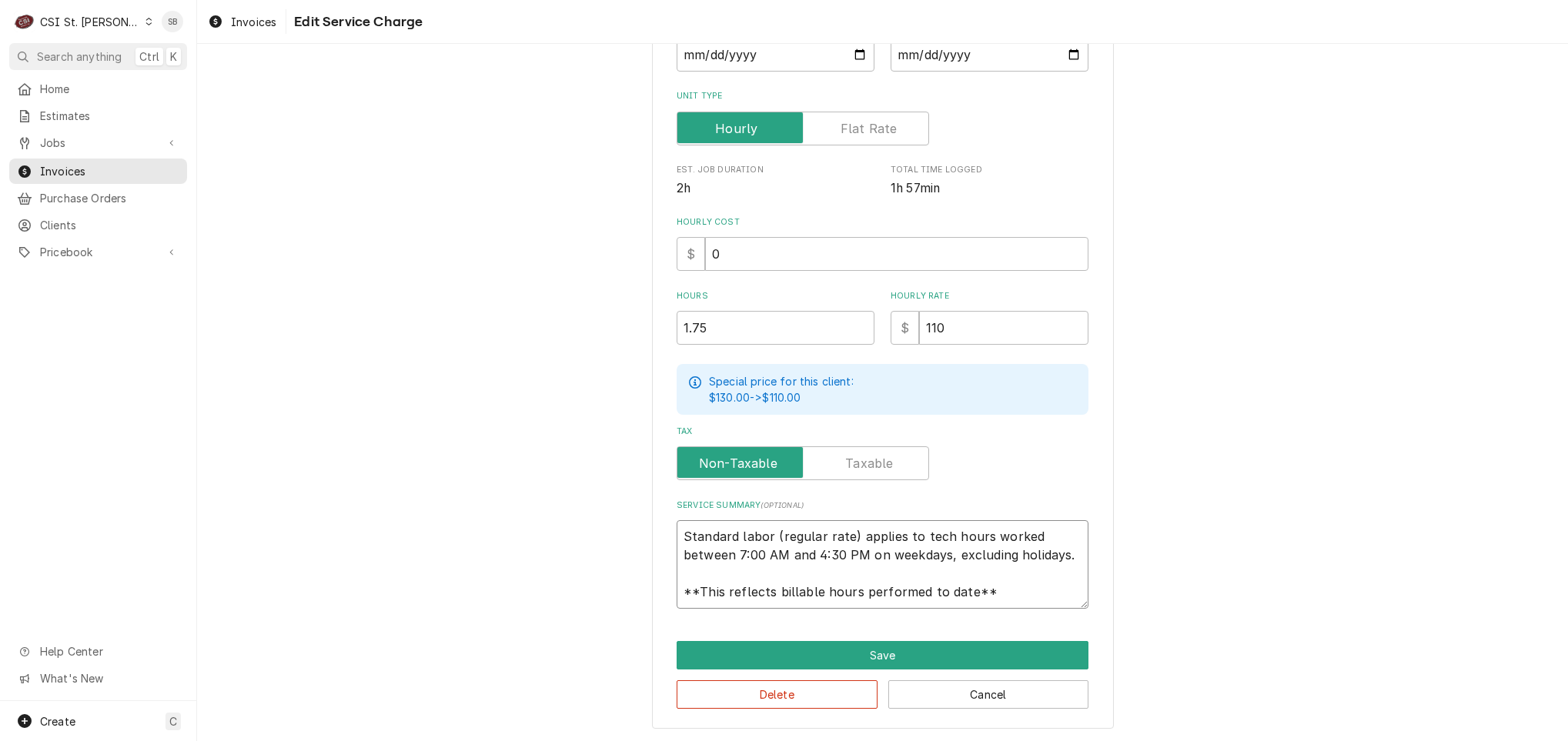
scroll to position [18, 0]
drag, startPoint x: 673, startPoint y: 529, endPoint x: 1074, endPoint y: 596, distance: 406.6
click at [1309, 668] on div "Use the fields below to edit this service charge Short Description 1-Labor (Ser…" at bounding box center [883, 261] width 1371 height 961
paste textarea "Brand: Avalon / Model: arf-26 / Serial: fv-24410 Technician arrived on 09/26 to…"
type textarea "x"
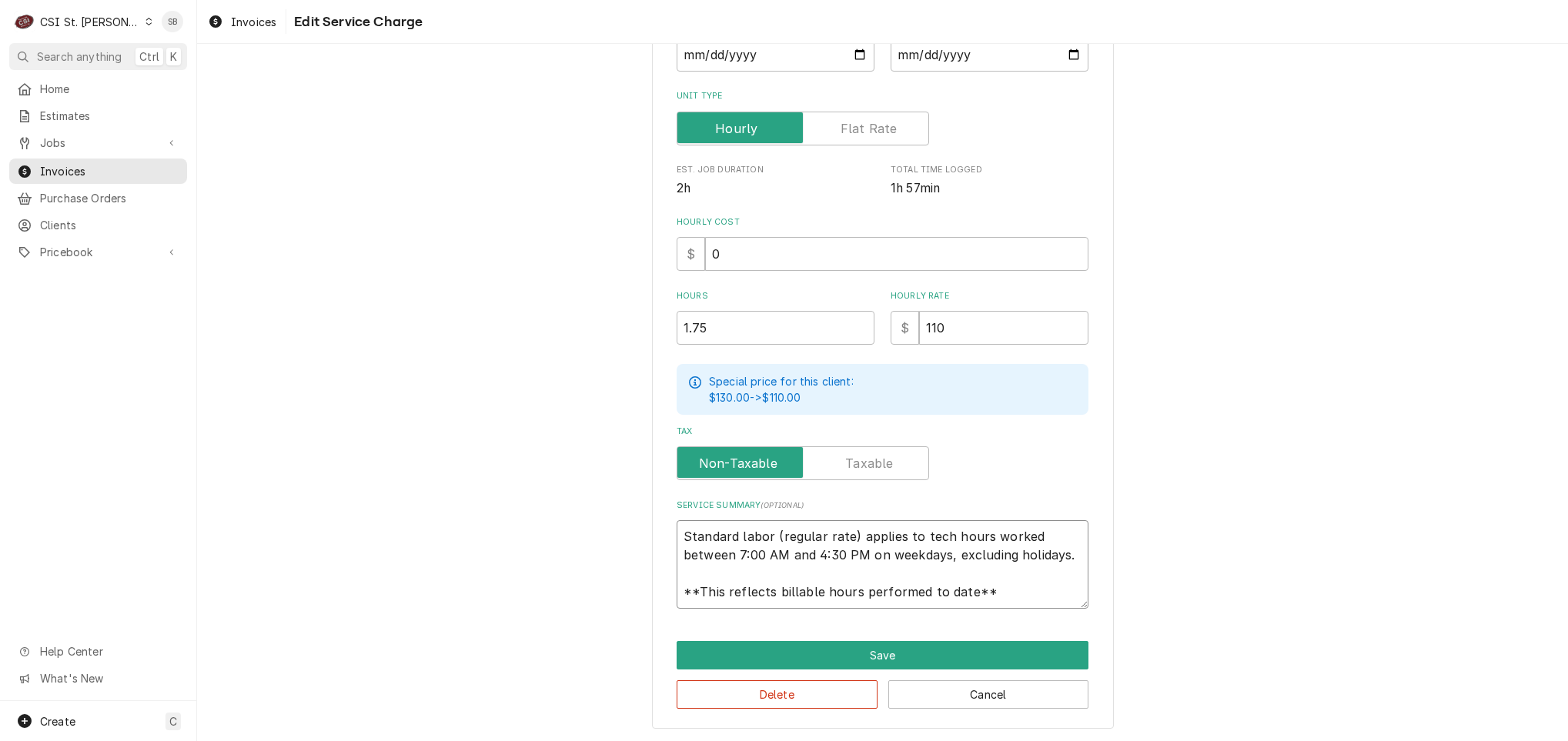
type textarea "Brand: Avalon / Model: arf-26 / Serial: fv-24410 Technician arrived on 09/26 to…"
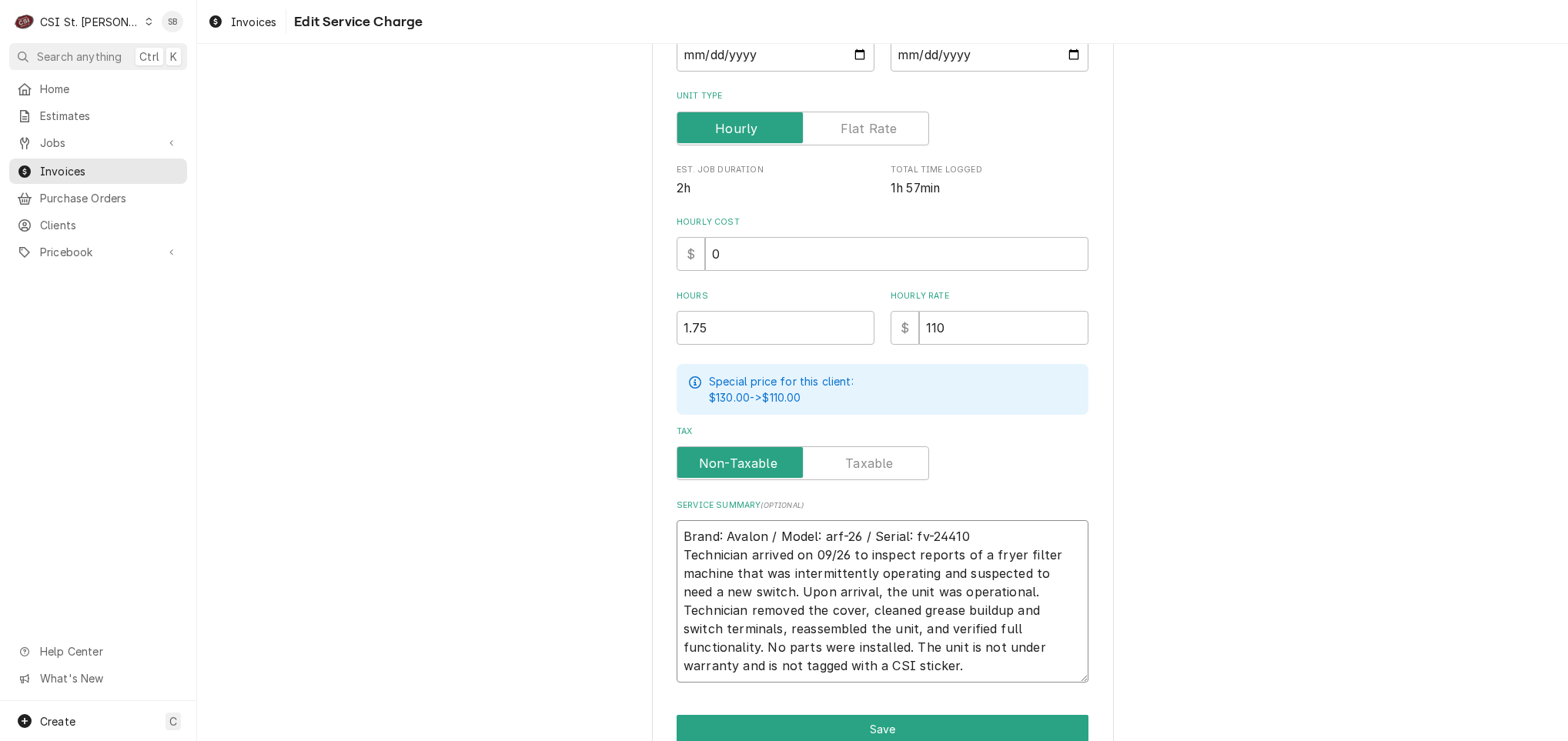
click at [1000, 530] on textarea "Brand: Avalon / Model: arf-26 / Serial: fv-24410 Technician arrived on 09/26 to…" at bounding box center [882, 601] width 411 height 163
type textarea "x"
type textarea "Brand: Avalon / Model: arf-26 / Serial: fv-24410 Technician arrived on 09/26 to…"
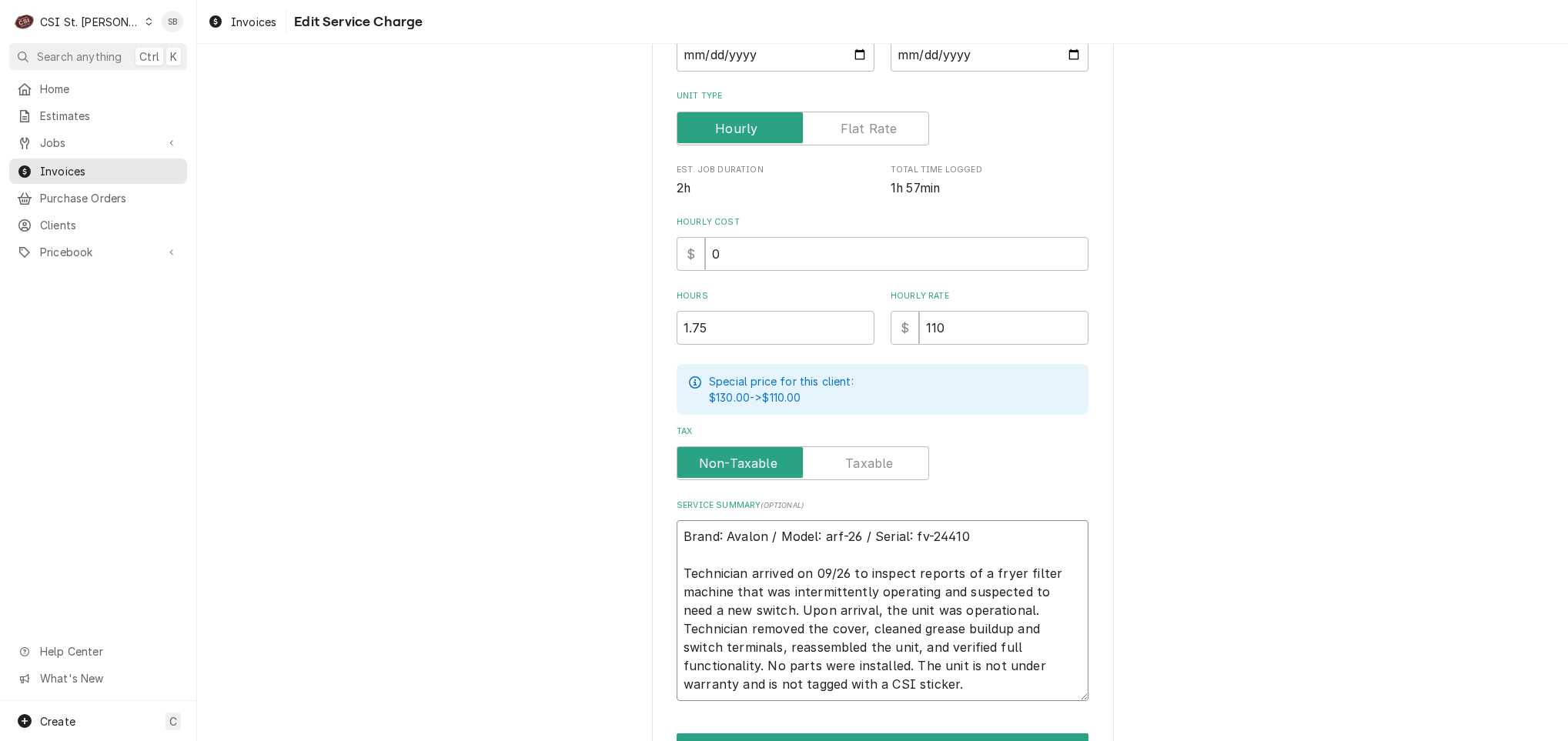
drag, startPoint x: 813, startPoint y: 526, endPoint x: 845, endPoint y: 539, distance: 34.5
click at [815, 526] on textarea "Brand: Avalon / Model: arf-26 / Serial: fv-24410 Technician arrived on 09/26 to…" at bounding box center [882, 610] width 411 height 181
type textarea "x"
type textarea "Brand: Avalon / Model: Aarf-26 / Serial: fv-24410 Technician arrived on 09/26 t…"
type textarea "x"
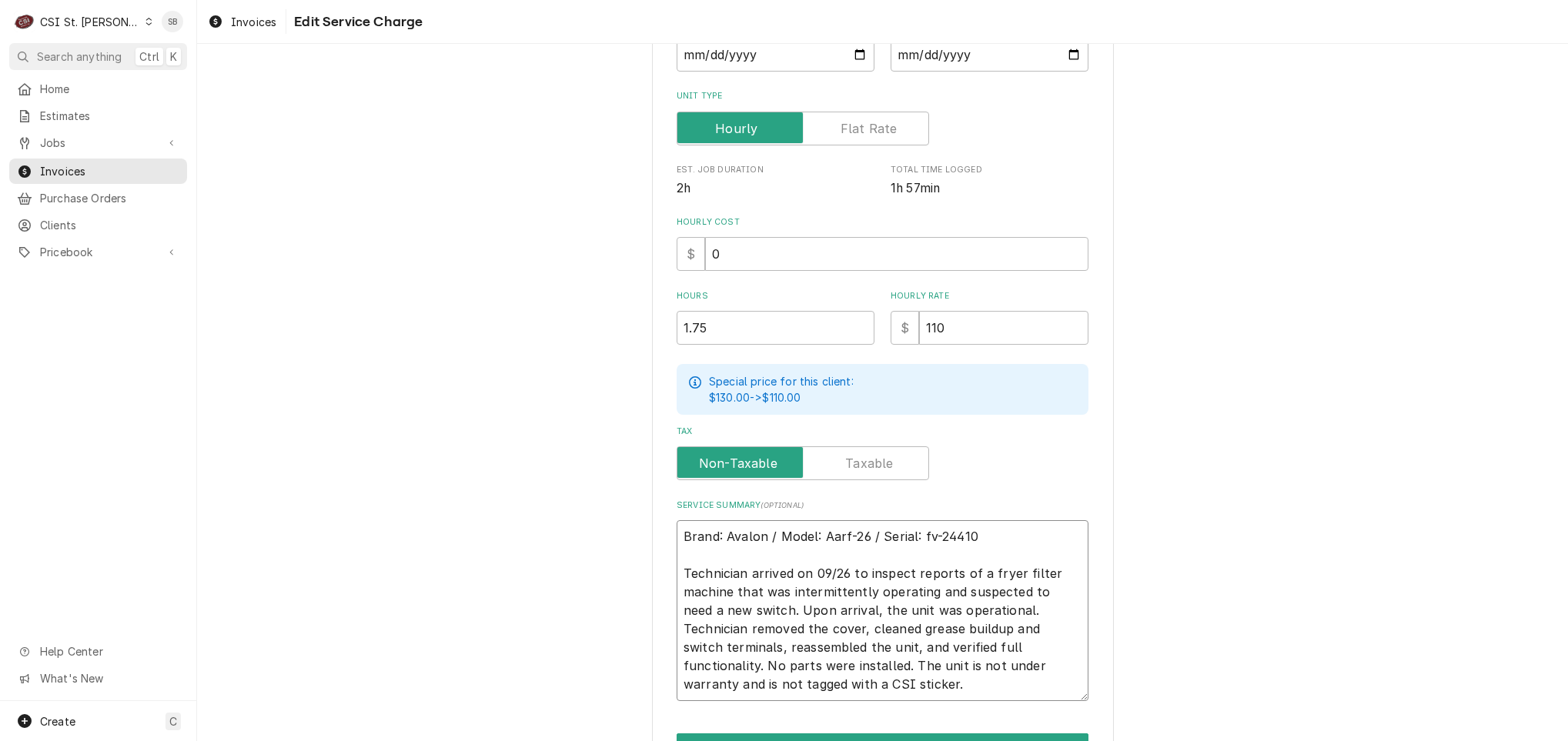
type textarea "Brand: Avalon / Model: ARarf-26 / Serial: fv-24410 Technician arrived on 09/26 …"
type textarea "x"
type textarea "Brand: Avalon / Model: ARFarf-26 / Serial: fv-24410 Technician arrived on 09/26…"
type textarea "x"
type textarea "Brand: Avalon / Model: ARFrf-26 / Serial: fv-24410 Technician arrived on 09/26 …"
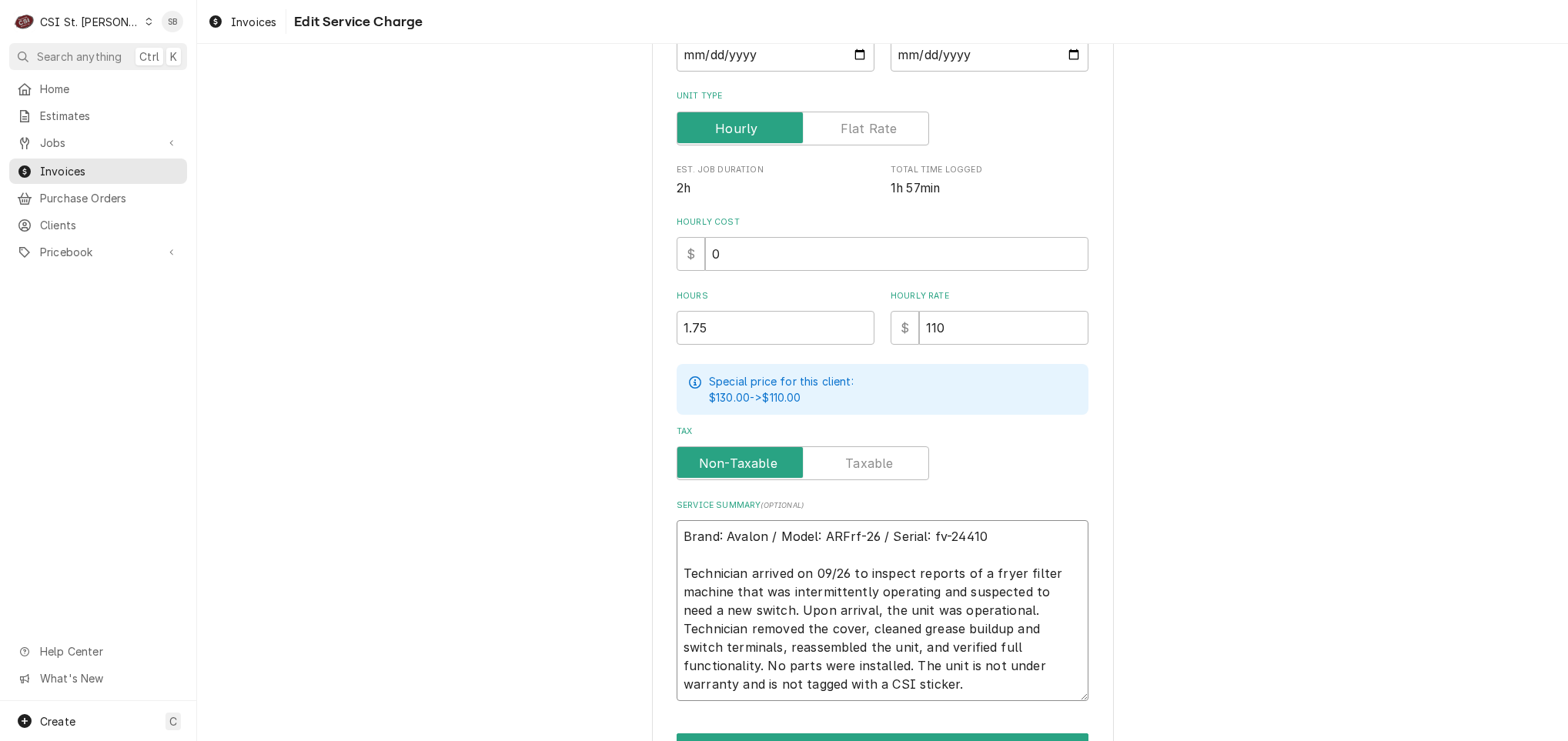
type textarea "x"
type textarea "Brand: Avalon / Model: ARFf-26 / Serial: fv-24410 Technician arrived on 09/26 t…"
type textarea "x"
type textarea "Brand: Avalon / Model: ARF-26 / Serial: fv-24410 Technician arrived on 09/26 to…"
click at [917, 535] on textarea "Brand: Avalon / Model: ARF-26 / Serial: fv-24410 Technician arrived on 09/26 to…" at bounding box center [882, 610] width 411 height 181
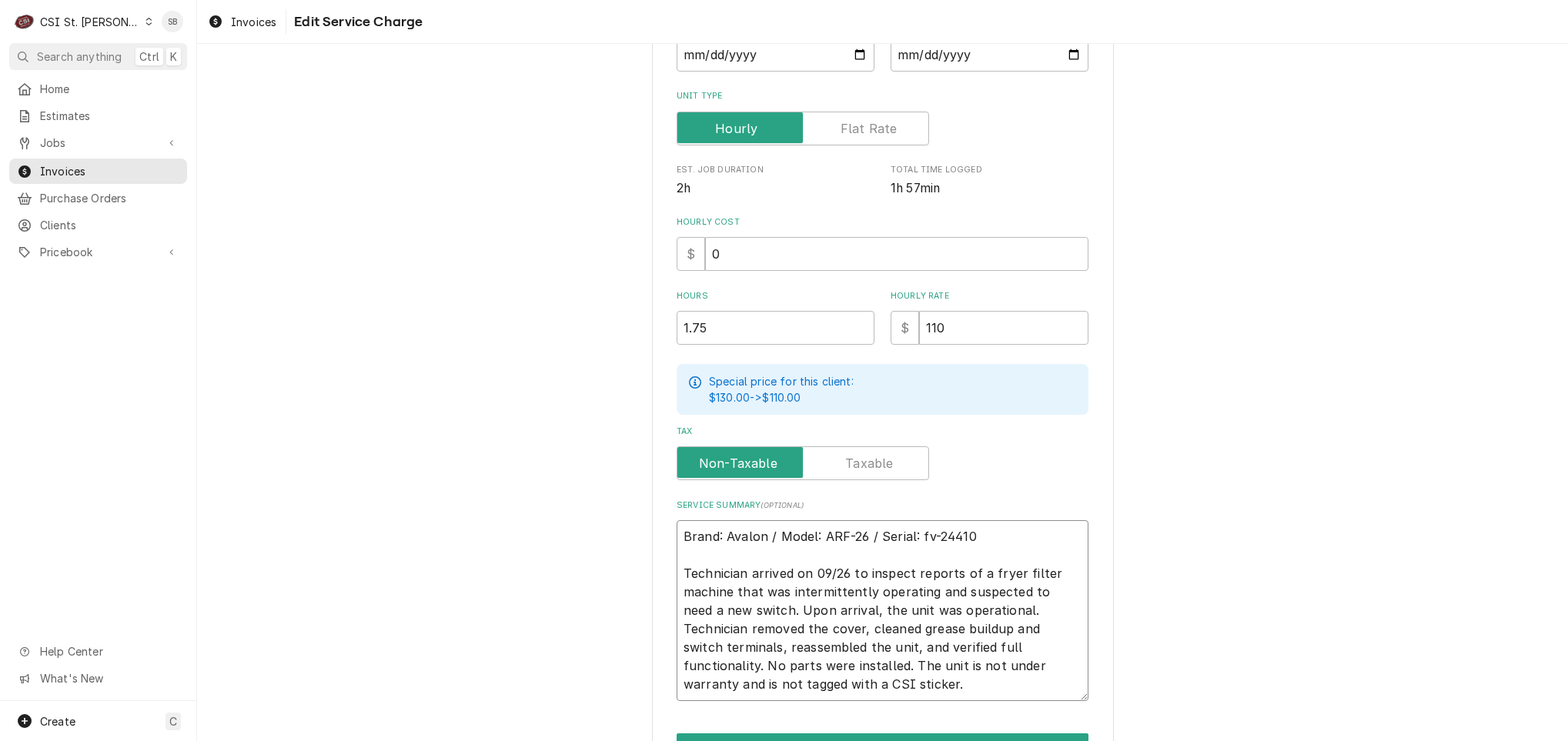
click at [917, 535] on textarea "Brand: Avalon / Model: ARF-26 / Serial: fv-24410 Technician arrived on 09/26 to…" at bounding box center [882, 610] width 411 height 181
type textarea "x"
type textarea "Brand: Avalon / Model: ARF-26 / Serial: F-24410 Technician arrived on 09/26 to …"
type textarea "x"
type textarea "Brand: Avalon / Model: ARF-26 / Serial: FV-24410 Technician arrived on 09/26 to…"
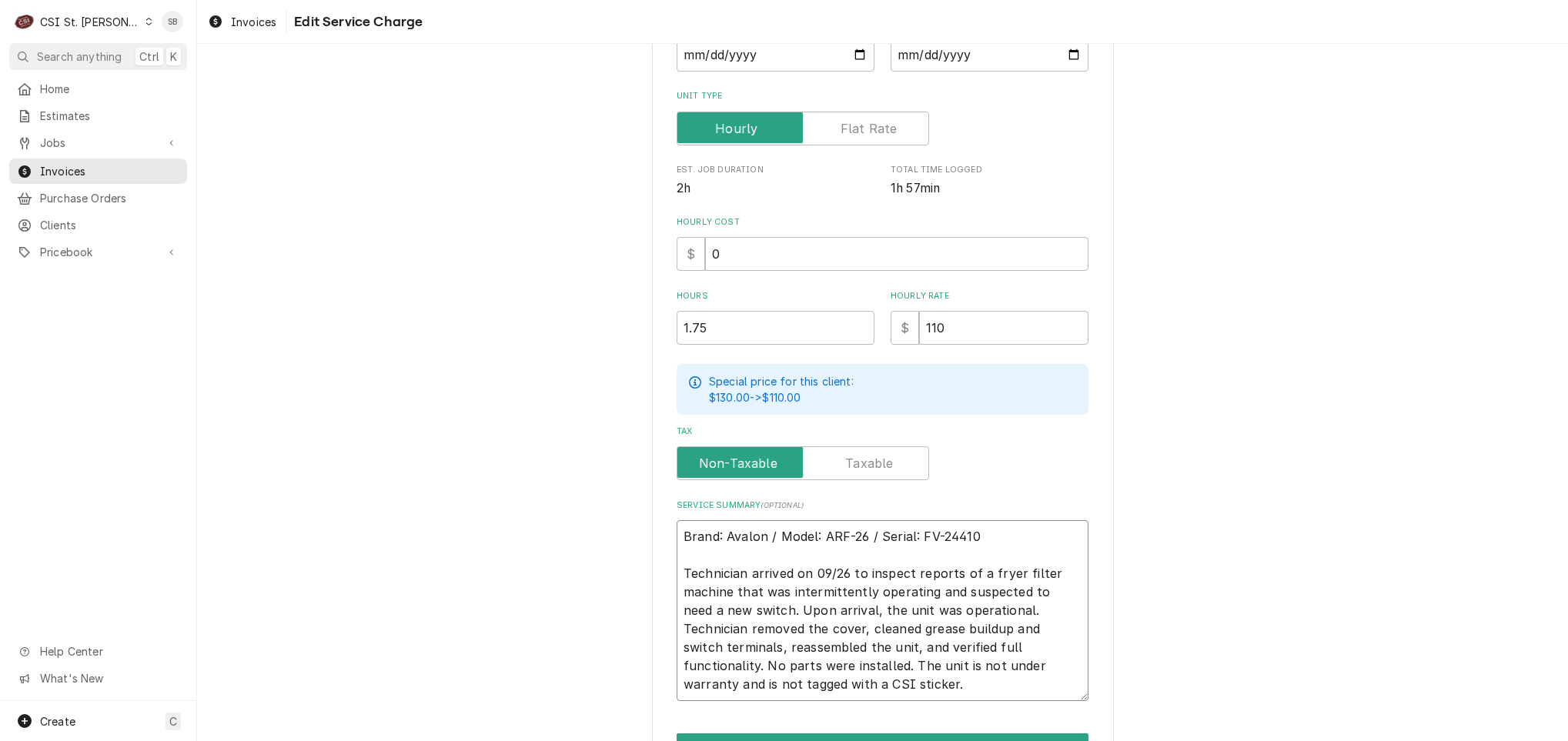
click at [919, 624] on textarea "Brand: Avalon / Model: ARF-26 / Serial: FV-24410 Technician arrived on 09/26 to…" at bounding box center [882, 610] width 411 height 181
drag, startPoint x: 748, startPoint y: 605, endPoint x: 977, endPoint y: 606, distance: 229.0
click at [977, 606] on textarea "Brand: Avalon / Model: ARF-26 / Serial: FV-24410 Technician arrived on 09/26 to…" at bounding box center [882, 610] width 411 height 181
type textarea "x"
type textarea "Brand: Avalon / Model: ARF-26 / Serial: FV-24410 Technician arrived on 09/26 to…"
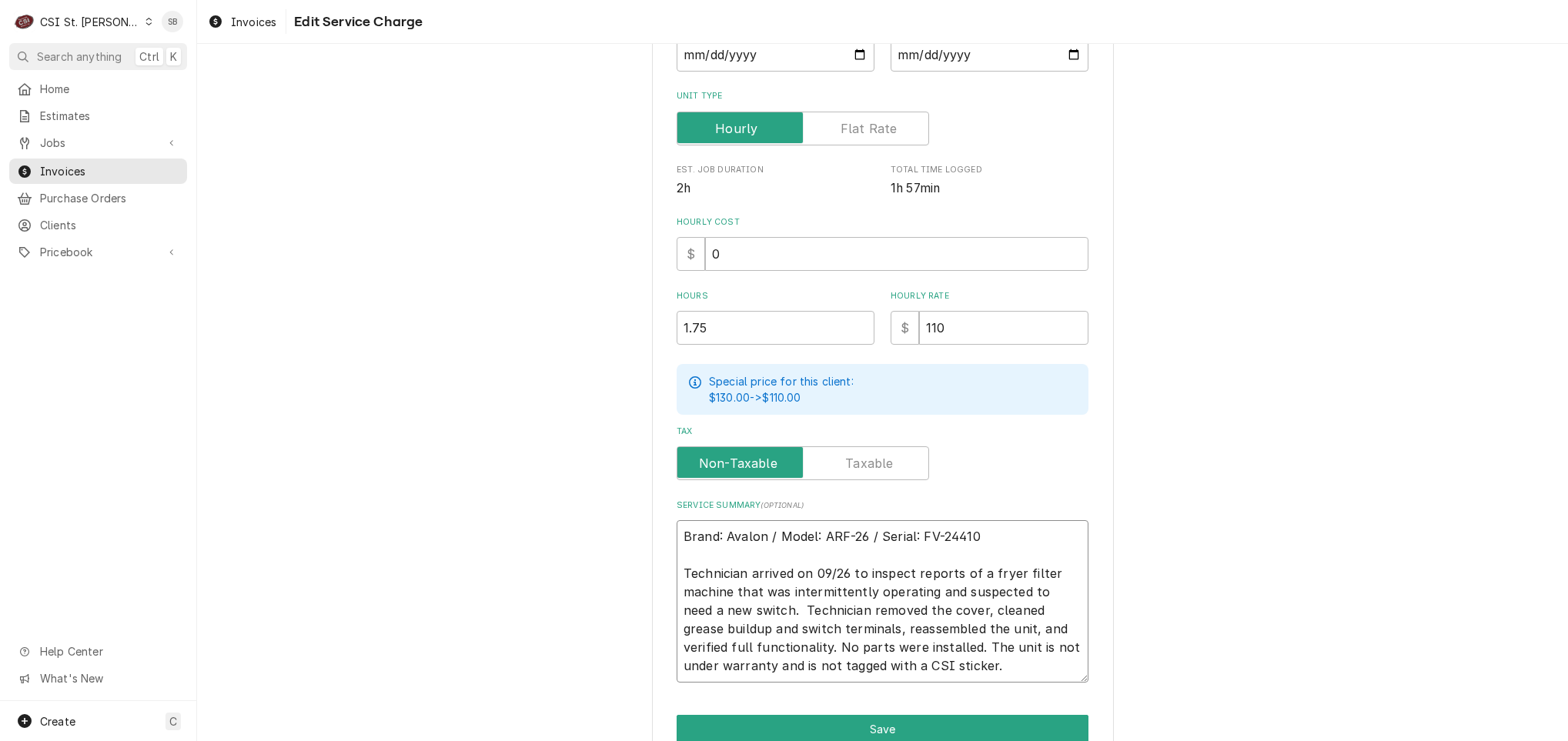
type textarea "x"
type textarea "Brand: Avalon / Model: ARF-26 / Serial: FV-24410 Technician arrived on 09/26 to…"
drag, startPoint x: 774, startPoint y: 643, endPoint x: 1051, endPoint y: 668, distance: 278.1
click at [1051, 668] on textarea "Brand: Avalon / Model: ARF-26 / Serial: FV-24410 Technician arrived on 09/26 to…" at bounding box center [882, 601] width 411 height 163
type textarea "x"
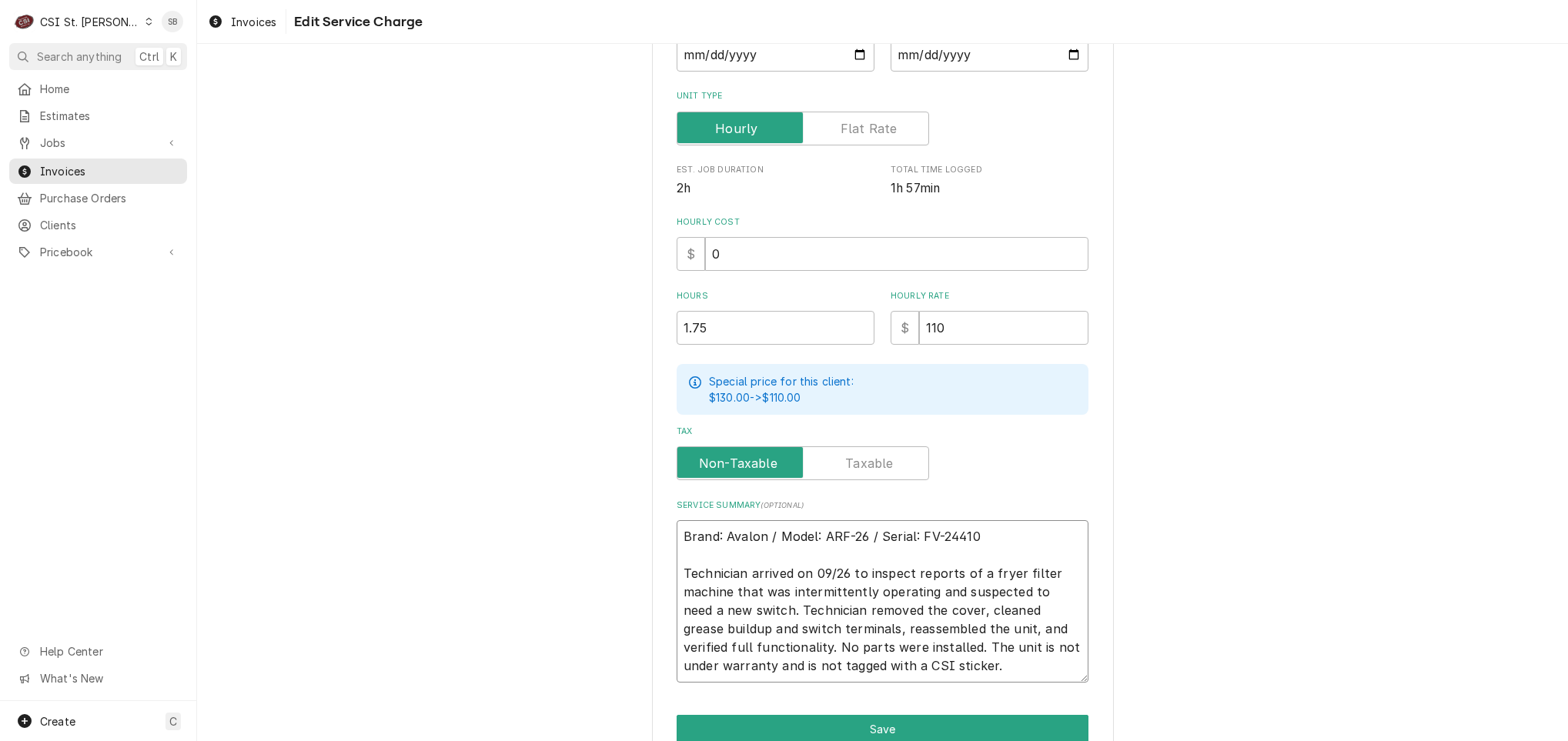
type textarea "Brand: Avalon / Model: ARF-26 / Serial: FV-24410 Technician arrived on 09/26 to…"
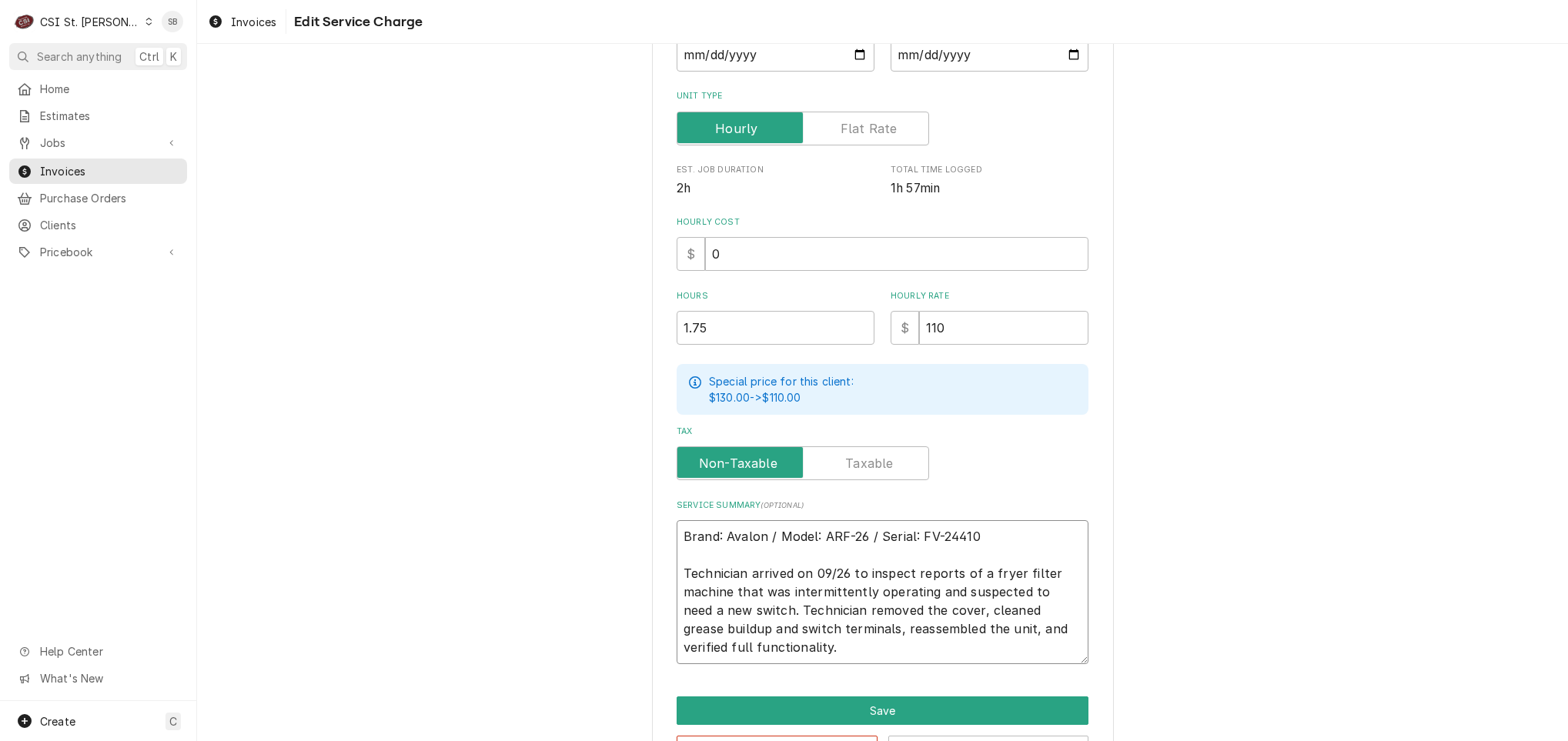
type textarea "x"
type textarea "Brand: Avalon / Model: ARF-26 / Serial: FV-24410 Technician arrived on 09/26 to…"
type textarea "x"
type textarea "Brand: Avalon / Model: ARF-26 / Serial: FV-24410 Technician arrived on 09/26 to…"
type textarea "x"
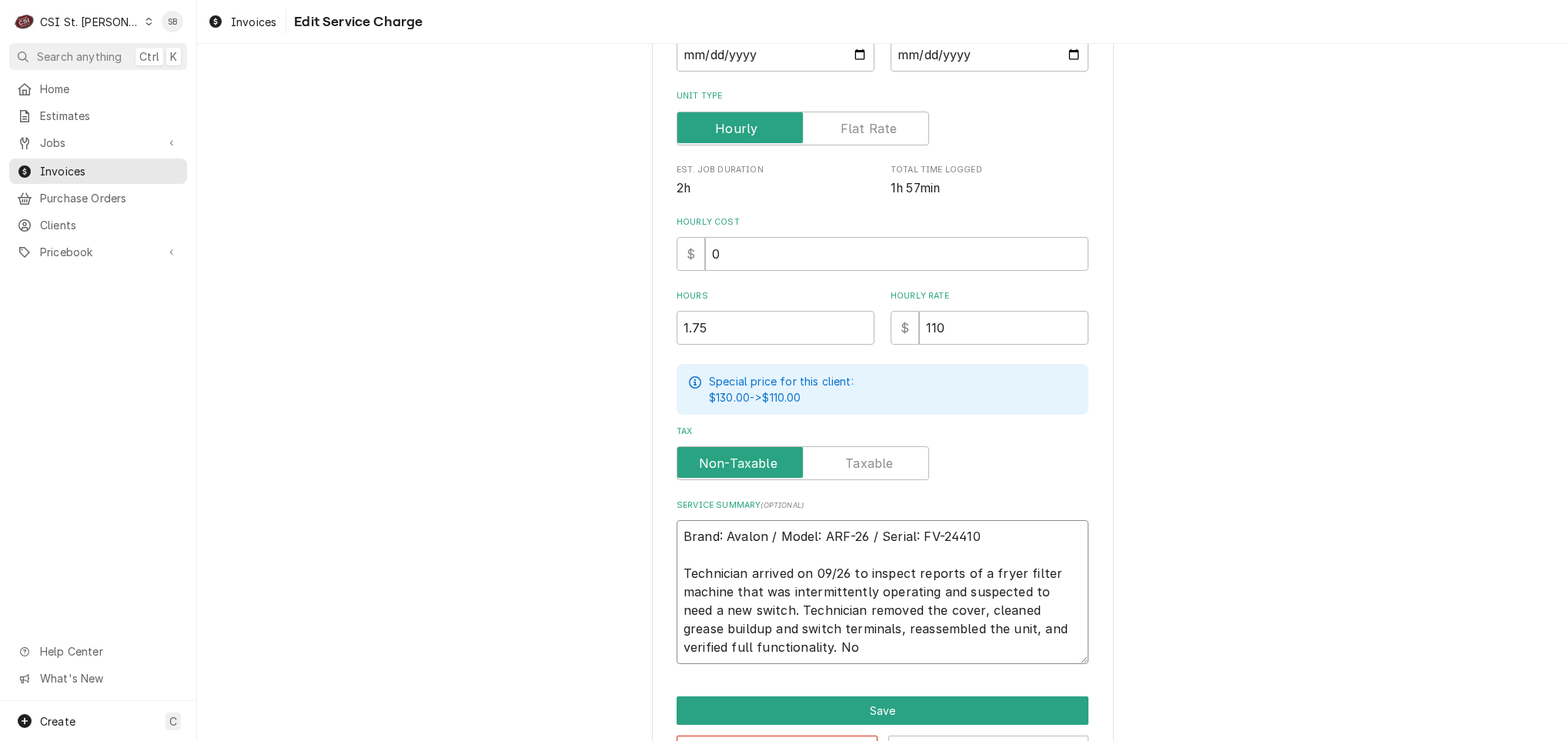
type textarea "Brand: Avalon / Model: ARF-26 / Serial: FV-24410 Technician arrived on 09/26 to…"
type textarea "x"
type textarea "Brand: Avalon / Model: ARF-26 / Serial: FV-24410 Technician arrived on 09/26 to…"
type textarea "x"
type textarea "Brand: Avalon / Model: ARF-26 / Serial: FV-24410 Technician arrived on 09/26 to…"
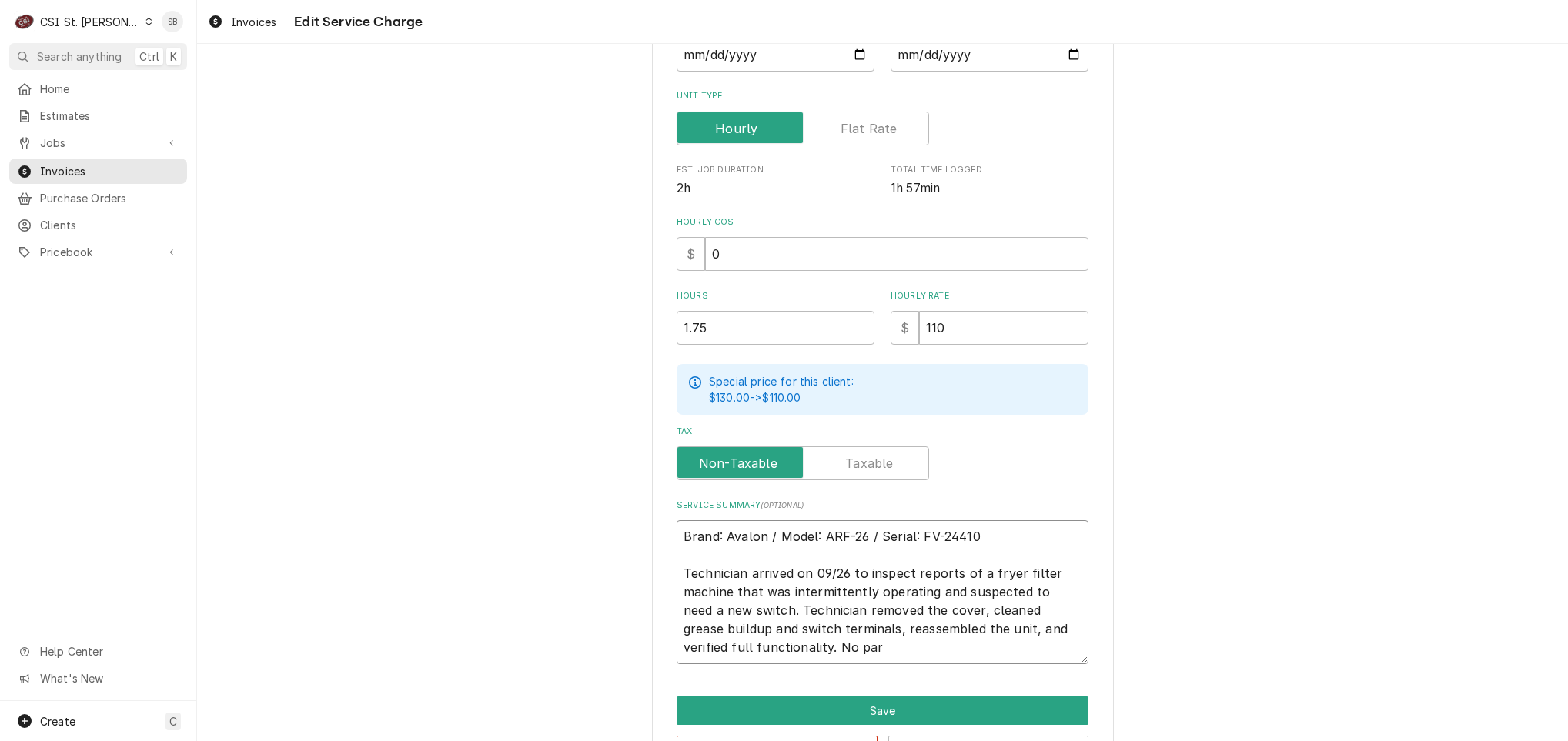
type textarea "x"
type textarea "Brand: Avalon / Model: ARF-26 / Serial: FV-24410 Technician arrived on 09/26 to…"
type textarea "x"
type textarea "Brand: Avalon / Model: ARF-26 / Serial: FV-24410 Technician arrived on 09/26 to…"
type textarea "x"
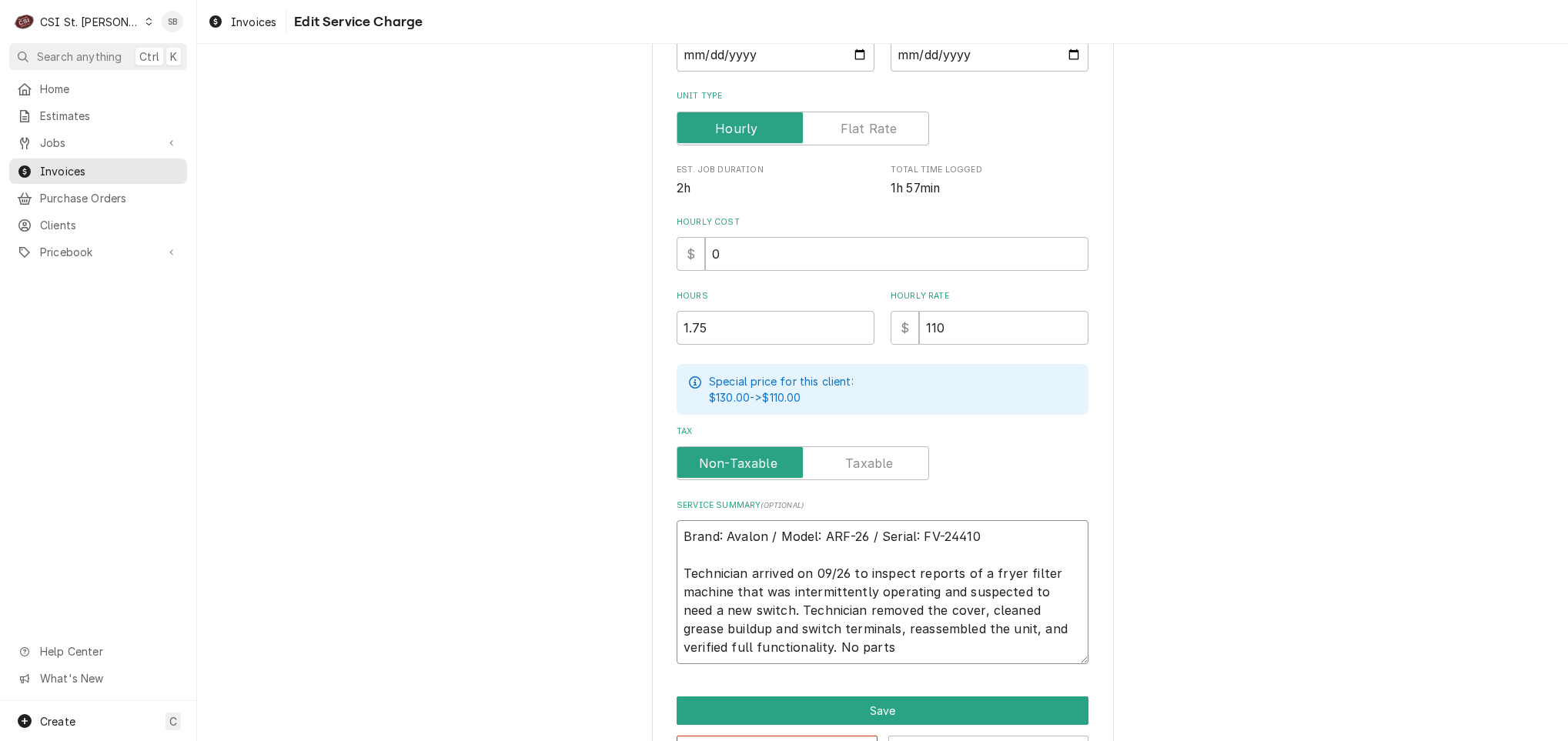
type textarea "Brand: Avalon / Model: ARF-26 / Serial: FV-24410 Technician arrived on 09/26 to…"
type textarea "x"
type textarea "Brand: Avalon / Model: ARF-26 / Serial: FV-24410 Technician arrived on 09/26 to…"
type textarea "x"
type textarea "Brand: Avalon / Model: ARF-26 / Serial: FV-24410 Technician arrived on 09/26 to…"
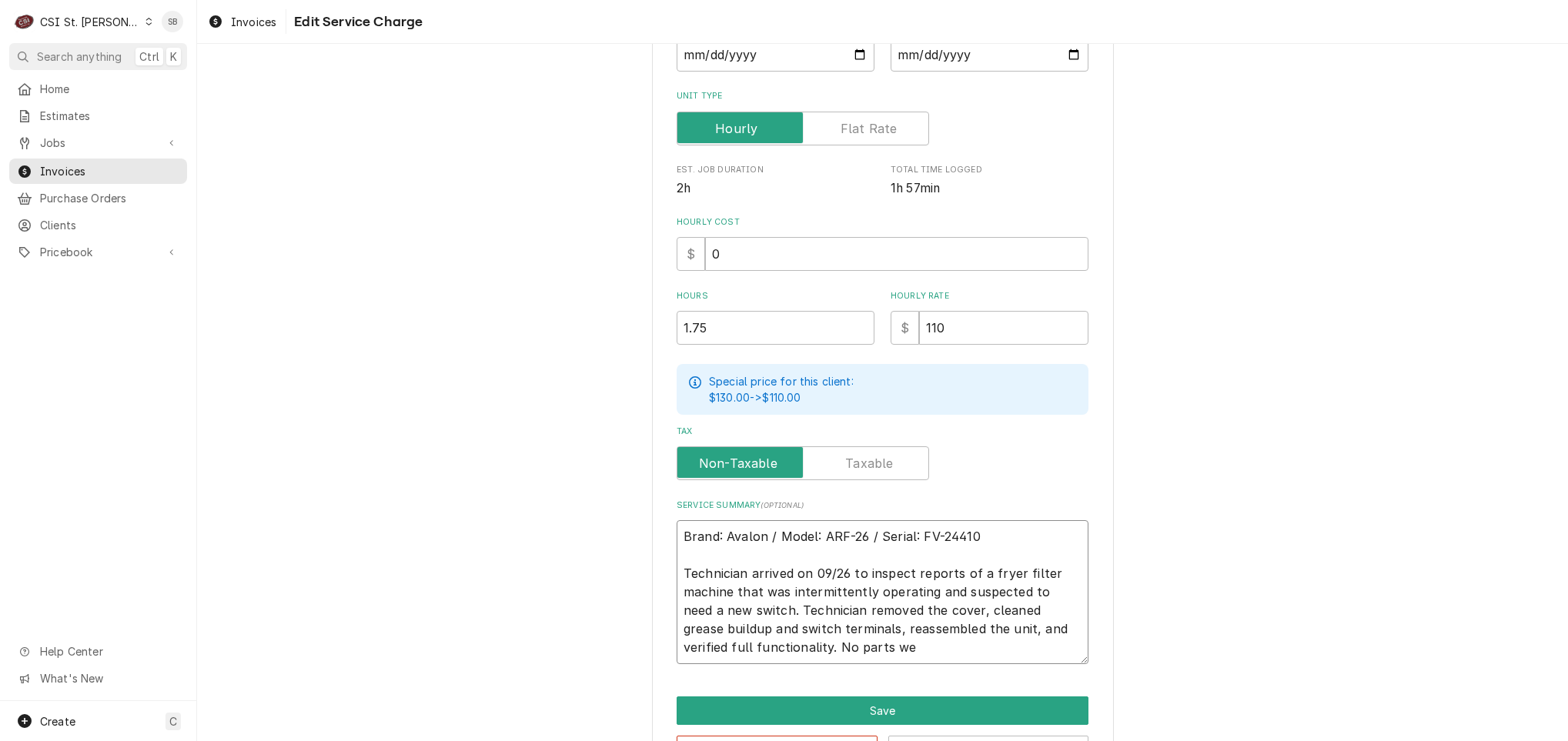
type textarea "x"
type textarea "Brand: Avalon / Model: ARF-26 / Serial: FV-24410 Technician arrived on 09/26 to…"
type textarea "x"
type textarea "Brand: Avalon / Model: ARF-26 / Serial: FV-24410 Technician arrived on 09/26 to…"
type textarea "x"
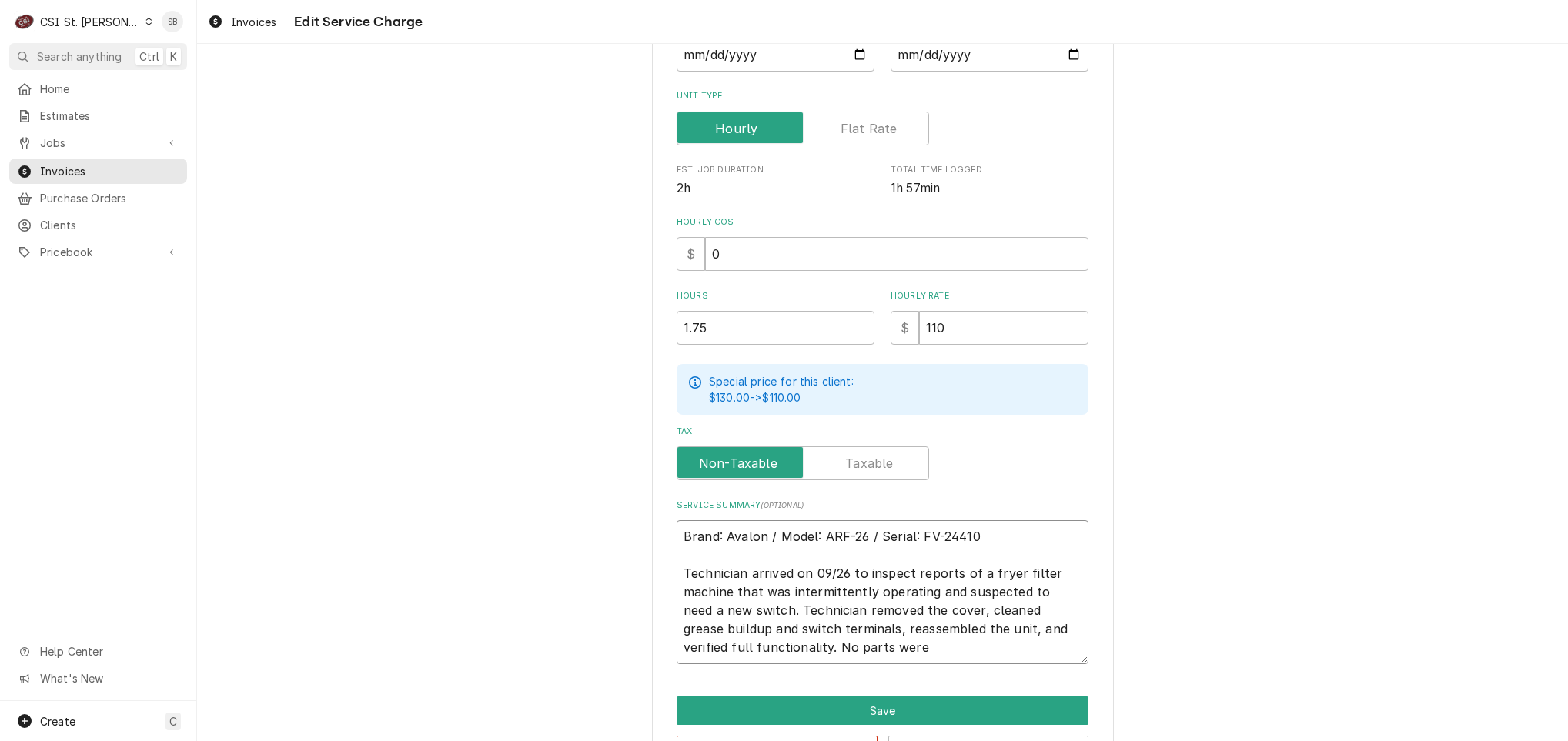
type textarea "Brand: Avalon / Model: ARF-26 / Serial: FV-24410 Technician arrived on 09/26 to…"
type textarea "x"
type textarea "Brand: Avalon / Model: ARF-26 / Serial: FV-24410 Technician arrived on 09/26 to…"
type textarea "x"
type textarea "Brand: Avalon / Model: ARF-26 / Serial: FV-24410 Technician arrived on 09/26 to…"
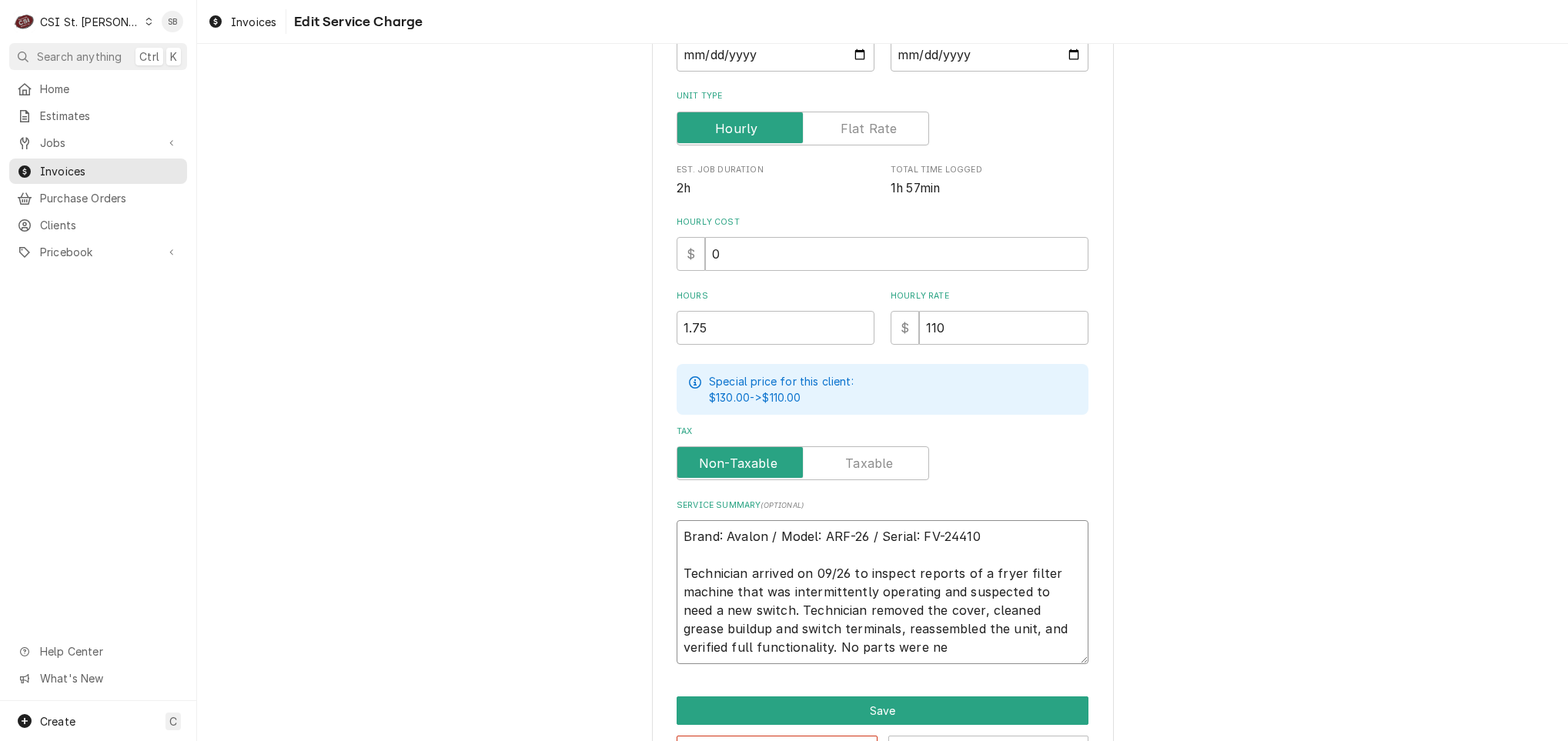
type textarea "x"
type textarea "Brand: Avalon / Model: ARF-26 / Serial: FV-24410 Technician arrived on 09/26 to…"
type textarea "x"
type textarea "Brand: Avalon / Model: ARF-26 / Serial: FV-24410 Technician arrived on 09/26 to…"
type textarea "x"
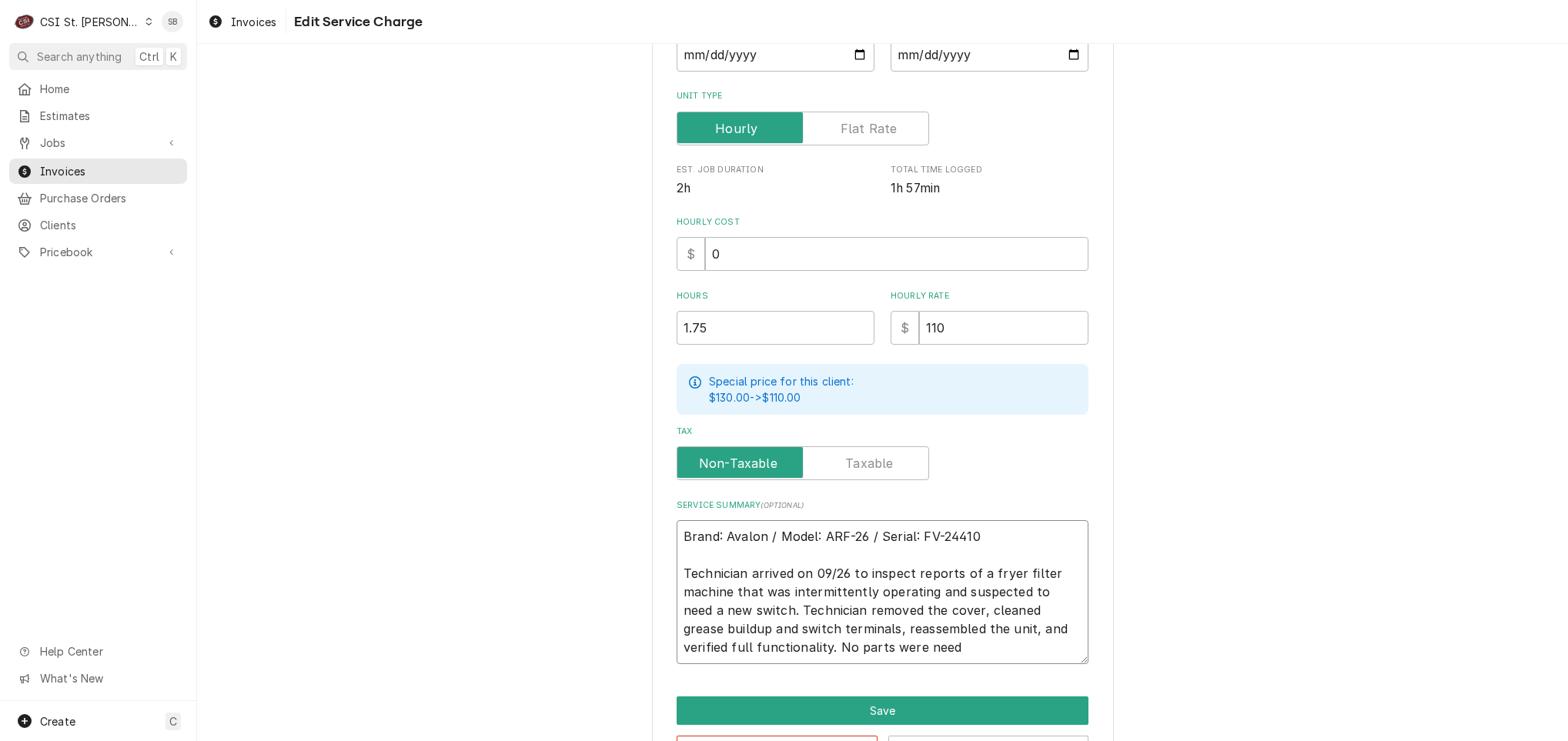
type textarea "Brand: Avalon / Model: ARF-26 / Serial: FV-24410 Technician arrived on 09/26 to…"
type textarea "x"
type textarea "Brand: Avalon / Model: ARF-26 / Serial: FV-24410 Technician arrived on 09/26 to…"
type textarea "x"
type textarea "Brand: Avalon / Model: ARF-26 / Serial: FV-24410 Technician arrived on 09/26 to…"
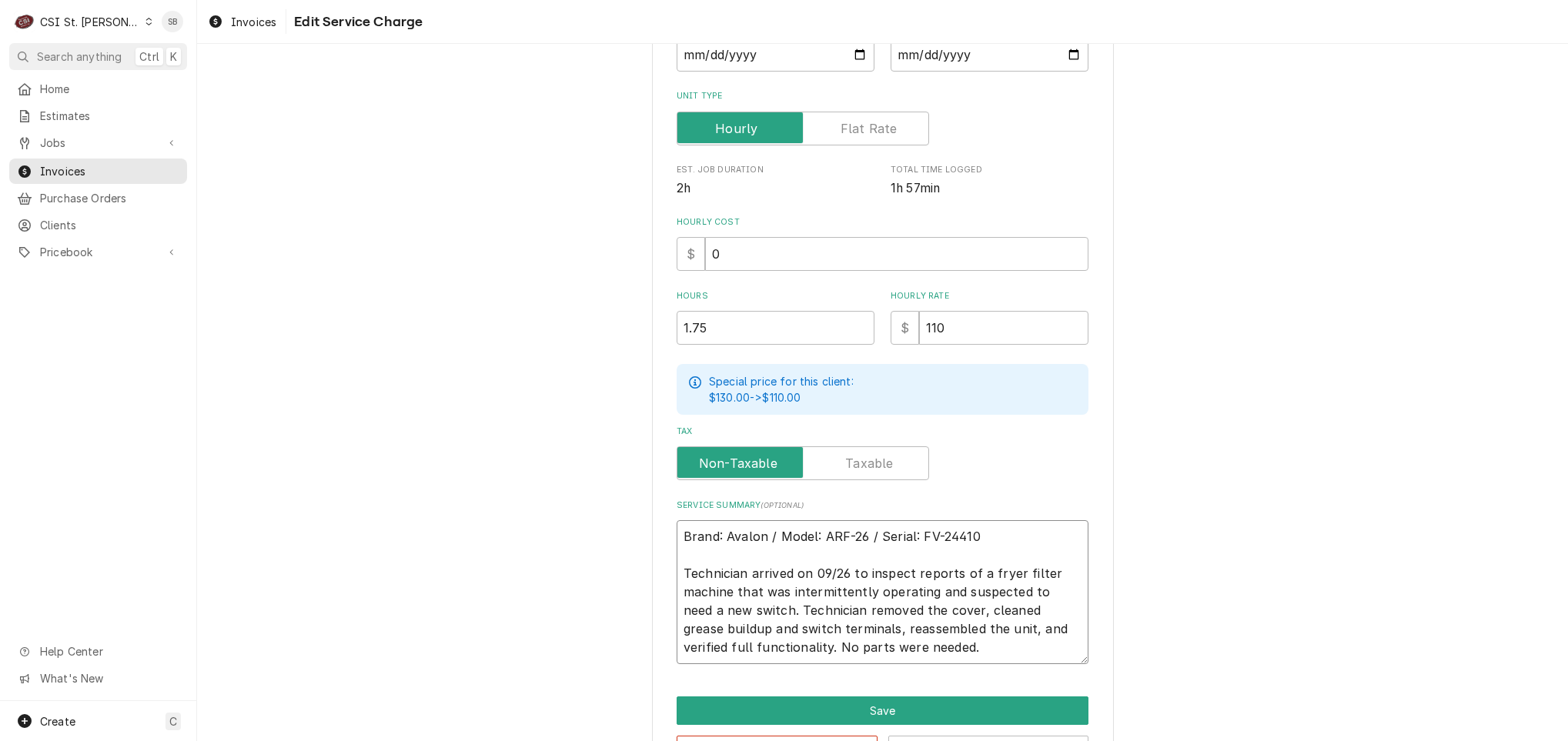
type textarea "x"
type textarea "Brand: Avalon / Model: ARF-26 / Serial: FV-24410 Technician arrived on 09/26 to…"
type textarea "x"
type textarea "Brand: Avalon / Model: ARF-26 / Serial: FV-24410 Technician arrived on 09/26 to…"
type textarea "x"
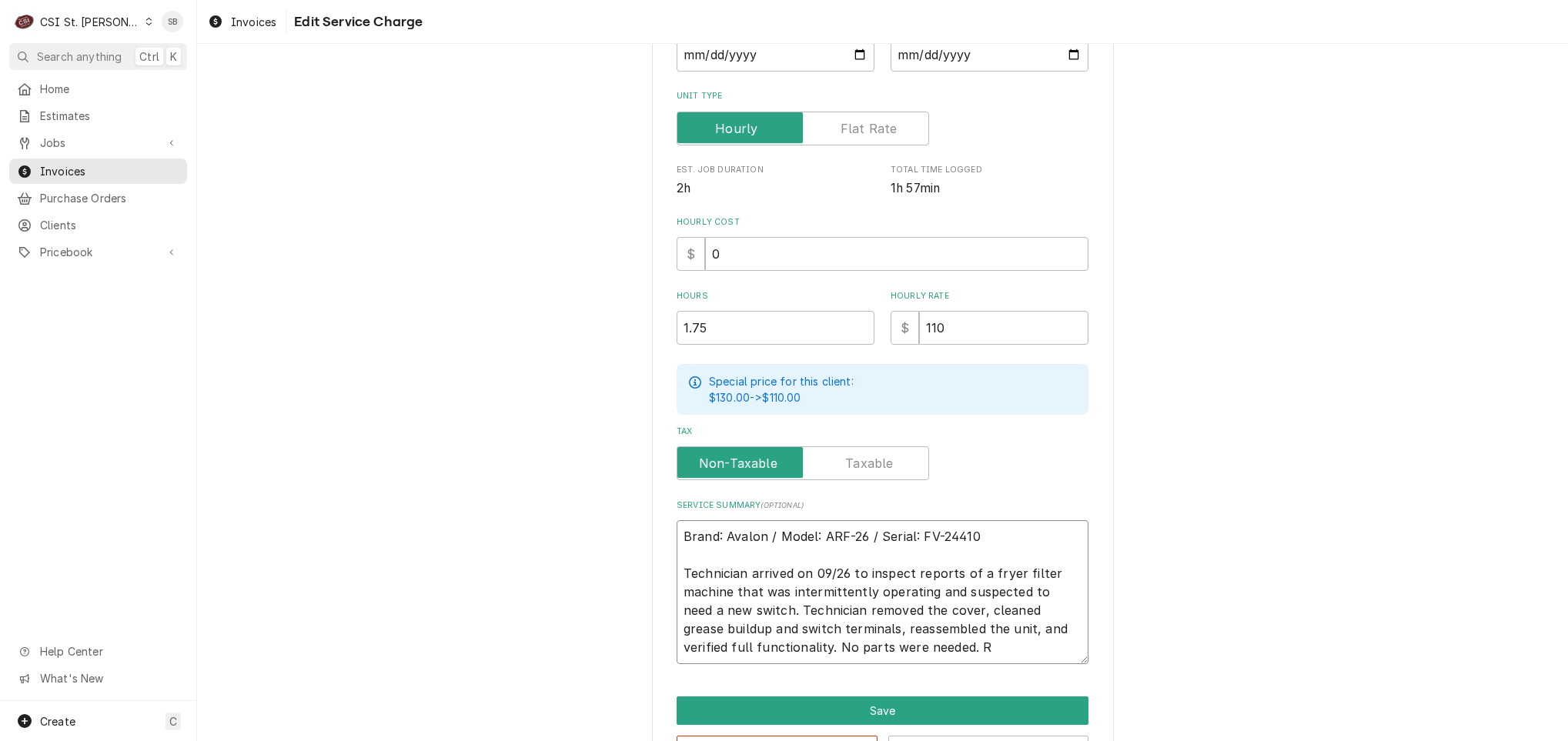
type textarea "Brand: Avalon / Model: ARF-26 / Serial: FV-24410 Technician arrived on 09/26 to…"
type textarea "x"
type textarea "Brand: Avalon / Model: ARF-26 / Serial: FV-24410 Technician arrived on 09/26 to…"
type textarea "x"
type textarea "Brand: Avalon / Model: ARF-26 / Serial: FV-24410 Technician arrived on 09/26 to…"
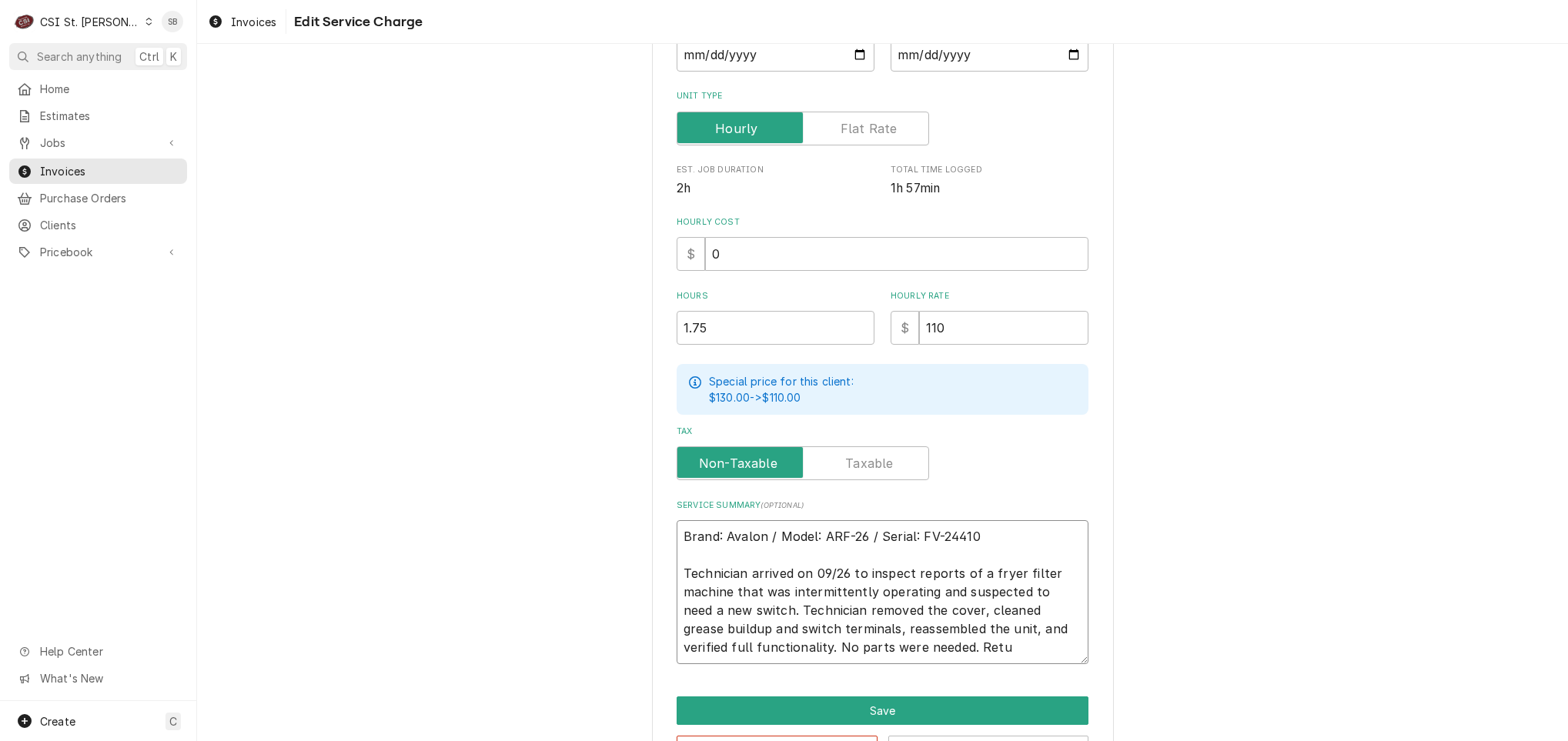
type textarea "x"
type textarea "Brand: Avalon / Model: ARF-26 / Serial: FV-24410 Technician arrived on 09/26 to…"
type textarea "x"
type textarea "Brand: Avalon / Model: ARF-26 / Serial: FV-24410 Technician arrived on 09/26 to…"
type textarea "x"
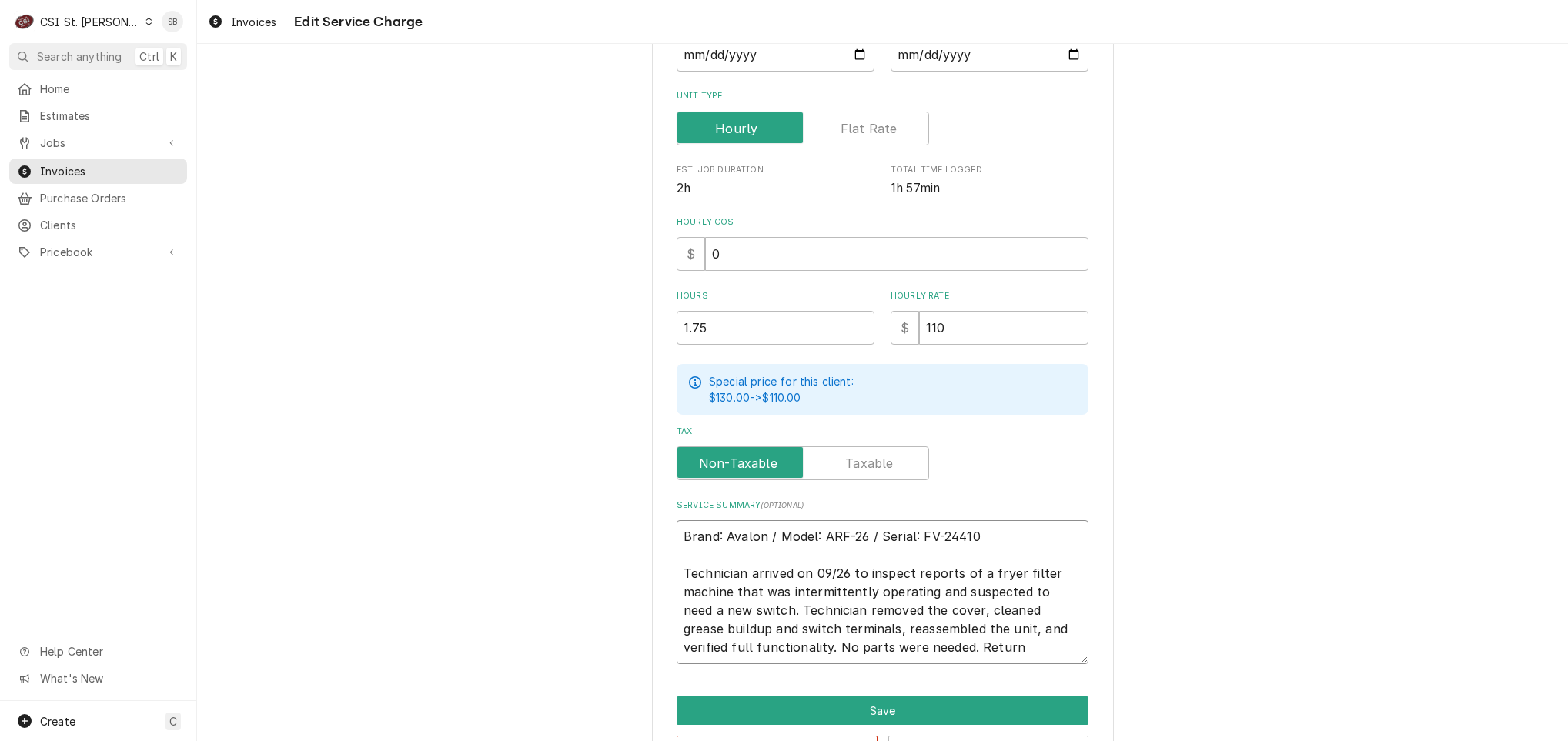
type textarea "Brand: Avalon / Model: ARF-26 / Serial: FV-24410 Technician arrived on 09/26 to…"
type textarea "x"
type textarea "Brand: Avalon / Model: ARF-26 / Serial: FV-24410 Technician arrived on 09/26 to…"
type textarea "x"
type textarea "Brand: Avalon / Model: ARF-26 / Serial: FV-24410 Technician arrived on 09/26 to…"
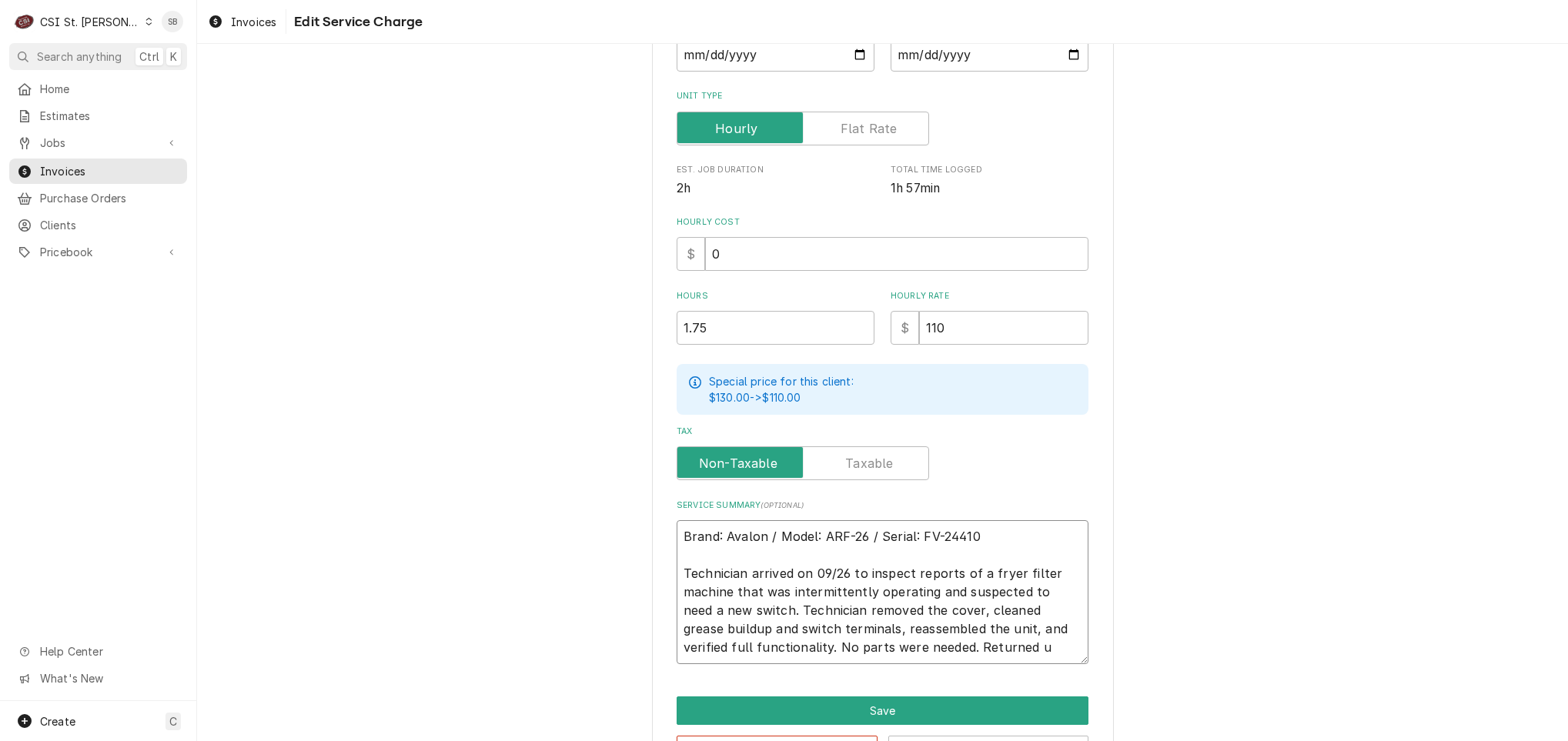
type textarea "x"
type textarea "Brand: Avalon / Model: ARF-26 / Serial: FV-24410 Technician arrived on 09/26 to…"
type textarea "x"
type textarea "Brand: Avalon / Model: ARF-26 / Serial: FV-24410 Technician arrived on 09/26 to…"
type textarea "x"
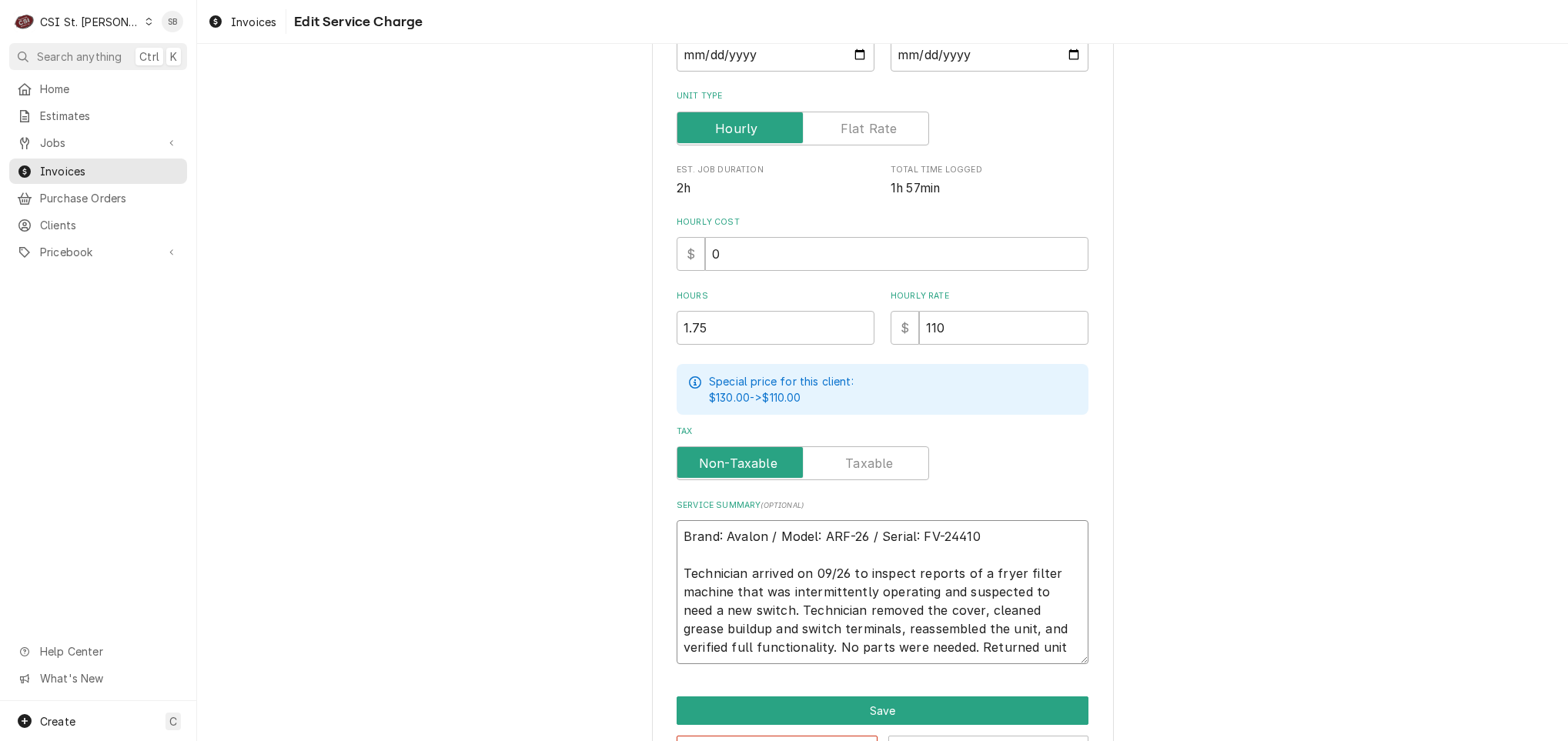
type textarea "Brand: Avalon / Model: ARF-26 / Serial: FV-24410 Technician arrived on 09/26 to…"
type textarea "x"
type textarea "Brand: Avalon / Model: ARF-26 / Serial: FV-24410 Technician arrived on 09/26 to…"
type textarea "x"
type textarea "Brand: Avalon / Model: ARF-26 / Serial: FV-24410 Technician arrived on 09/26 to…"
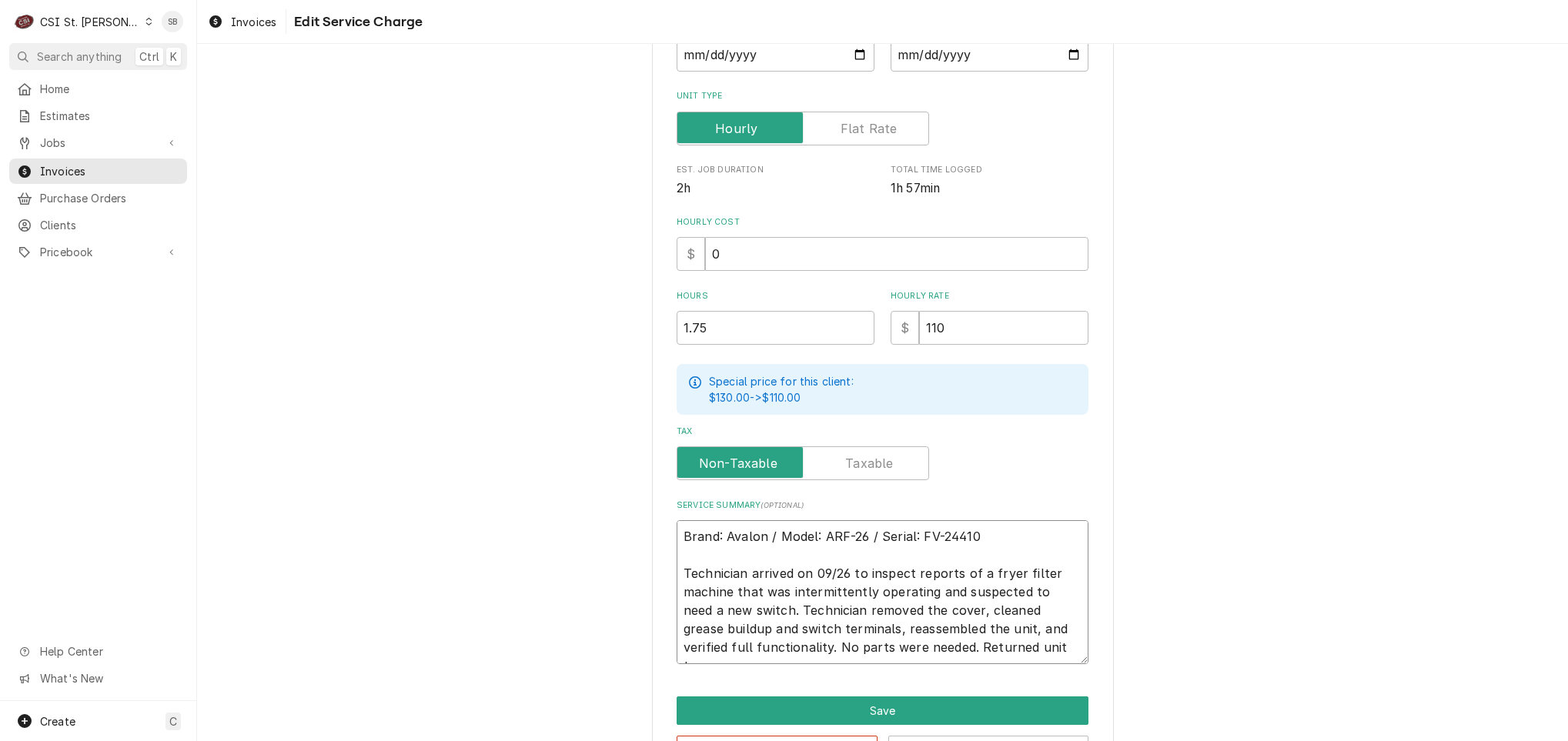
type textarea "x"
type textarea "Brand: Avalon / Model: ARF-26 / Serial: FV-24410 Technician arrived on 09/26 to…"
type textarea "x"
type textarea "Brand: Avalon / Model: ARF-26 / Serial: FV-24410 Technician arrived on 09/26 to…"
type textarea "x"
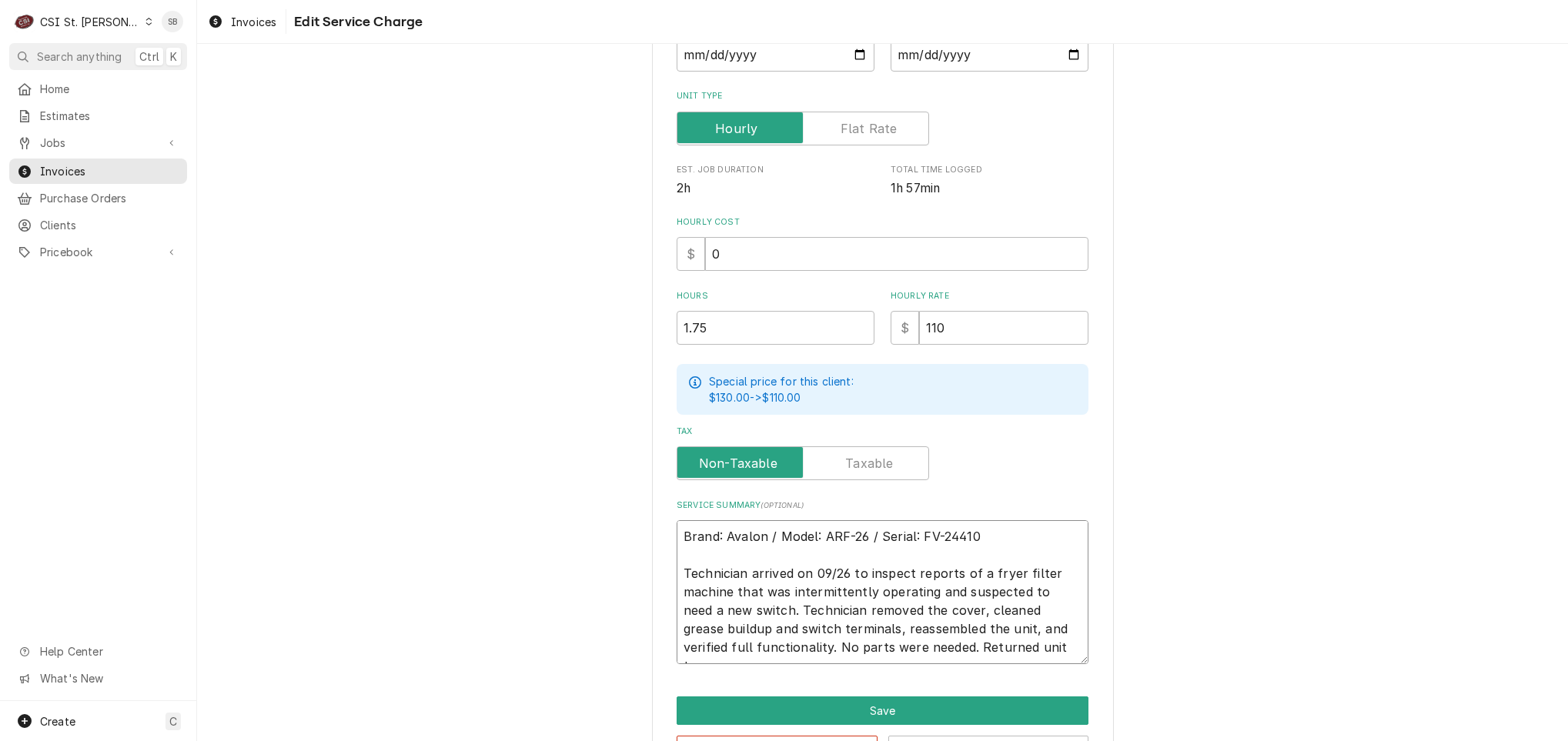
type textarea "Brand: Avalon / Model: ARF-26 / Serial: FV-24410 Technician arrived on 09/26 to…"
type textarea "x"
type textarea "Brand: Avalon / Model: ARF-26 / Serial: FV-24410 Technician arrived on 09/26 to…"
type textarea "x"
type textarea "Brand: Avalon / Model: ARF-26 / Serial: FV-24410 Technician arrived on 09/26 to…"
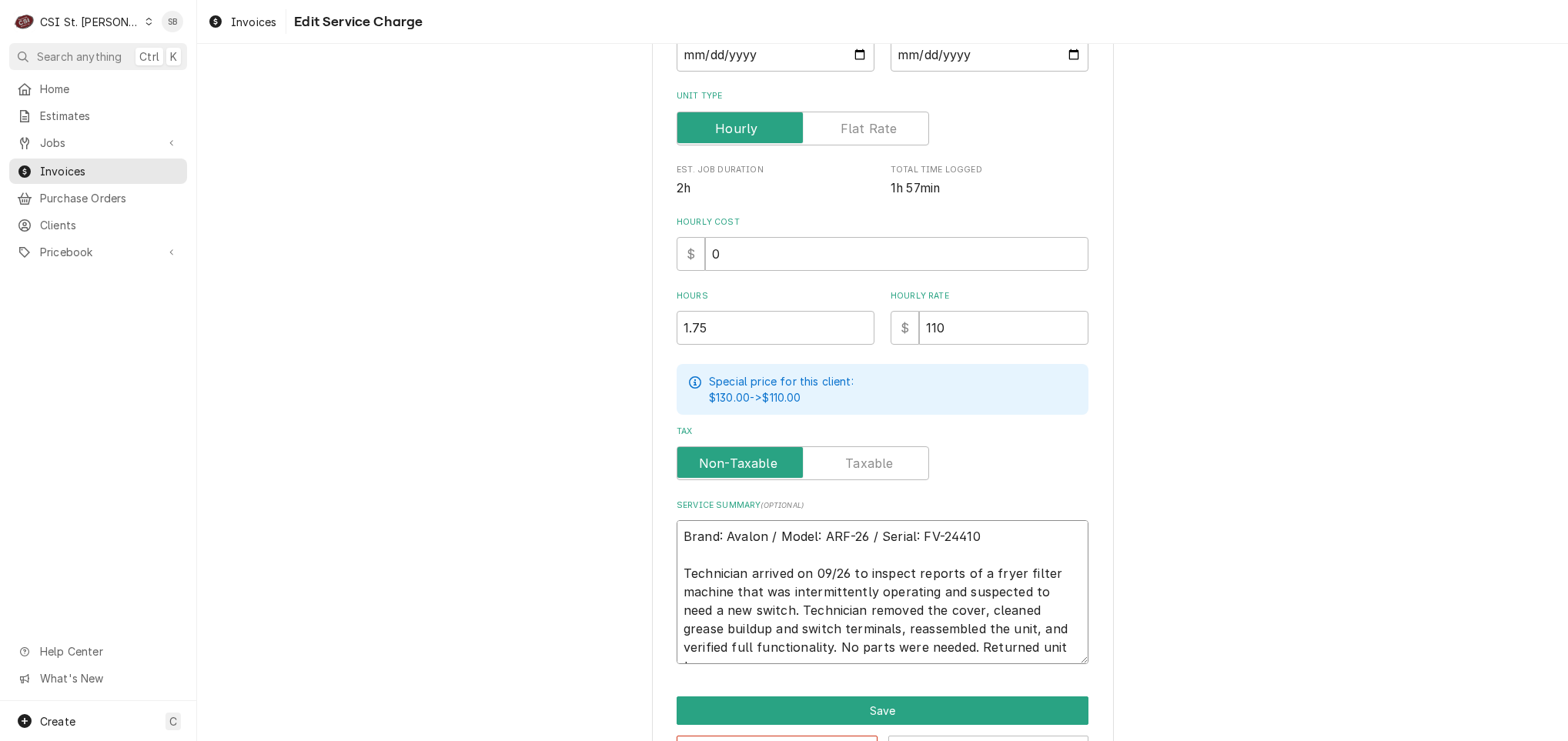
type textarea "x"
type textarea "Brand: Avalon / Model: ARF-26 / Serial: FV-24410 Technician arrived on 09/26 to…"
type textarea "x"
type textarea "Brand: Avalon / Model: ARF-26 / Serial: FV-24410 Technician arrived on 09/26 to…"
type textarea "x"
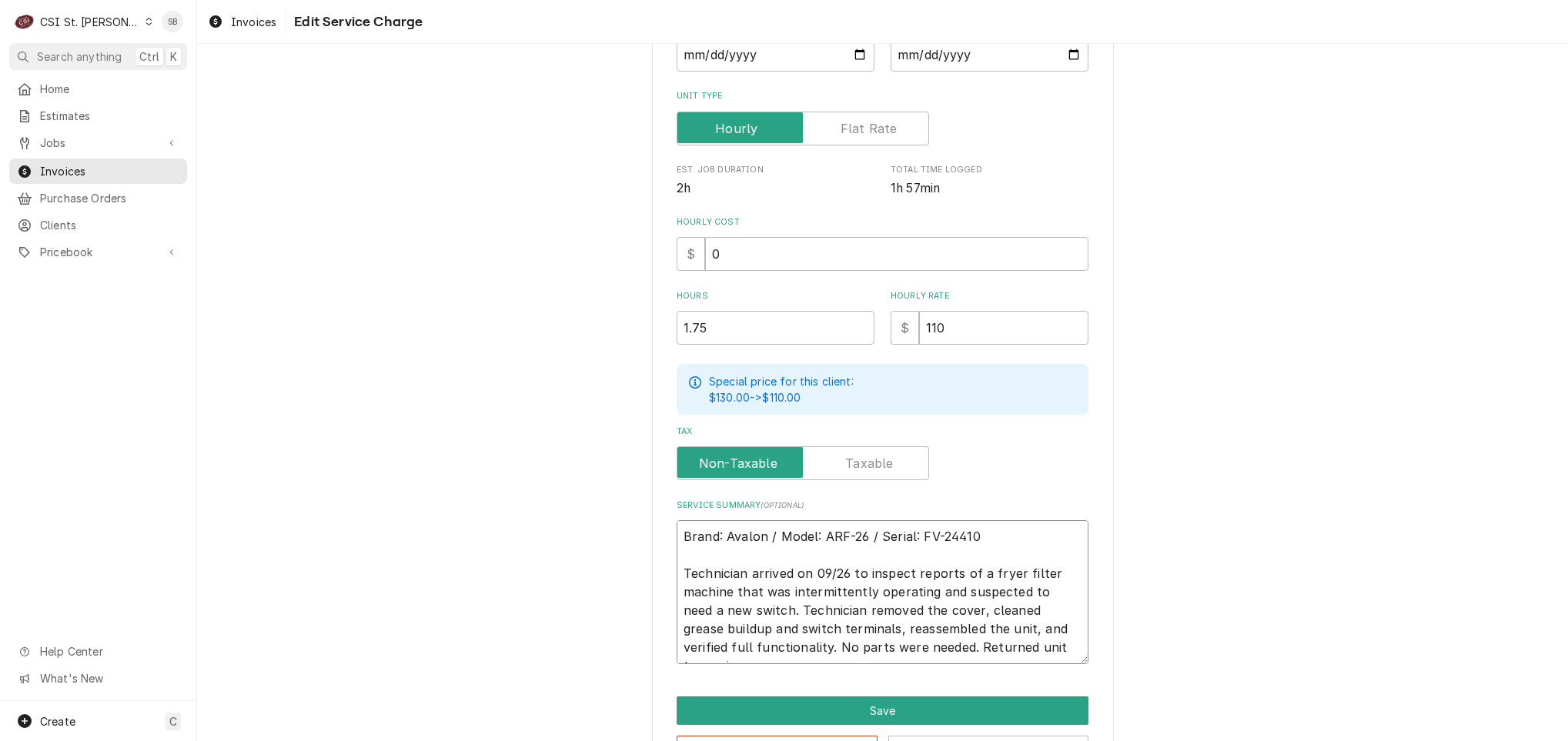
type textarea "Brand: Avalon / Model: ARF-26 / Serial: FV-24410 Technician arrived on 09/26 to…"
type textarea "x"
type textarea "Brand: Avalon / Model: ARF-26 / Serial: FV-24410 Technician arrived on 09/26 to…"
type textarea "x"
type textarea "Brand: Avalon / Model: ARF-26 / Serial: FV-24410 Technician arrived on 09/26 to…"
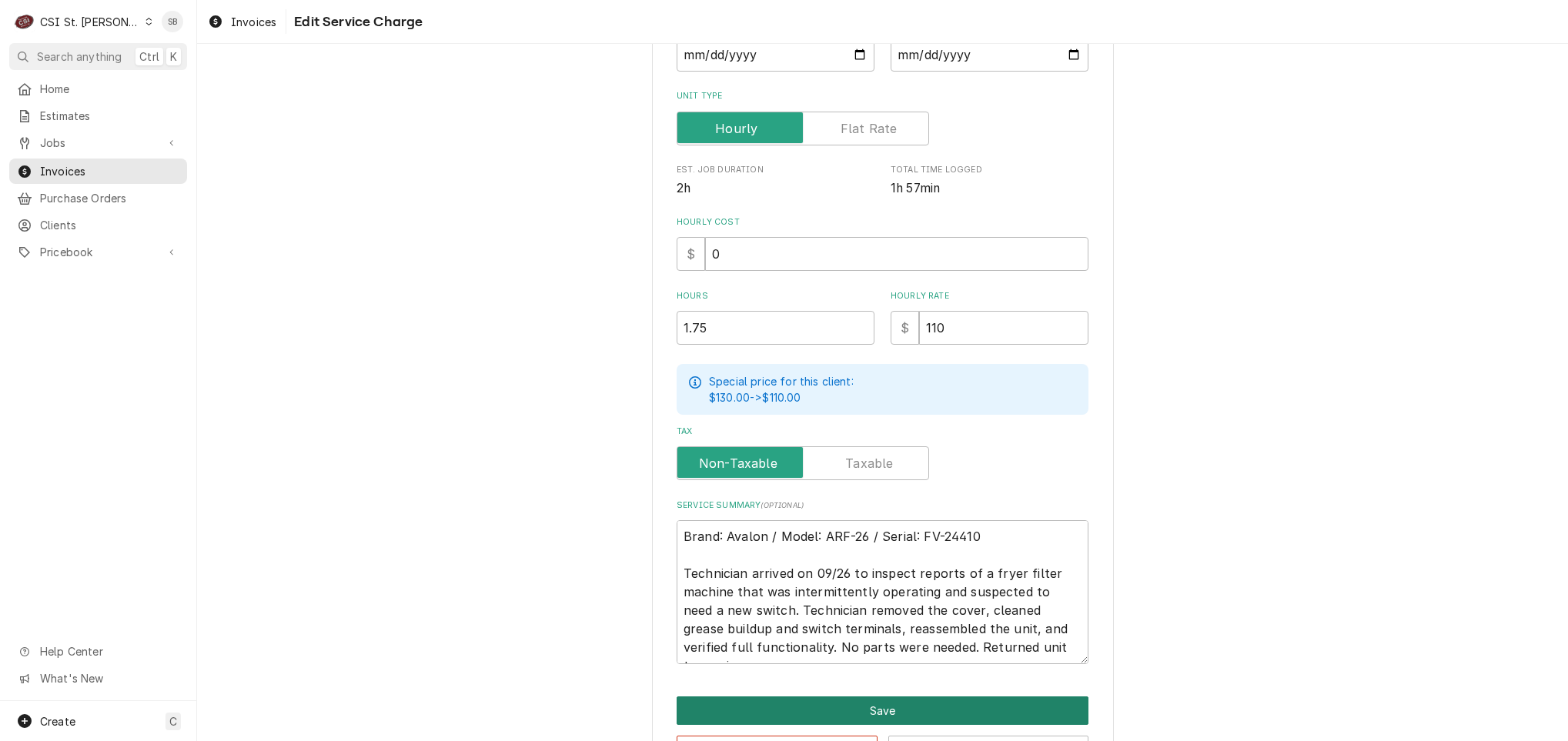
click at [818, 701] on button "Save" at bounding box center [882, 709] width 411 height 28
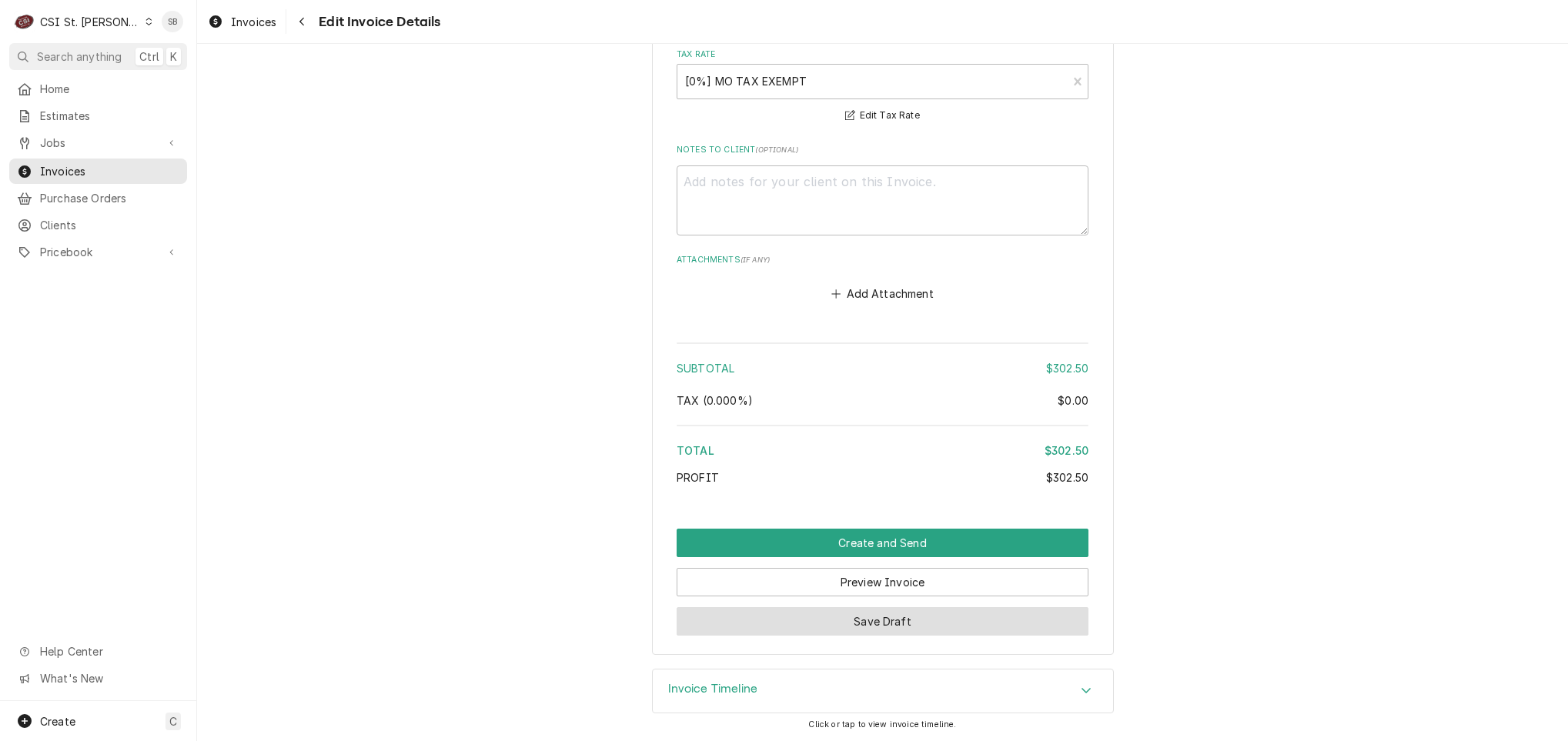
click at [861, 623] on button "Save Draft" at bounding box center [882, 620] width 411 height 28
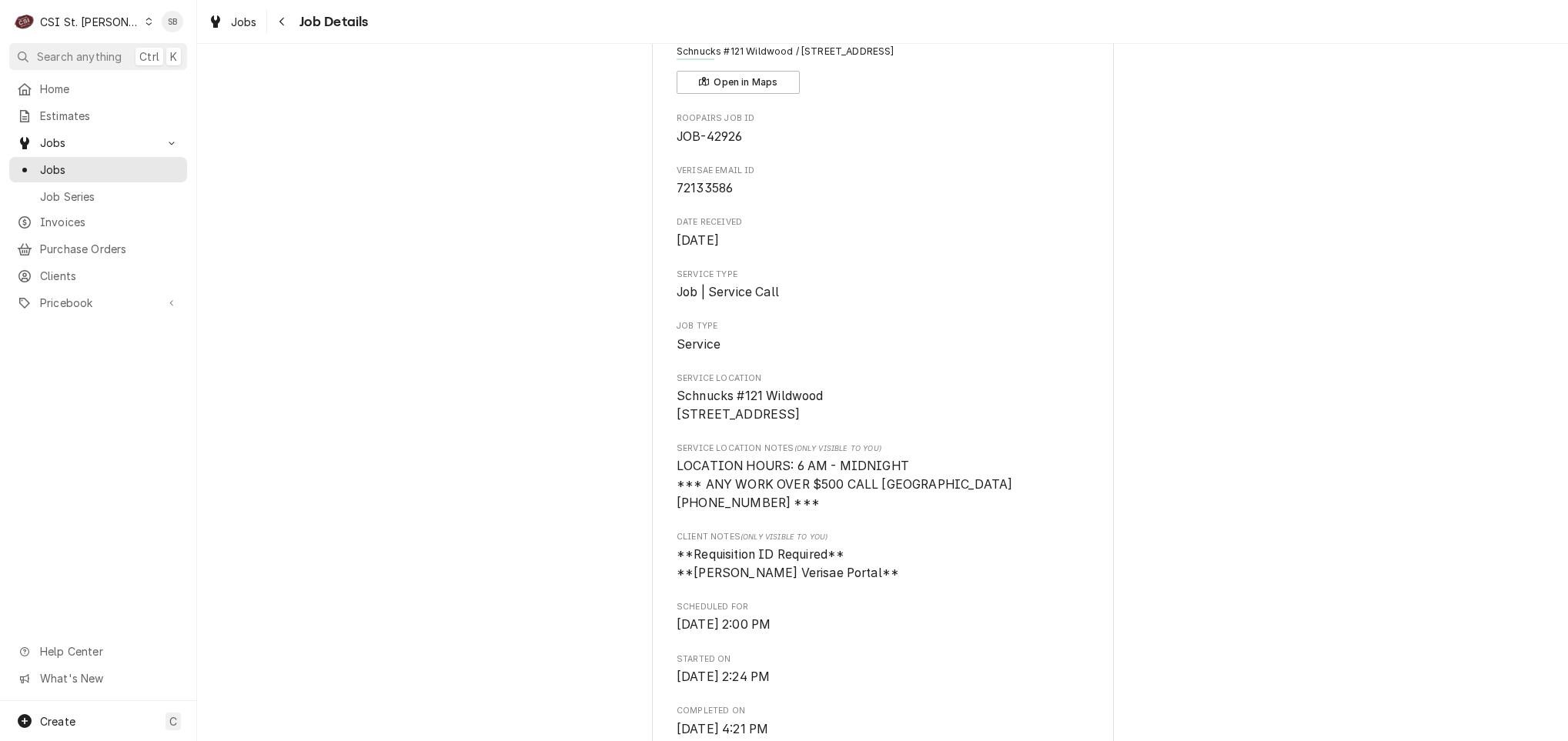
scroll to position [577, 0]
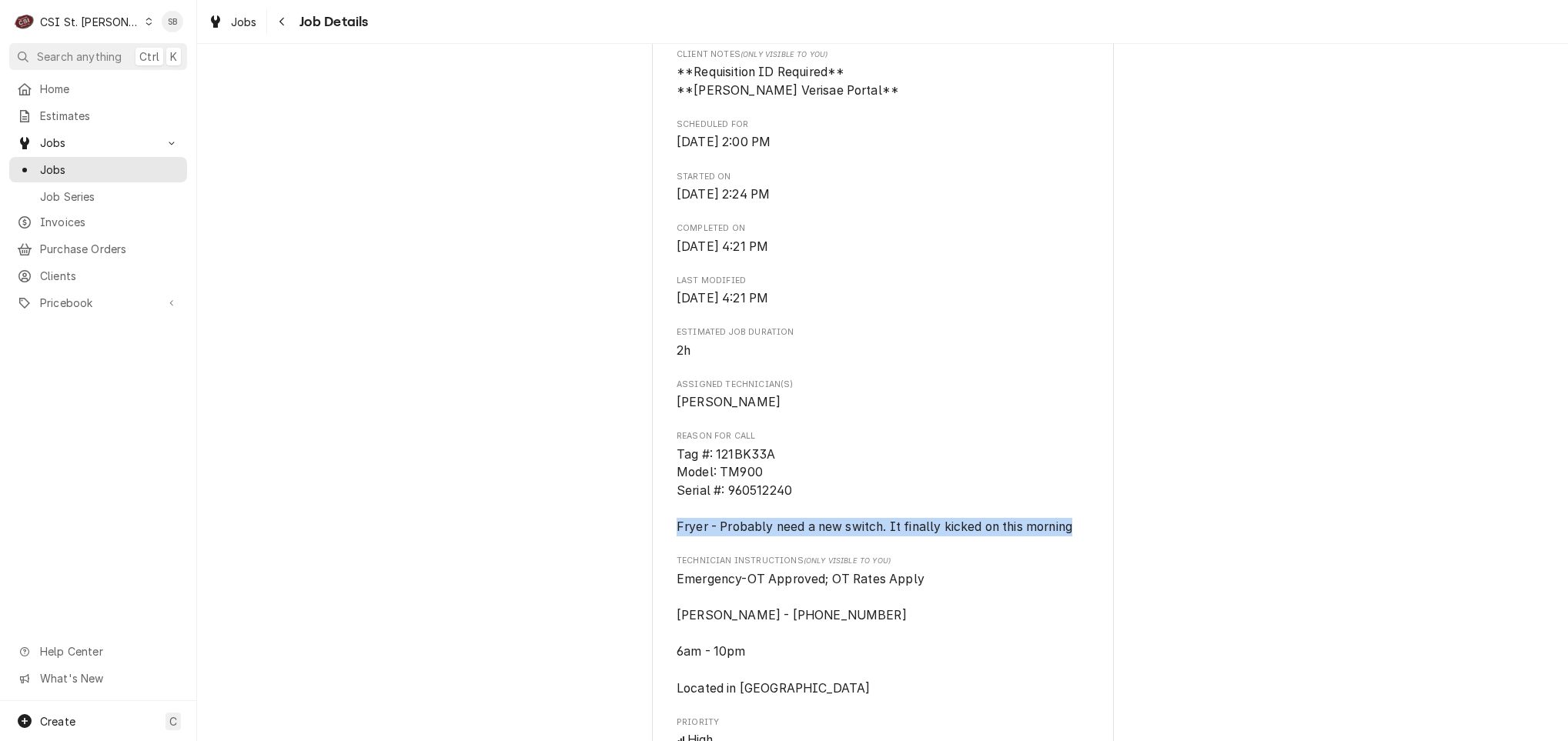
drag, startPoint x: 670, startPoint y: 530, endPoint x: 1149, endPoint y: 538, distance: 479.1
click at [1149, 538] on div "Completed and Uninvoiced SCHNUCKS-CORP-FAL Schnucks #121 [GEOGRAPHIC_DATA] / [S…" at bounding box center [883, 517] width 1371 height 2068
copy span "Fryer - Probably need a new switch. It finally kicked on this morning"
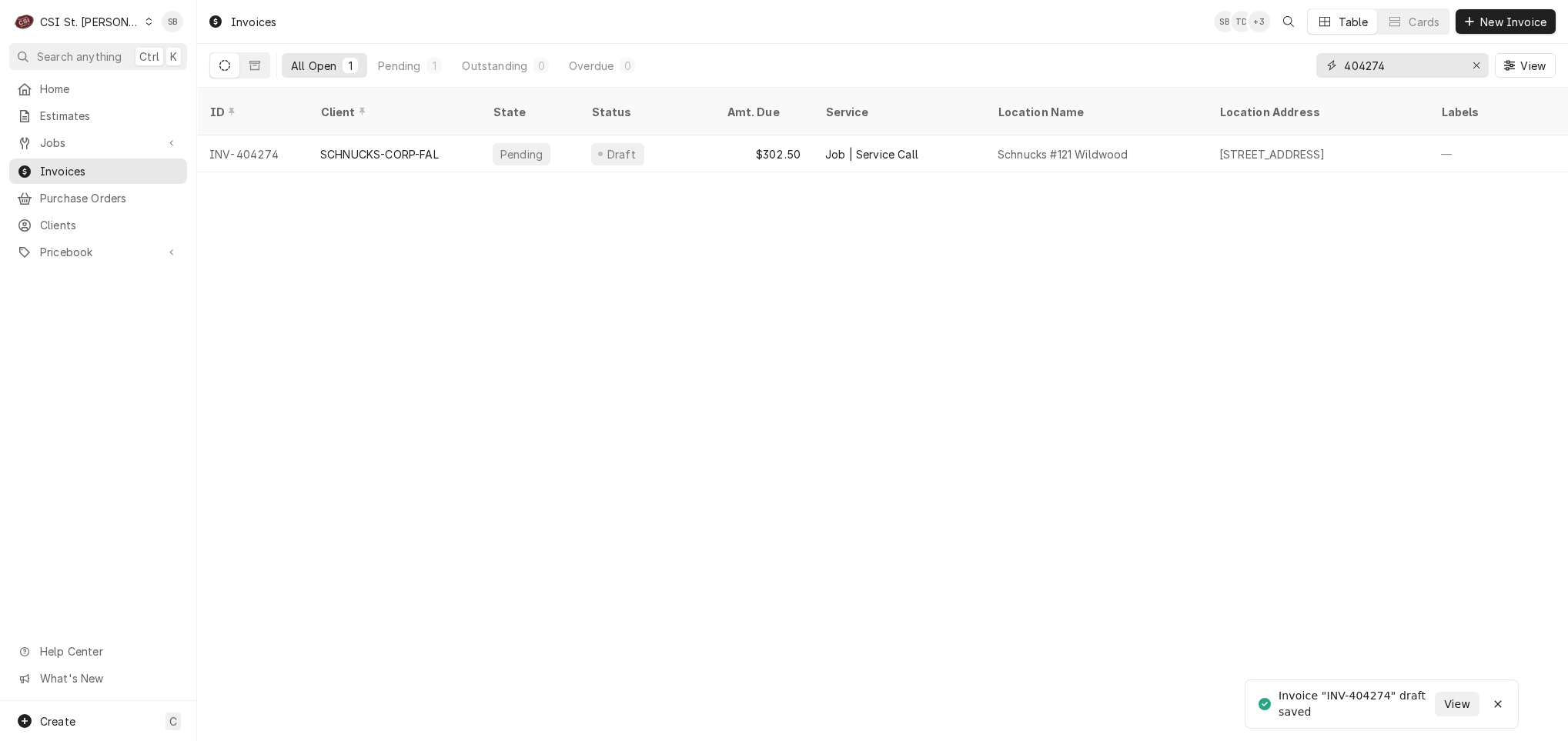
click at [1393, 74] on input "404274" at bounding box center [1402, 65] width 116 height 24
type input "404278"
